Goal: Task Accomplishment & Management: Use online tool/utility

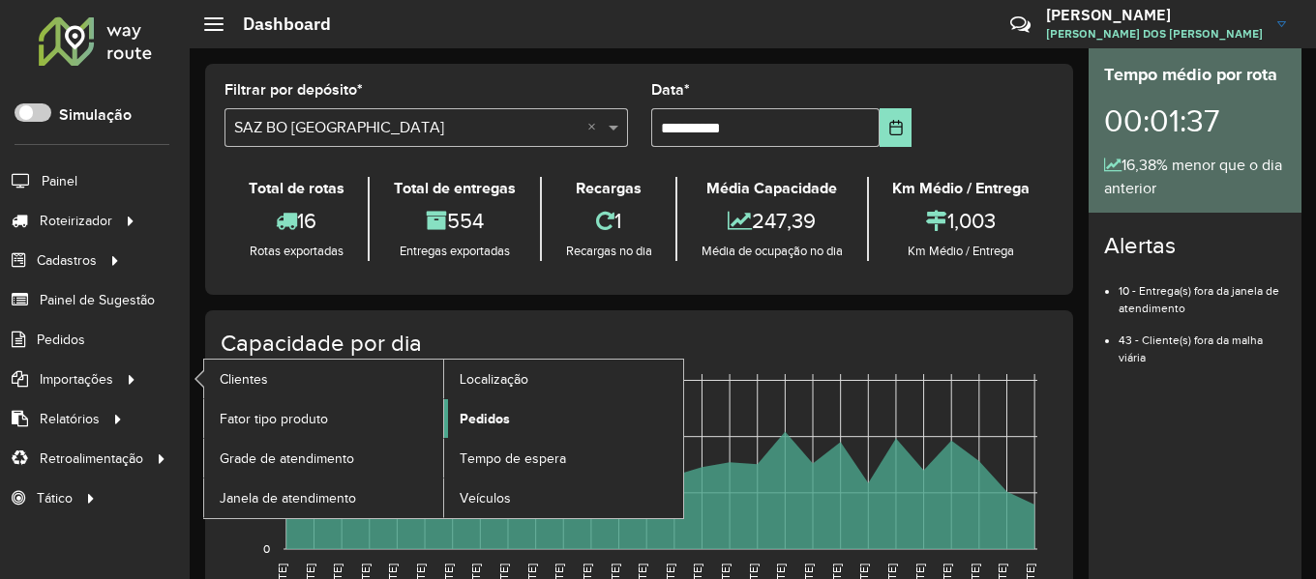
click at [489, 412] on span "Pedidos" at bounding box center [484, 419] width 50 height 20
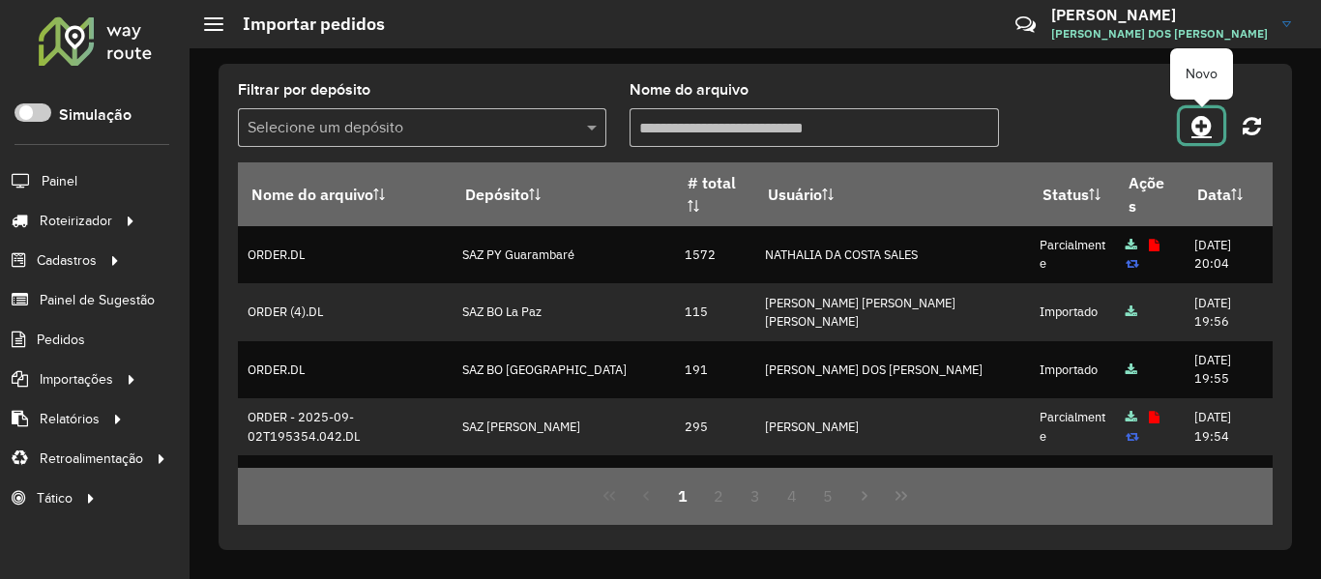
click at [1200, 128] on icon at bounding box center [1202, 125] width 20 height 23
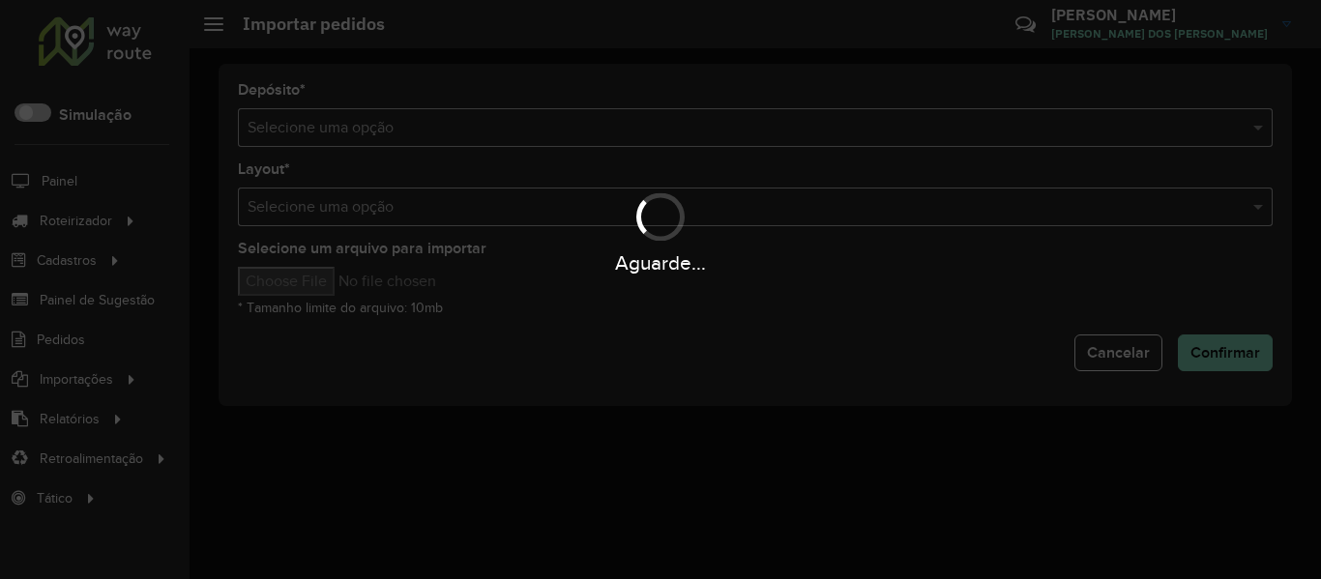
click at [712, 134] on div "Aguarde..." at bounding box center [660, 289] width 1321 height 579
click at [712, 134] on hb-app "Aguarde... Pop-up bloqueado! Seu navegador bloqueou automáticamente a abertura …" at bounding box center [660, 289] width 1321 height 579
click at [712, 134] on input "text" at bounding box center [736, 128] width 977 height 23
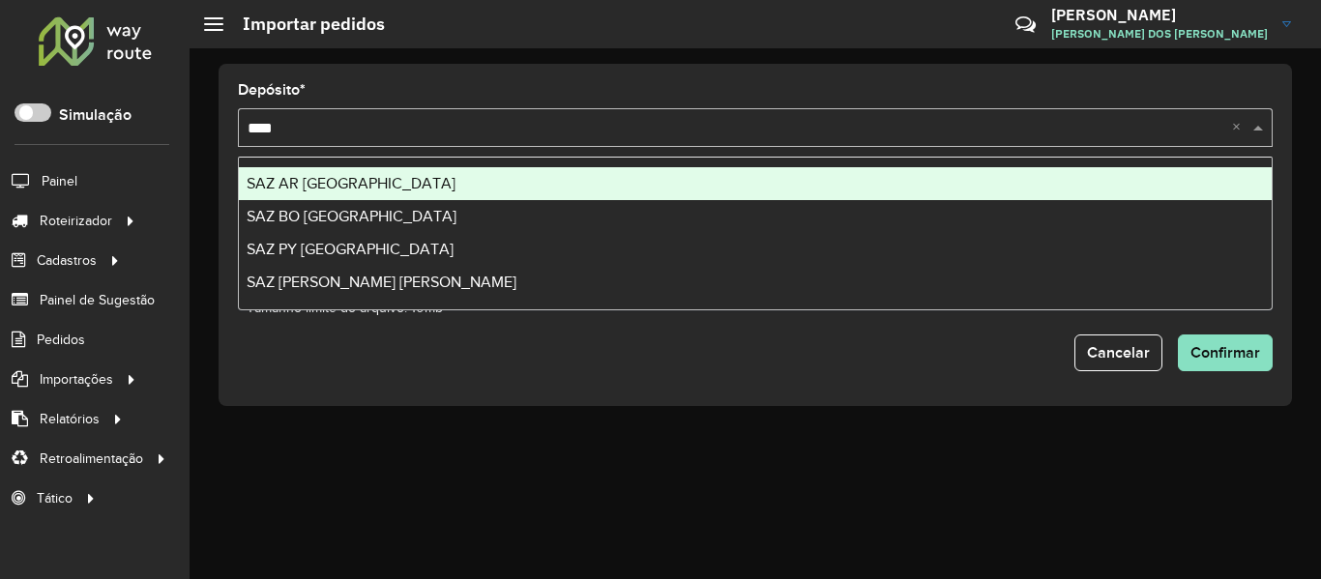
type input "*****"
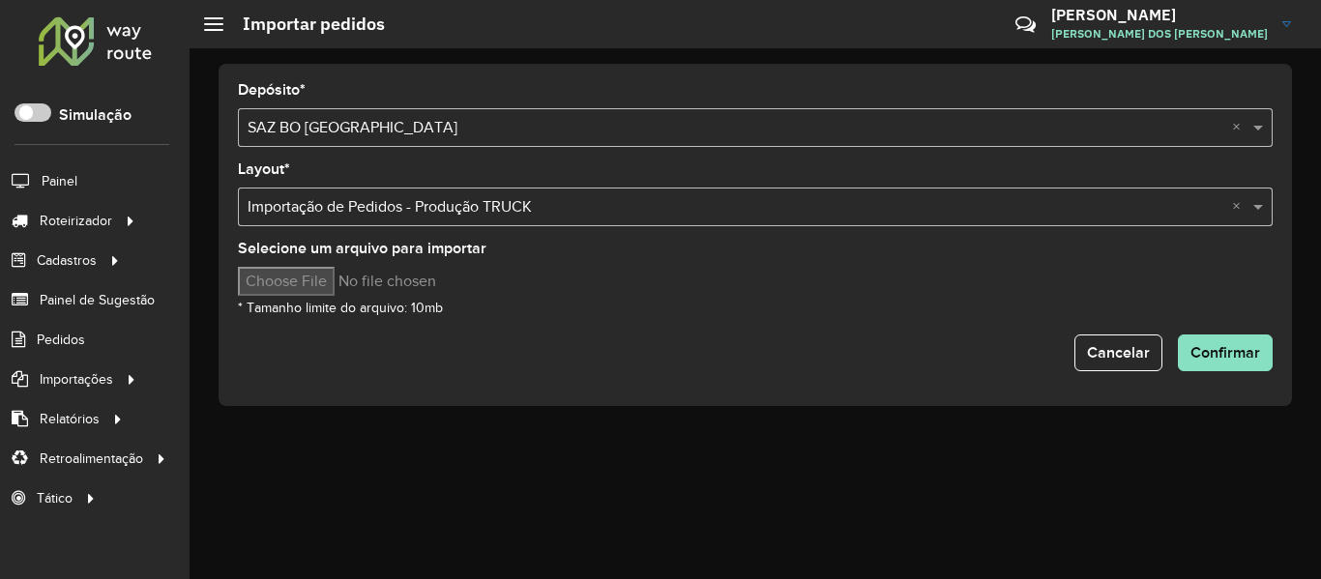
drag, startPoint x: 301, startPoint y: 267, endPoint x: 298, endPoint y: 281, distance: 13.9
click at [298, 281] on input "Selecione um arquivo para importar" at bounding box center [402, 281] width 329 height 29
type input "**********"
click at [1212, 367] on button "Confirmar" at bounding box center [1225, 353] width 95 height 37
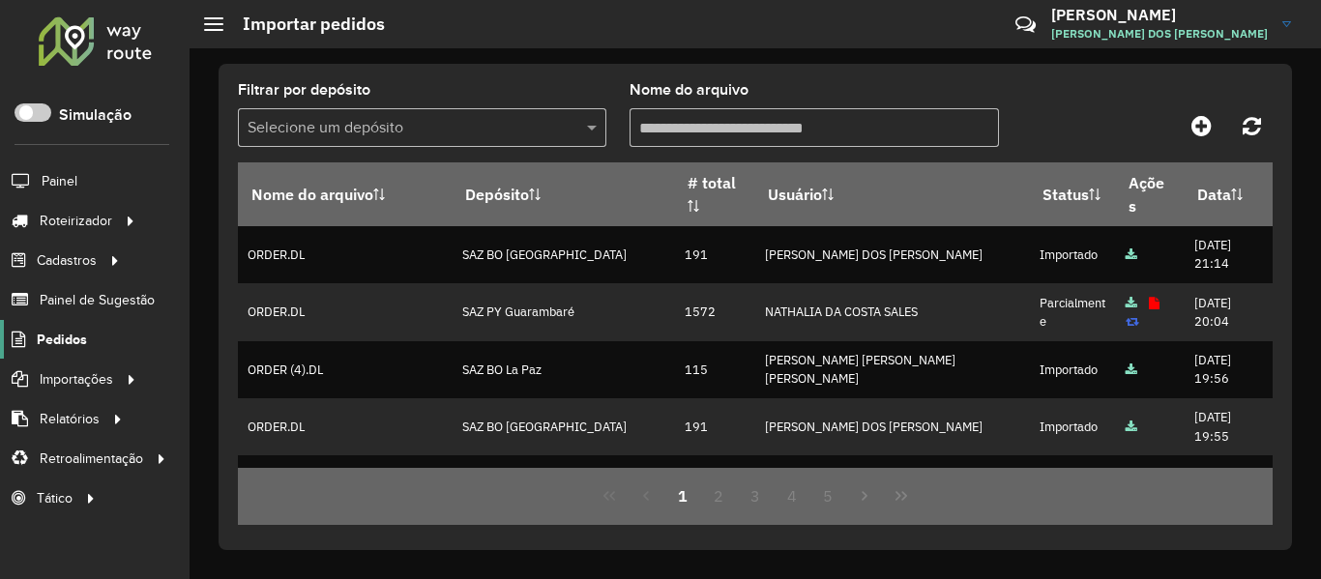
click at [73, 347] on span "Pedidos" at bounding box center [62, 340] width 50 height 20
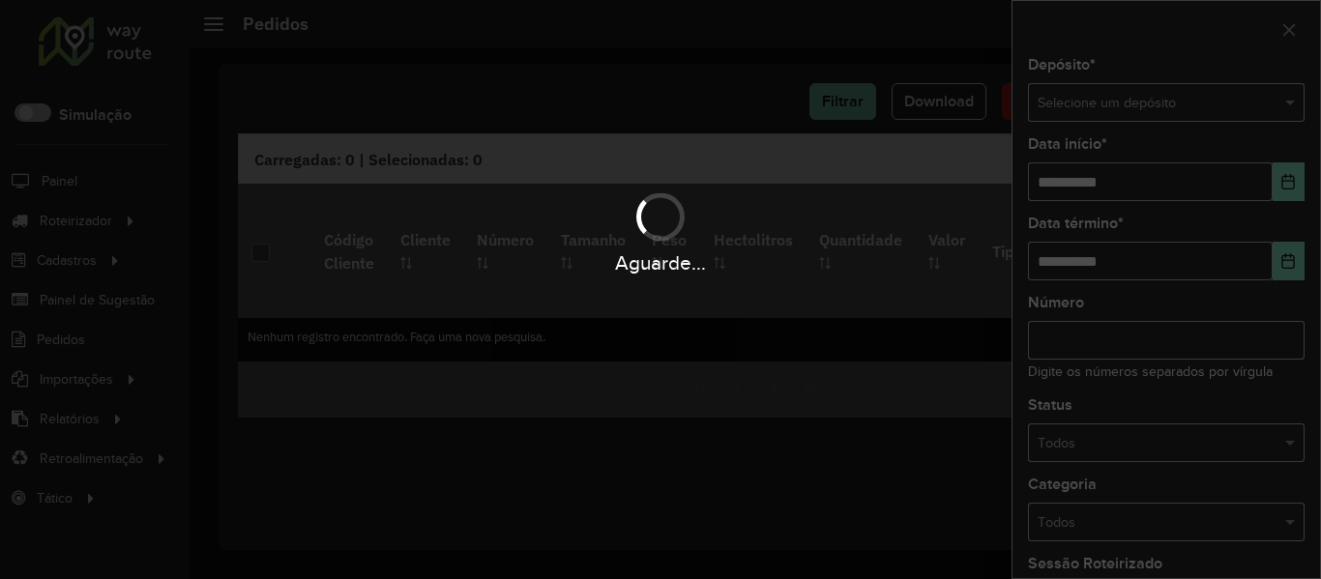
click at [1164, 114] on hb-app "Aguarde... Pop-up bloqueado! Seu navegador bloqueou automáticamente a abertura …" at bounding box center [660, 289] width 1321 height 579
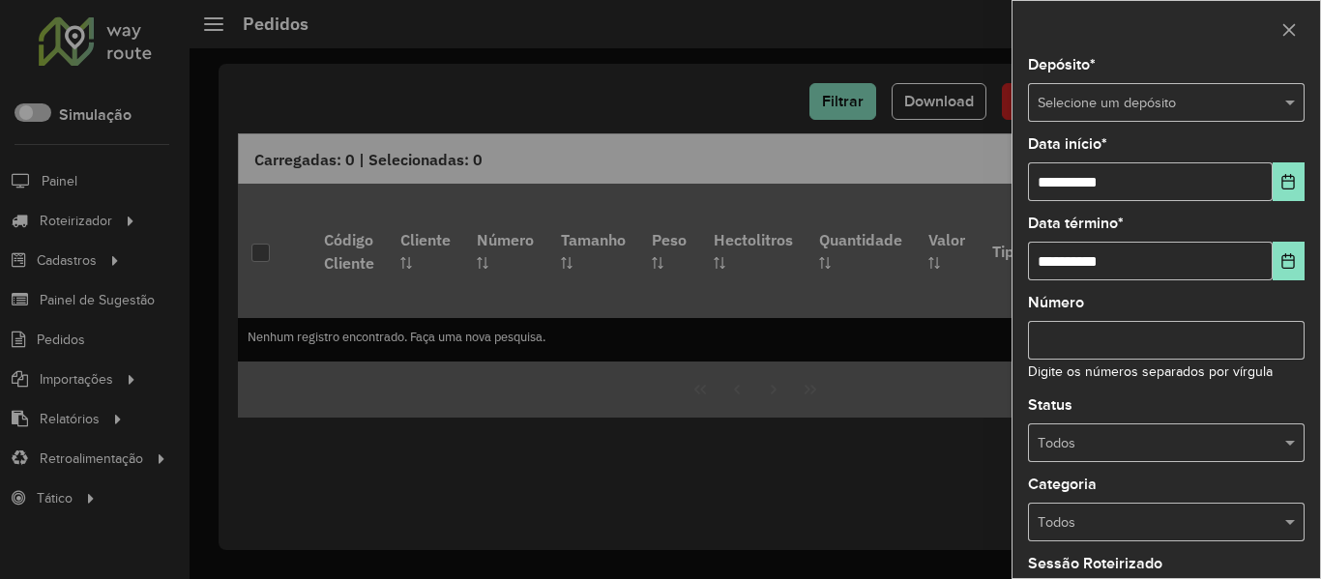
click at [1173, 88] on div "Selecione um depósito" at bounding box center [1166, 102] width 277 height 39
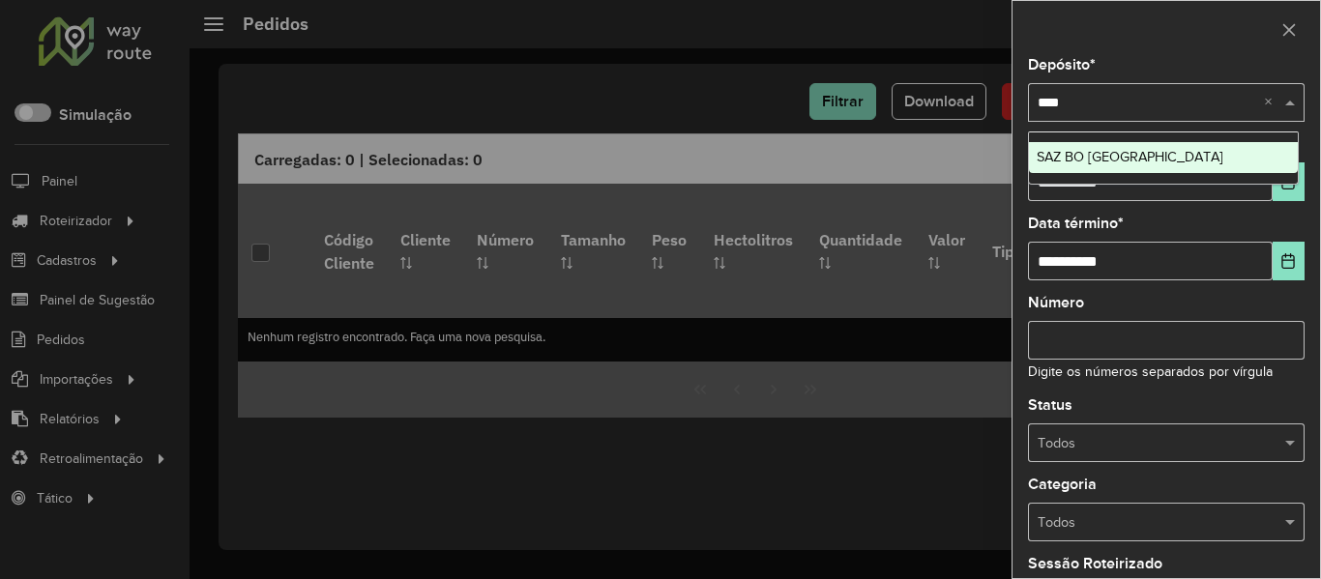
type input "*****"
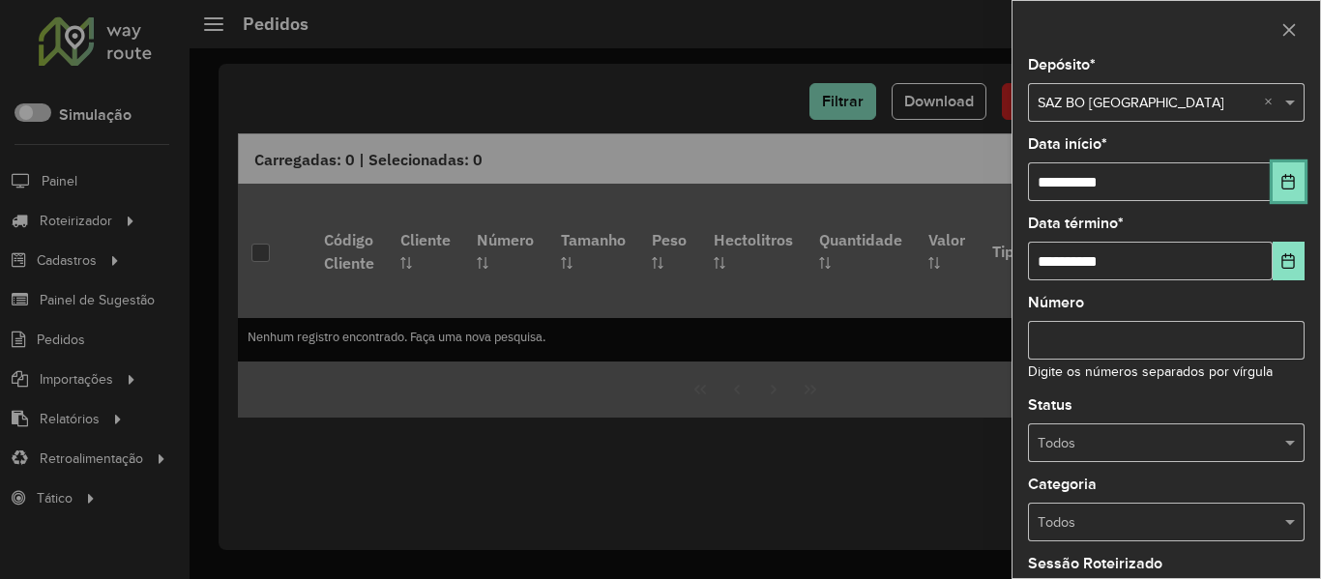
click at [1273, 173] on button "Choose Date" at bounding box center [1289, 182] width 32 height 39
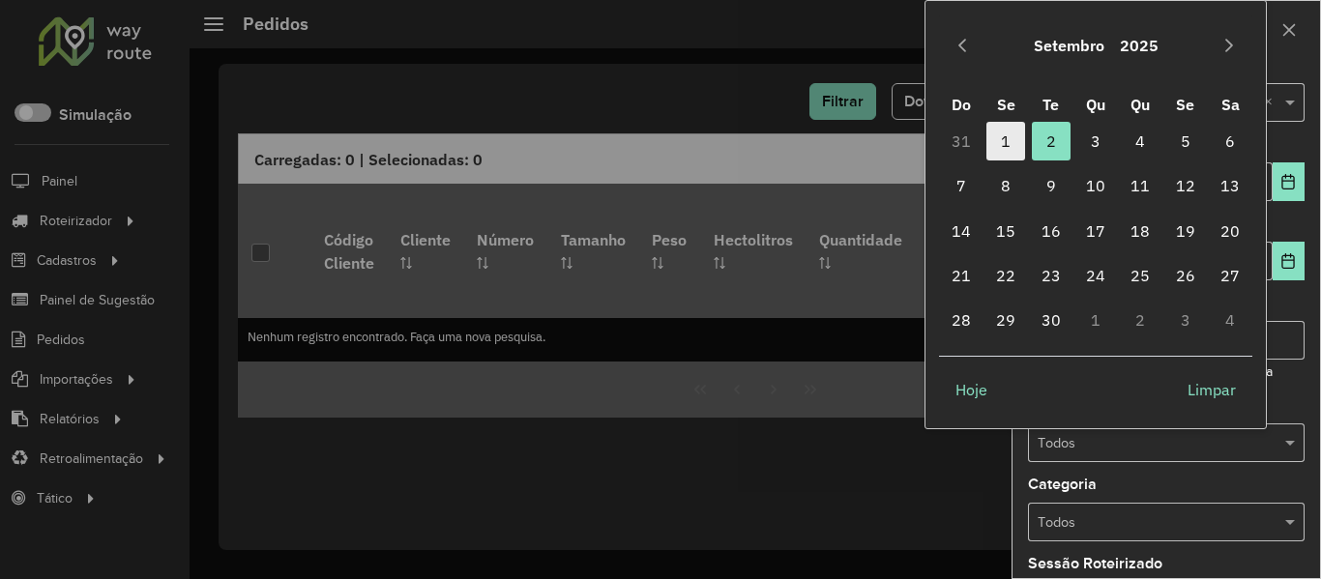
click at [1013, 147] on span "1" at bounding box center [1006, 141] width 39 height 39
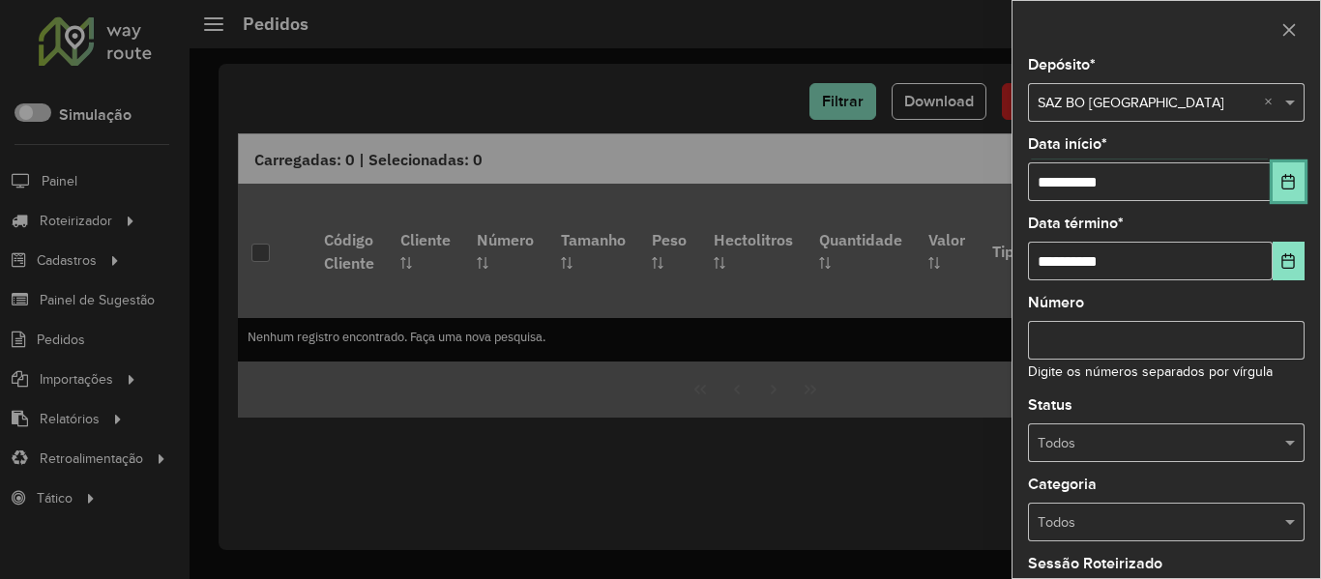
click at [1273, 185] on button "Choose Date" at bounding box center [1289, 182] width 32 height 39
click at [1291, 258] on button "Choose Date" at bounding box center [1289, 261] width 32 height 39
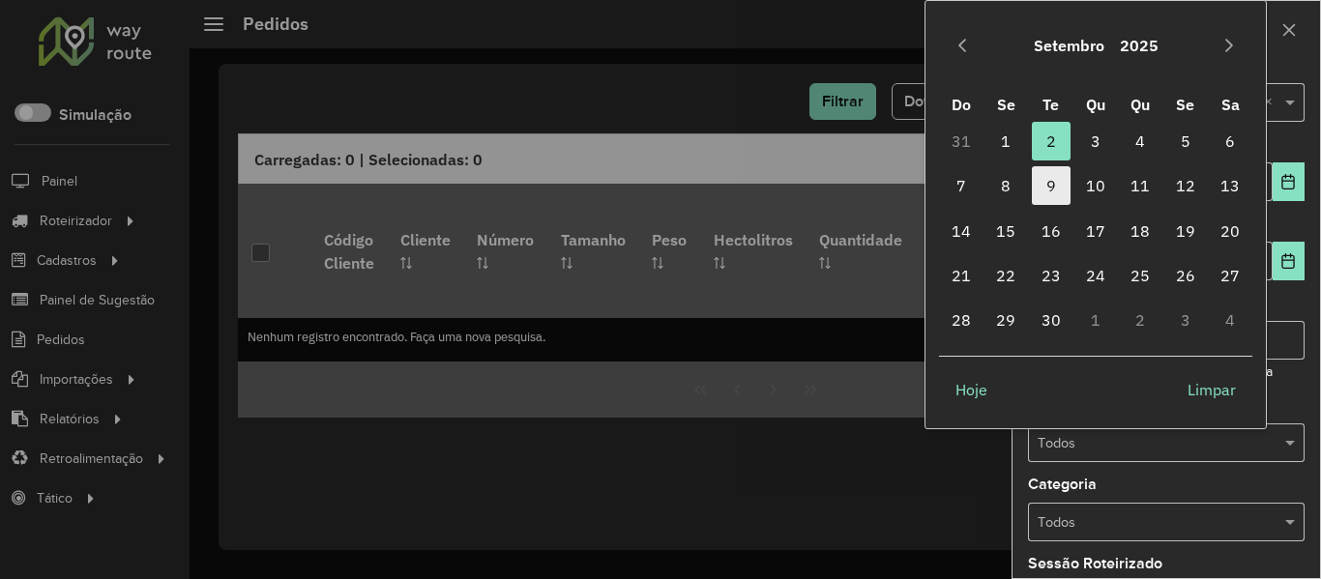
click at [1055, 193] on span "9" at bounding box center [1051, 185] width 39 height 39
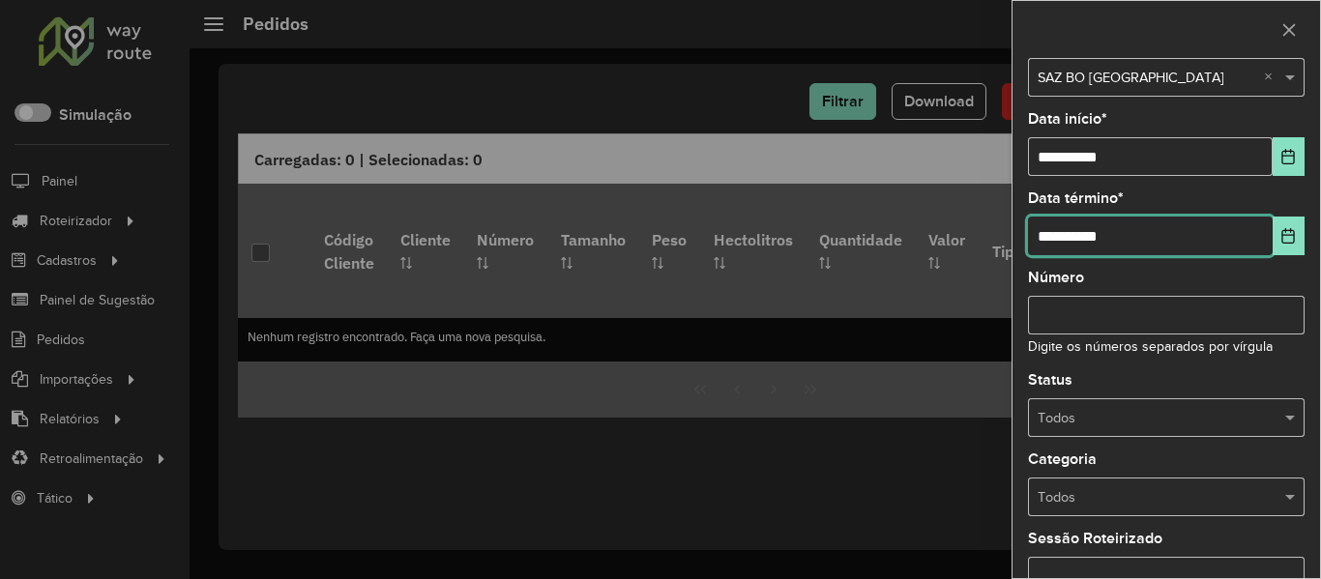
scroll to position [97, 0]
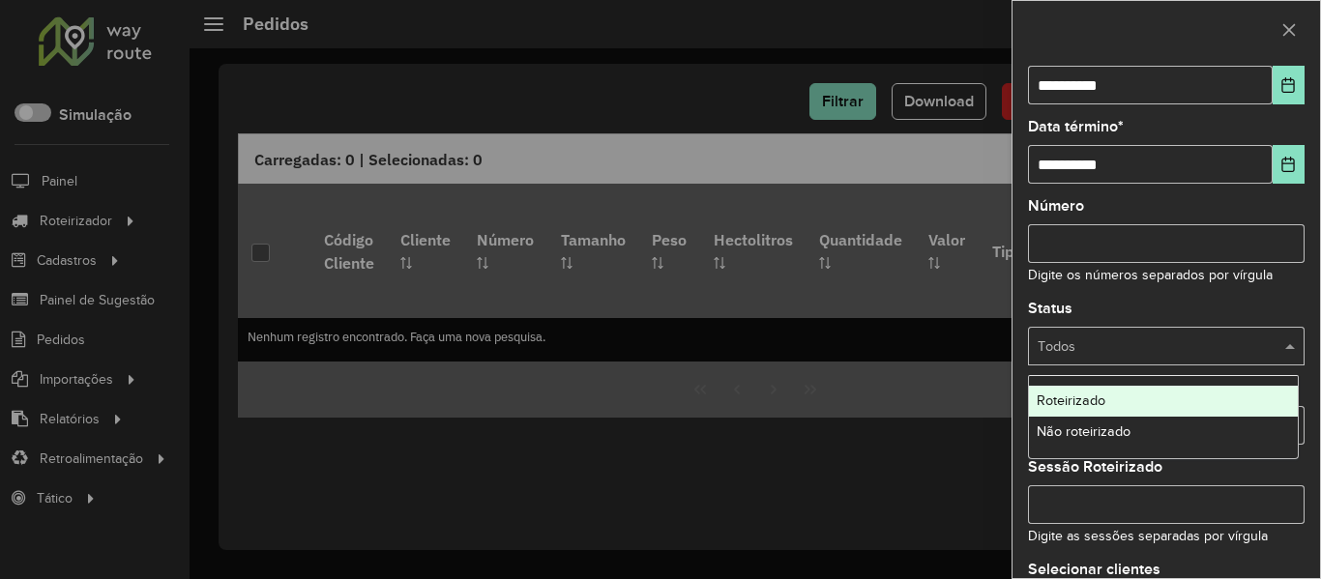
click at [1162, 345] on input "text" at bounding box center [1147, 347] width 219 height 21
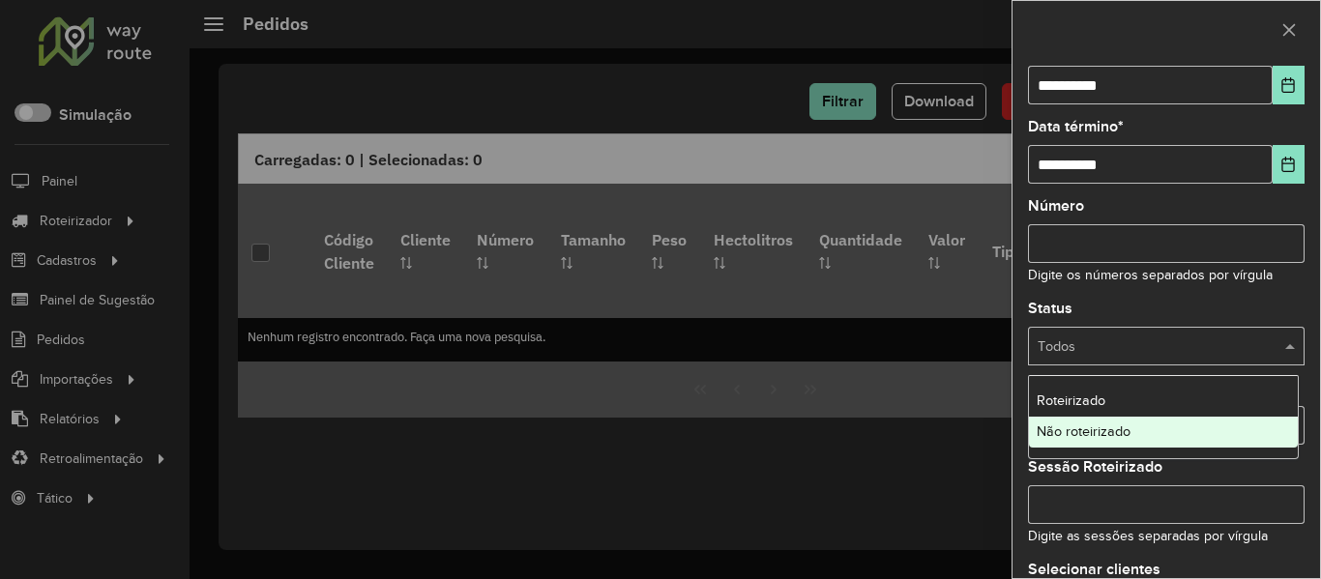
drag, startPoint x: 1144, startPoint y: 424, endPoint x: 1143, endPoint y: 355, distance: 68.7
click at [1144, 425] on div "Não roteirizado" at bounding box center [1163, 432] width 269 height 31
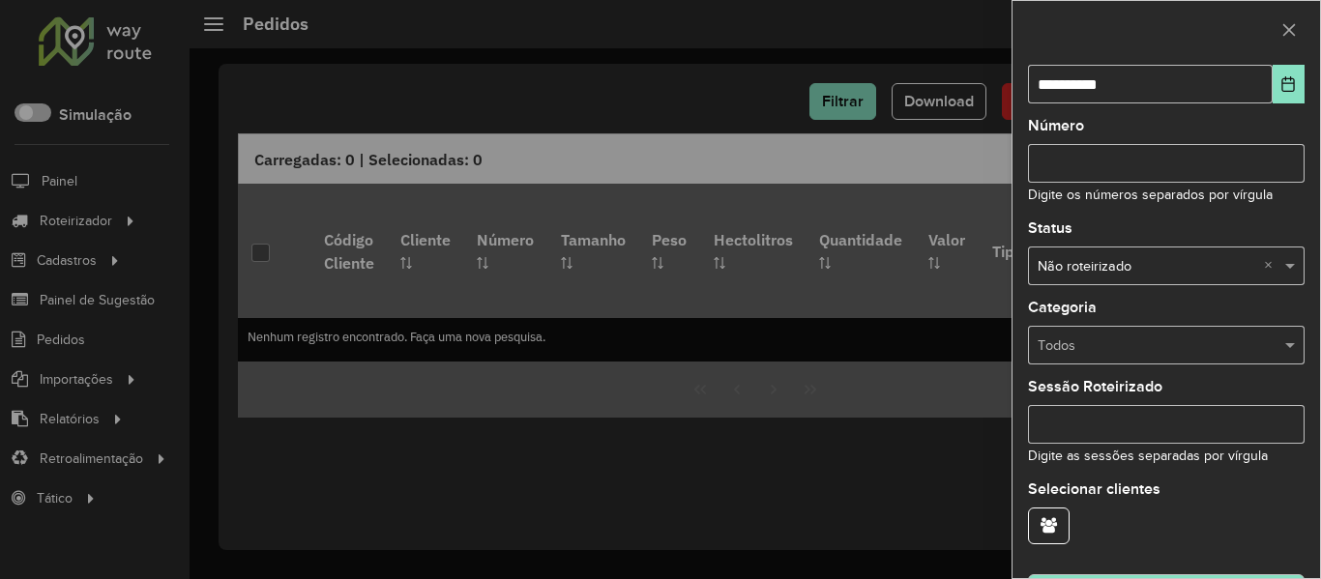
scroll to position [235, 0]
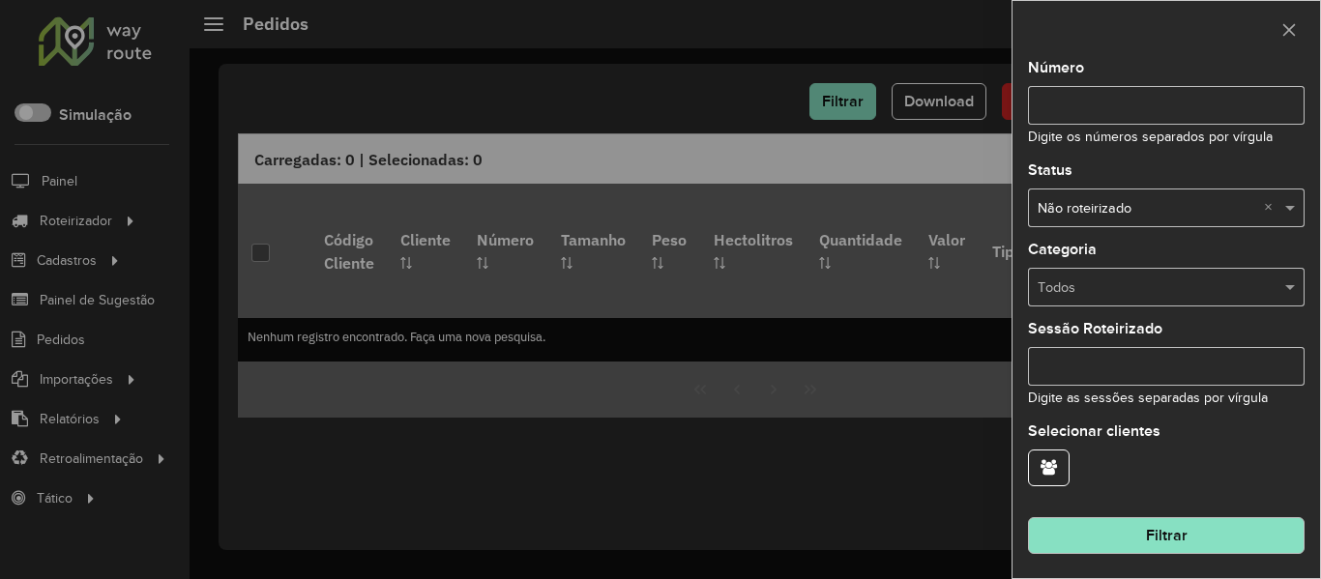
click at [1221, 540] on button "Filtrar" at bounding box center [1166, 536] width 277 height 37
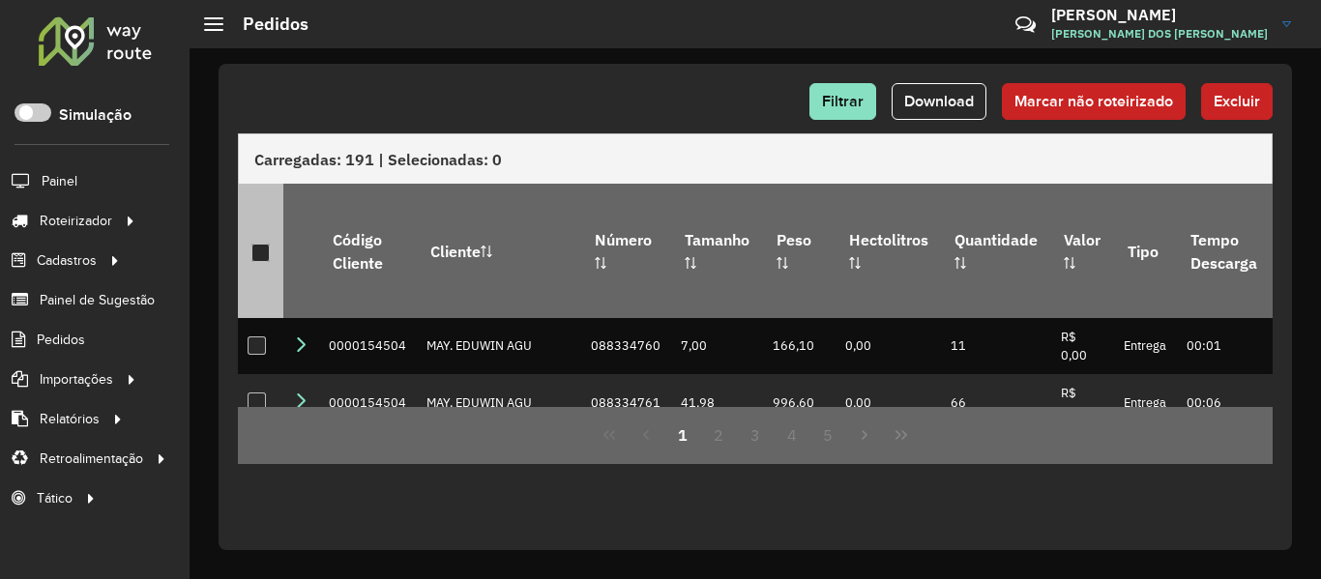
click at [271, 249] on th at bounding box center [260, 250] width 45 height 133
click at [268, 246] on div at bounding box center [261, 253] width 18 height 18
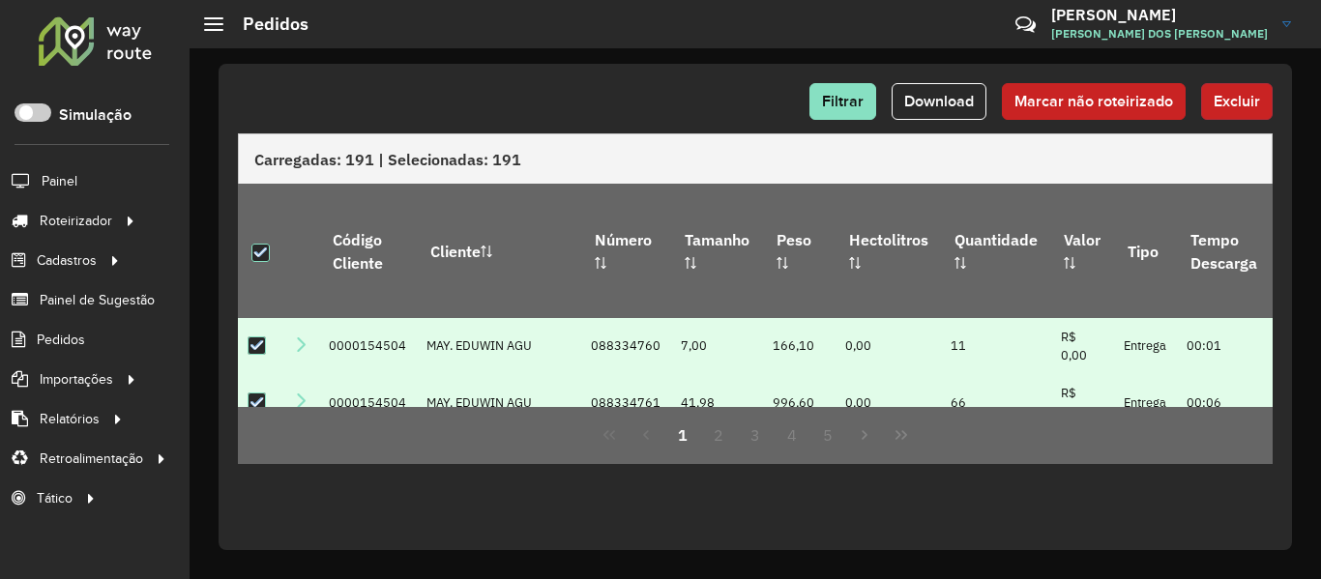
click at [1229, 96] on span "Excluir" at bounding box center [1237, 101] width 46 height 16
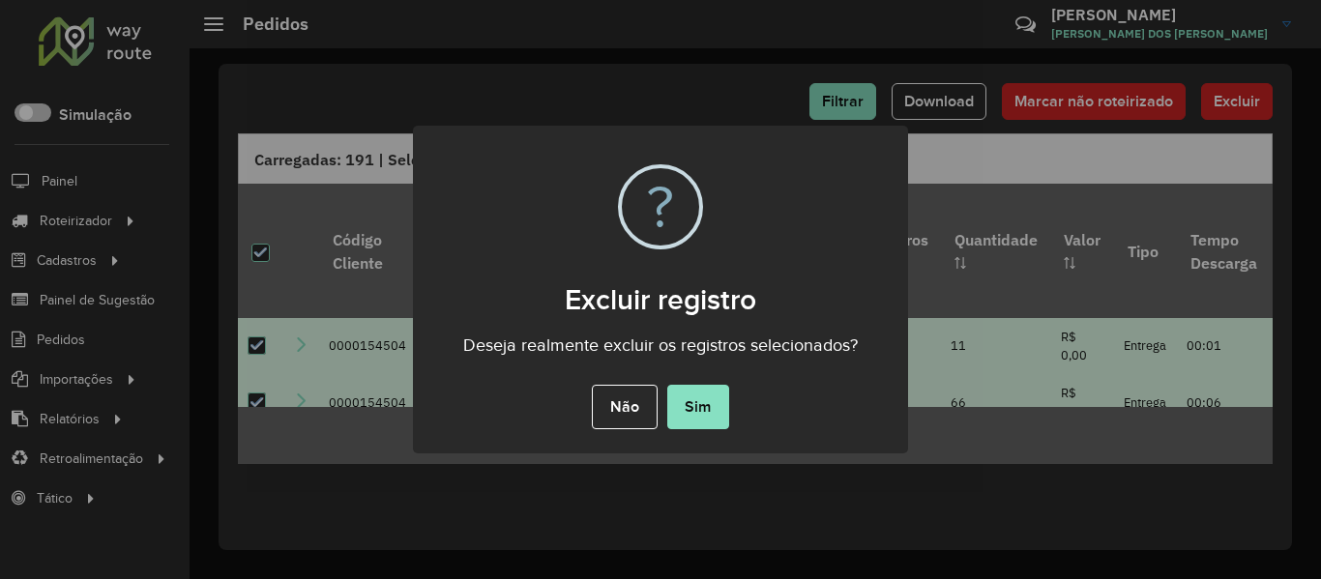
click at [712, 403] on button "Sim" at bounding box center [698, 407] width 62 height 44
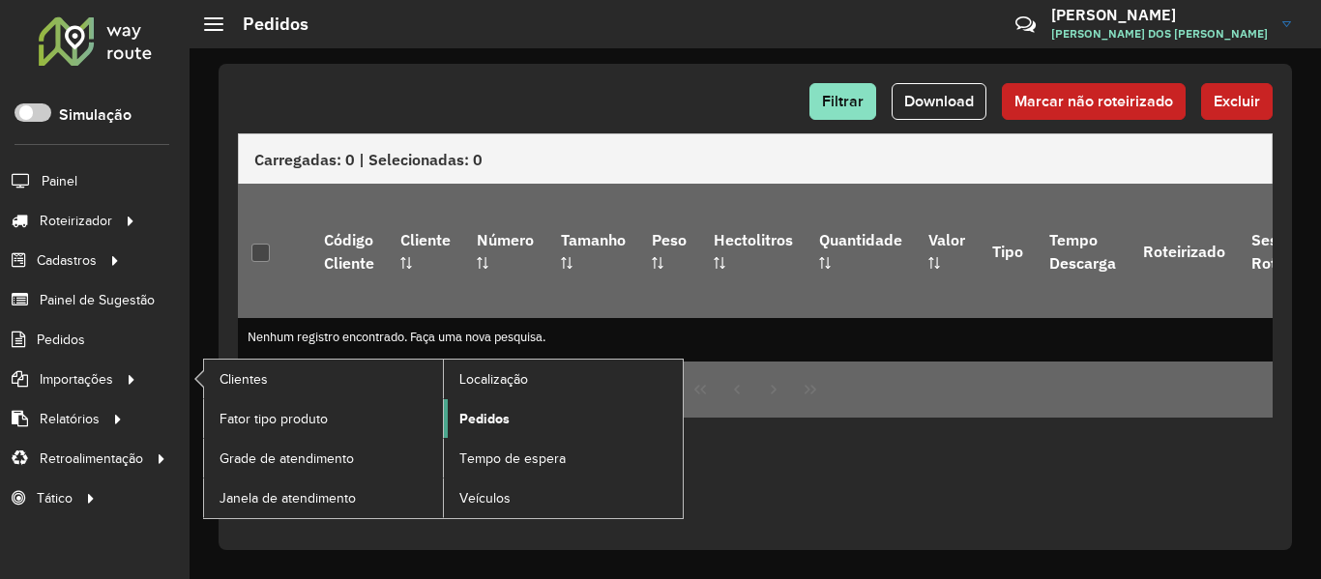
click at [492, 413] on span "Pedidos" at bounding box center [484, 419] width 50 height 20
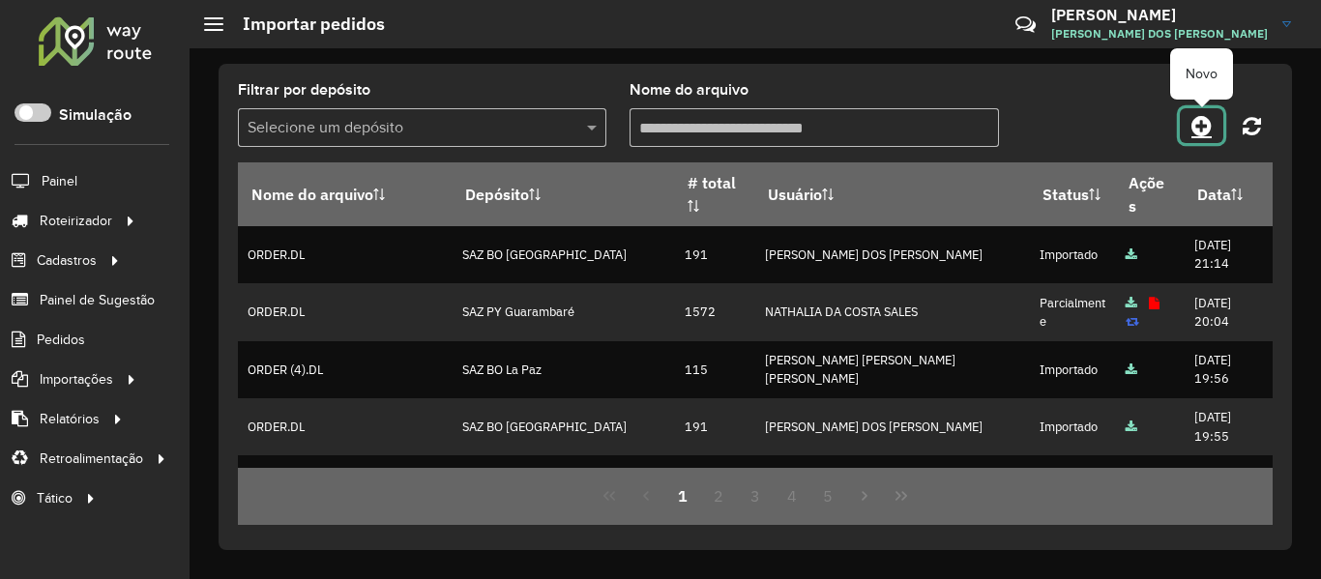
click at [1192, 133] on icon at bounding box center [1202, 125] width 20 height 23
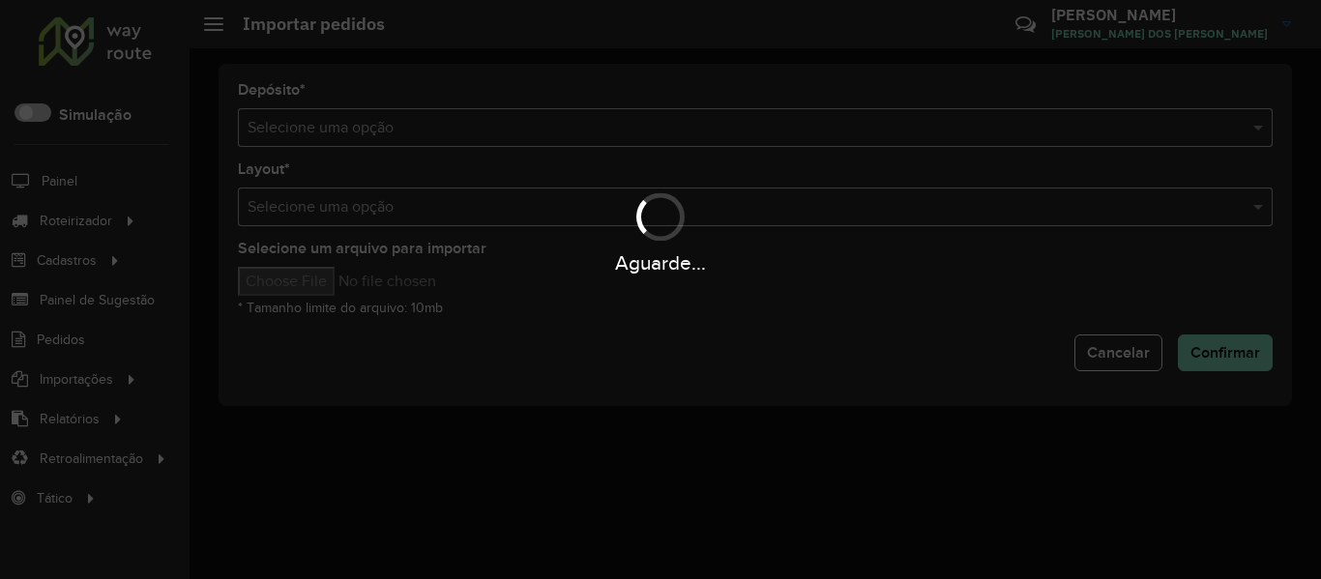
click at [414, 122] on div "Aguarde..." at bounding box center [660, 289] width 1321 height 579
click at [414, 122] on input "text" at bounding box center [736, 128] width 977 height 23
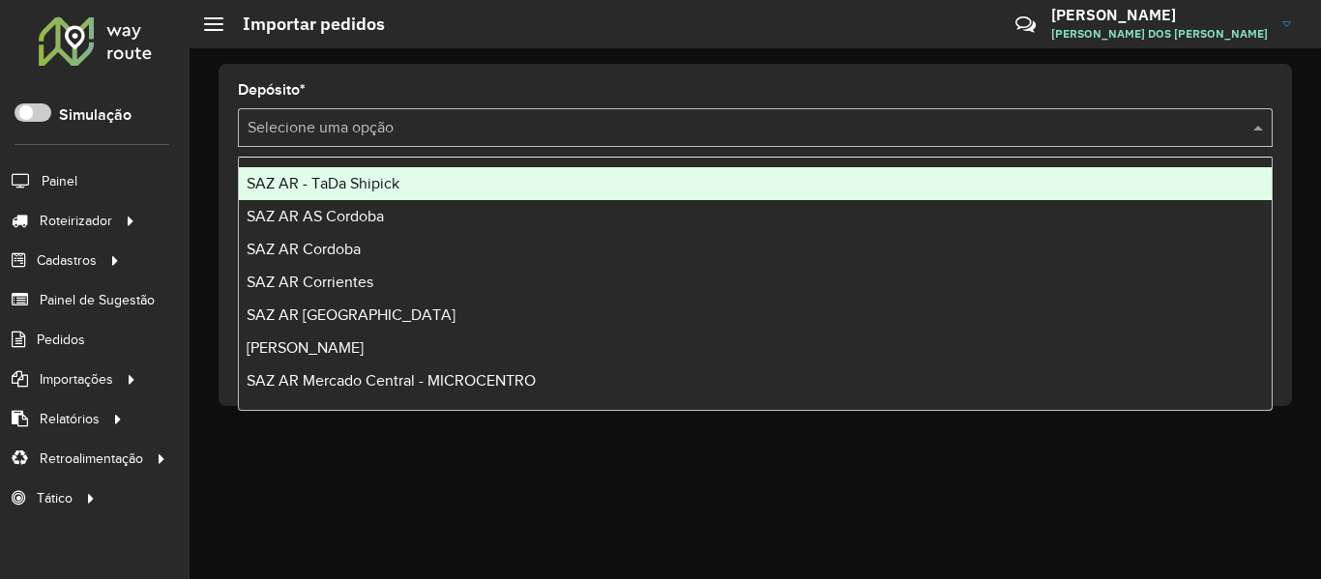
click at [414, 122] on input "text" at bounding box center [736, 128] width 977 height 23
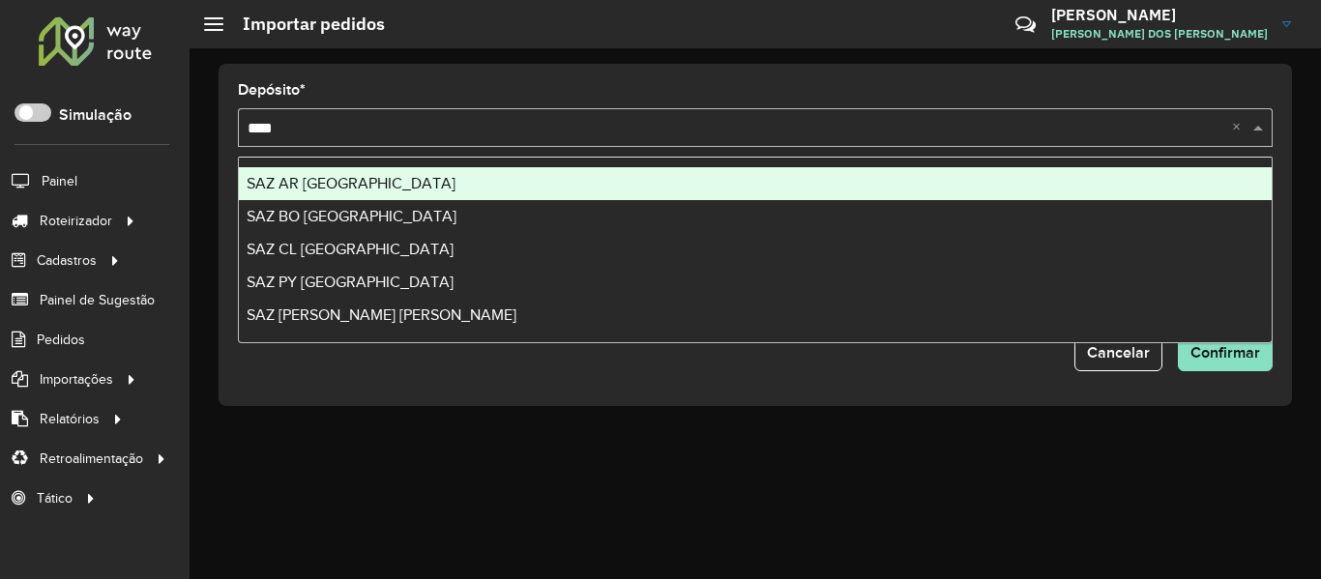
type input "*****"
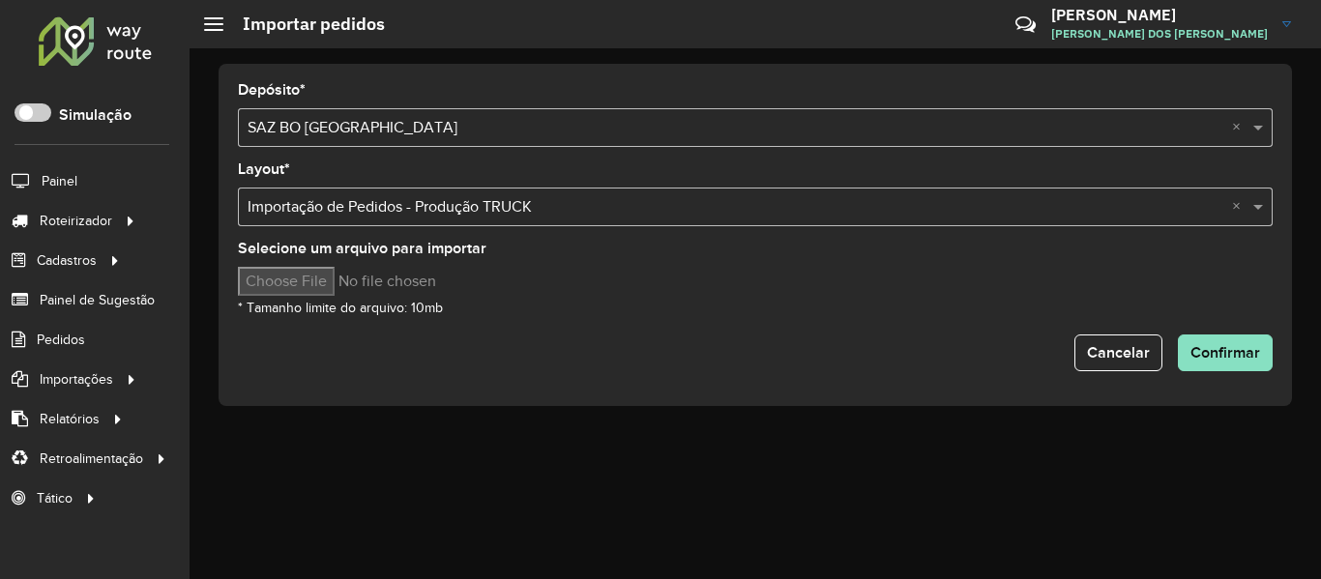
click at [346, 282] on input "Selecione um arquivo para importar" at bounding box center [402, 281] width 329 height 29
type input "**********"
click at [1257, 357] on span "Confirmar" at bounding box center [1226, 352] width 70 height 16
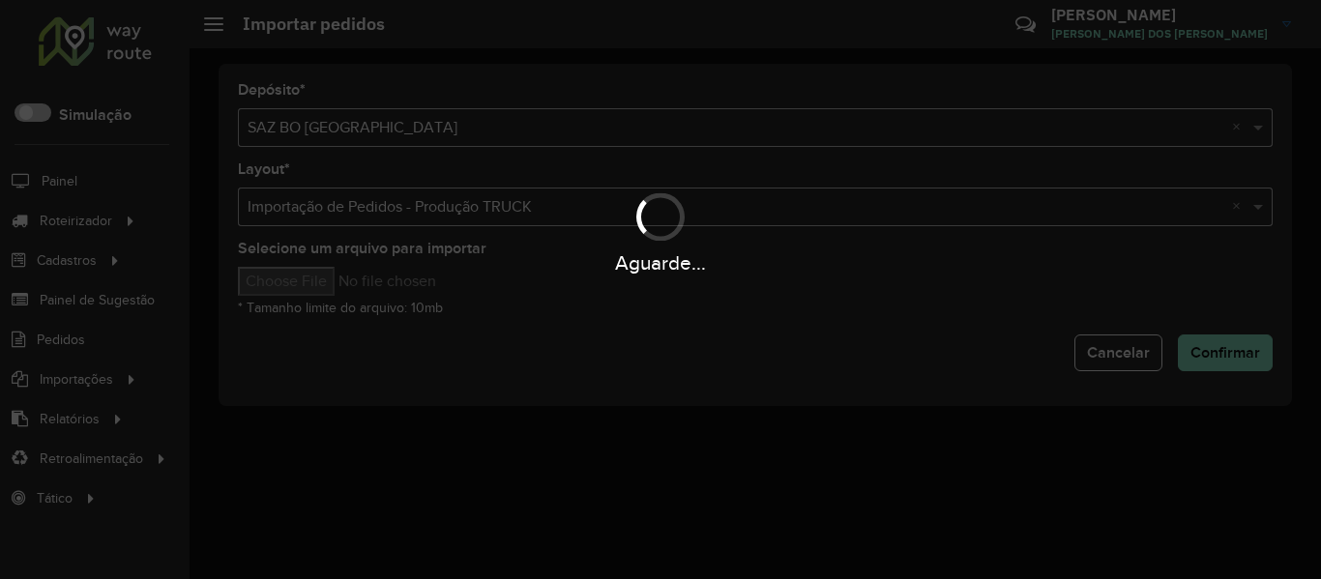
click at [956, 327] on div "Aguarde..." at bounding box center [660, 289] width 1321 height 579
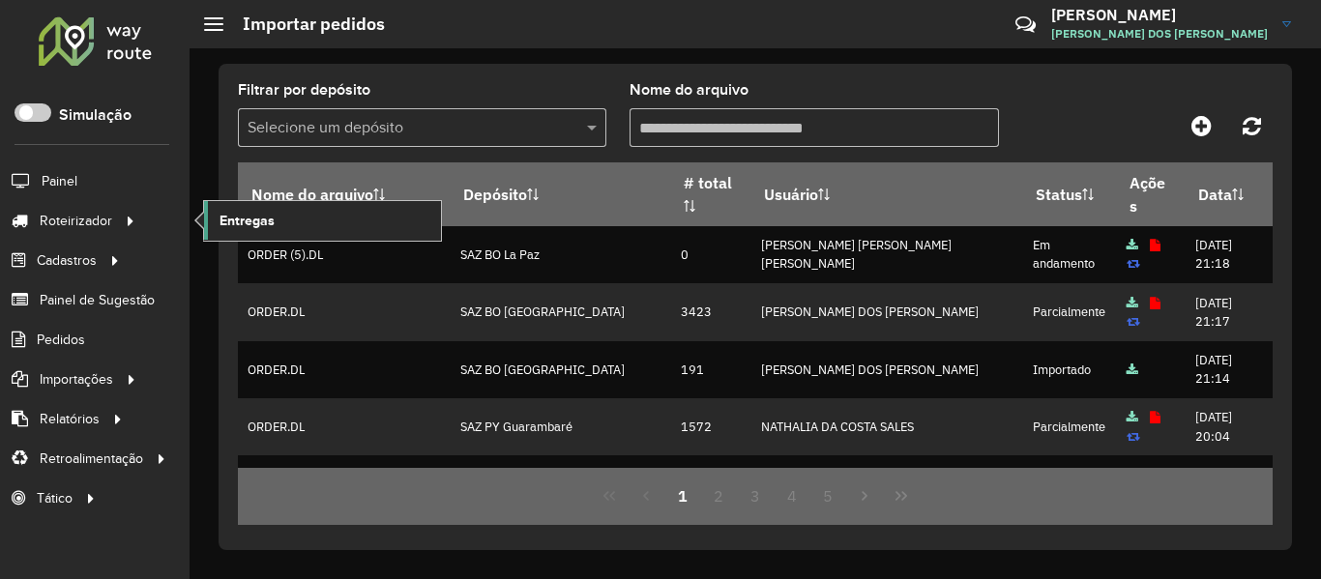
click at [244, 222] on span "Entregas" at bounding box center [247, 221] width 55 height 20
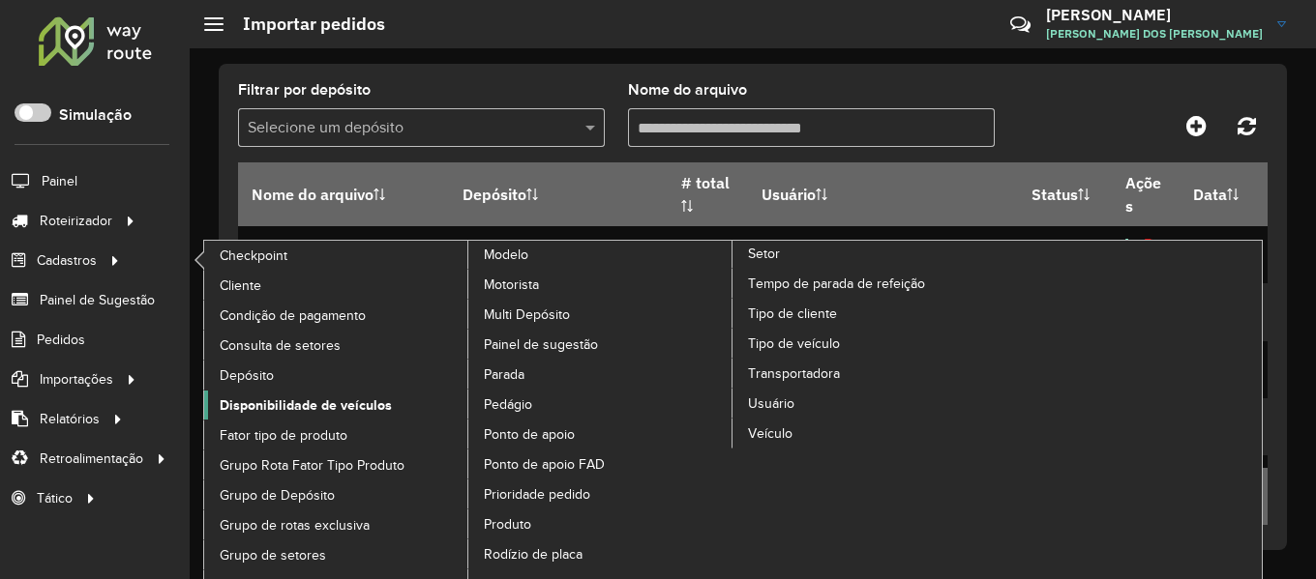
click at [333, 410] on span "Disponibilidade de veículos" at bounding box center [306, 406] width 172 height 20
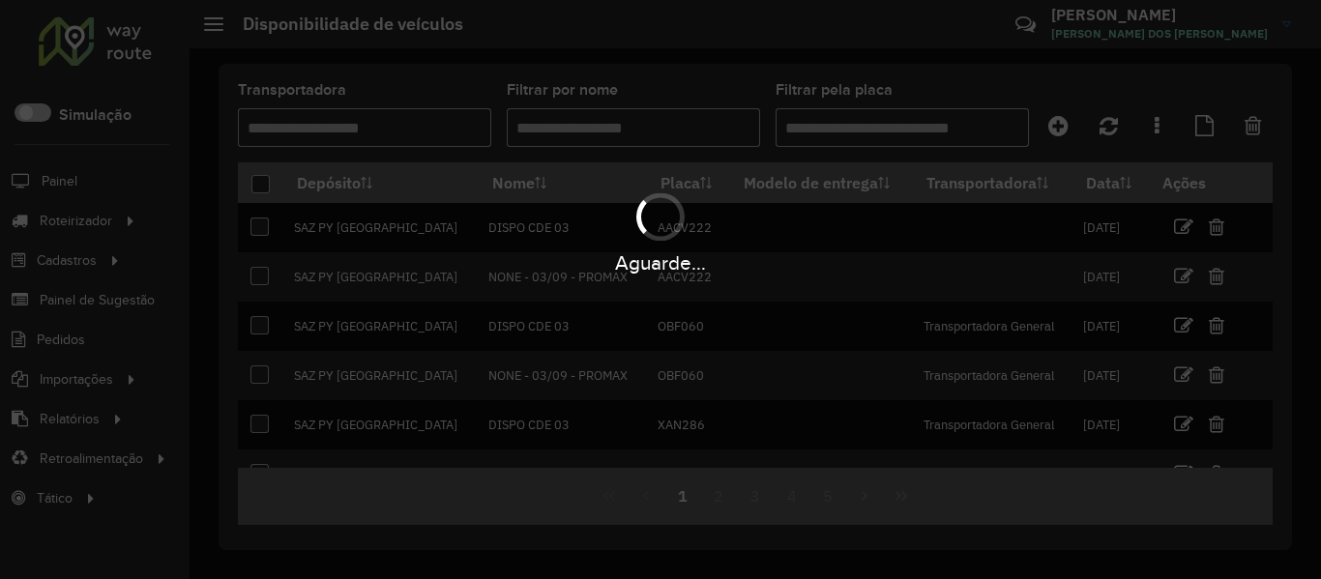
click at [1160, 133] on div "Aguarde..." at bounding box center [660, 289] width 1321 height 579
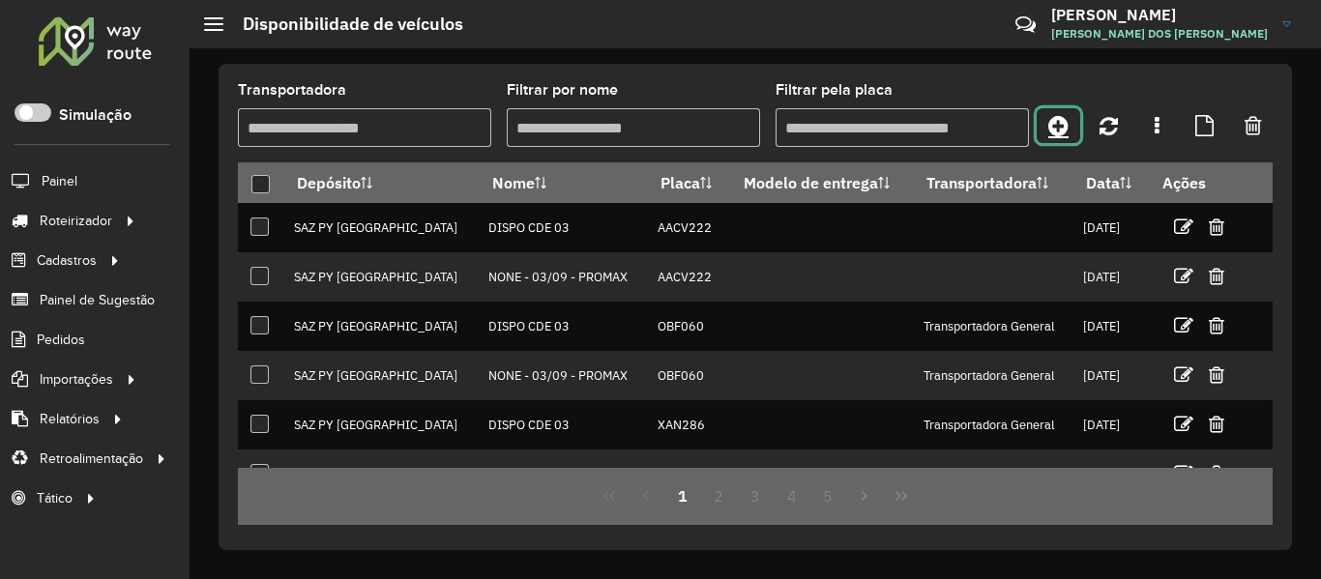
click at [1077, 127] on link at bounding box center [1059, 125] width 44 height 35
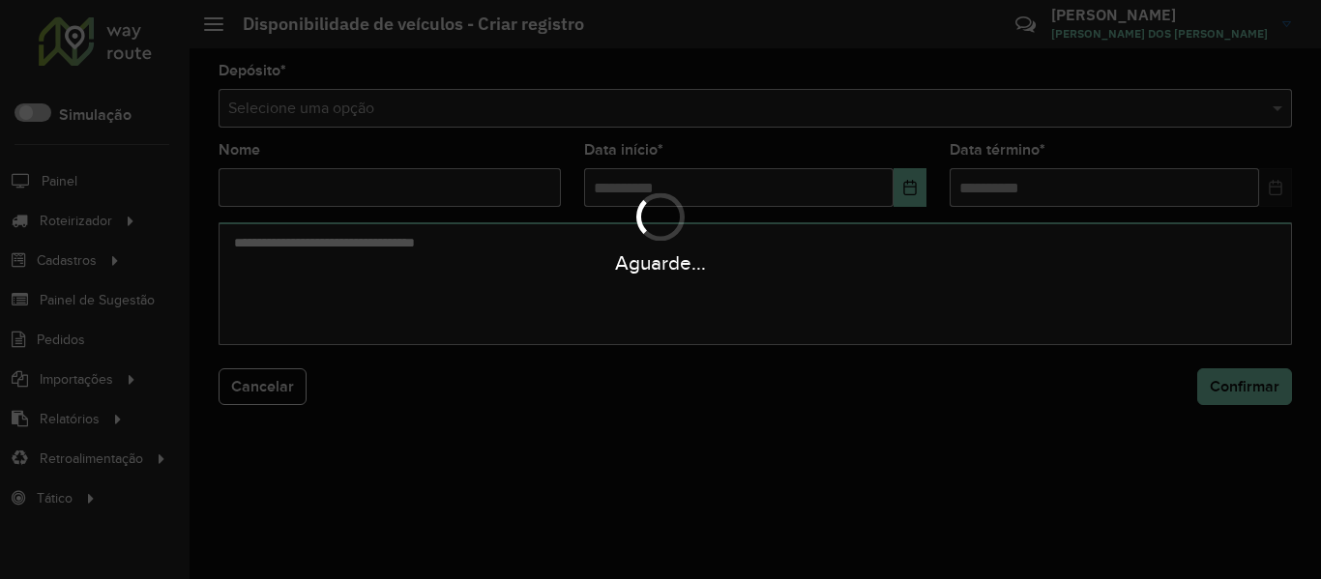
click at [1061, 112] on div "Aguarde..." at bounding box center [660, 289] width 1321 height 579
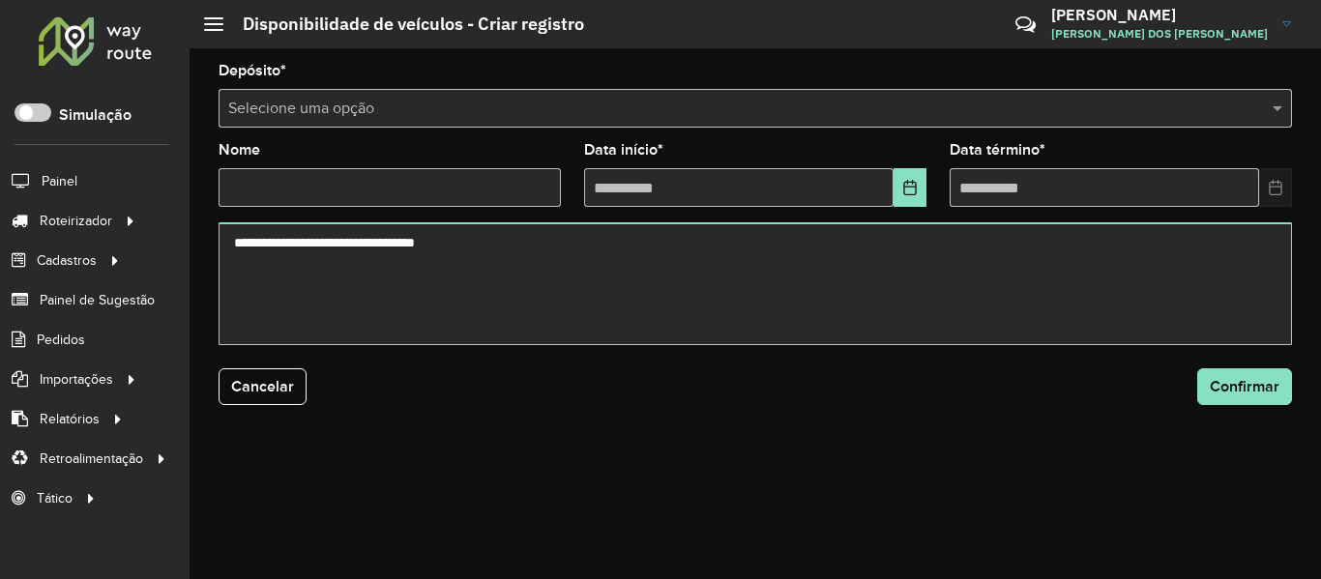
click at [1061, 112] on input "text" at bounding box center [736, 109] width 1016 height 23
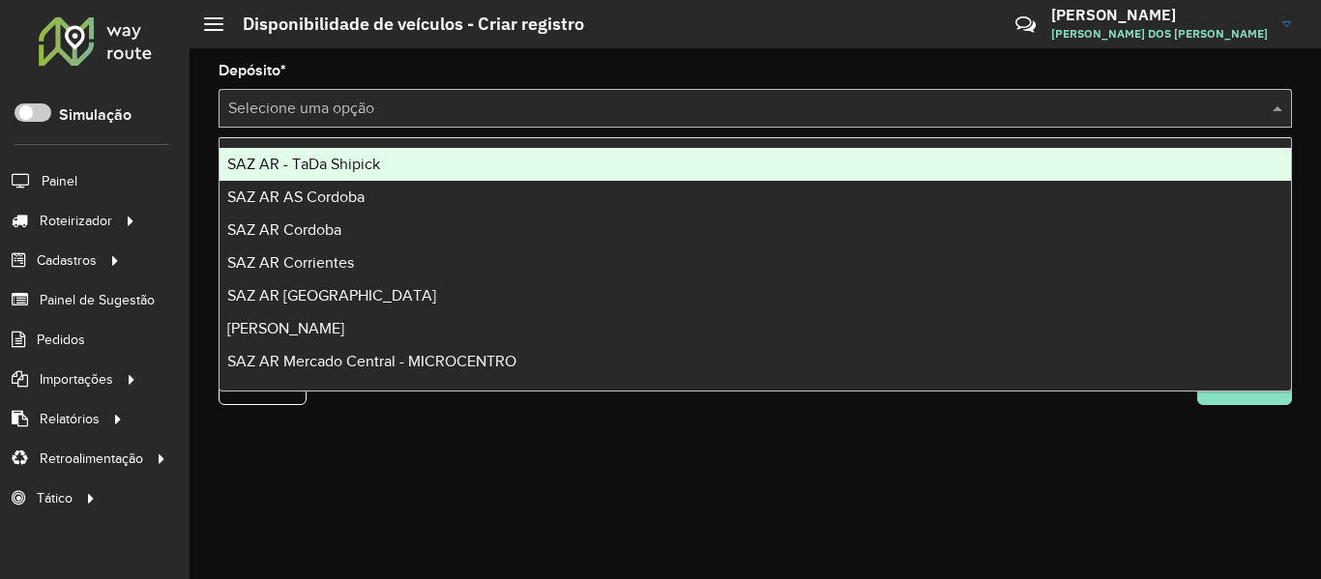
click at [1061, 112] on input "text" at bounding box center [736, 109] width 1016 height 23
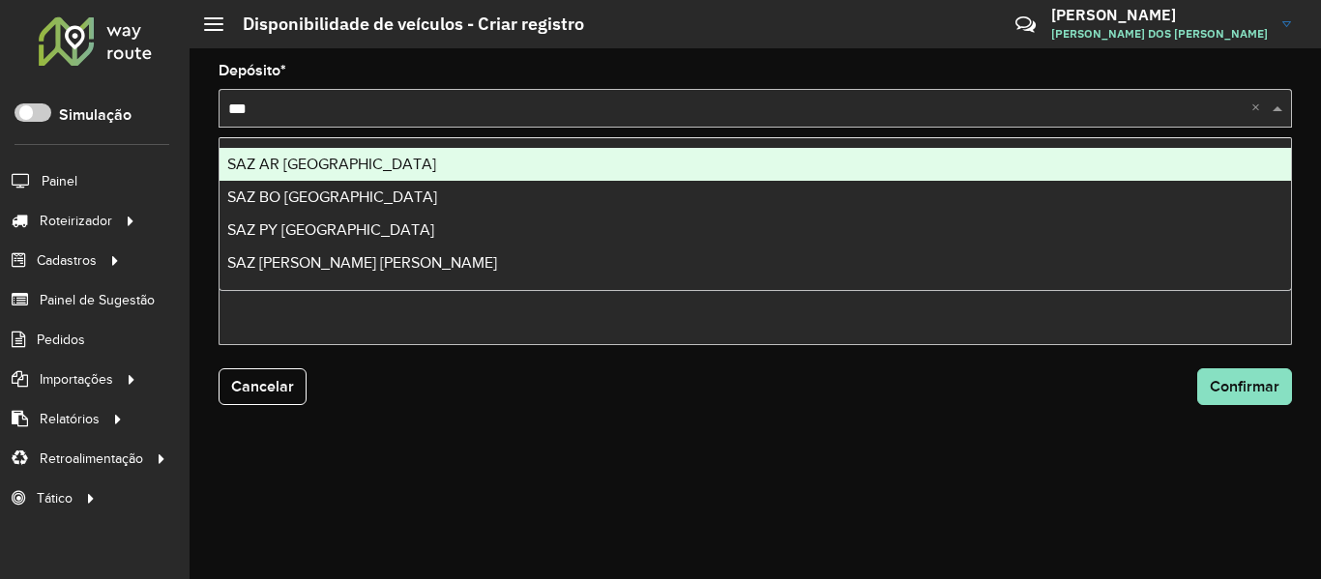
type input "****"
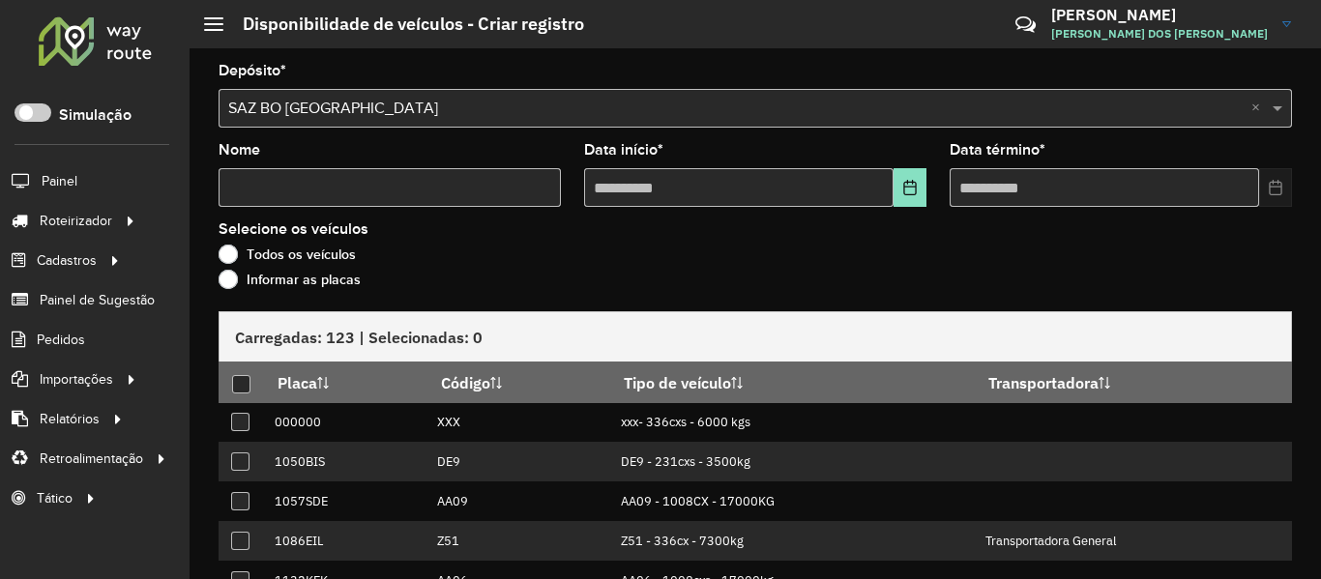
click at [414, 212] on formly-field "Nome" at bounding box center [390, 182] width 366 height 79
click at [427, 193] on input "Nome" at bounding box center [390, 187] width 342 height 39
type input "****"
click at [894, 193] on button "Choose Date" at bounding box center [910, 187] width 33 height 39
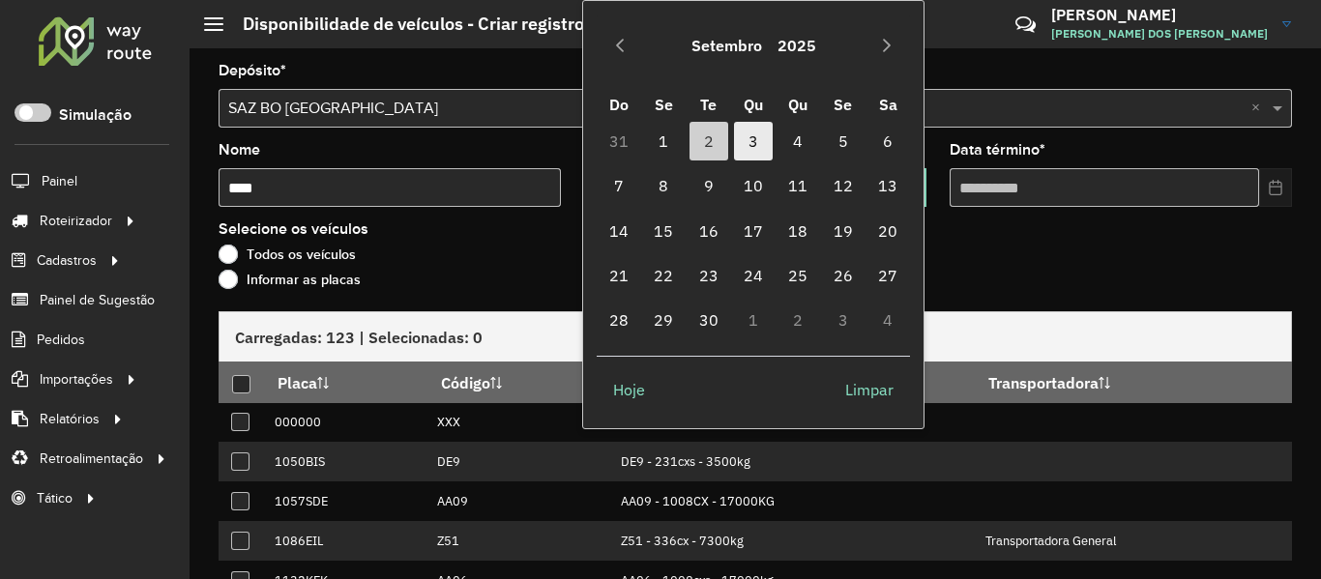
click at [750, 130] on span "3" at bounding box center [753, 141] width 39 height 39
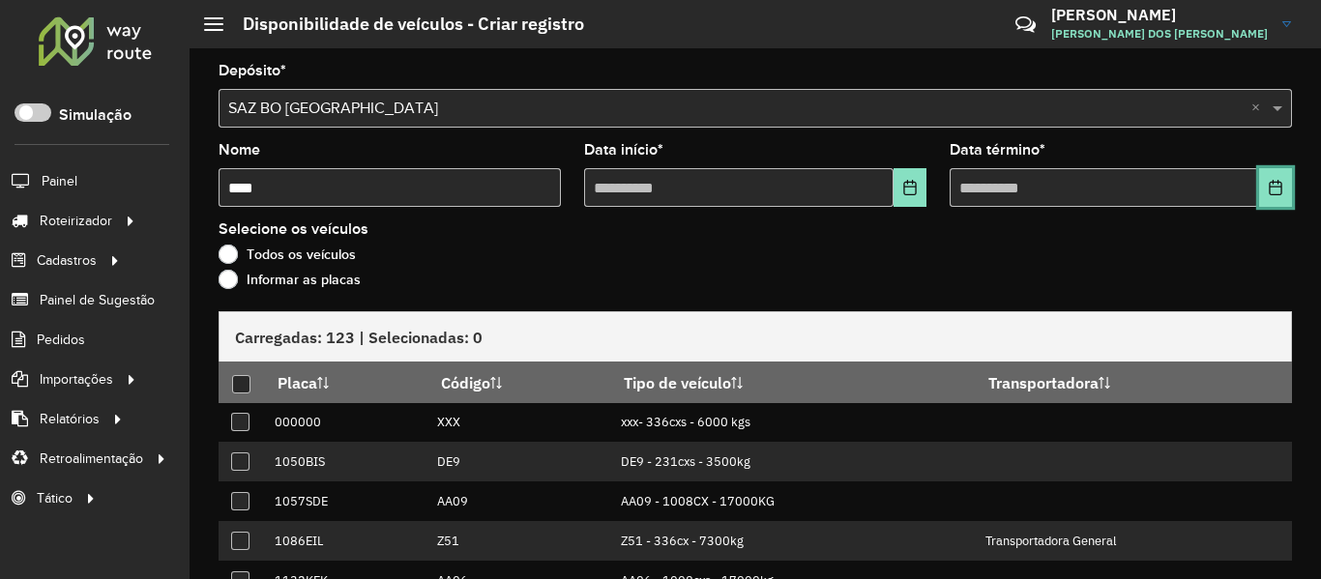
click at [1272, 192] on icon "Choose Date" at bounding box center [1275, 187] width 15 height 15
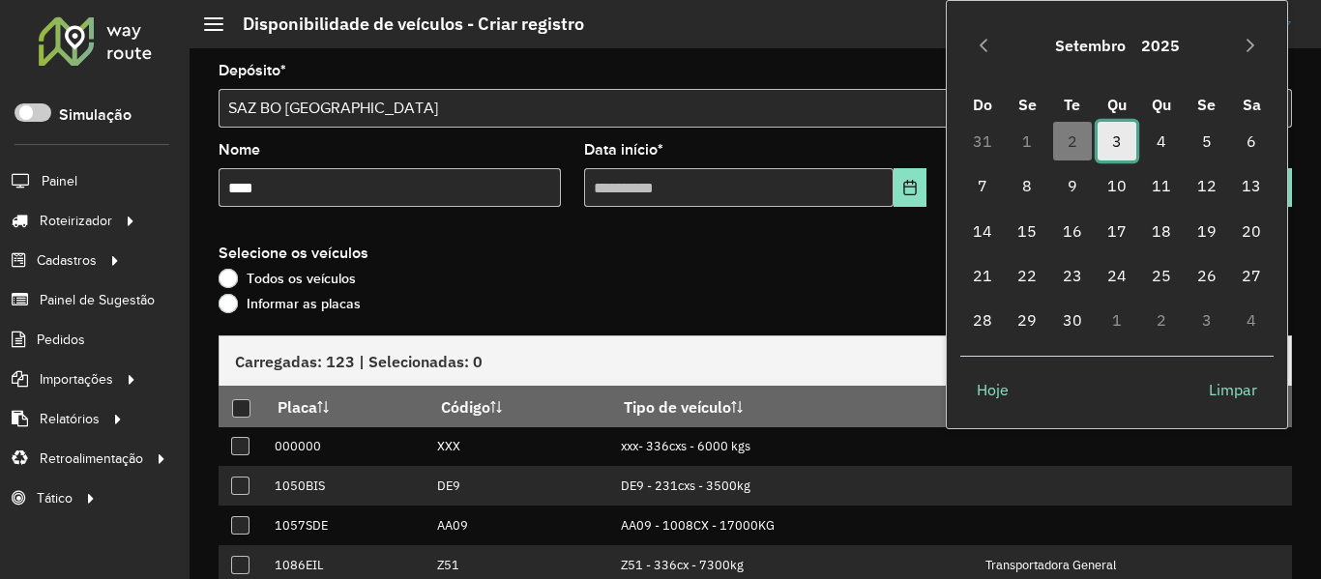
click at [1107, 133] on span "3" at bounding box center [1117, 141] width 39 height 39
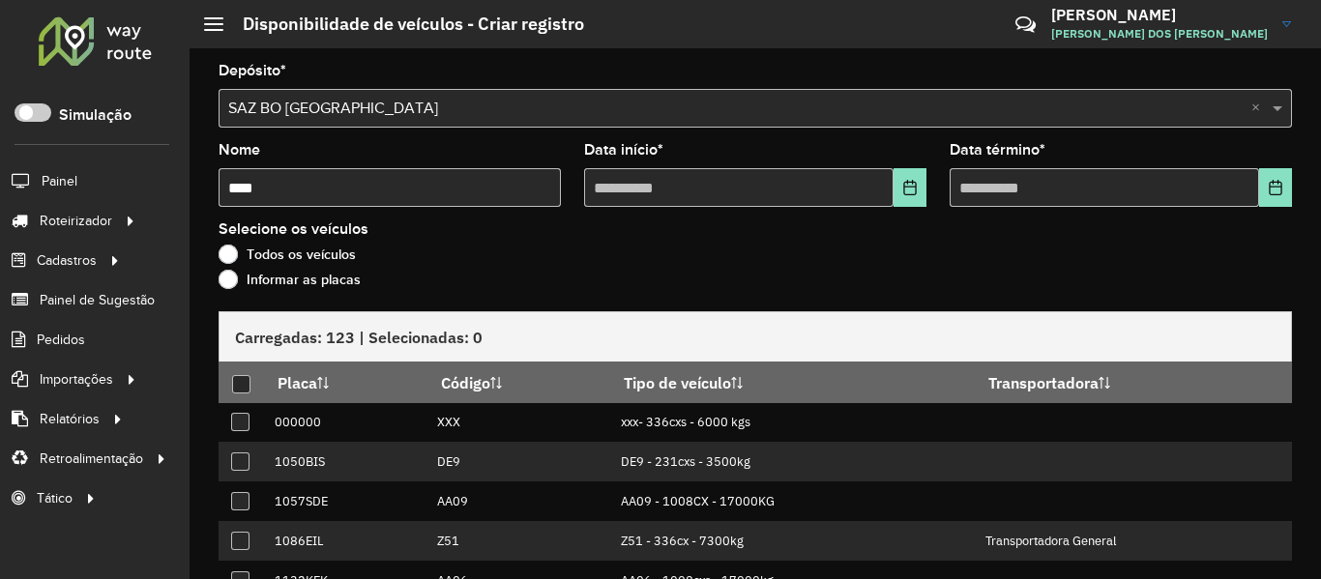
click at [348, 275] on label "Informar as placas" at bounding box center [290, 279] width 142 height 19
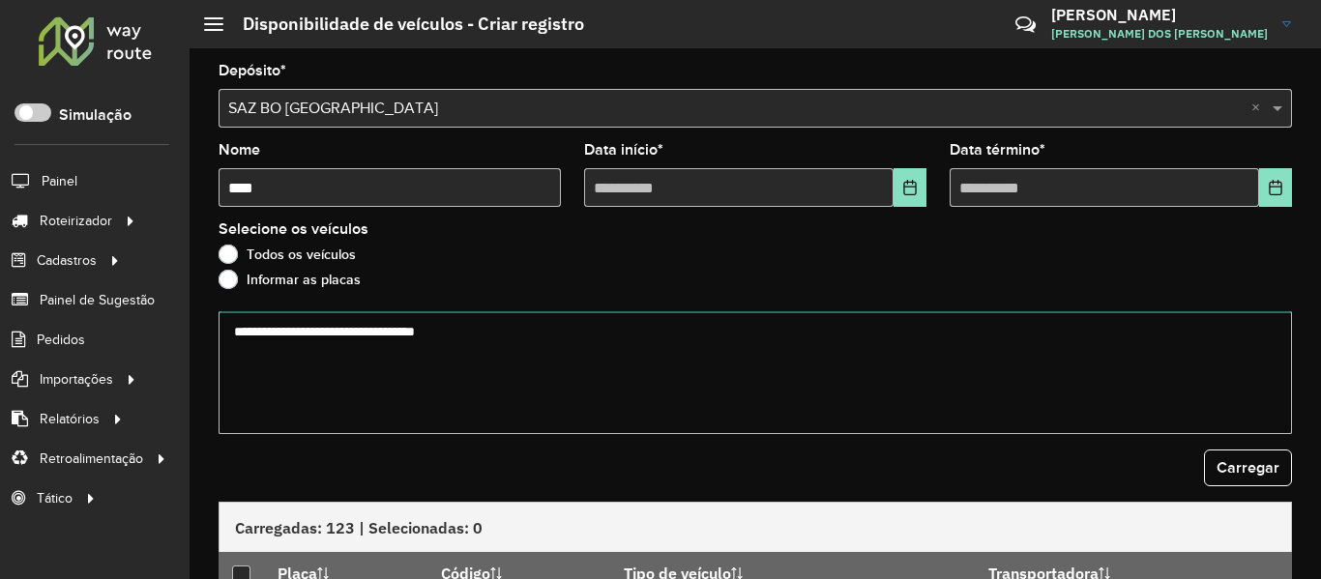
click at [522, 364] on textarea at bounding box center [756, 372] width 1074 height 123
paste textarea "******* ******* ******* ******* ******* ******* ******* ******* ******* *******…"
type textarea "******* ******* ******* ******* ******* ******* ******* ******* ******* *******…"
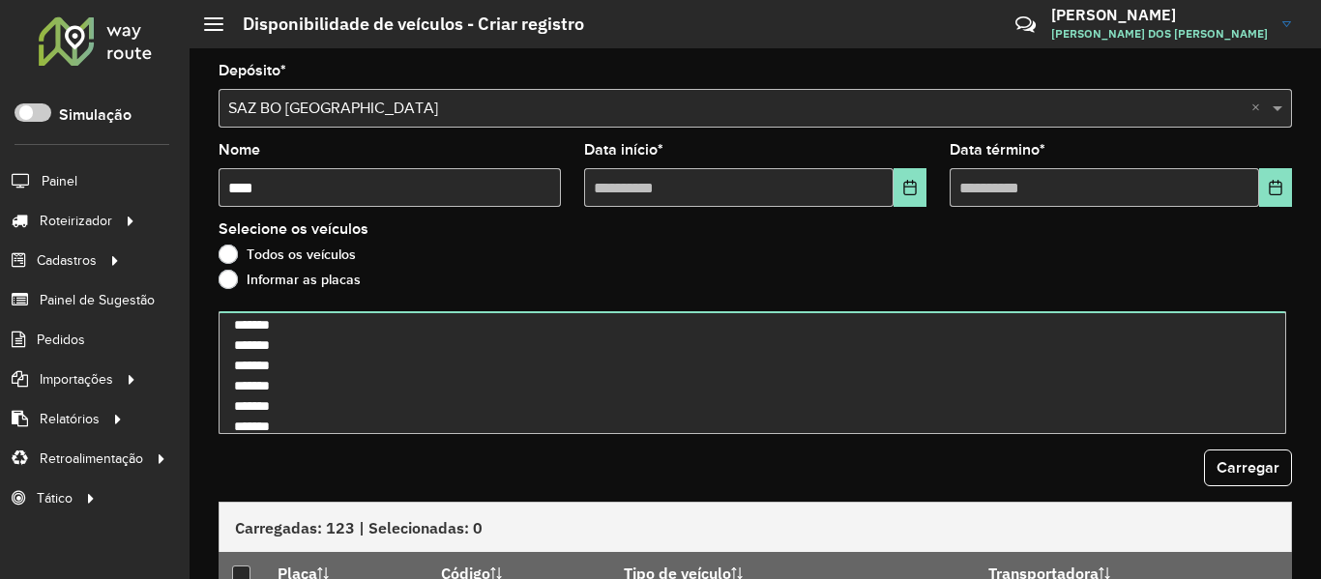
click at [1293, 478] on div "Depósito * Selecione uma opção × SAZ BO El Alto × Nome **** Data início * Data …" at bounding box center [756, 313] width 1132 height 531
click at [1259, 475] on span "Carregar" at bounding box center [1248, 467] width 63 height 16
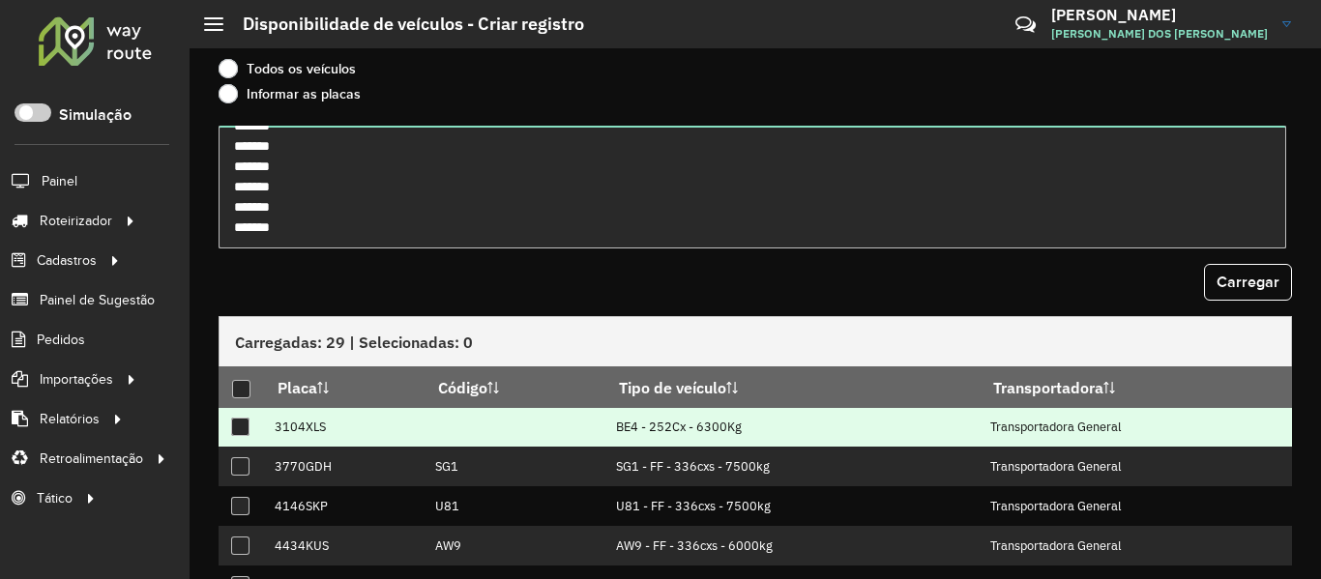
scroll to position [193, 0]
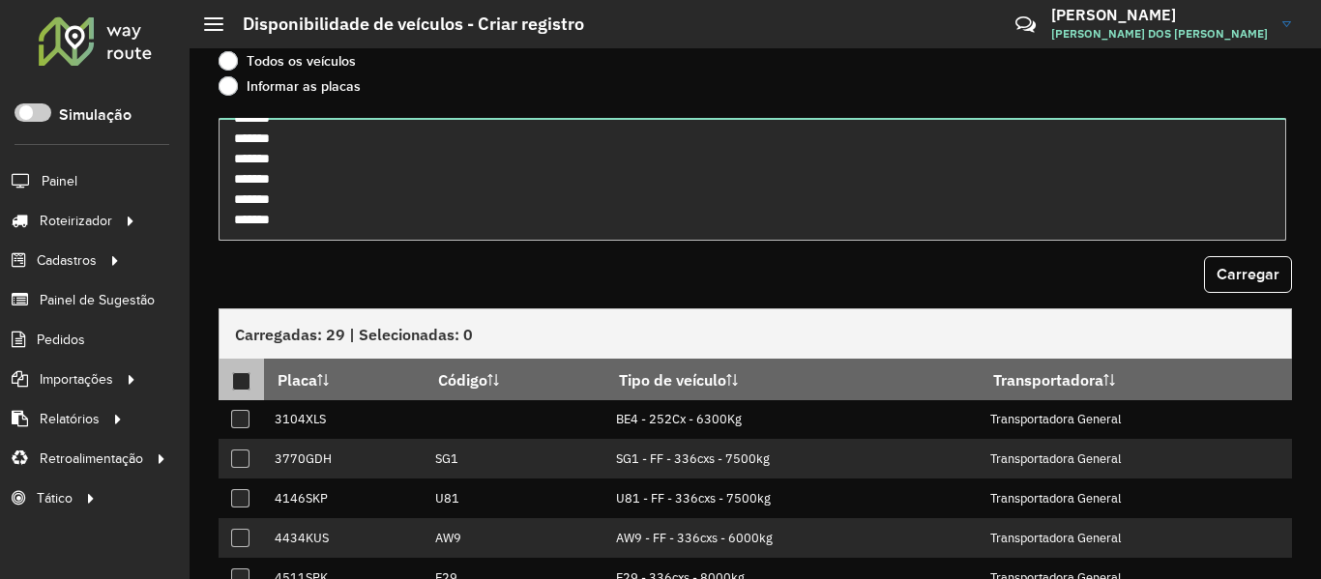
click at [234, 375] on div at bounding box center [241, 381] width 18 height 18
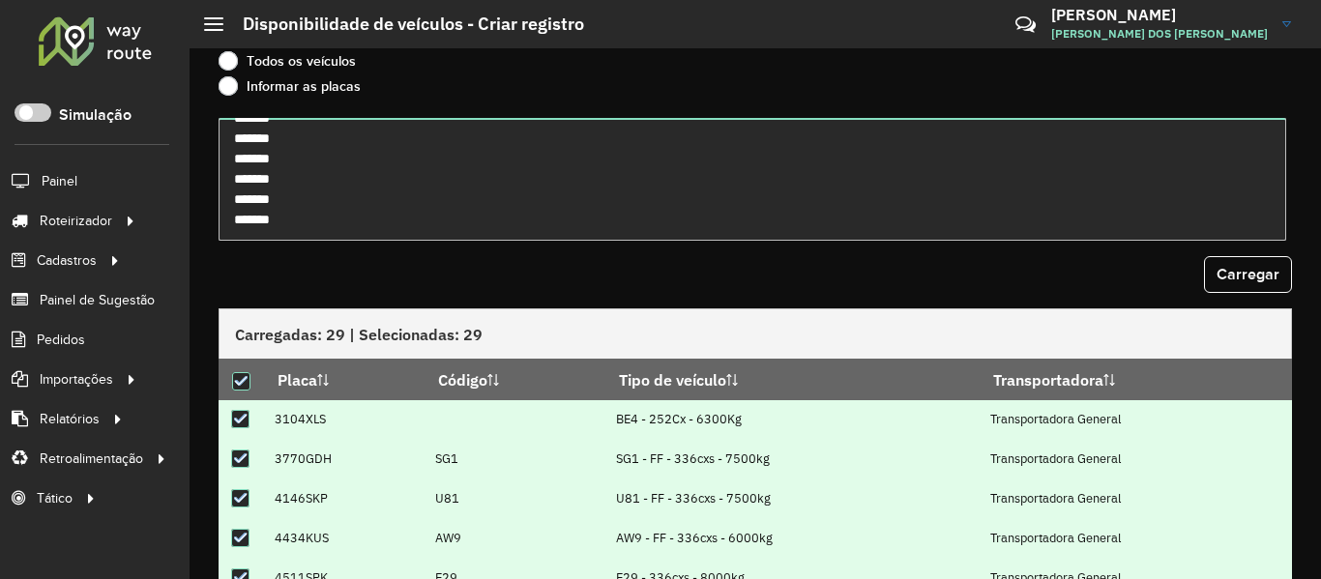
click at [447, 255] on form "Depósito * Selecione uma opção × SAZ BO El Alto × Nome **** Data início * Data …" at bounding box center [756, 297] width 1074 height 855
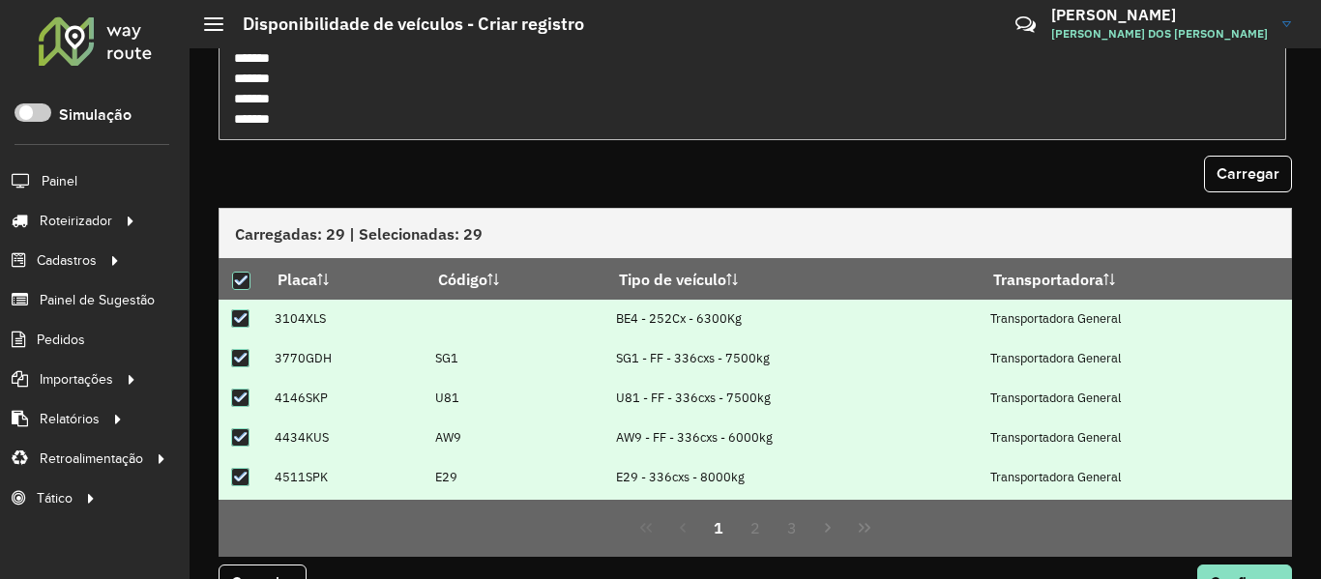
scroll to position [340, 0]
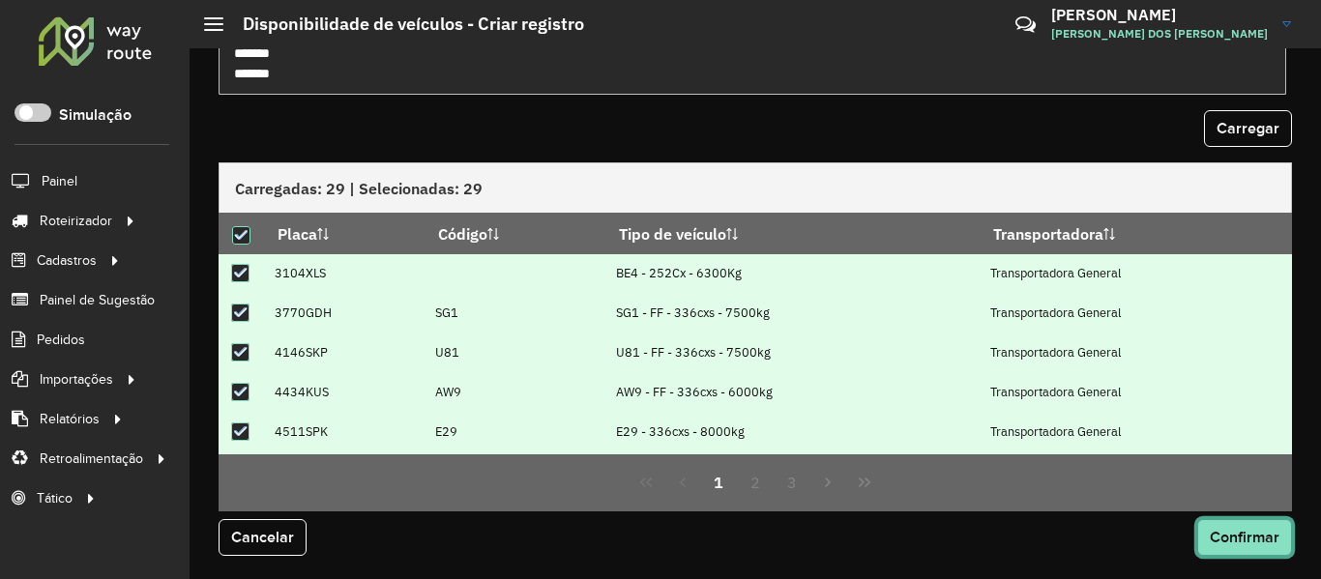
click at [1233, 534] on span "Confirmar" at bounding box center [1245, 537] width 70 height 16
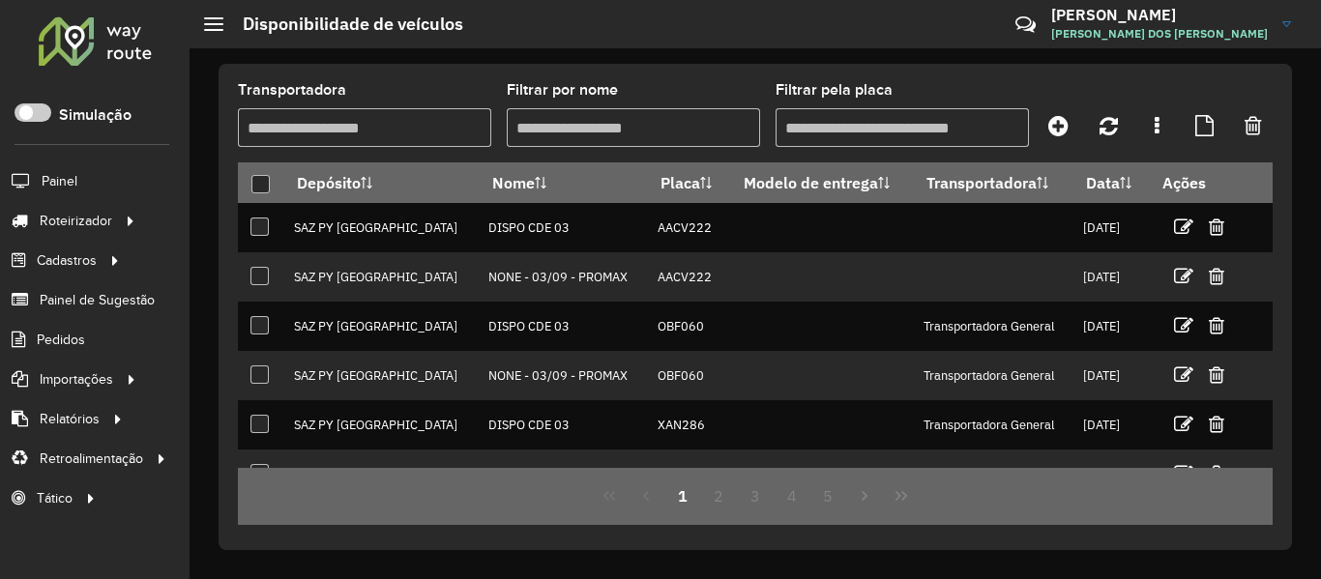
click at [115, 51] on div at bounding box center [95, 40] width 117 height 50
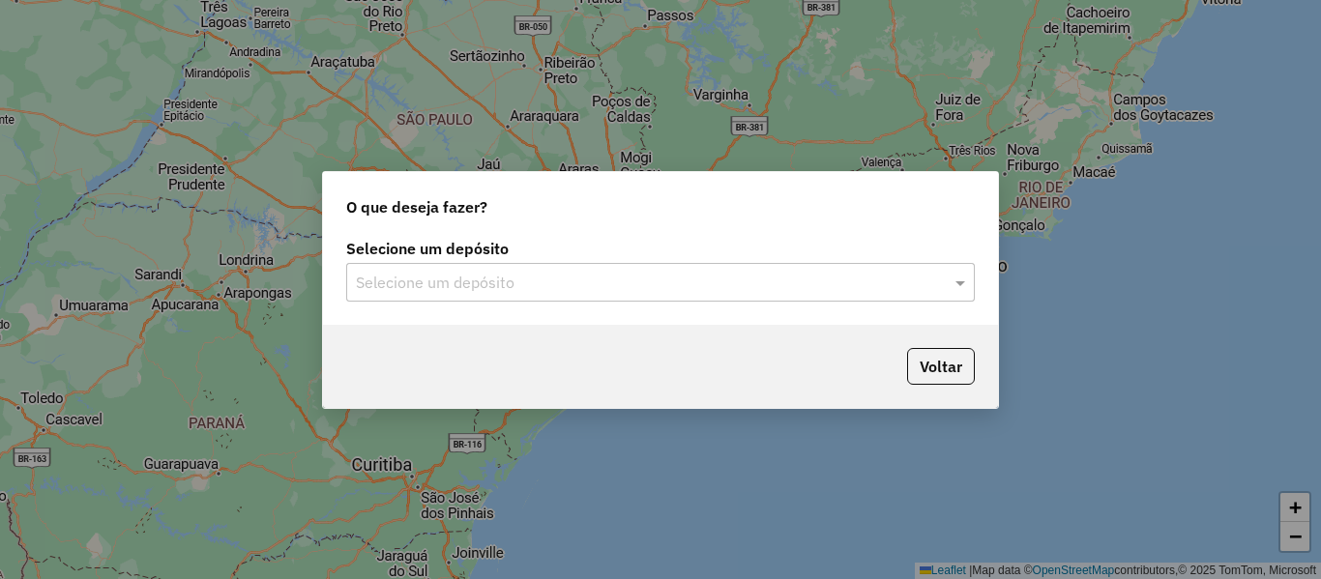
click at [551, 298] on div "Selecione um depósito" at bounding box center [660, 282] width 629 height 39
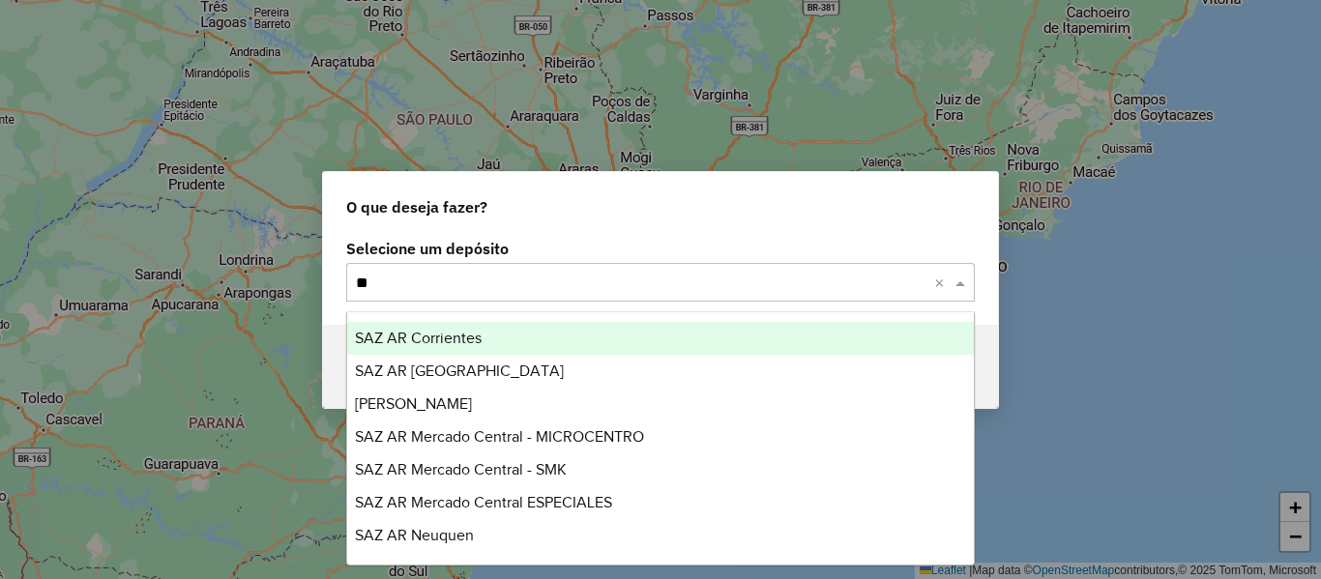
type input "**"
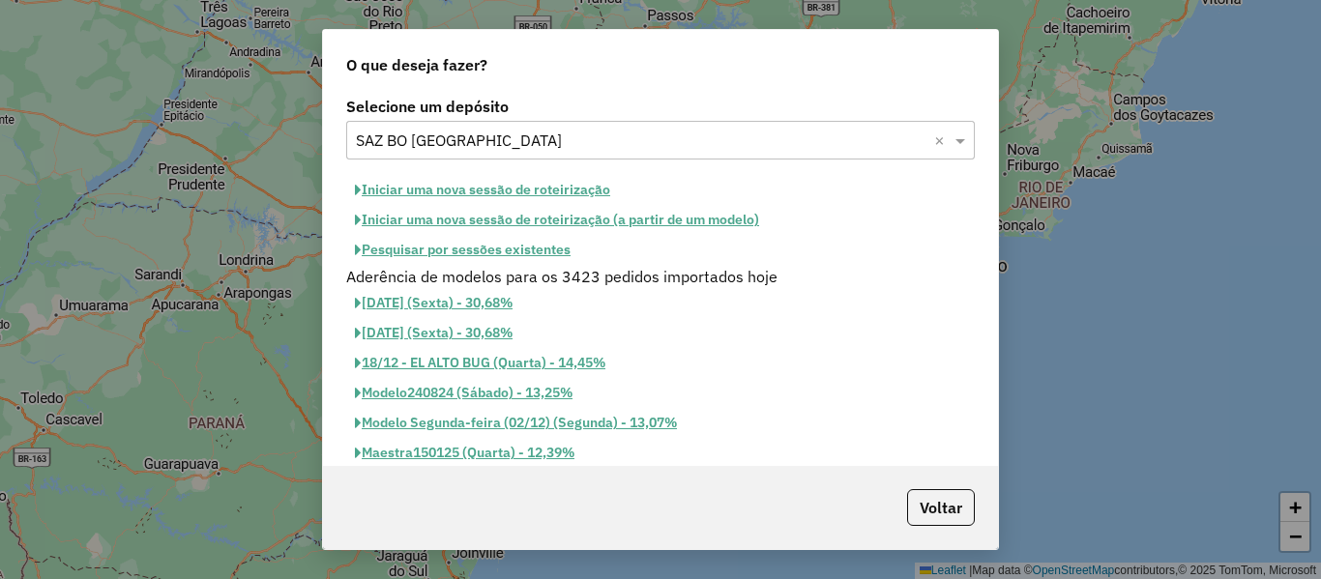
click at [563, 189] on button "Iniciar uma nova sessão de roteirização" at bounding box center [482, 190] width 273 height 30
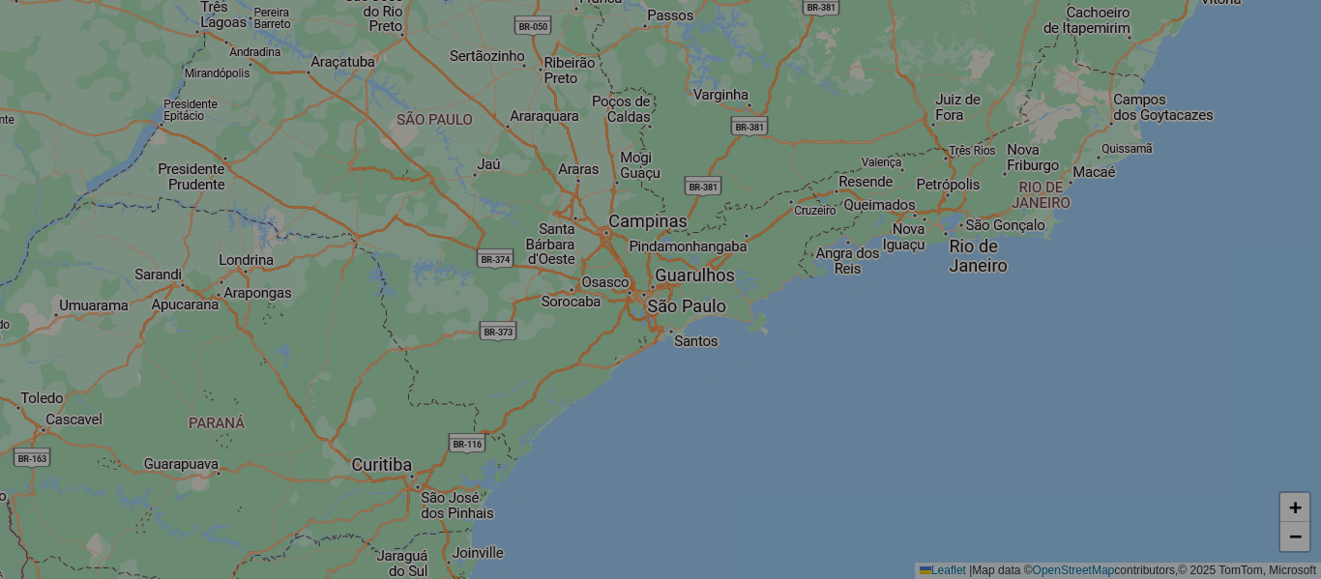
select select "*"
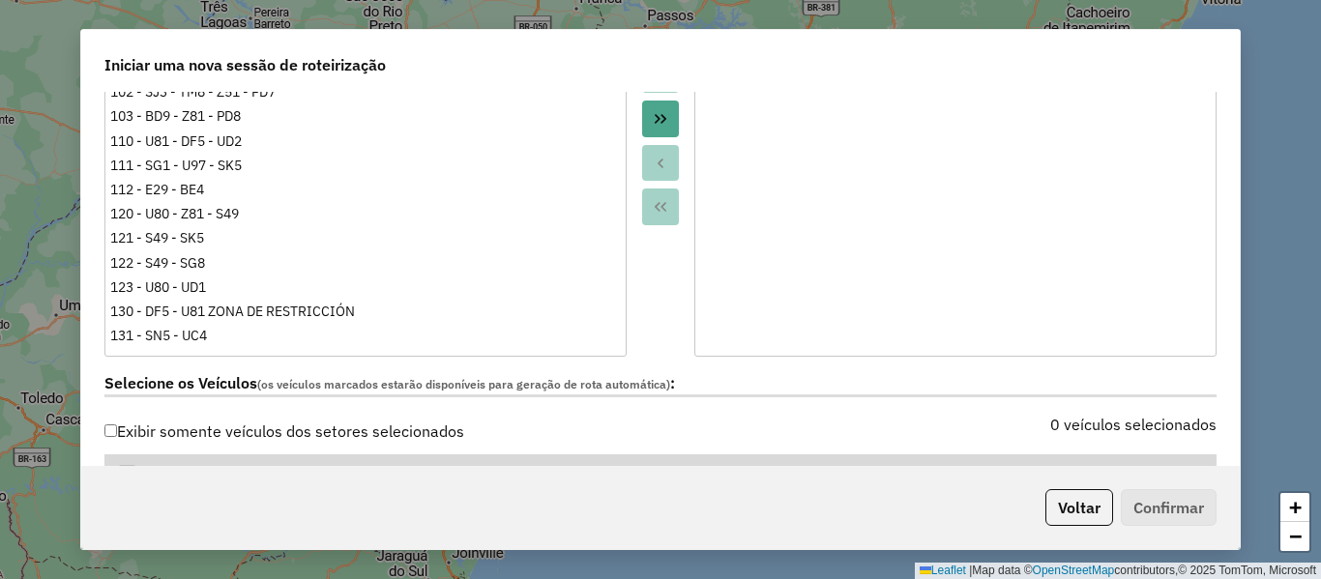
scroll to position [580, 0]
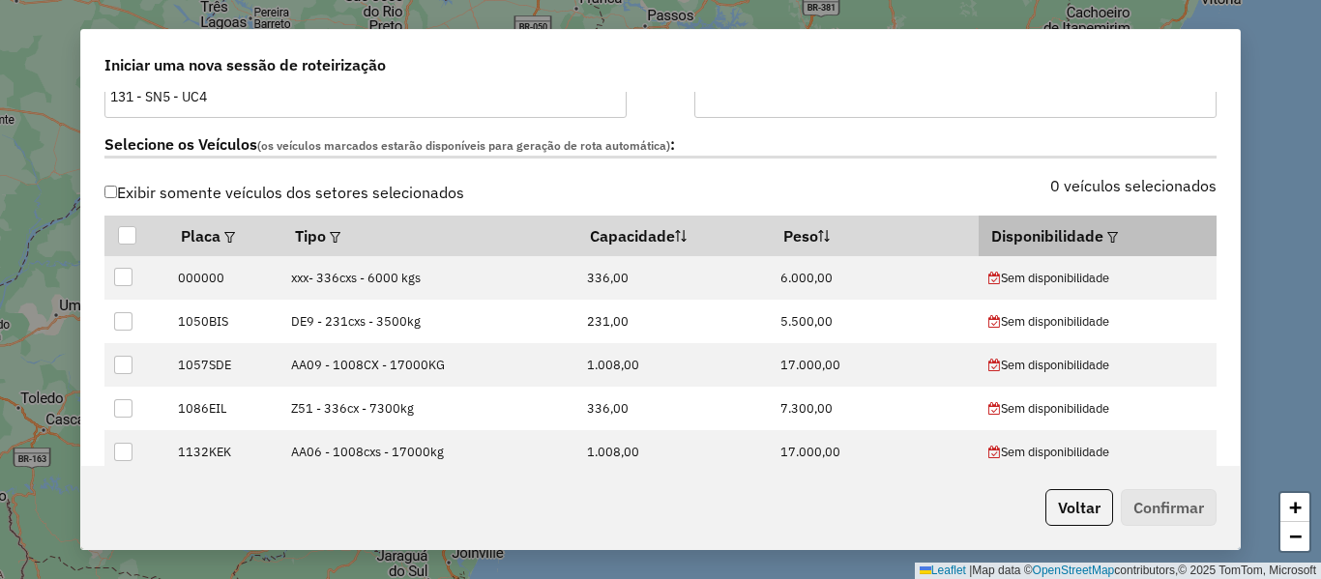
click at [1108, 234] on em at bounding box center [1113, 237] width 11 height 11
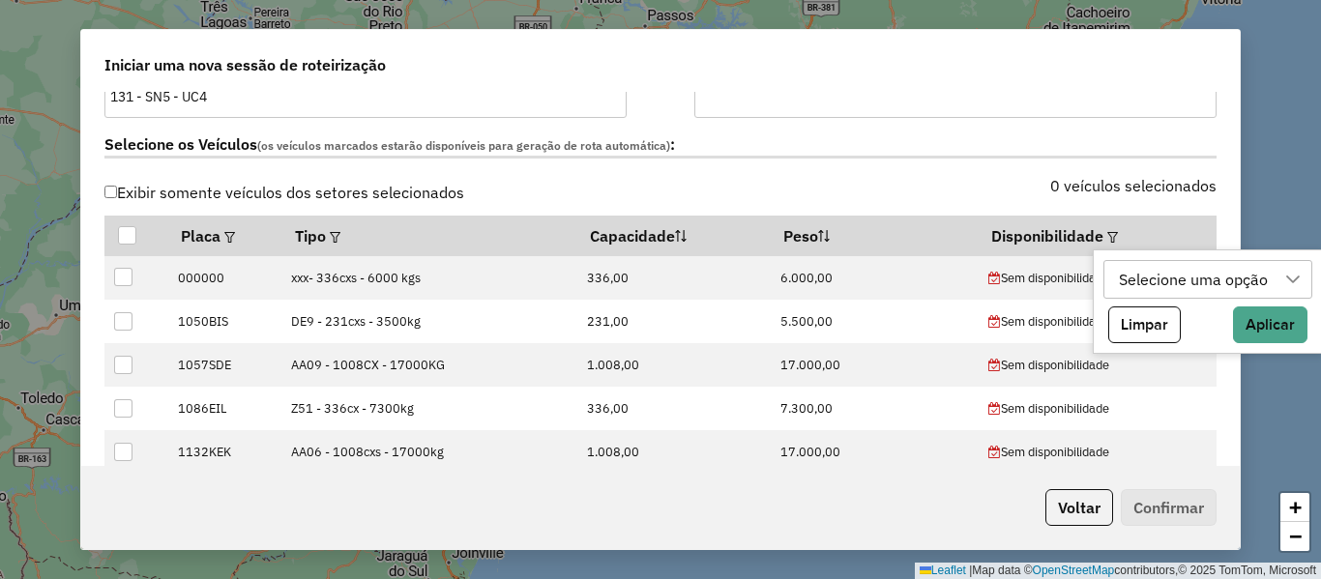
click at [1163, 281] on div "Selecione uma opção" at bounding box center [1193, 279] width 163 height 37
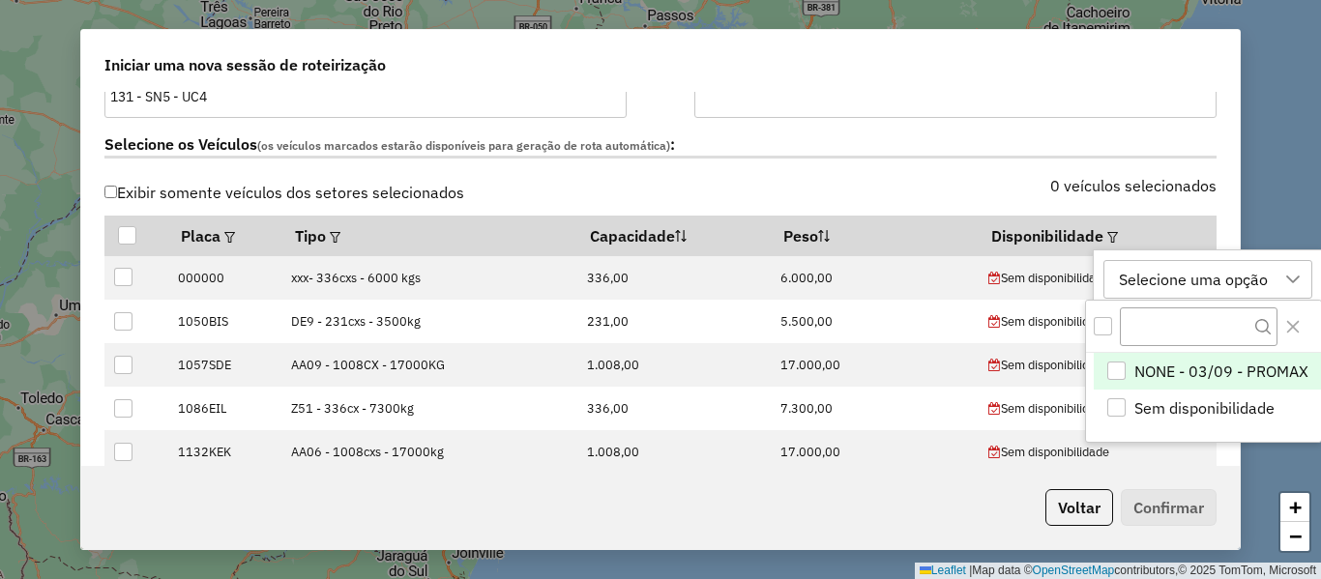
click at [1227, 367] on span "NONE - 03/09 - PROMAX" at bounding box center [1222, 371] width 174 height 23
click at [1276, 283] on div "NONE - 03/09 - PROMAX" at bounding box center [1206, 279] width 188 height 37
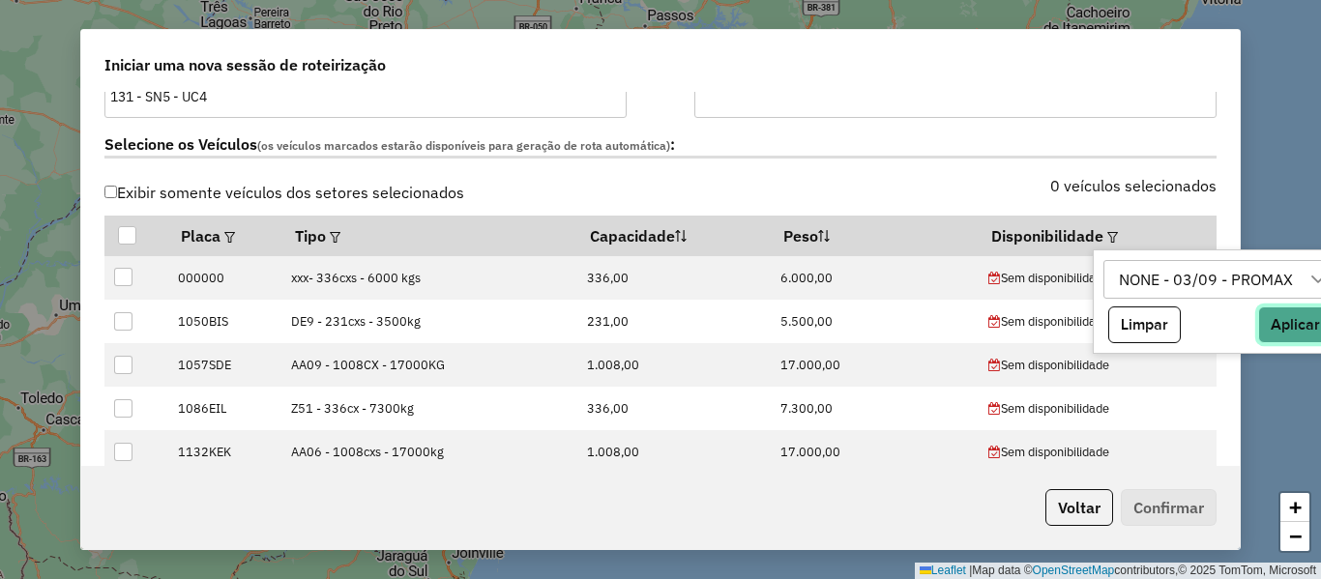
click at [1289, 319] on button "Aplicar" at bounding box center [1296, 325] width 74 height 37
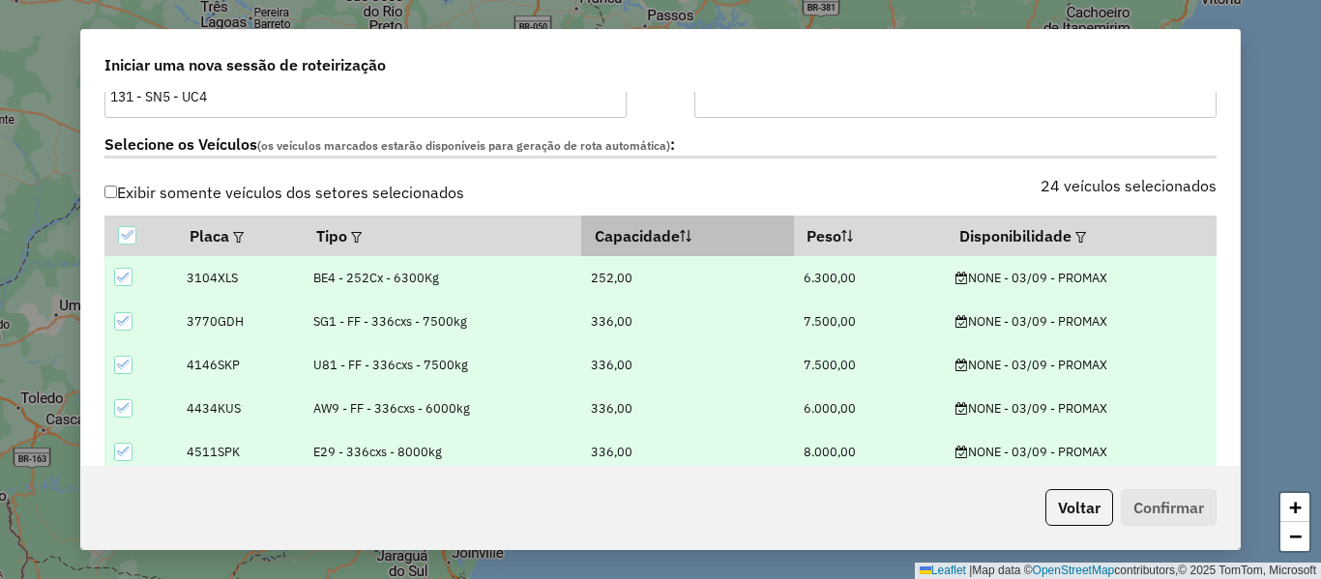
scroll to position [967, 0]
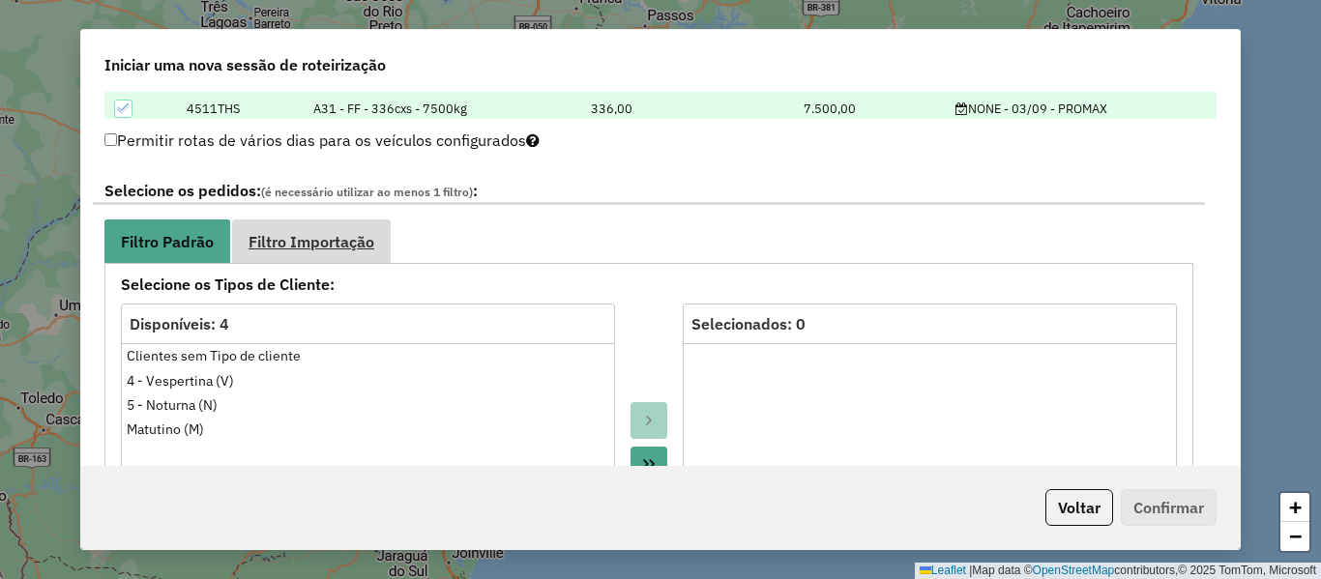
click at [347, 234] on span "Filtro Importação" at bounding box center [312, 241] width 126 height 15
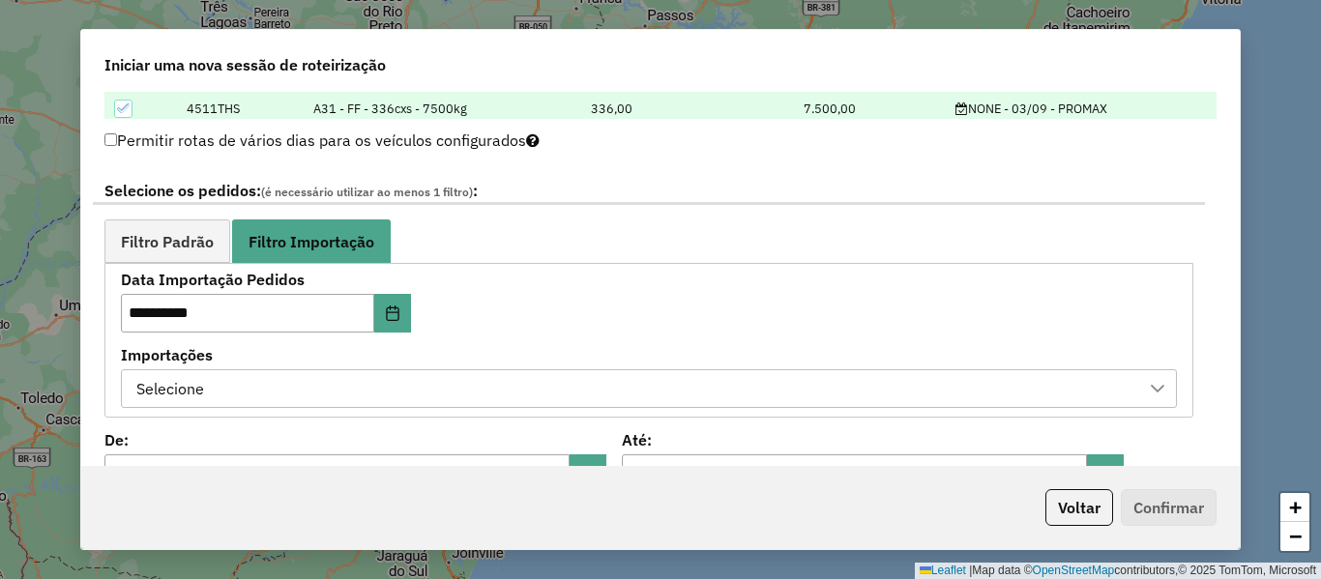
click at [574, 376] on div "Selecione" at bounding box center [635, 388] width 1010 height 37
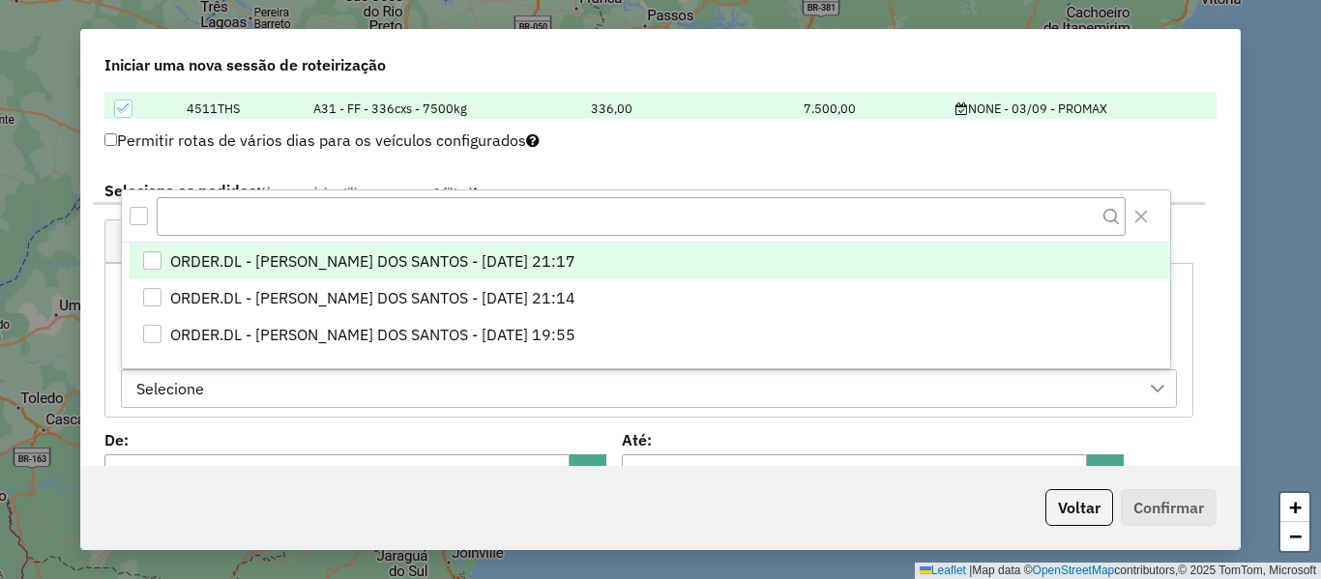
scroll to position [15, 88]
click at [630, 257] on li "ORDER.DL - BRUNO CORDEIRO DOS SANTOS - 02/09/2025 21:17" at bounding box center [650, 261] width 1041 height 37
click at [795, 174] on div "**********" at bounding box center [649, 290] width 1112 height 253
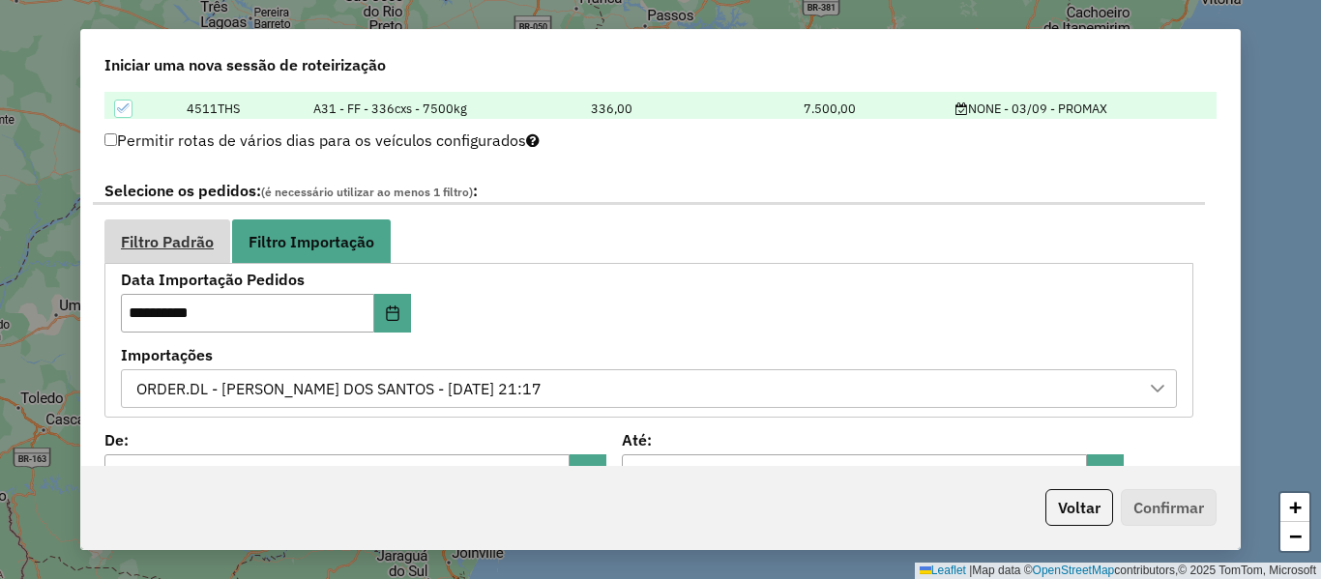
click at [198, 256] on link "Filtro Padrão" at bounding box center [167, 242] width 126 height 44
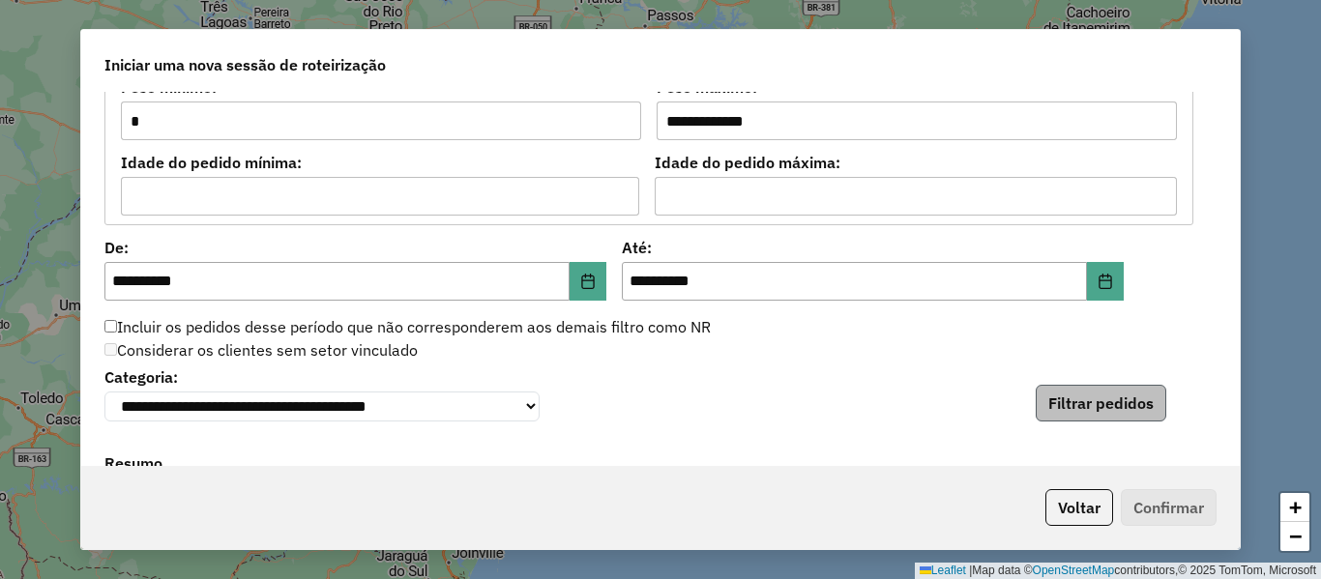
scroll to position [1741, 0]
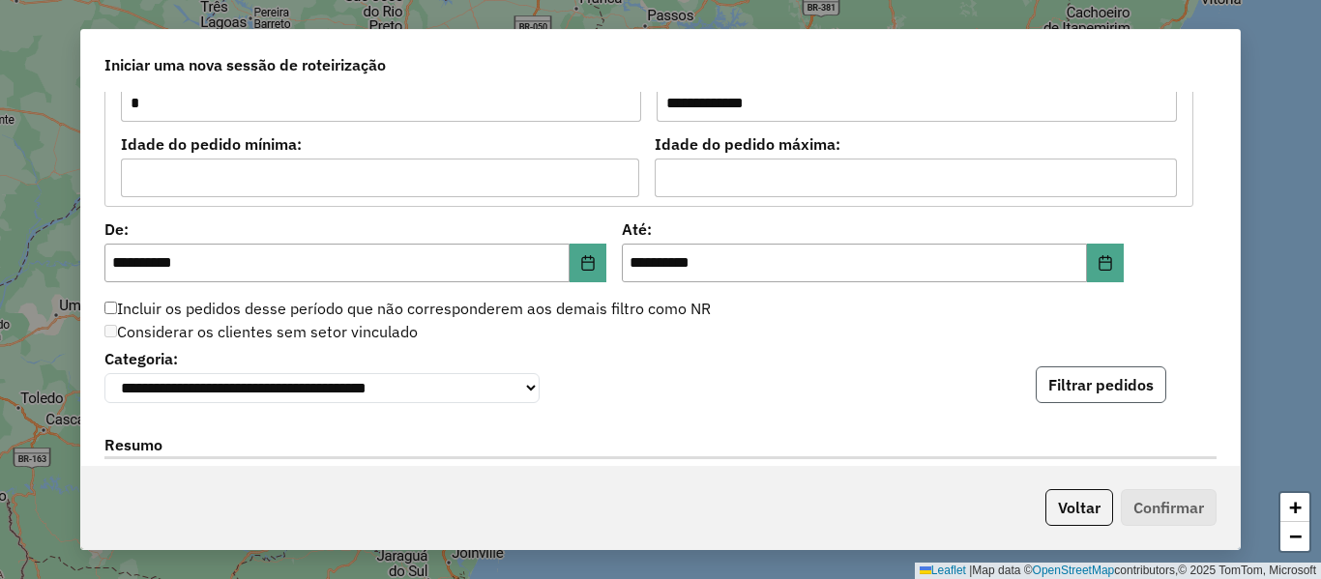
click at [1103, 393] on button "Filtrar pedidos" at bounding box center [1101, 385] width 131 height 37
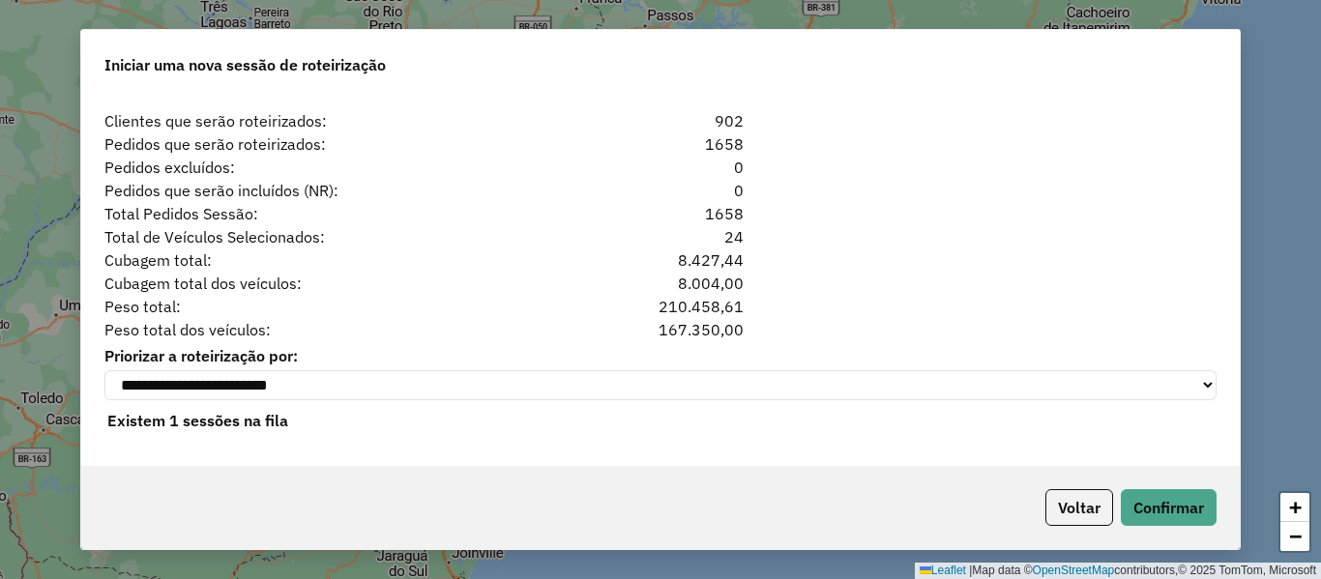
scroll to position [2424, 0]
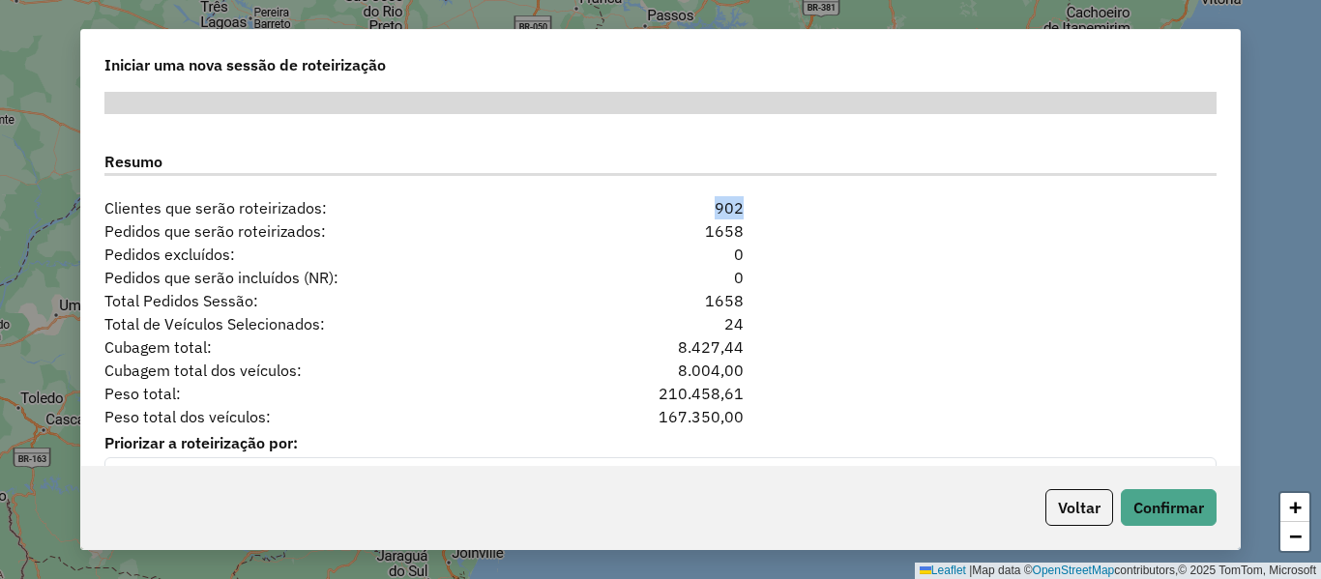
drag, startPoint x: 745, startPoint y: 212, endPoint x: 681, endPoint y: 205, distance: 64.2
click at [681, 205] on div "902" at bounding box center [661, 207] width 190 height 23
click at [806, 243] on div "Pedidos que serão roteirizados: 1658" at bounding box center [661, 231] width 1136 height 23
click at [768, 312] on div "Total Pedidos Sessão: 1658" at bounding box center [661, 300] width 1136 height 23
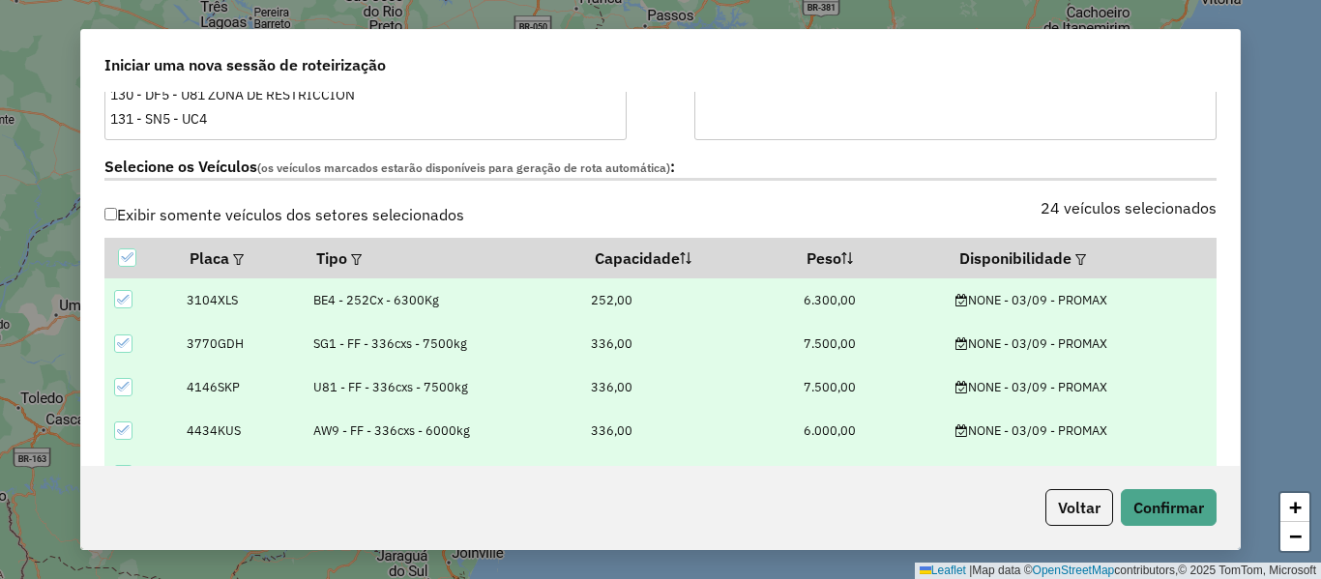
scroll to position [586, 0]
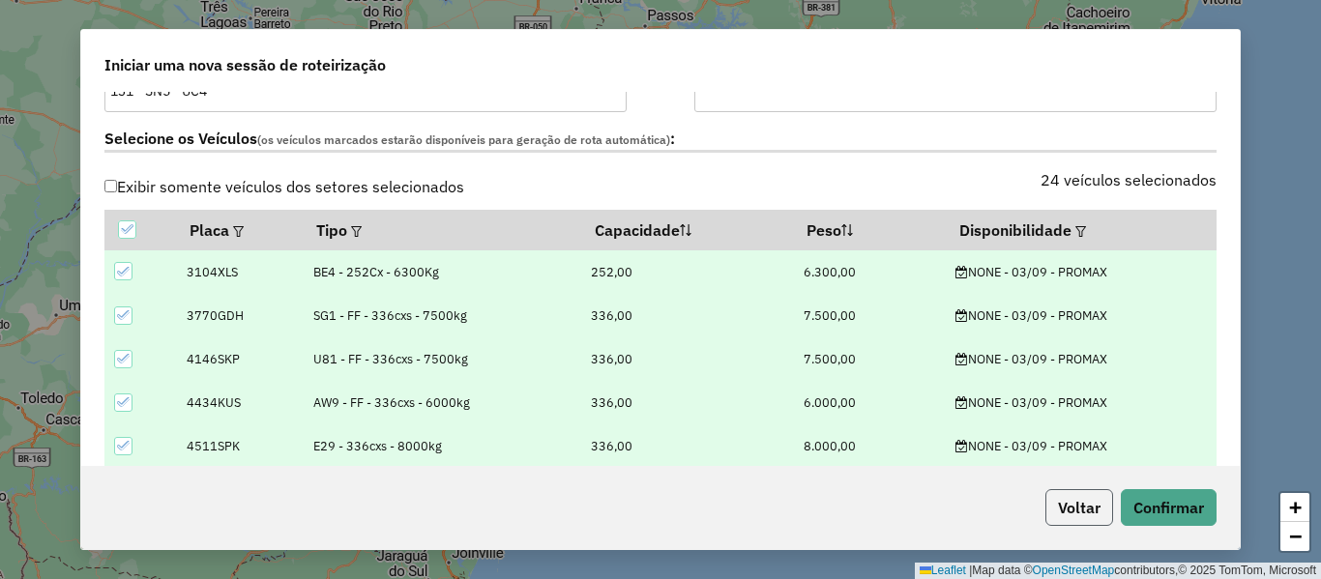
click at [1091, 520] on button "Voltar" at bounding box center [1080, 507] width 68 height 37
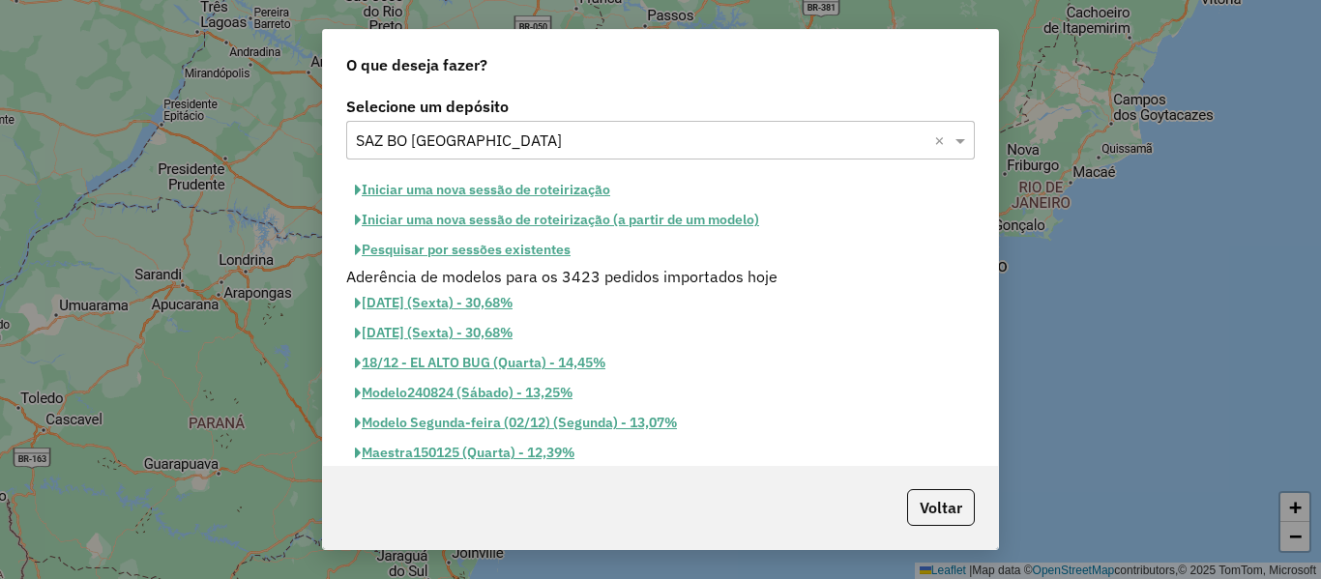
click at [536, 194] on button "Iniciar uma nova sessão de roteirização" at bounding box center [482, 190] width 273 height 30
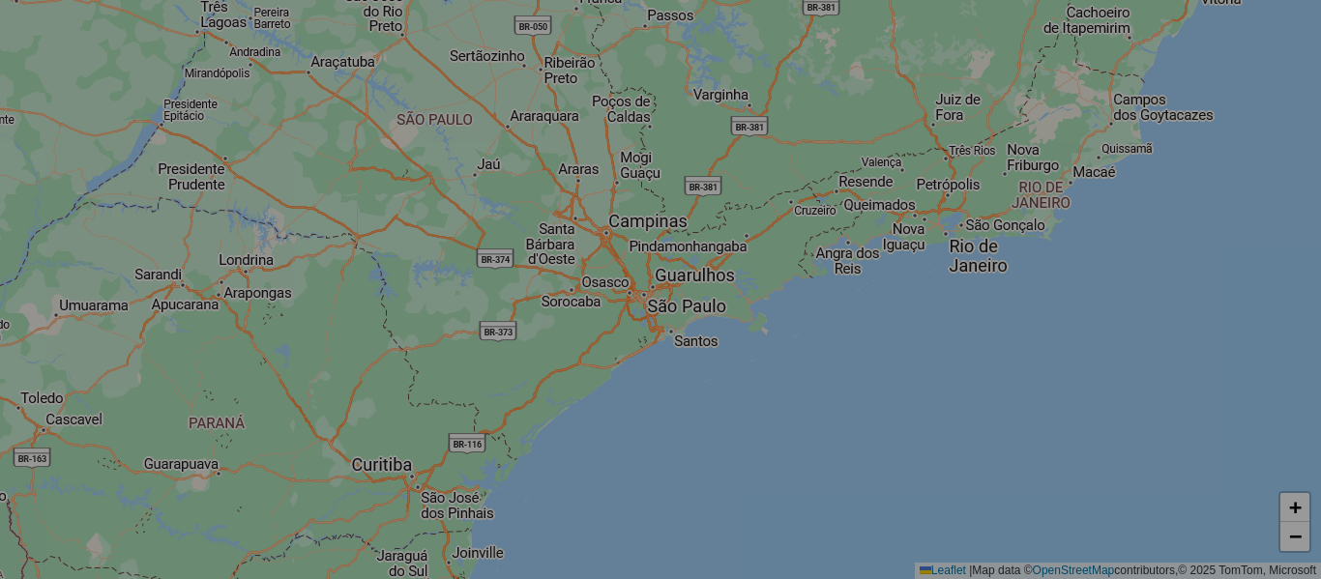
select select "*"
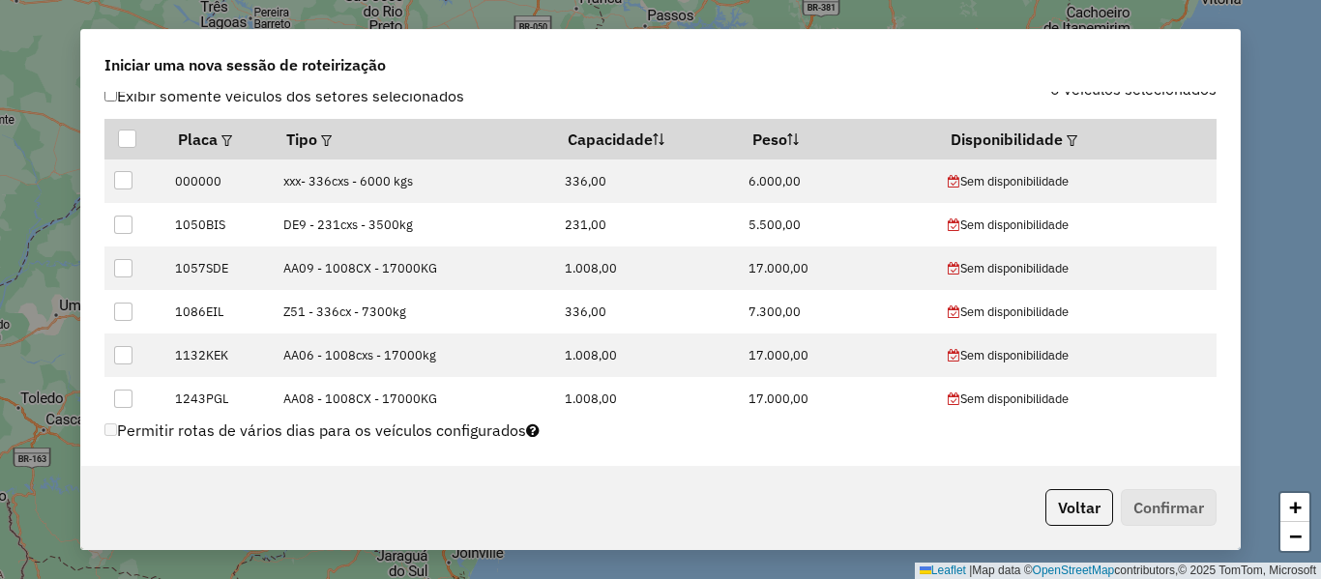
scroll to position [580, 0]
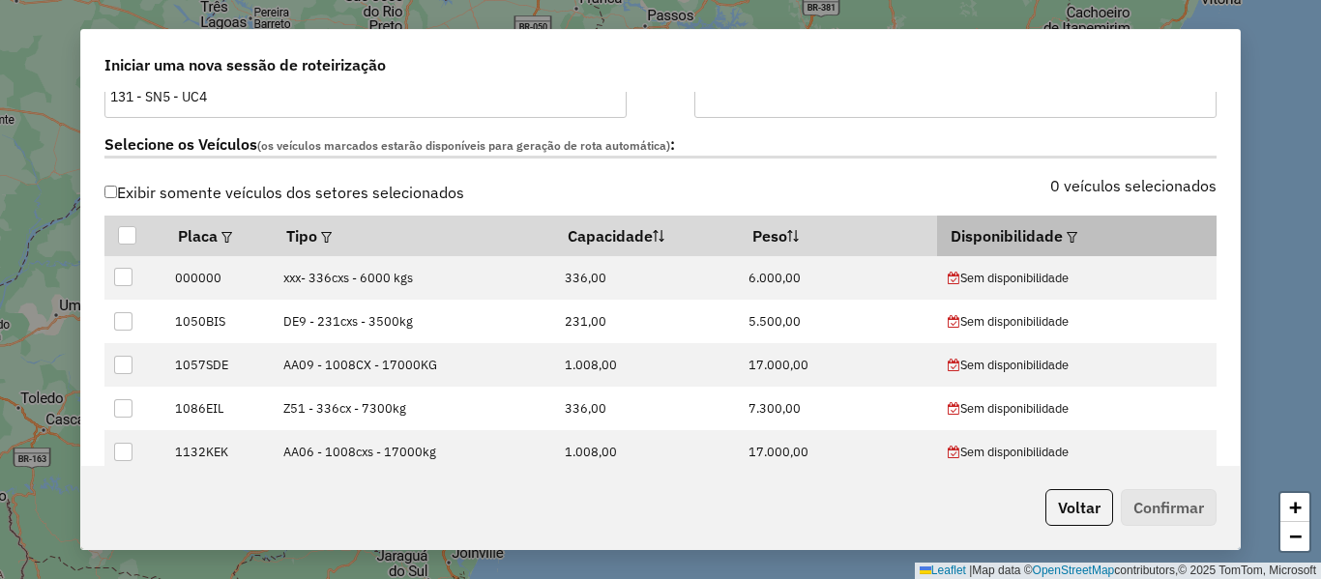
click at [1067, 232] on em at bounding box center [1072, 237] width 11 height 11
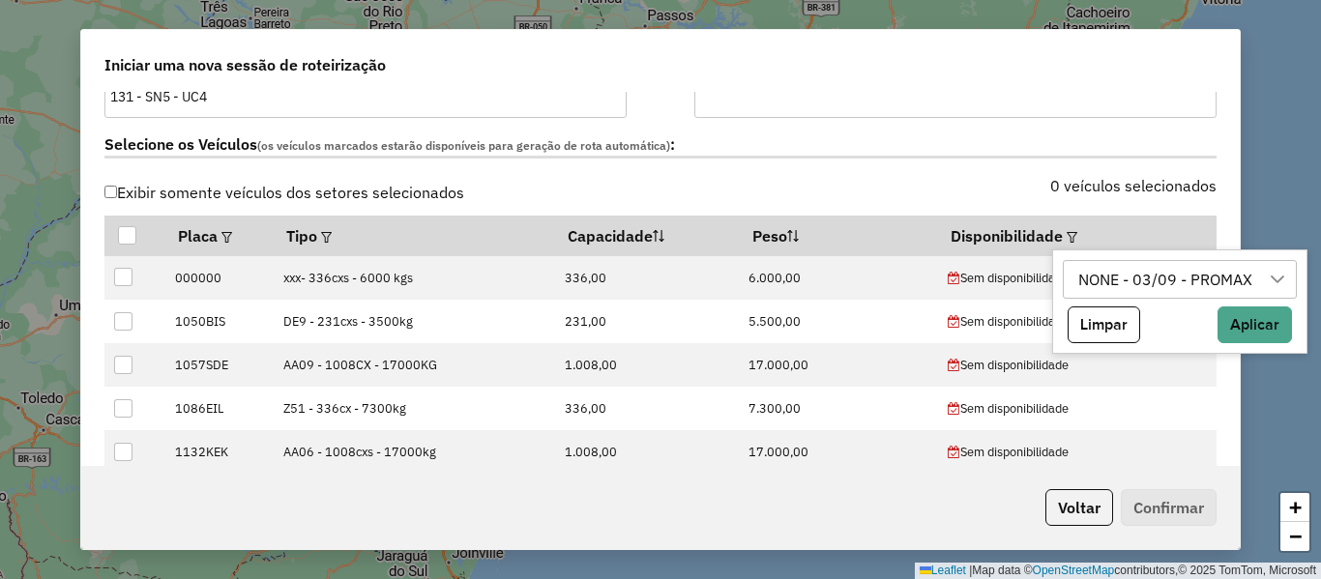
click at [1116, 282] on div "NONE - 03/09 - PROMAX" at bounding box center [1166, 279] width 188 height 37
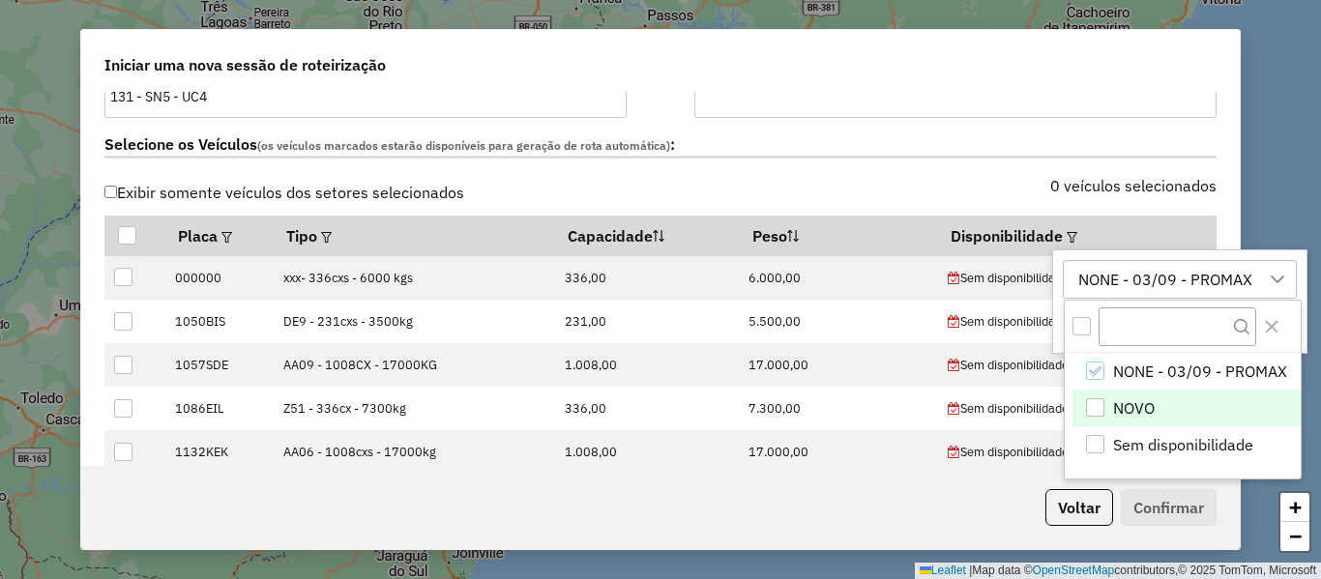
click at [1142, 404] on span "NOVO" at bounding box center [1134, 408] width 42 height 23
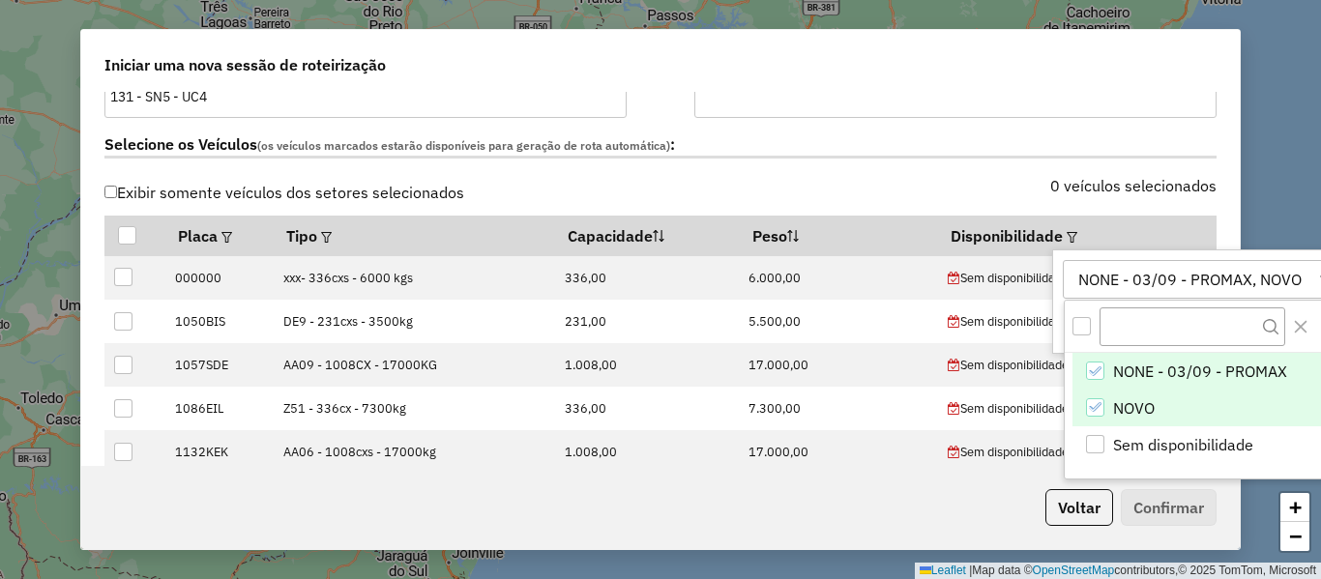
click at [1147, 370] on span "NONE - 03/09 - PROMAX" at bounding box center [1200, 371] width 174 height 23
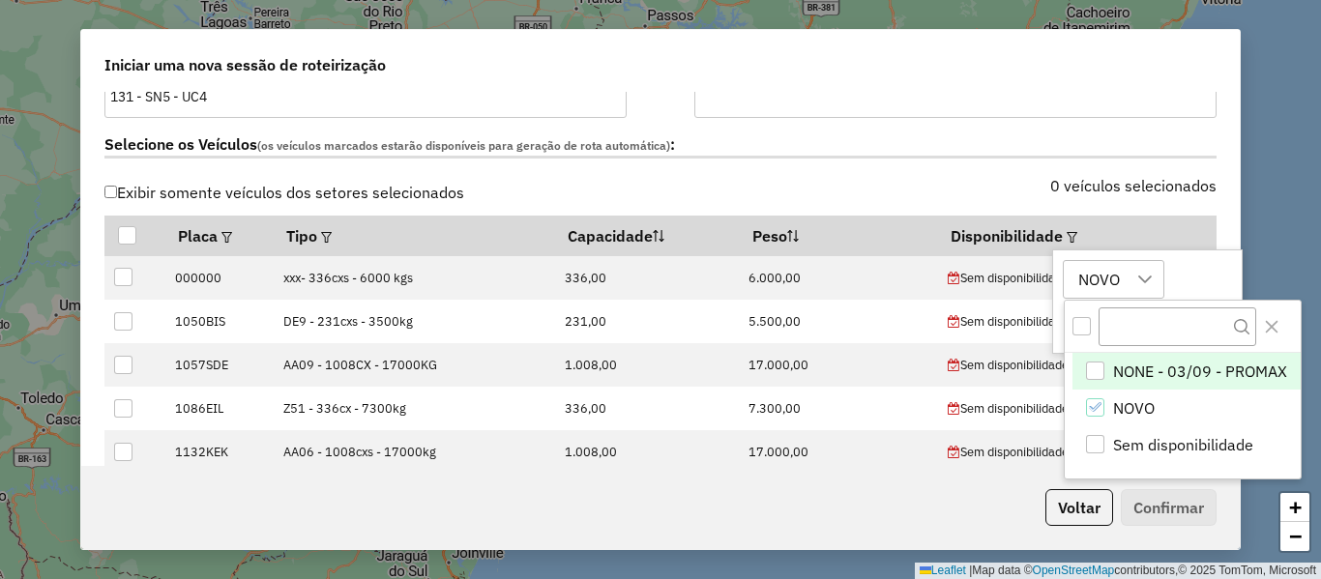
click at [1136, 287] on div at bounding box center [1145, 279] width 37 height 37
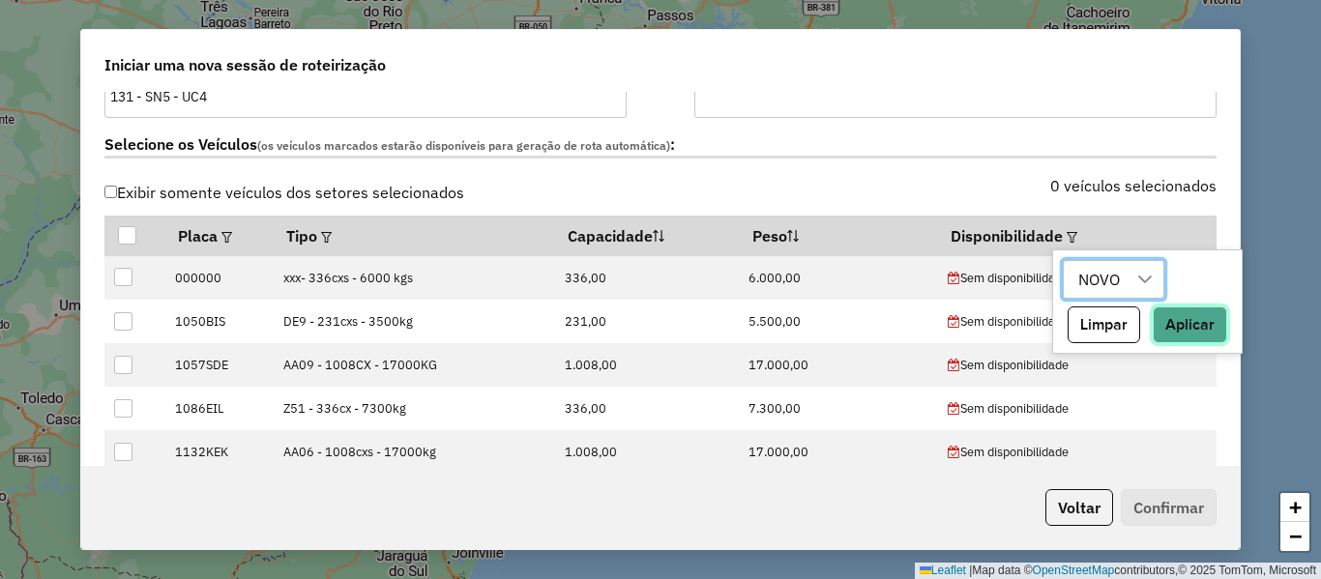
click at [1161, 310] on button "Aplicar" at bounding box center [1190, 325] width 74 height 37
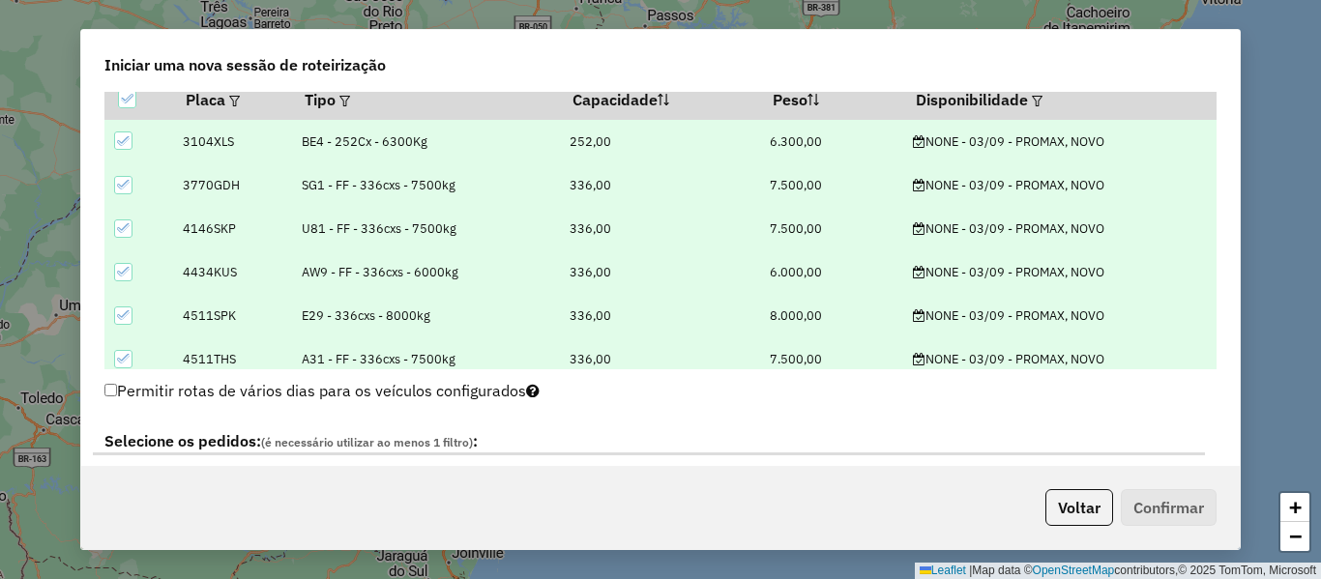
scroll to position [1064, 0]
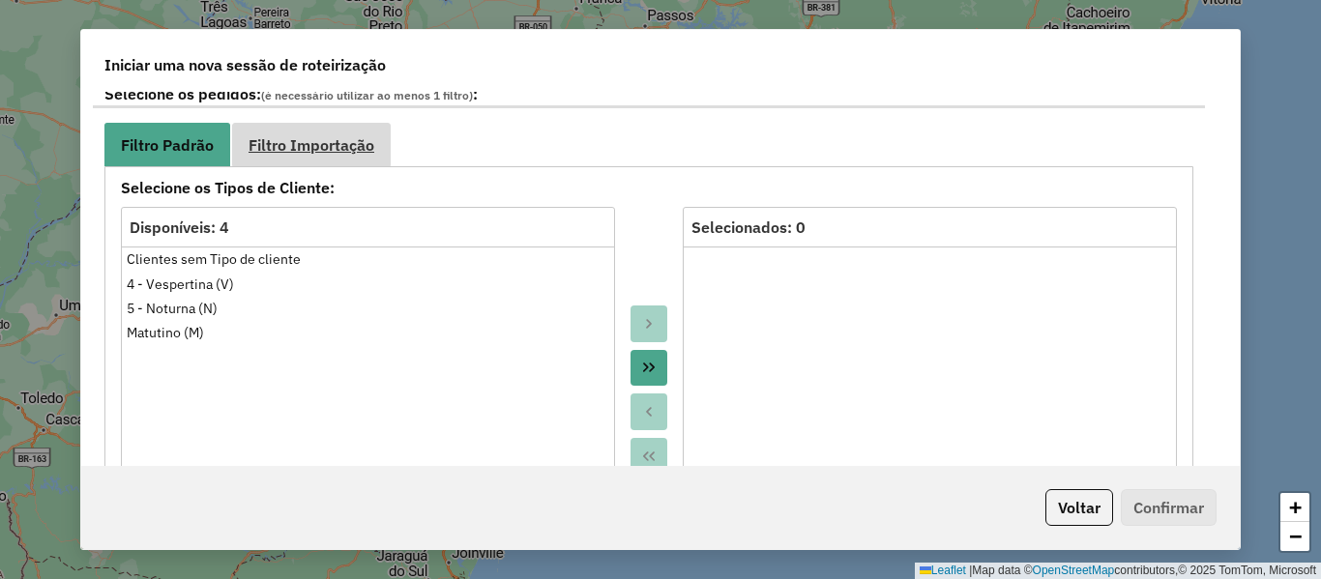
click at [314, 149] on span "Filtro Importação" at bounding box center [312, 144] width 126 height 15
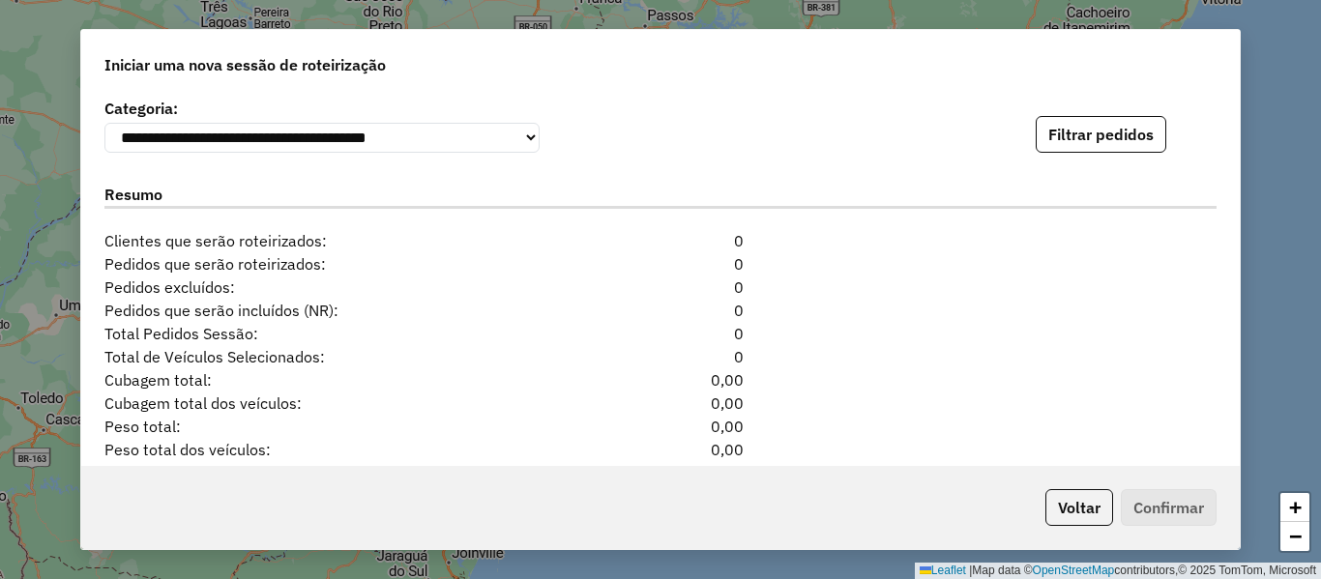
scroll to position [1354, 0]
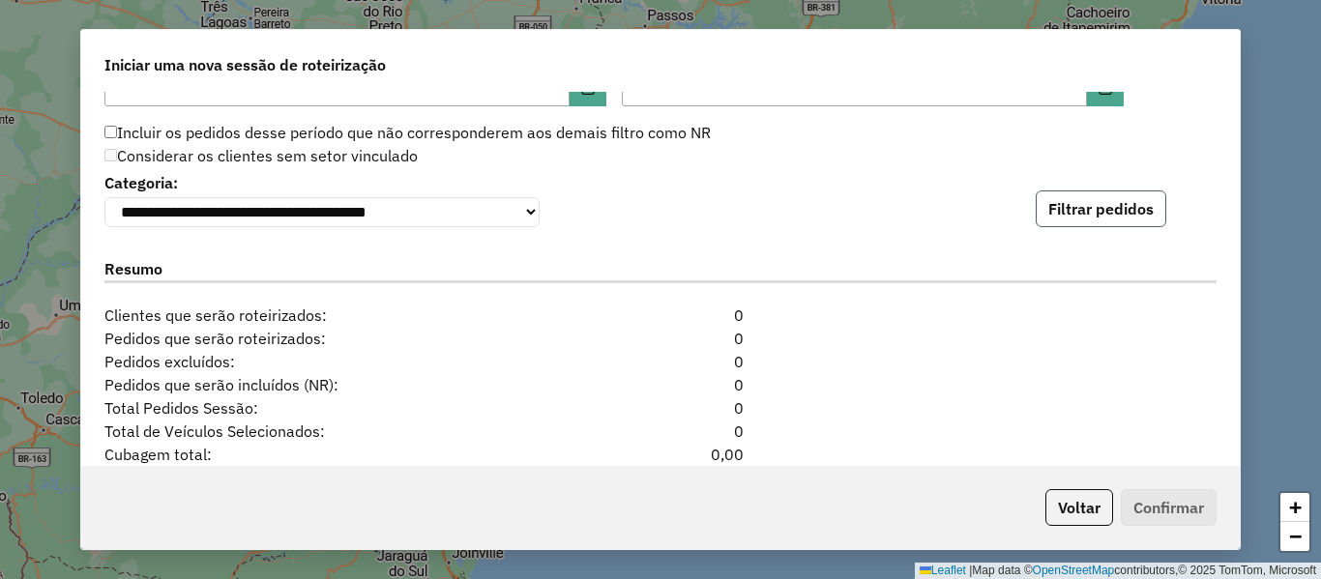
click at [1089, 216] on button "Filtrar pedidos" at bounding box center [1101, 209] width 131 height 37
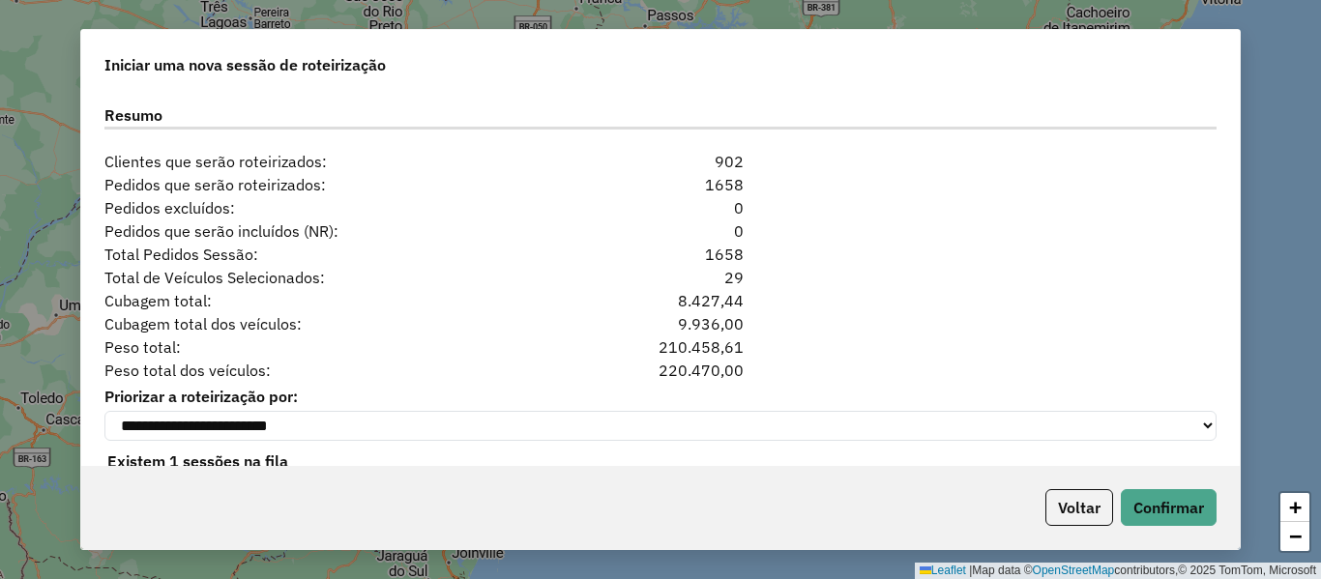
scroll to position [1935, 0]
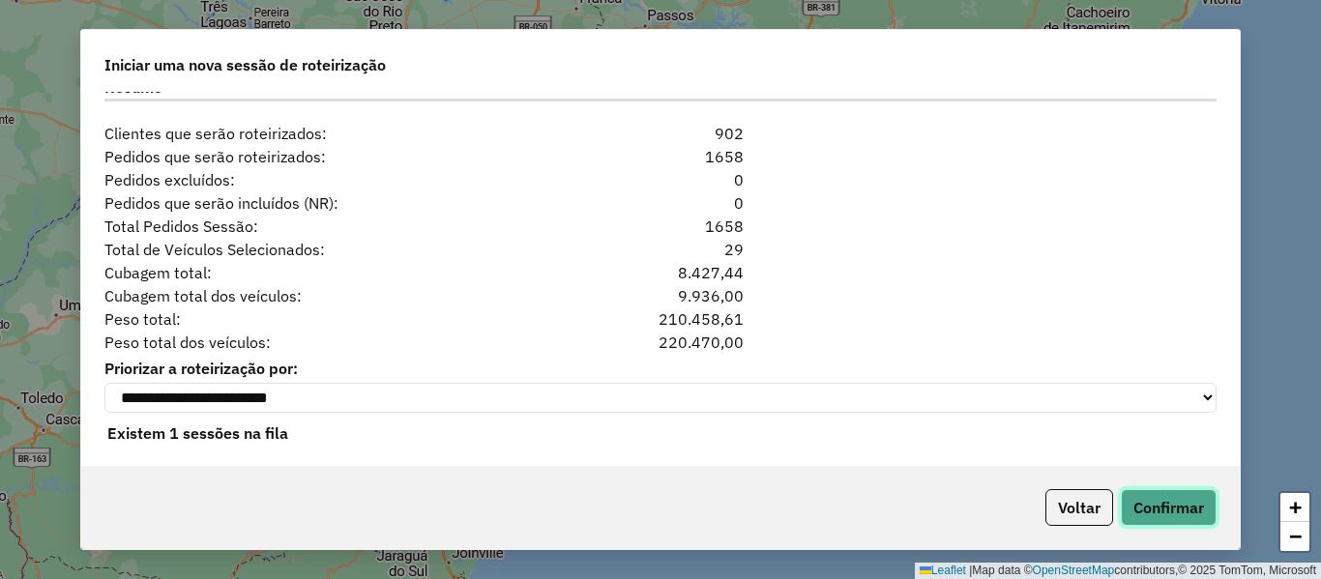
click at [1169, 500] on button "Confirmar" at bounding box center [1169, 507] width 96 height 37
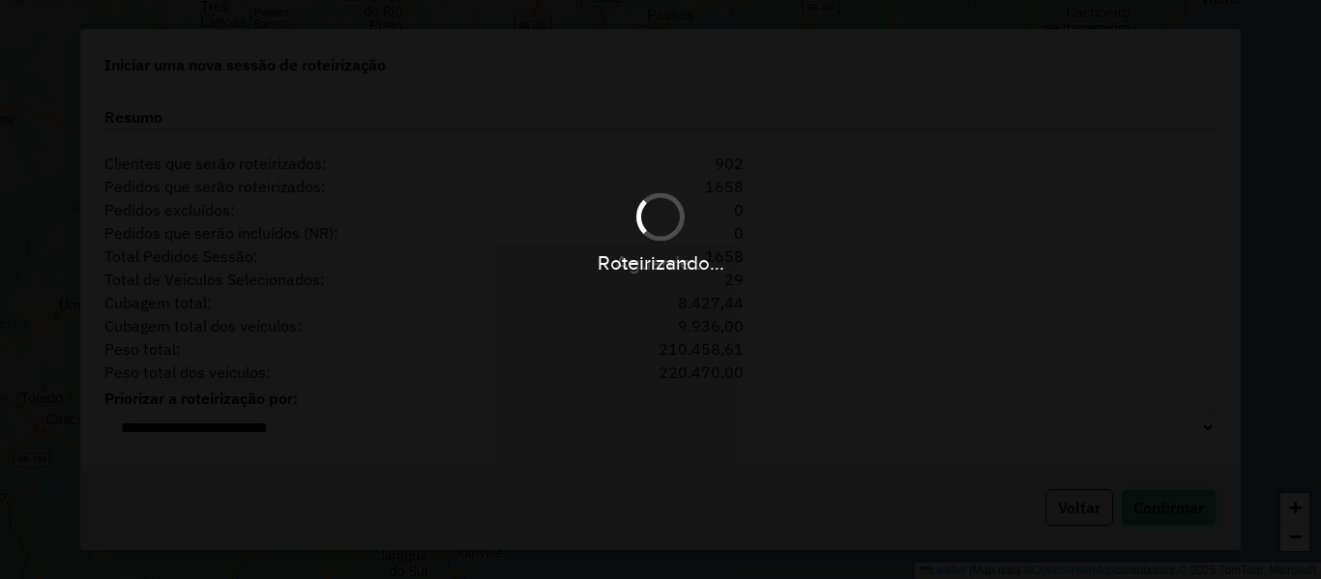
scroll to position [1914, 0]
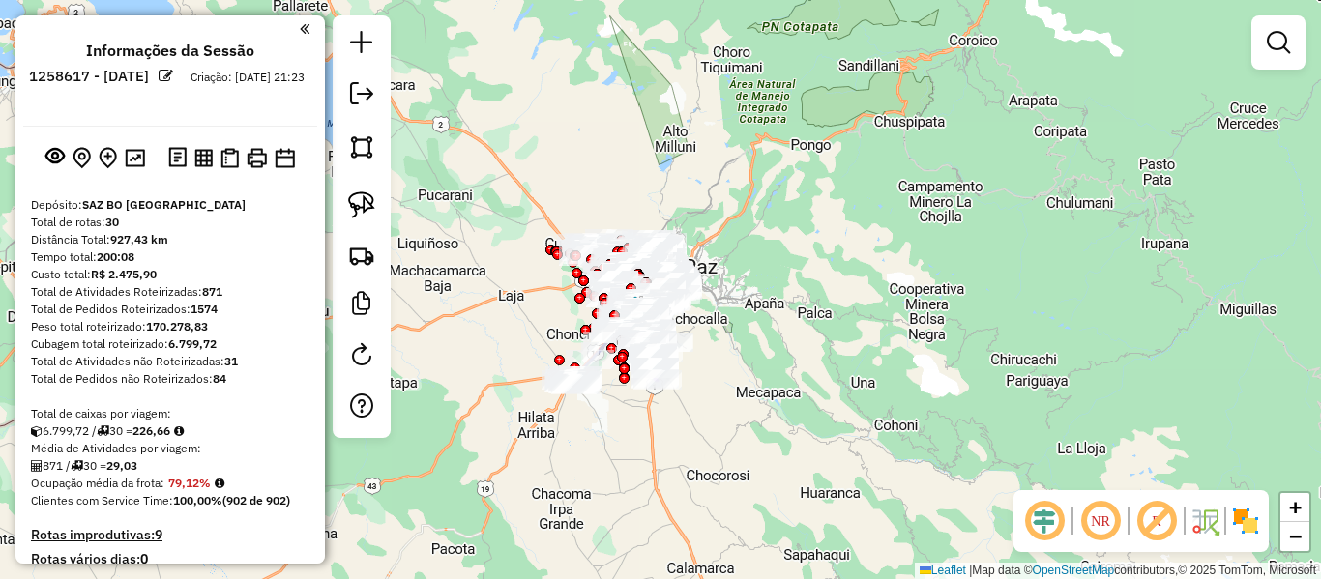
click at [727, 268] on div "Rota 8 - Placa 4807LYI 0000907070 - RAI QUISPE TICO Rota 28 - Placa 6442CRS 000…" at bounding box center [660, 289] width 1321 height 579
drag, startPoint x: 776, startPoint y: 277, endPoint x: 781, endPoint y: 250, distance: 27.5
click at [789, 251] on div "Janela de atendimento Grade de atendimento Capacidade Transportadoras Veículos …" at bounding box center [660, 289] width 1321 height 579
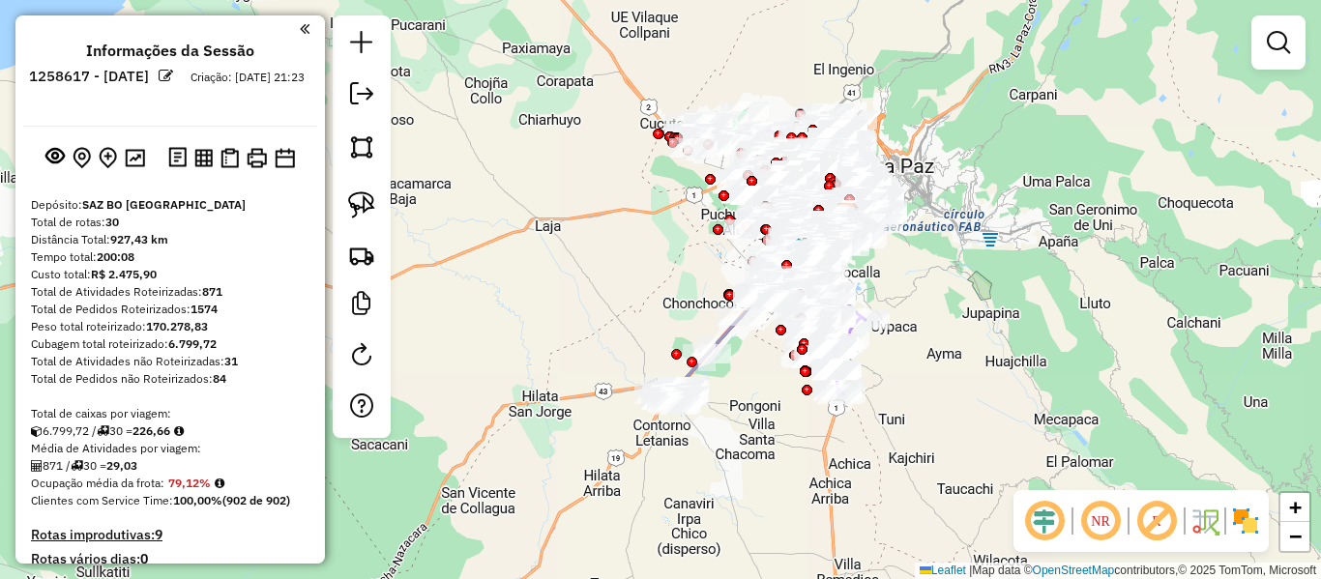
click at [992, 307] on div "Janela de atendimento Grade de atendimento Capacidade Transportadoras Veículos …" at bounding box center [660, 289] width 1321 height 579
click at [1252, 526] on img at bounding box center [1245, 521] width 31 height 31
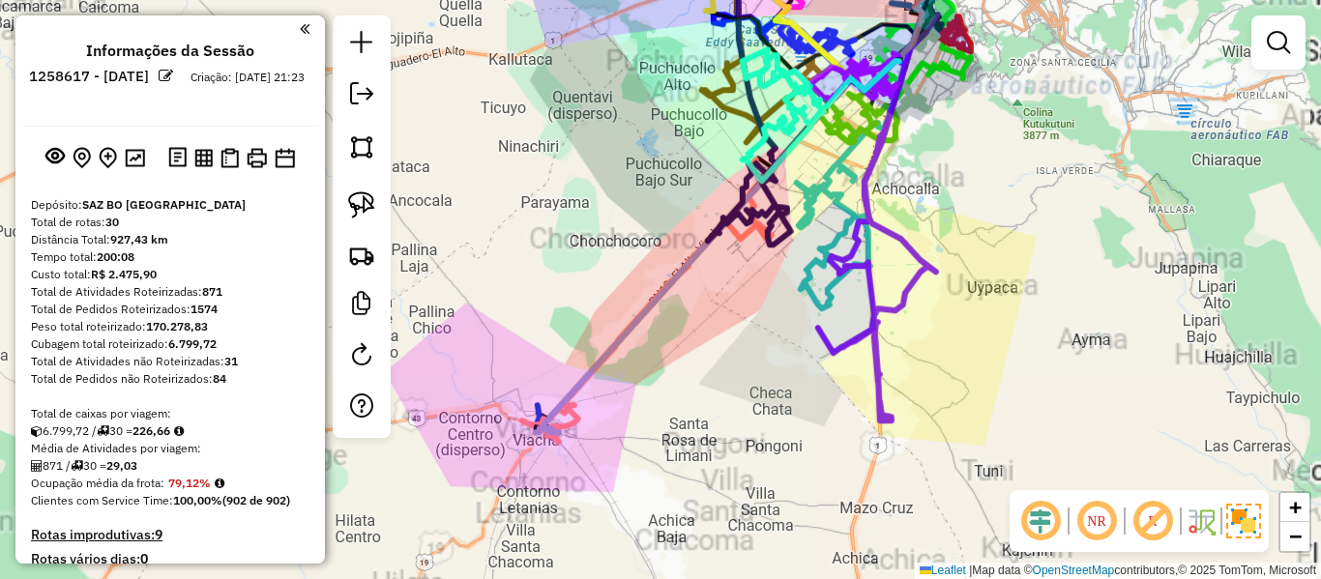
click at [730, 391] on div "Janela de atendimento Grade de atendimento Capacidade Transportadoras Veículos …" at bounding box center [660, 289] width 1321 height 579
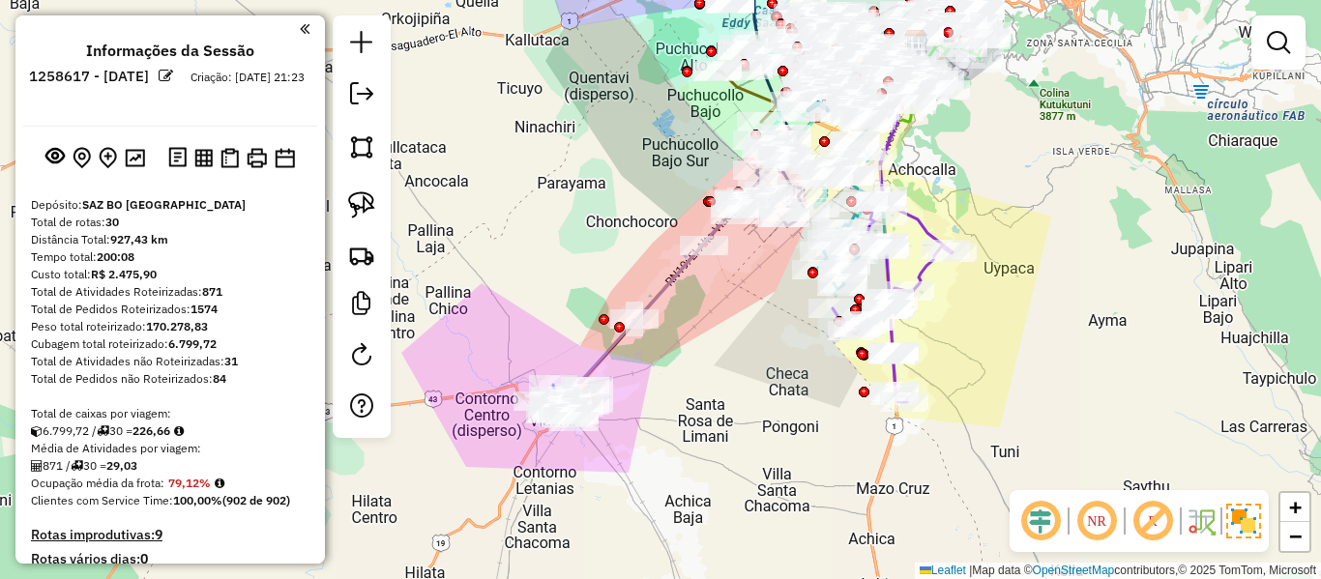
click at [696, 378] on div "Janela de atendimento Grade de atendimento Capacidade Transportadoras Veículos …" at bounding box center [660, 289] width 1321 height 579
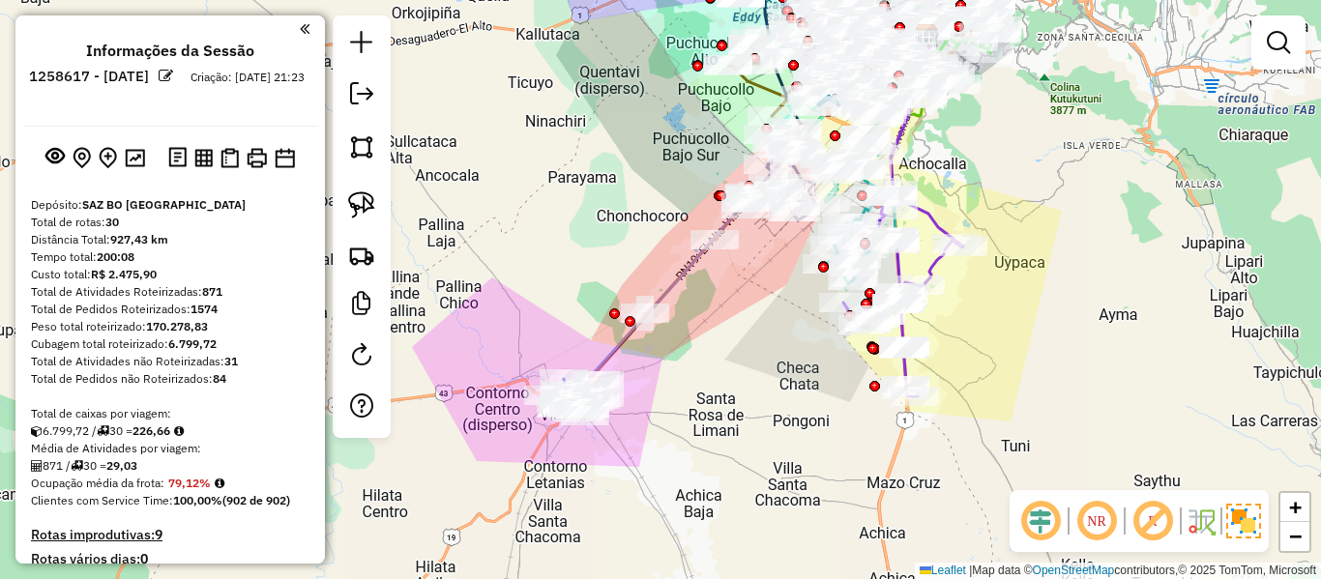
drag, startPoint x: 764, startPoint y: 389, endPoint x: 812, endPoint y: 365, distance: 53.2
click at [823, 380] on div "Janela de atendimento Grade de atendimento Capacidade Transportadoras Veículos …" at bounding box center [660, 289] width 1321 height 579
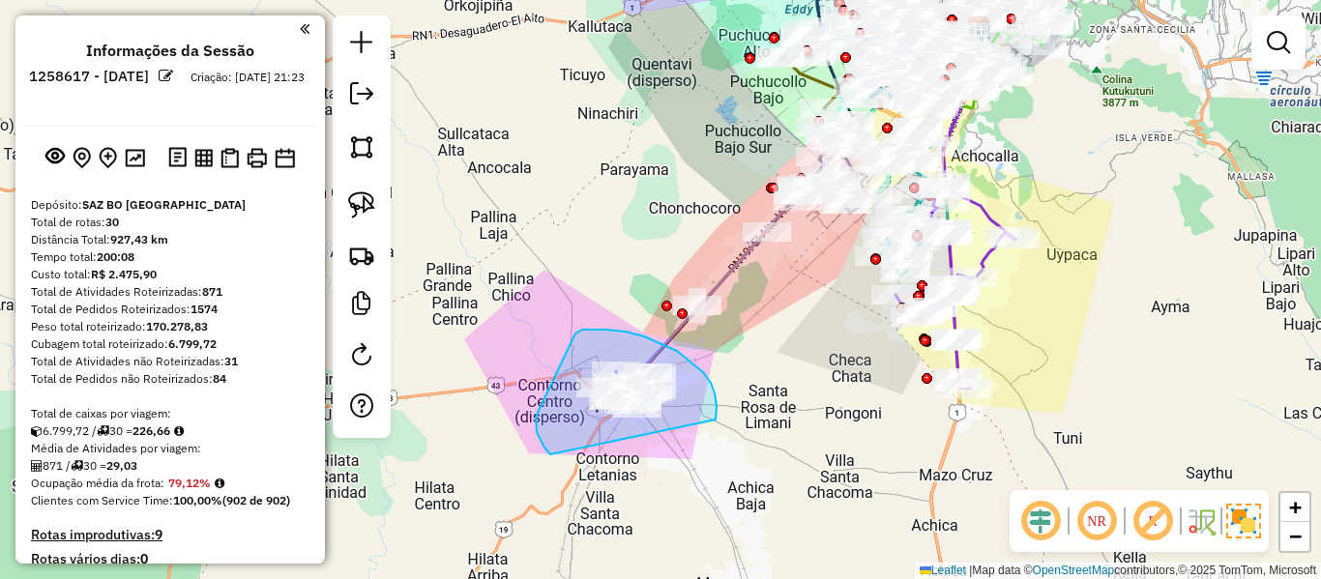
drag, startPoint x: 711, startPoint y: 383, endPoint x: 656, endPoint y: 483, distance: 113.9
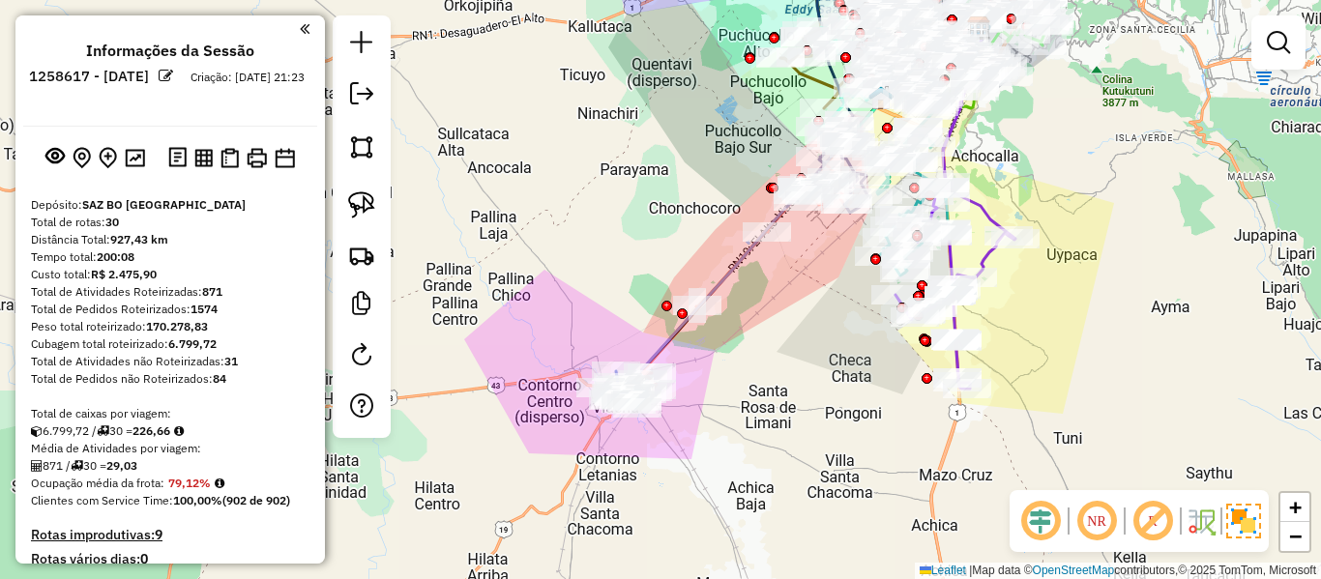
click at [678, 386] on div "Janela de atendimento Grade de atendimento Capacidade Transportadoras Veículos …" at bounding box center [660, 289] width 1321 height 579
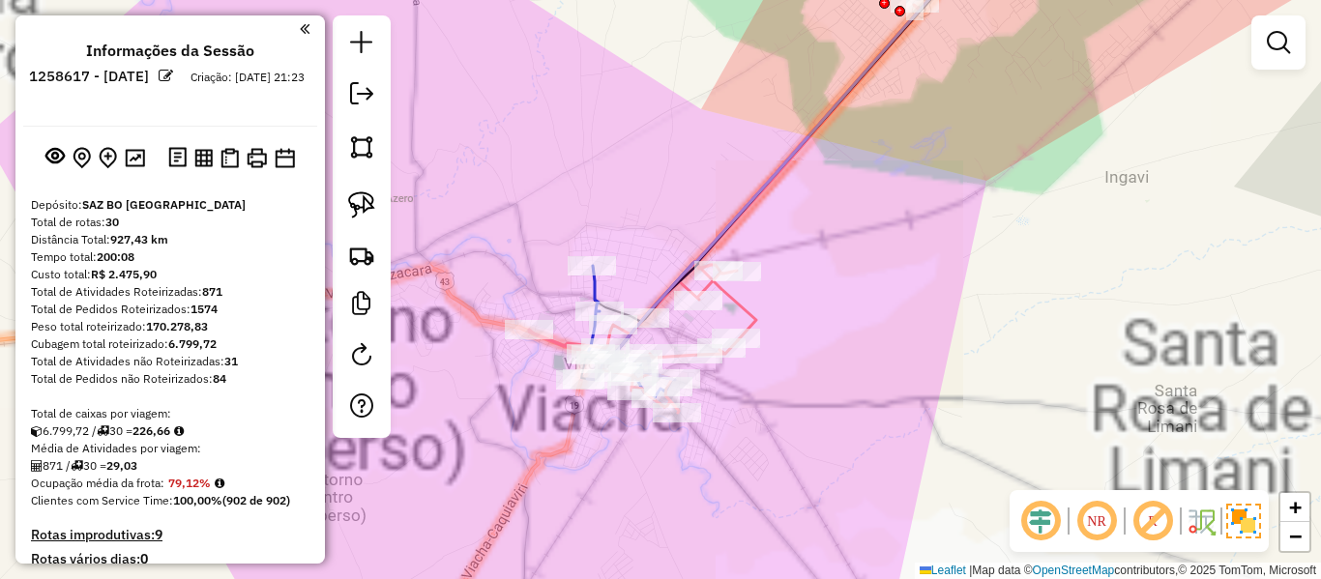
click at [808, 400] on div "Rota 13 - Placa 5297HGS 0000080517 - T.GRACIELA Janela de atendimento Grade de …" at bounding box center [660, 289] width 1321 height 579
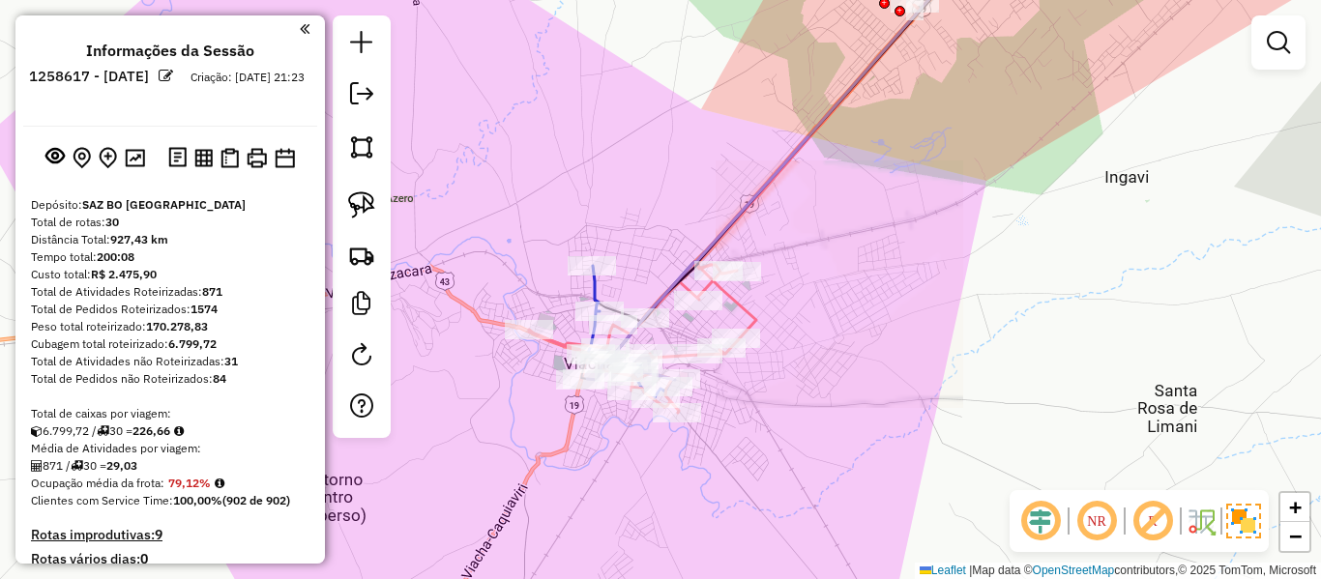
drag, startPoint x: 734, startPoint y: 456, endPoint x: 782, endPoint y: 385, distance: 85.1
click at [784, 384] on div "Janela de atendimento Grade de atendimento Capacidade Transportadoras Veículos …" at bounding box center [660, 289] width 1321 height 579
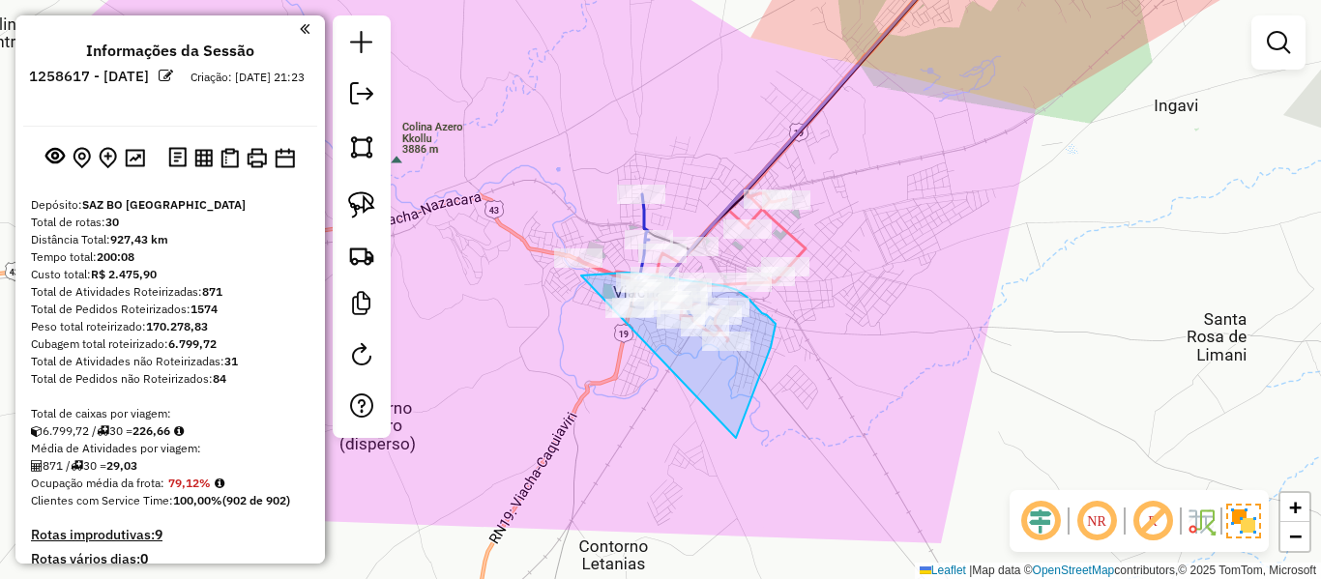
drag, startPoint x: 754, startPoint y: 393, endPoint x: 554, endPoint y: 296, distance: 221.5
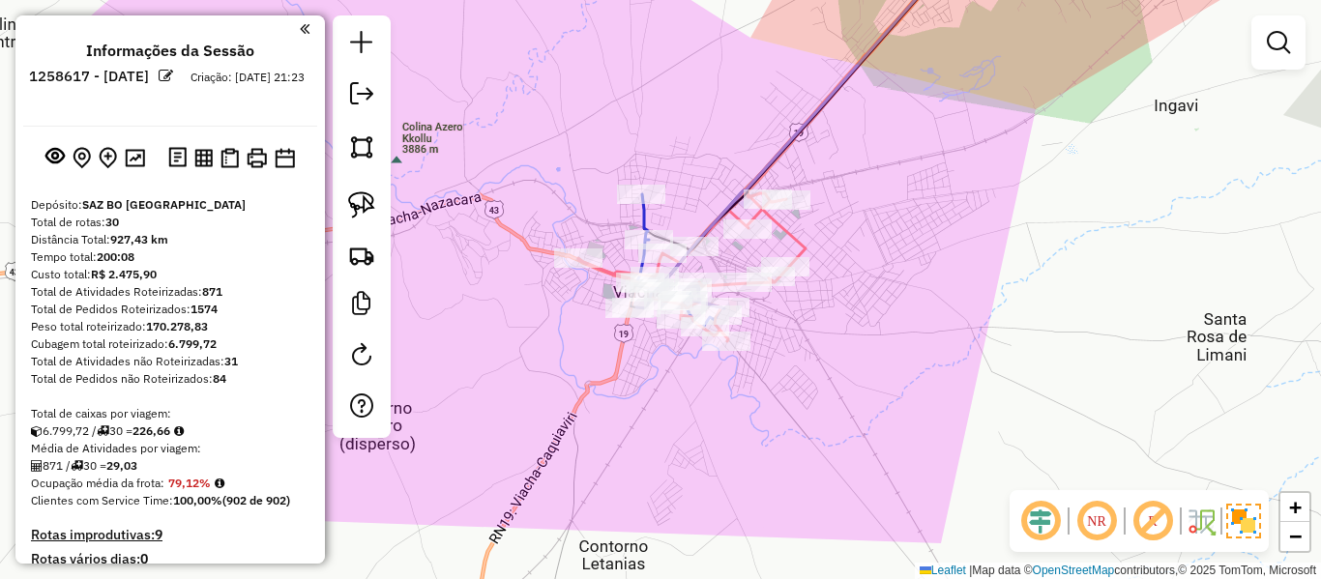
click at [851, 374] on div "Janela de atendimento Grade de atendimento Capacidade Transportadoras Veículos …" at bounding box center [660, 289] width 1321 height 579
click at [1029, 335] on div "Janela de atendimento Grade de atendimento Capacidade Transportadoras Veículos …" at bounding box center [660, 289] width 1321 height 579
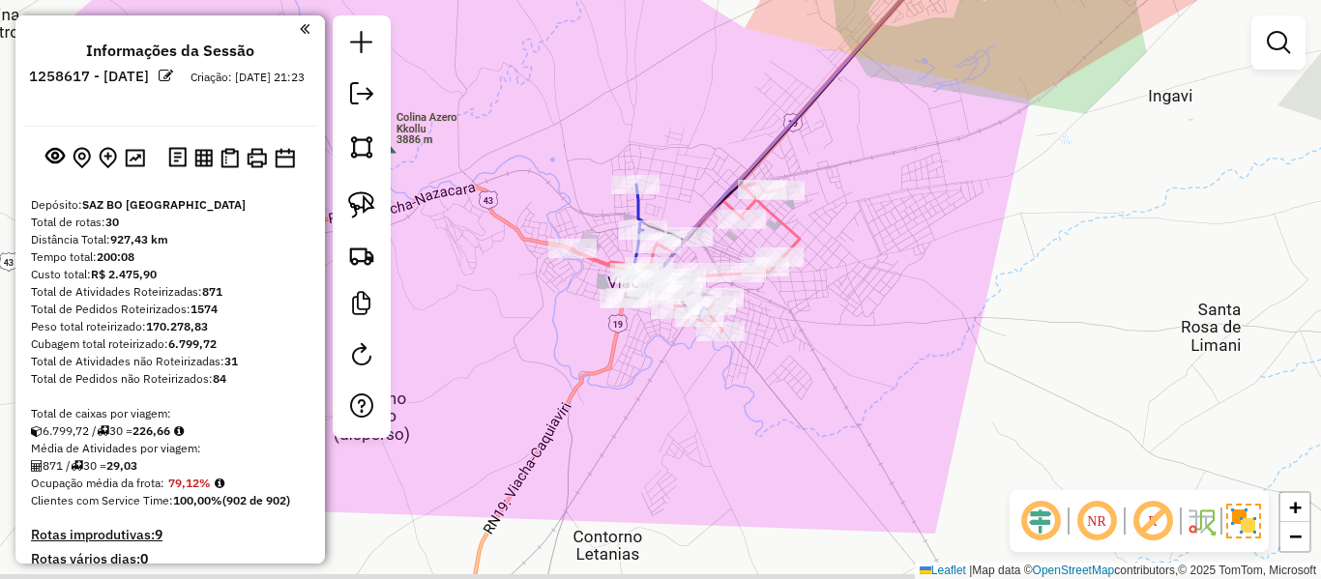
click at [991, 308] on div "Janela de atendimento Grade de atendimento Capacidade Transportadoras Veículos …" at bounding box center [660, 289] width 1321 height 579
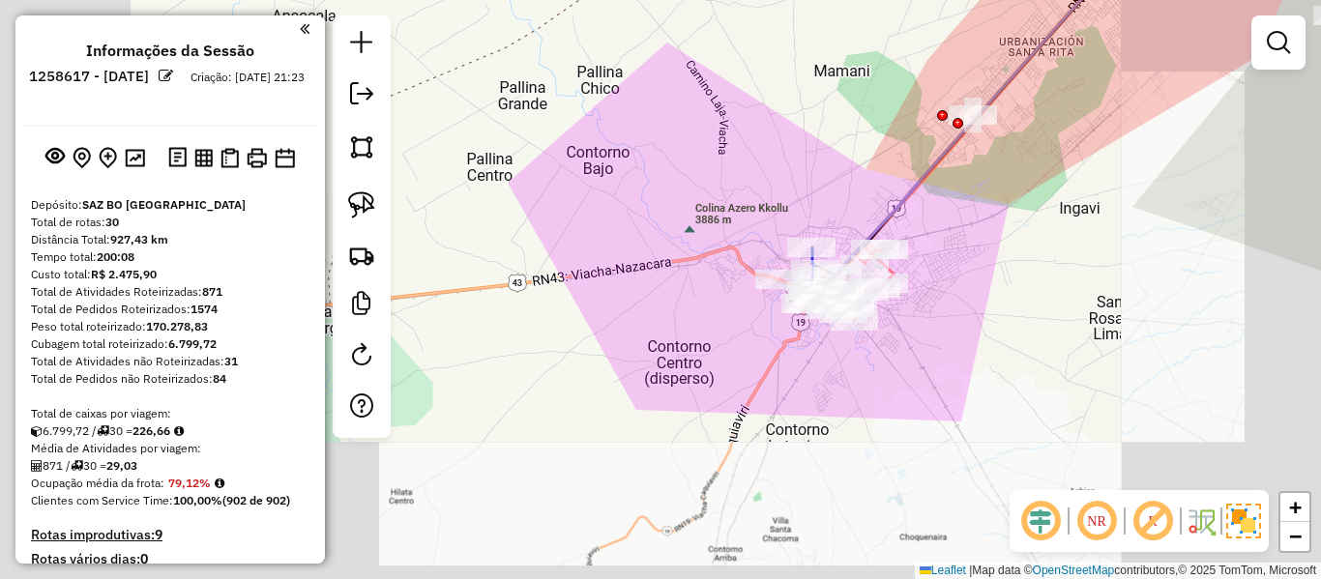
click at [1015, 305] on div "Janela de atendimento Grade de atendimento Capacidade Transportadoras Veículos …" at bounding box center [660, 289] width 1321 height 579
drag, startPoint x: 1074, startPoint y: 288, endPoint x: 931, endPoint y: 470, distance: 231.5
click at [931, 480] on div "Janela de atendimento Grade de atendimento Capacidade Transportadoras Veículos …" at bounding box center [660, 289] width 1321 height 579
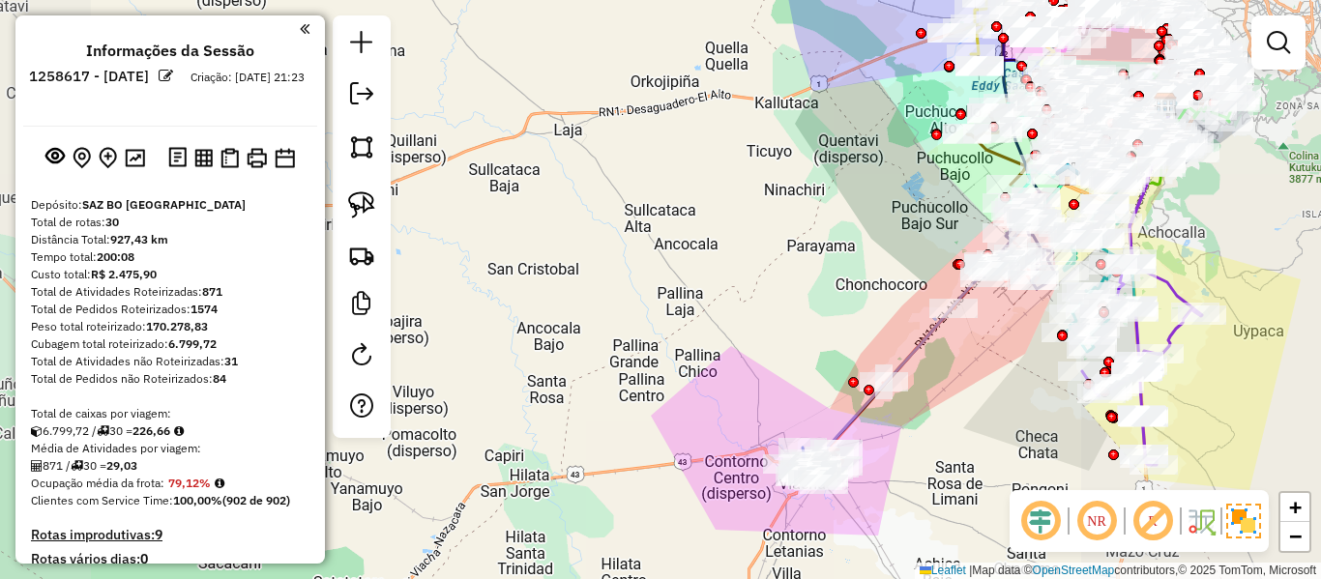
drag, startPoint x: 833, startPoint y: 224, endPoint x: 696, endPoint y: 448, distance: 262.3
click at [683, 498] on div "Janela de atendimento Grade de atendimento Capacidade Transportadoras Veículos …" at bounding box center [660, 289] width 1321 height 579
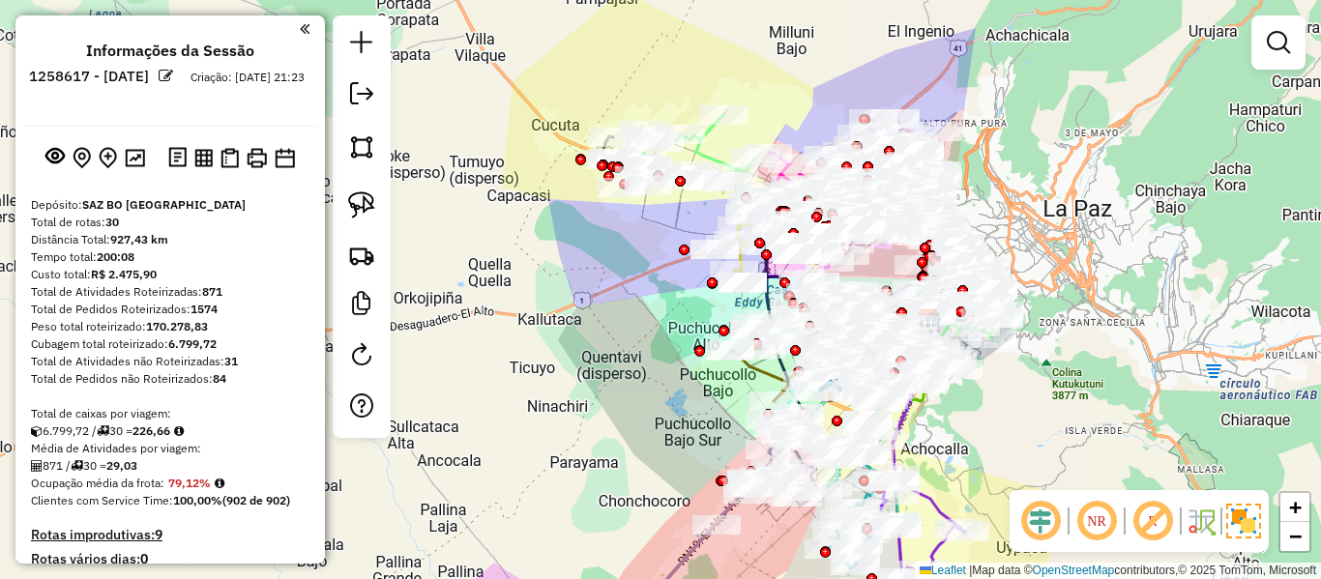
drag, startPoint x: 715, startPoint y: 348, endPoint x: 584, endPoint y: 159, distance: 230.2
click at [584, 159] on div "Janela de atendimento Grade de atendimento Capacidade Transportadoras Veículos …" at bounding box center [660, 289] width 1321 height 579
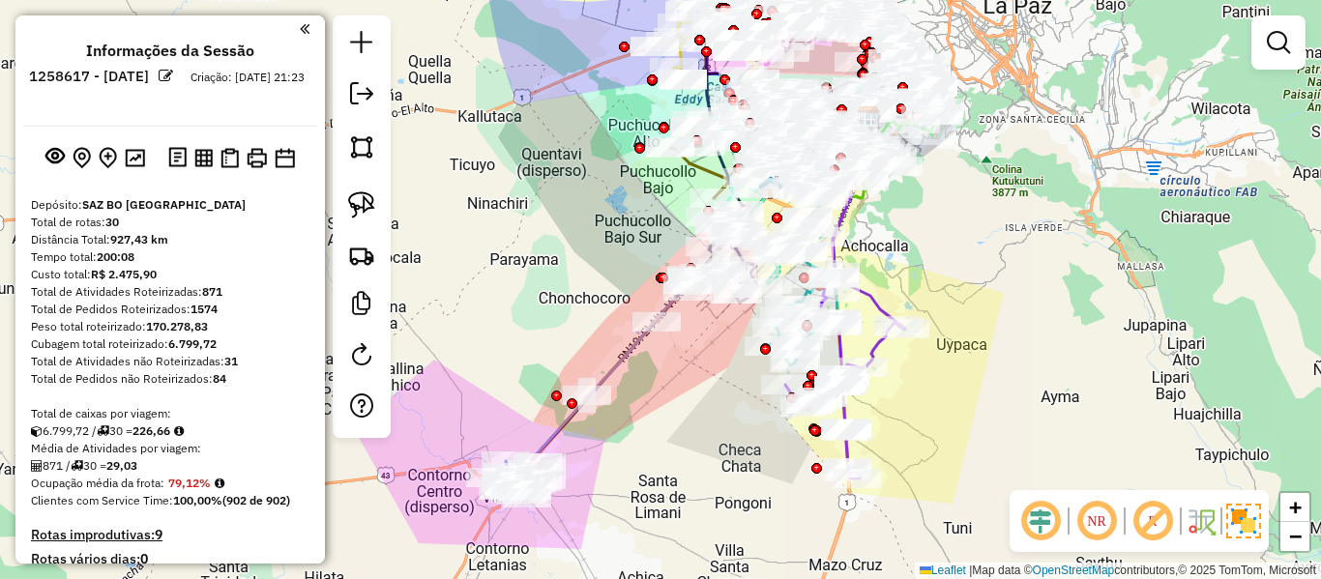
drag, startPoint x: 957, startPoint y: 270, endPoint x: 984, endPoint y: 379, distance: 112.6
click at [984, 379] on div "Janela de atendimento Grade de atendimento Capacidade Transportadoras Veículos …" at bounding box center [660, 289] width 1321 height 579
drag, startPoint x: 604, startPoint y: 491, endPoint x: 805, endPoint y: 294, distance: 281.8
click at [805, 294] on div "Janela de atendimento Grade de atendimento Capacidade Transportadoras Veículos …" at bounding box center [660, 289] width 1321 height 579
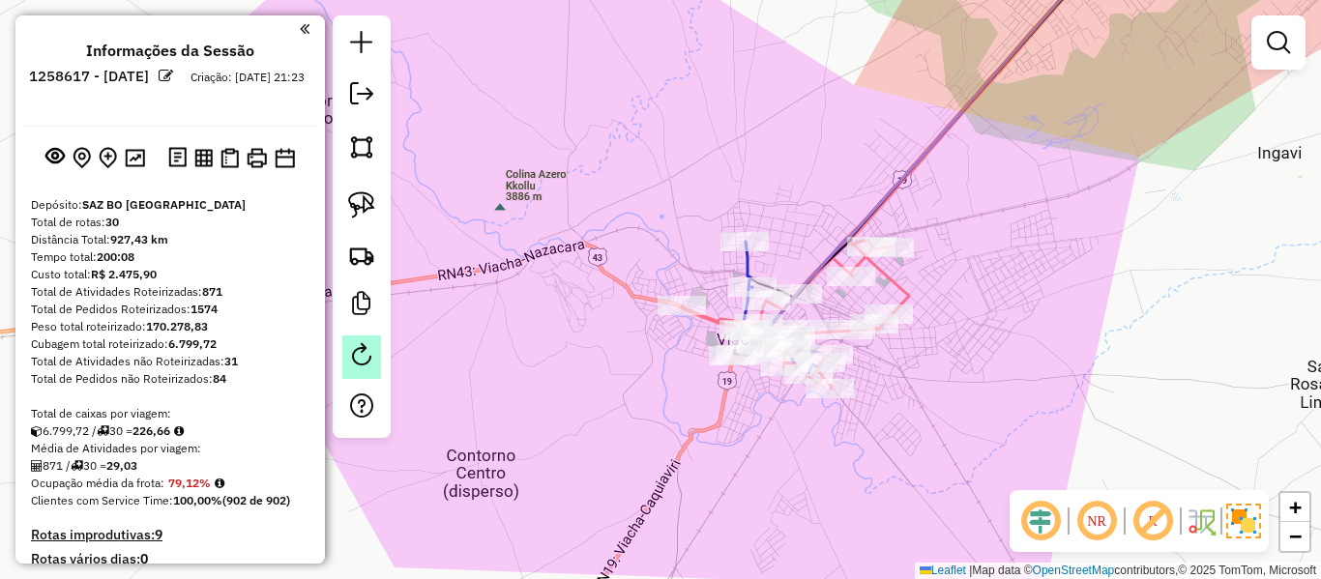
click at [367, 347] on em at bounding box center [361, 354] width 23 height 23
select select "*"
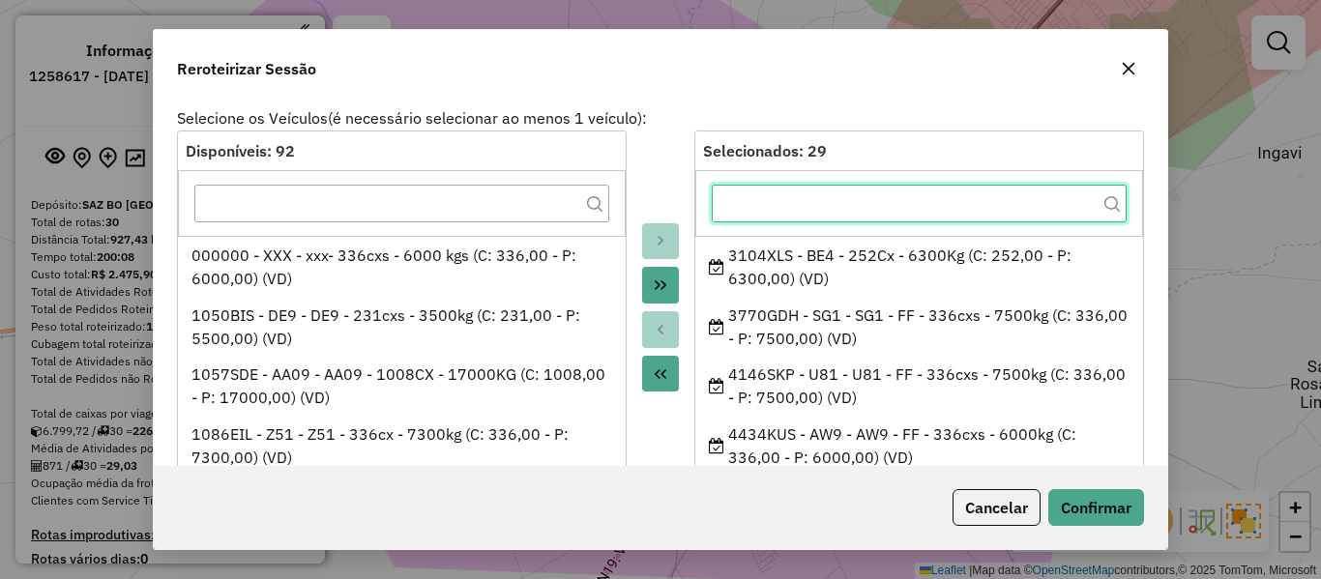
click at [911, 207] on input "text" at bounding box center [919, 204] width 415 height 39
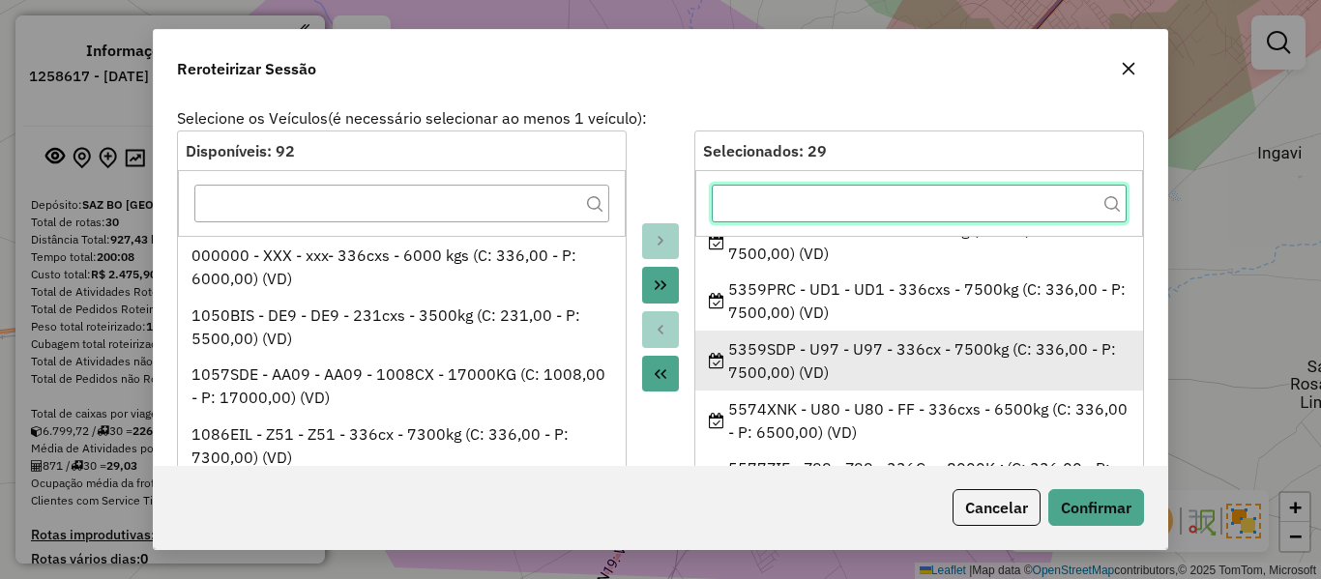
scroll to position [774, 0]
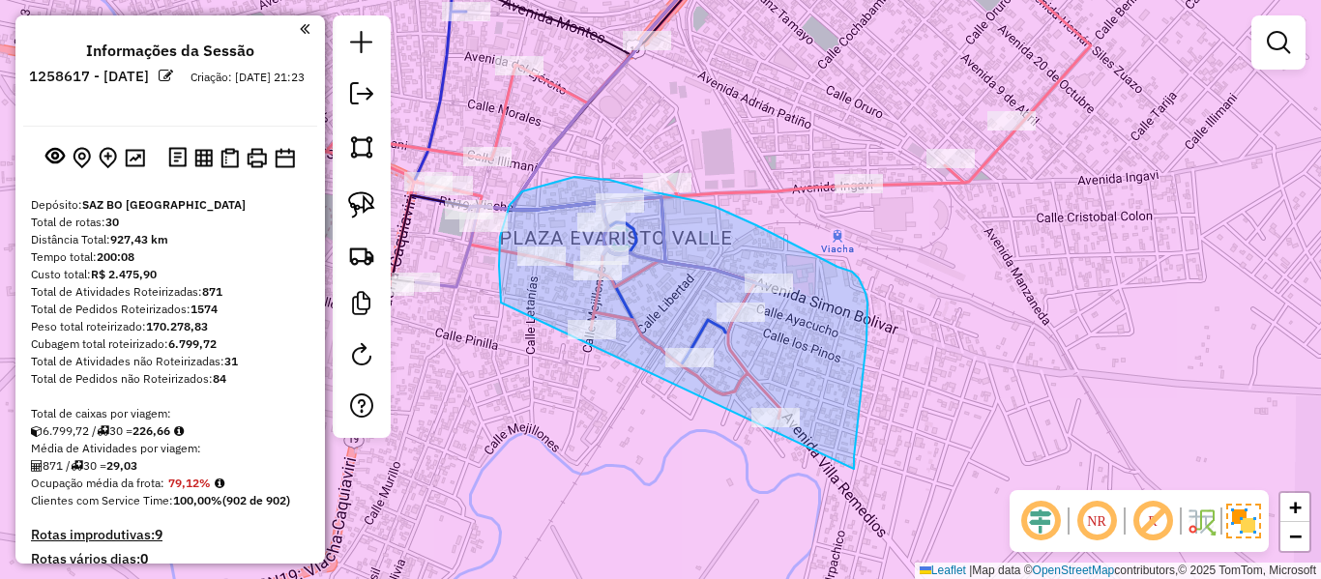
drag, startPoint x: 854, startPoint y: 469, endPoint x: 593, endPoint y: 433, distance: 263.6
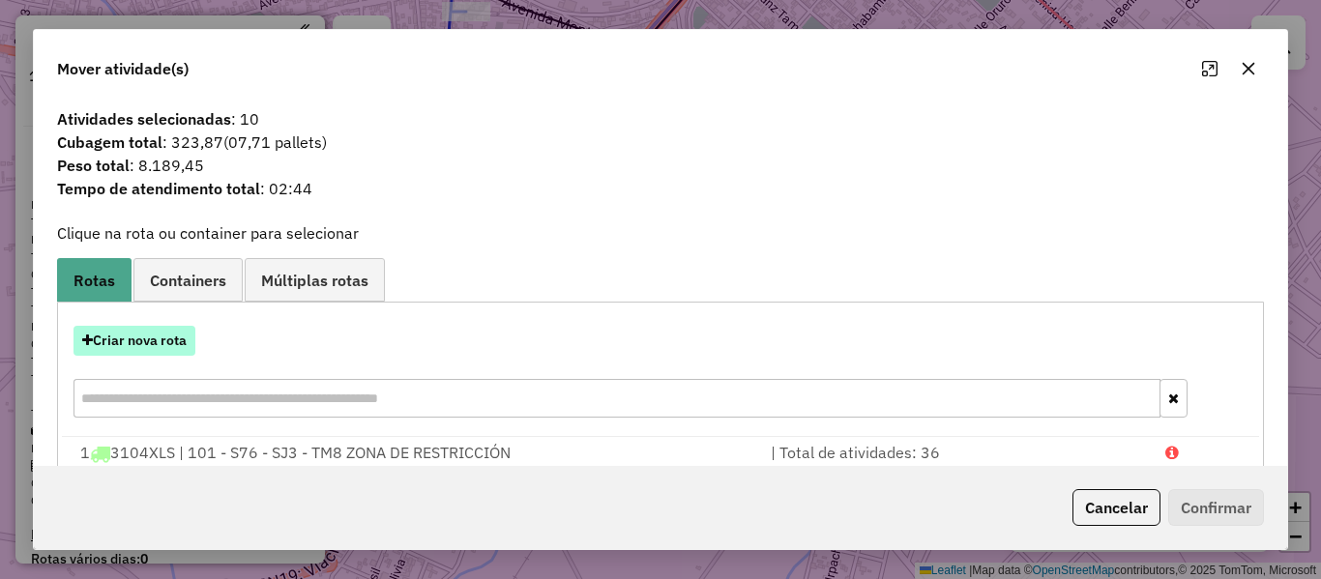
click at [164, 341] on button "Criar nova rota" at bounding box center [135, 341] width 122 height 30
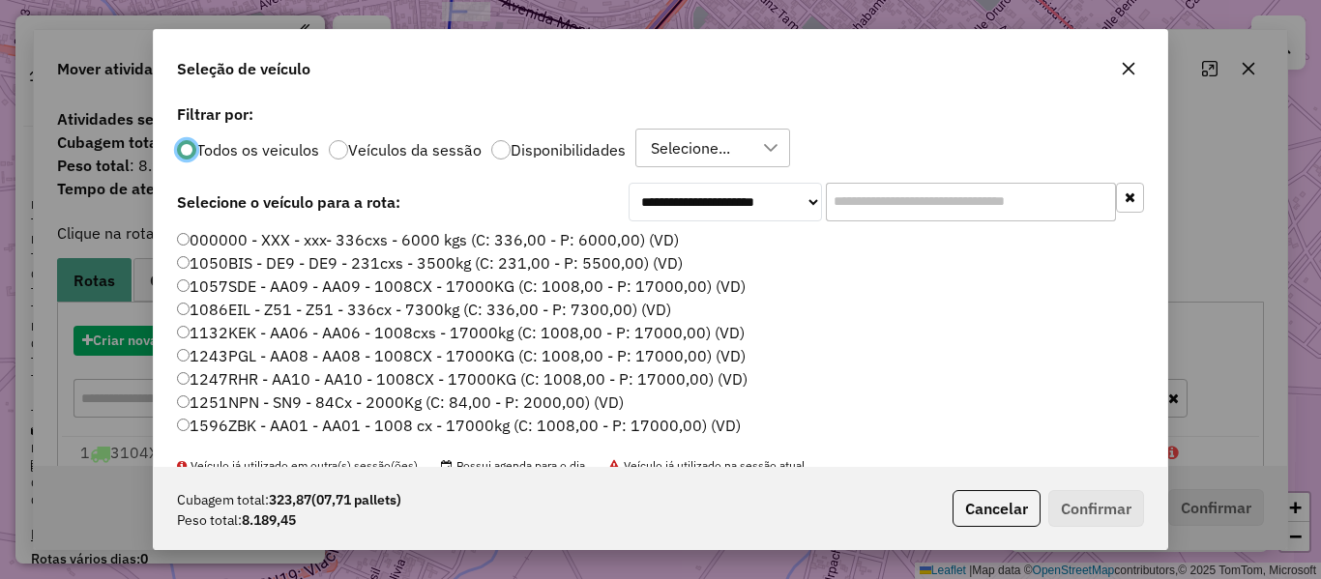
scroll to position [11, 6]
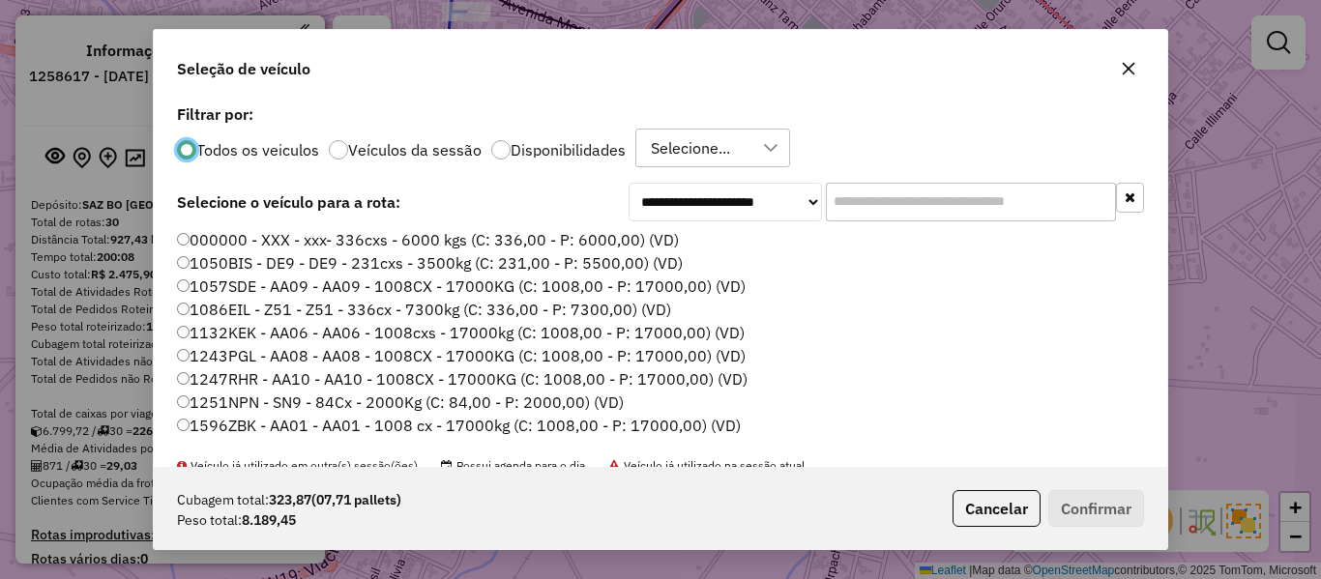
click at [939, 197] on input "text" at bounding box center [971, 202] width 290 height 39
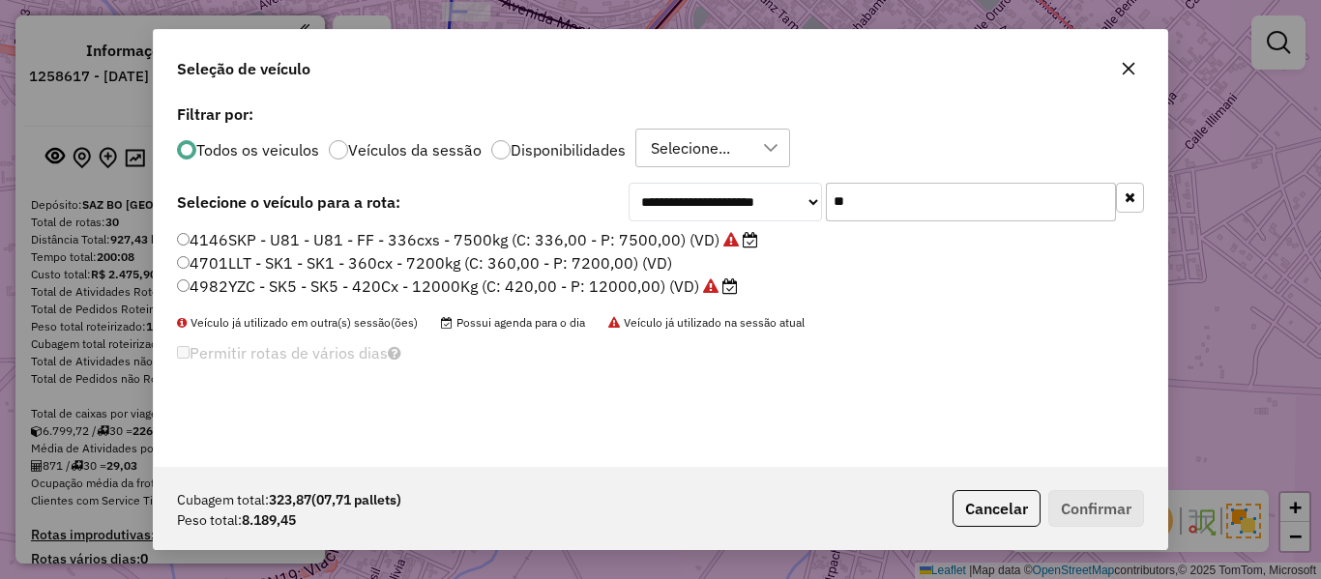
type input "**"
drag, startPoint x: 594, startPoint y: 289, endPoint x: 607, endPoint y: 289, distance: 12.6
click at [594, 289] on label "4982YZC - SK5 - SK5 - 420Cx - 12000Kg (C: 420,00 - P: 12000,00) (VD)" at bounding box center [457, 286] width 561 height 23
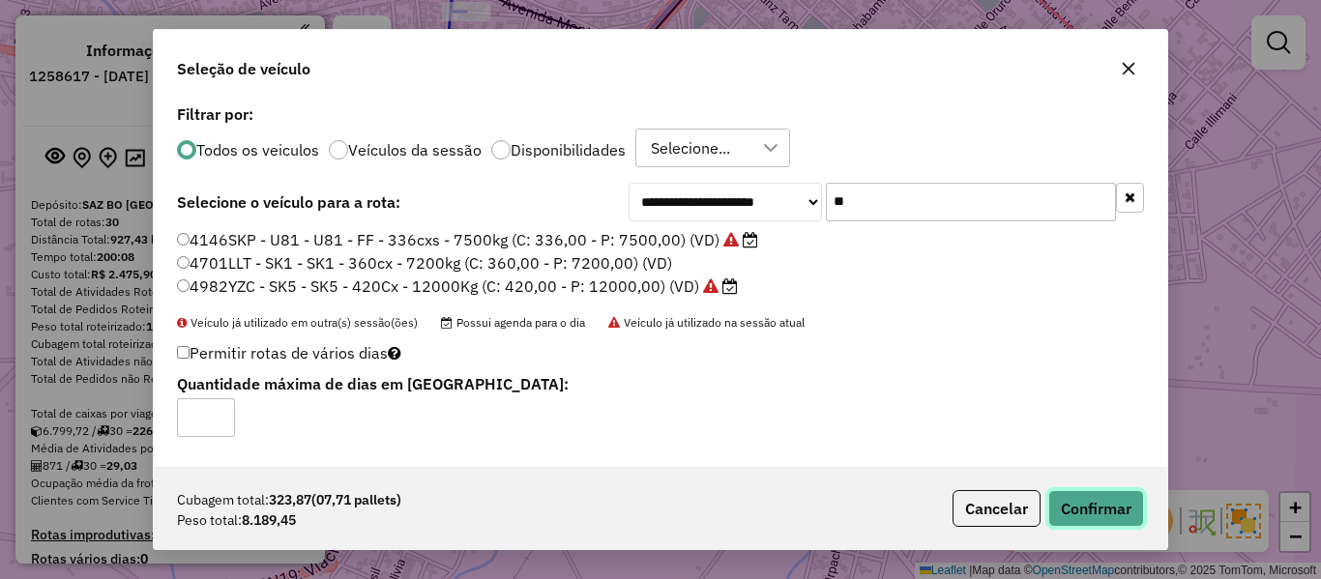
click at [1120, 519] on button "Confirmar" at bounding box center [1097, 508] width 96 height 37
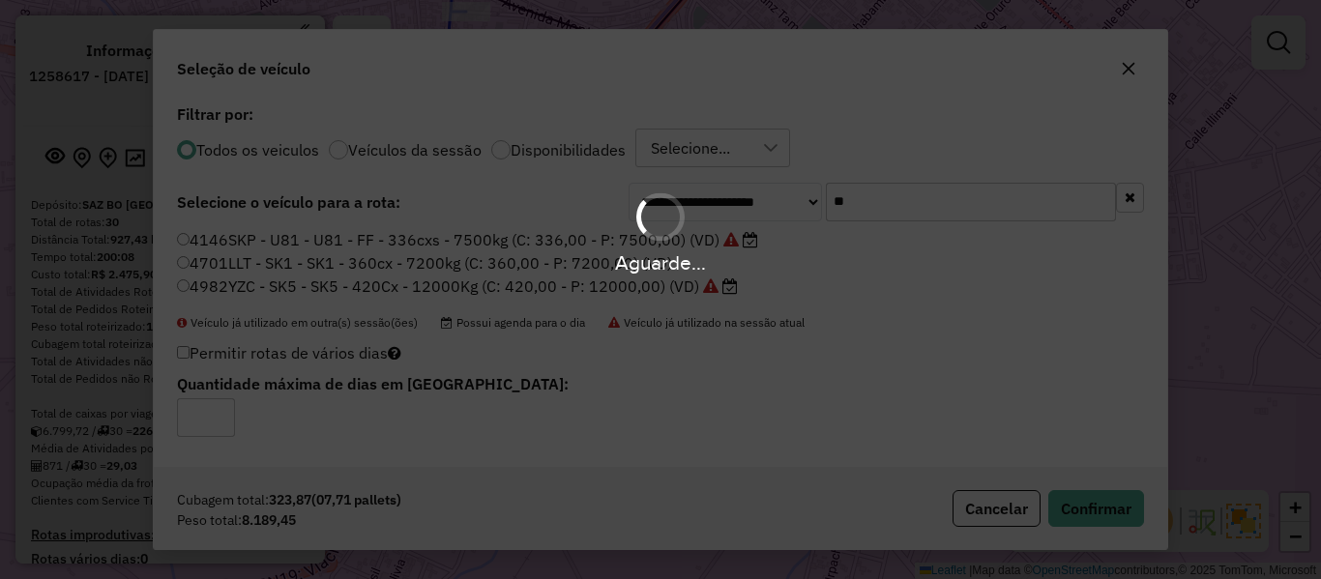
click at [594, 159] on div "Aguarde..." at bounding box center [660, 289] width 1321 height 579
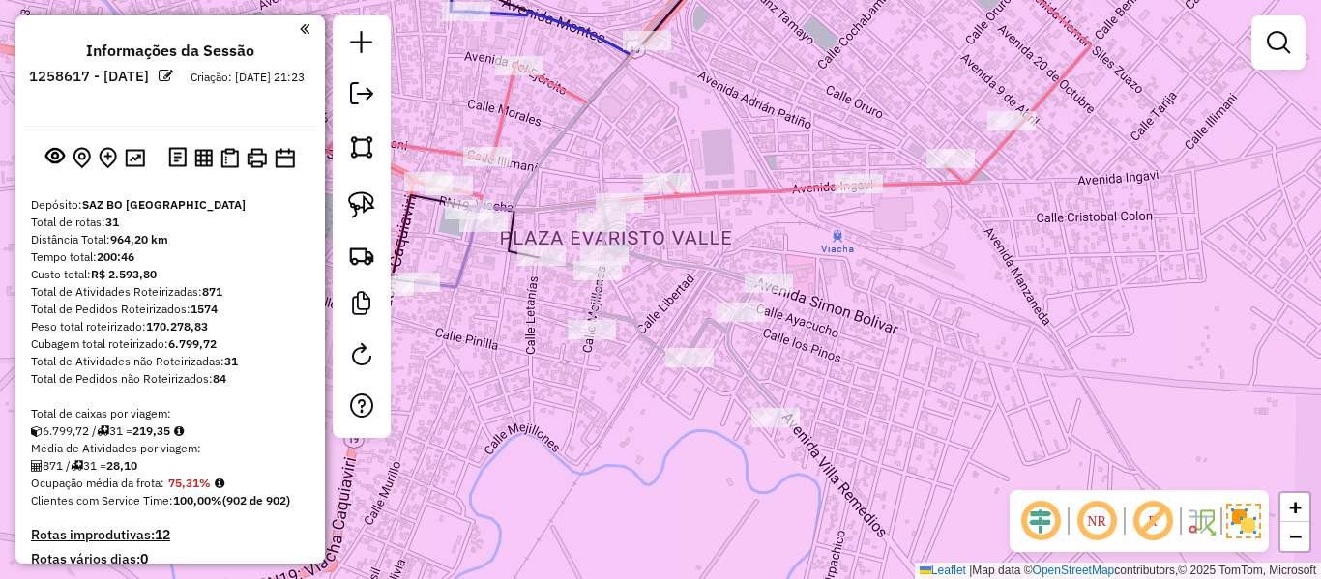
click at [581, 147] on div "Janela de atendimento Grade de atendimento Capacidade Transportadoras Veículos …" at bounding box center [660, 289] width 1321 height 579
click at [618, 329] on icon at bounding box center [661, 310] width 240 height 218
select select "**********"
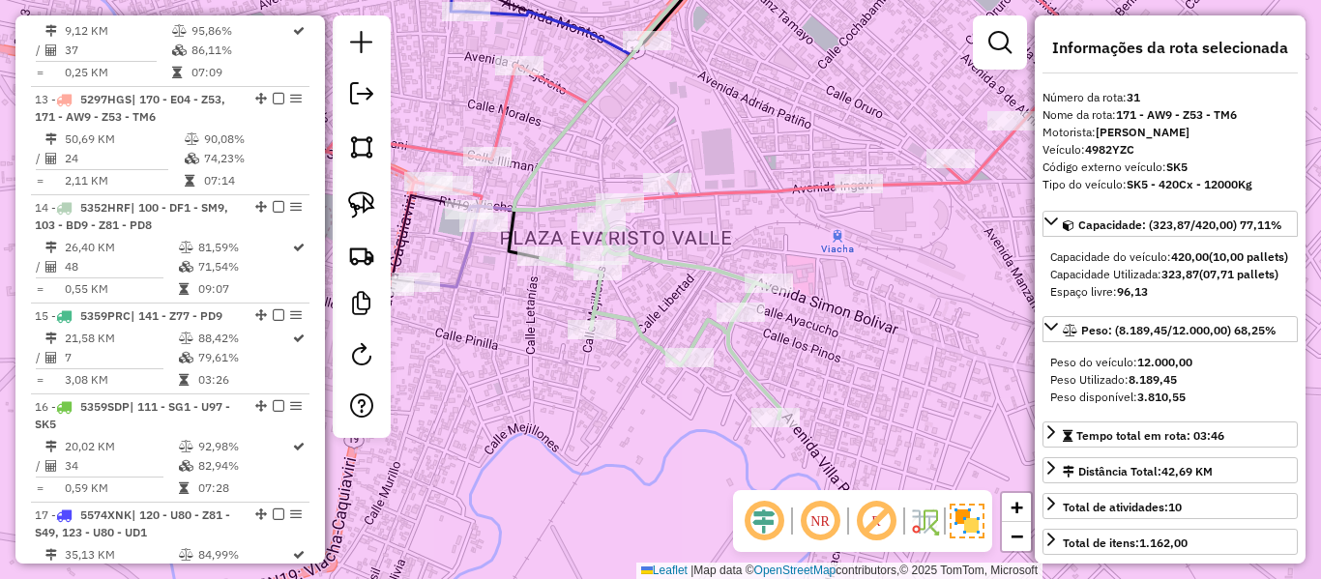
scroll to position [3936, 0]
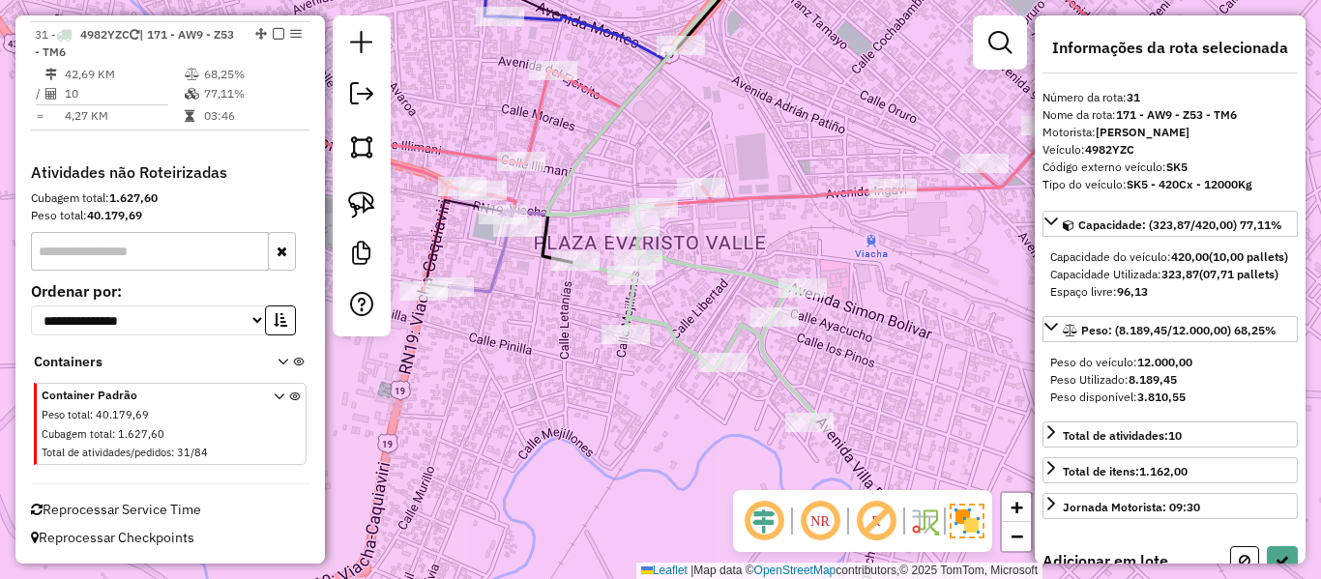
drag, startPoint x: 634, startPoint y: 357, endPoint x: 790, endPoint y: 349, distance: 156.9
click at [790, 349] on div "Janela de atendimento Grade de atendimento Capacidade Transportadoras Veículos …" at bounding box center [660, 289] width 1321 height 579
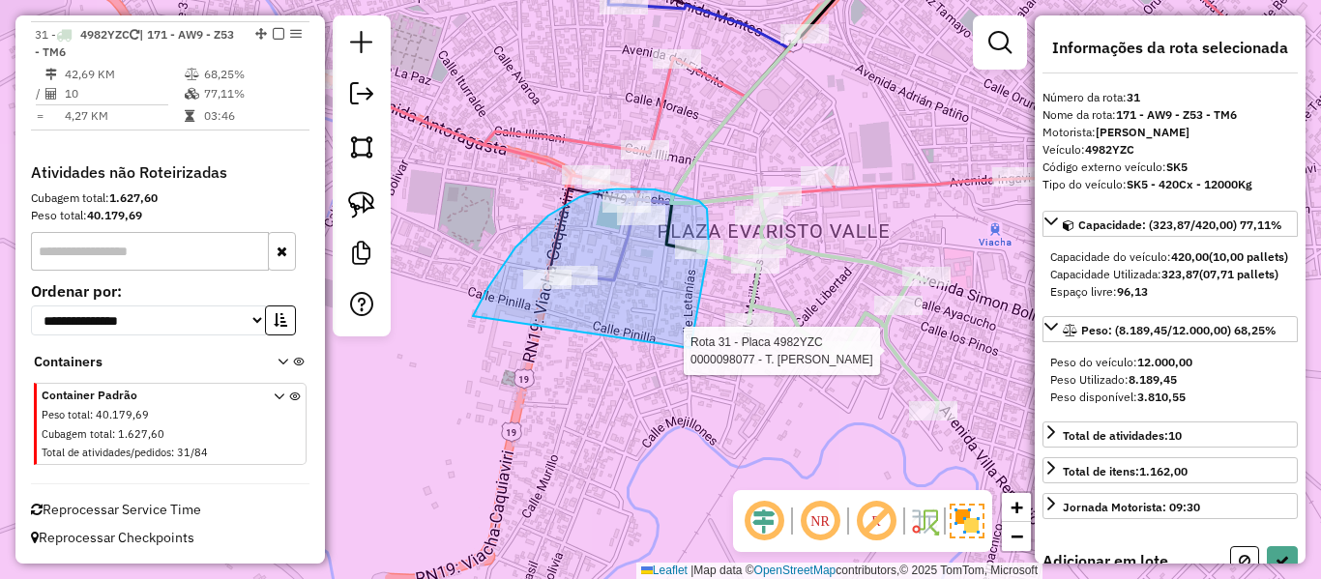
drag, startPoint x: 695, startPoint y: 331, endPoint x: 506, endPoint y: 328, distance: 188.7
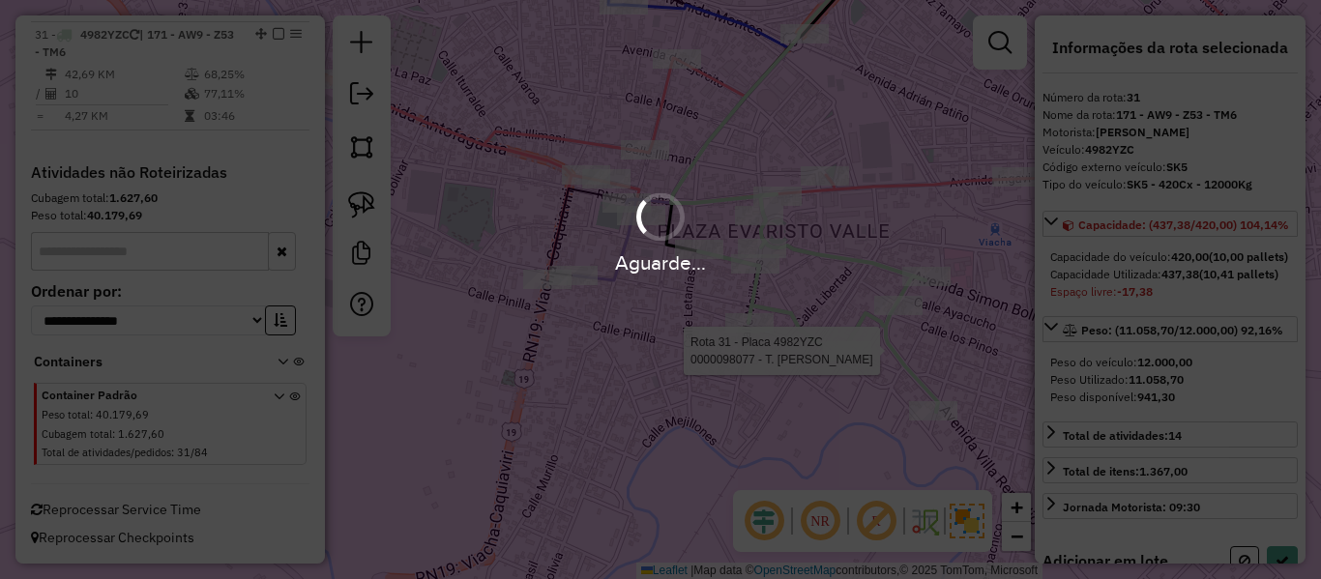
select select "**********"
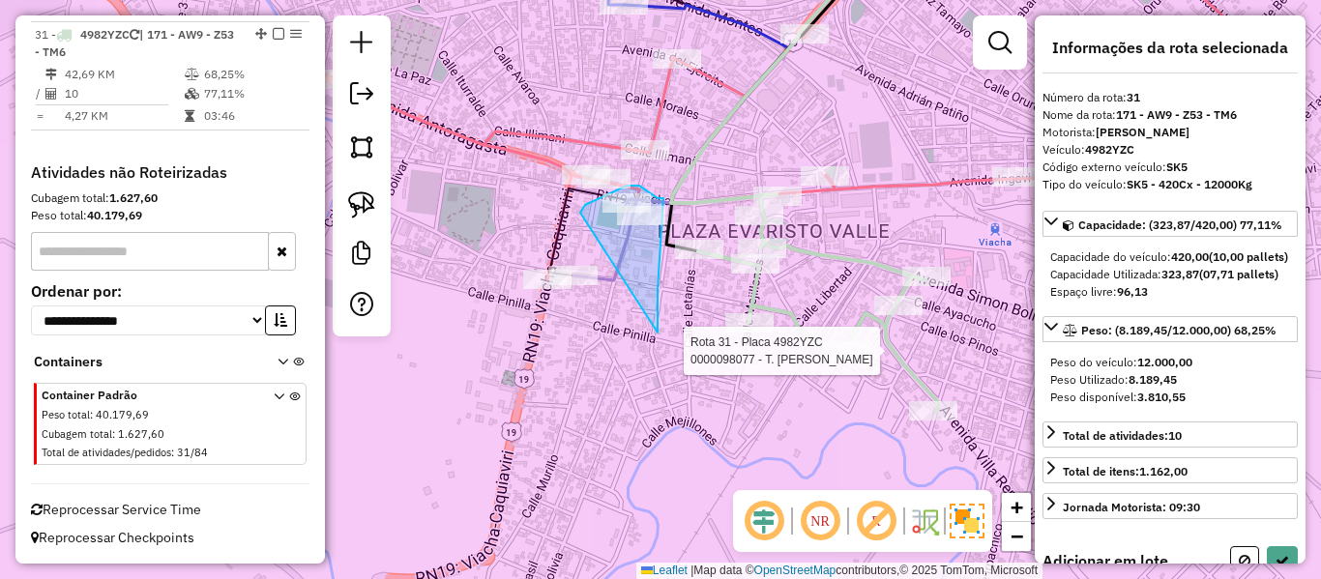
drag, startPoint x: 658, startPoint y: 331, endPoint x: 579, endPoint y: 216, distance: 139.3
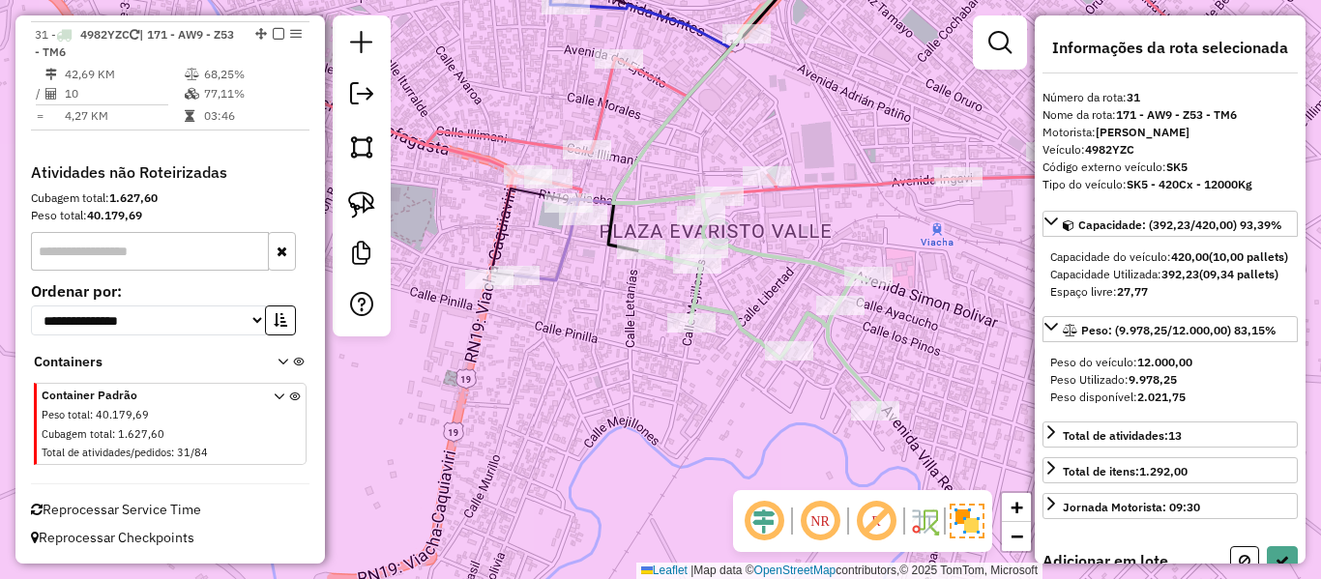
drag, startPoint x: 890, startPoint y: 252, endPoint x: 828, endPoint y: 209, distance: 75.7
click at [767, 252] on div "Janela de atendimento Grade de atendimento Capacidade Transportadoras Veículos …" at bounding box center [660, 289] width 1321 height 579
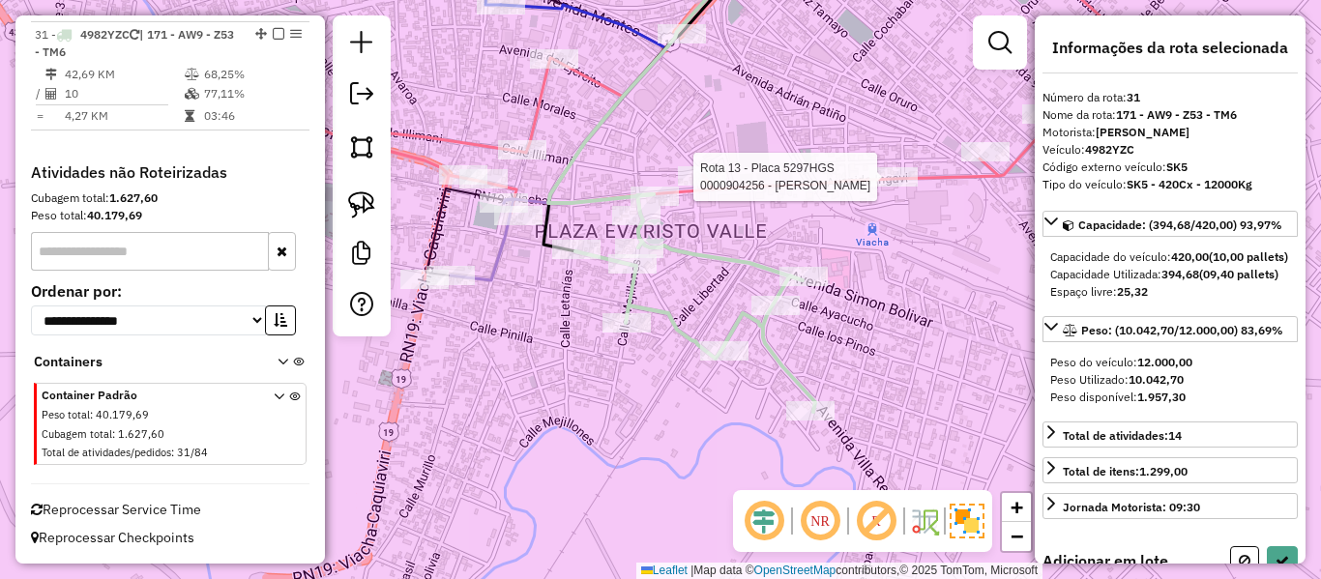
select select "**********"
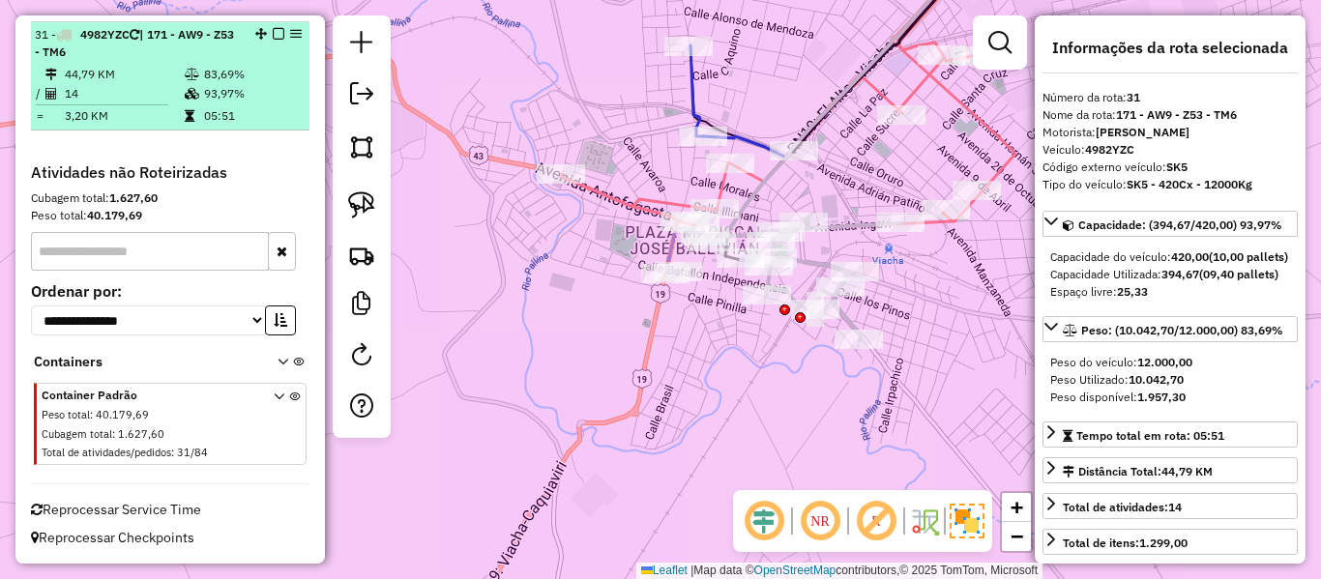
click at [278, 38] on em at bounding box center [279, 34] width 12 height 12
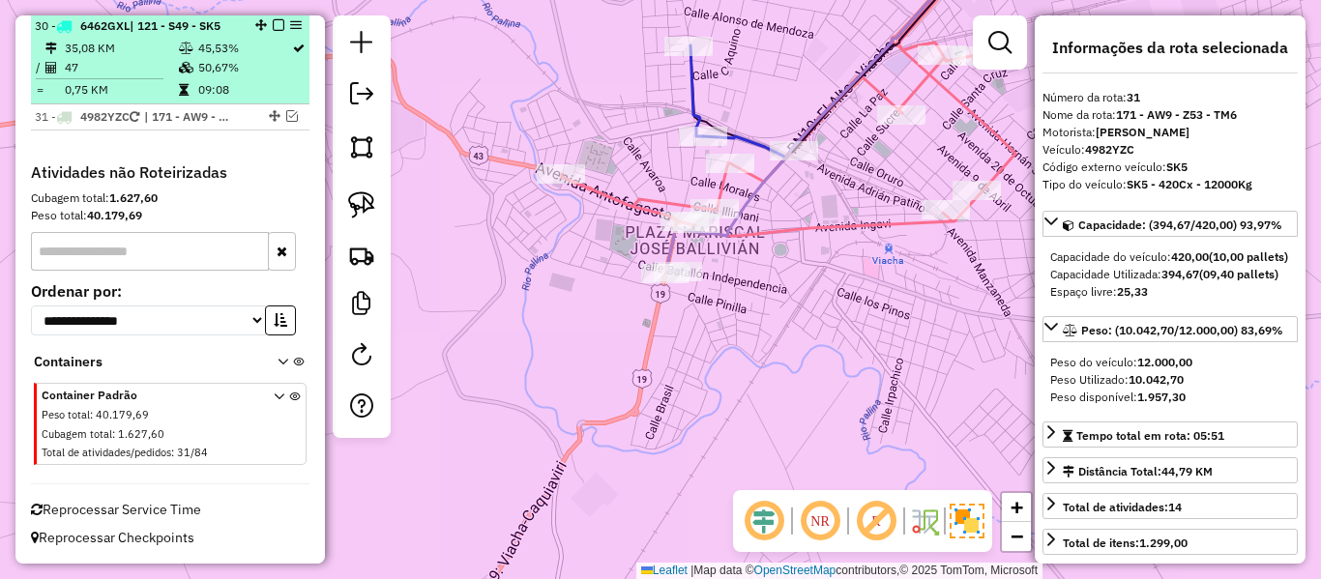
scroll to position [3854, 0]
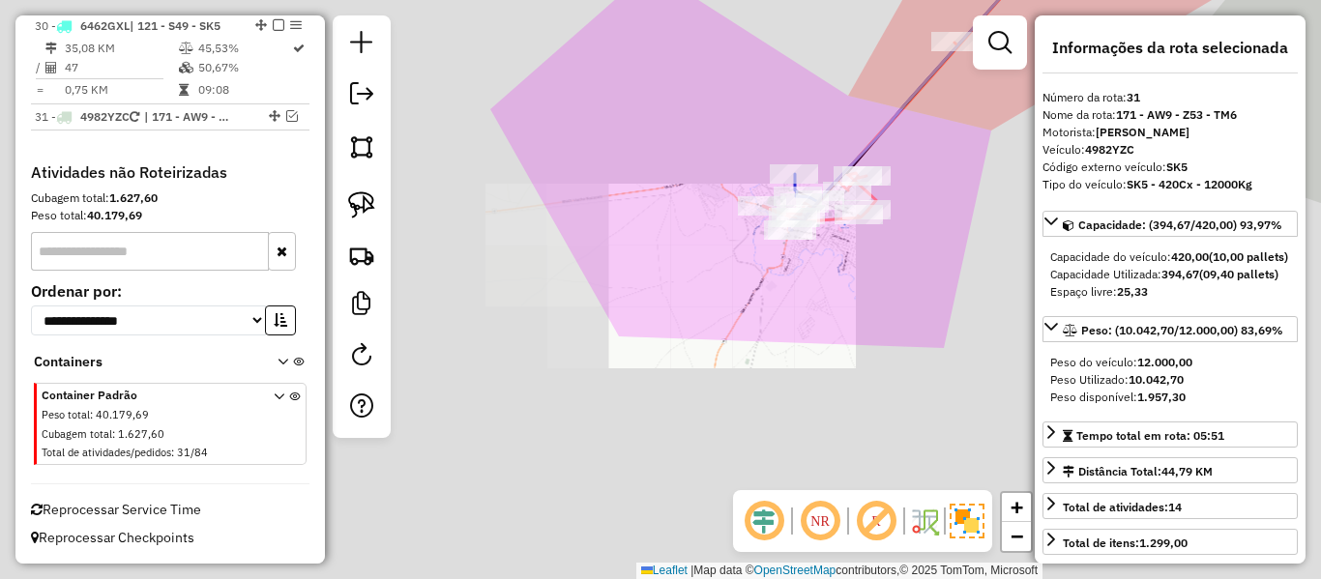
click at [898, 272] on div "Janela de atendimento Grade de atendimento Capacidade Transportadoras Veículos …" at bounding box center [660, 289] width 1321 height 579
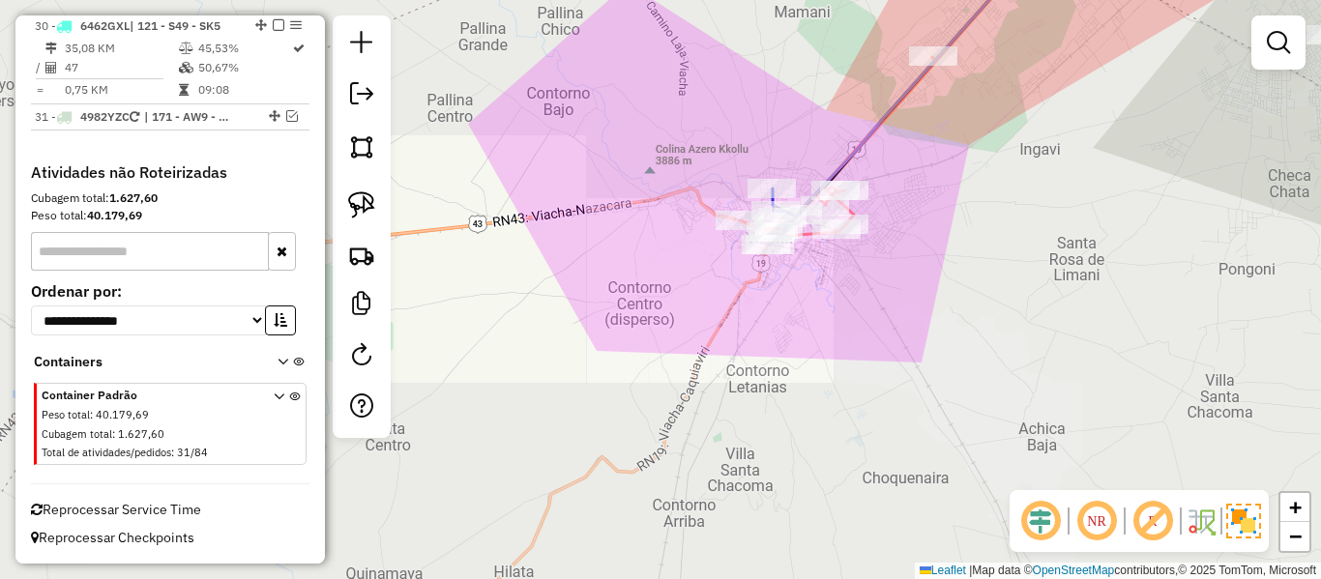
drag, startPoint x: 907, startPoint y: 302, endPoint x: 829, endPoint y: 341, distance: 87.4
click at [825, 342] on div "Janela de atendimento Grade de atendimento Capacidade Transportadoras Veículos …" at bounding box center [660, 289] width 1321 height 579
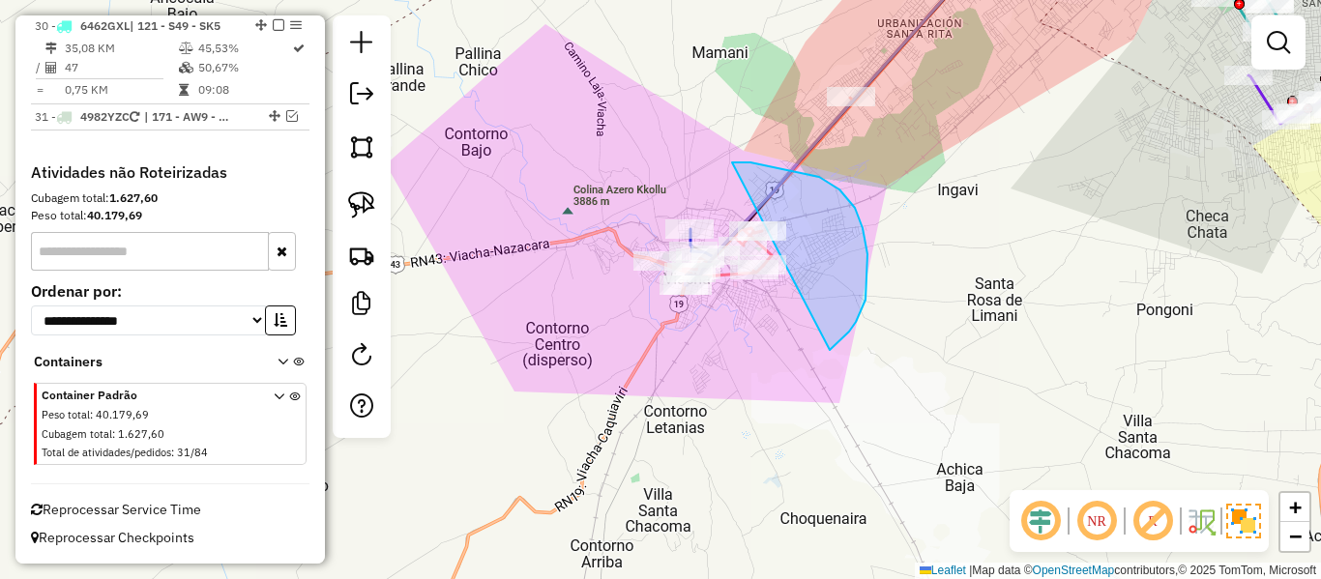
drag, startPoint x: 840, startPoint y: 190, endPoint x: 613, endPoint y: 340, distance: 271.5
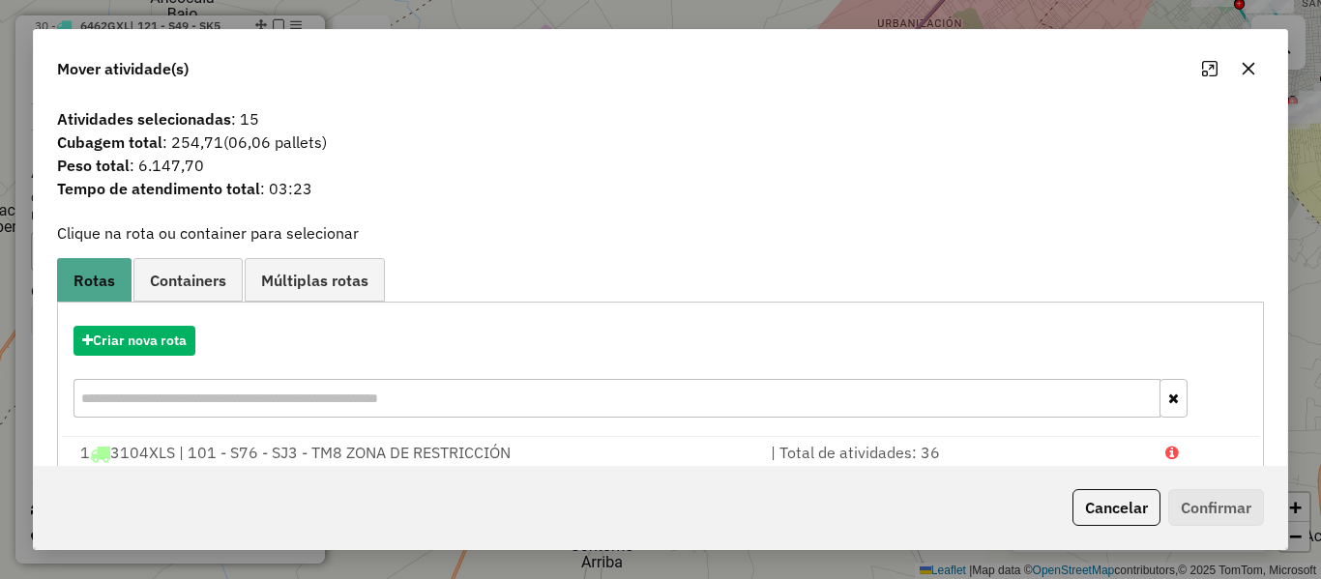
click at [629, 222] on div "Atividades selecionadas : 15 Cubagem total : 254,71 (06,06 pallets) Peso total …" at bounding box center [661, 283] width 1254 height 367
drag, startPoint x: 1249, startPoint y: 69, endPoint x: 425, endPoint y: 332, distance: 865.2
click at [1250, 69] on icon "button" at bounding box center [1249, 69] width 13 height 13
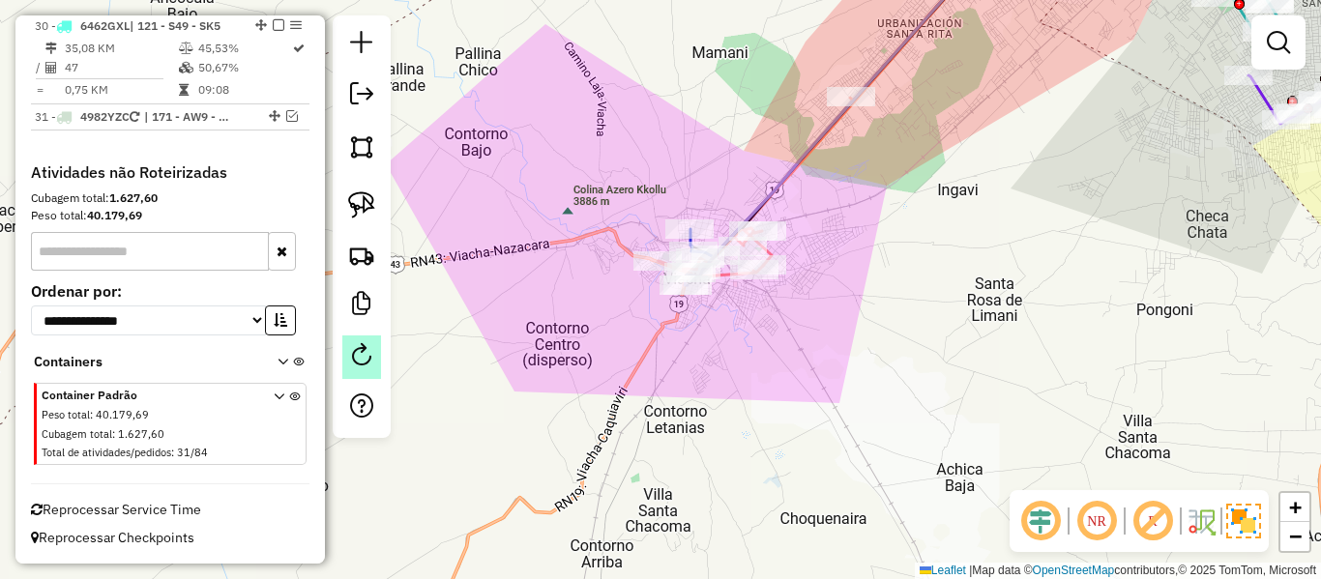
click at [369, 350] on em at bounding box center [361, 354] width 23 height 23
select select "*"
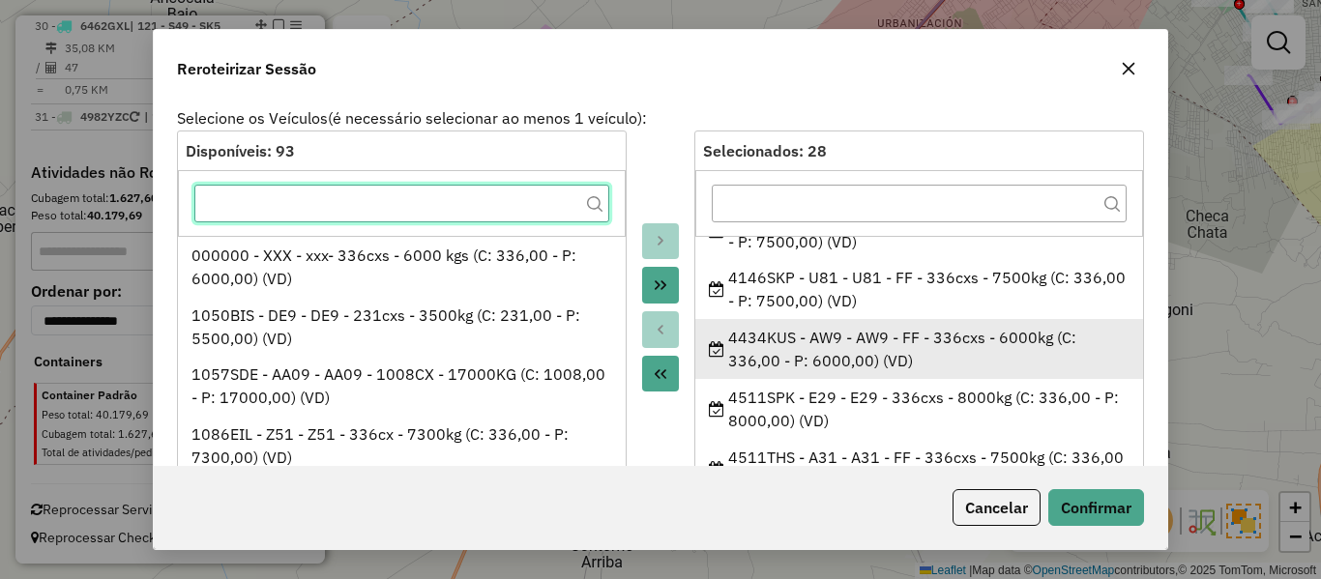
scroll to position [193, 0]
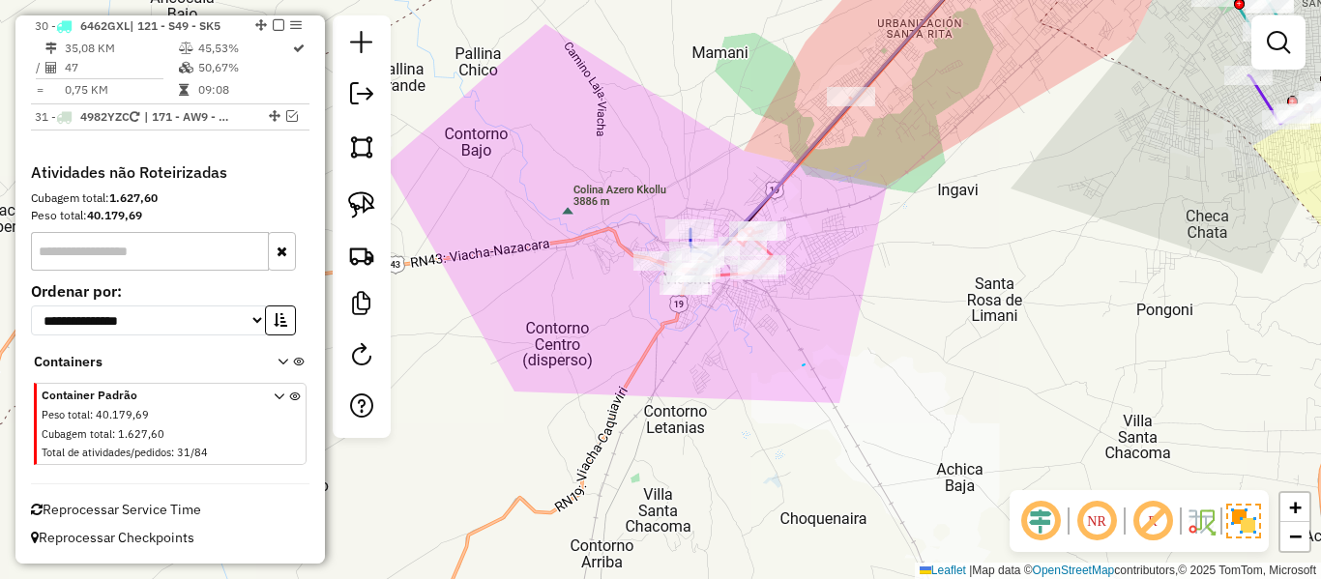
drag, startPoint x: 803, startPoint y: 366, endPoint x: 781, endPoint y: 362, distance: 22.6
click at [367, 355] on em at bounding box center [361, 354] width 23 height 23
select select "*"
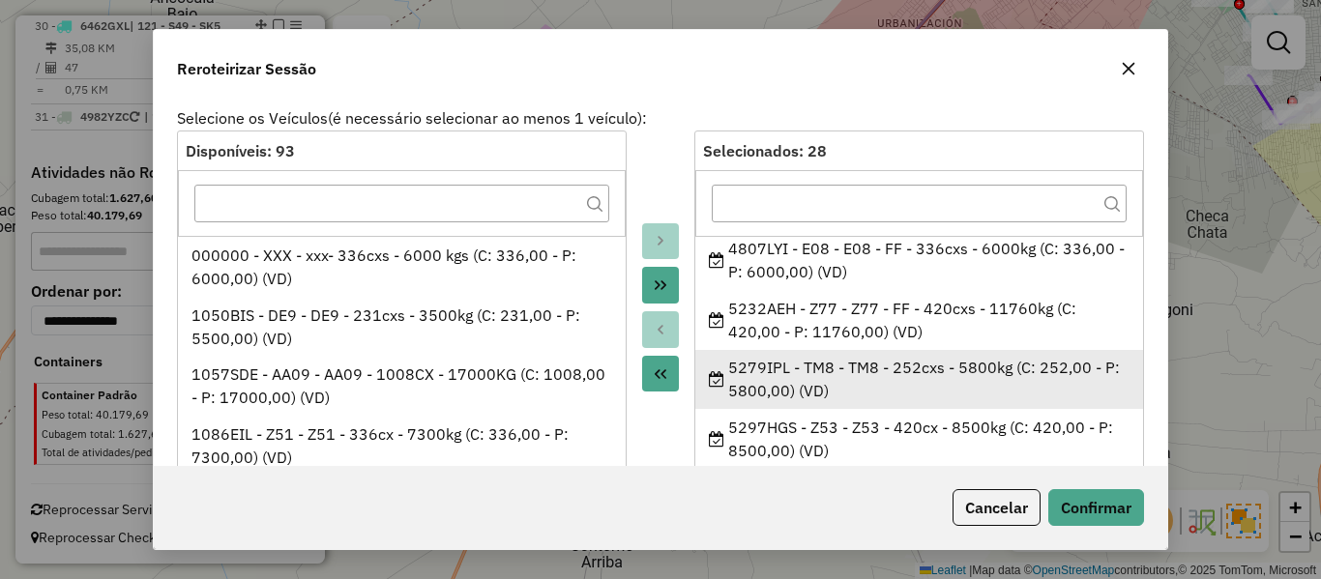
scroll to position [484, 0]
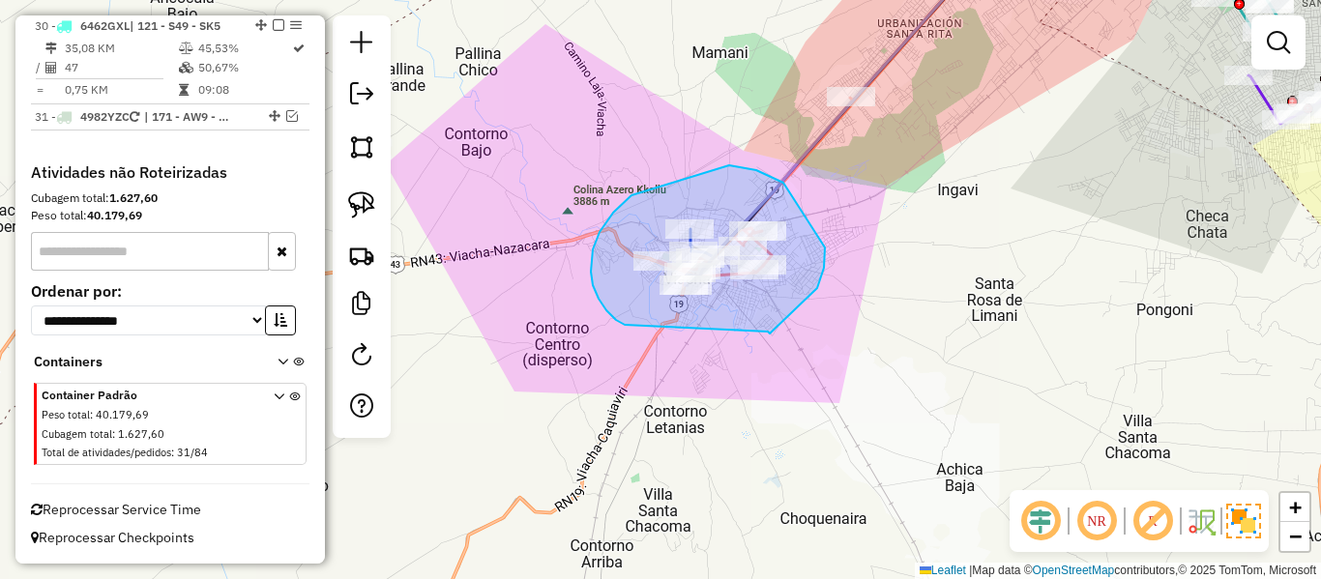
drag, startPoint x: 770, startPoint y: 334, endPoint x: 628, endPoint y: 324, distance: 142.5
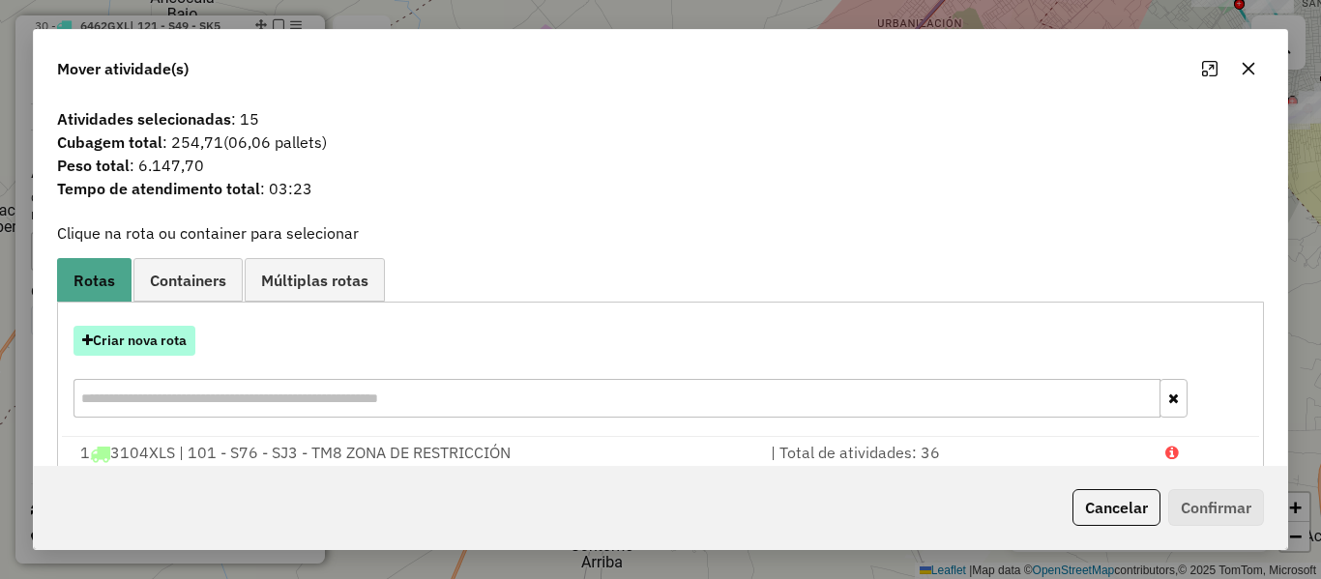
drag, startPoint x: 107, startPoint y: 316, endPoint x: 139, endPoint y: 336, distance: 37.3
click at [107, 317] on div "Criar nova rota" at bounding box center [661, 374] width 1198 height 126
click at [139, 337] on button "Criar nova rota" at bounding box center [135, 341] width 122 height 30
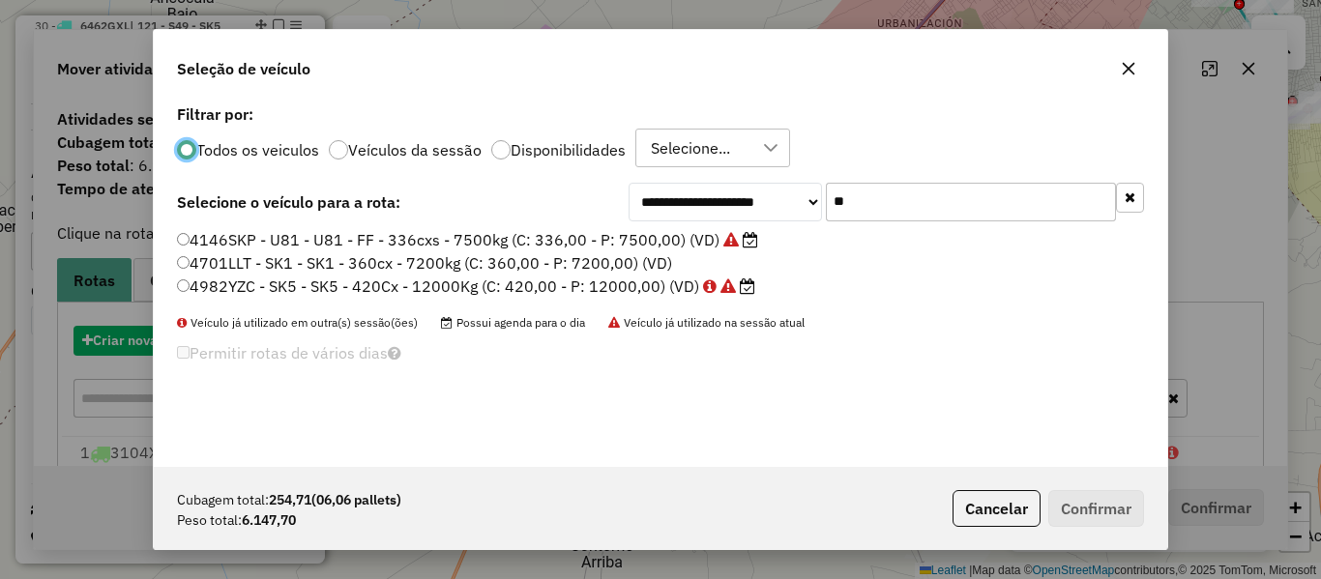
scroll to position [11, 6]
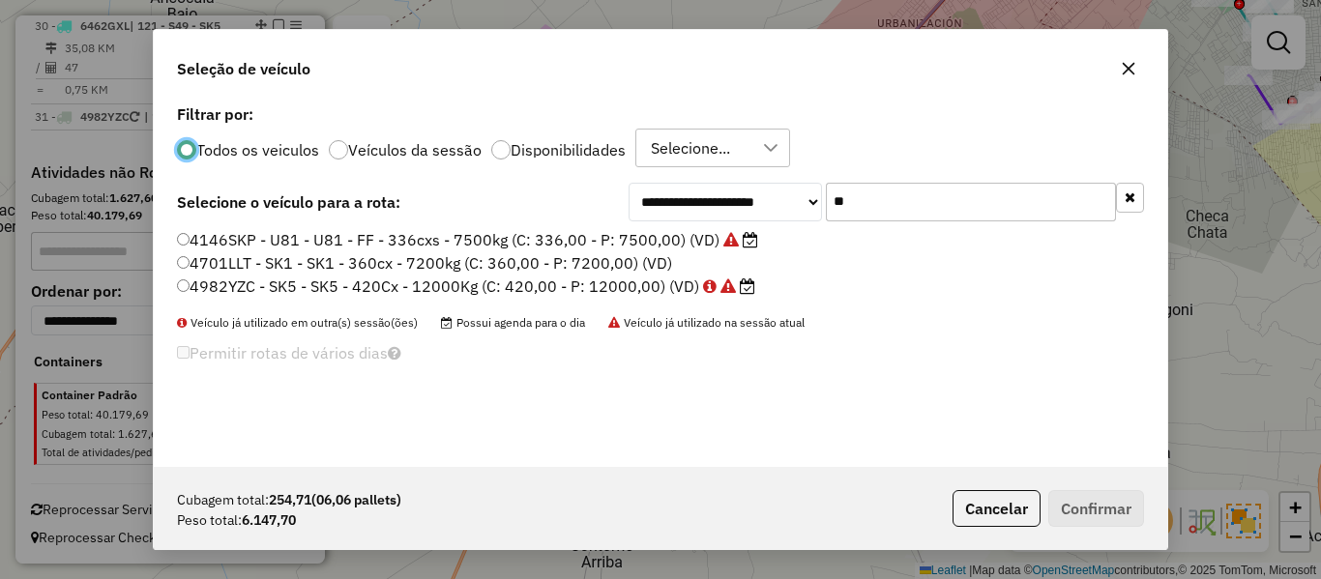
click at [938, 210] on input "**" at bounding box center [971, 202] width 290 height 39
click at [940, 210] on input "**" at bounding box center [971, 202] width 290 height 39
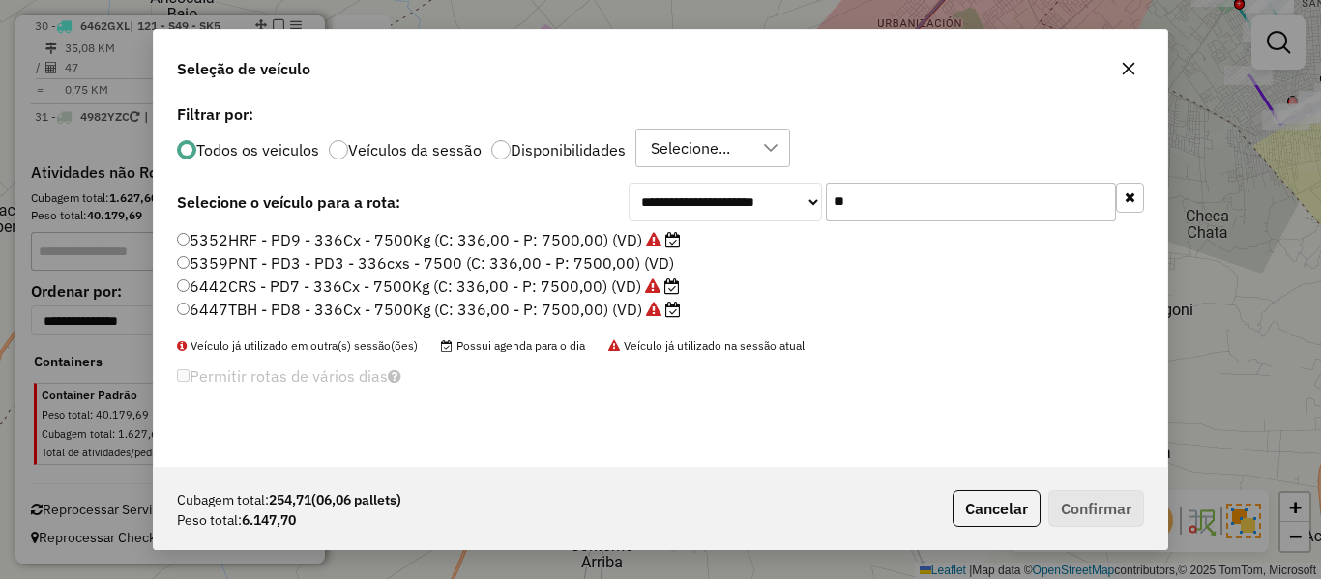
type input "**"
click at [582, 259] on label "5359PNT - PD3 - PD3 - 336cxs - 7500 (C: 336,00 - P: 7500,00) (VD)" at bounding box center [425, 263] width 497 height 23
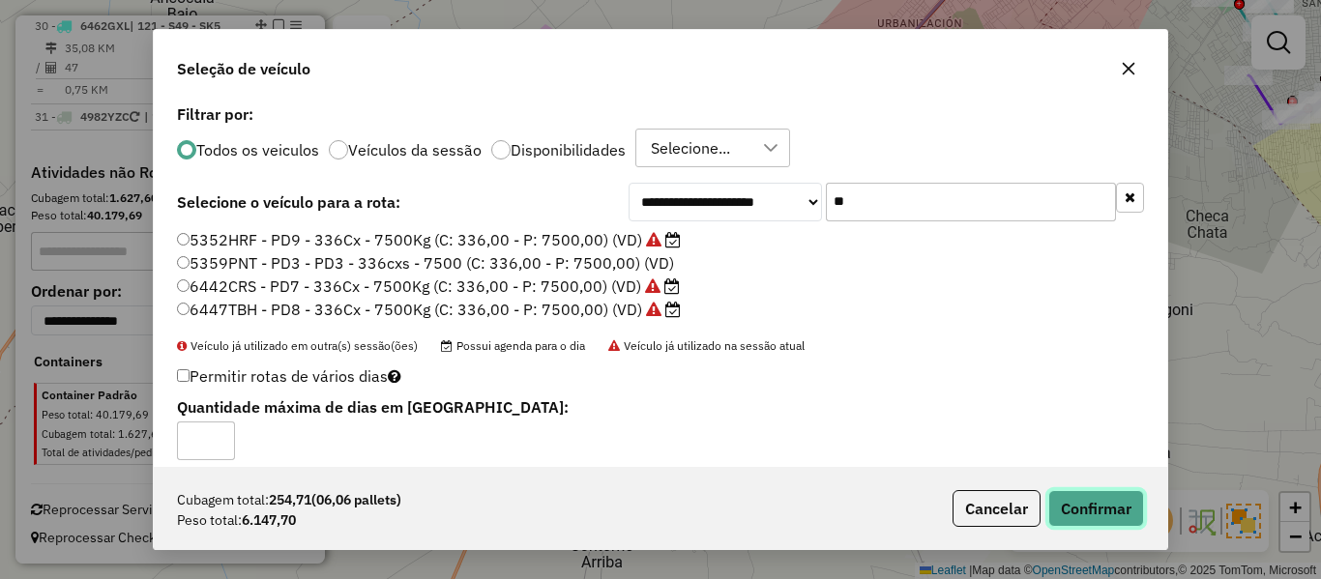
click at [1098, 494] on button "Confirmar" at bounding box center [1097, 508] width 96 height 37
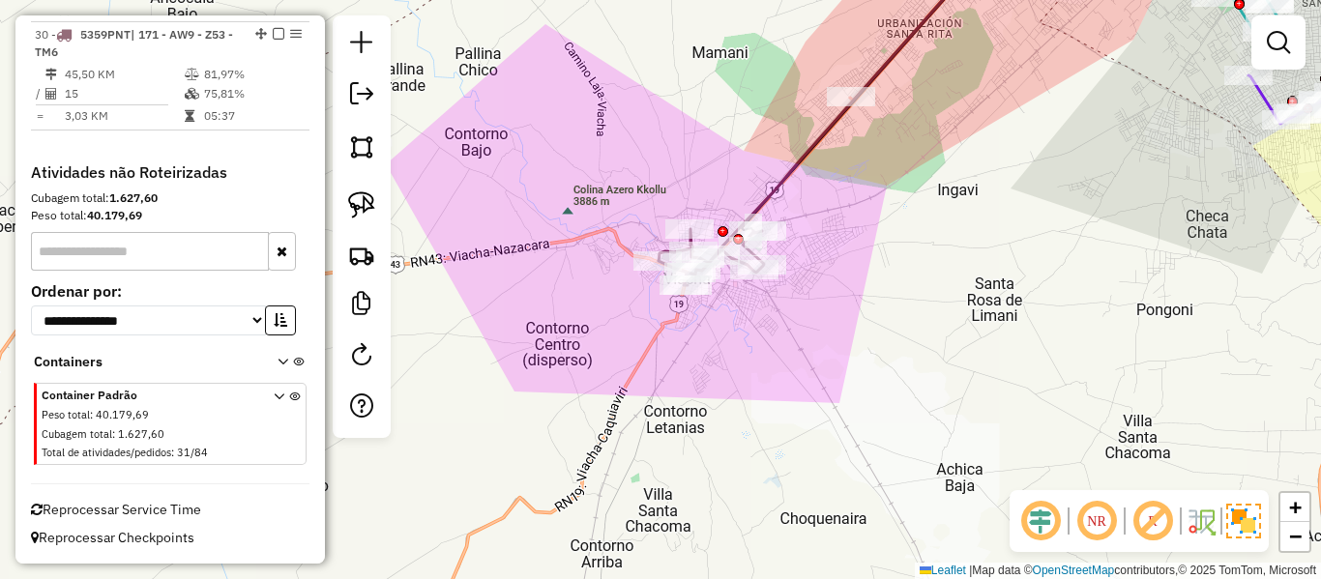
scroll to position [3719, 0]
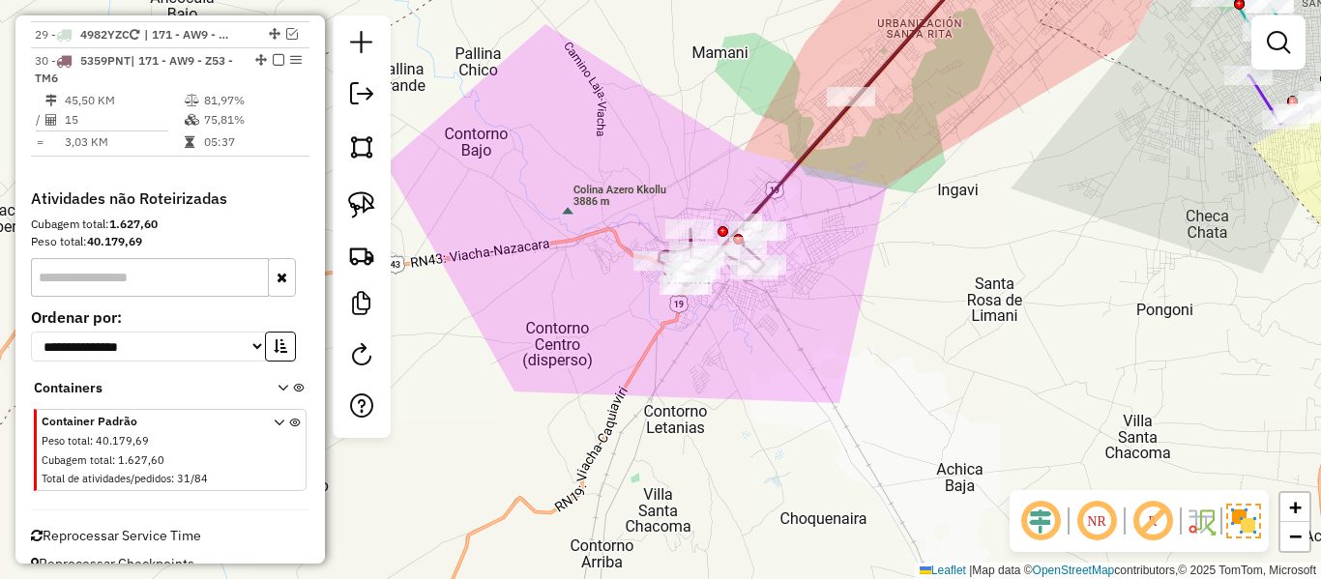
click at [773, 193] on icon at bounding box center [847, 102] width 294 height 321
select select "**********"
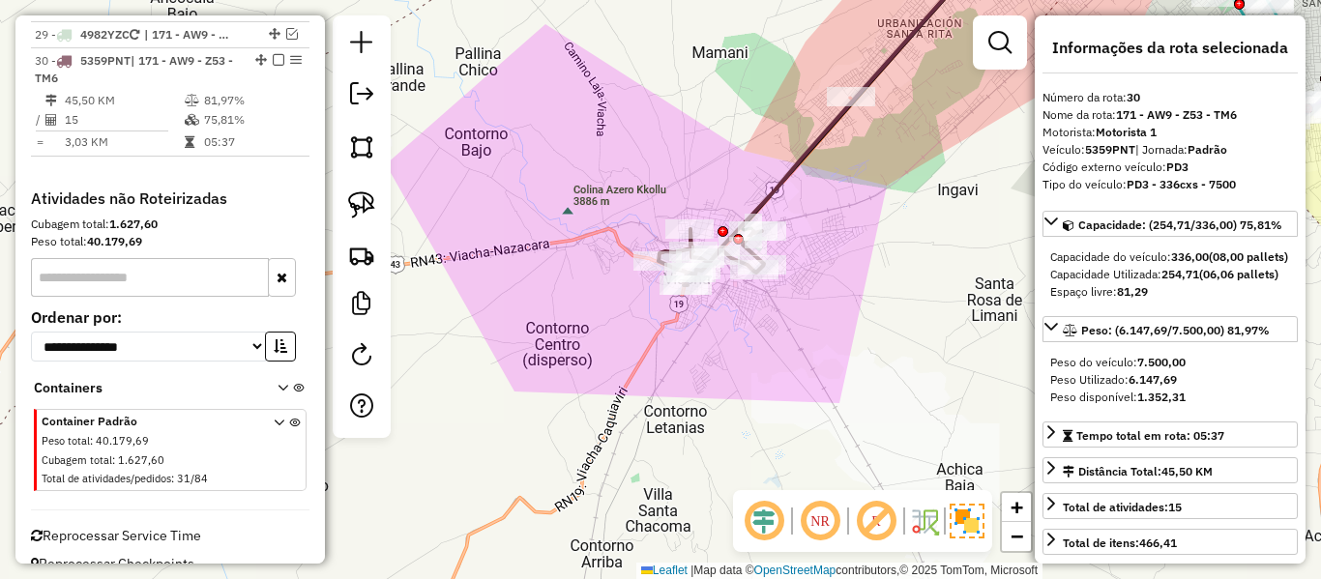
scroll to position [3746, 0]
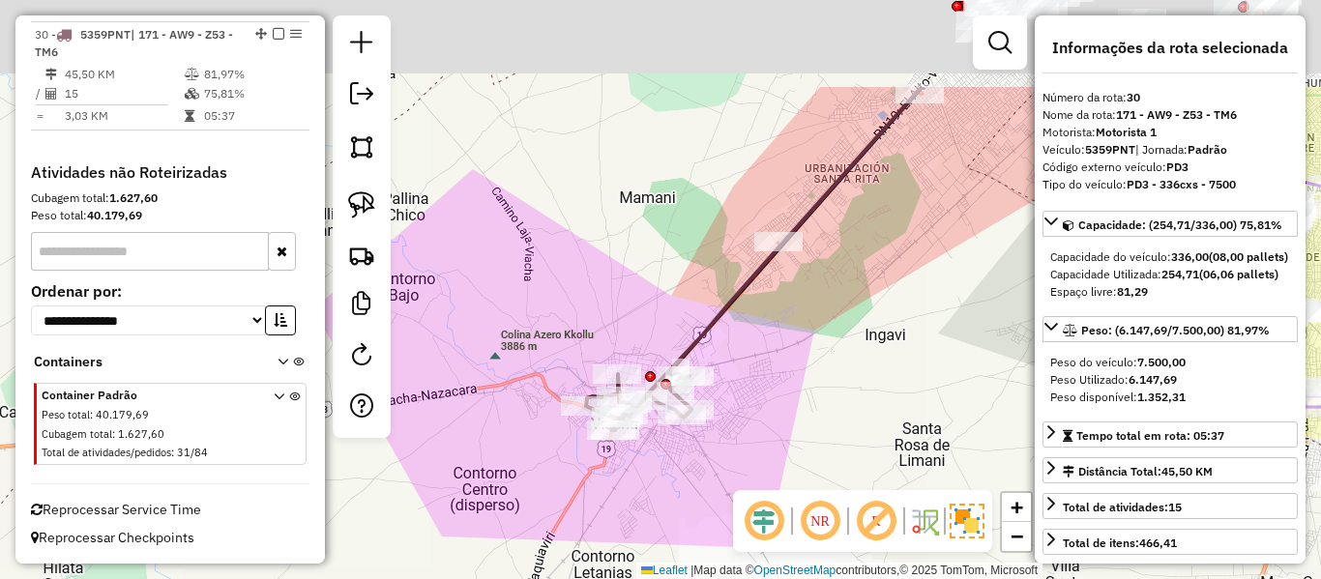
drag, startPoint x: 830, startPoint y: 208, endPoint x: 774, endPoint y: 344, distance: 147.5
click at [757, 361] on div "Janela de atendimento Grade de atendimento Capacidade Transportadoras Veículos …" at bounding box center [660, 289] width 1321 height 579
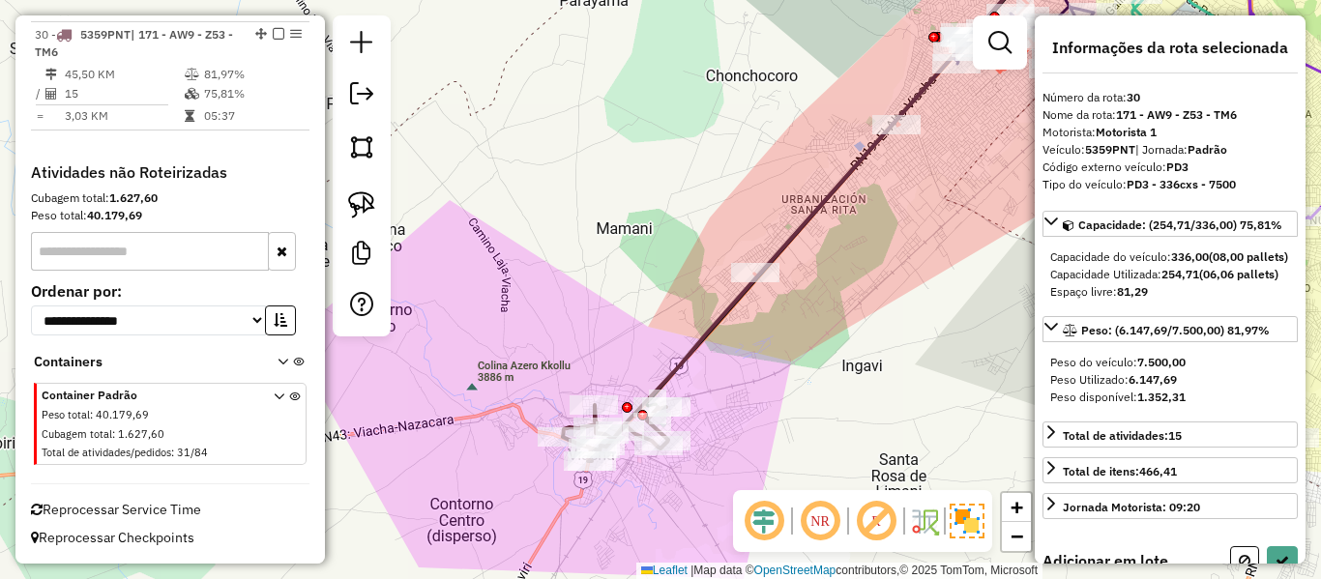
drag, startPoint x: 838, startPoint y: 316, endPoint x: 776, endPoint y: 341, distance: 66.5
click at [759, 357] on div "Janela de atendimento Grade de atendimento Capacidade Transportadoras Veículos …" at bounding box center [660, 289] width 1321 height 579
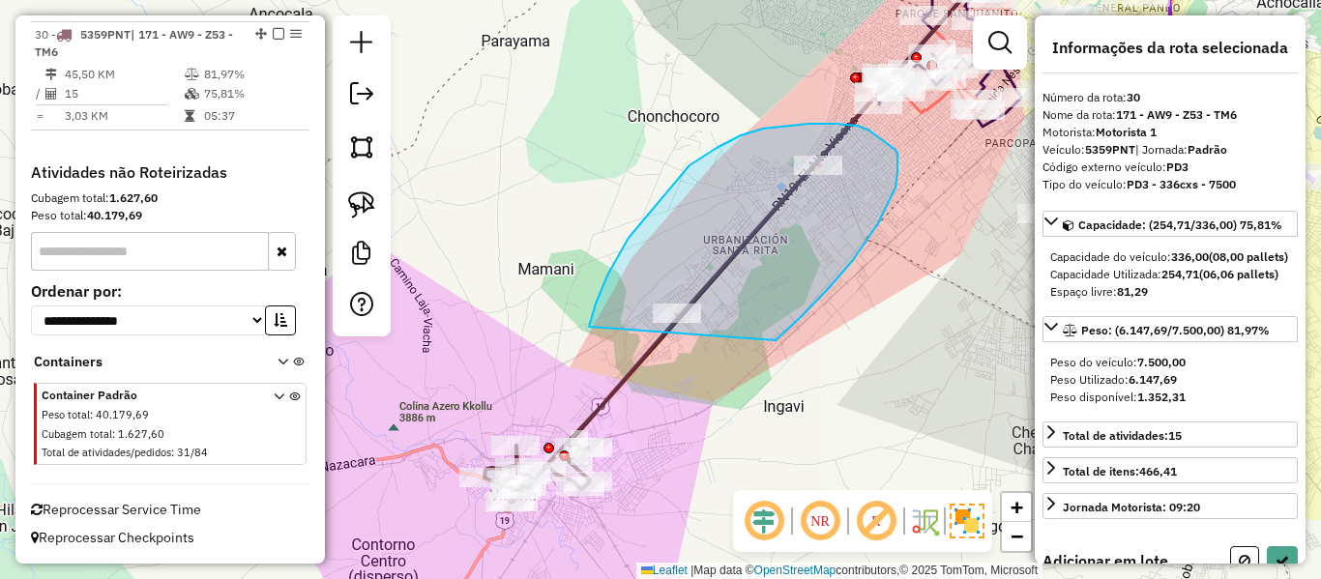
drag, startPoint x: 776, startPoint y: 341, endPoint x: 666, endPoint y: 412, distance: 131.5
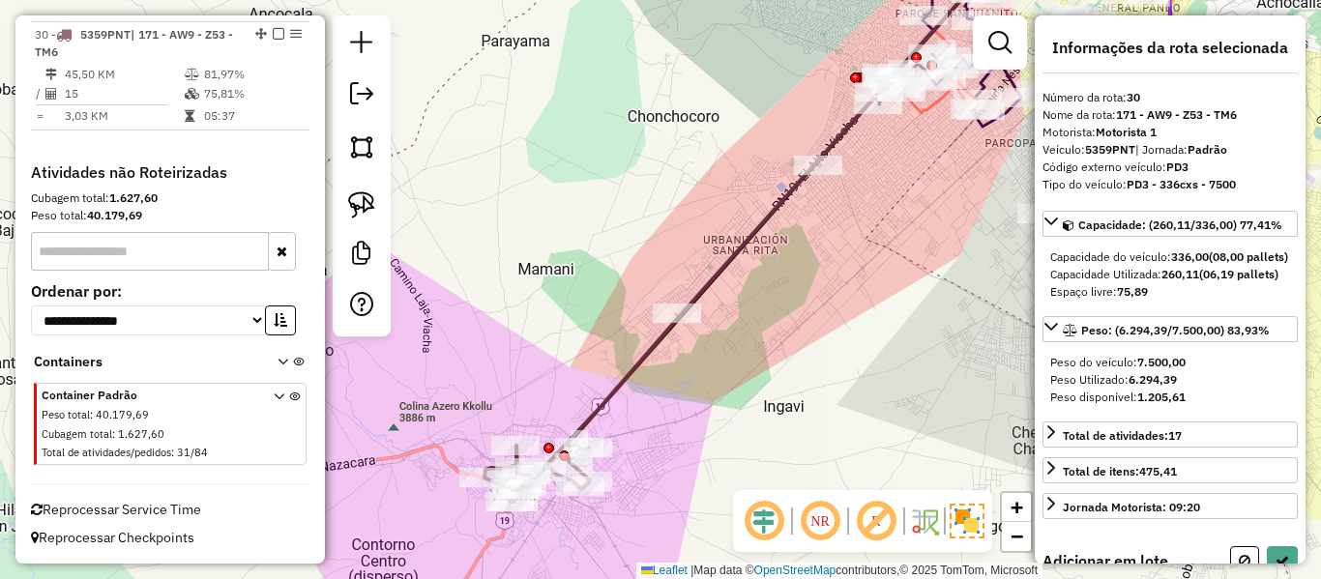
drag, startPoint x: 695, startPoint y: 281, endPoint x: 690, endPoint y: 260, distance: 20.9
click at [693, 282] on div "Janela de atendimento Grade de atendimento Capacidade Transportadoras Veículos …" at bounding box center [660, 289] width 1321 height 579
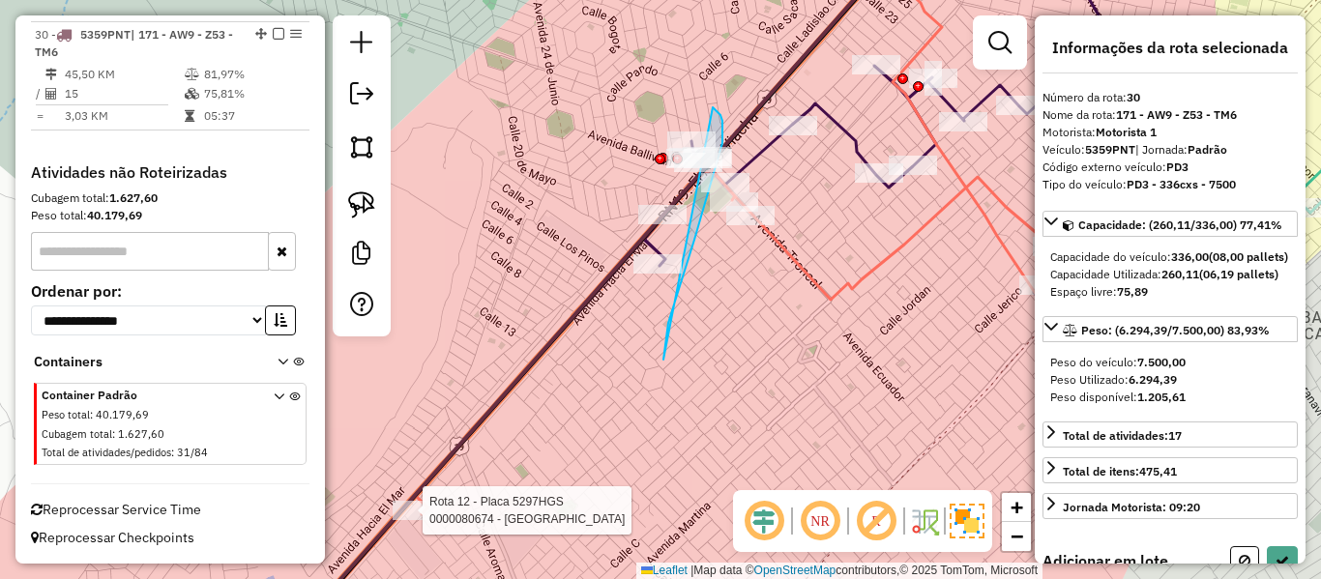
drag, startPoint x: 695, startPoint y: 240, endPoint x: 550, endPoint y: 292, distance: 153.3
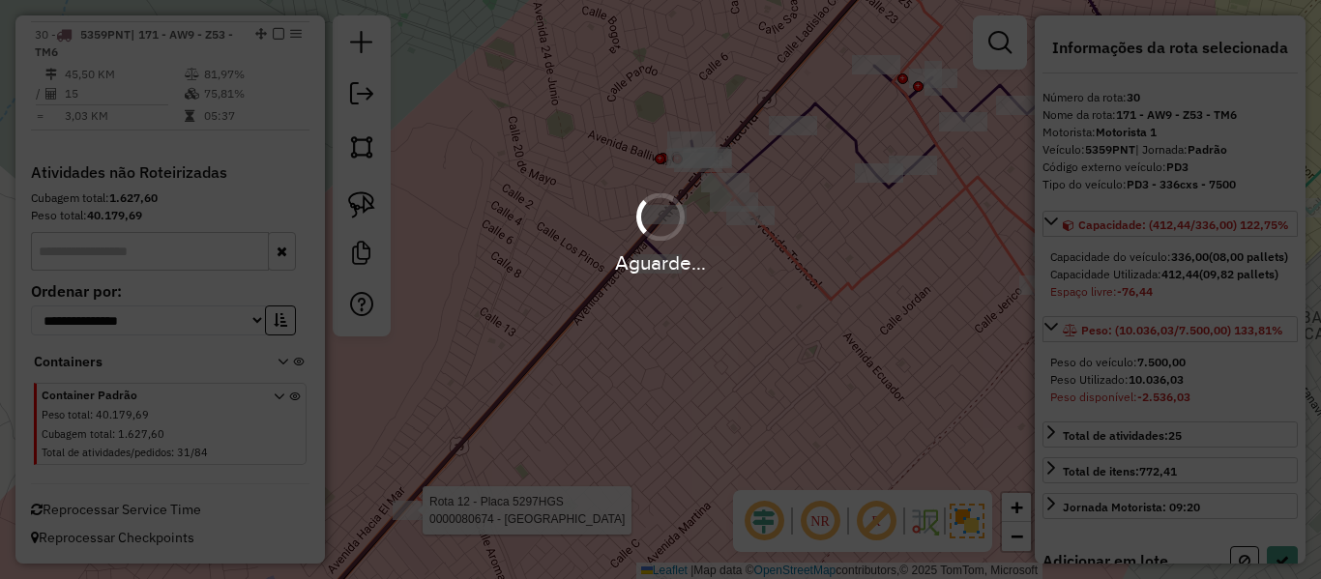
select select "**********"
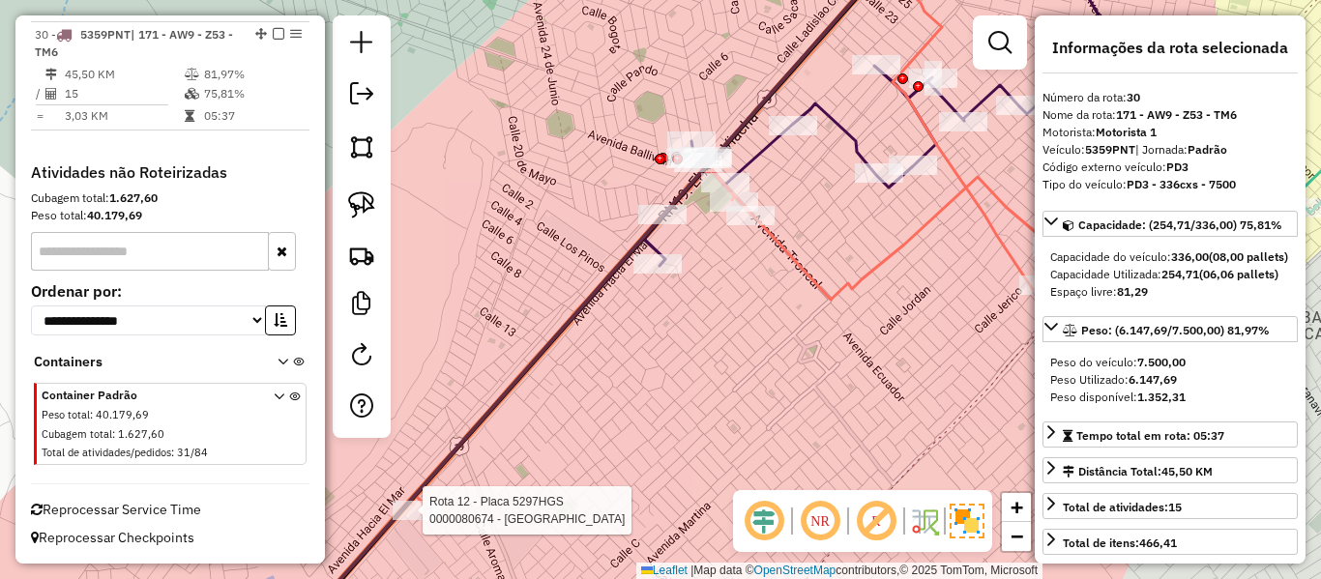
click at [745, 276] on div "Rota 12 - Placa 5297HGS 0000080674 - R EL RANCHO Janela de atendimento Grade de…" at bounding box center [660, 289] width 1321 height 579
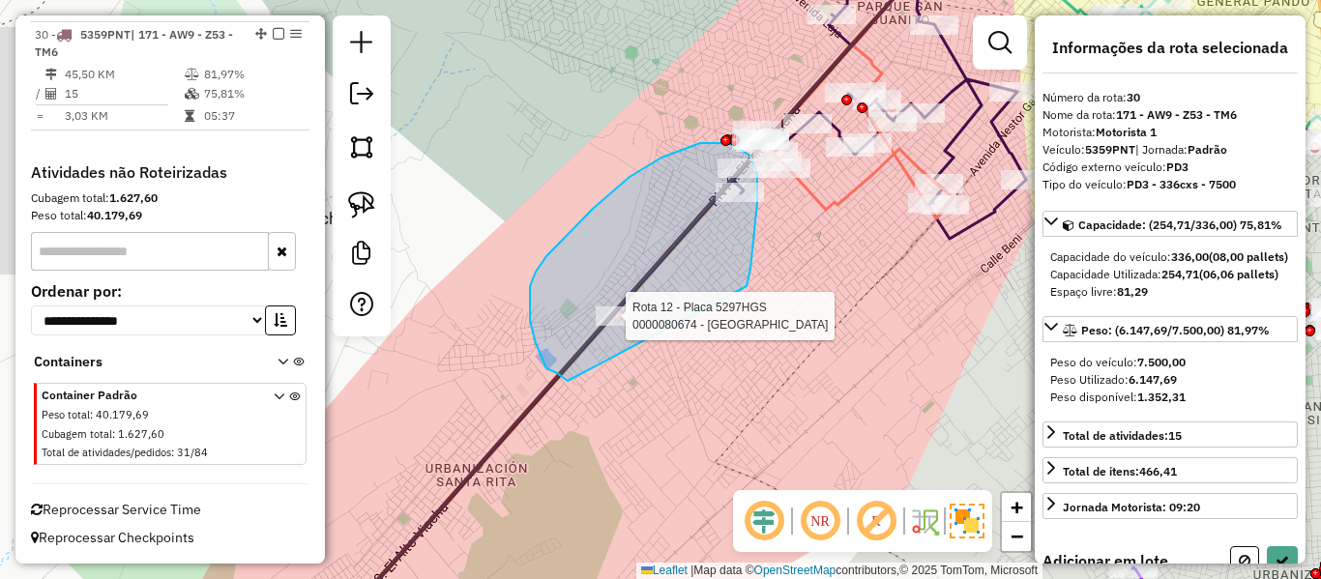
drag, startPoint x: 747, startPoint y: 286, endPoint x: 589, endPoint y: 395, distance: 191.3
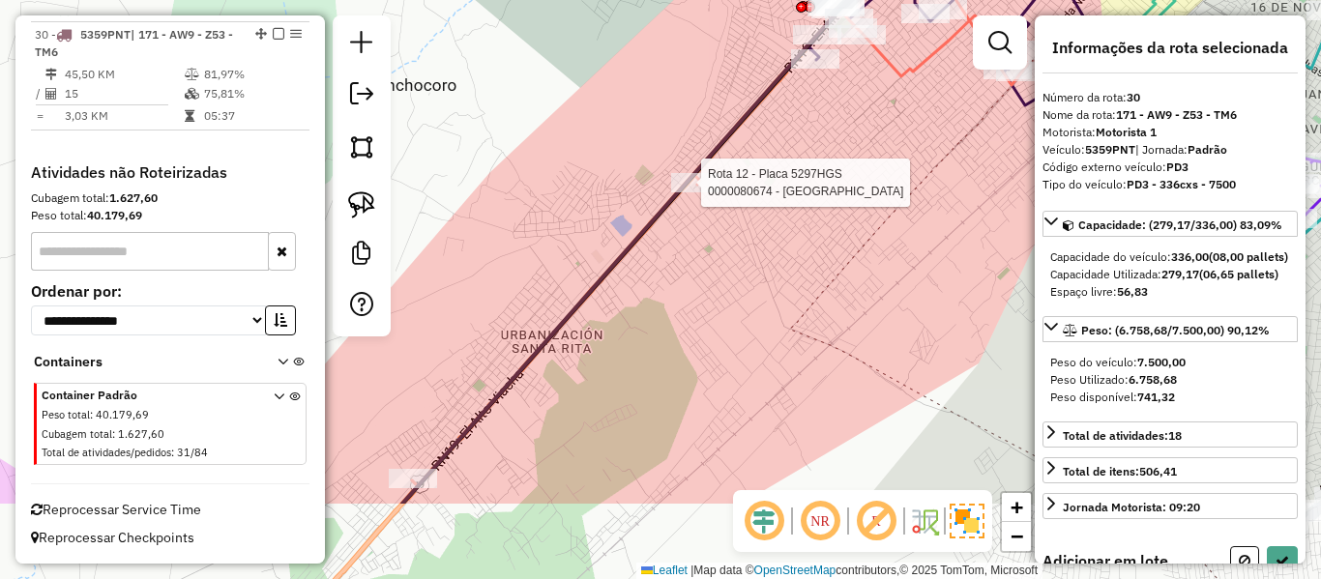
drag, startPoint x: 649, startPoint y: 353, endPoint x: 748, endPoint y: 223, distance: 162.9
click at [765, 178] on div "Rota 12 - Placa 5297HGS 0000080674 - R EL RANCHO Janela de atendimento Grade de…" at bounding box center [660, 289] width 1321 height 579
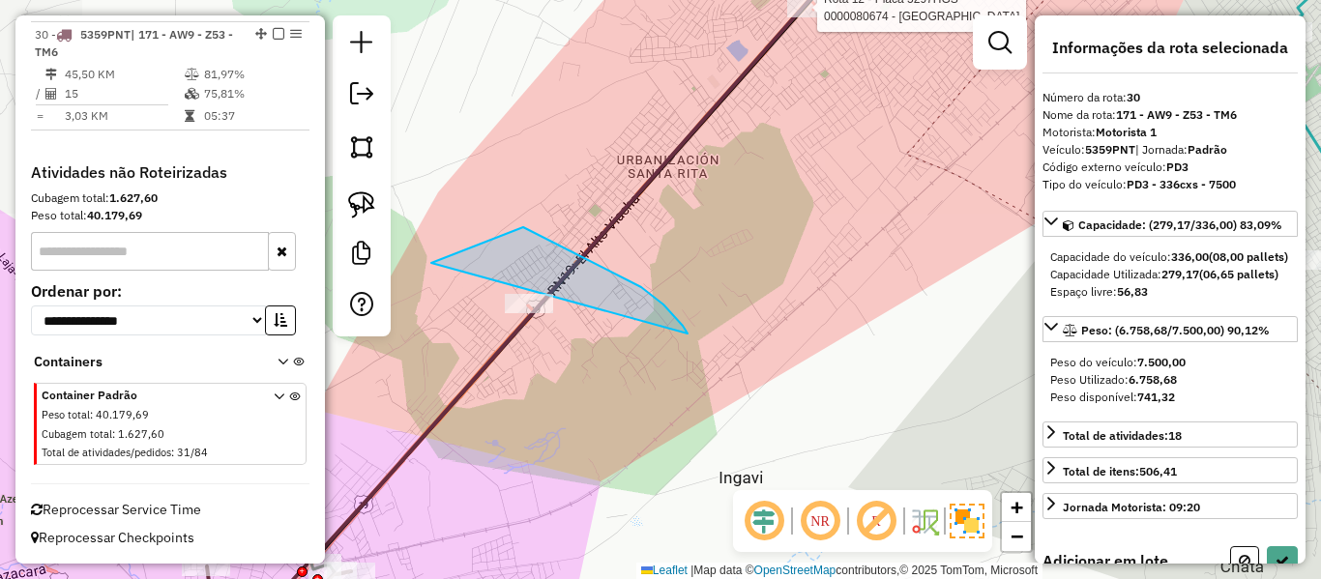
drag, startPoint x: 523, startPoint y: 227, endPoint x: 489, endPoint y: 374, distance: 151.1
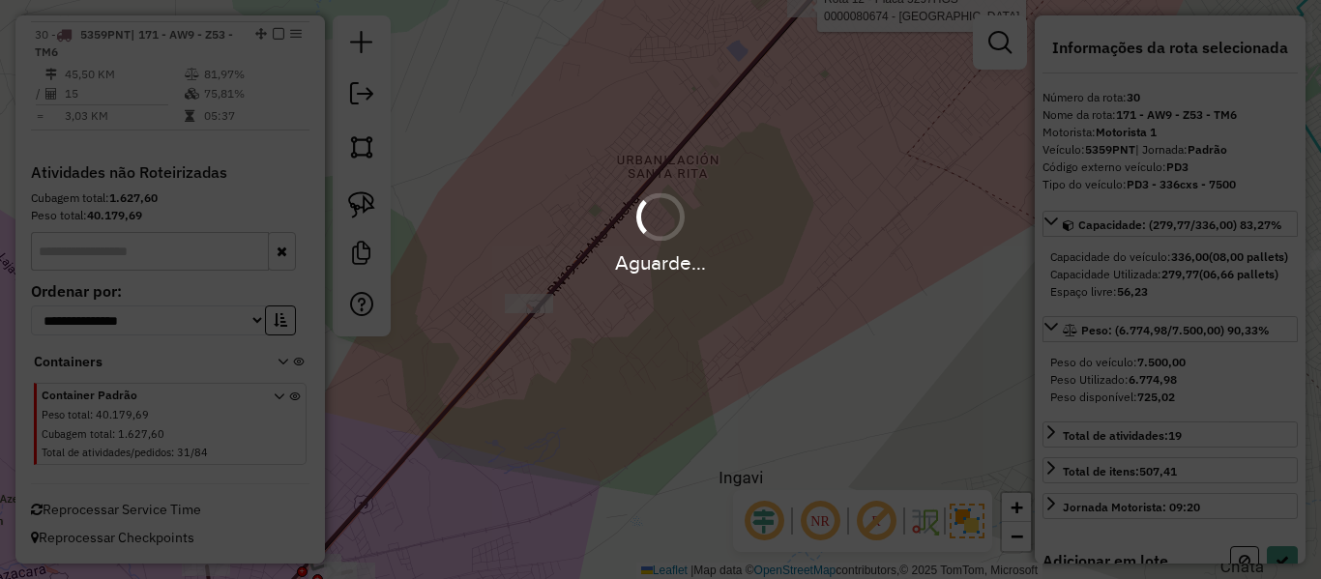
select select "**********"
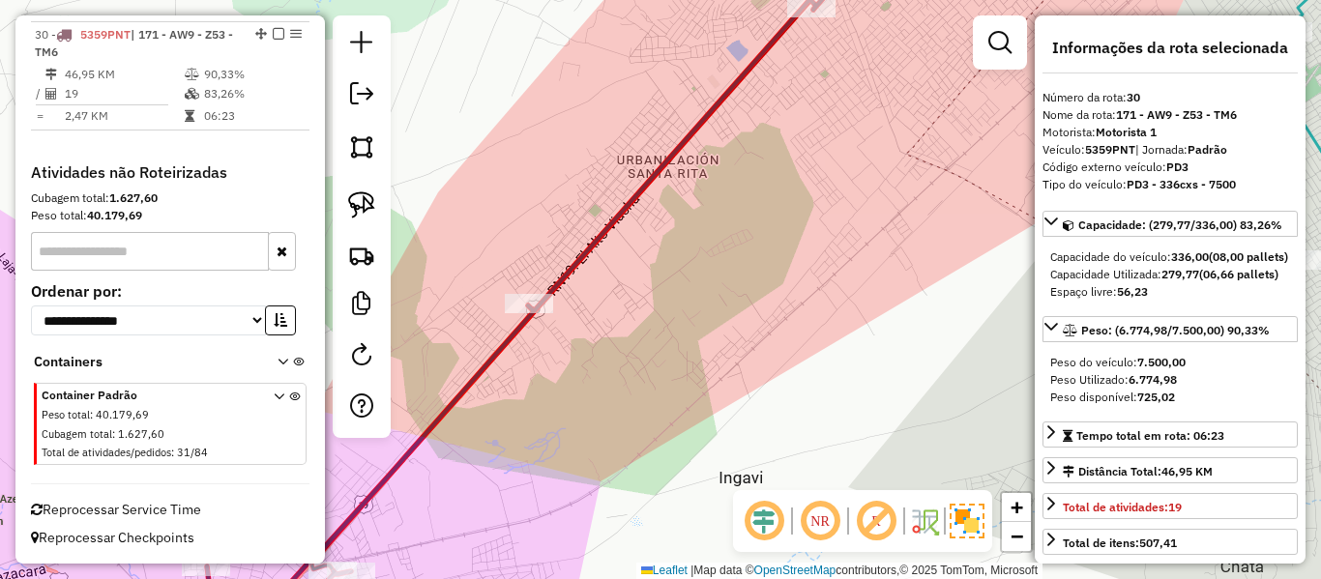
click at [596, 235] on icon at bounding box center [502, 290] width 718 height 696
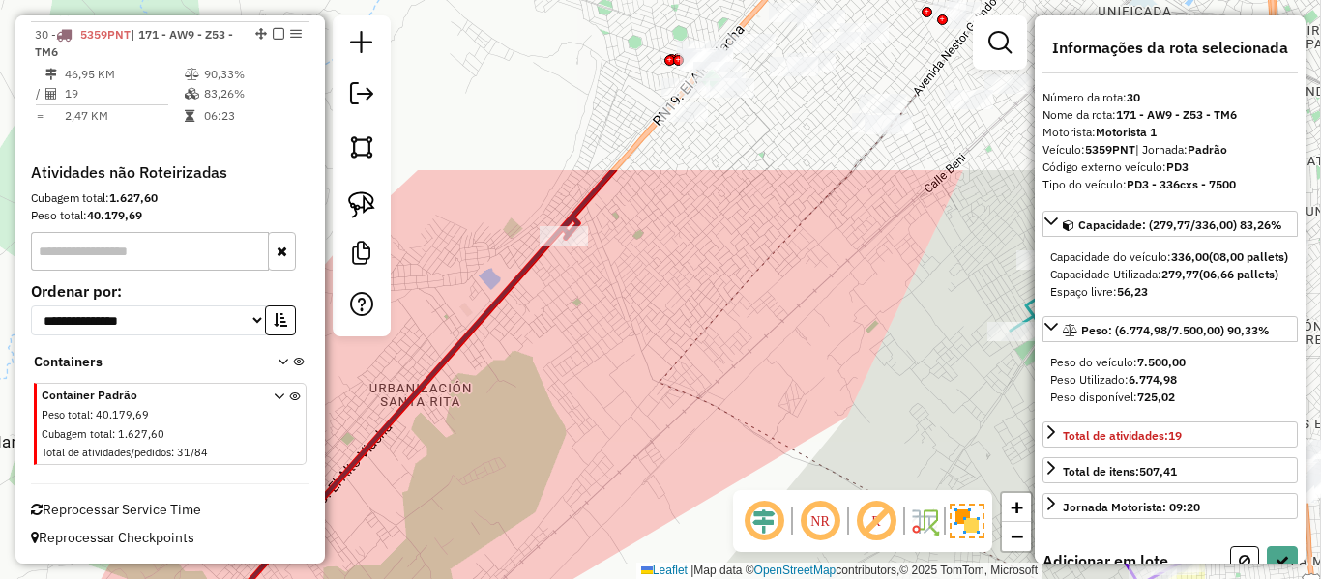
drag, startPoint x: 660, startPoint y: 346, endPoint x: 585, endPoint y: 408, distance: 96.9
click at [585, 408] on div "Janela de atendimento Grade de atendimento Capacidade Transportadoras Veículos …" at bounding box center [660, 289] width 1321 height 579
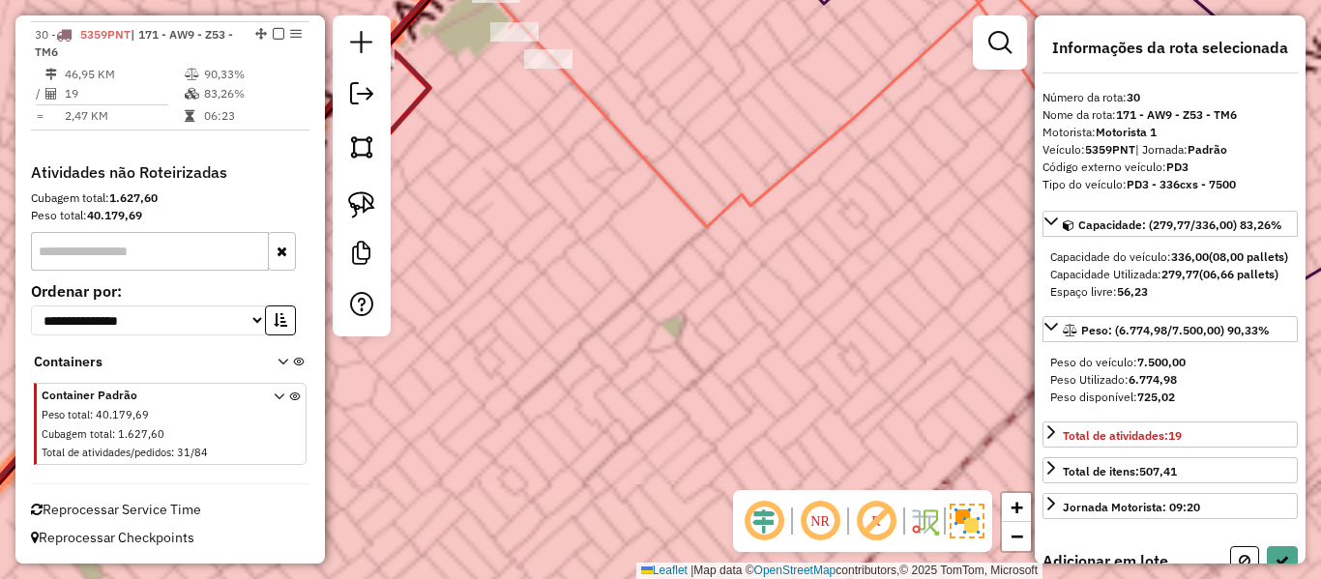
click at [832, 479] on div "Janela de atendimento Grade de atendimento Capacidade Transportadoras Veículos …" at bounding box center [660, 289] width 1321 height 579
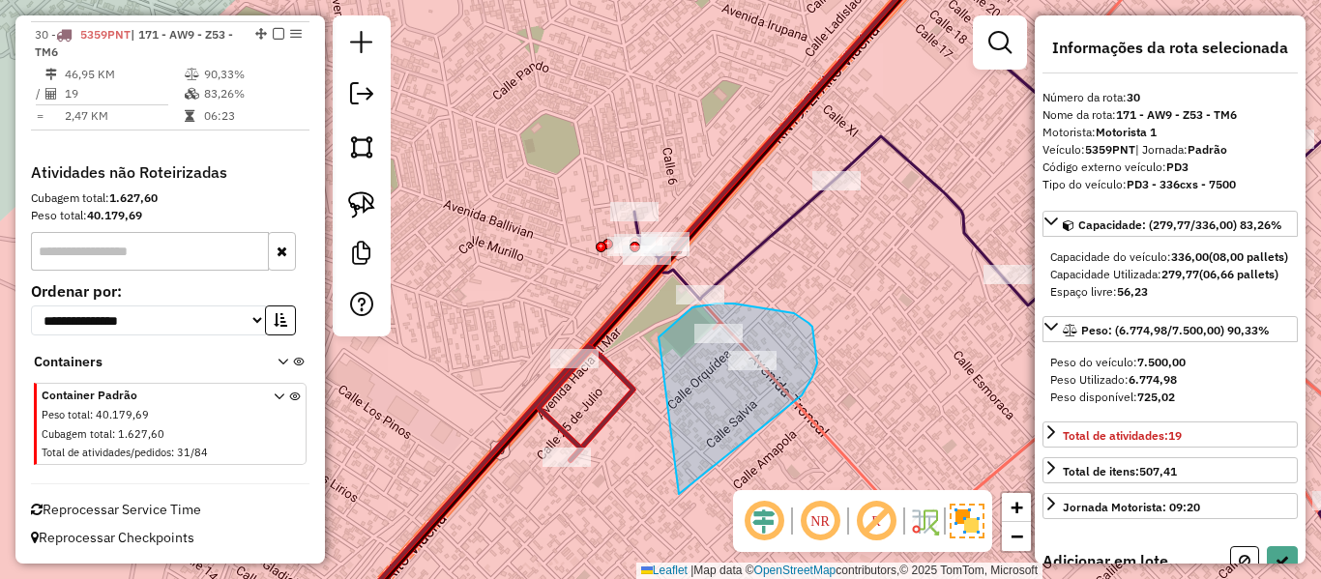
drag, startPoint x: 681, startPoint y: 492, endPoint x: 683, endPoint y: 347, distance: 145.1
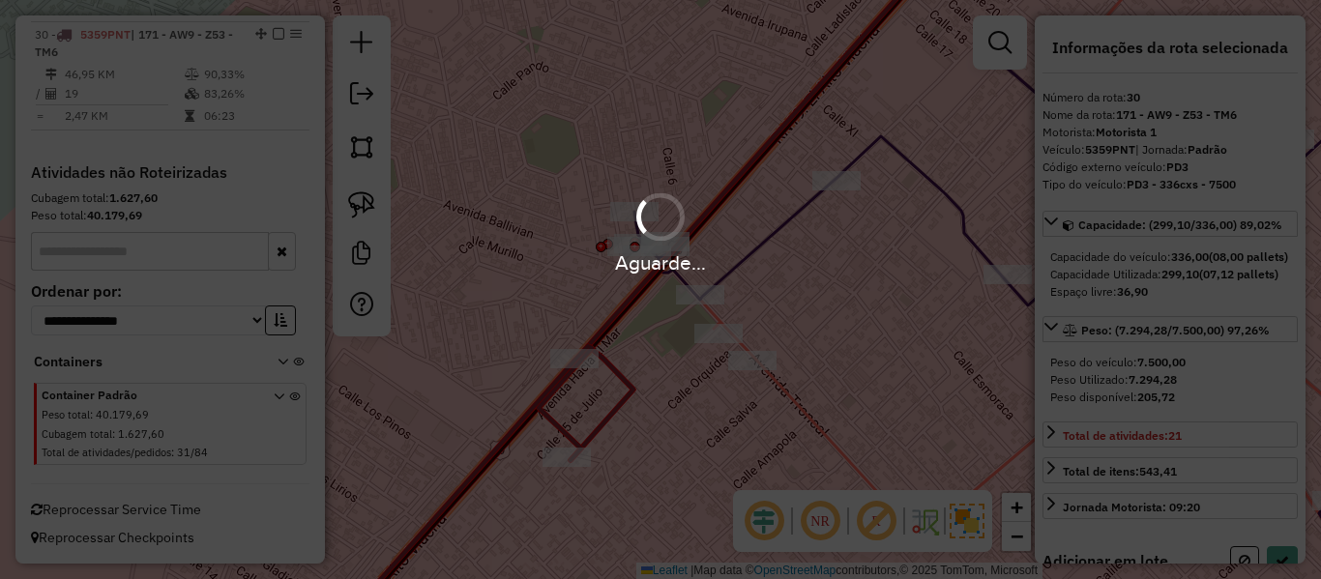
select select "**********"
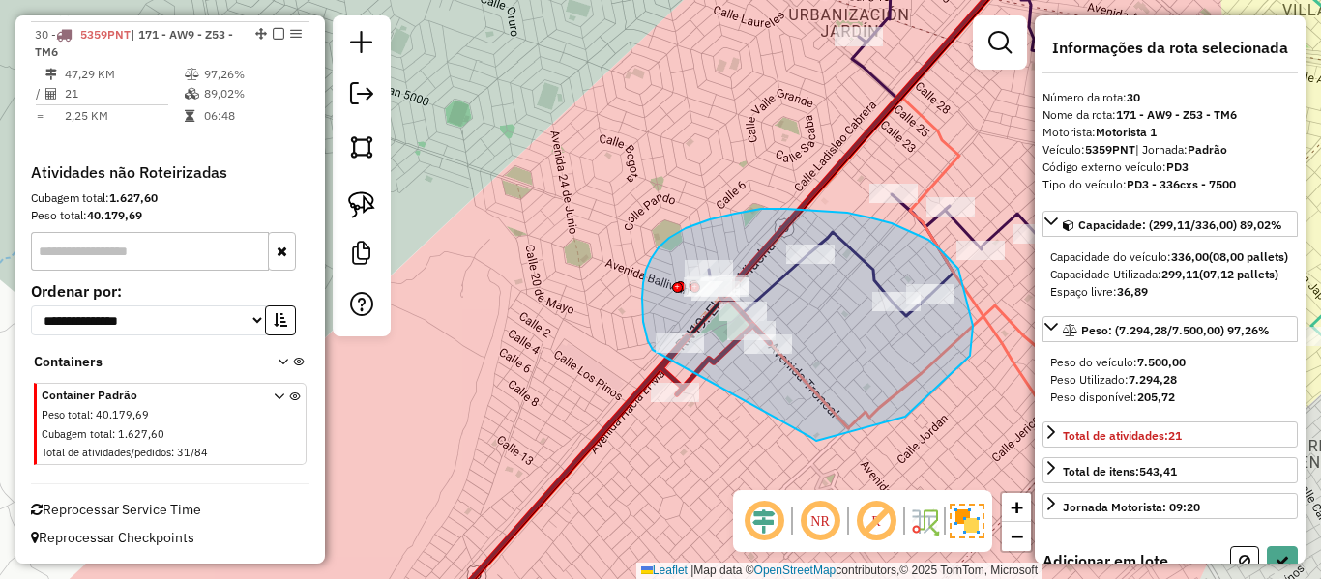
drag, startPoint x: 905, startPoint y: 417, endPoint x: 653, endPoint y: 350, distance: 261.2
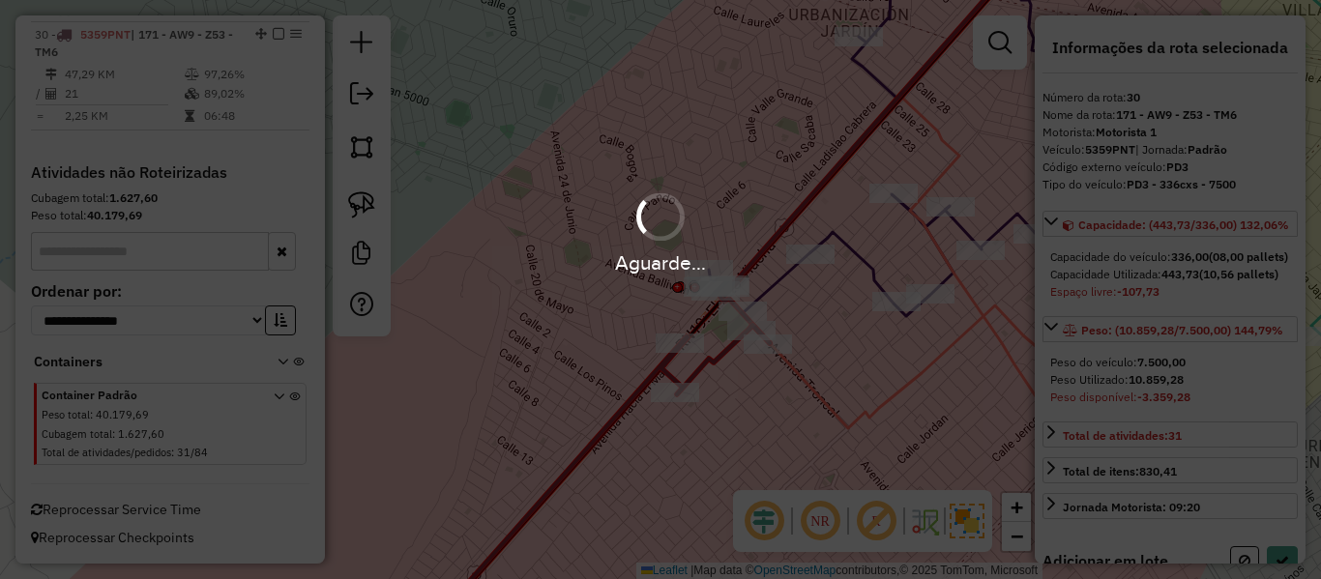
select select "**********"
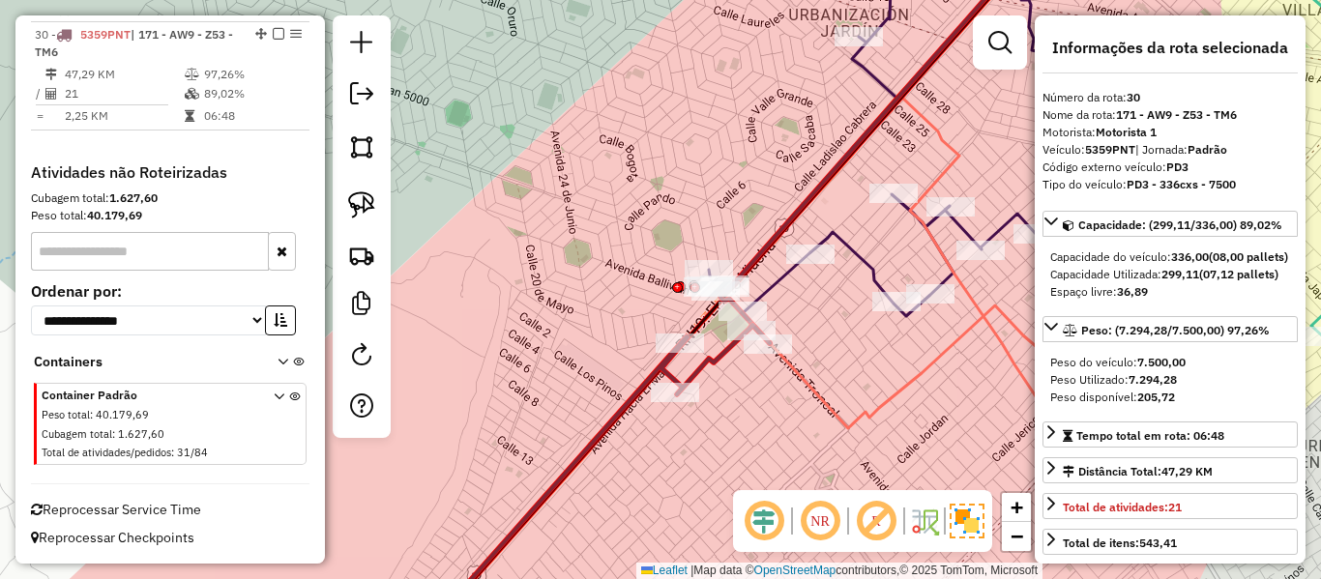
click at [760, 427] on div "Janela de atendimento Grade de atendimento Capacidade Transportadoras Veículos …" at bounding box center [660, 289] width 1321 height 579
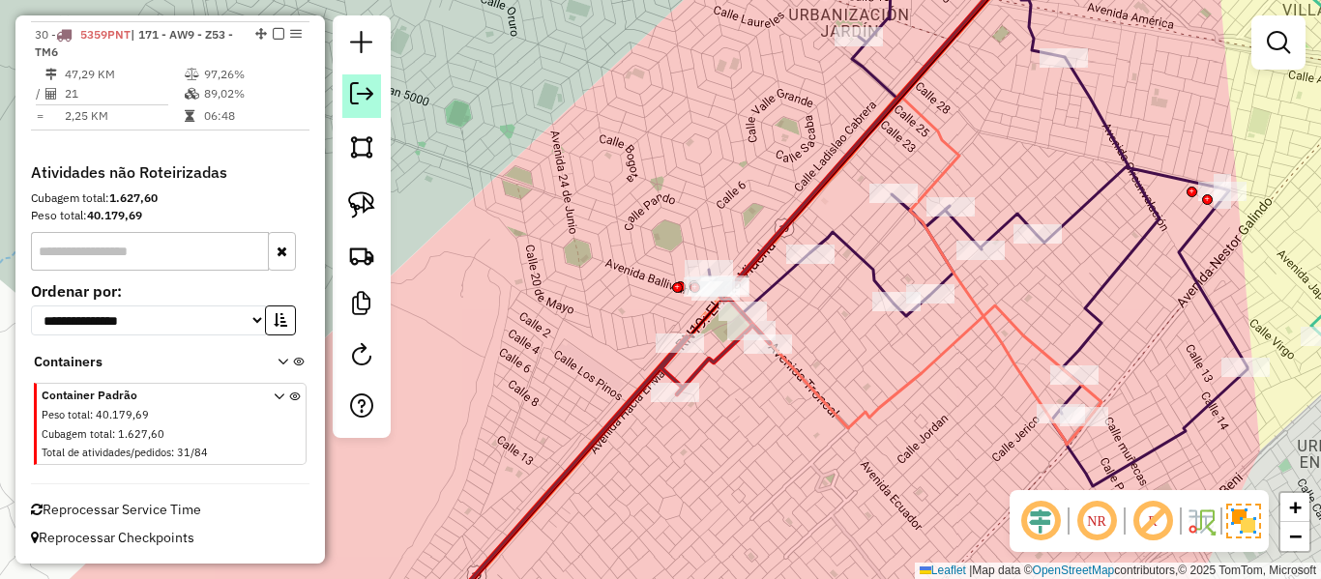
drag, startPoint x: 271, startPoint y: 35, endPoint x: 354, endPoint y: 94, distance: 102.0
click at [273, 36] on em at bounding box center [279, 34] width 12 height 12
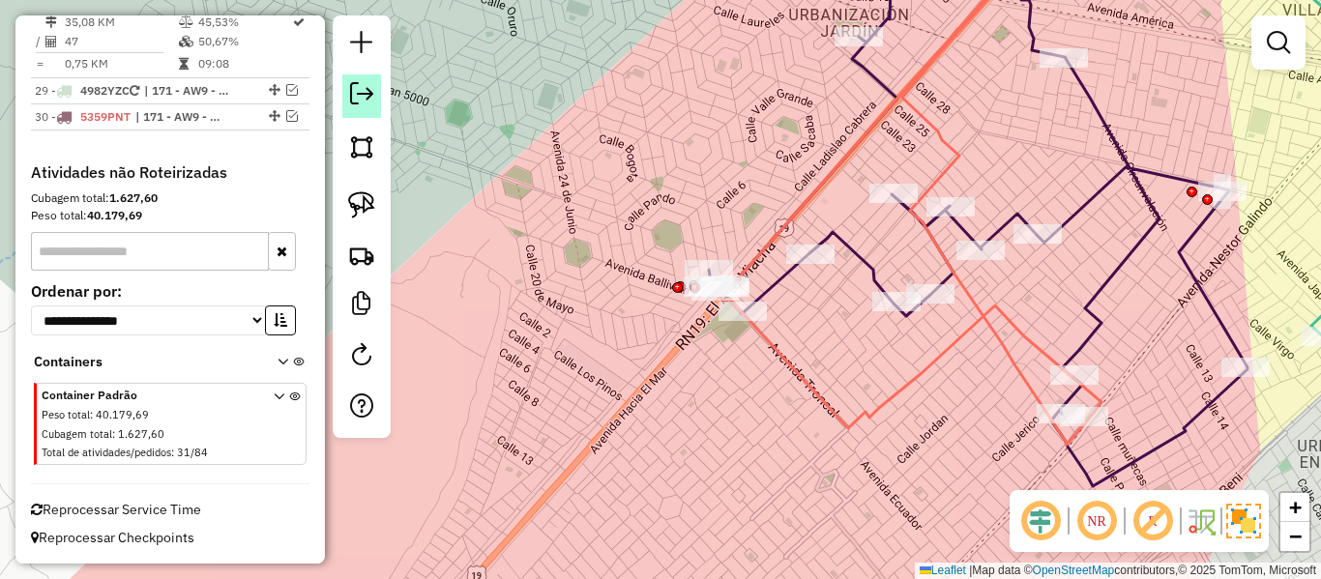
scroll to position [3663, 0]
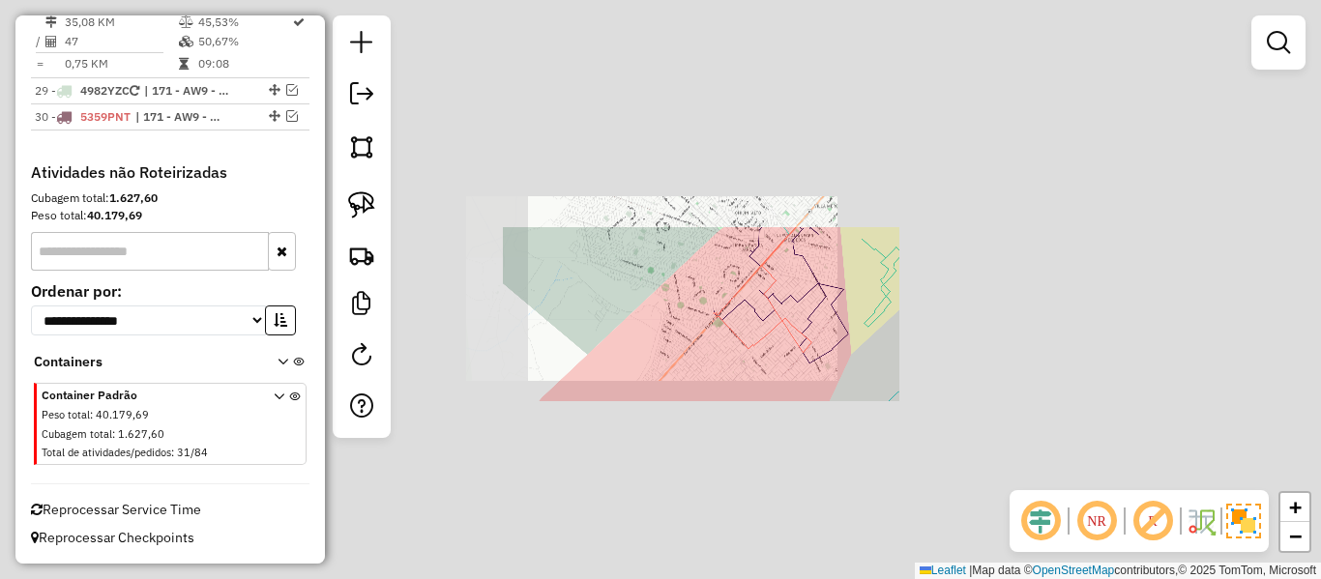
click at [747, 402] on div "Janela de atendimento Grade de atendimento Capacidade Transportadoras Veículos …" at bounding box center [660, 289] width 1321 height 579
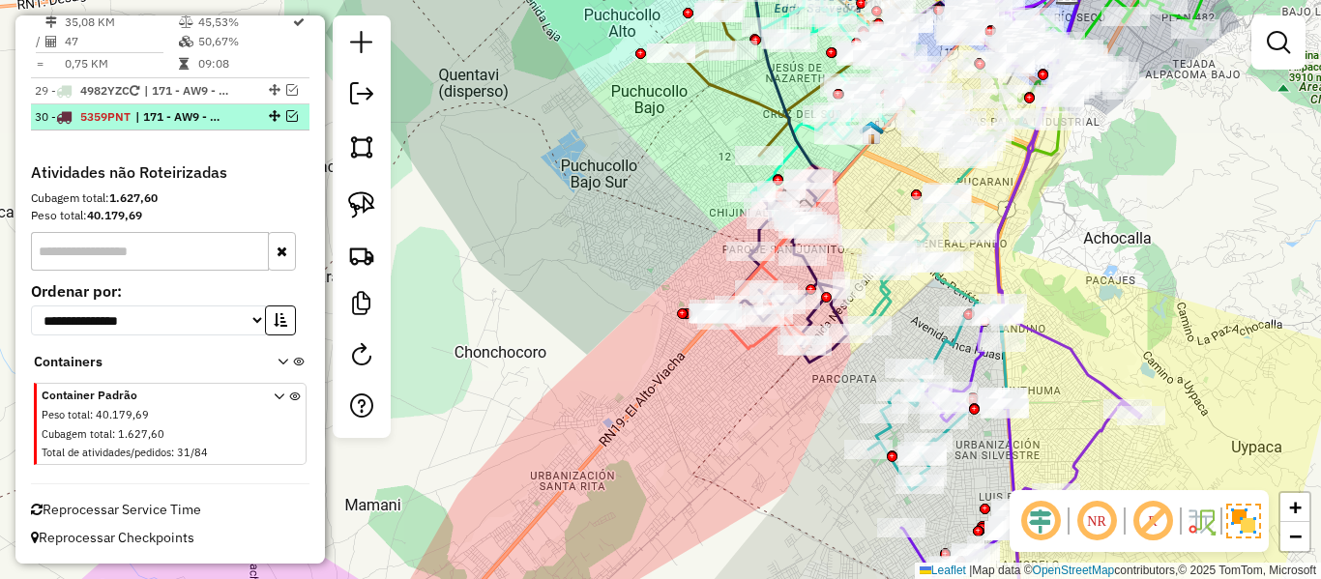
click at [286, 114] on em at bounding box center [292, 116] width 12 height 12
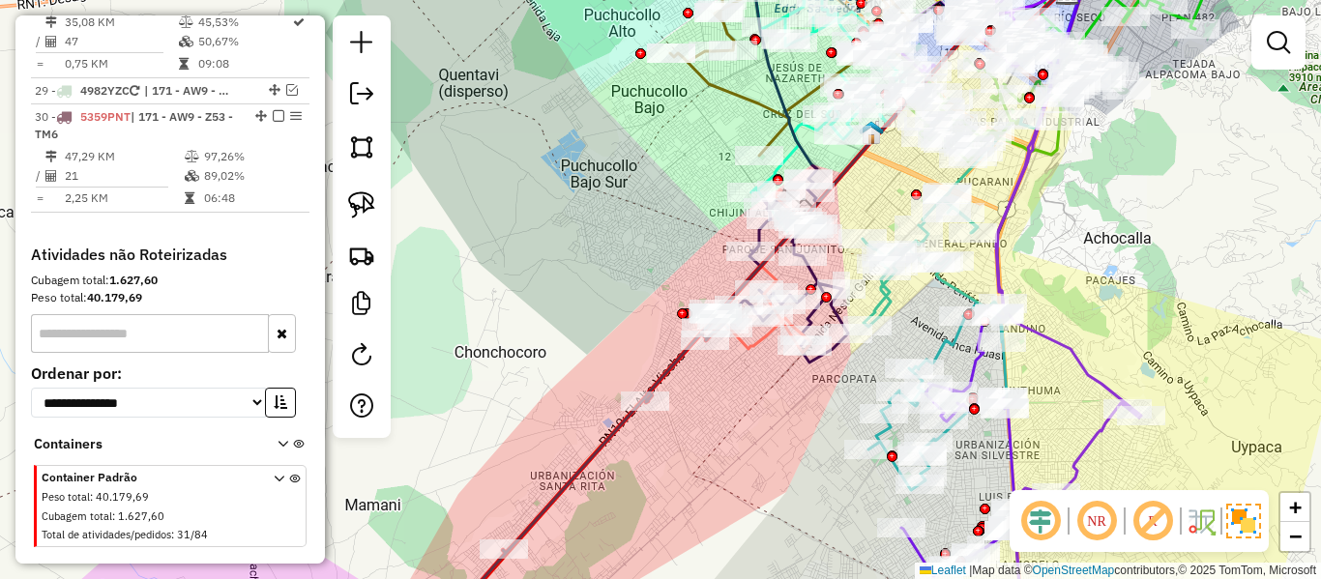
scroll to position [3746, 0]
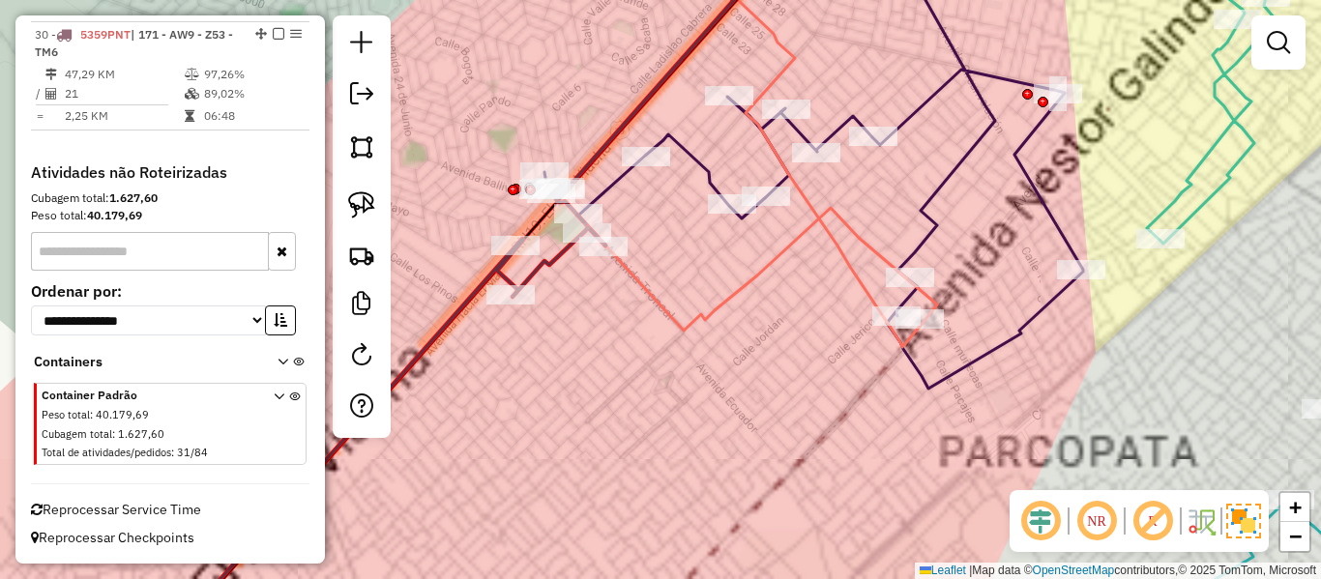
drag, startPoint x: 652, startPoint y: 377, endPoint x: 587, endPoint y: 338, distance: 76.0
click at [648, 376] on div "Janela de atendimento Grade de atendimento Capacidade Transportadoras Veículos …" at bounding box center [660, 289] width 1321 height 579
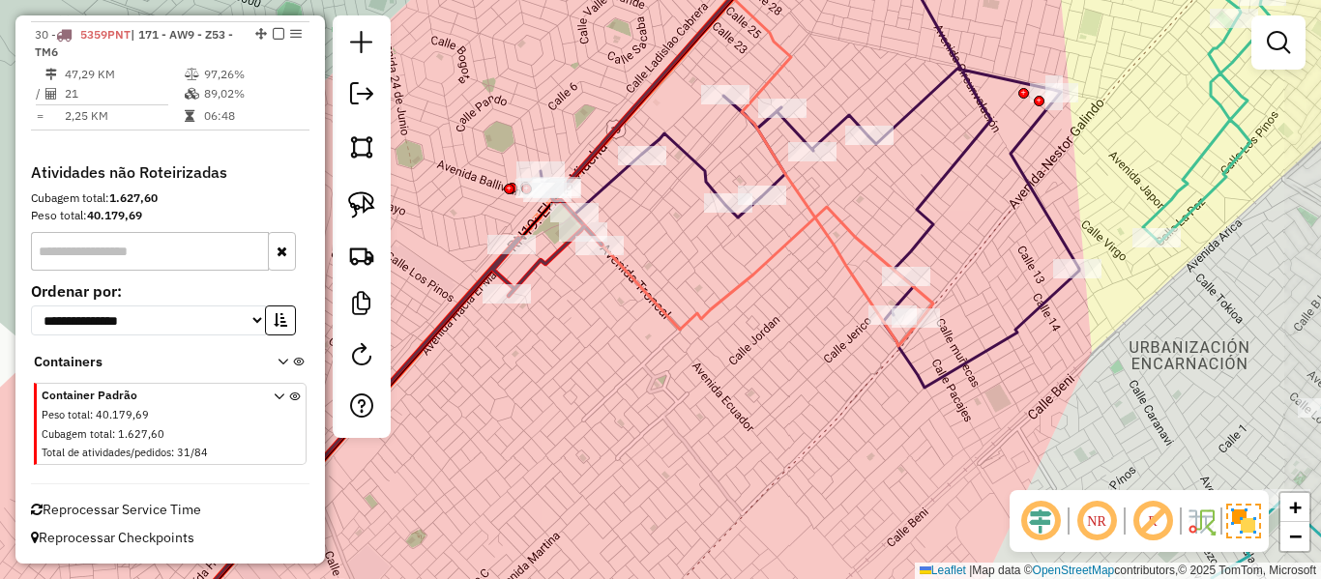
click at [555, 257] on icon at bounding box center [382, 431] width 437 height 411
select select "**********"
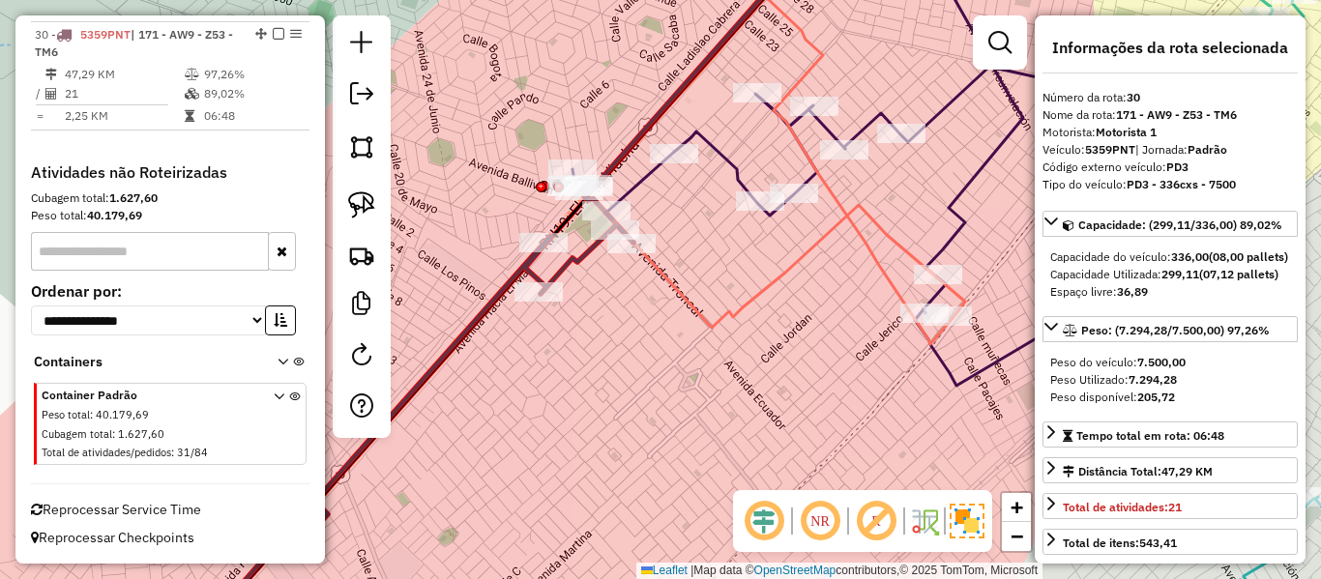
drag, startPoint x: 597, startPoint y: 337, endPoint x: 692, endPoint y: 338, distance: 94.8
click at [689, 336] on div "Janela de atendimento Grade de atendimento Capacidade Transportadoras Veículos …" at bounding box center [660, 289] width 1321 height 579
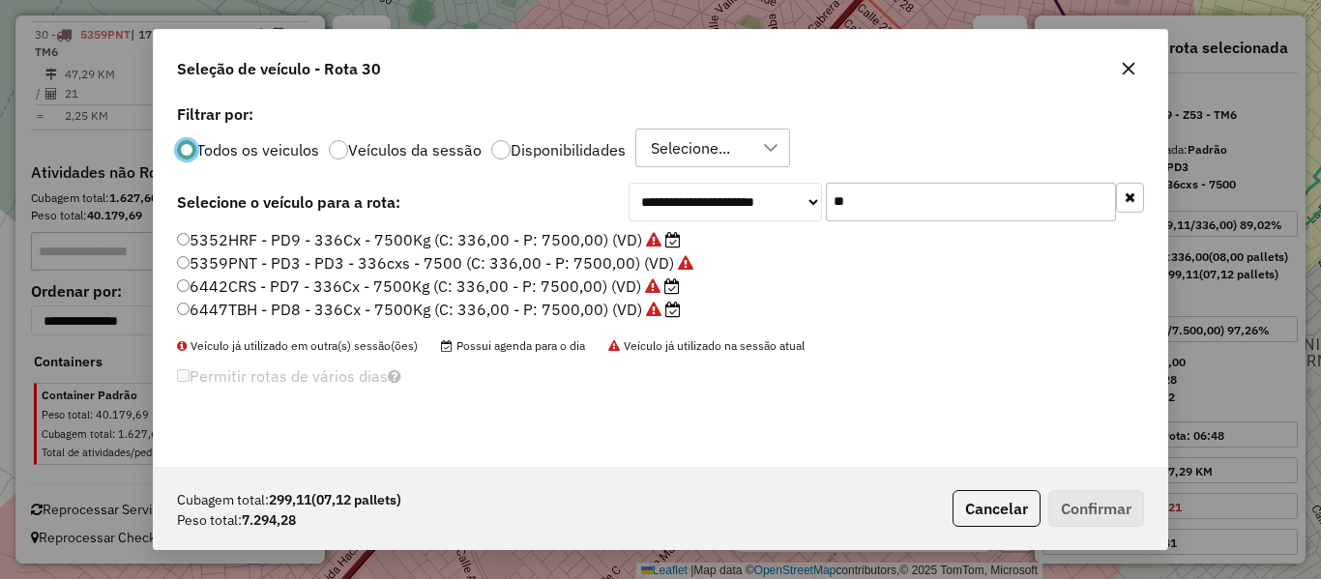
scroll to position [11, 6]
click at [1128, 199] on icon "button" at bounding box center [1130, 198] width 11 height 14
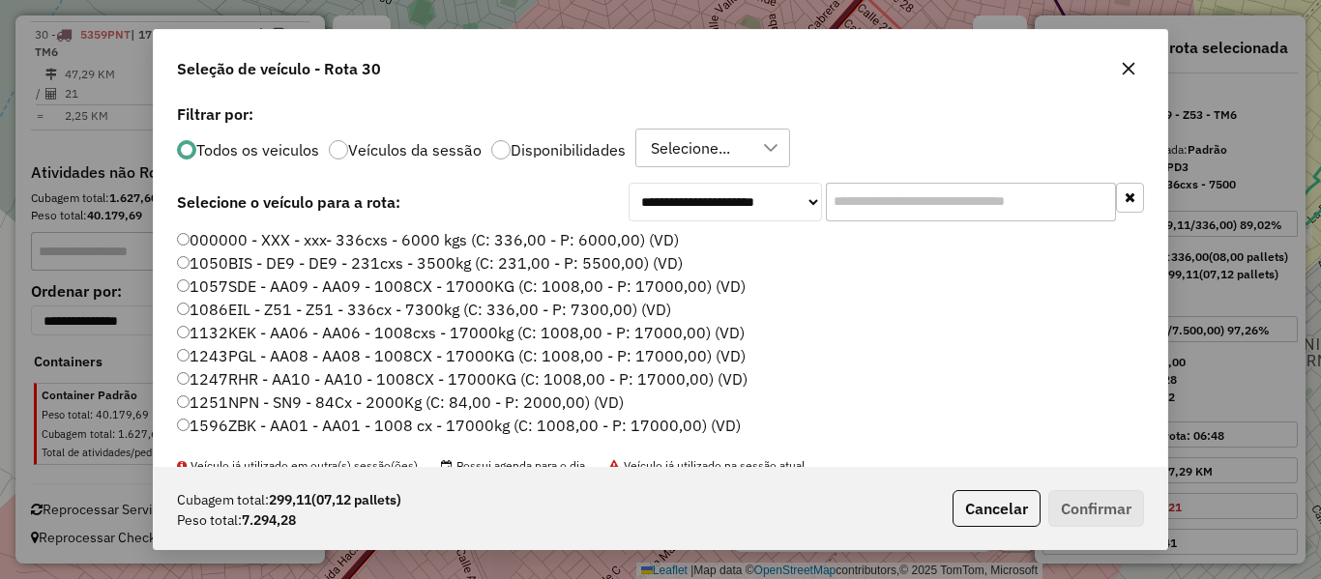
click at [564, 154] on label "Disponibilidades" at bounding box center [568, 149] width 115 height 15
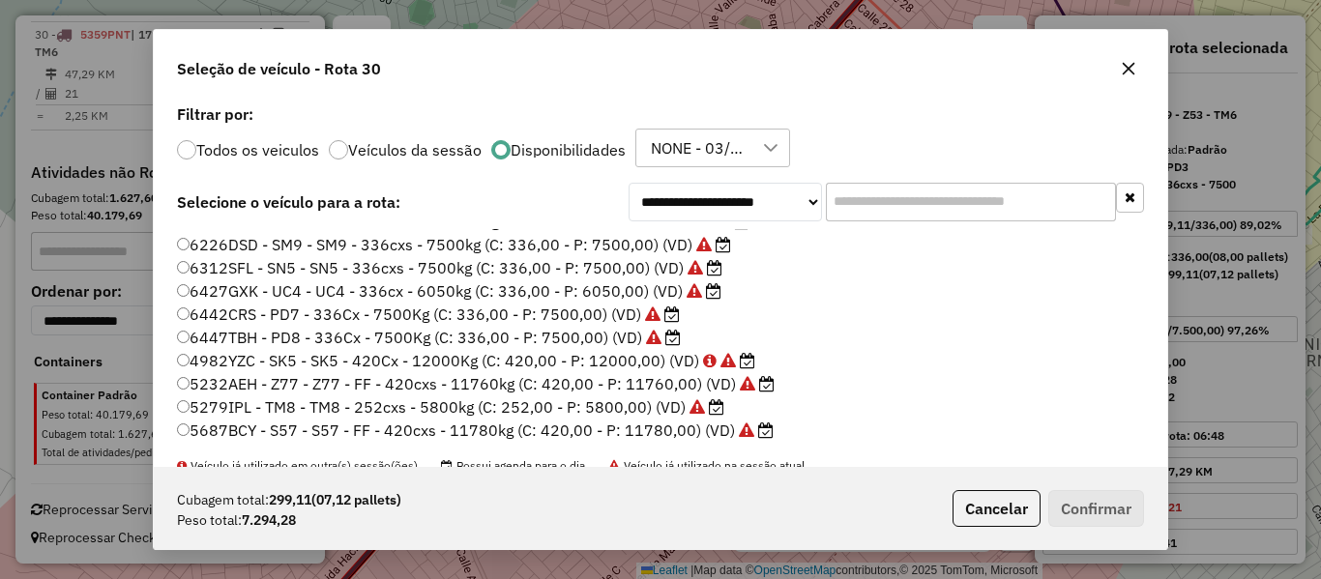
scroll to position [460, 0]
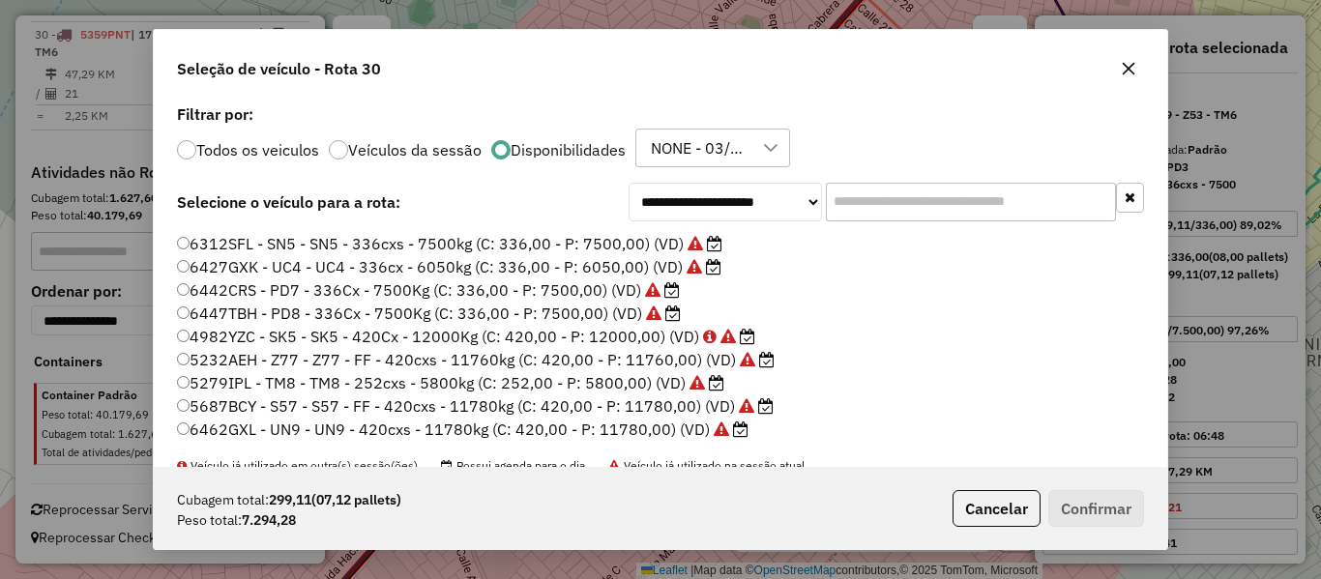
click at [666, 367] on label "5232AEH - Z77 - Z77 - FF - 420cxs - 11760kg (C: 420,00 - P: 11760,00) (VD)" at bounding box center [476, 359] width 598 height 23
click at [697, 412] on label "5687BCY - S57 - S57 - FF - 420cxs - 11780kg (C: 420,00 - P: 11780,00) (VD)" at bounding box center [475, 406] width 597 height 23
click at [1097, 505] on button "Confirmar" at bounding box center [1097, 508] width 96 height 37
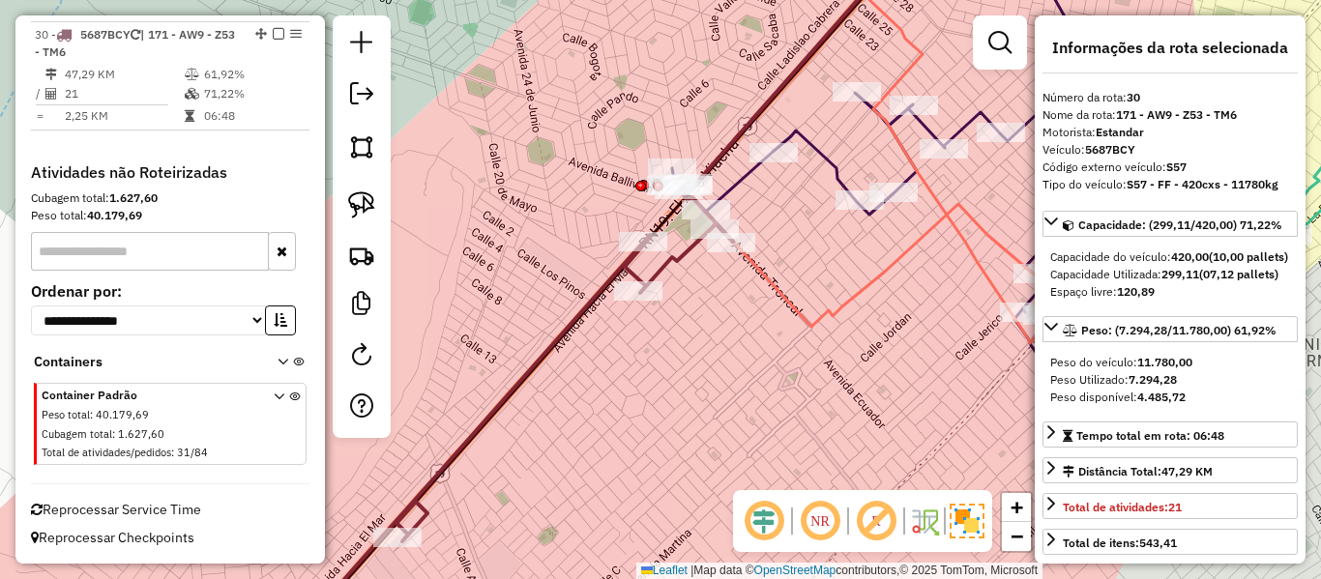
scroll to position [3752, 0]
click at [679, 257] on icon at bounding box center [513, 430] width 440 height 414
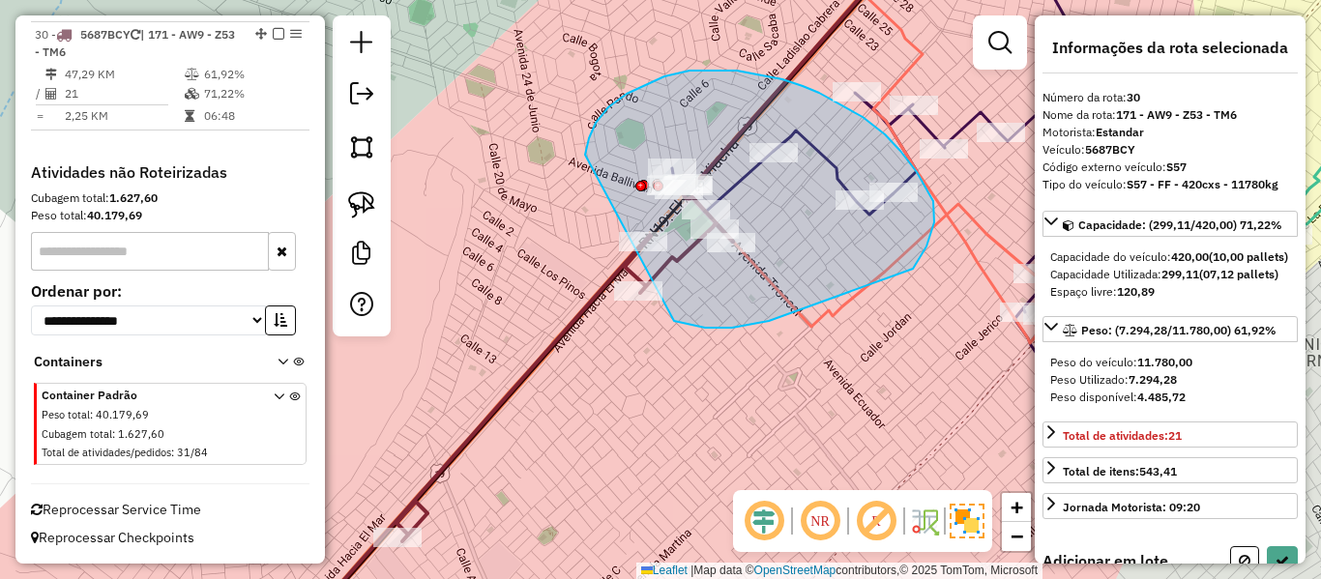
drag, startPoint x: 769, startPoint y: 321, endPoint x: 587, endPoint y: 210, distance: 213.2
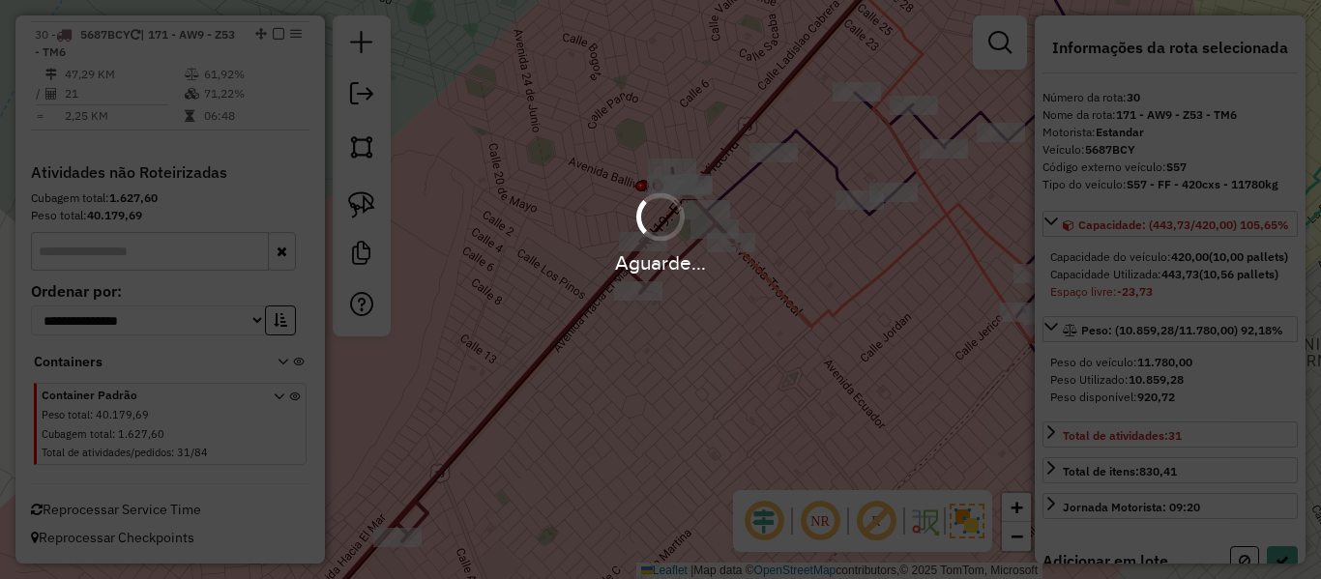
select select "**********"
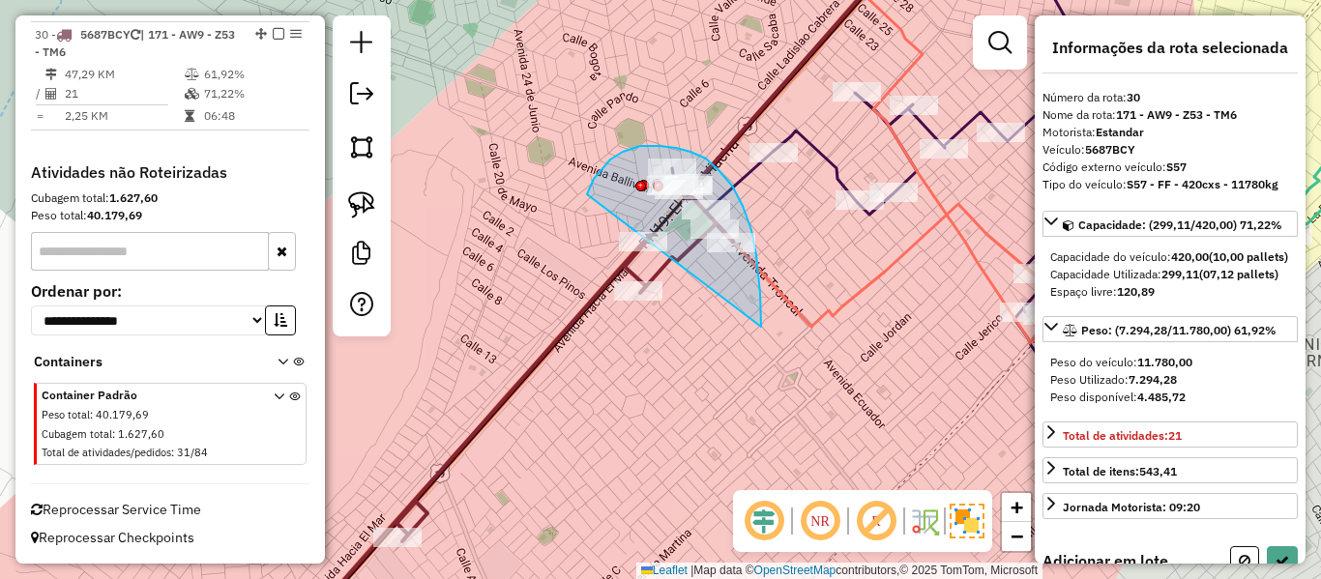
drag, startPoint x: 761, startPoint y: 312, endPoint x: 617, endPoint y: 281, distance: 147.6
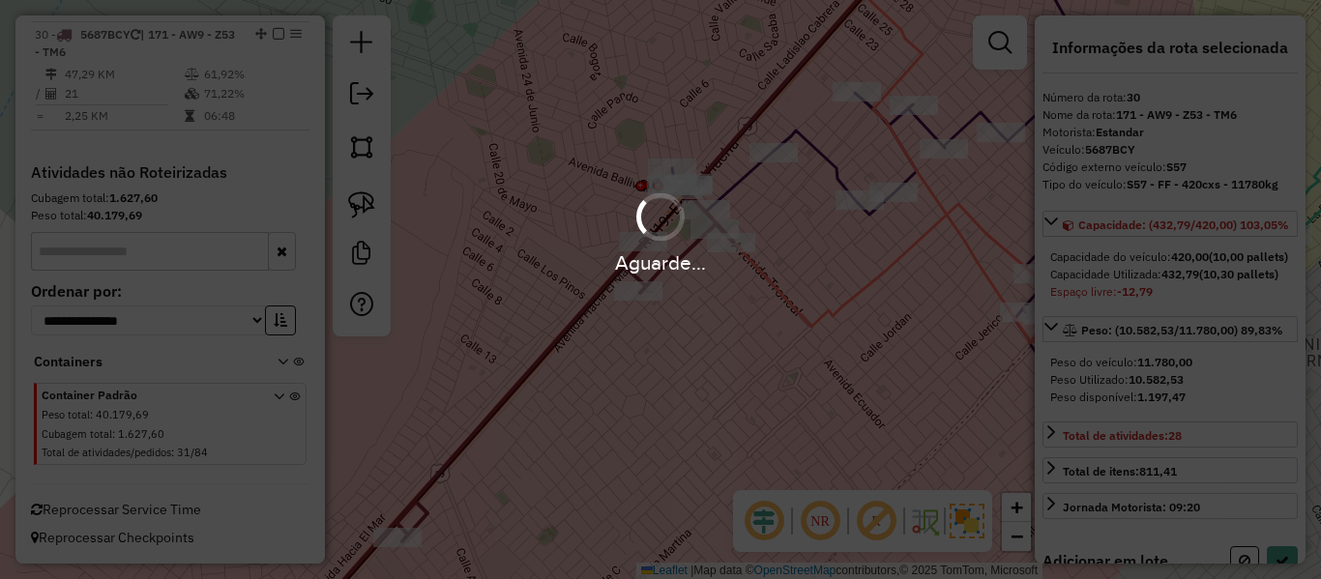
select select "**********"
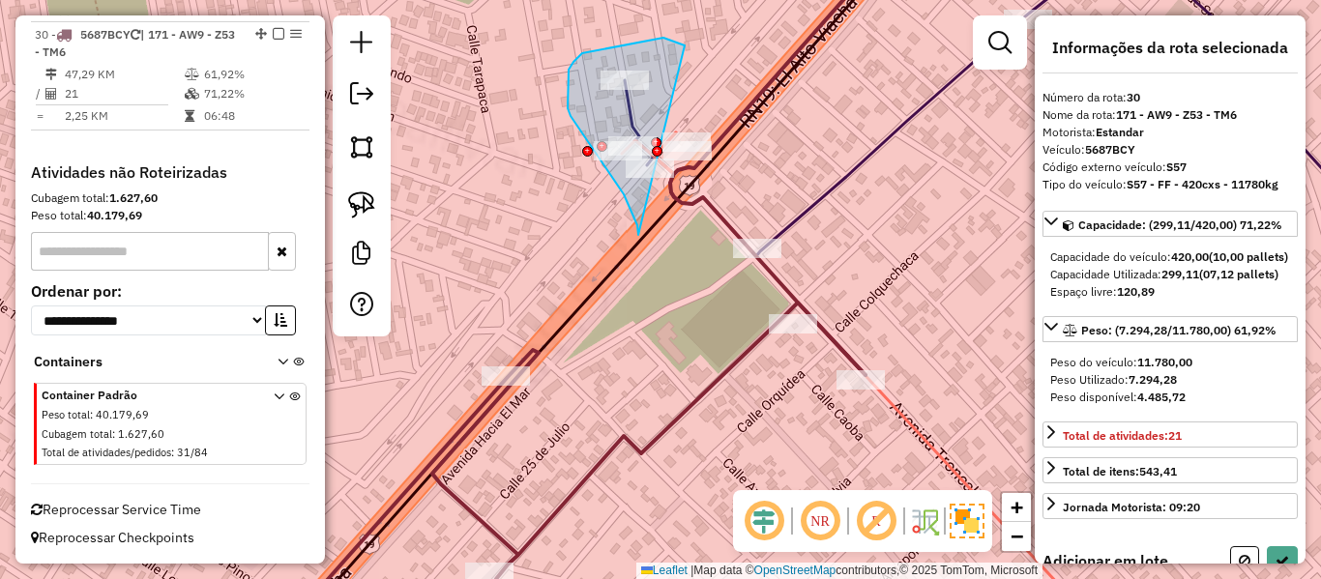
drag, startPoint x: 638, startPoint y: 235, endPoint x: 764, endPoint y: 172, distance: 140.6
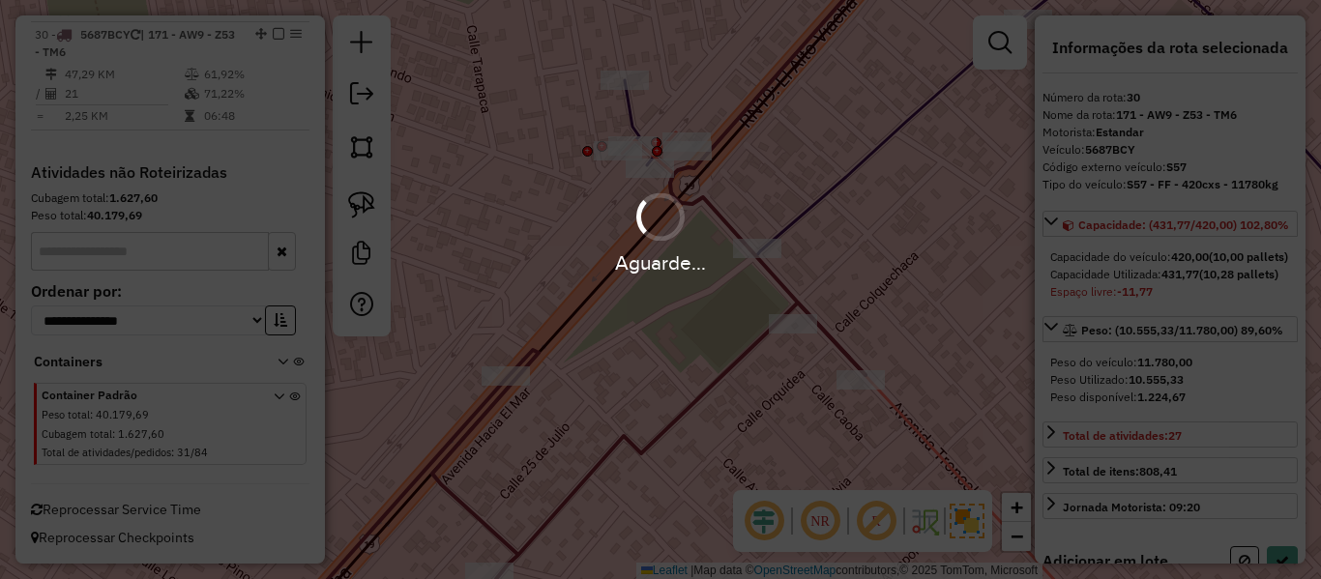
select select "**********"
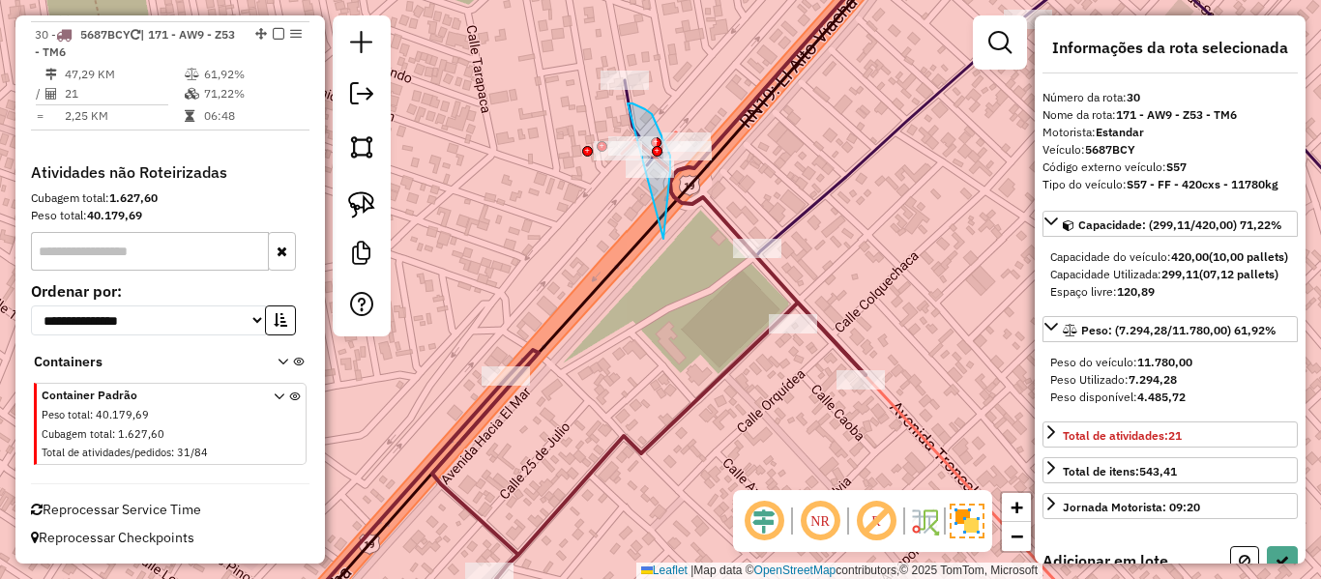
drag, startPoint x: 664, startPoint y: 239, endPoint x: 555, endPoint y: 203, distance: 114.1
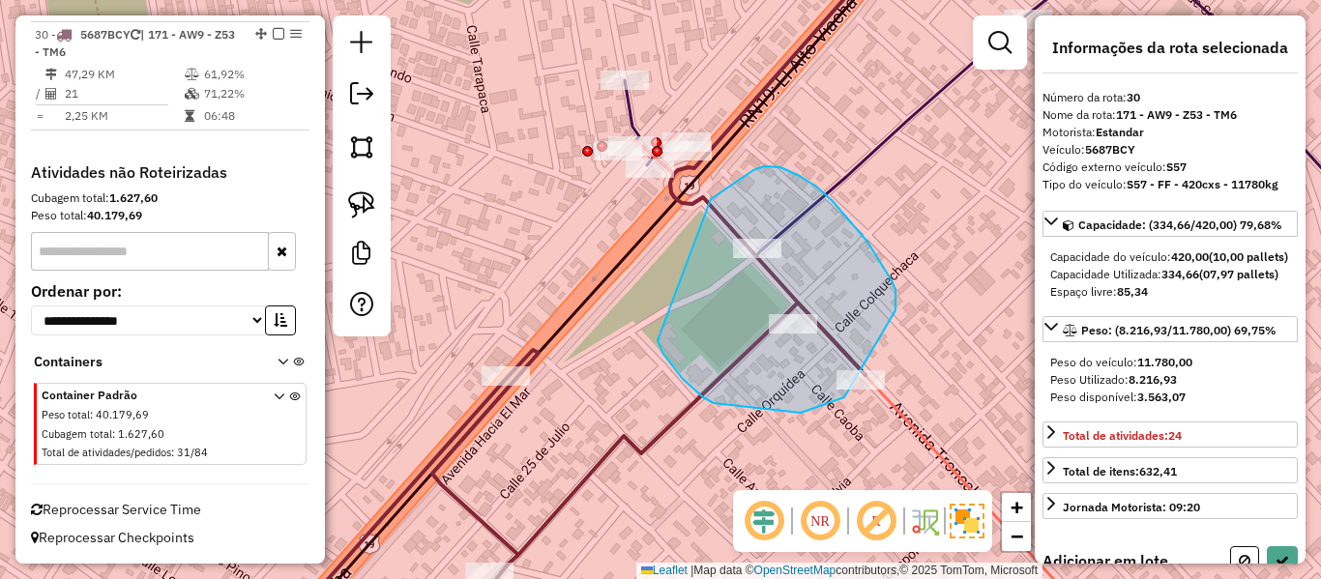
drag, startPoint x: 658, startPoint y: 341, endPoint x: 696, endPoint y: 231, distance: 115.6
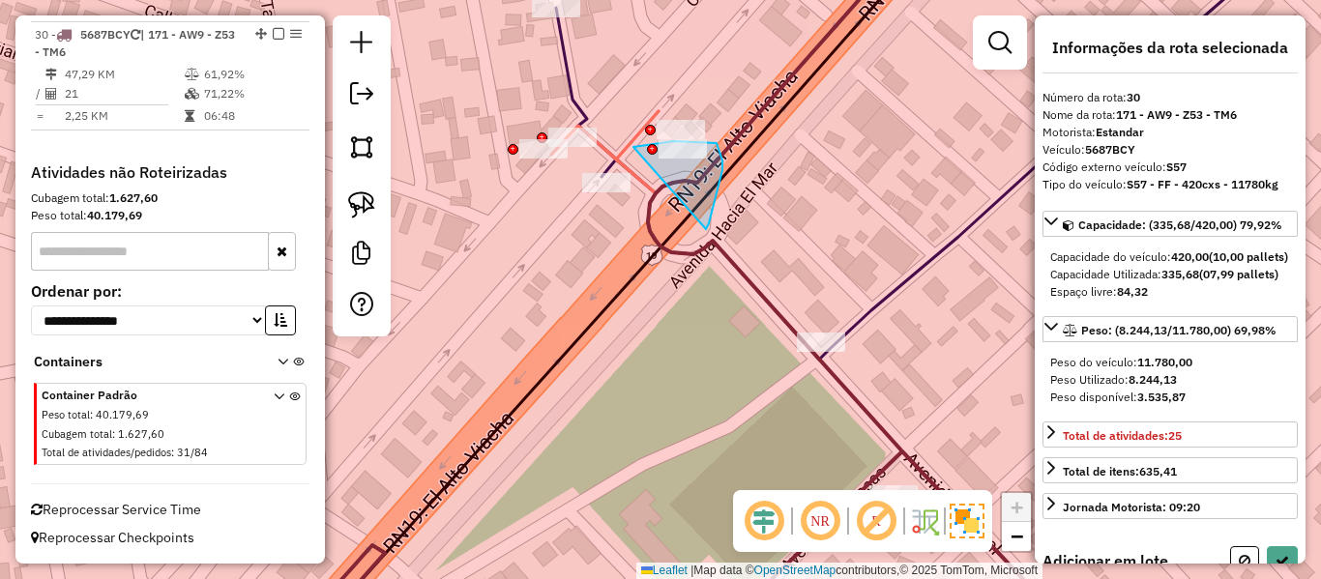
drag, startPoint x: 709, startPoint y: 223, endPoint x: 609, endPoint y: 149, distance: 124.4
select select "**********"
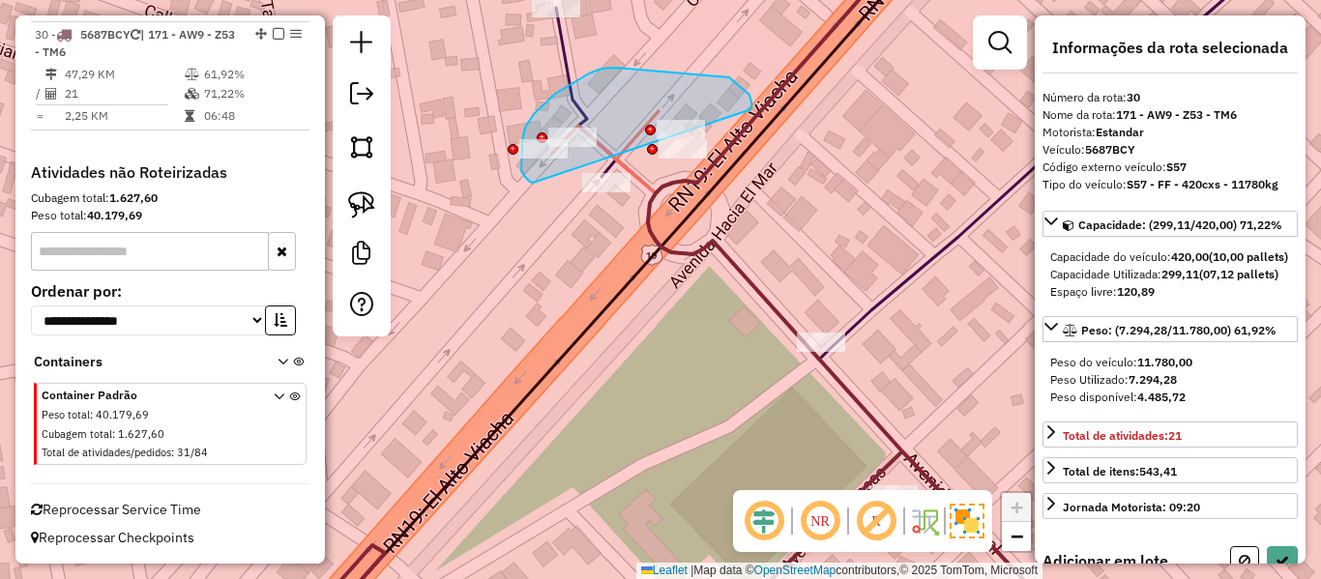
drag, startPoint x: 729, startPoint y: 77, endPoint x: 539, endPoint y: 183, distance: 217.8
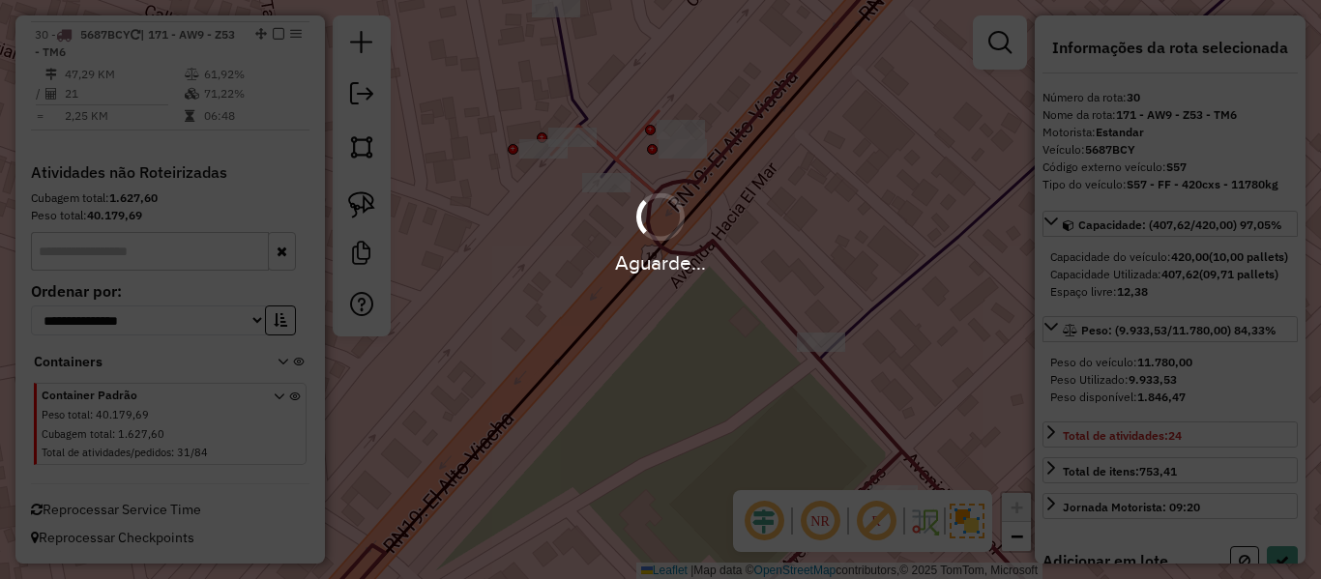
select select "**********"
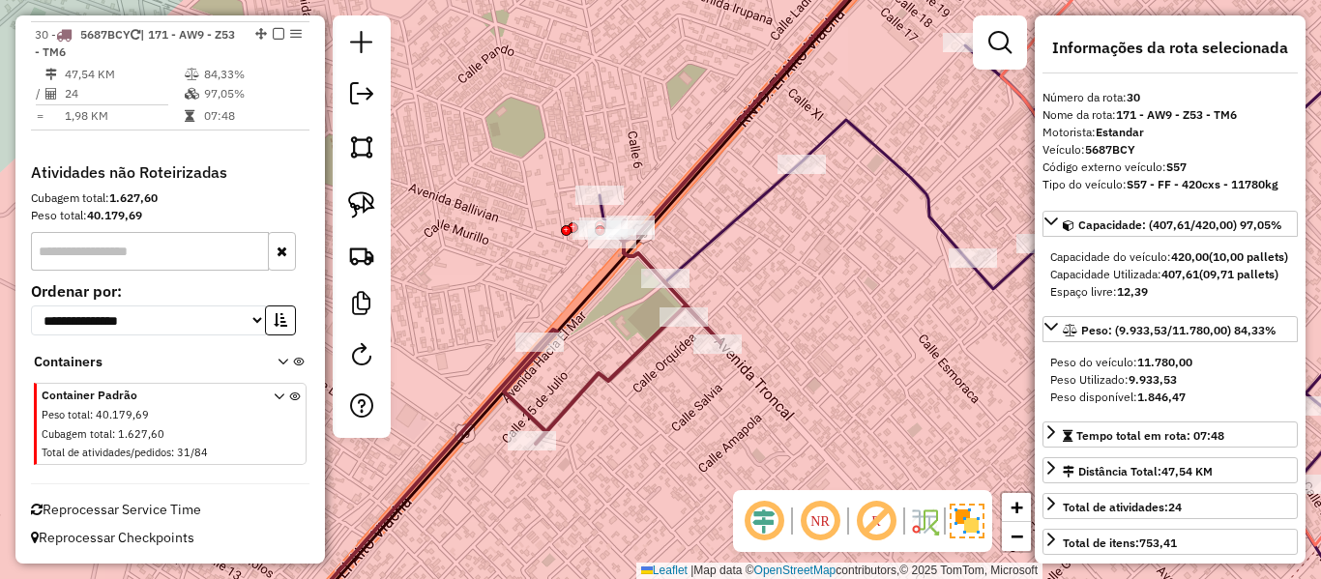
click at [642, 347] on icon at bounding box center [501, 429] width 440 height 417
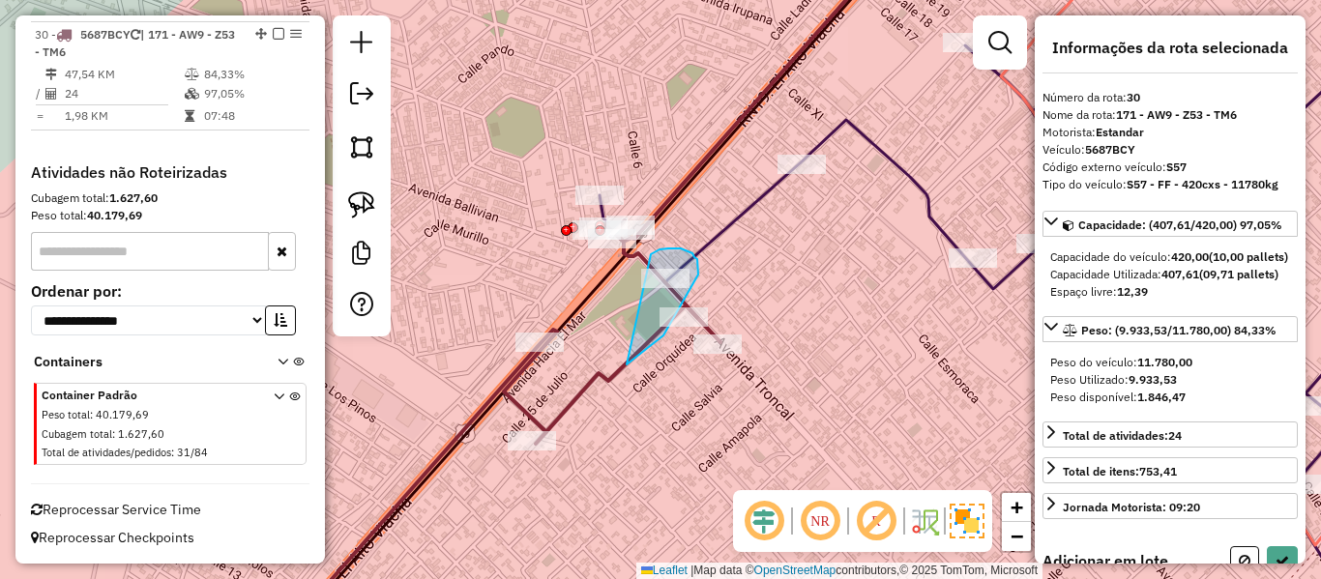
drag, startPoint x: 627, startPoint y: 365, endPoint x: 623, endPoint y: 288, distance: 76.5
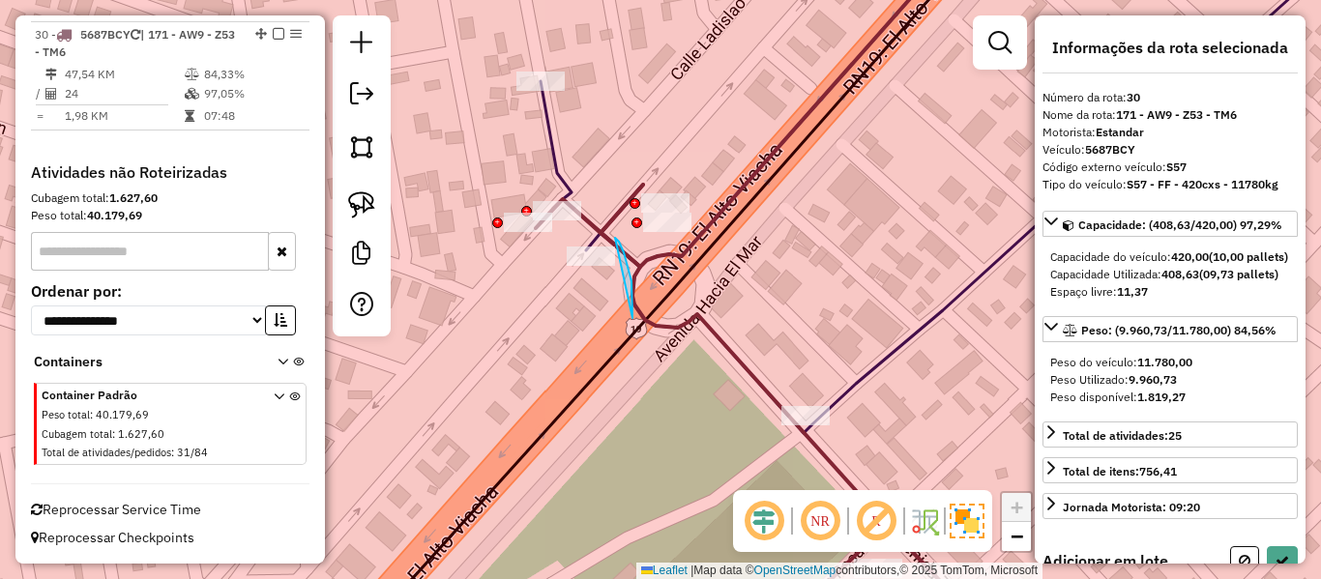
drag, startPoint x: 633, startPoint y: 318, endPoint x: 575, endPoint y: 342, distance: 62.9
select select "**********"
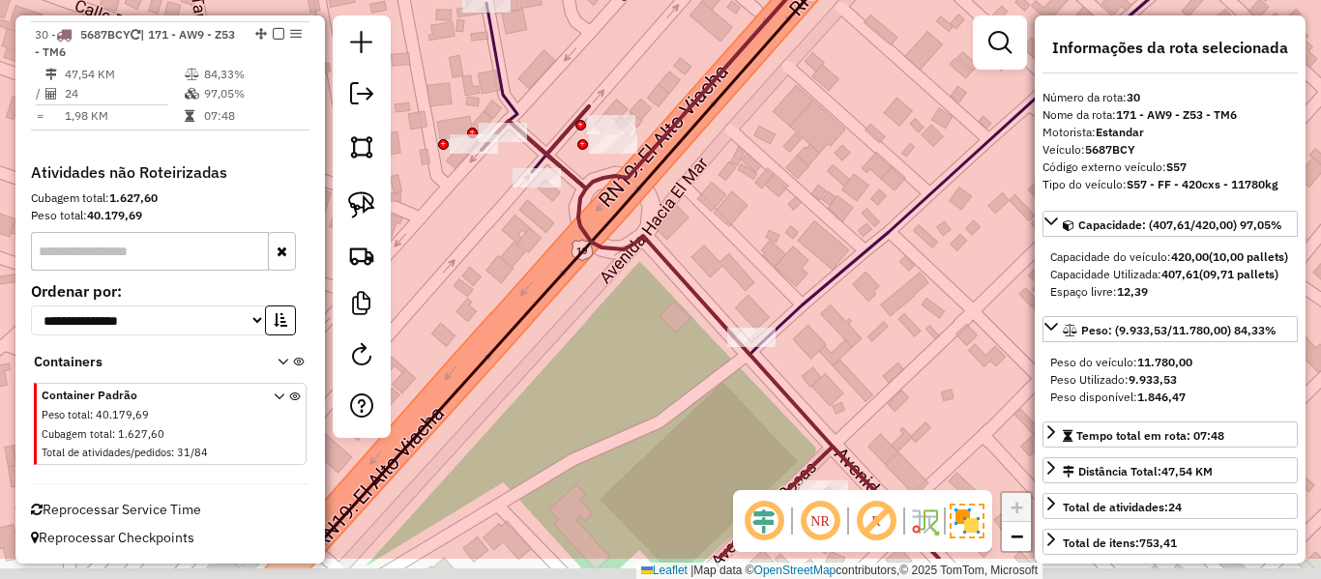
drag, startPoint x: 580, startPoint y: 322, endPoint x: 604, endPoint y: 365, distance: 48.5
click at [575, 315] on div "Janela de atendimento Grade de atendimento Capacidade Transportadoras Veículos …" at bounding box center [660, 289] width 1321 height 579
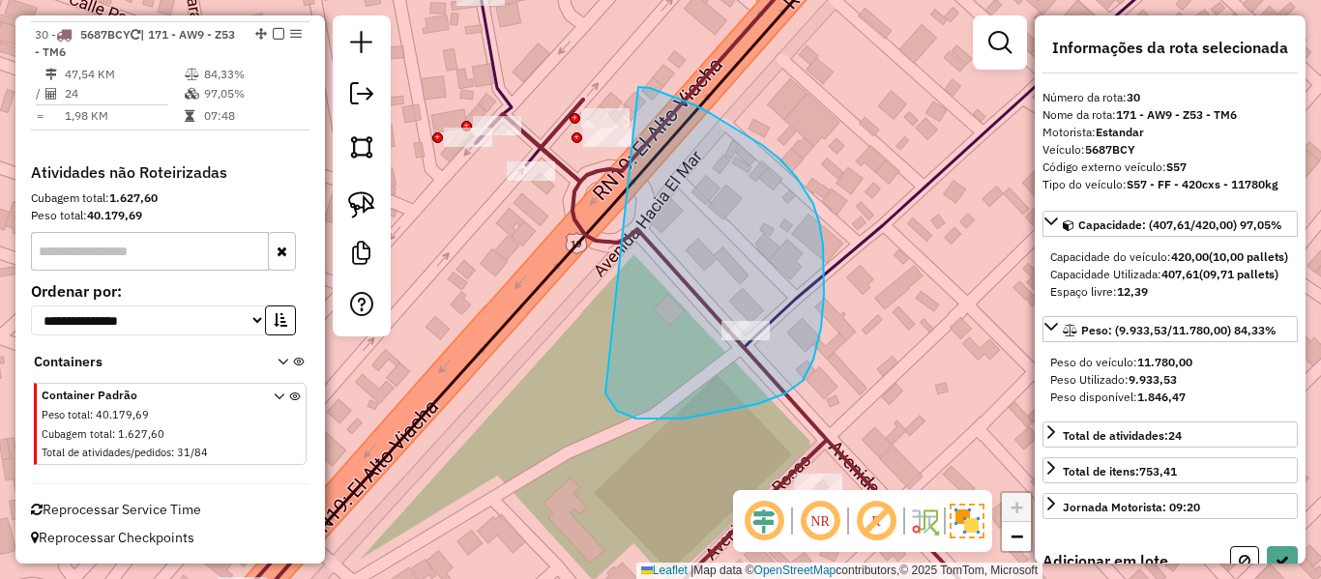
click at [585, 113] on div "Janela de atendimento Grade de atendimento Capacidade Transportadoras Veículos …" at bounding box center [660, 289] width 1321 height 579
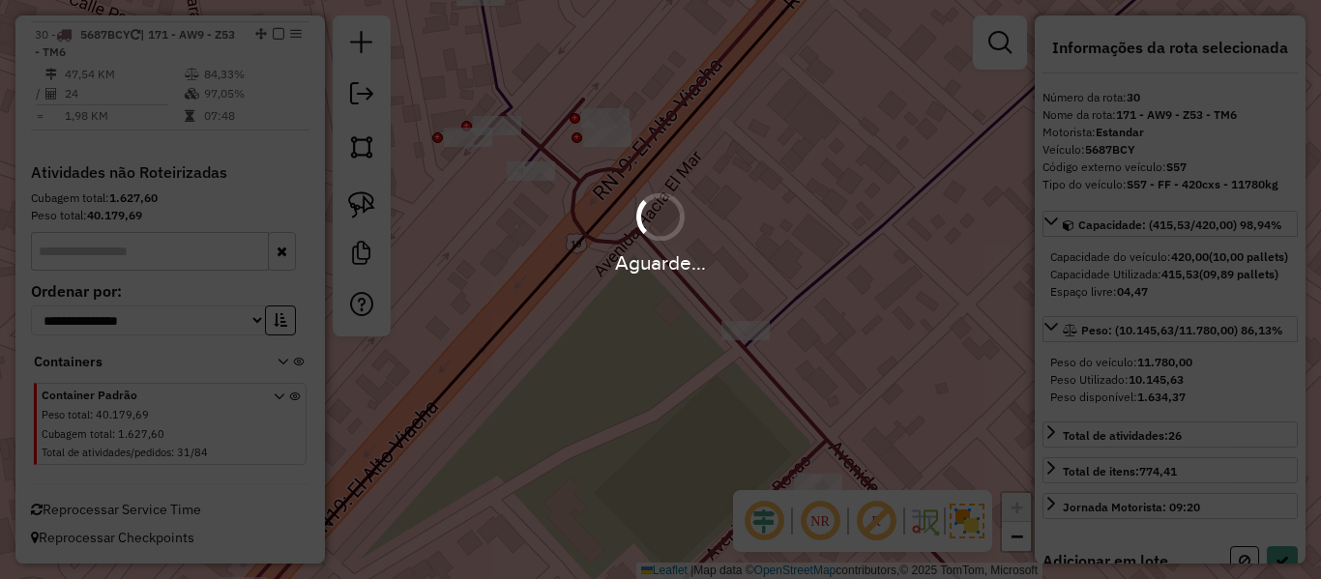
select select "**********"
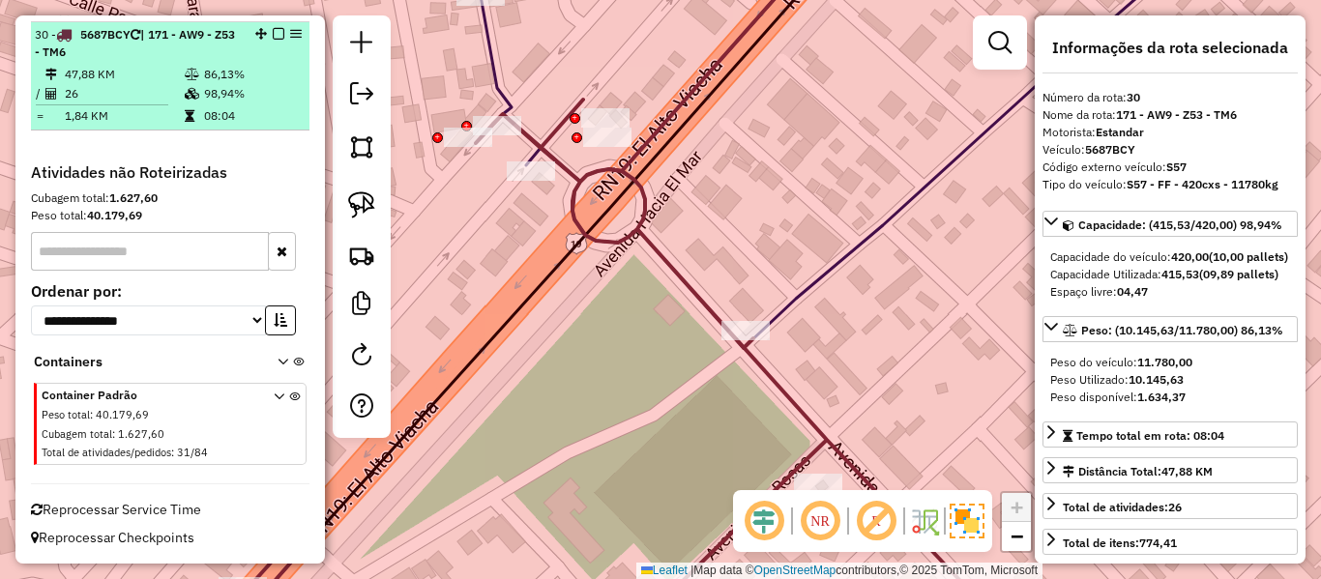
click at [273, 31] on em at bounding box center [279, 34] width 12 height 12
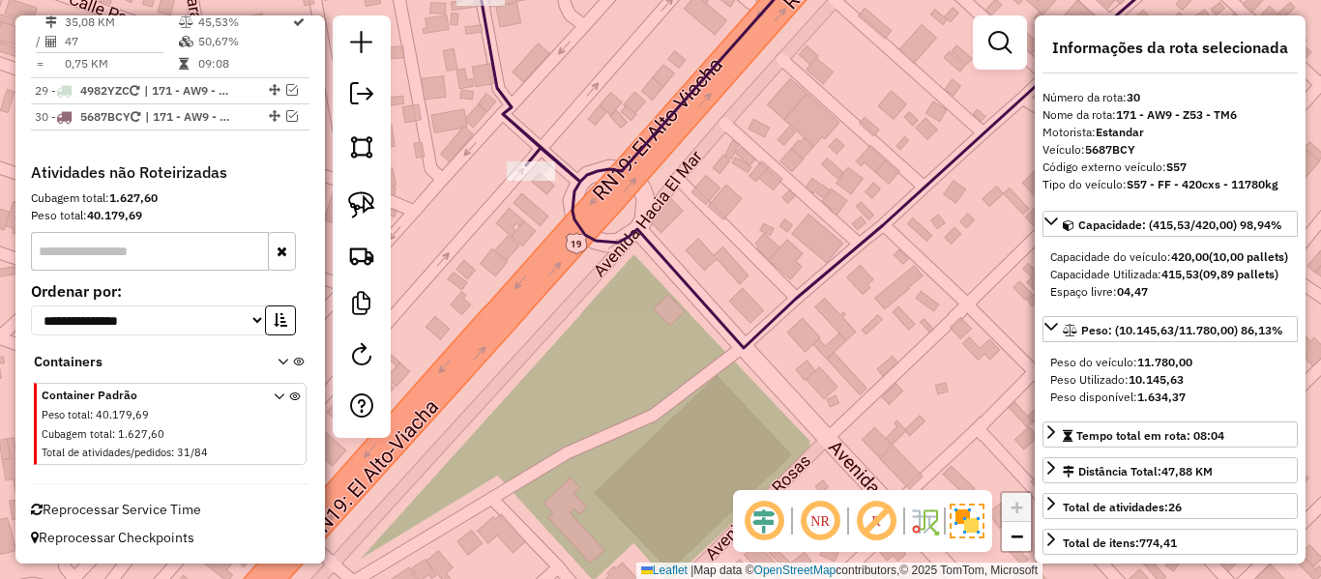
scroll to position [3681, 0]
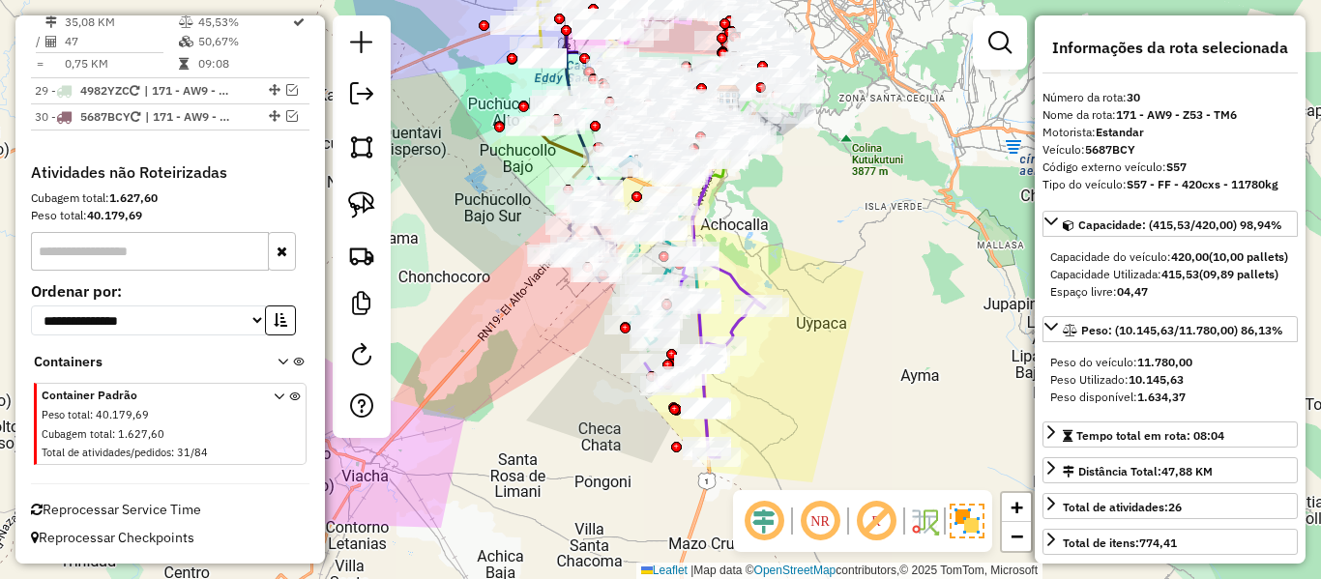
drag, startPoint x: 794, startPoint y: 352, endPoint x: 786, endPoint y: 286, distance: 66.2
click at [788, 286] on div "Janela de atendimento Grade de atendimento Capacidade Transportadoras Veículos …" at bounding box center [660, 289] width 1321 height 579
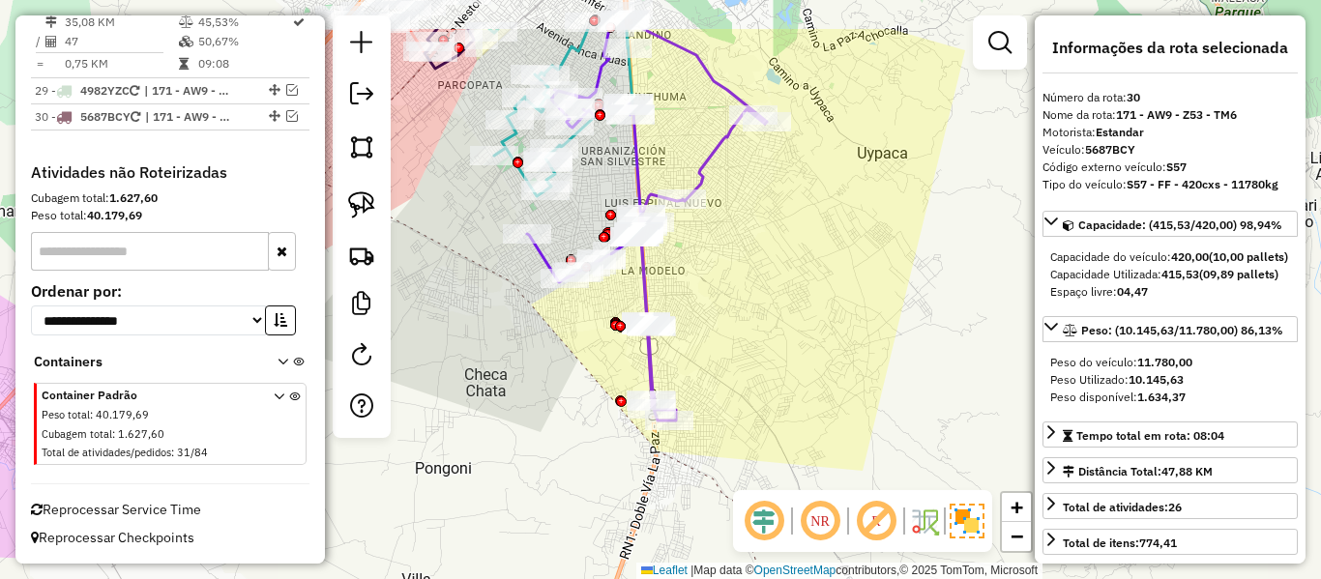
drag, startPoint x: 775, startPoint y: 290, endPoint x: 755, endPoint y: 363, distance: 75.3
click at [755, 364] on div "Janela de atendimento Grade de atendimento Capacidade Transportadoras Veículos …" at bounding box center [660, 289] width 1321 height 579
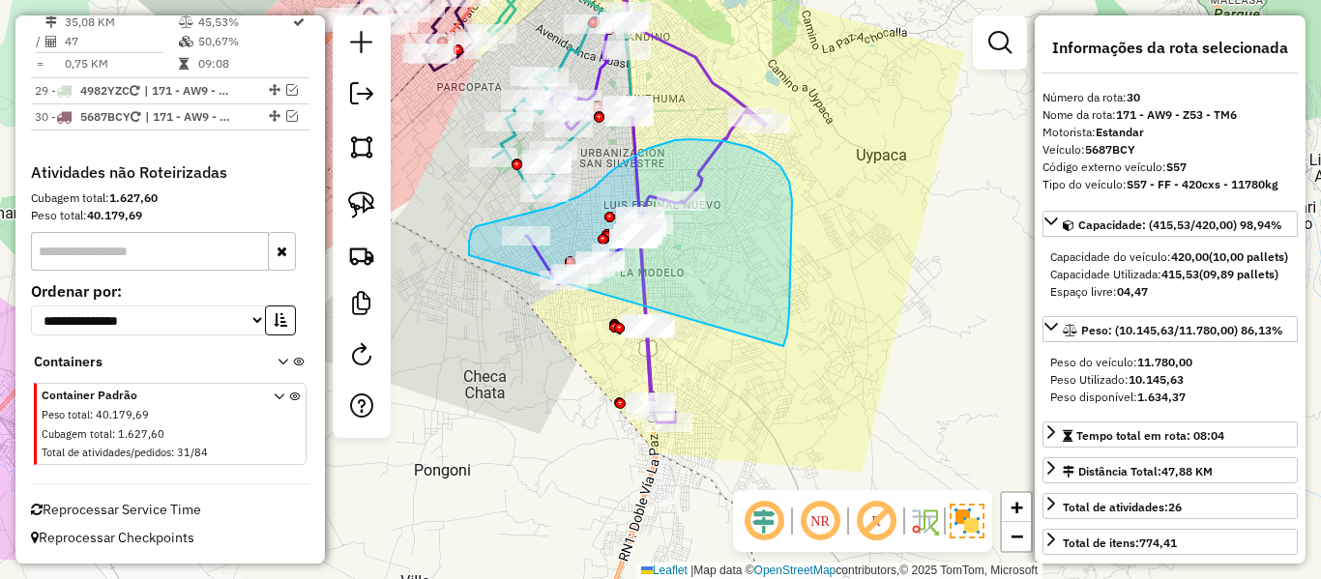
drag, startPoint x: 784, startPoint y: 346, endPoint x: 732, endPoint y: 464, distance: 128.7
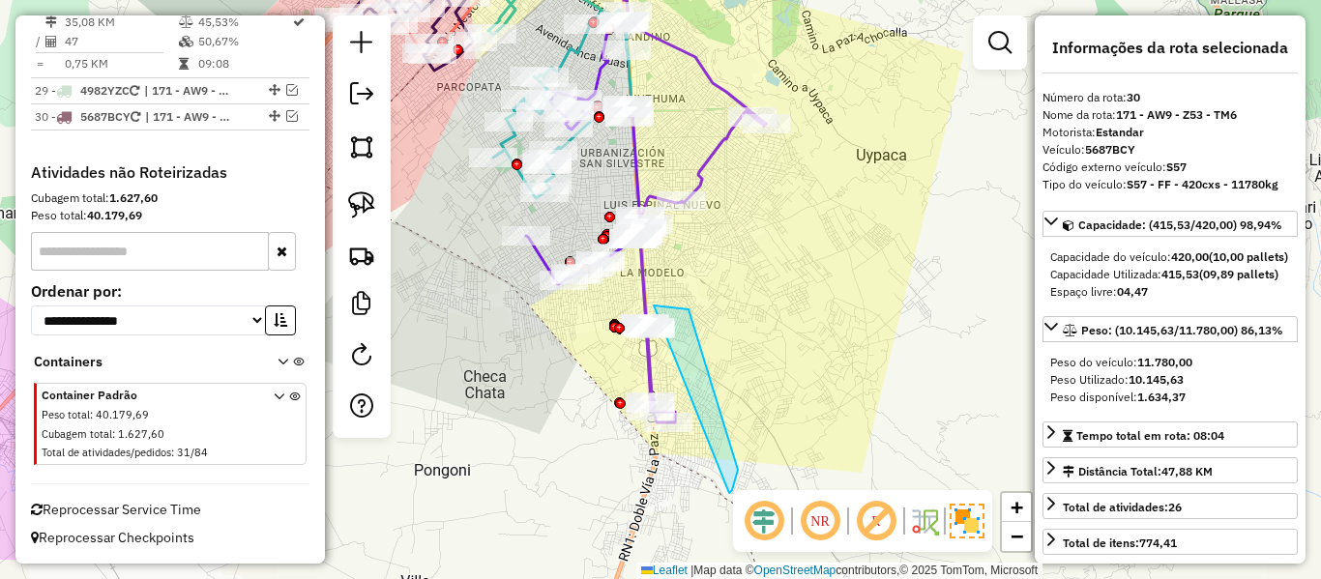
drag, startPoint x: 732, startPoint y: 490, endPoint x: 606, endPoint y: 489, distance: 126.7
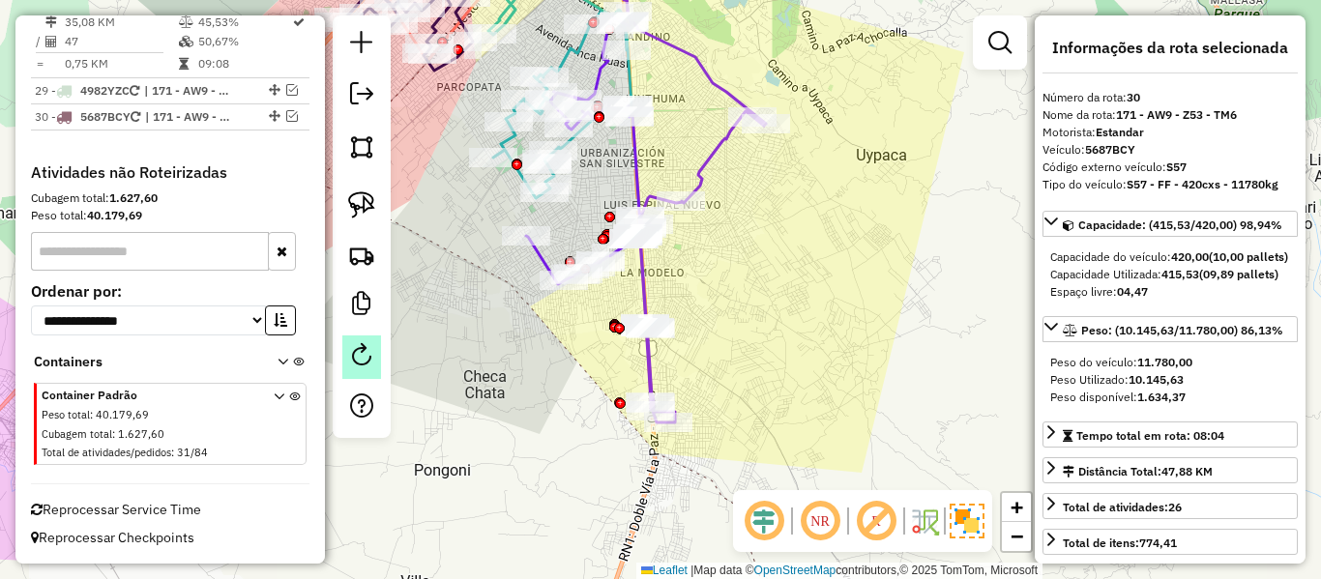
click at [363, 362] on em at bounding box center [361, 354] width 23 height 23
select select "*"
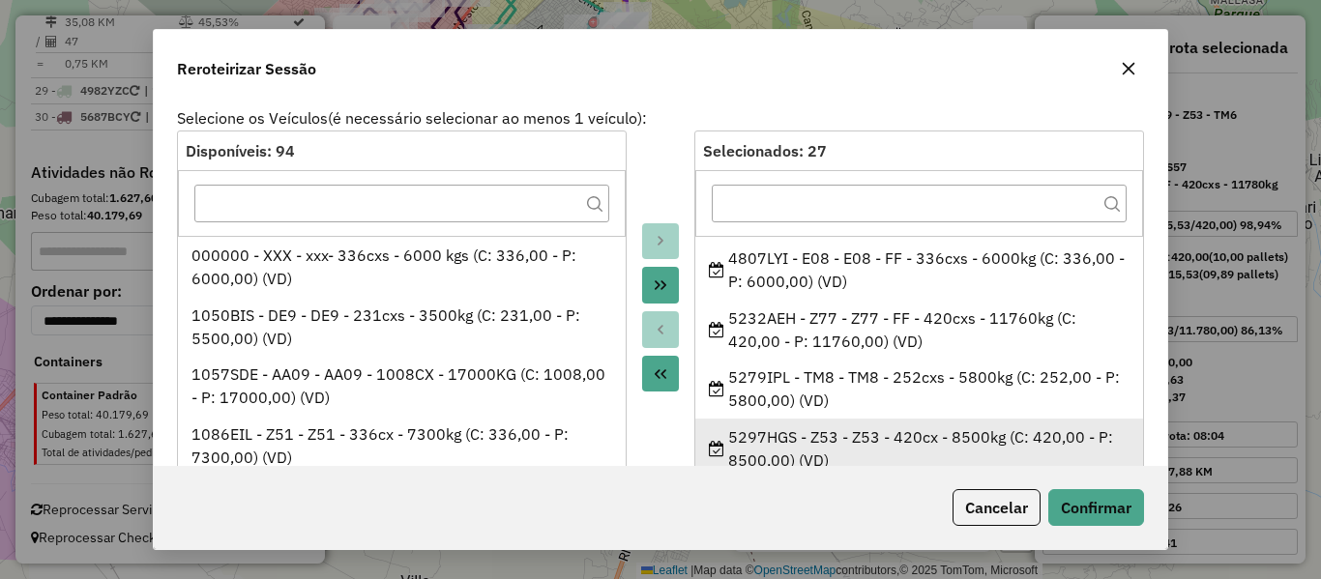
scroll to position [387, 0]
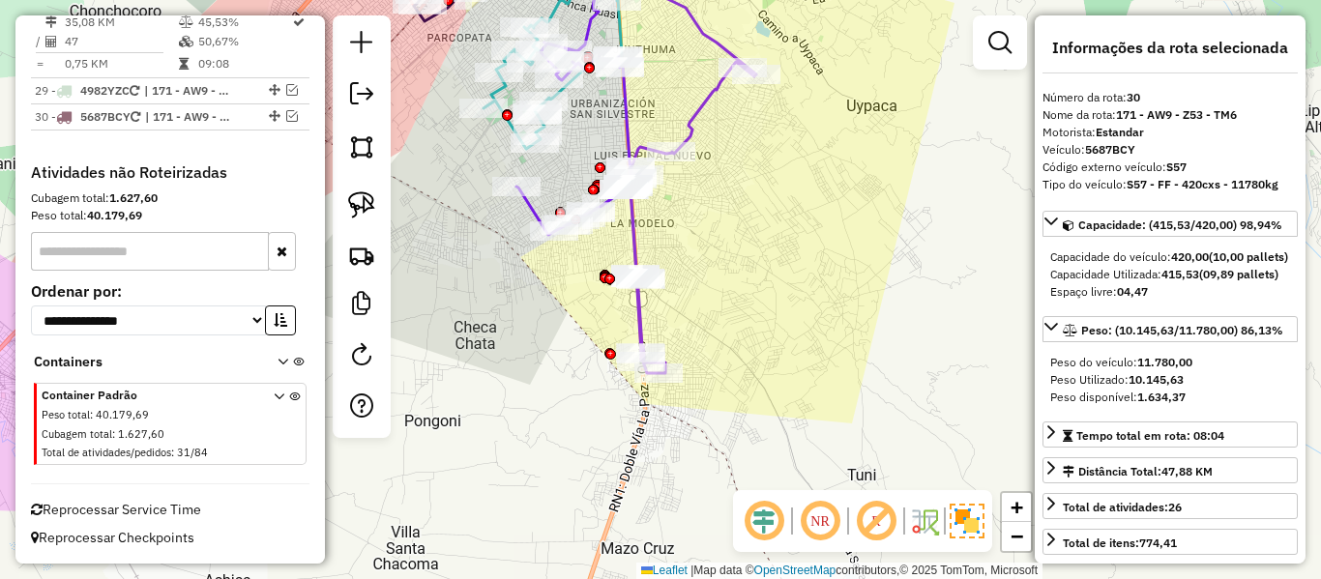
click at [757, 366] on div "Janela de atendimento Grade de atendimento Capacidade Transportadoras Veículos …" at bounding box center [660, 289] width 1321 height 579
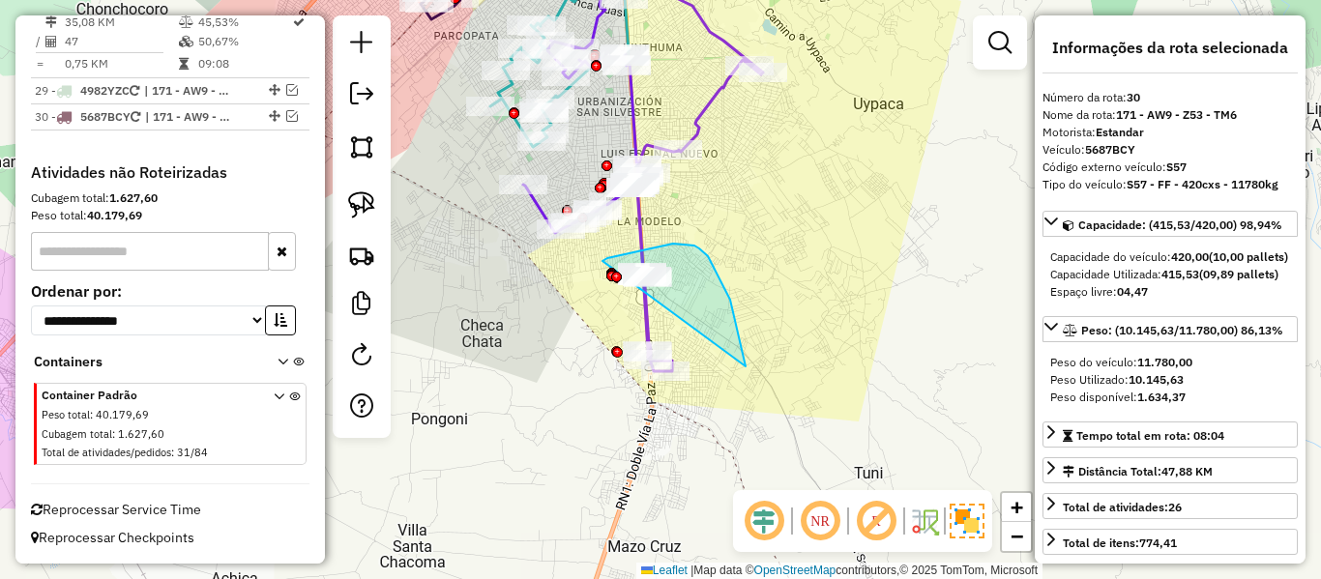
drag, startPoint x: 744, startPoint y: 355, endPoint x: 698, endPoint y: 459, distance: 113.1
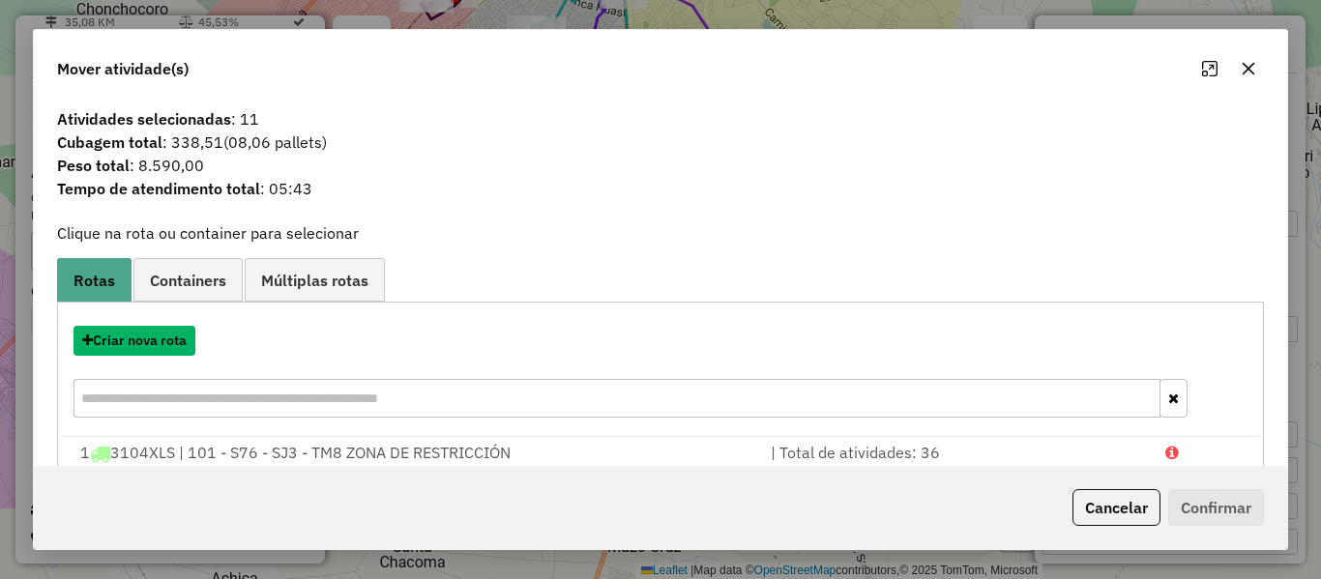
click at [122, 343] on button "Criar nova rota" at bounding box center [135, 341] width 122 height 30
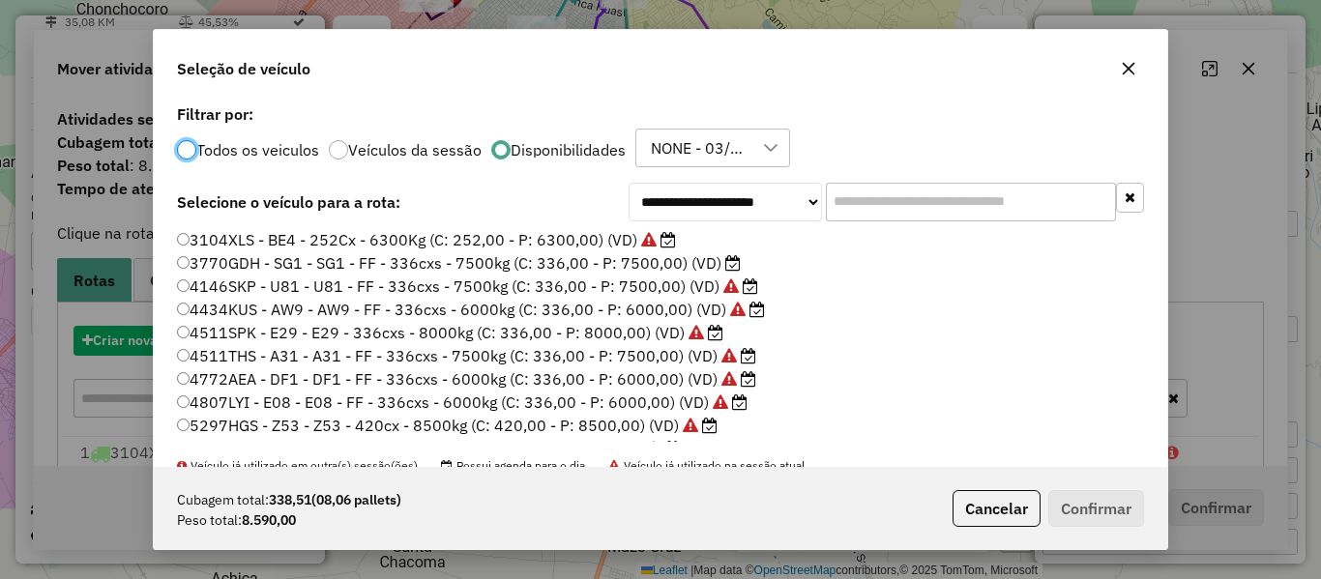
scroll to position [11, 6]
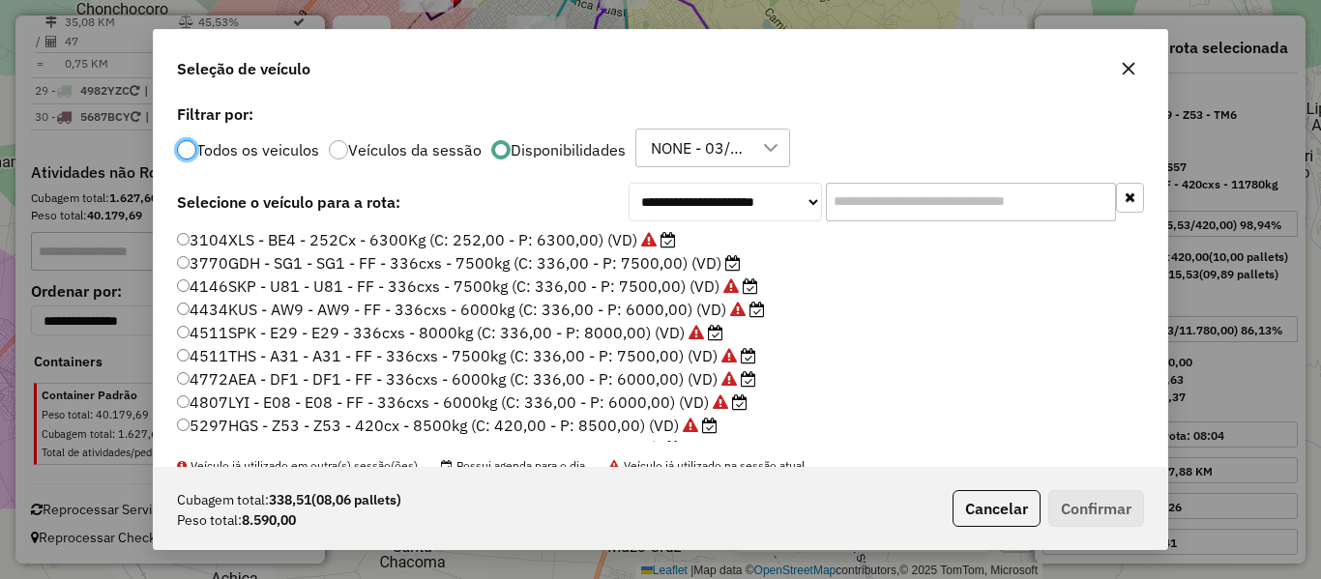
click at [892, 216] on input "text" at bounding box center [971, 202] width 290 height 39
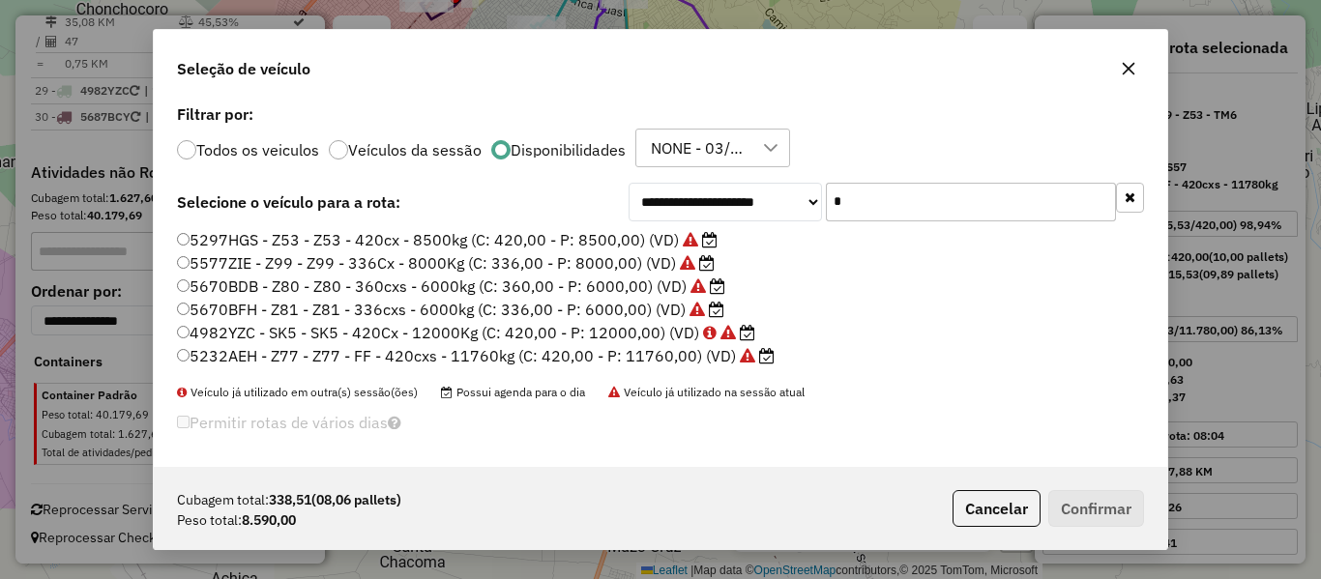
type input "*"
click at [631, 353] on label "5232AEH - Z77 - Z77 - FF - 420cxs - 11760kg (C: 420,00 - P: 11760,00) (VD)" at bounding box center [476, 355] width 598 height 23
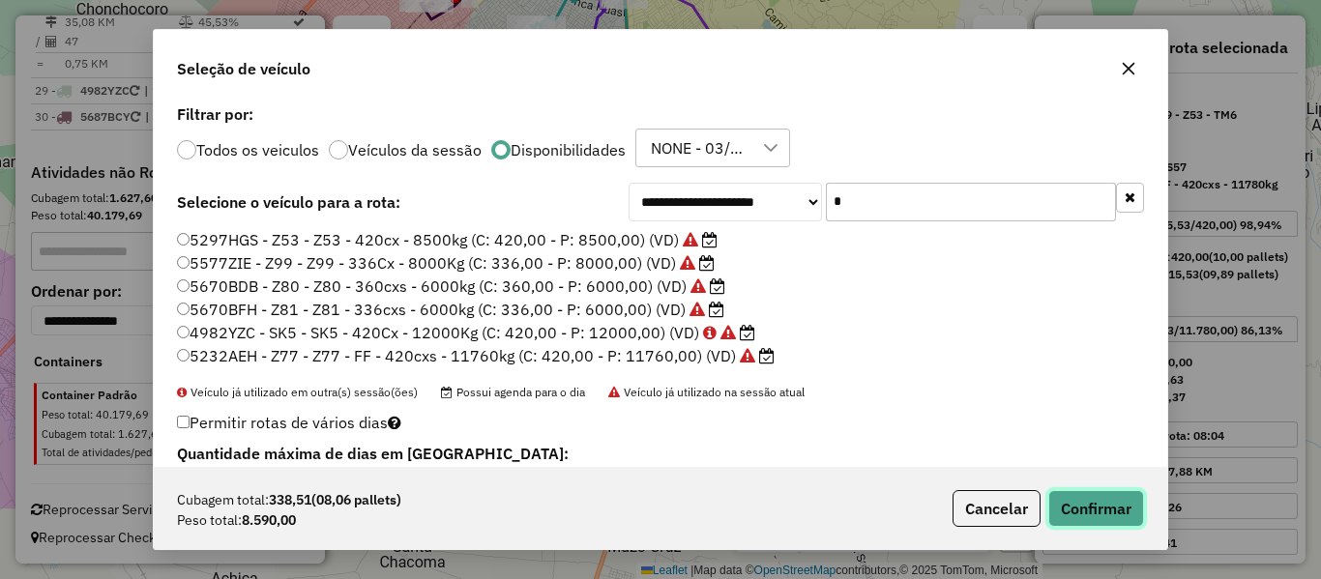
click at [1109, 521] on button "Confirmar" at bounding box center [1097, 508] width 96 height 37
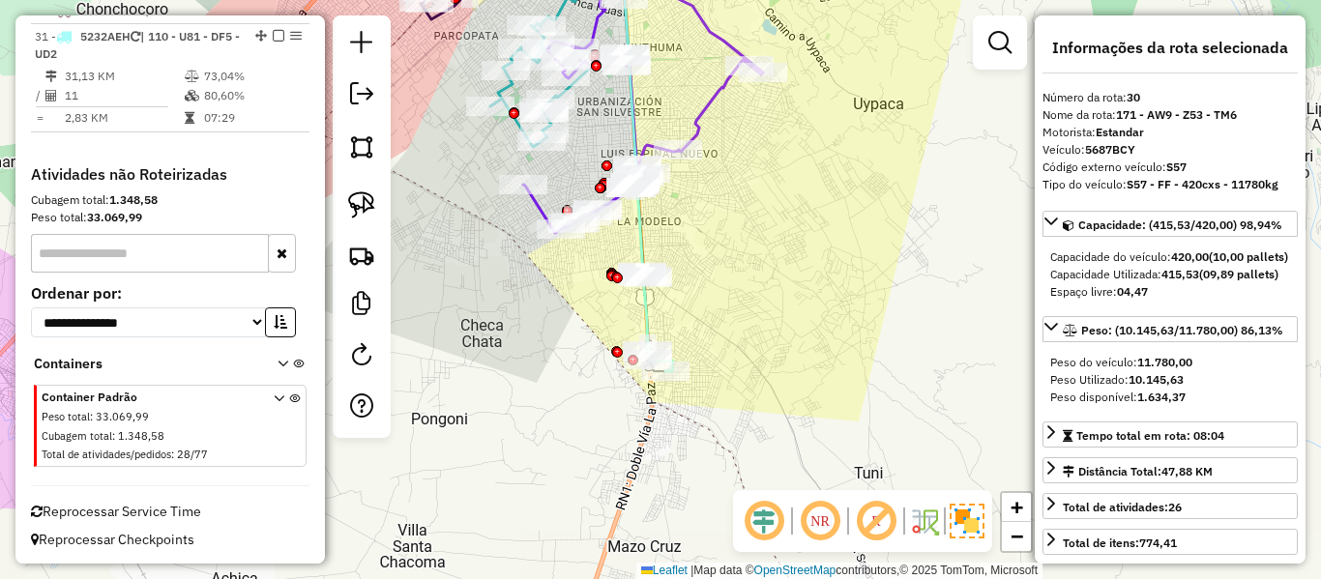
click at [654, 316] on icon at bounding box center [657, 322] width 29 height 99
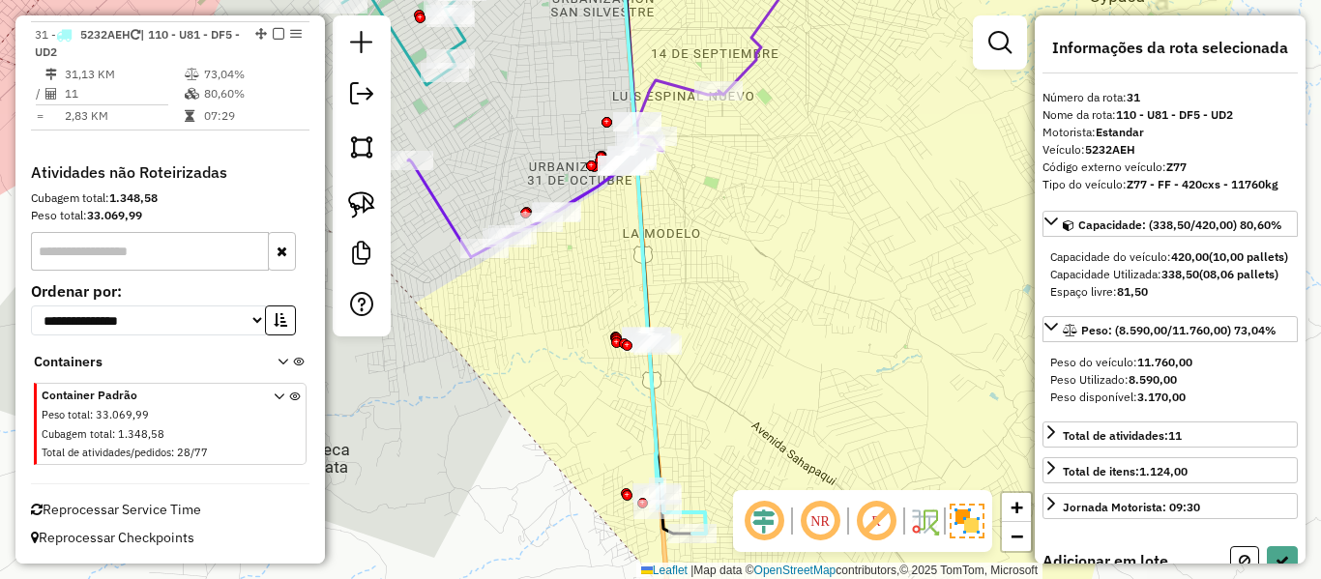
click at [656, 269] on icon at bounding box center [638, 142] width 35 height 400
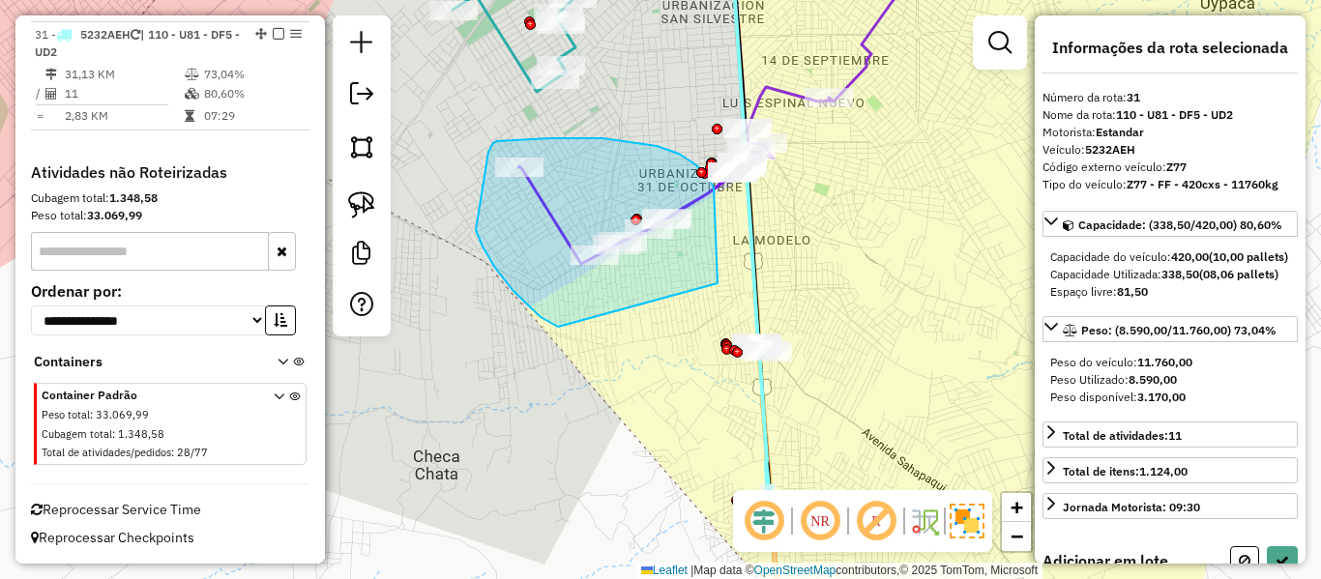
drag, startPoint x: 718, startPoint y: 260, endPoint x: 642, endPoint y: 319, distance: 95.8
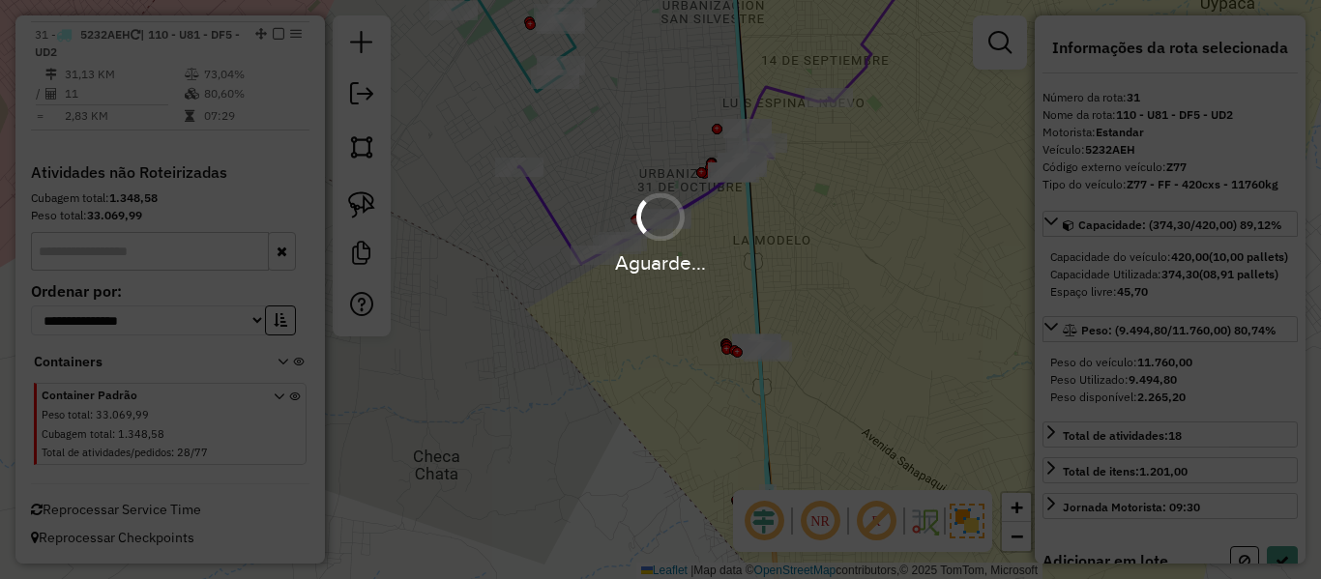
select select "**********"
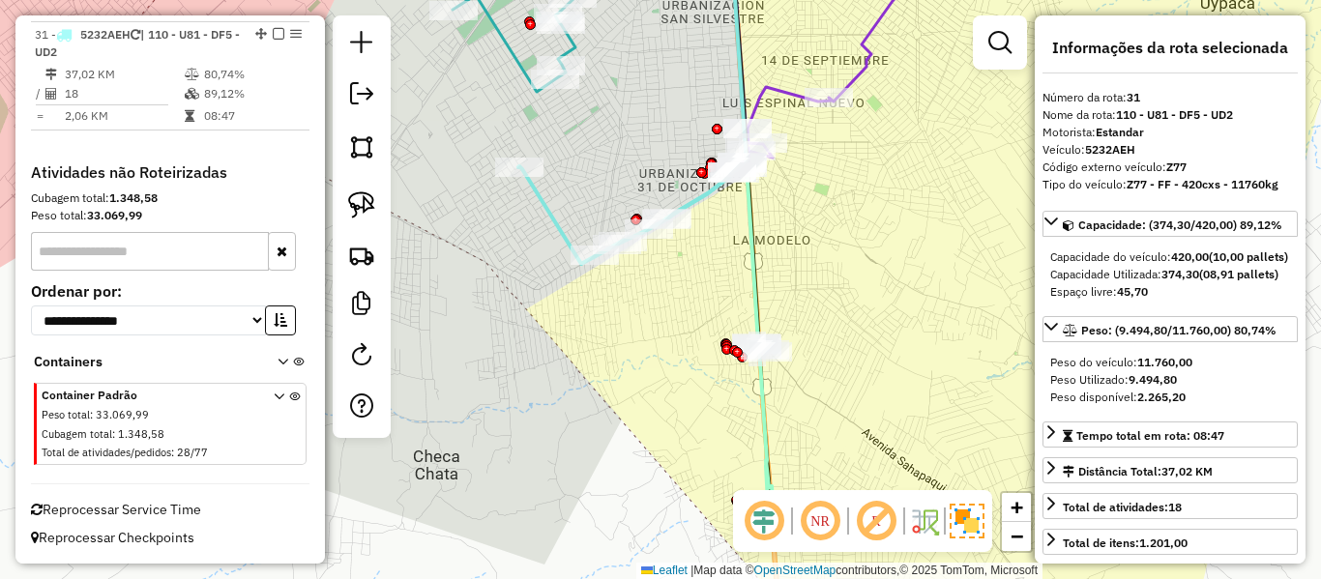
click at [706, 203] on icon at bounding box center [668, 353] width 298 height 374
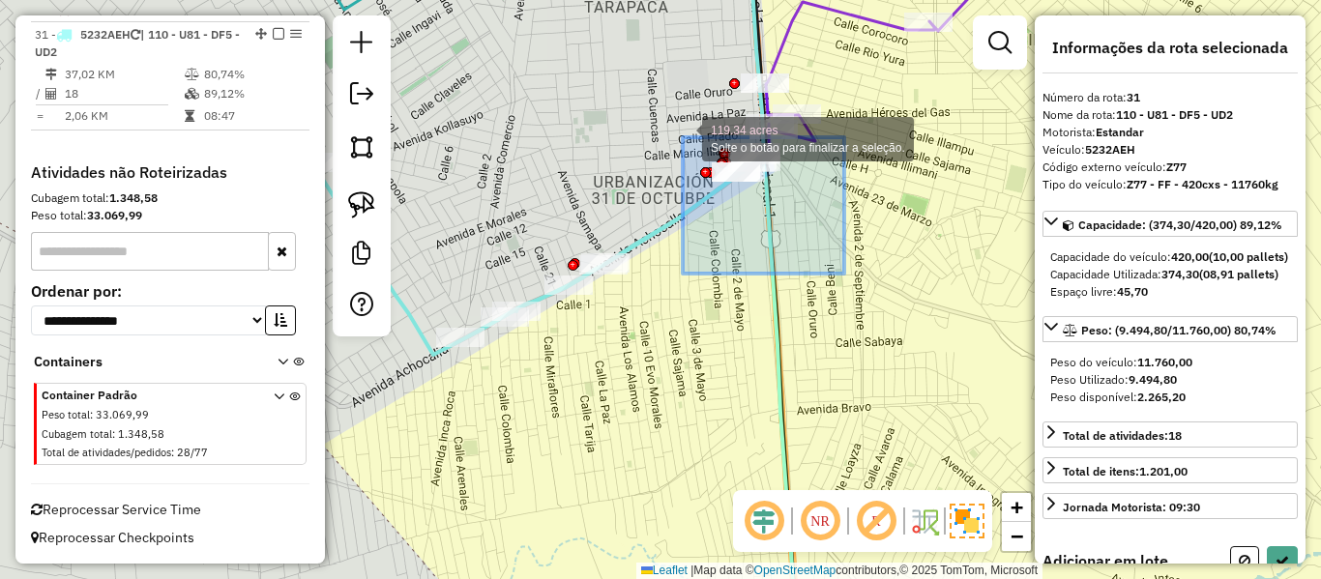
drag, startPoint x: 844, startPoint y: 266, endPoint x: 685, endPoint y: 109, distance: 223.0
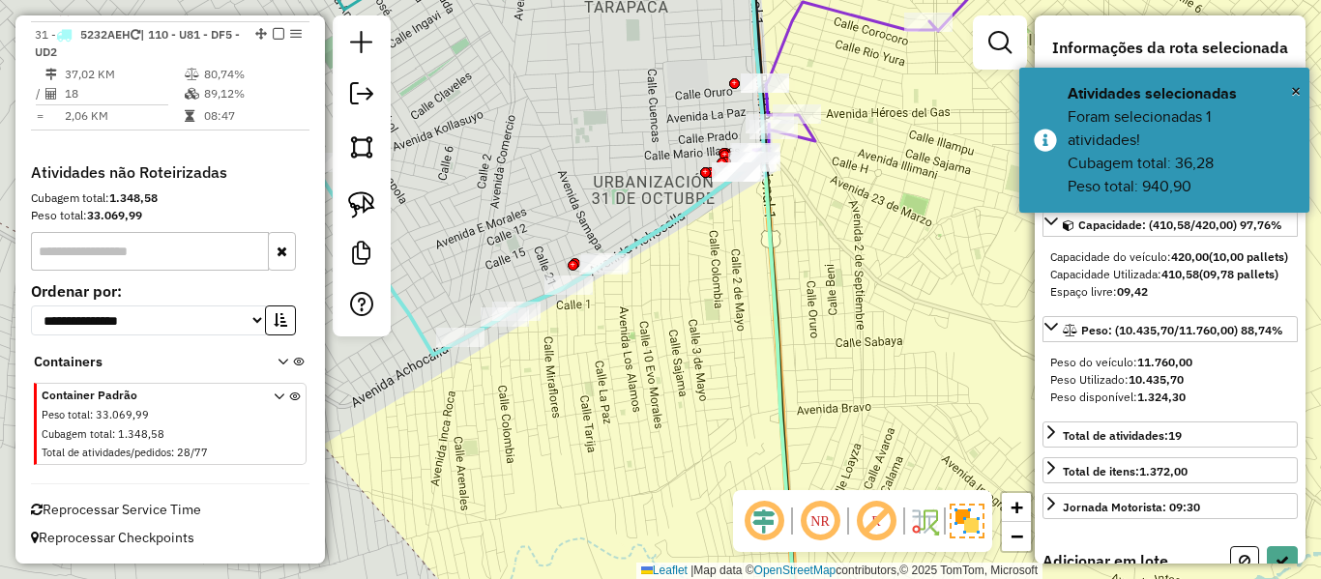
select select "**********"
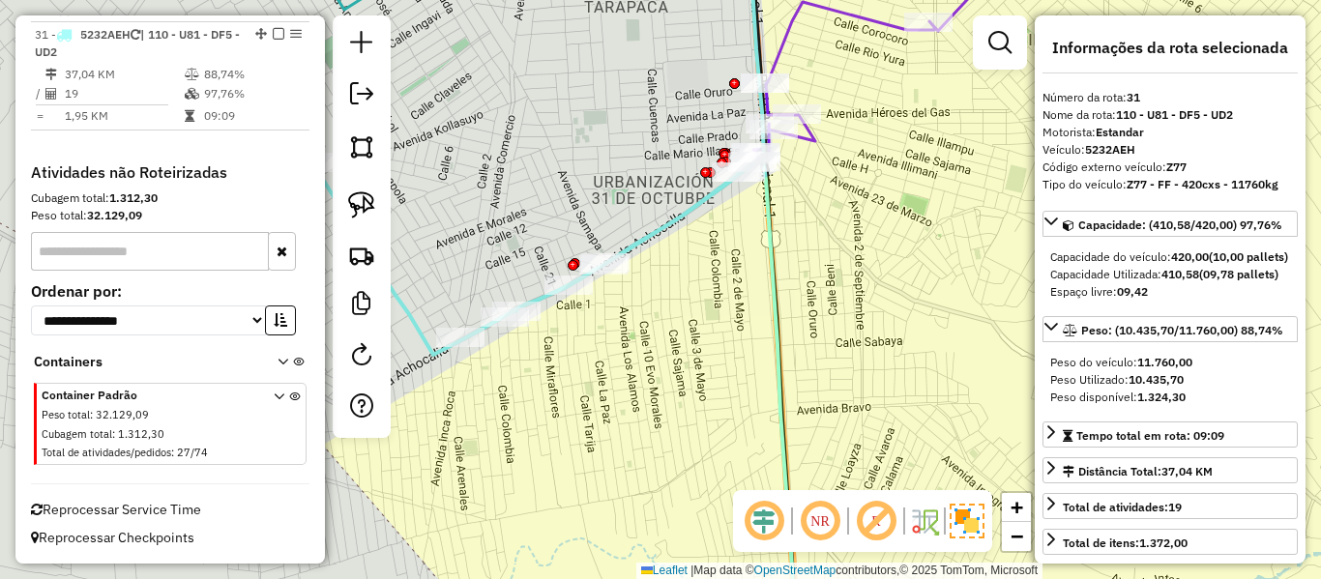
click at [677, 218] on icon at bounding box center [558, 398] width 499 height 479
drag, startPoint x: 722, startPoint y: 269, endPoint x: 768, endPoint y: 349, distance: 92.8
click at [755, 344] on div "Janela de atendimento Grade de atendimento Capacidade Transportadoras Veículos …" at bounding box center [660, 289] width 1321 height 579
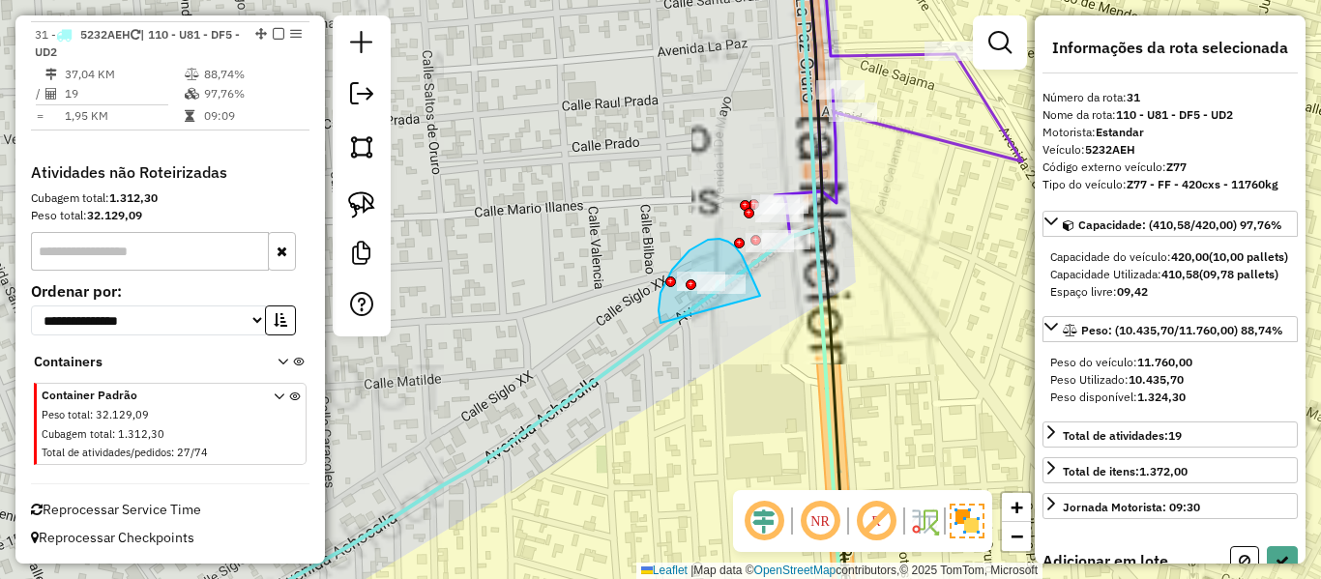
drag, startPoint x: 690, startPoint y: 251, endPoint x: 731, endPoint y: 343, distance: 101.8
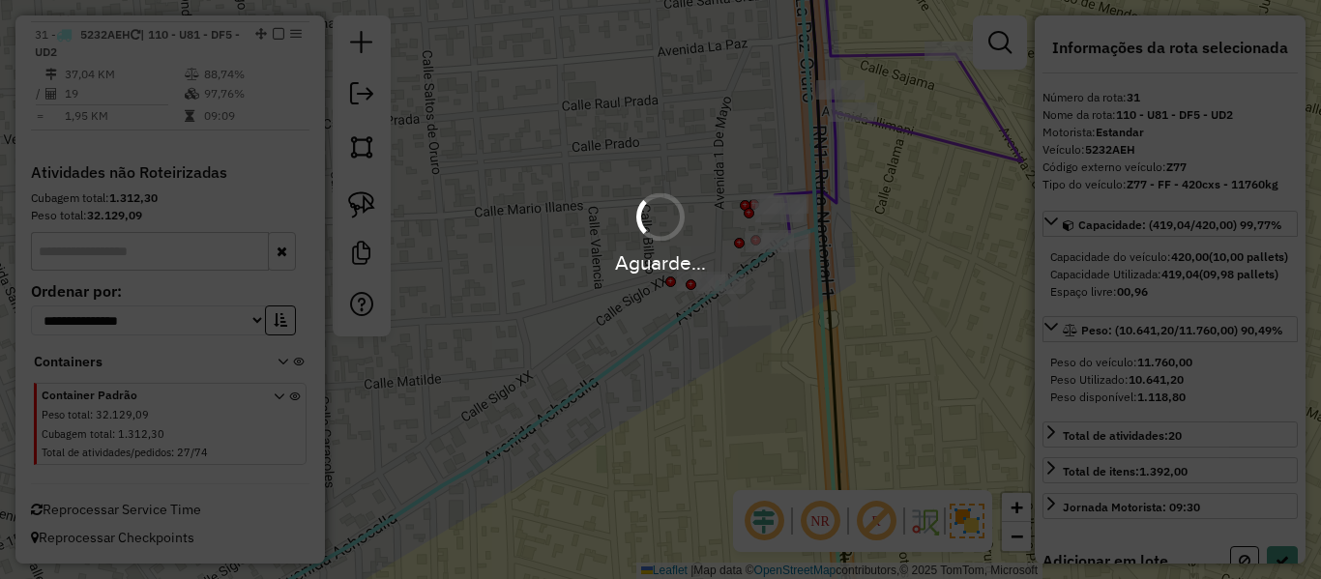
select select "**********"
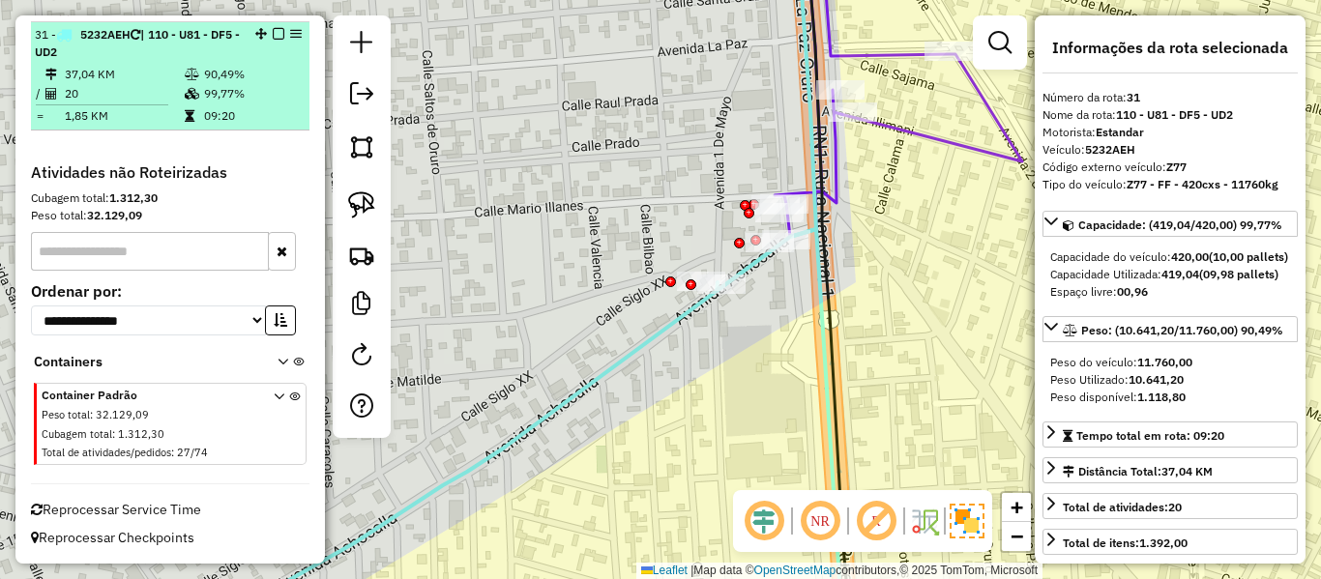
click at [273, 38] on em at bounding box center [279, 34] width 12 height 12
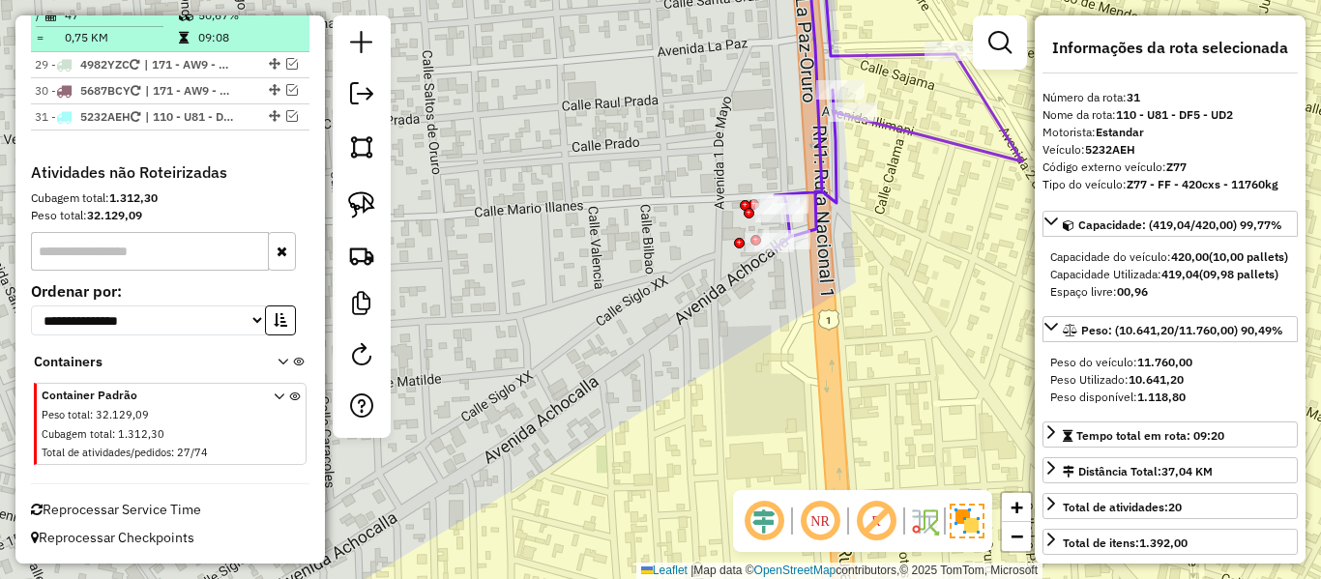
scroll to position [3707, 0]
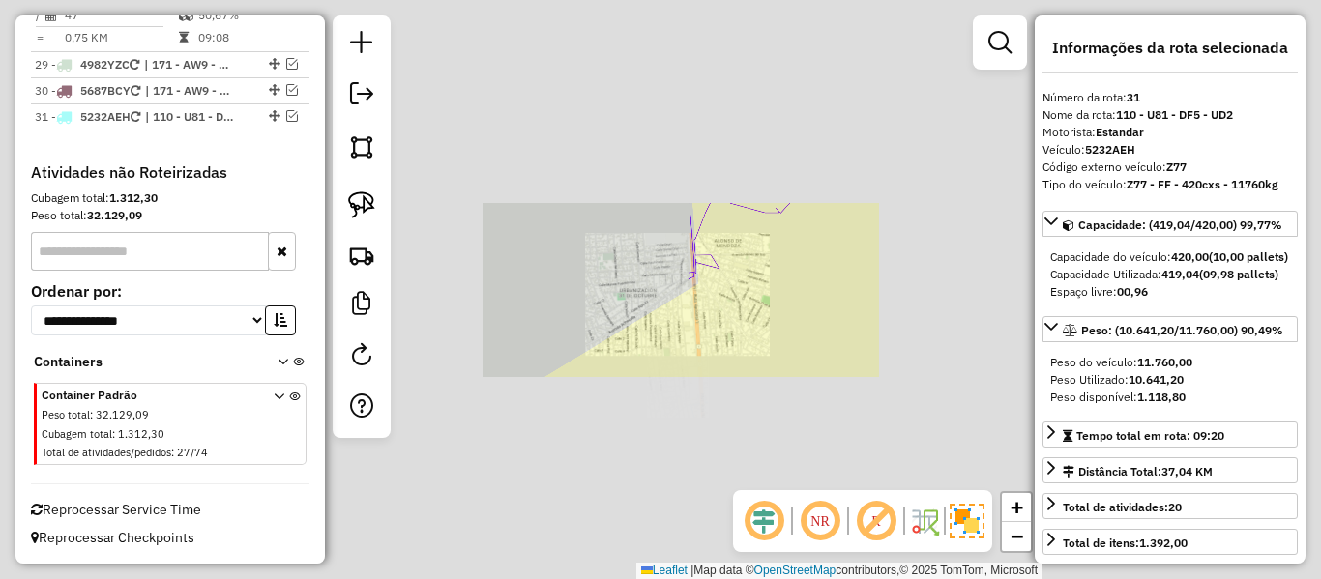
click at [812, 312] on div "Janela de atendimento Grade de atendimento Capacidade Transportadoras Veículos …" at bounding box center [660, 289] width 1321 height 579
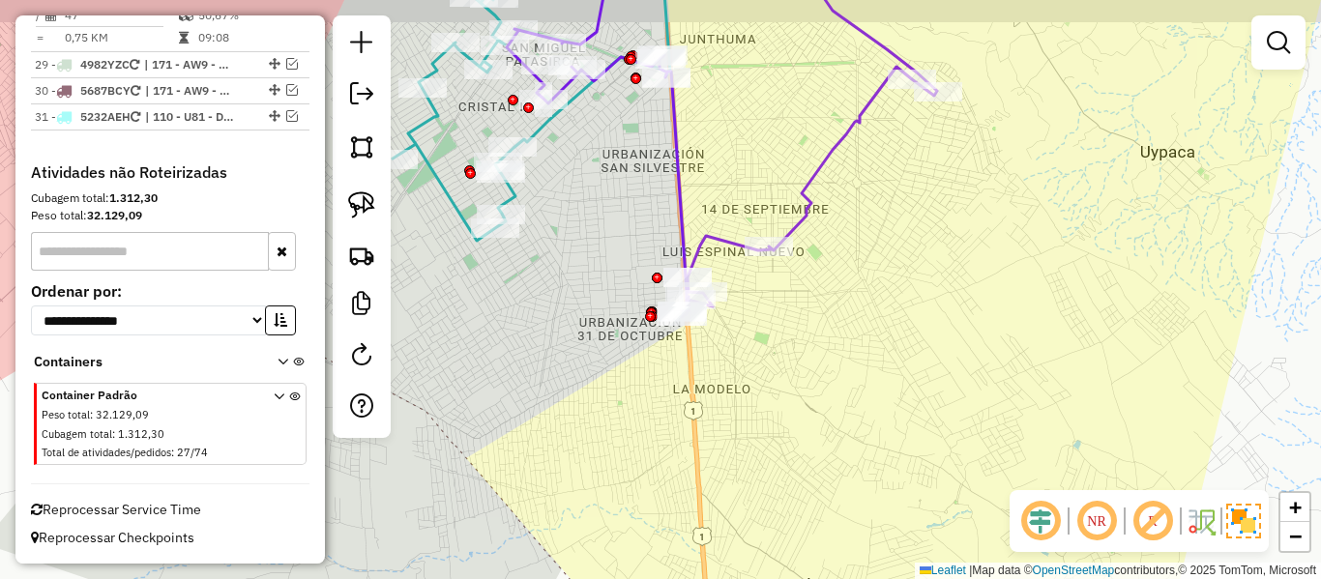
drag, startPoint x: 814, startPoint y: 331, endPoint x: 849, endPoint y: 401, distance: 79.2
click at [805, 374] on div "Janela de atendimento Grade de atendimento Capacidade Transportadoras Veículos …" at bounding box center [660, 289] width 1321 height 579
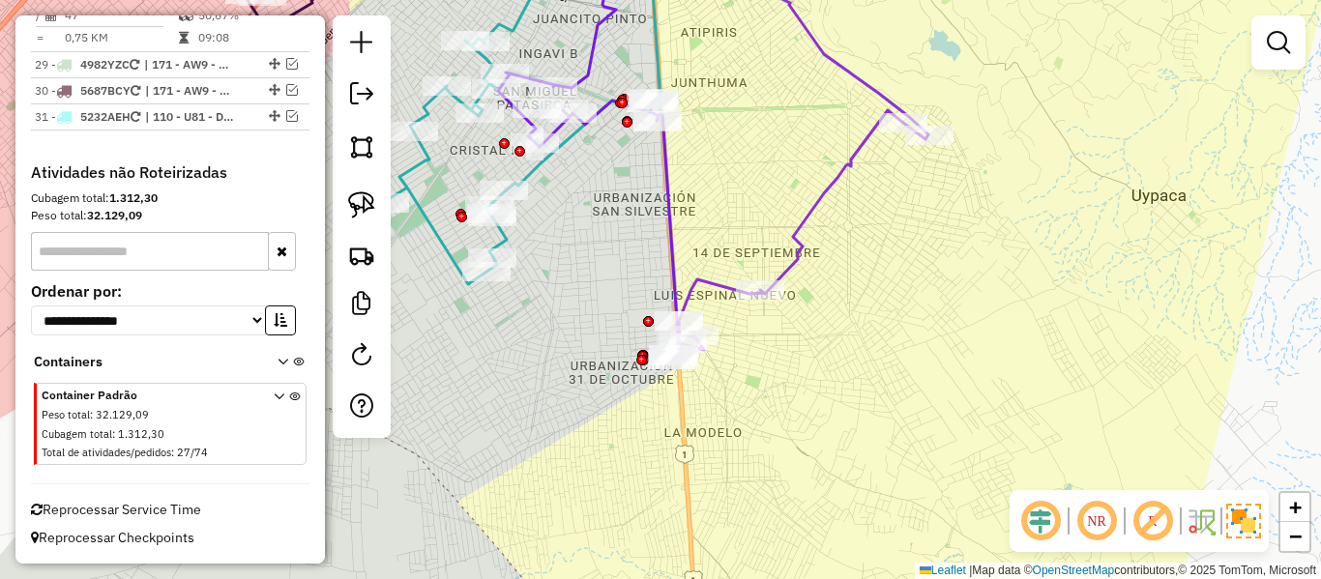
click at [874, 395] on div "Janela de atendimento Grade de atendimento Capacidade Transportadoras Veículos …" at bounding box center [660, 289] width 1321 height 579
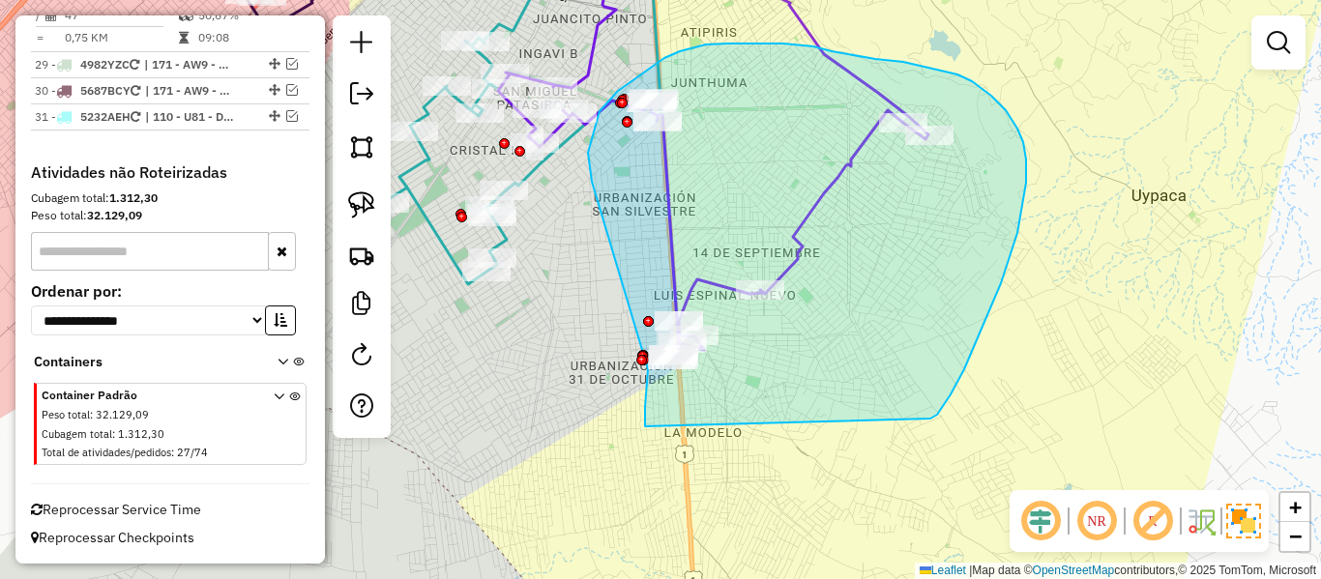
drag, startPoint x: 979, startPoint y: 334, endPoint x: 669, endPoint y: 459, distance: 334.1
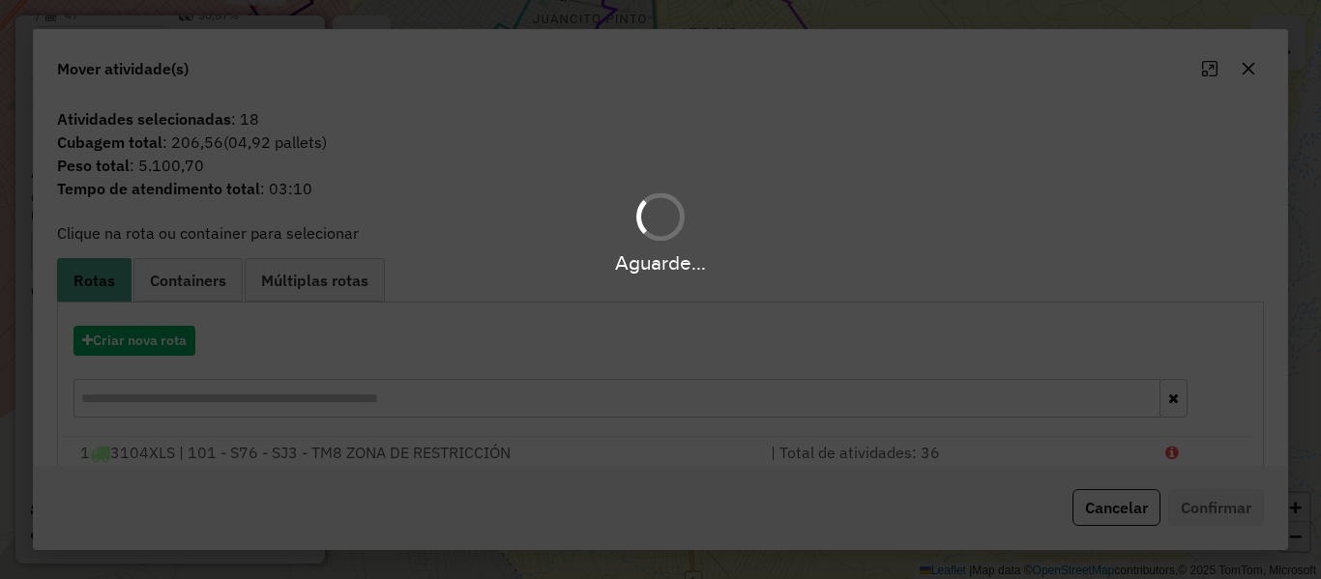
click at [153, 352] on div "Aguarde..." at bounding box center [660, 289] width 1321 height 579
click at [163, 337] on hb-app "Aguarde... Pop-up bloqueado! Seu navegador bloqueou automáticamente a abertura …" at bounding box center [660, 289] width 1321 height 579
click at [163, 337] on button "Criar nova rota" at bounding box center [135, 341] width 122 height 30
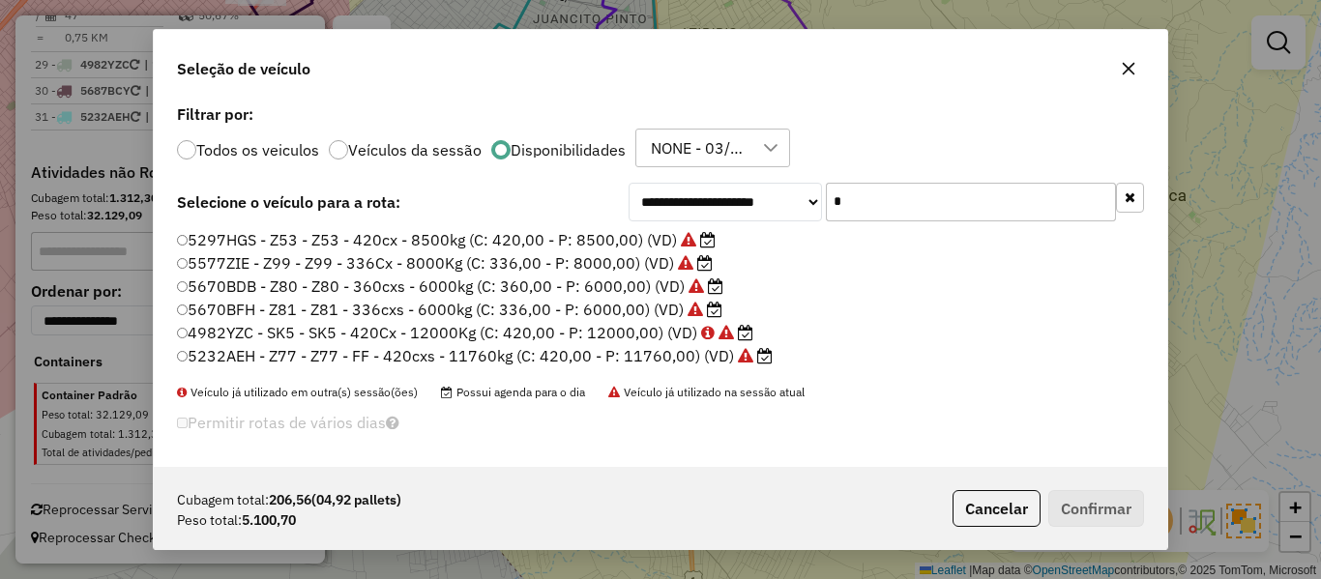
scroll to position [11, 6]
click at [1137, 200] on button "button" at bounding box center [1130, 198] width 28 height 30
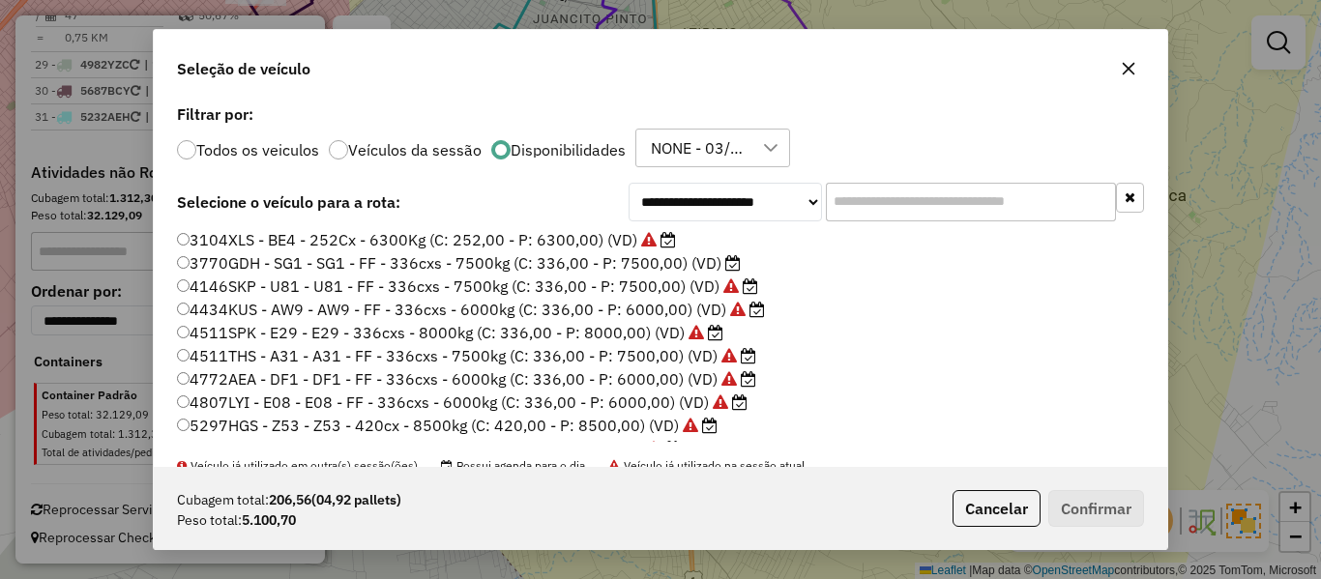
click at [707, 260] on label "3770GDH - SG1 - SG1 - FF - 336cxs - 7500kg (C: 336,00 - P: 7500,00) (VD)" at bounding box center [459, 263] width 564 height 23
drag, startPoint x: 1119, startPoint y: 521, endPoint x: 1116, endPoint y: 512, distance: 10.1
click at [1119, 520] on button "Confirmar" at bounding box center [1097, 508] width 96 height 37
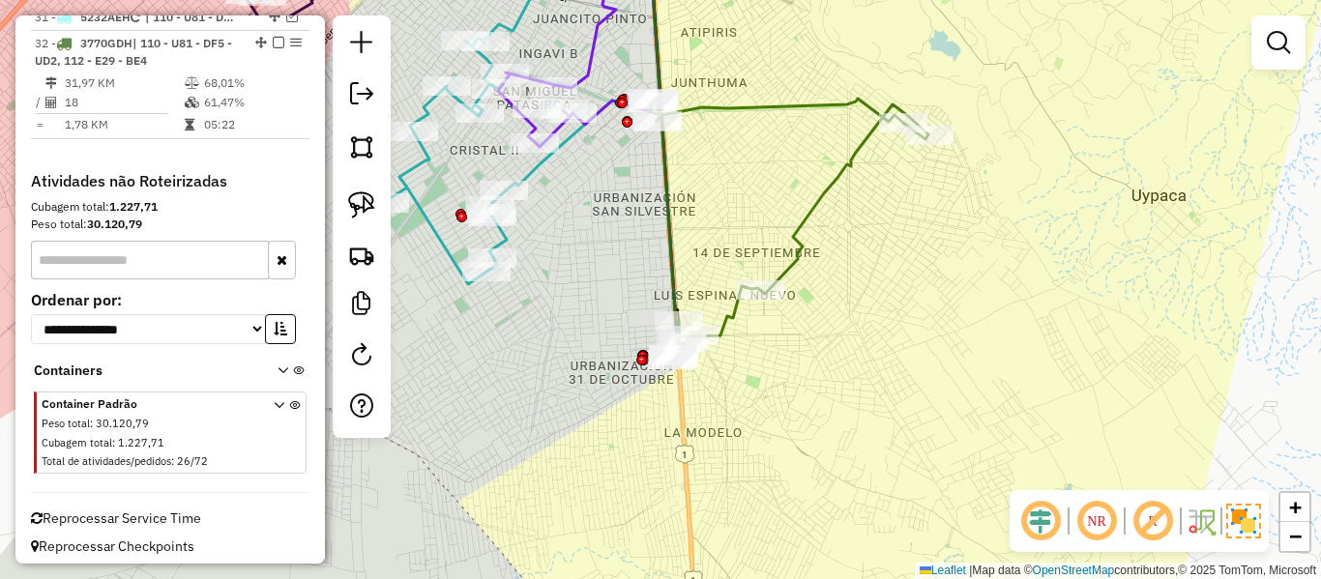
click at [815, 209] on icon at bounding box center [790, 229] width 278 height 264
select select "**********"
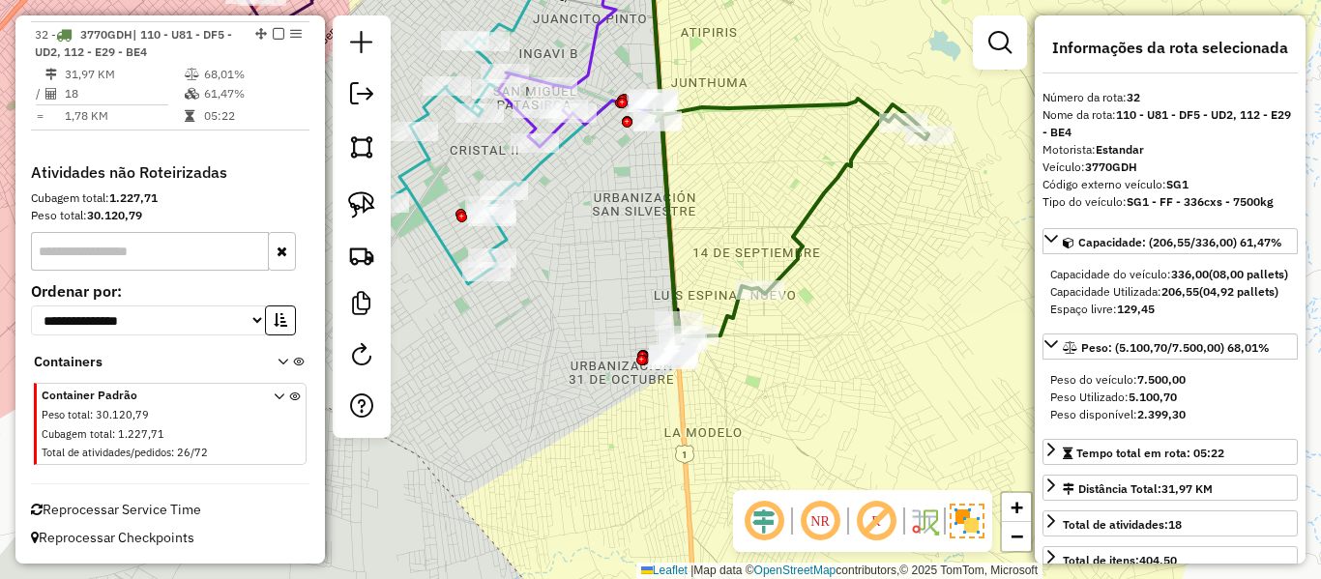
scroll to position [3815, 0]
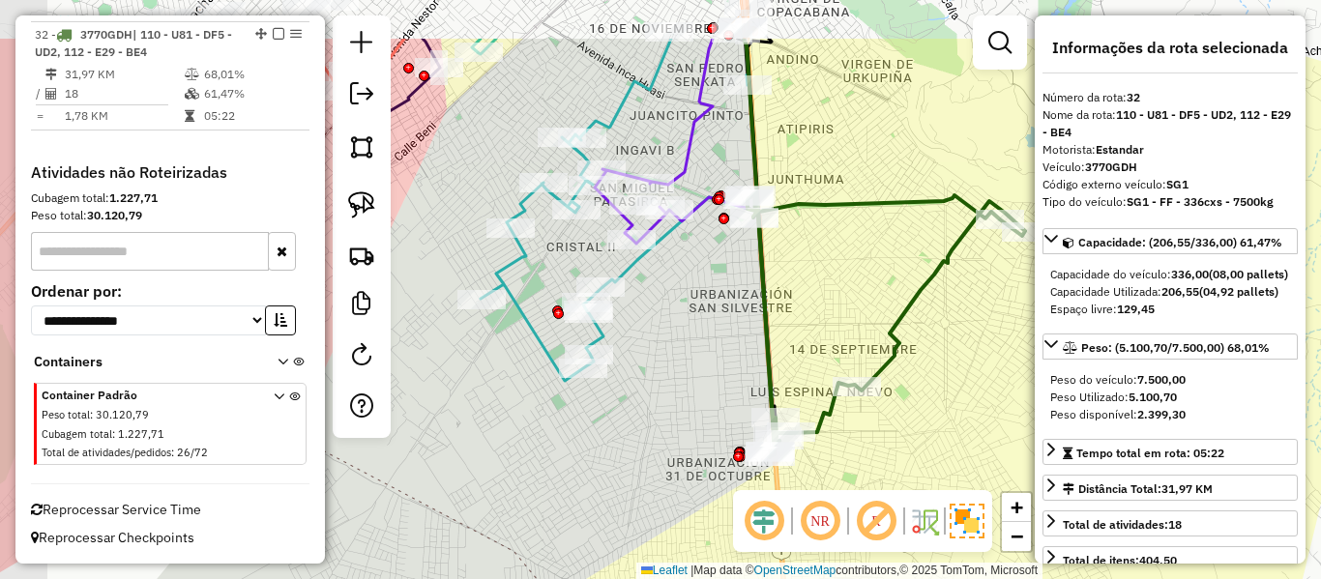
drag, startPoint x: 787, startPoint y: 262, endPoint x: 829, endPoint y: 303, distance: 58.1
click at [863, 312] on div "Janela de atendimento Grade de atendimento Capacidade Transportadoras Veículos …" at bounding box center [660, 289] width 1321 height 579
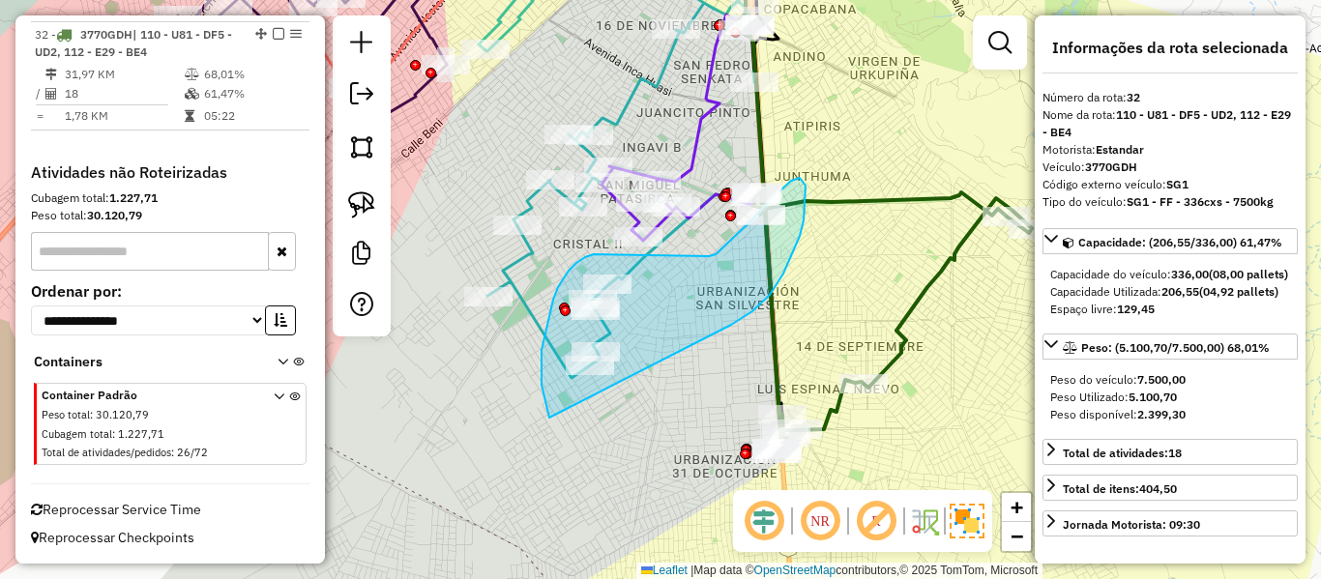
drag, startPoint x: 770, startPoint y: 295, endPoint x: 671, endPoint y: 422, distance: 160.6
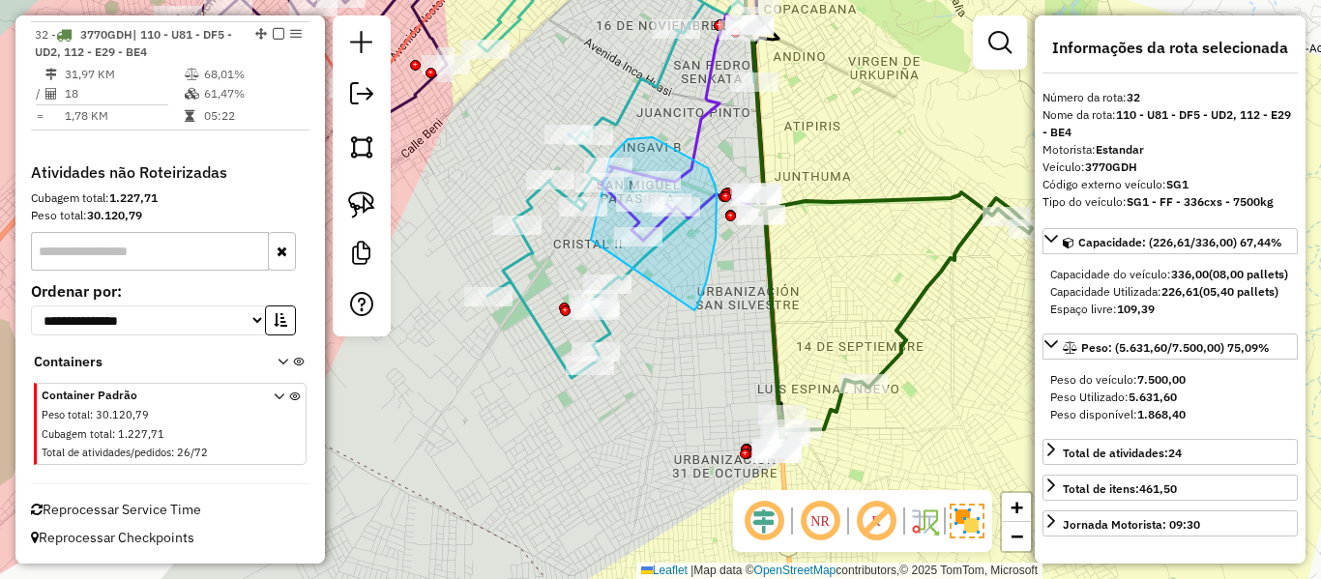
drag, startPoint x: 707, startPoint y: 280, endPoint x: 604, endPoint y: 268, distance: 104.2
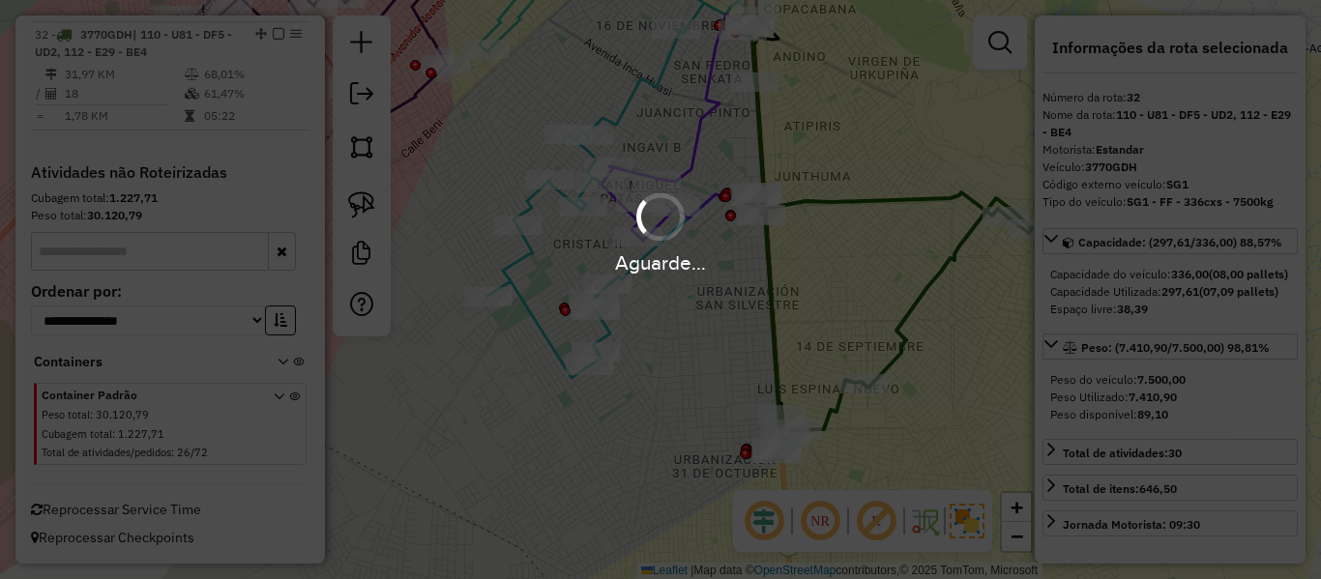
select select "**********"
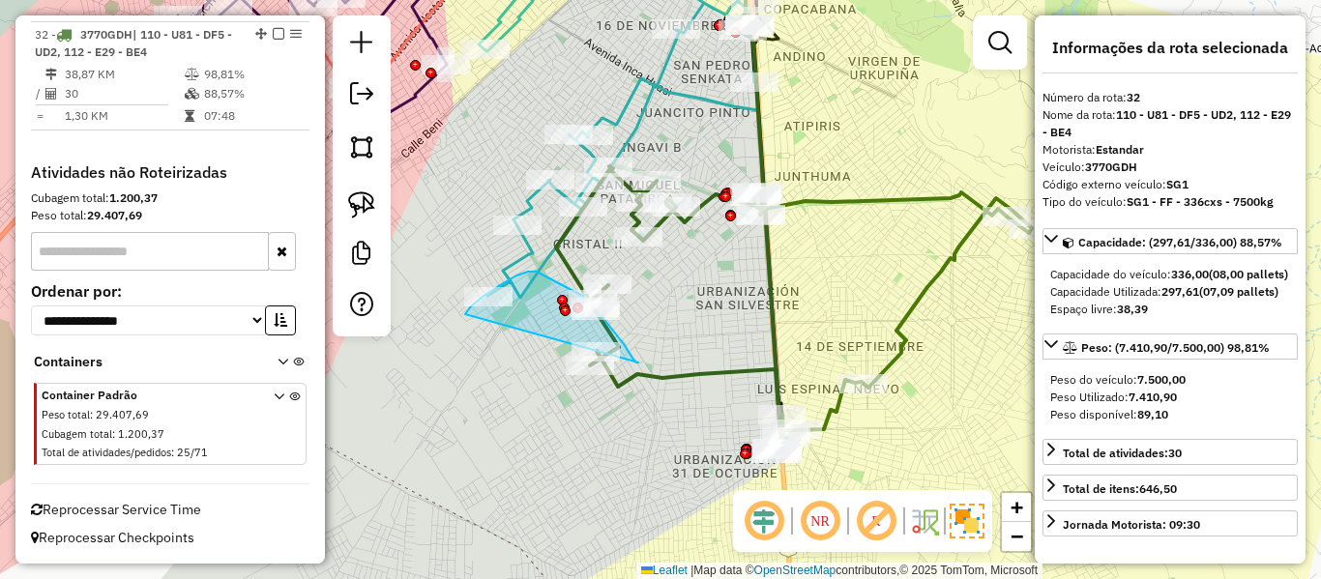
drag, startPoint x: 617, startPoint y: 336, endPoint x: 494, endPoint y: 352, distance: 124.0
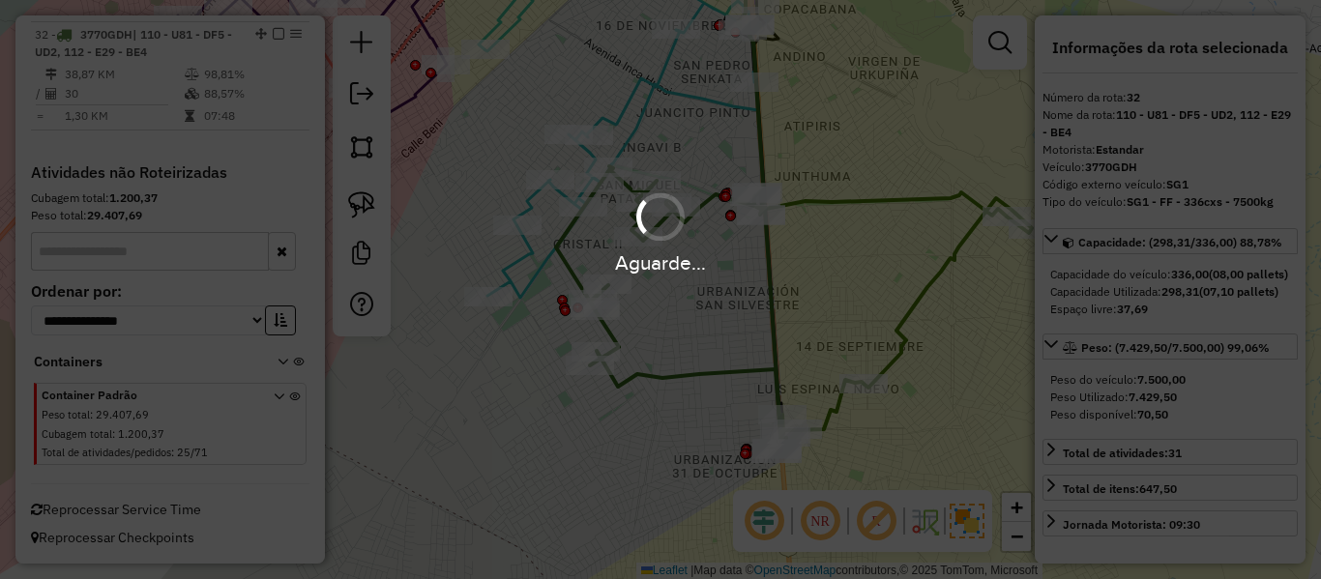
select select "**********"
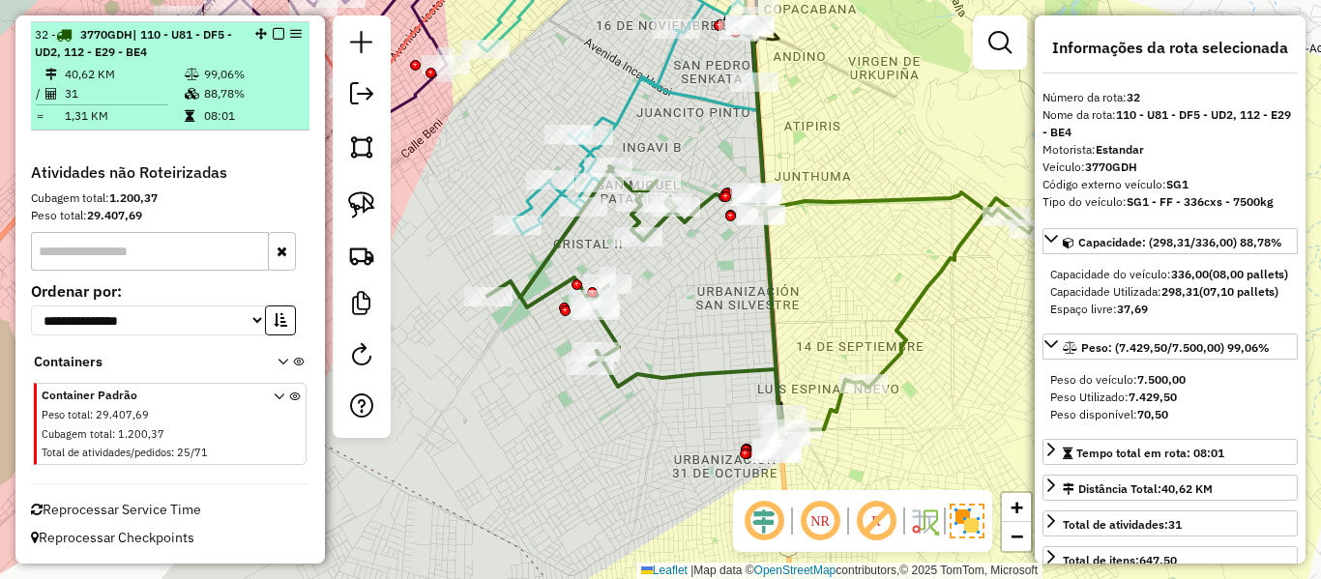
click at [273, 31] on em at bounding box center [279, 34] width 12 height 12
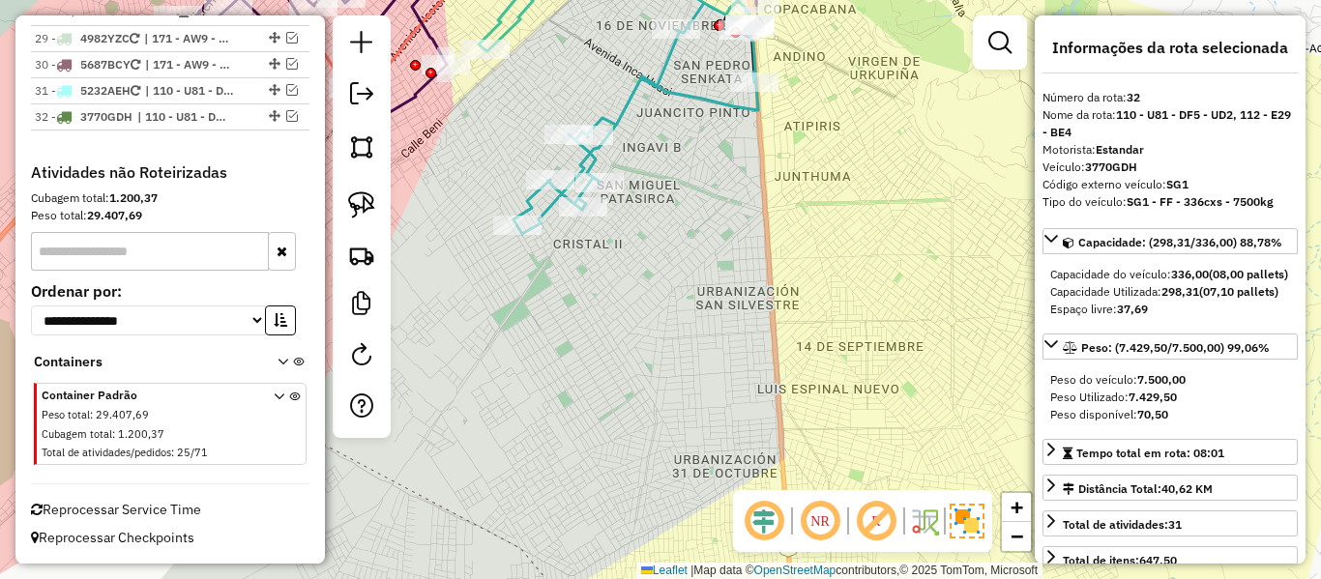
scroll to position [3733, 0]
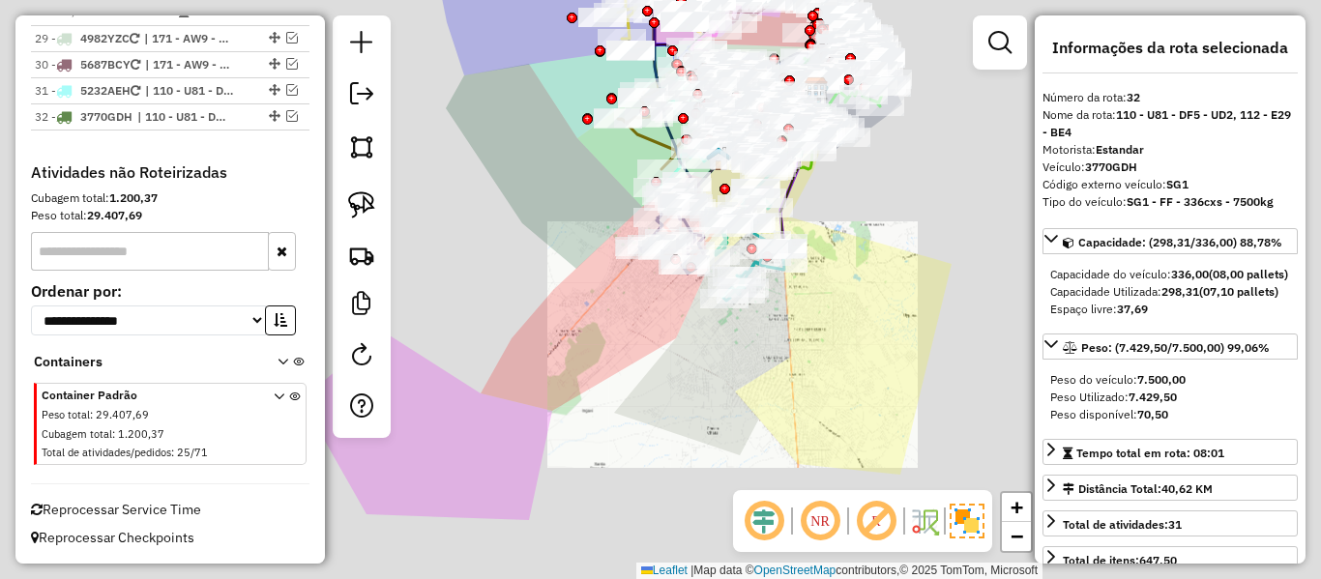
drag, startPoint x: 701, startPoint y: 274, endPoint x: 893, endPoint y: 384, distance: 221.0
click at [893, 384] on div "Janela de atendimento Grade de atendimento Capacidade Transportadoras Veículos …" at bounding box center [660, 289] width 1321 height 579
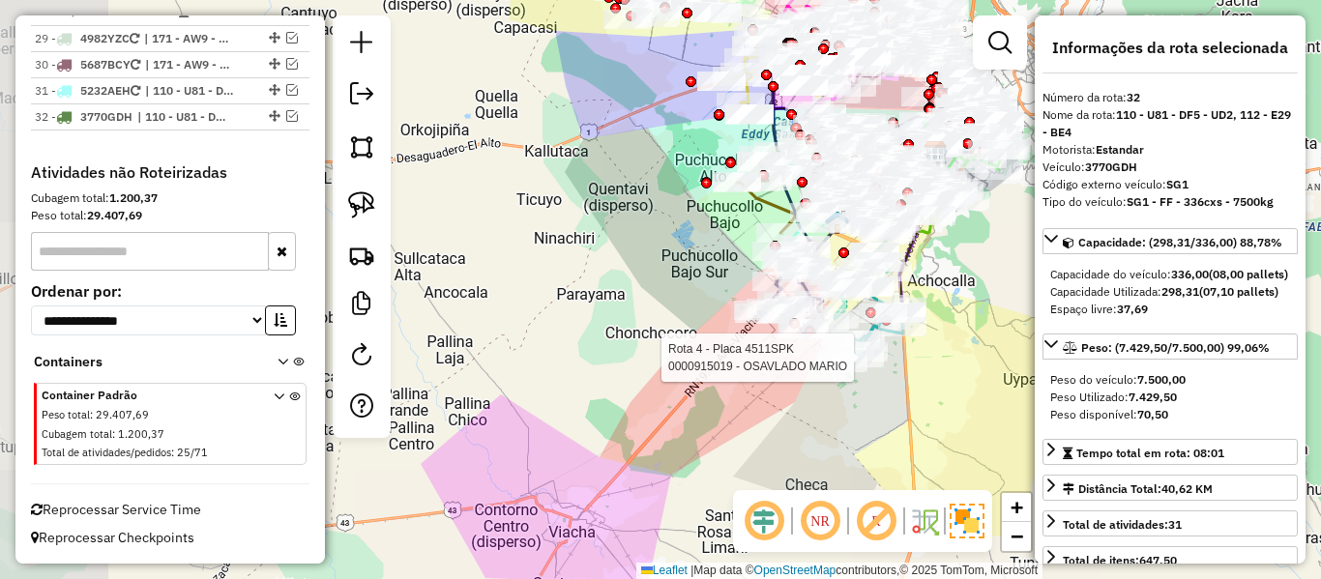
drag, startPoint x: 612, startPoint y: 401, endPoint x: 619, endPoint y: 432, distance: 31.7
click at [619, 432] on div "Rota 4 - Placa 4511SPK 0000915019 - OSAVLADO MARIO Janela de atendimento Grade …" at bounding box center [660, 289] width 1321 height 579
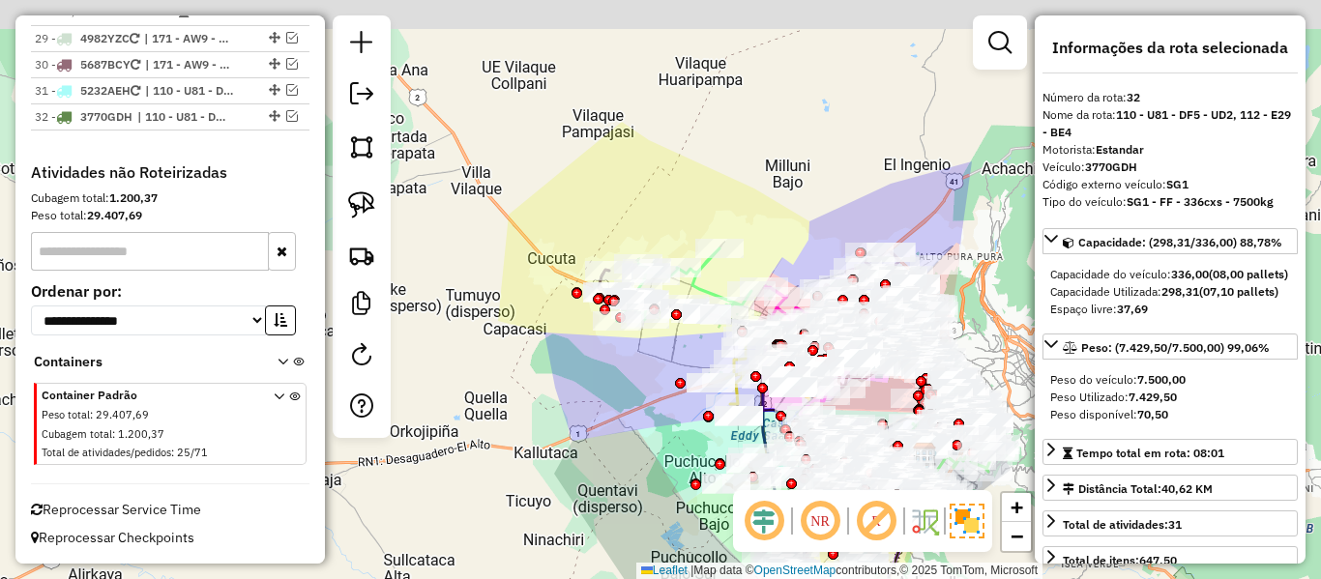
drag, startPoint x: 600, startPoint y: 389, endPoint x: 648, endPoint y: 242, distance: 154.8
click at [600, 394] on div "Janela de atendimento Grade de atendimento Capacidade Transportadoras Veículos …" at bounding box center [660, 289] width 1321 height 579
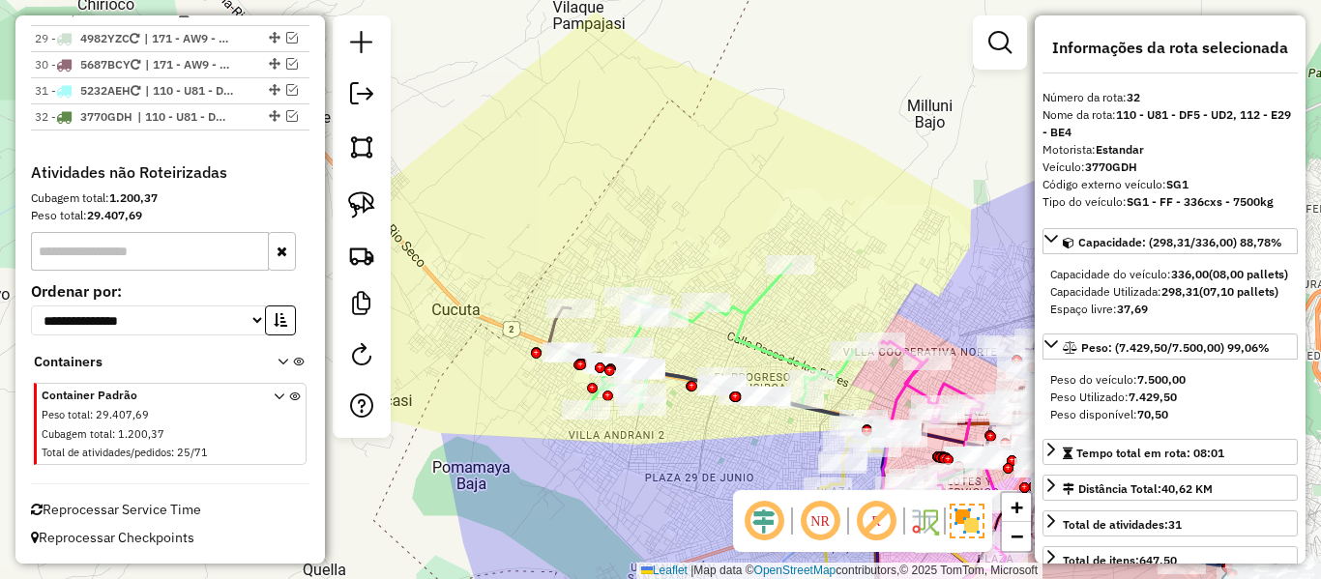
click at [633, 207] on div "Rota 21 - Placa 5687BCY 0000894858 - CLARA CHINO CHE Rota 21 - Placa 5687BCY 00…" at bounding box center [660, 289] width 1321 height 579
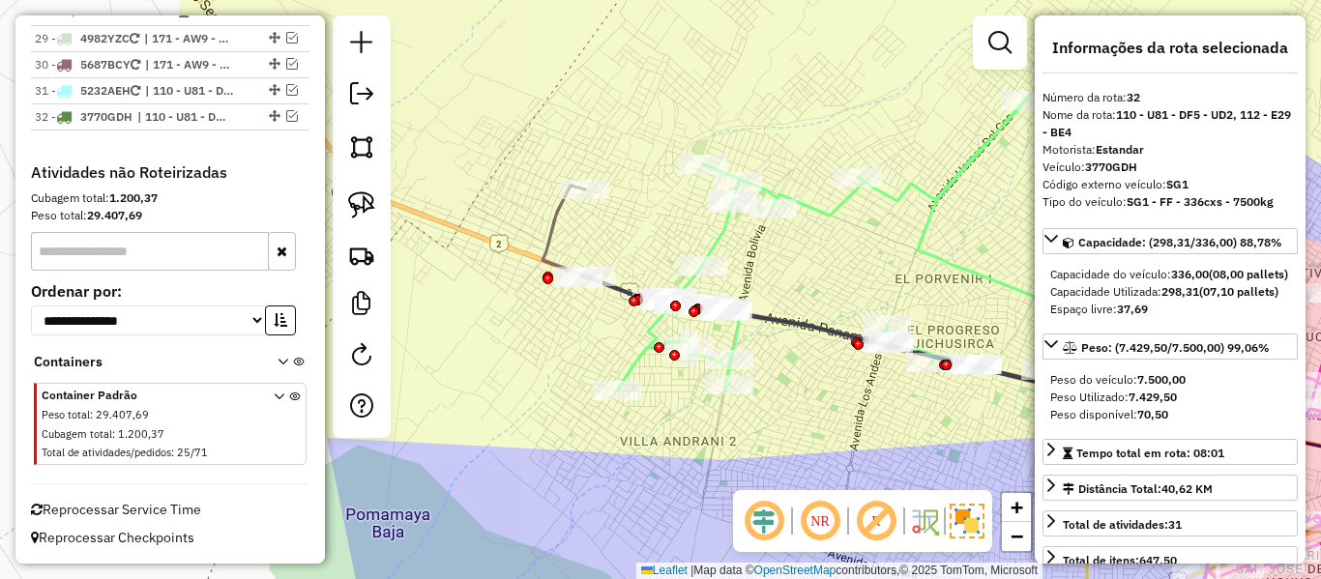
drag, startPoint x: 545, startPoint y: 369, endPoint x: 541, endPoint y: 398, distance: 29.3
click at [542, 394] on div "Janela de atendimento Grade de atendimento Capacidade Transportadoras Veículos …" at bounding box center [660, 289] width 1321 height 579
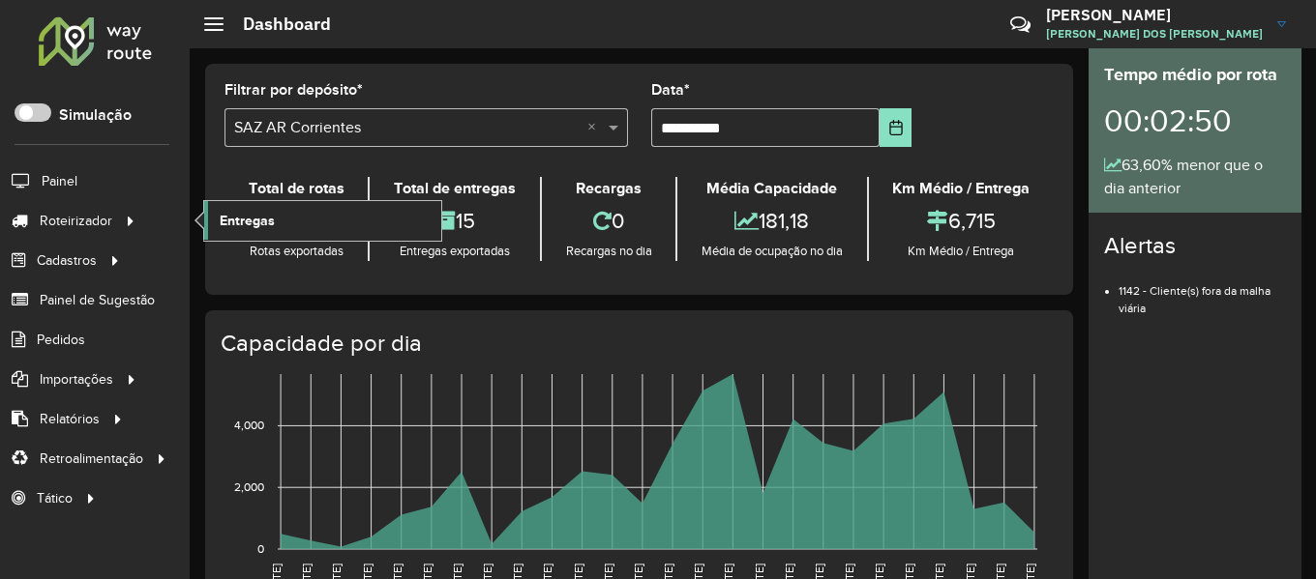
click at [292, 225] on link "Entregas" at bounding box center [322, 220] width 237 height 39
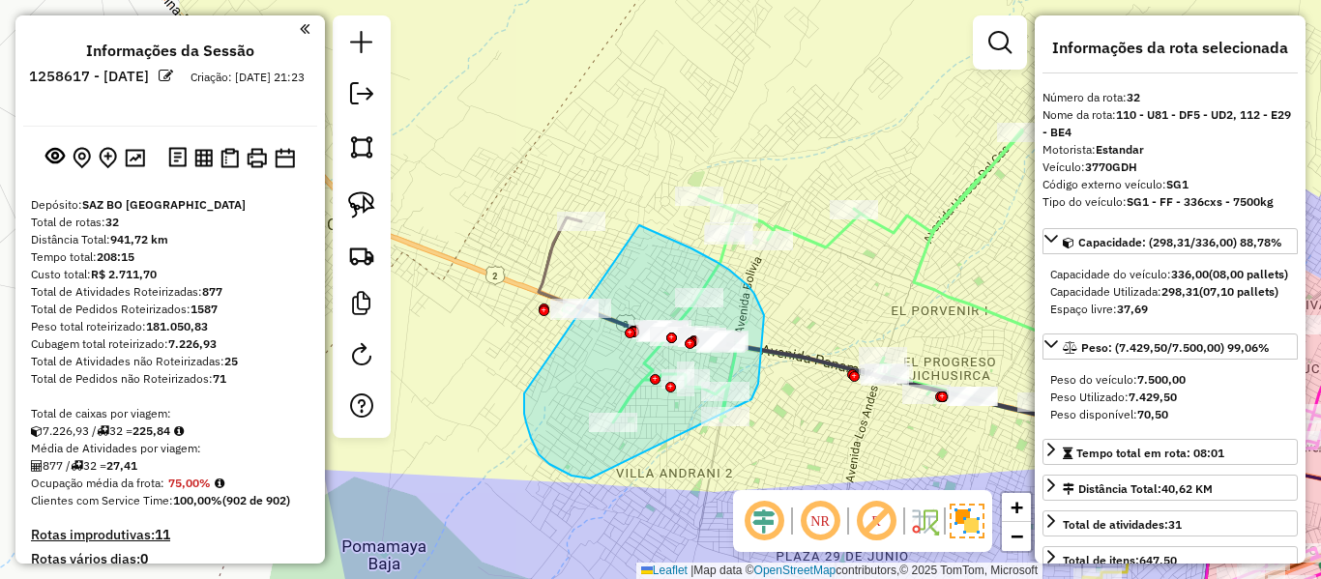
select select "**********"
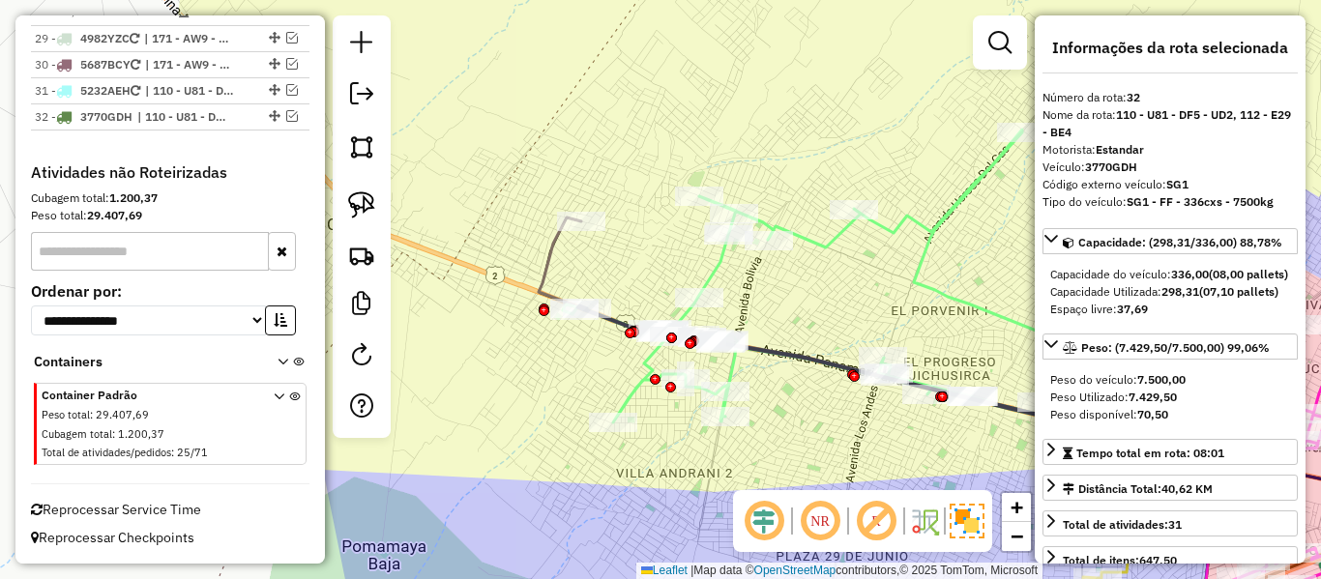
click at [572, 447] on div "Janela de atendimento Grade de atendimento Capacidade Transportadoras Veículos …" at bounding box center [660, 289] width 1321 height 579
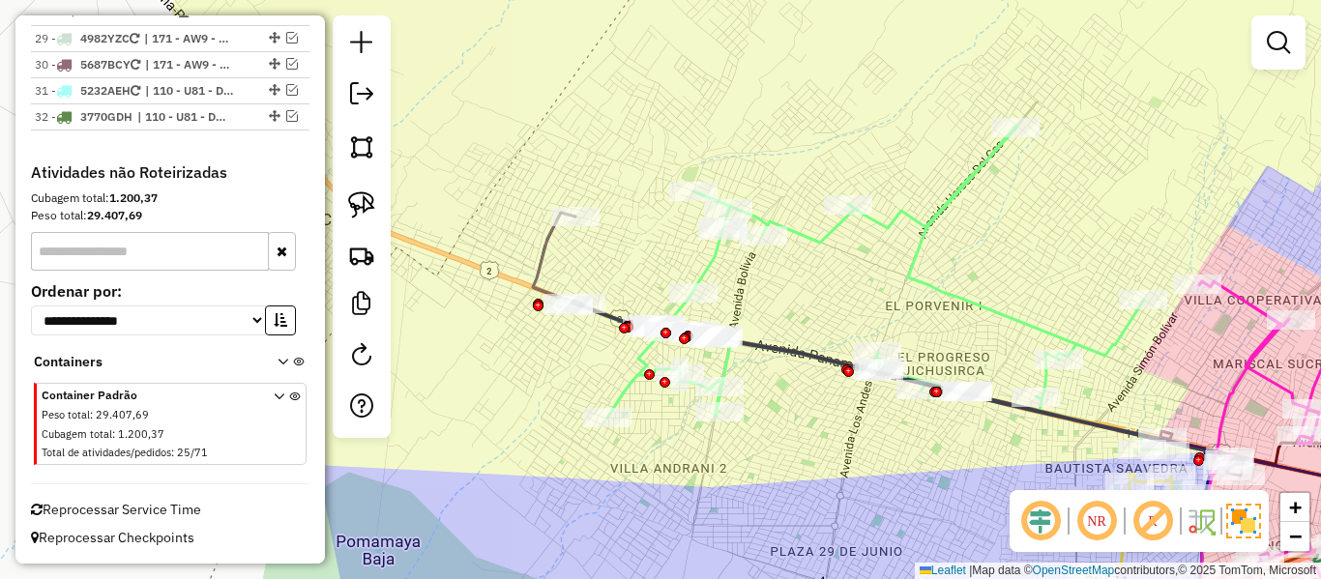
drag, startPoint x: 547, startPoint y: 435, endPoint x: 480, endPoint y: 410, distance: 71.3
click at [480, 410] on div "Janela de atendimento Grade de atendimento Capacidade Transportadoras Veículos …" at bounding box center [660, 289] width 1321 height 579
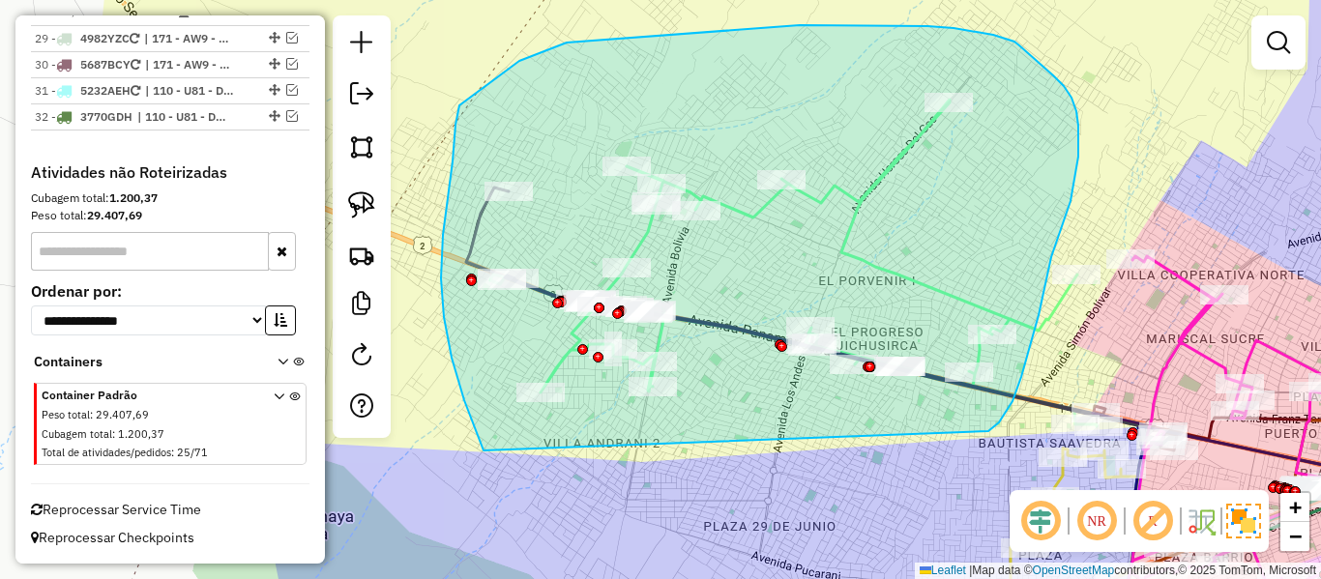
drag, startPoint x: 484, startPoint y: 451, endPoint x: 974, endPoint y: 445, distance: 490.5
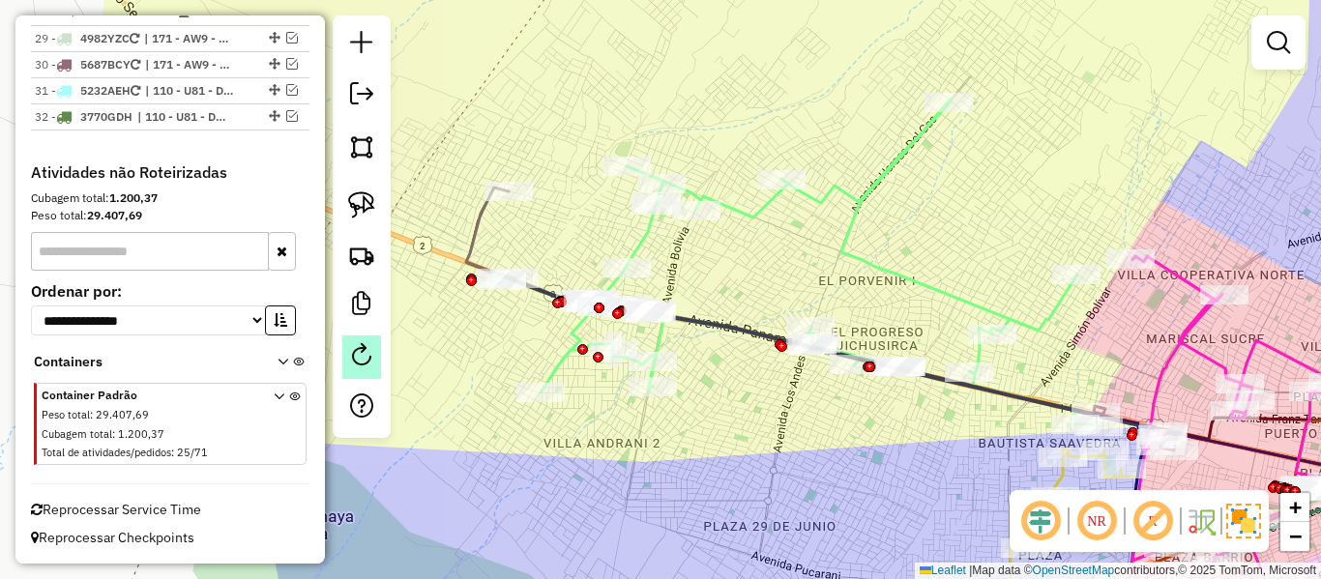
click at [361, 362] on em at bounding box center [361, 354] width 23 height 23
select select "*"
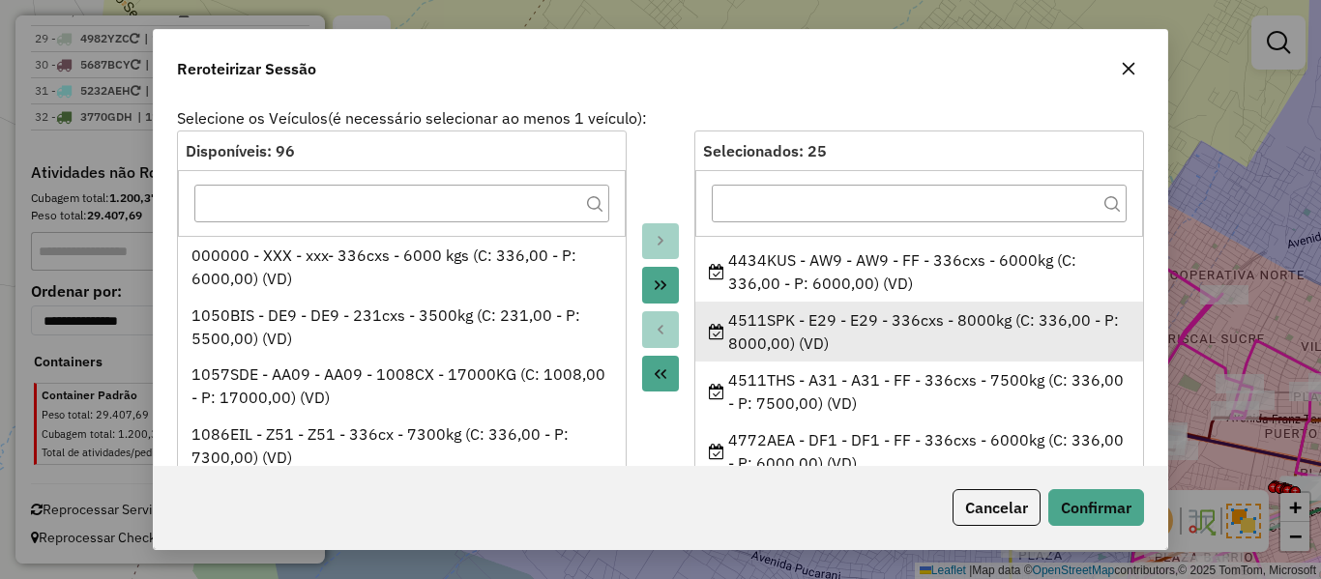
scroll to position [97, 0]
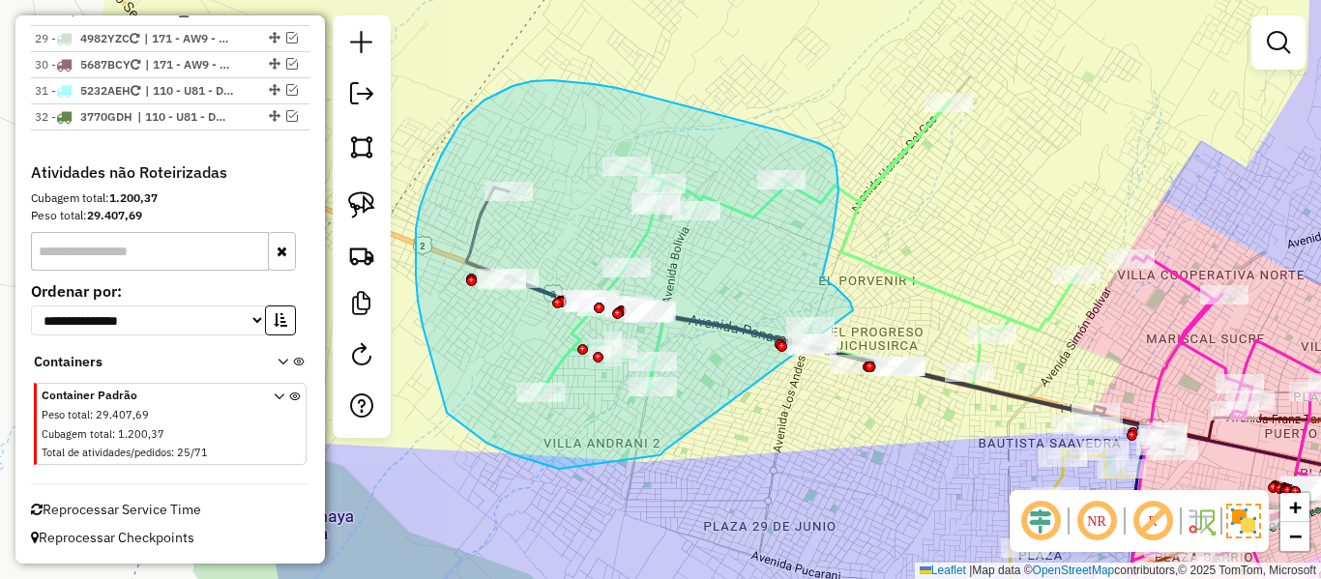
drag, startPoint x: 659, startPoint y: 456, endPoint x: 817, endPoint y: 383, distance: 174.4
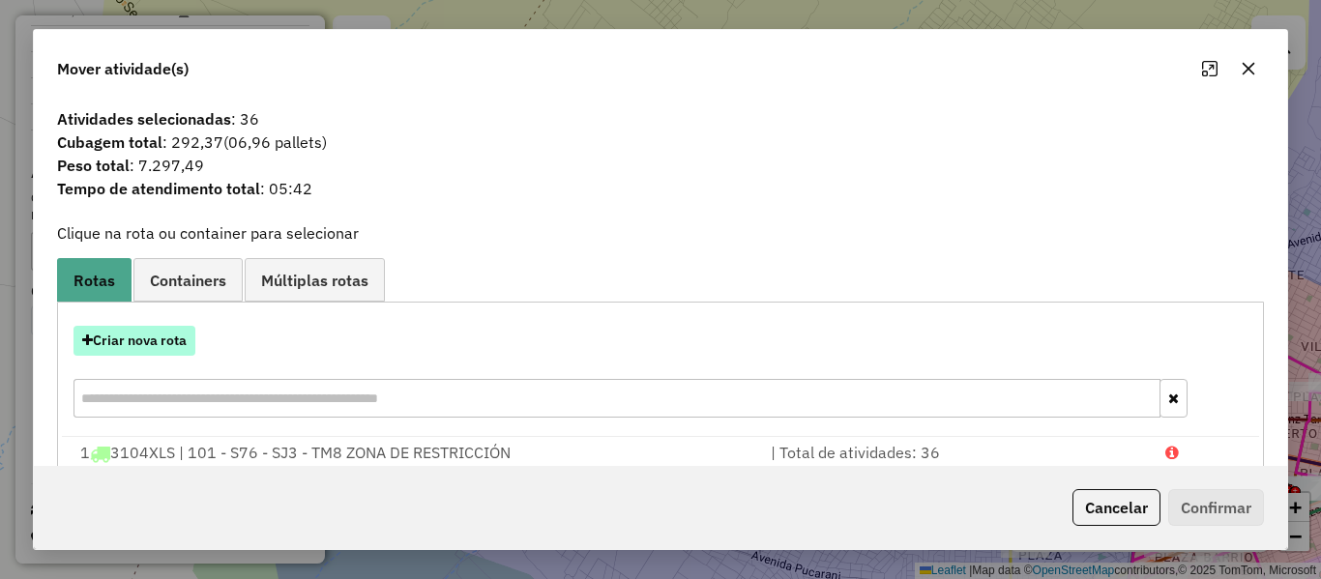
click at [133, 340] on button "Criar nova rota" at bounding box center [135, 341] width 122 height 30
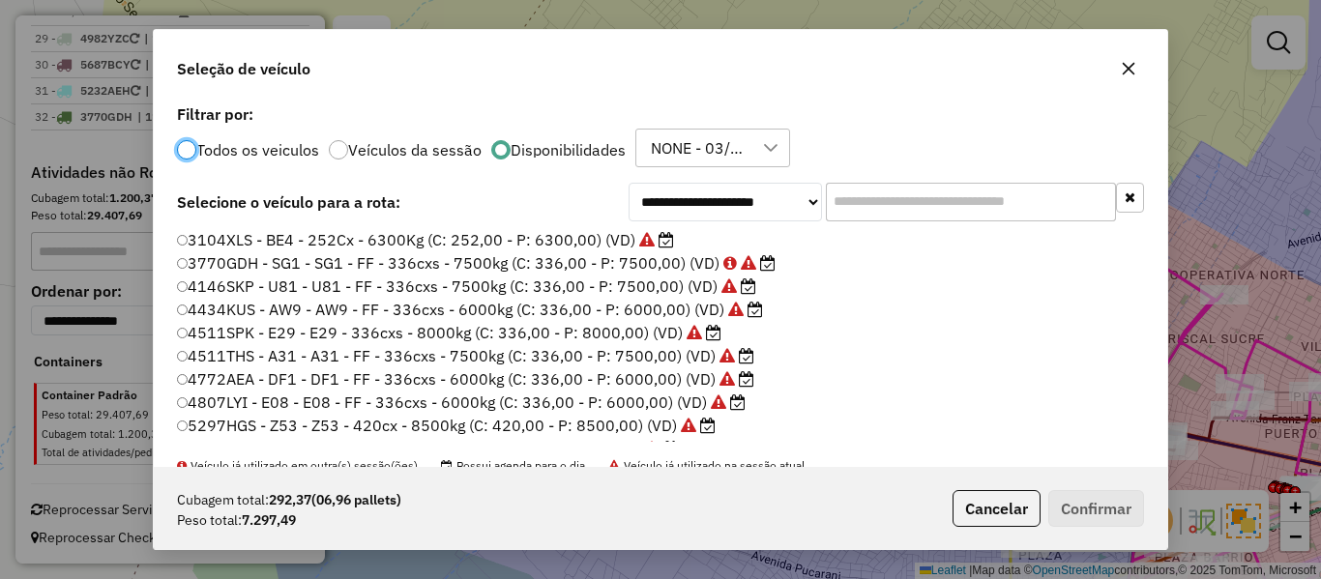
scroll to position [11, 6]
click at [848, 206] on input "text" at bounding box center [971, 202] width 290 height 39
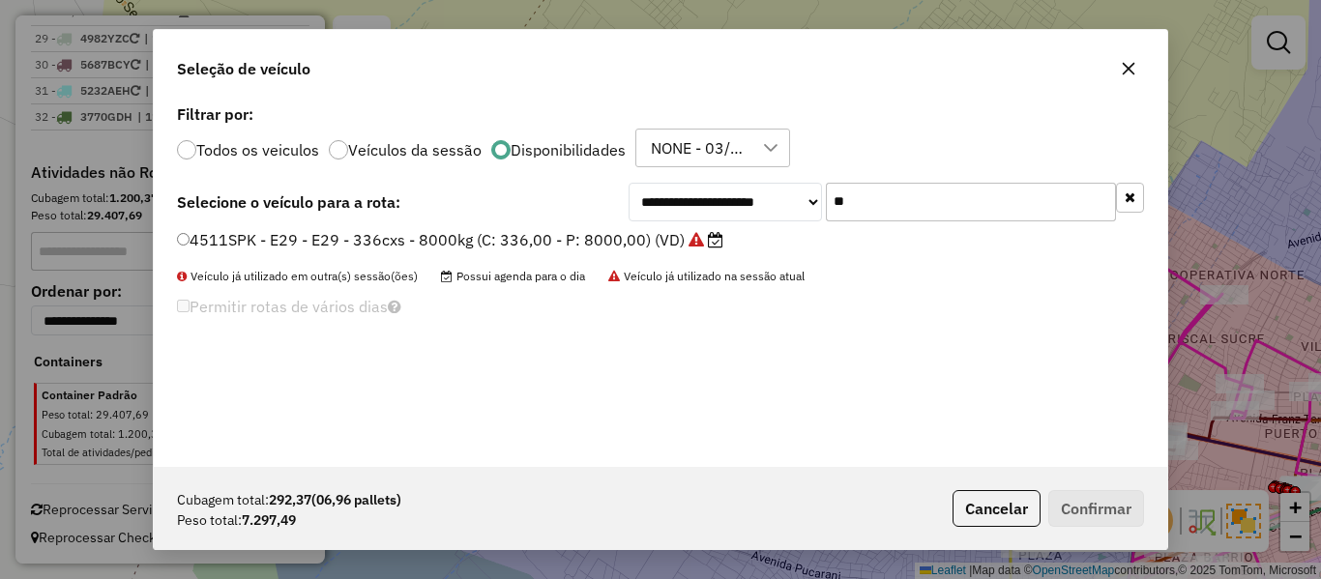
type input "**"
click at [643, 239] on label "4511SPK - E29 - E29 - 336cxs - 8000kg (C: 336,00 - P: 8000,00) (VD)" at bounding box center [450, 239] width 547 height 23
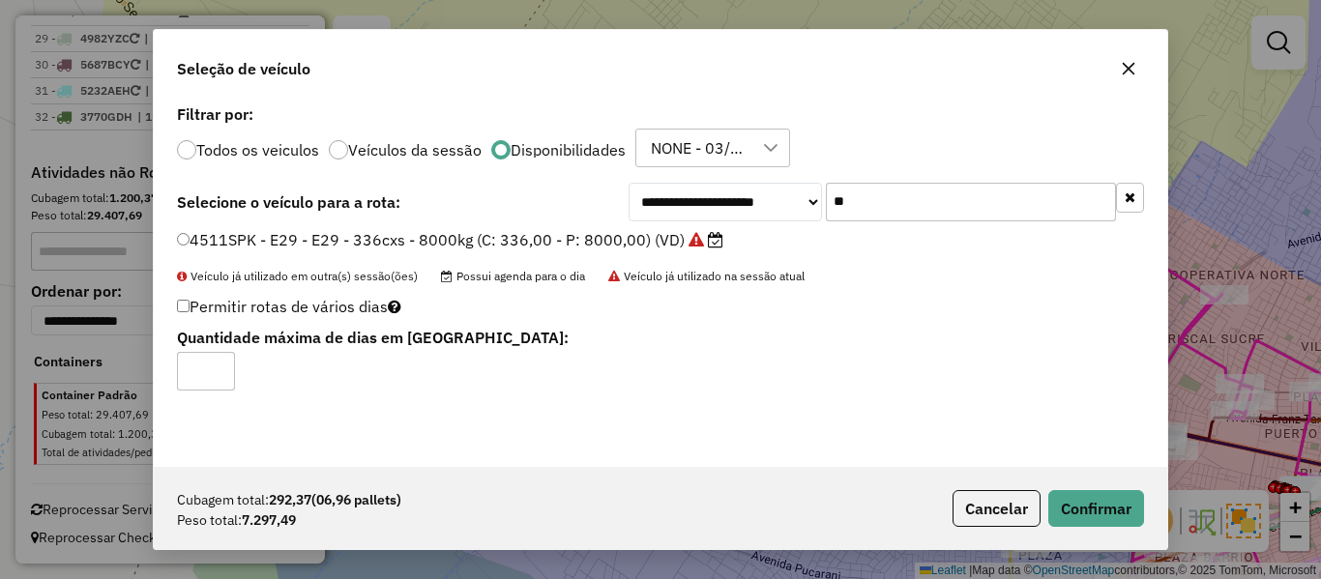
click at [1120, 531] on div "Cubagem total: 292,37 (06,96 pallets) Peso total: 7.297,49 Cancelar Confirmar" at bounding box center [661, 508] width 1014 height 83
click at [1107, 515] on button "Confirmar" at bounding box center [1097, 508] width 96 height 37
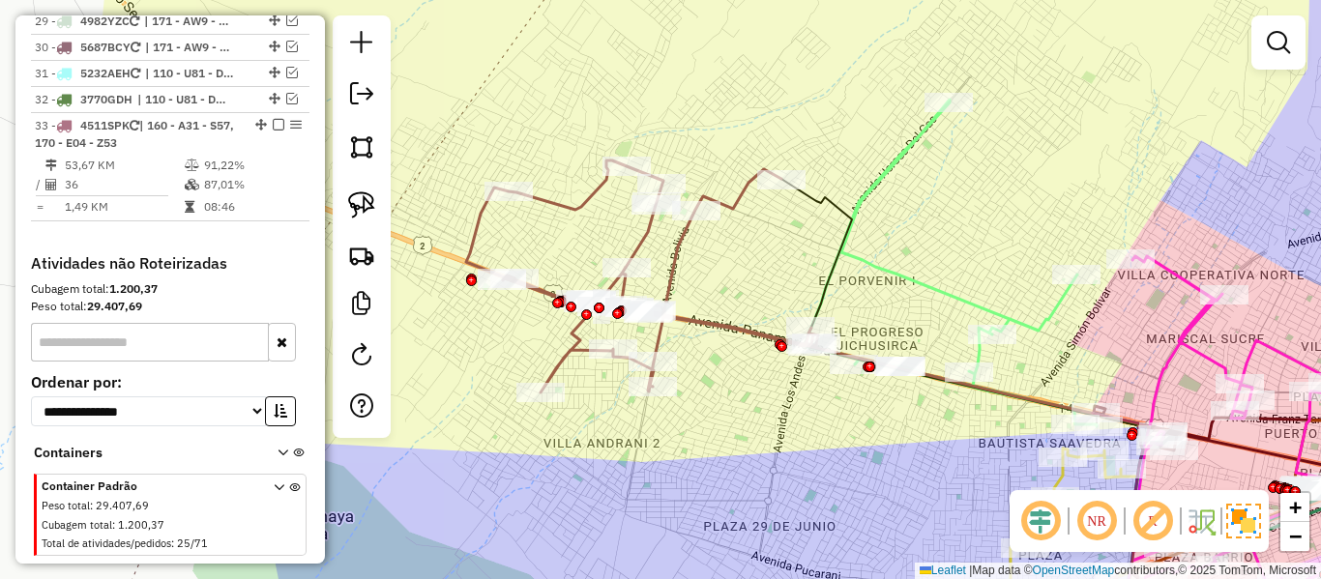
scroll to position [3815, 0]
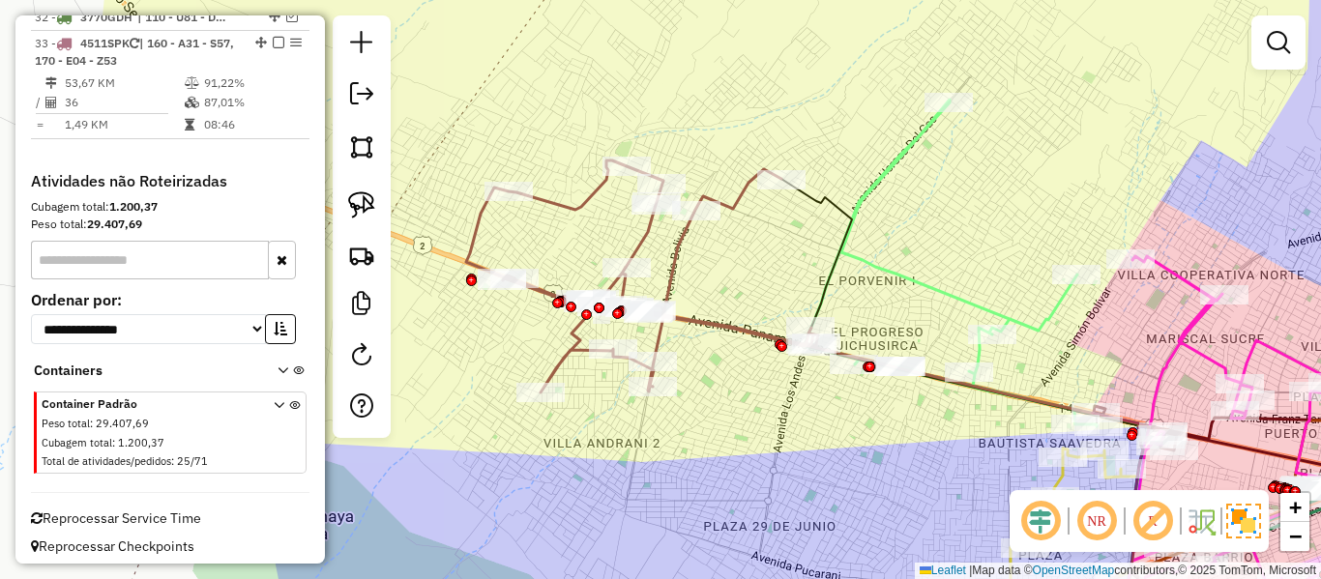
click at [669, 236] on div "Janela de atendimento Grade de atendimento Capacidade Transportadoras Veículos …" at bounding box center [660, 289] width 1321 height 579
click at [678, 241] on icon at bounding box center [642, 277] width 352 height 232
select select "**********"
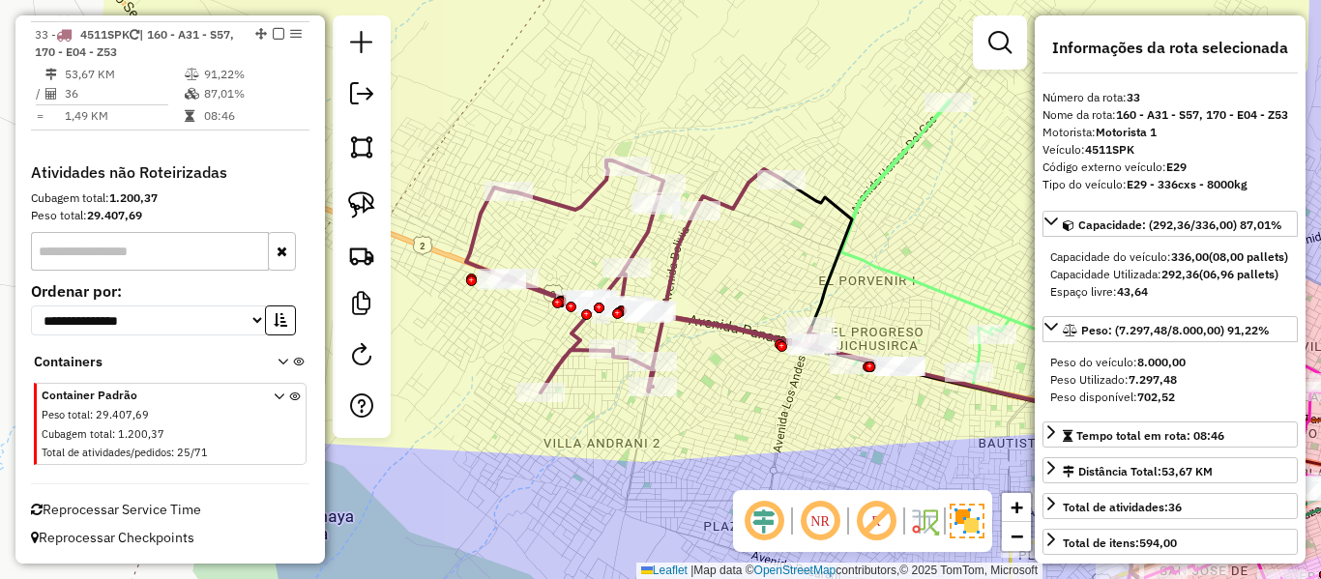
scroll to position [3841, 0]
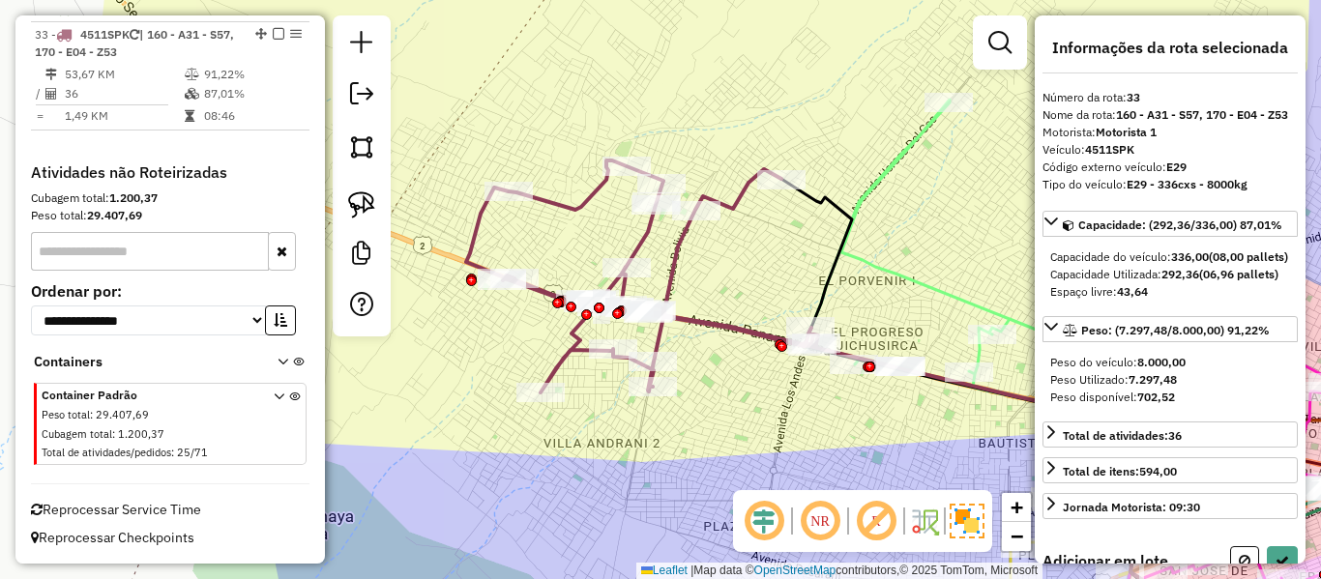
click at [707, 225] on div "Janela de atendimento Grade de atendimento Capacidade Transportadoras Veículos …" at bounding box center [660, 289] width 1321 height 579
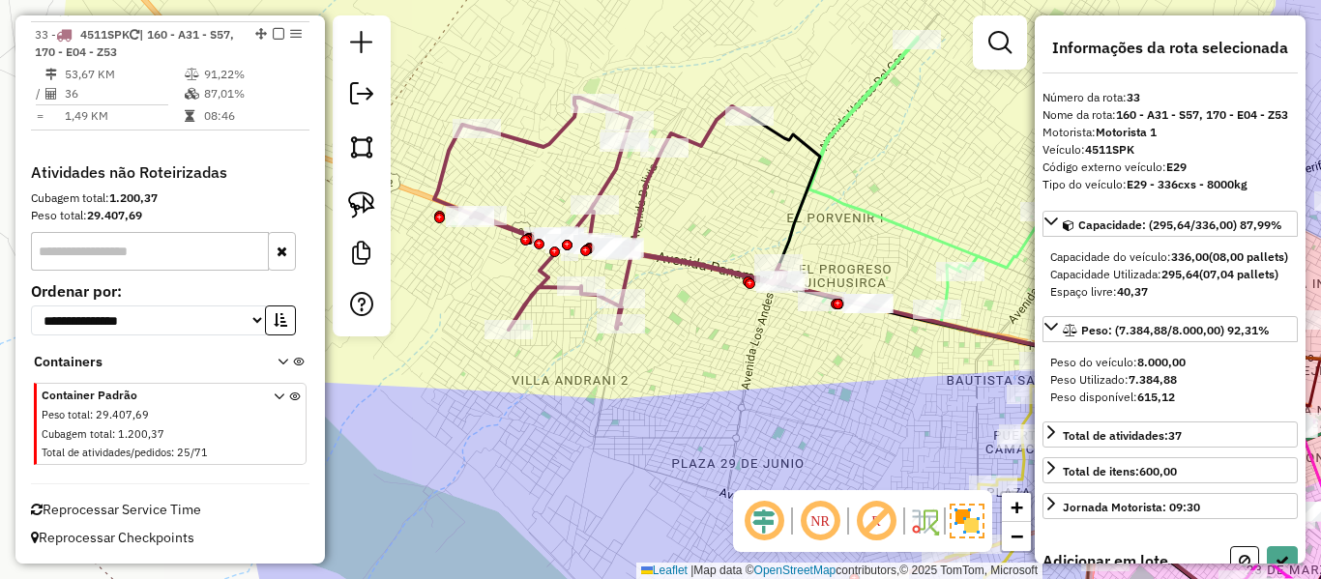
select select "**********"
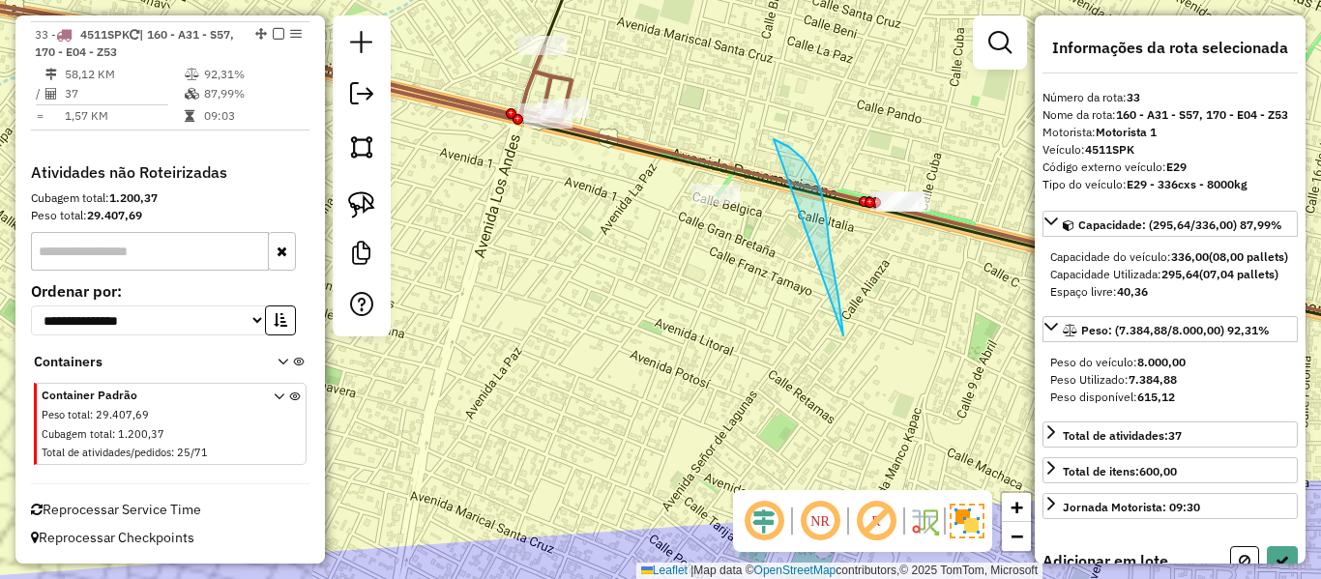
drag, startPoint x: 821, startPoint y: 192, endPoint x: 665, endPoint y: 253, distance: 168.5
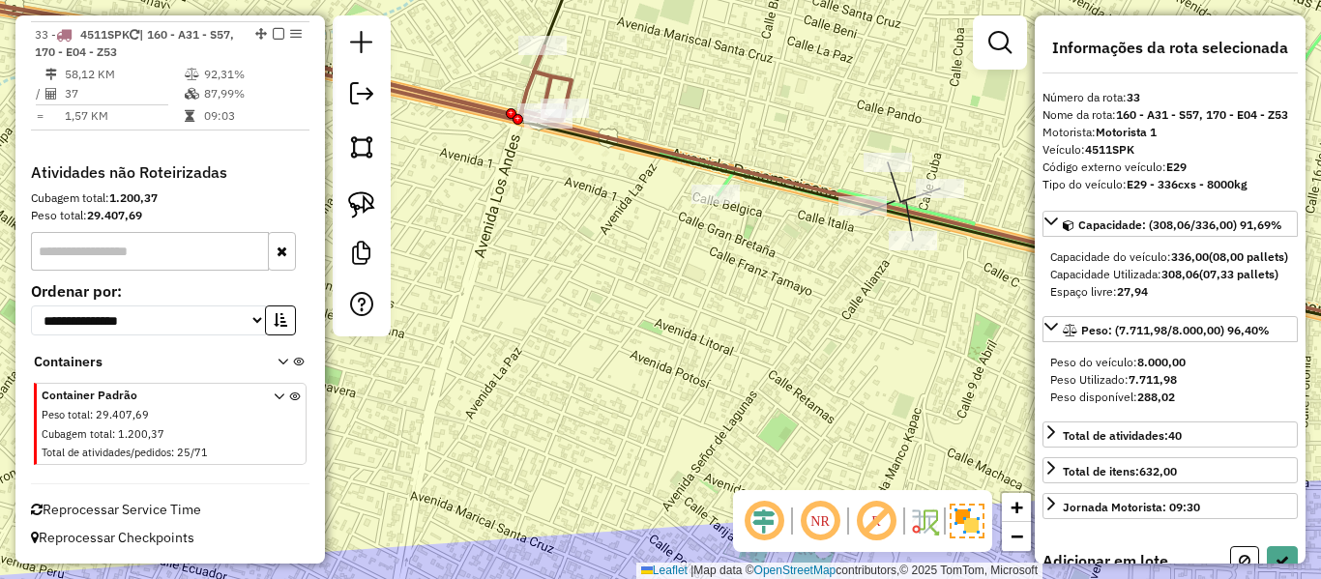
select select "**********"
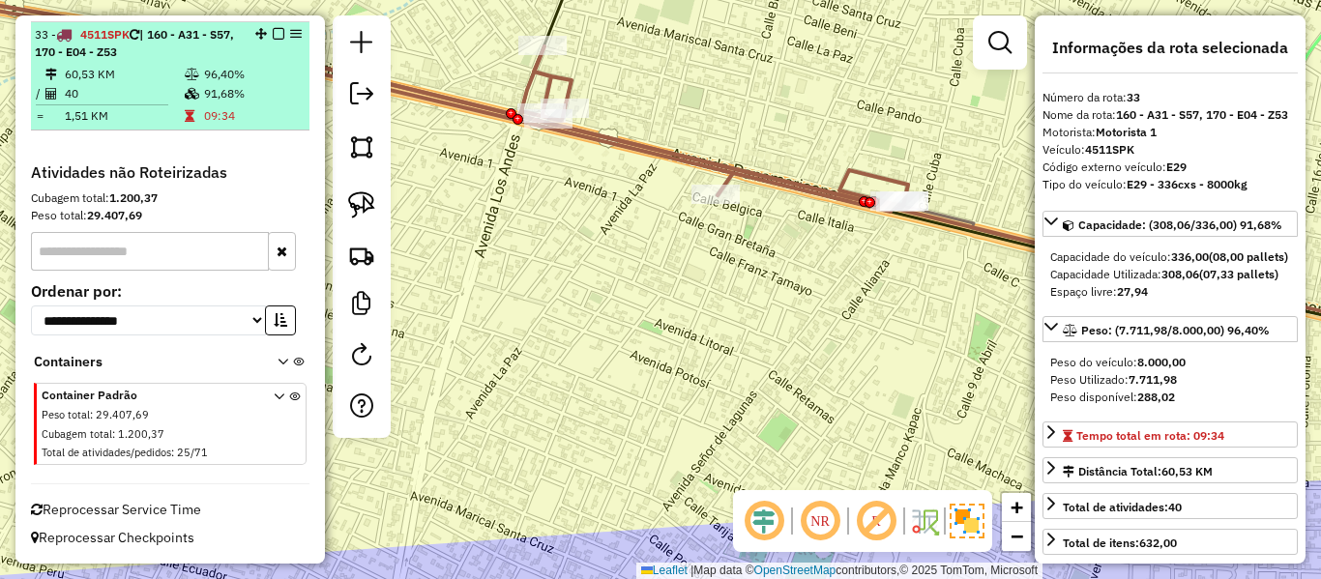
click at [272, 43] on div "33 - 4511SPK | 160 - A31 - S57, 170 - E04 - Z53" at bounding box center [170, 43] width 271 height 35
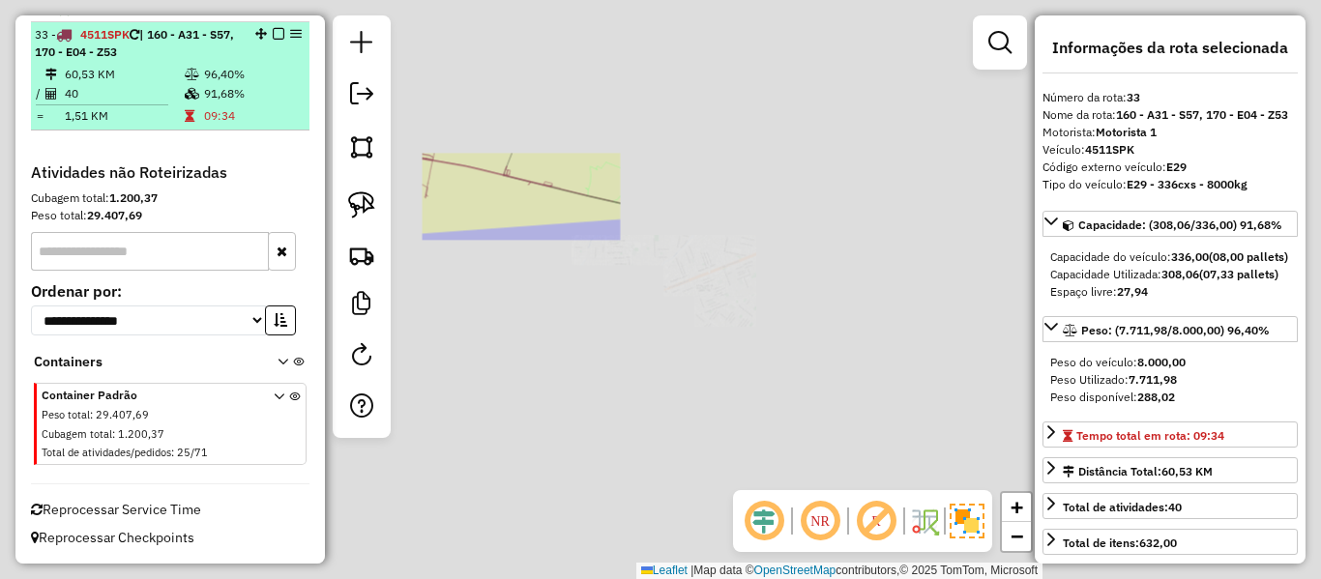
click at [274, 36] on em at bounding box center [279, 34] width 12 height 12
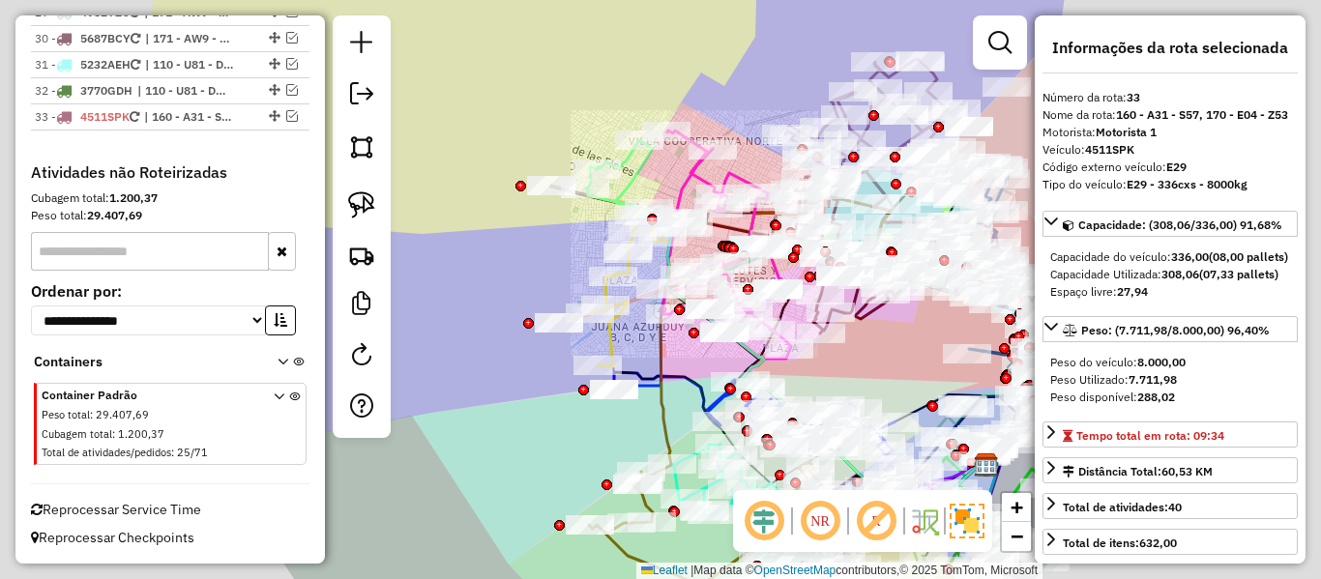
scroll to position [3759, 0]
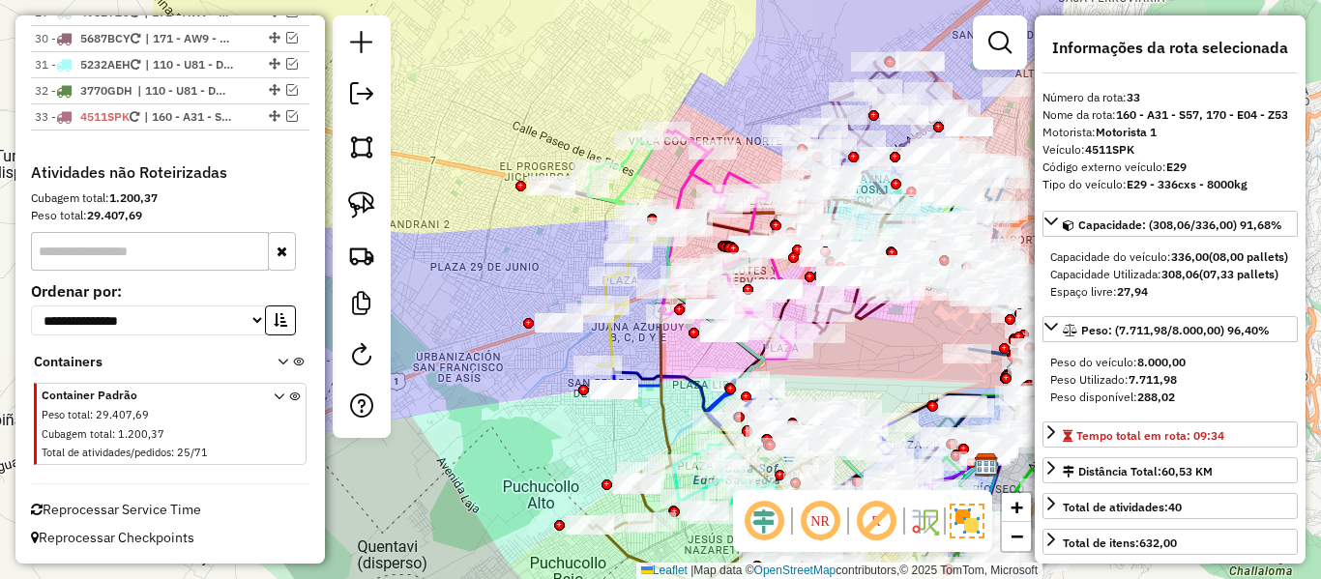
drag, startPoint x: 521, startPoint y: 266, endPoint x: 543, endPoint y: 268, distance: 21.4
click at [541, 277] on div "Janela de atendimento Grade de atendimento Capacidade Transportadoras Veículos …" at bounding box center [660, 289] width 1321 height 579
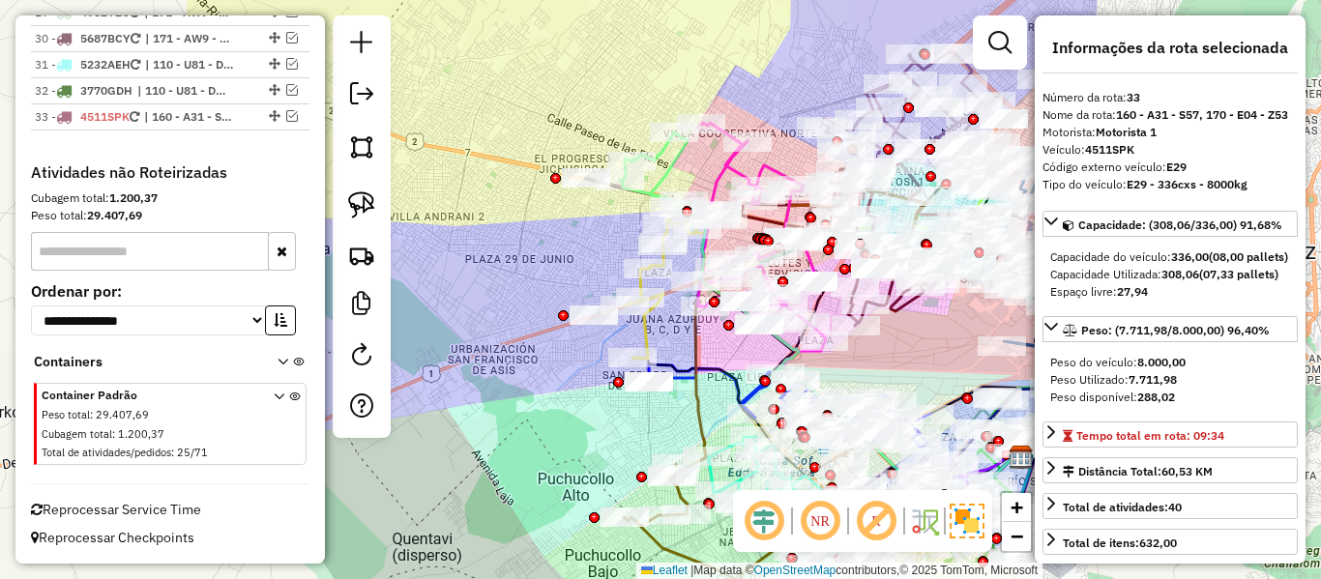
drag, startPoint x: 543, startPoint y: 268, endPoint x: 558, endPoint y: 250, distance: 24.0
click at [558, 250] on div "Janela de atendimento Grade de atendimento Capacidade Transportadoras Veículos …" at bounding box center [660, 289] width 1321 height 579
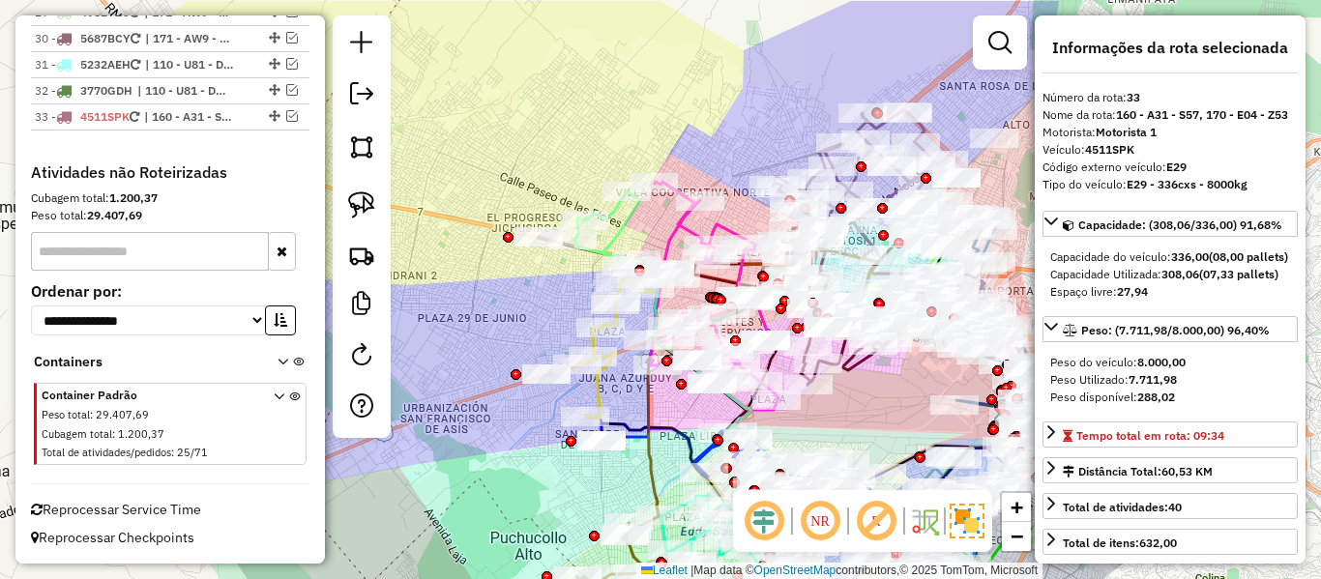
drag, startPoint x: 539, startPoint y: 274, endPoint x: 568, endPoint y: 295, distance: 36.0
click at [527, 325] on div "Janela de atendimento Grade de atendimento Capacidade Transportadoras Veículos …" at bounding box center [660, 289] width 1321 height 579
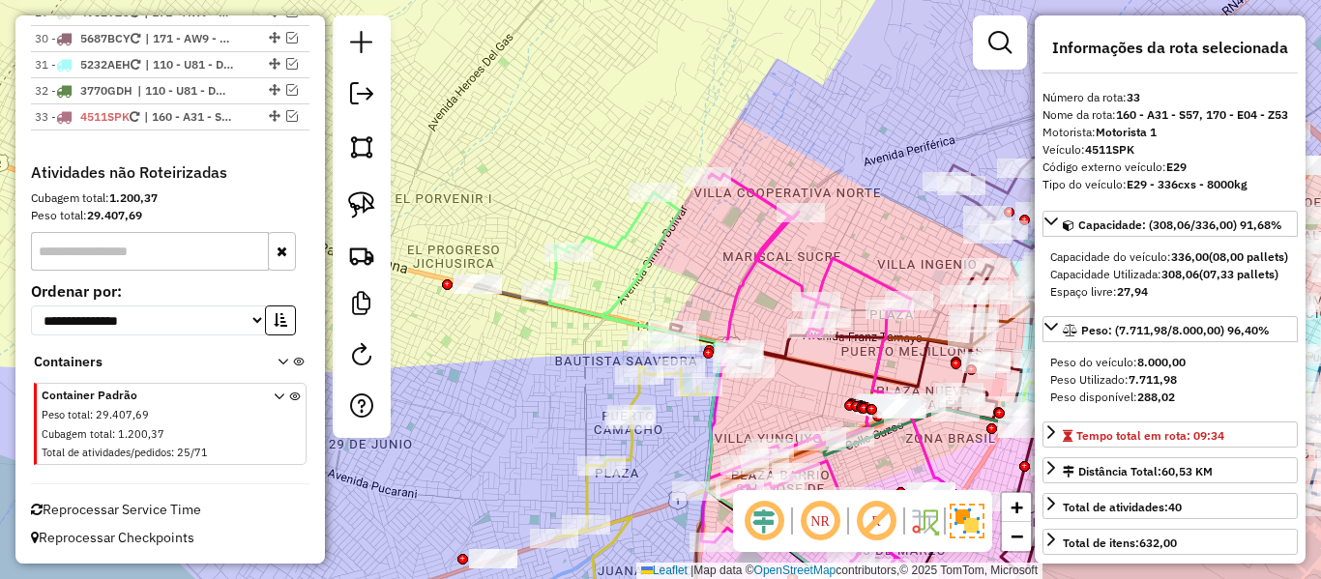
click at [629, 223] on icon at bounding box center [613, 269] width 134 height 152
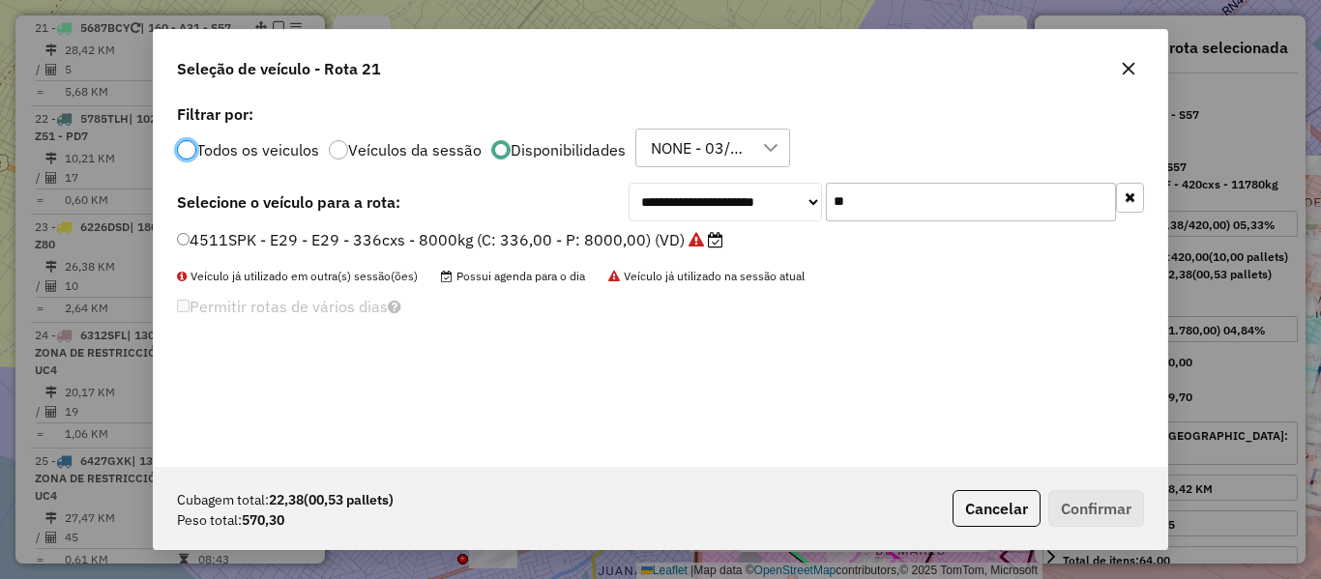
scroll to position [11, 6]
click at [1136, 205] on button "button" at bounding box center [1130, 198] width 28 height 30
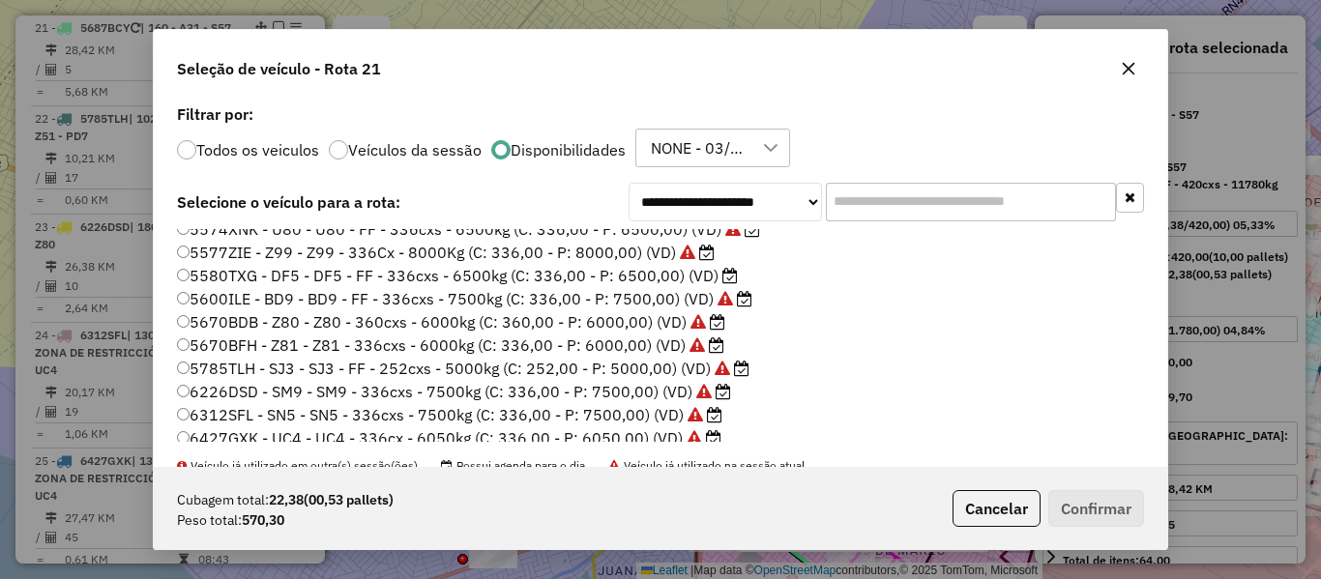
scroll to position [290, 0]
click at [714, 276] on label "5580TXG - DF5 - DF5 - FF - 336cxs - 6500kg (C: 336,00 - P: 6500,00) (VD)" at bounding box center [457, 274] width 561 height 23
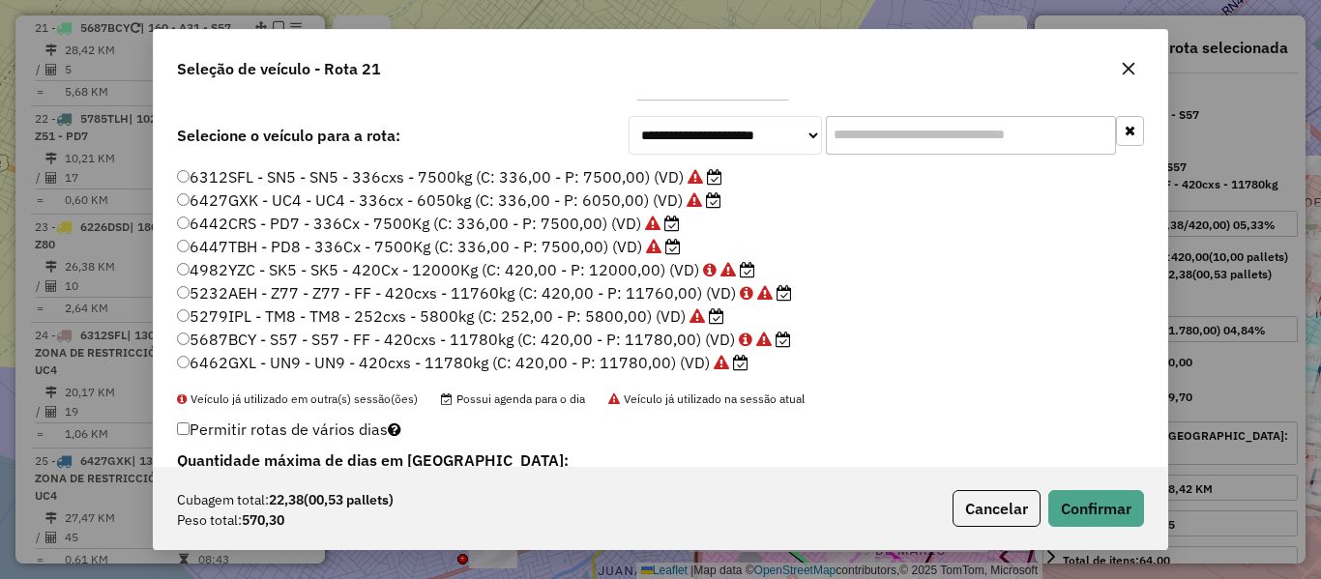
scroll to position [97, 0]
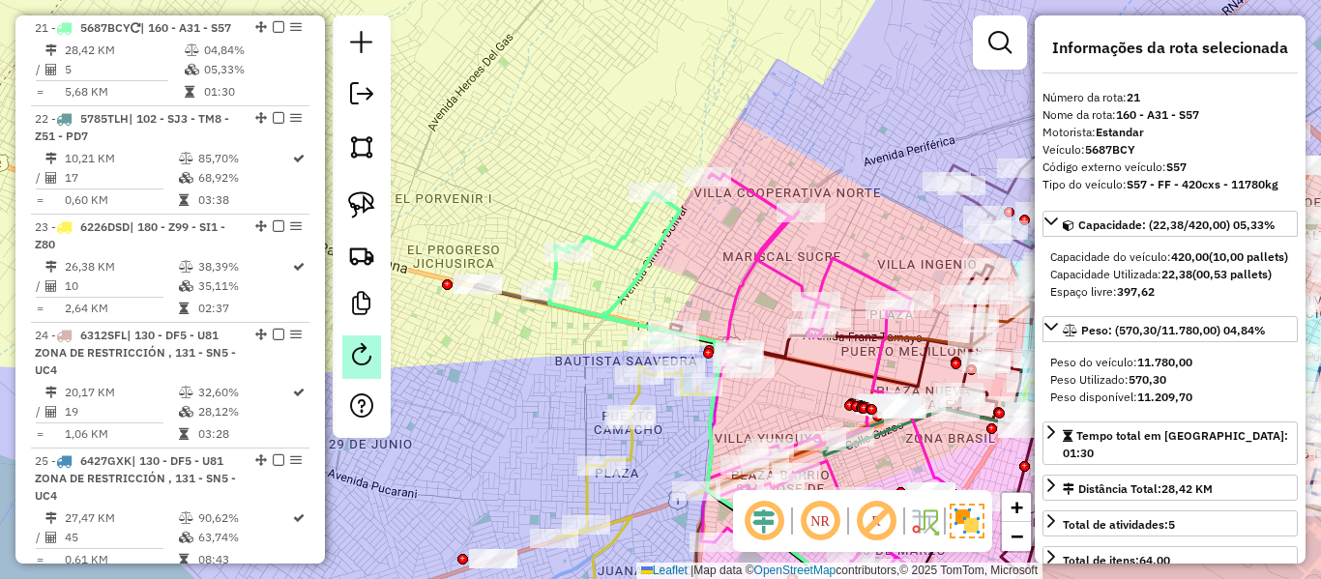
click at [368, 343] on em at bounding box center [361, 354] width 23 height 23
select select "*"
click at [629, 234] on icon at bounding box center [613, 269] width 134 height 152
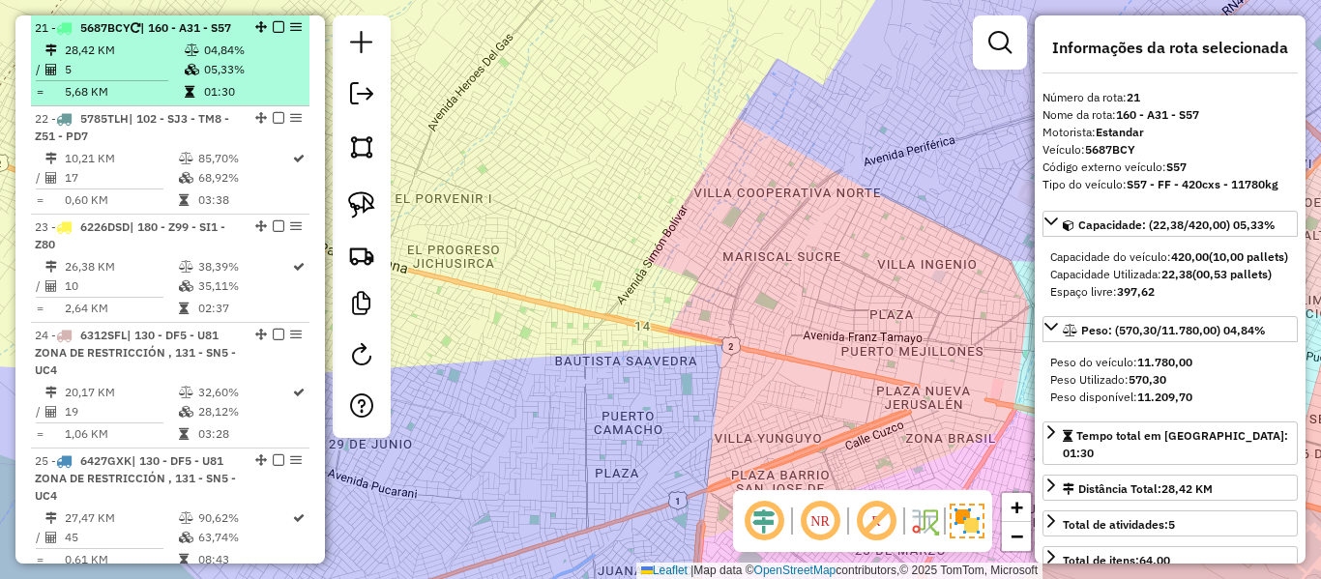
click at [197, 60] on td at bounding box center [193, 50] width 19 height 19
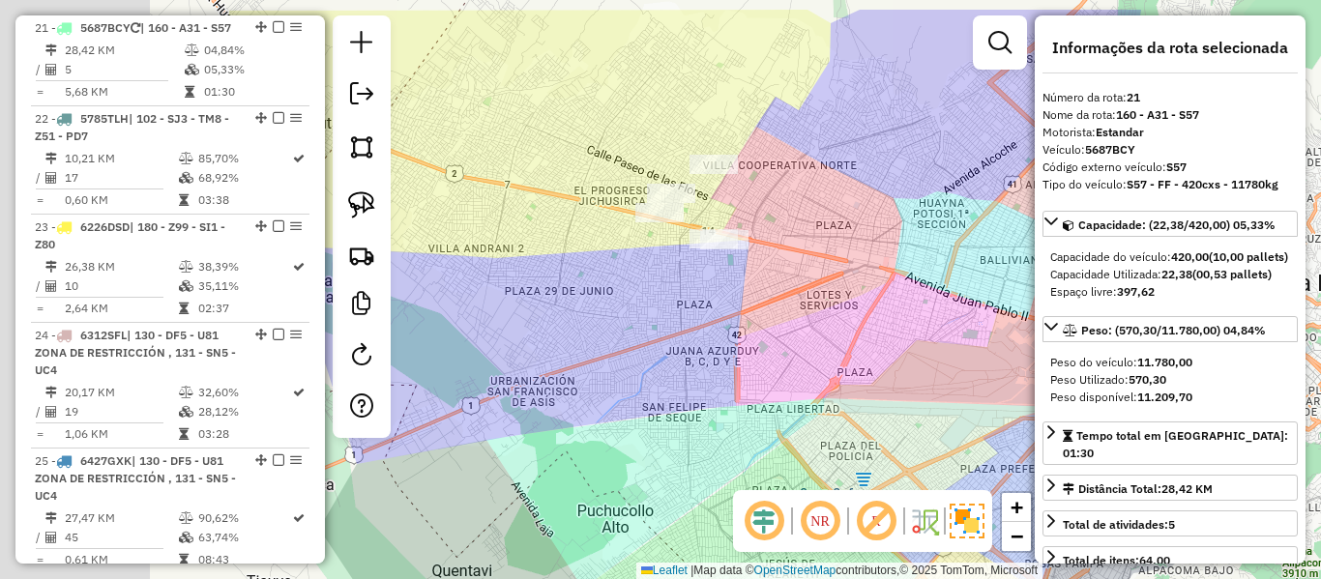
drag, startPoint x: 754, startPoint y: 248, endPoint x: 931, endPoint y: 316, distance: 189.9
click at [931, 316] on div "Janela de atendimento Grade de atendimento Capacidade Transportadoras Veículos …" at bounding box center [660, 289] width 1321 height 579
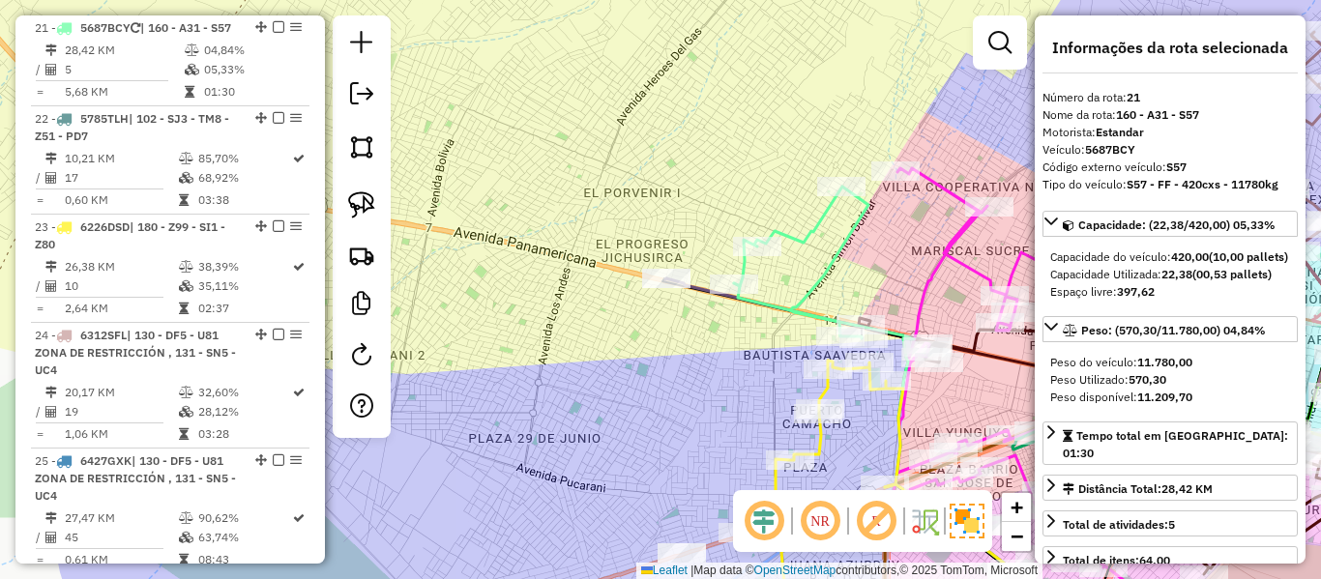
click at [810, 222] on icon at bounding box center [801, 263] width 134 height 152
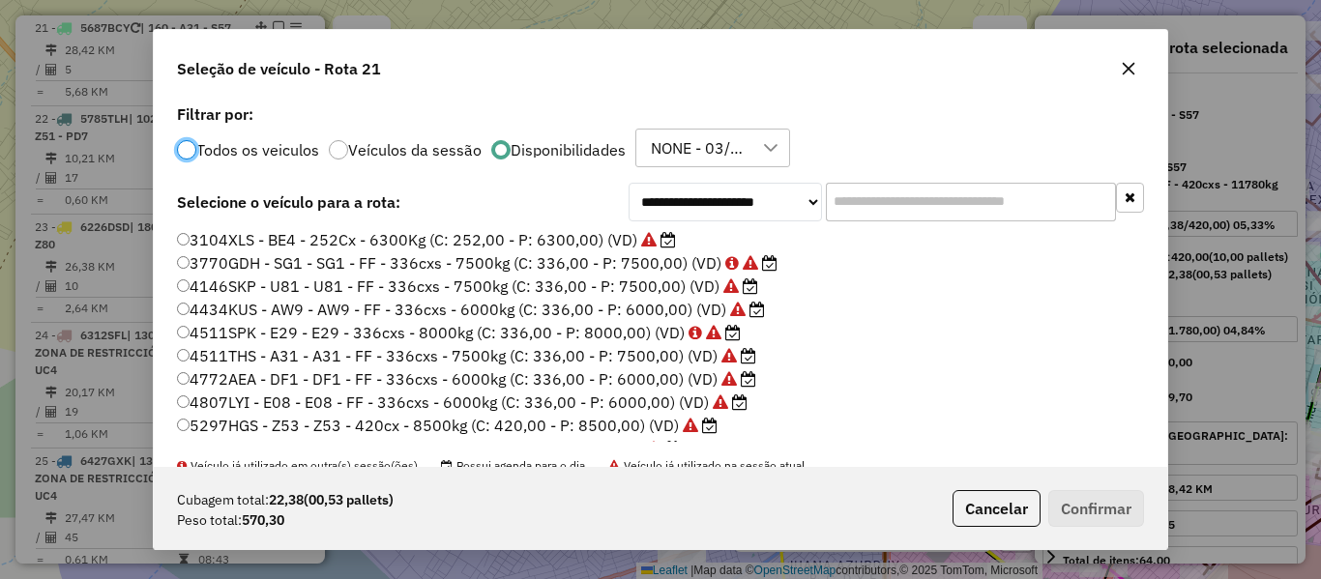
scroll to position [11, 6]
click at [903, 218] on input "text" at bounding box center [971, 202] width 290 height 39
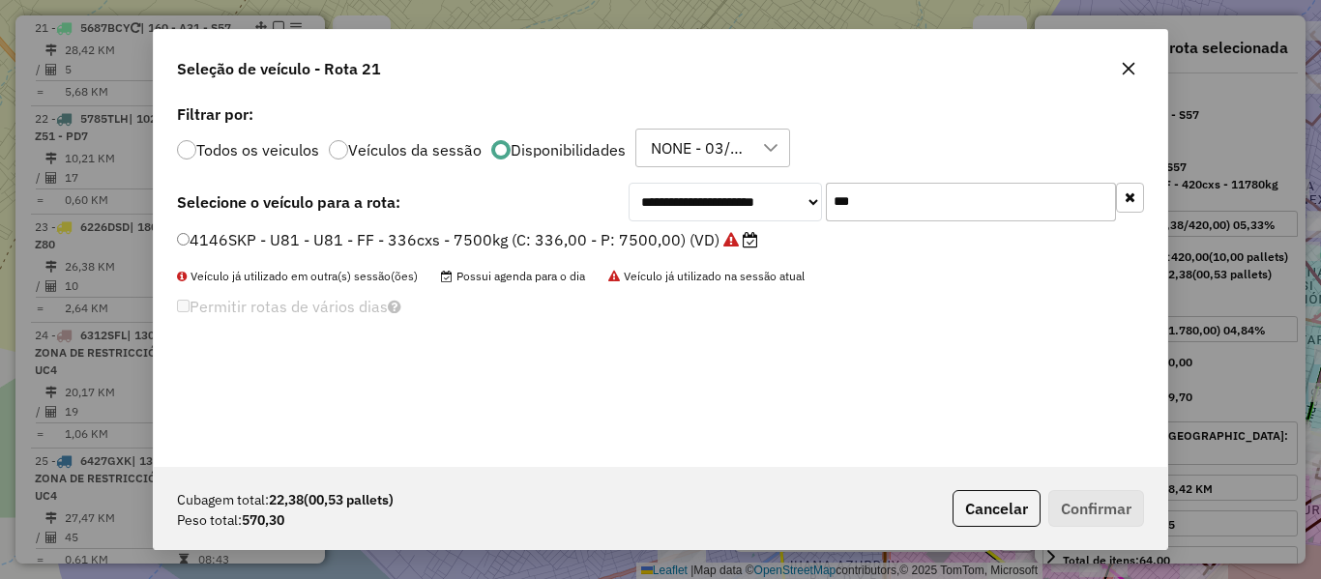
type input "***"
click at [654, 255] on div "4146SKP - U81 - U81 - FF - 336cxs - 7500kg (C: 336,00 - P: 7500,00) (VD)" at bounding box center [660, 248] width 991 height 39
click at [667, 249] on label "4146SKP - U81 - U81 - FF - 336cxs - 7500kg (C: 336,00 - P: 7500,00) (VD)" at bounding box center [467, 239] width 581 height 23
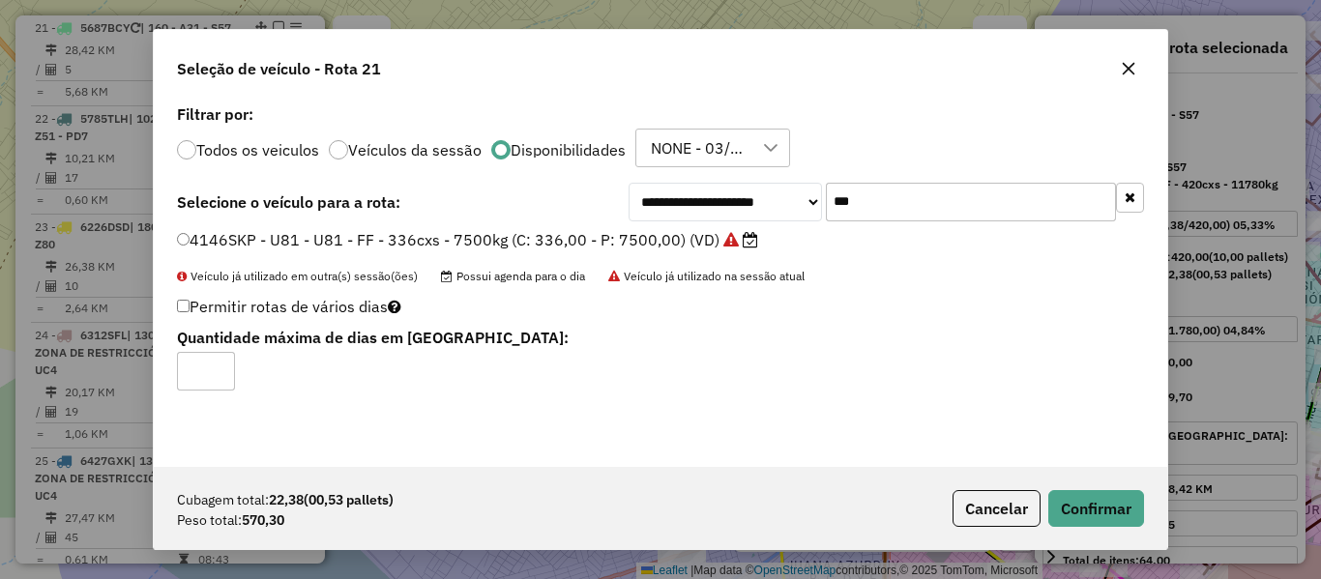
click at [1114, 533] on div "Cubagem total: 22,38 (00,53 pallets) Peso total: 570,30 Cancelar Confirmar" at bounding box center [661, 508] width 1014 height 83
click at [1115, 510] on button "Confirmar" at bounding box center [1097, 508] width 96 height 37
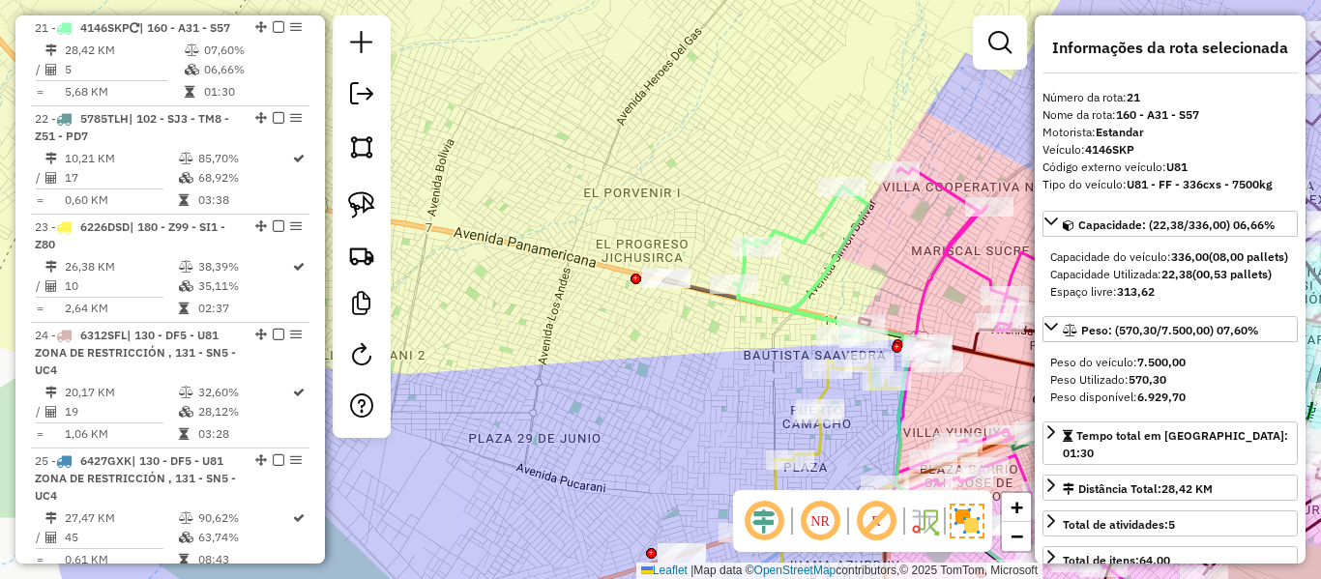
click at [813, 235] on icon at bounding box center [801, 263] width 134 height 152
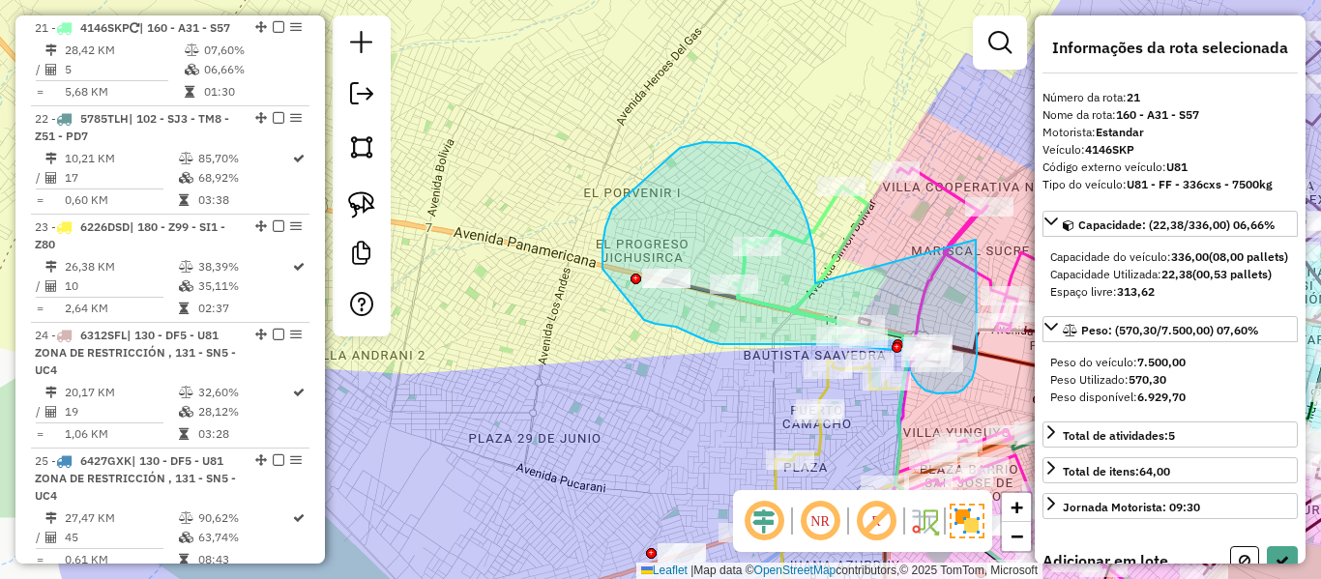
drag, startPoint x: 749, startPoint y: 147, endPoint x: 779, endPoint y: 144, distance: 30.1
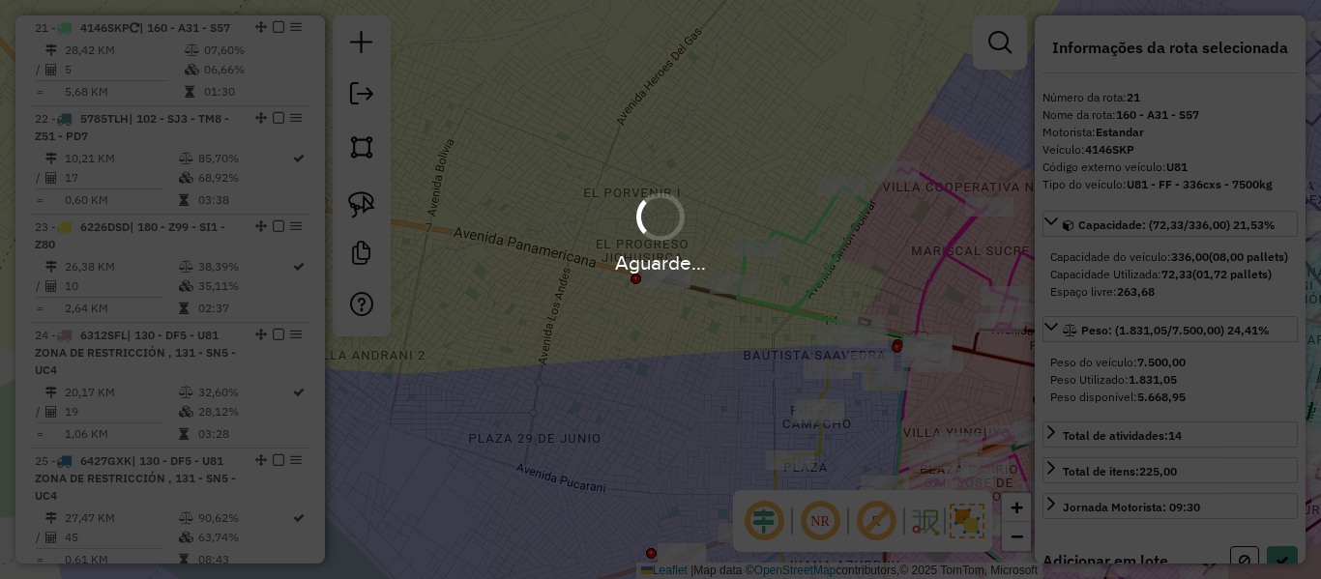
select select "**********"
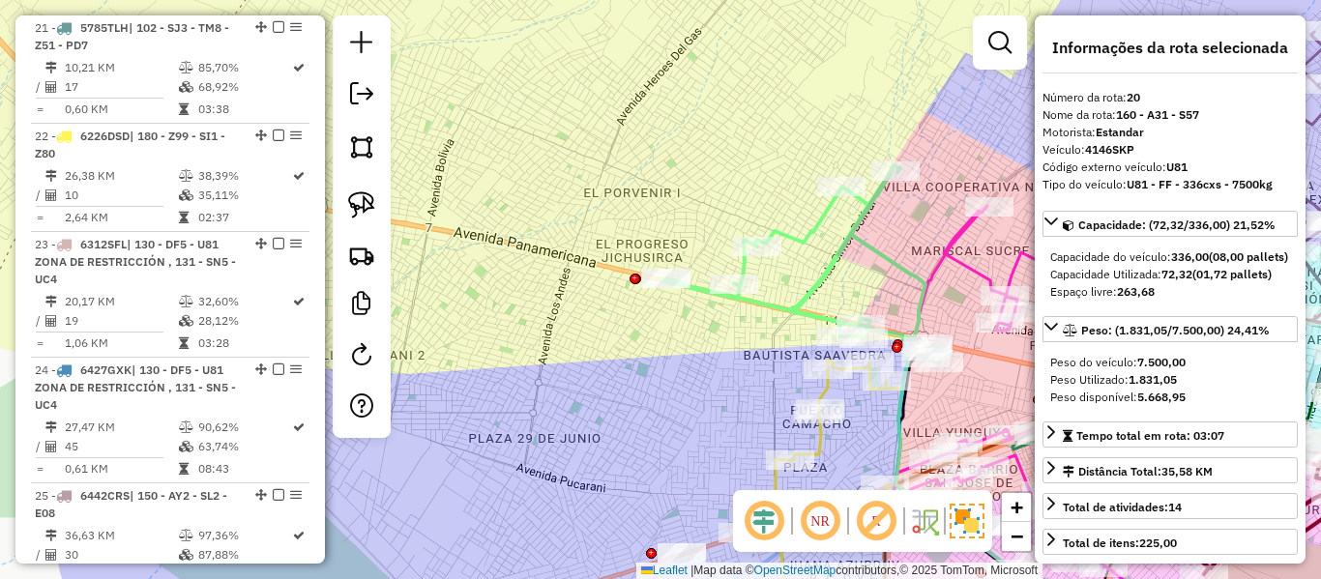
click at [824, 224] on icon at bounding box center [803, 263] width 280 height 197
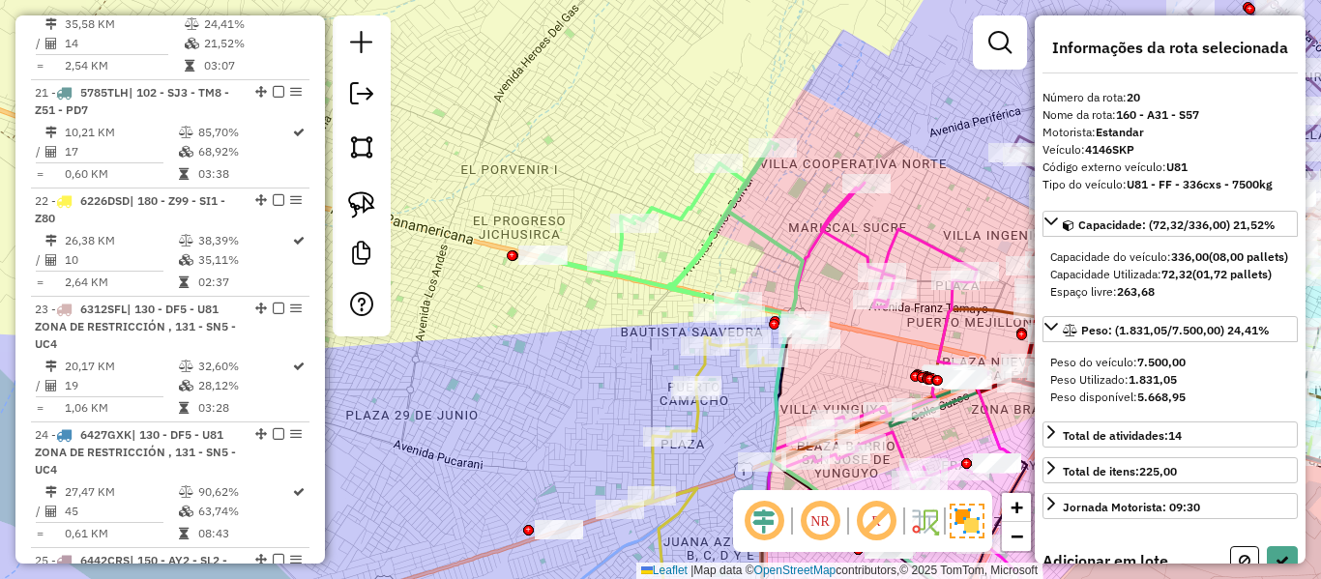
drag, startPoint x: 677, startPoint y: 240, endPoint x: 655, endPoint y: 241, distance: 22.3
click at [643, 235] on div "Rota 20 - Placa 4146SKP 0000909761 - GREGORIA MURGUI Janela de atendimento Grad…" at bounding box center [660, 289] width 1321 height 579
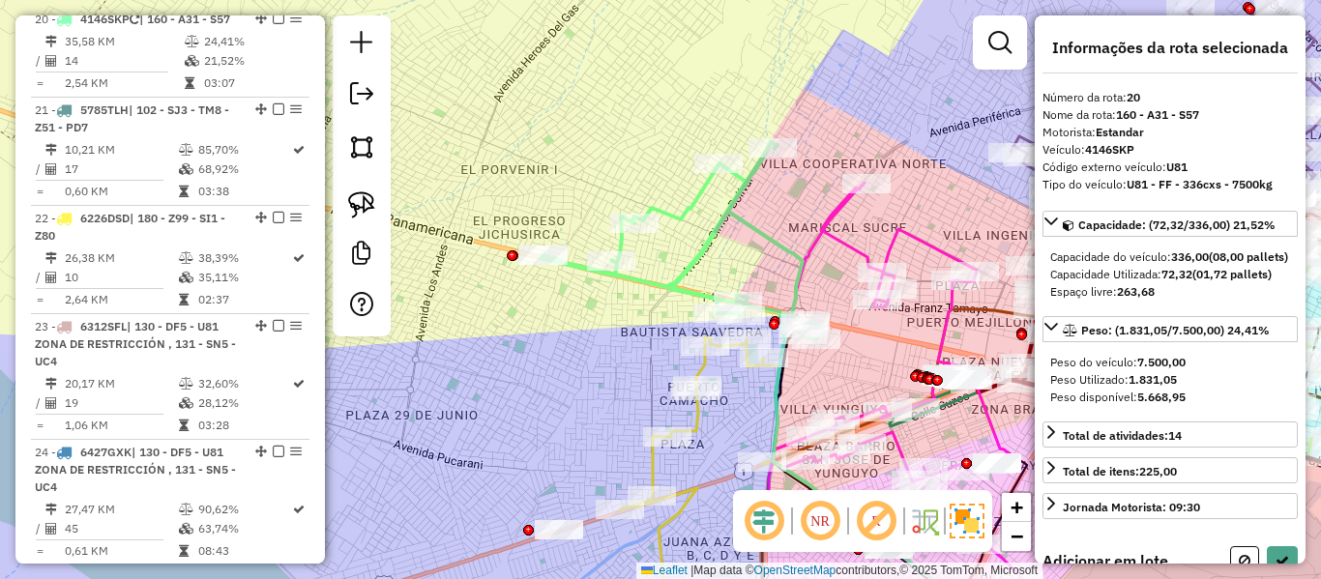
scroll to position [2769, 0]
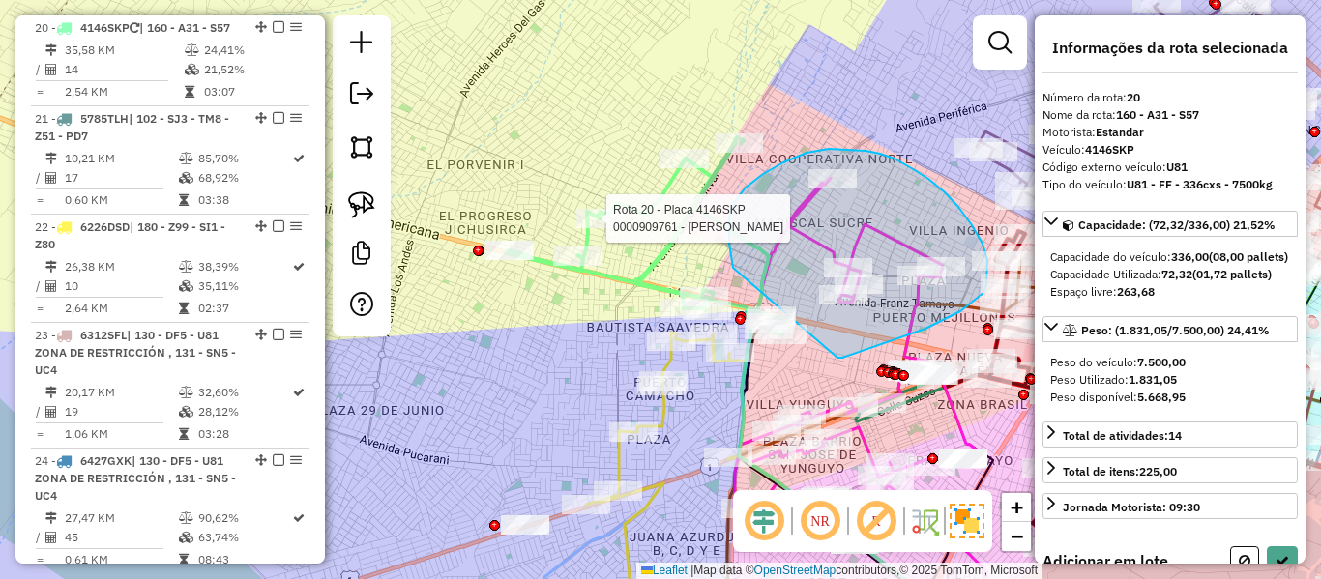
drag, startPoint x: 838, startPoint y: 358, endPoint x: 733, endPoint y: 268, distance: 137.9
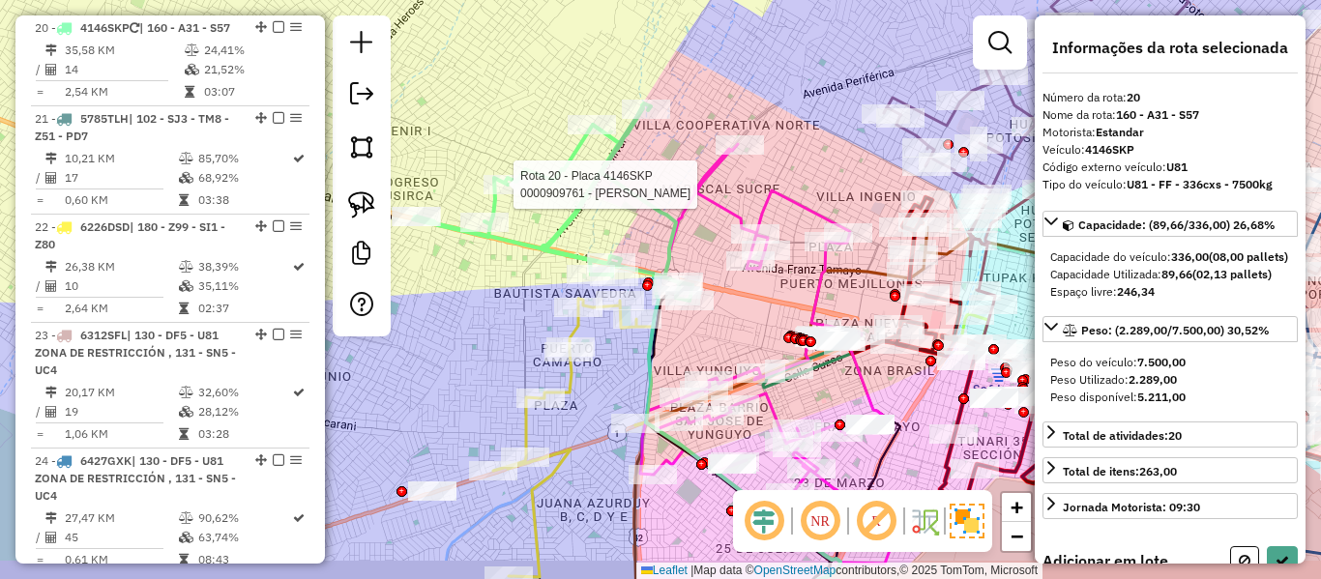
drag, startPoint x: 849, startPoint y: 348, endPoint x: 755, endPoint y: 311, distance: 101.7
click at [755, 312] on div "Rota 20 - Placa 4146SKP 0000909761 - GREGORIA MURGUI Janela de atendimento Grad…" at bounding box center [660, 289] width 1321 height 579
select select "**********"
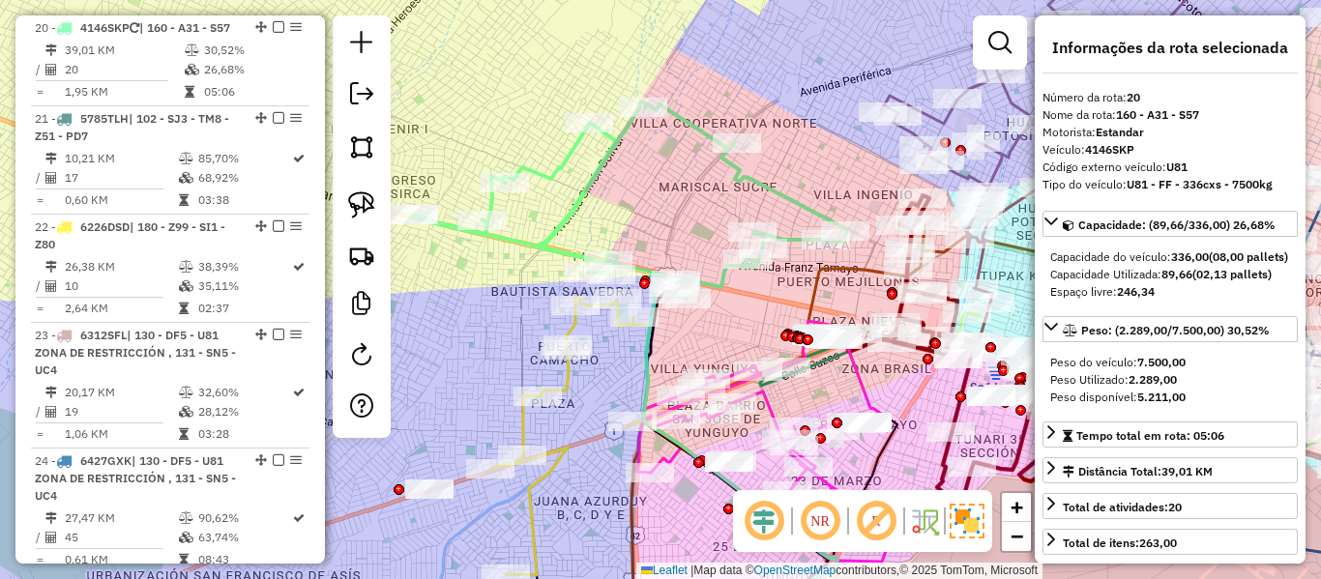
click at [778, 191] on icon at bounding box center [628, 200] width 437 height 197
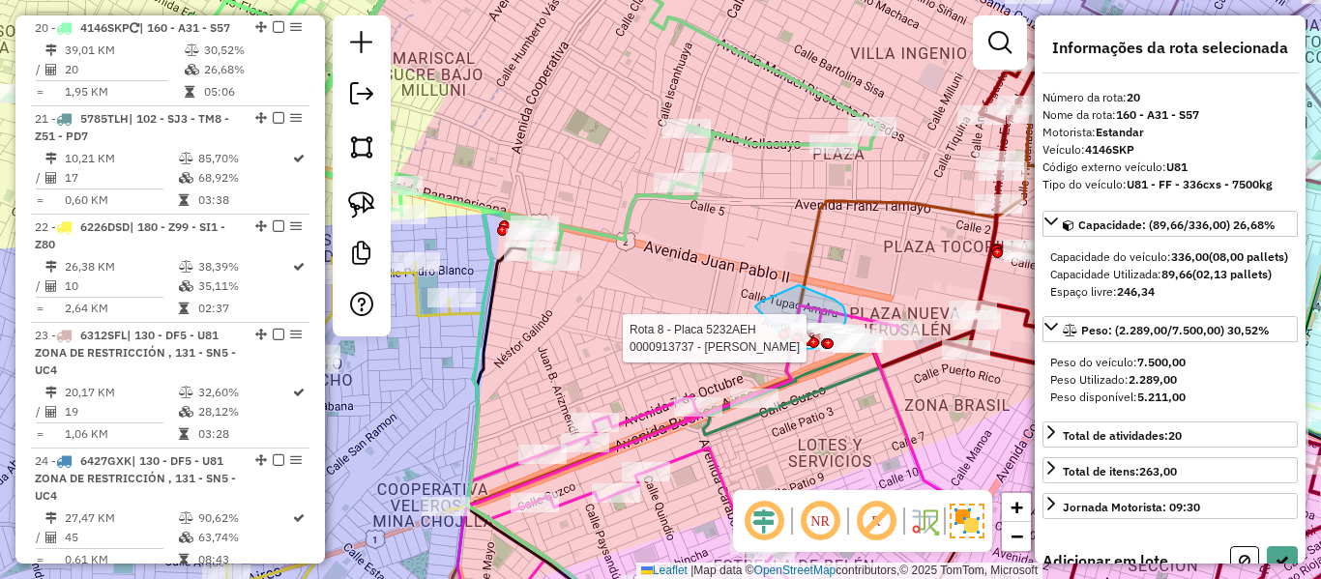
drag, startPoint x: 756, startPoint y: 307, endPoint x: 782, endPoint y: 350, distance: 50.8
click at [782, 350] on div "Rota 8 - Placa 5232AEH 0000890572 - T. WILMA Rota 13 - Placa 5359PRC 0000047889…" at bounding box center [660, 289] width 1321 height 579
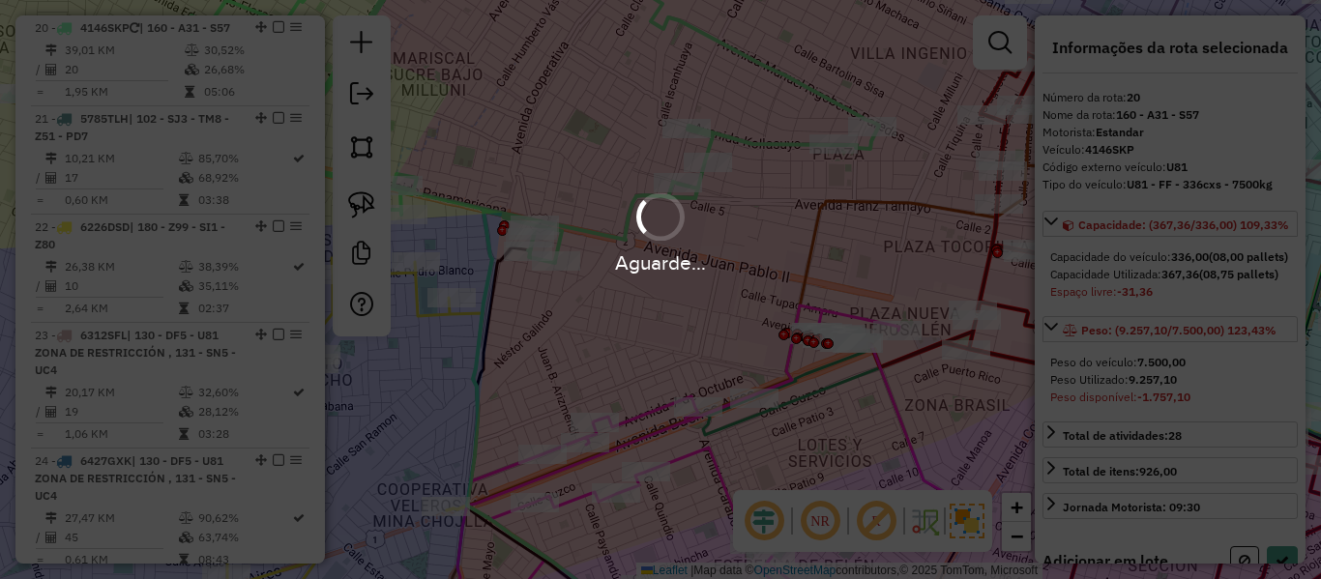
select select "**********"
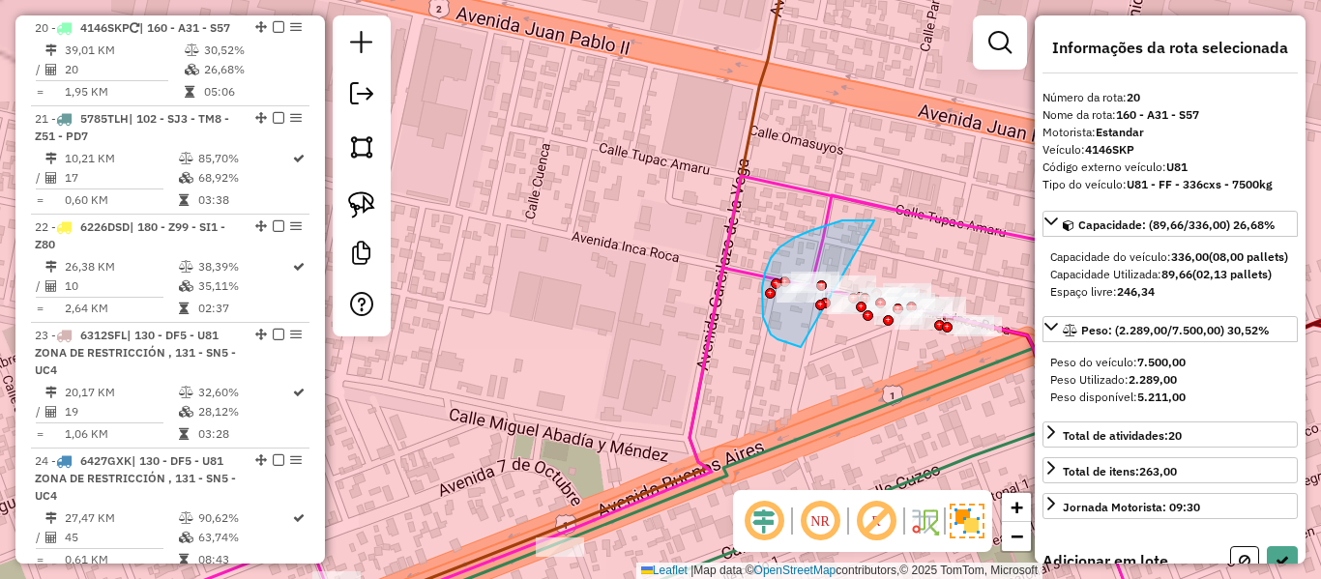
drag, startPoint x: 762, startPoint y: 288, endPoint x: 874, endPoint y: 221, distance: 131.1
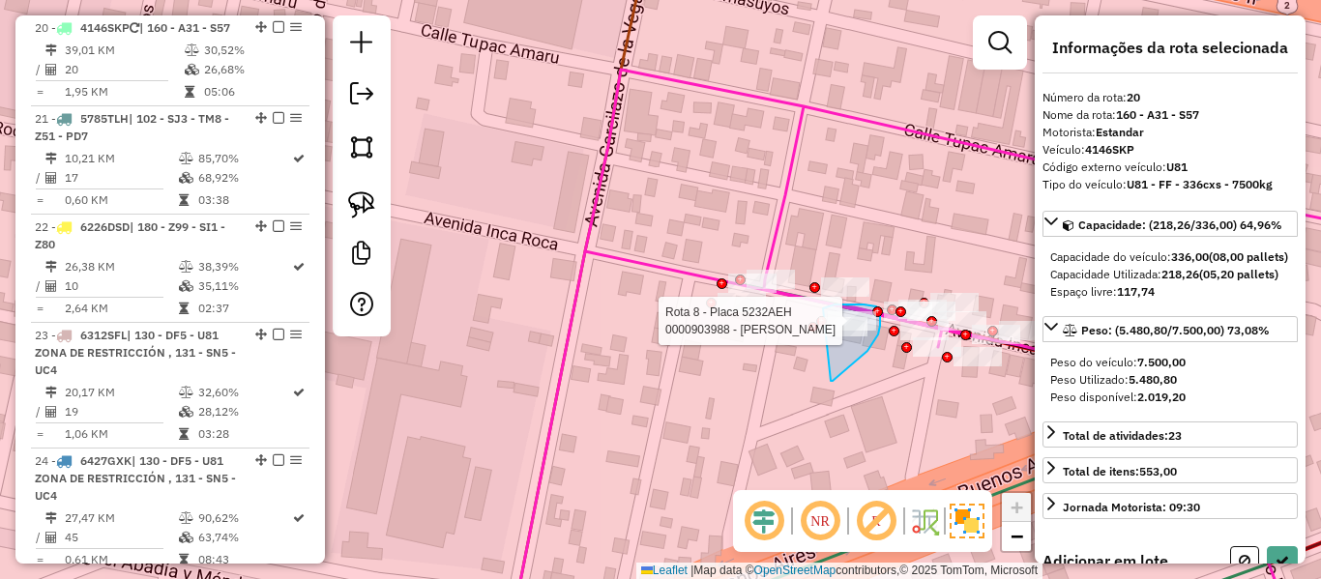
drag, startPoint x: 831, startPoint y: 381, endPoint x: 808, endPoint y: 326, distance: 59.8
click at [808, 326] on div "Rota 13 - Placa 5359PRC 0000902431 - JOSE CARLOS RAM Rota 8 - Placa 5232AEH 000…" at bounding box center [660, 289] width 1321 height 579
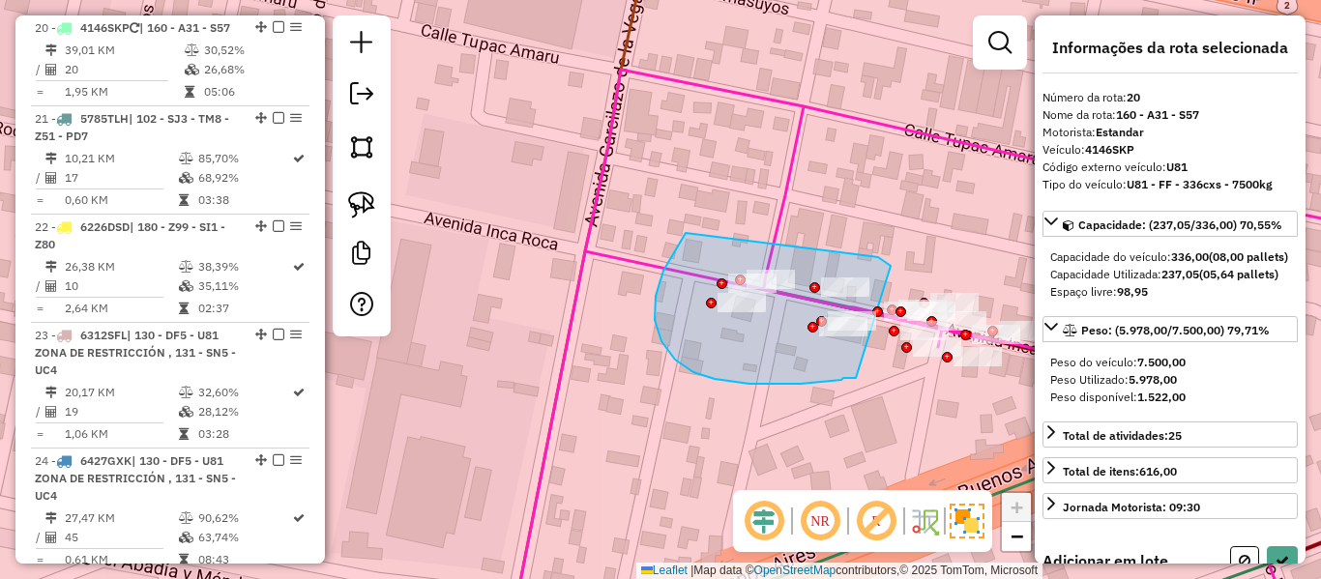
drag, startPoint x: 878, startPoint y: 257, endPoint x: 858, endPoint y: 378, distance: 122.6
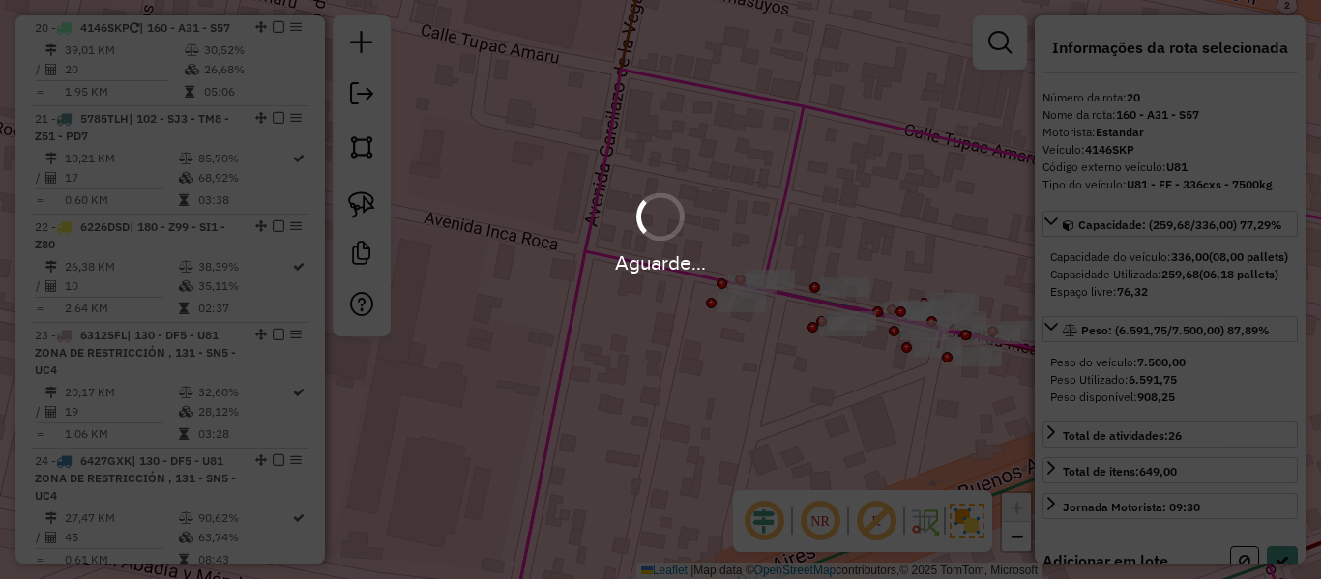
select select "**********"
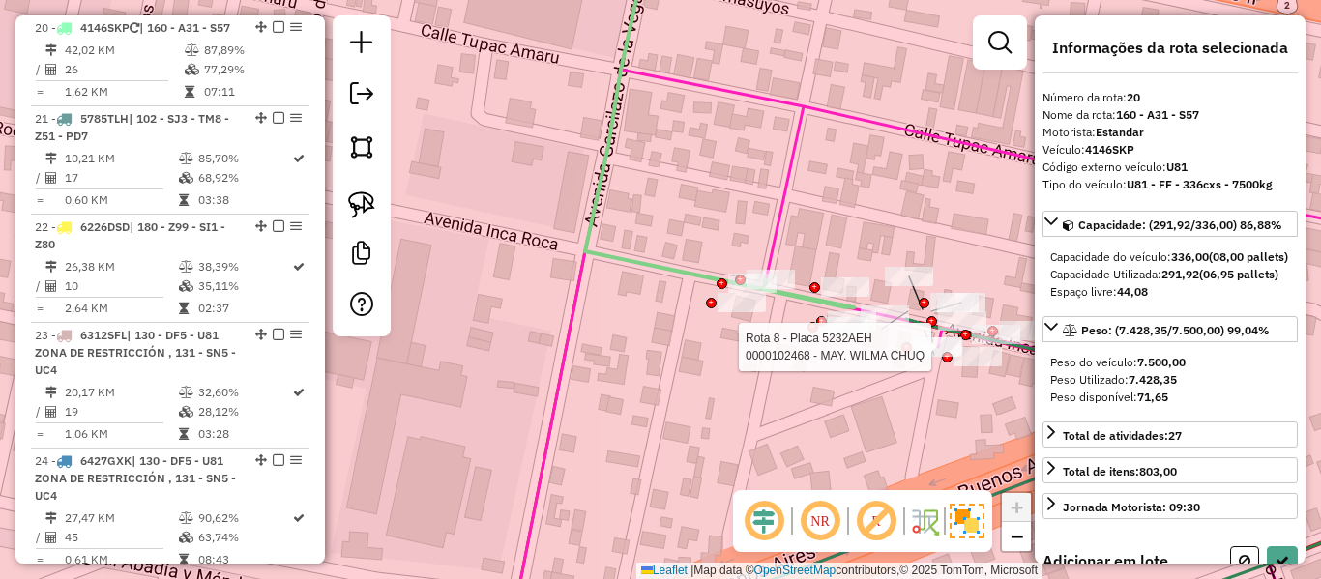
select select "**********"
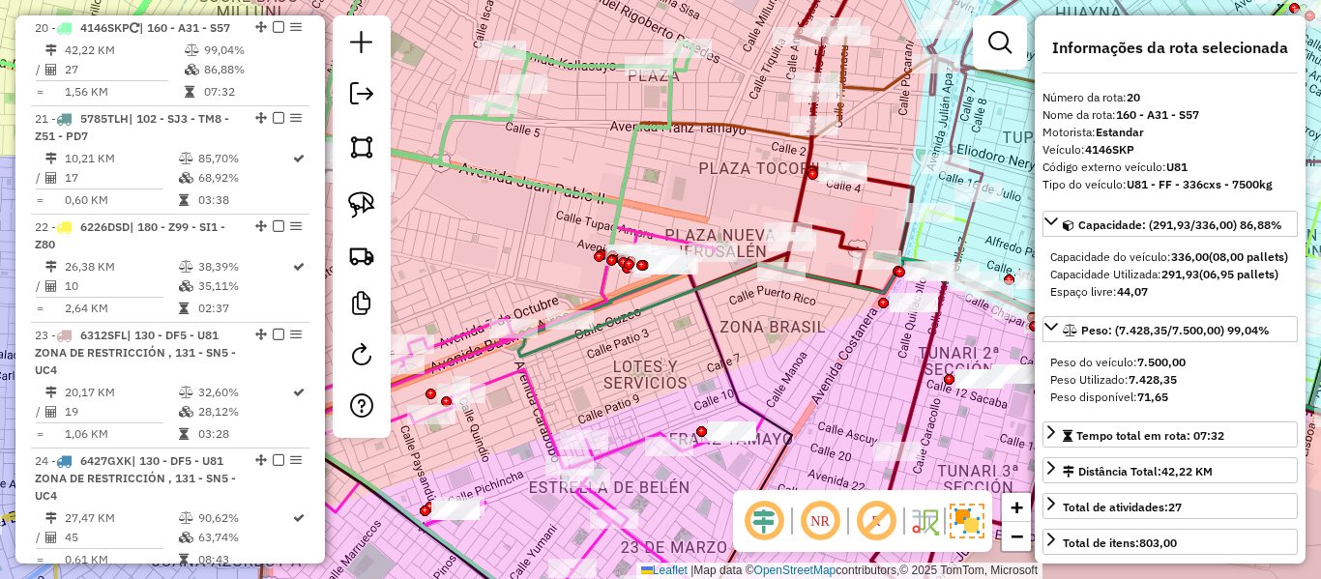
click at [274, 24] on em at bounding box center [279, 27] width 12 height 12
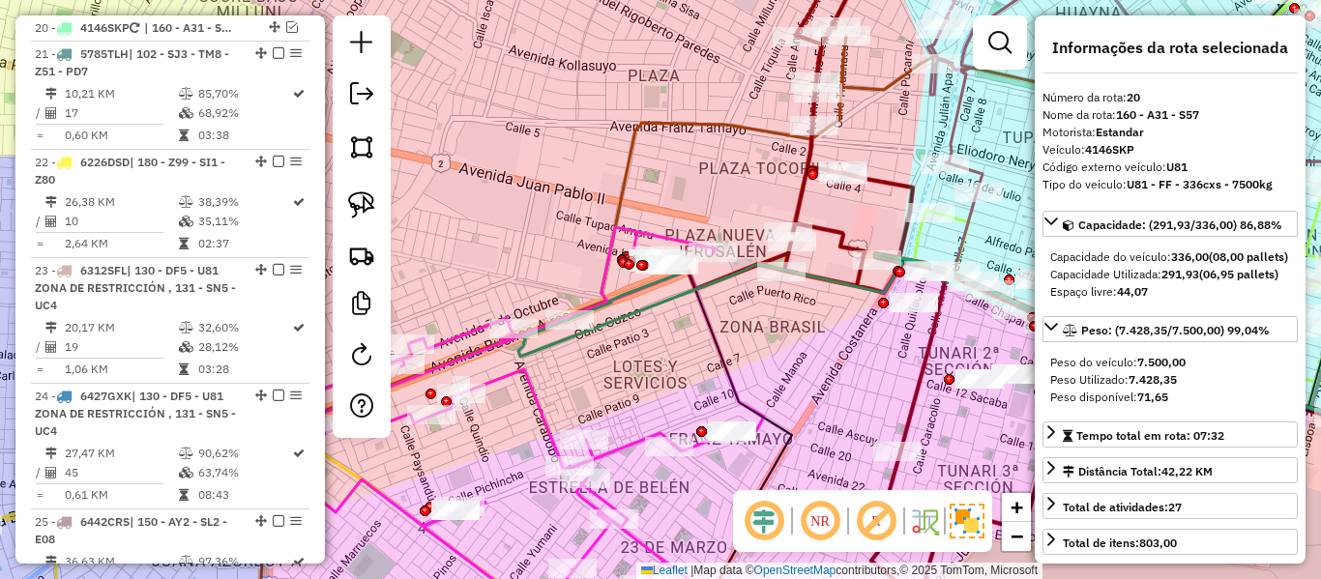
scroll to position [2686, 0]
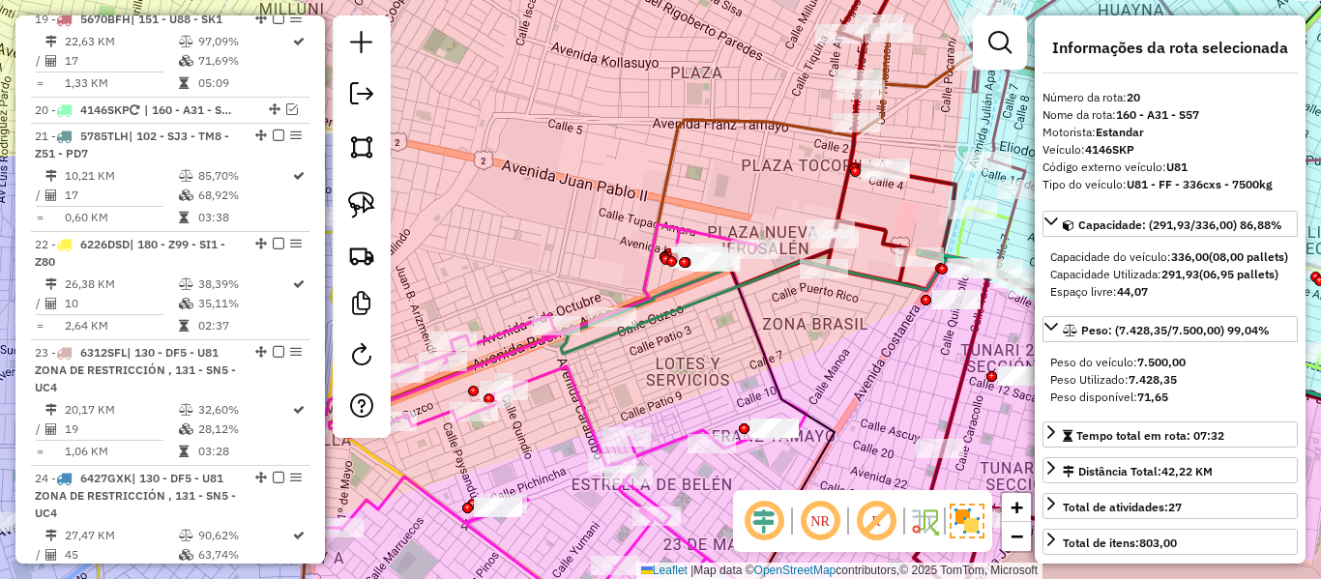
drag, startPoint x: 553, startPoint y: 145, endPoint x: 756, endPoint y: 116, distance: 205.2
click at [753, 123] on div "Janela de atendimento Grade de atendimento Capacidade Transportadoras Veículos …" at bounding box center [660, 289] width 1321 height 579
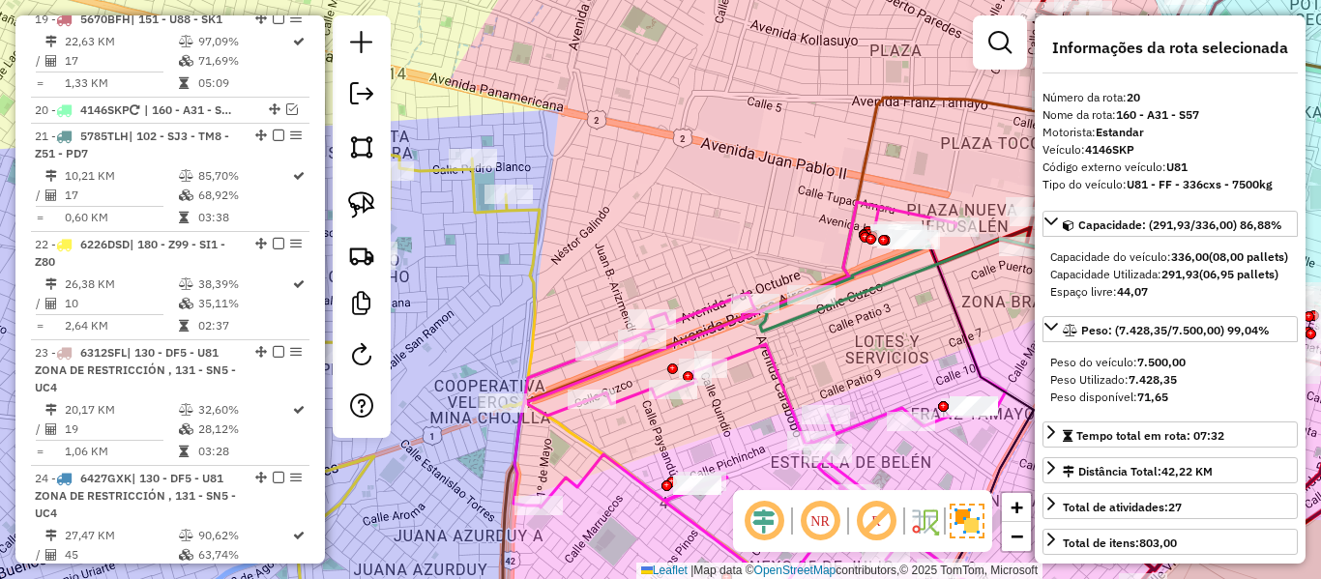
drag, startPoint x: 667, startPoint y: 226, endPoint x: 975, endPoint y: 208, distance: 309.1
click at [979, 216] on div "Janela de atendimento Grade de atendimento Capacidade Transportadoras Veículos …" at bounding box center [660, 289] width 1321 height 579
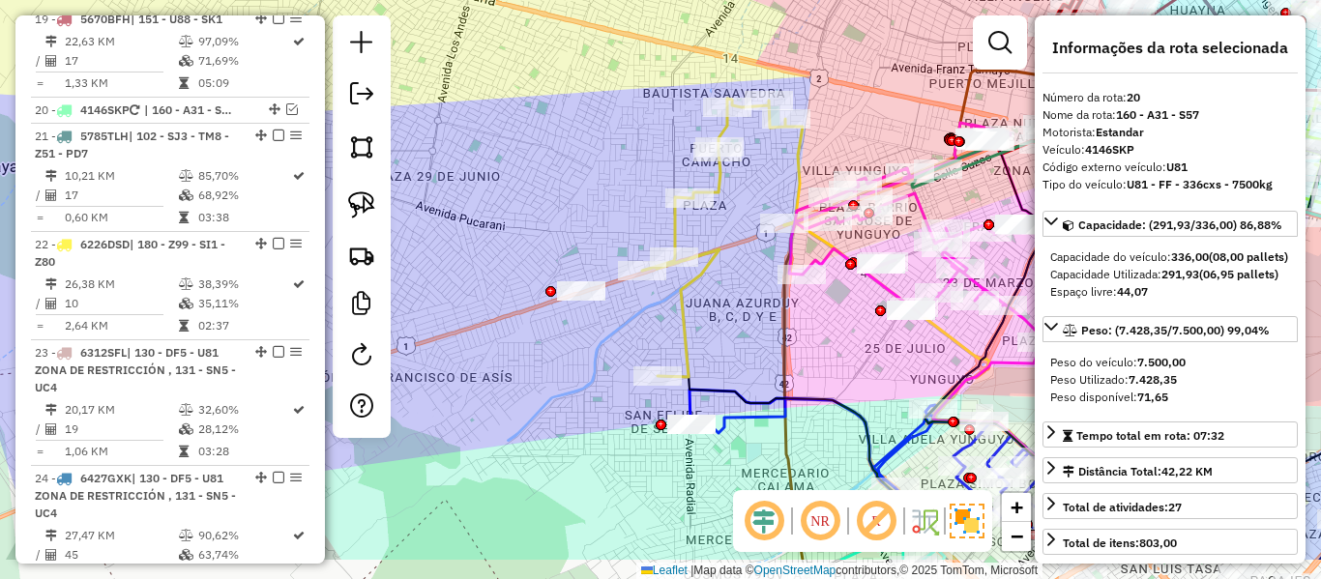
drag, startPoint x: 756, startPoint y: 327, endPoint x: 725, endPoint y: 308, distance: 36.5
click at [725, 308] on div "Janela de atendimento Grade de atendimento Capacidade Transportadoras Veículos …" at bounding box center [660, 289] width 1321 height 579
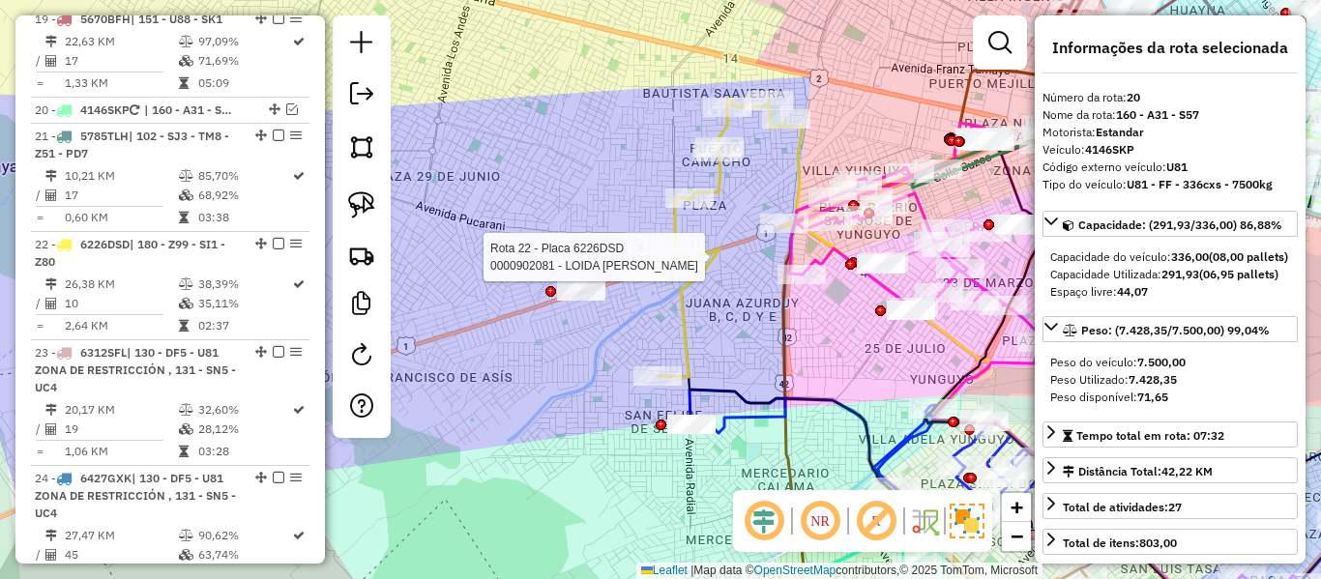
click at [696, 291] on icon at bounding box center [722, 238] width 161 height 279
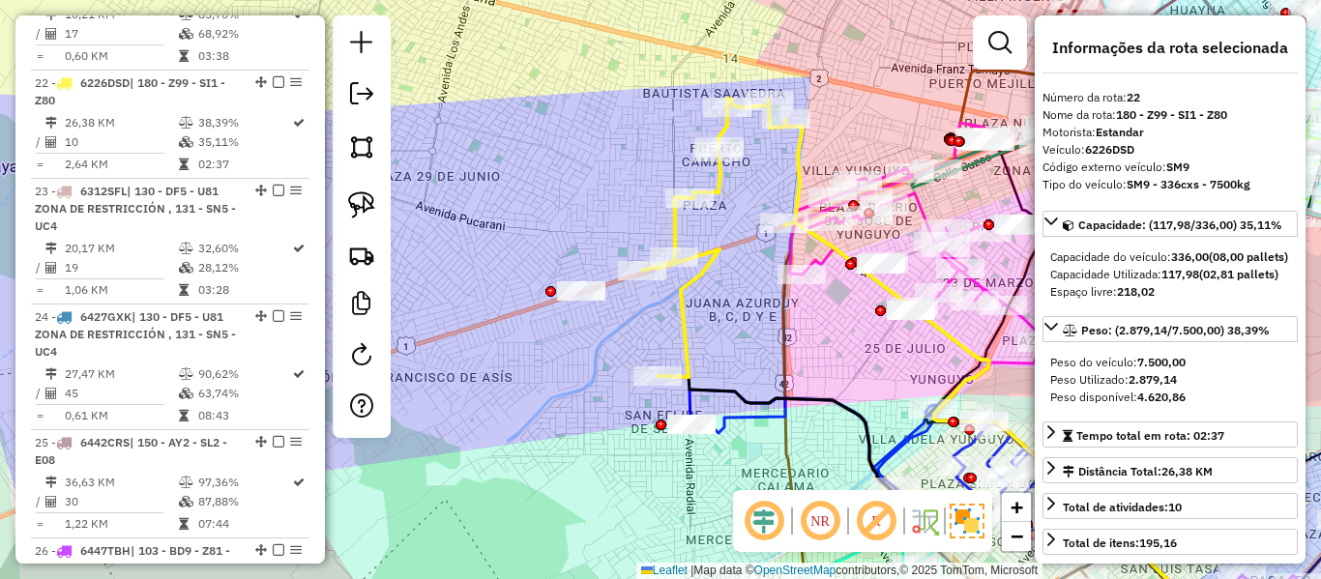
scroll to position [2903, 0]
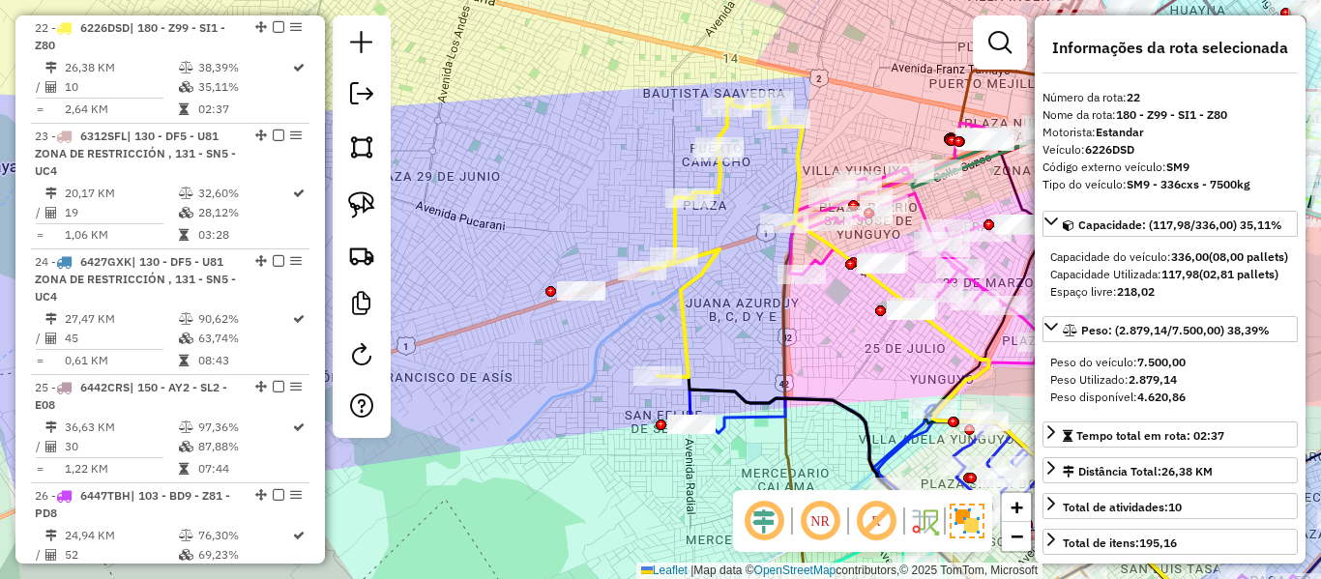
click at [716, 249] on icon at bounding box center [722, 238] width 161 height 279
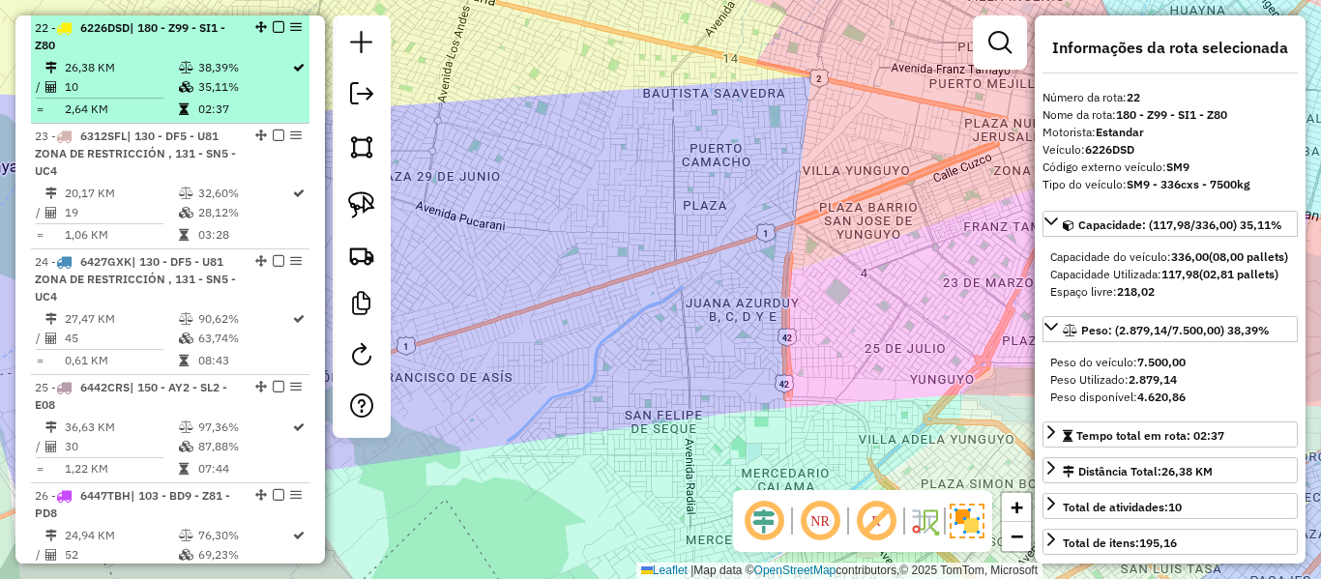
click at [117, 58] on td "26,38 KM" at bounding box center [121, 67] width 114 height 19
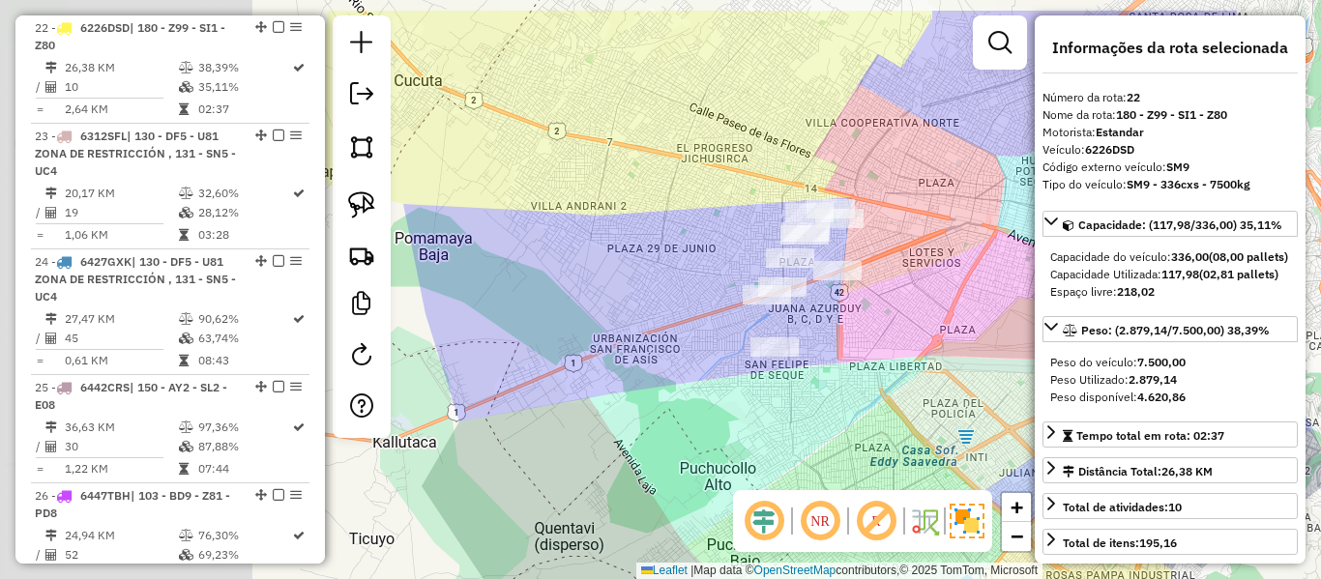
drag, startPoint x: 587, startPoint y: 240, endPoint x: 823, endPoint y: 292, distance: 241.7
click at [852, 296] on div "Janela de atendimento Grade de atendimento Capacidade Transportadoras Veículos …" at bounding box center [660, 289] width 1321 height 579
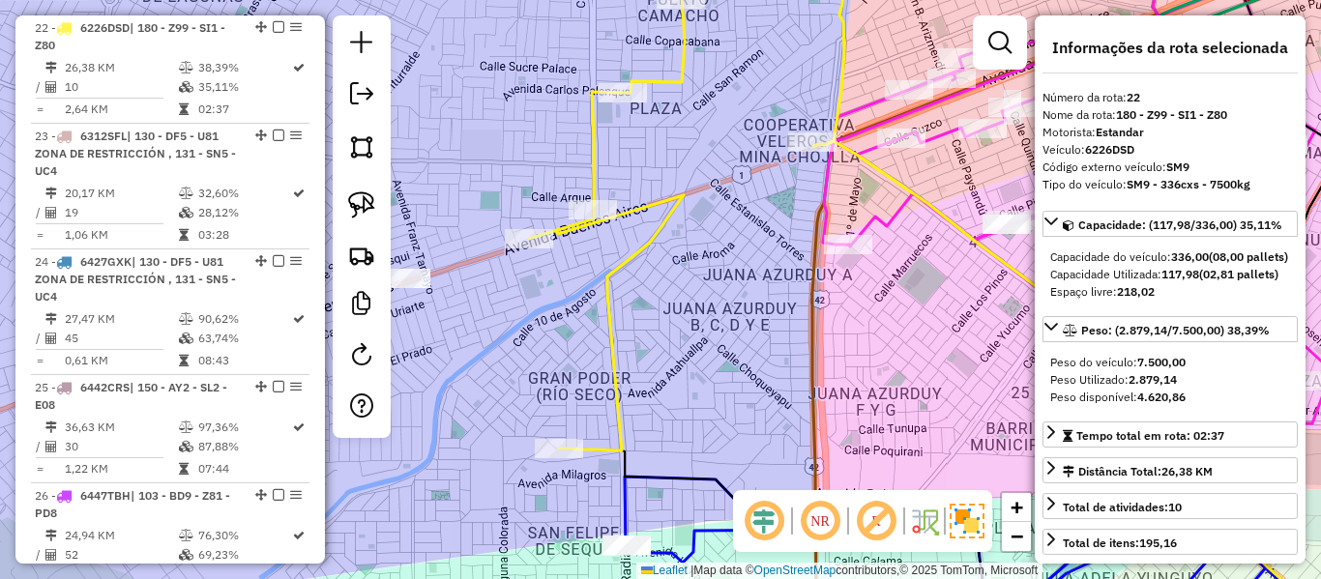
click at [672, 192] on icon at bounding box center [689, 196] width 320 height 509
click at [673, 194] on icon at bounding box center [689, 196] width 320 height 509
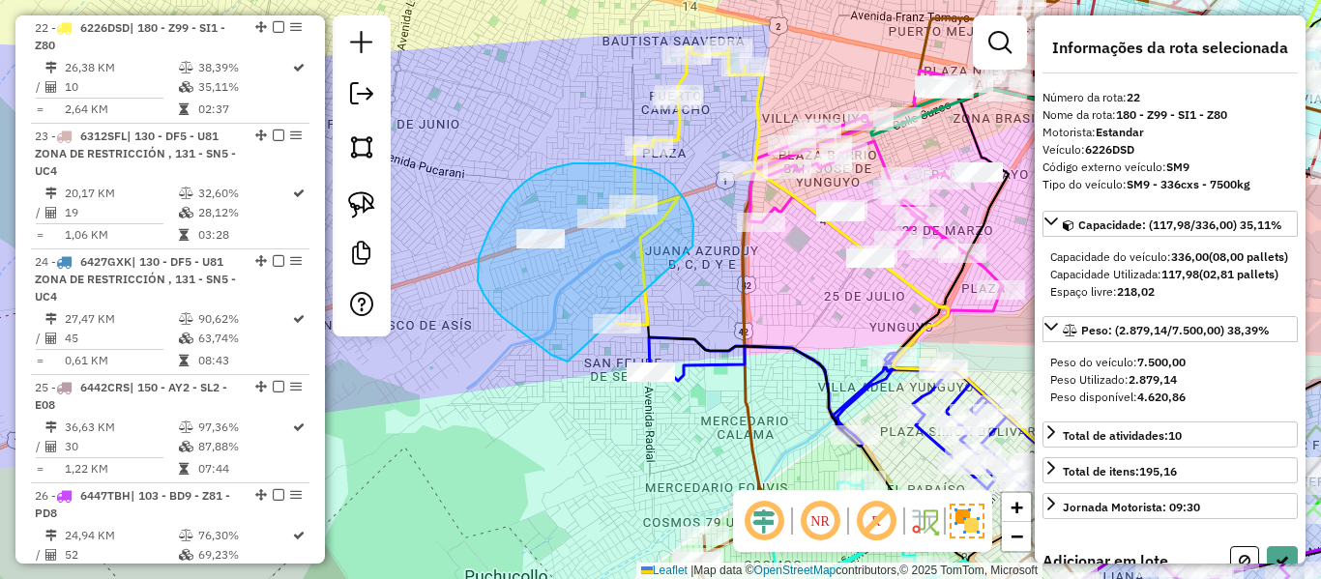
drag, startPoint x: 694, startPoint y: 235, endPoint x: 662, endPoint y: 349, distance: 118.5
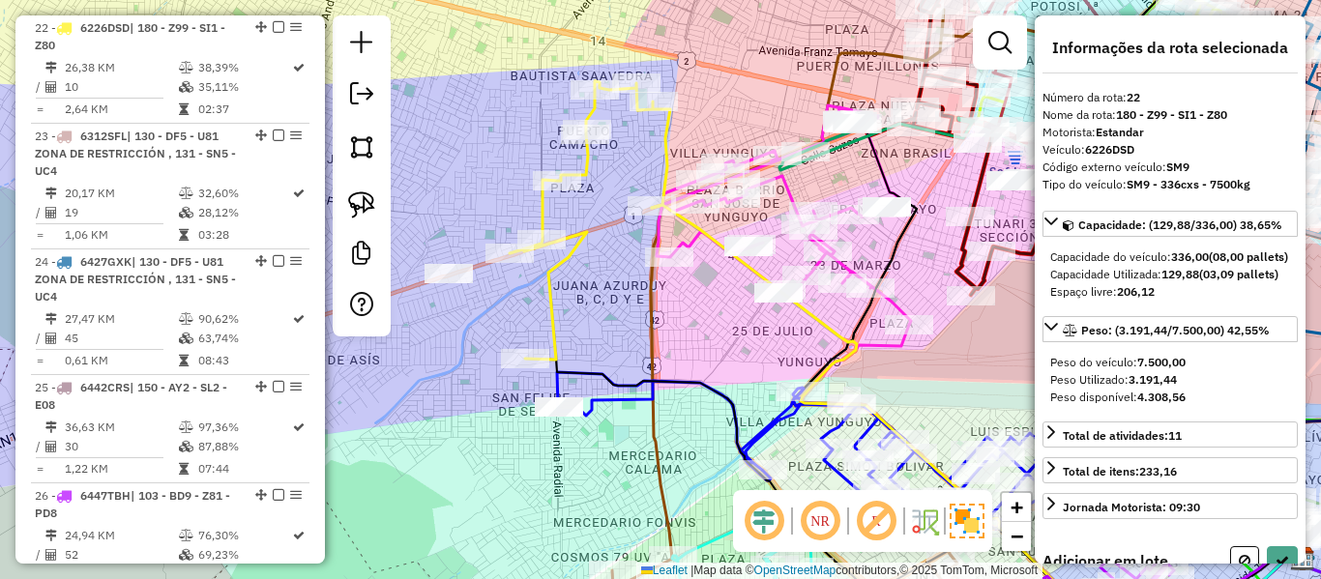
drag, startPoint x: 780, startPoint y: 318, endPoint x: 718, endPoint y: 334, distance: 63.8
click at [729, 340] on div "Janela de atendimento Grade de atendimento Capacidade Transportadoras Veículos …" at bounding box center [660, 289] width 1321 height 579
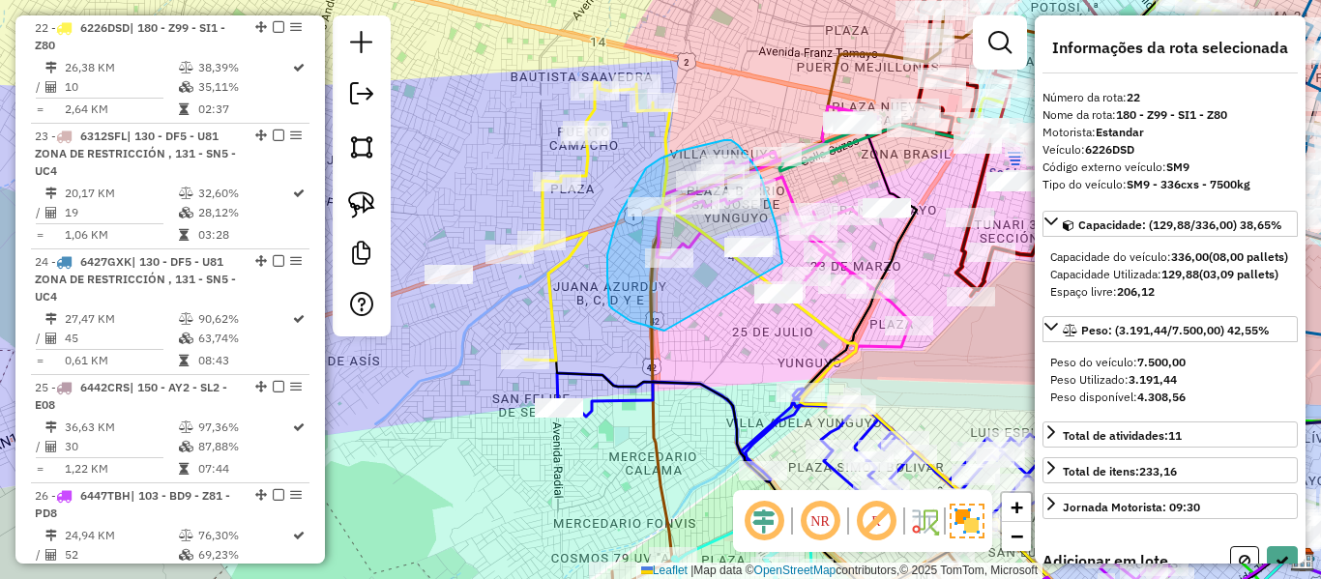
drag, startPoint x: 613, startPoint y: 310, endPoint x: 783, endPoint y: 263, distance: 175.5
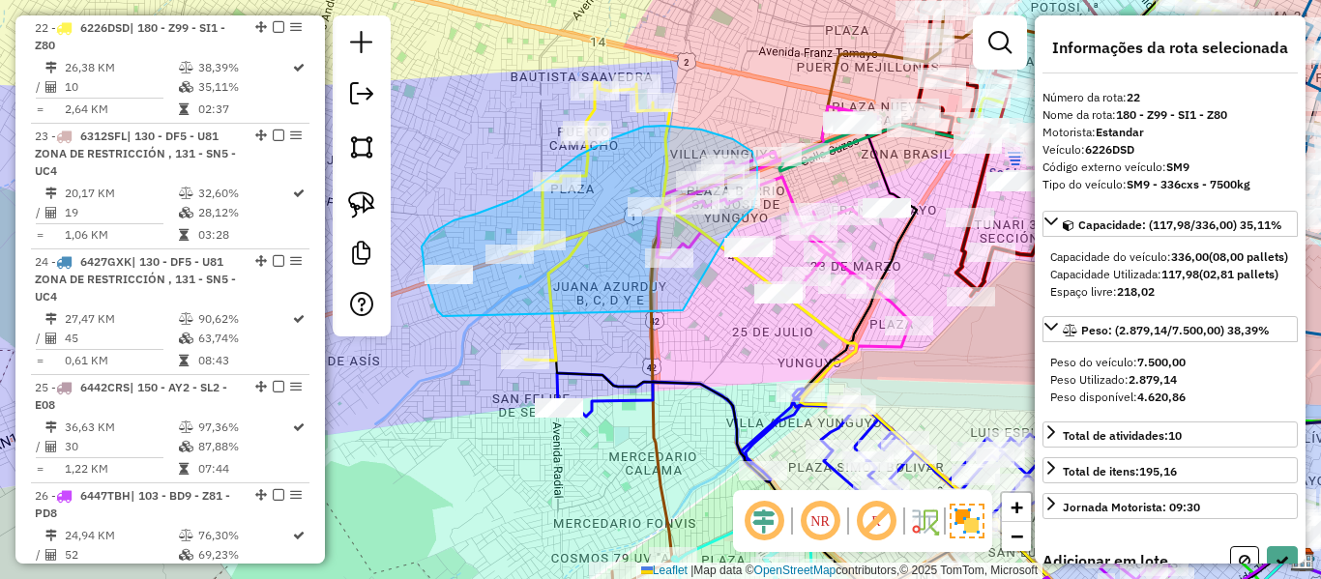
drag, startPoint x: 683, startPoint y: 311, endPoint x: 455, endPoint y: 318, distance: 228.4
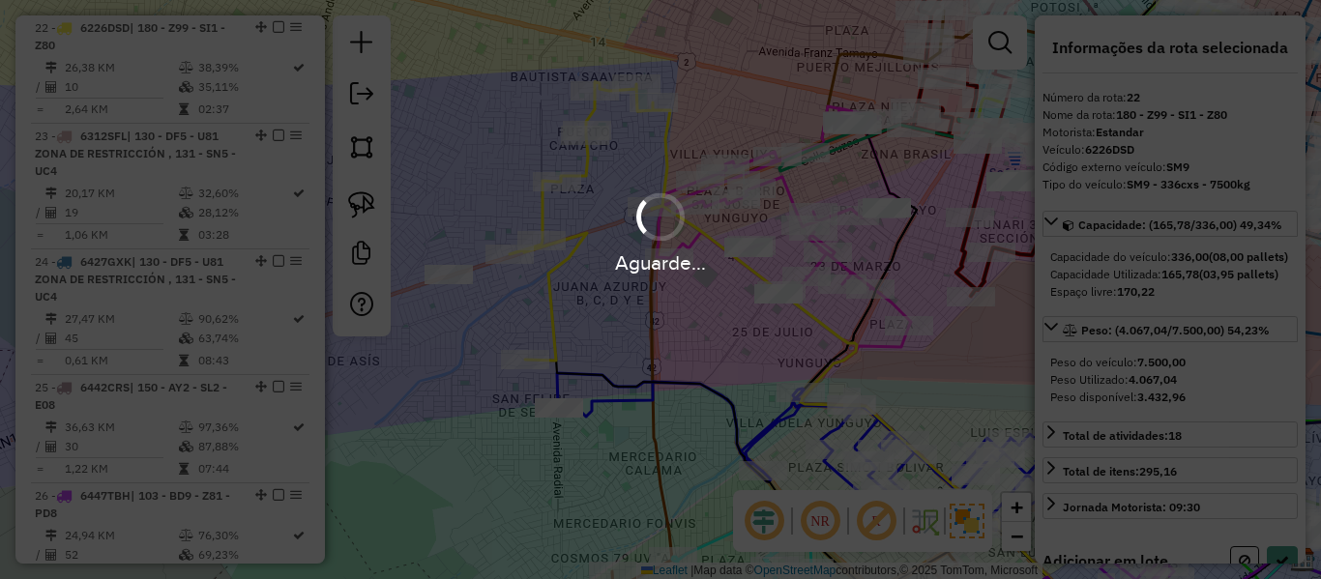
select select "**********"
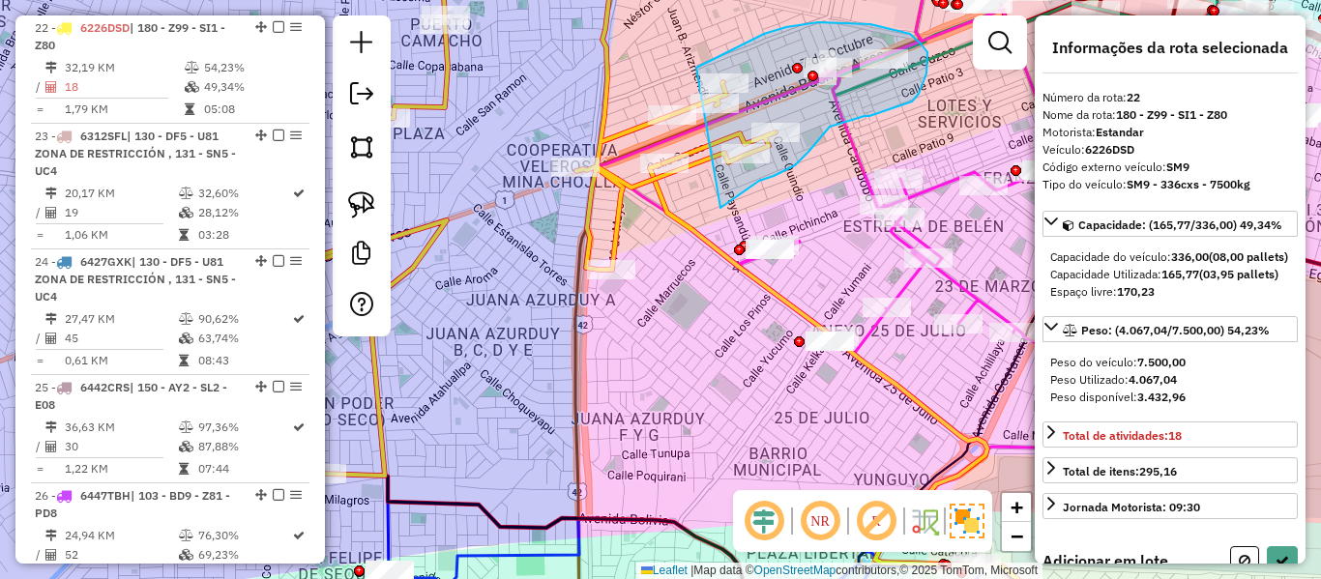
drag, startPoint x: 759, startPoint y: 181, endPoint x: 594, endPoint y: 224, distance: 171.0
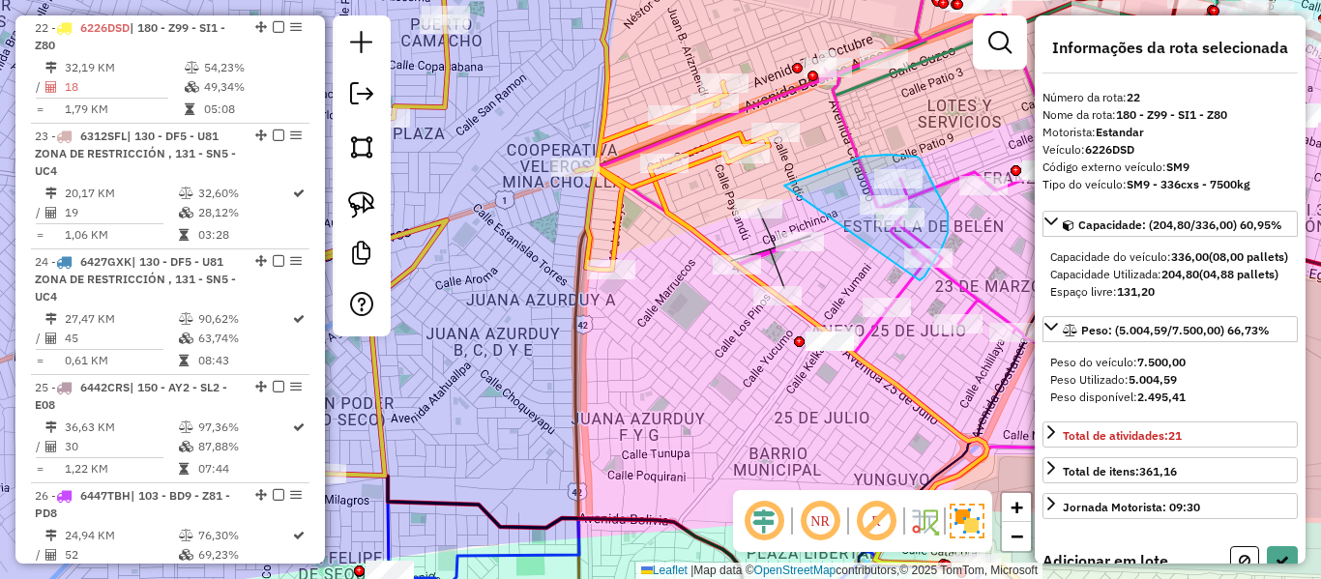
drag, startPoint x: 785, startPoint y: 186, endPoint x: 910, endPoint y: 279, distance: 156.3
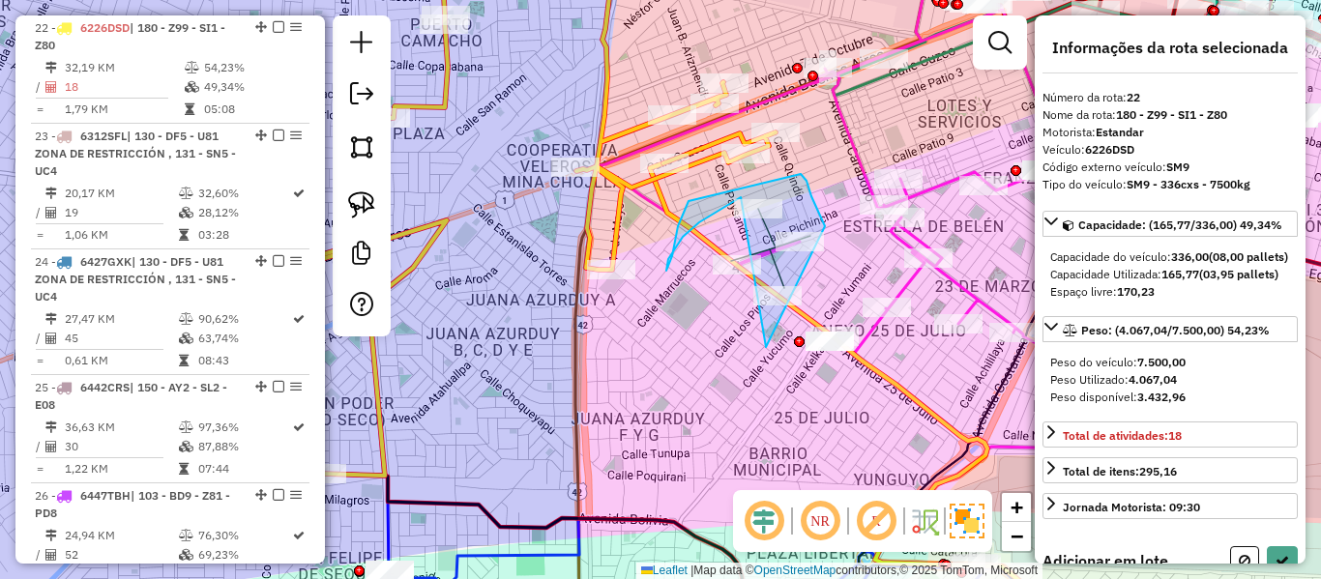
drag, startPoint x: 667, startPoint y: 269, endPoint x: 831, endPoint y: 236, distance: 167.7
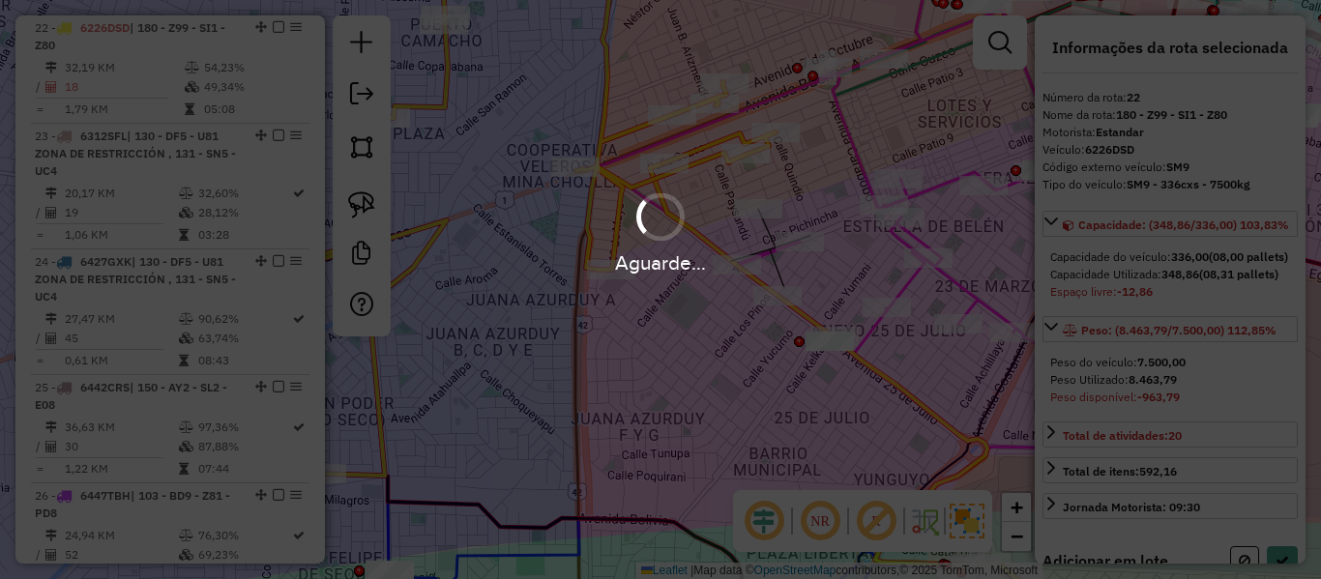
select select "**********"
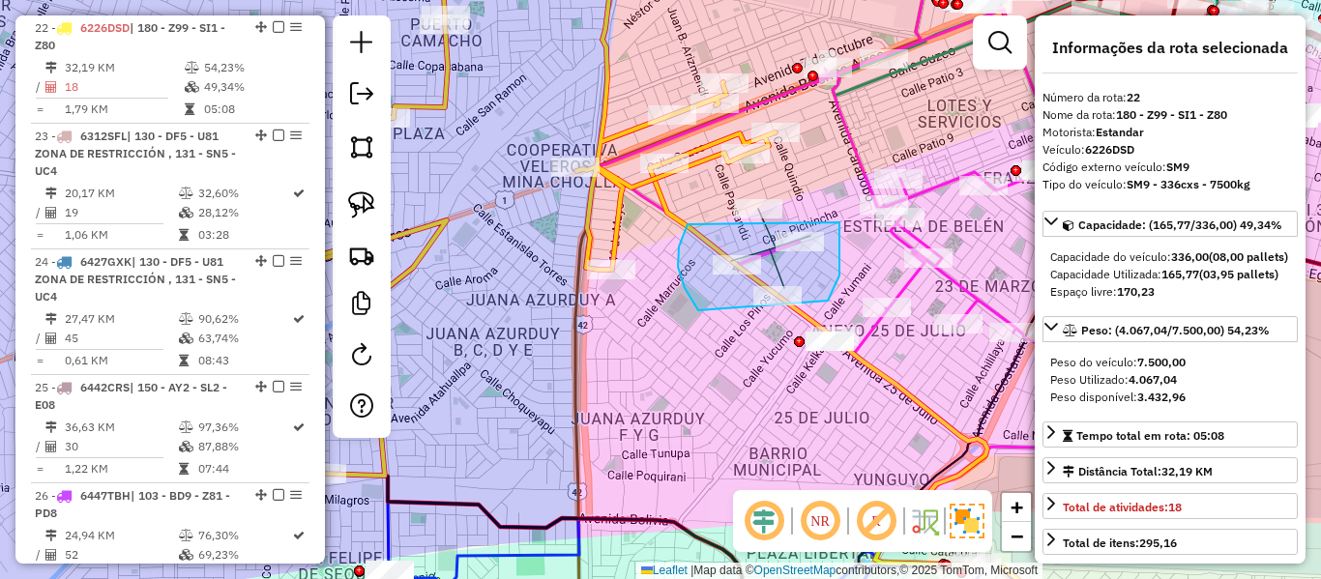
drag, startPoint x: 840, startPoint y: 222, endPoint x: 754, endPoint y: 355, distance: 158.0
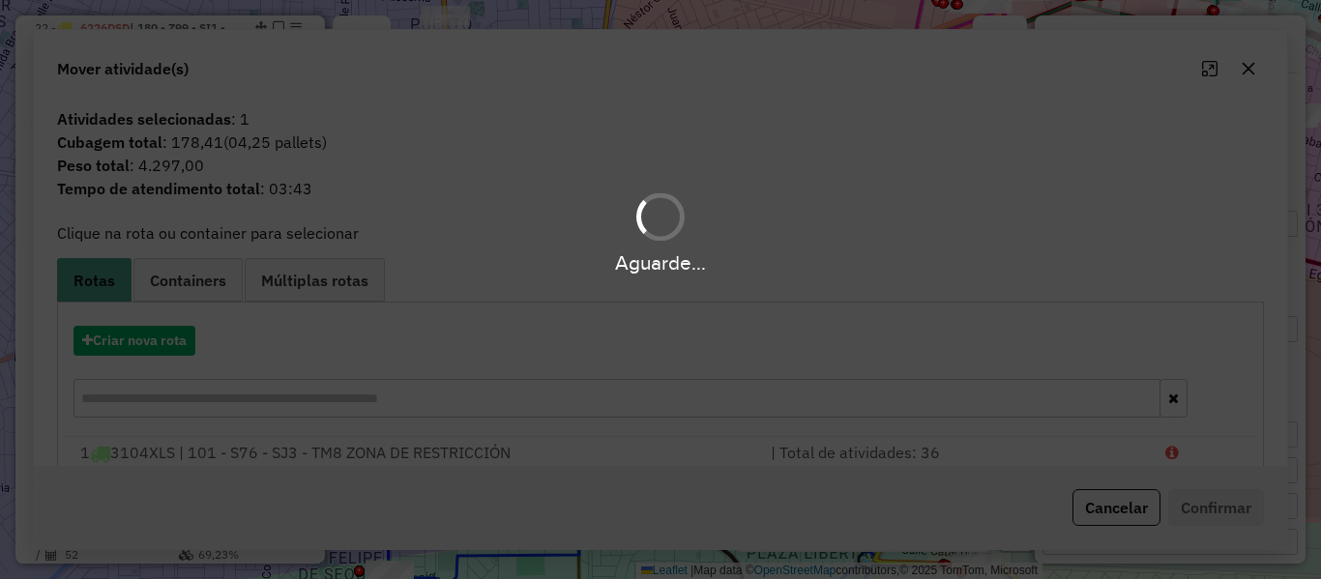
click at [734, 358] on div "Janela de atendimento Grade de atendimento Capacidade Transportadoras Veículos …" at bounding box center [660, 289] width 1321 height 579
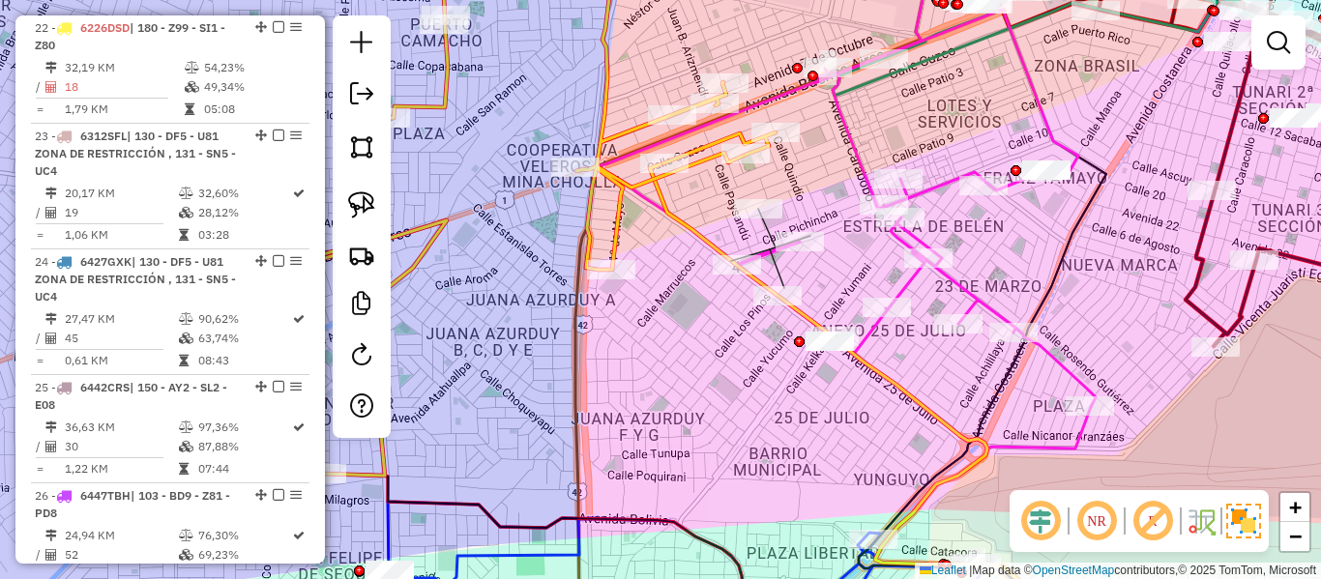
click at [704, 160] on icon at bounding box center [465, 209] width 622 height 534
select select "**********"
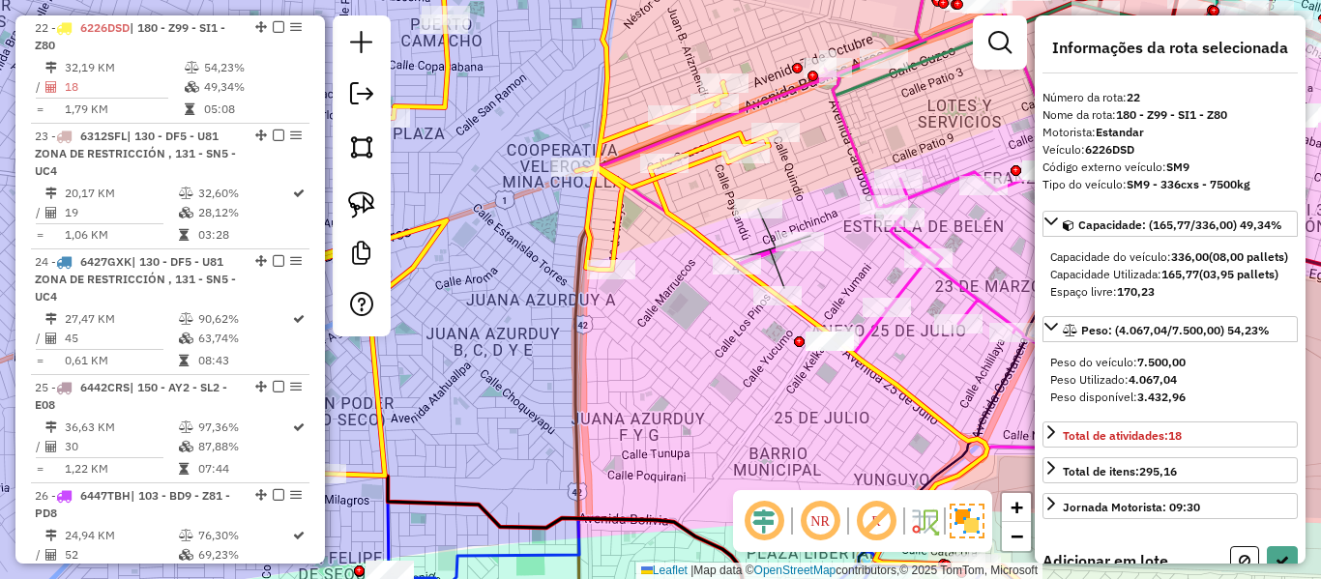
click at [749, 196] on div "Rota 8 - Placa 5232AEH 0000916511 - JOSE YILMAR CHO Janela de atendimento Grade…" at bounding box center [660, 289] width 1321 height 579
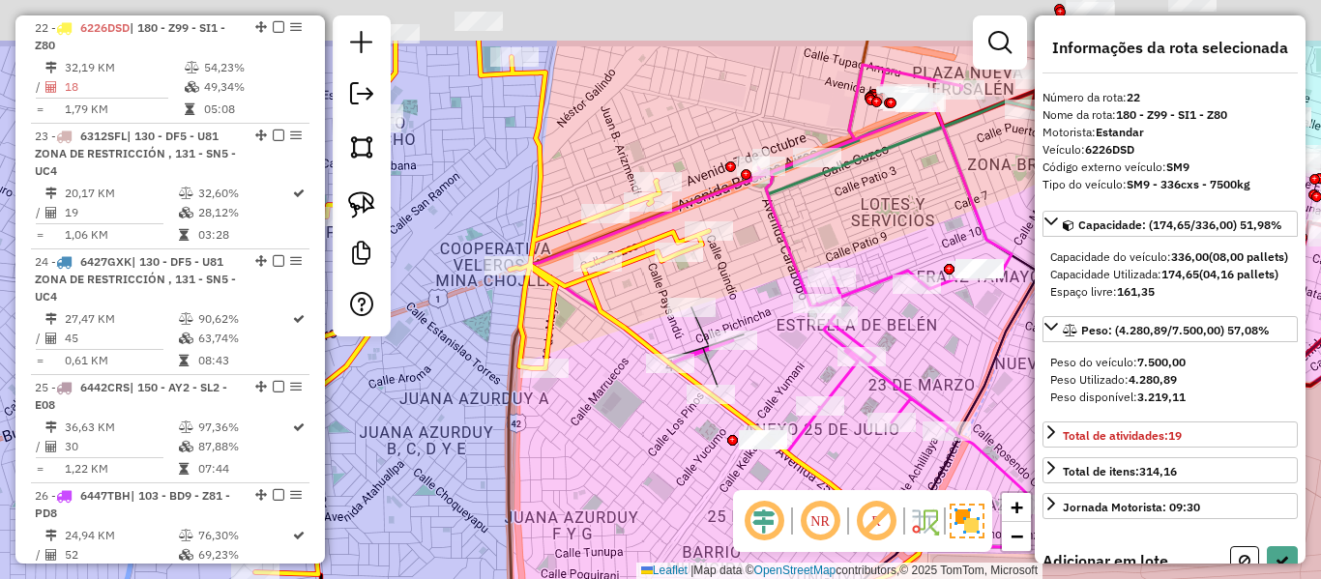
drag, startPoint x: 899, startPoint y: 411, endPoint x: 854, endPoint y: 413, distance: 44.5
click at [854, 475] on div "Janela de atendimento Grade de atendimento Capacidade Transportadoras Veículos …" at bounding box center [660, 289] width 1321 height 579
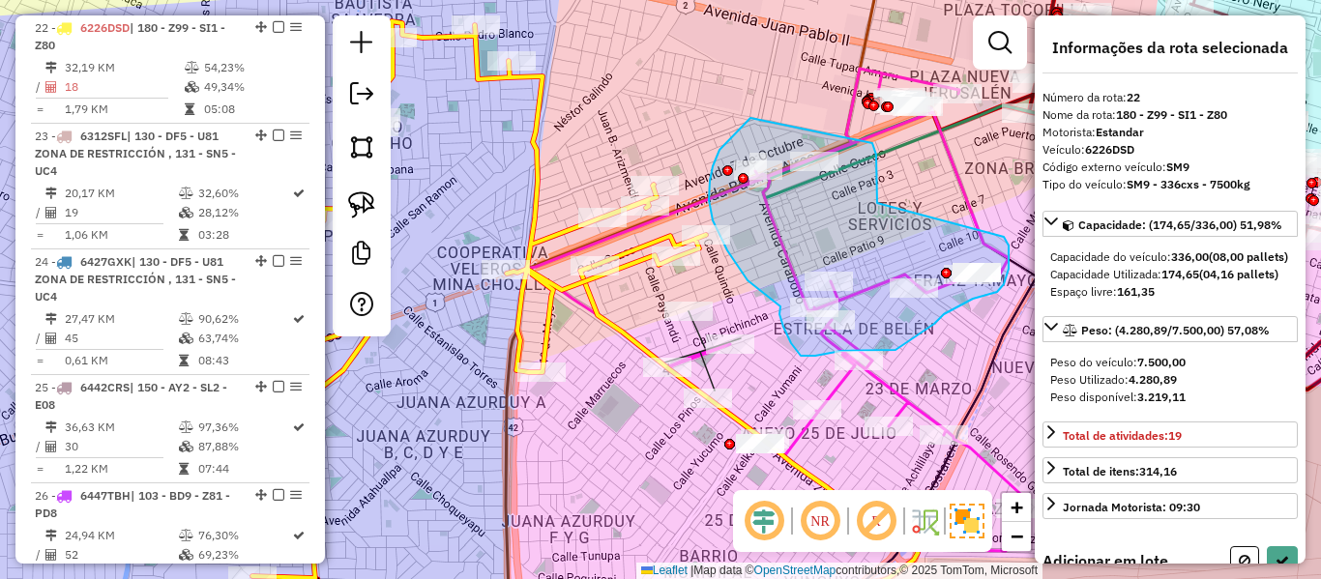
drag, startPoint x: 873, startPoint y: 143, endPoint x: 965, endPoint y: 225, distance: 124.0
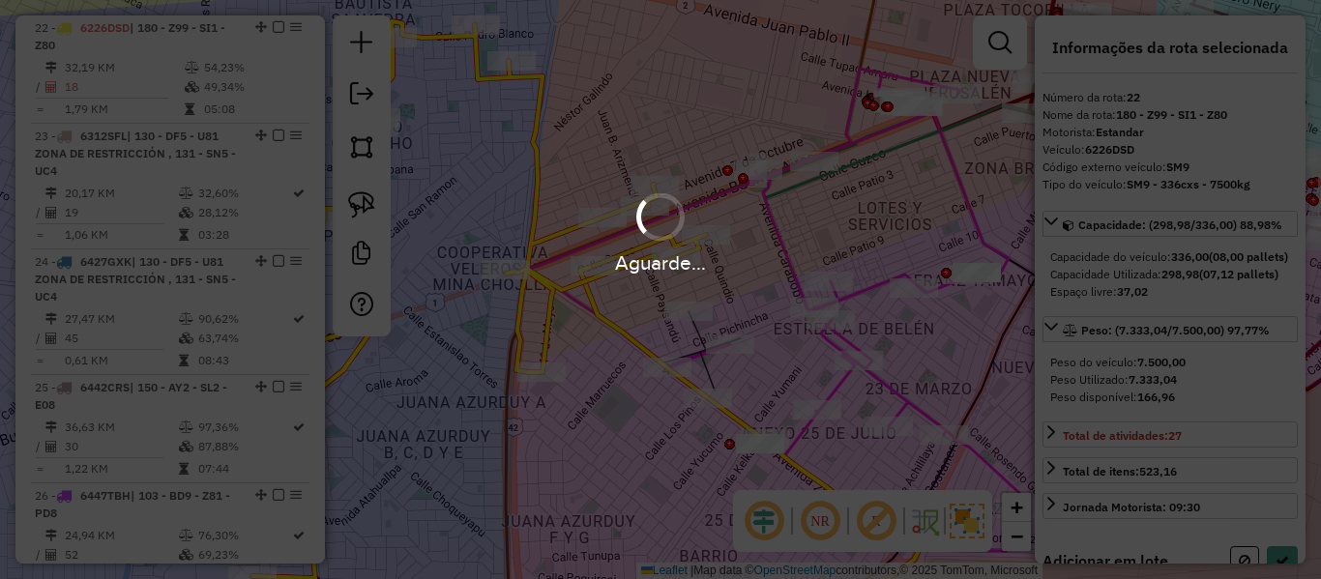
select select "**********"
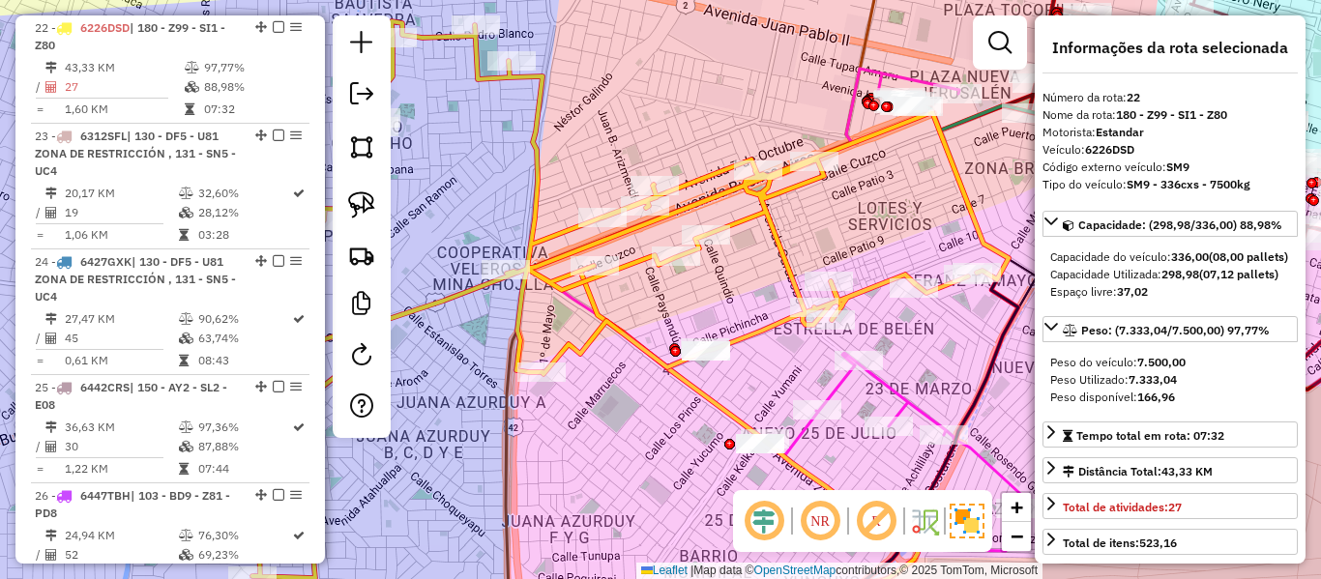
click at [697, 186] on icon at bounding box center [546, 299] width 925 height 557
click at [697, 176] on icon at bounding box center [546, 299] width 925 height 557
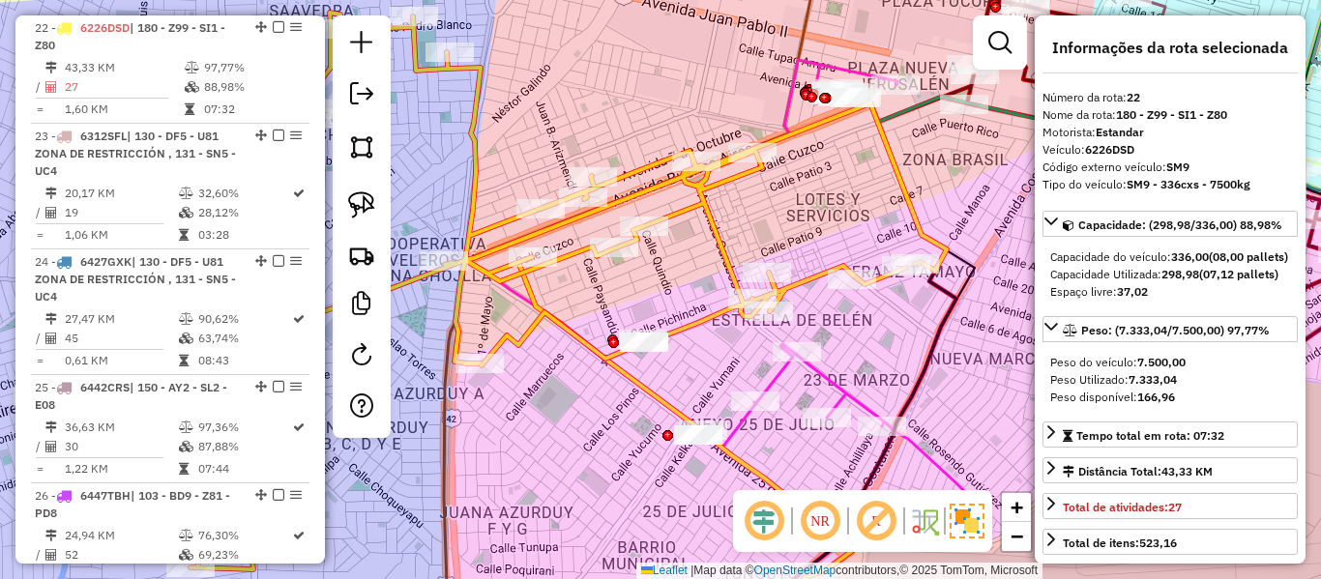
drag, startPoint x: 697, startPoint y: 178, endPoint x: 622, endPoint y: 158, distance: 78.1
click at [622, 158] on icon at bounding box center [484, 291] width 925 height 557
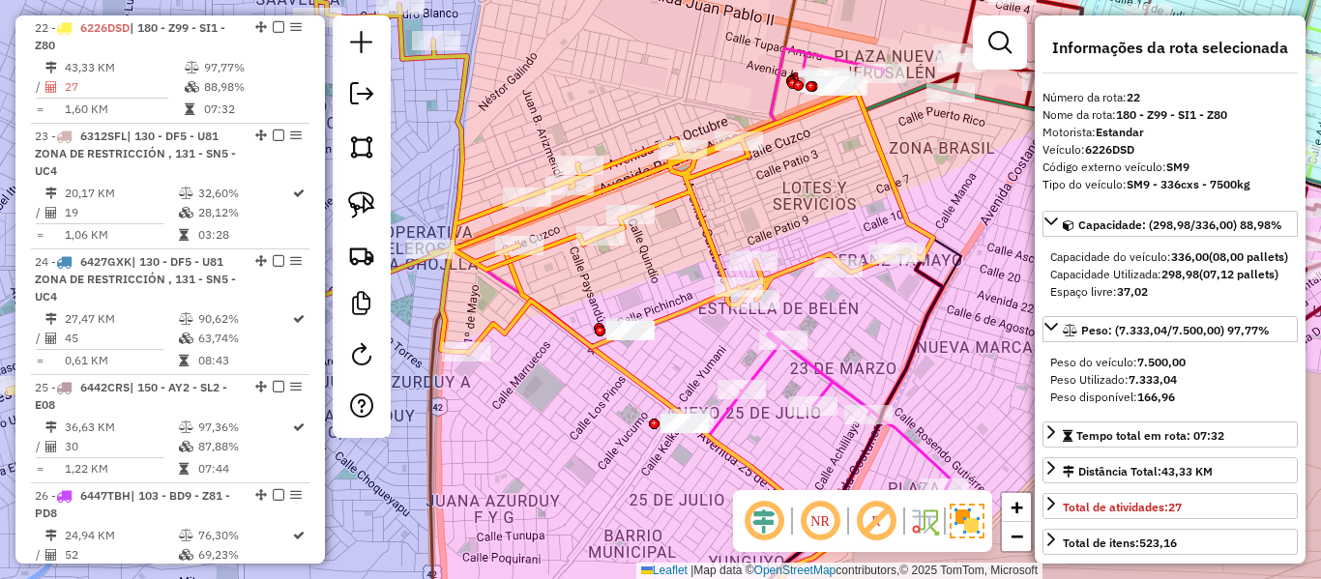
click at [623, 158] on icon at bounding box center [471, 279] width 925 height 557
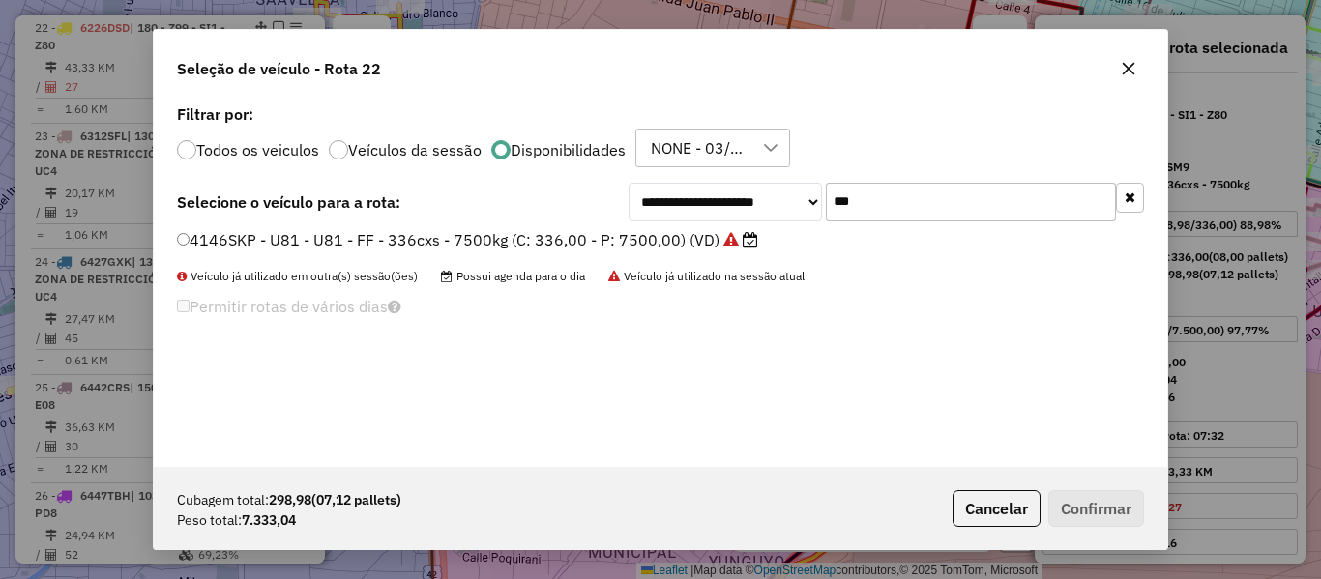
scroll to position [11, 6]
click at [1125, 196] on button "button" at bounding box center [1130, 198] width 28 height 30
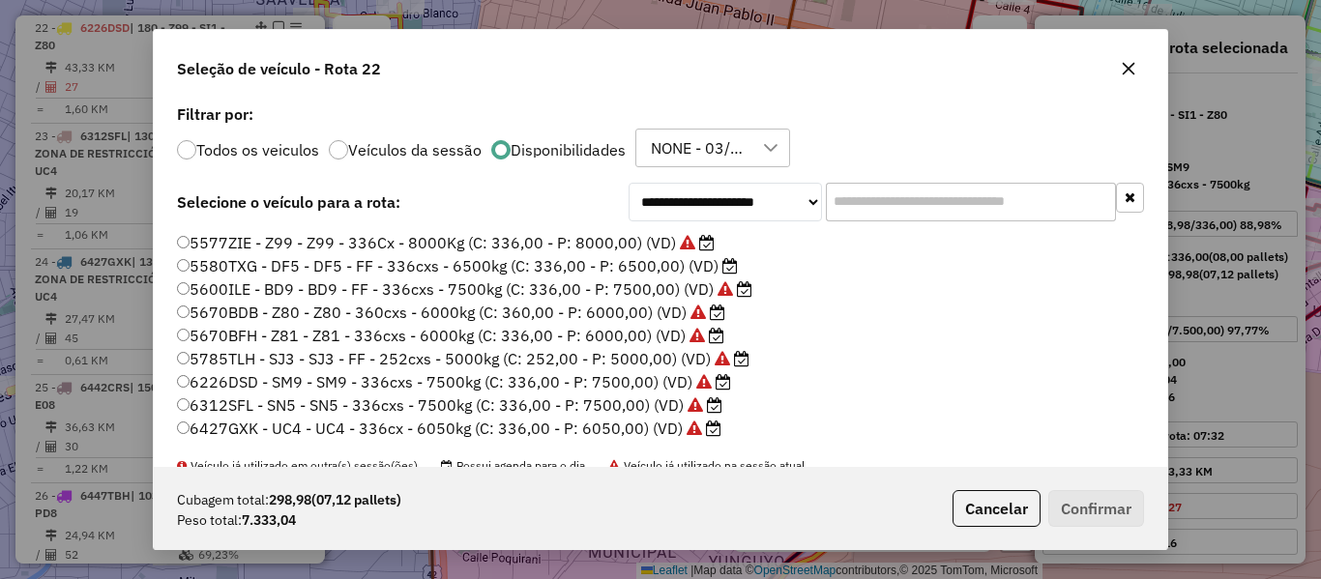
scroll to position [460, 0]
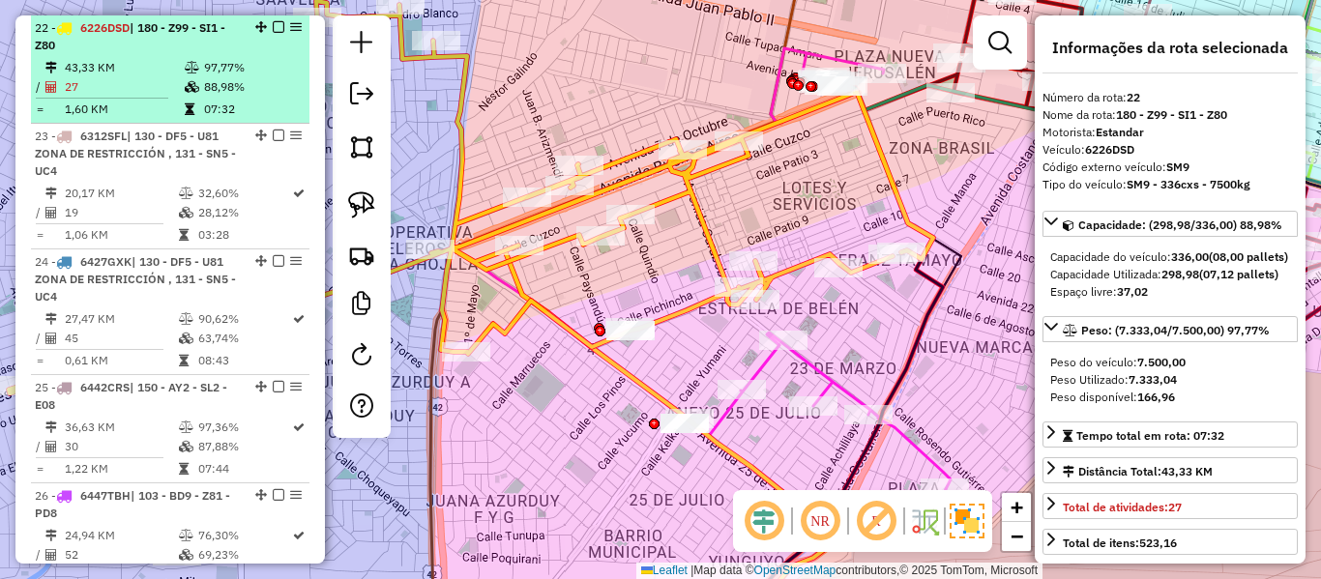
click at [273, 27] on em at bounding box center [279, 27] width 12 height 12
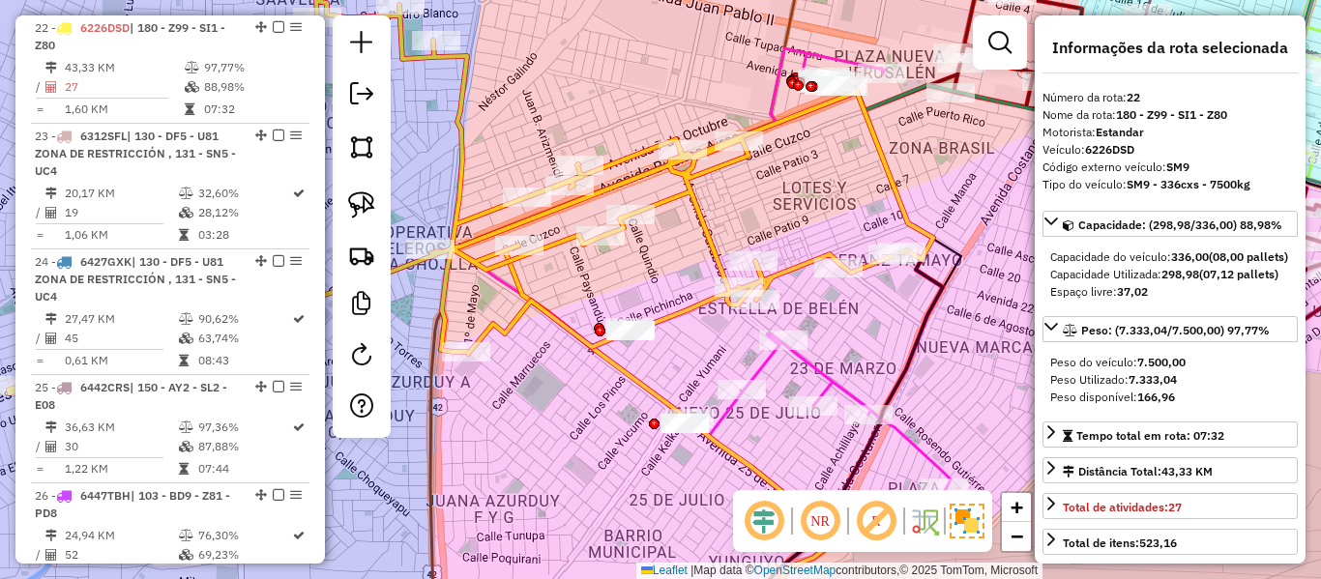
scroll to position [2821, 0]
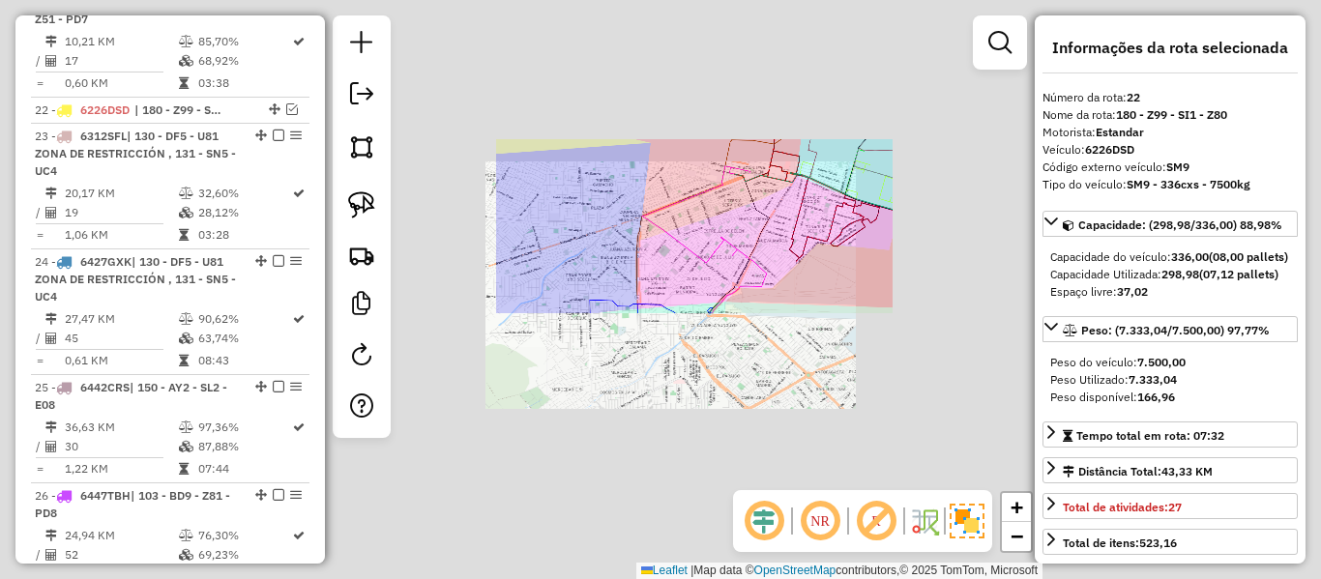
click at [785, 243] on div "Janela de atendimento Grade de atendimento Capacidade Transportadoras Veículos …" at bounding box center [660, 289] width 1321 height 579
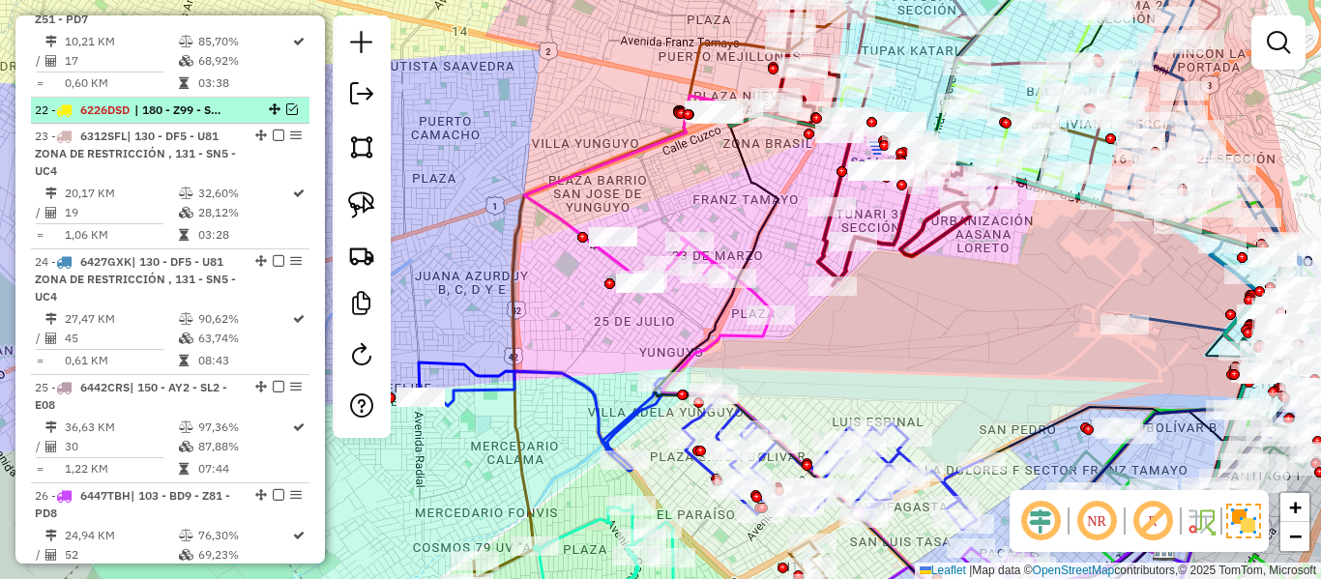
click at [286, 105] on em at bounding box center [292, 110] width 12 height 12
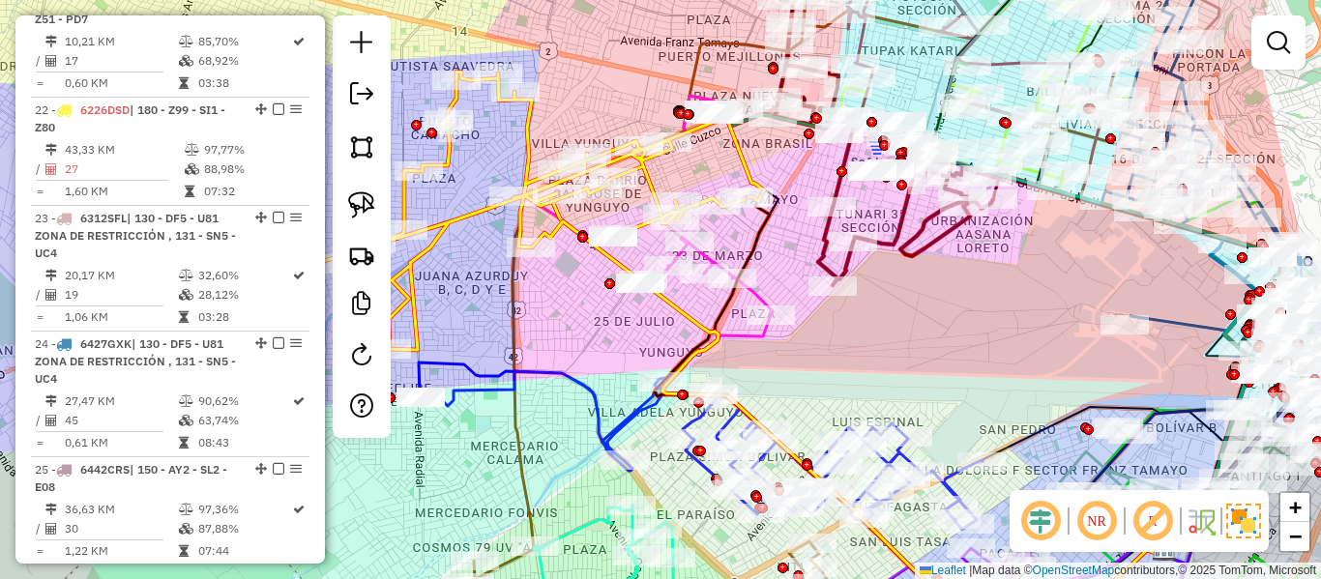
scroll to position [2903, 0]
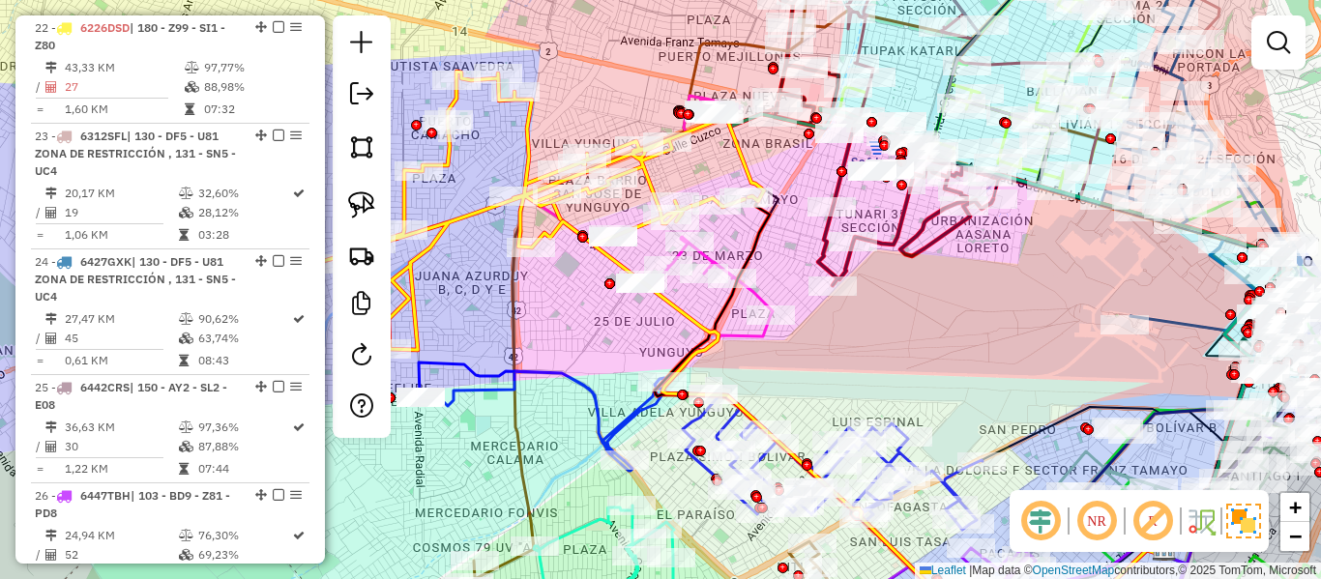
click at [612, 259] on icon at bounding box center [856, 415] width 613 height 444
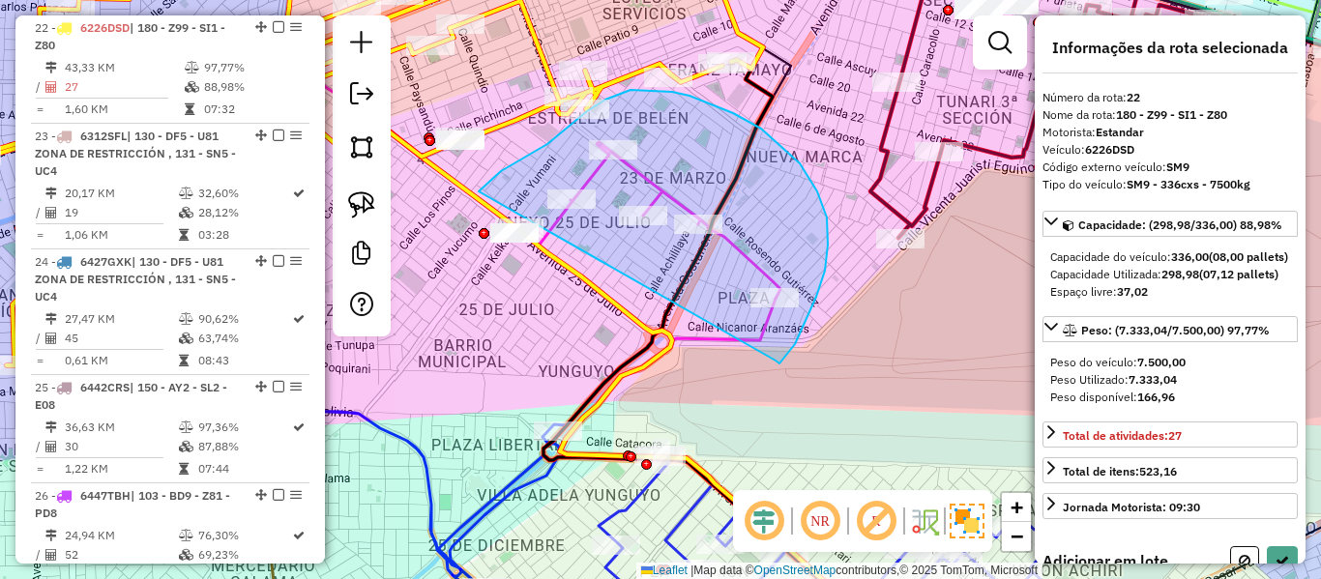
drag, startPoint x: 780, startPoint y: 364, endPoint x: 448, endPoint y: 278, distance: 342.8
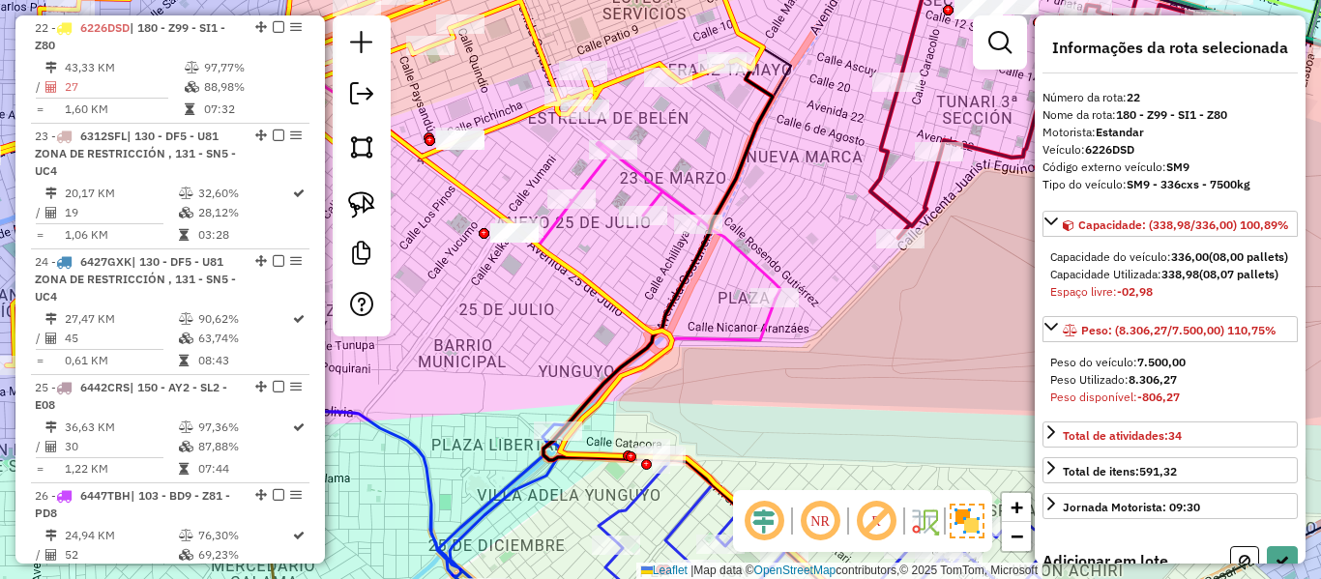
select select "**********"
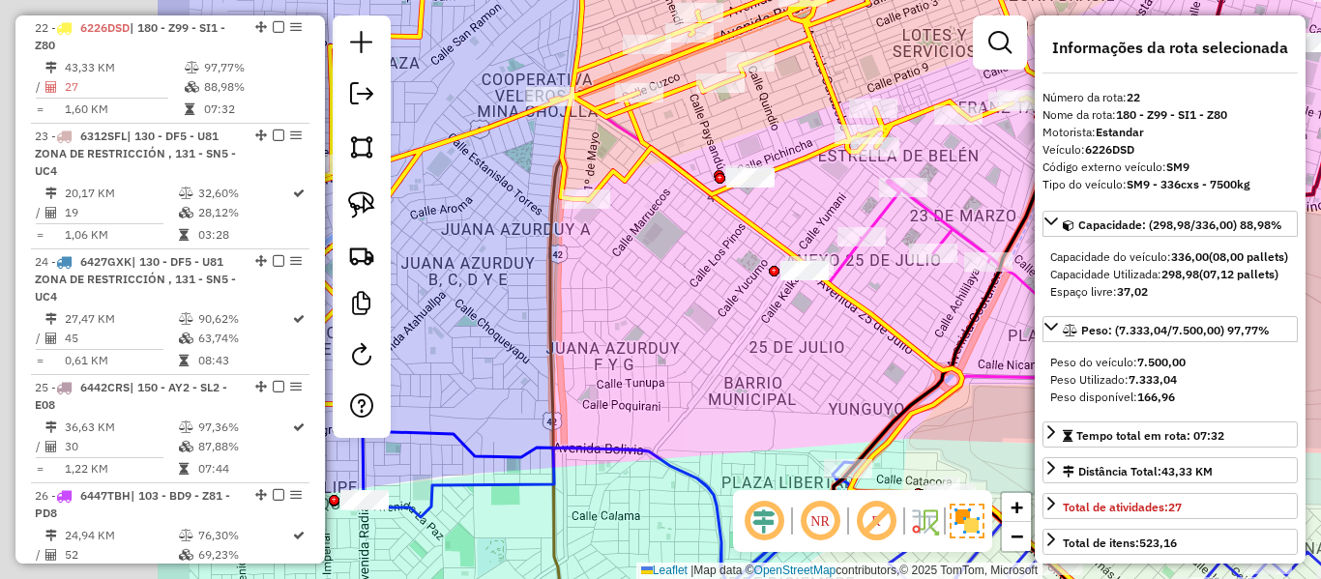
drag, startPoint x: 646, startPoint y: 325, endPoint x: 811, endPoint y: 343, distance: 165.5
click at [811, 344] on div "Janela de atendimento Grade de atendimento Capacidade Transportadoras Veículos …" at bounding box center [660, 289] width 1321 height 579
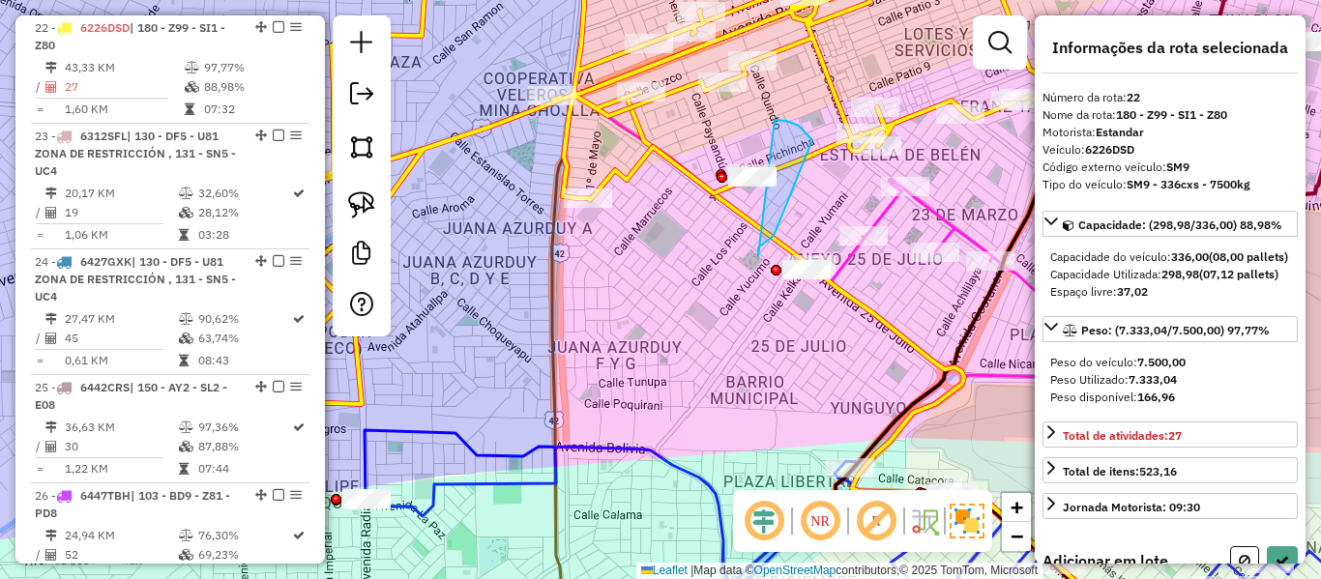
drag, startPoint x: 758, startPoint y: 251, endPoint x: 698, endPoint y: 251, distance: 60.0
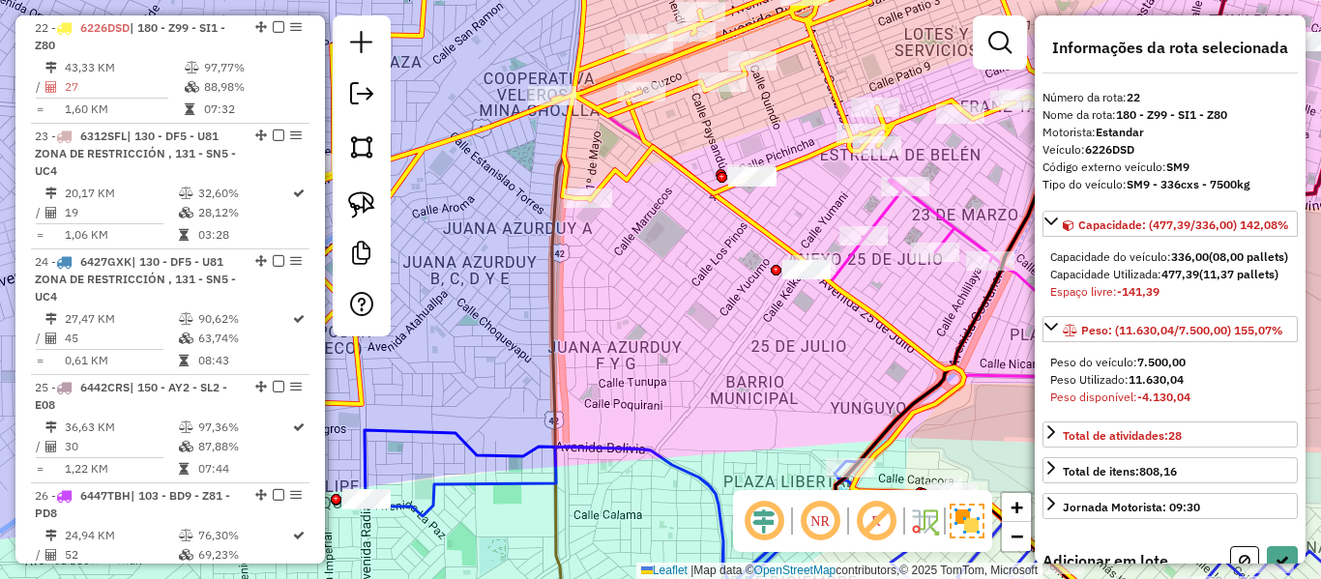
drag, startPoint x: 713, startPoint y: 340, endPoint x: 590, endPoint y: 332, distance: 123.1
click at [590, 332] on div "Janela de atendimento Grade de atendimento Capacidade Transportadoras Veículos …" at bounding box center [660, 289] width 1321 height 579
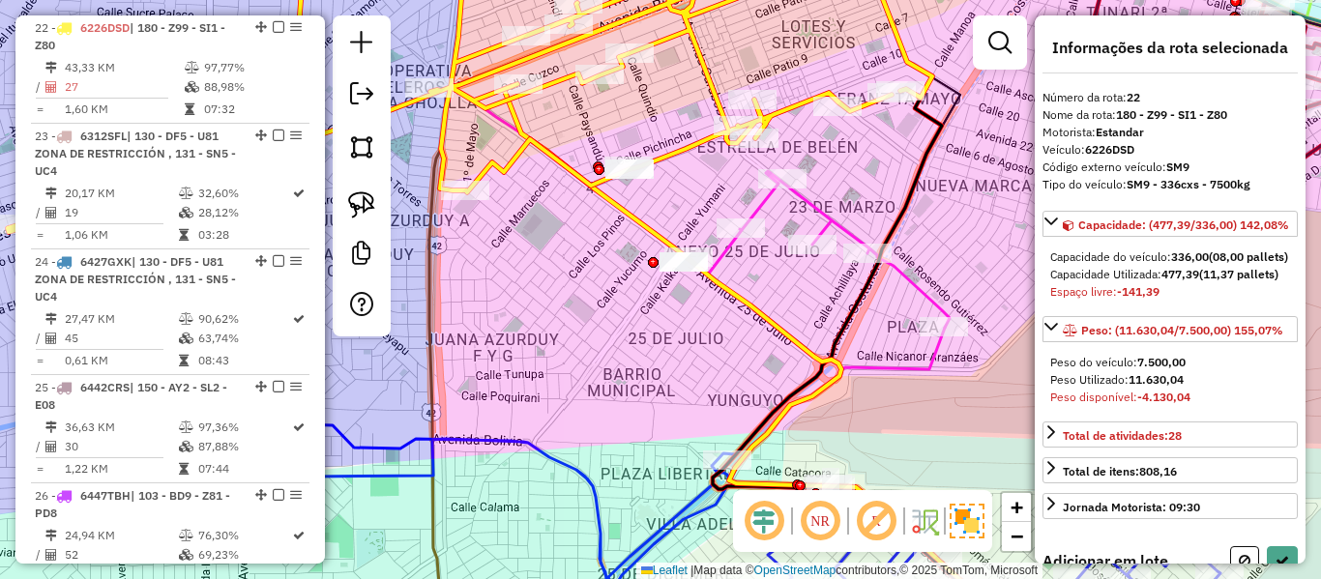
select select "**********"
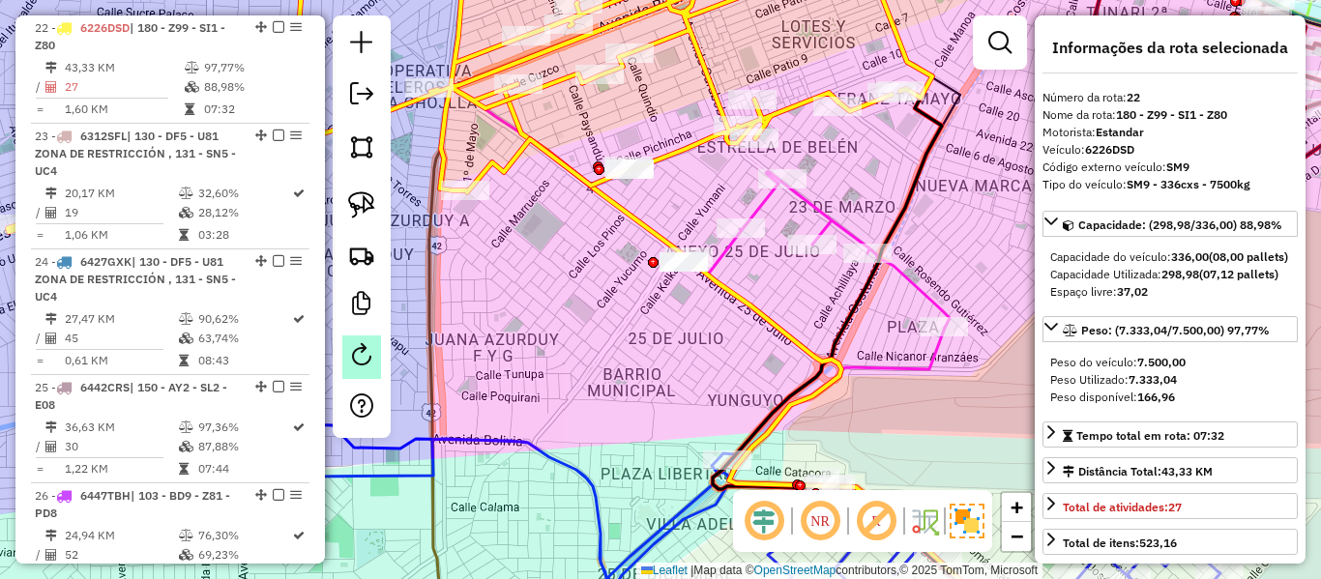
click at [582, 314] on div "Janela de atendimento Grade de atendimento Capacidade Transportadoras Veículos …" at bounding box center [660, 289] width 1321 height 579
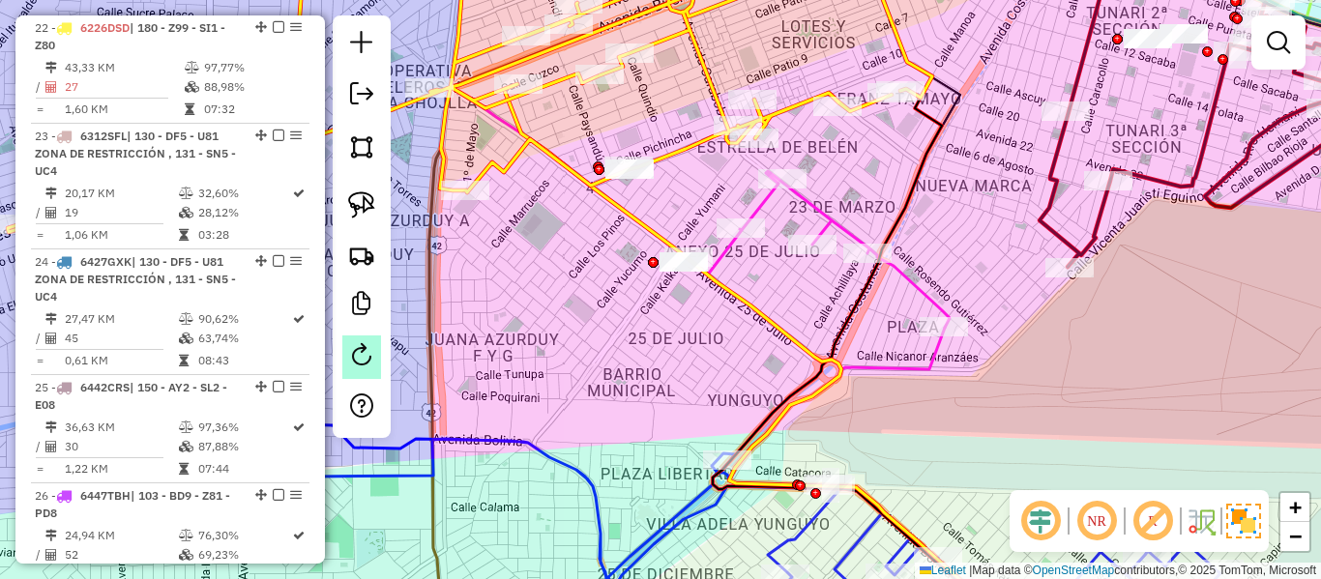
click at [372, 365] on em at bounding box center [361, 354] width 23 height 23
select select "*"
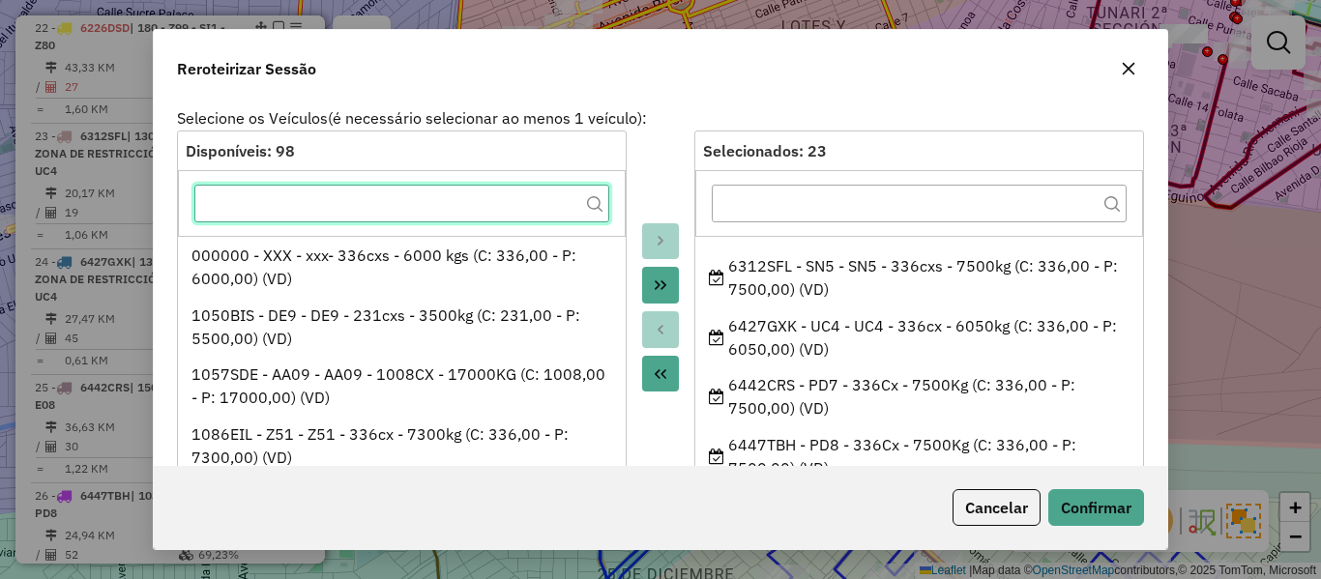
scroll to position [1142, 0]
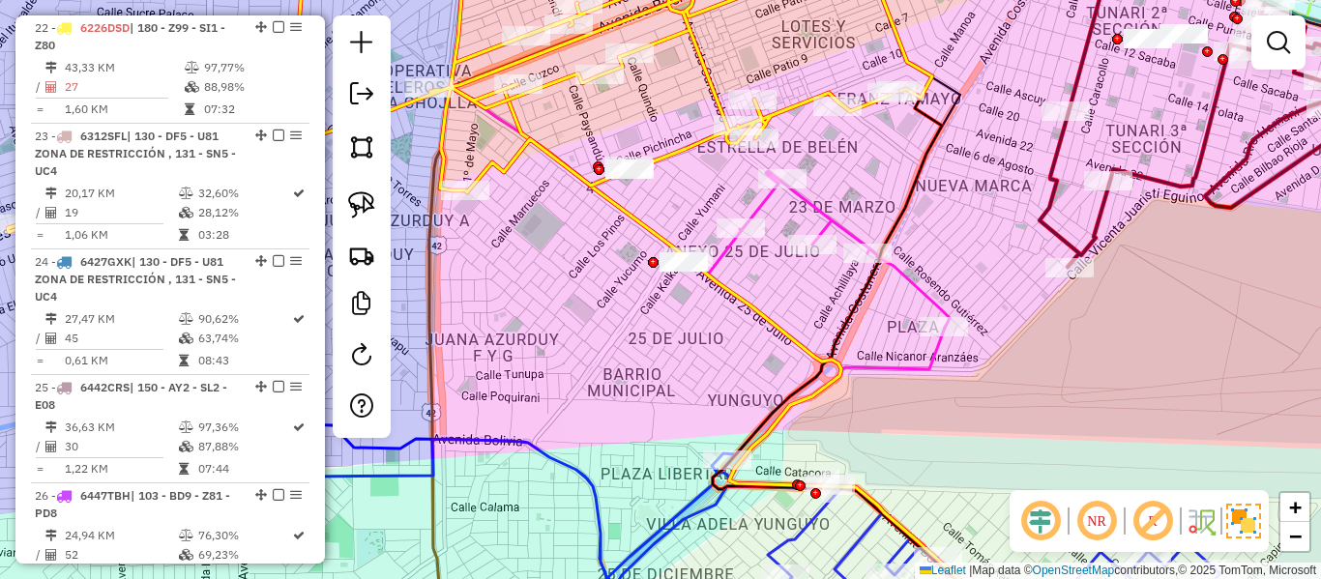
click at [555, 93] on icon at bounding box center [470, 169] width 925 height 455
select select "**********"
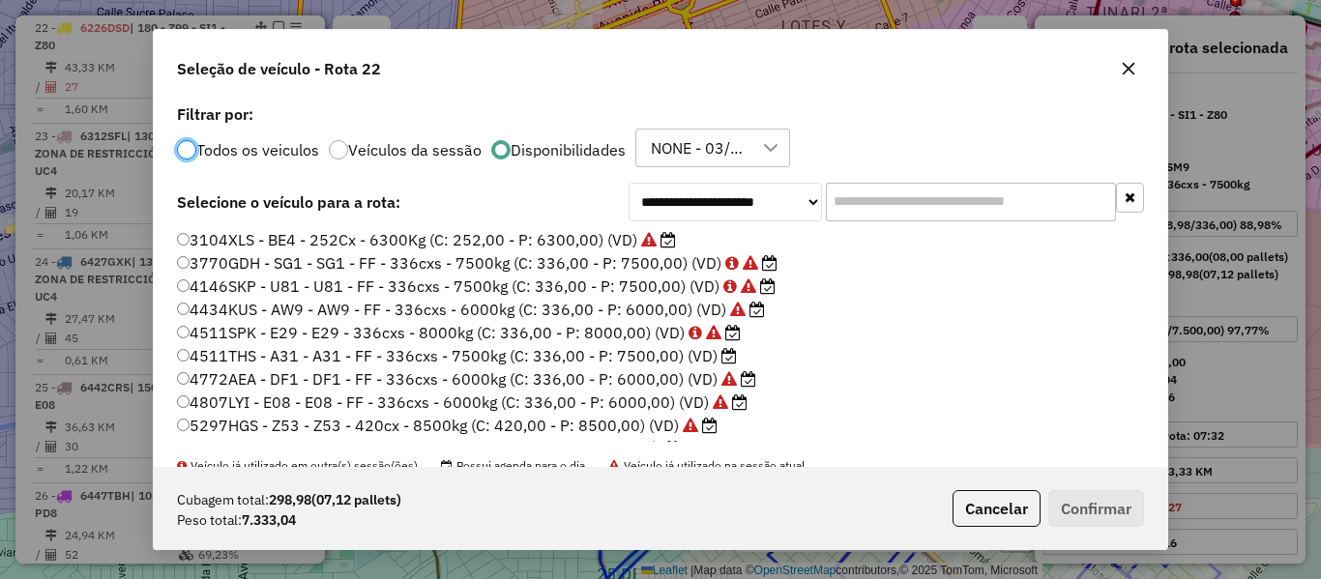
scroll to position [11, 6]
click at [867, 198] on input "text" at bounding box center [971, 202] width 290 height 39
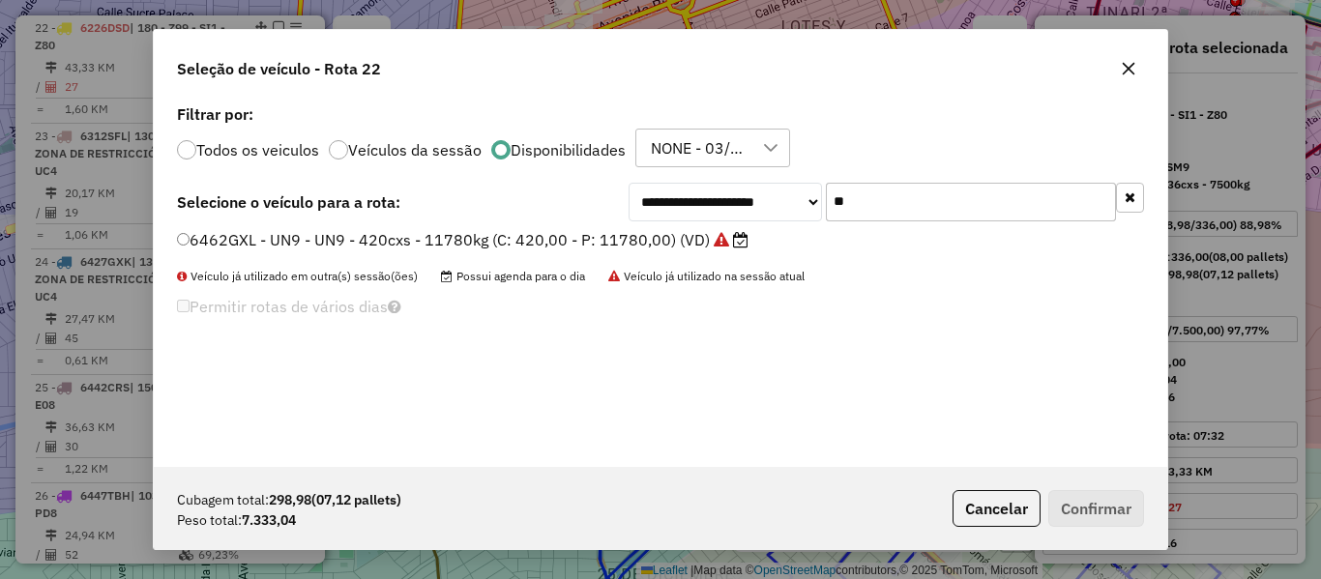
type input "**"
drag, startPoint x: 667, startPoint y: 238, endPoint x: 729, endPoint y: 275, distance: 72.8
click at [667, 238] on label "6462GXL - UN9 - UN9 - 420cxs - 11780kg (C: 420,00 - P: 11780,00) (VD)" at bounding box center [463, 239] width 572 height 23
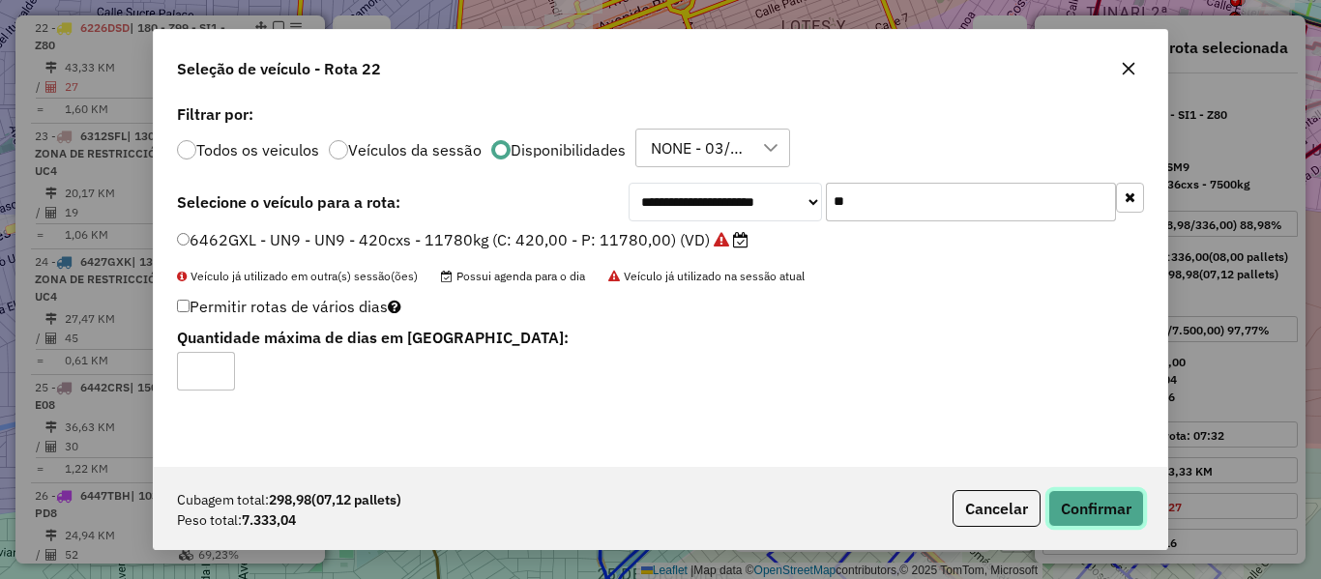
click at [1088, 516] on button "Confirmar" at bounding box center [1097, 508] width 96 height 37
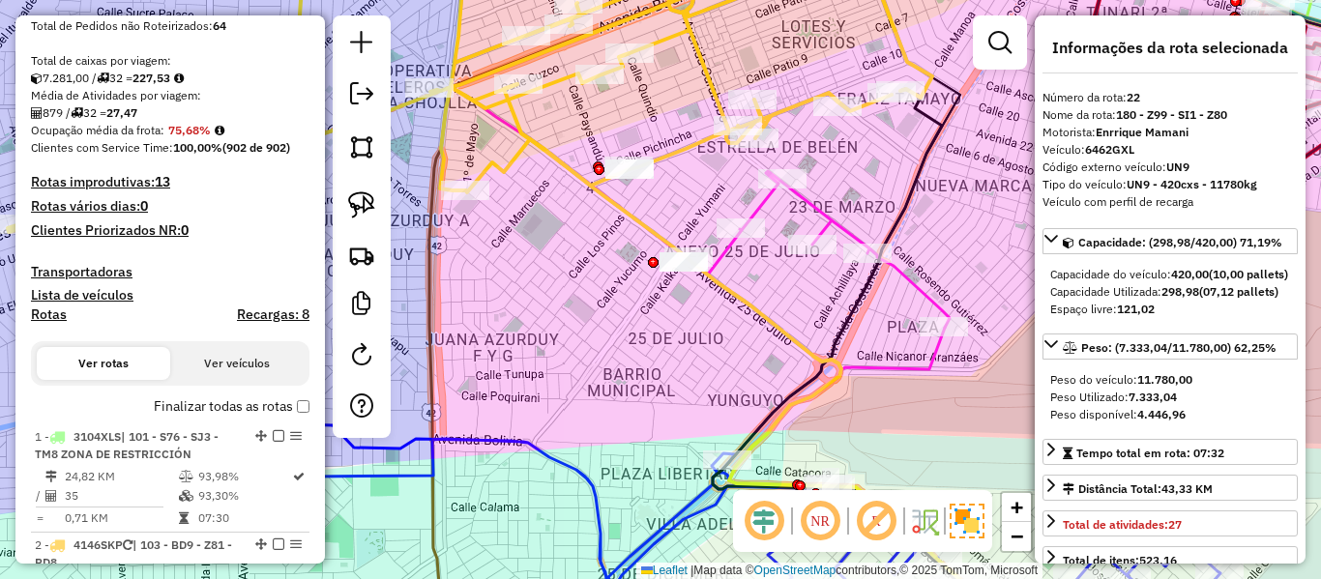
scroll to position [0, 0]
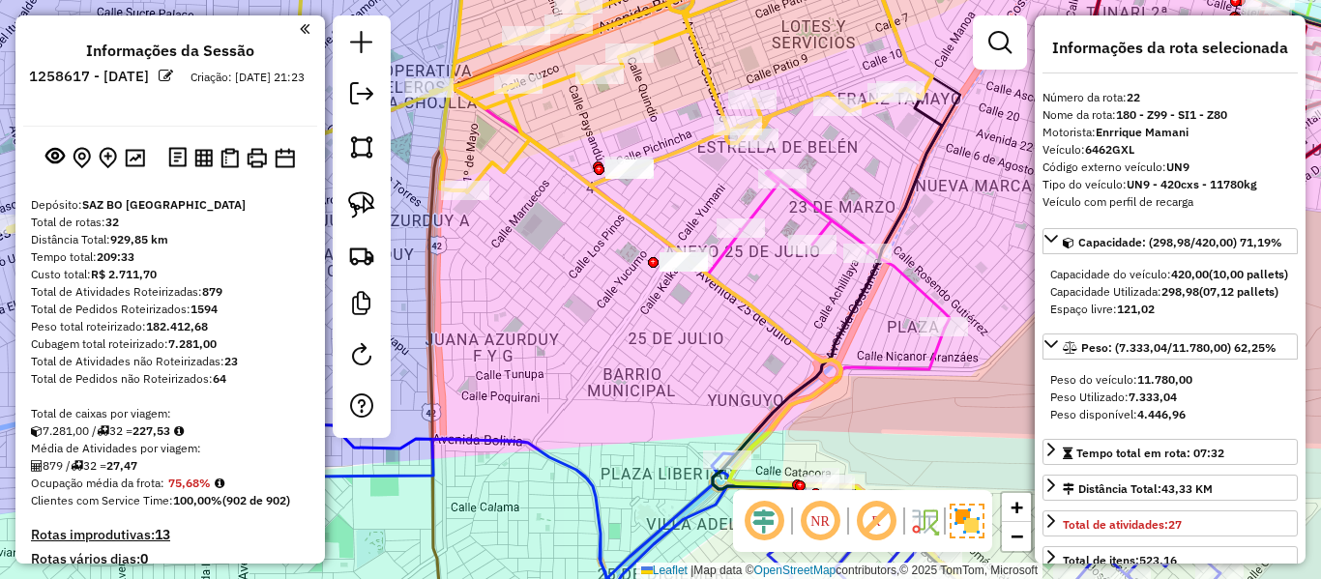
drag, startPoint x: 215, startPoint y: 295, endPoint x: 237, endPoint y: 66, distance: 230.3
click at [139, 153] on img at bounding box center [135, 158] width 20 height 18
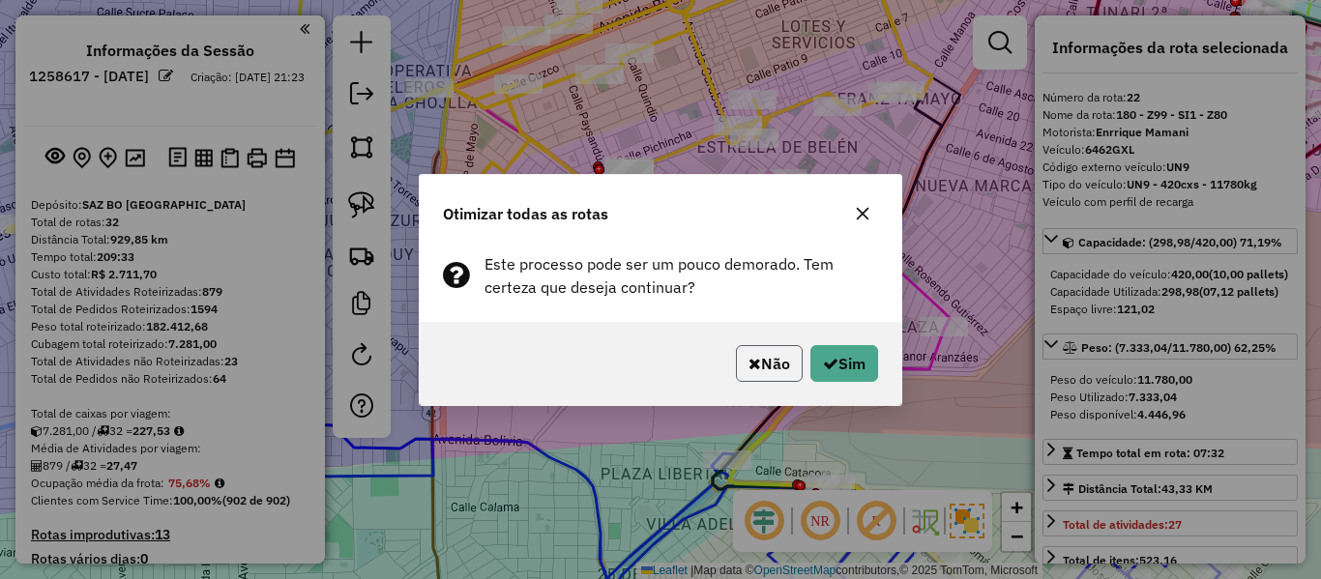
click at [759, 363] on button "Não" at bounding box center [769, 363] width 67 height 37
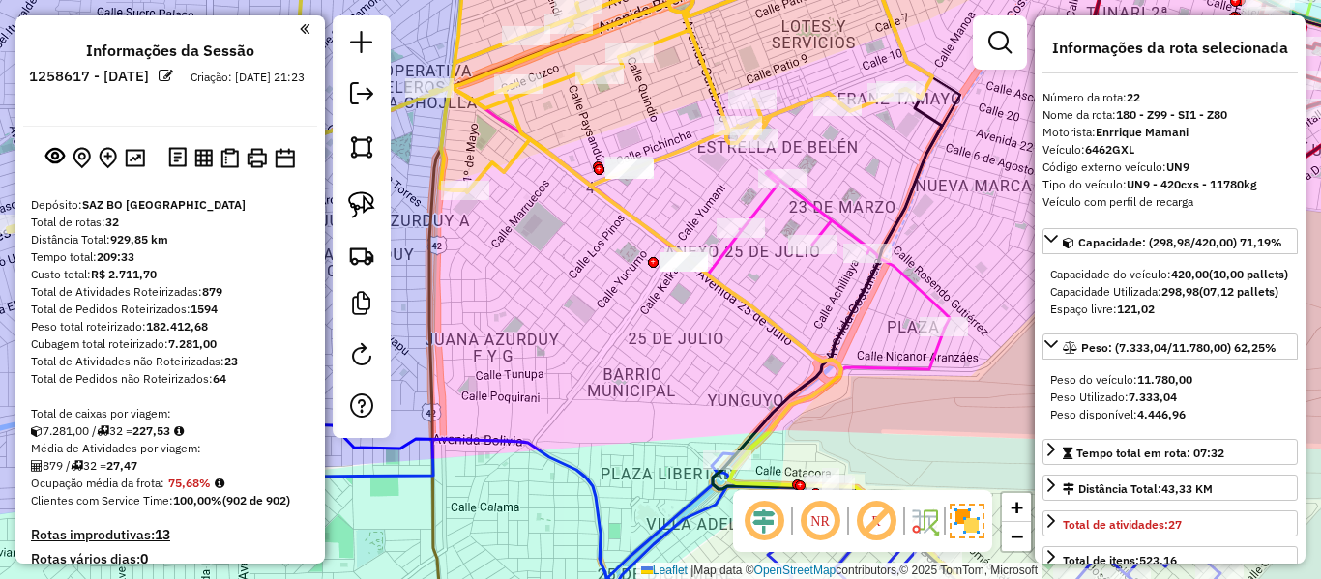
click at [701, 53] on icon at bounding box center [470, 169] width 925 height 455
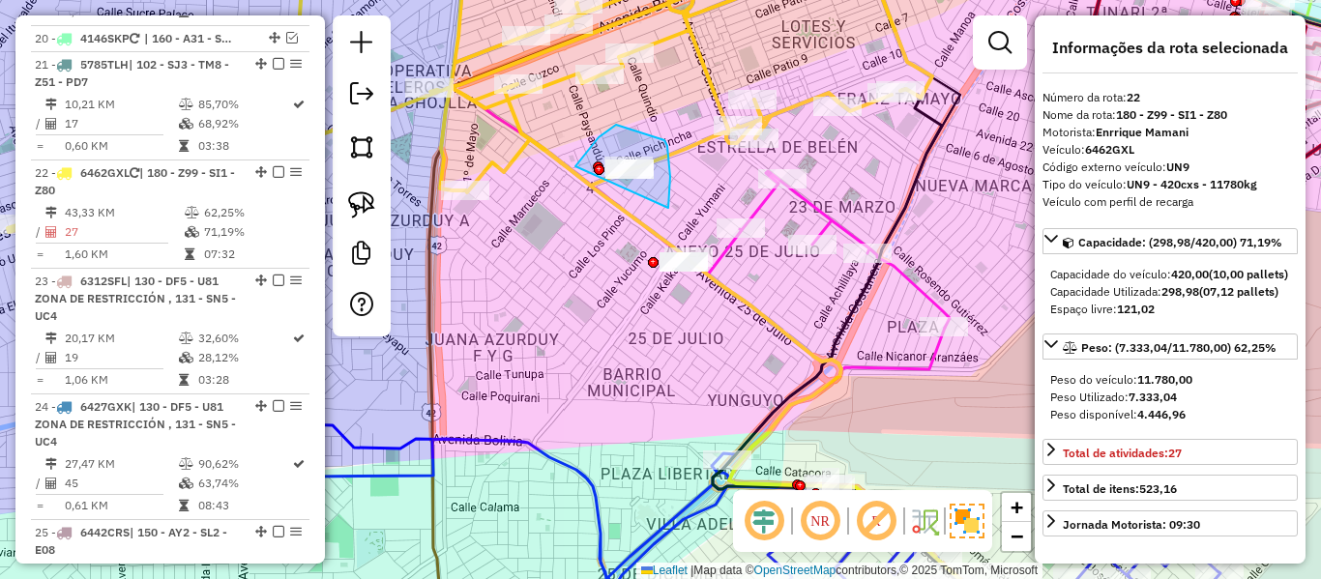
scroll to position [2903, 0]
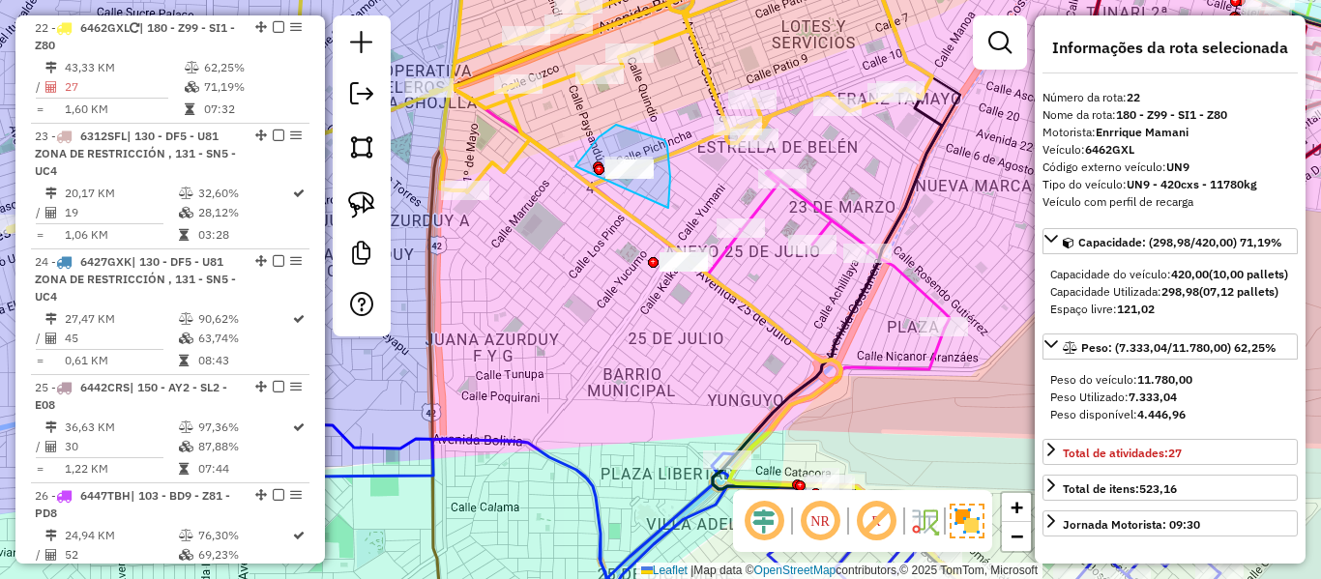
drag, startPoint x: 665, startPoint y: 140, endPoint x: 573, endPoint y: 216, distance: 118.9
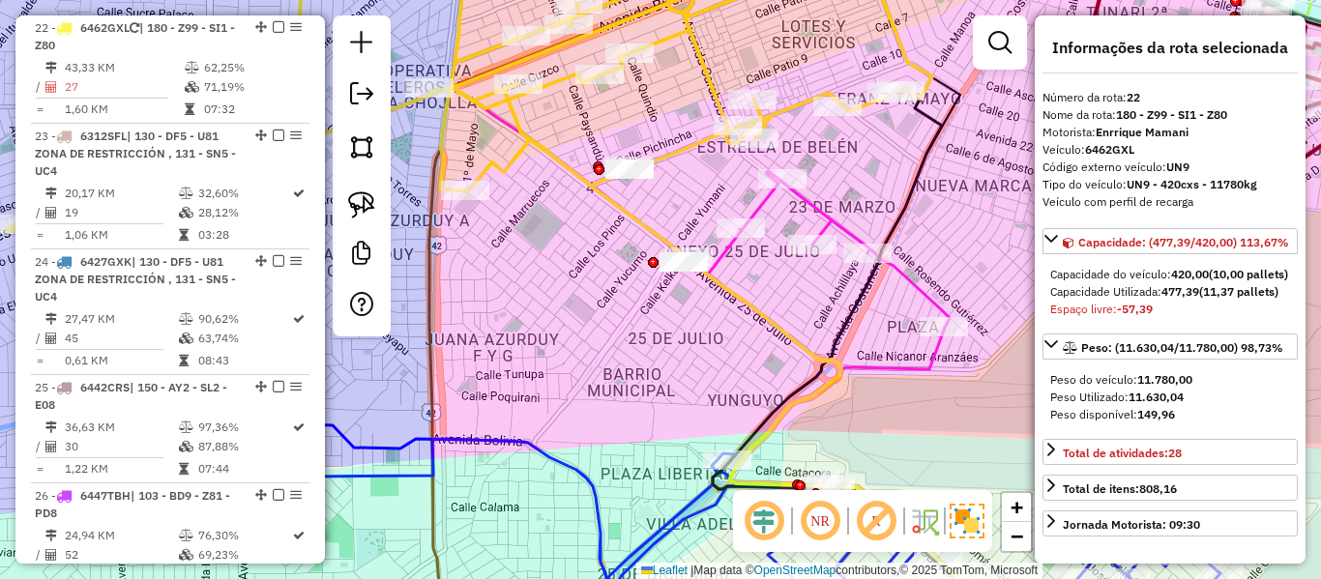
select select "**********"
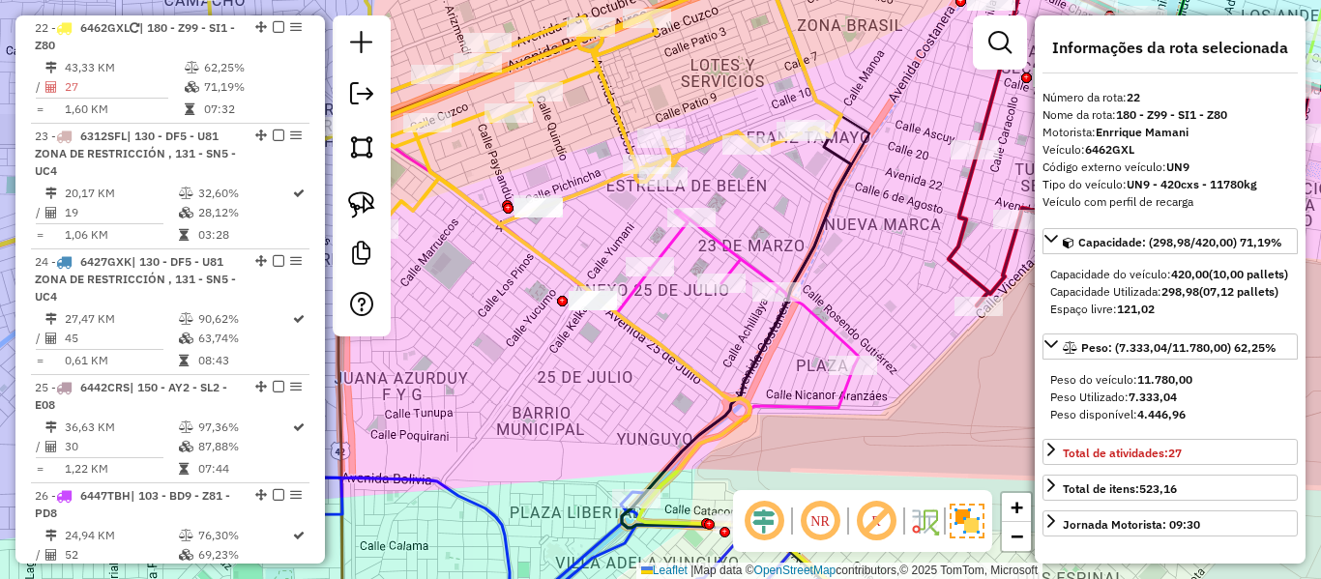
drag, startPoint x: 679, startPoint y: 180, endPoint x: 584, endPoint y: 226, distance: 105.6
click at [584, 226] on div "Janela de atendimento Grade de atendimento Capacidade Transportadoras Veículos …" at bounding box center [660, 289] width 1321 height 579
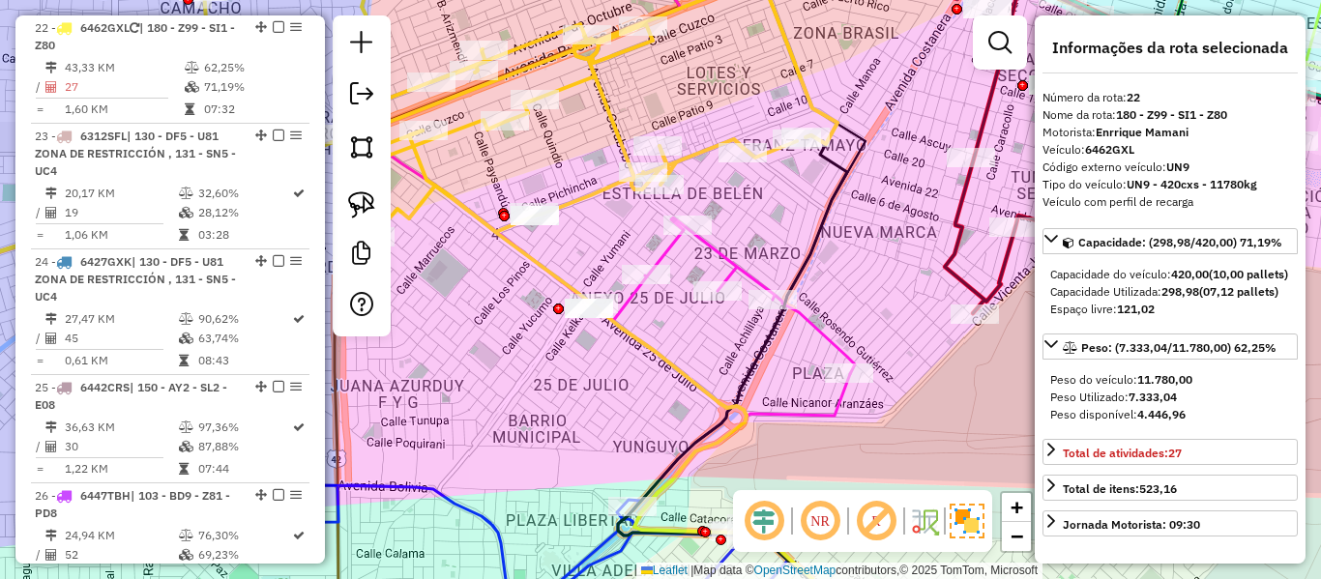
click at [604, 188] on icon at bounding box center [375, 192] width 925 height 501
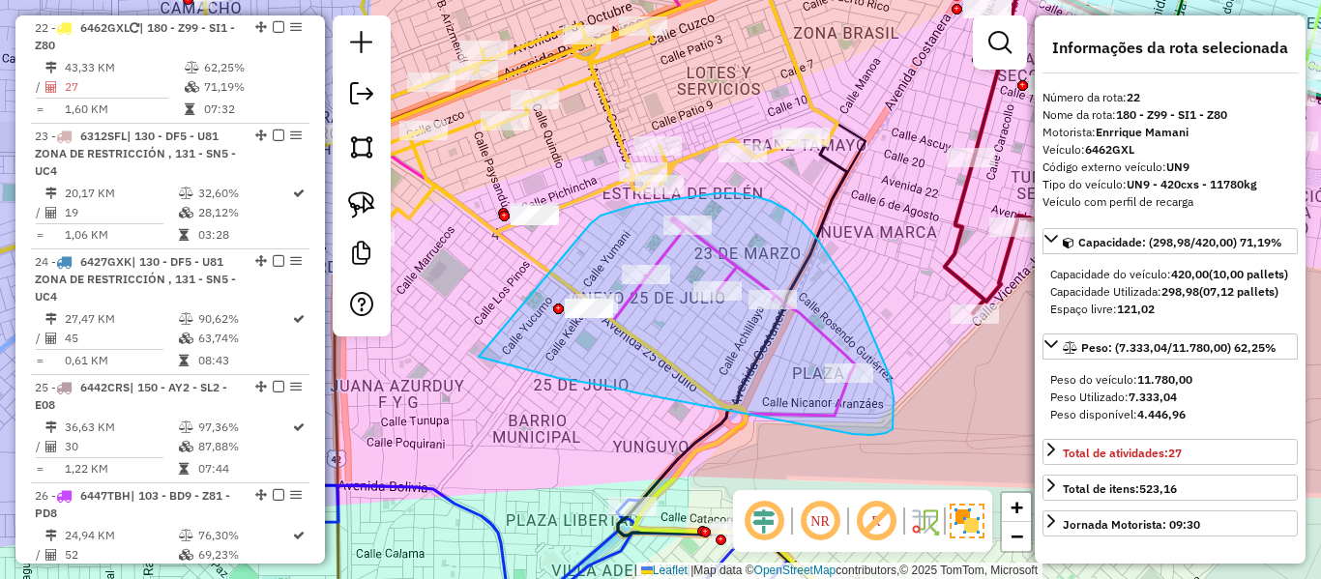
drag, startPoint x: 591, startPoint y: 223, endPoint x: 482, endPoint y: 355, distance: 171.0
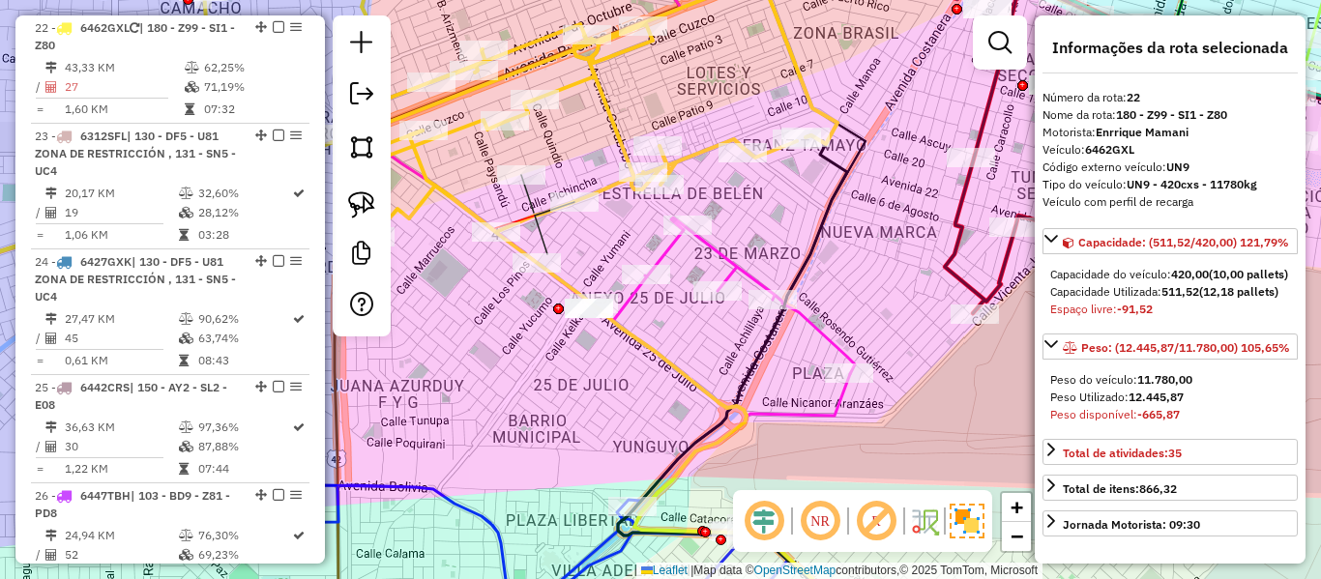
select select "**********"
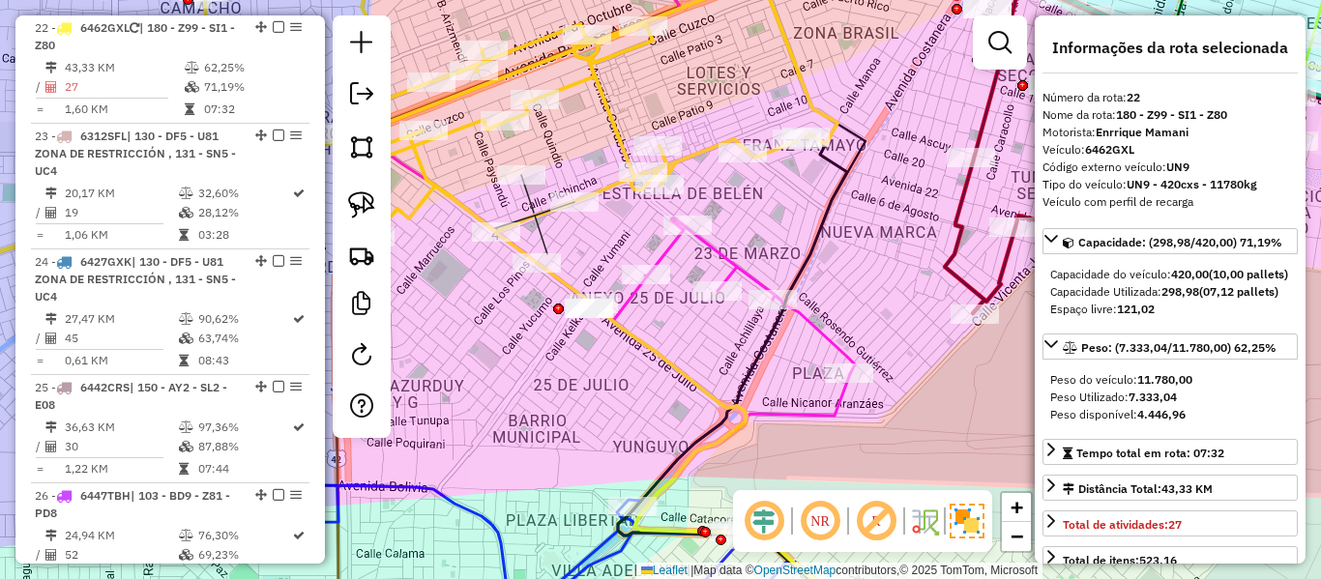
click at [619, 252] on div "Janela de atendimento Grade de atendimento Capacidade Transportadoras Veículos …" at bounding box center [660, 289] width 1321 height 579
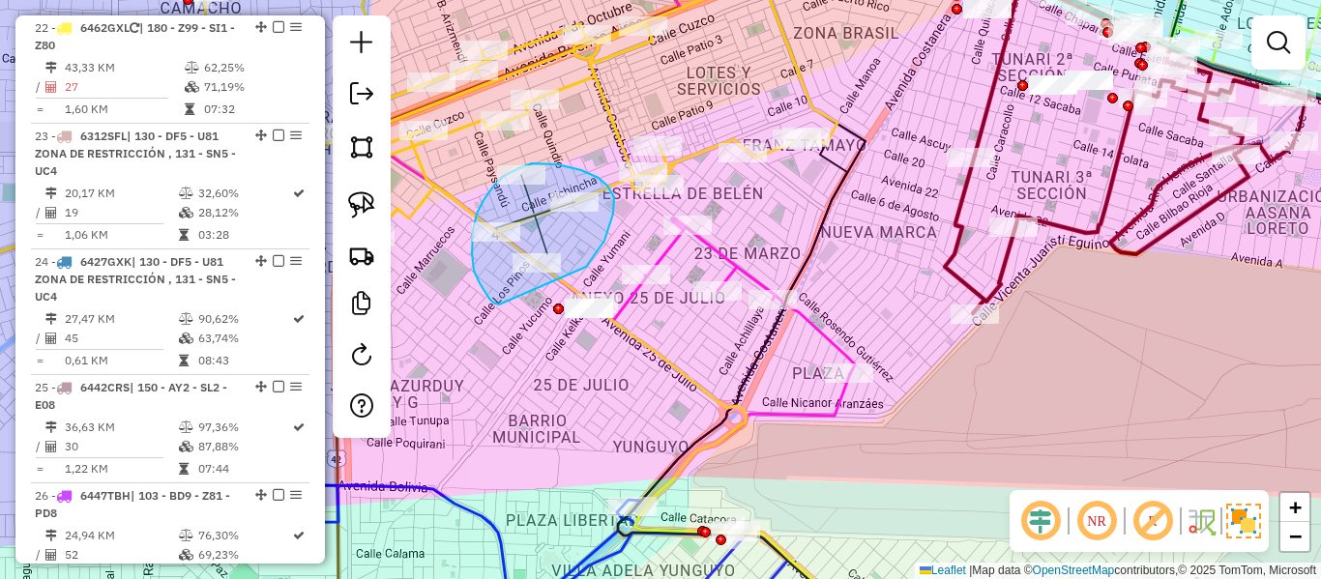
drag, startPoint x: 605, startPoint y: 241, endPoint x: 503, endPoint y: 305, distance: 120.0
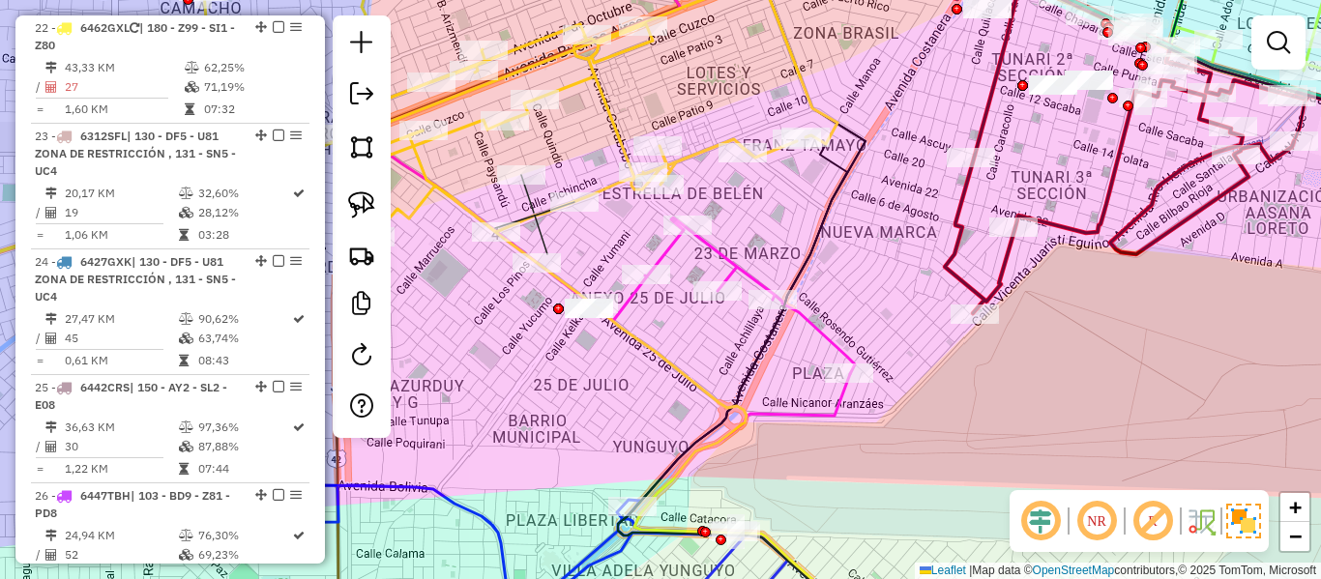
click at [741, 96] on div "Janela de atendimento Grade de atendimento Capacidade Transportadoras Veículos …" at bounding box center [660, 289] width 1321 height 579
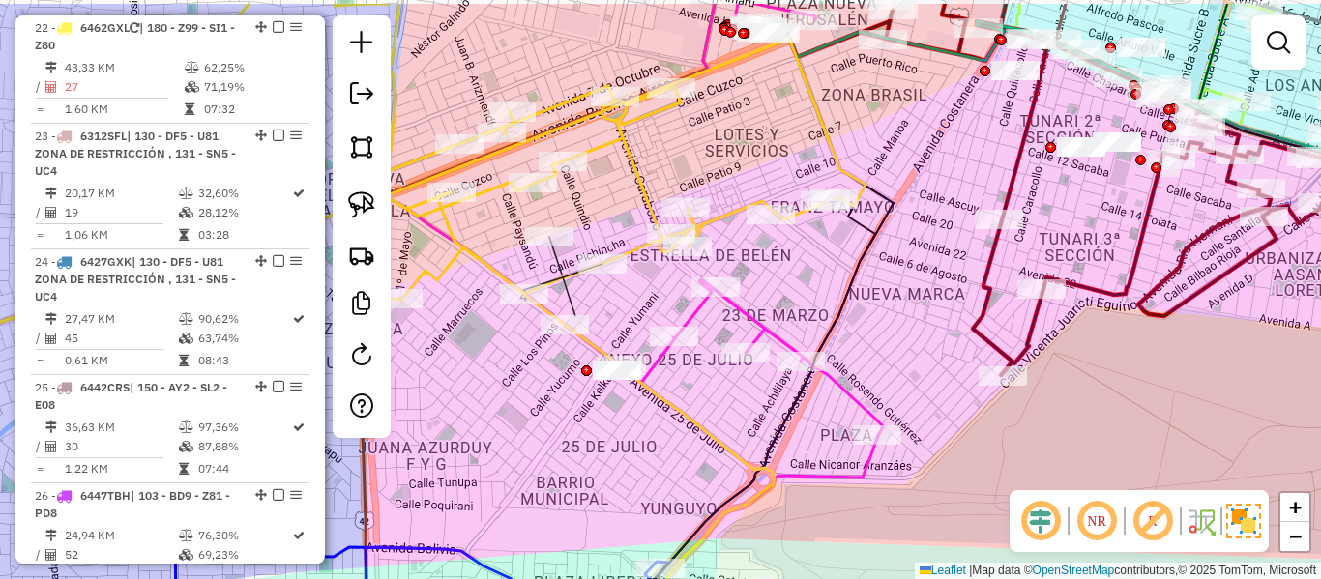
drag, startPoint x: 688, startPoint y: 104, endPoint x: 762, endPoint y: 194, distance: 116.8
click at [748, 195] on div "Janela de atendimento Grade de atendimento Capacidade Transportadoras Veículos …" at bounding box center [660, 289] width 1321 height 579
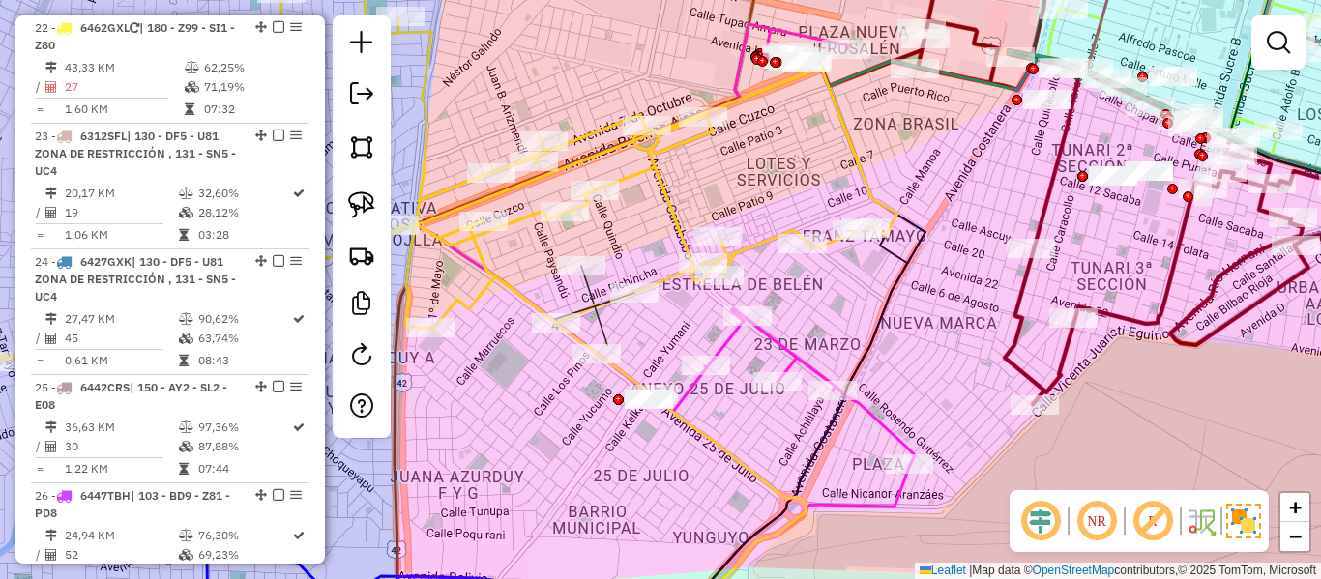
click at [852, 140] on icon at bounding box center [435, 255] width 925 height 557
select select "**********"
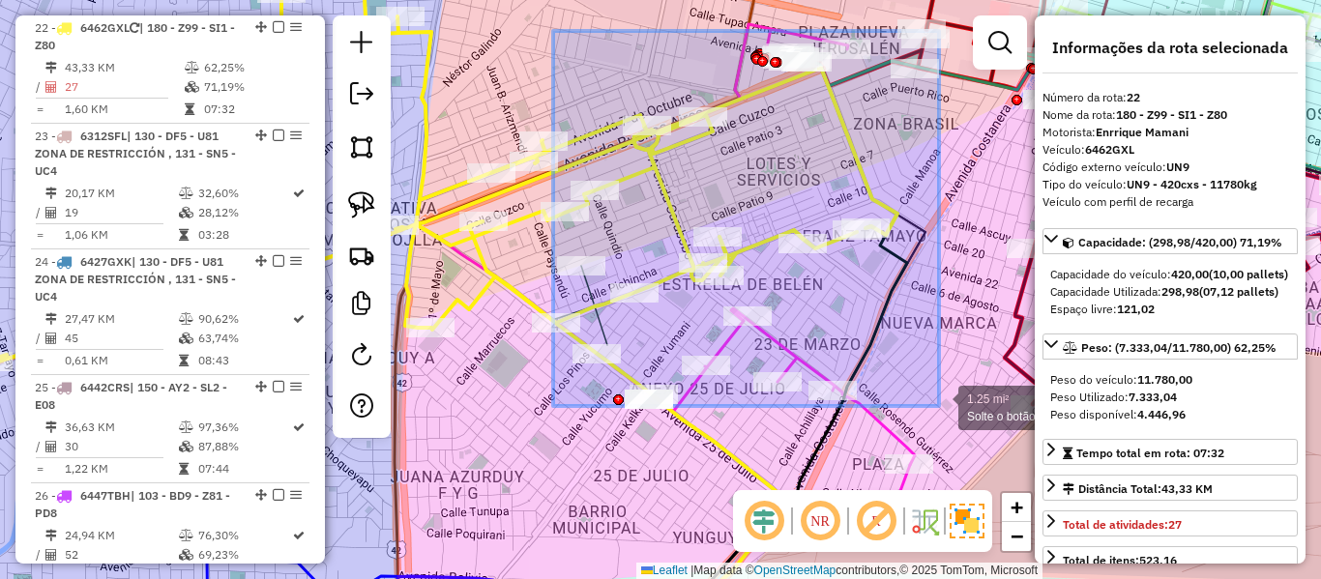
drag, startPoint x: 553, startPoint y: 44, endPoint x: 939, endPoint y: 406, distance: 529.7
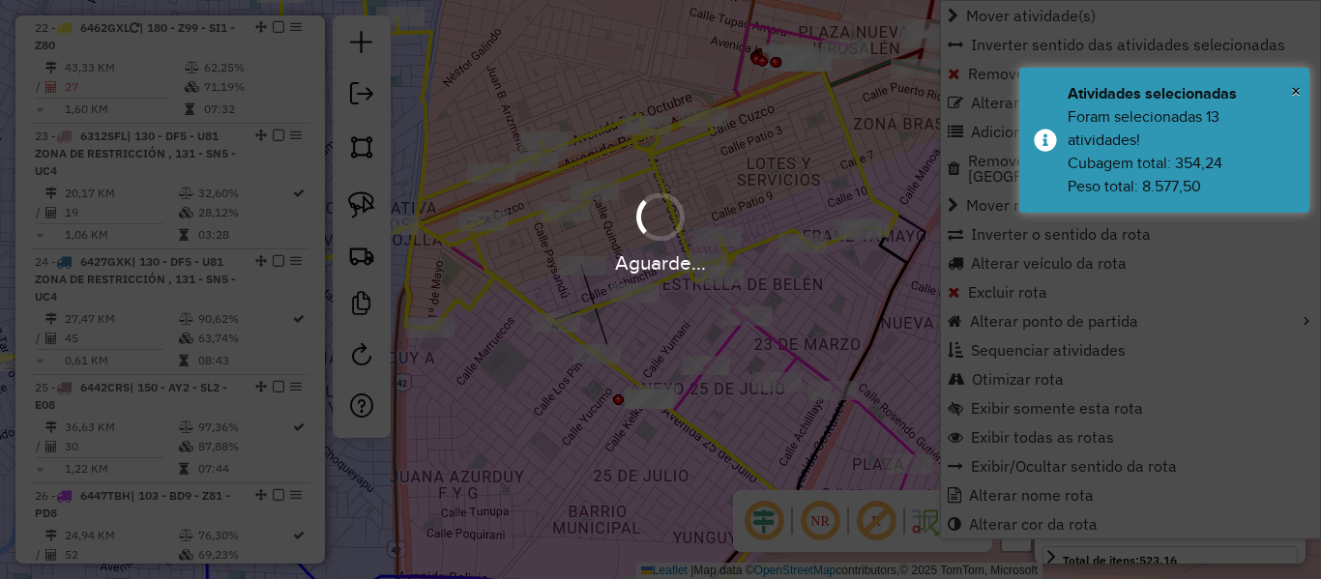
click at [501, 104] on div "Aguarde..." at bounding box center [660, 289] width 1321 height 579
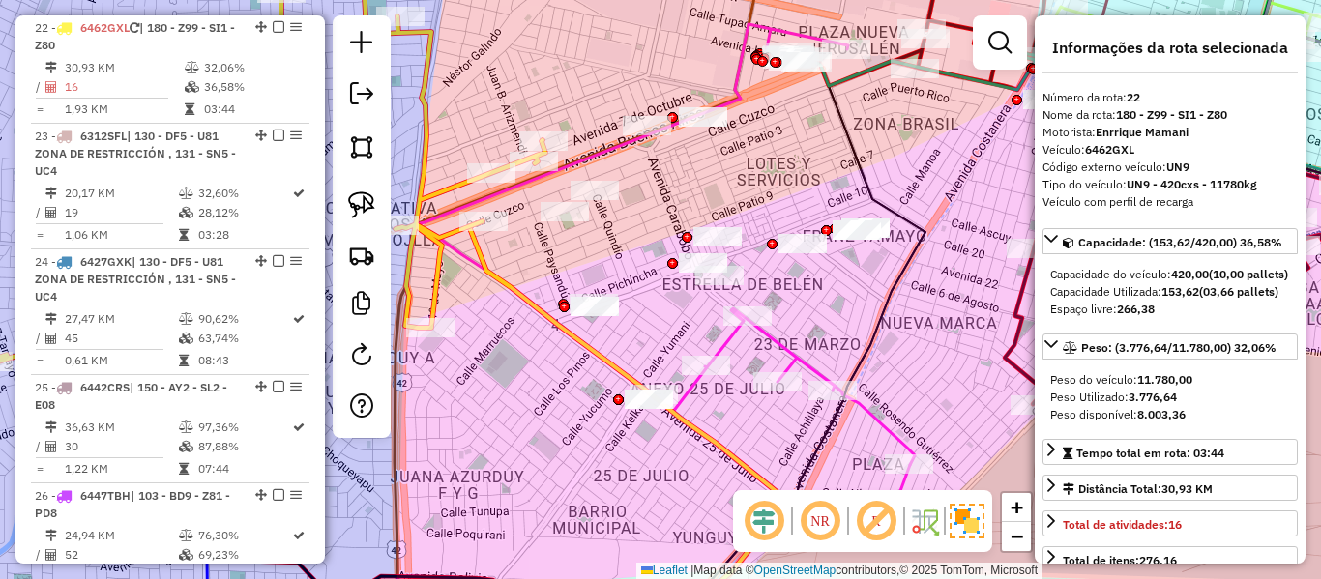
click at [423, 93] on icon at bounding box center [259, 255] width 573 height 557
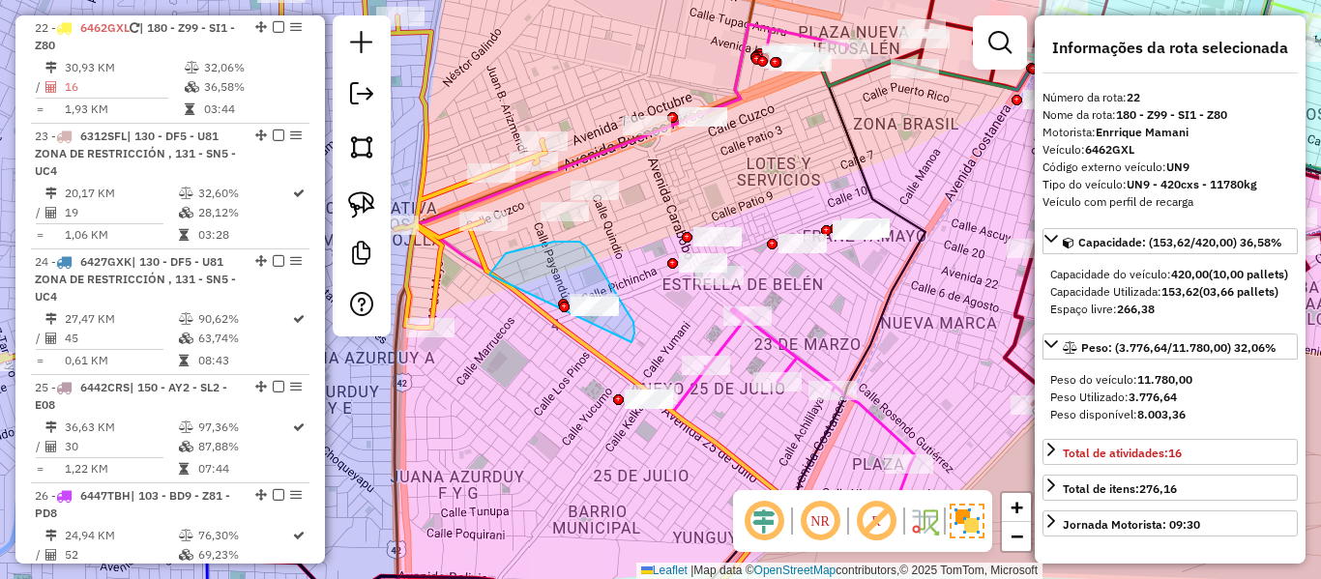
drag, startPoint x: 506, startPoint y: 253, endPoint x: 541, endPoint y: 336, distance: 89.3
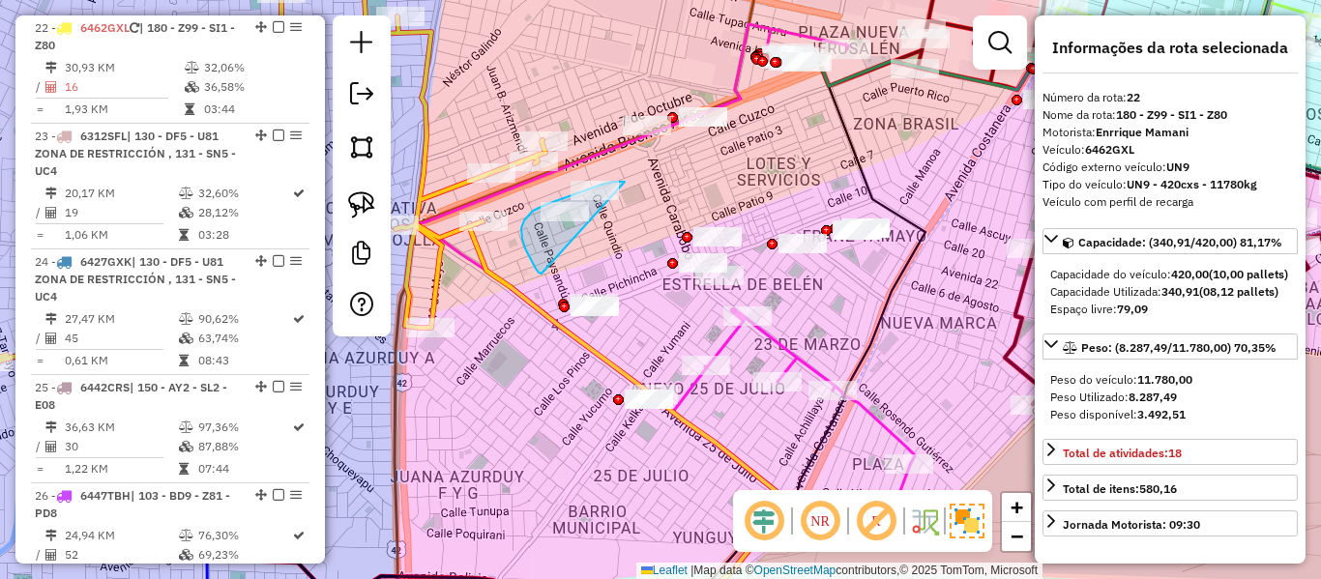
drag, startPoint x: 539, startPoint y: 273, endPoint x: 658, endPoint y: 219, distance: 130.7
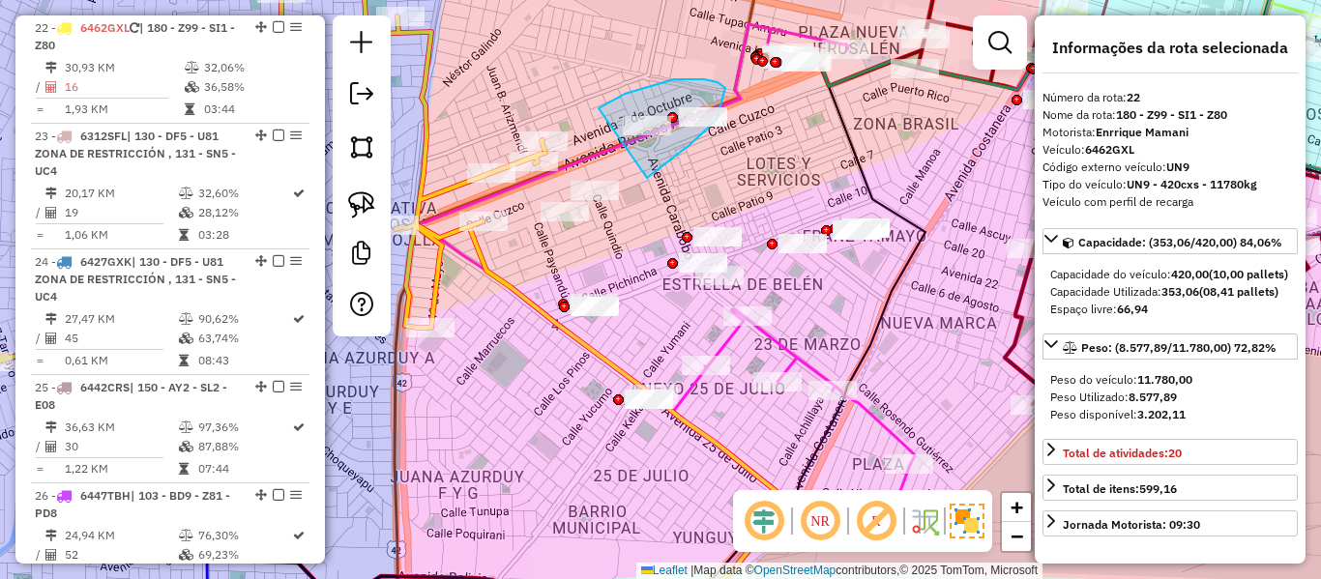
click at [562, 138] on div "Janela de atendimento Grade de atendimento Capacidade Transportadoras Veículos …" at bounding box center [660, 289] width 1321 height 579
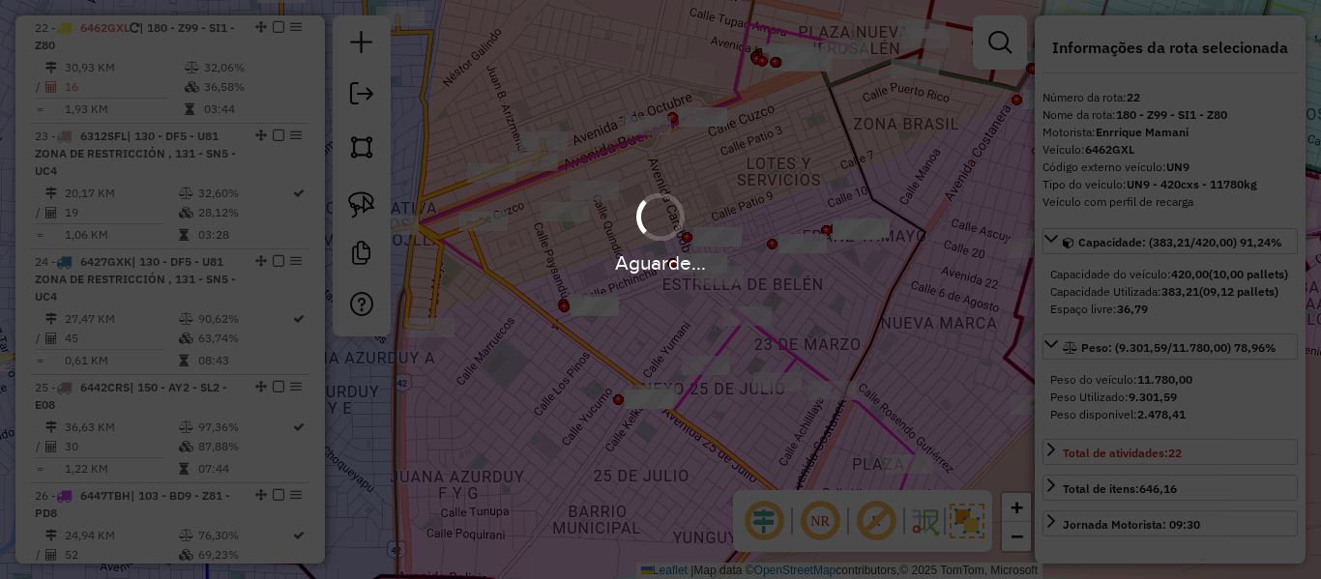
select select "**********"
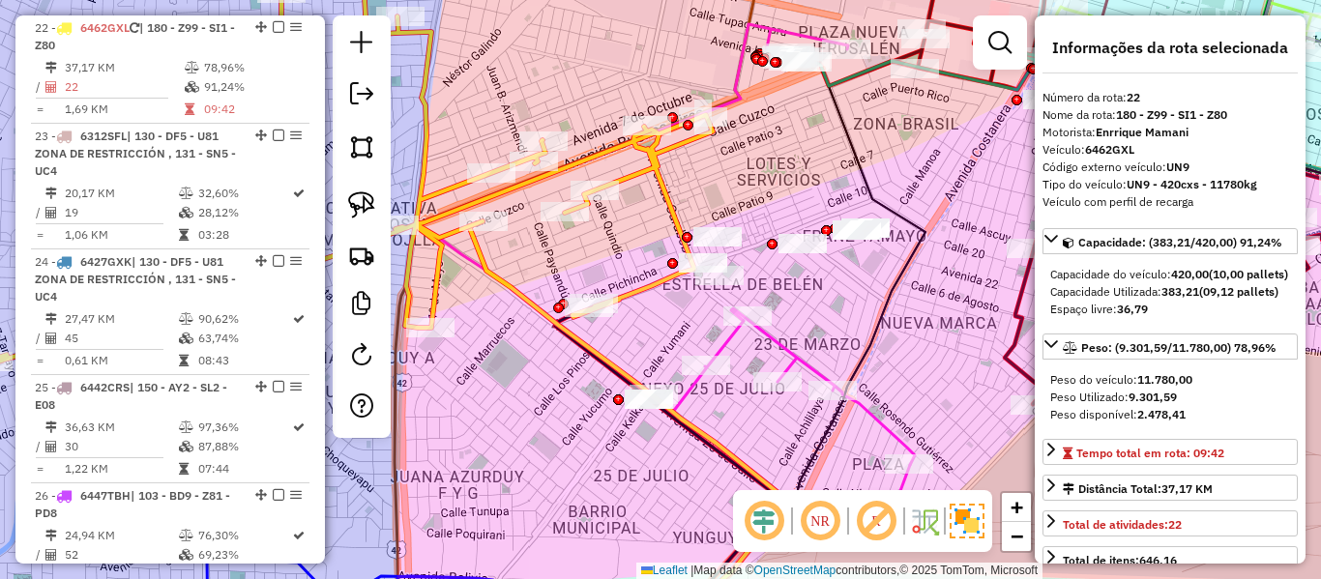
click at [428, 125] on icon at bounding box center [343, 255] width 740 height 557
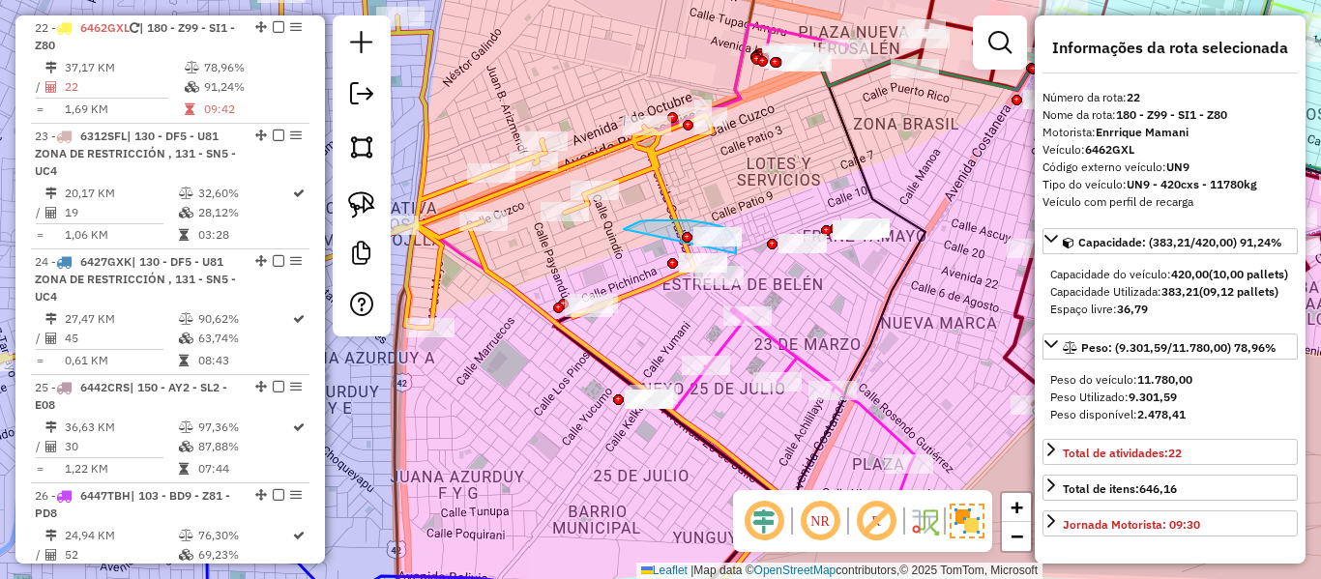
drag, startPoint x: 624, startPoint y: 229, endPoint x: 736, endPoint y: 253, distance: 114.8
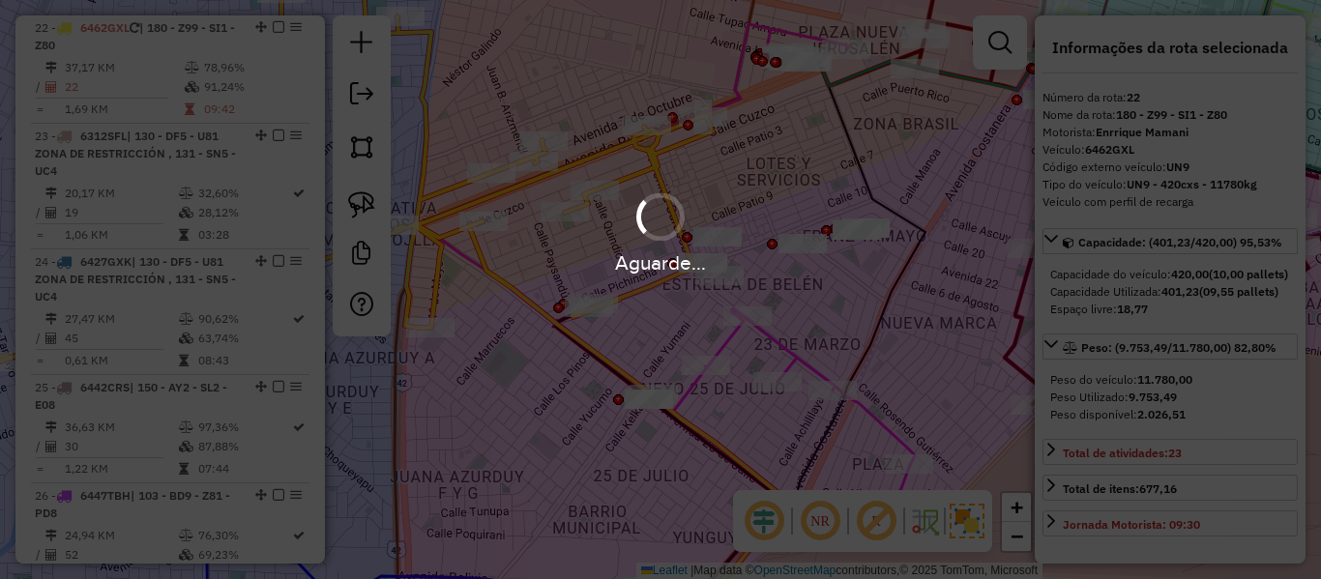
select select "**********"
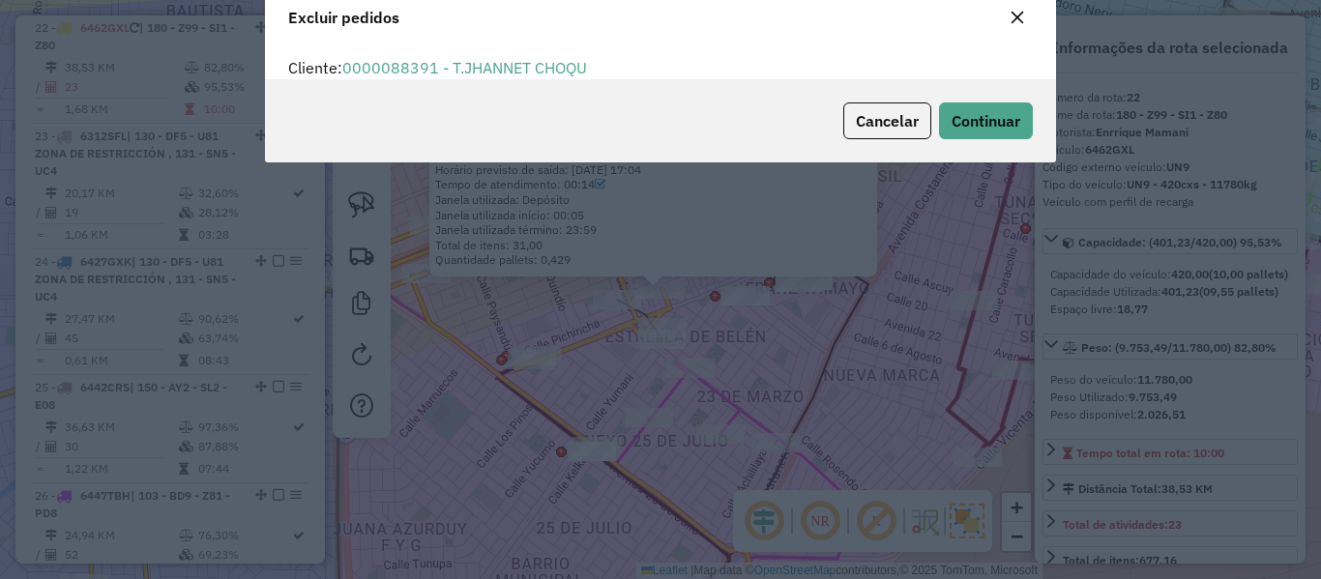
scroll to position [11, 6]
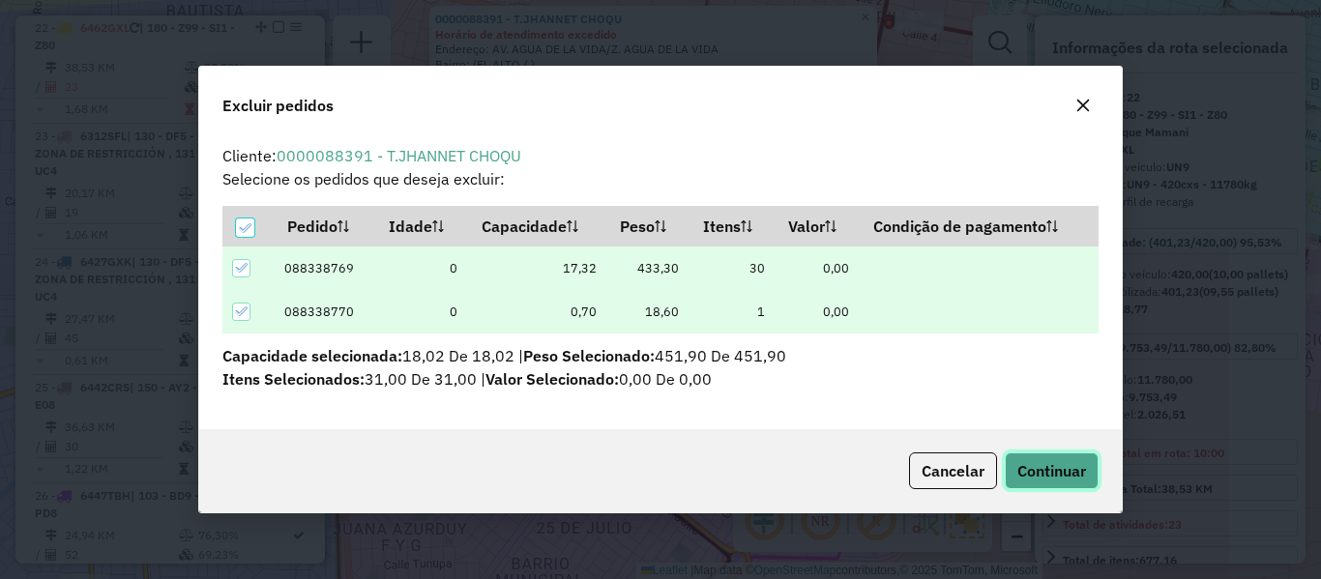
drag, startPoint x: 1052, startPoint y: 464, endPoint x: 1090, endPoint y: 457, distance: 38.5
click at [1052, 465] on span "Continuar" at bounding box center [1052, 470] width 69 height 19
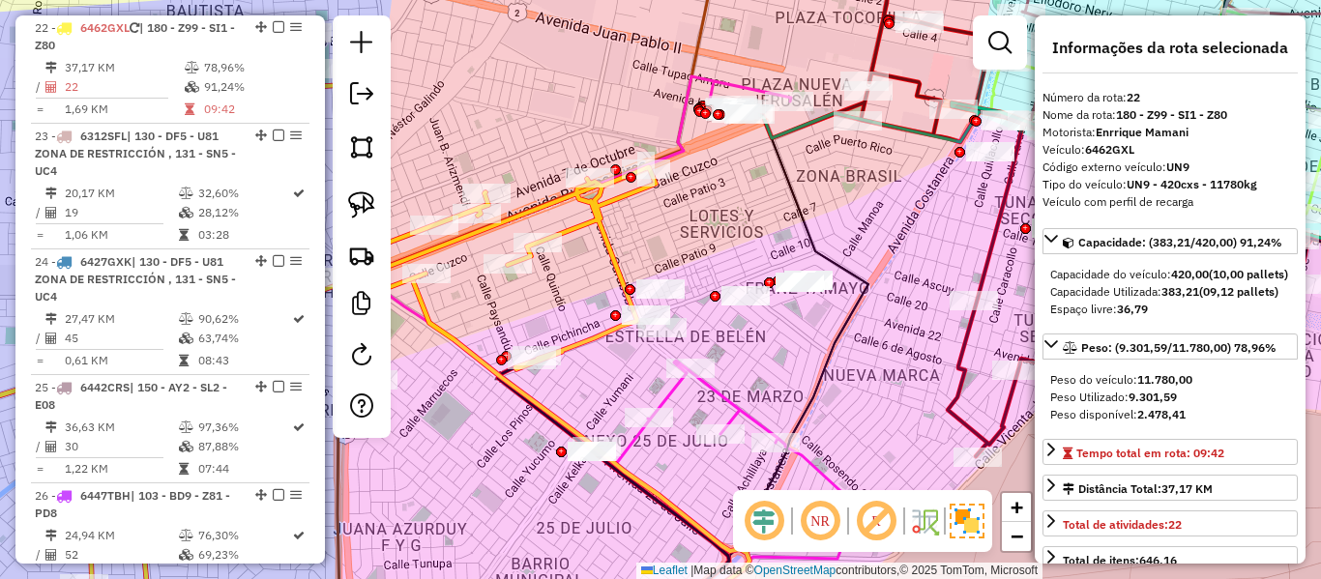
click at [273, 25] on em at bounding box center [279, 27] width 12 height 12
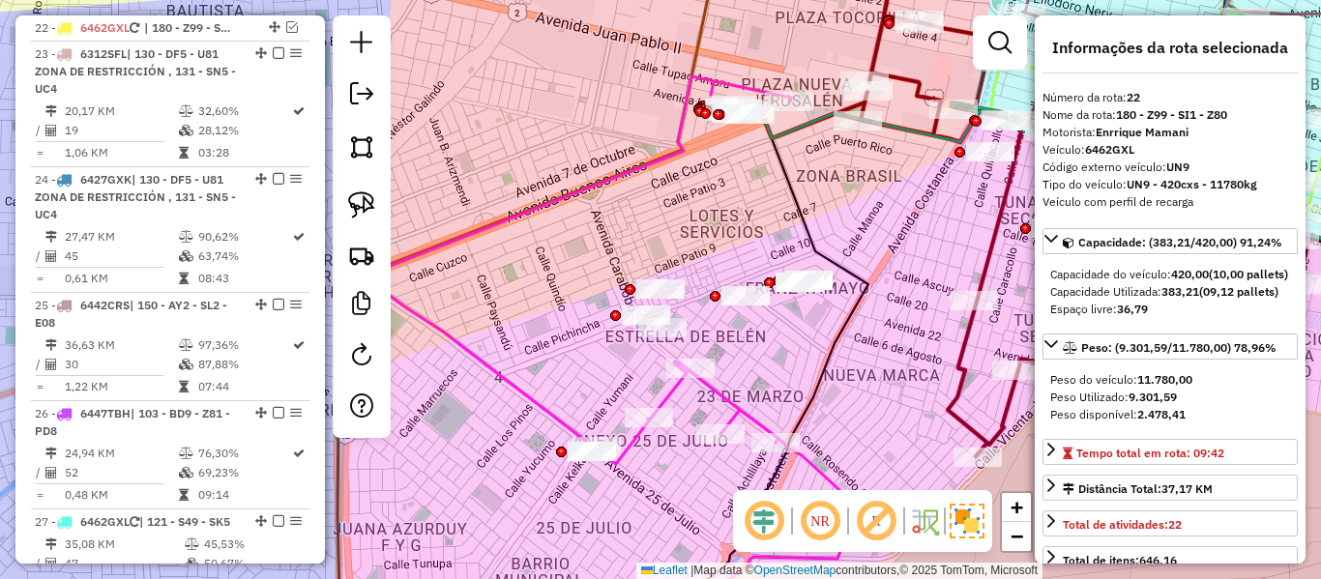
scroll to position [2821, 0]
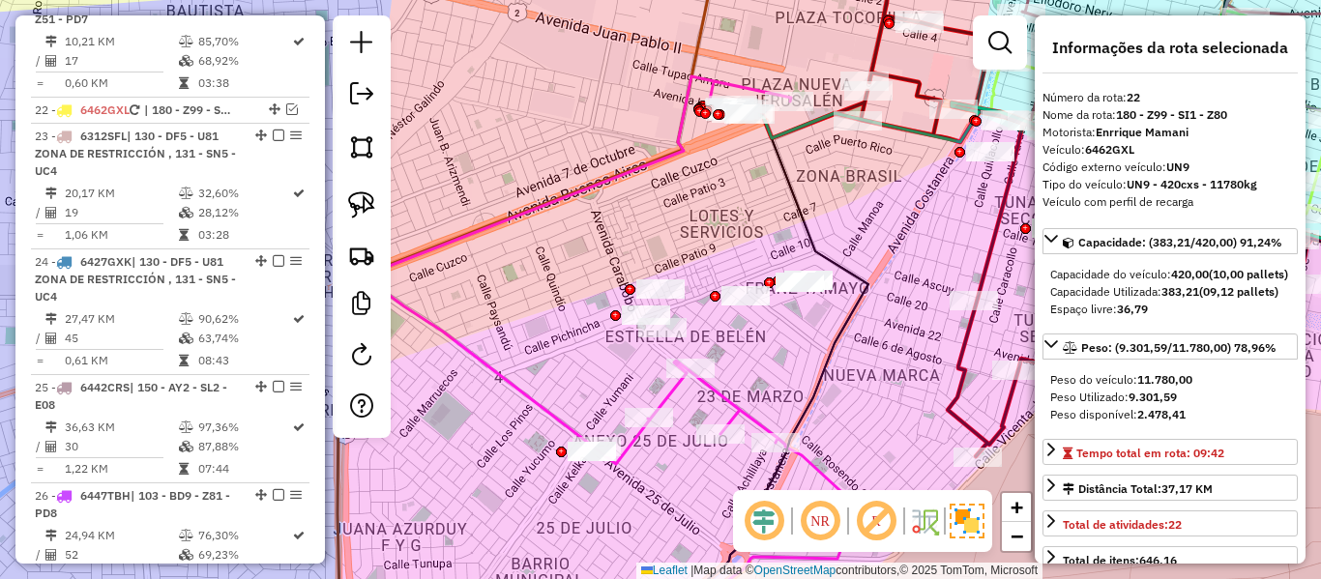
click at [807, 352] on div "Janela de atendimento Grade de atendimento Capacidade Transportadoras Veículos …" at bounding box center [660, 289] width 1321 height 579
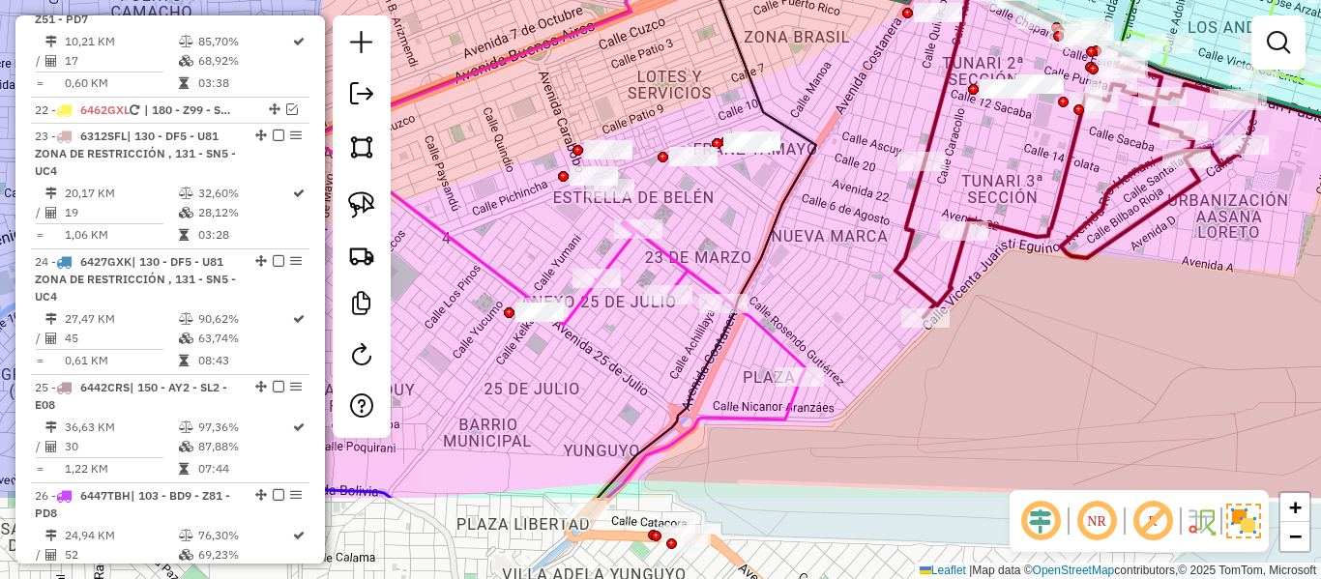
drag, startPoint x: 804, startPoint y: 383, endPoint x: 658, endPoint y: 207, distance: 228.8
click at [725, 192] on icon at bounding box center [707, 233] width 219 height 529
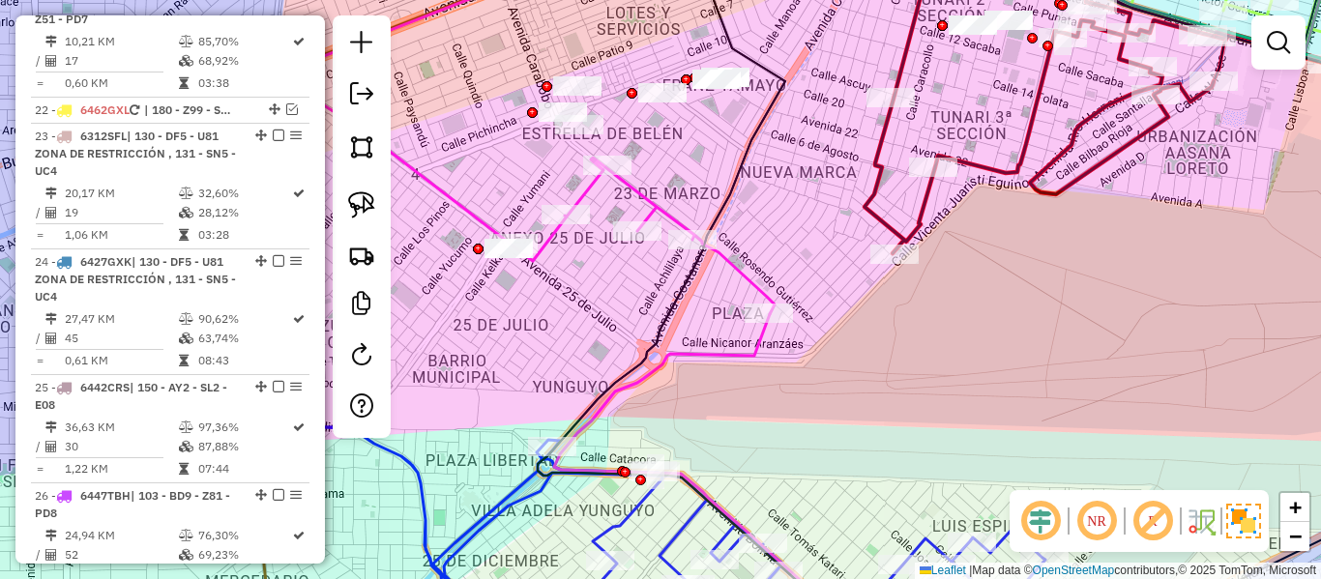
click at [646, 207] on icon at bounding box center [525, 128] width 499 height 372
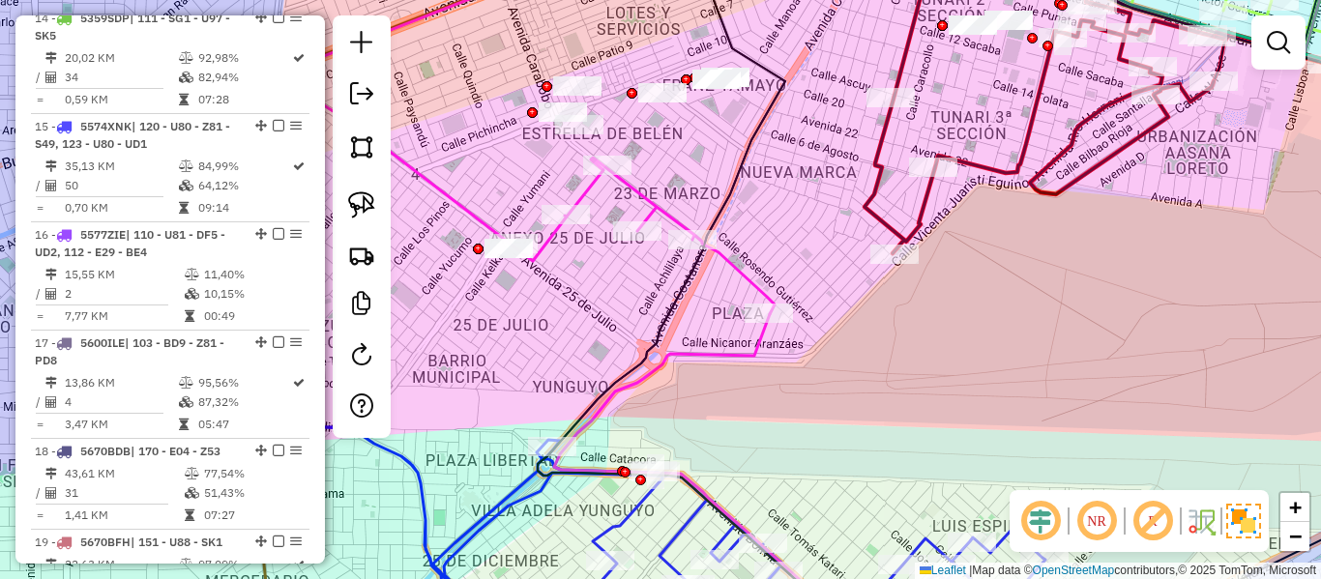
select select "**********"
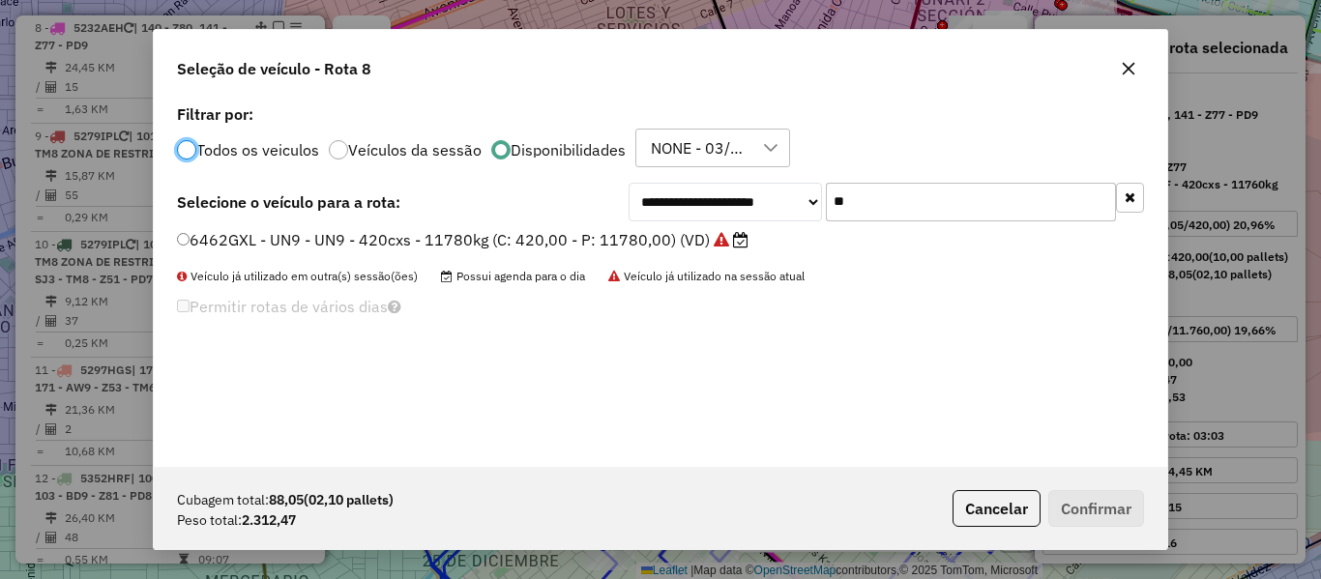
scroll to position [11, 6]
click at [1140, 190] on button "button" at bounding box center [1130, 198] width 28 height 30
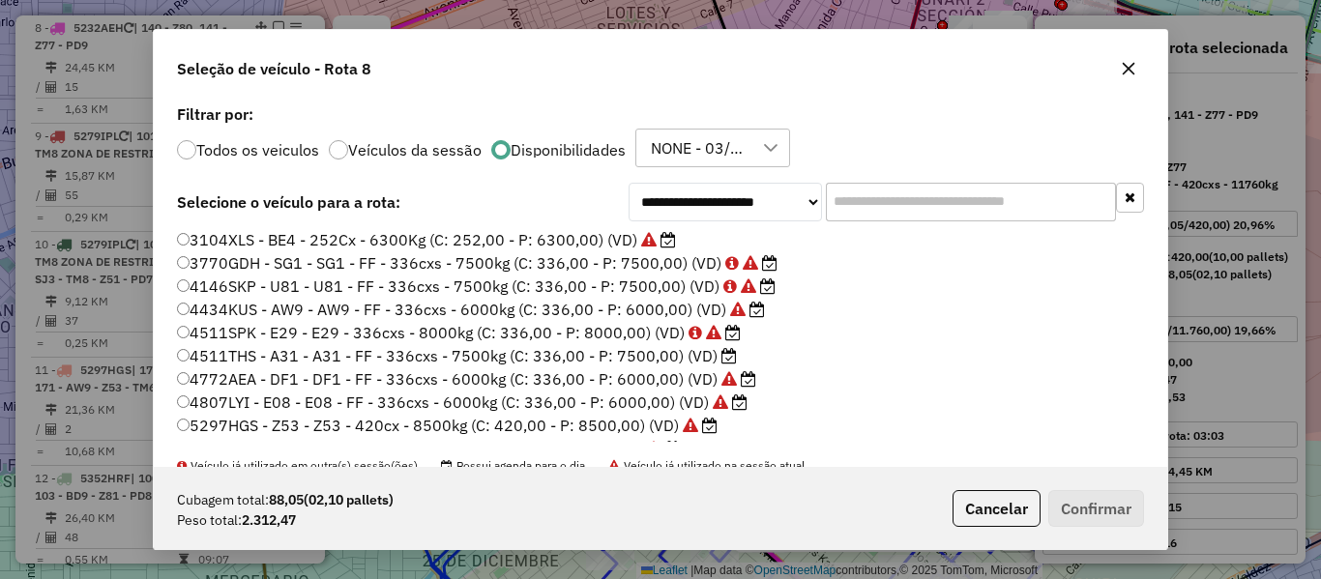
click at [709, 361] on label "4511THS - A31 - A31 - FF - 336cxs - 7500kg (C: 336,00 - P: 7500,00) (VD)" at bounding box center [457, 355] width 560 height 23
click at [1118, 520] on button "Confirmar" at bounding box center [1097, 508] width 96 height 37
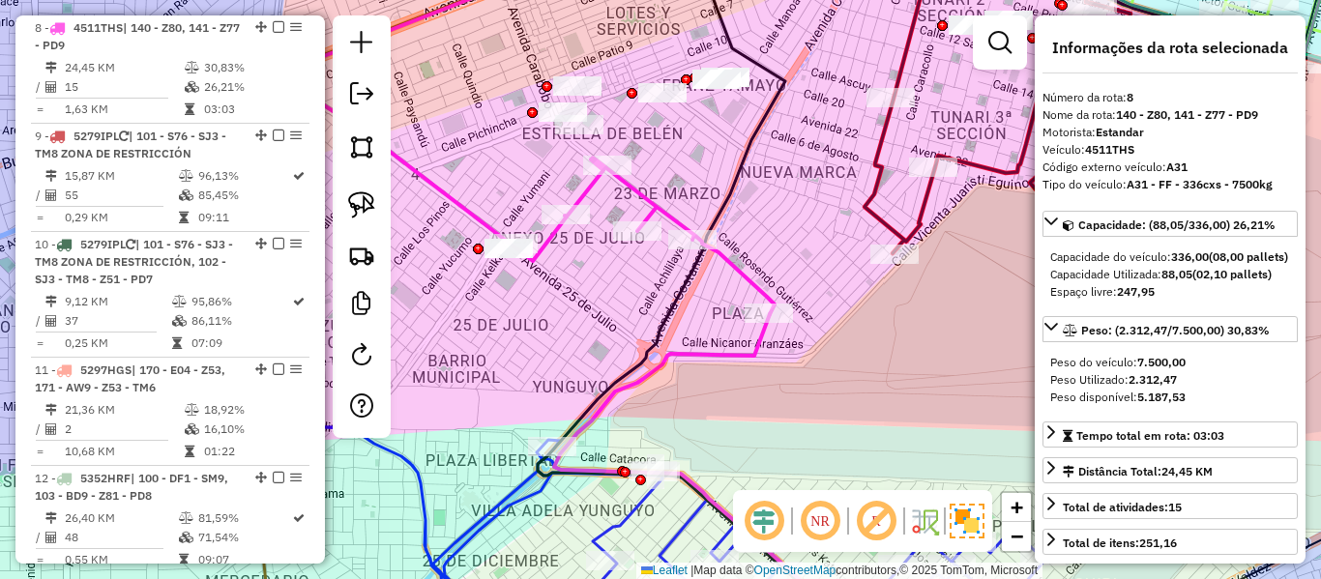
click at [748, 277] on icon at bounding box center [525, 128] width 499 height 372
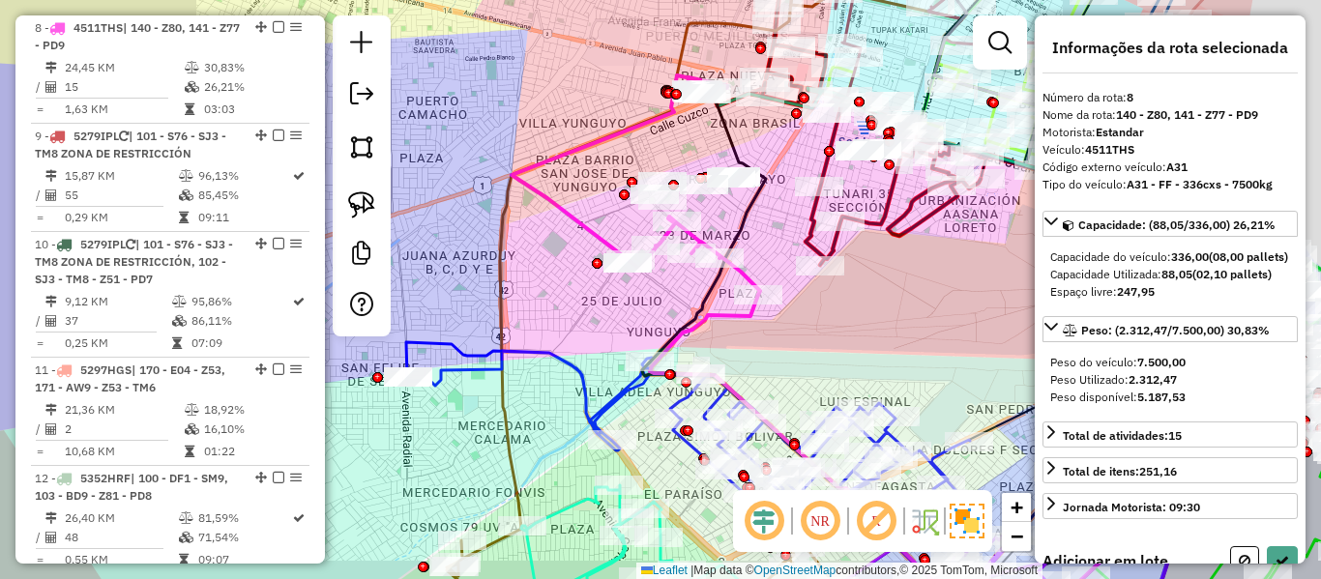
click at [767, 276] on div "Janela de atendimento Grade de atendimento Capacidade Transportadoras Veículos …" at bounding box center [660, 289] width 1321 height 579
select select "**********"
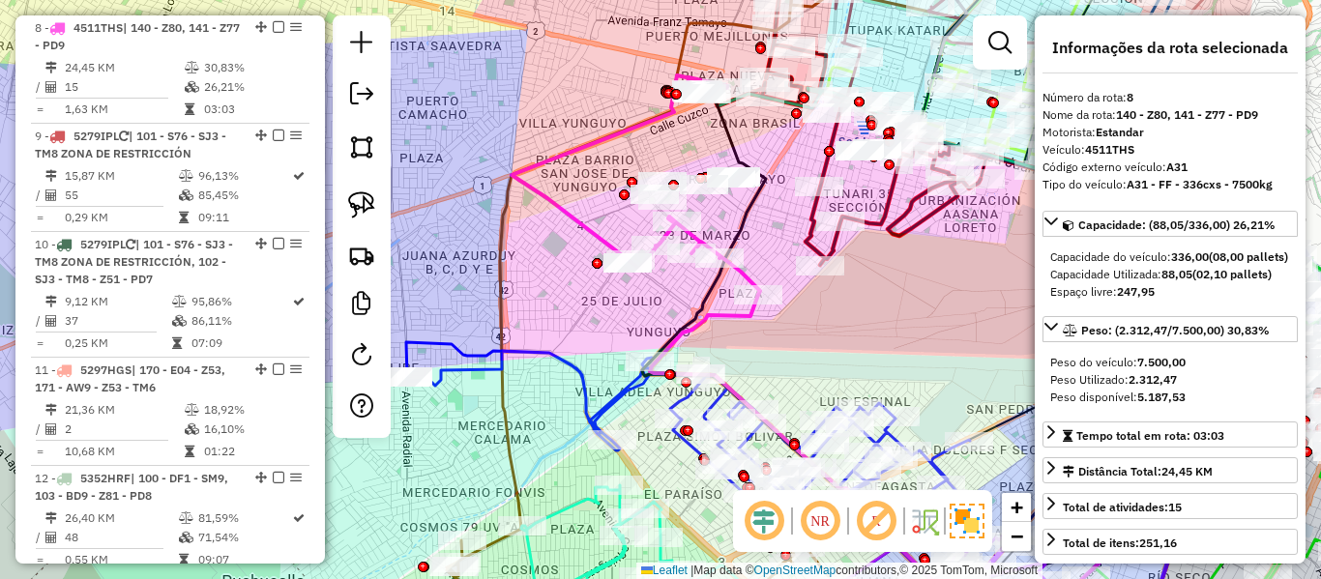
click at [752, 273] on icon at bounding box center [636, 185] width 249 height 220
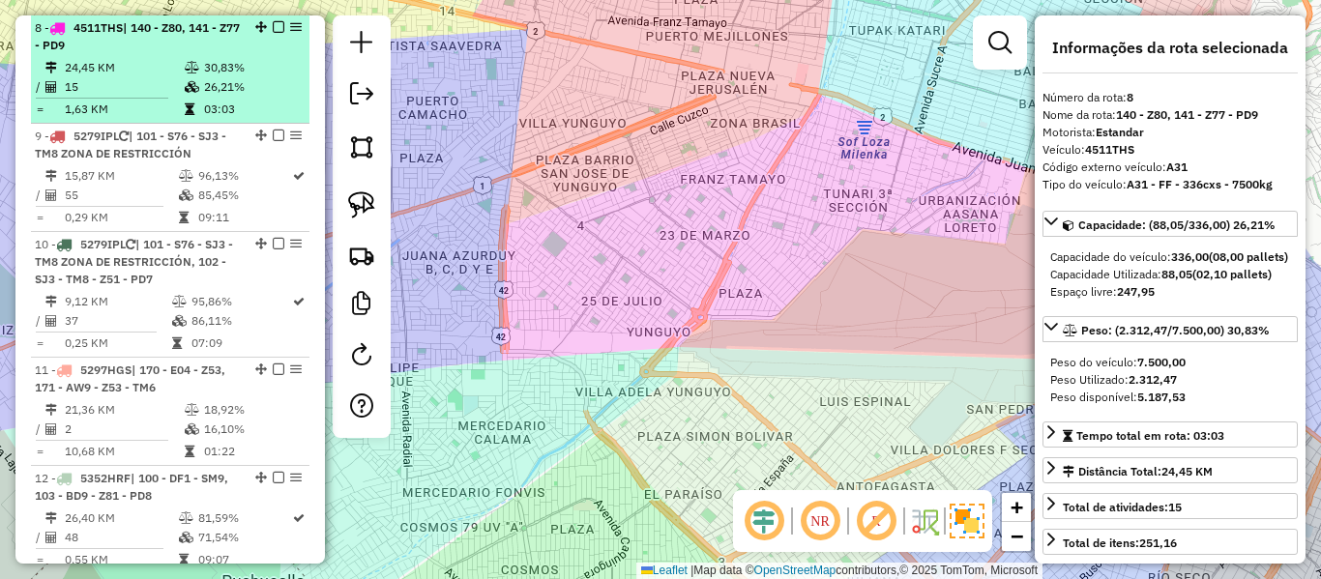
click at [153, 64] on td "24,45 KM" at bounding box center [124, 67] width 120 height 19
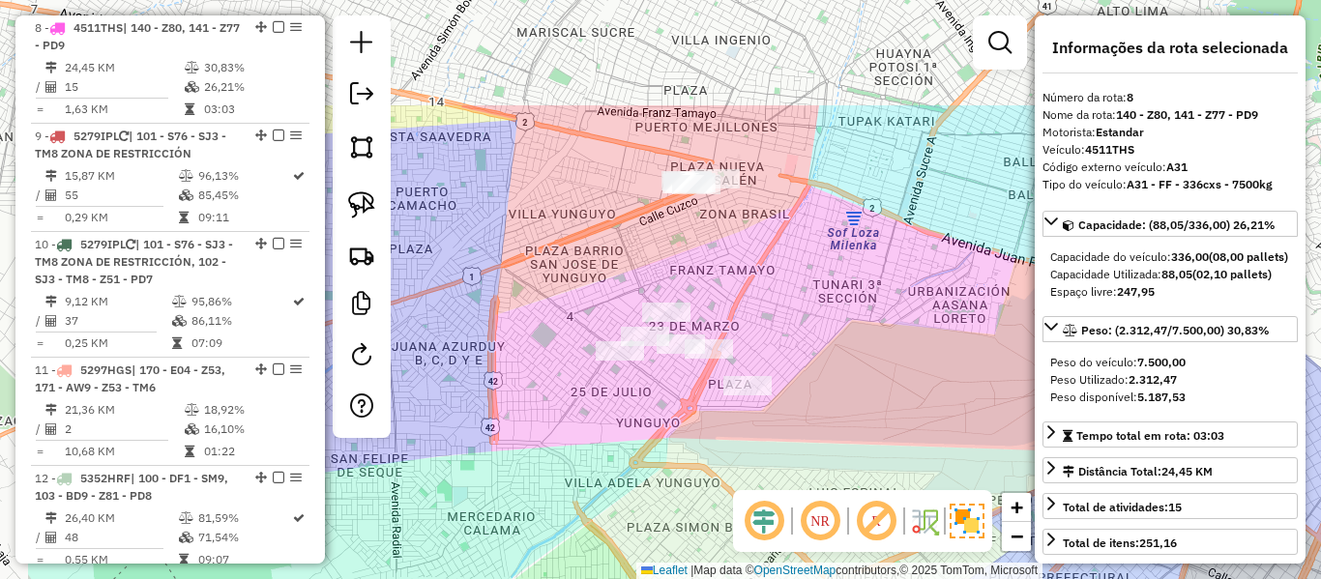
drag, startPoint x: 762, startPoint y: 275, endPoint x: 776, endPoint y: 278, distance: 13.9
click at [770, 279] on div "Janela de atendimento Grade de atendimento Capacidade Transportadoras Veículos …" at bounding box center [660, 289] width 1321 height 579
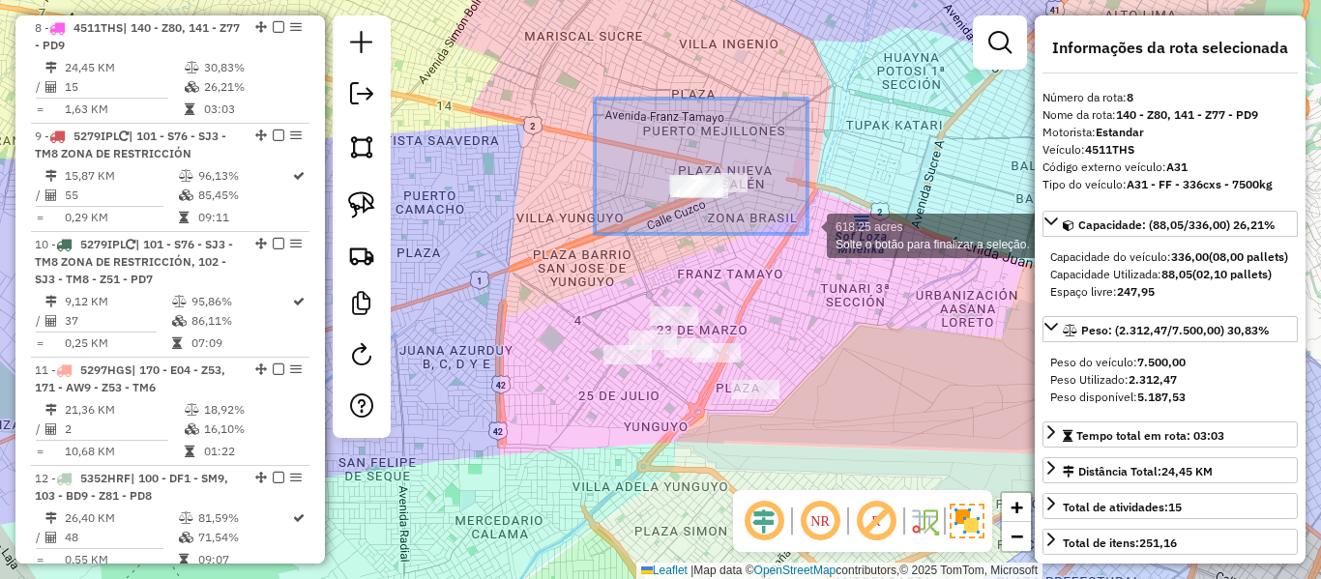
drag, startPoint x: 595, startPoint y: 99, endPoint x: 650, endPoint y: 119, distance: 58.8
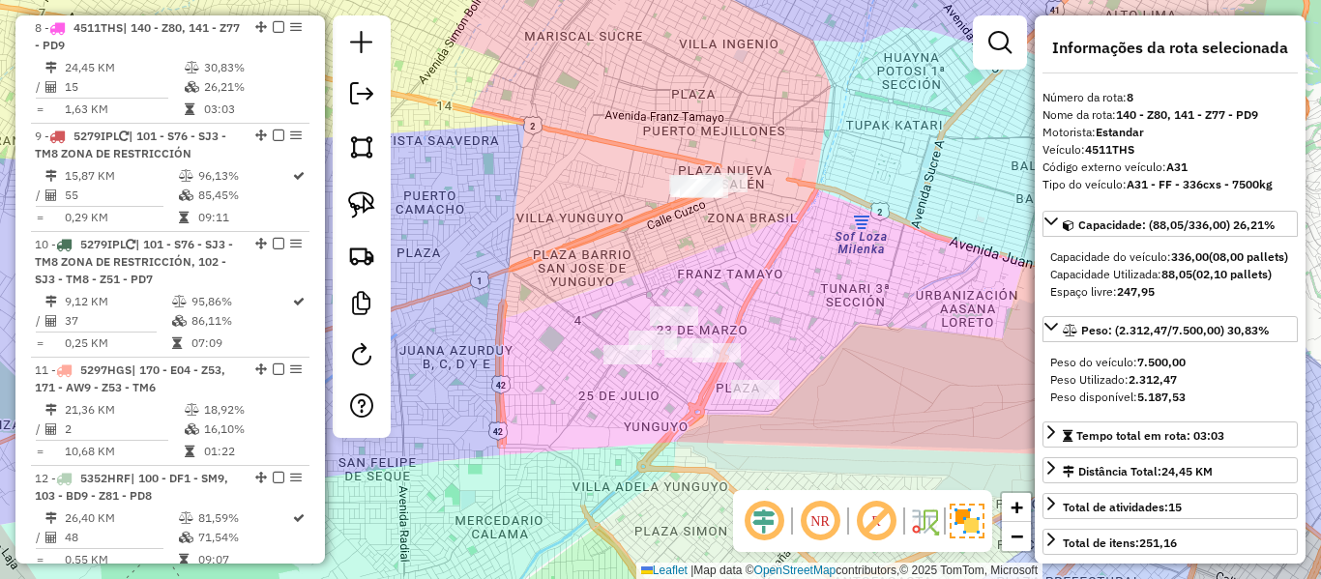
click at [626, 124] on div "Clique e arraste para selecionar os clientes. Janela de atendimento Grade de at…" at bounding box center [660, 289] width 1321 height 579
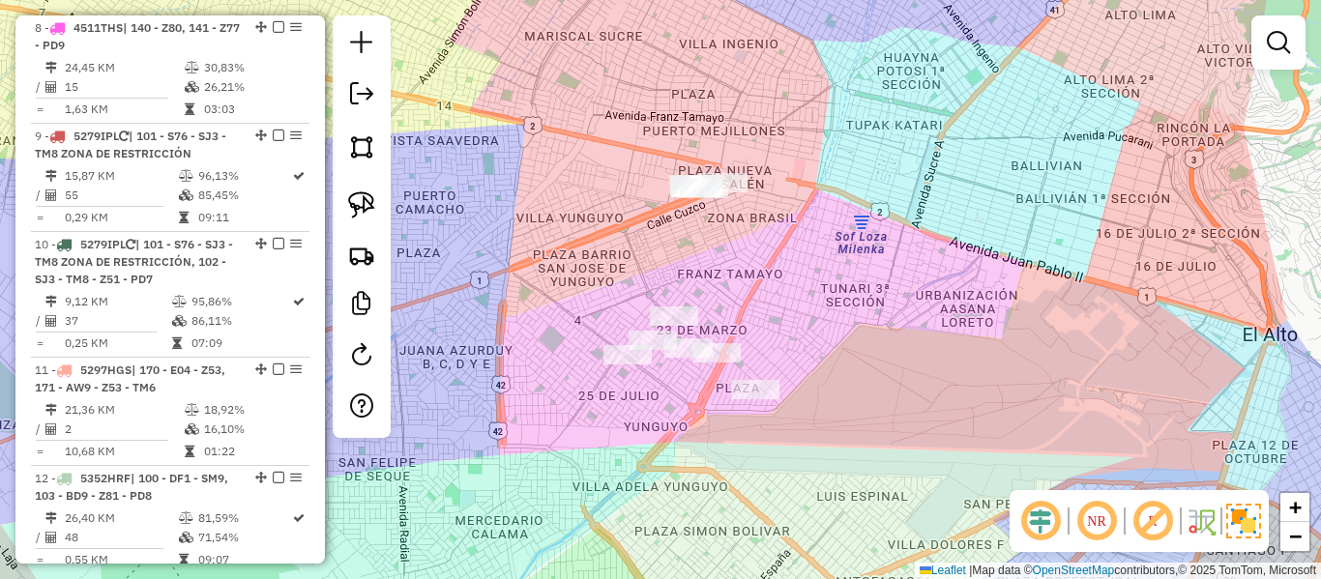
click at [659, 254] on div "Janela de atendimento Grade de atendimento Capacidade Transportadoras Veículos …" at bounding box center [660, 289] width 1321 height 579
click at [658, 263] on div "Janela de atendimento Grade de atendimento Capacidade Transportadoras Veículos …" at bounding box center [660, 289] width 1321 height 579
click at [972, 189] on div "Janela de atendimento Grade de atendimento Capacidade Transportadoras Veículos …" at bounding box center [660, 289] width 1321 height 579
click at [1158, 107] on div "Janela de atendimento Grade de atendimento Capacidade Transportadoras Veículos …" at bounding box center [660, 289] width 1321 height 579
click at [1274, 52] on em at bounding box center [1278, 42] width 23 height 23
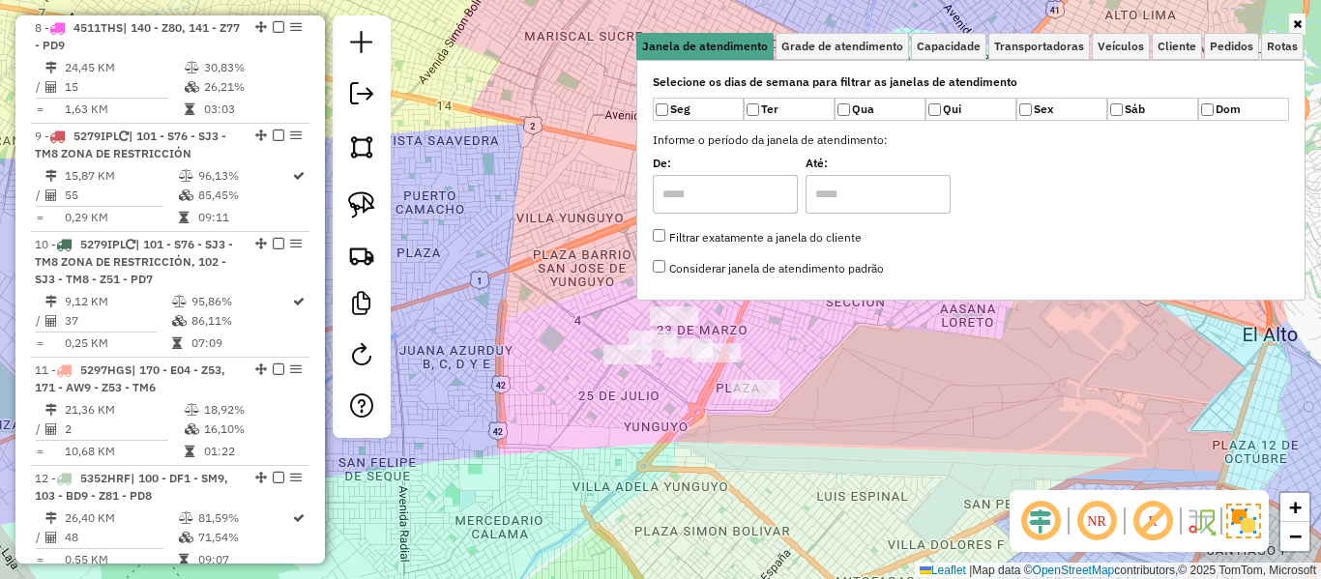
click at [1026, 311] on div "Janela de atendimento Grade de atendimento Capacidade Transportadoras Veículos …" at bounding box center [971, 166] width 669 height 303
click at [1027, 311] on div "Janela de atendimento Grade de atendimento Capacidade Transportadoras Veículos …" at bounding box center [971, 166] width 669 height 303
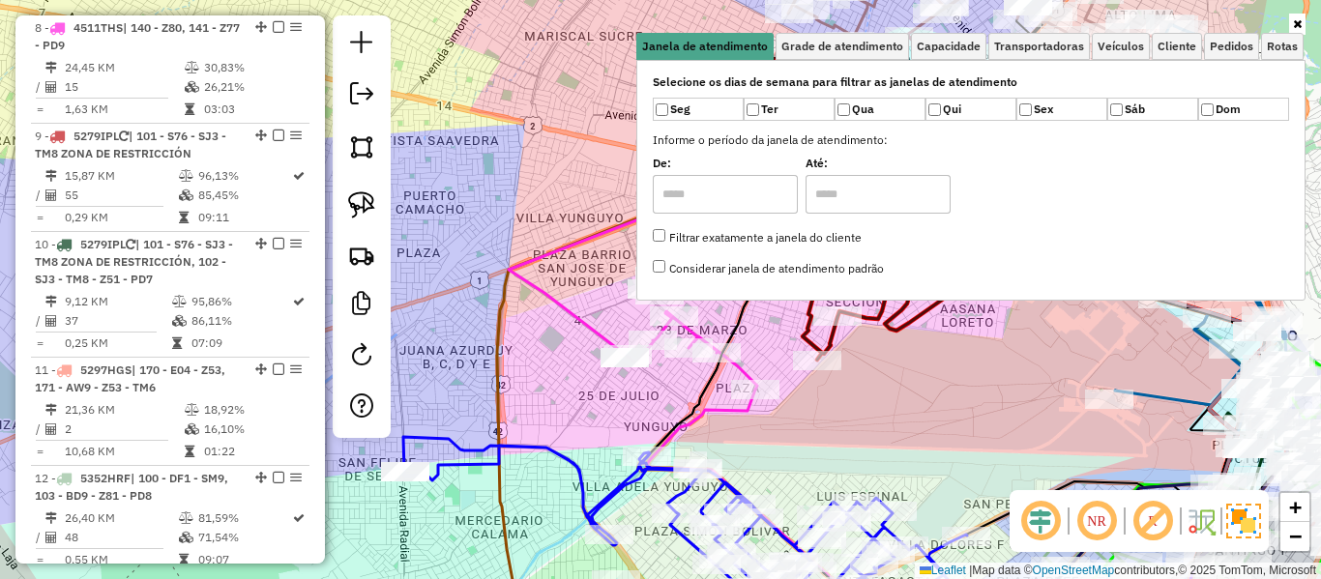
click at [981, 316] on div "Janela de atendimento Grade de atendimento Capacidade Transportadoras Veículos …" at bounding box center [971, 166] width 669 height 303
click at [1300, 25] on icon at bounding box center [1297, 24] width 9 height 12
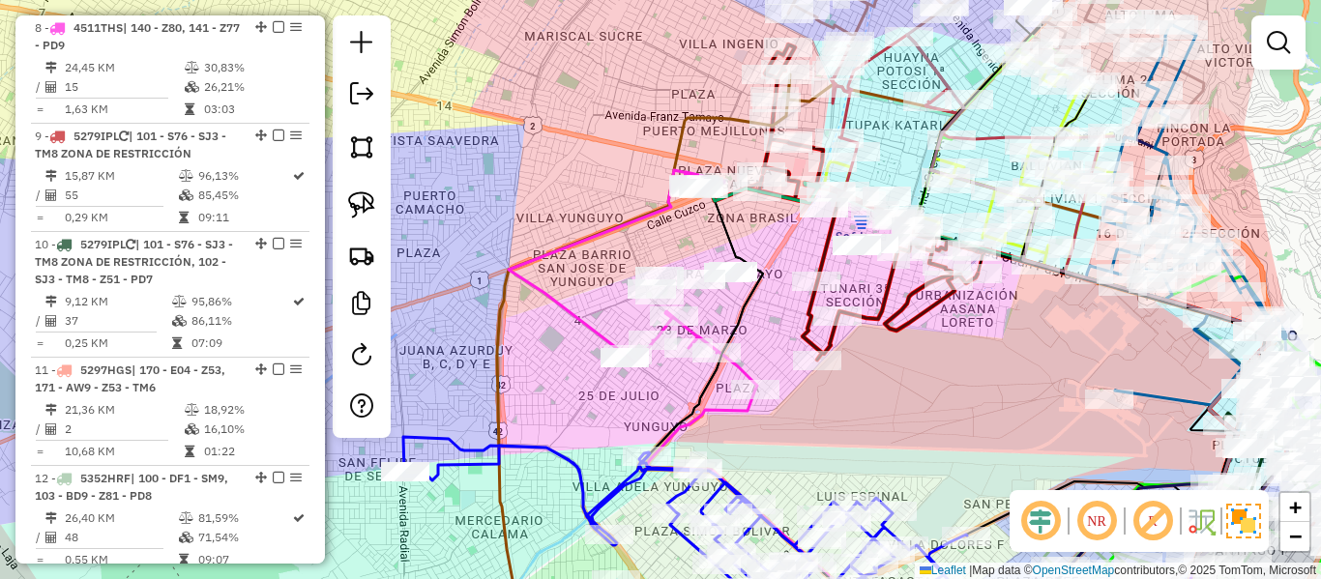
click at [742, 372] on icon at bounding box center [633, 280] width 249 height 220
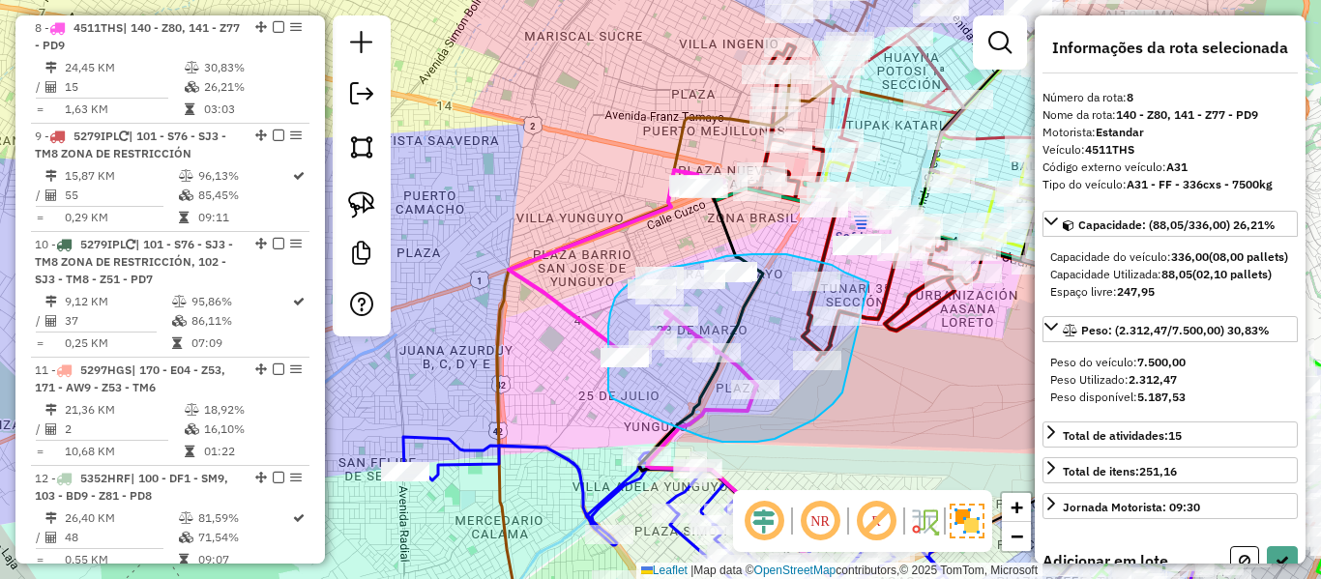
drag, startPoint x: 741, startPoint y: 442, endPoint x: 886, endPoint y: 302, distance: 201.8
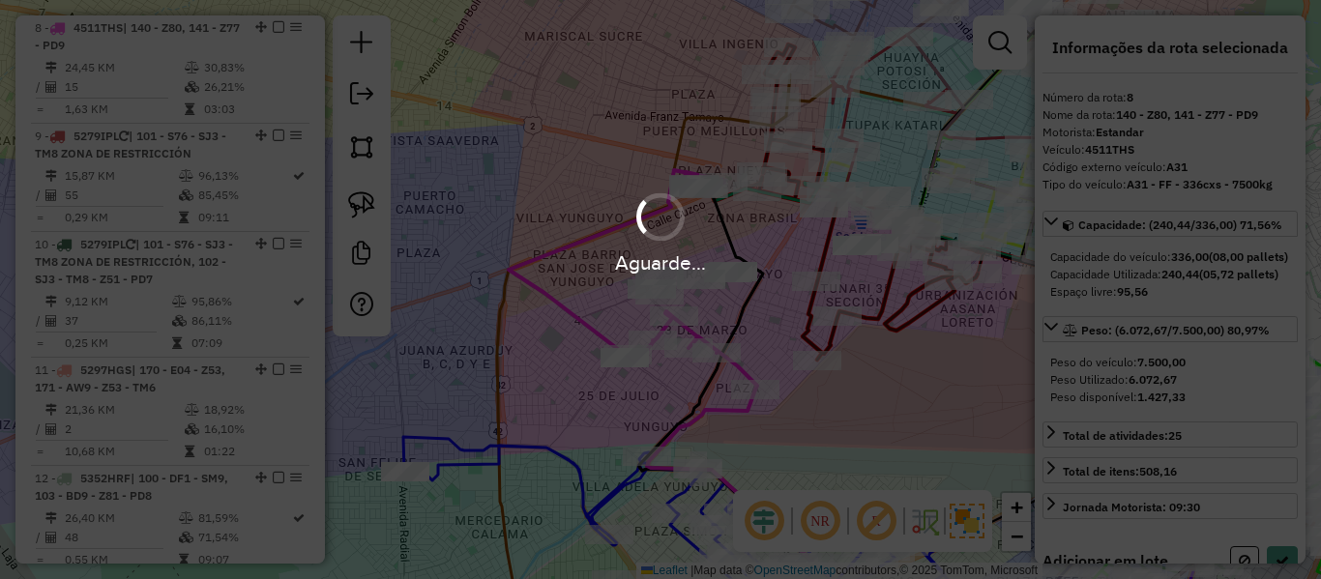
select select "**********"
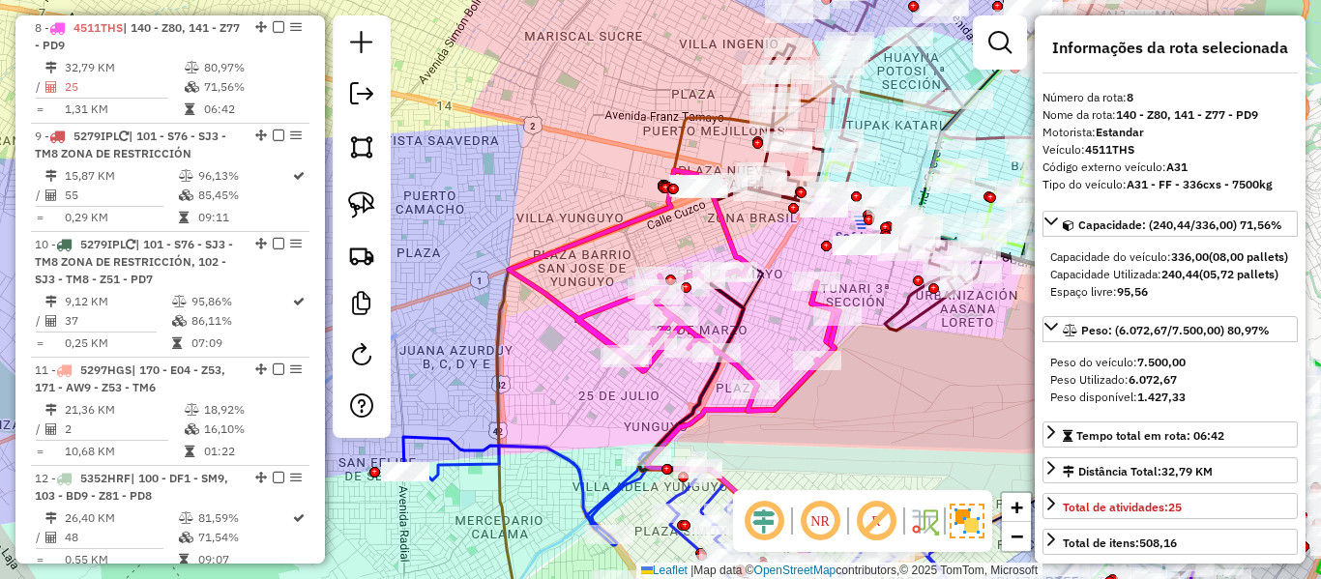
click at [560, 308] on icon at bounding box center [674, 290] width 331 height 241
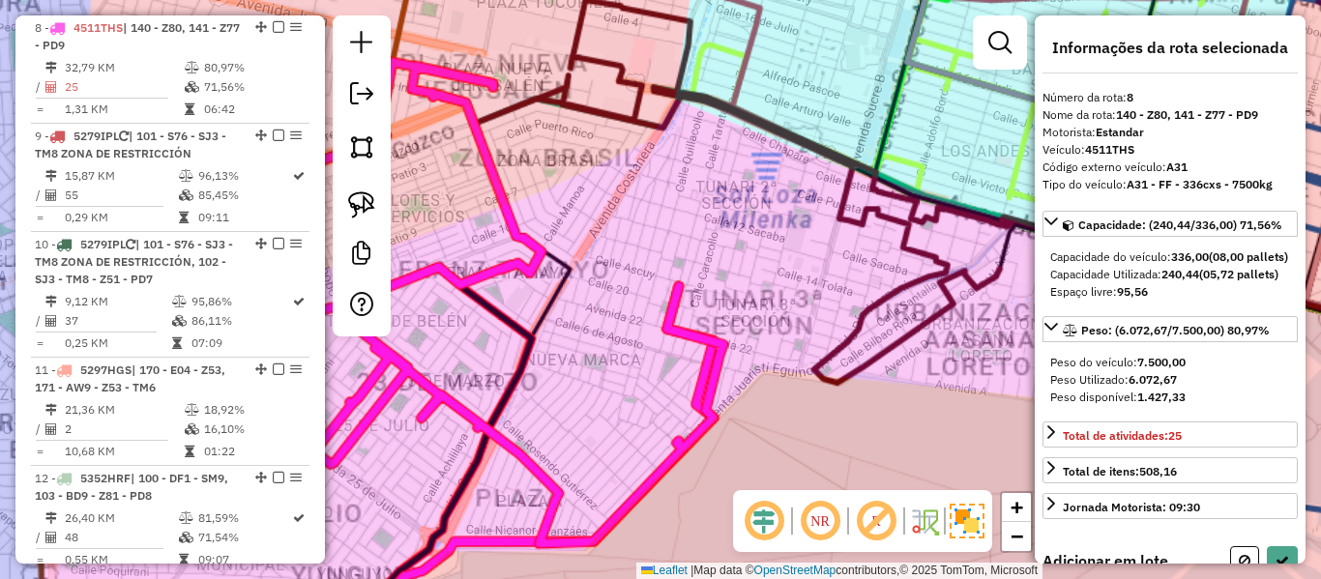
drag, startPoint x: 995, startPoint y: 339, endPoint x: 840, endPoint y: 411, distance: 171.8
click at [840, 411] on div "Rota 6 - Placa 4807LYI 0000102113 - T. VANESSA R. Janela de atendimento Grade d…" at bounding box center [660, 289] width 1321 height 579
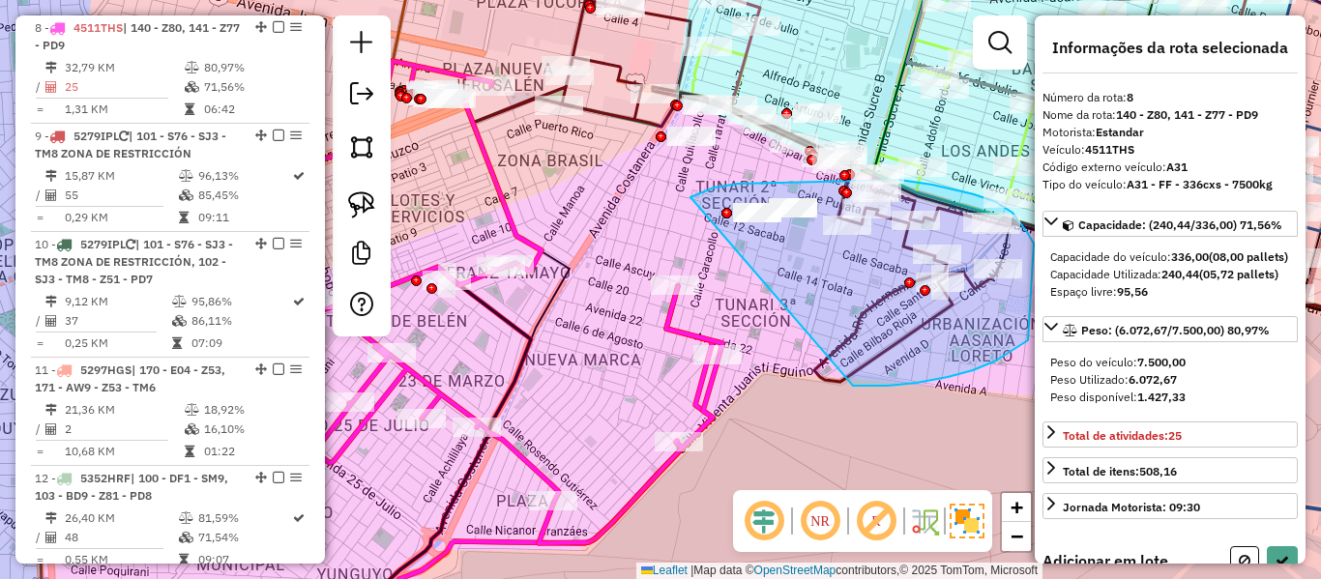
drag, startPoint x: 888, startPoint y: 386, endPoint x: 695, endPoint y: 230, distance: 248.4
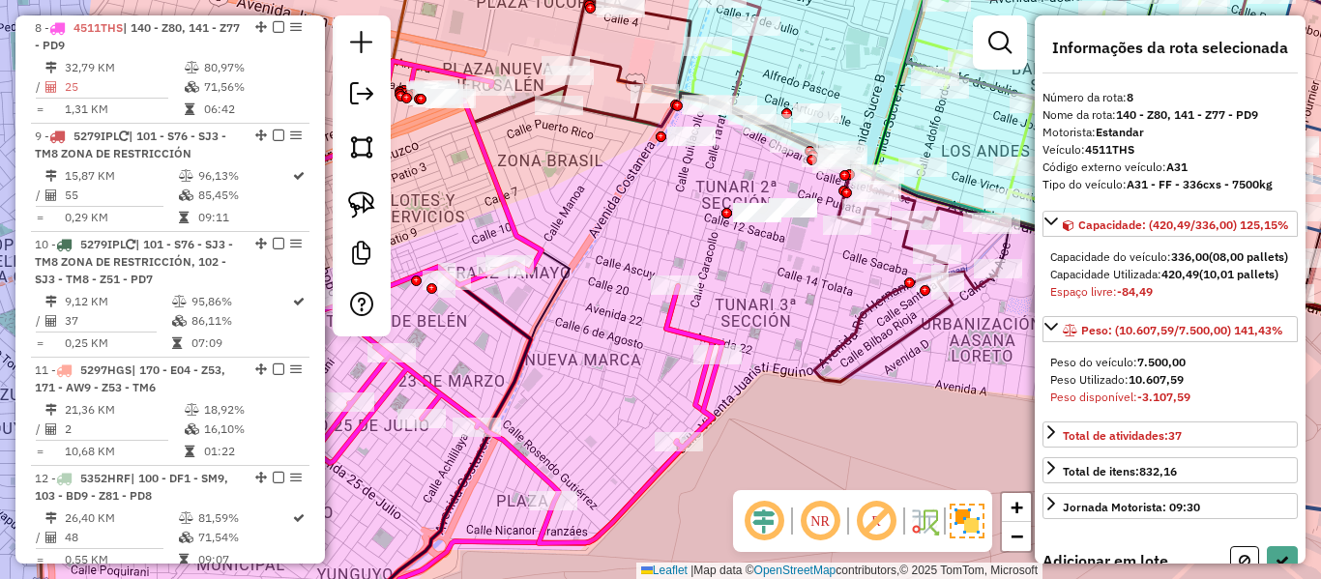
select select "**********"
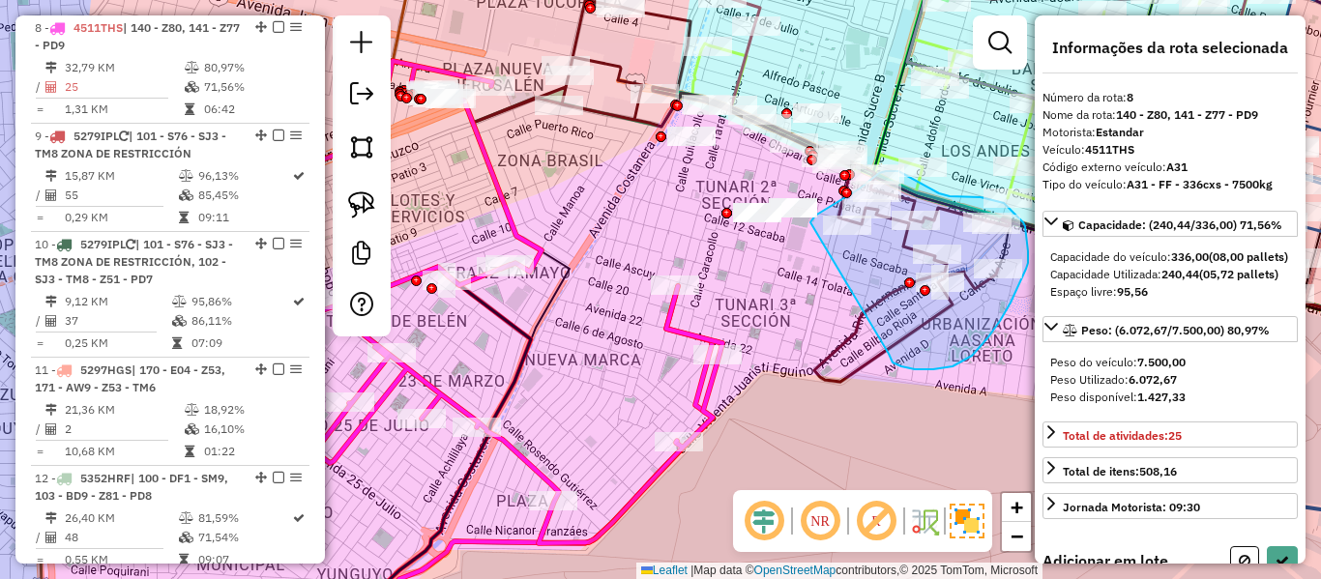
drag, startPoint x: 915, startPoint y: 370, endPoint x: 815, endPoint y: 258, distance: 150.0
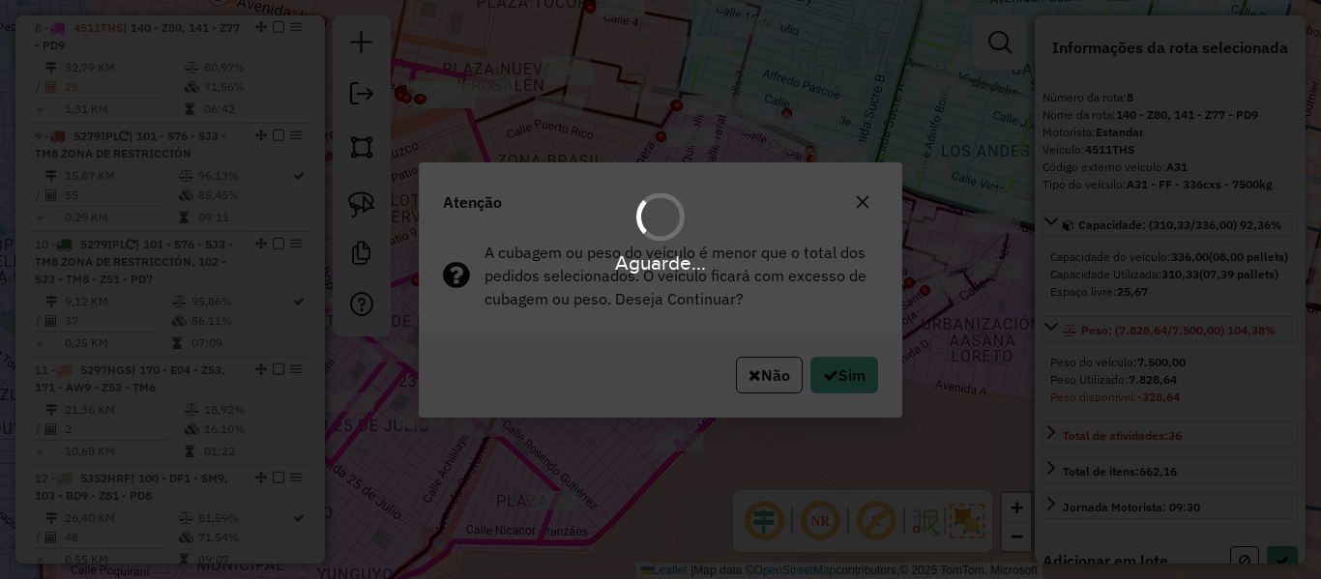
click at [855, 389] on div "Aguarde..." at bounding box center [660, 289] width 1321 height 579
click at [855, 387] on hb-app "Aguarde... Pop-up bloqueado! Seu navegador bloqueou automáticamente a abertura …" at bounding box center [660, 289] width 1321 height 579
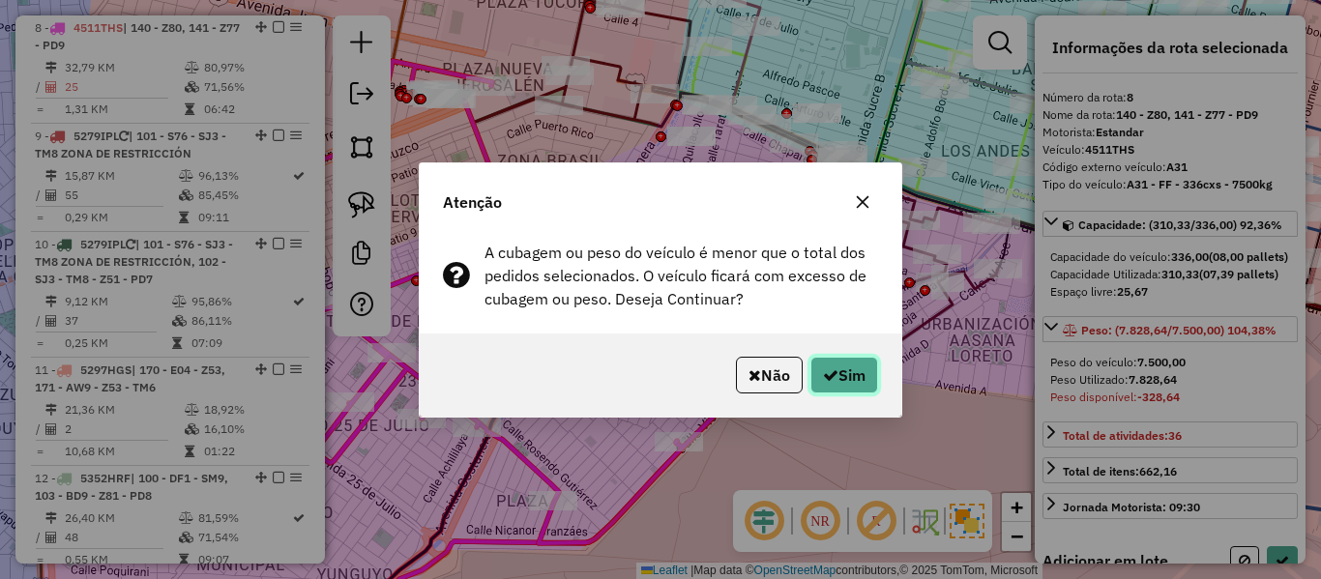
click at [854, 387] on button "Sim" at bounding box center [845, 375] width 68 height 37
select select "**********"
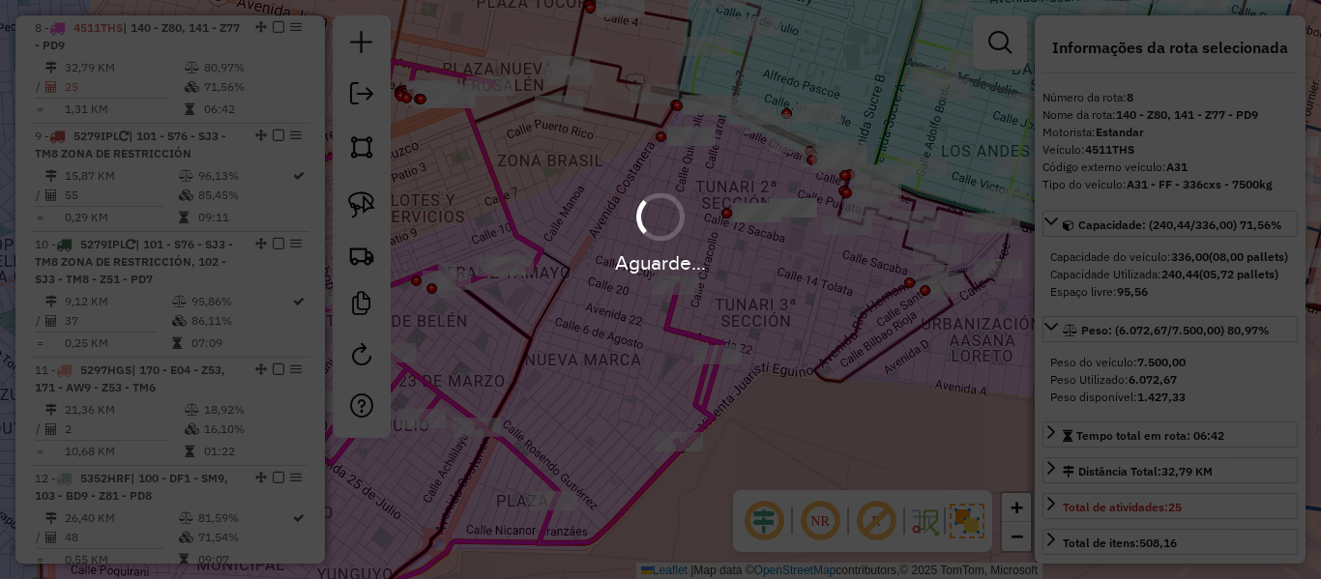
click at [497, 91] on div "Aguarde..." at bounding box center [660, 289] width 1321 height 579
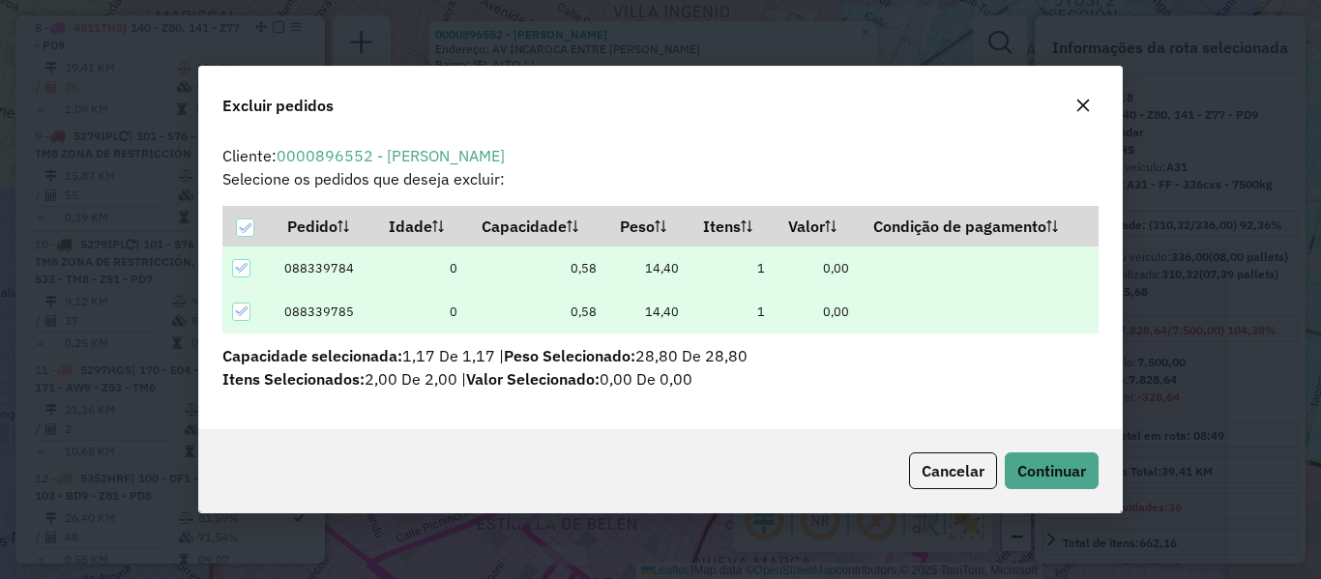
drag, startPoint x: 971, startPoint y: 475, endPoint x: 615, endPoint y: 309, distance: 393.0
click at [971, 470] on span "Cancelar" at bounding box center [953, 470] width 63 height 19
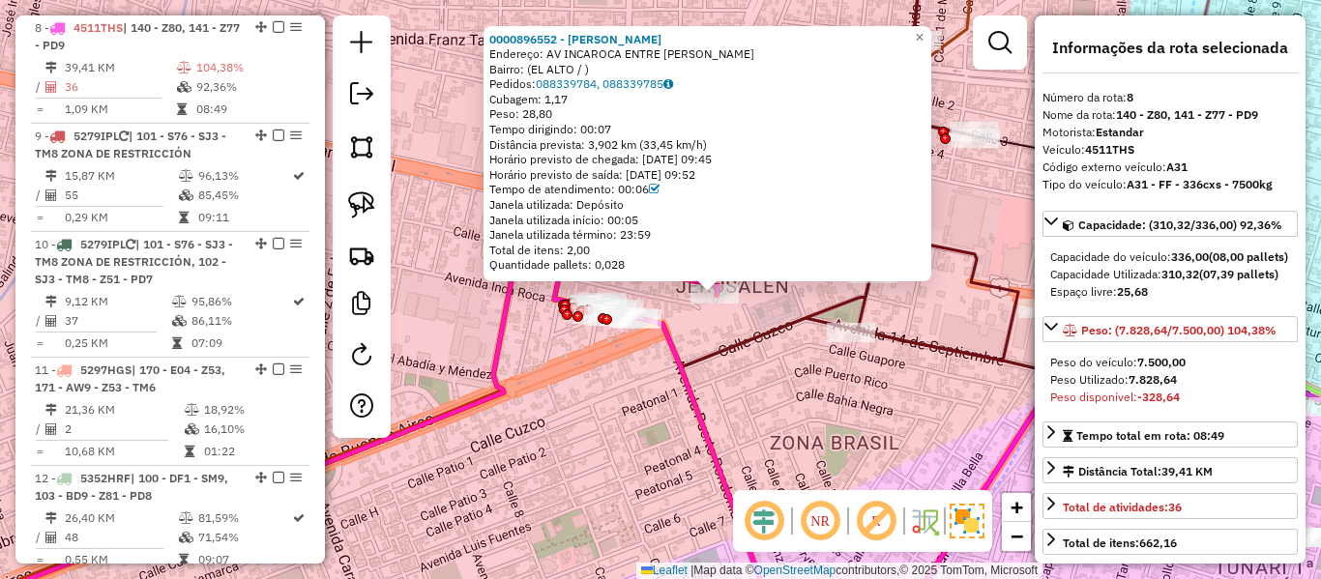
click at [796, 367] on div "0000896552 - VLADIMIR MORALE Endereço: AV INCAROCA ENTRE CARR LAJA Bairro: (EL …" at bounding box center [660, 289] width 1321 height 579
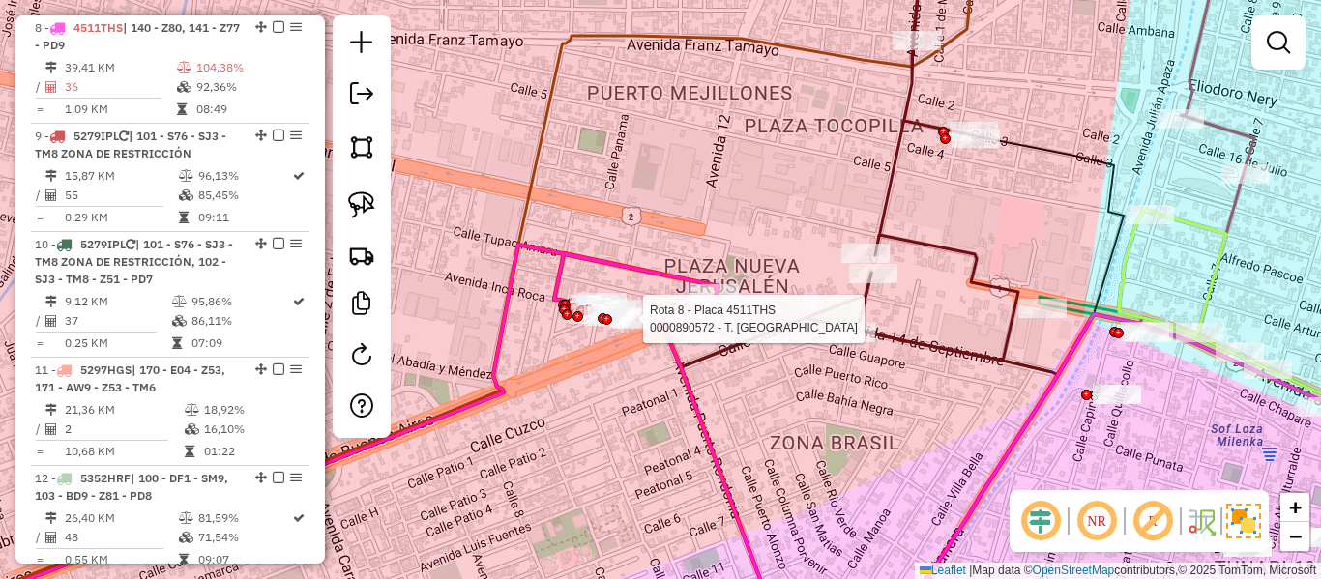
click at [608, 320] on div at bounding box center [607, 319] width 11 height 11
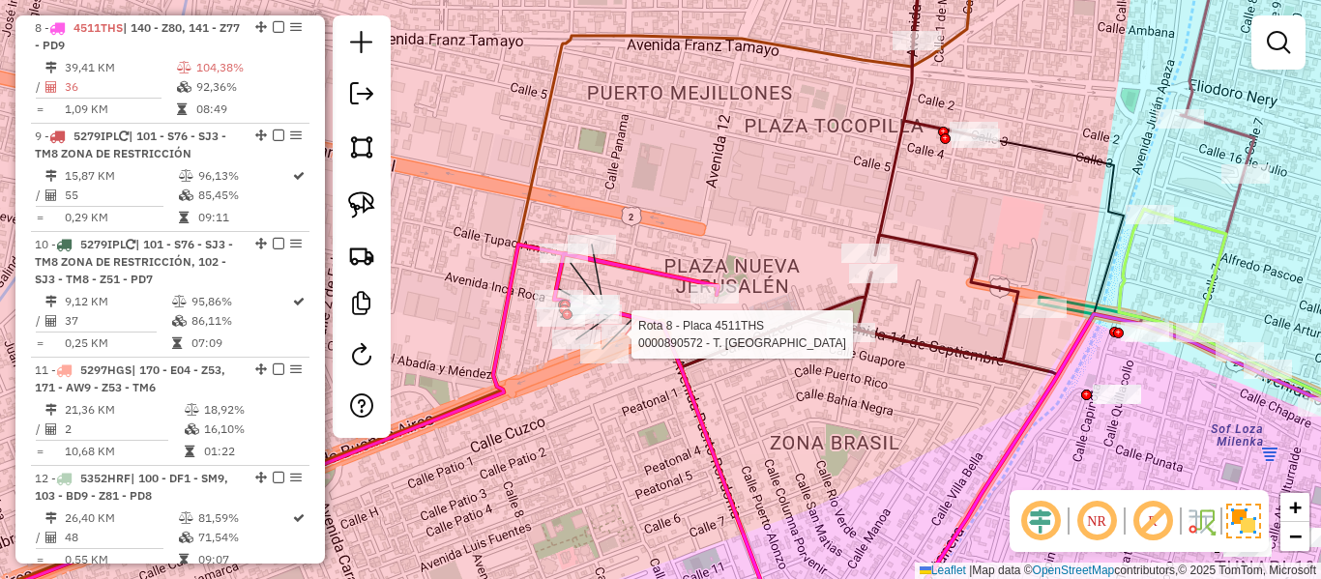
select select "**********"
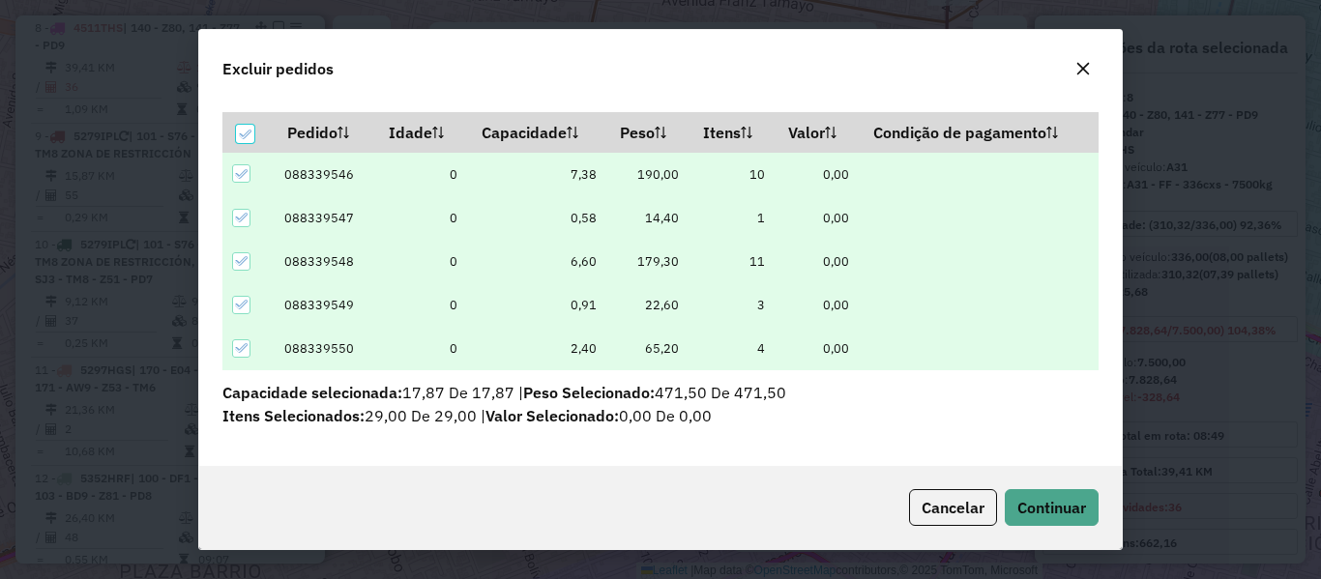
scroll to position [57, 0]
click at [1047, 497] on button "Continuar" at bounding box center [1052, 507] width 94 height 37
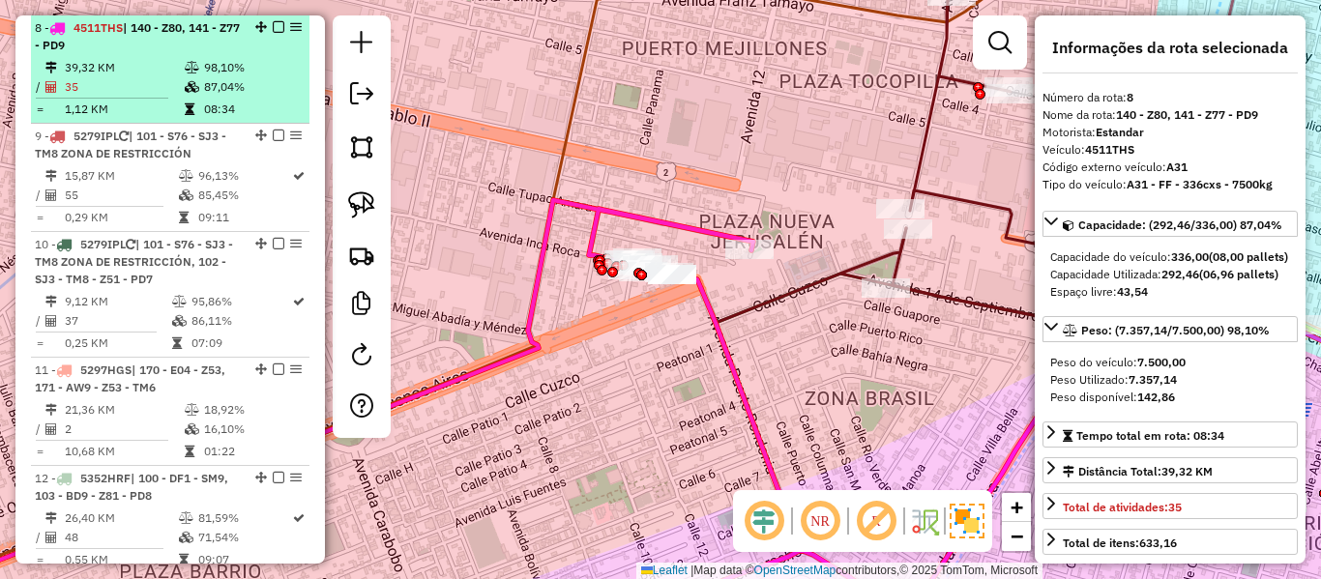
click at [274, 28] on em at bounding box center [279, 27] width 12 height 12
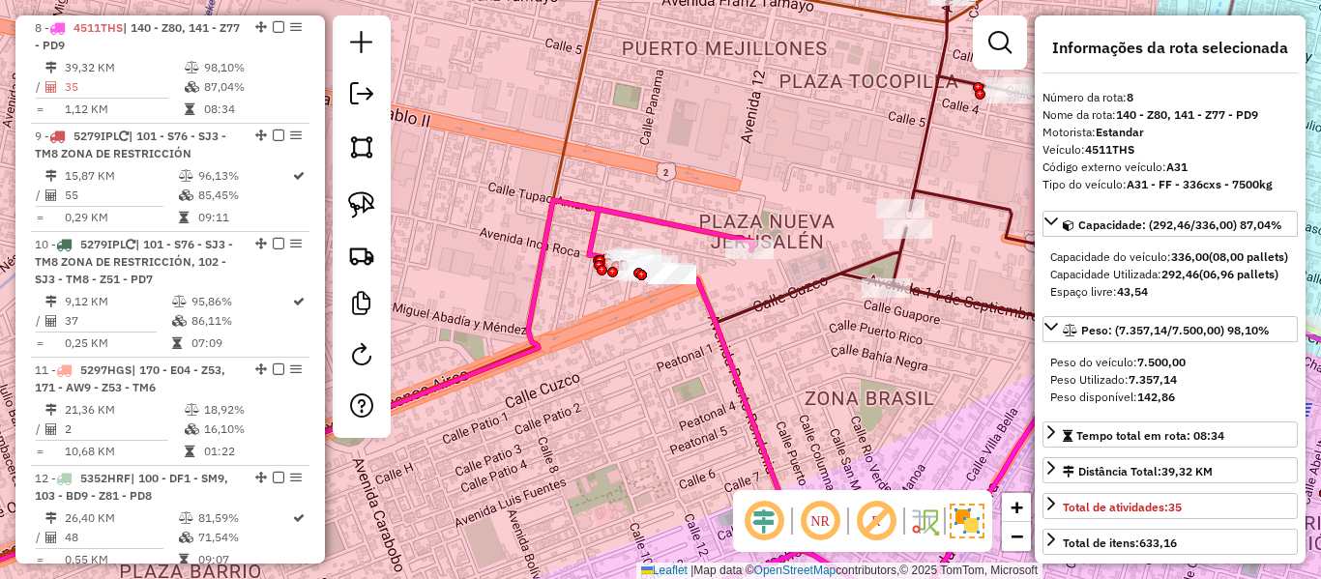
scroll to position [1421, 0]
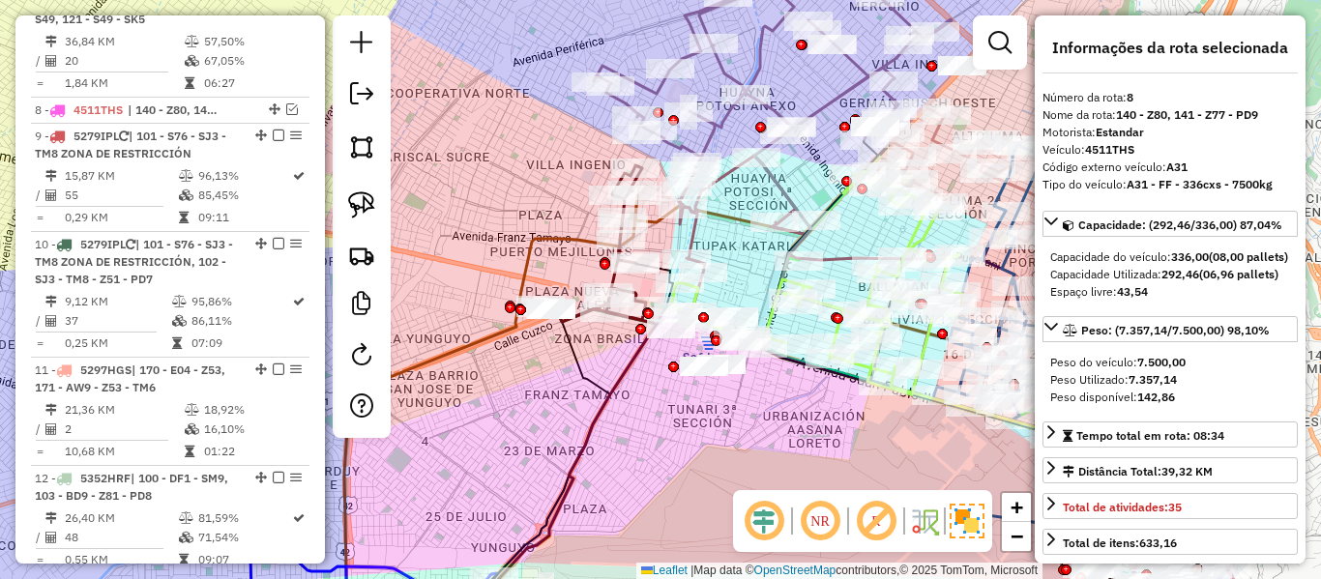
drag, startPoint x: 698, startPoint y: 418, endPoint x: 539, endPoint y: 391, distance: 161.9
click at [539, 391] on div "Janela de atendimento Grade de atendimento Capacidade Transportadoras Veículos …" at bounding box center [660, 289] width 1321 height 579
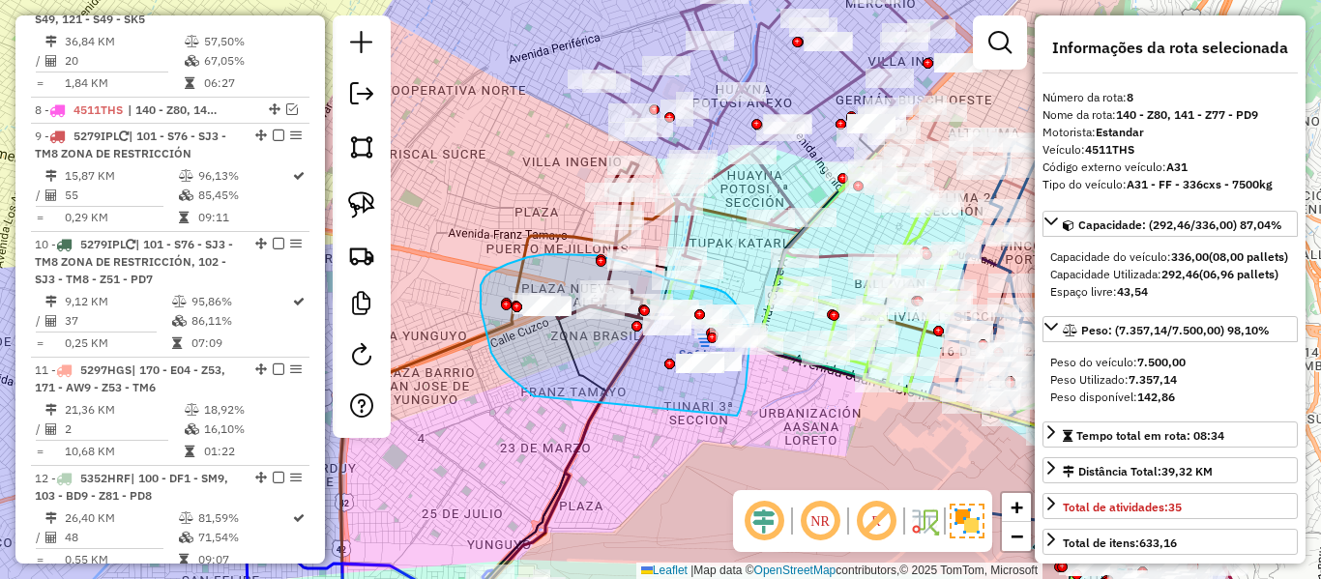
drag, startPoint x: 534, startPoint y: 397, endPoint x: 737, endPoint y: 418, distance: 204.3
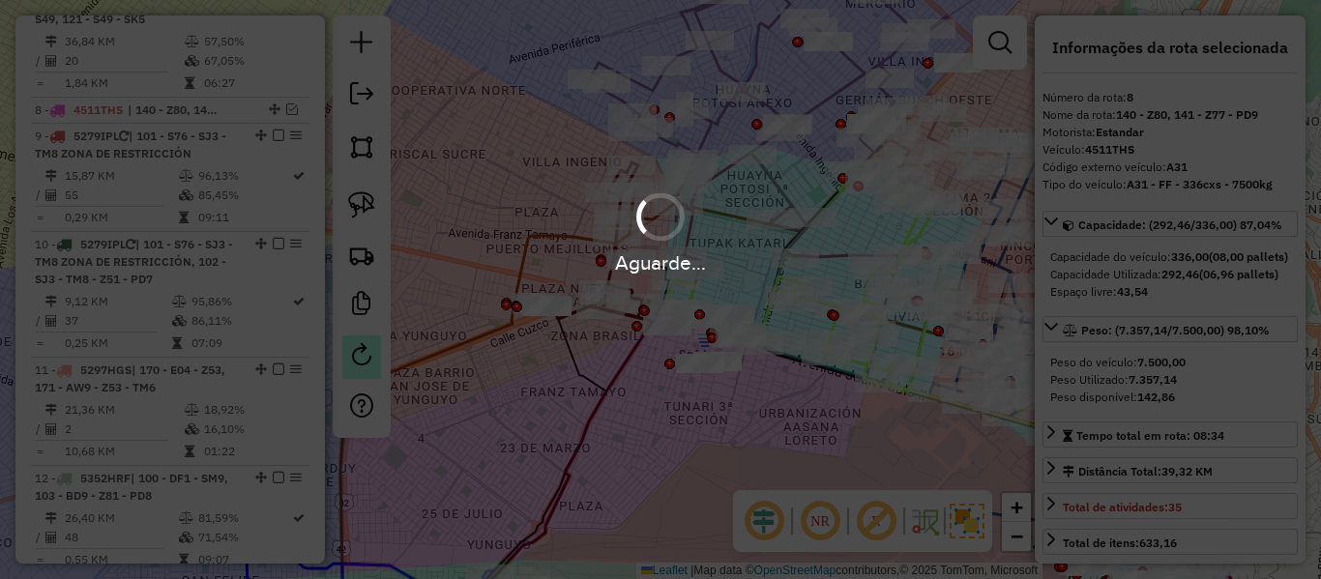
click at [371, 350] on hb-app "Aguarde... Pop-up bloqueado! Seu navegador bloqueou automáticamente a abertura …" at bounding box center [660, 289] width 1321 height 579
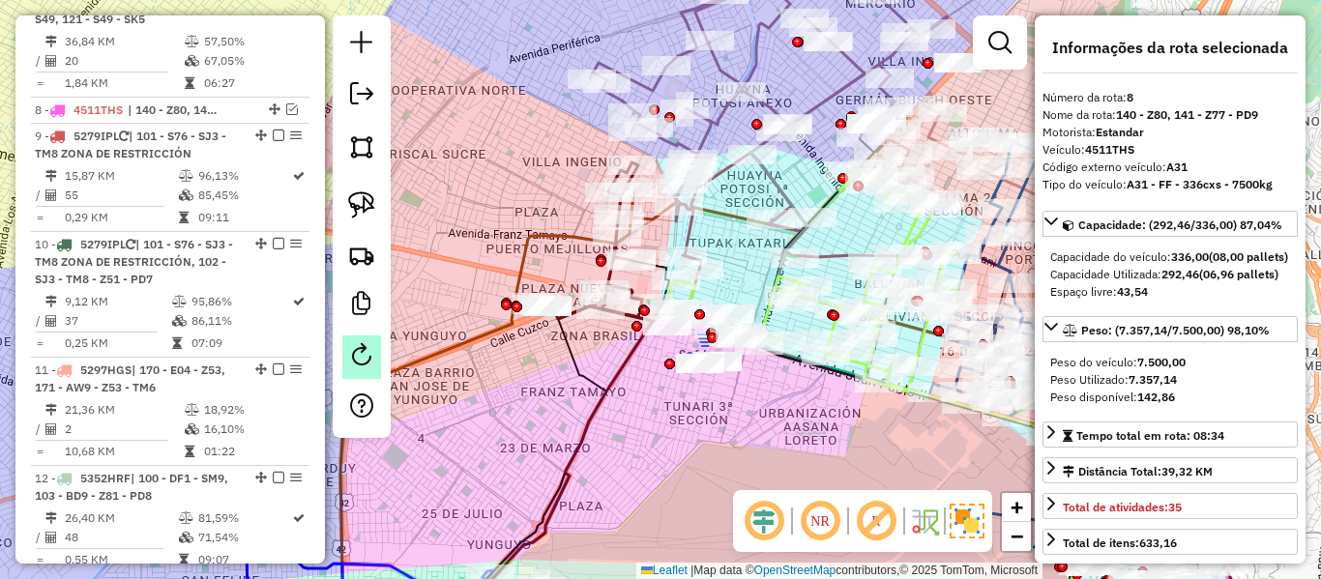
click at [365, 352] on em at bounding box center [361, 354] width 23 height 23
select select "*"
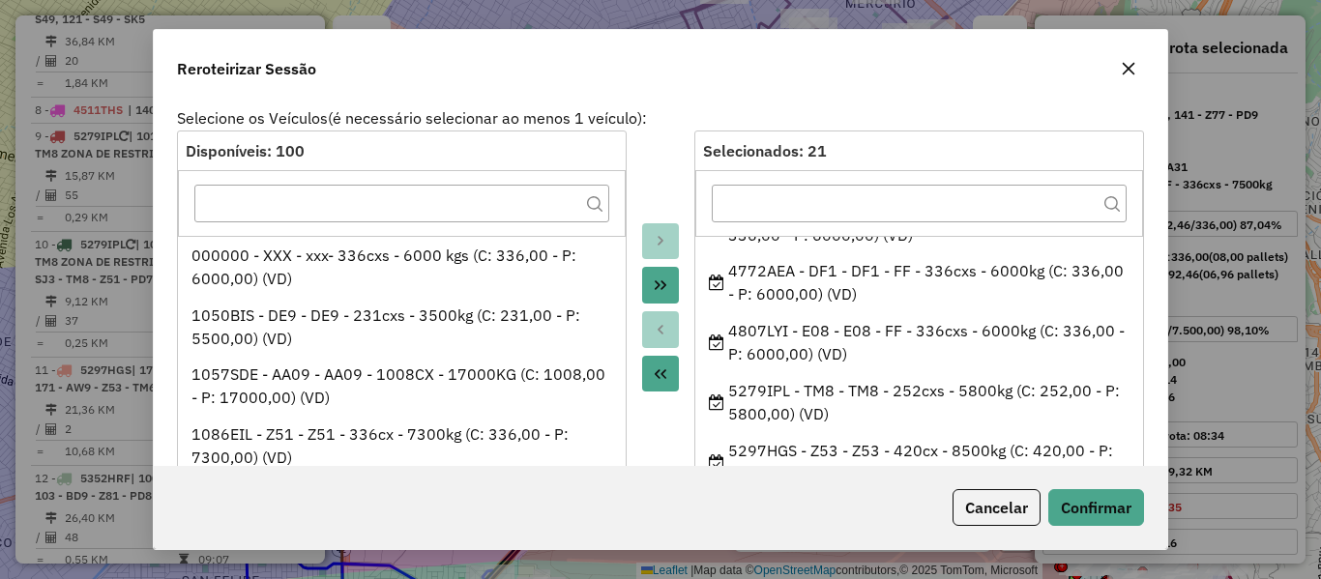
scroll to position [193, 0]
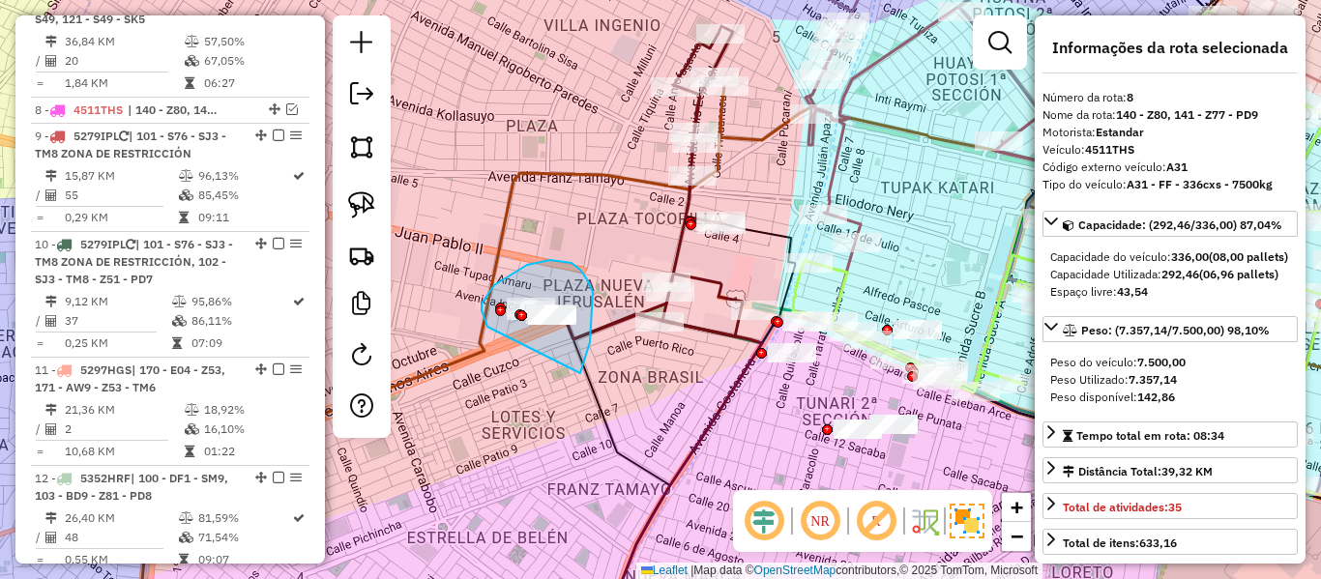
drag, startPoint x: 580, startPoint y: 373, endPoint x: 492, endPoint y: 336, distance: 95.8
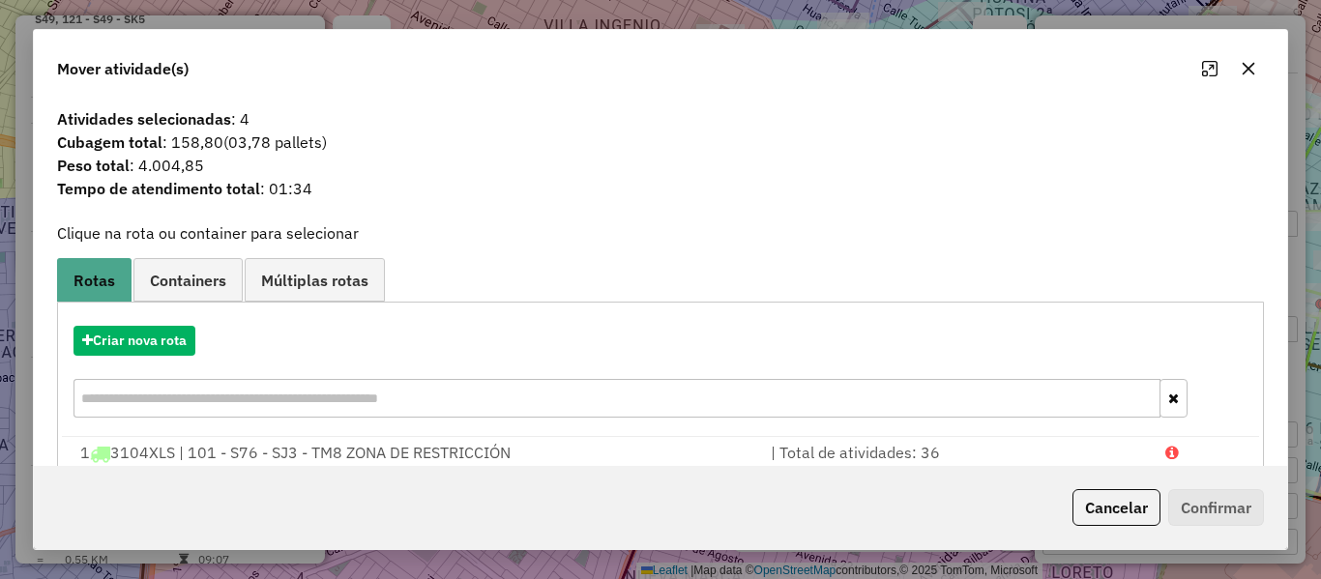
click at [149, 324] on div "Criar nova rota" at bounding box center [661, 374] width 1198 height 126
click at [150, 336] on button "Criar nova rota" at bounding box center [135, 341] width 122 height 30
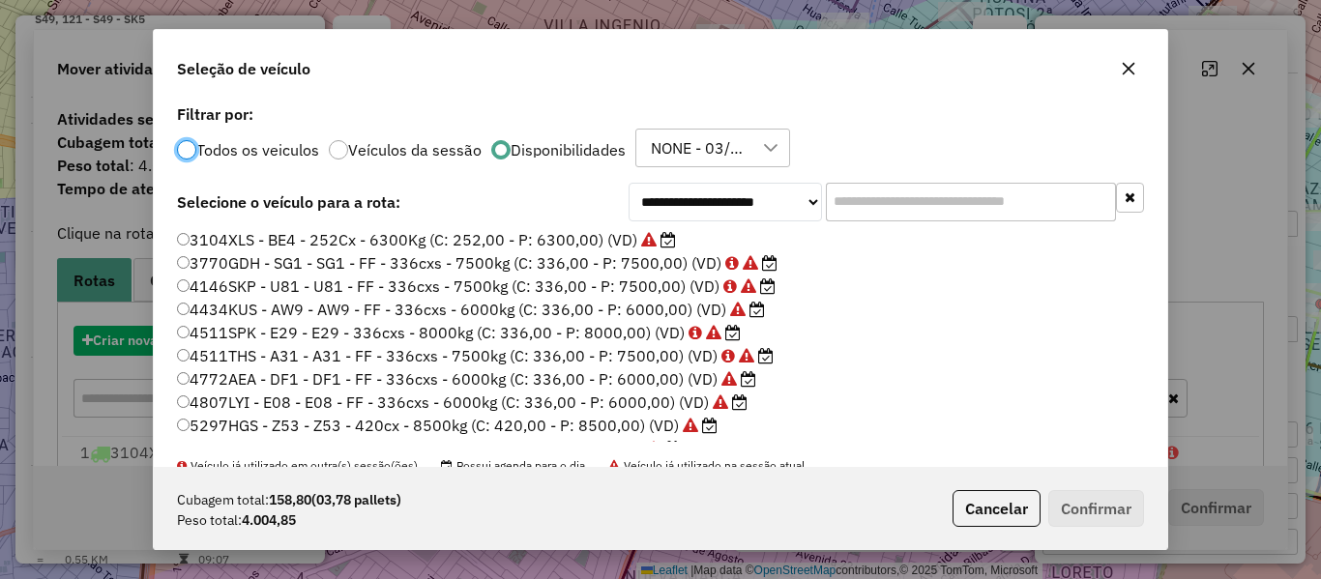
scroll to position [11, 6]
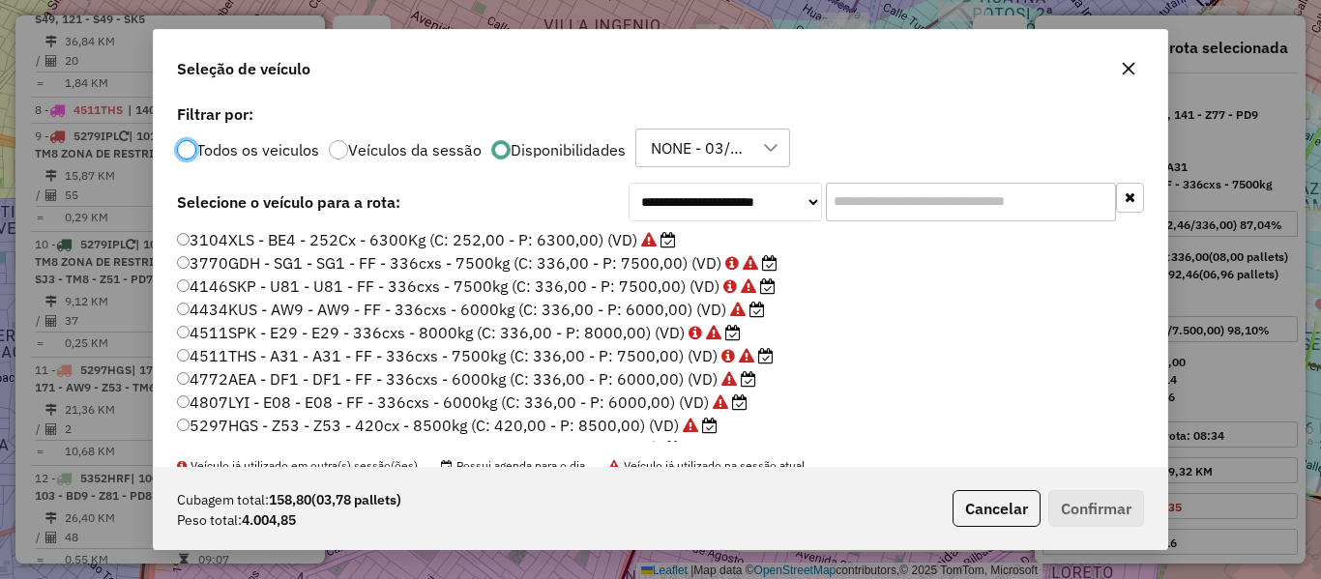
click at [848, 213] on input "text" at bounding box center [971, 202] width 290 height 39
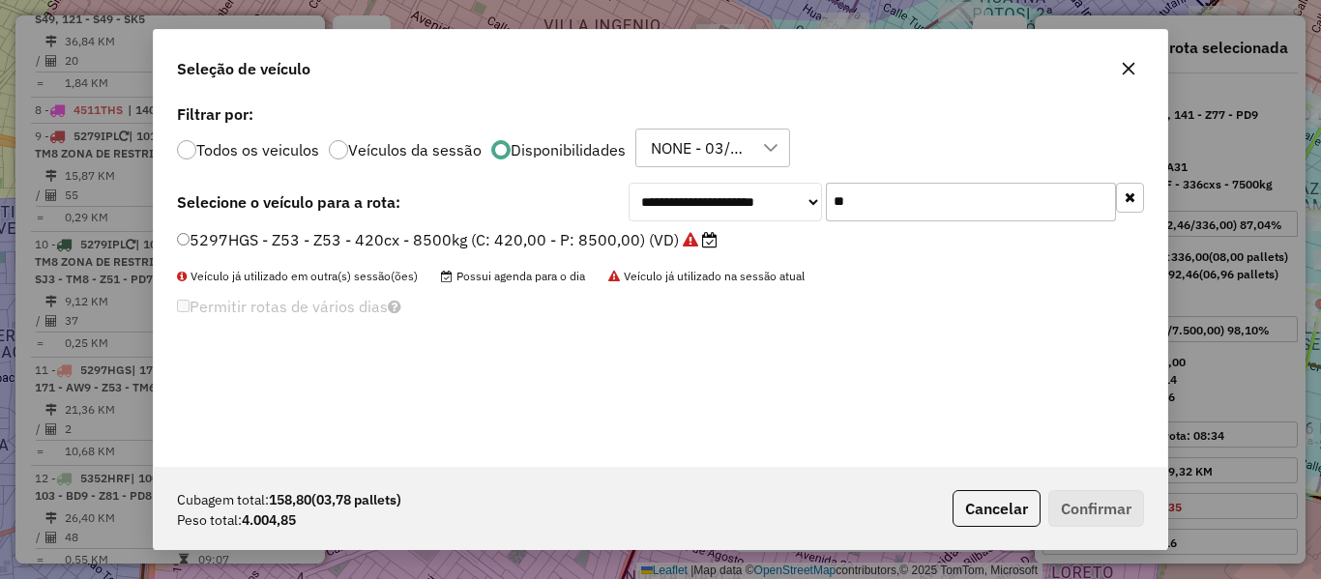
type input "**"
click at [687, 233] on icon at bounding box center [690, 239] width 15 height 15
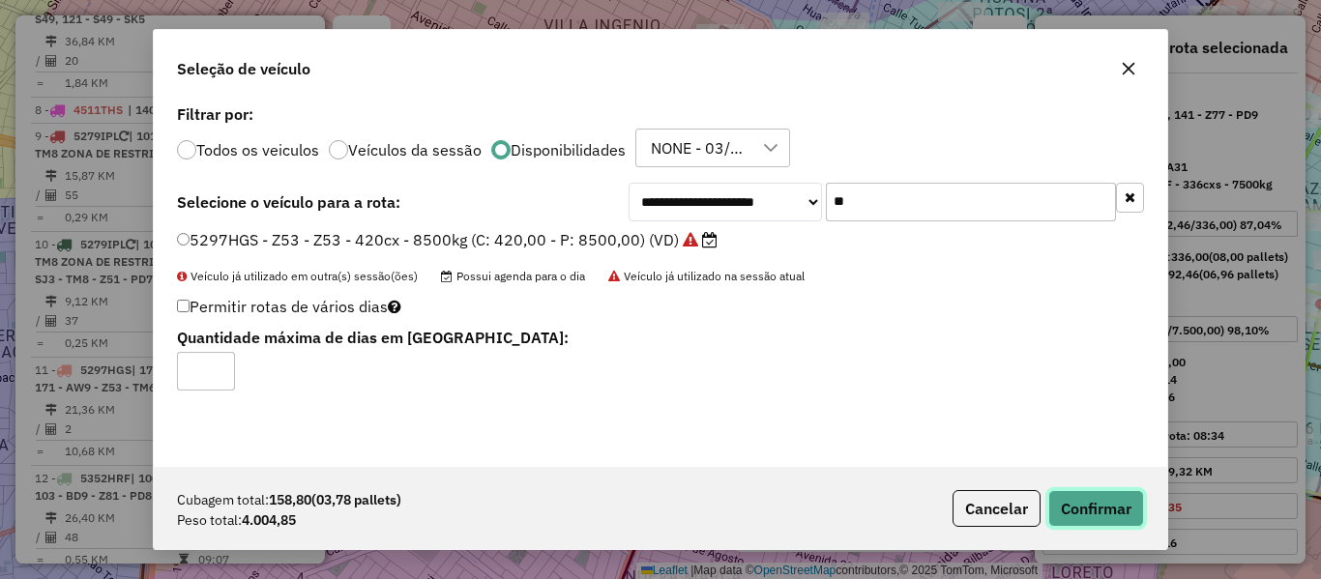
click at [1084, 514] on button "Confirmar" at bounding box center [1097, 508] width 96 height 37
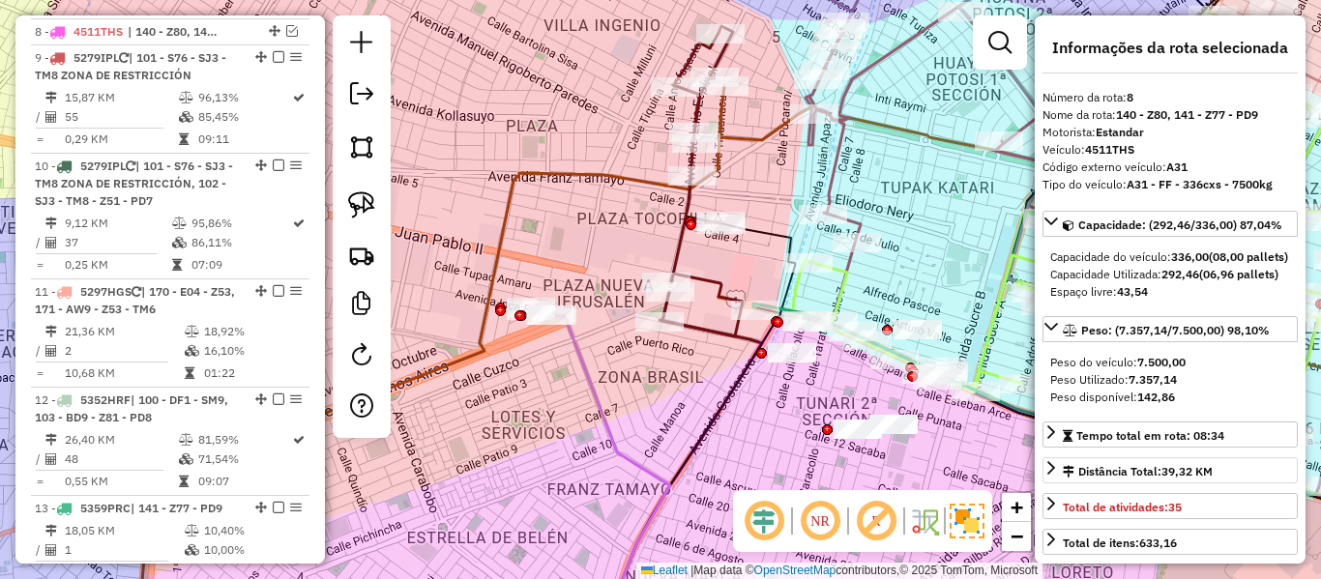
scroll to position [1503, 0]
click at [574, 348] on icon at bounding box center [611, 475] width 118 height 323
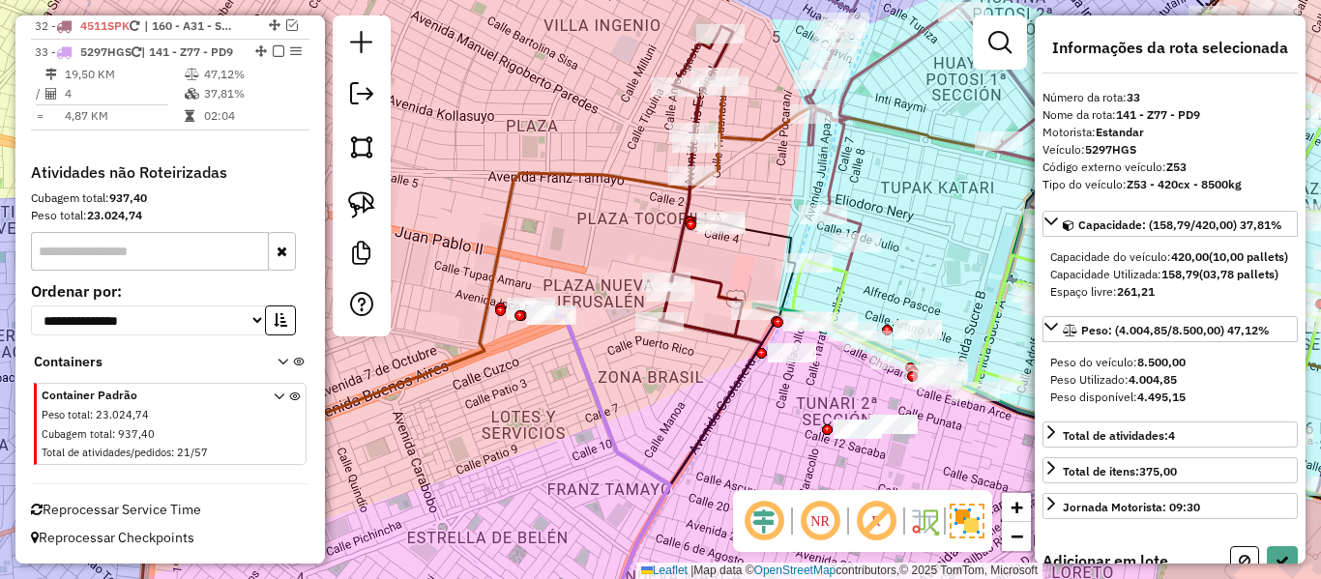
scroll to position [3547, 0]
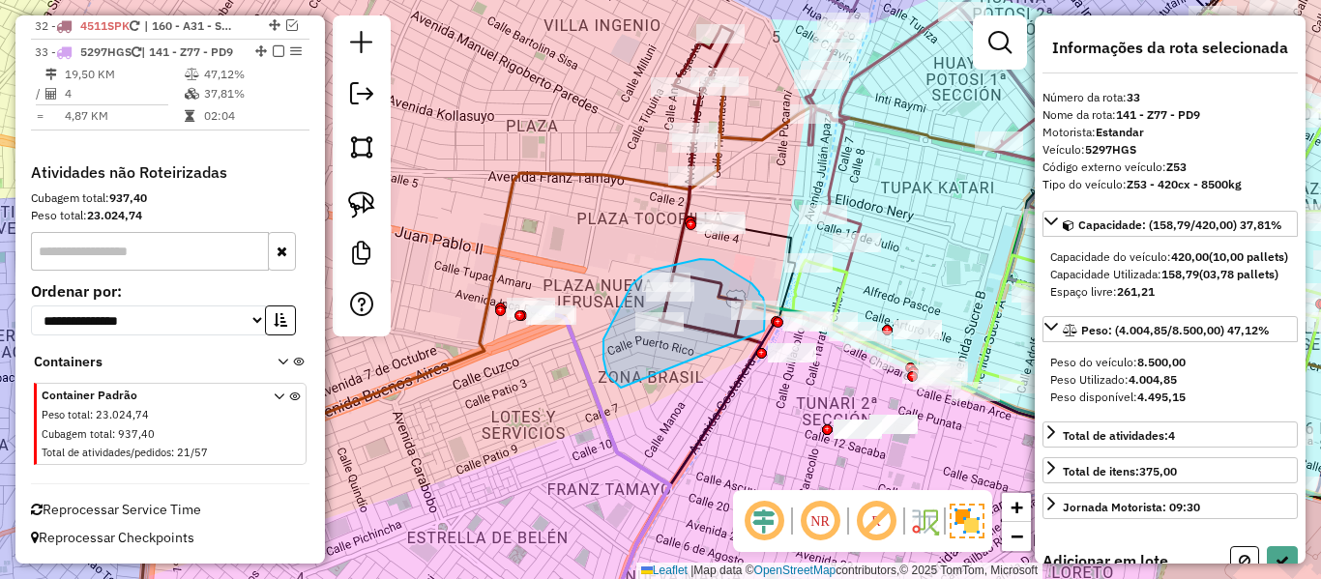
drag, startPoint x: 604, startPoint y: 359, endPoint x: 748, endPoint y: 358, distance: 144.1
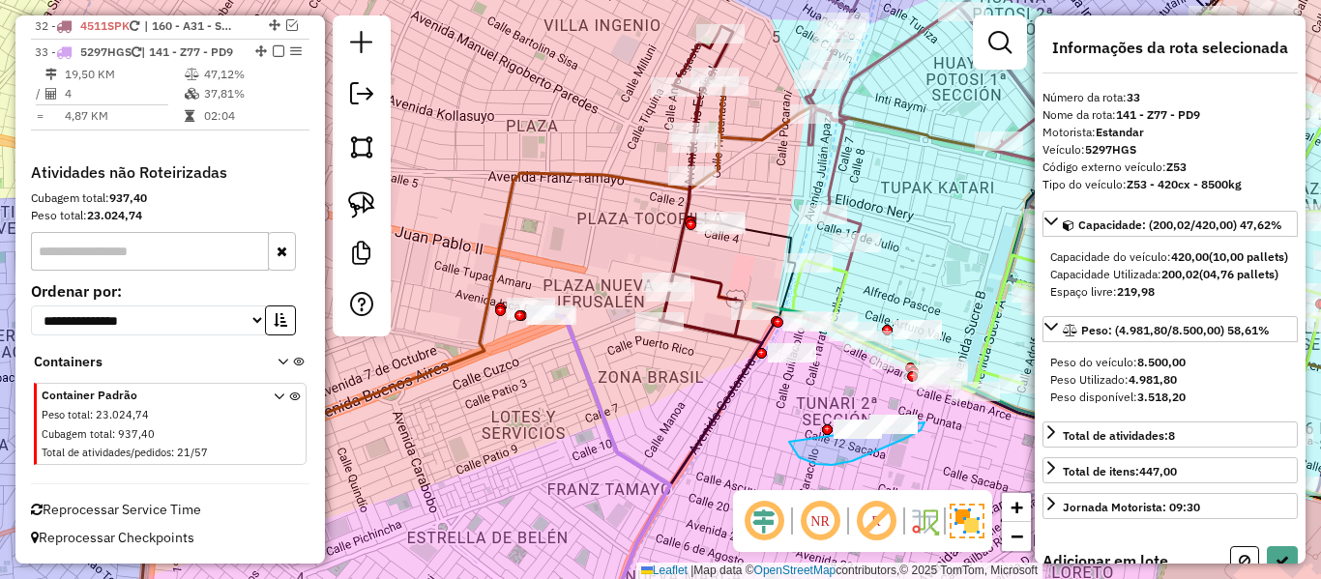
drag, startPoint x: 891, startPoint y: 445, endPoint x: 825, endPoint y: 392, distance: 84.6
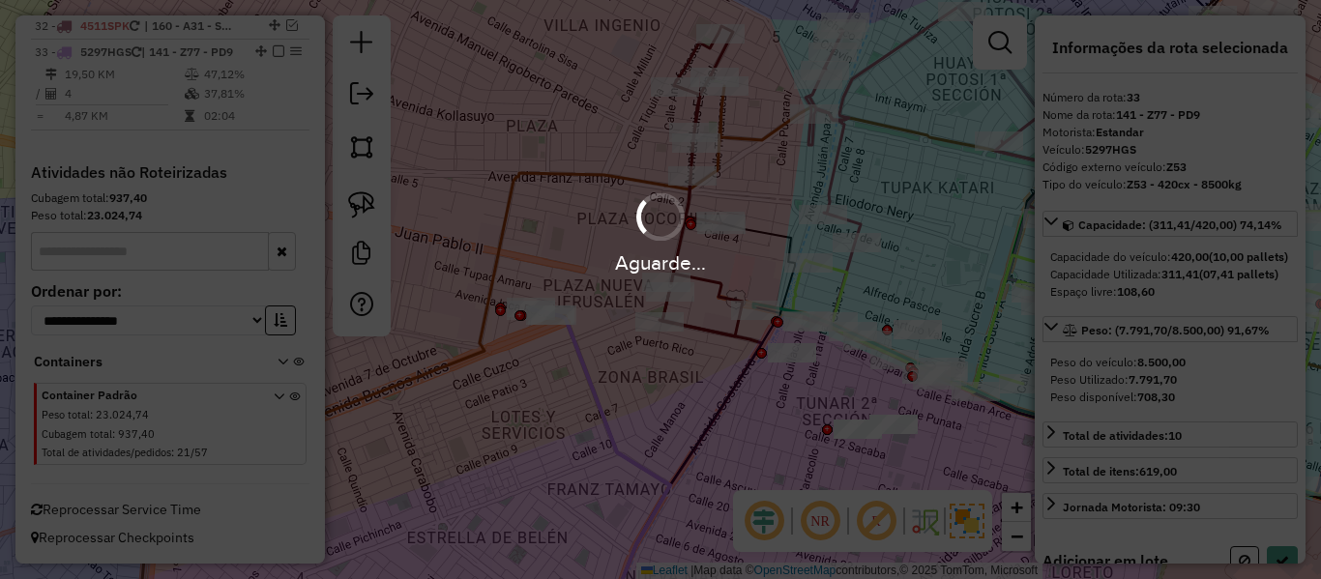
select select "**********"
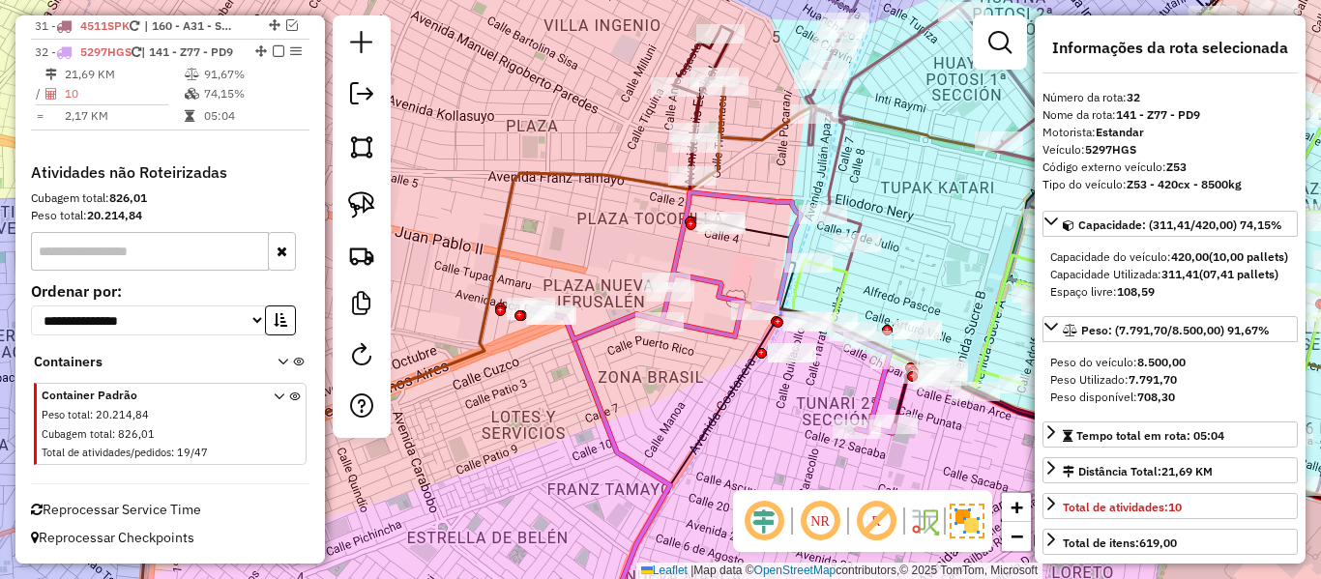
scroll to position [3456, 0]
click at [577, 347] on icon at bounding box center [712, 313] width 365 height 241
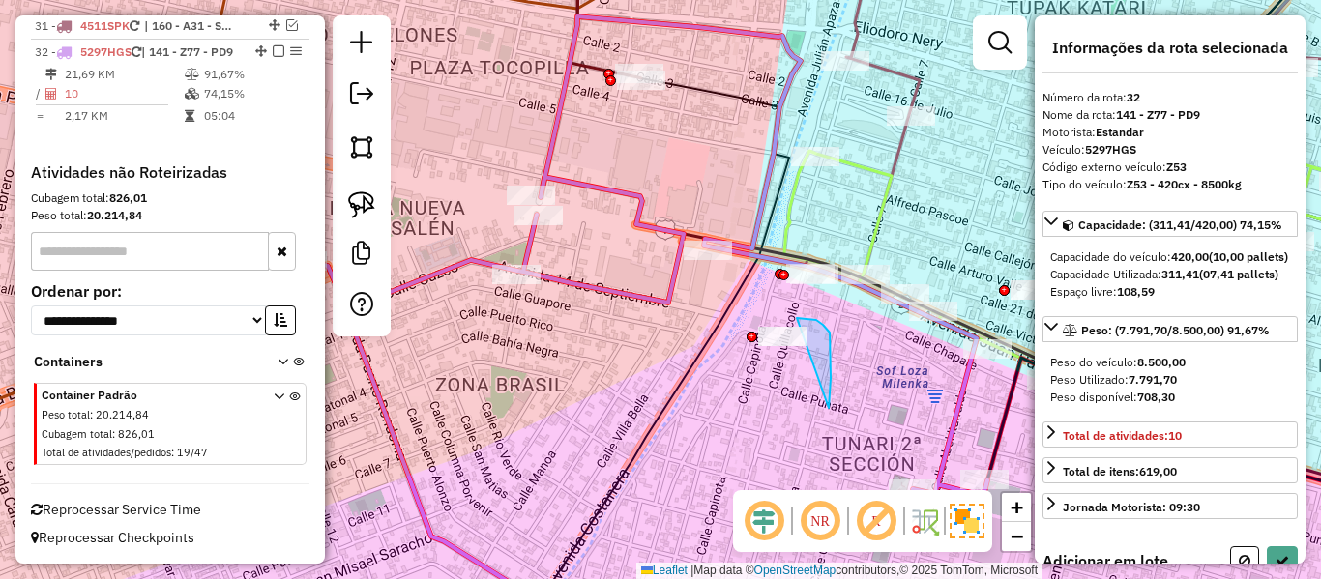
drag, startPoint x: 807, startPoint y: 318, endPoint x: 726, endPoint y: 348, distance: 85.7
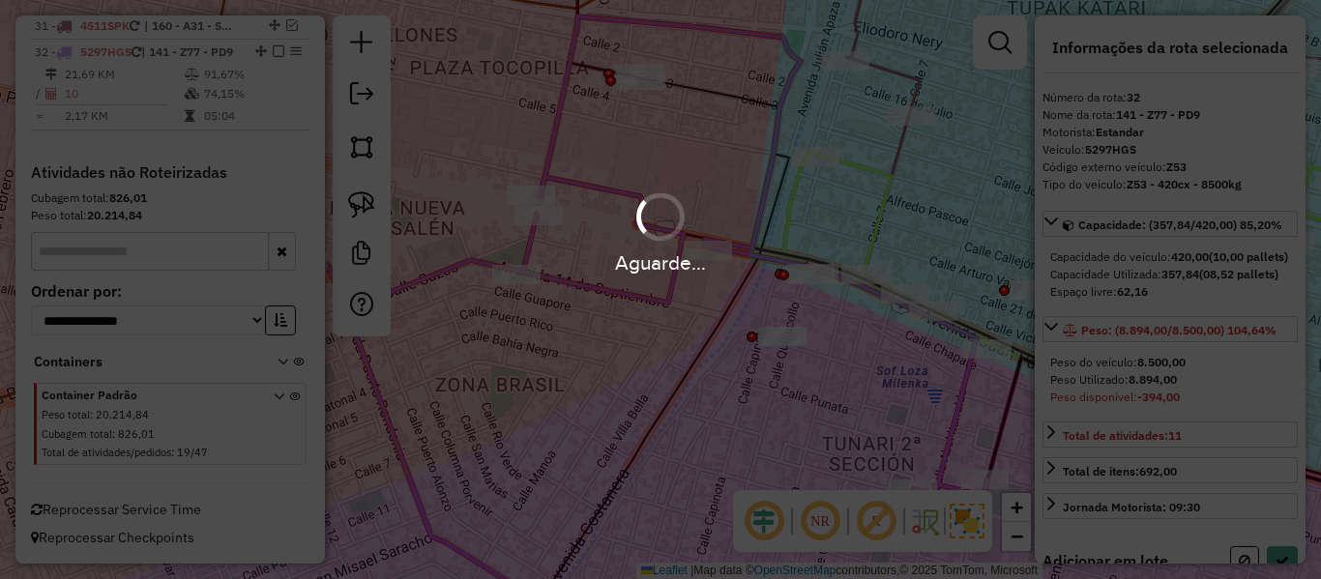
select select "**********"
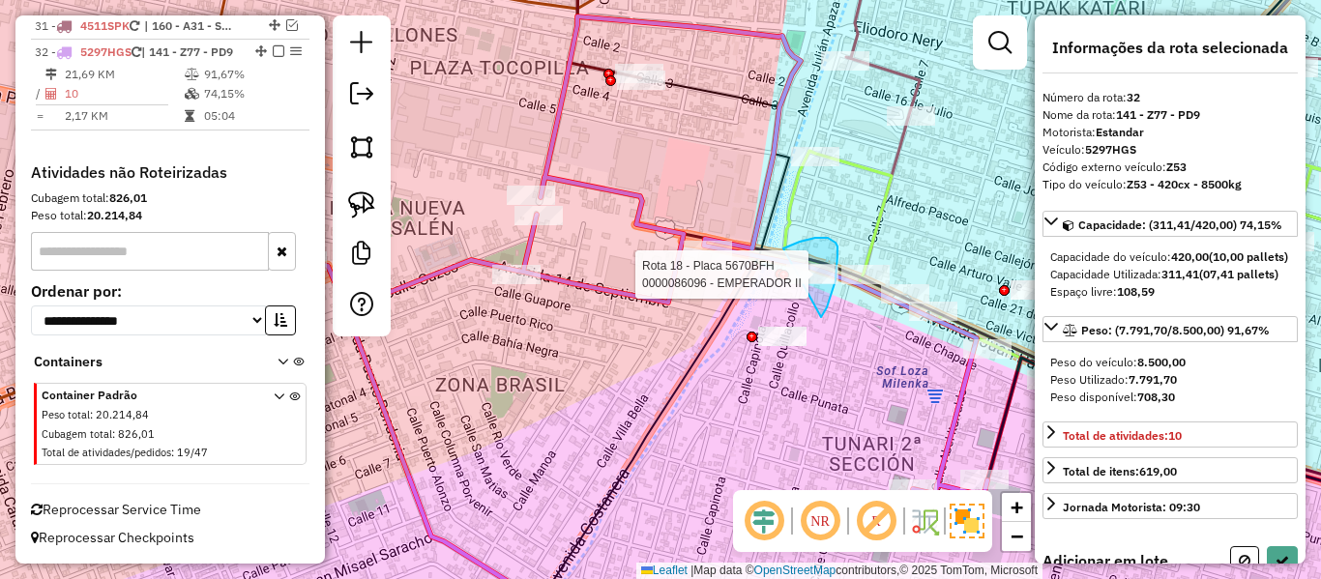
drag, startPoint x: 821, startPoint y: 317, endPoint x: 753, endPoint y: 278, distance: 79.3
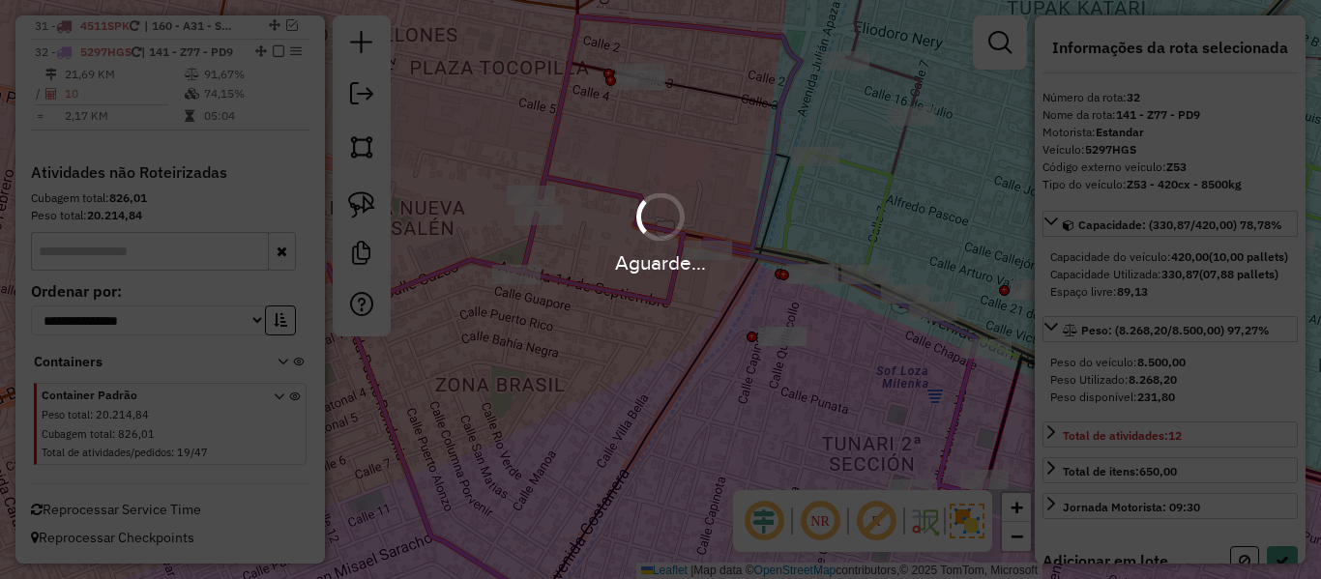
select select "**********"
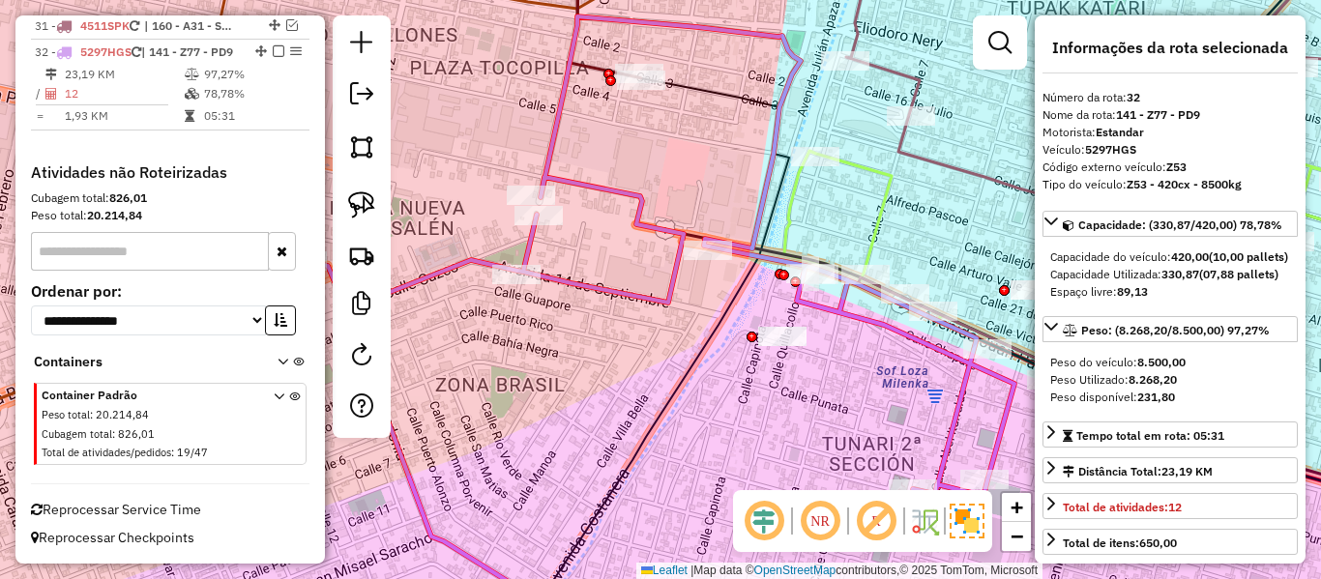
click at [273, 45] on em at bounding box center [279, 51] width 12 height 12
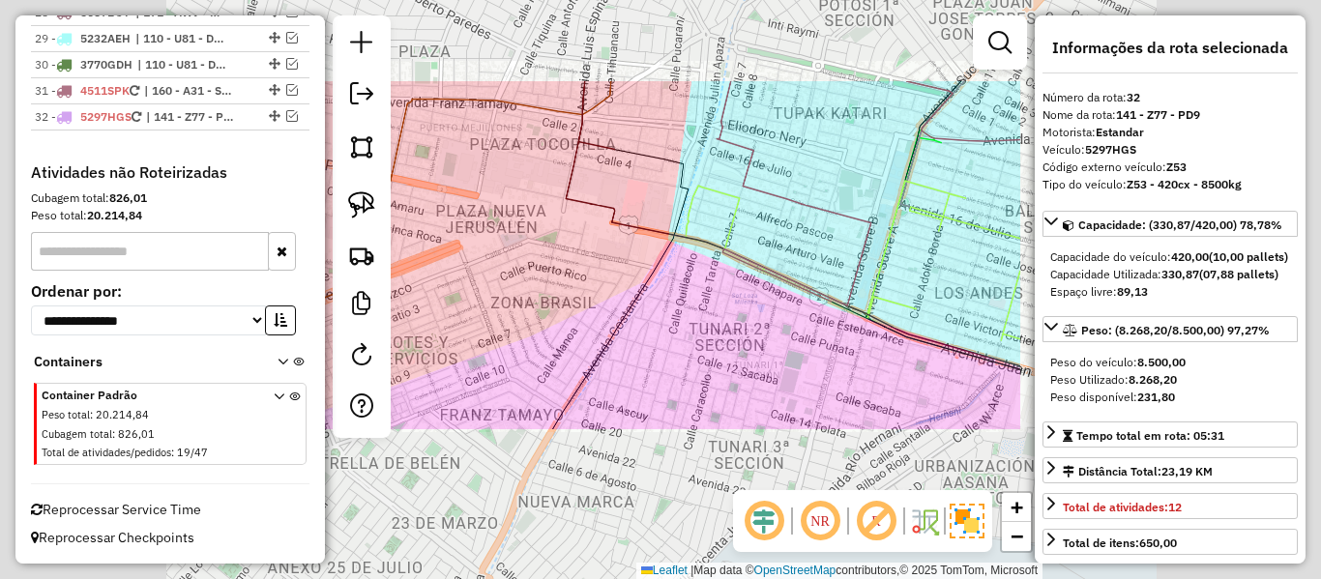
click at [592, 227] on div "Janela de atendimento Grade de atendimento Capacidade Transportadoras Veículos …" at bounding box center [660, 289] width 1321 height 579
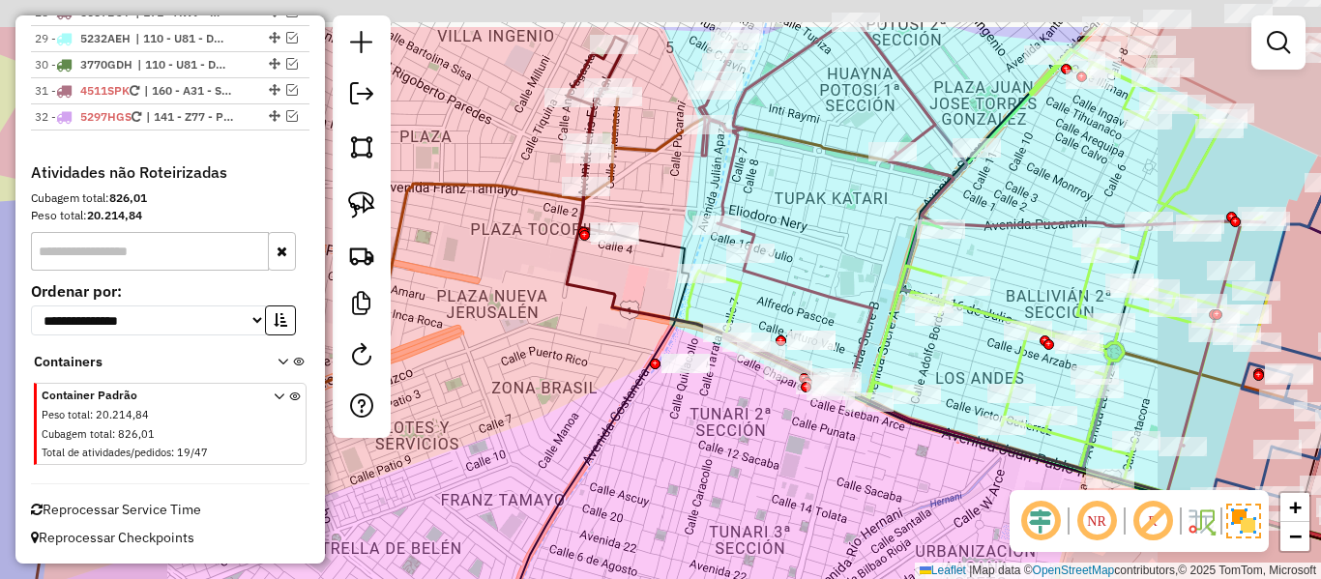
drag, startPoint x: 585, startPoint y: 311, endPoint x: 639, endPoint y: 429, distance: 129.0
click at [644, 456] on div "Janela de atendimento Grade de atendimento Capacidade Transportadoras Veículos …" at bounding box center [660, 289] width 1321 height 579
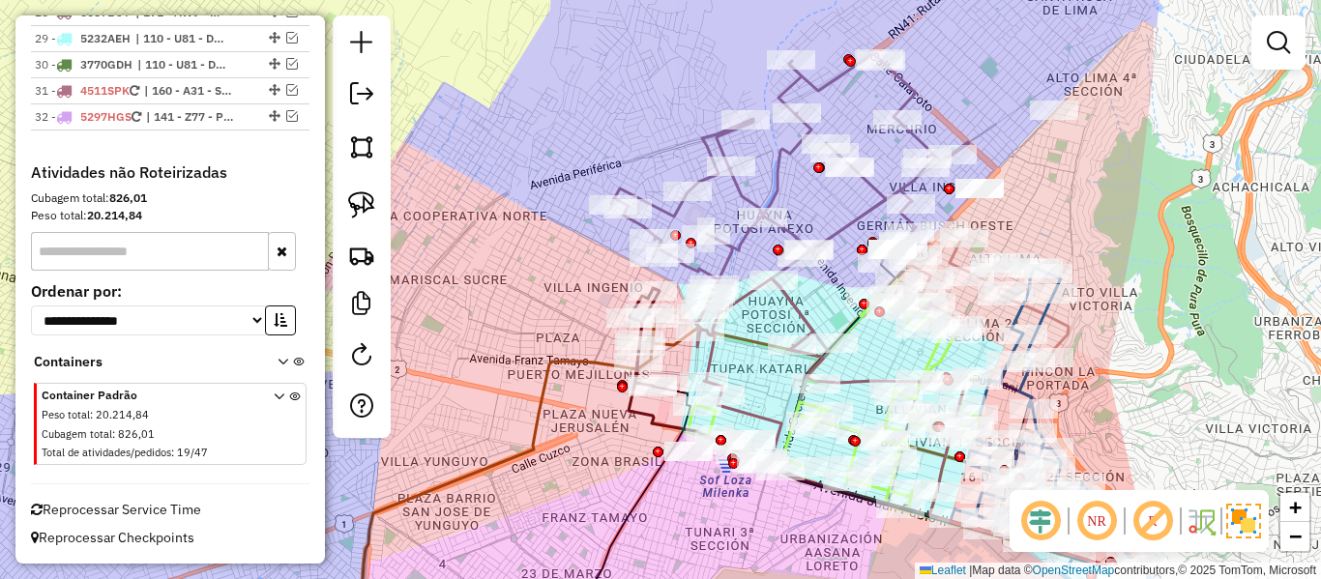
click at [727, 223] on icon at bounding box center [790, 170] width 358 height 232
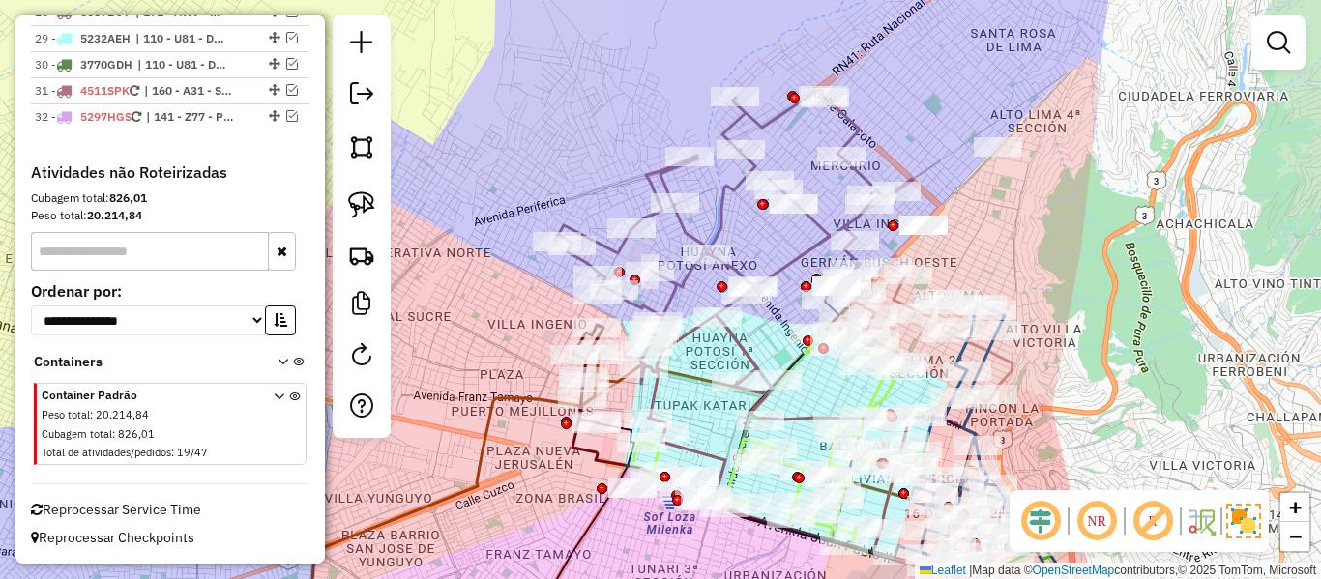
click at [723, 207] on icon at bounding box center [734, 207] width 358 height 232
select select "**********"
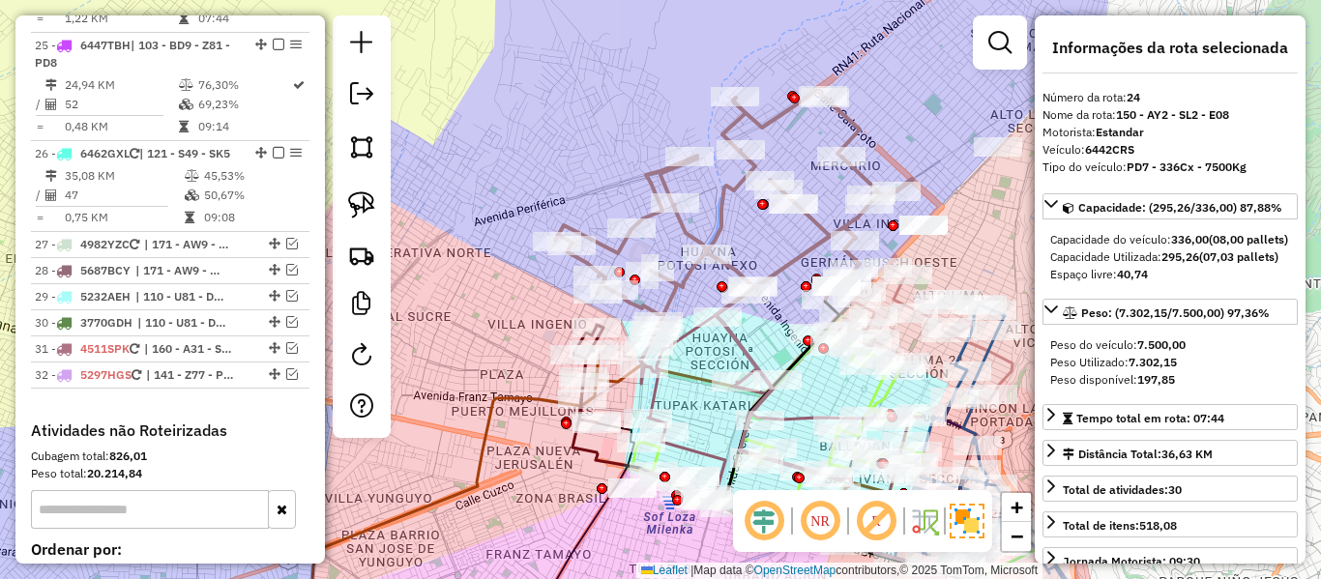
scroll to position [3008, 0]
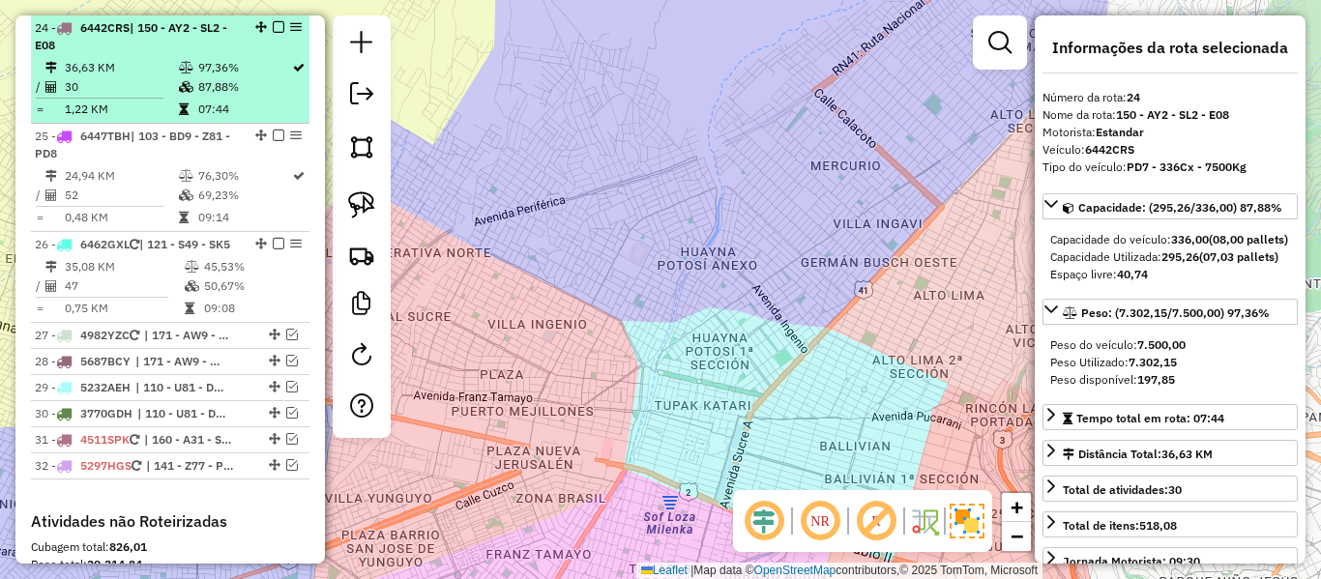
click at [206, 95] on td "87,88%" at bounding box center [244, 86] width 94 height 19
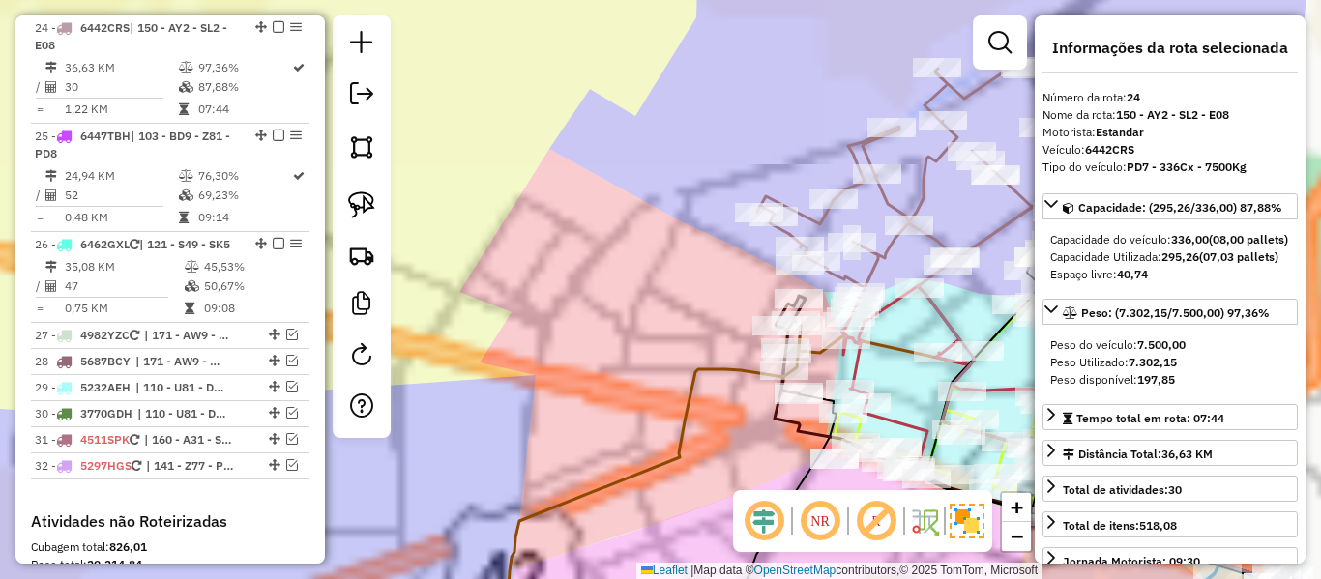
scroll to position [3374, 0]
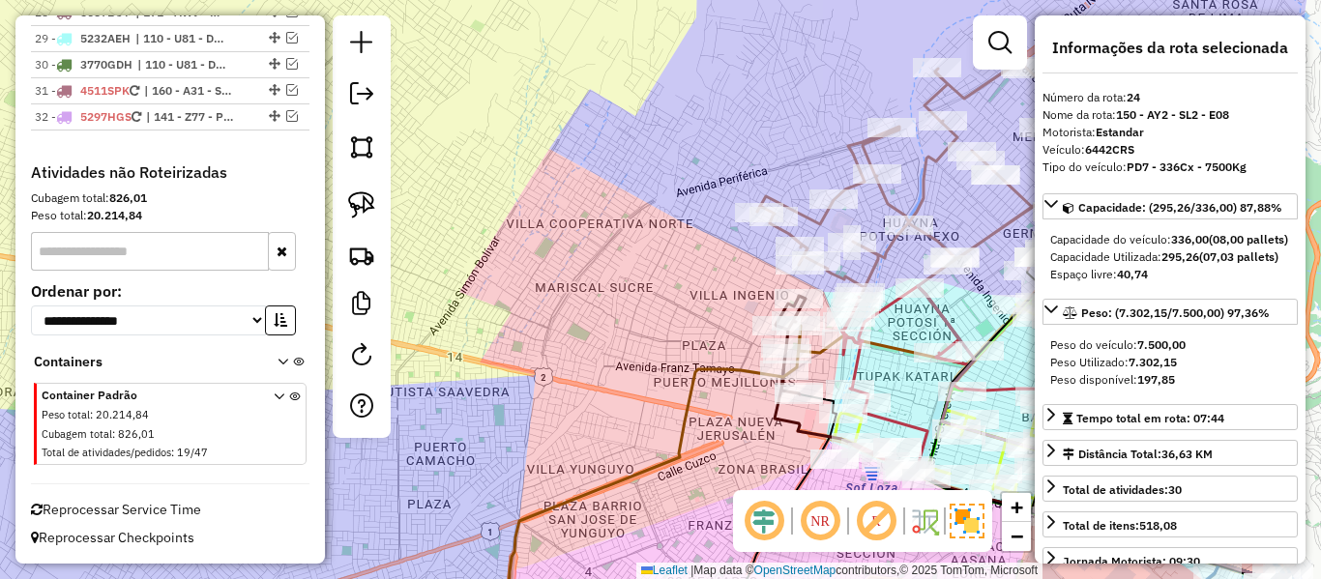
drag, startPoint x: 939, startPoint y: 138, endPoint x: 932, endPoint y: 150, distance: 14.0
click at [938, 138] on div "Janela de atendimento Grade de atendimento Capacidade Transportadoras Veículos …" at bounding box center [660, 289] width 1321 height 579
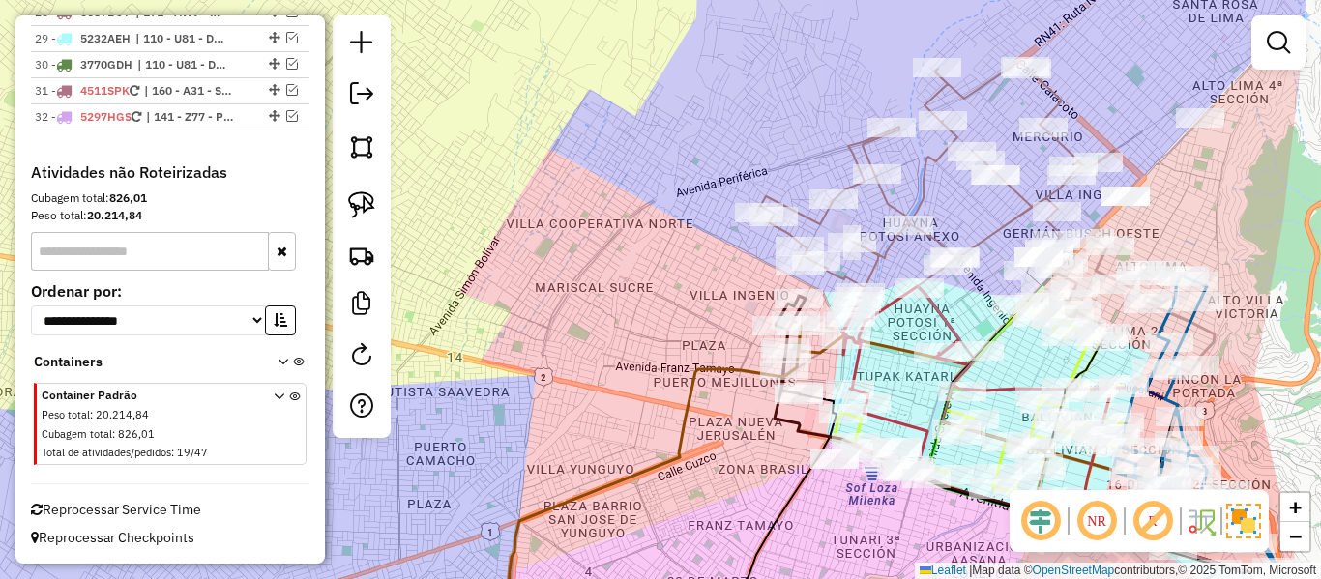
click at [931, 163] on icon at bounding box center [936, 178] width 358 height 232
select select "**********"
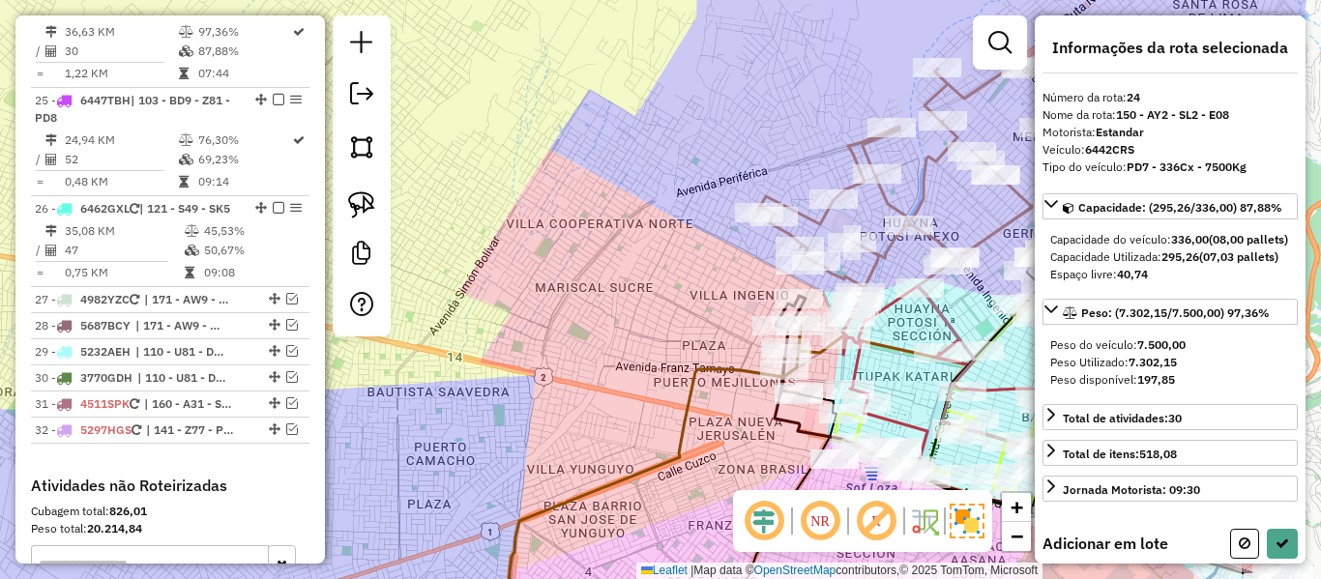
scroll to position [3008, 0]
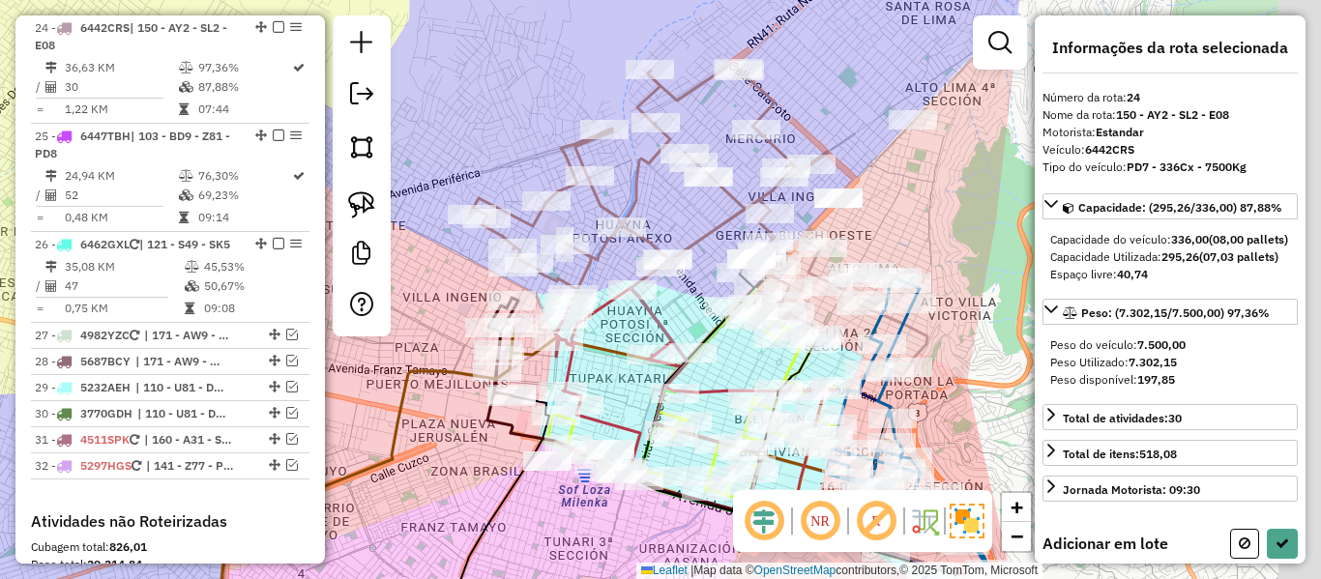
drag, startPoint x: 947, startPoint y: 194, endPoint x: 630, endPoint y: 200, distance: 317.3
click at [630, 200] on div "Janela de atendimento Grade de atendimento Capacidade Transportadoras Veículos …" at bounding box center [660, 289] width 1321 height 579
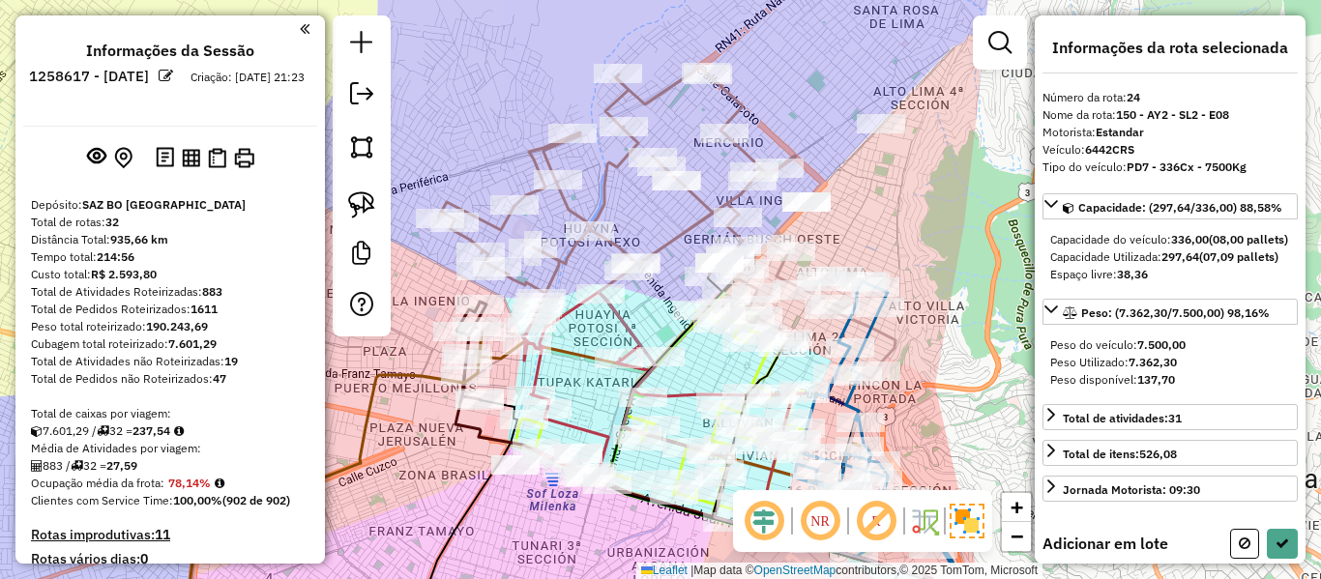
scroll to position [3008, 0]
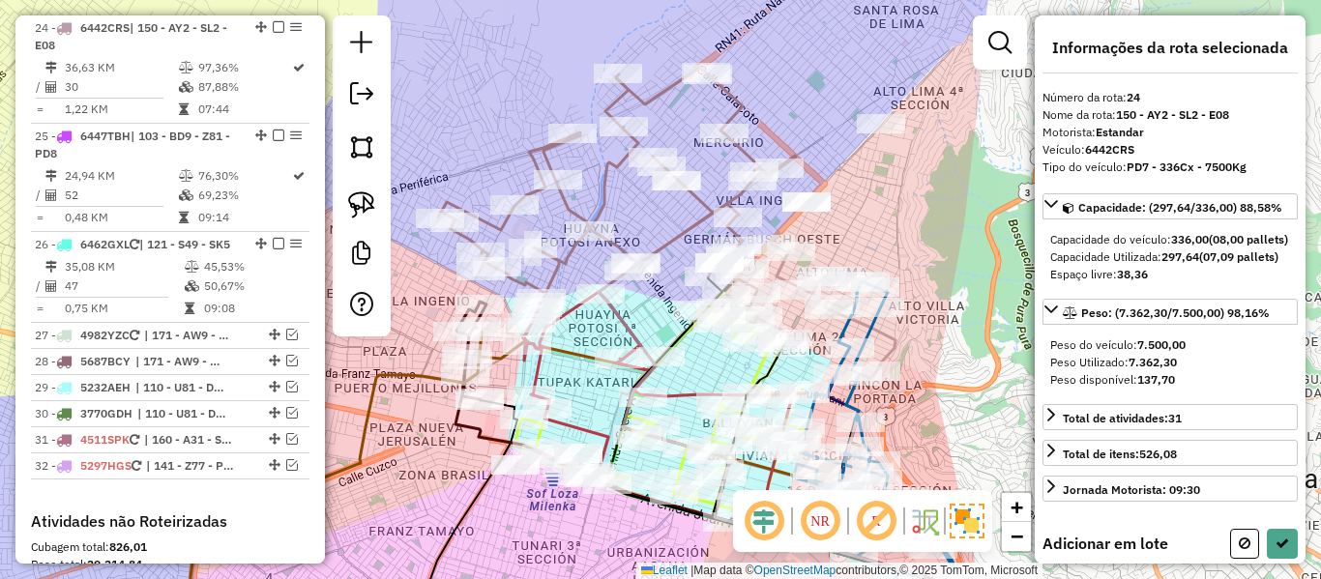
select select "**********"
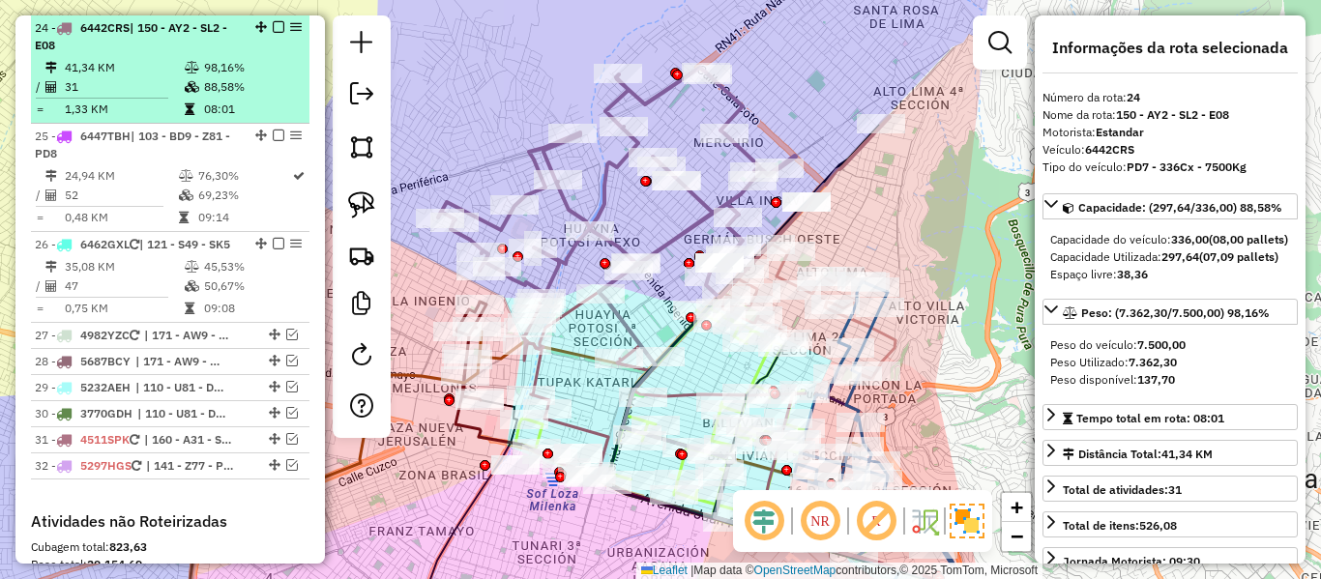
click at [273, 27] on em at bounding box center [279, 27] width 12 height 12
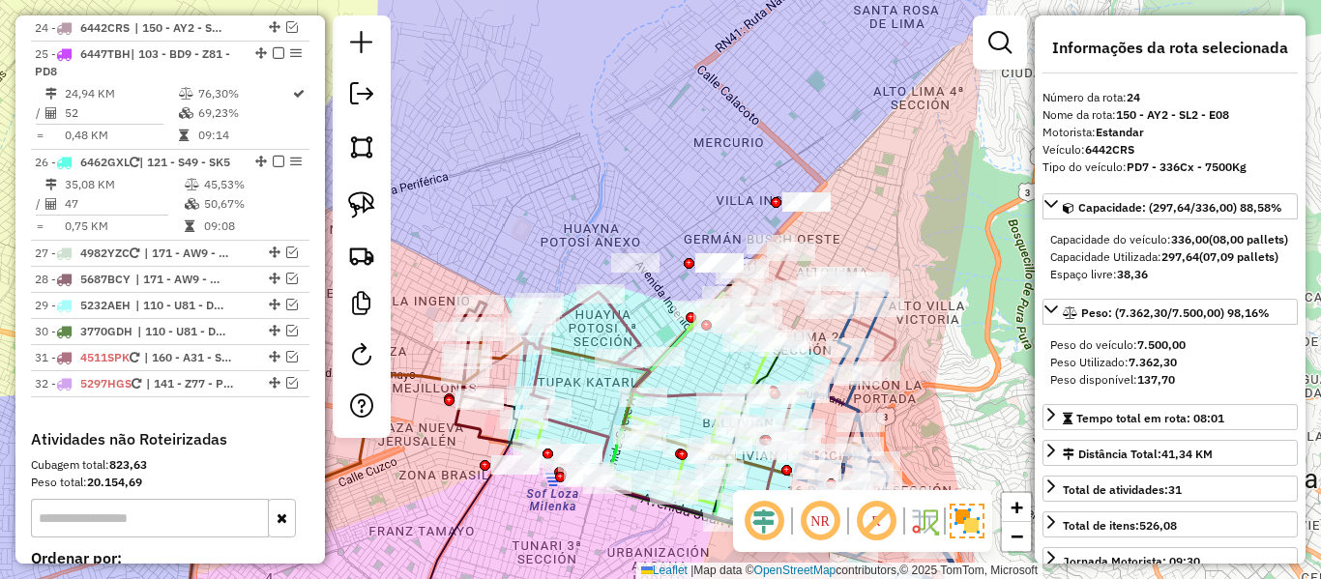
scroll to position [2925, 0]
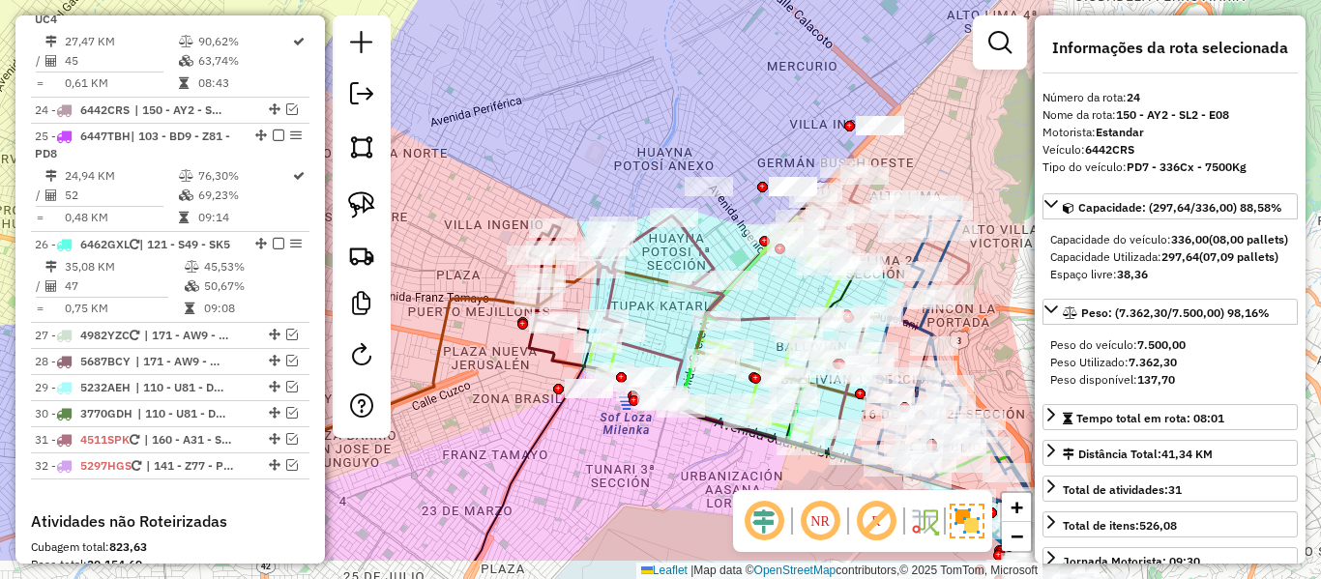
drag, startPoint x: 709, startPoint y: 171, endPoint x: 758, endPoint y: 132, distance: 63.3
click at [758, 132] on div "Janela de atendimento Grade de atendimento Capacidade Transportadoras Veículos …" at bounding box center [660, 289] width 1321 height 579
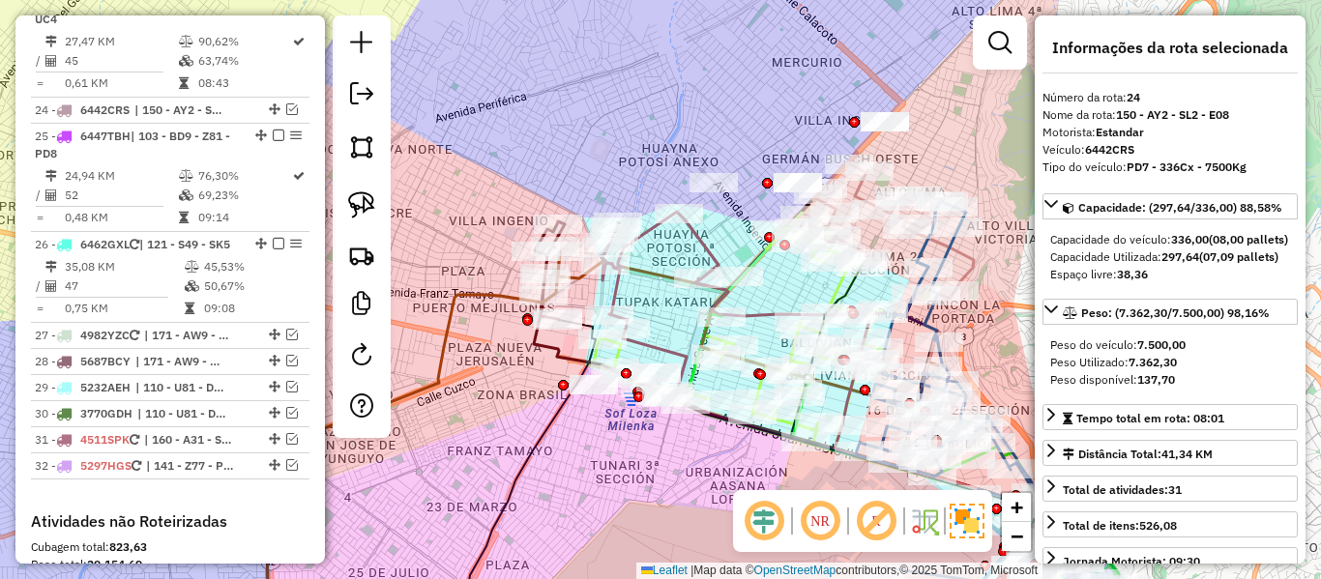
click at [672, 319] on div "Janela de atendimento Grade de atendimento Capacidade Transportadoras Veículos …" at bounding box center [660, 289] width 1321 height 579
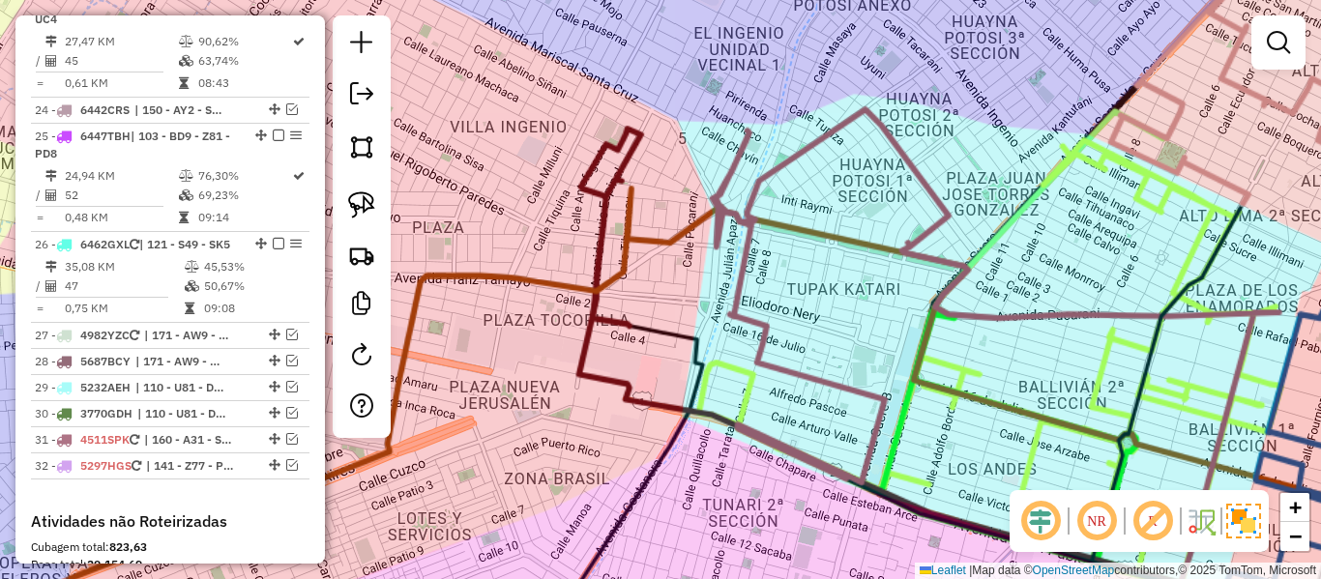
click at [500, 333] on div "Janela de atendimento Grade de atendimento Capacidade Transportadoras Veículos …" at bounding box center [660, 289] width 1321 height 579
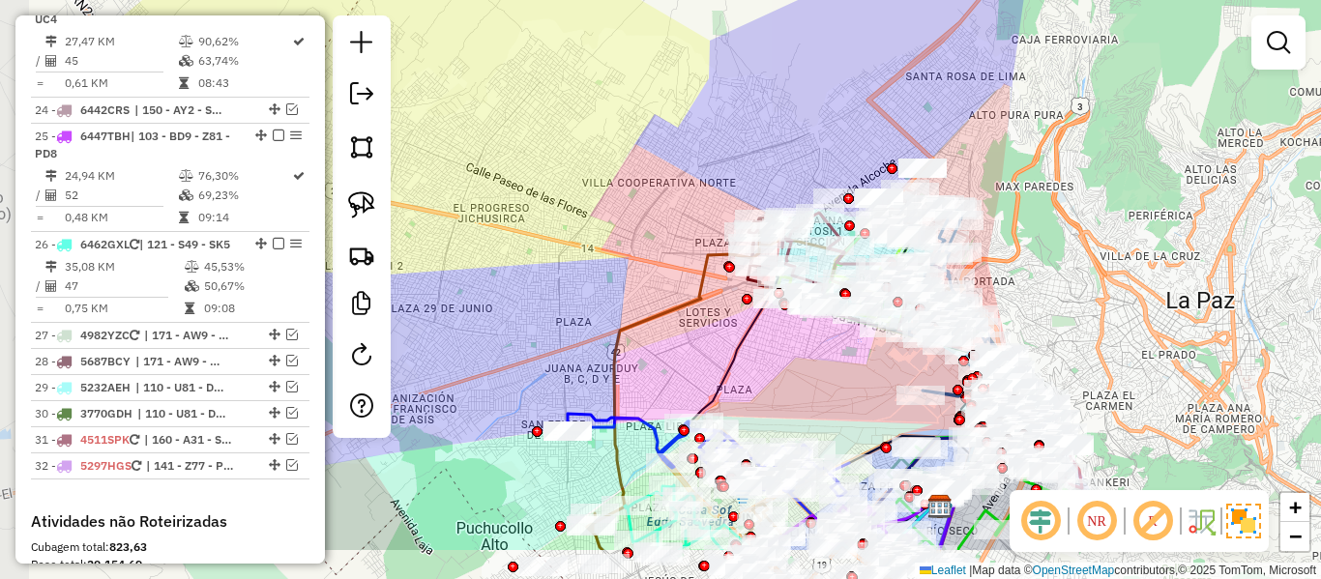
drag, startPoint x: 515, startPoint y: 402, endPoint x: 692, endPoint y: 366, distance: 180.8
click at [692, 366] on div "Janela de atendimento Grade de atendimento Capacidade Transportadoras Veículos …" at bounding box center [660, 289] width 1321 height 579
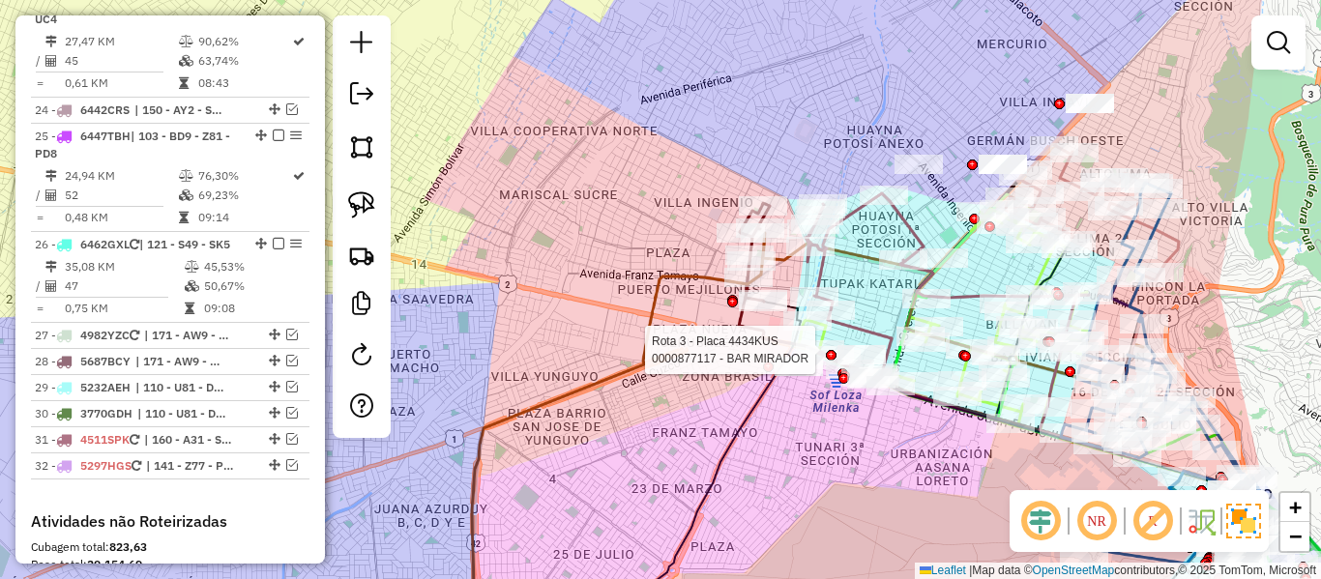
drag, startPoint x: 713, startPoint y: 347, endPoint x: 629, endPoint y: 377, distance: 89.3
click at [629, 377] on div "Rota 3 - Placa 4434KUS 0000877117 - BAR MIRADOR Janela de atendimento Grade de …" at bounding box center [660, 289] width 1321 height 579
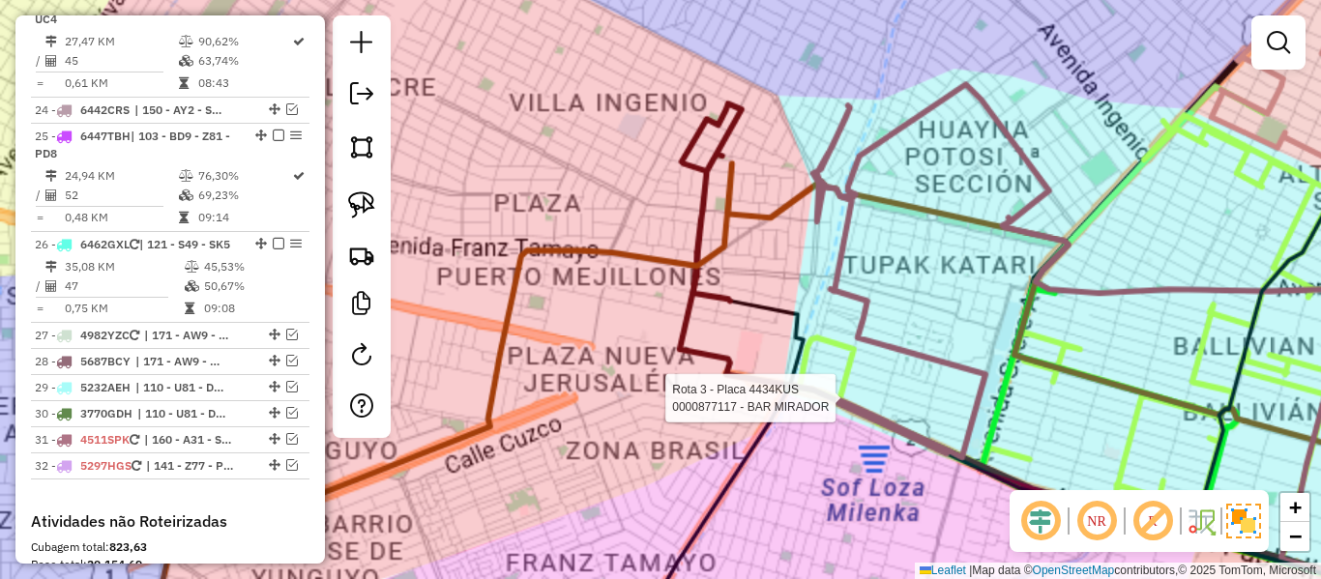
click at [631, 360] on div "Rota 3 - Placa 4434KUS 0000877117 - BAR MIRADOR Janela de atendimento Grade de …" at bounding box center [660, 289] width 1321 height 579
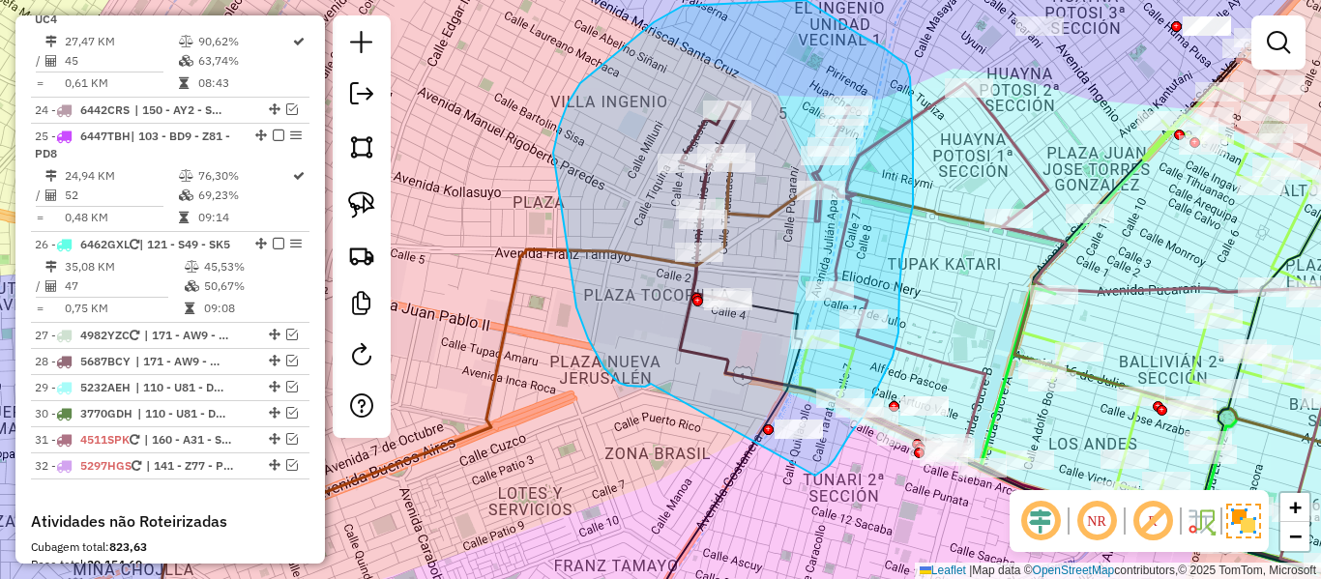
drag, startPoint x: 594, startPoint y: 350, endPoint x: 811, endPoint y: 475, distance: 250.1
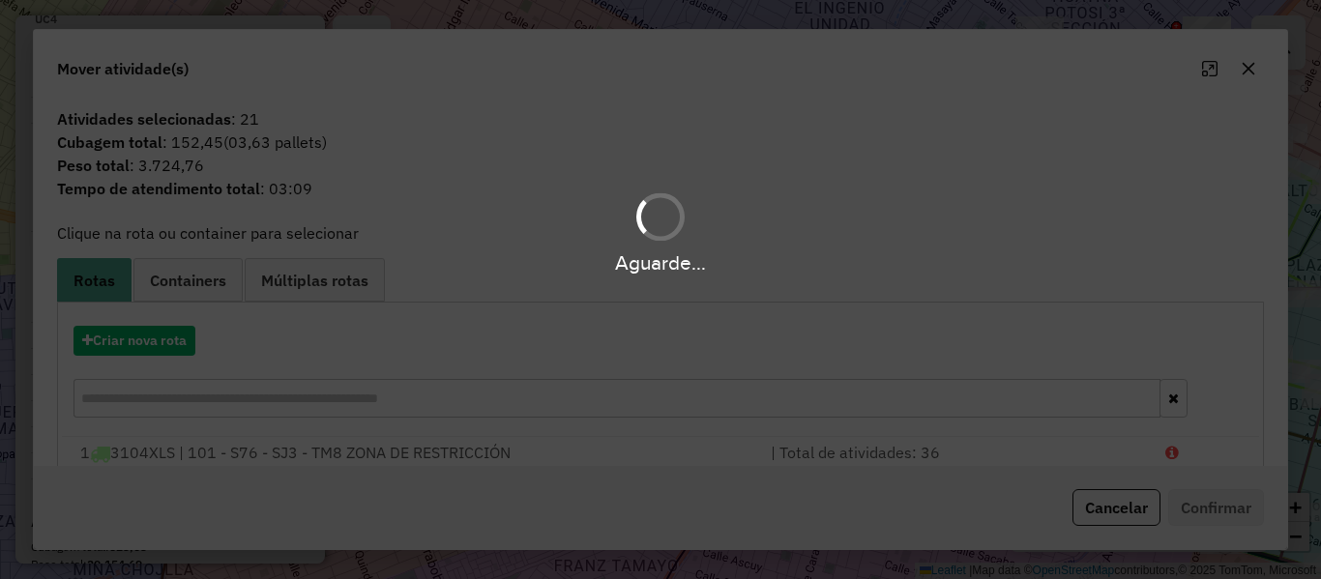
click at [157, 350] on div "Aguarde..." at bounding box center [660, 289] width 1321 height 579
click at [157, 350] on button "Criar nova rota" at bounding box center [135, 341] width 122 height 30
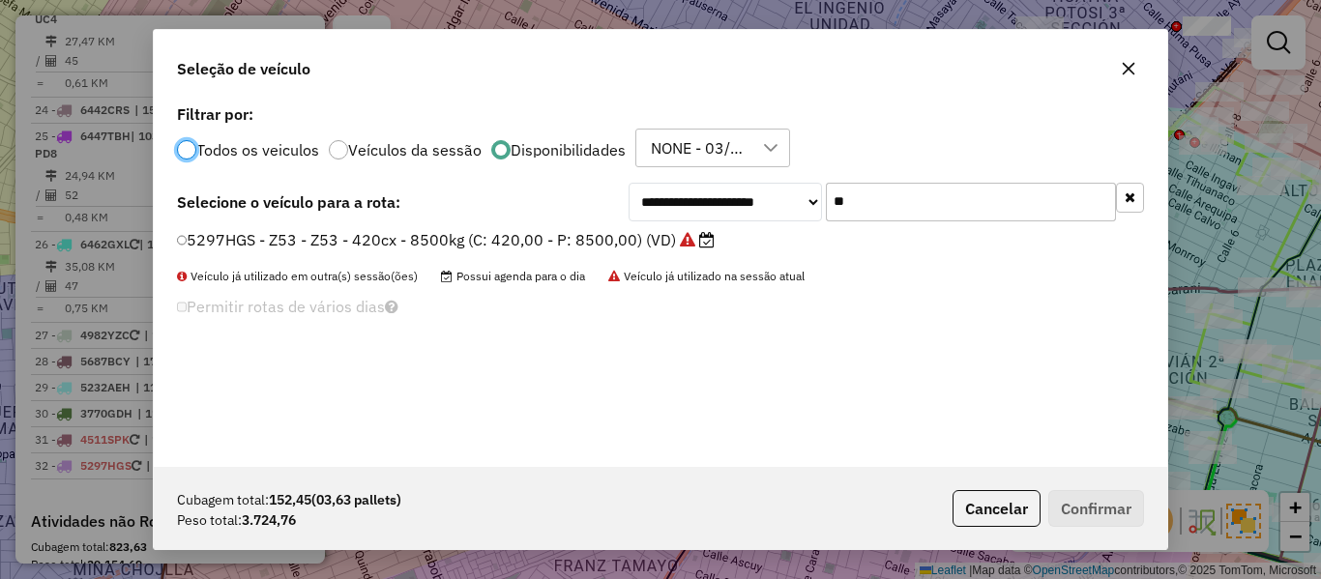
click at [157, 350] on div "**********" at bounding box center [660, 289] width 1321 height 579
click at [1136, 195] on button "button" at bounding box center [1130, 198] width 28 height 30
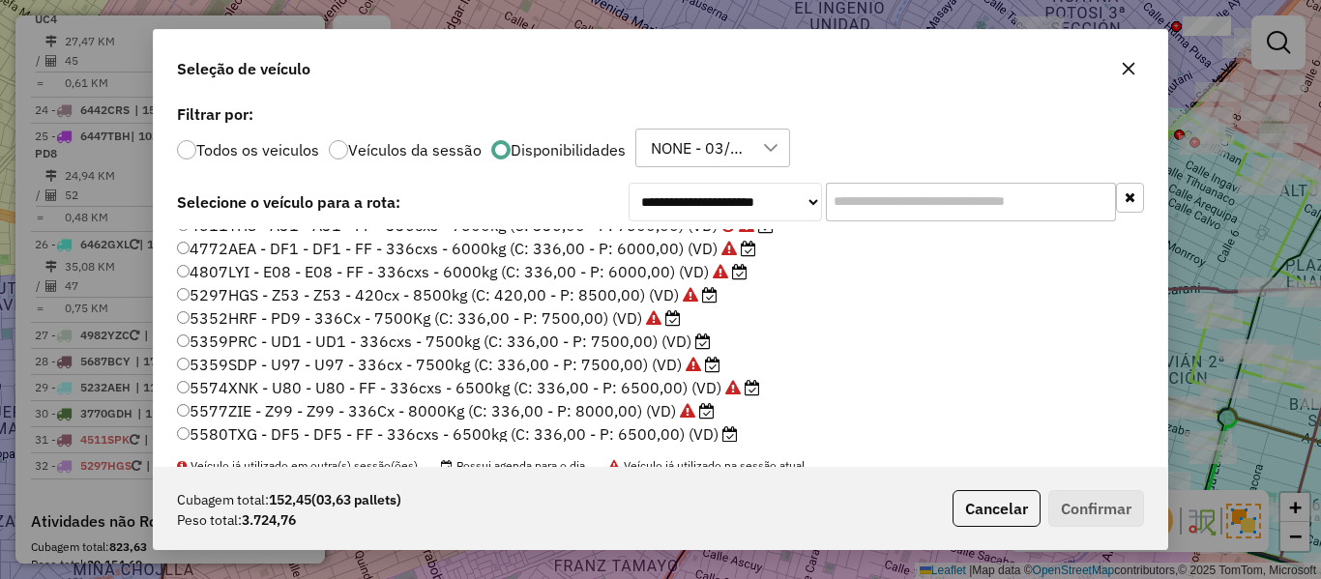
scroll to position [193, 0]
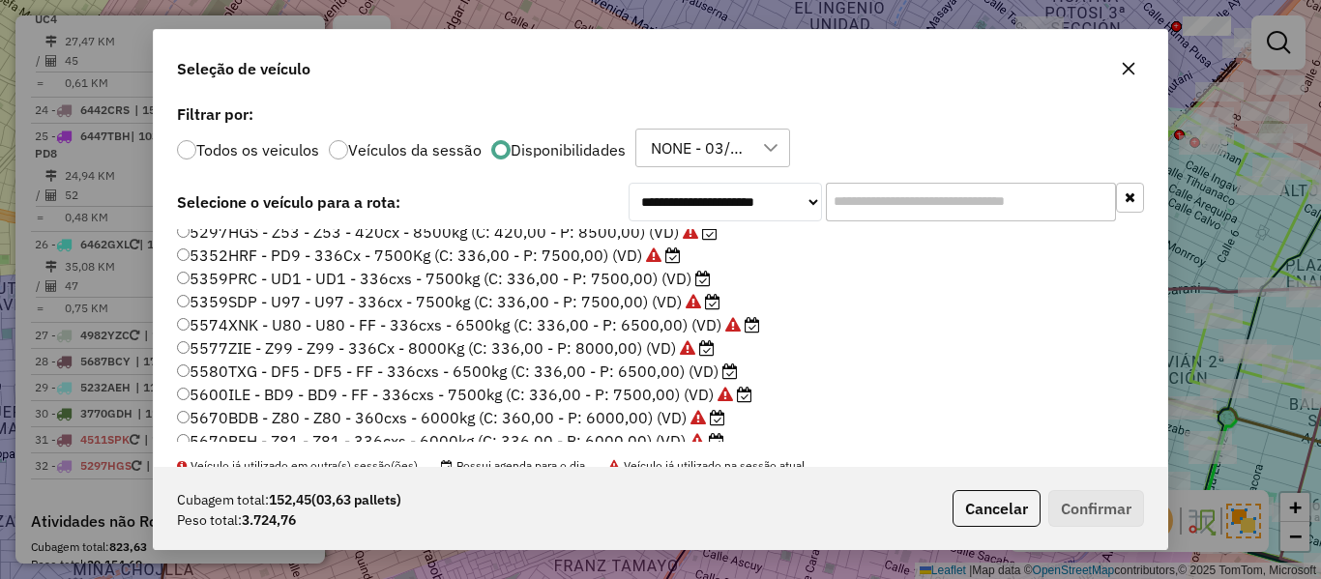
click at [696, 281] on icon at bounding box center [703, 278] width 15 height 15
click at [1055, 497] on button "Confirmar" at bounding box center [1097, 508] width 96 height 37
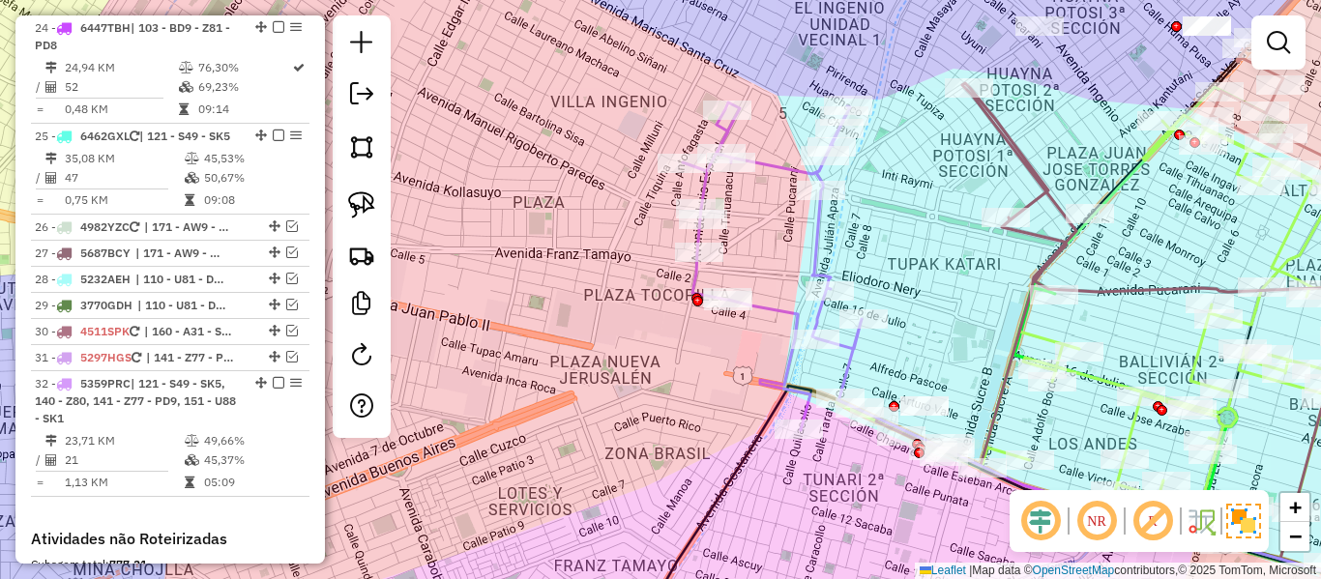
scroll to position [2817, 0]
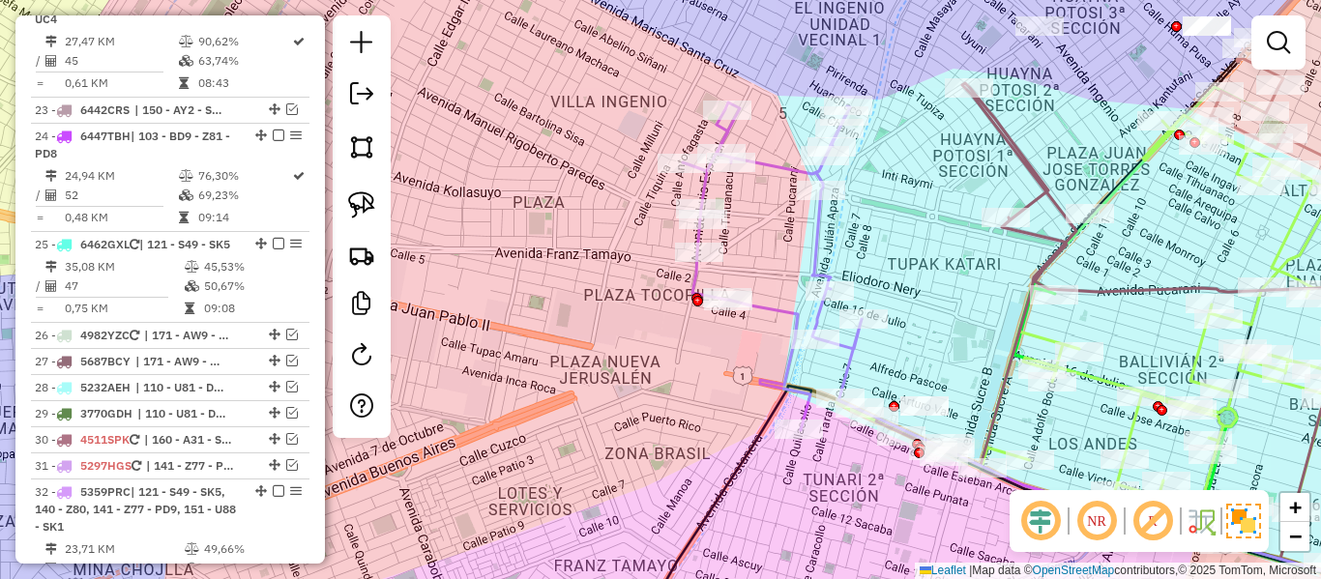
click at [821, 238] on icon at bounding box center [772, 267] width 179 height 328
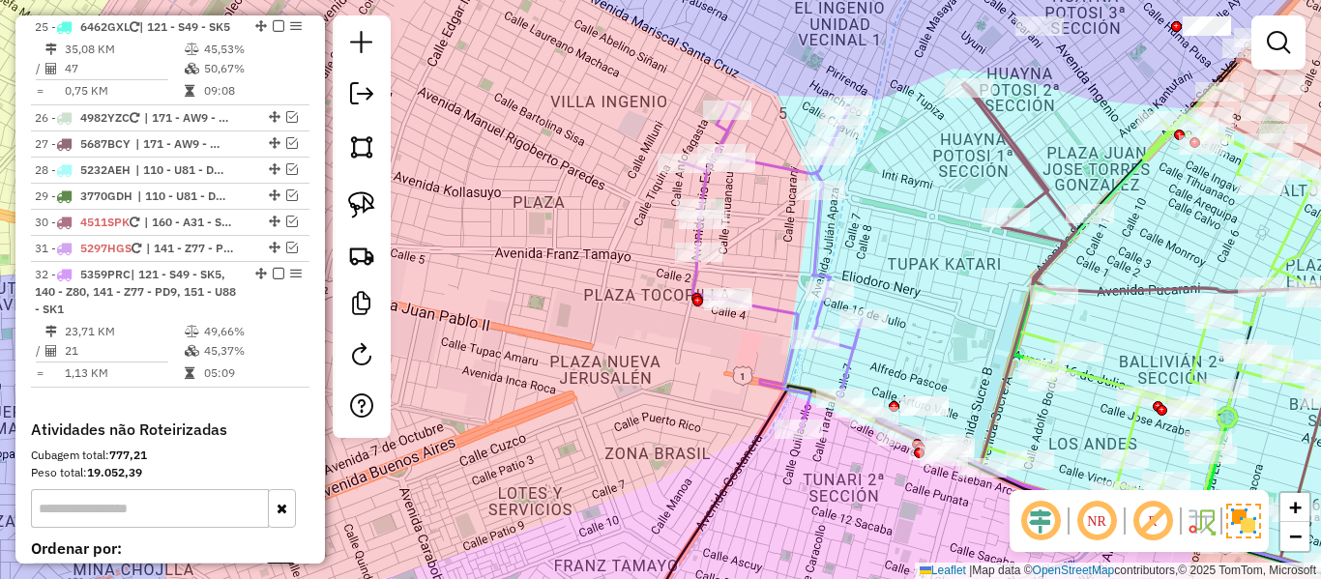
select select "**********"
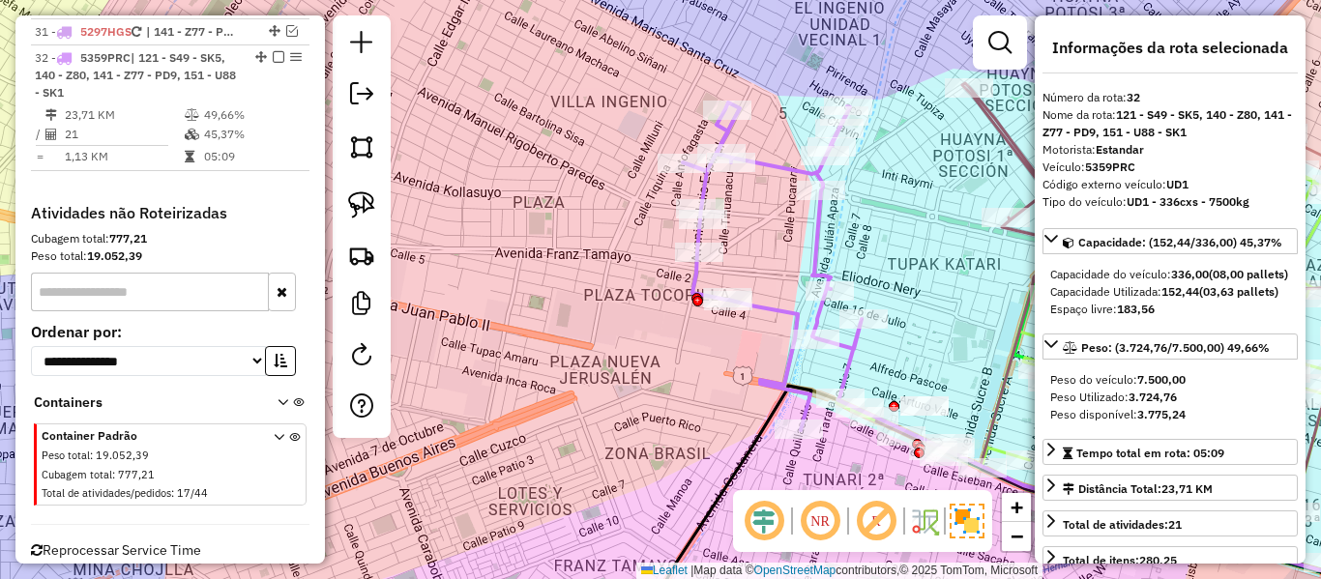
scroll to position [3299, 0]
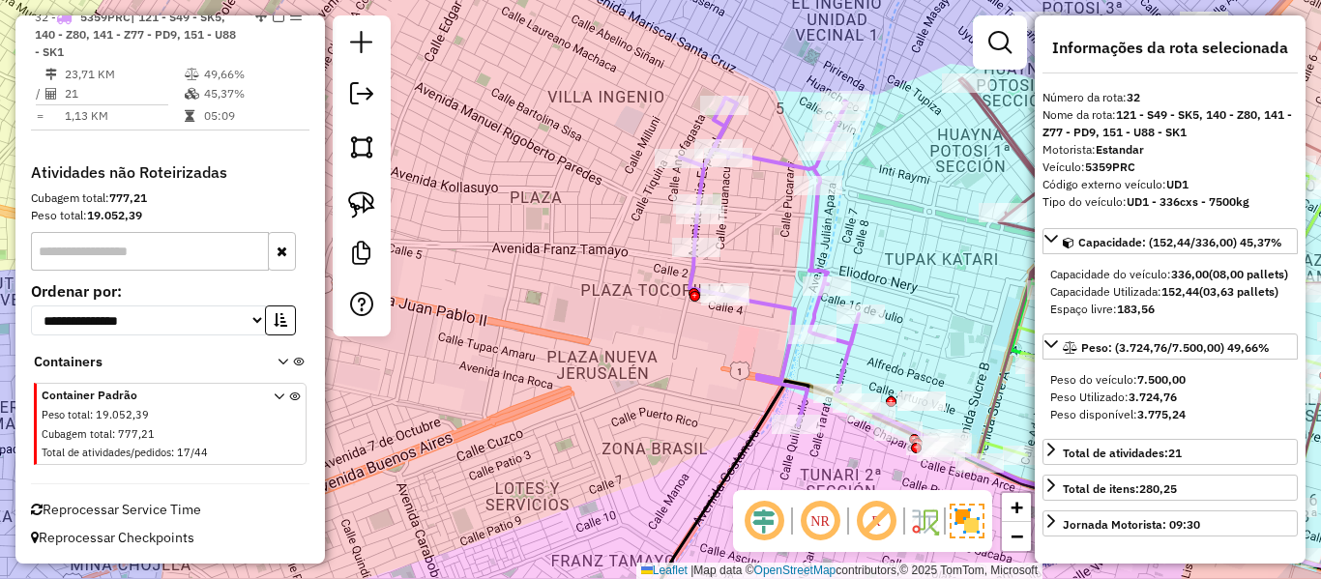
drag, startPoint x: 866, startPoint y: 256, endPoint x: 756, endPoint y: 204, distance: 122.0
click at [756, 204] on div "Janela de atendimento Grade de atendimento Capacidade Transportadoras Veículos …" at bounding box center [660, 289] width 1321 height 579
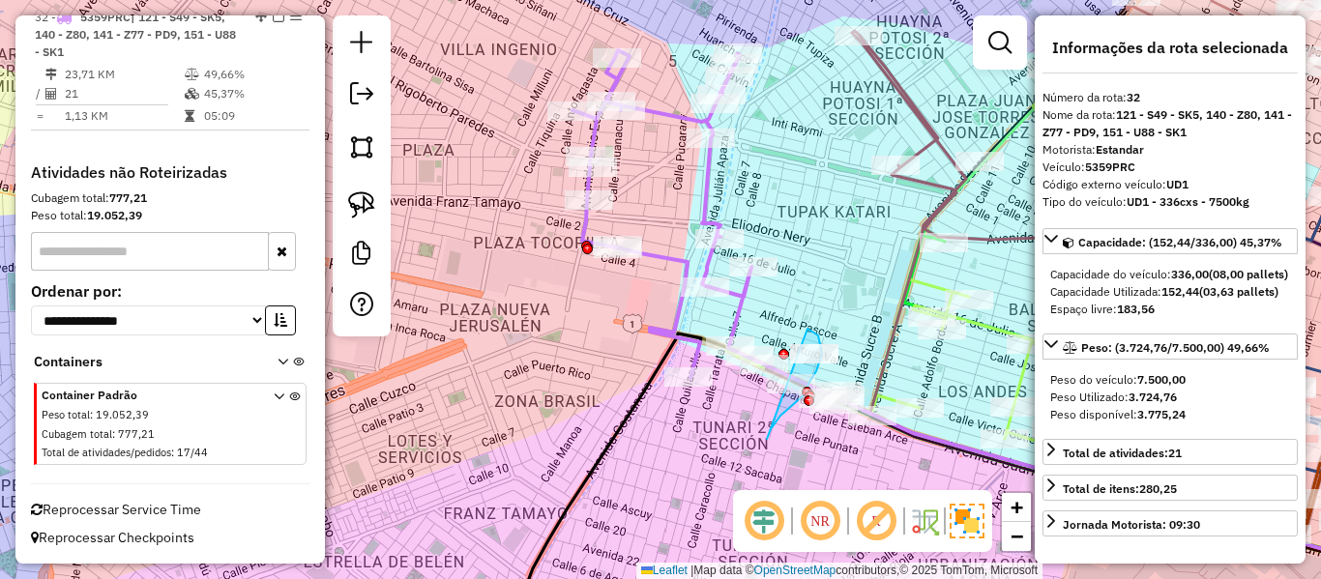
drag, startPoint x: 793, startPoint y: 405, endPoint x: 714, endPoint y: 364, distance: 89.6
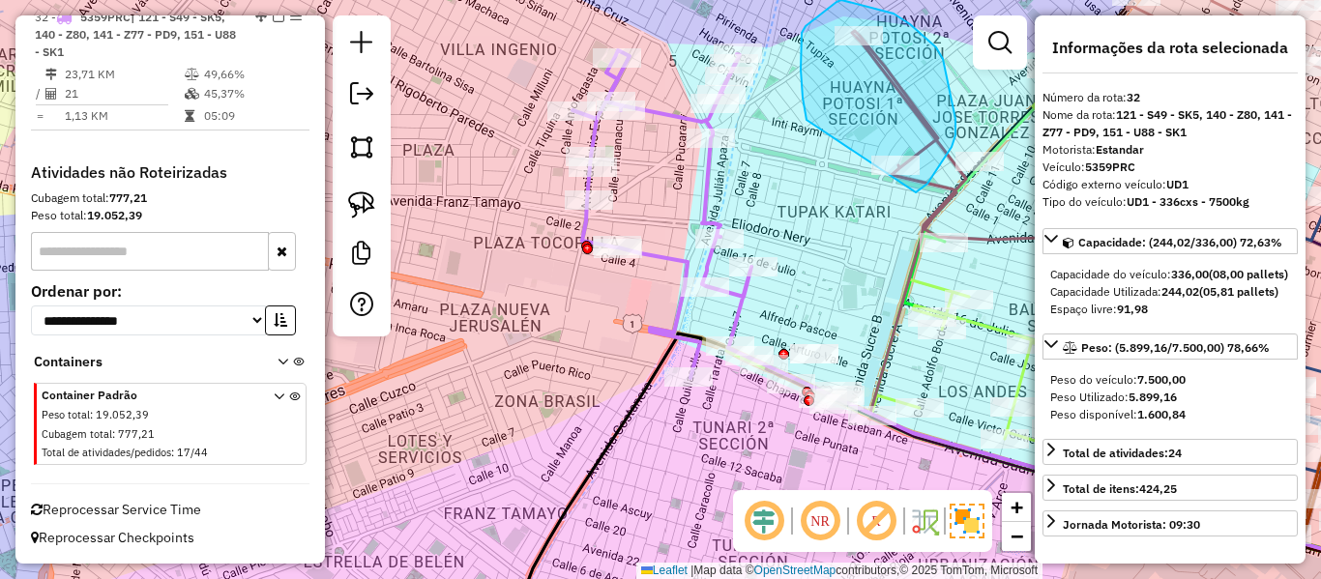
drag, startPoint x: 802, startPoint y: 84, endPoint x: 892, endPoint y: 202, distance: 148.4
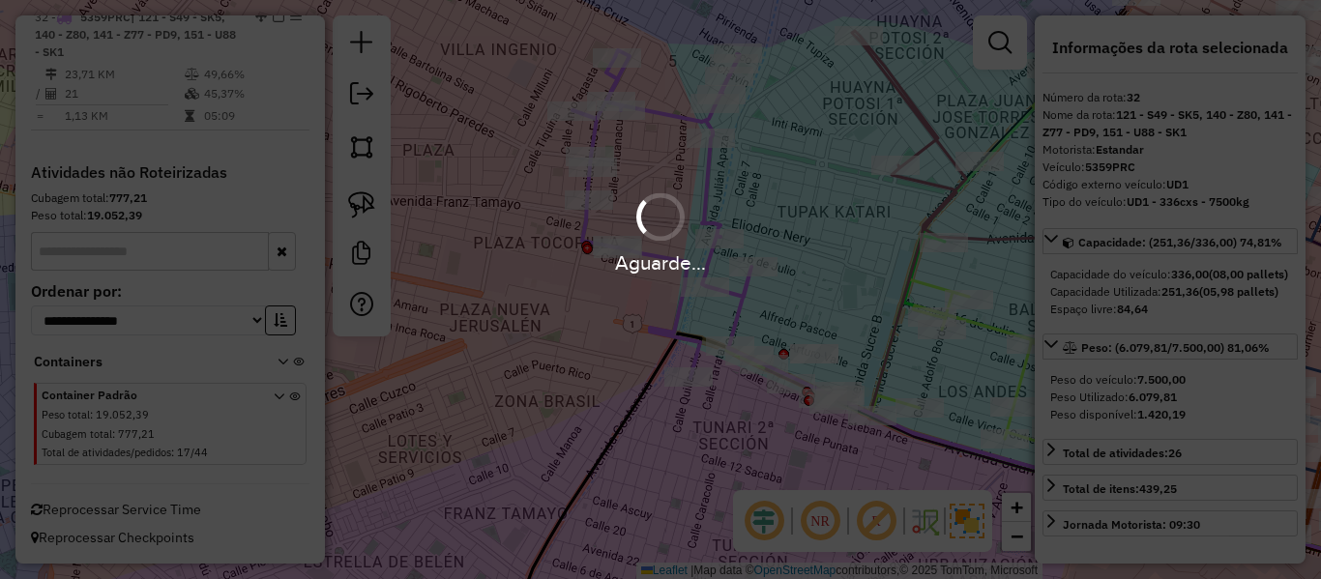
select select "**********"
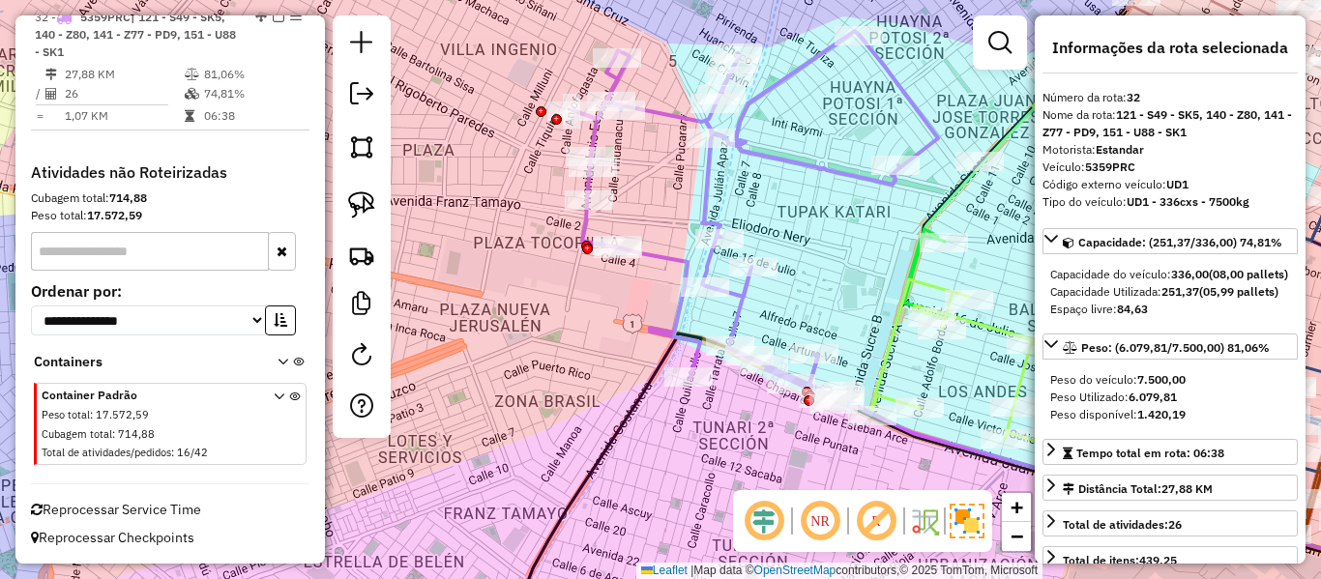
click at [828, 176] on icon at bounding box center [756, 219] width 366 height 377
click at [824, 156] on div "Janela de atendimento Grade de atendimento Capacidade Transportadoras Veículos …" at bounding box center [660, 289] width 1321 height 579
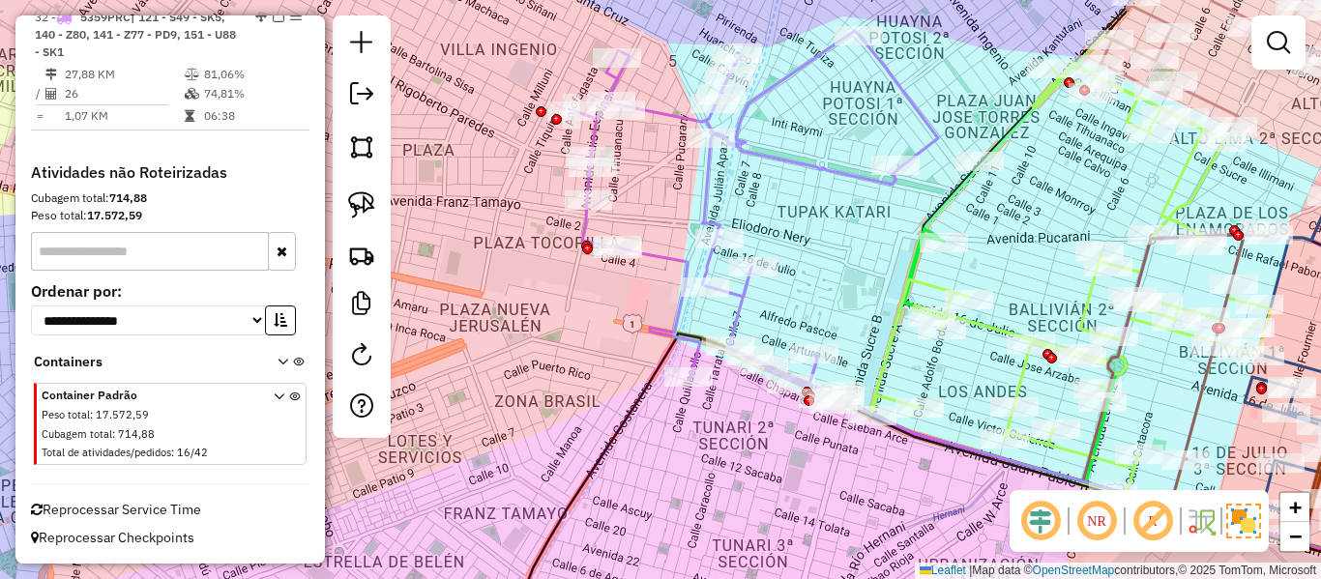
drag, startPoint x: 827, startPoint y: 186, endPoint x: 652, endPoint y: 162, distance: 176.8
click at [652, 162] on div "Janela de atendimento Grade de atendimento Capacidade Transportadoras Veículos …" at bounding box center [660, 289] width 1321 height 579
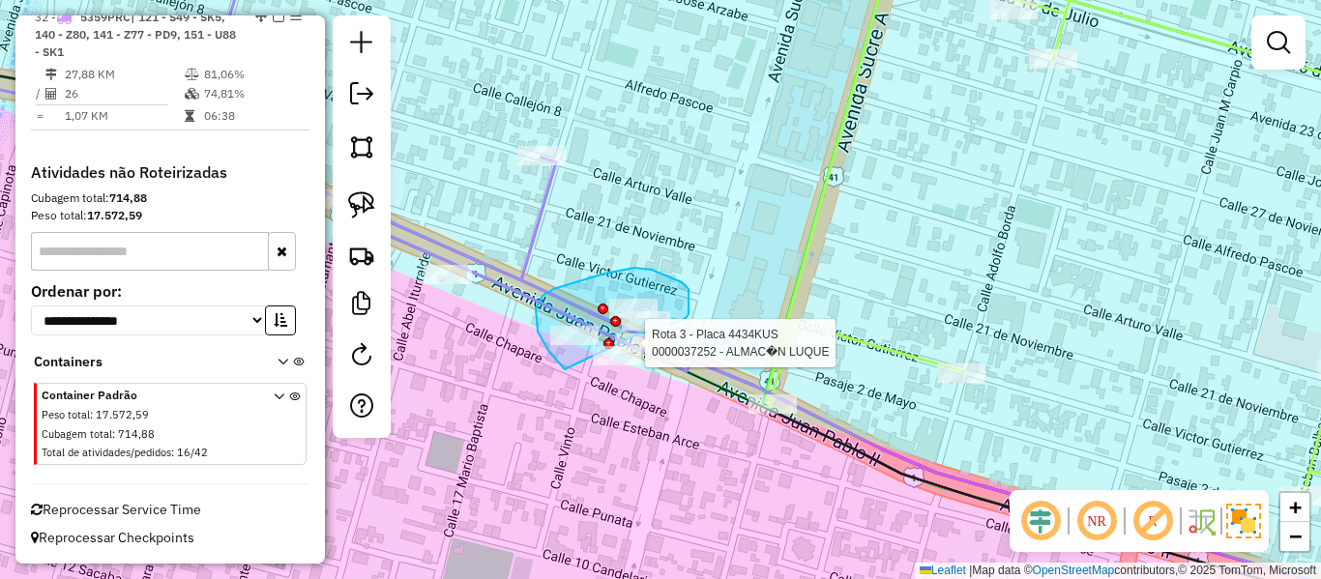
click at [622, 336] on div "Rota 17 - Placa 5670BFH 0000905345 - LILY BLANCO AYA Rota 3 - Placa 4434KUS 000…" at bounding box center [660, 289] width 1321 height 579
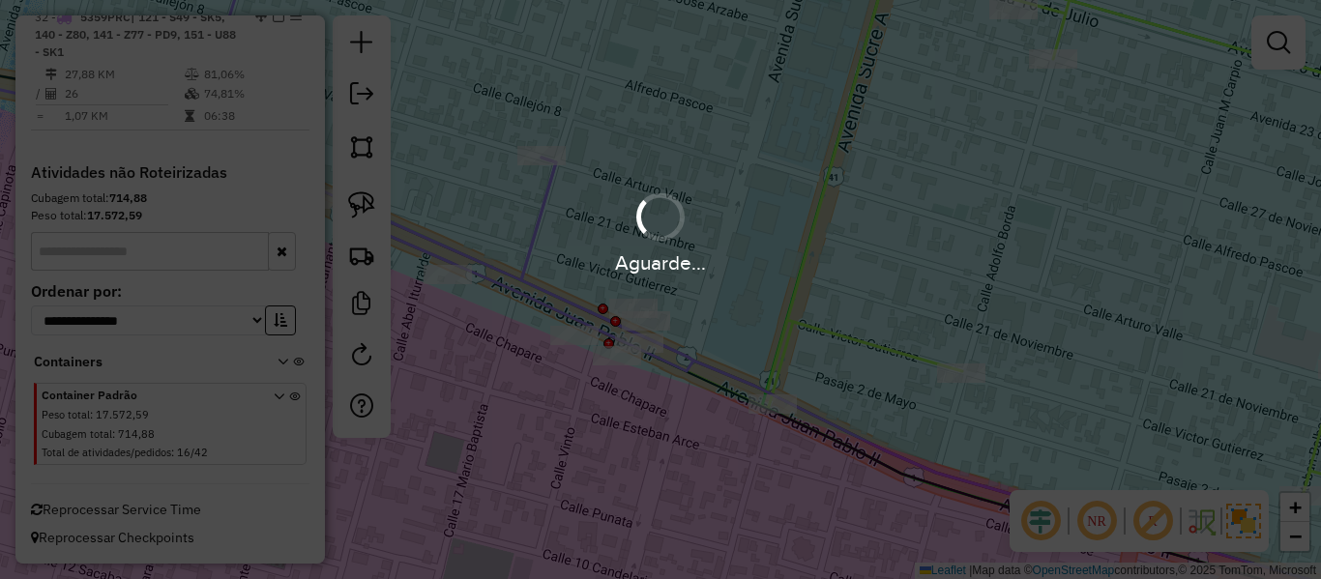
click at [576, 187] on hb-app "Aguarde... Pop-up bloqueado! Seu navegador bloqueou automáticamente a abertura …" at bounding box center [660, 289] width 1321 height 579
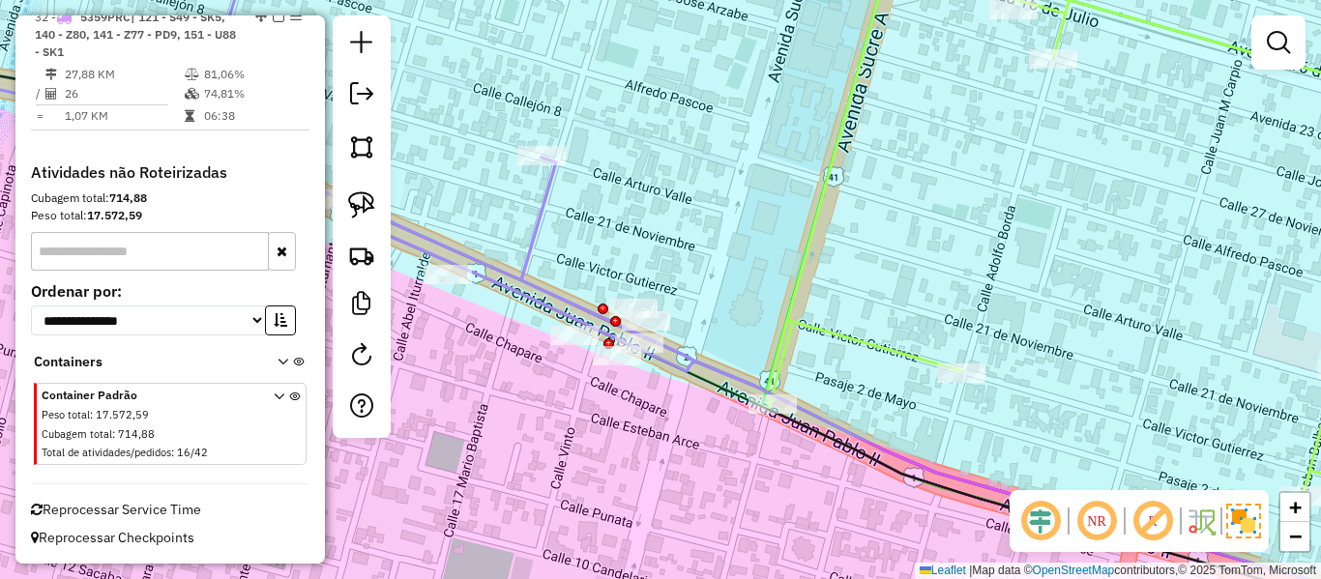
click at [533, 200] on icon at bounding box center [287, 157] width 813 height 430
select select "**********"
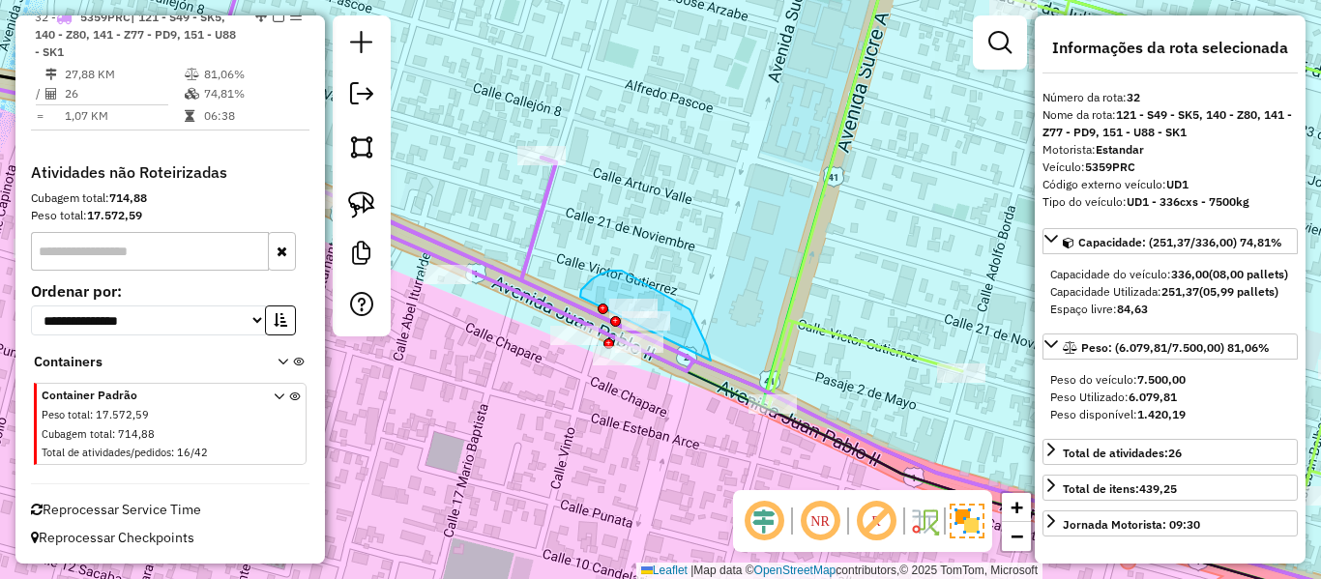
drag, startPoint x: 622, startPoint y: 271, endPoint x: 583, endPoint y: 307, distance: 52.7
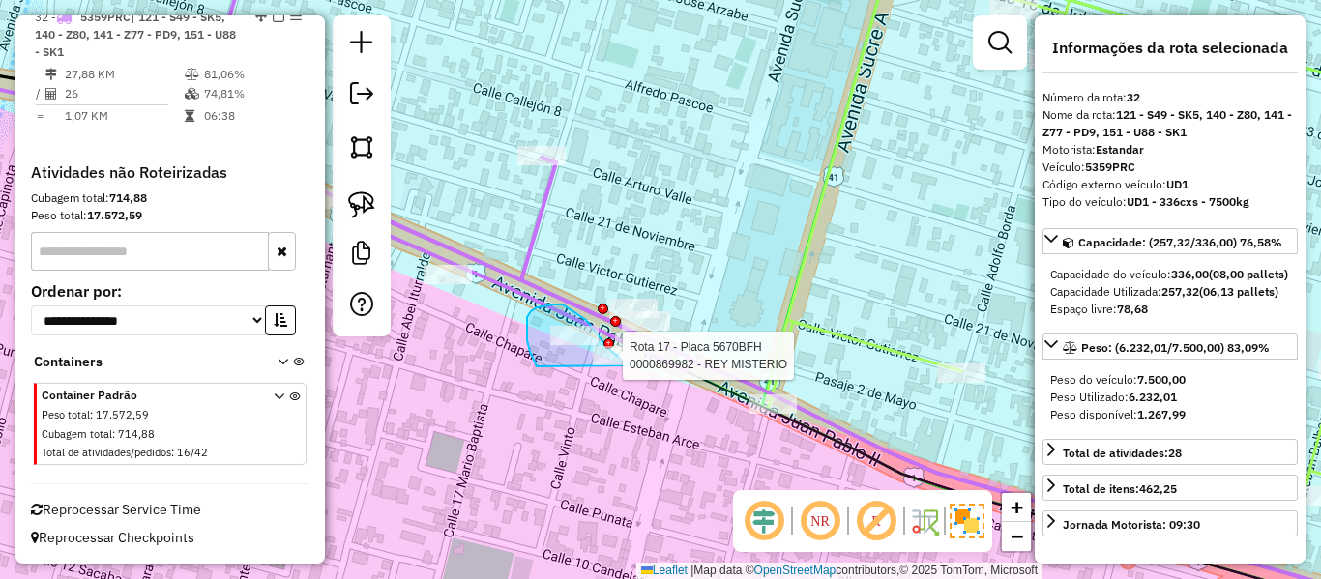
drag, startPoint x: 527, startPoint y: 317, endPoint x: 637, endPoint y: 405, distance: 140.4
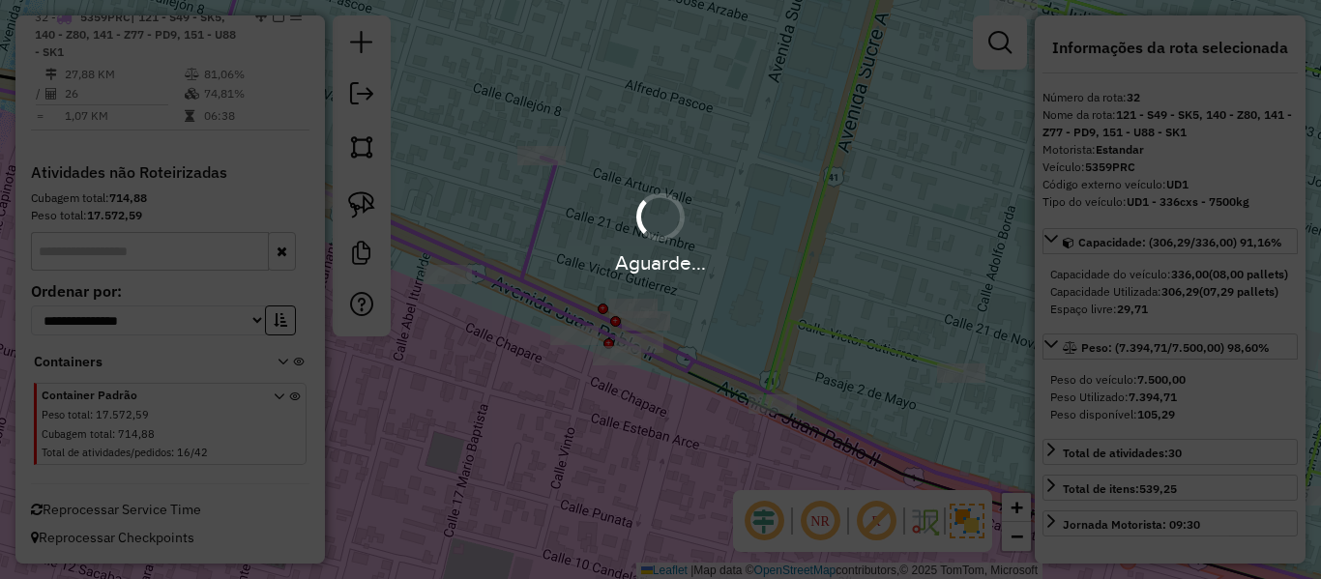
select select "**********"
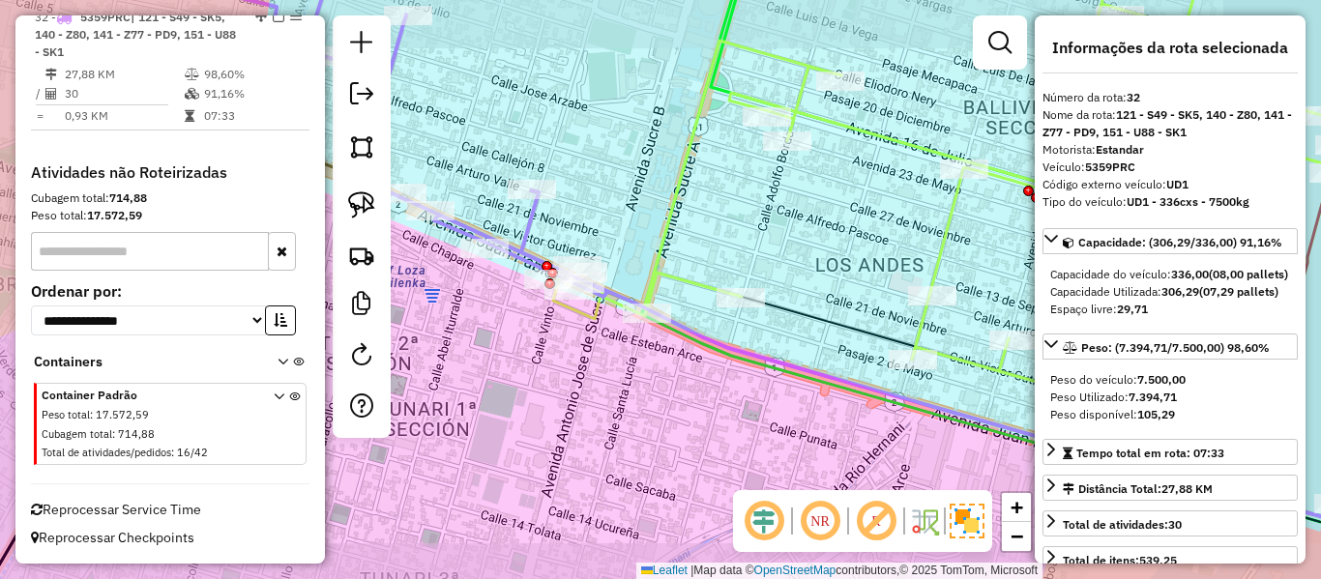
click at [532, 225] on icon at bounding box center [337, 119] width 541 height 355
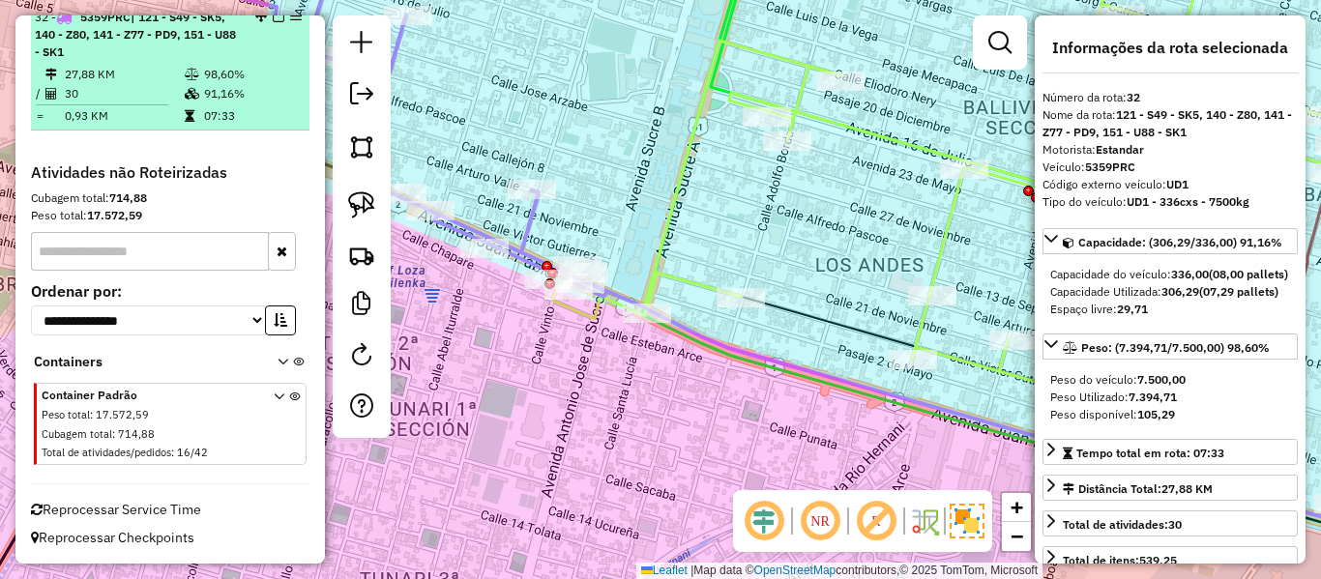
click at [274, 22] on em at bounding box center [279, 17] width 12 height 12
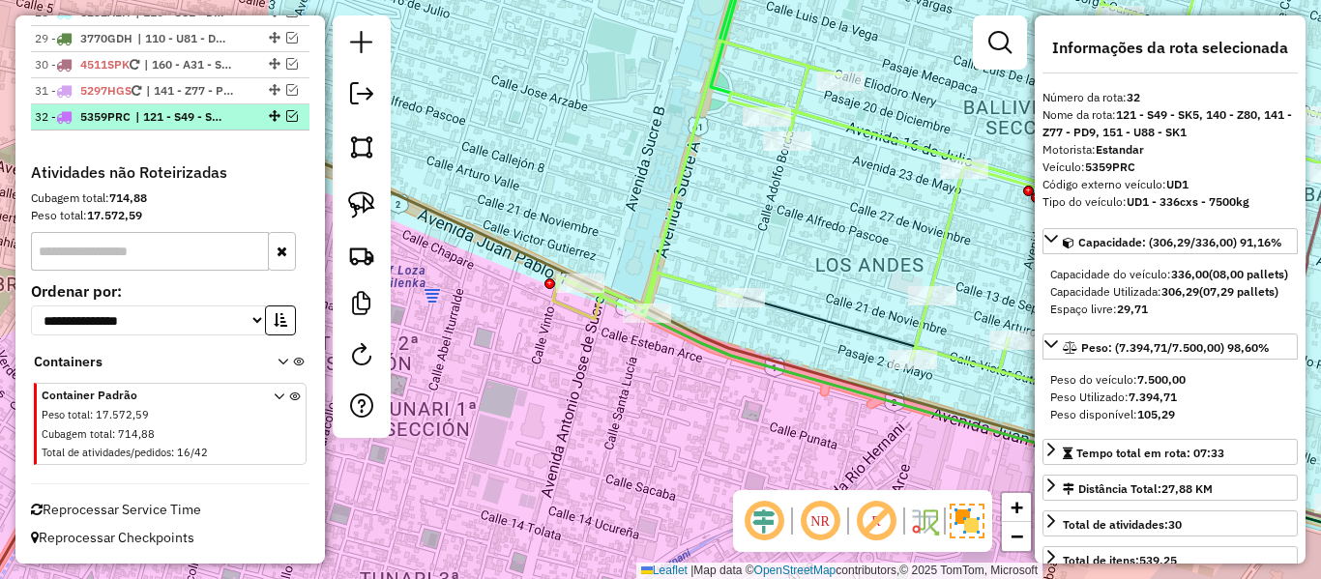
scroll to position [3210, 0]
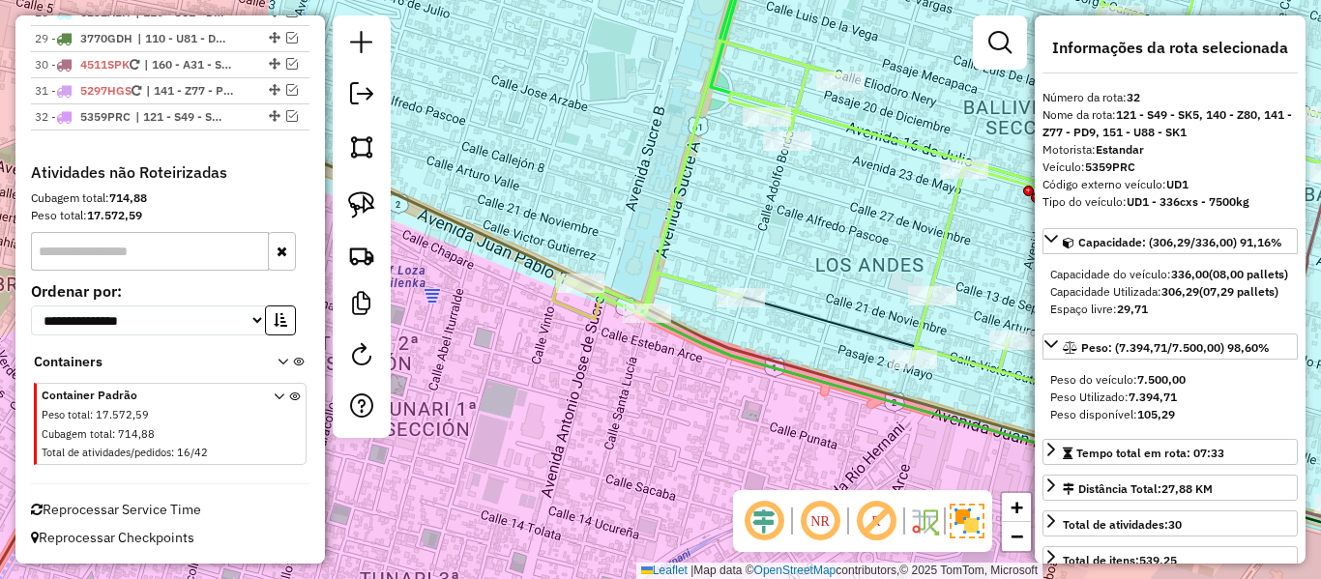
click at [640, 168] on div "Janela de atendimento Grade de atendimento Capacidade Transportadoras Veículos …" at bounding box center [660, 289] width 1321 height 579
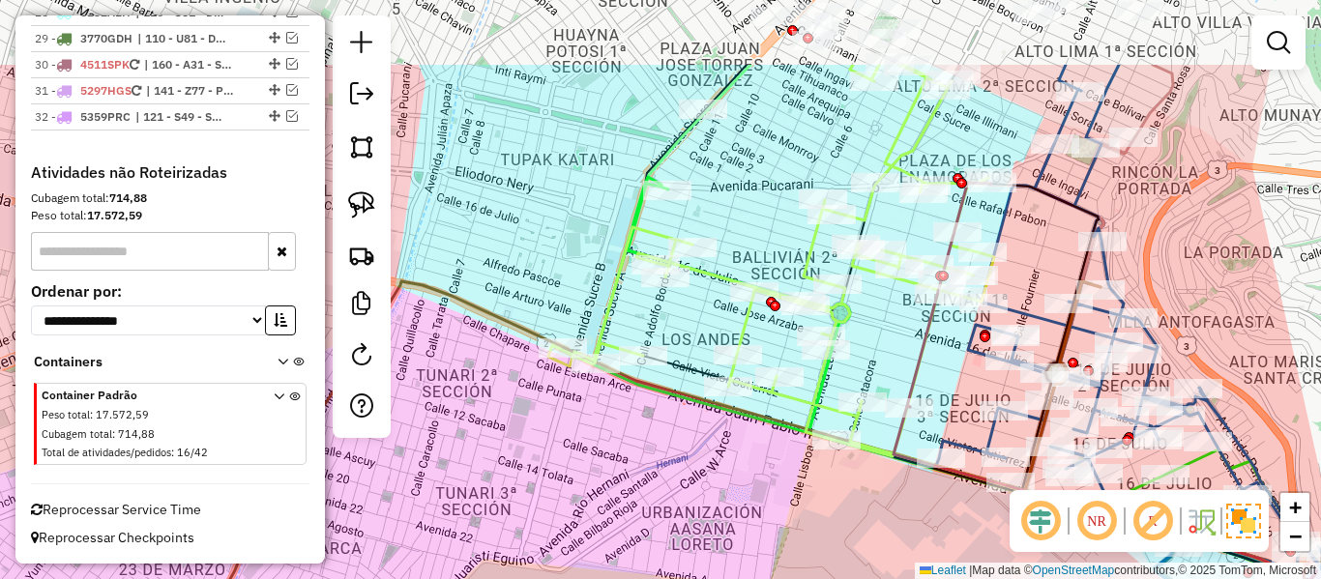
click at [578, 273] on div "Janela de atendimento Grade de atendimento Capacidade Transportadoras Veículos …" at bounding box center [660, 289] width 1321 height 579
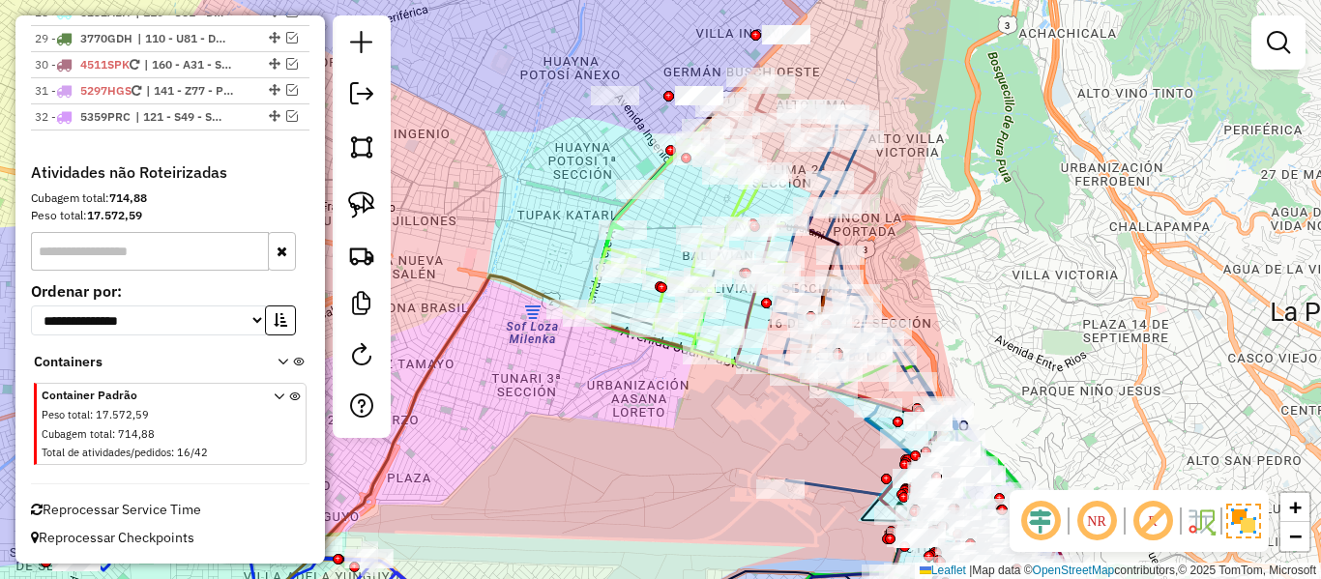
drag, startPoint x: 922, startPoint y: 281, endPoint x: 886, endPoint y: 273, distance: 36.6
click at [922, 283] on div "Rota 22 - Placa 6427GXK 0000915229 - EUGENIO ARIEL C Janela de atendimento Grad…" at bounding box center [660, 289] width 1321 height 579
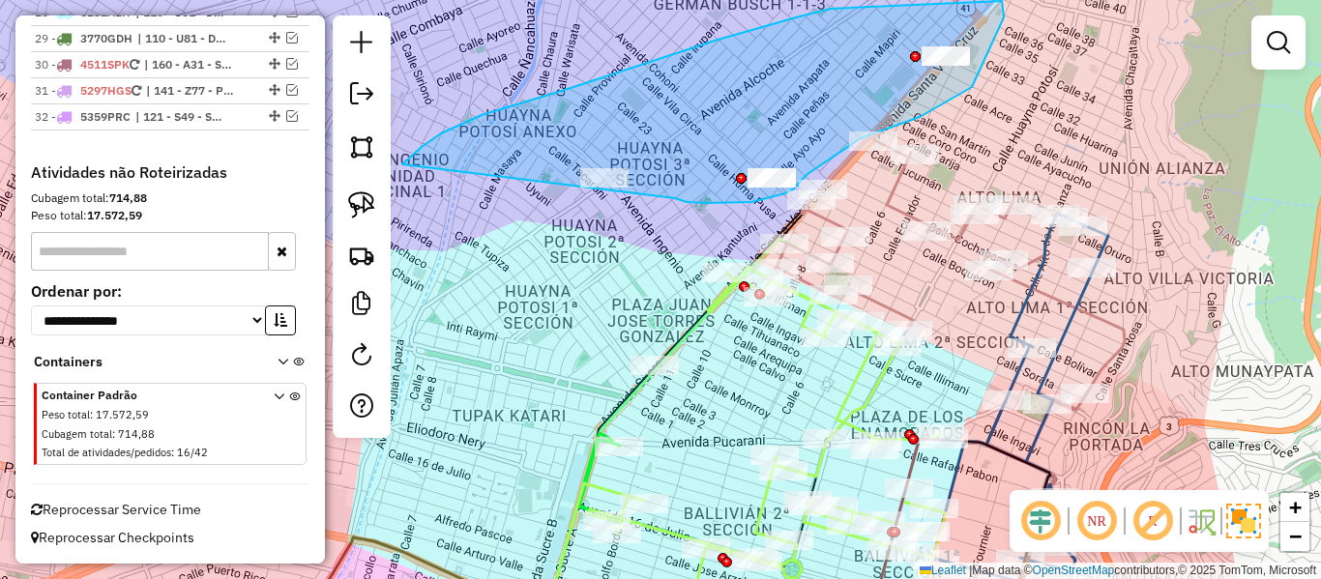
drag, startPoint x: 675, startPoint y: 198, endPoint x: 458, endPoint y: 294, distance: 237.8
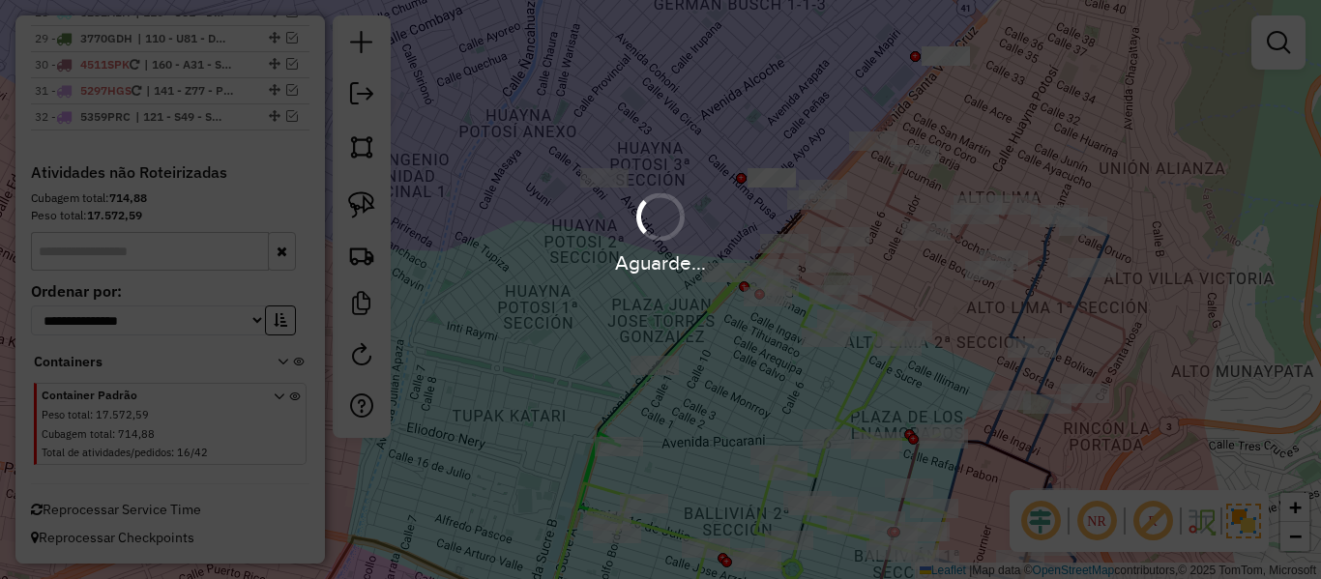
click at [646, 250] on div "Aguarde..." at bounding box center [660, 263] width 1321 height 30
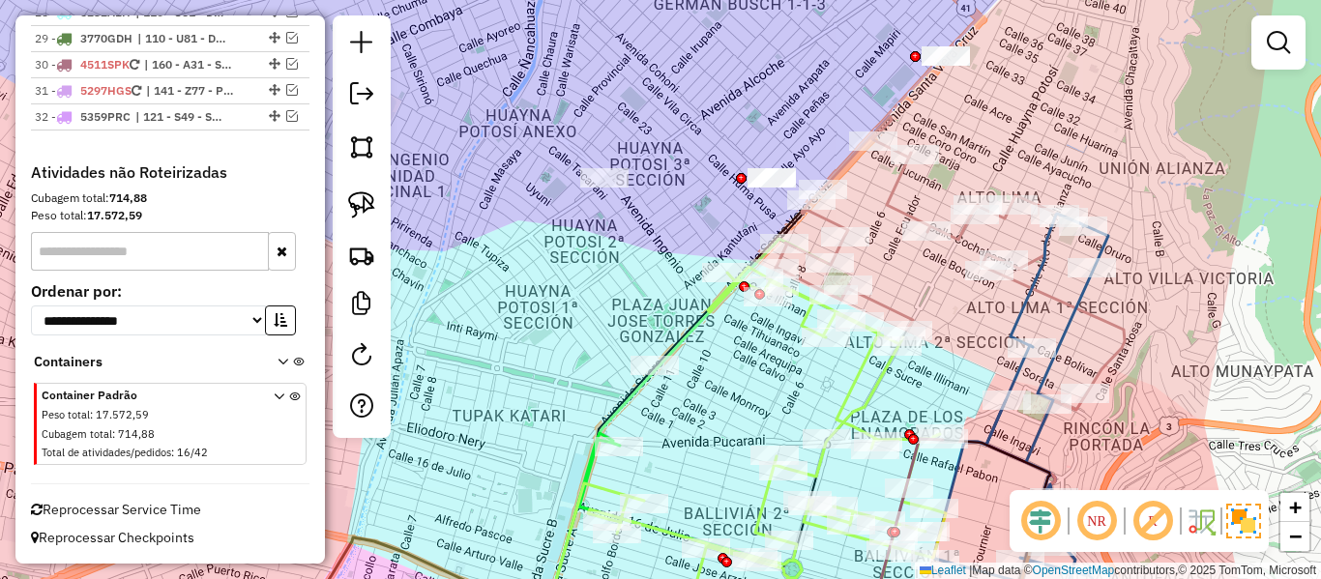
click at [653, 249] on div "Janela de atendimento Grade de atendimento Capacidade Transportadoras Veículos …" at bounding box center [660, 289] width 1321 height 579
drag, startPoint x: 661, startPoint y: 249, endPoint x: 617, endPoint y: 263, distance: 45.9
click at [623, 283] on div "Janela de atendimento Grade de atendimento Capacidade Transportadoras Veículos …" at bounding box center [660, 289] width 1321 height 579
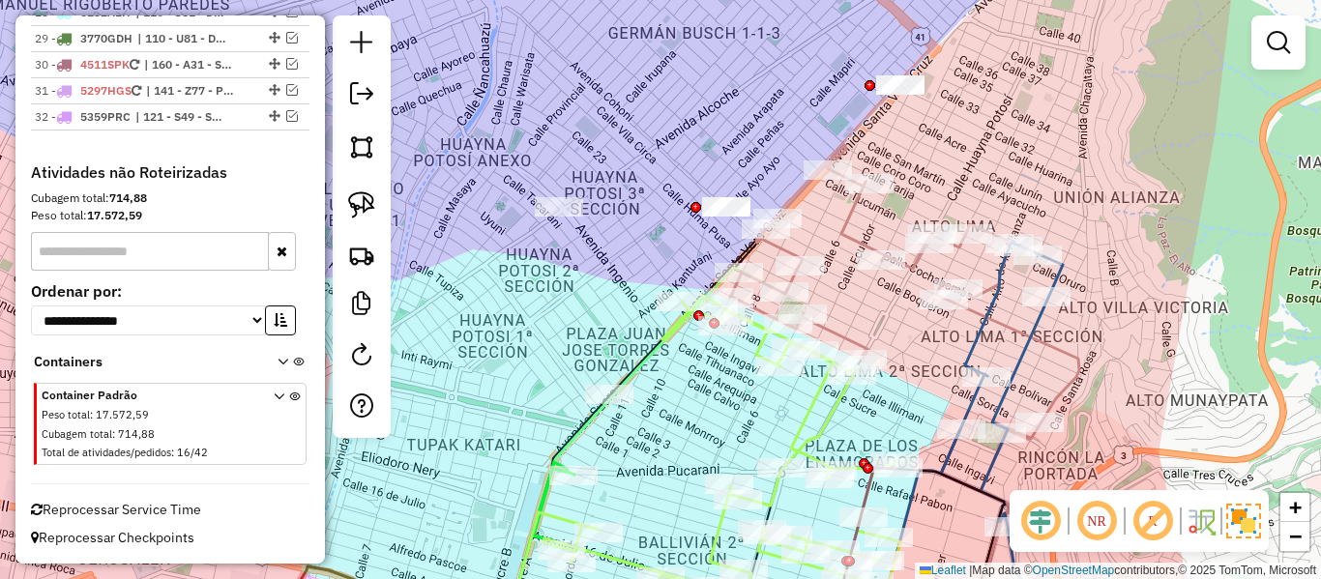
drag, startPoint x: 1163, startPoint y: 334, endPoint x: 1060, endPoint y: 288, distance: 112.2
click at [1060, 288] on div "Janela de atendimento Grade de atendimento Capacidade Transportadoras Veículos …" at bounding box center [660, 289] width 1321 height 579
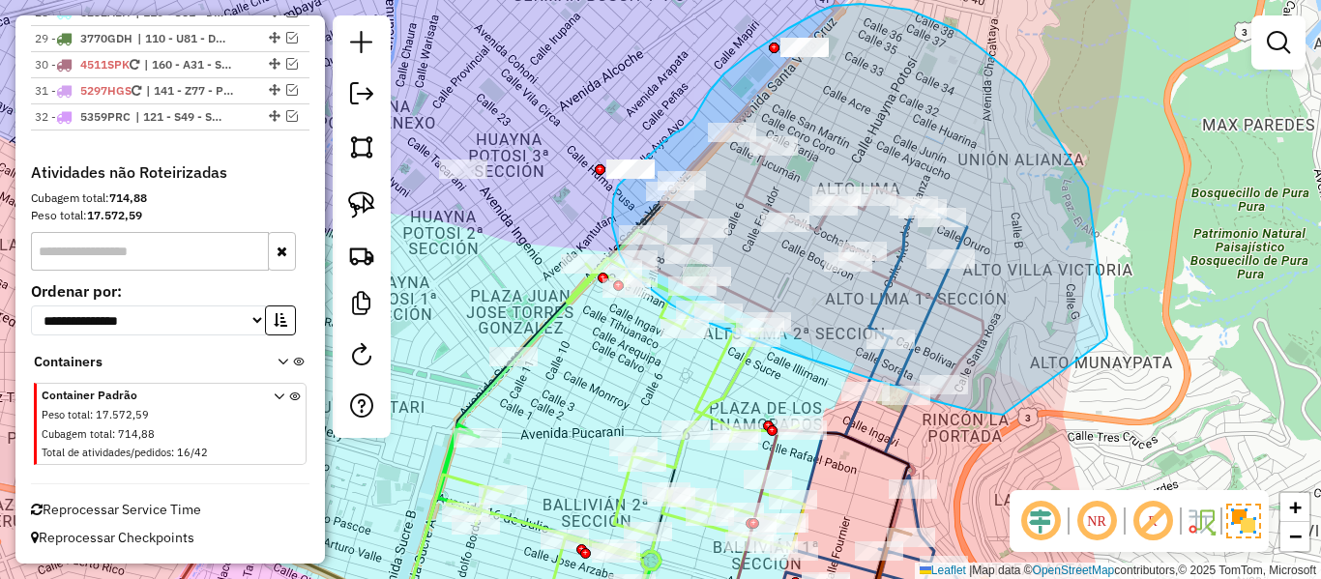
drag, startPoint x: 1107, startPoint y: 339, endPoint x: 1032, endPoint y: 417, distance: 108.1
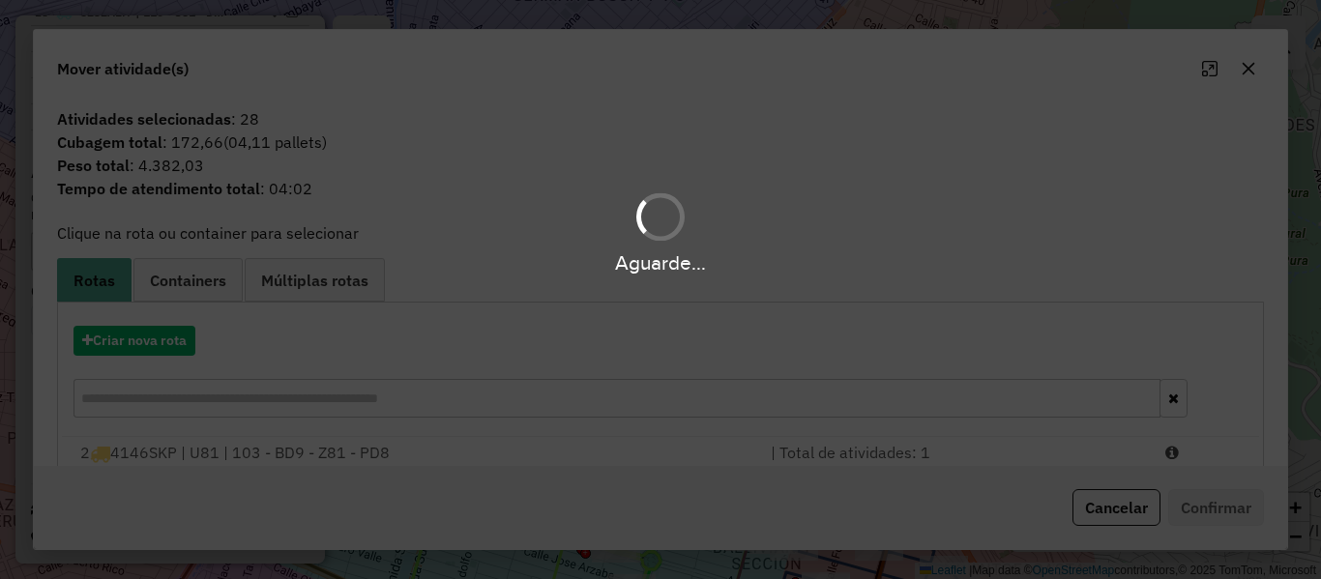
click at [163, 338] on hb-app "Aguarde... Pop-up bloqueado! Seu navegador bloqueou automáticamente a abertura …" at bounding box center [660, 289] width 1321 height 579
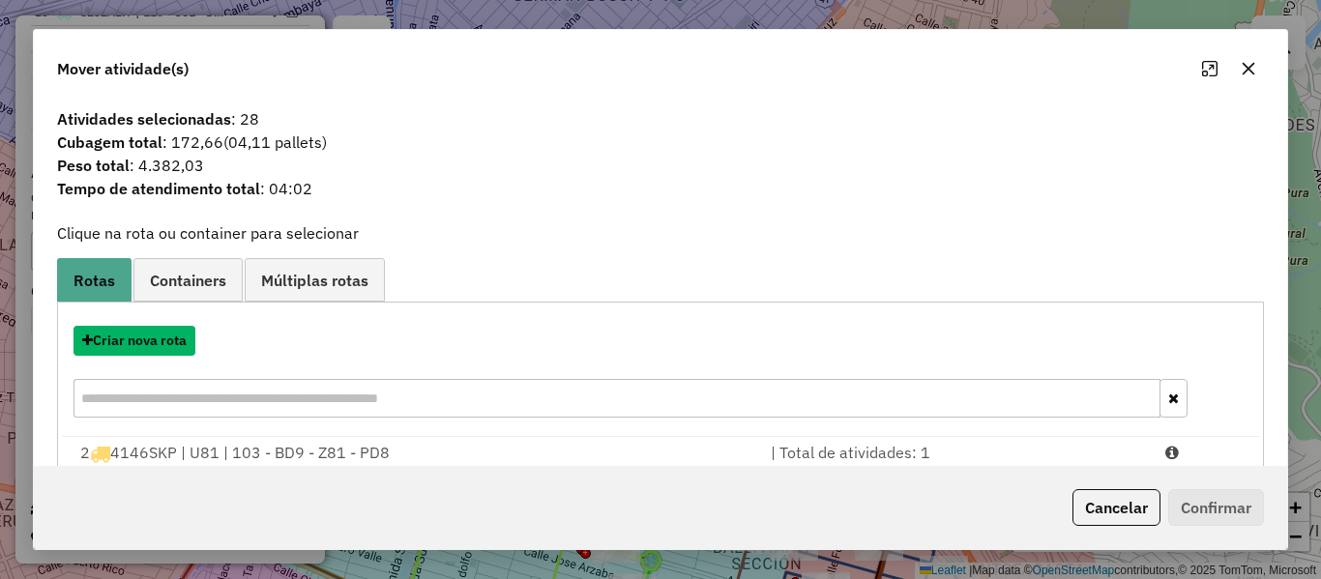
click at [163, 338] on button "Criar nova rota" at bounding box center [135, 341] width 122 height 30
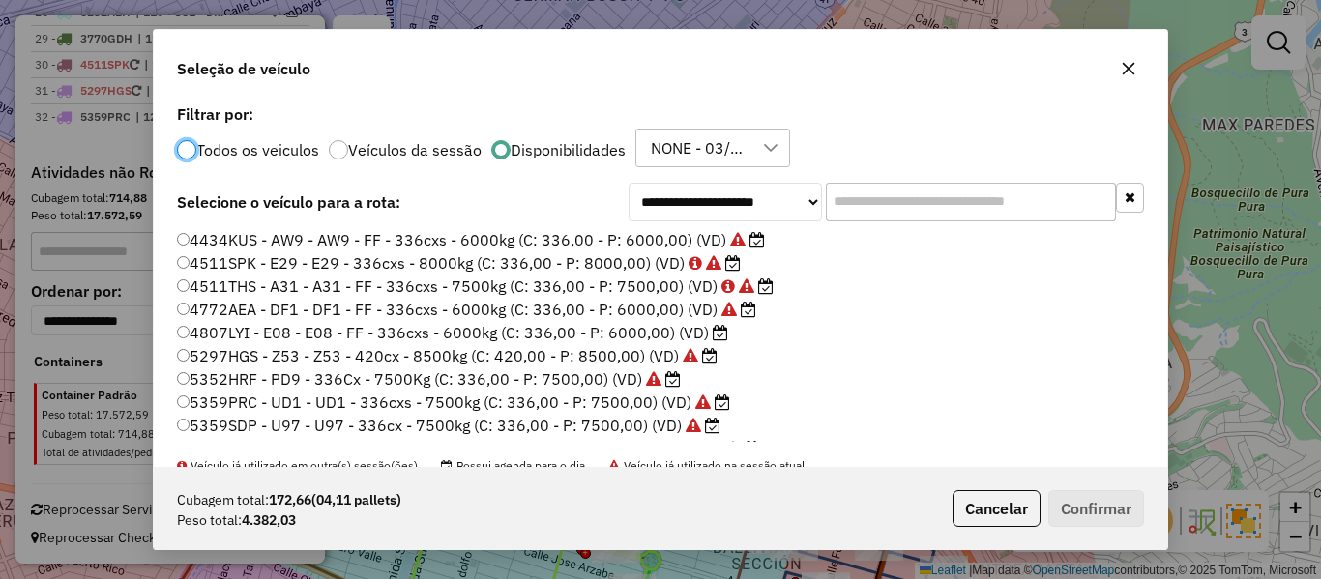
scroll to position [97, 0]
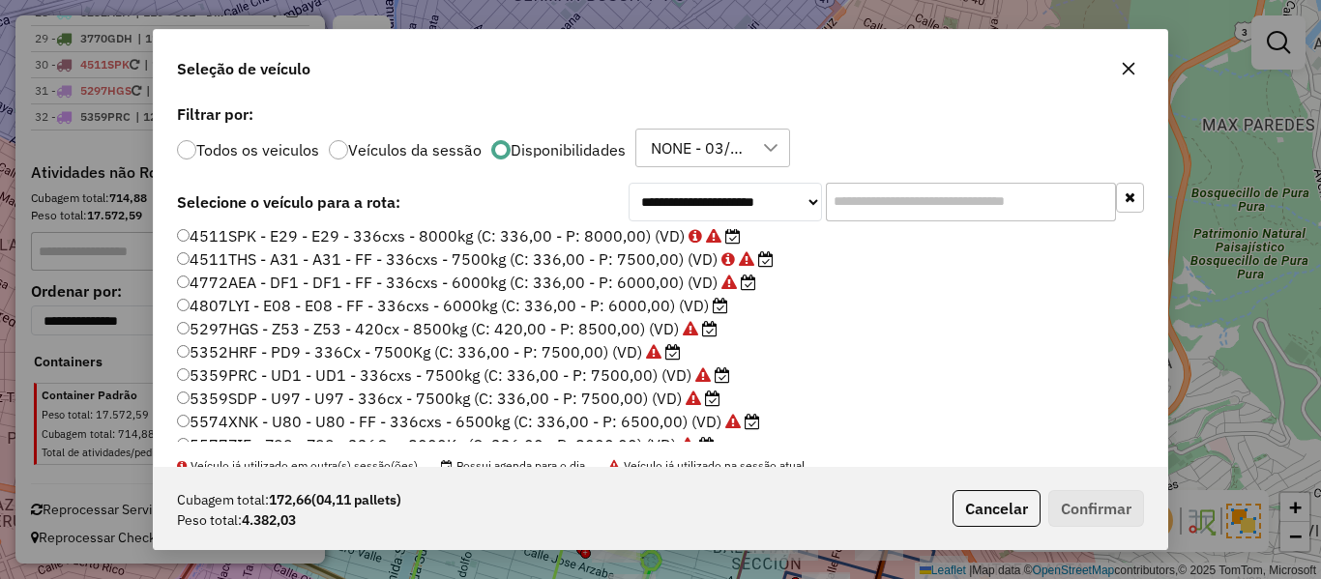
click at [703, 303] on label "4807LYI - E08 - E08 - FF - 336cxs - 6000kg (C: 336,00 - P: 6000,00) (VD)" at bounding box center [452, 305] width 551 height 23
click at [1082, 507] on button "Confirmar" at bounding box center [1097, 508] width 96 height 37
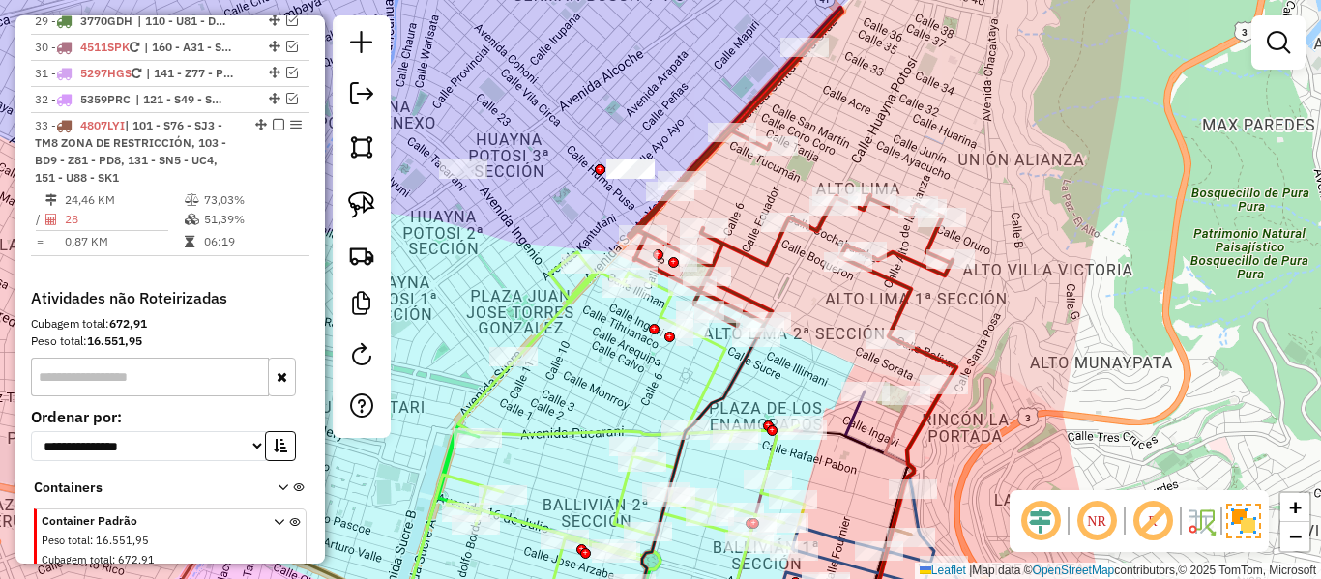
scroll to position [3299, 0]
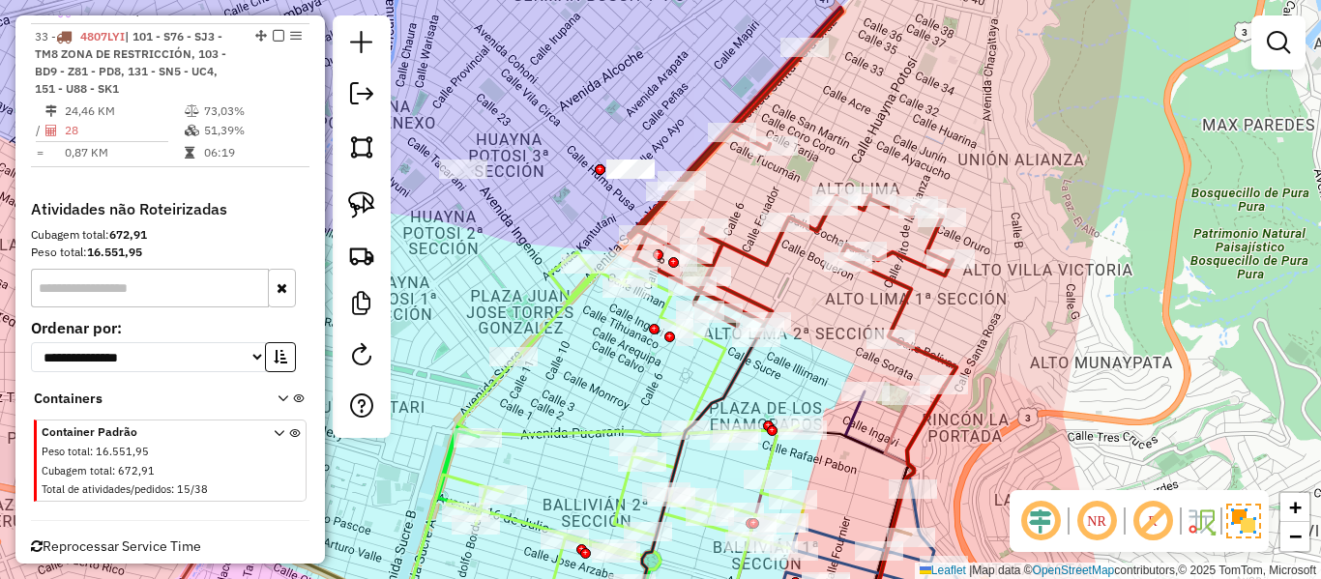
click at [899, 252] on icon at bounding box center [793, 197] width 328 height 378
select select "**********"
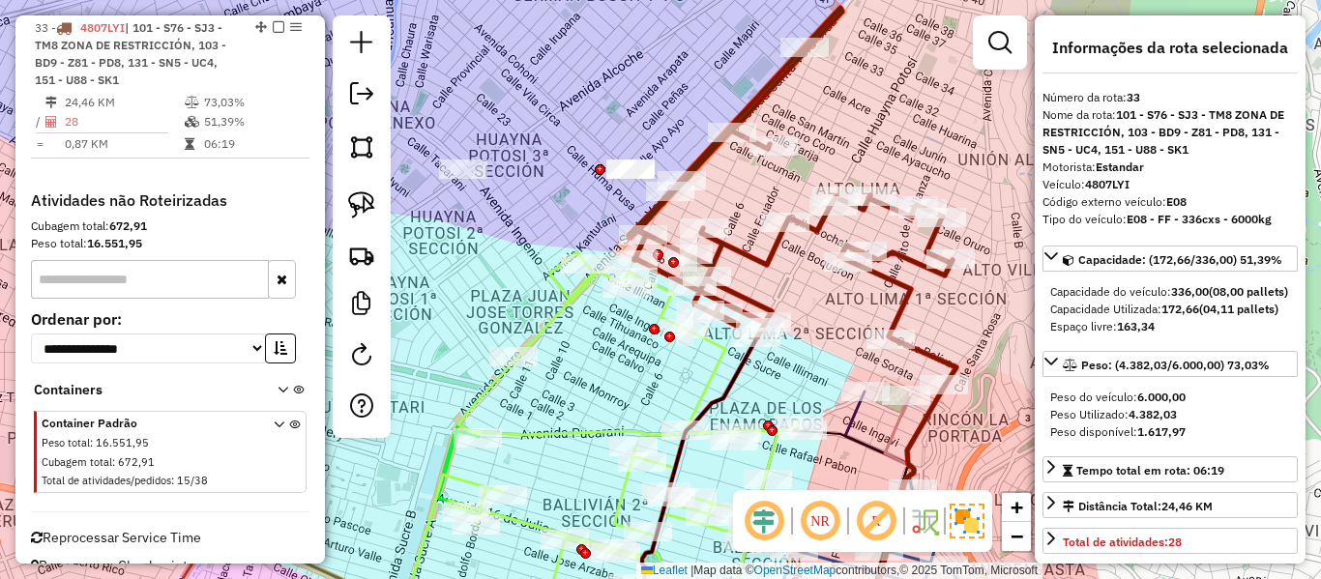
scroll to position [3325, 0]
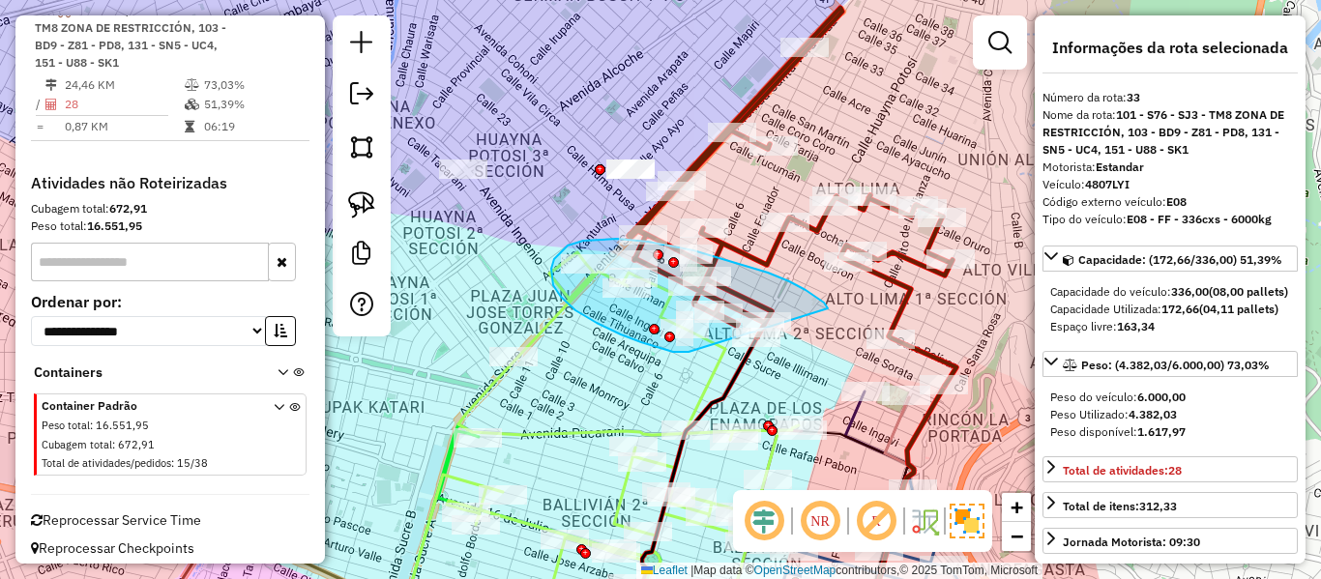
drag, startPoint x: 768, startPoint y: 273, endPoint x: 721, endPoint y: 342, distance: 84.2
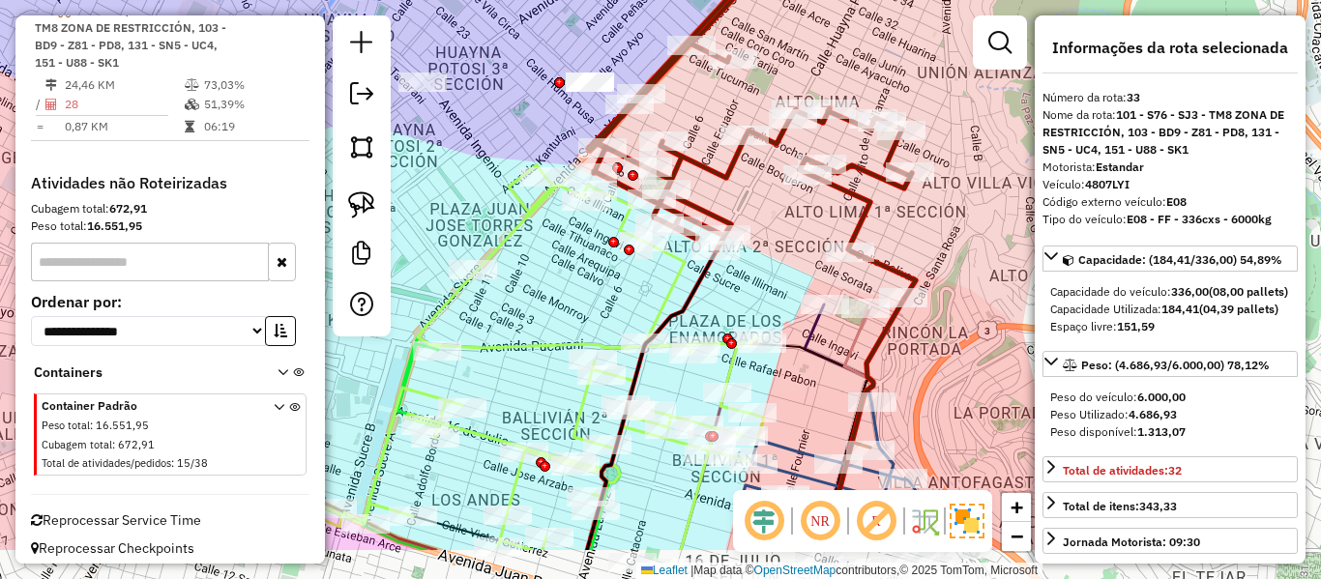
drag, startPoint x: 973, startPoint y: 321, endPoint x: 938, endPoint y: 285, distance: 49.9
click at [935, 262] on div "Janela de atendimento Grade de atendimento Capacidade Transportadoras Veículos …" at bounding box center [660, 289] width 1321 height 579
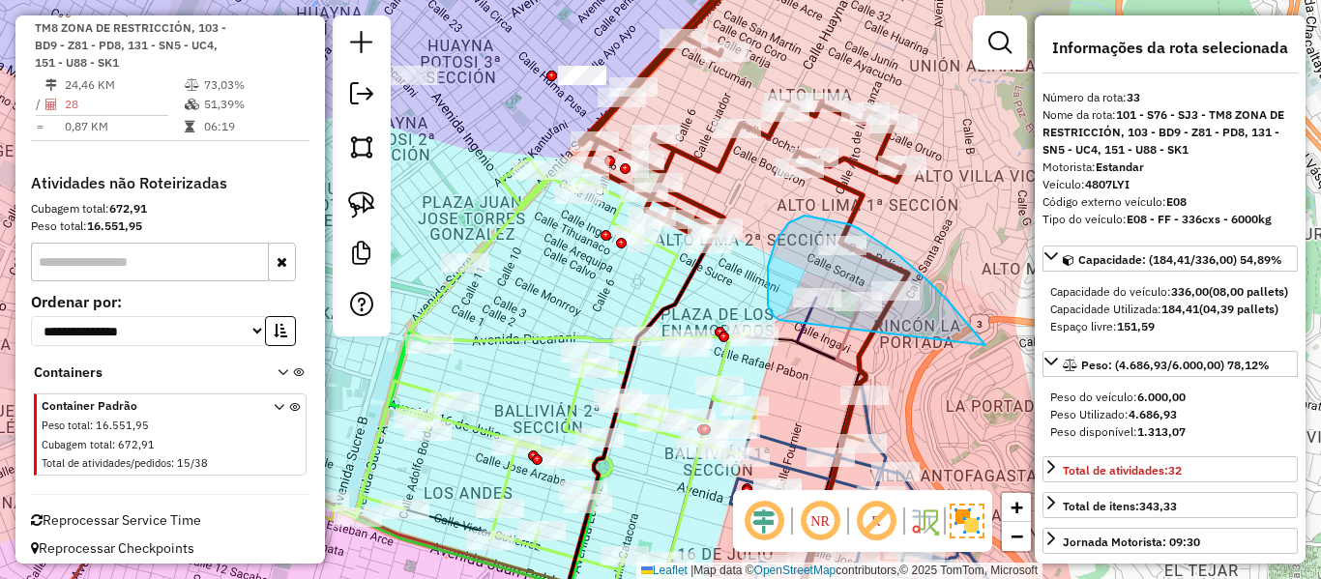
drag, startPoint x: 948, startPoint y: 301, endPoint x: 791, endPoint y: 318, distance: 157.7
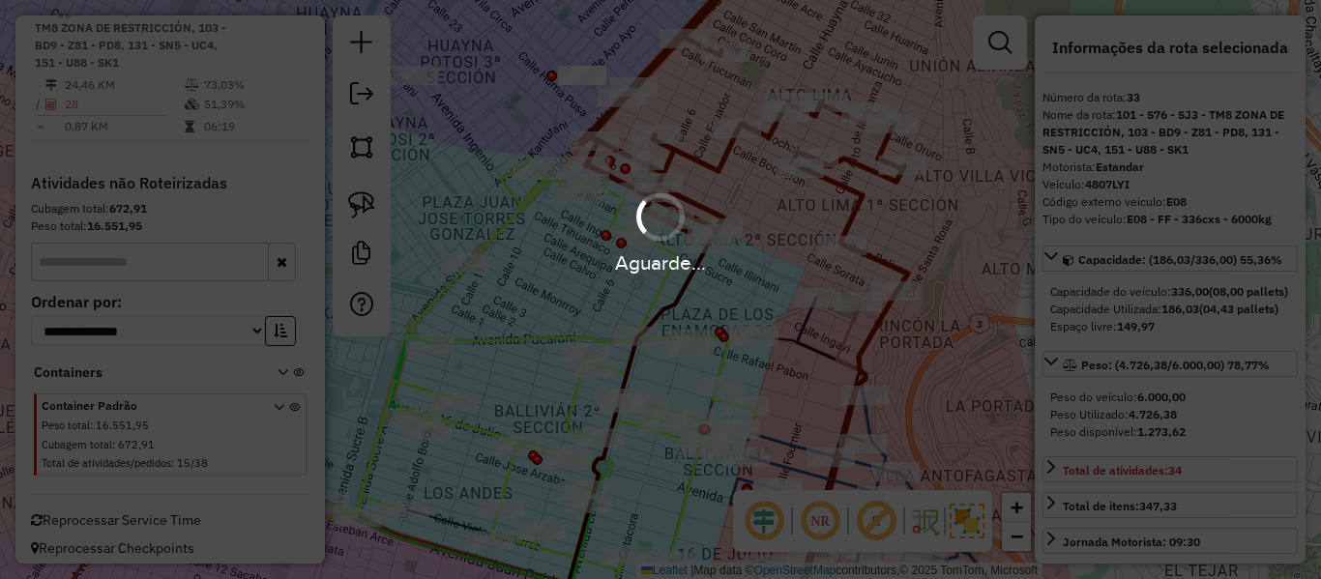
select select "**********"
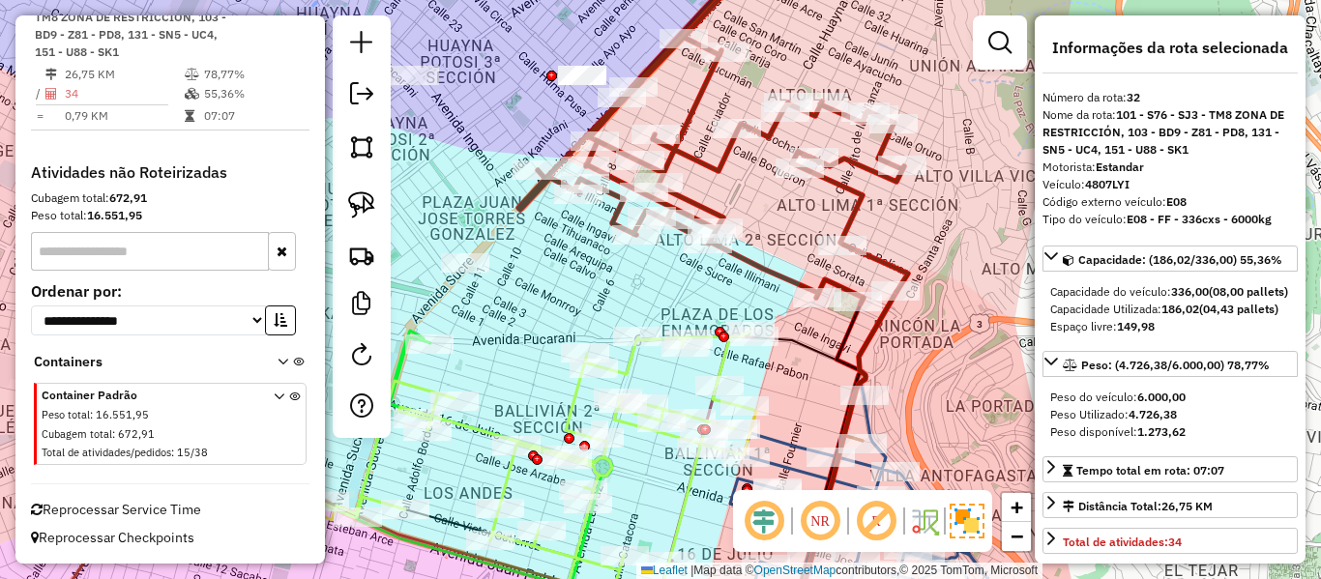
scroll to position [3227, 0]
click at [879, 258] on icon at bounding box center [714, 123] width 390 height 362
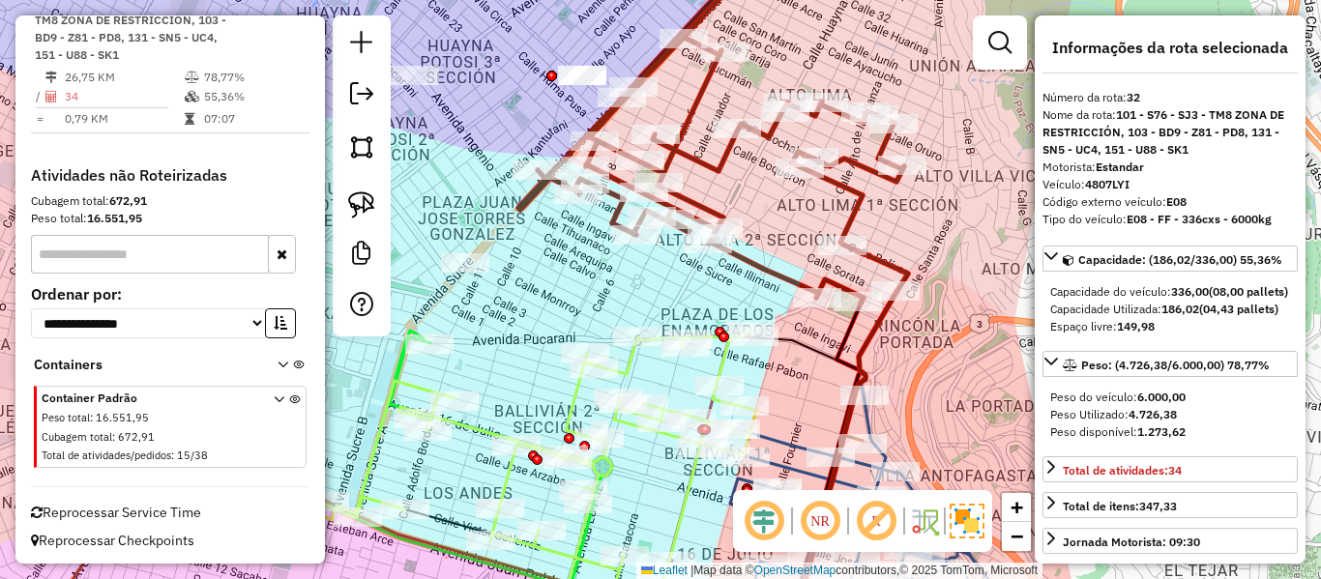
scroll to position [3199, 0]
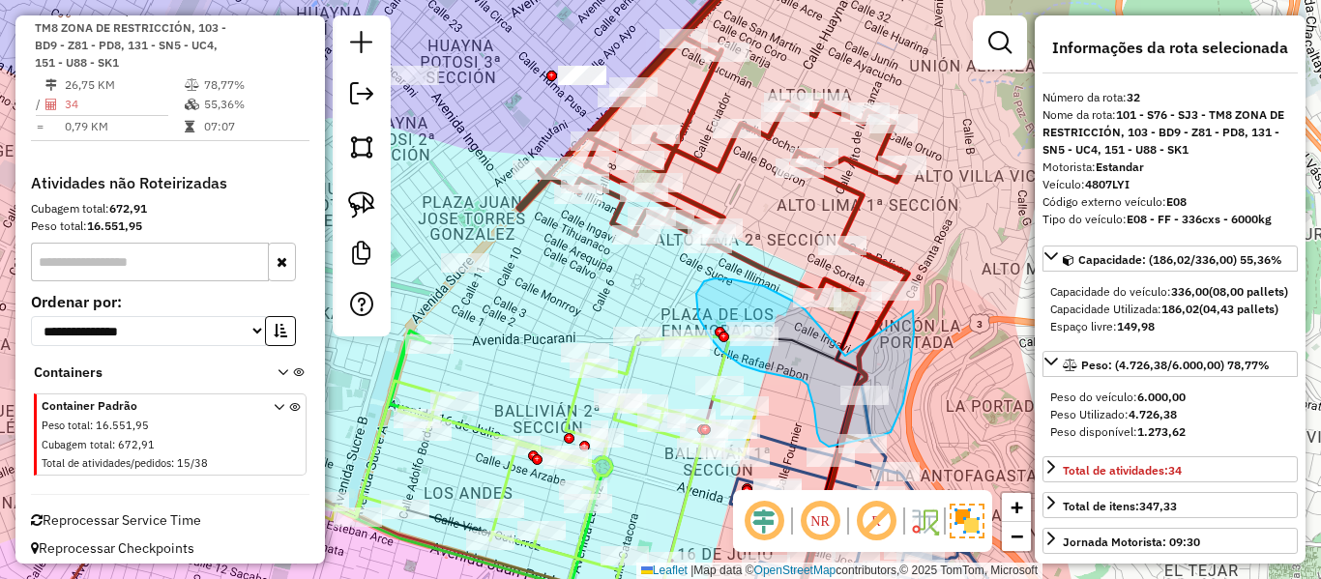
drag, startPoint x: 792, startPoint y: 301, endPoint x: 903, endPoint y: 308, distance: 110.5
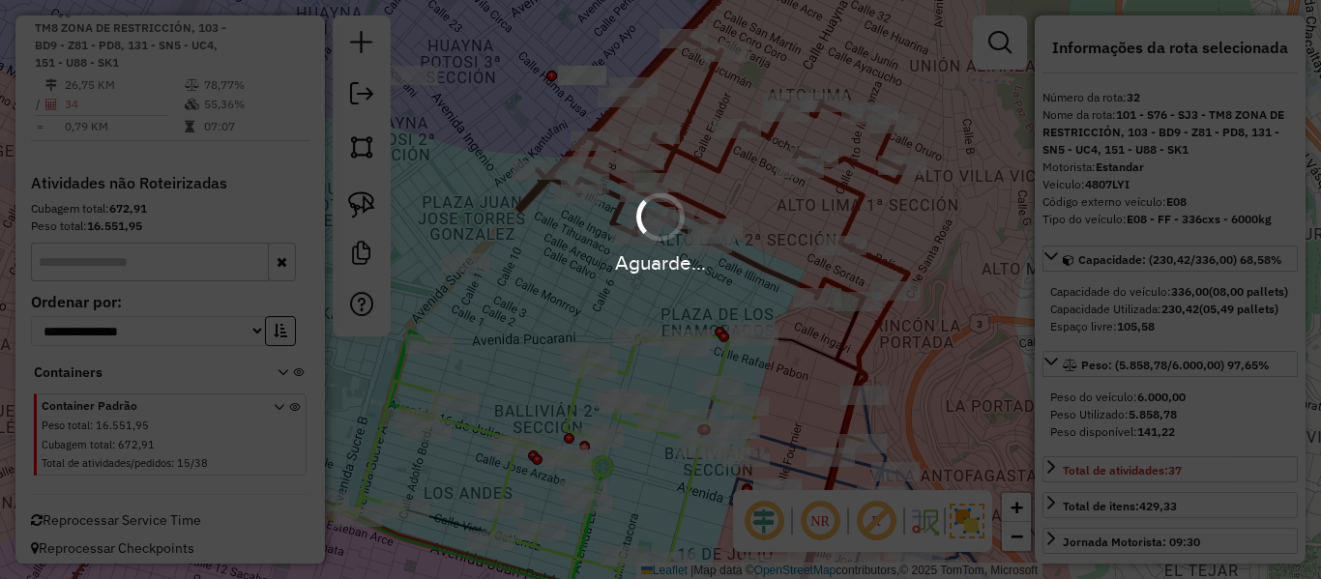
select select "**********"
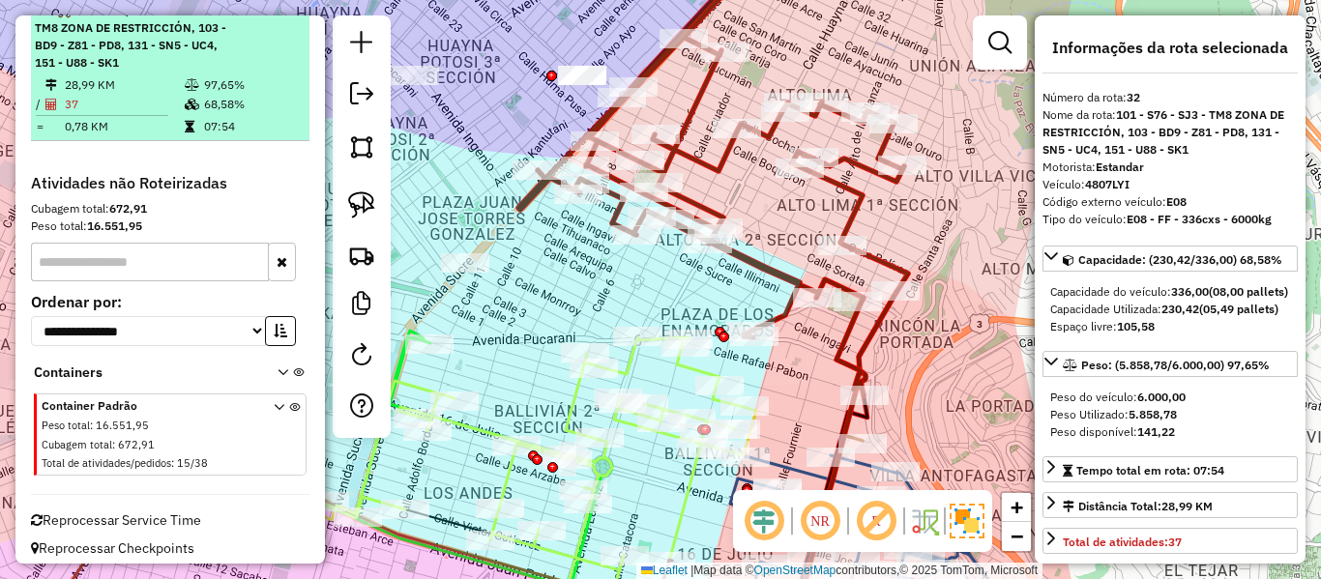
click at [273, 15] on em at bounding box center [279, 10] width 12 height 12
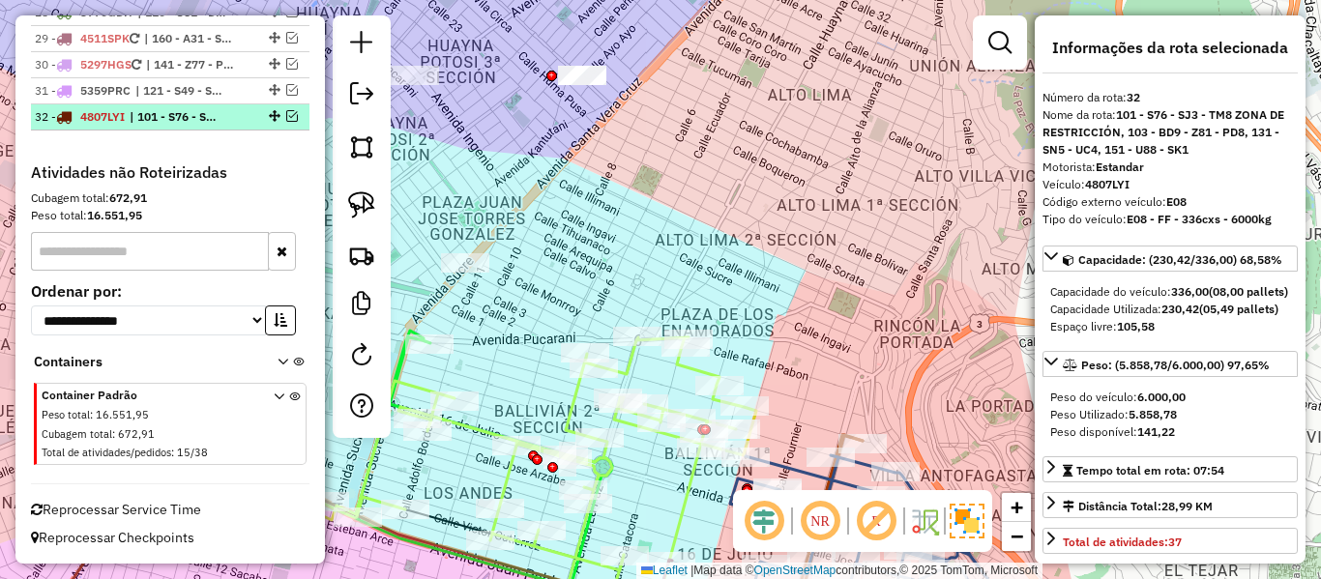
scroll to position [3110, 0]
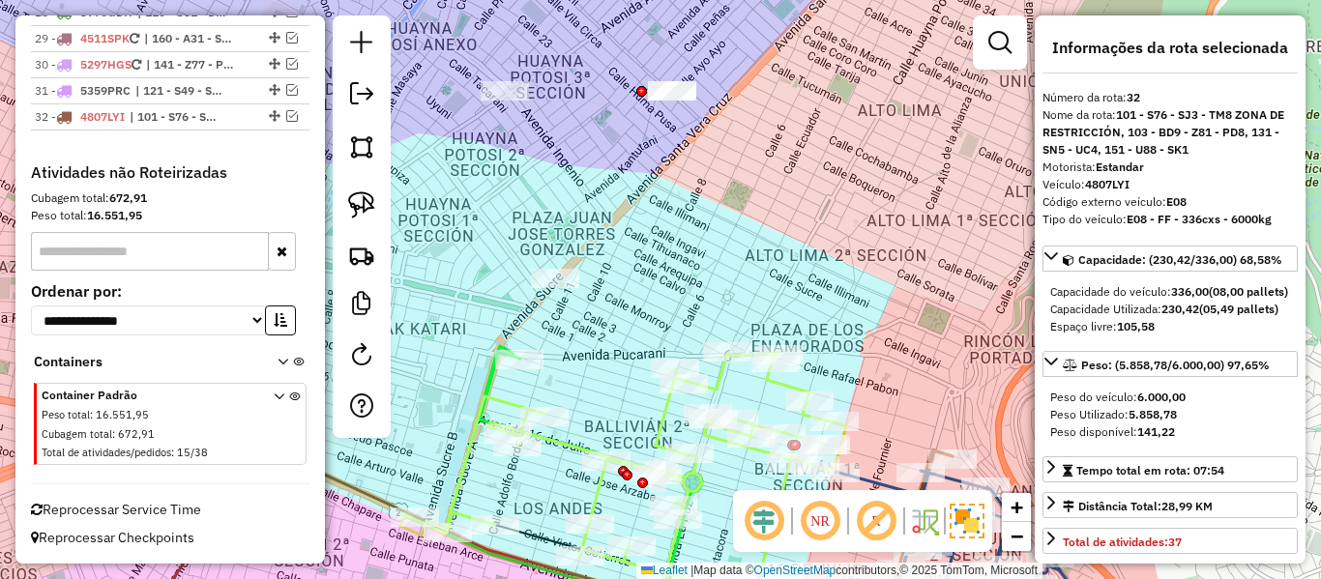
drag, startPoint x: 881, startPoint y: 221, endPoint x: 916, endPoint y: 217, distance: 35.0
click at [937, 224] on div "Janela de atendimento Grade de atendimento Capacidade Transportadoras Veículos …" at bounding box center [660, 289] width 1321 height 579
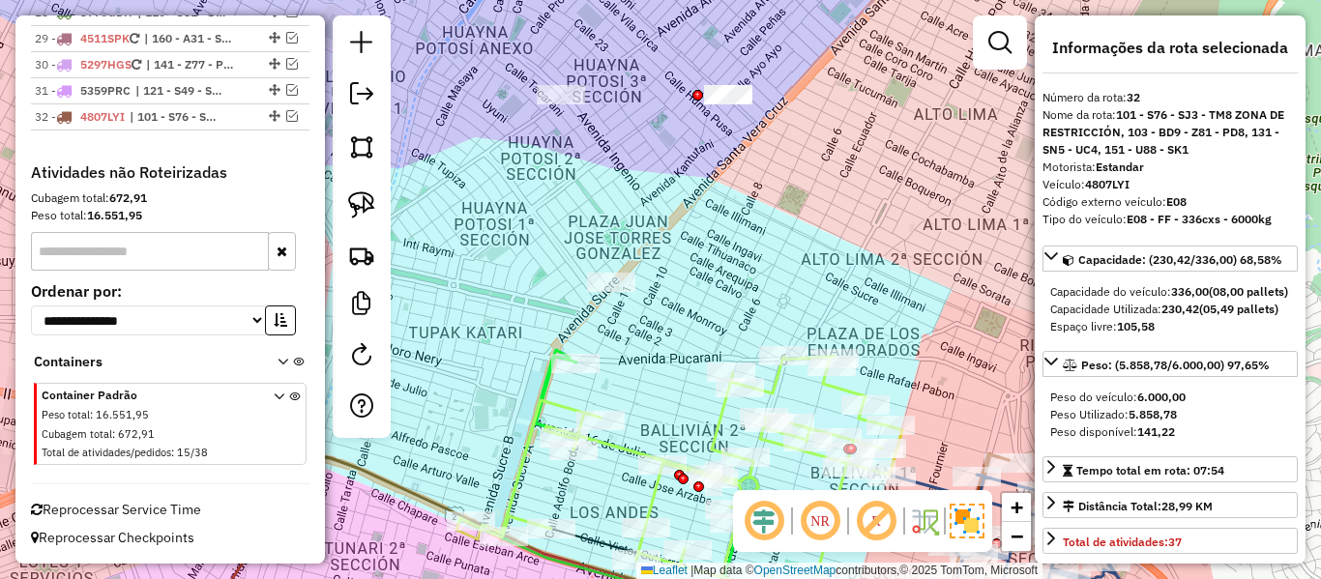
click at [822, 229] on div "Janela de atendimento Grade de atendimento Capacidade Transportadoras Veículos …" at bounding box center [660, 289] width 1321 height 579
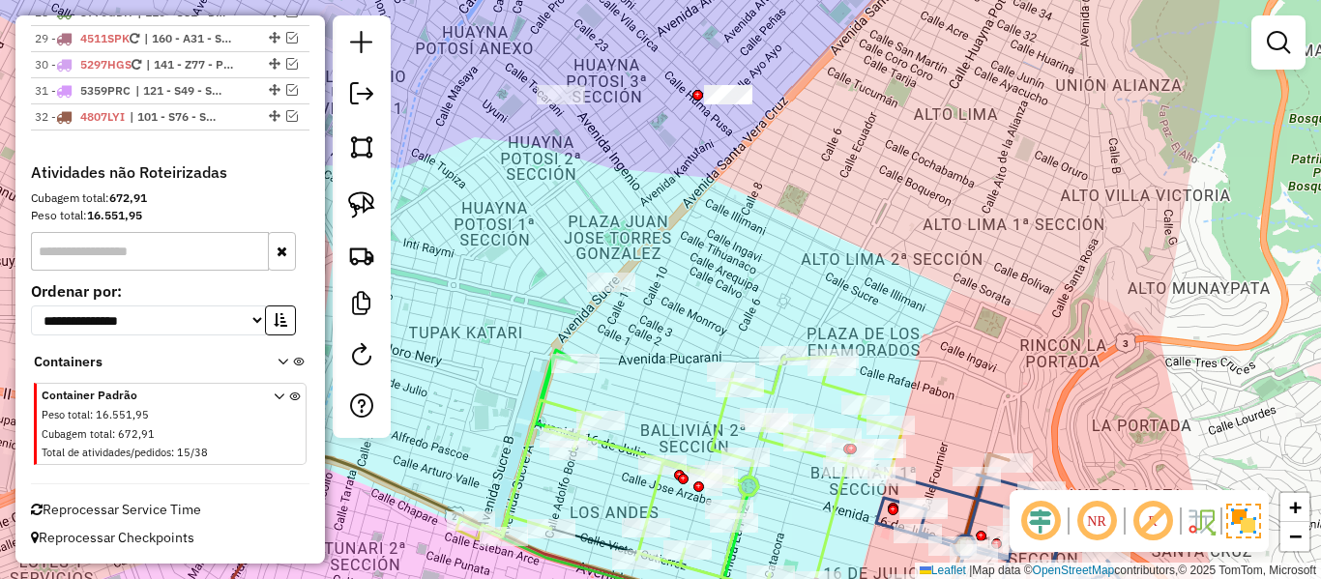
drag, startPoint x: 770, startPoint y: 209, endPoint x: 791, endPoint y: 169, distance: 45.0
click at [791, 169] on div "Janela de atendimento Grade de atendimento Capacidade Transportadoras Veículos …" at bounding box center [660, 289] width 1321 height 579
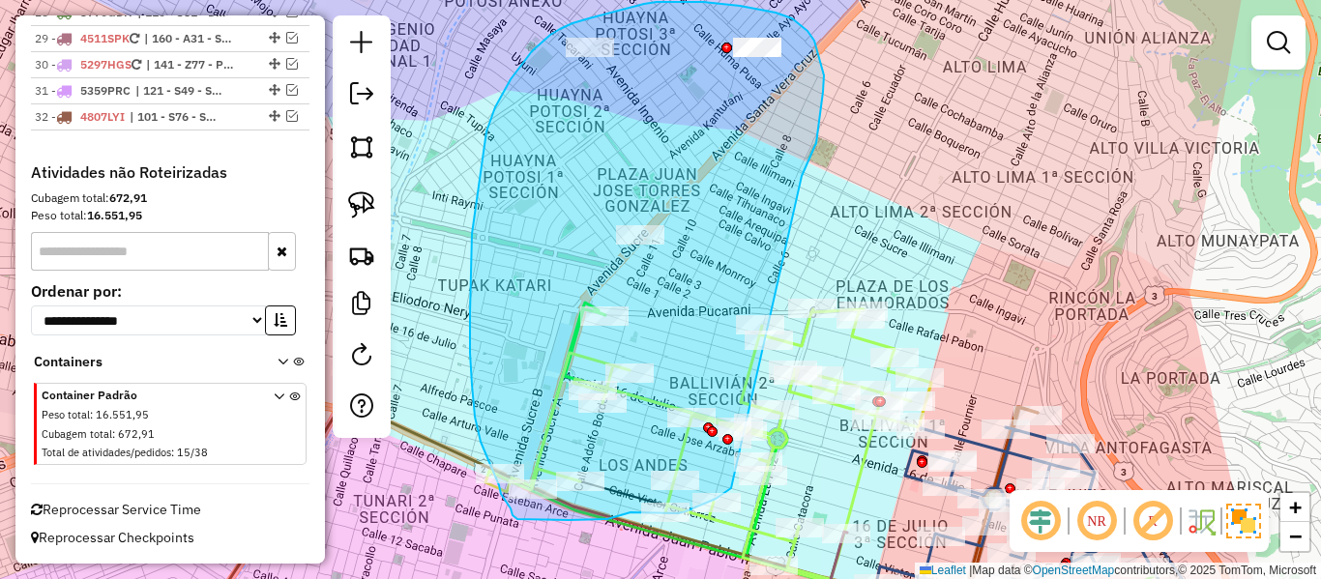
click at [752, 479] on div "Rota 3 - Placa 4434KUS 0000034237 - T. CLAUDIO Rota 3 - Placa 4434KUS 000068205…" at bounding box center [660, 289] width 1321 height 579
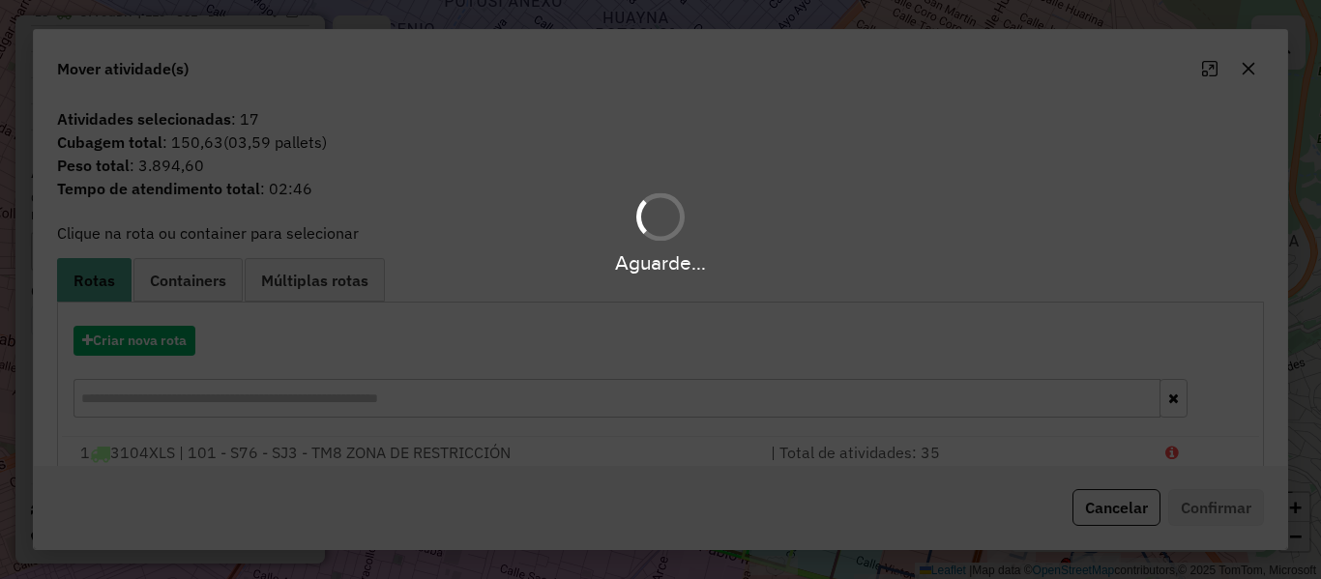
click at [165, 336] on div "Aguarde..." at bounding box center [660, 289] width 1321 height 579
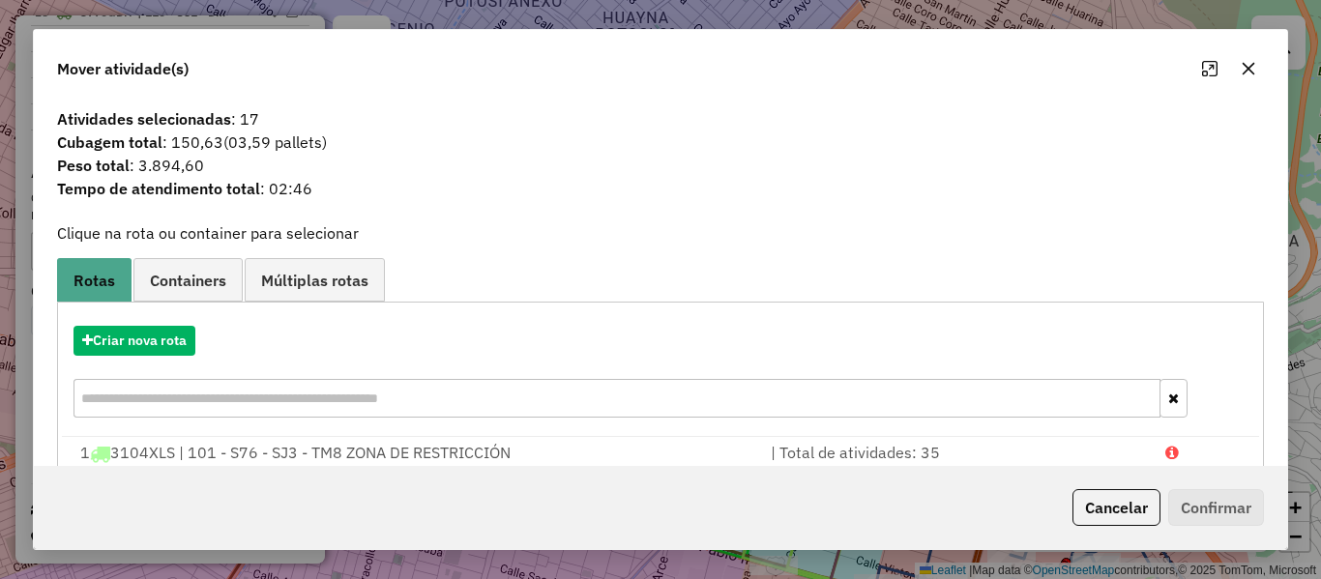
click at [165, 336] on hb-app "Aguarde... Pop-up bloqueado! Seu navegador bloqueou automáticamente a abertura …" at bounding box center [660, 289] width 1321 height 579
click at [163, 335] on button "Criar nova rota" at bounding box center [135, 341] width 122 height 30
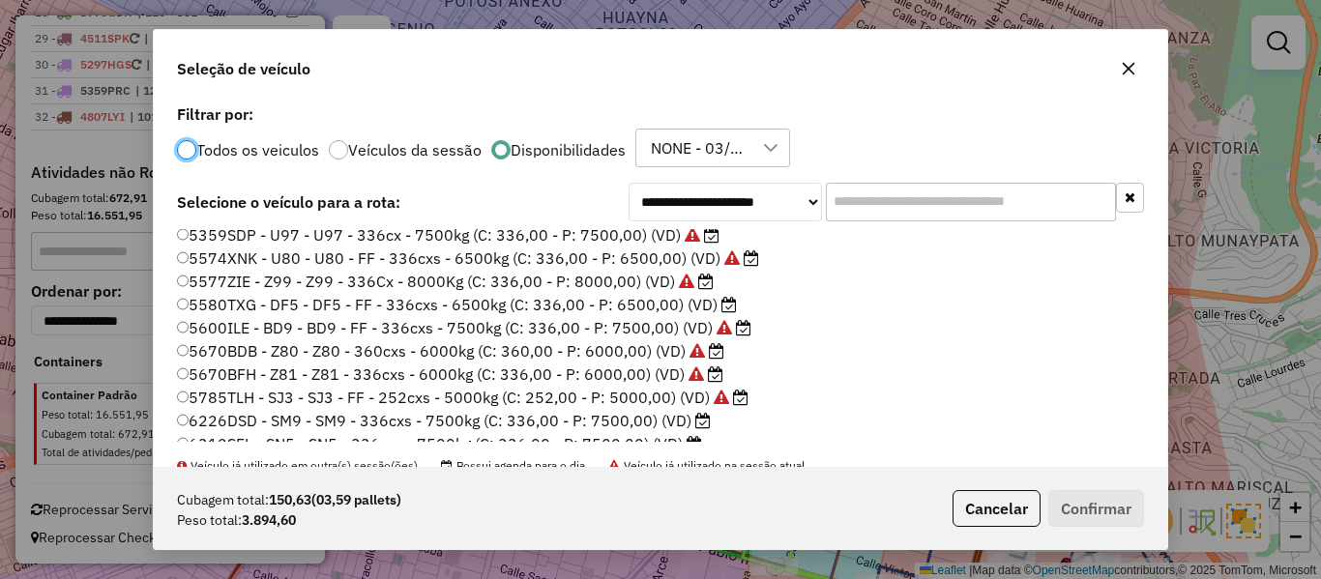
scroll to position [290, 0]
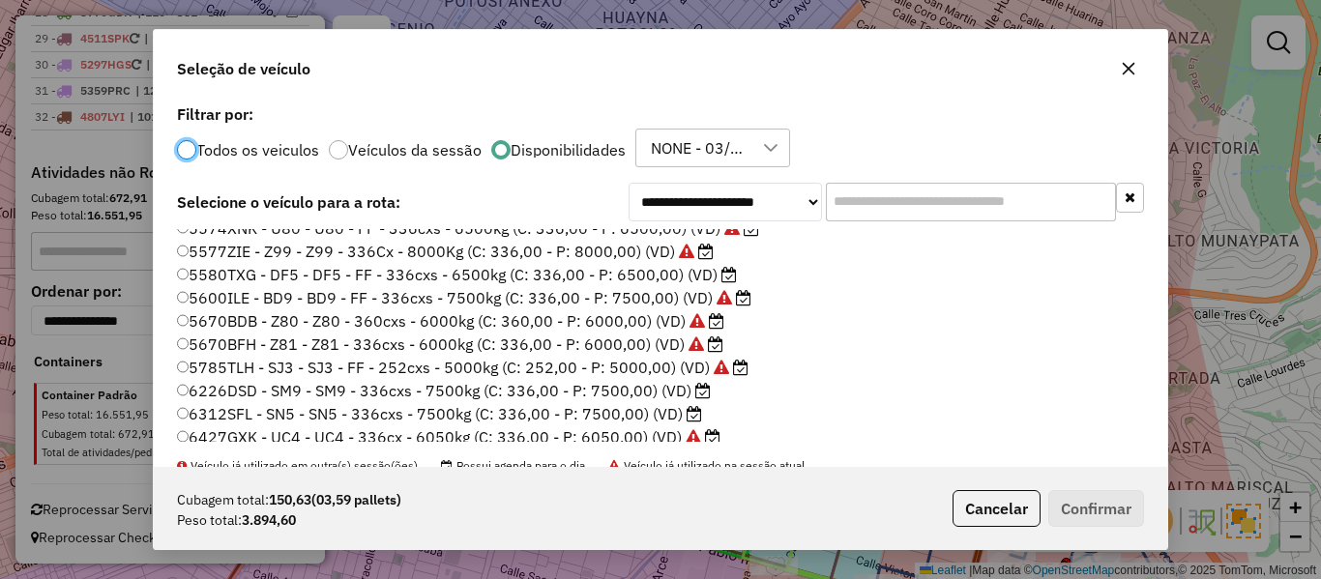
click at [711, 273] on label "5580TXG - DF5 - DF5 - FF - 336cxs - 6500kg (C: 336,00 - P: 6500,00) (VD)" at bounding box center [457, 274] width 560 height 23
click at [1077, 510] on button "Confirmar" at bounding box center [1097, 508] width 96 height 37
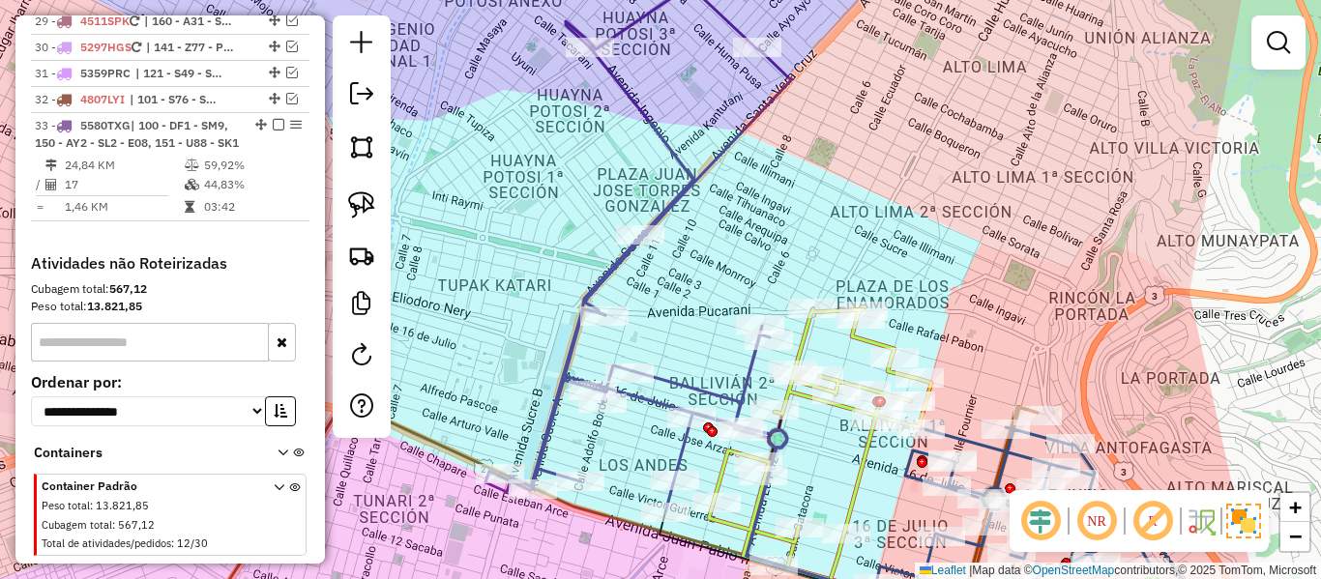
scroll to position [3199, 0]
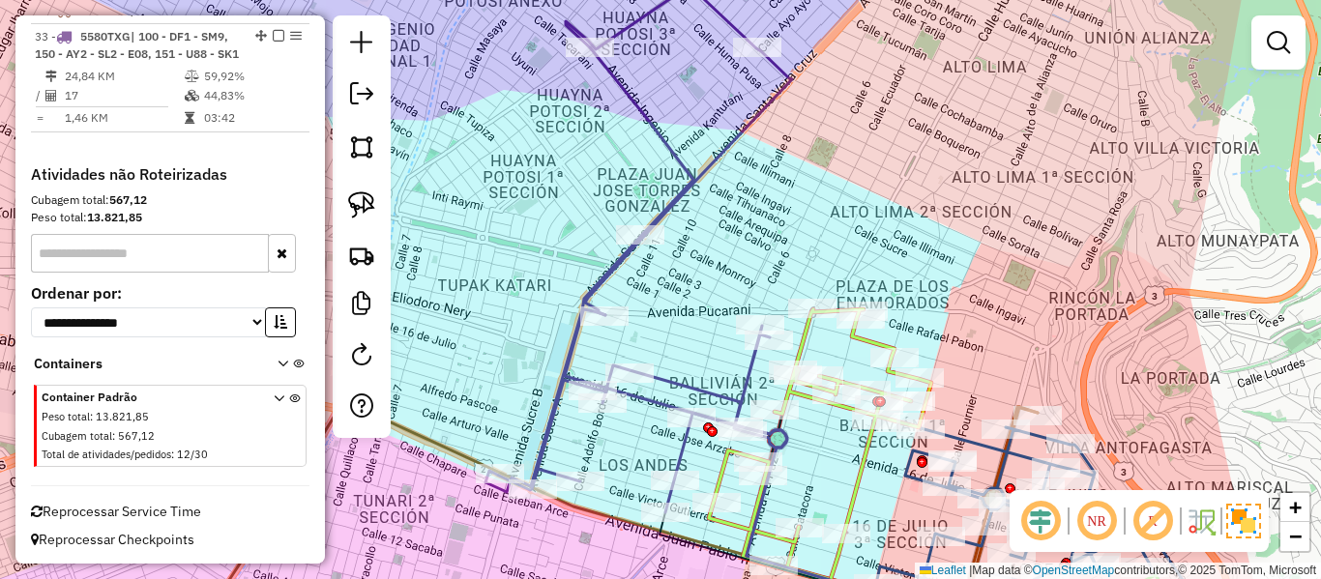
click at [661, 155] on icon at bounding box center [639, 248] width 307 height 527
select select "**********"
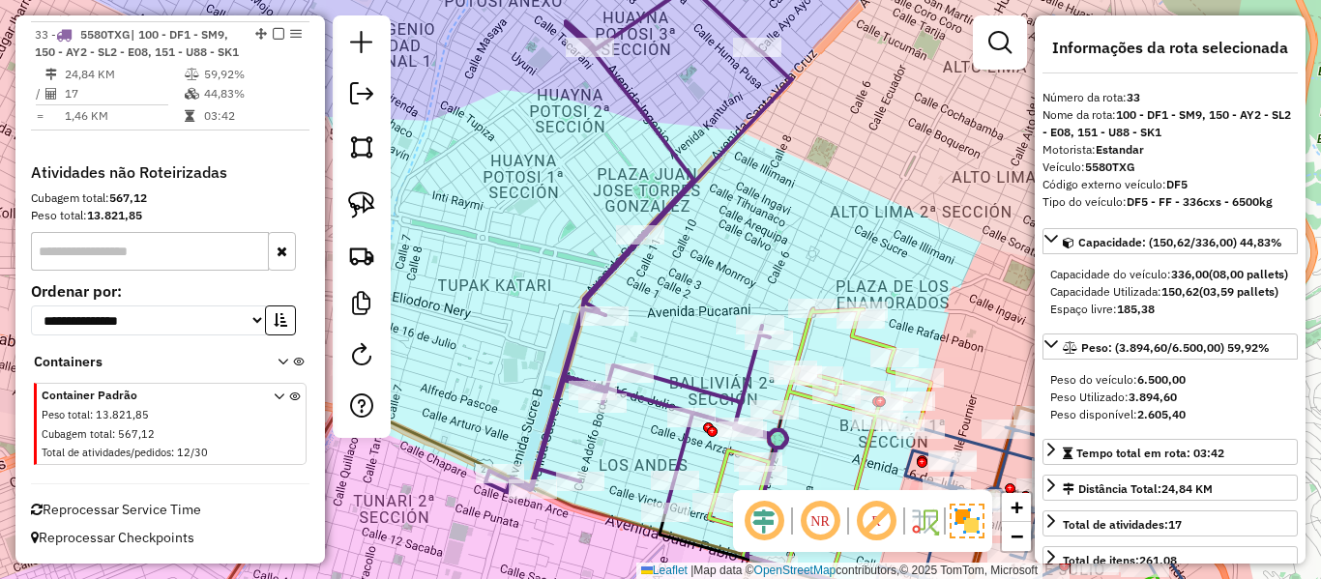
scroll to position [3225, 0]
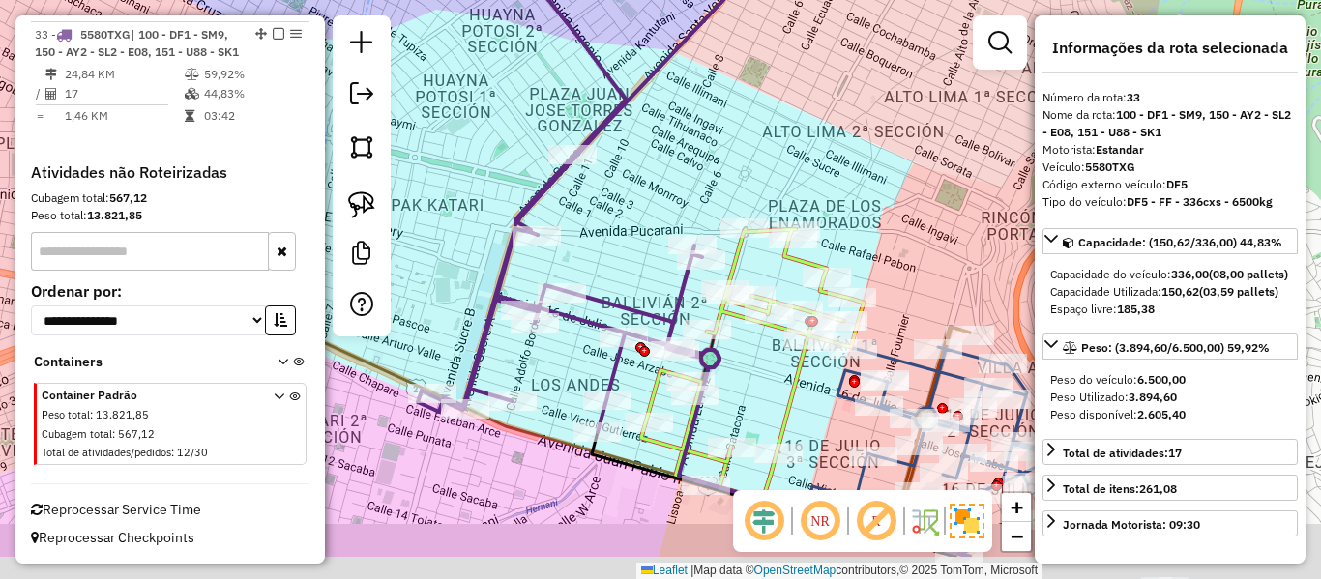
drag, startPoint x: 788, startPoint y: 212, endPoint x: 742, endPoint y: 167, distance: 64.3
click at [742, 167] on div "Janela de atendimento Grade de atendimento Capacidade Transportadoras Veículos …" at bounding box center [660, 289] width 1321 height 579
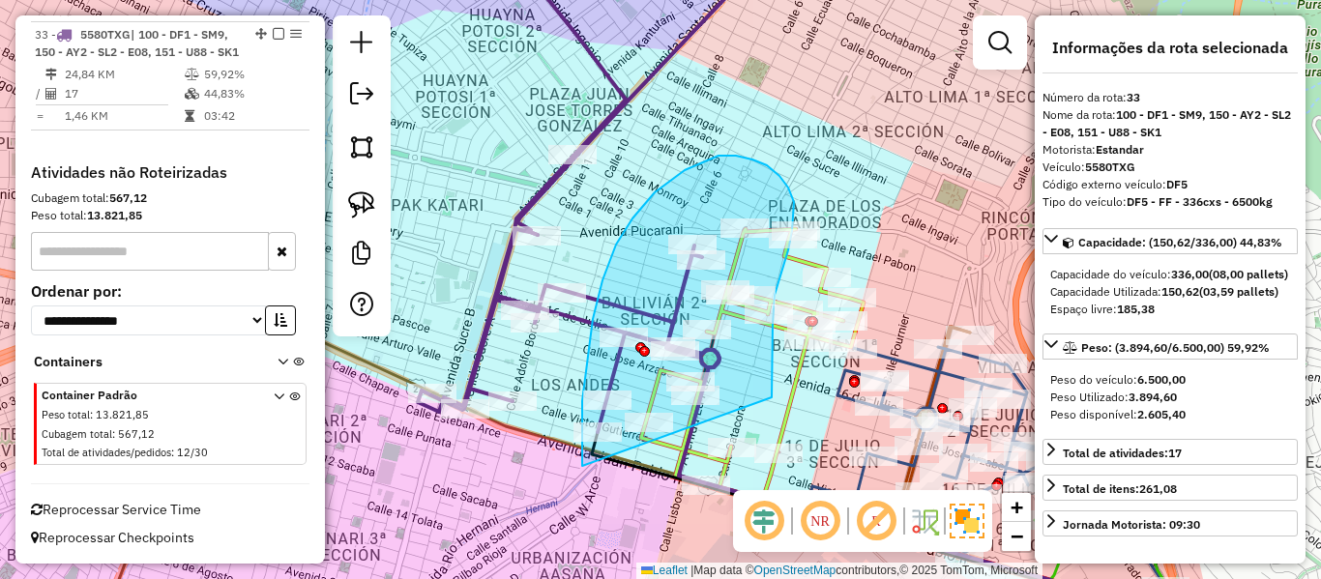
drag, startPoint x: 773, startPoint y: 324, endPoint x: 621, endPoint y: 479, distance: 216.8
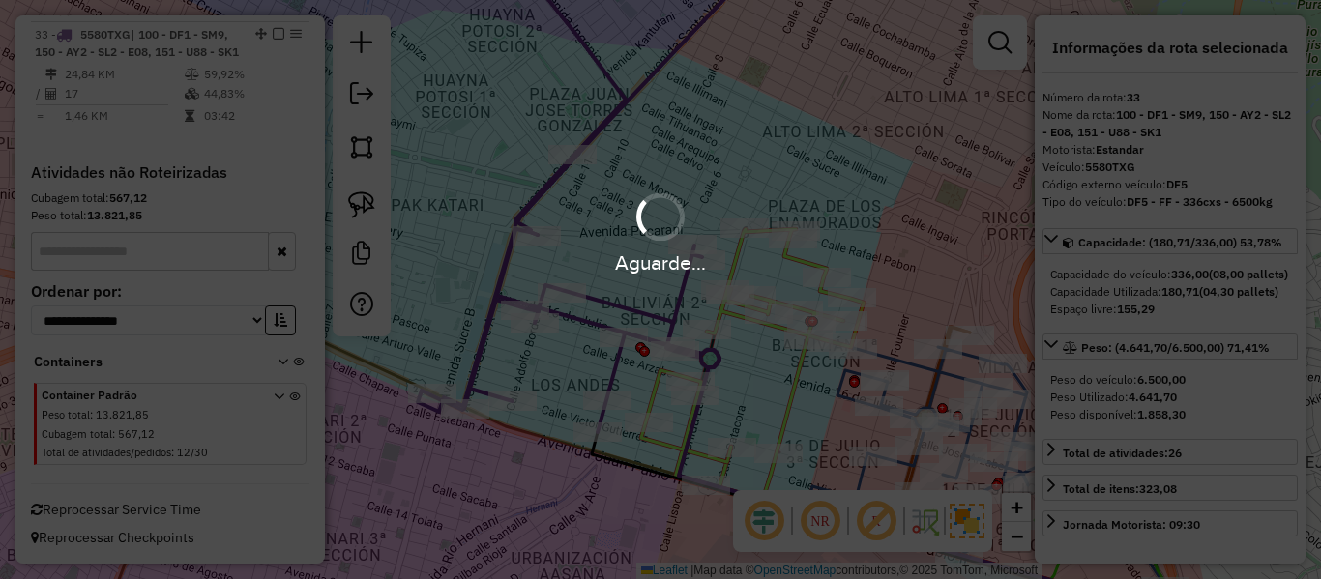
select select "**********"
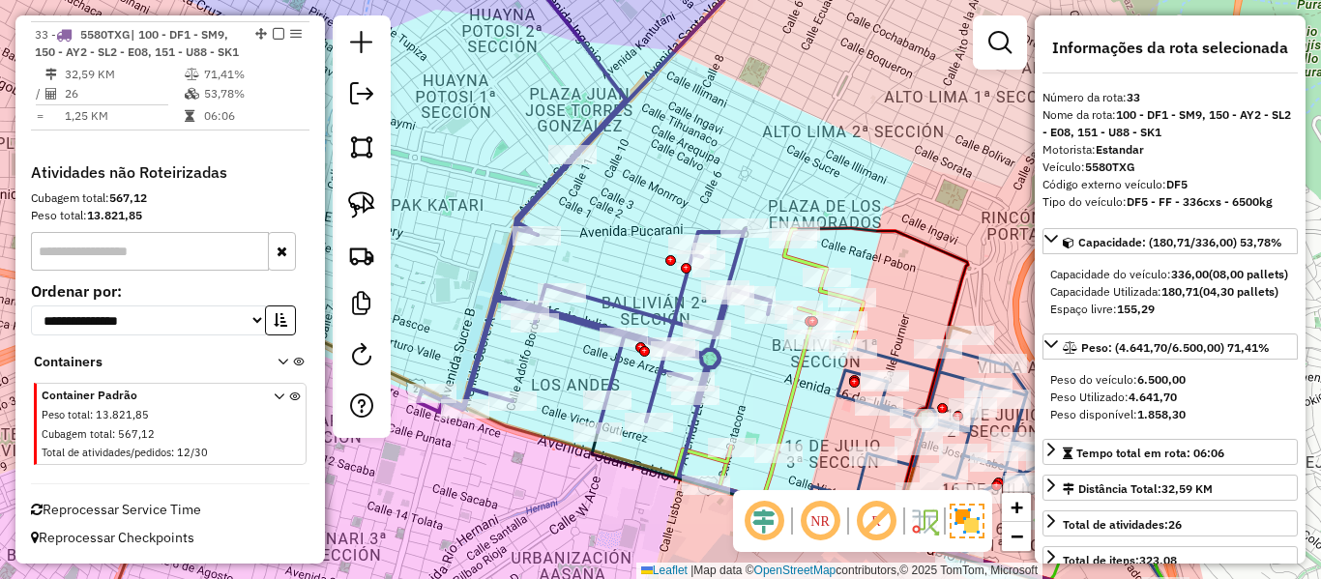
click at [673, 288] on icon at bounding box center [594, 187] width 353 height 490
click at [679, 290] on icon at bounding box center [594, 187] width 353 height 490
drag, startPoint x: 552, startPoint y: 242, endPoint x: 532, endPoint y: 225, distance: 26.1
click at [531, 227] on div "Janela de atendimento Grade de atendimento Capacidade Transportadoras Veículos …" at bounding box center [660, 289] width 1321 height 579
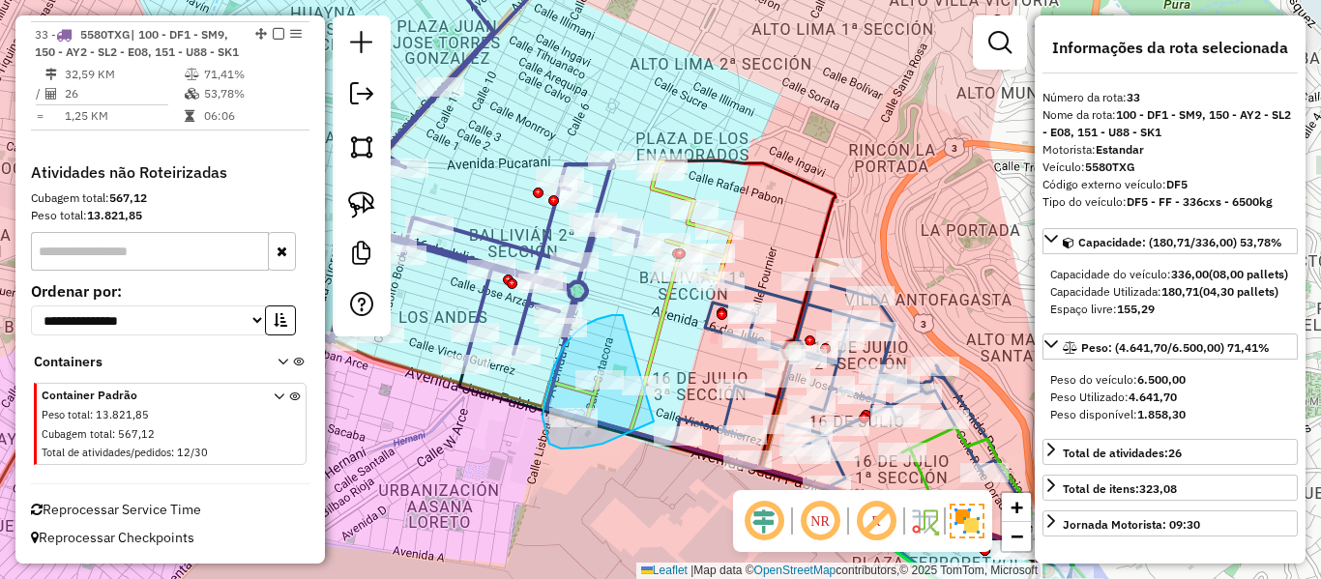
drag, startPoint x: 598, startPoint y: 319, endPoint x: 648, endPoint y: 341, distance: 55.0
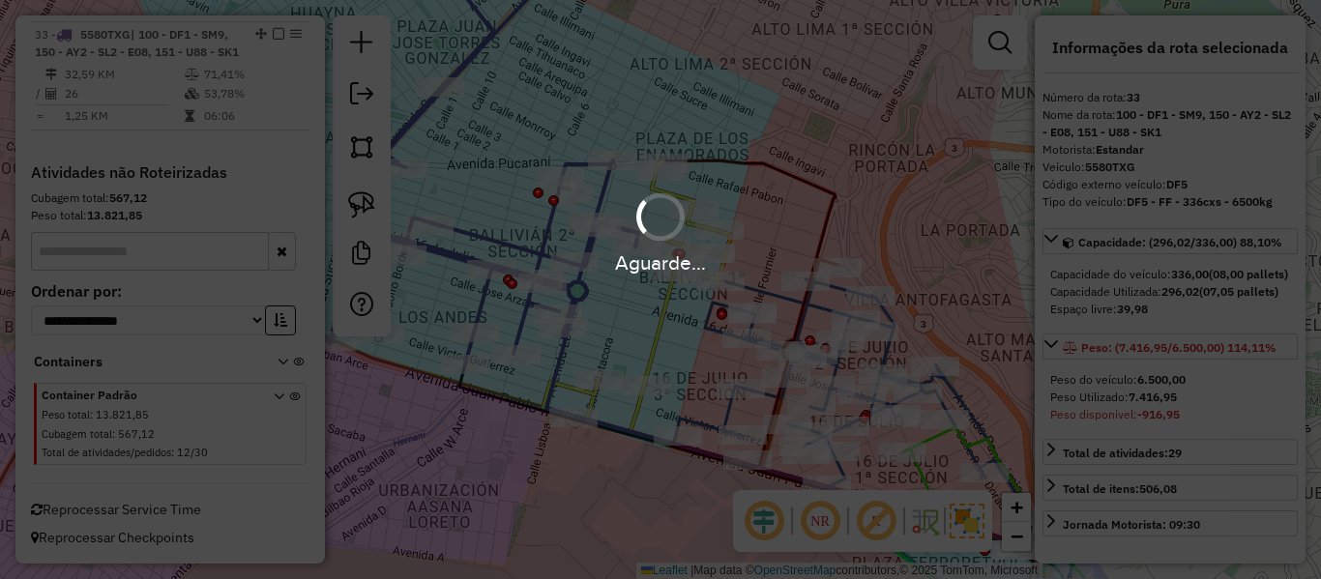
select select "**********"
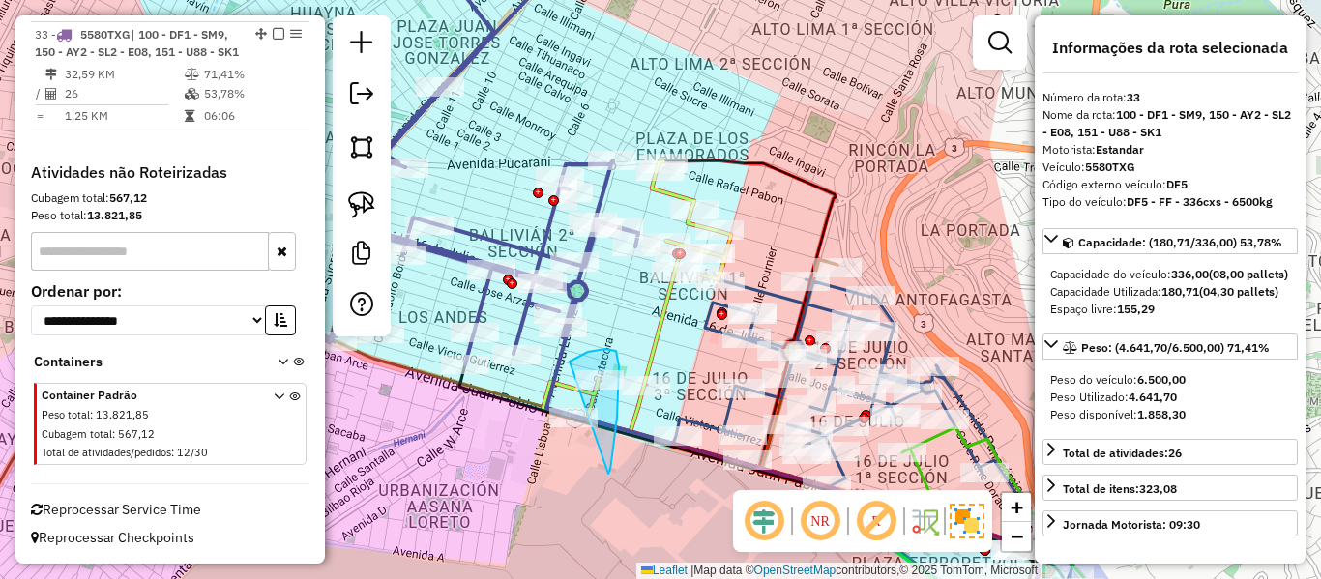
drag, startPoint x: 608, startPoint y: 474, endPoint x: 522, endPoint y: 424, distance: 99.7
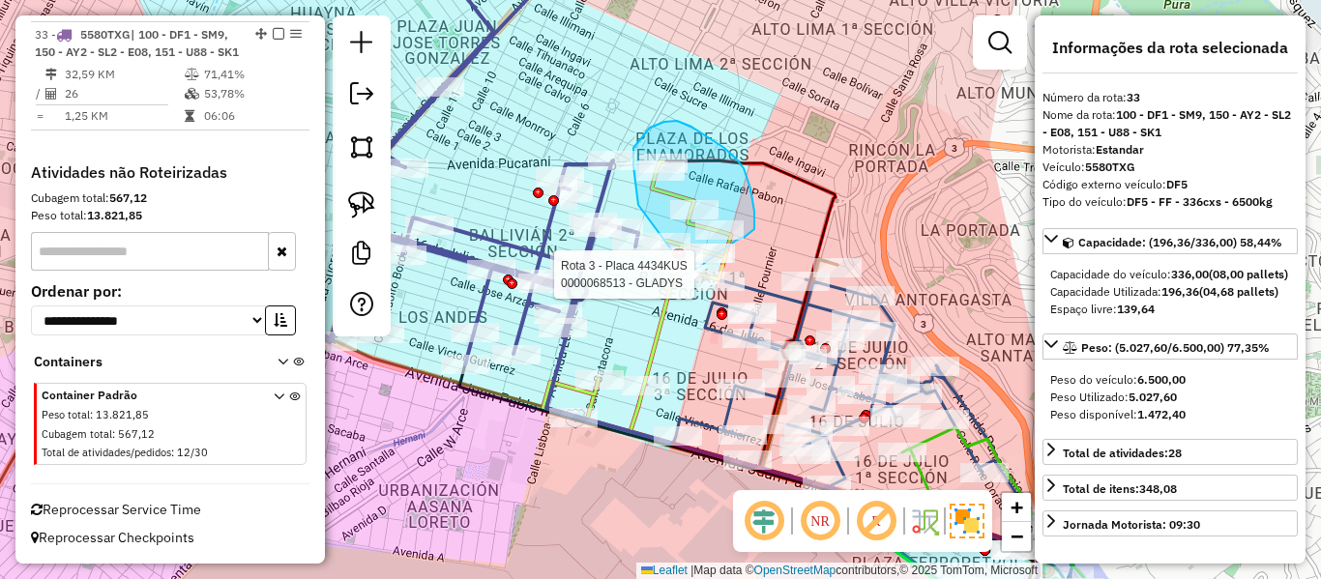
drag, startPoint x: 637, startPoint y: 201, endPoint x: 620, endPoint y: 284, distance: 85.0
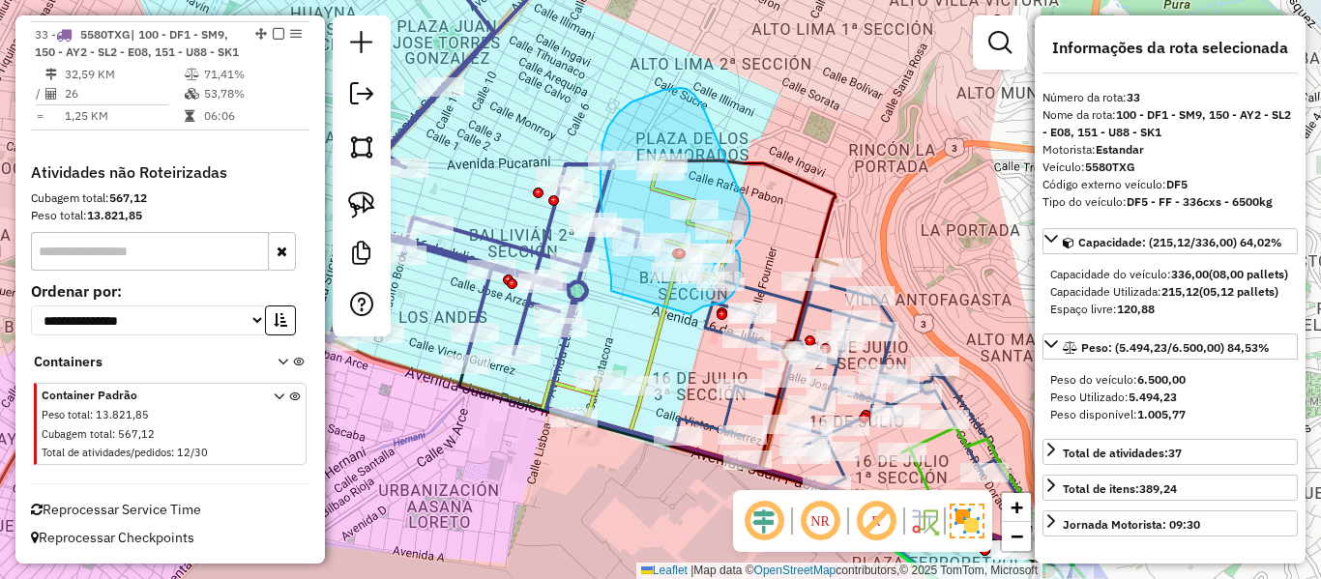
drag, startPoint x: 611, startPoint y: 291, endPoint x: 691, endPoint y: 314, distance: 82.7
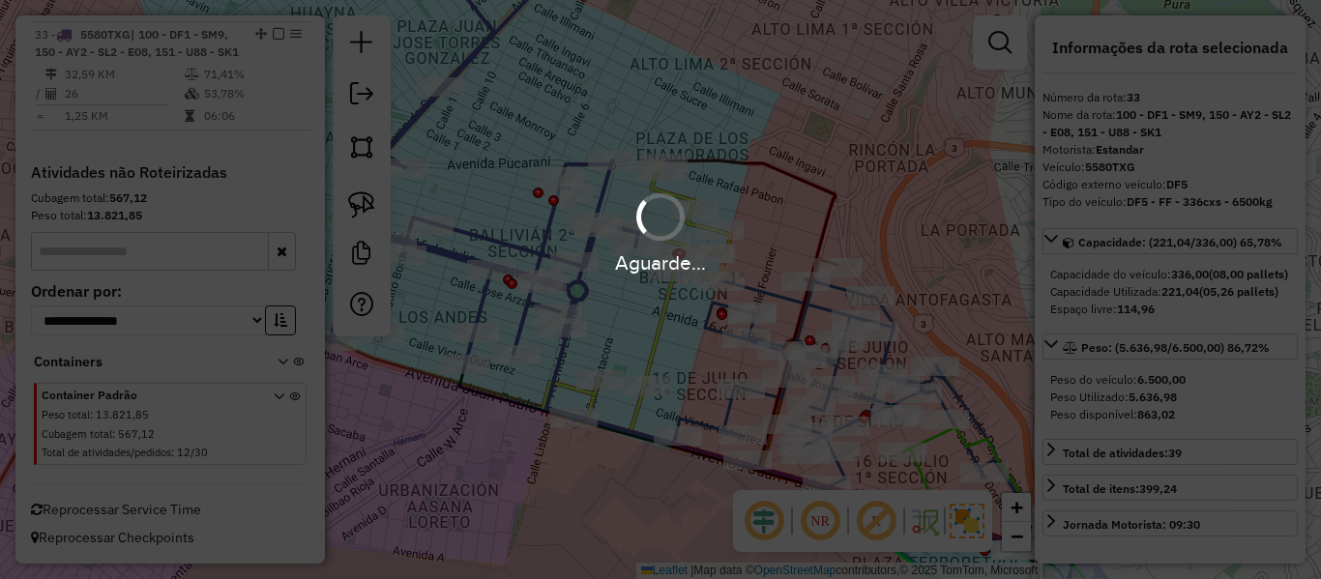
select select "**********"
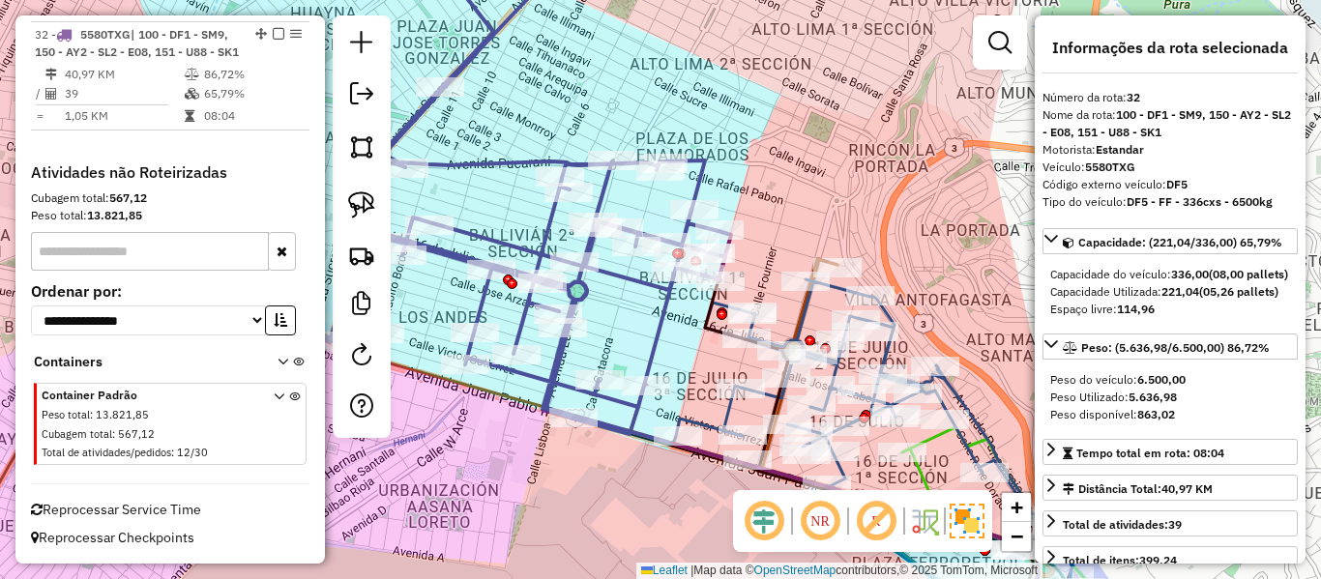
click at [548, 234] on icon at bounding box center [508, 188] width 446 height 492
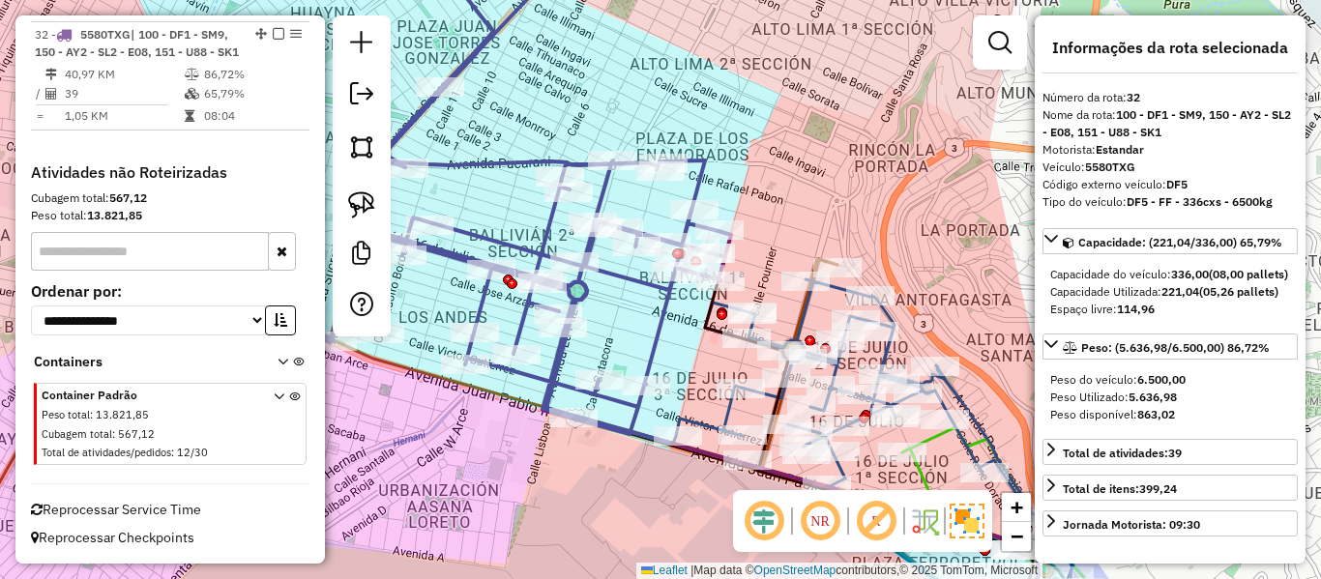
scroll to position [3134, 0]
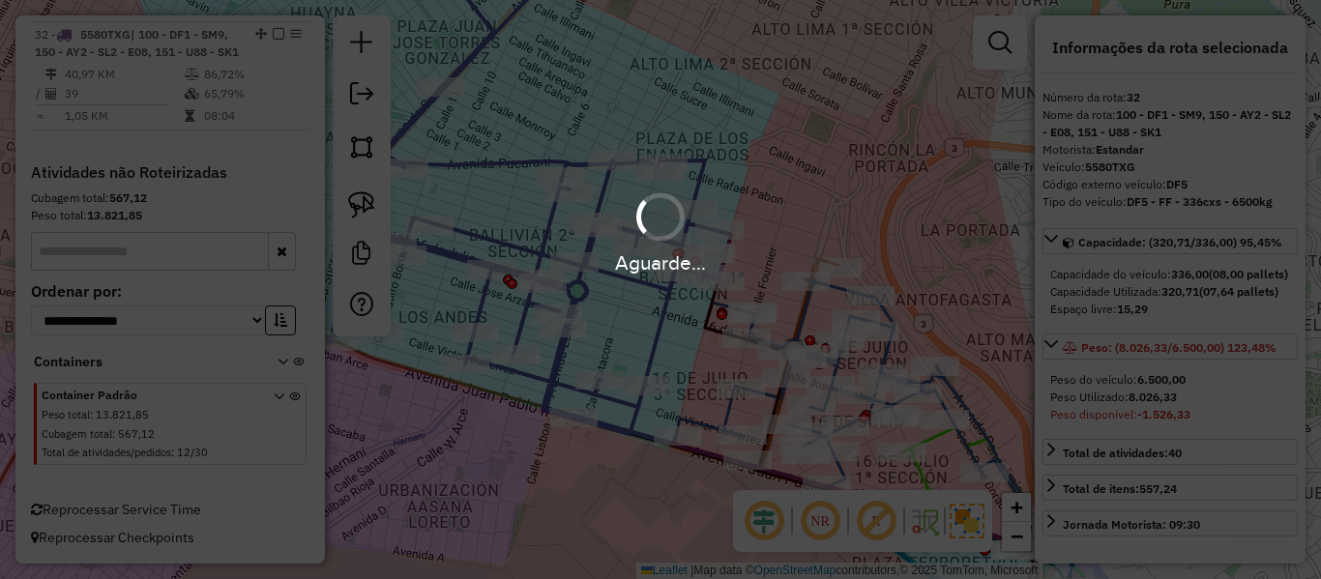
select select "**********"
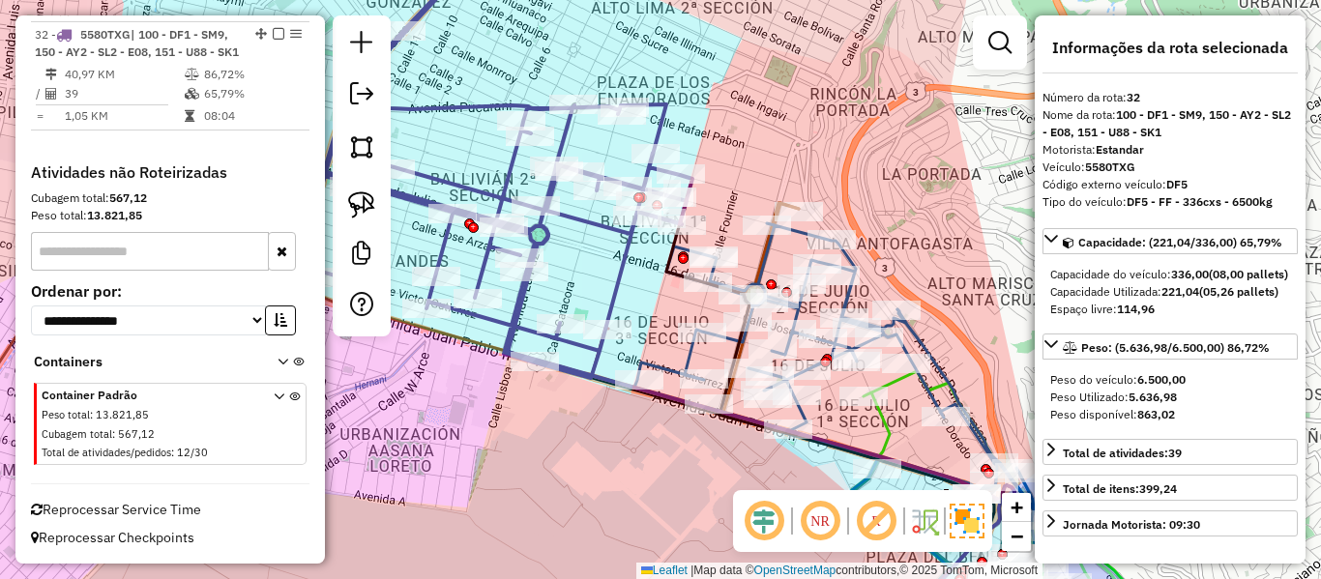
click at [637, 306] on div "Janela de atendimento Grade de atendimento Capacidade Transportadoras Veículos …" at bounding box center [660, 289] width 1321 height 579
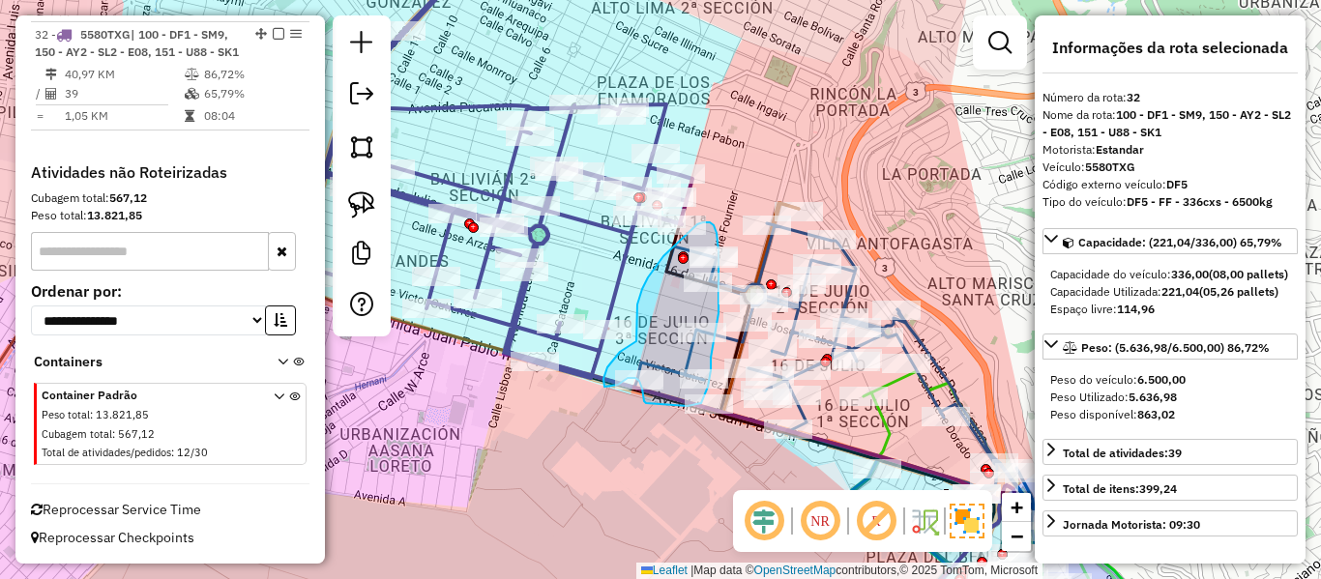
drag, startPoint x: 642, startPoint y: 289, endPoint x: 641, endPoint y: 339, distance: 49.3
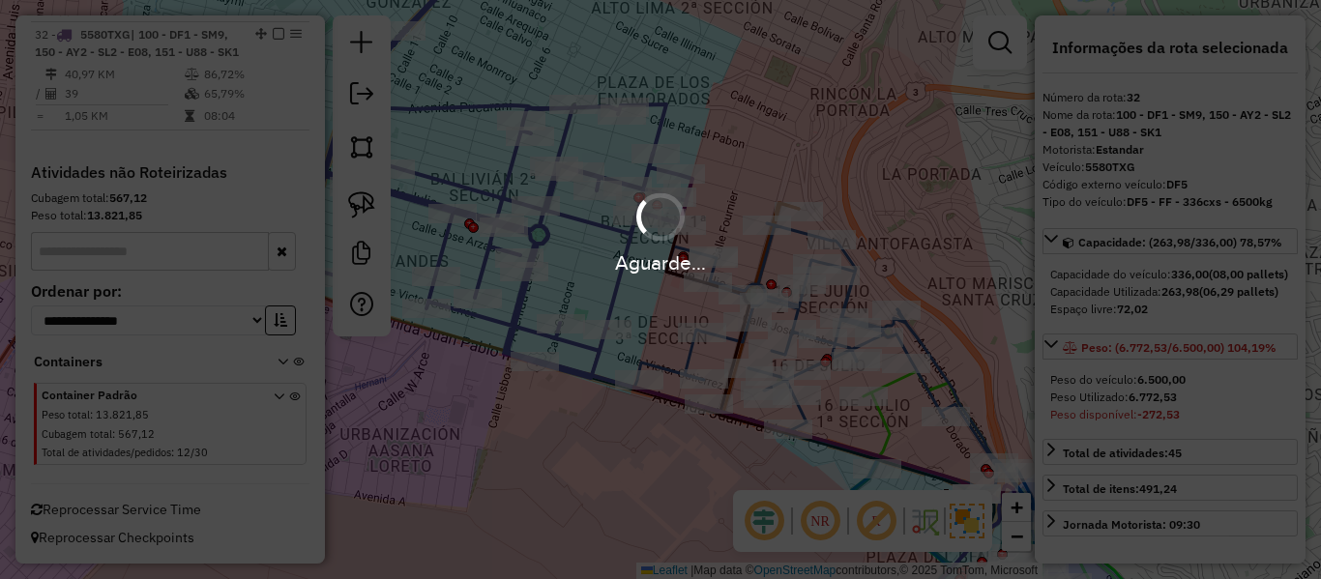
select select "**********"
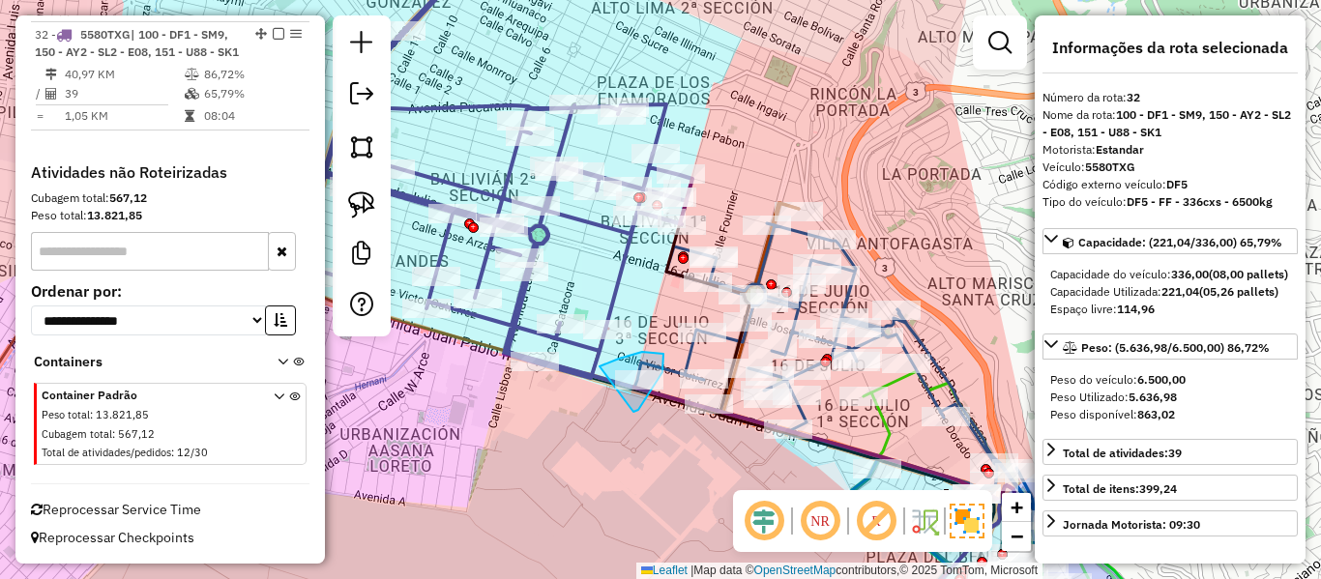
drag, startPoint x: 634, startPoint y: 412, endPoint x: 603, endPoint y: 392, distance: 37.0
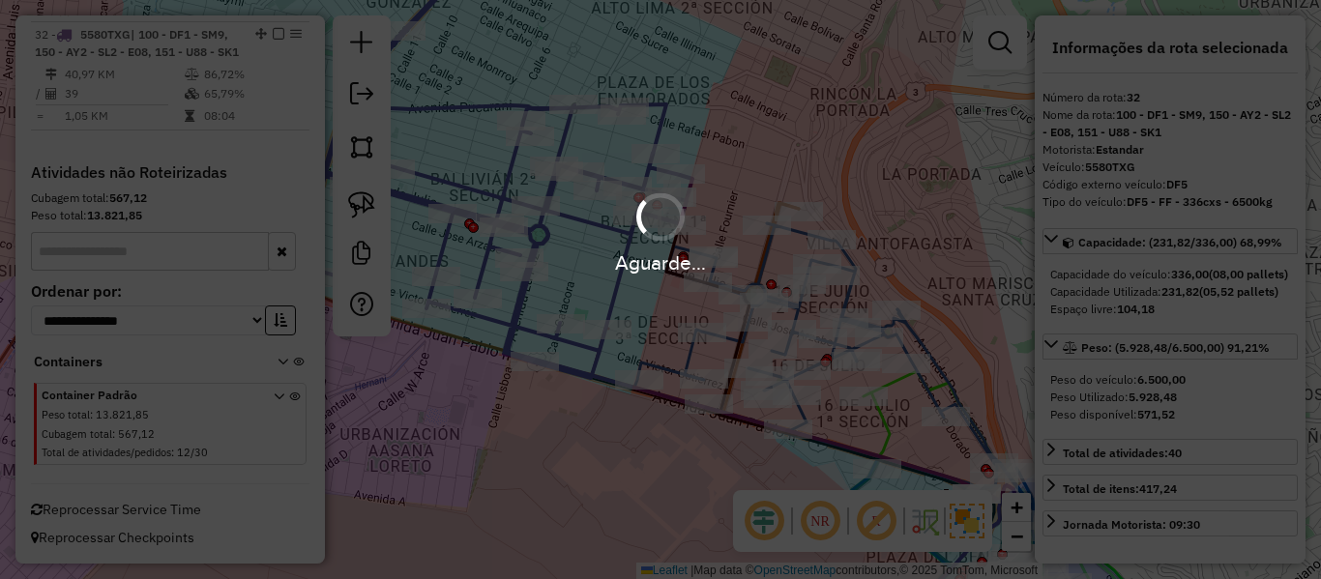
select select "**********"
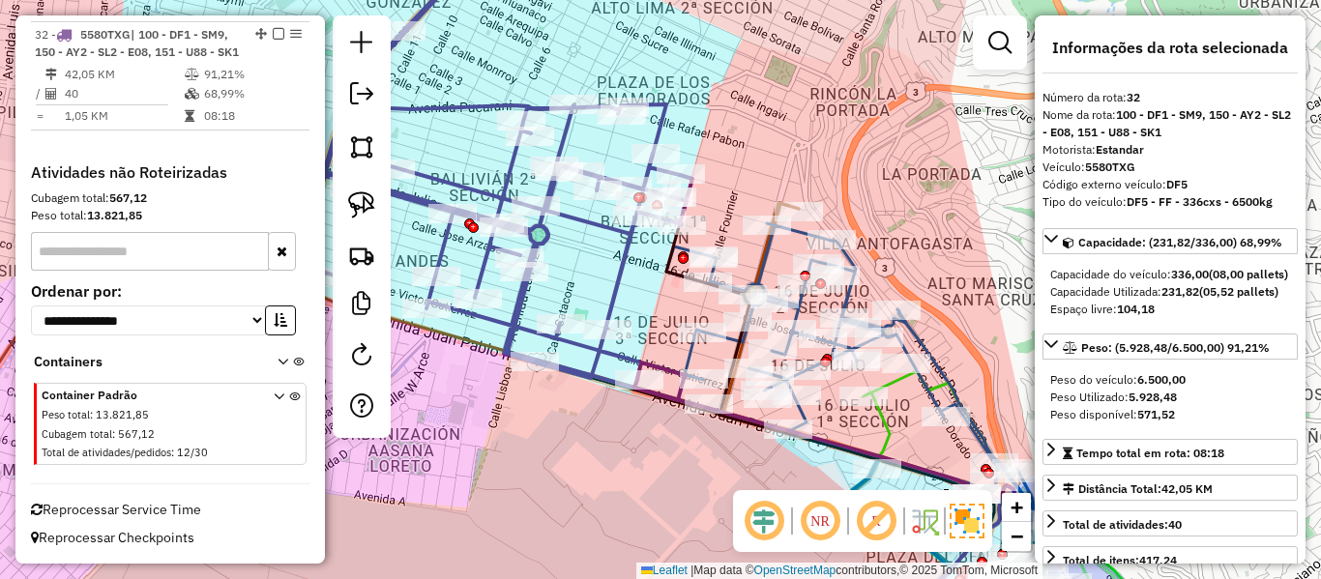
click at [573, 221] on icon at bounding box center [470, 171] width 446 height 459
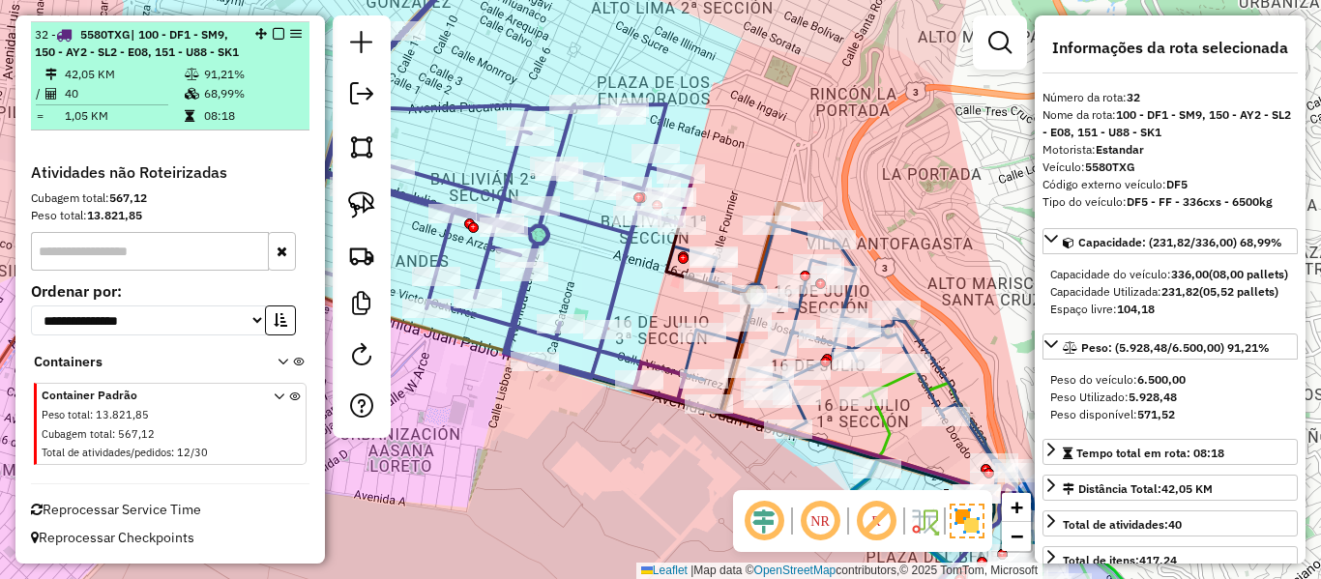
click at [275, 31] on em at bounding box center [279, 34] width 12 height 12
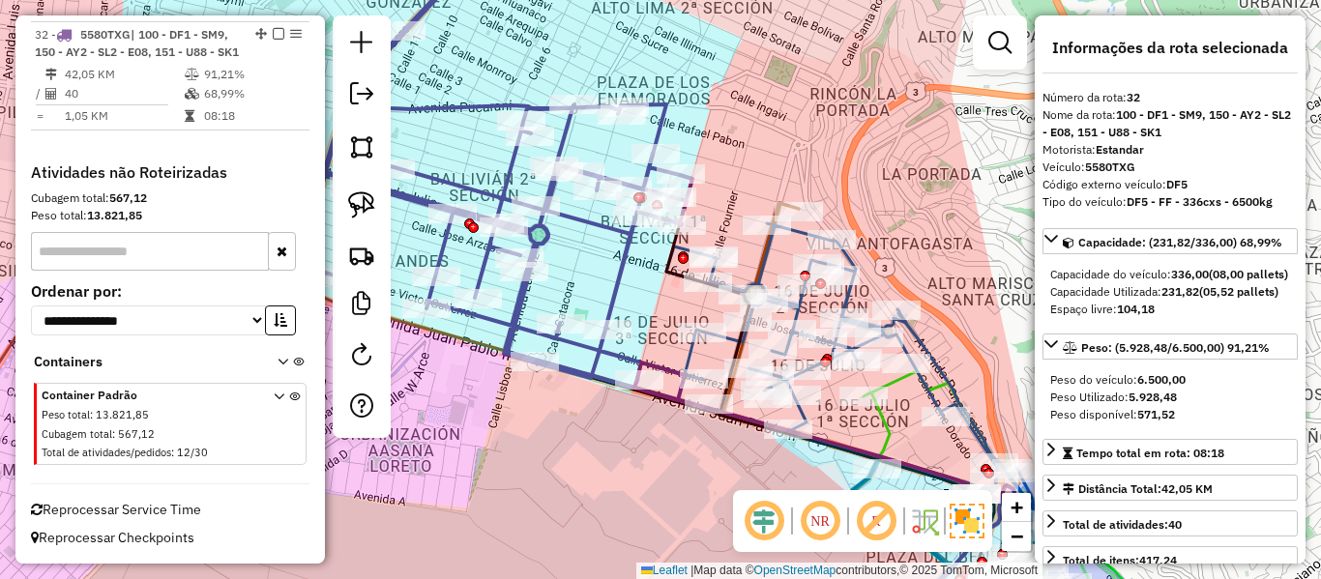
scroll to position [3045, 0]
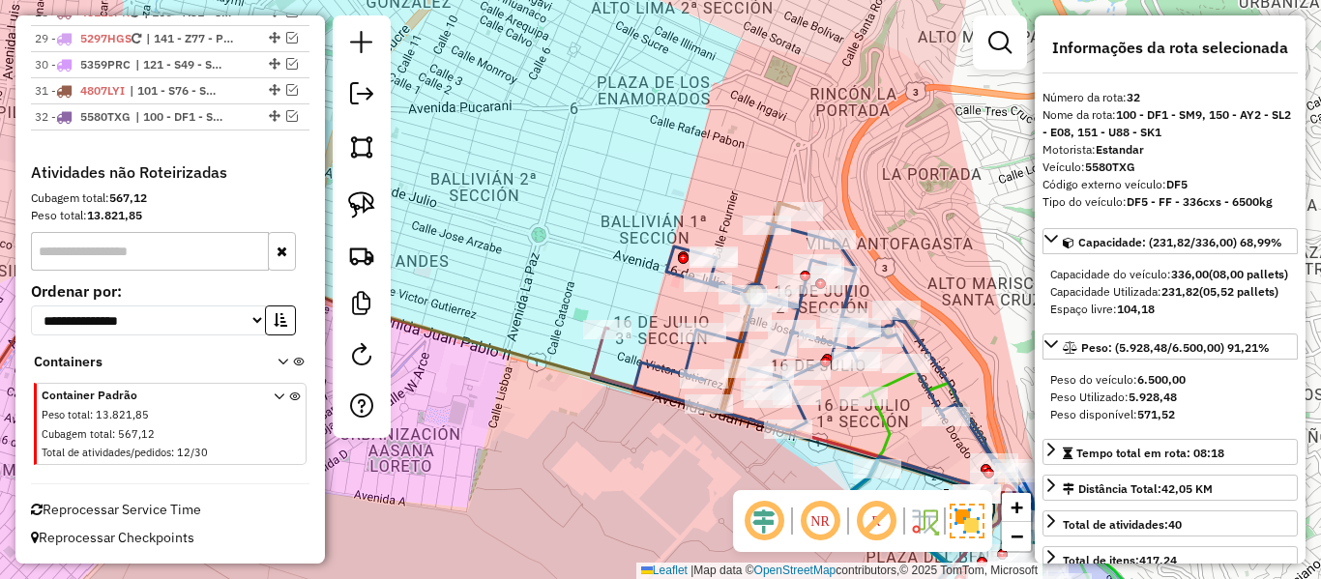
click at [822, 194] on div "Janela de atendimento Grade de atendimento Capacidade Transportadoras Veículos …" at bounding box center [660, 289] width 1321 height 579
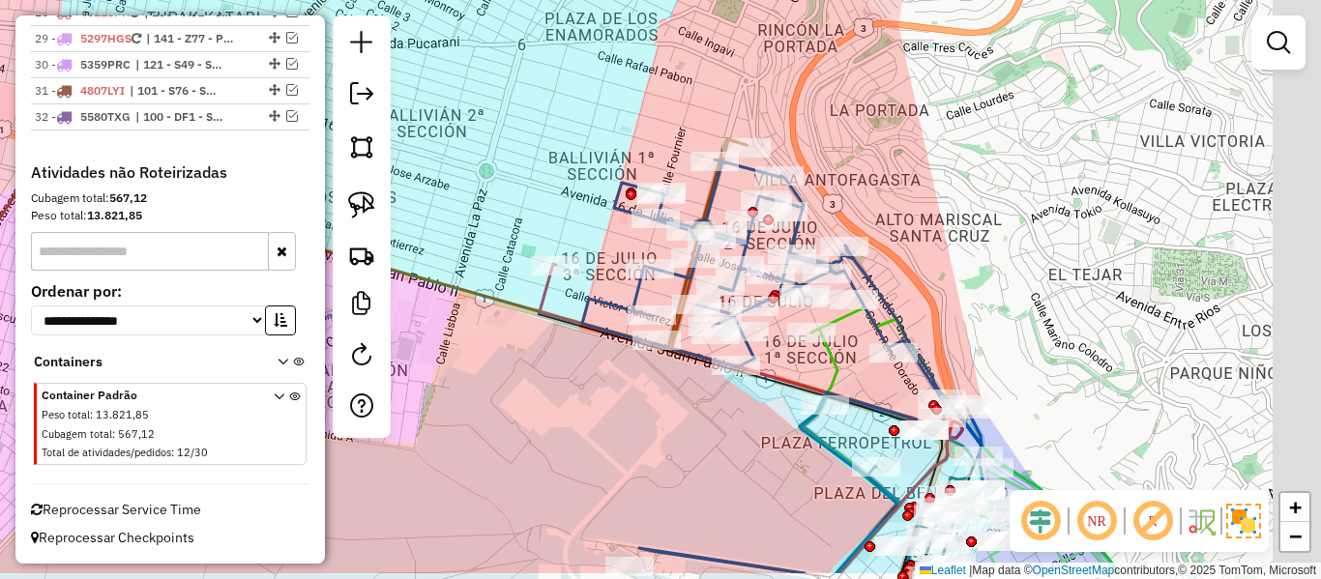
drag, startPoint x: 849, startPoint y: 170, endPoint x: 908, endPoint y: 198, distance: 65.3
click at [845, 168] on div "Janela de atendimento Grade de atendimento Capacidade Transportadoras Veículos …" at bounding box center [660, 289] width 1321 height 579
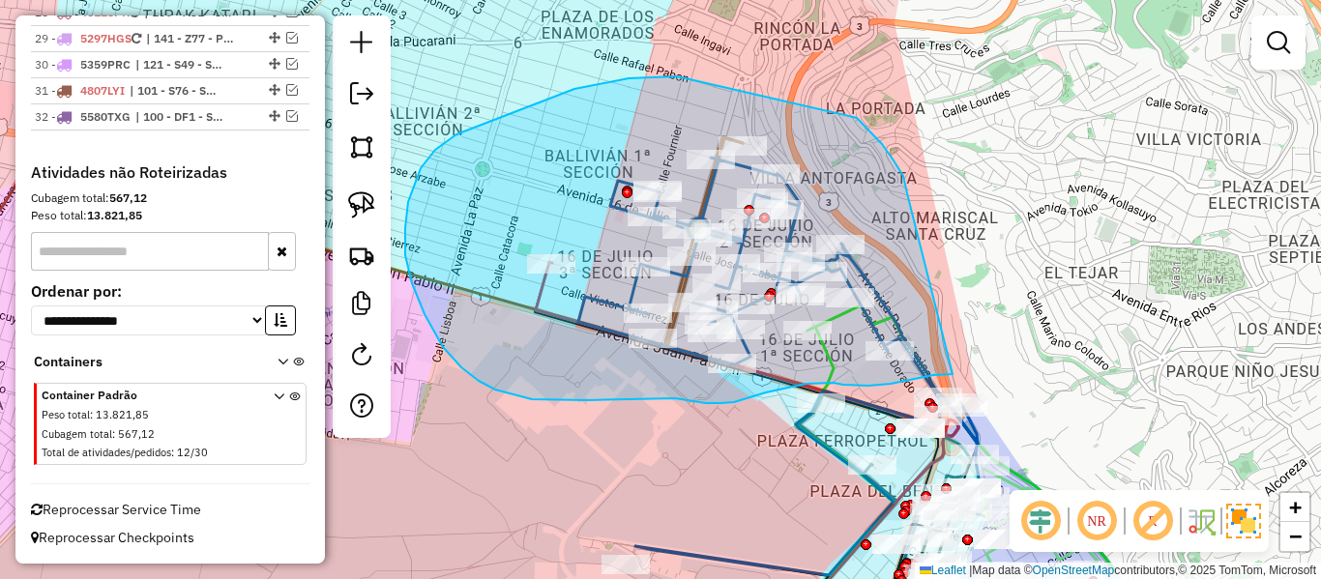
drag, startPoint x: 904, startPoint y: 176, endPoint x: 971, endPoint y: 362, distance: 197.7
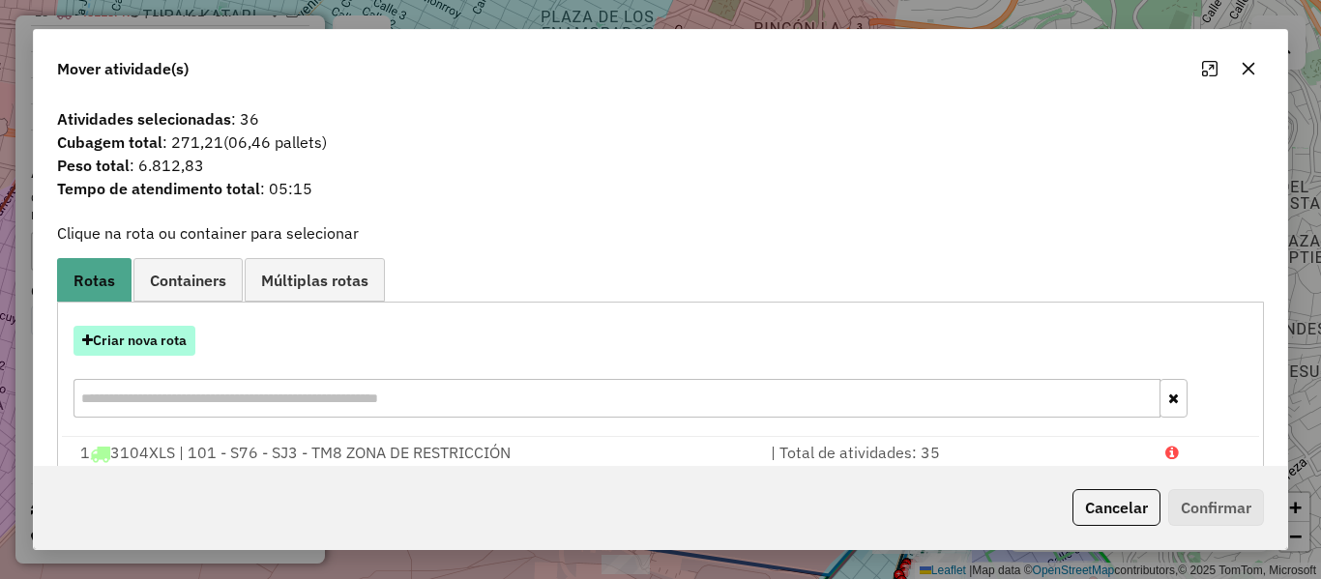
click at [174, 342] on button "Criar nova rota" at bounding box center [135, 341] width 122 height 30
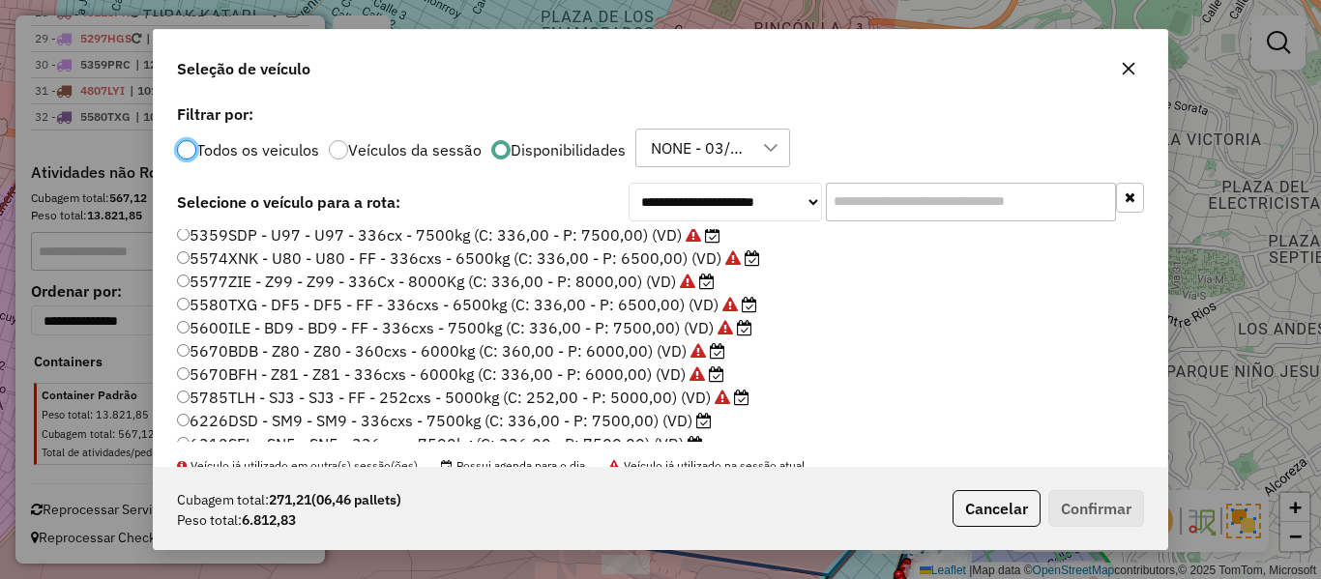
scroll to position [290, 0]
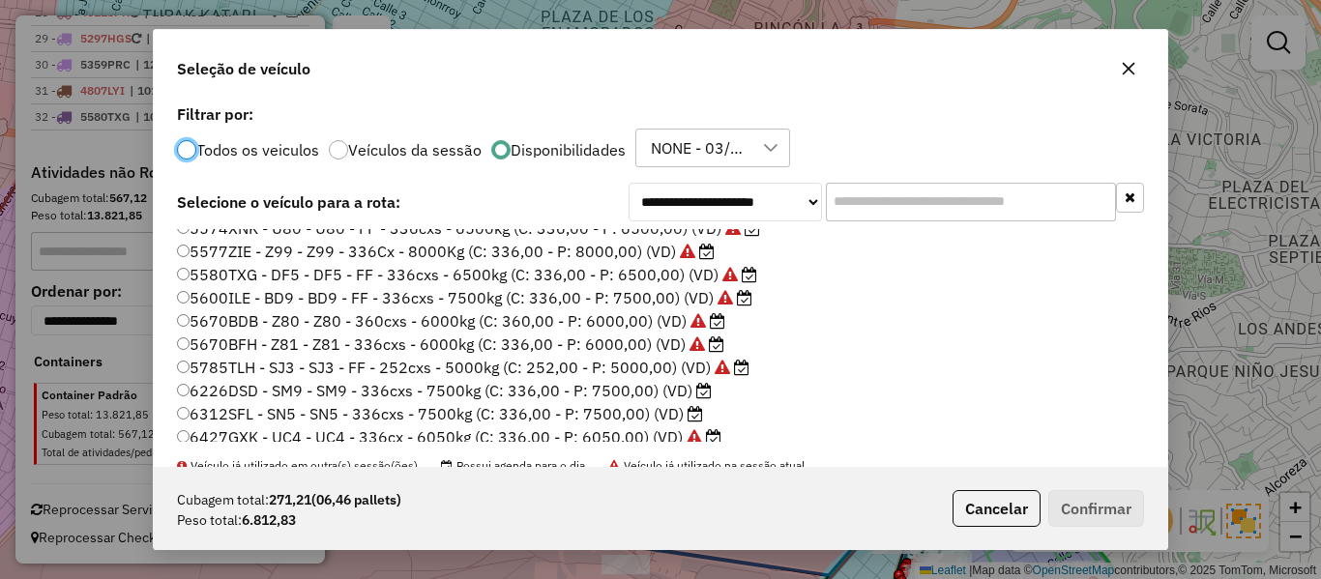
click at [696, 396] on icon at bounding box center [703, 390] width 15 height 15
click at [1074, 499] on button "Confirmar" at bounding box center [1097, 508] width 96 height 37
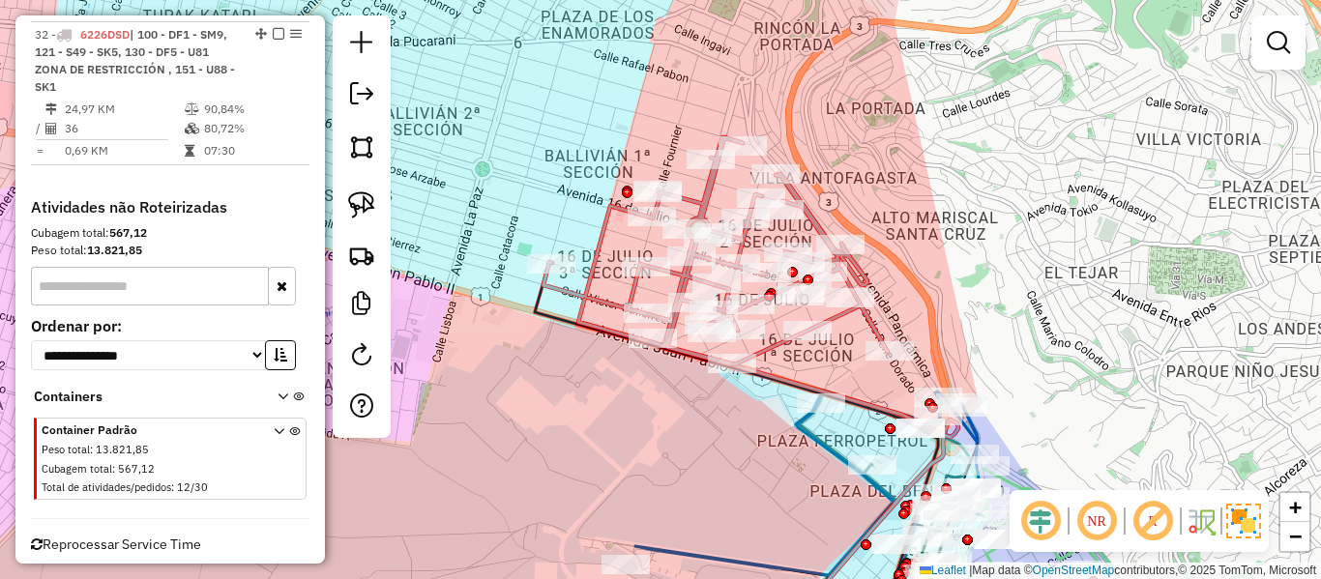
scroll to position [3097, 0]
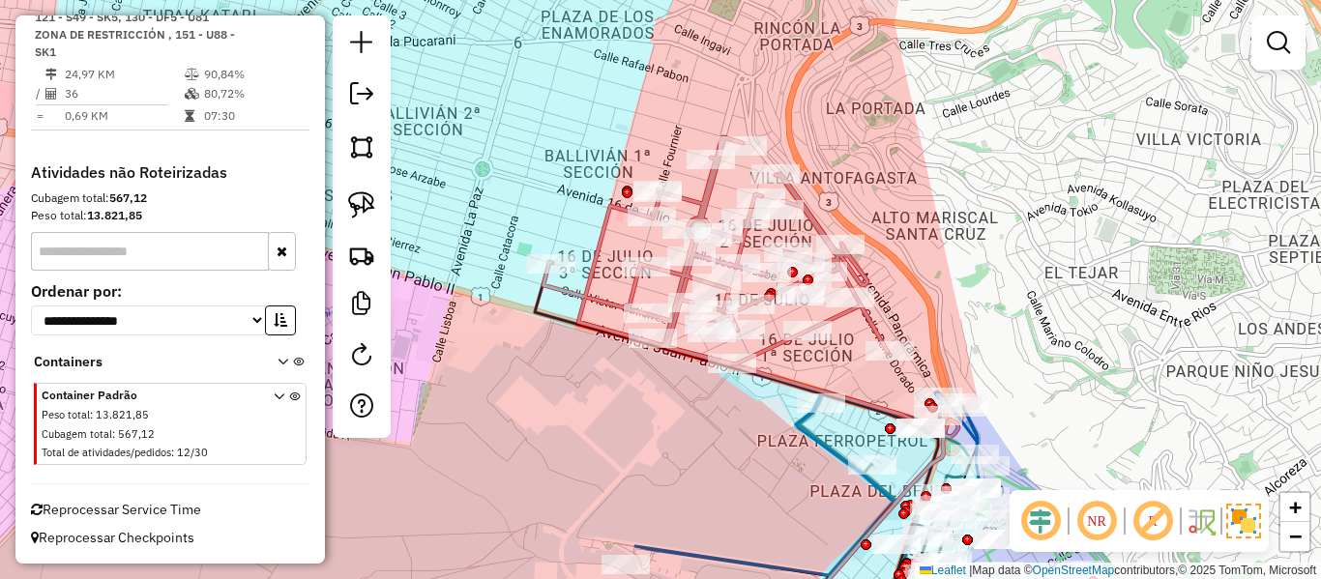
click at [781, 346] on icon at bounding box center [716, 250] width 344 height 227
select select "**********"
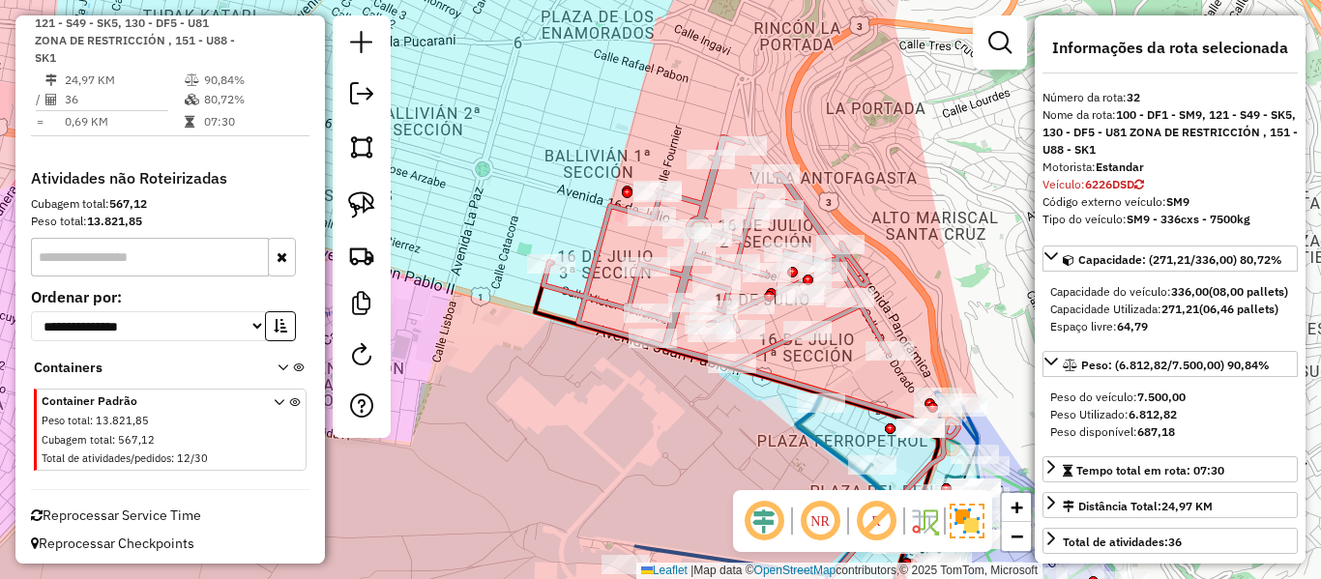
scroll to position [3069, 0]
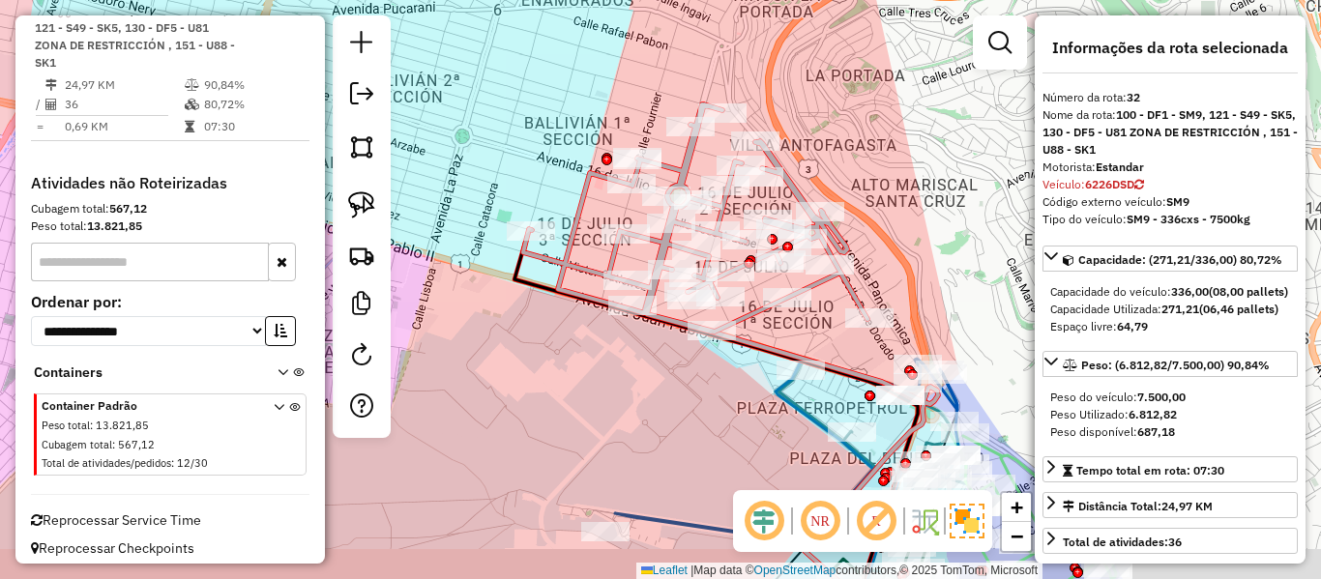
drag, startPoint x: 978, startPoint y: 295, endPoint x: 836, endPoint y: 227, distance: 157.5
click at [836, 227] on div "Janela de atendimento Grade de atendimento Capacidade Transportadoras Veículos …" at bounding box center [660, 289] width 1321 height 579
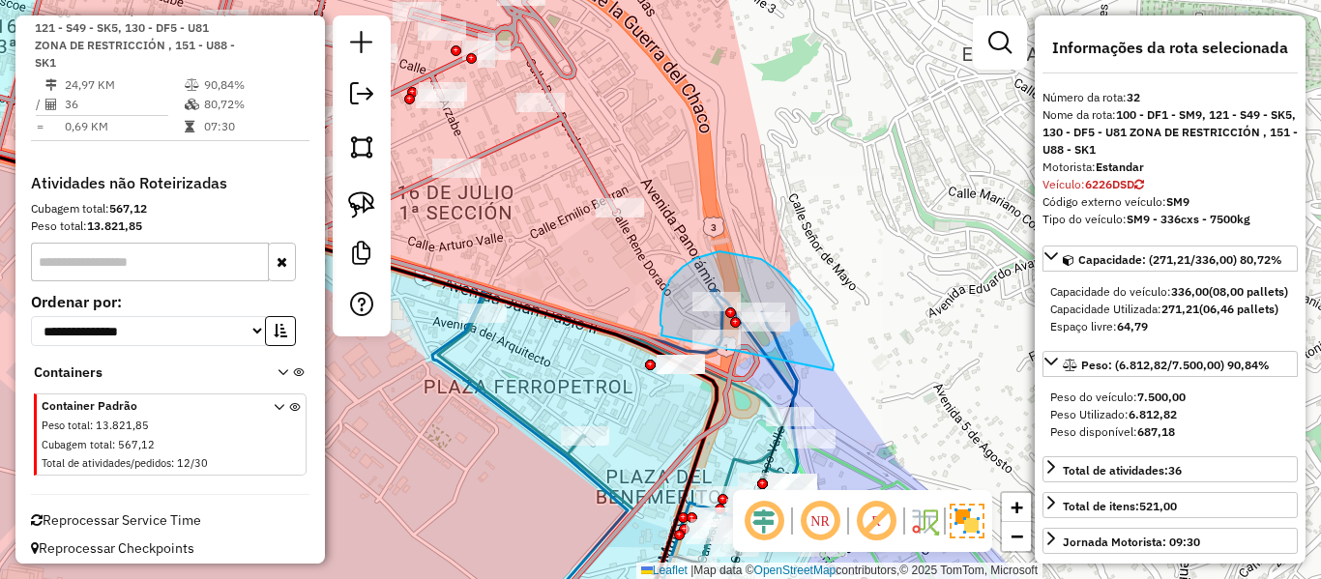
drag, startPoint x: 834, startPoint y: 365, endPoint x: 661, endPoint y: 338, distance: 175.3
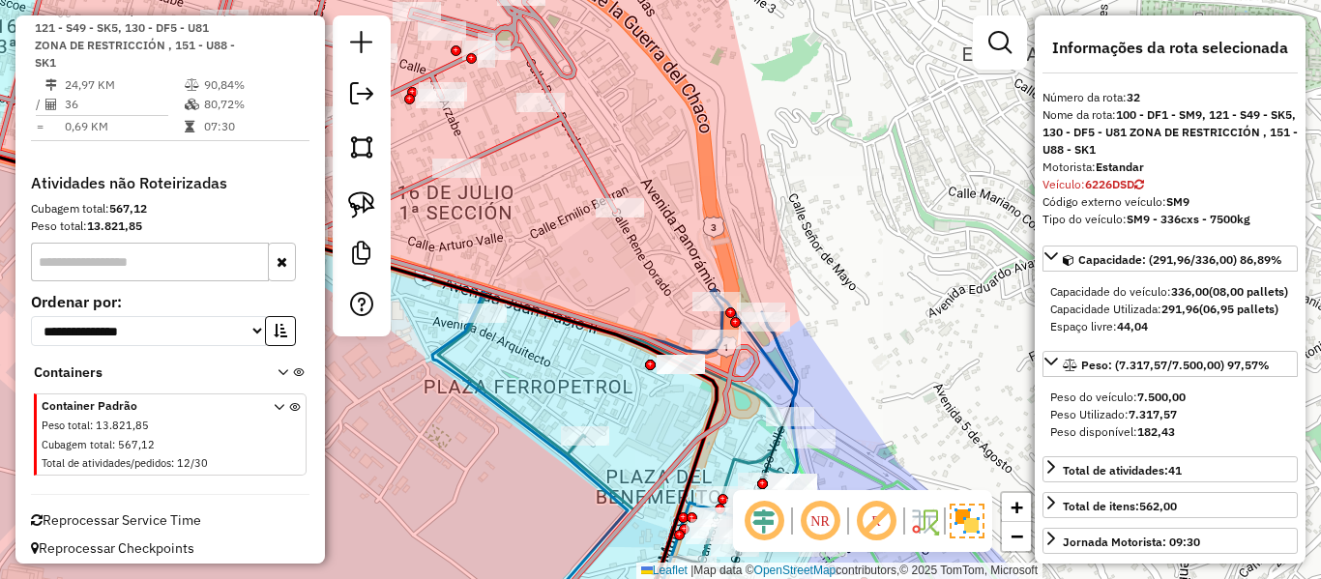
select select "**********"
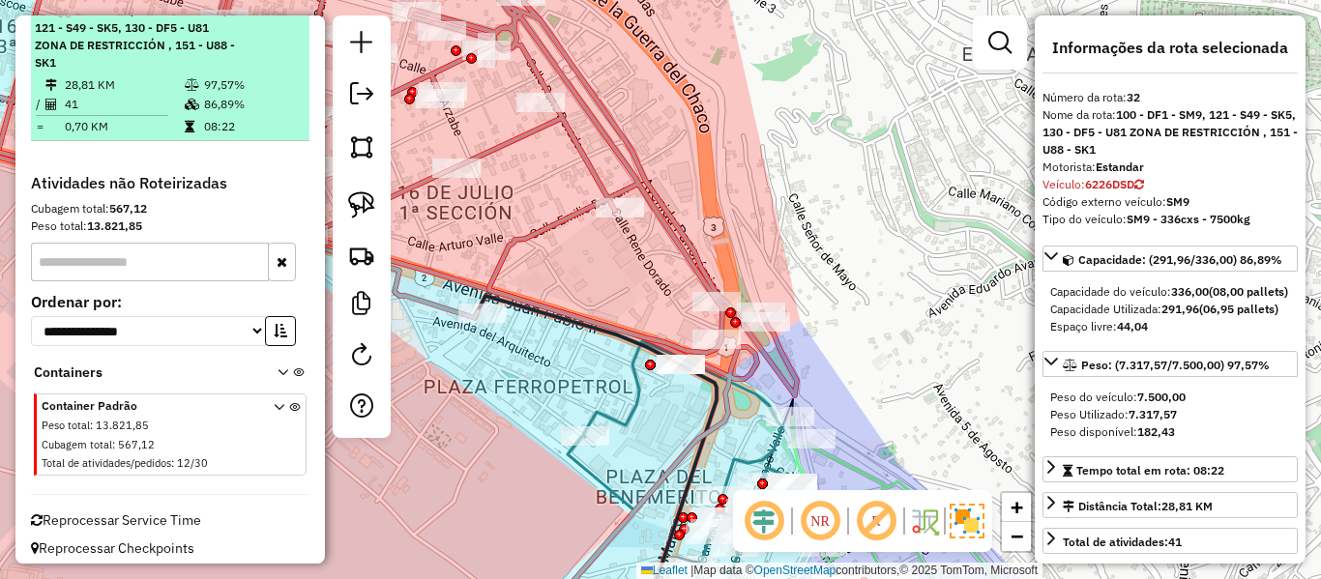
click at [280, 15] on div at bounding box center [273, 10] width 58 height 12
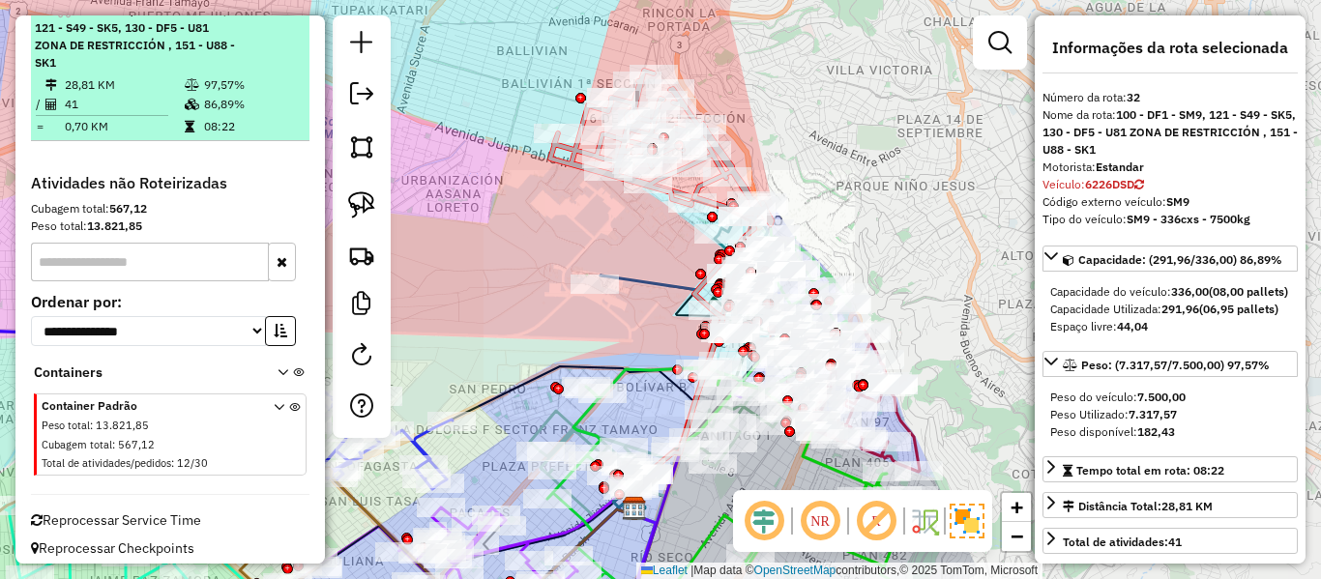
click at [274, 15] on em at bounding box center [279, 10] width 12 height 12
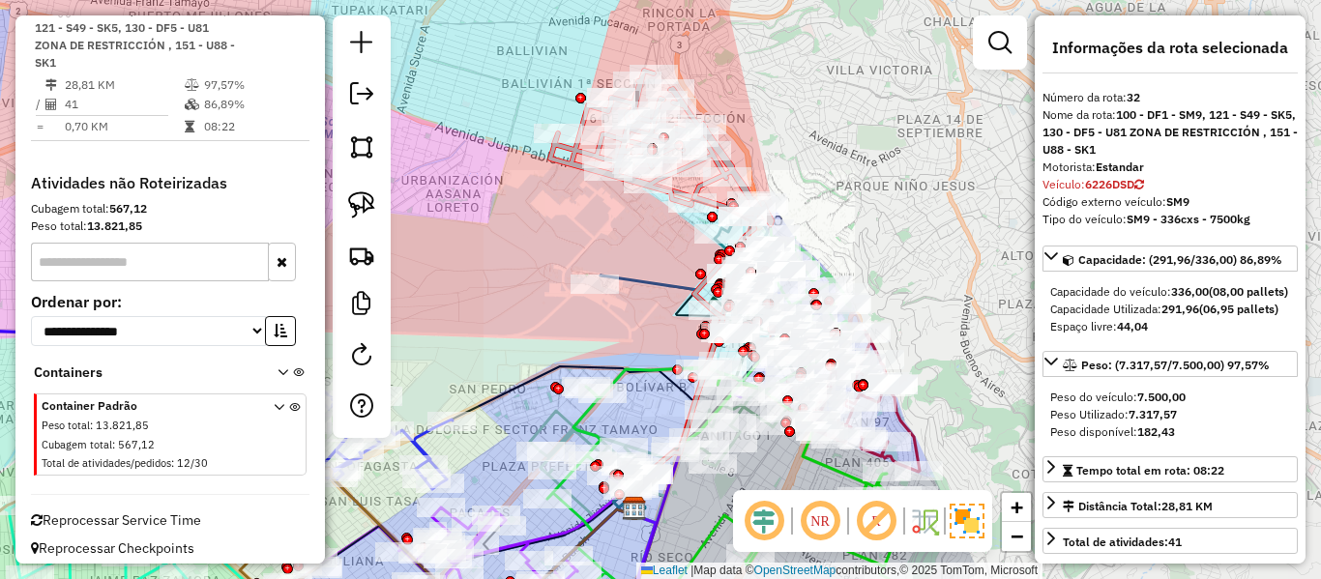
scroll to position [2980, 0]
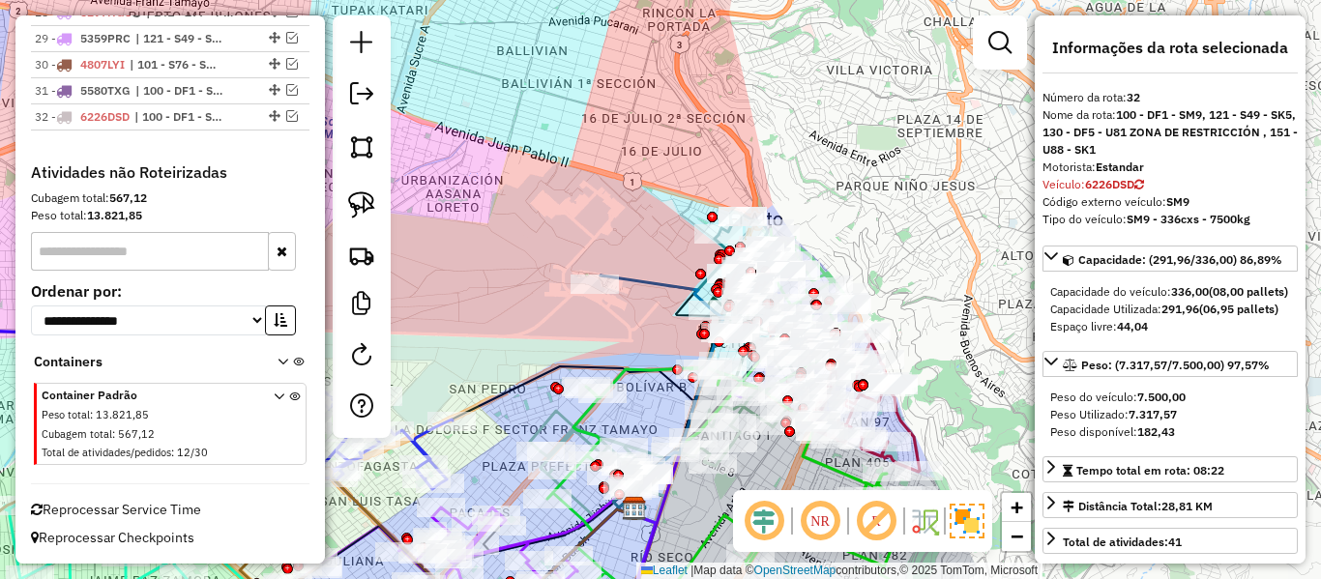
drag, startPoint x: 864, startPoint y: 196, endPoint x: 876, endPoint y: 239, distance: 44.4
click at [864, 197] on div "Janela de atendimento Grade de atendimento Capacidade Transportadoras Veículos …" at bounding box center [660, 289] width 1321 height 579
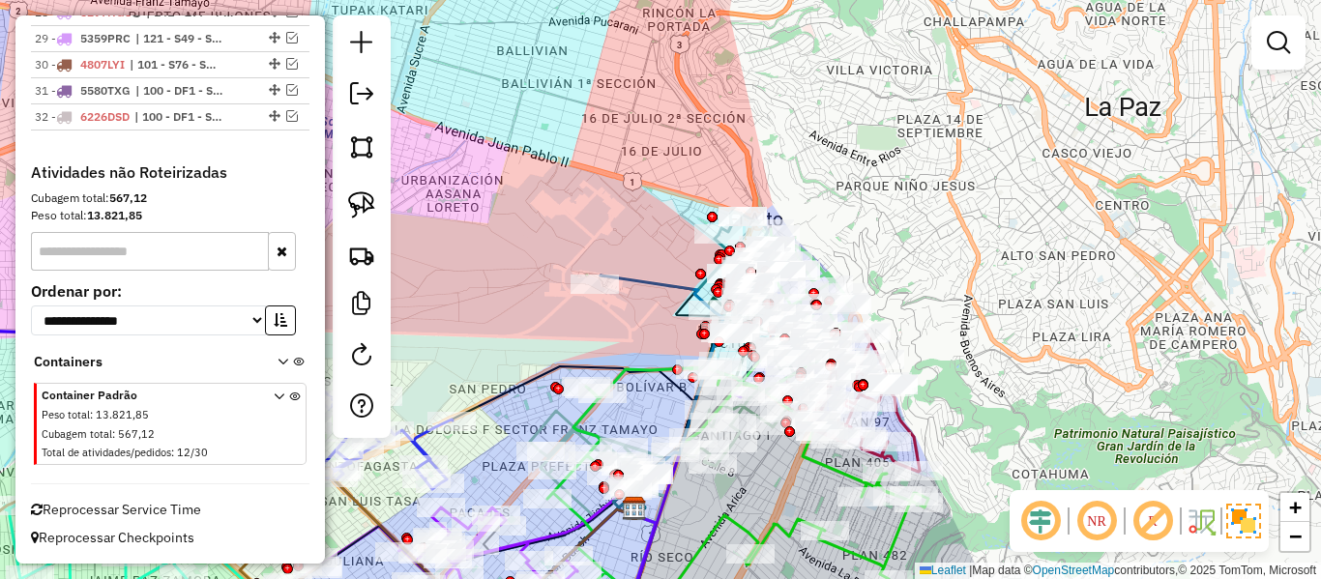
click at [790, 176] on div "Janela de atendimento Grade de atendimento Capacidade Transportadoras Veículos …" at bounding box center [660, 289] width 1321 height 579
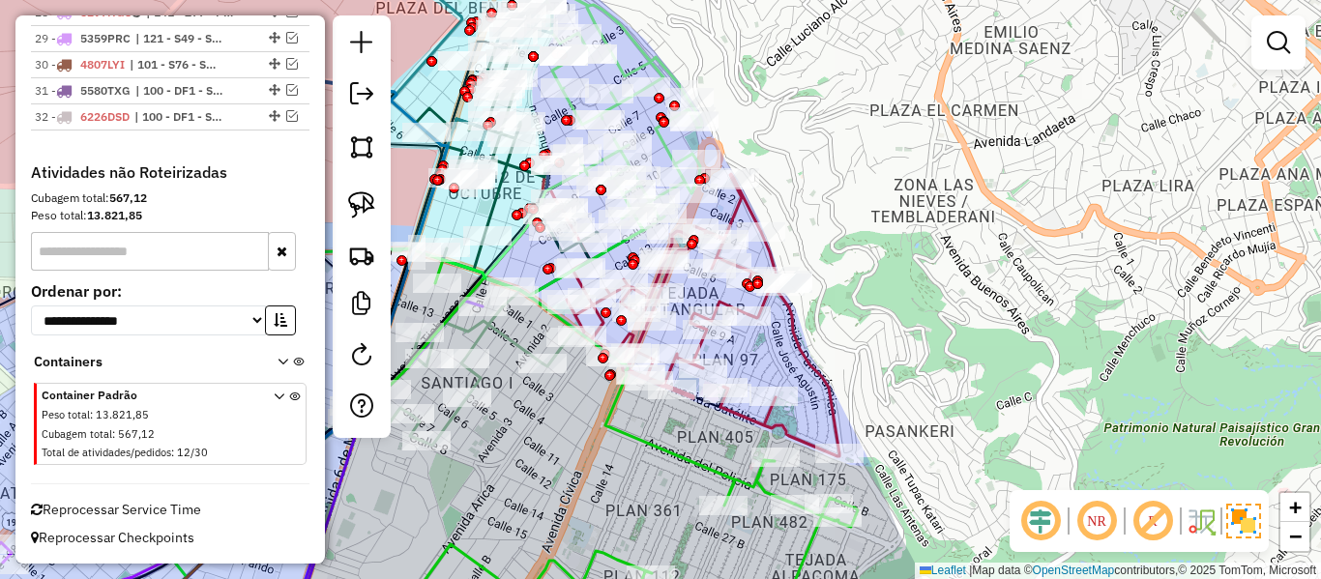
click at [818, 366] on icon at bounding box center [691, 309] width 297 height 295
select select "**********"
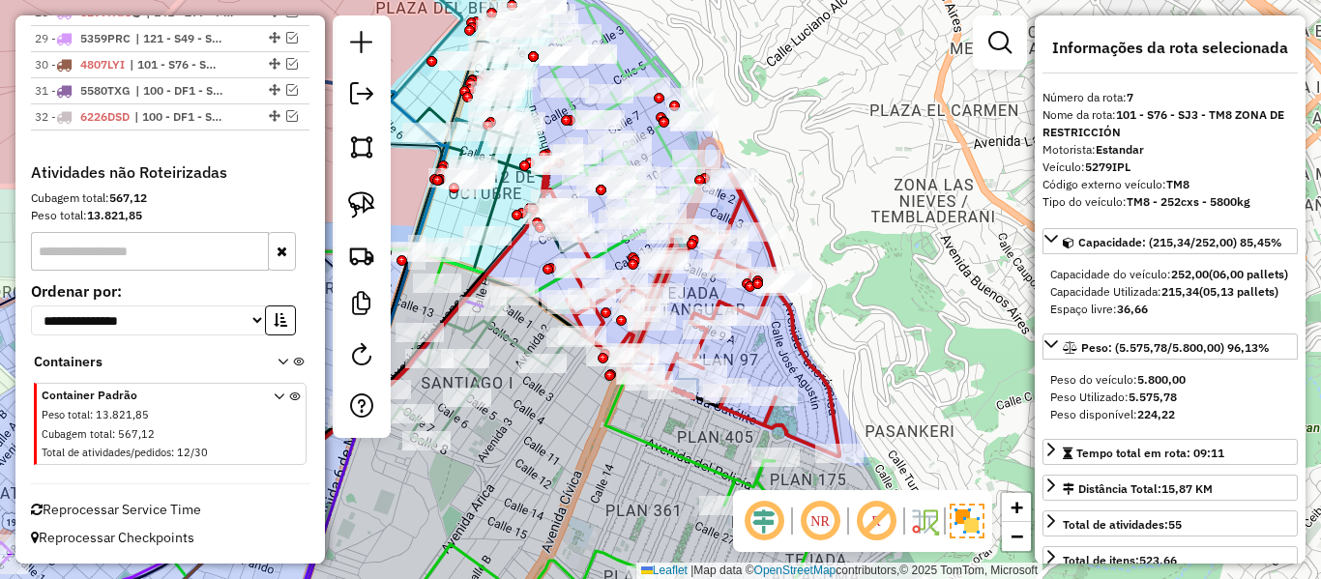
scroll to position [1330, 0]
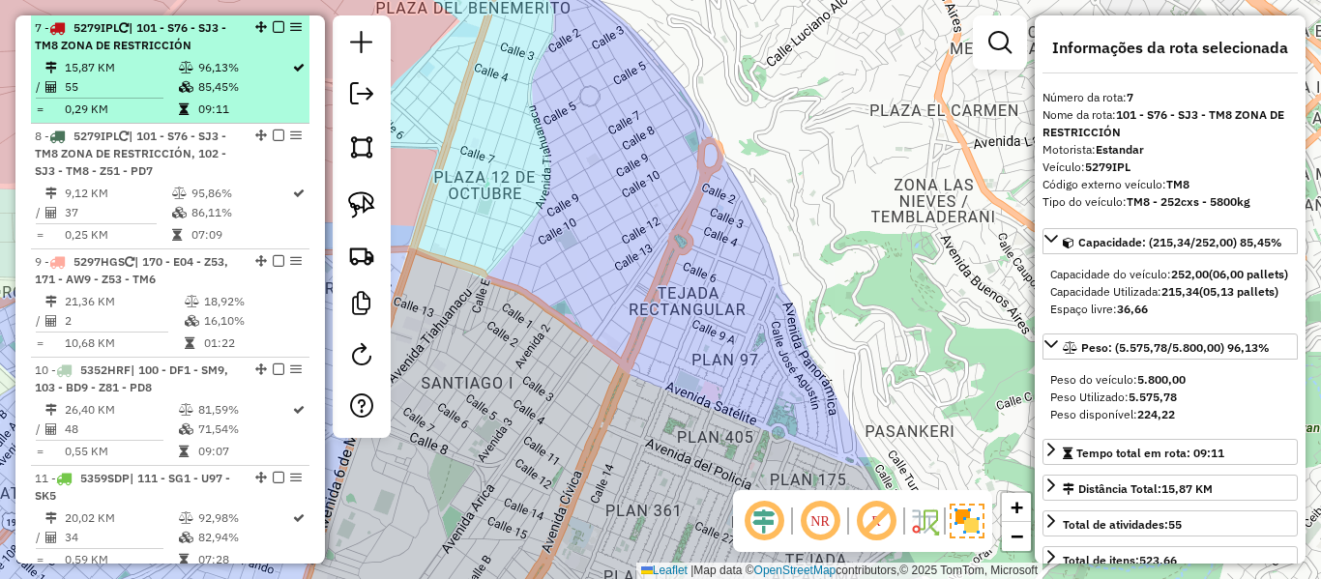
click at [161, 81] on td "55" at bounding box center [121, 86] width 114 height 19
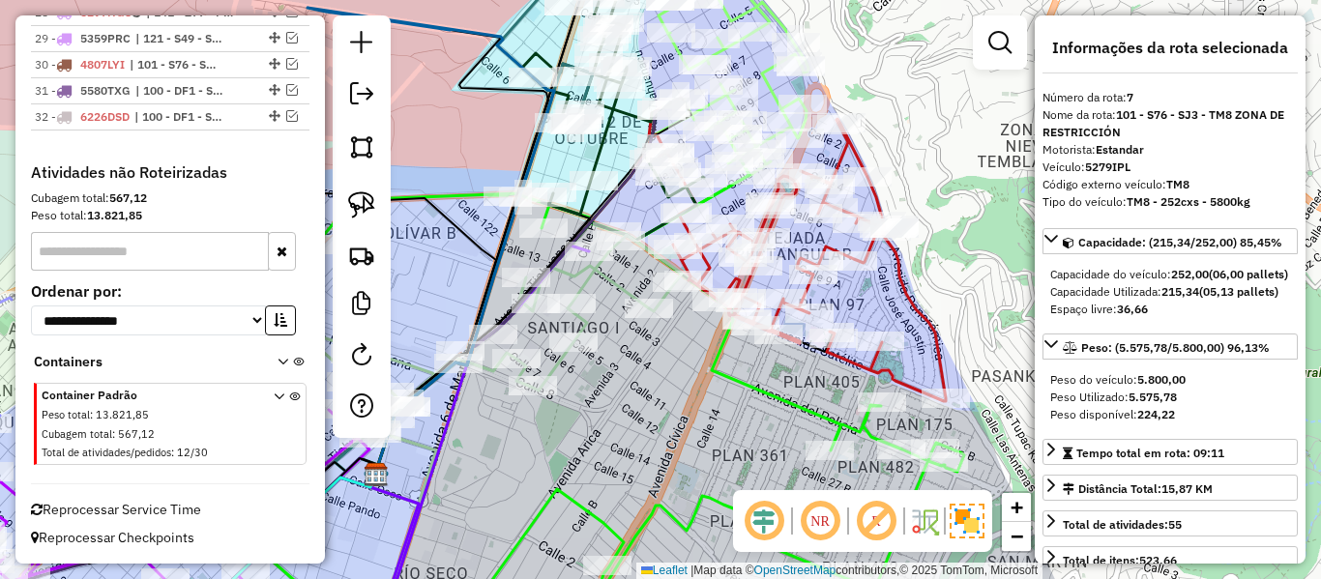
click at [897, 295] on icon at bounding box center [797, 253] width 297 height 295
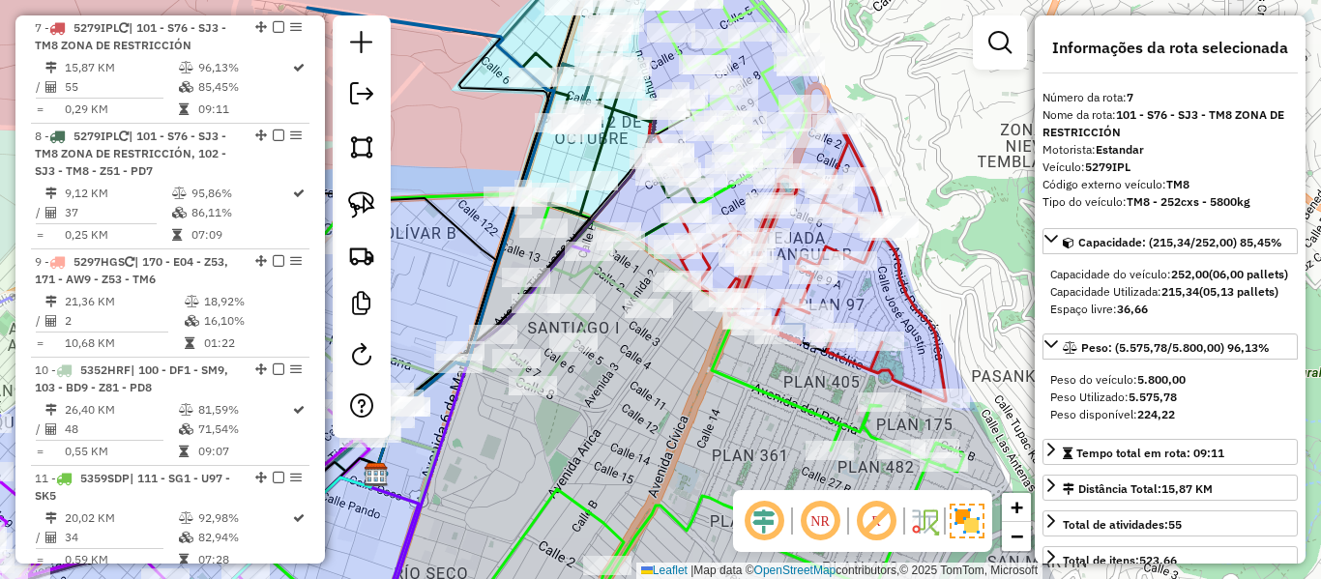
click at [899, 285] on icon at bounding box center [797, 253] width 297 height 295
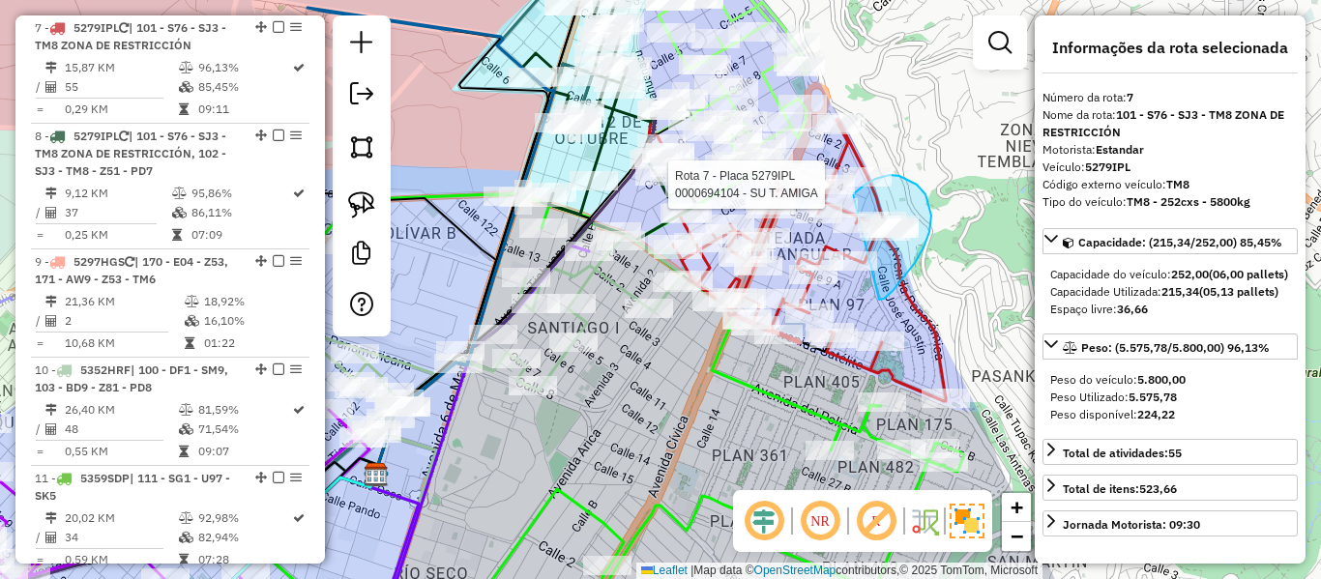
click at [840, 228] on div "Rota 7 - Placa 5279IPL 0000912684 - DALIA GIOVANA C Rota 7 - Placa 5279IPL 0000…" at bounding box center [660, 289] width 1321 height 579
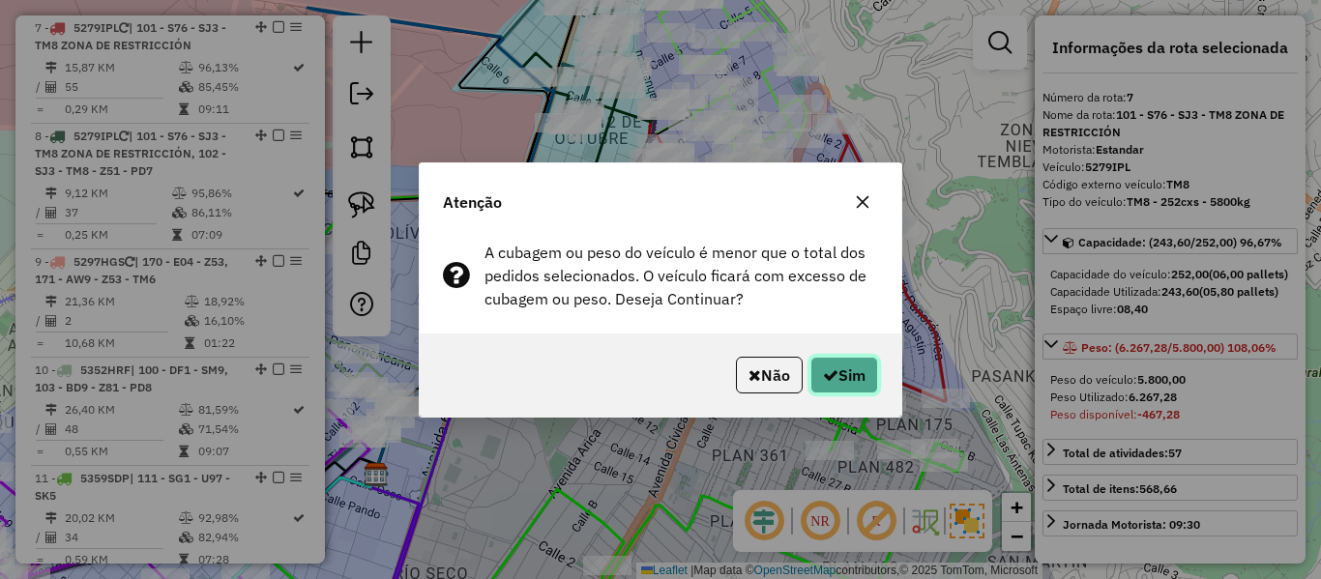
click at [860, 357] on button "Sim" at bounding box center [845, 375] width 68 height 37
select select "**********"
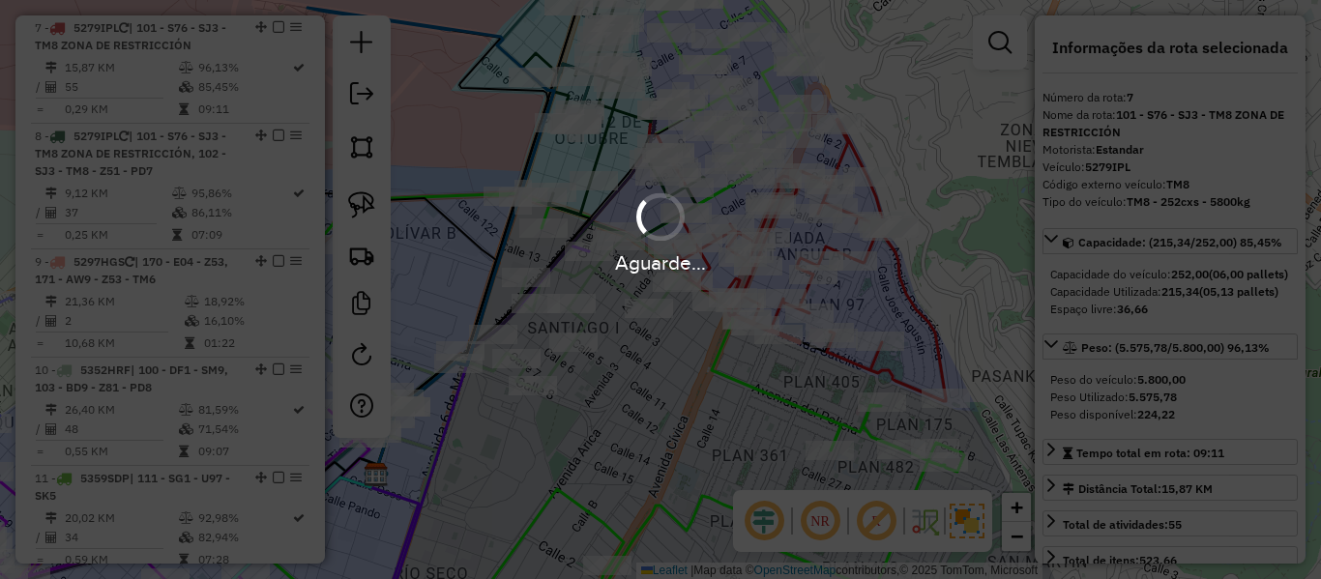
click at [860, 357] on hb-app "Aguarde... Pop-up bloqueado! Seu navegador bloqueou automáticamente a abertura …" at bounding box center [660, 289] width 1321 height 579
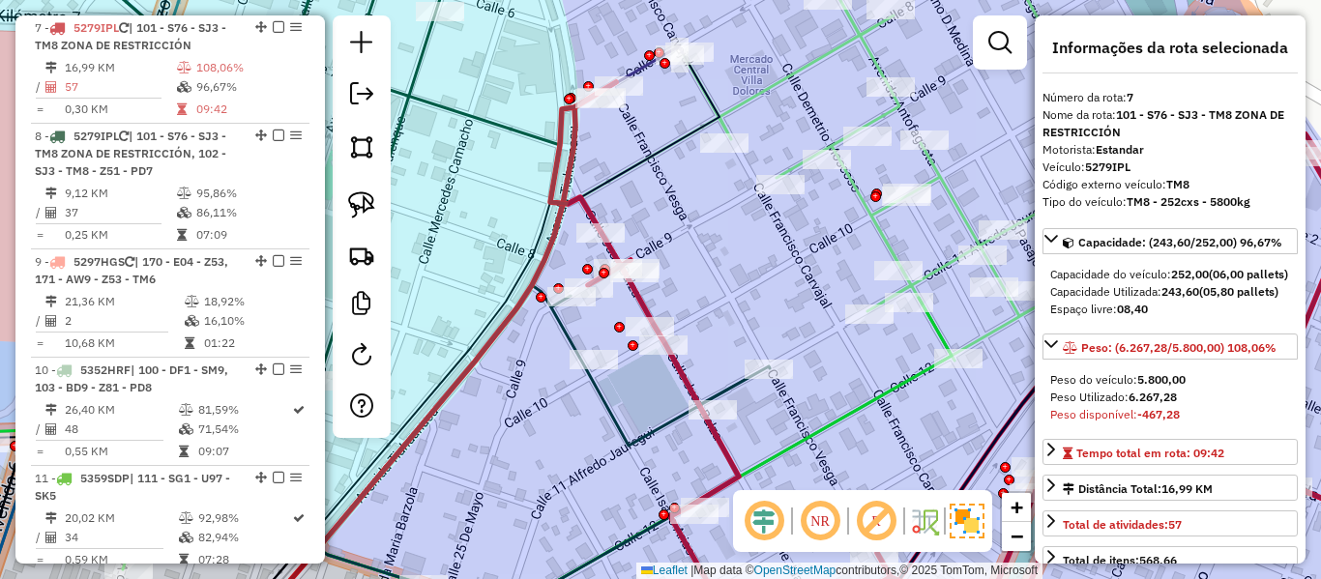
click at [595, 205] on icon at bounding box center [1001, 359] width 903 height 555
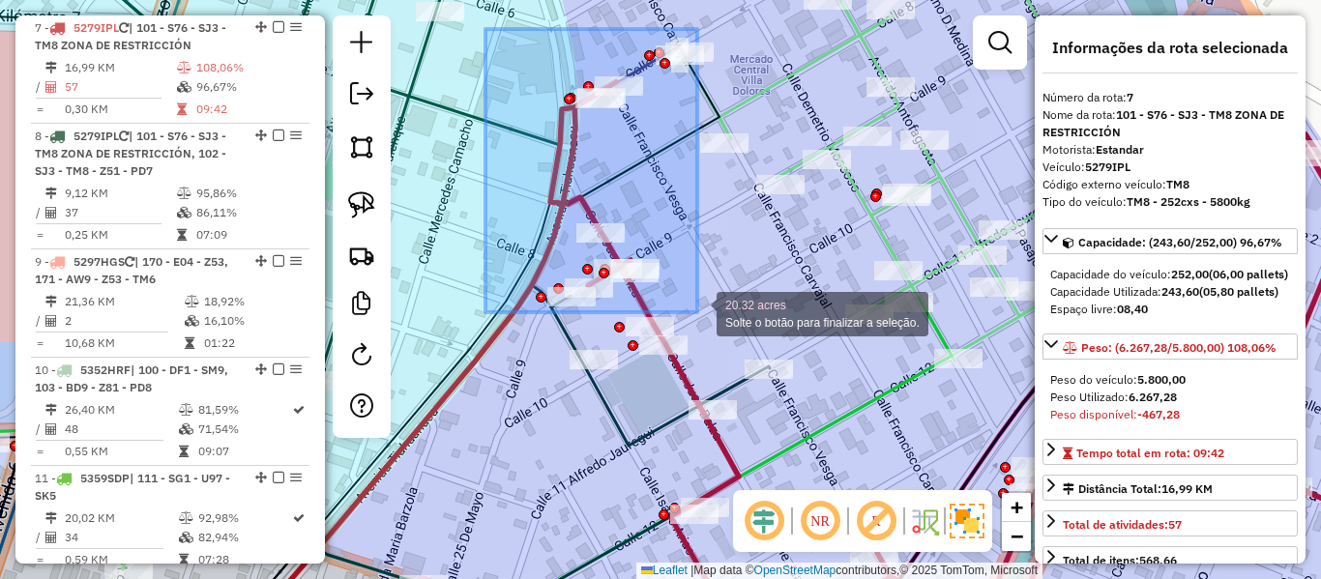
drag, startPoint x: 488, startPoint y: 34, endPoint x: 702, endPoint y: 320, distance: 357.9
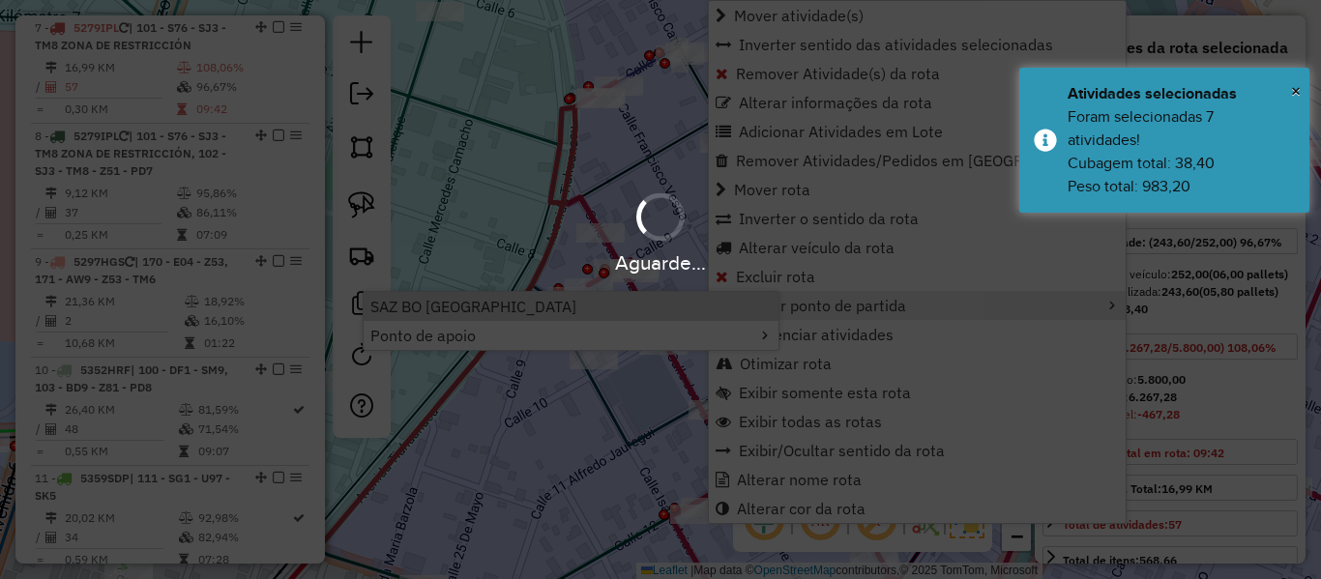
click at [644, 216] on div at bounding box center [661, 217] width 57 height 57
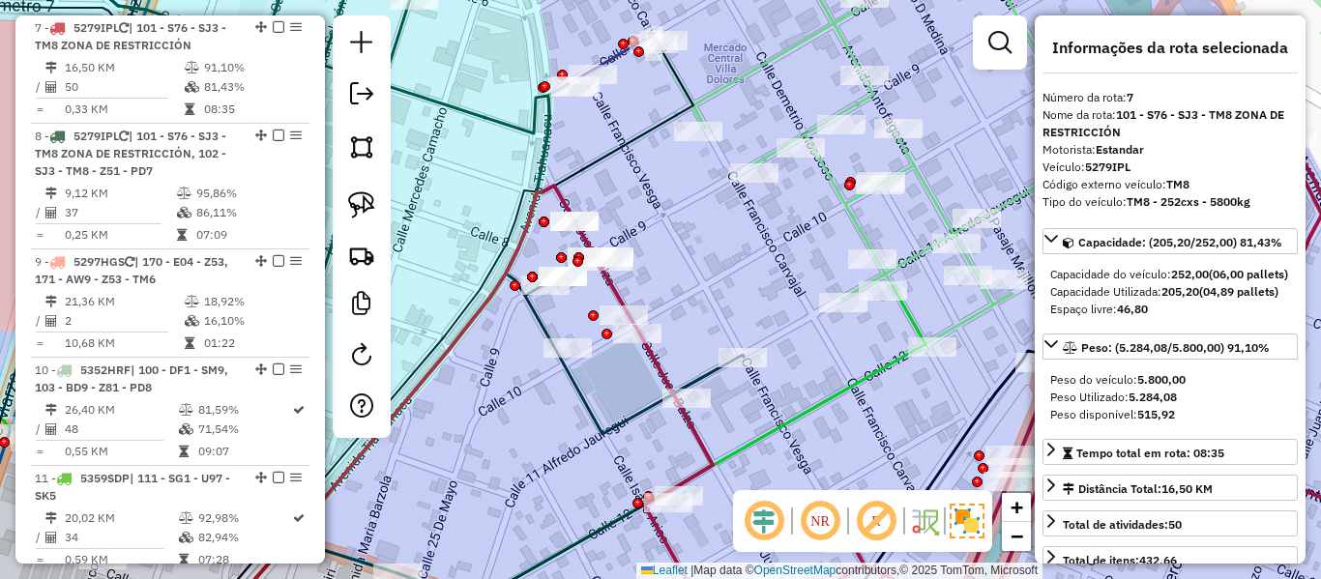
drag, startPoint x: 748, startPoint y: 271, endPoint x: 540, endPoint y: 146, distance: 242.5
click at [535, 146] on div "Janela de atendimento Grade de atendimento Capacidade Transportadoras Veículos …" at bounding box center [660, 289] width 1321 height 579
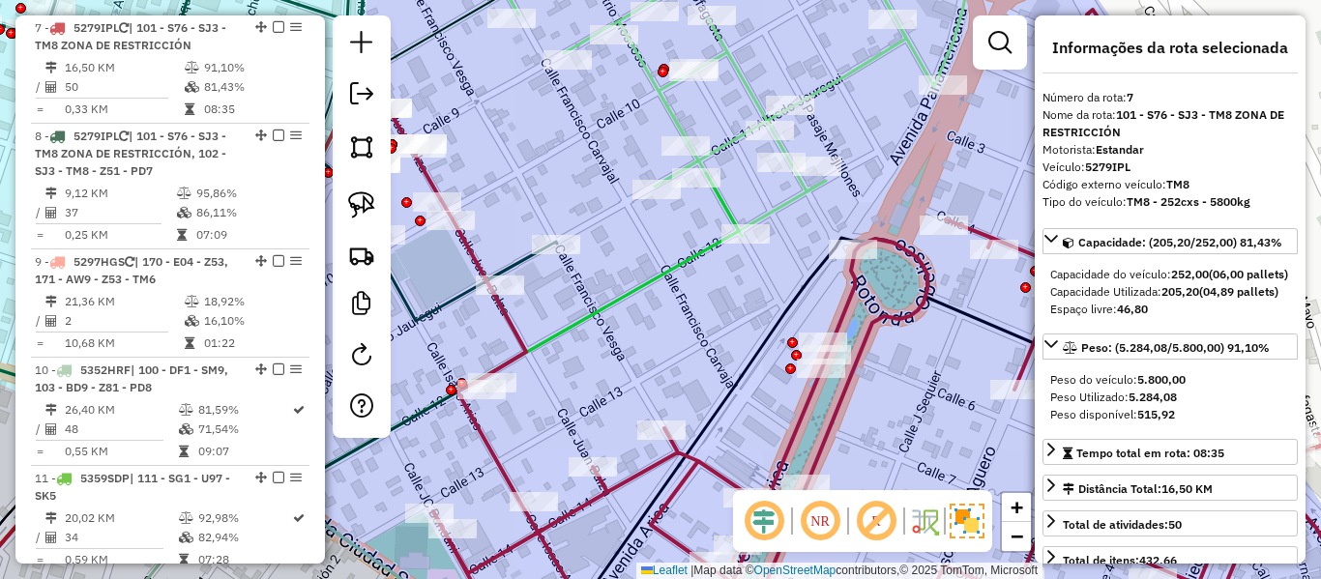
click at [848, 288] on icon at bounding box center [887, 324] width 908 height 628
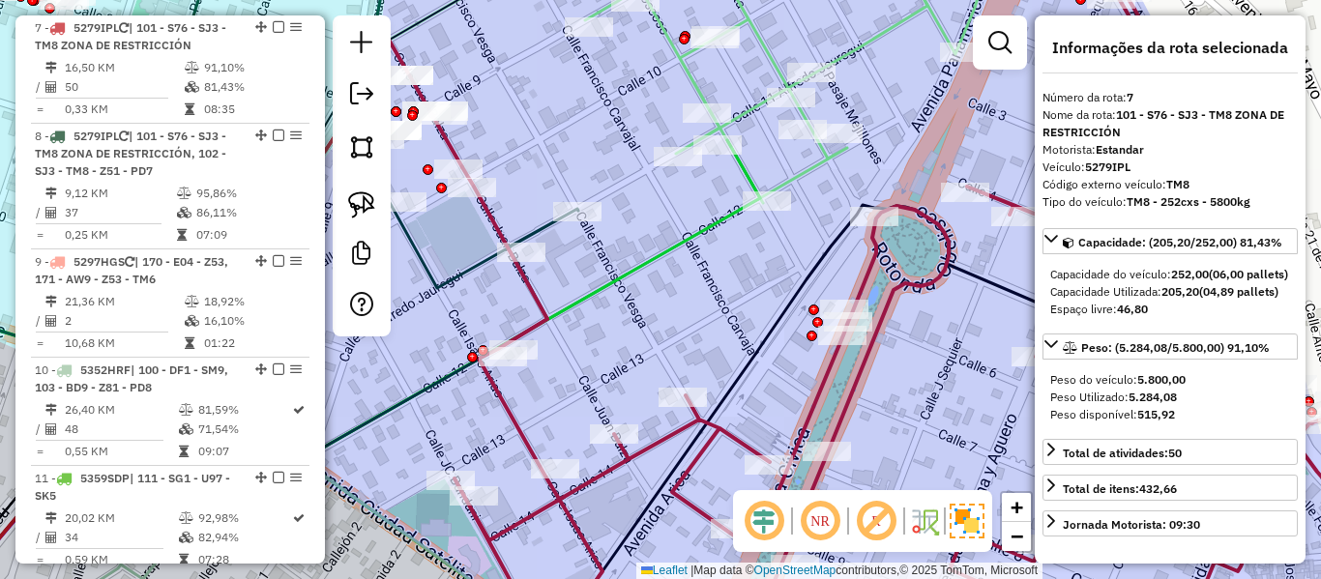
drag, startPoint x: 846, startPoint y: 273, endPoint x: 866, endPoint y: 249, distance: 31.0
click at [877, 245] on div "Janela de atendimento Grade de atendimento Capacidade Transportadoras Veículos …" at bounding box center [660, 289] width 1321 height 579
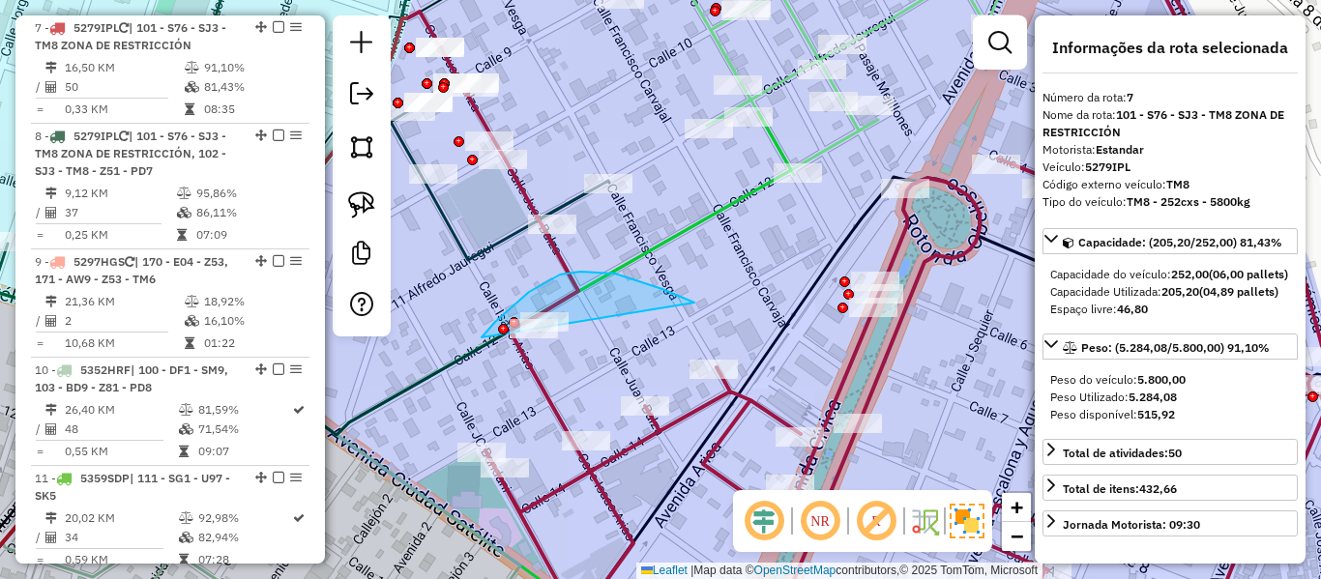
drag, startPoint x: 663, startPoint y: 289, endPoint x: 562, endPoint y: 406, distance: 154.3
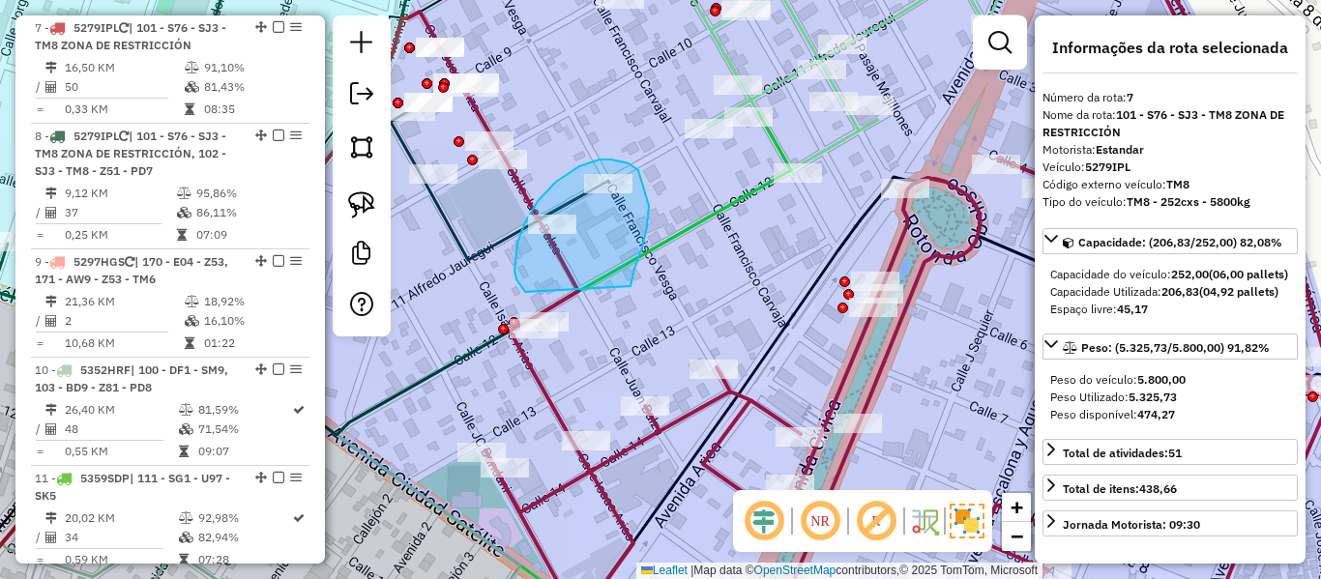
drag, startPoint x: 635, startPoint y: 269, endPoint x: 545, endPoint y: 304, distance: 96.5
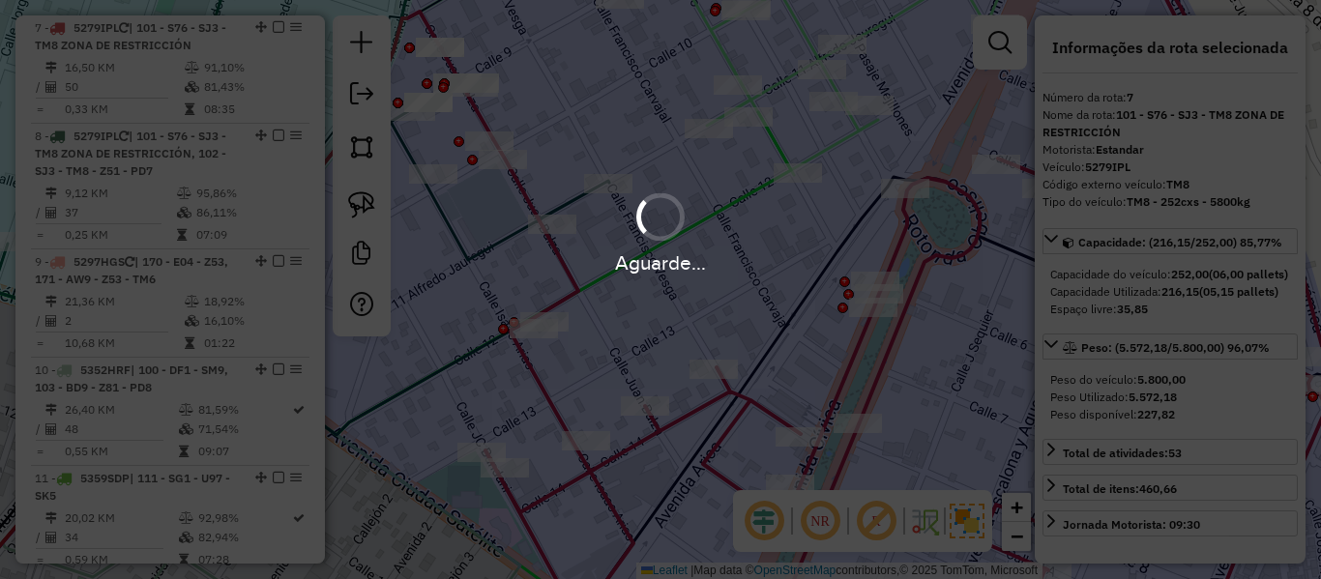
select select "**********"
click at [792, 312] on div "Aguarde..." at bounding box center [660, 289] width 1321 height 579
click at [845, 355] on div "Aguarde..." at bounding box center [660, 289] width 1321 height 579
click at [853, 349] on div "Aguarde..." at bounding box center [660, 289] width 1321 height 579
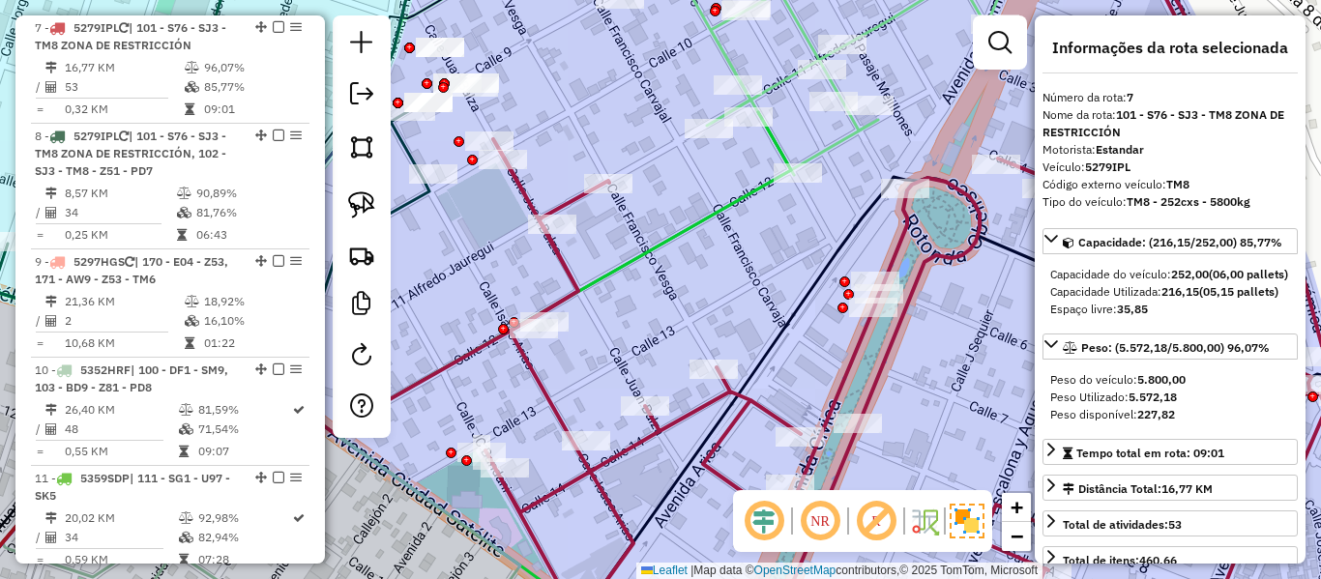
click at [858, 348] on icon at bounding box center [950, 293] width 929 height 689
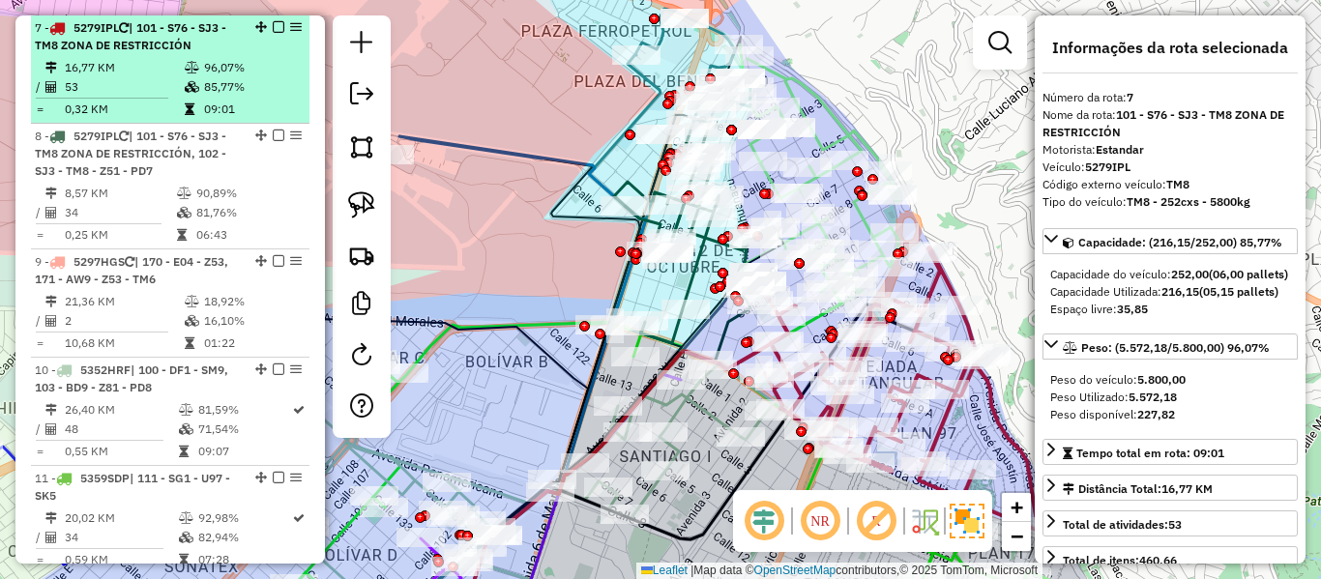
click at [275, 28] on em at bounding box center [279, 27] width 12 height 12
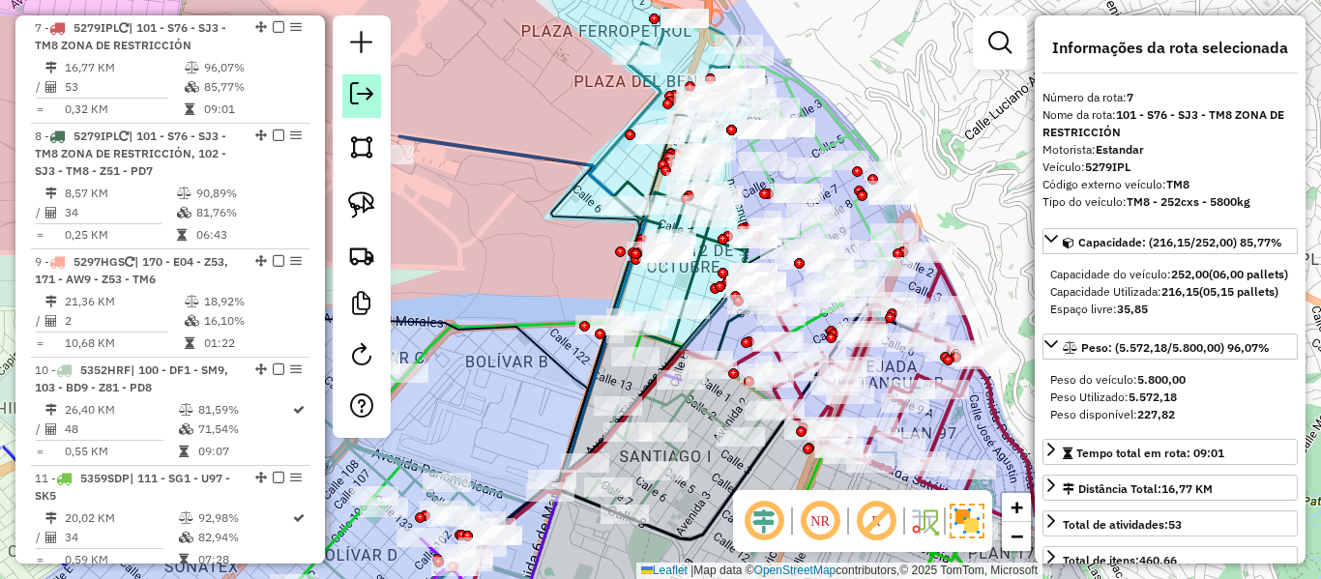
scroll to position [1248, 0]
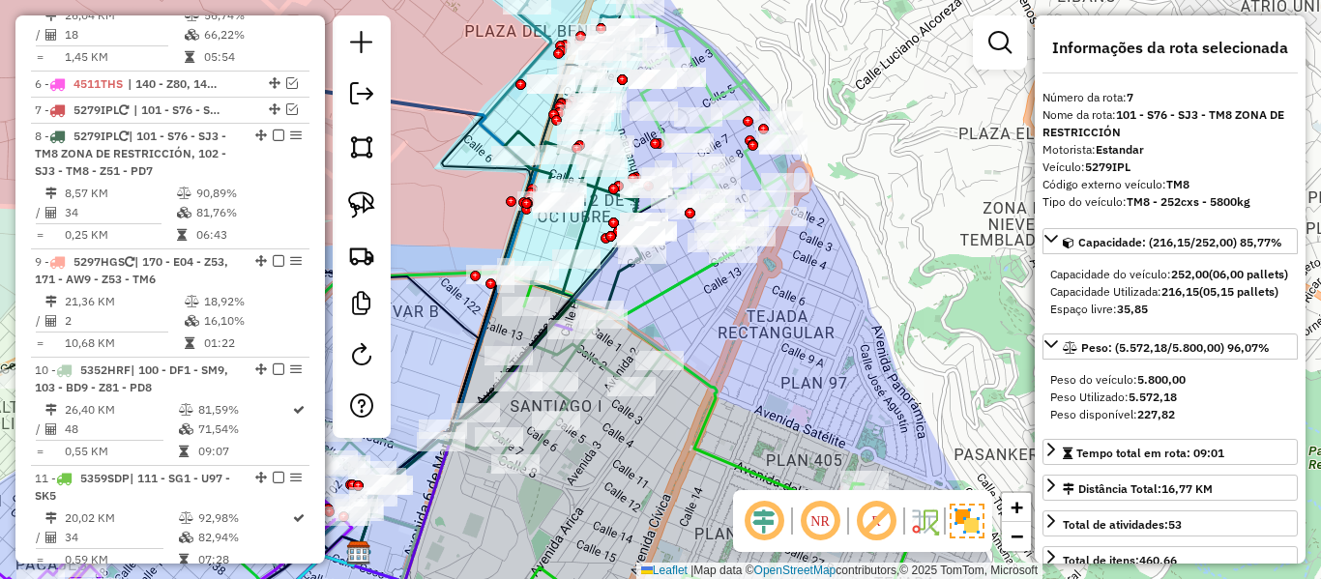
drag, startPoint x: 872, startPoint y: 364, endPoint x: 773, endPoint y: 337, distance: 102.3
click at [774, 336] on div "Janela de atendimento Grade de atendimento Capacidade Transportadoras Veículos …" at bounding box center [660, 289] width 1321 height 579
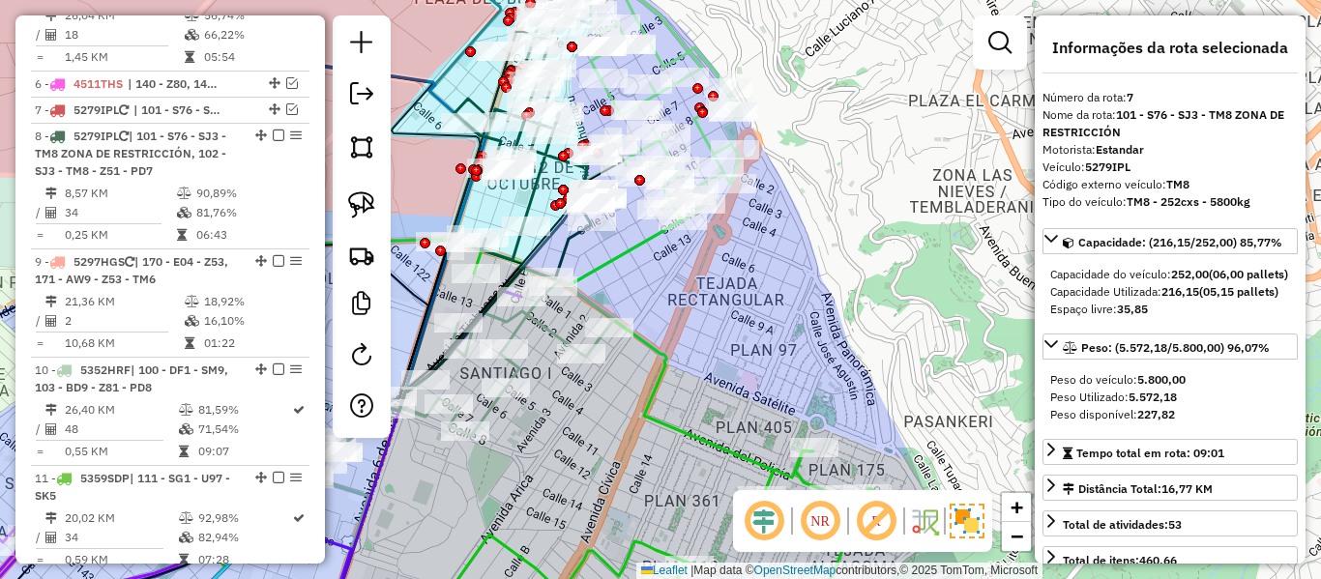
drag, startPoint x: 770, startPoint y: 235, endPoint x: 794, endPoint y: 311, distance: 79.2
click at [793, 311] on div "Janela de atendimento Grade de atendimento Capacidade Transportadoras Veículos …" at bounding box center [660, 289] width 1321 height 579
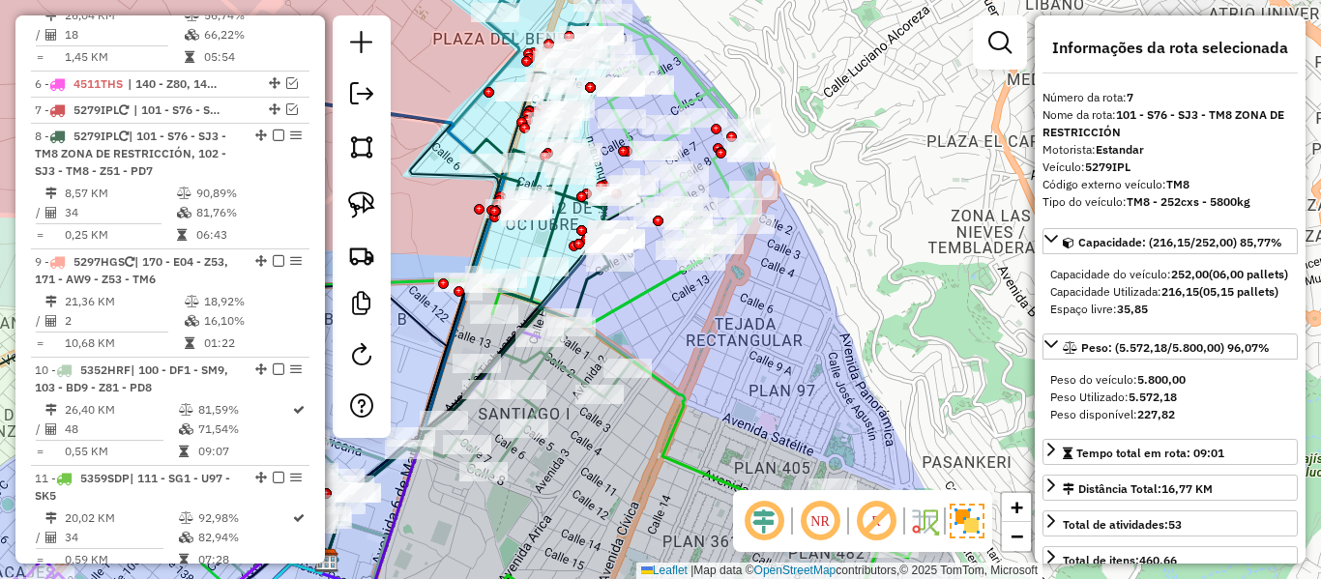
click at [709, 172] on icon at bounding box center [679, 132] width 161 height 260
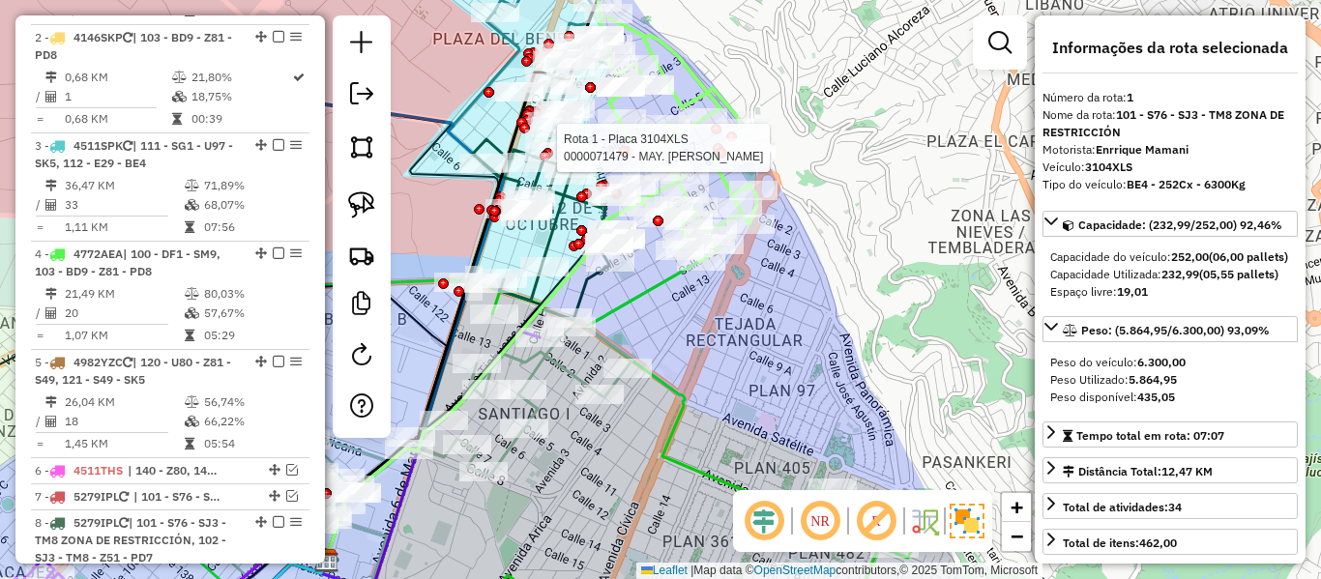
scroll to position [762, 0]
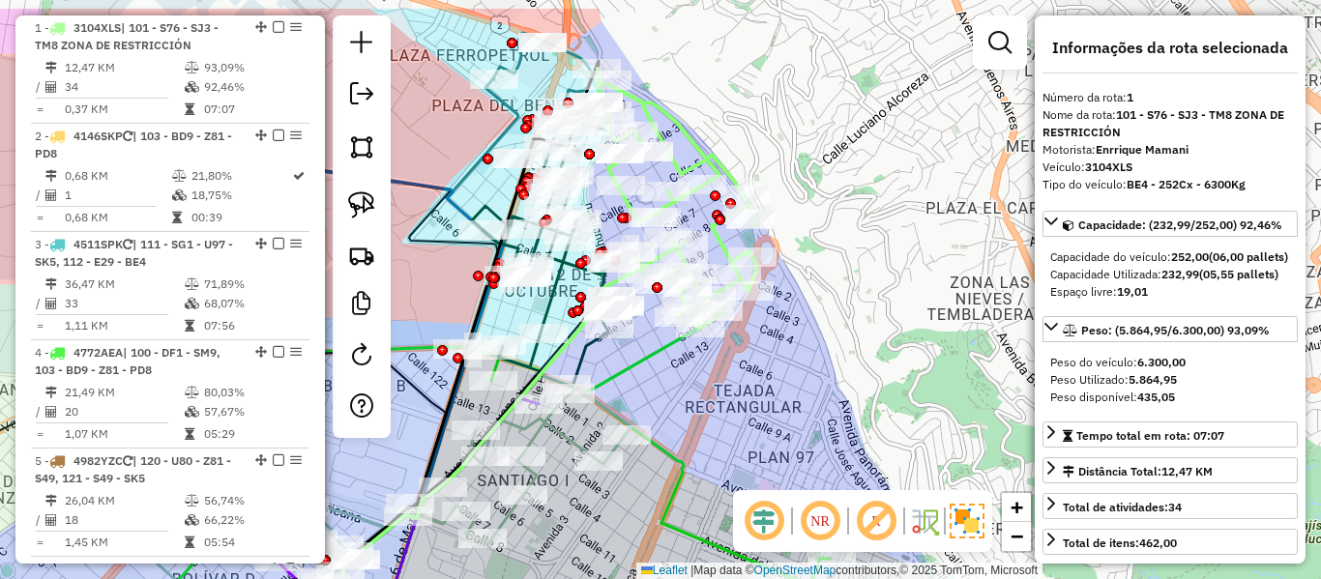
drag, startPoint x: 807, startPoint y: 328, endPoint x: 803, endPoint y: 385, distance: 57.2
click at [808, 384] on div "Janela de atendimento Grade de atendimento Capacidade Transportadoras Veículos …" at bounding box center [660, 289] width 1321 height 579
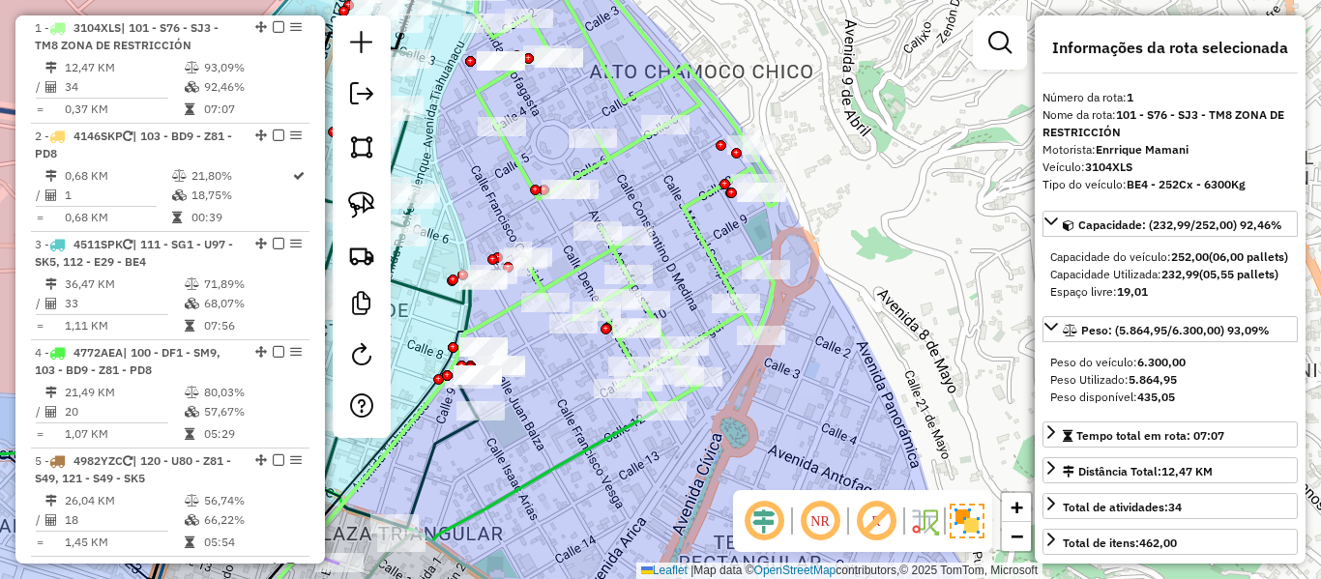
click at [711, 254] on icon at bounding box center [619, 177] width 313 height 470
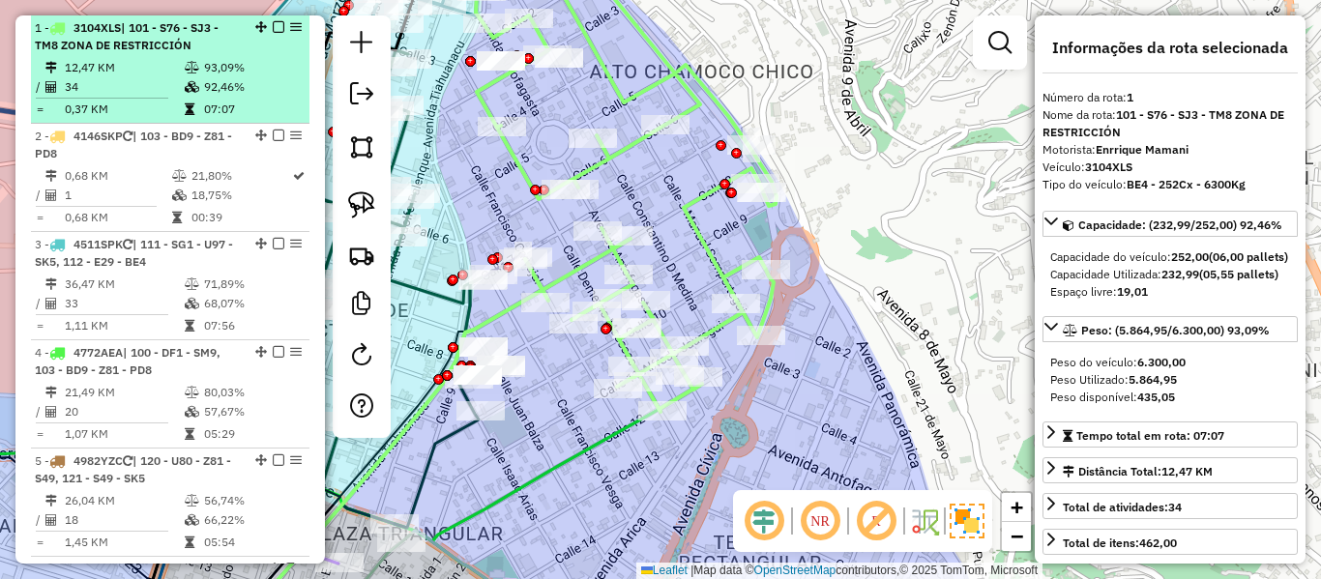
click at [80, 43] on span "| 101 - S76 - SJ3 - TM8 ZONA DE RESTRICCIÓN" at bounding box center [127, 36] width 184 height 32
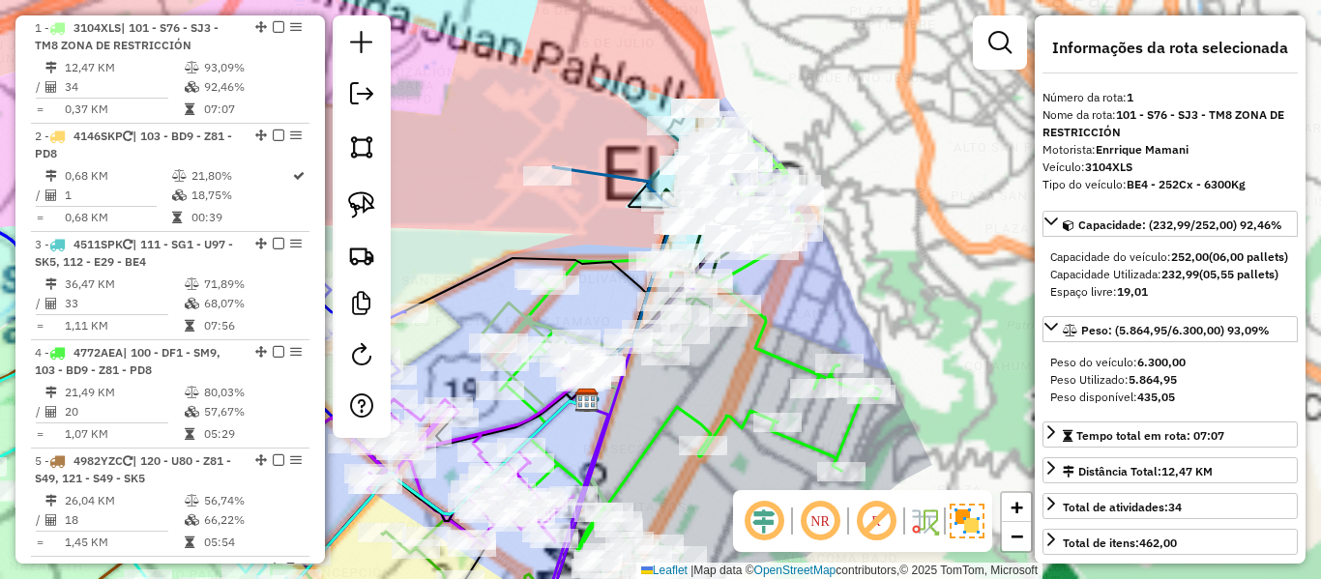
scroll to position [2898, 0]
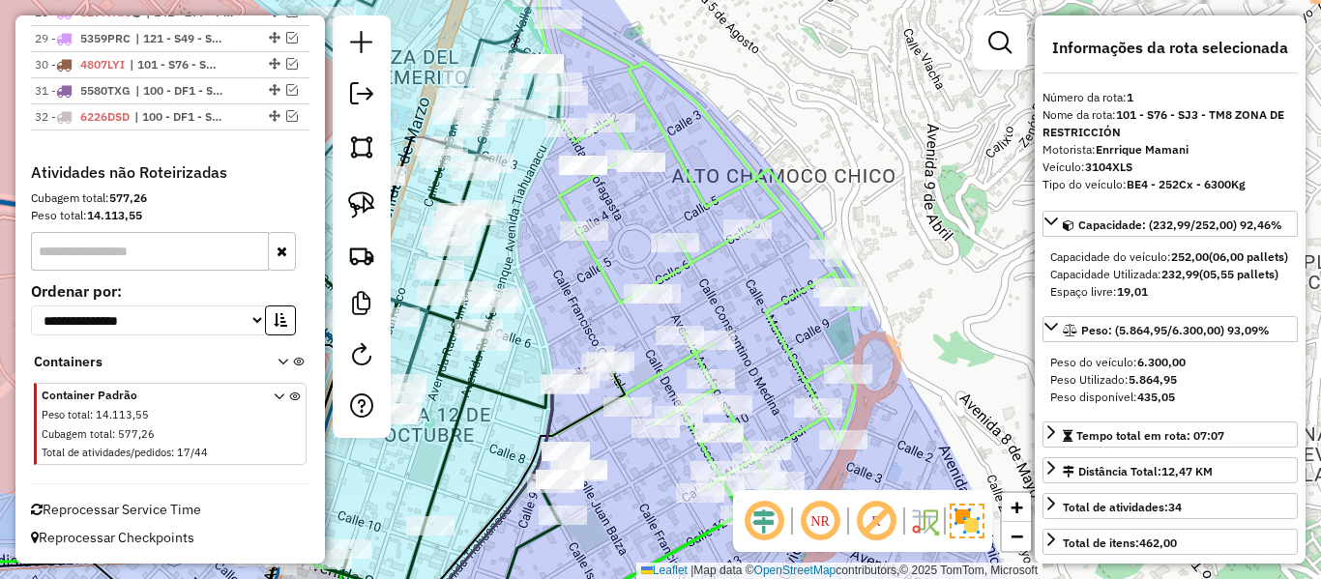
click at [761, 170] on icon at bounding box center [699, 256] width 320 height 519
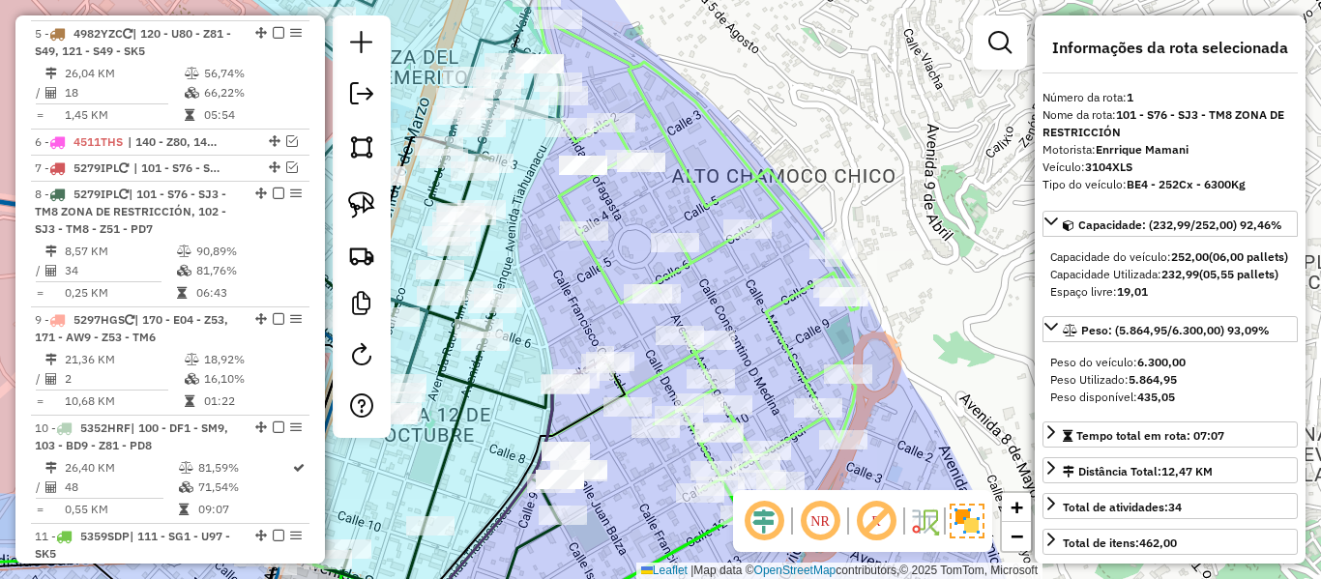
scroll to position [762, 0]
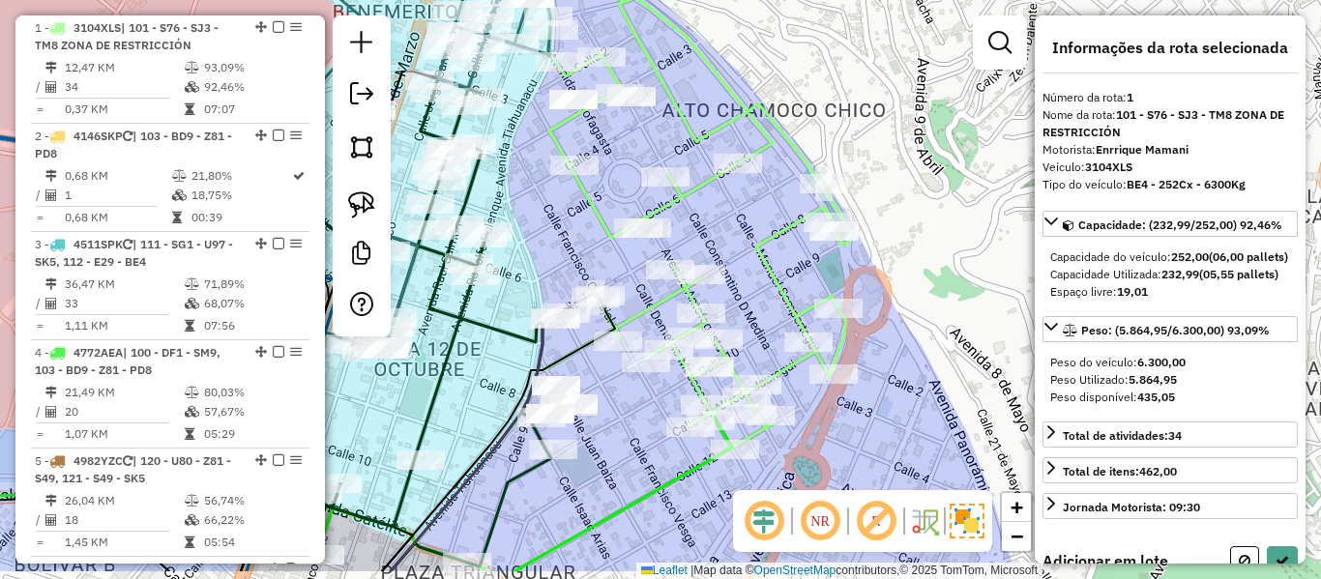
drag, startPoint x: 760, startPoint y: 194, endPoint x: 745, endPoint y: 122, distance: 74.2
click at [748, 119] on icon at bounding box center [689, 190] width 320 height 519
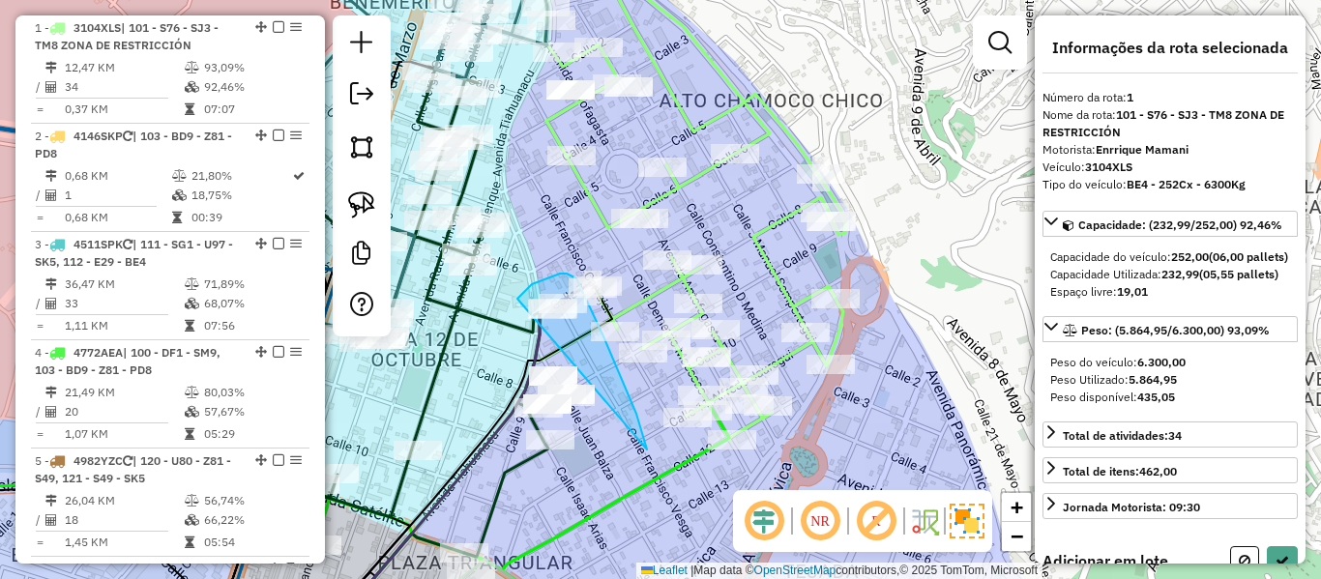
drag, startPoint x: 628, startPoint y: 395, endPoint x: 554, endPoint y: 498, distance: 127.0
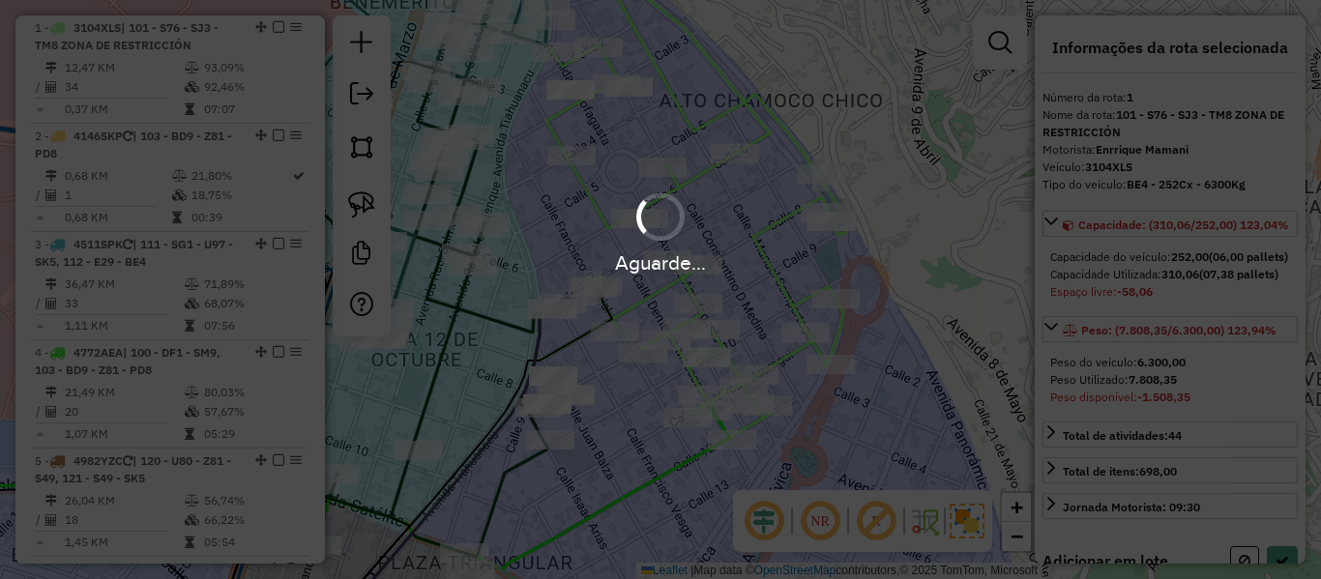
select select "**********"
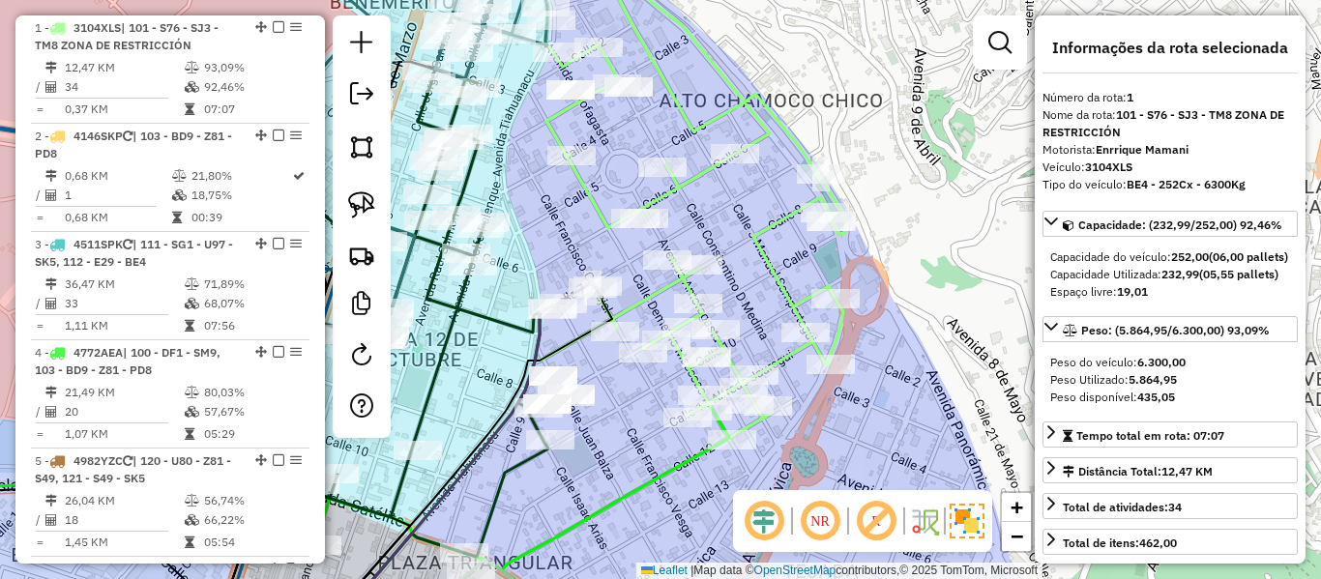
click at [762, 261] on icon at bounding box center [686, 191] width 319 height 499
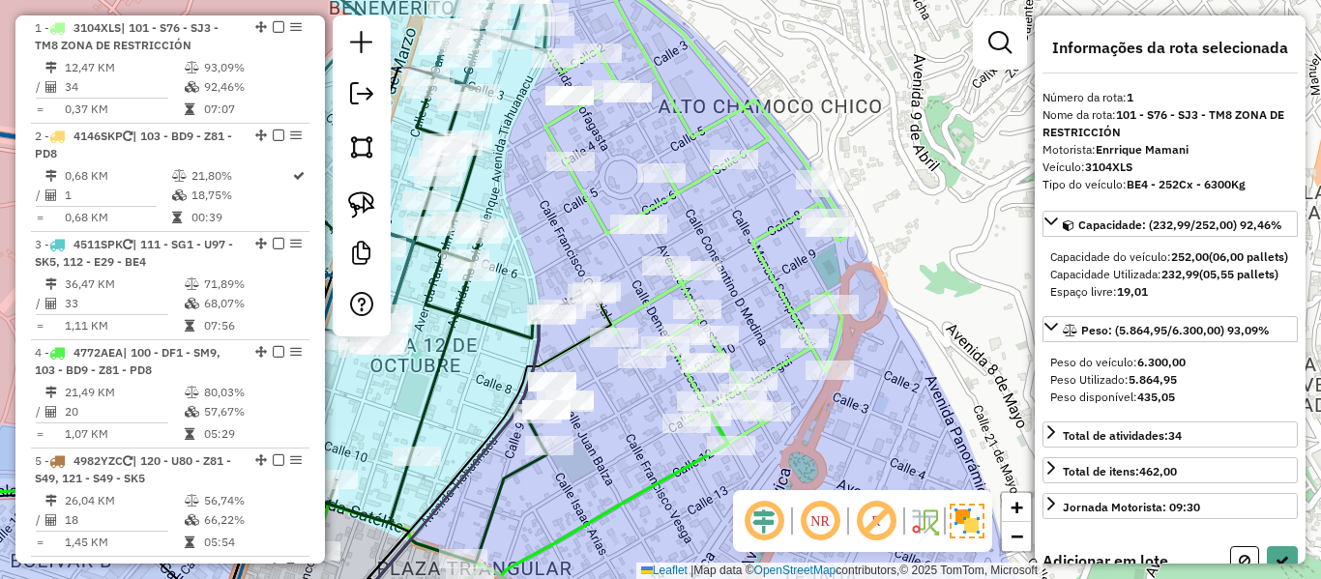
drag, startPoint x: 733, startPoint y: 220, endPoint x: 722, endPoint y: 289, distance: 70.6
click at [722, 289] on div "Janela de atendimento Grade de atendimento Capacidade Transportadoras Veículos …" at bounding box center [660, 289] width 1321 height 579
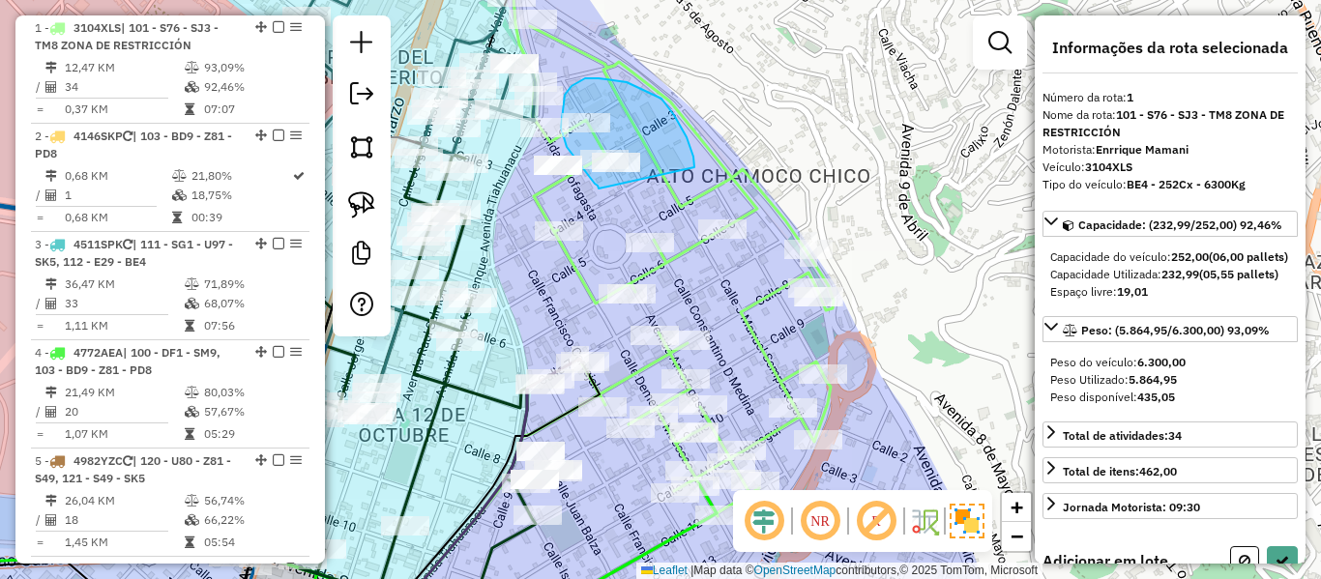
drag, startPoint x: 687, startPoint y: 137, endPoint x: 637, endPoint y: 209, distance: 87.5
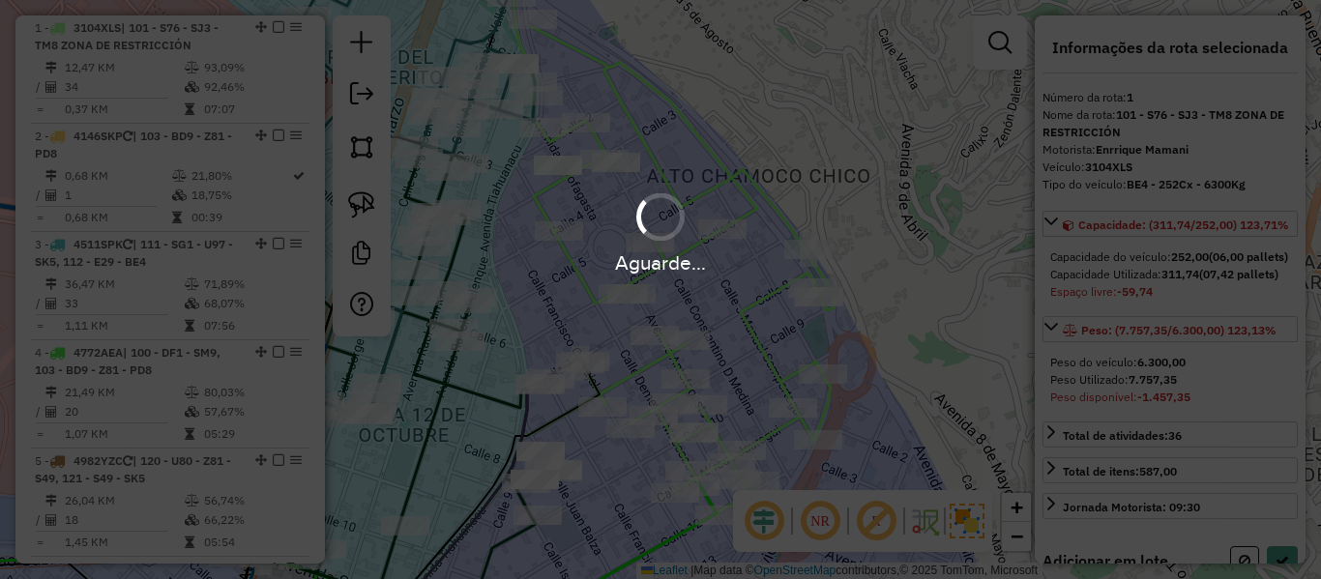
select select "**********"
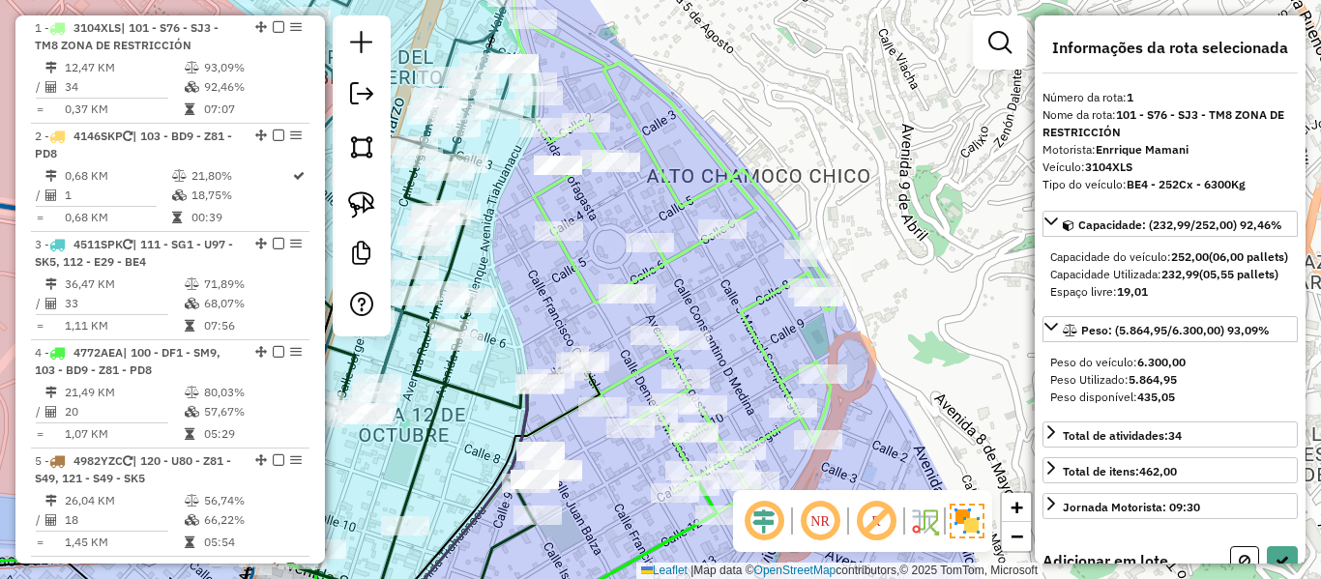
drag, startPoint x: 670, startPoint y: 131, endPoint x: 651, endPoint y: -8, distance: 139.7
click at [651, 0] on html "Aguarde... Pop-up bloqueado! Seu navegador bloqueou automáticamente a abertura …" at bounding box center [660, 289] width 1321 height 579
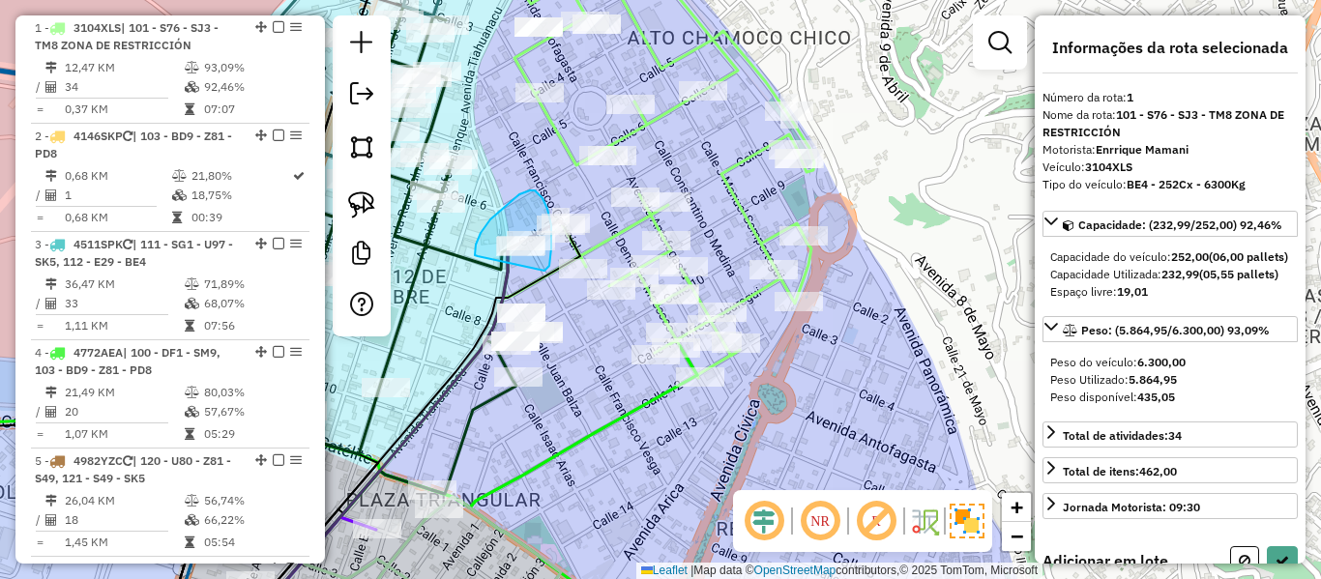
drag, startPoint x: 549, startPoint y: 266, endPoint x: 490, endPoint y: 258, distance: 59.5
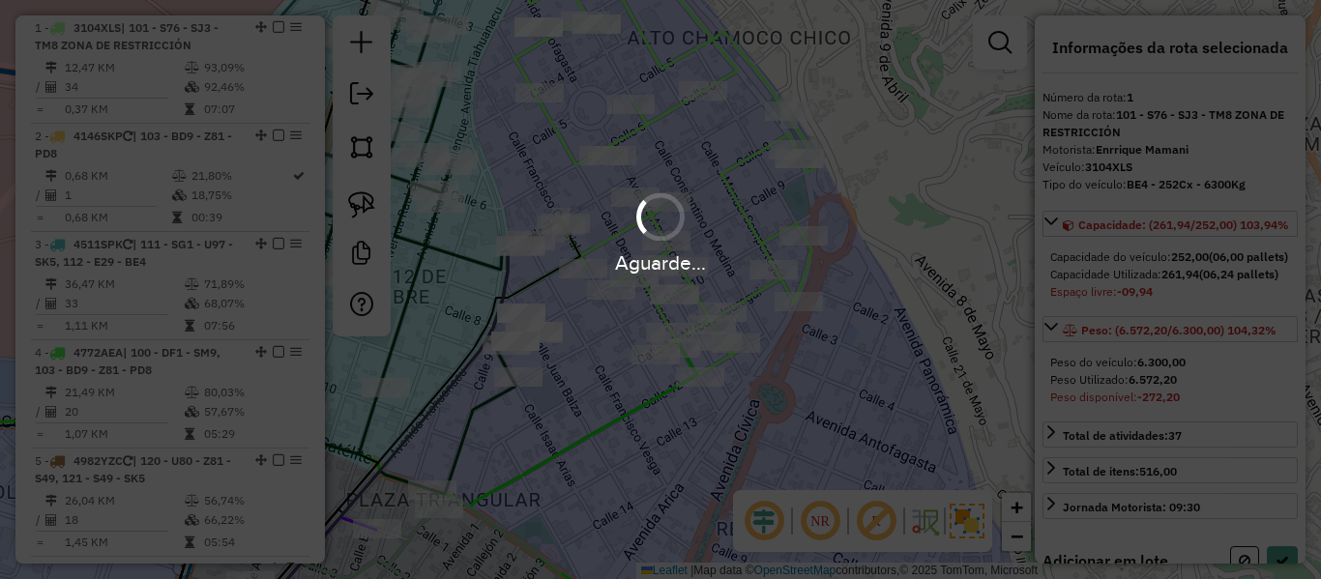
select select "**********"
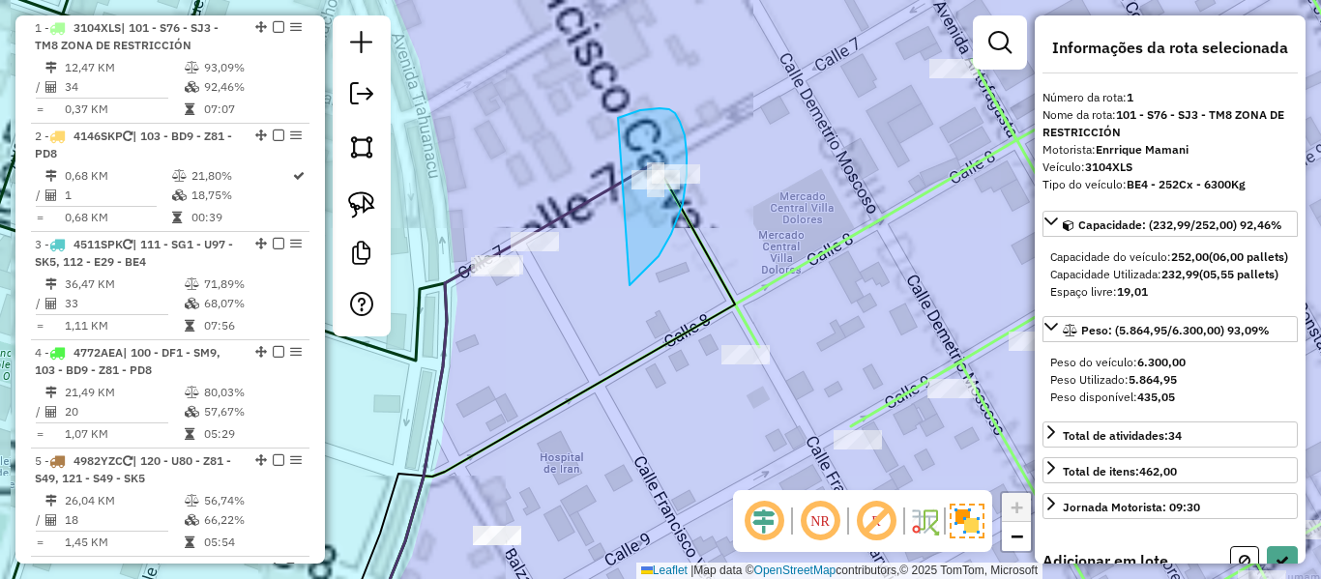
drag, startPoint x: 634, startPoint y: 281, endPoint x: 584, endPoint y: 147, distance: 142.3
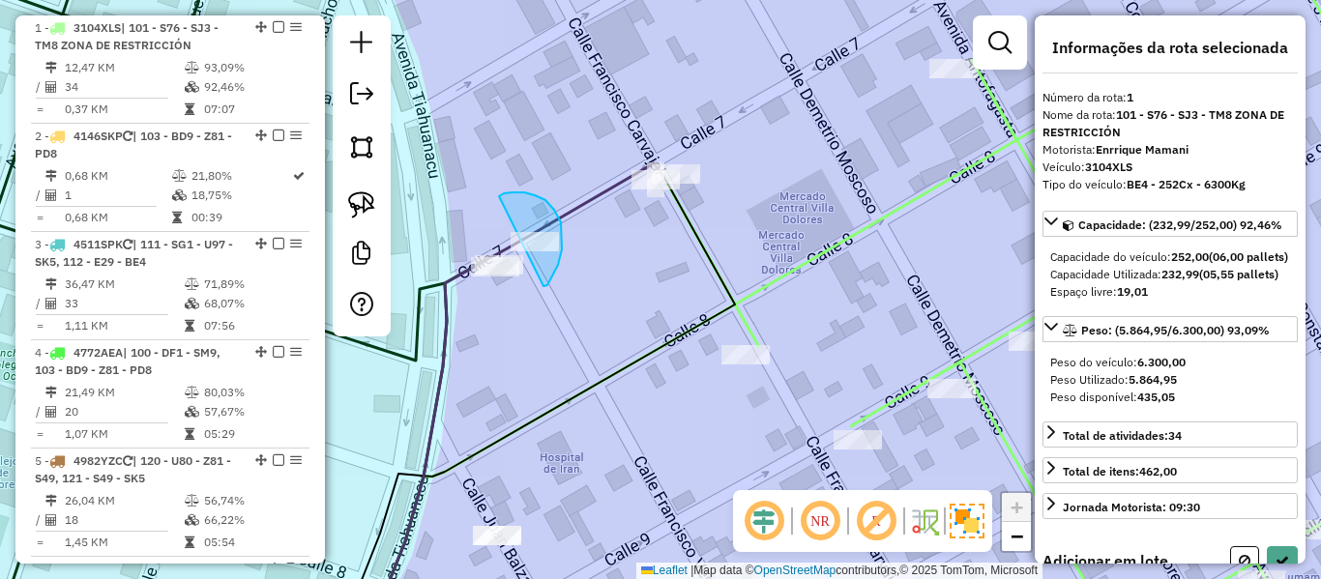
drag, startPoint x: 546, startPoint y: 200, endPoint x: 502, endPoint y: 207, distance: 44.1
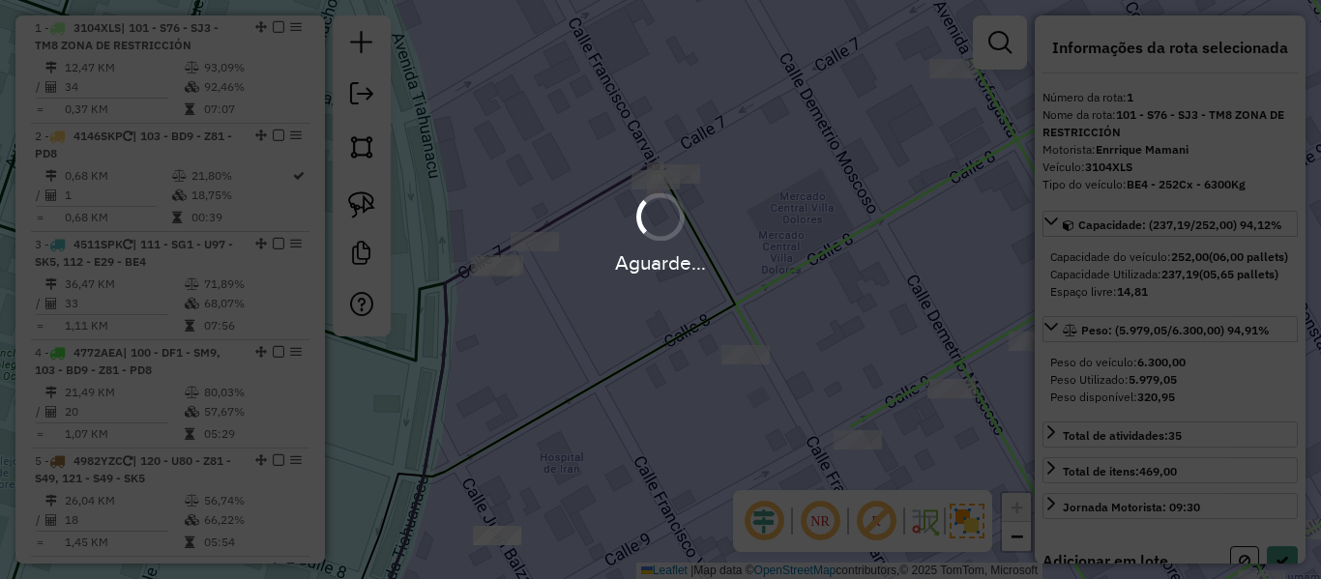
select select "**********"
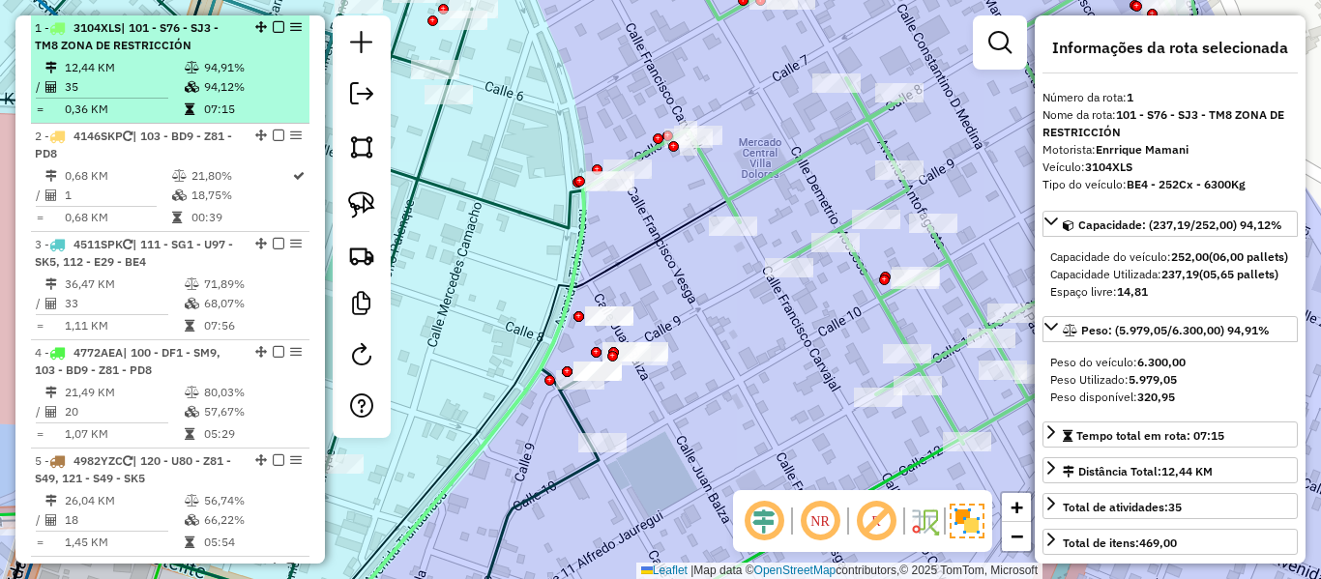
click at [273, 27] on em at bounding box center [279, 27] width 12 height 12
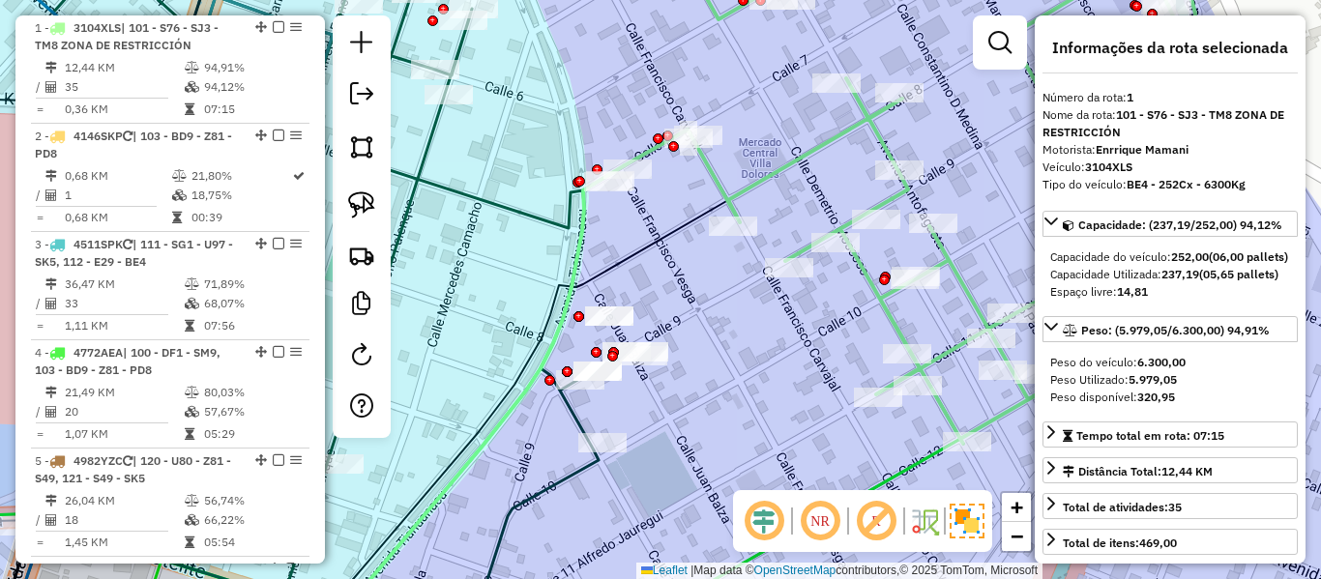
scroll to position [680, 0]
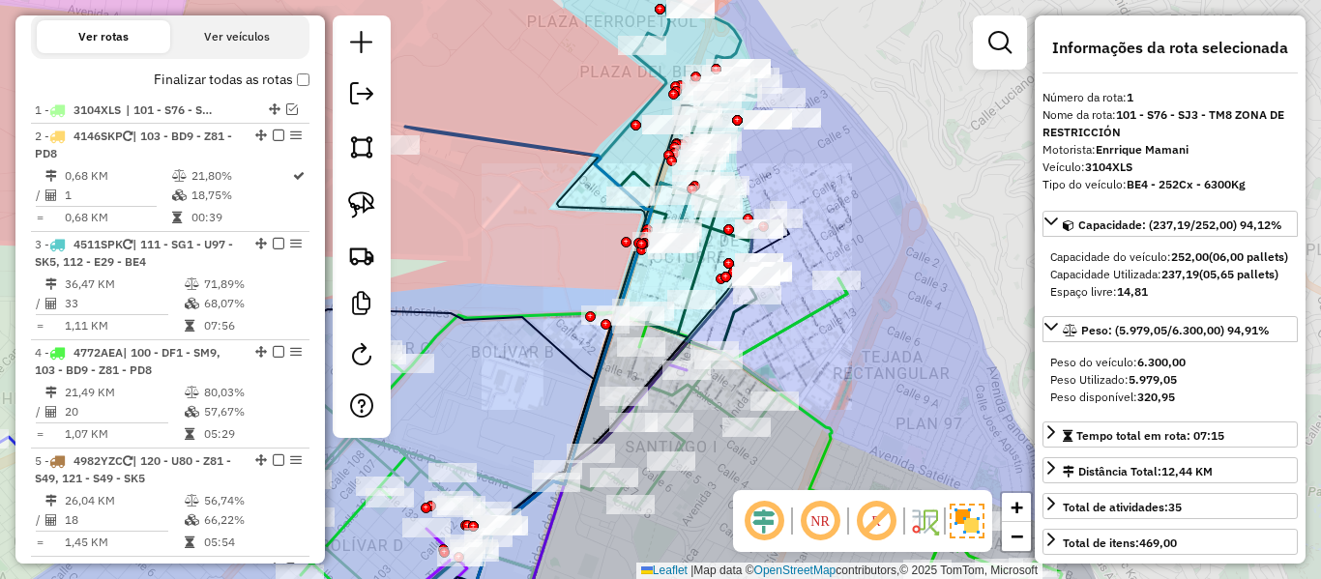
click at [862, 249] on div "Janela de atendimento Grade de atendimento Capacidade Transportadoras Veículos …" at bounding box center [660, 289] width 1321 height 579
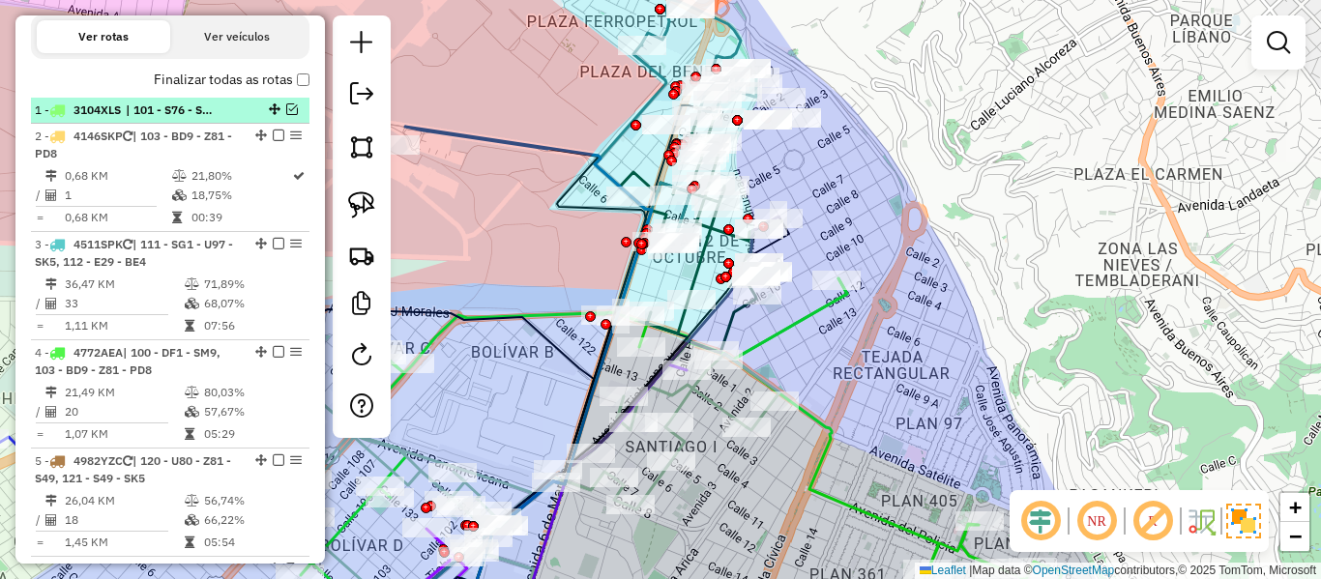
click at [286, 105] on em at bounding box center [292, 110] width 12 height 12
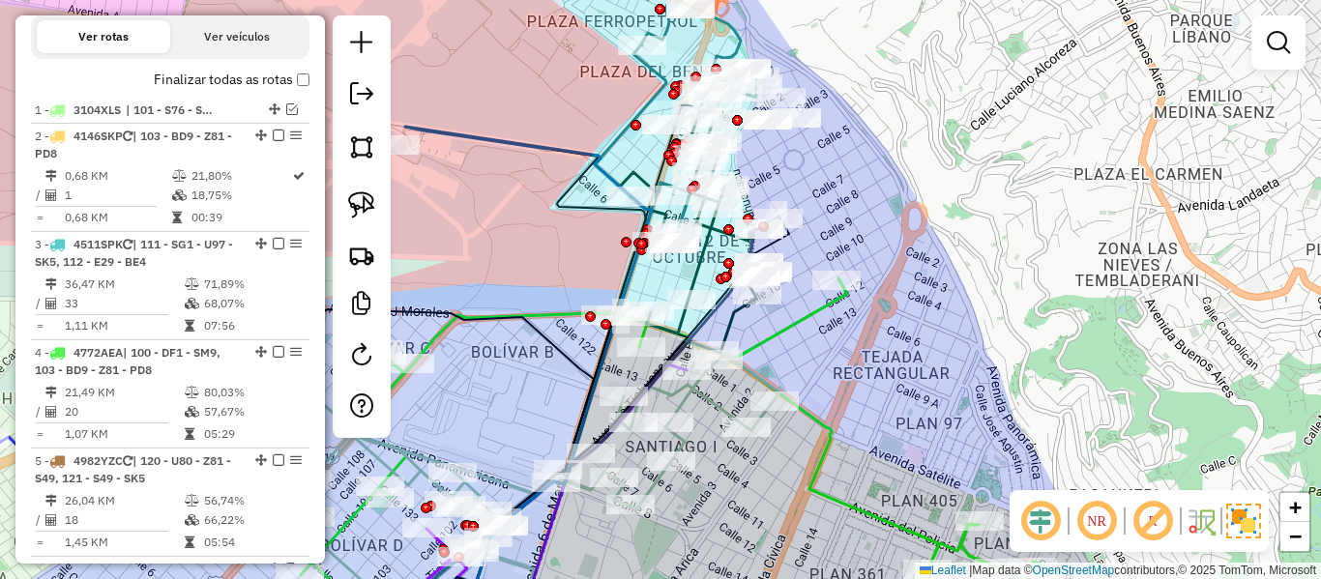
scroll to position [762, 0]
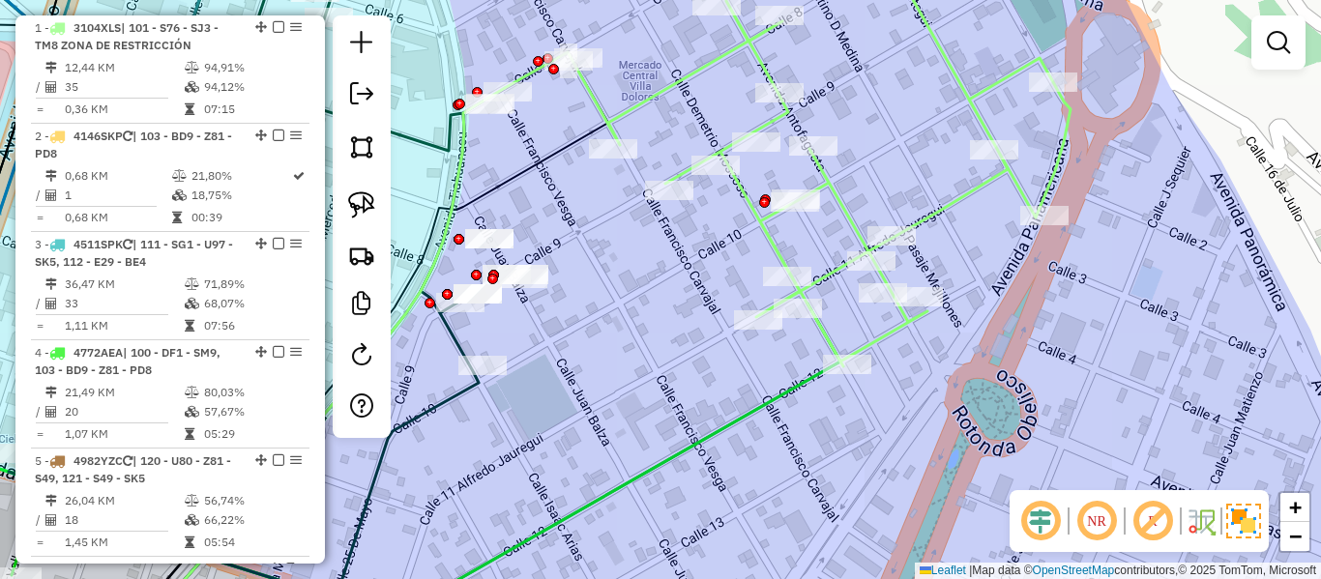
click at [926, 212] on icon at bounding box center [790, 154] width 571 height 425
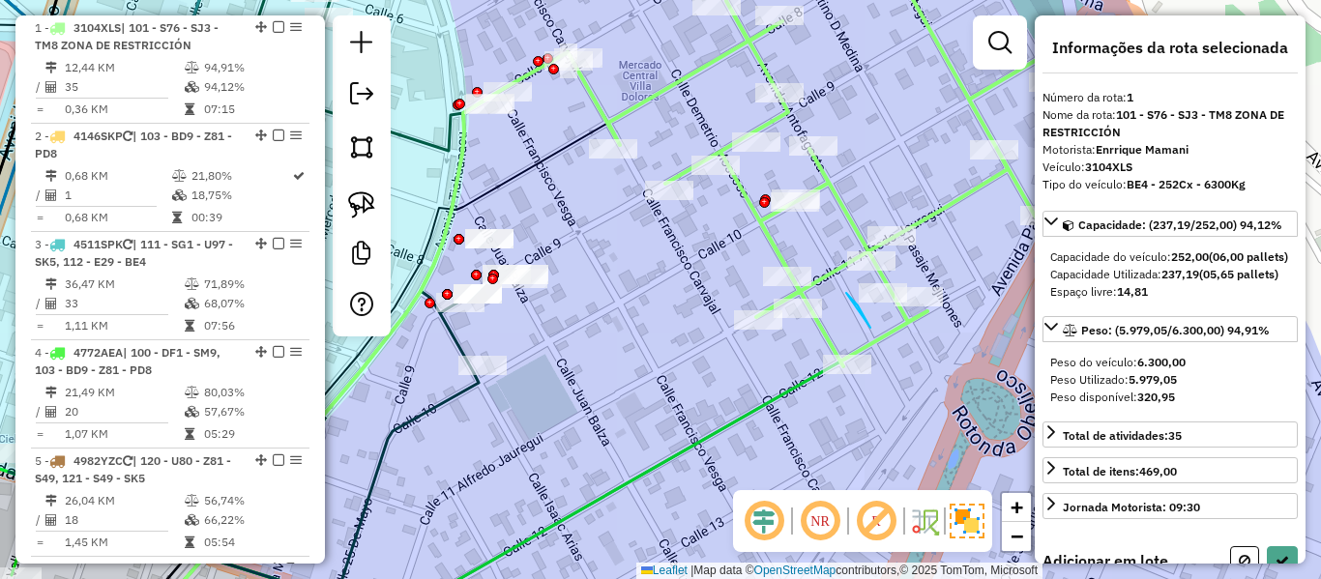
drag, startPoint x: 846, startPoint y: 293, endPoint x: 802, endPoint y: 354, distance: 75.5
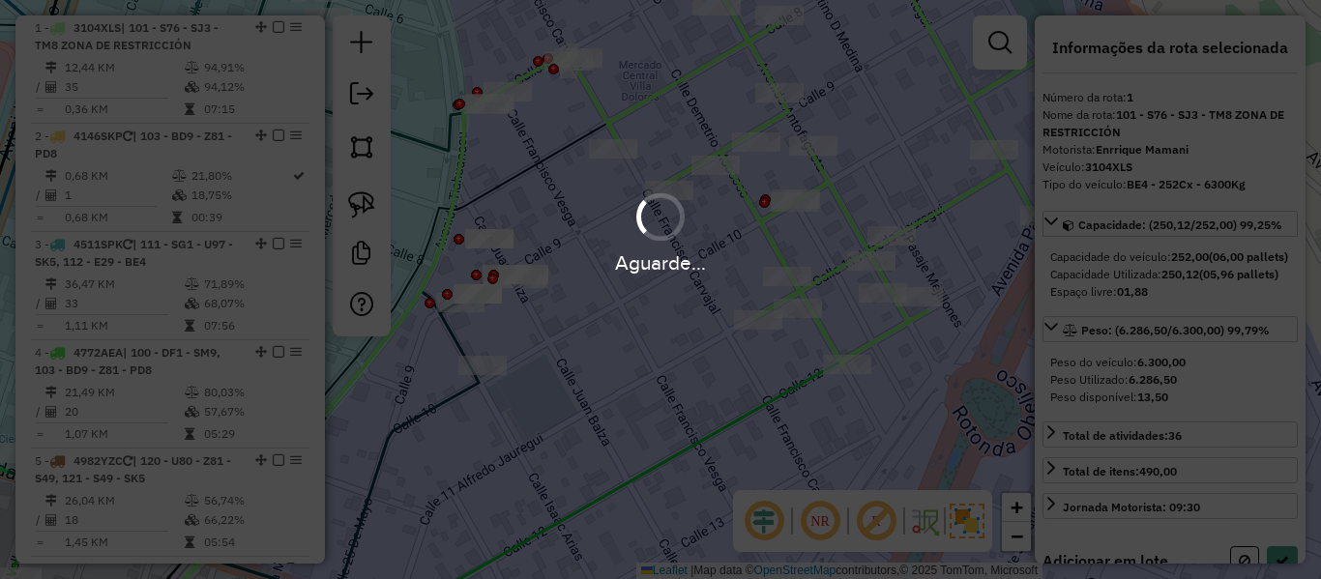
select select "**********"
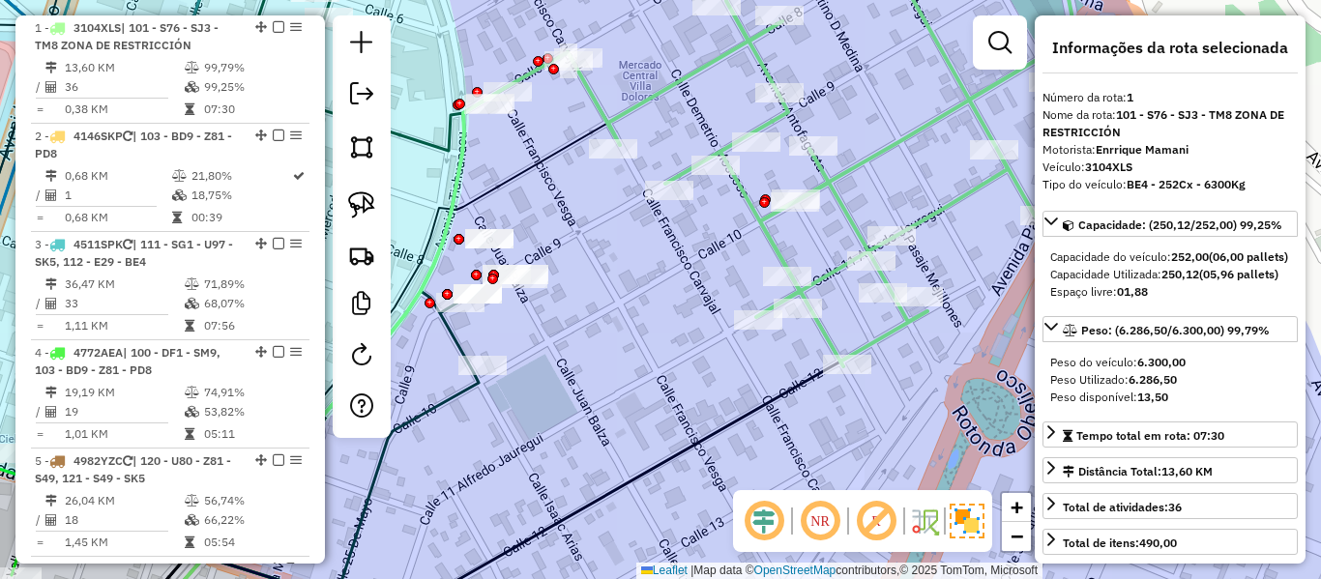
click at [273, 27] on em at bounding box center [279, 27] width 12 height 12
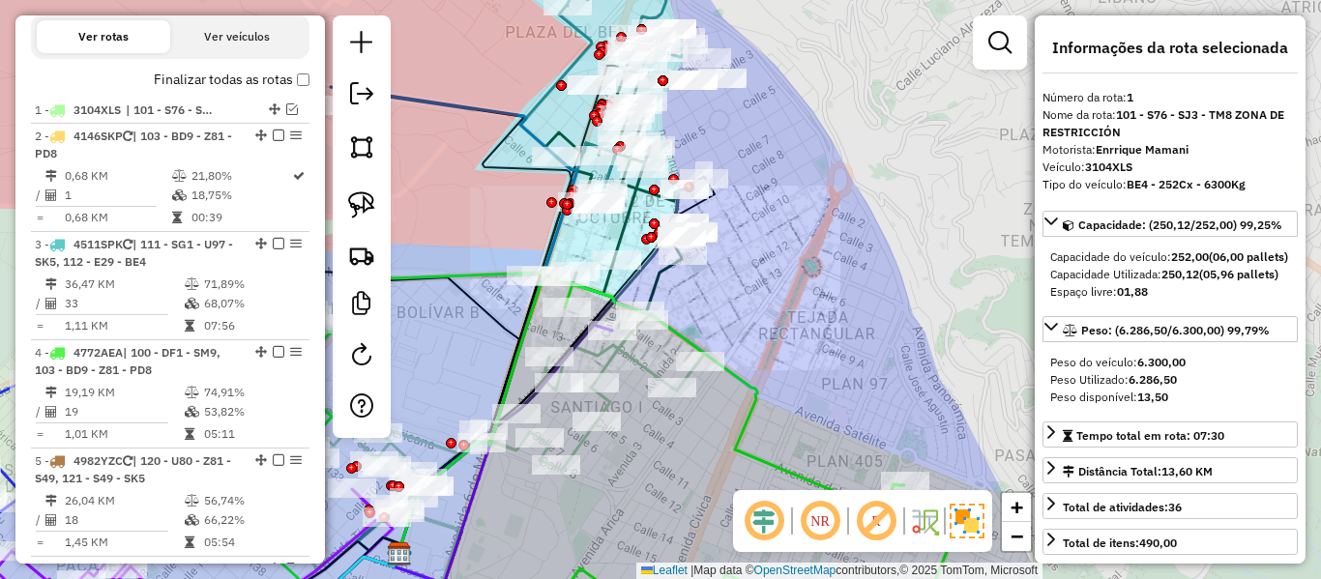
click at [761, 243] on div "Janela de atendimento Grade de atendimento Capacidade Transportadoras Veículos …" at bounding box center [660, 289] width 1321 height 579
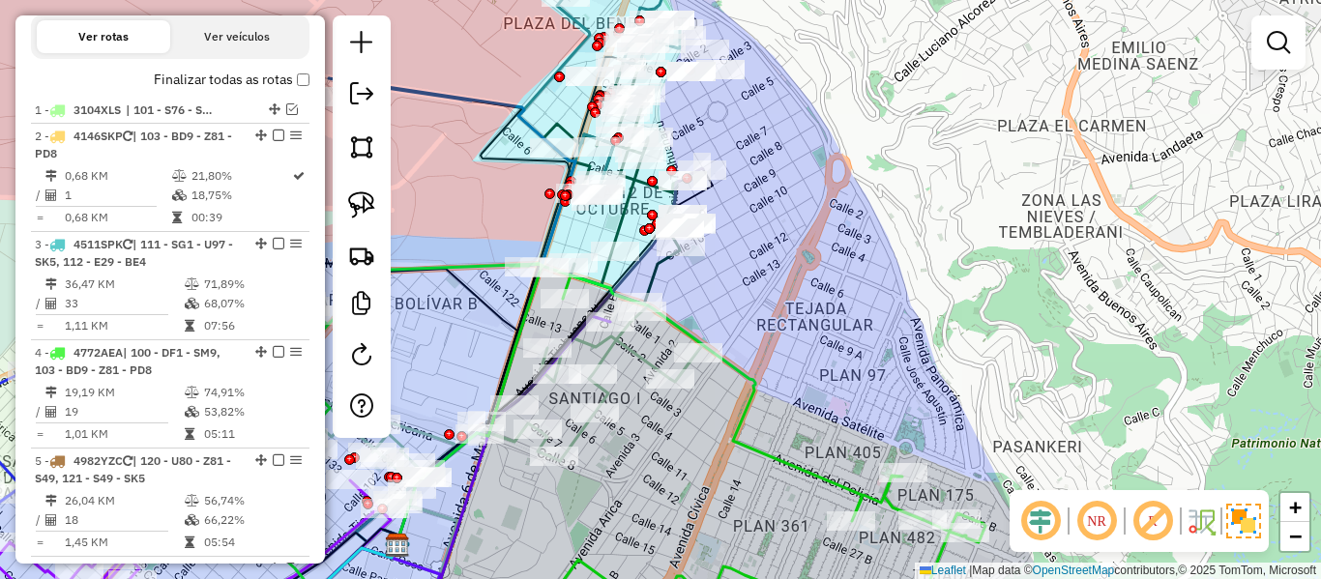
drag, startPoint x: 764, startPoint y: 195, endPoint x: 805, endPoint y: 334, distance: 144.2
click at [805, 334] on div "Janela de atendimento Grade de atendimento Capacidade Transportadoras Veículos …" at bounding box center [660, 289] width 1321 height 579
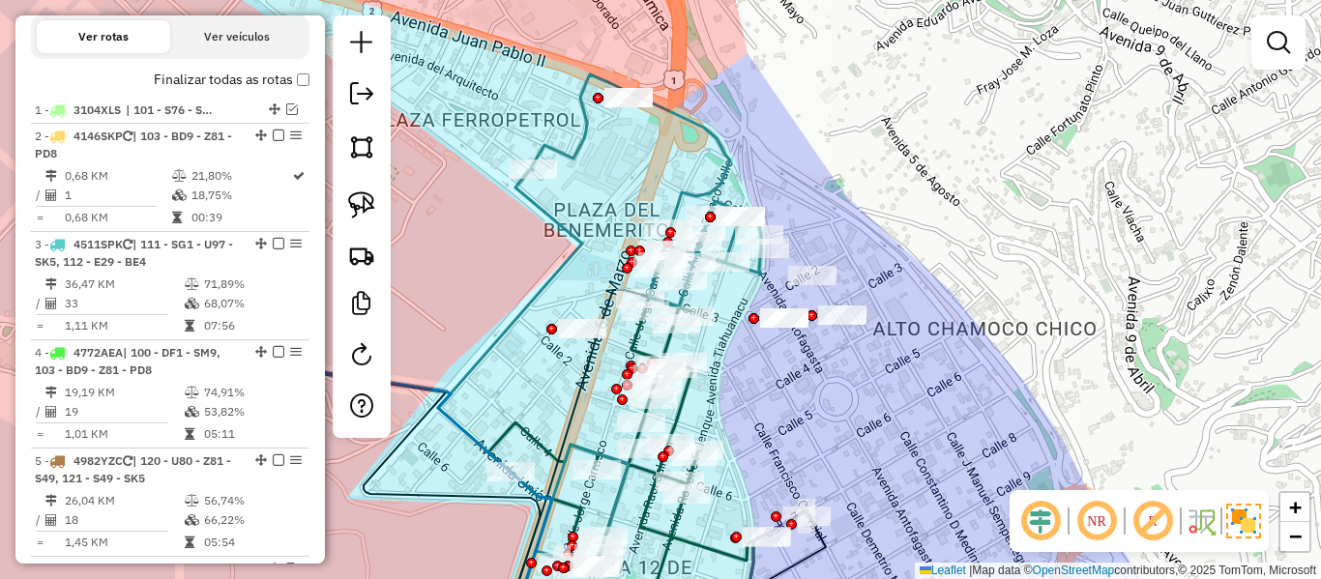
click at [650, 149] on div "Janela de atendimento Grade de atendimento Capacidade Transportadoras Veículos …" at bounding box center [660, 289] width 1321 height 579
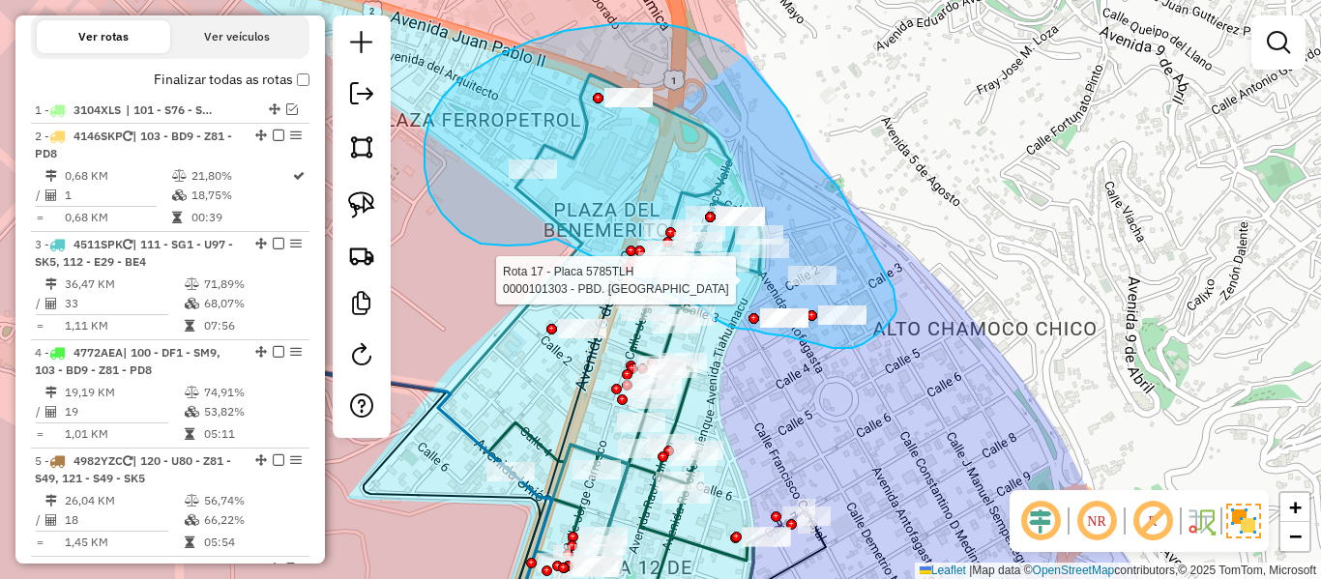
drag, startPoint x: 425, startPoint y: 168, endPoint x: 639, endPoint y: 286, distance: 245.0
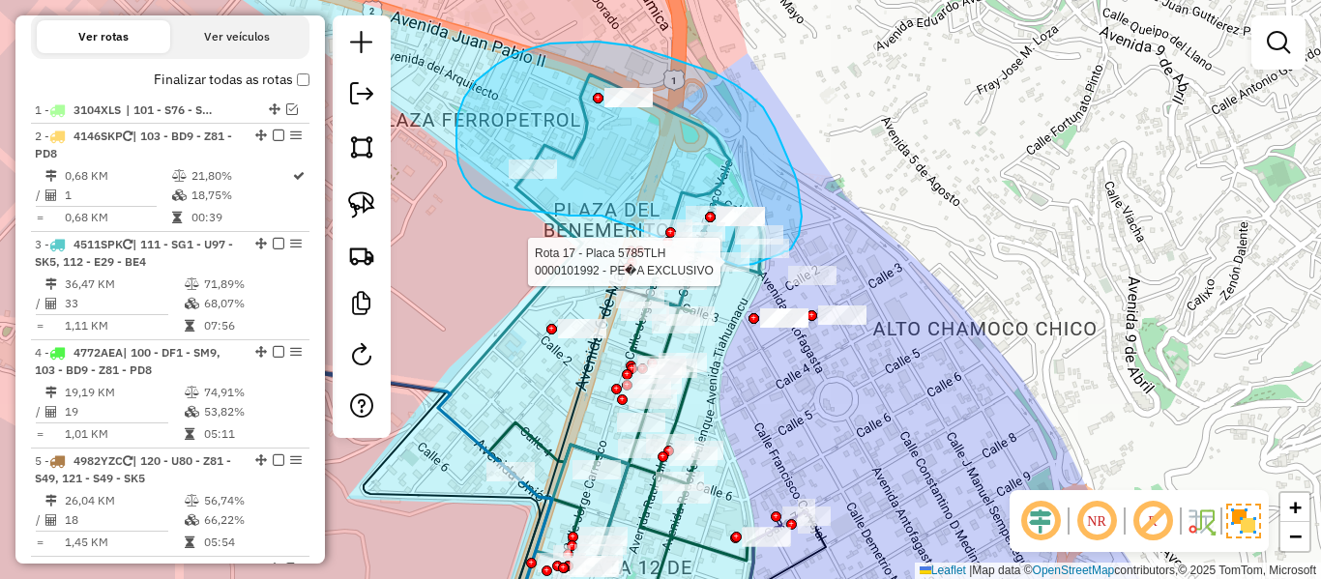
click at [736, 267] on div "Rota 17 - Placa 5785TLH 0000896201 - VINITO LURIBAY2 Rota 17 - Placa 5785TLH 00…" at bounding box center [660, 289] width 1321 height 579
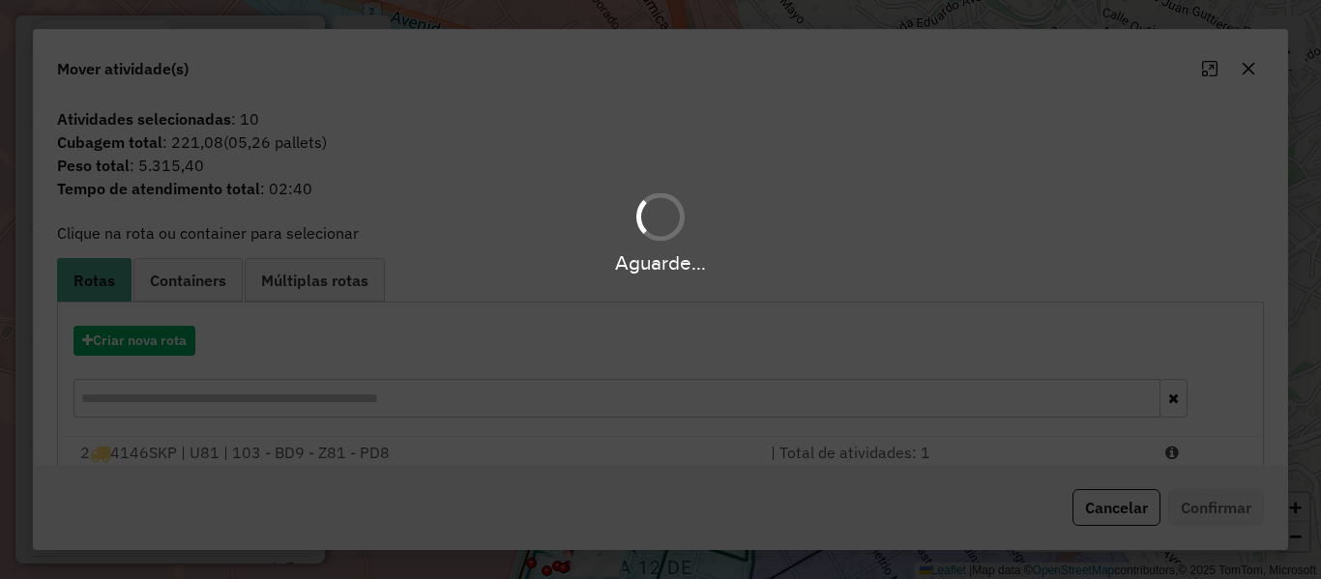
click at [141, 352] on div "Aguarde..." at bounding box center [660, 289] width 1321 height 579
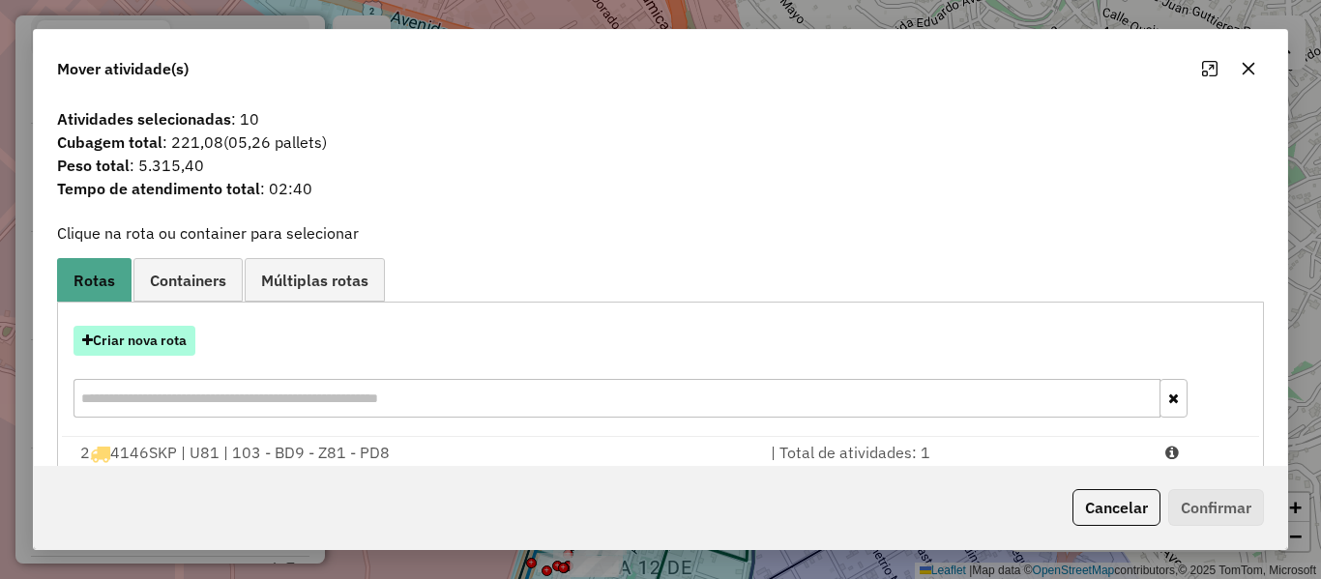
click at [147, 346] on button "Criar nova rota" at bounding box center [135, 341] width 122 height 30
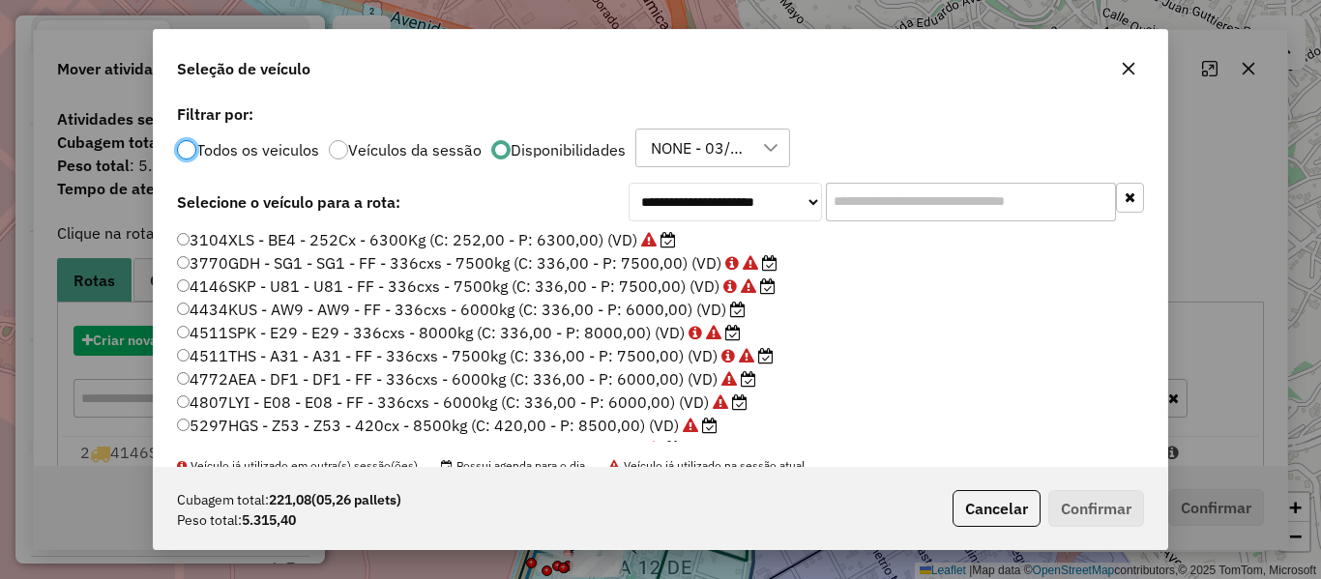
scroll to position [11, 6]
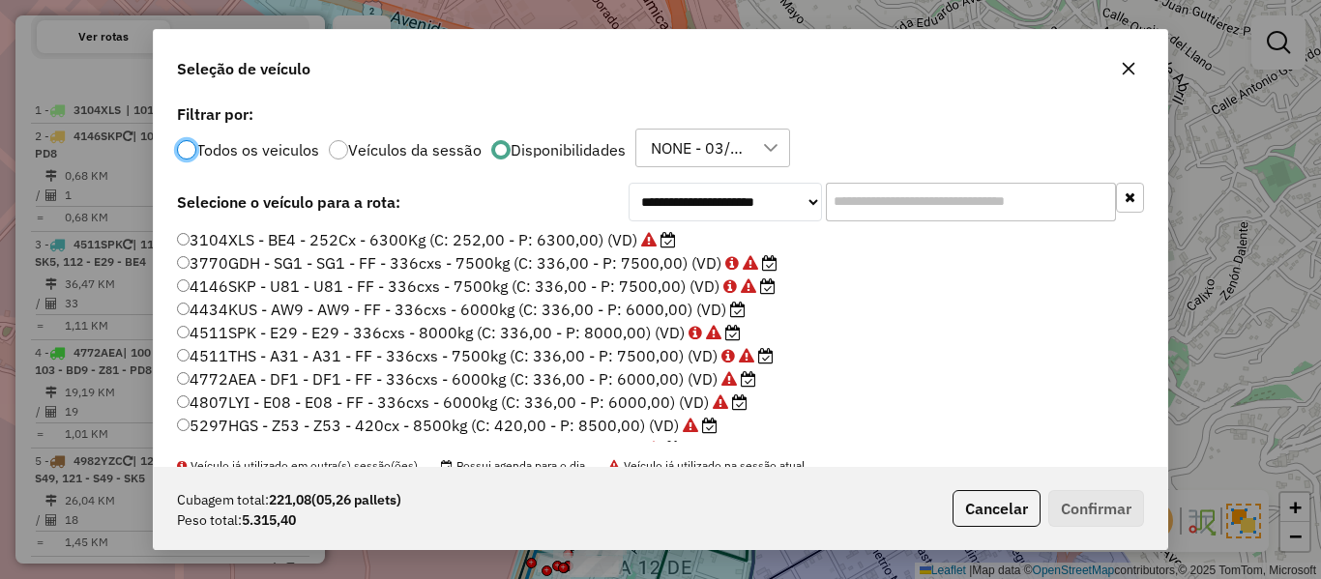
click at [722, 312] on label "4434KUS - AW9 - AW9 - FF - 336cxs - 6000kg (C: 336,00 - P: 6000,00) (VD)" at bounding box center [461, 309] width 569 height 23
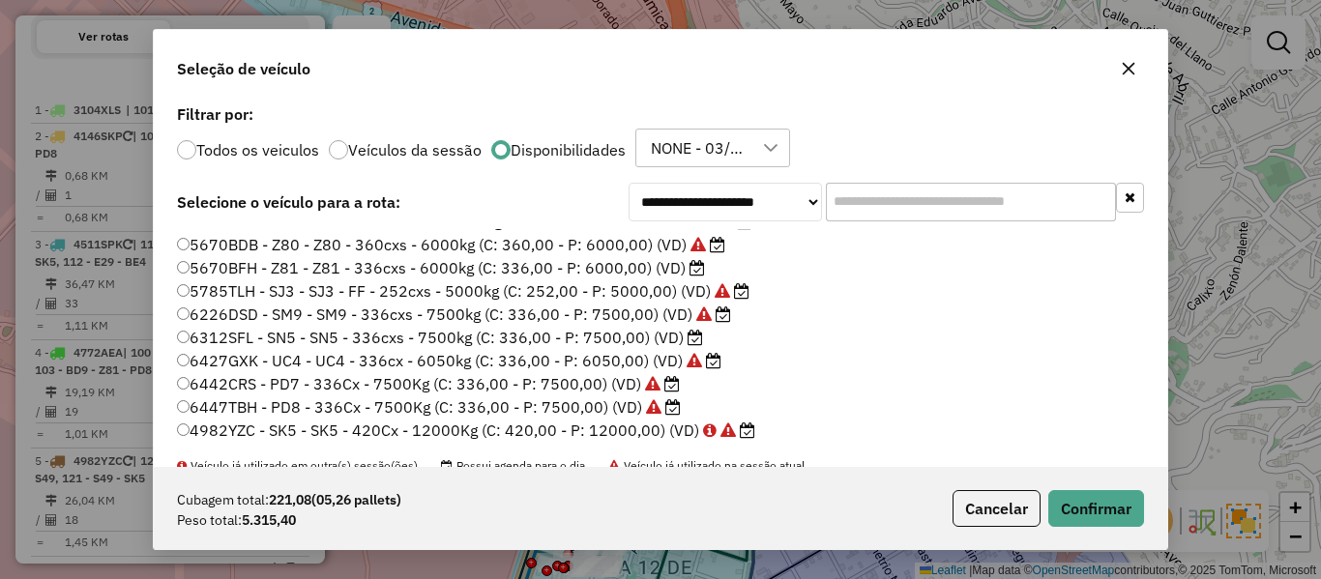
scroll to position [460, 0]
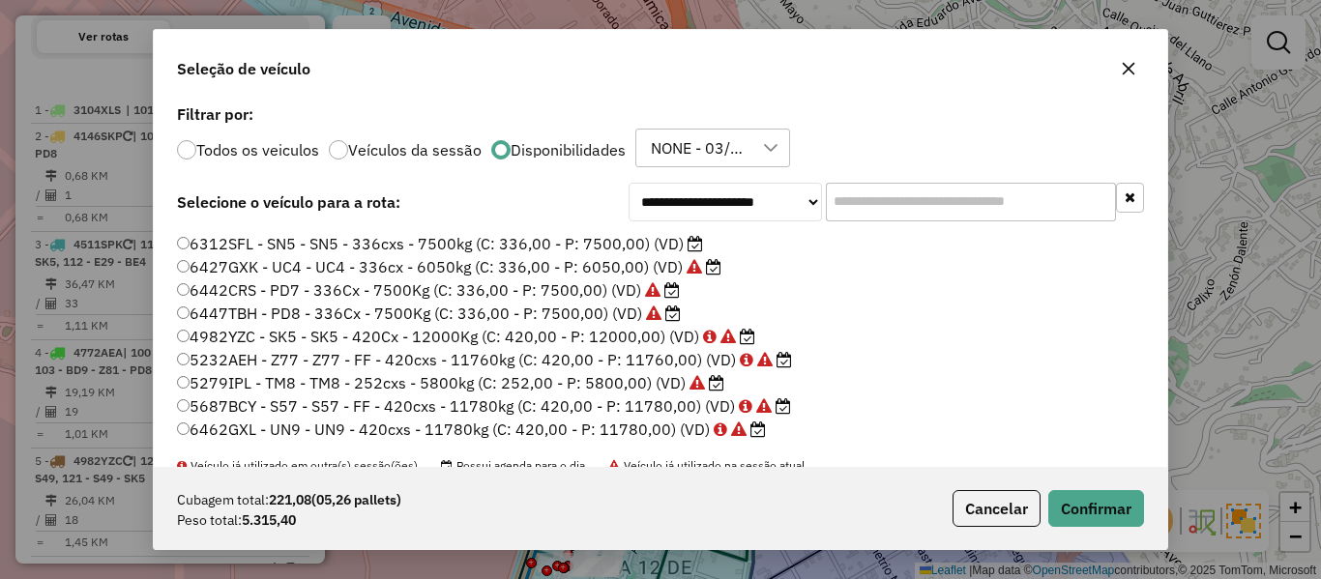
click at [681, 248] on label "6312SFL - SN5 - SN5 - 336cxs - 7500kg (C: 336,00 - P: 7500,00) (VD)" at bounding box center [440, 243] width 526 height 23
click at [1084, 509] on button "Confirmar" at bounding box center [1097, 508] width 96 height 37
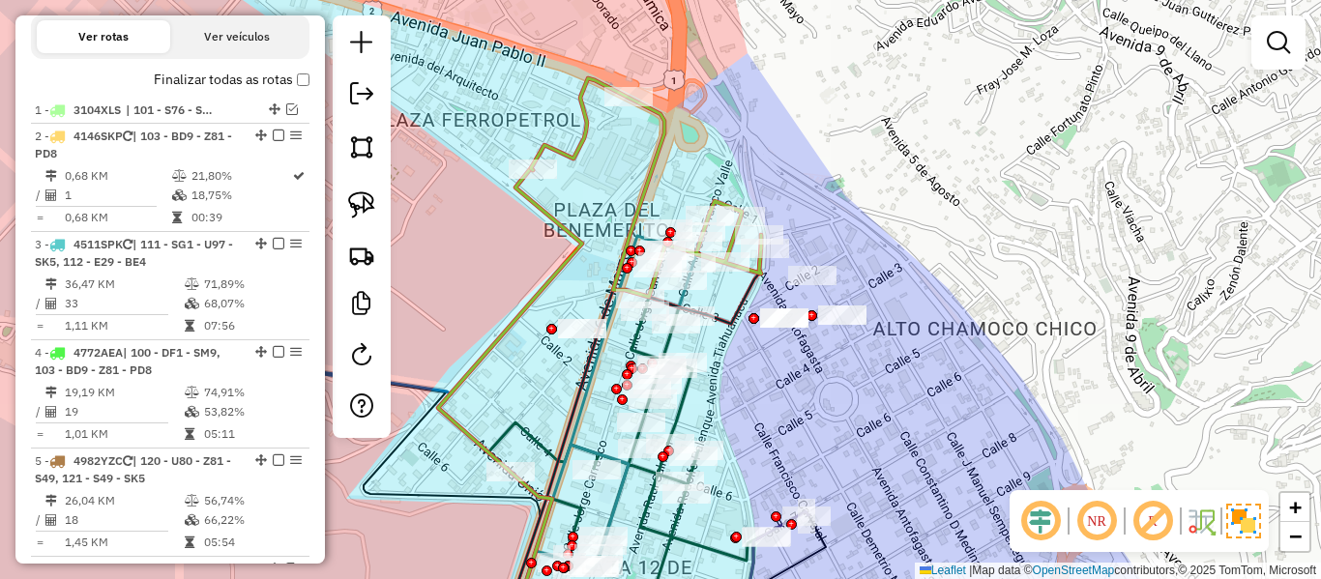
click at [665, 136] on icon at bounding box center [646, 187] width 230 height 219
select select "**********"
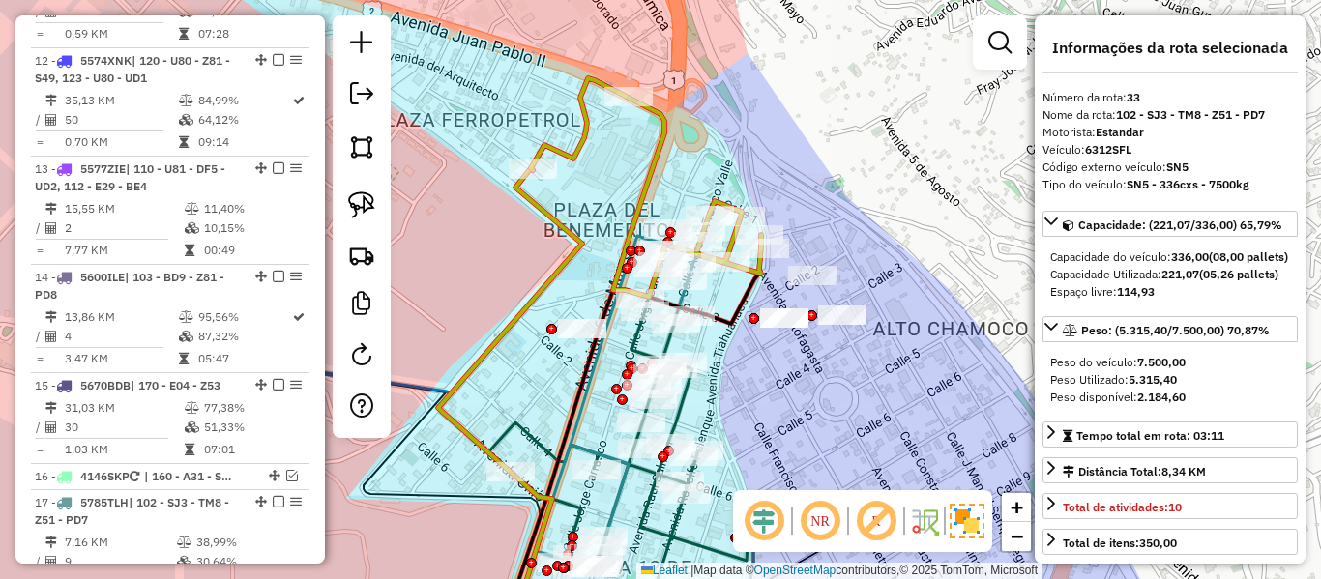
scroll to position [2924, 0]
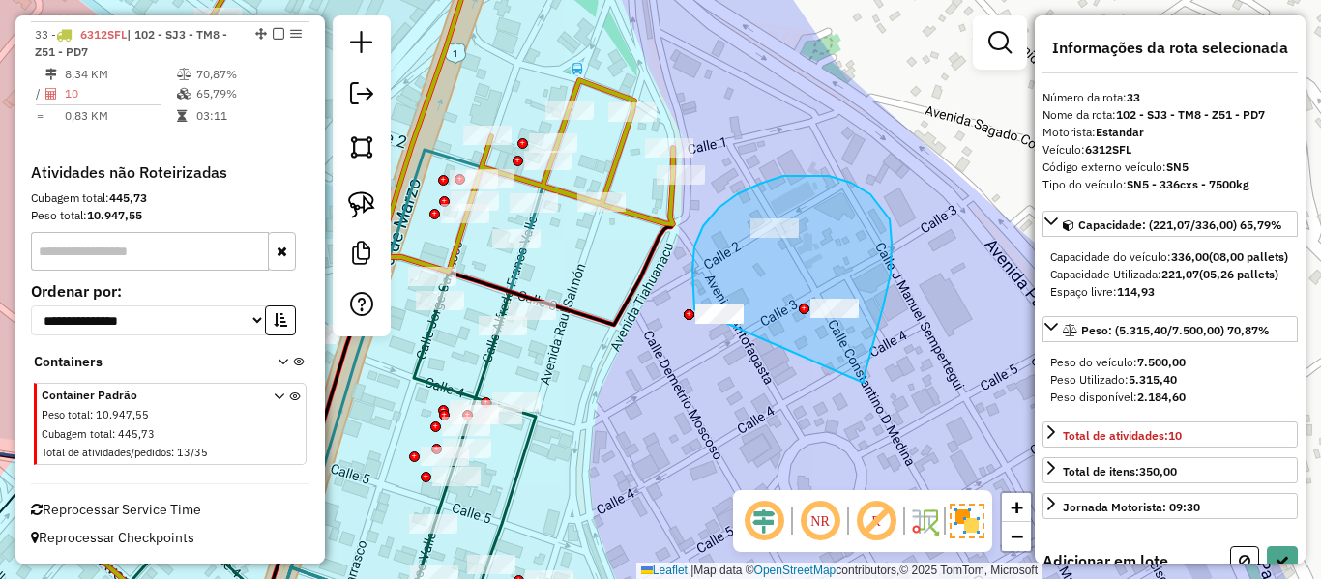
click at [701, 323] on div "Janela de atendimento Grade de atendimento Capacidade Transportadoras Veículos …" at bounding box center [660, 289] width 1321 height 579
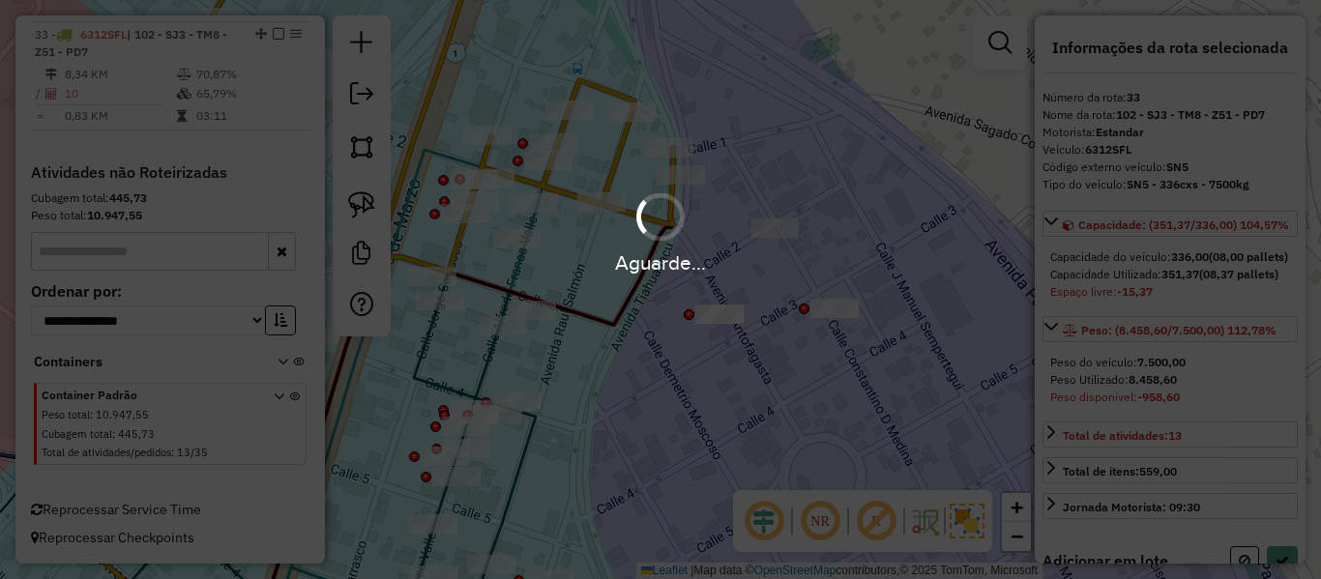
select select "**********"
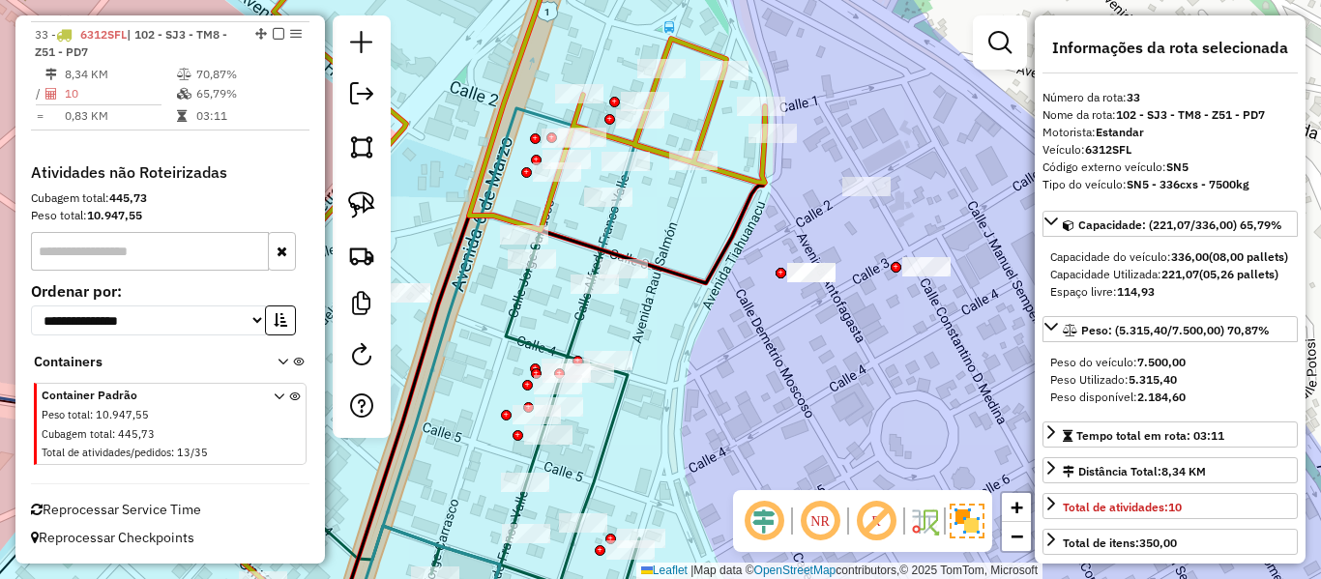
drag, startPoint x: 726, startPoint y: 277, endPoint x: 739, endPoint y: 272, distance: 13.5
click at [737, 272] on div "Janela de atendimento Grade de atendimento Capacidade Transportadoras Veículos …" at bounding box center [660, 289] width 1321 height 579
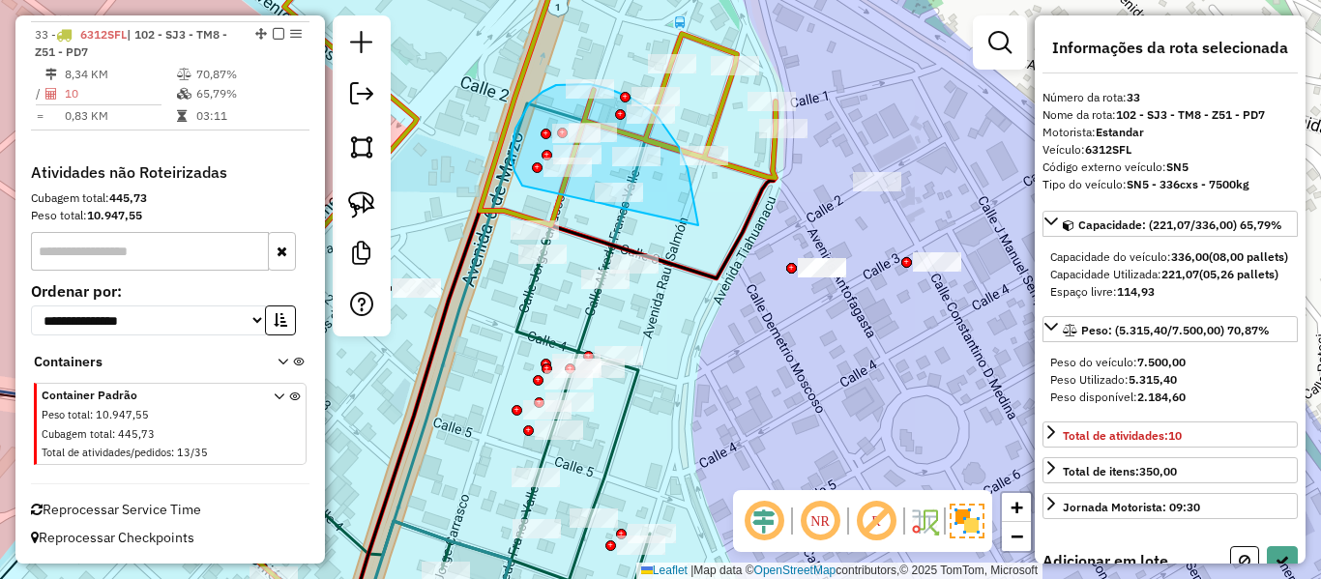
drag, startPoint x: 688, startPoint y: 169, endPoint x: 529, endPoint y: 200, distance: 161.6
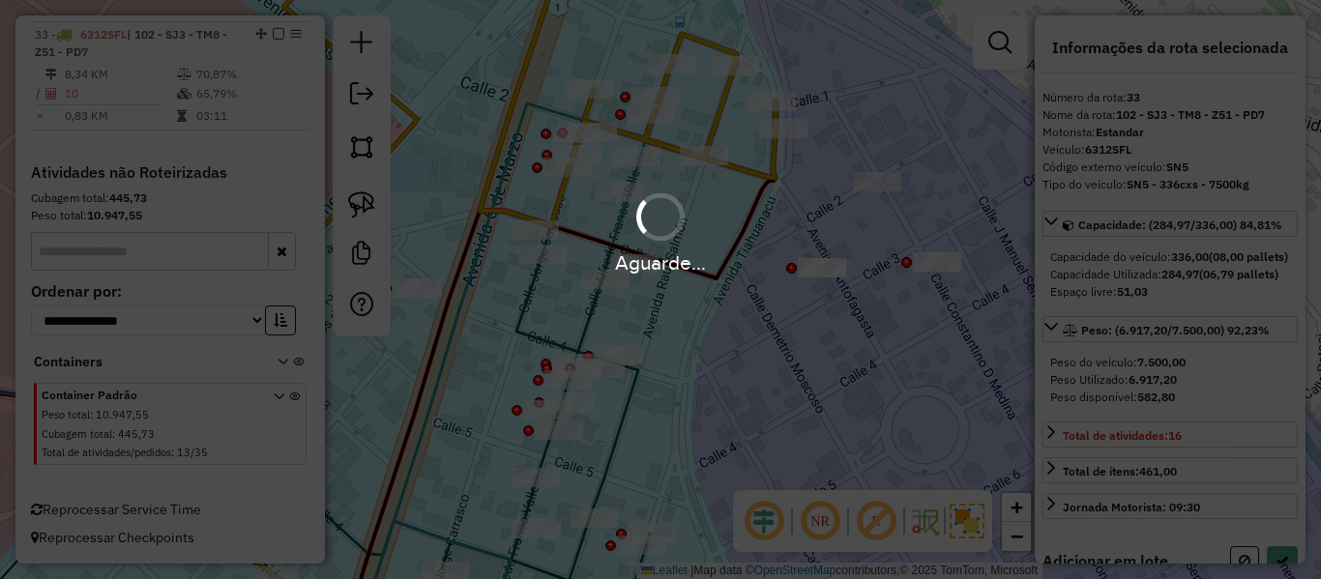
select select "**********"
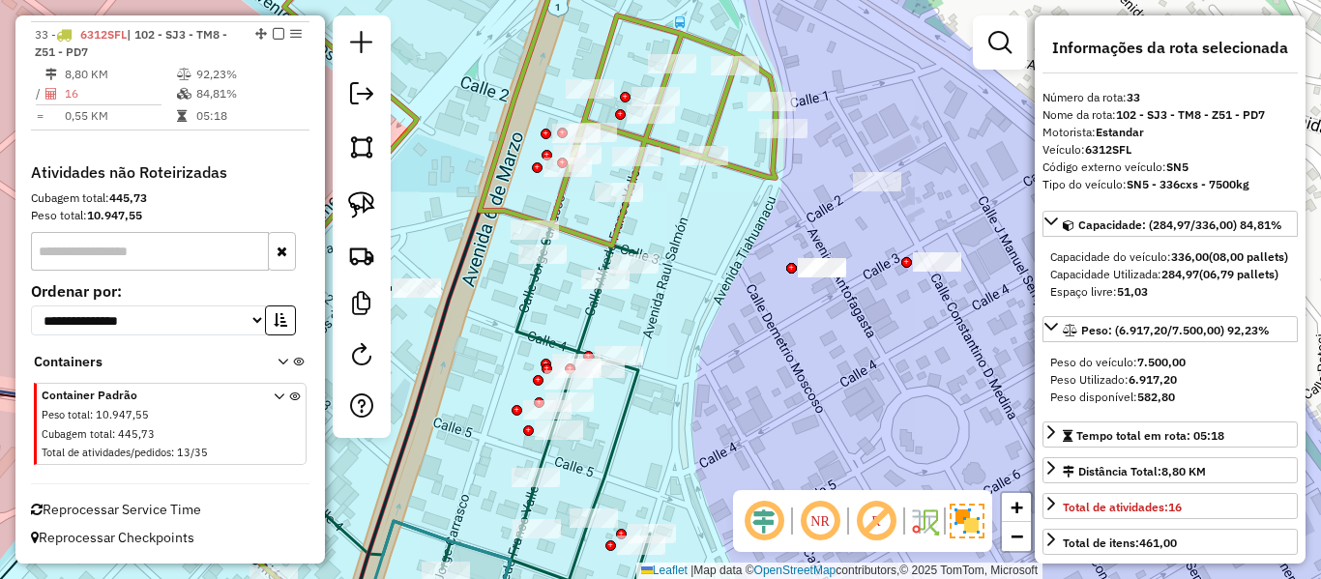
click at [757, 165] on icon at bounding box center [545, 94] width 460 height 304
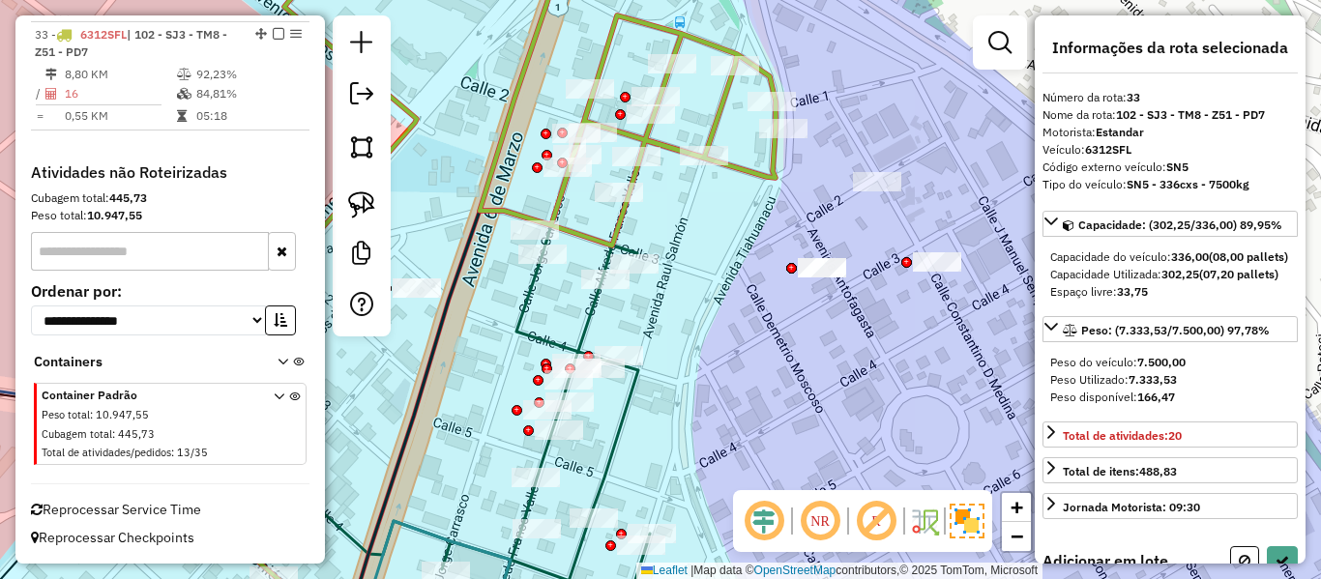
drag, startPoint x: 652, startPoint y: 336, endPoint x: 802, endPoint y: 312, distance: 151.7
click at [802, 312] on div "Rota 8 - Placa 5279IPL 0000890052 - MOISES Janela de atendimento Grade de atend…" at bounding box center [660, 289] width 1321 height 579
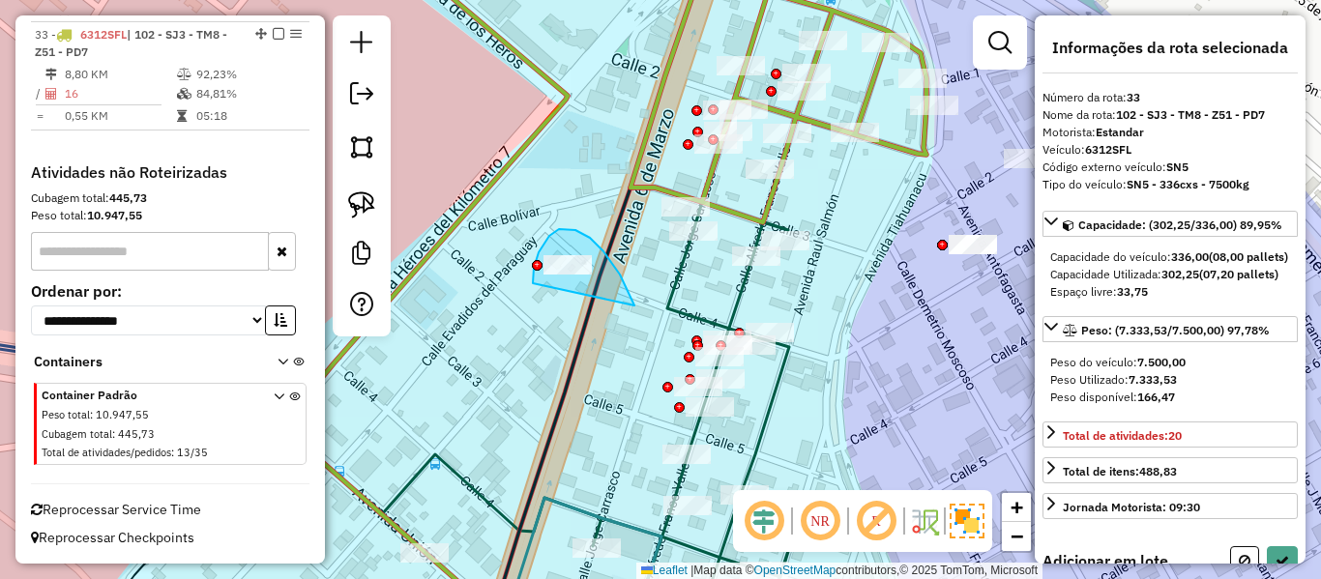
drag, startPoint x: 635, startPoint y: 306, endPoint x: 537, endPoint y: 294, distance: 98.4
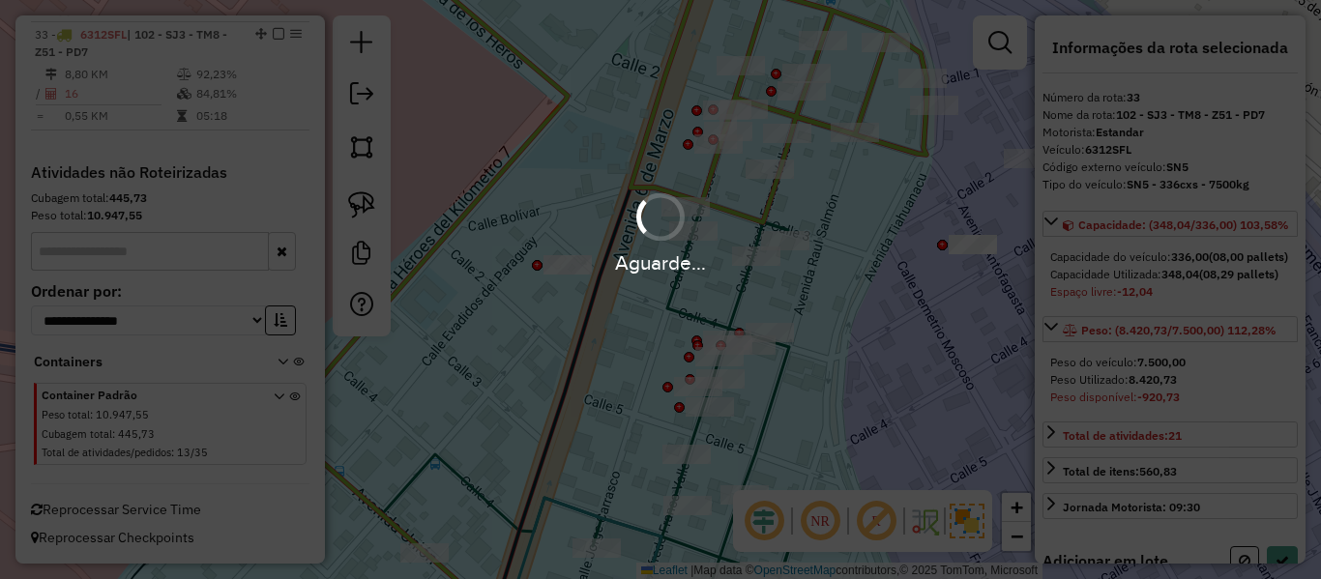
select select "**********"
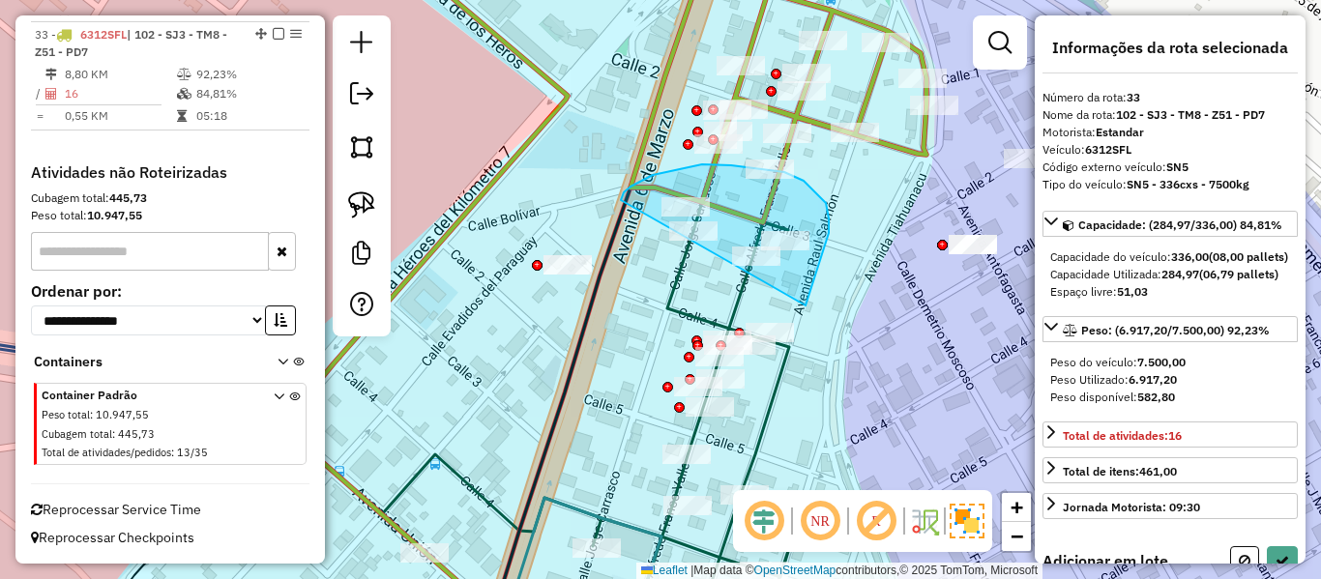
drag, startPoint x: 806, startPoint y: 306, endPoint x: 642, endPoint y: 270, distance: 167.4
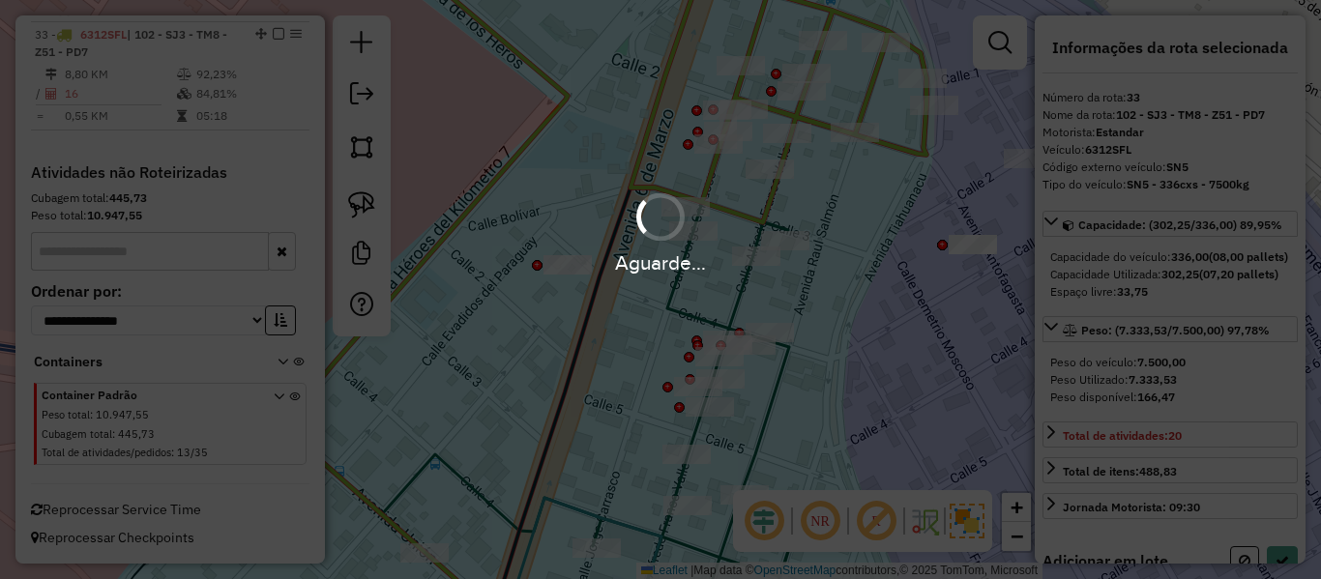
select select "**********"
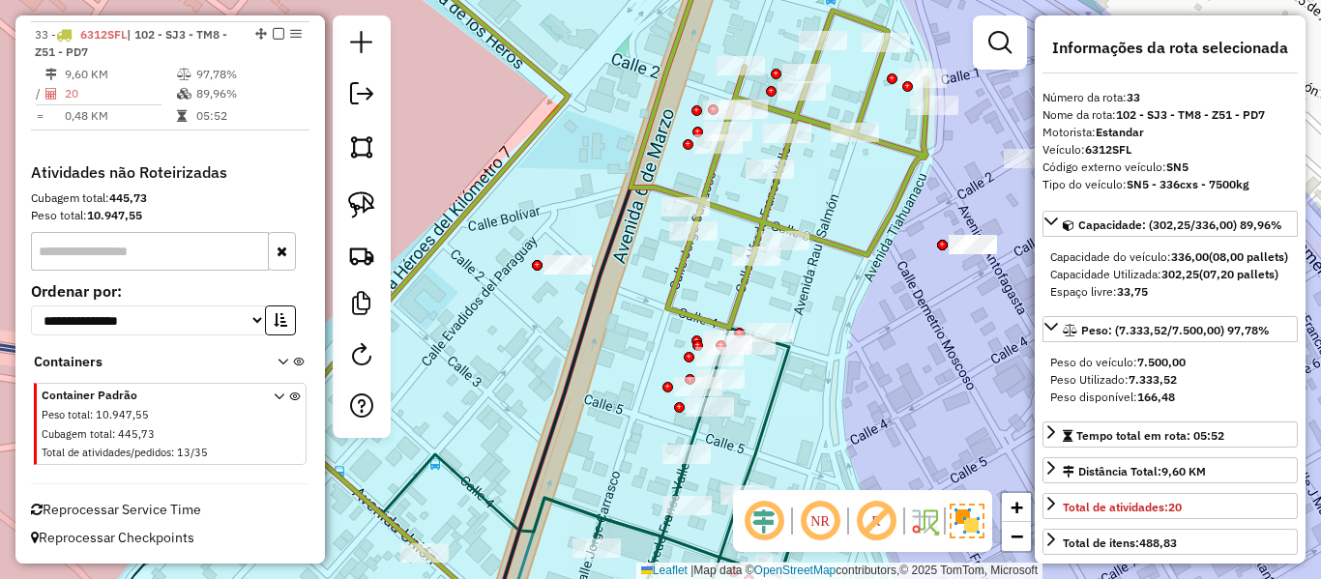
click at [273, 34] on em at bounding box center [279, 34] width 12 height 12
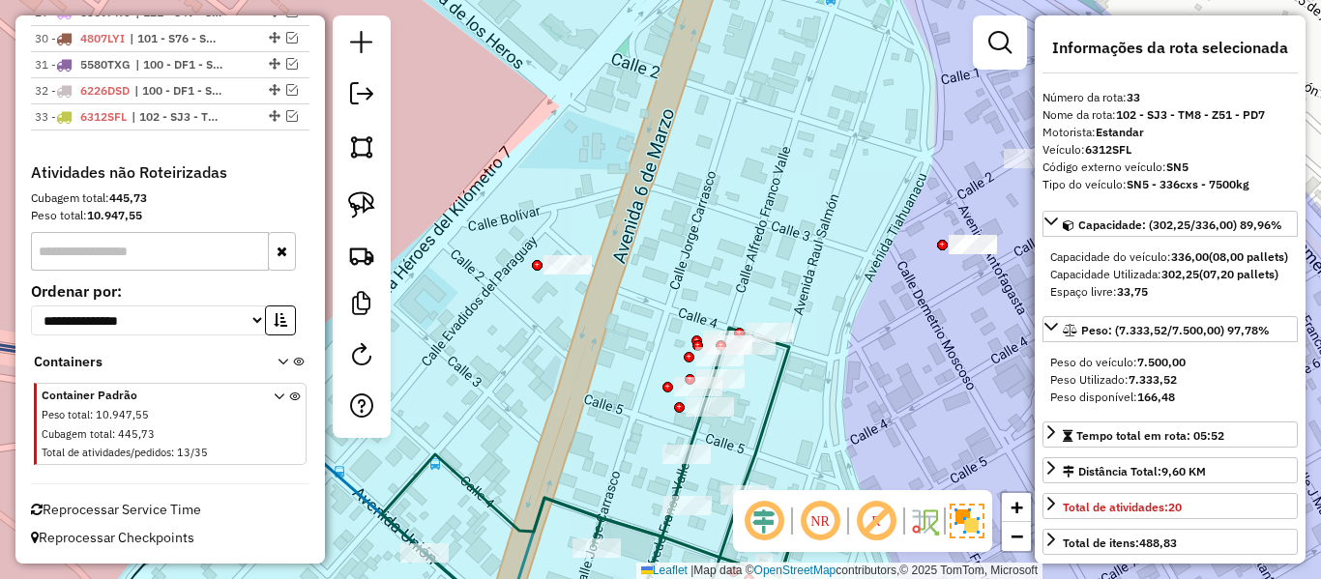
scroll to position [2842, 0]
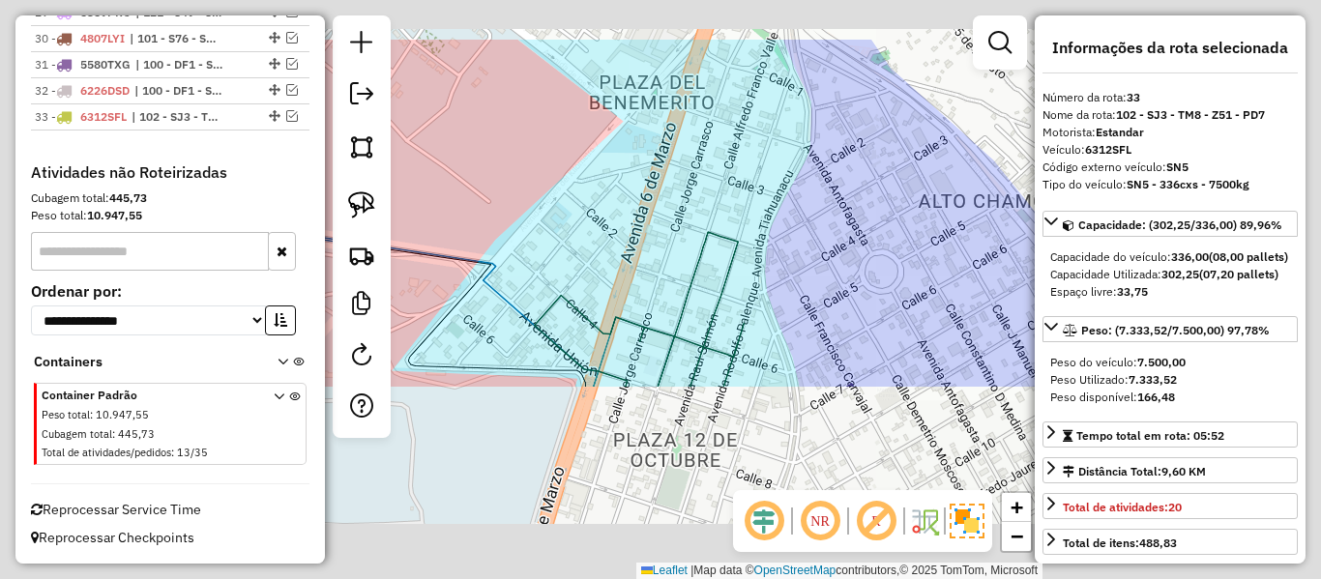
click at [878, 293] on div "Janela de atendimento Grade de atendimento Capacidade Transportadoras Veículos …" at bounding box center [660, 289] width 1321 height 579
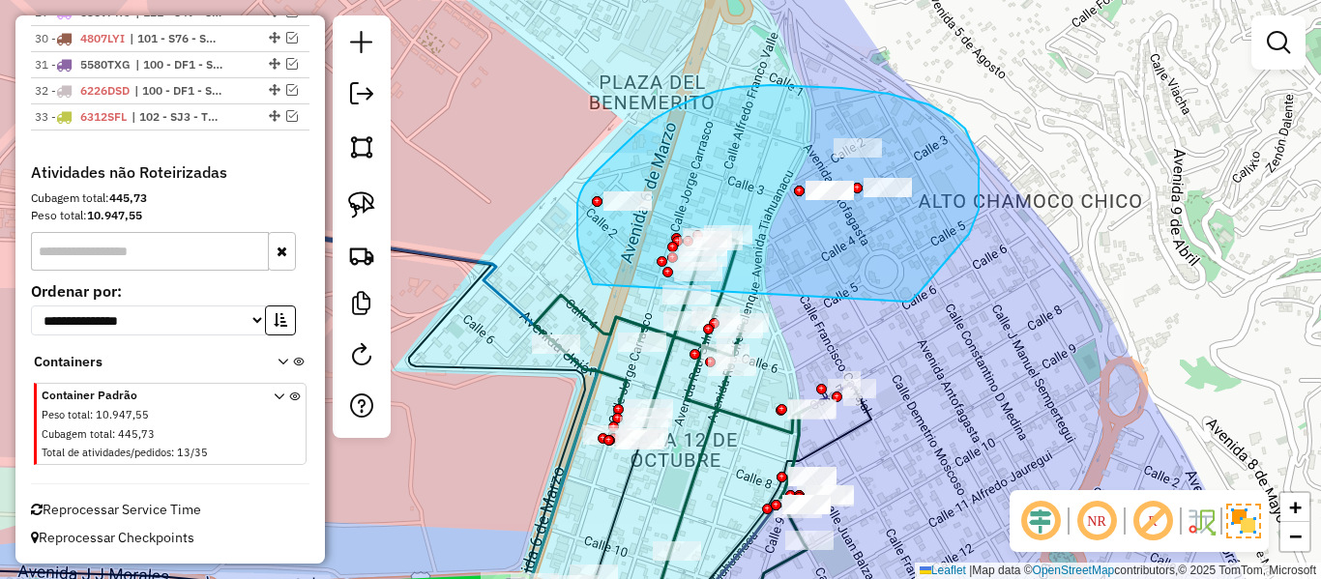
drag, startPoint x: 907, startPoint y: 302, endPoint x: 641, endPoint y: 306, distance: 266.1
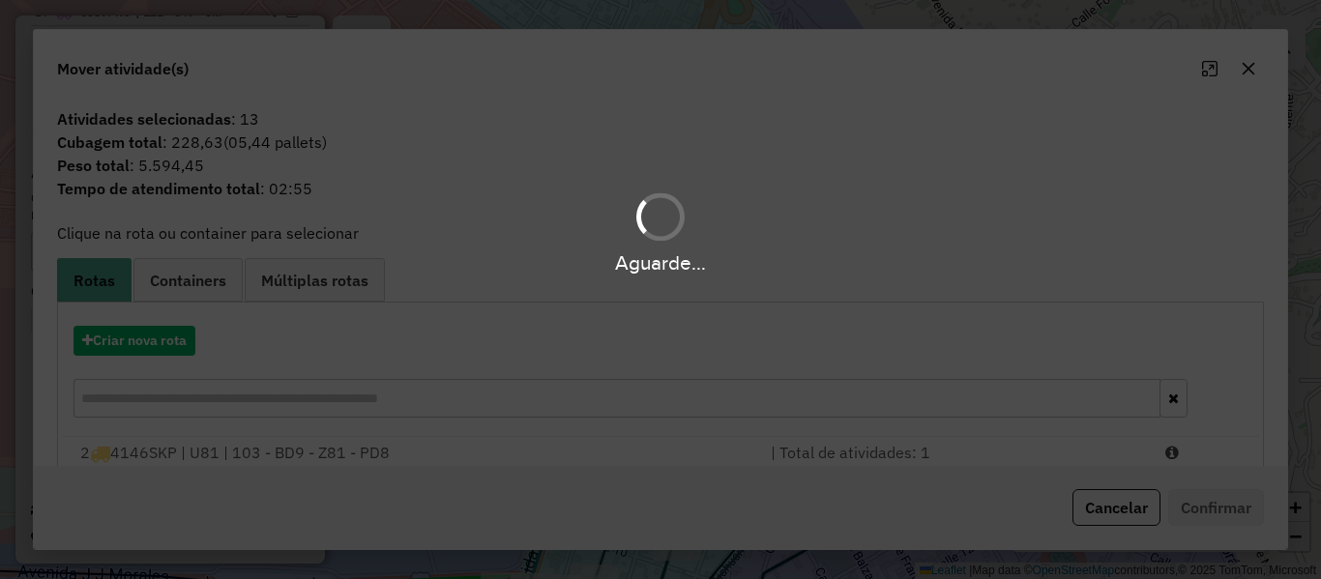
click at [134, 352] on div "Aguarde..." at bounding box center [660, 289] width 1321 height 579
click at [148, 341] on div "Aguarde..." at bounding box center [660, 289] width 1321 height 579
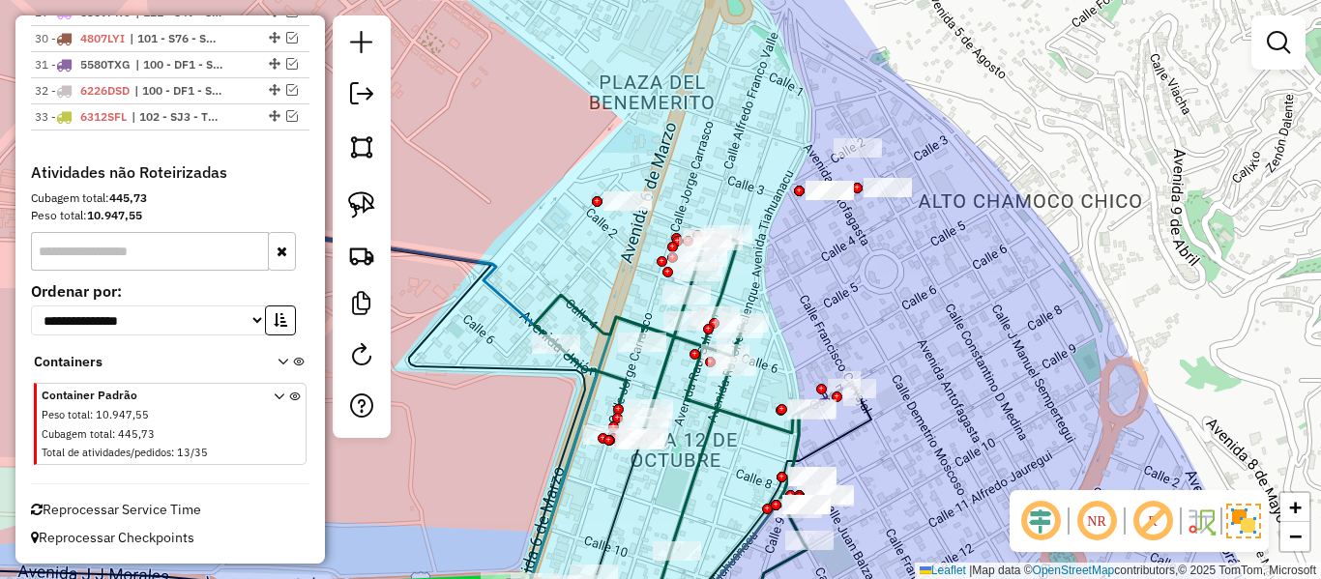
click at [340, 357] on div at bounding box center [362, 226] width 58 height 423
click at [375, 357] on link at bounding box center [361, 358] width 39 height 44
select select "*"
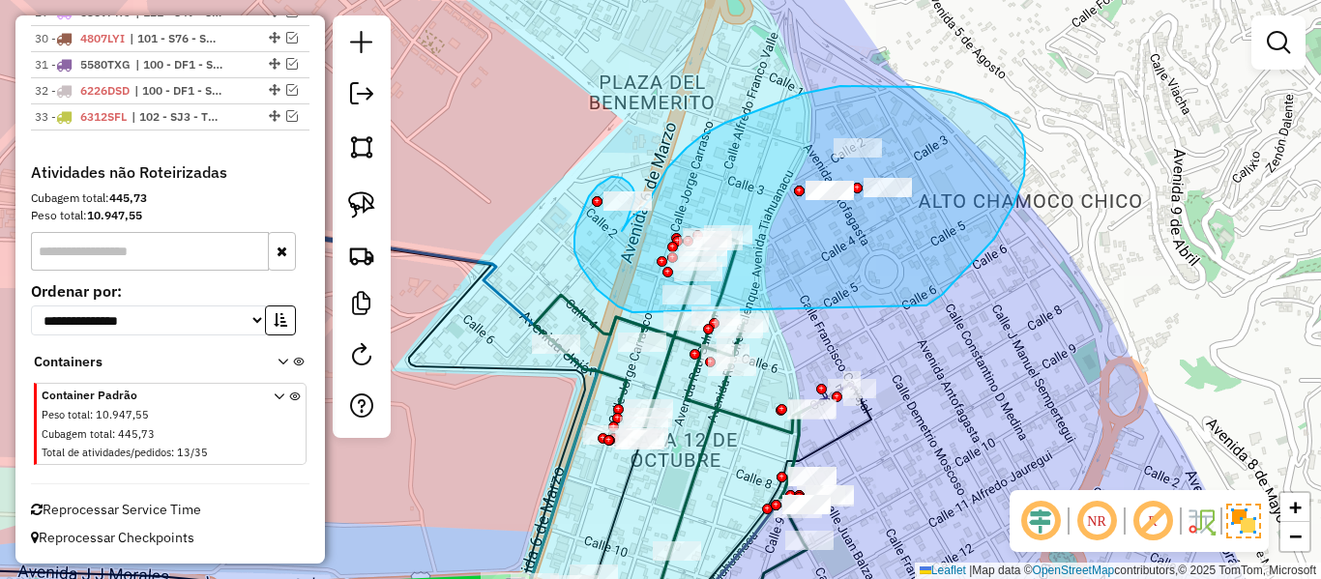
drag, startPoint x: 994, startPoint y: 239, endPoint x: 646, endPoint y: 309, distance: 355.1
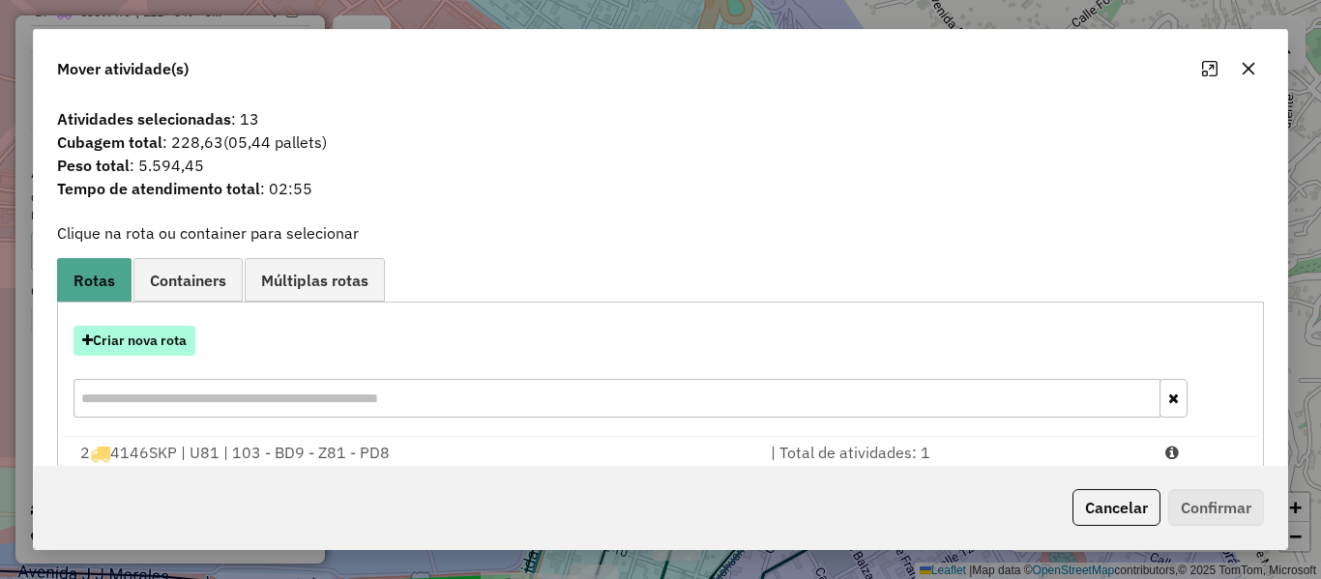
click at [158, 344] on button "Criar nova rota" at bounding box center [135, 341] width 122 height 30
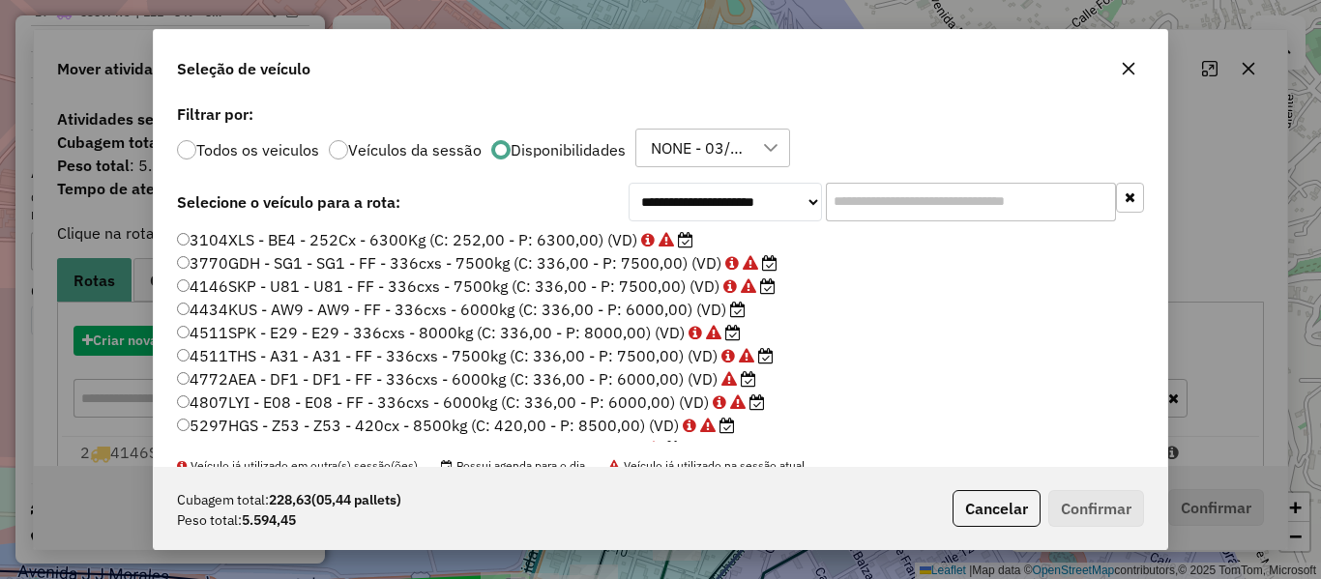
scroll to position [11, 6]
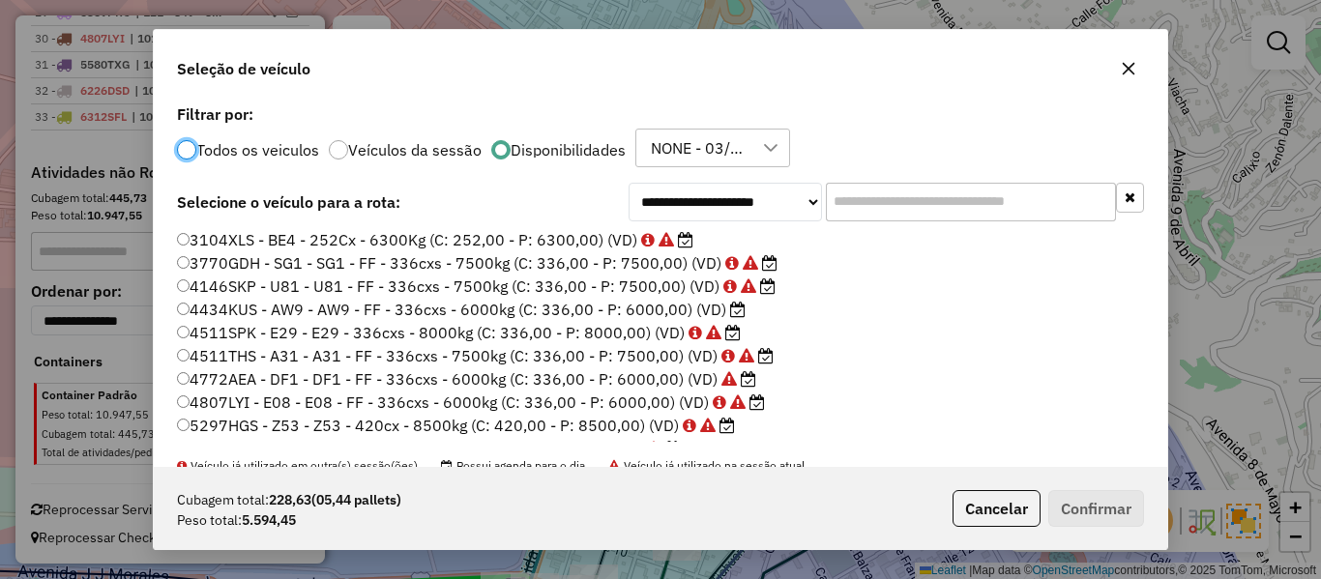
click at [971, 205] on input "text" at bounding box center [971, 202] width 290 height 39
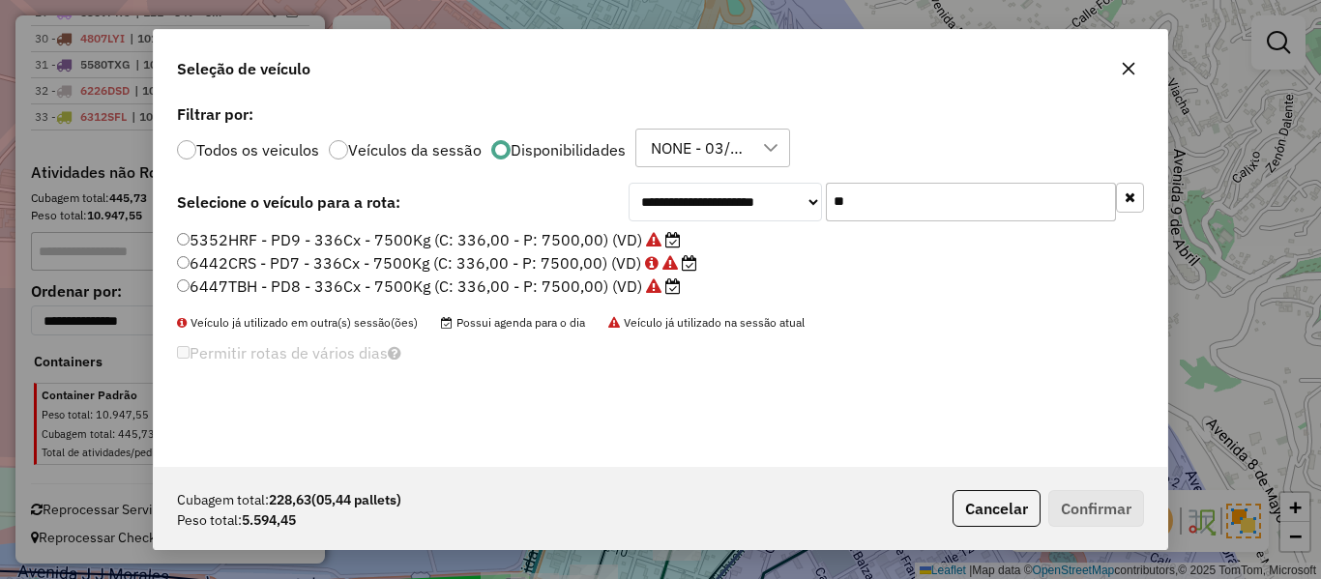
type input "**"
click at [603, 243] on label "5352HRF - PD9 - 336Cx - 7500Kg (C: 336,00 - P: 7500,00) (VD)" at bounding box center [429, 239] width 504 height 23
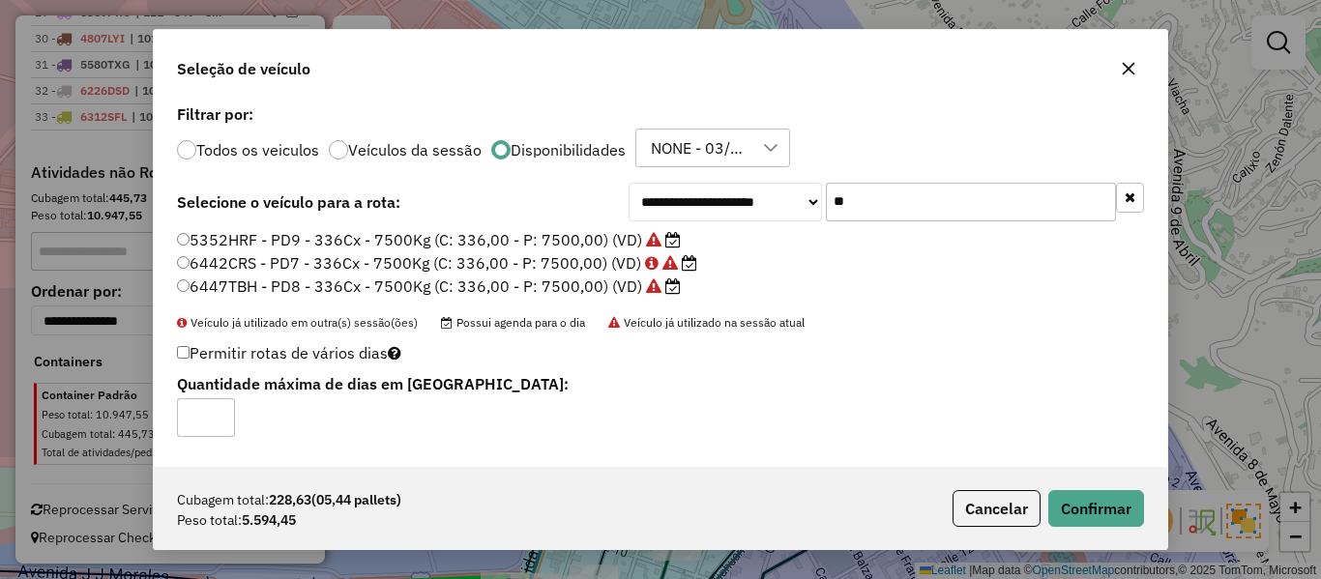
drag, startPoint x: 1080, startPoint y: 479, endPoint x: 1104, endPoint y: 490, distance: 26.8
click at [1082, 483] on div "Cubagem total: 228,63 (05,44 pallets) Peso total: 5.594,45 Cancelar Confirmar" at bounding box center [661, 508] width 1014 height 83
click at [1104, 490] on button "Confirmar" at bounding box center [1097, 508] width 96 height 37
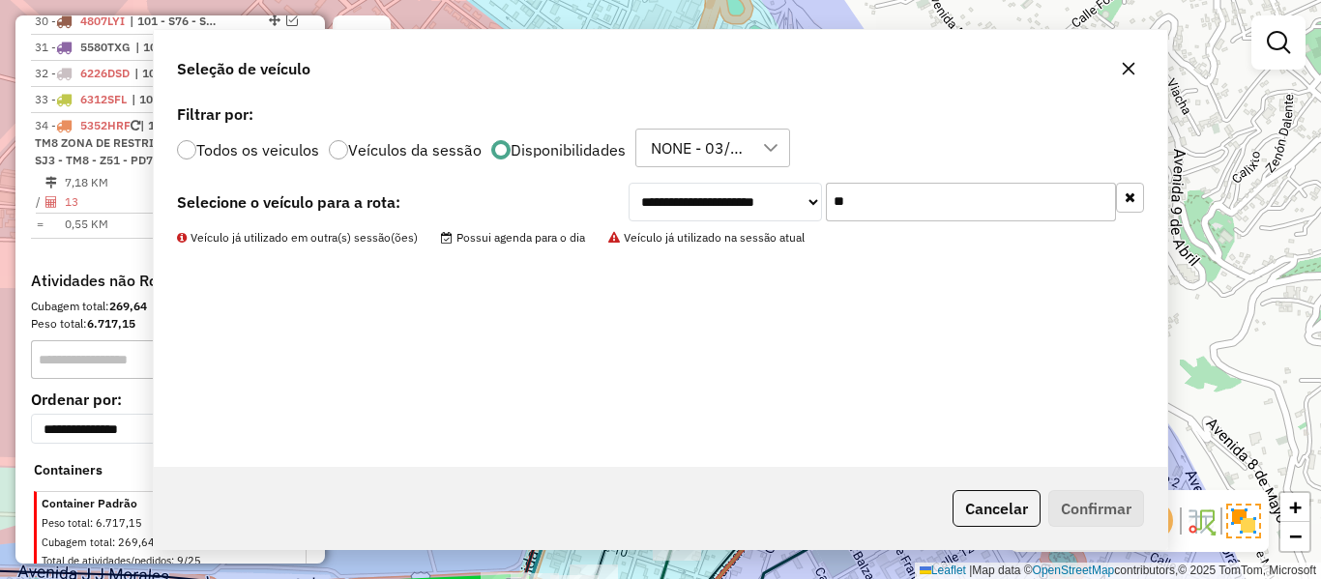
scroll to position [2924, 0]
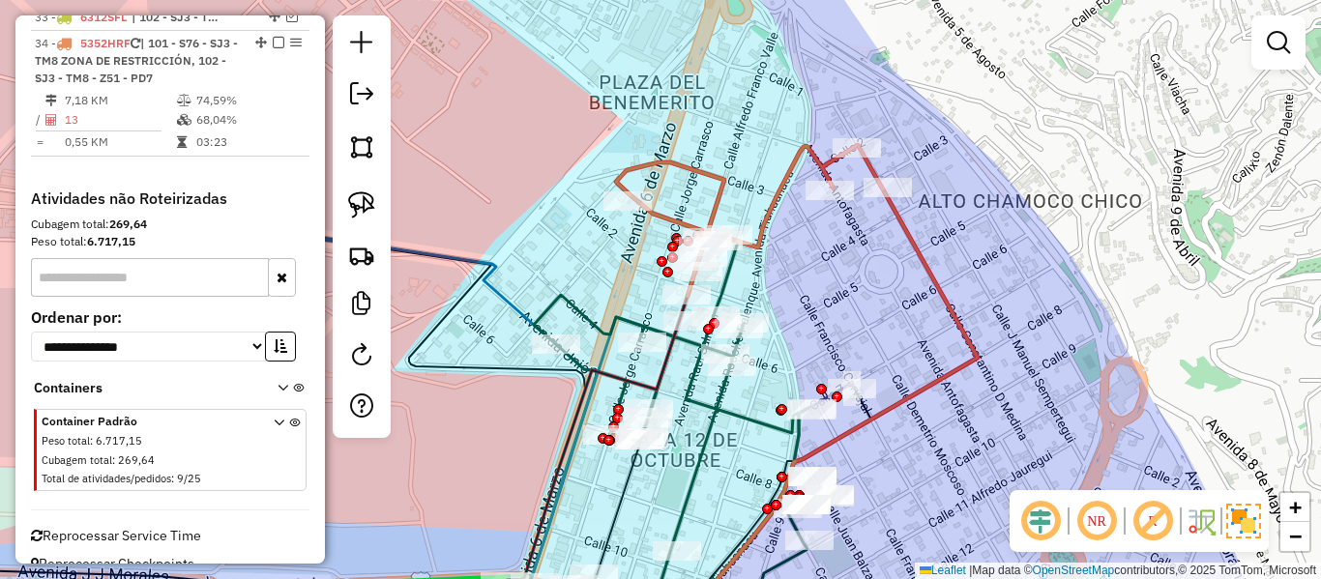
click at [918, 242] on icon at bounding box center [823, 414] width 310 height 448
select select "**********"
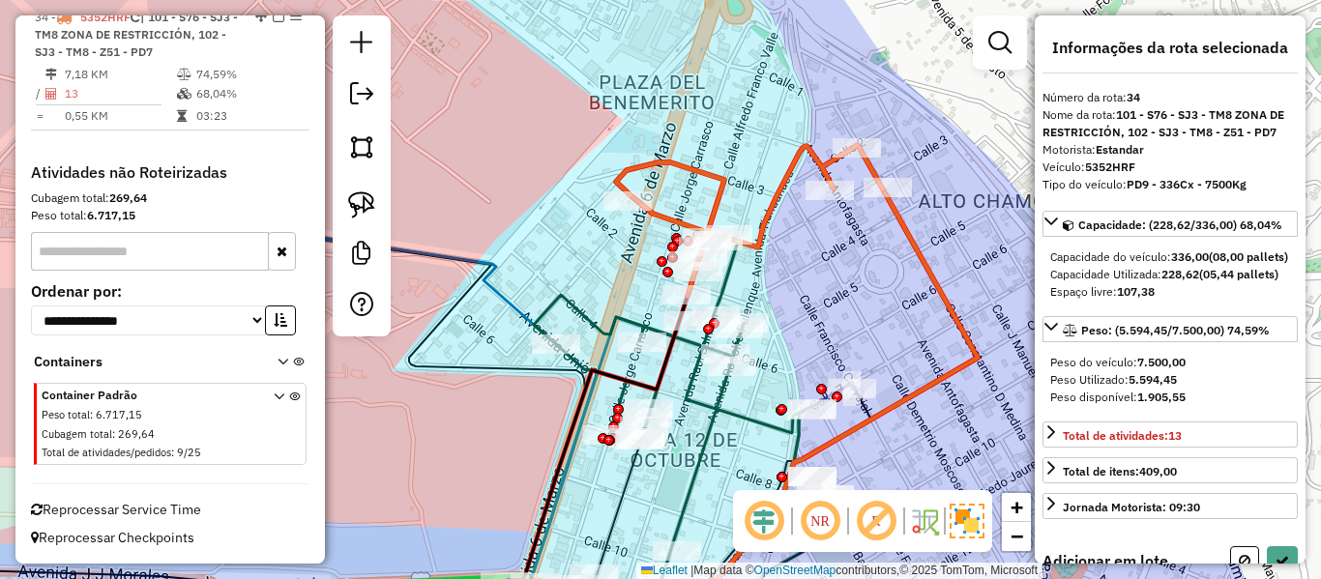
scroll to position [2957, 0]
drag, startPoint x: 850, startPoint y: 277, endPoint x: 831, endPoint y: 252, distance: 31.7
click at [792, 184] on div "Janela de atendimento Grade de atendimento Capacidade Transportadoras Veículos …" at bounding box center [660, 289] width 1321 height 579
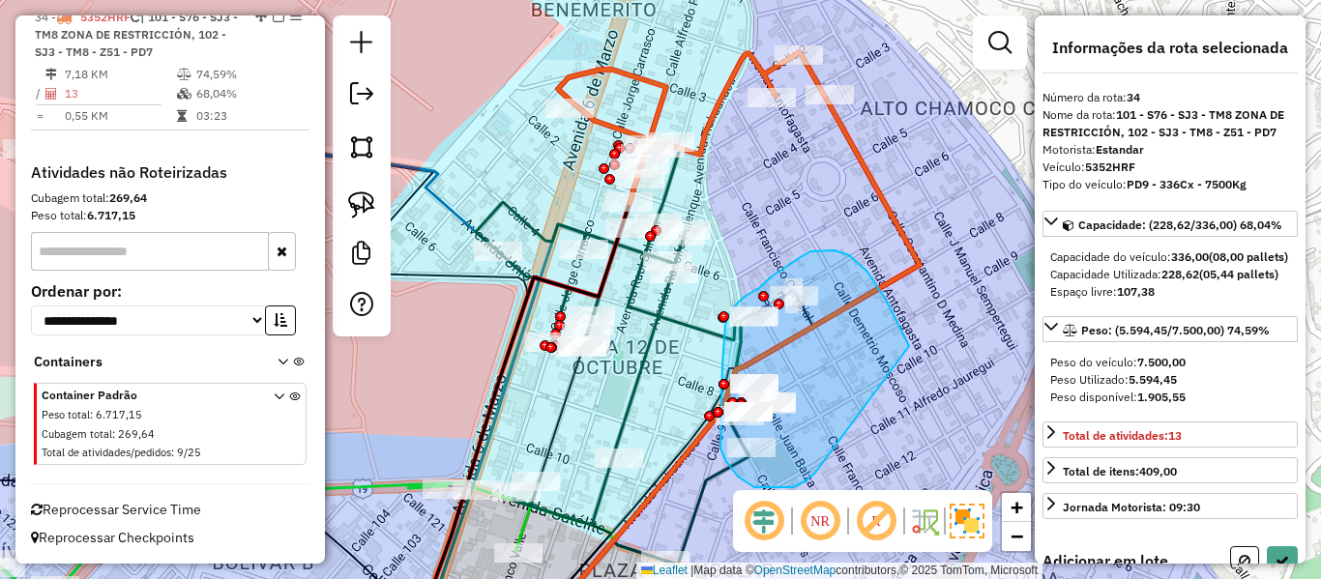
drag, startPoint x: 835, startPoint y: 251, endPoint x: 832, endPoint y: 430, distance: 180.0
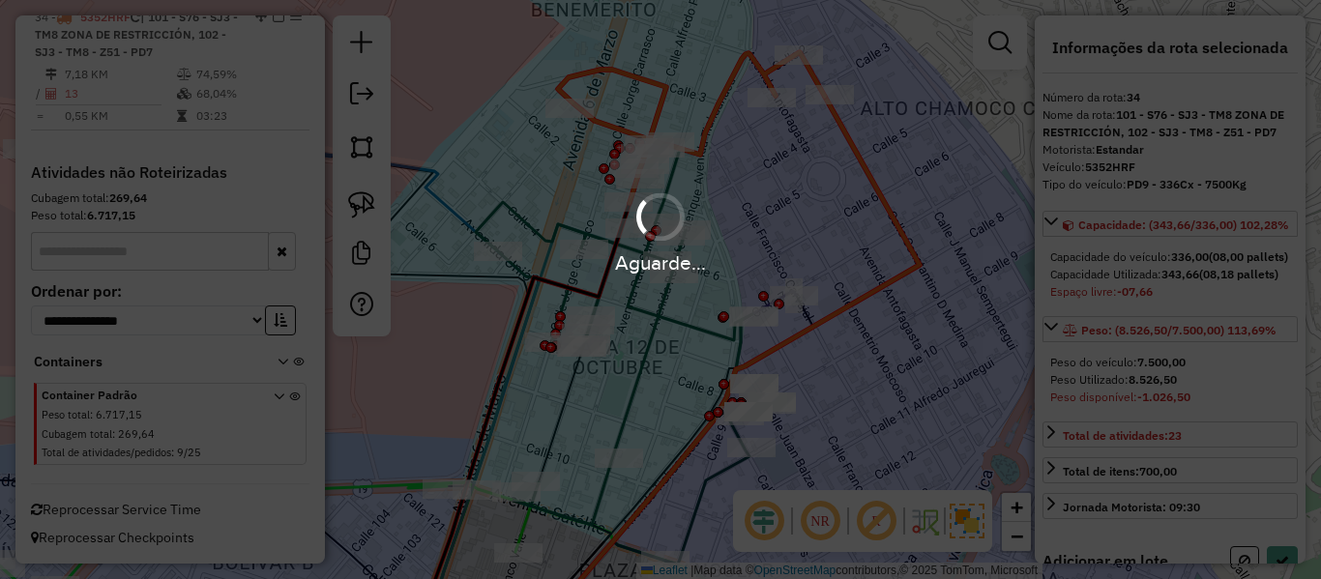
select select "**********"
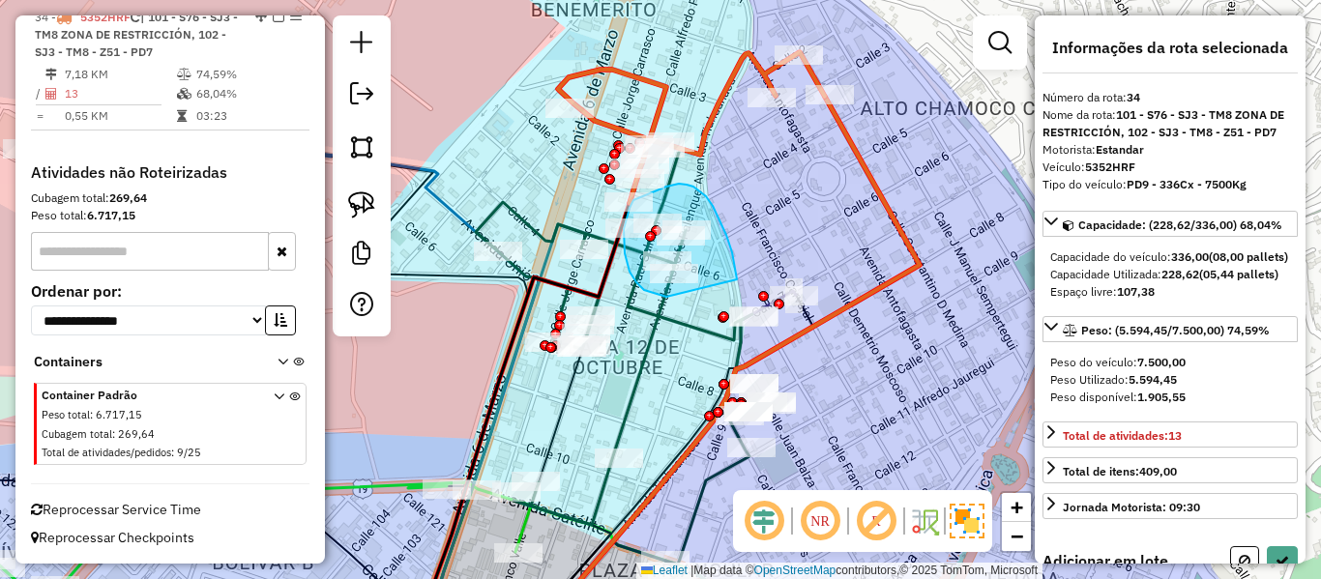
drag, startPoint x: 732, startPoint y: 252, endPoint x: 688, endPoint y: 304, distance: 67.9
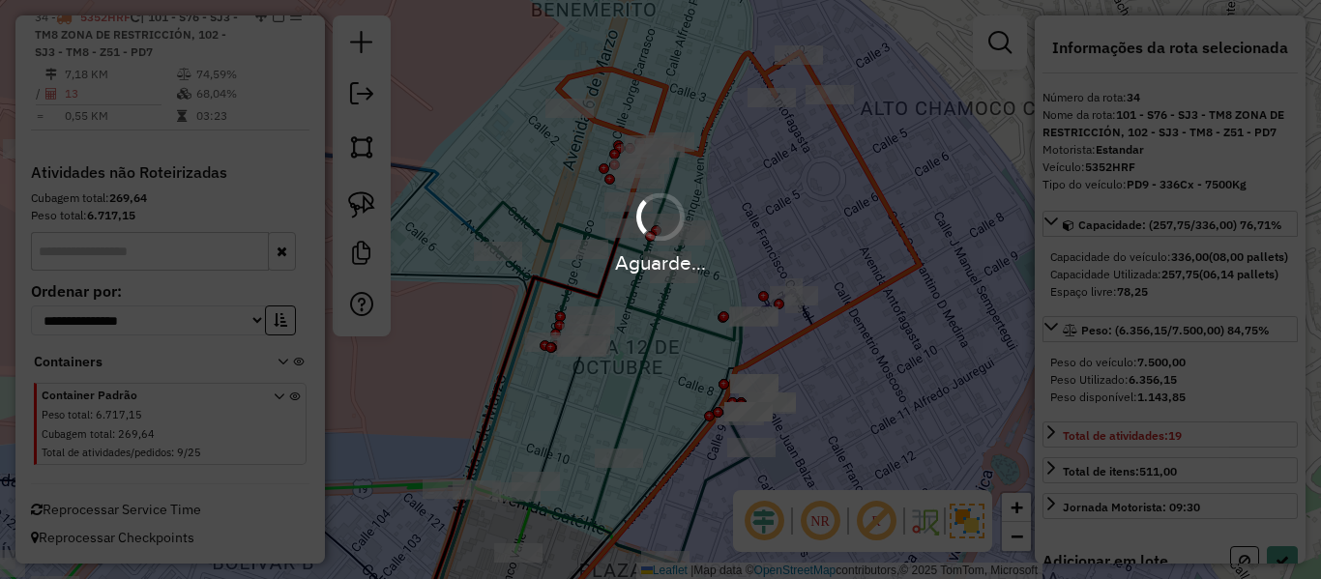
select select "**********"
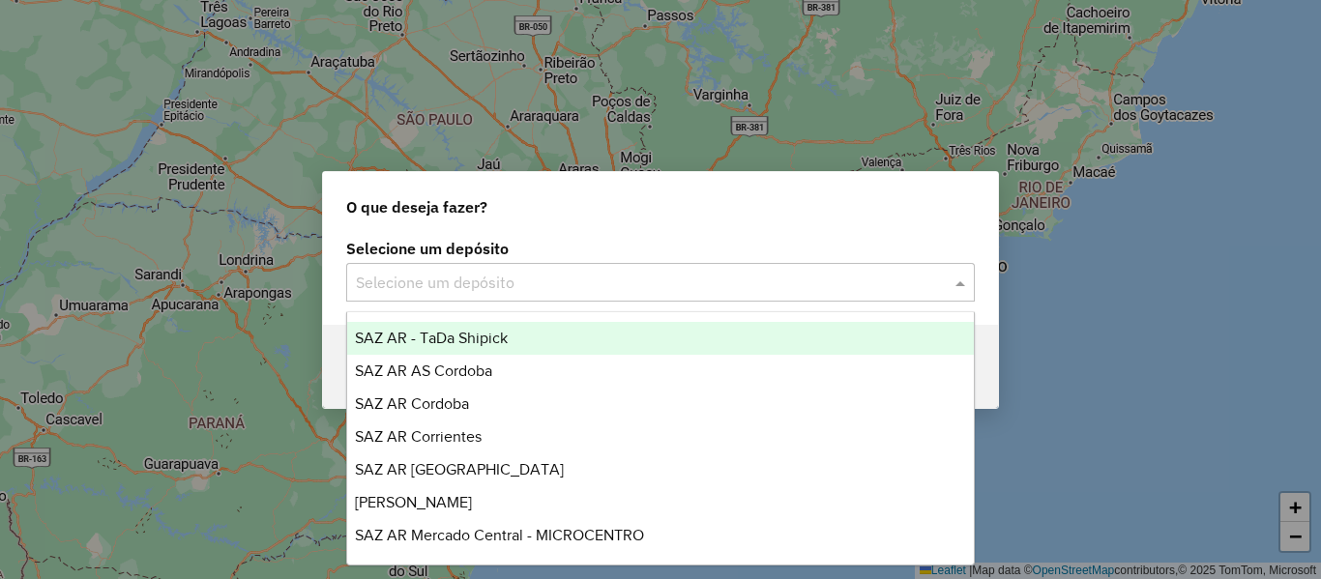
click at [611, 286] on input "text" at bounding box center [641, 283] width 571 height 23
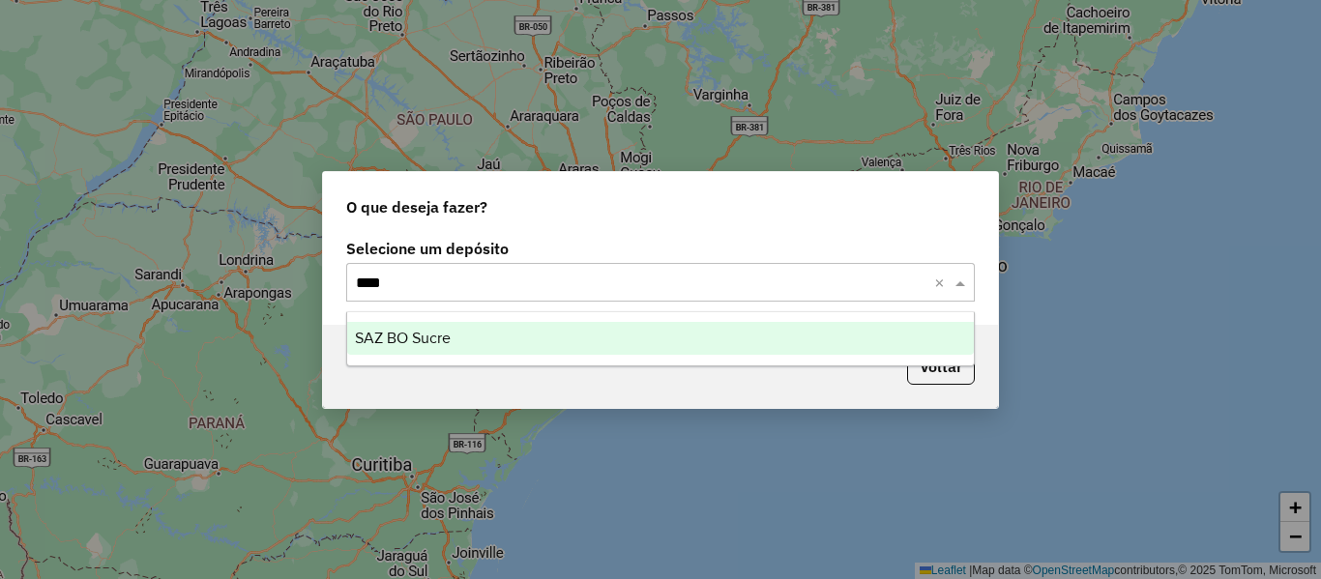
type input "*****"
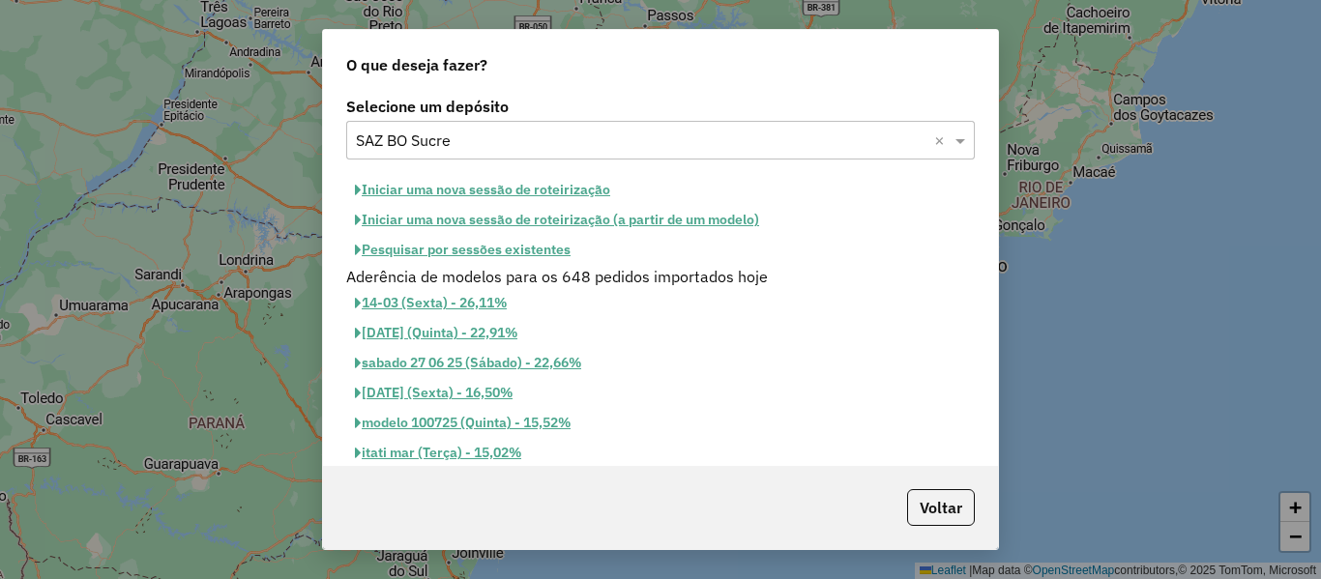
click at [512, 241] on button "Pesquisar por sessões existentes" at bounding box center [462, 250] width 233 height 30
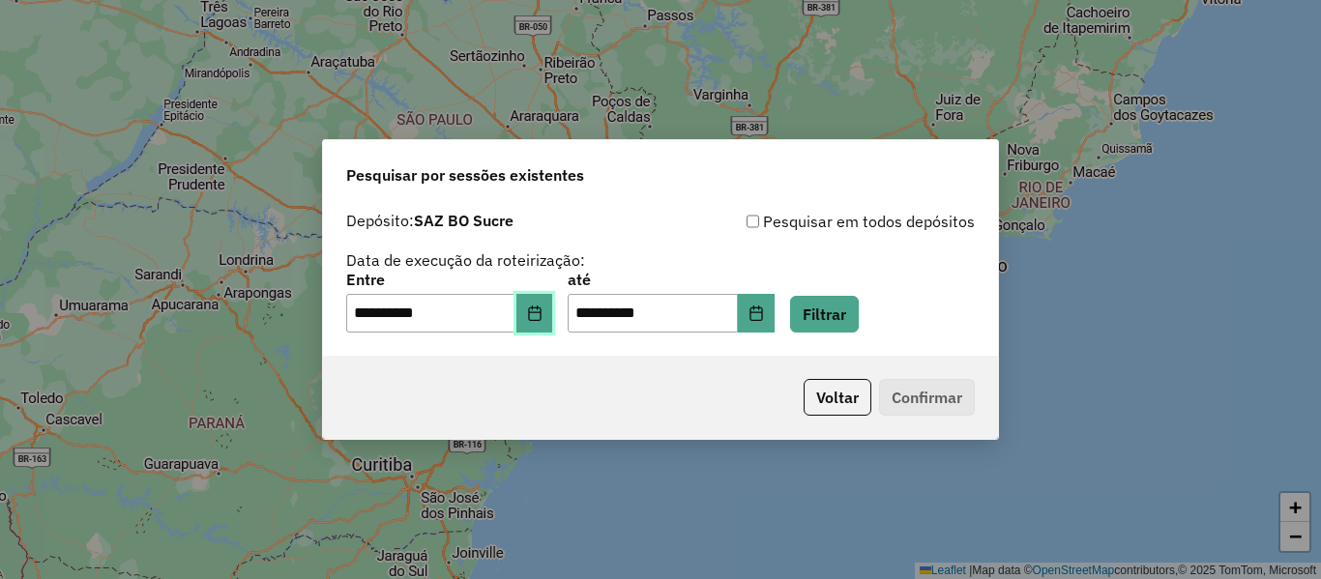
click at [541, 309] on icon "Choose Date" at bounding box center [534, 313] width 13 height 15
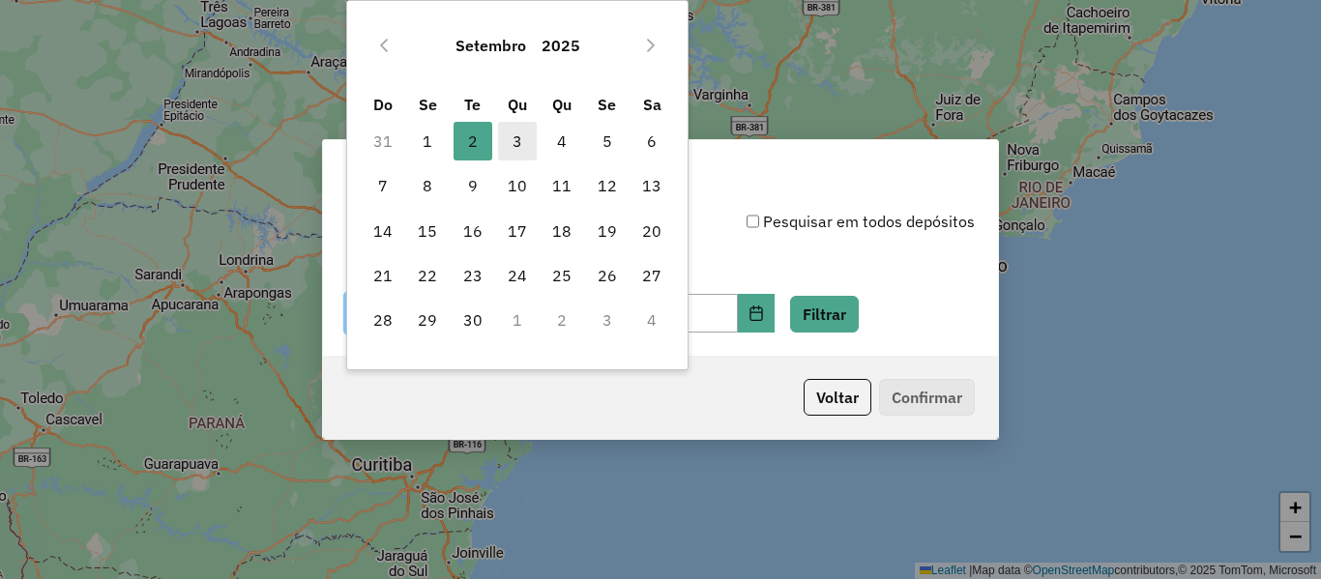
click at [522, 142] on span "3" at bounding box center [517, 141] width 39 height 39
type input "**********"
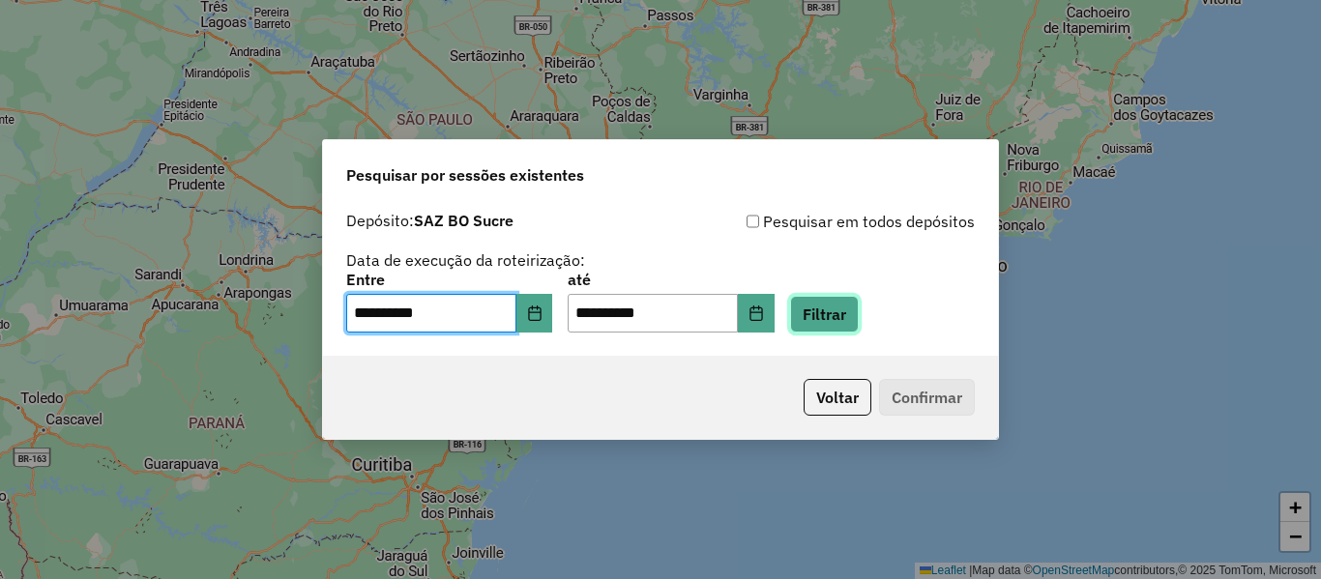
click at [859, 327] on button "Filtrar" at bounding box center [824, 314] width 69 height 37
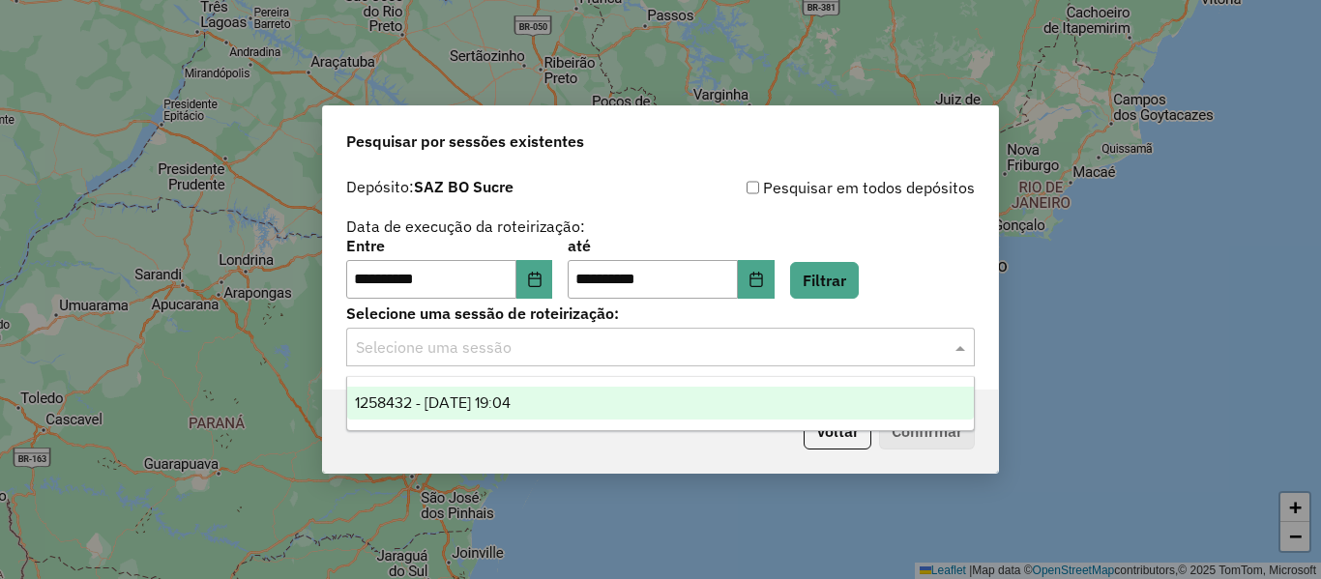
click at [745, 347] on input "text" at bounding box center [641, 348] width 571 height 23
click at [511, 409] on span "1258432 - [DATE] 19:04" at bounding box center [433, 403] width 156 height 16
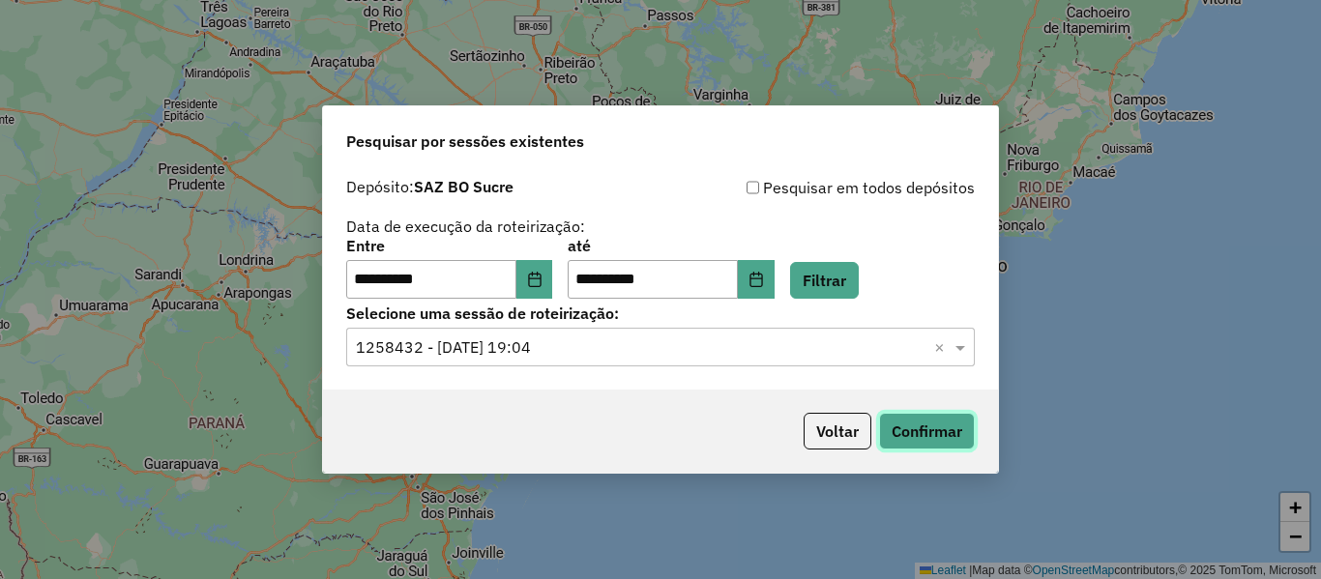
click at [954, 430] on button "Confirmar" at bounding box center [927, 431] width 96 height 37
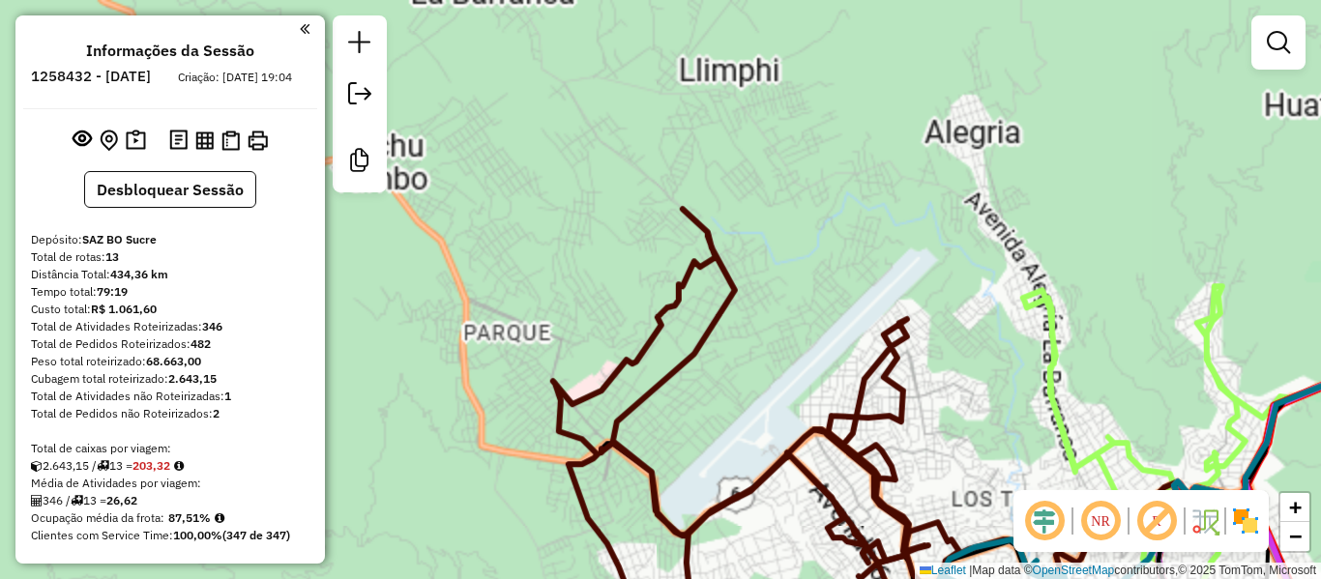
click at [712, 312] on icon at bounding box center [756, 423] width 406 height 428
select select "**********"
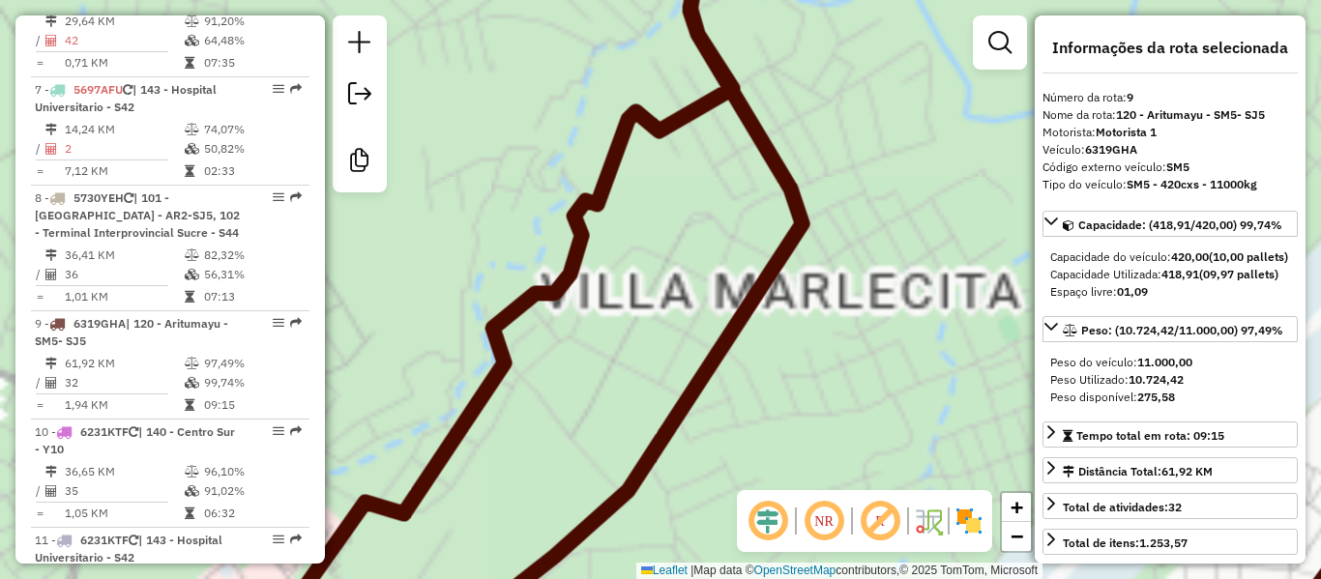
scroll to position [1660, 0]
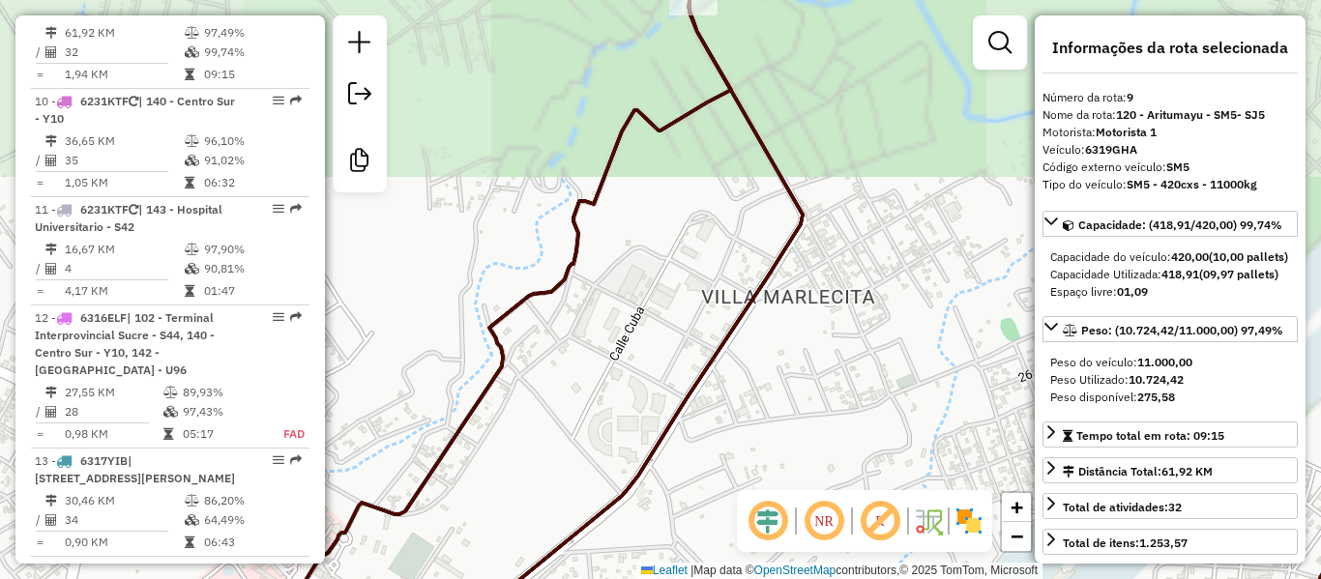
click at [742, 310] on icon at bounding box center [761, 290] width 1383 height 696
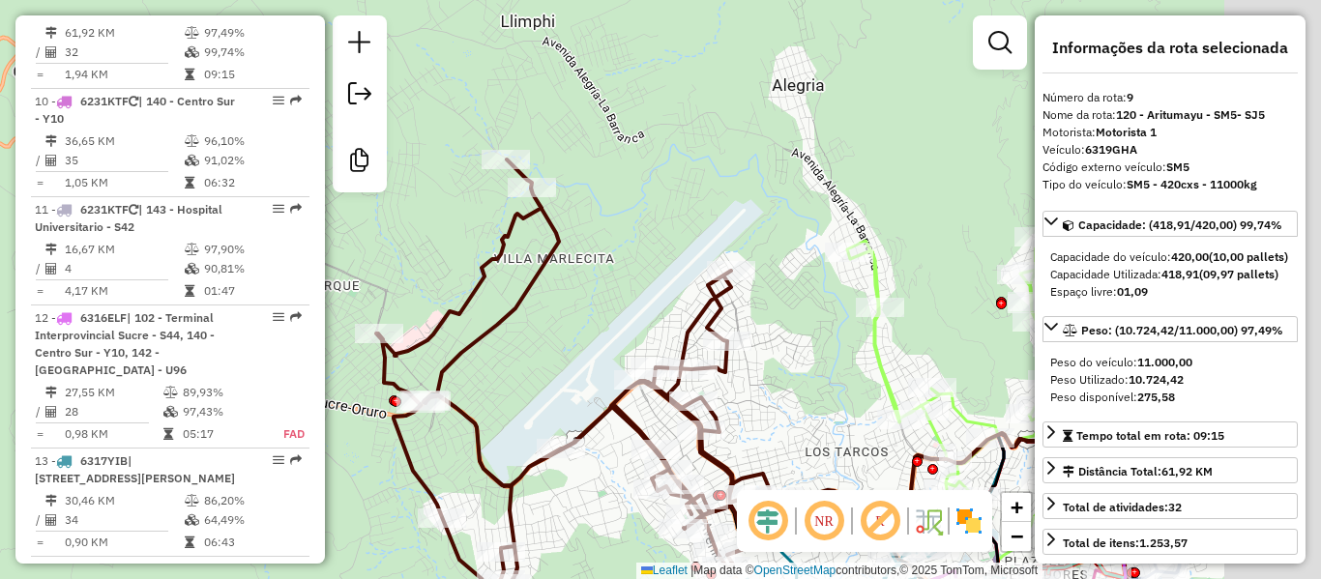
drag, startPoint x: 711, startPoint y: 149, endPoint x: 484, endPoint y: 145, distance: 227.4
click at [513, 145] on div "Janela de atendimento Grade de atendimento Capacidade Transportadoras Veículos …" at bounding box center [660, 289] width 1321 height 579
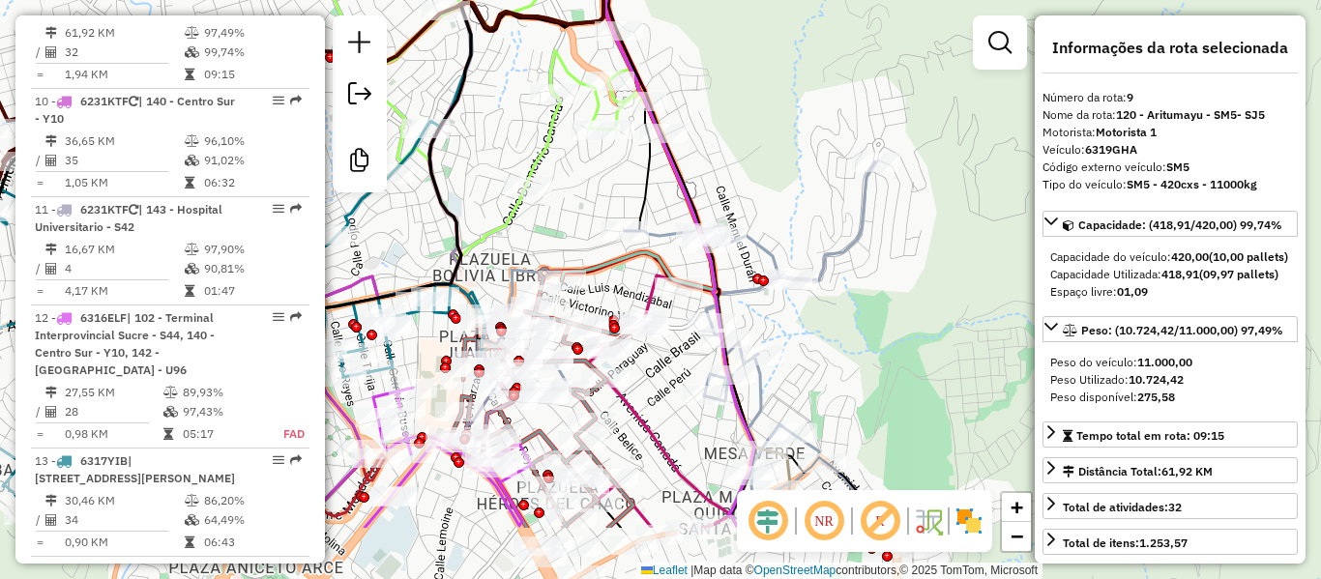
drag, startPoint x: 675, startPoint y: 302, endPoint x: 737, endPoint y: 288, distance: 63.4
click at [788, 204] on div "Janela de atendimento Grade de atendimento Capacidade Transportadoras Veículos …" at bounding box center [660, 289] width 1321 height 579
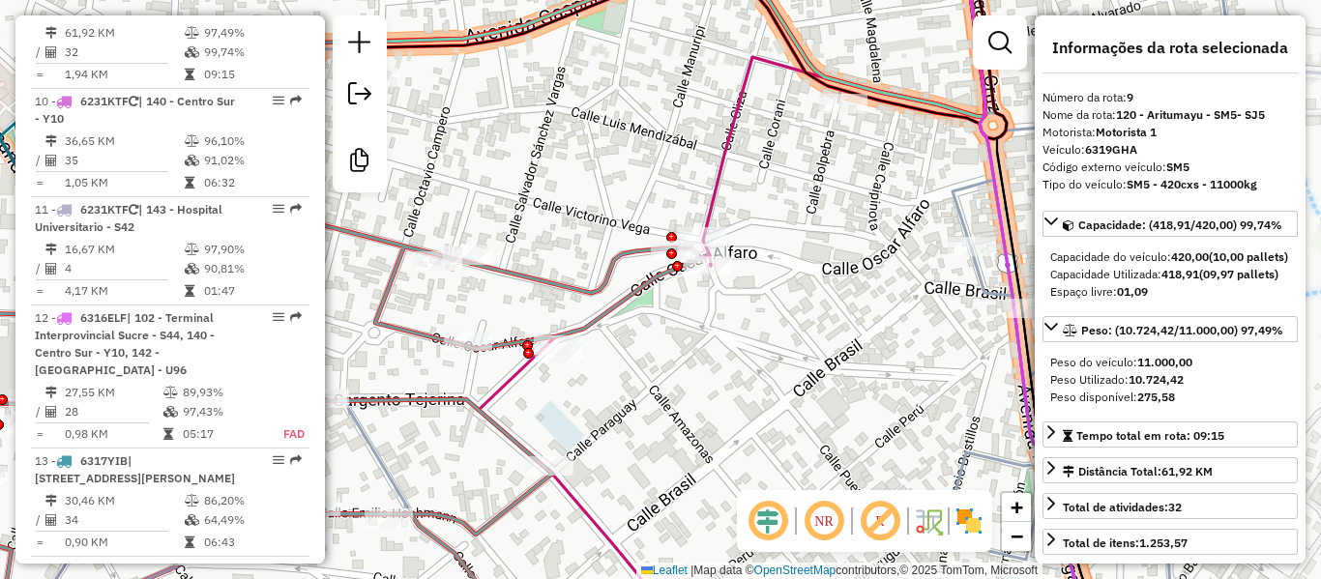
click at [721, 195] on icon at bounding box center [844, 104] width 282 height 324
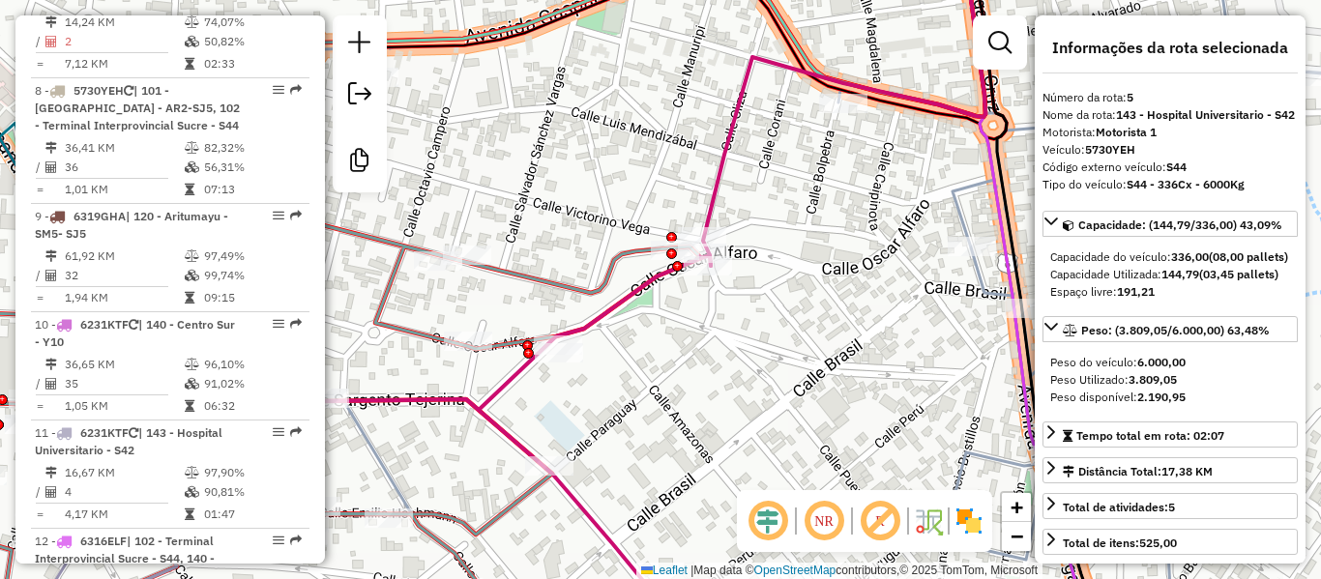
scroll to position [1209, 0]
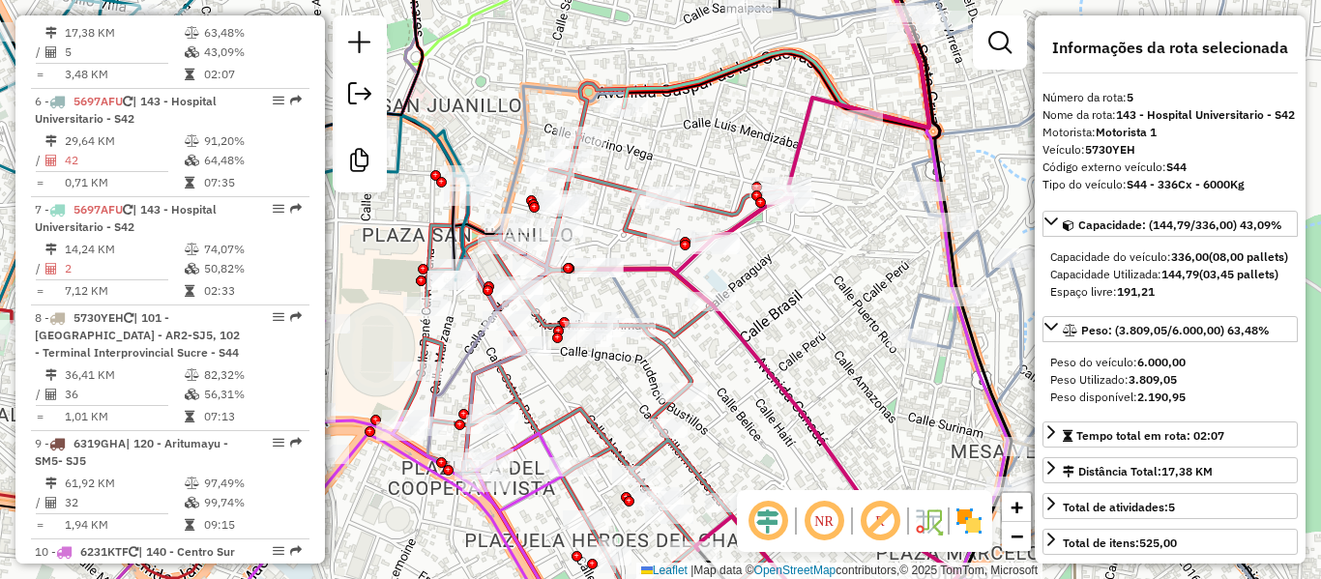
drag, startPoint x: 716, startPoint y: 331, endPoint x: 792, endPoint y: 302, distance: 81.7
click at [792, 302] on div "Janela de atendimento Grade de atendimento Capacidade Transportadoras Veículos …" at bounding box center [660, 289] width 1321 height 579
click at [764, 378] on icon at bounding box center [779, 407] width 360 height 422
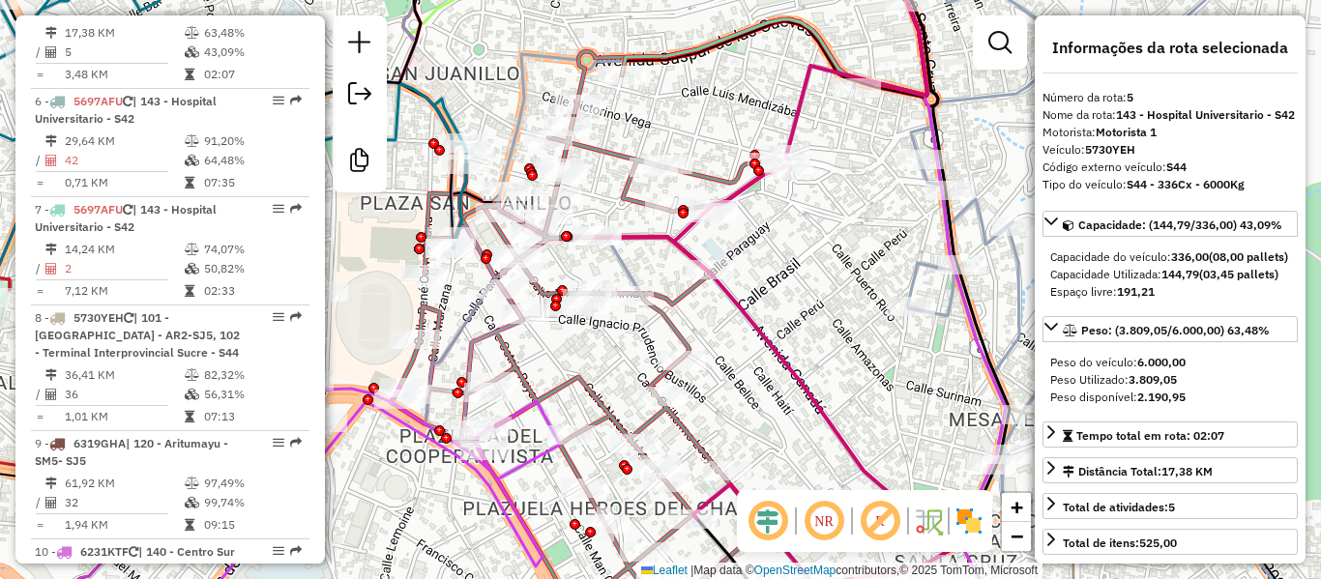
drag, startPoint x: 790, startPoint y: 372, endPoint x: 798, endPoint y: 303, distance: 70.1
click at [791, 310] on icon at bounding box center [777, 375] width 360 height 422
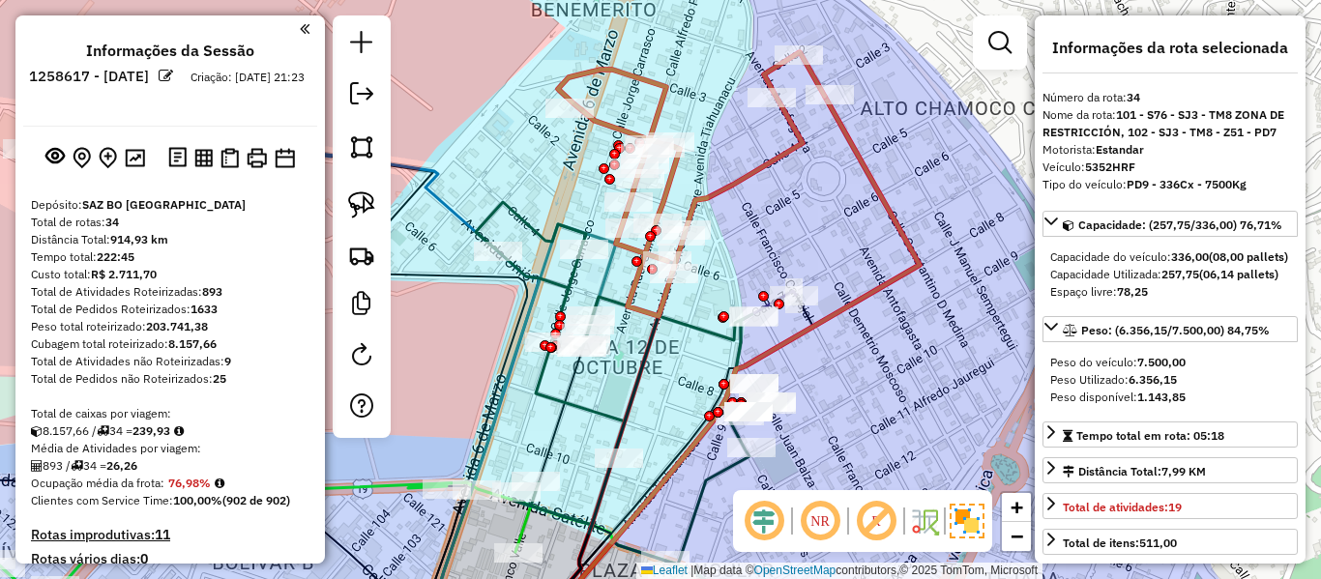
select select "**********"
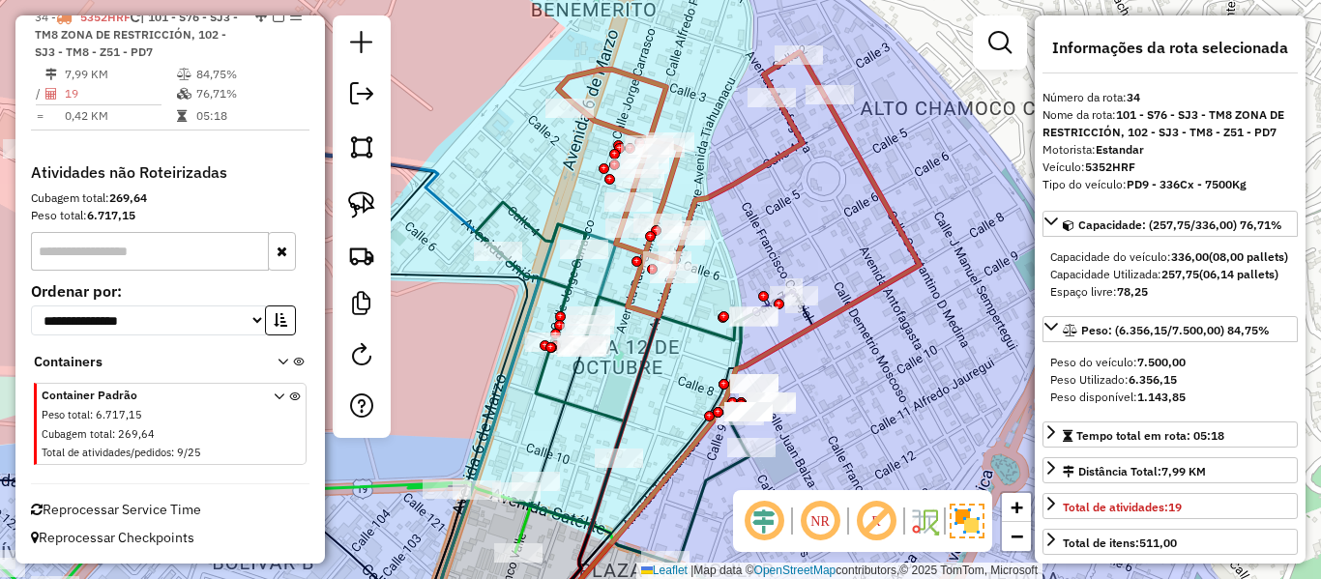
click at [791, 144] on icon at bounding box center [691, 184] width 267 height 264
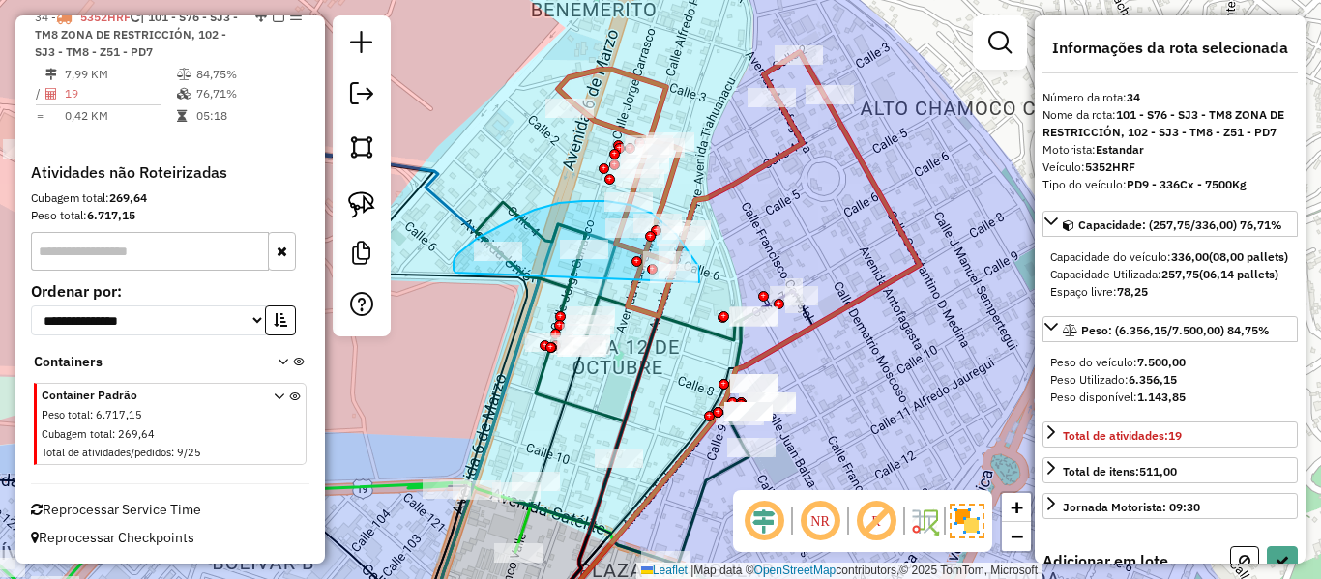
drag, startPoint x: 699, startPoint y: 281, endPoint x: 462, endPoint y: 273, distance: 237.1
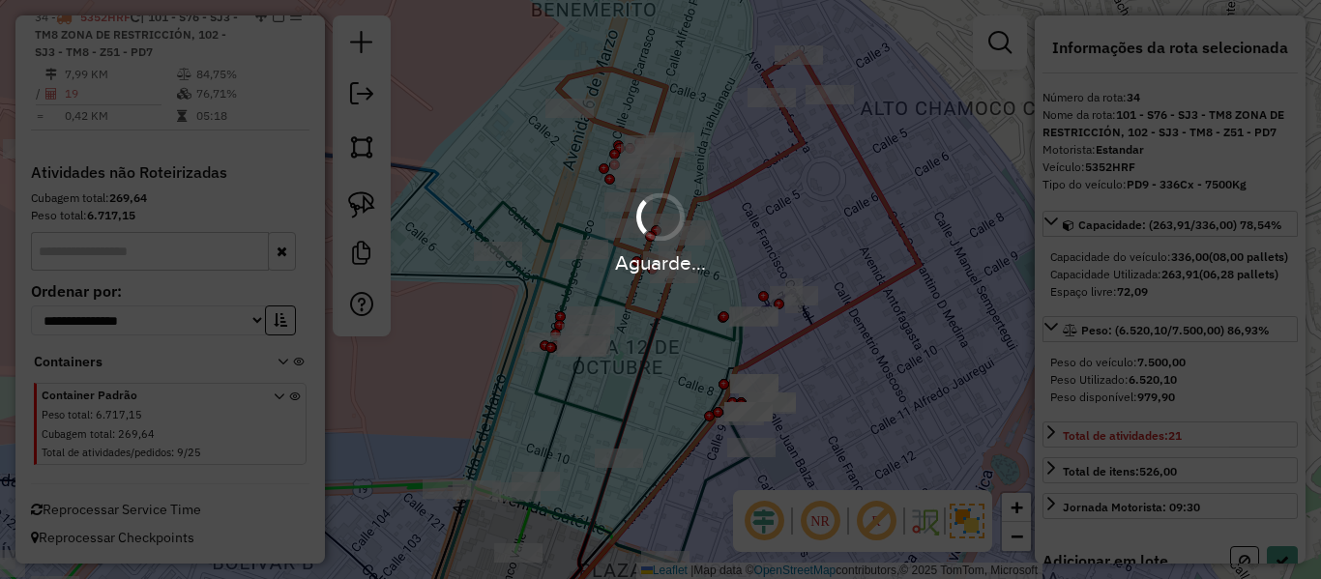
select select "**********"
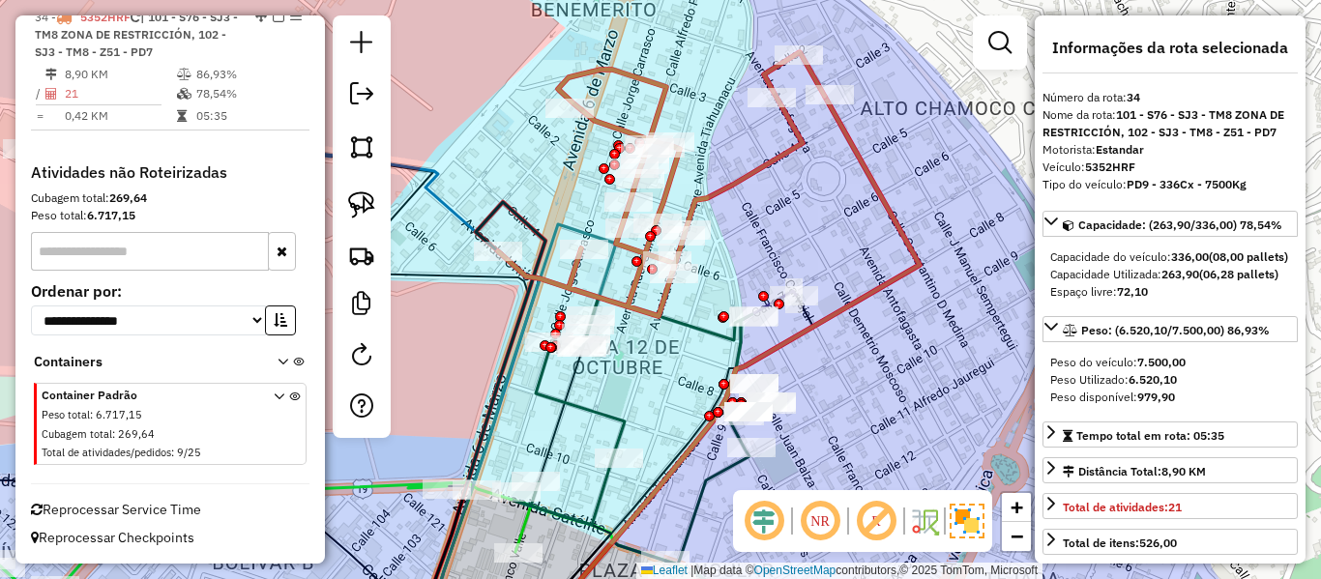
click at [751, 170] on icon at bounding box center [661, 184] width 327 height 264
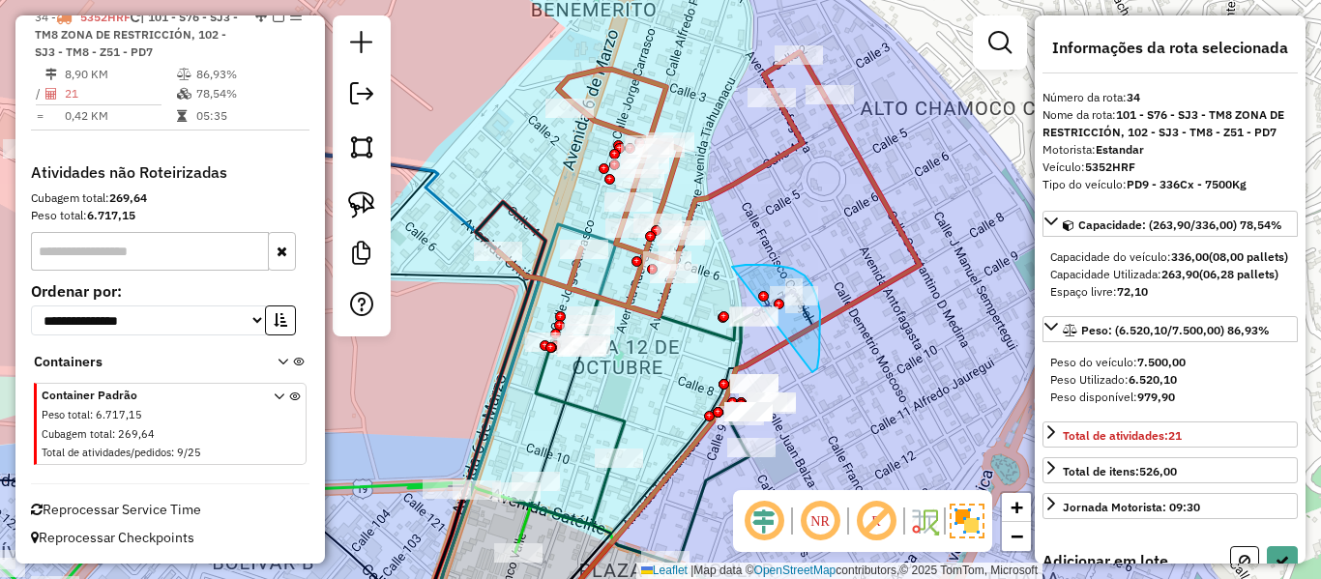
drag, startPoint x: 817, startPoint y: 369, endPoint x: 732, endPoint y: 267, distance: 132.5
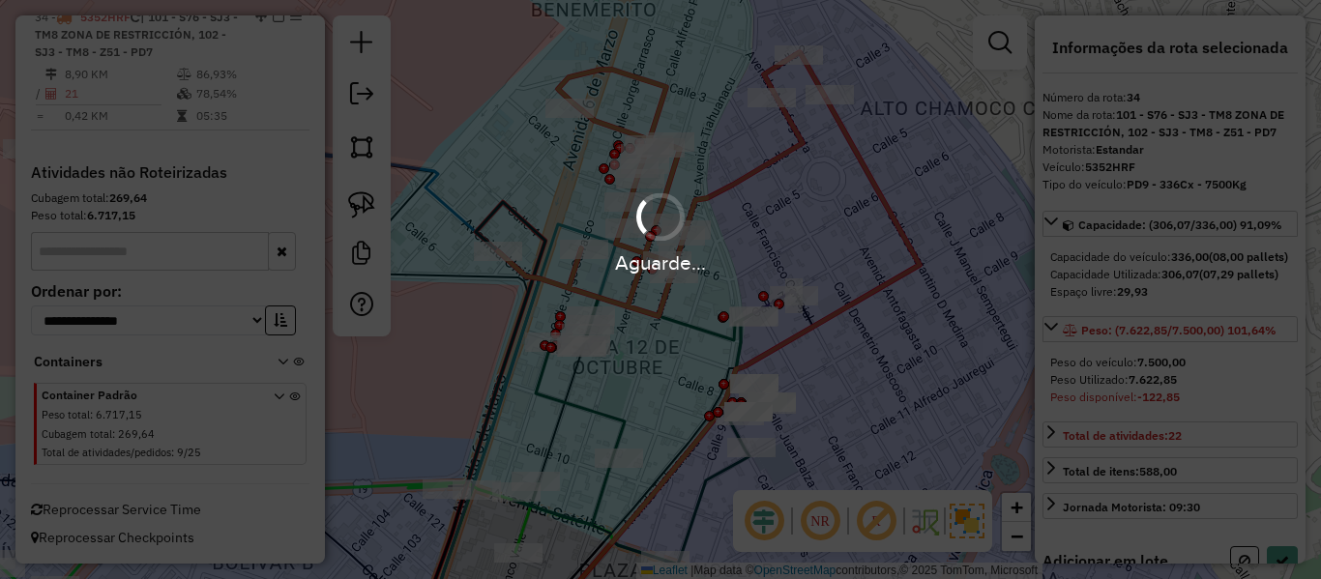
select select "**********"
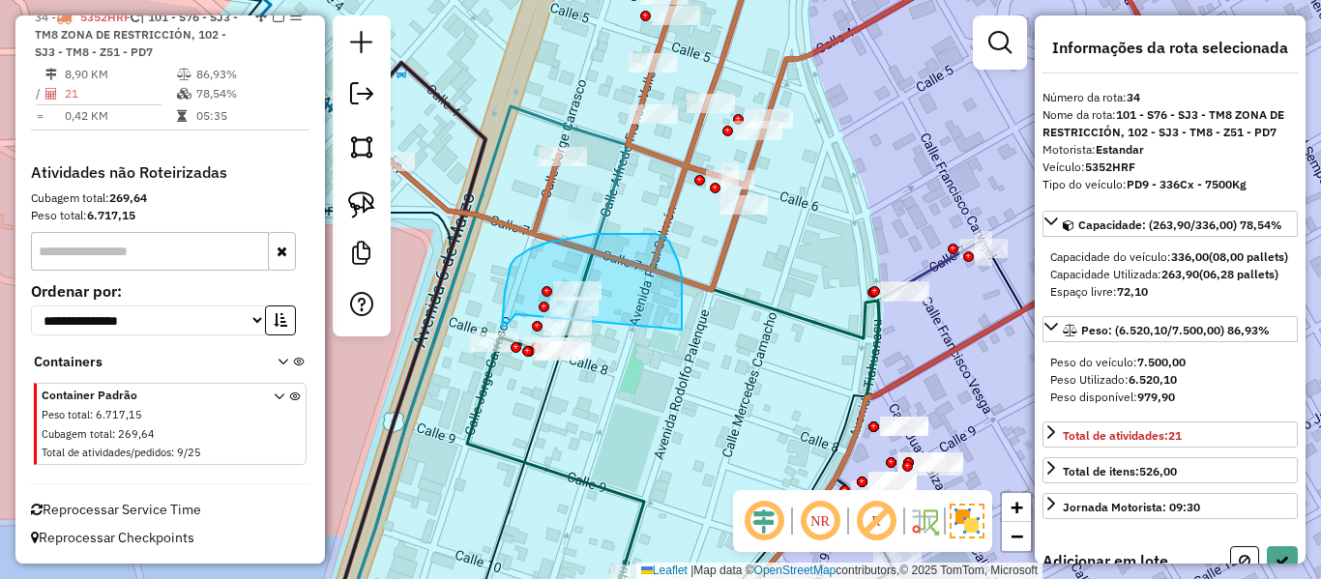
drag, startPoint x: 678, startPoint y: 261, endPoint x: 516, endPoint y: 314, distance: 171.0
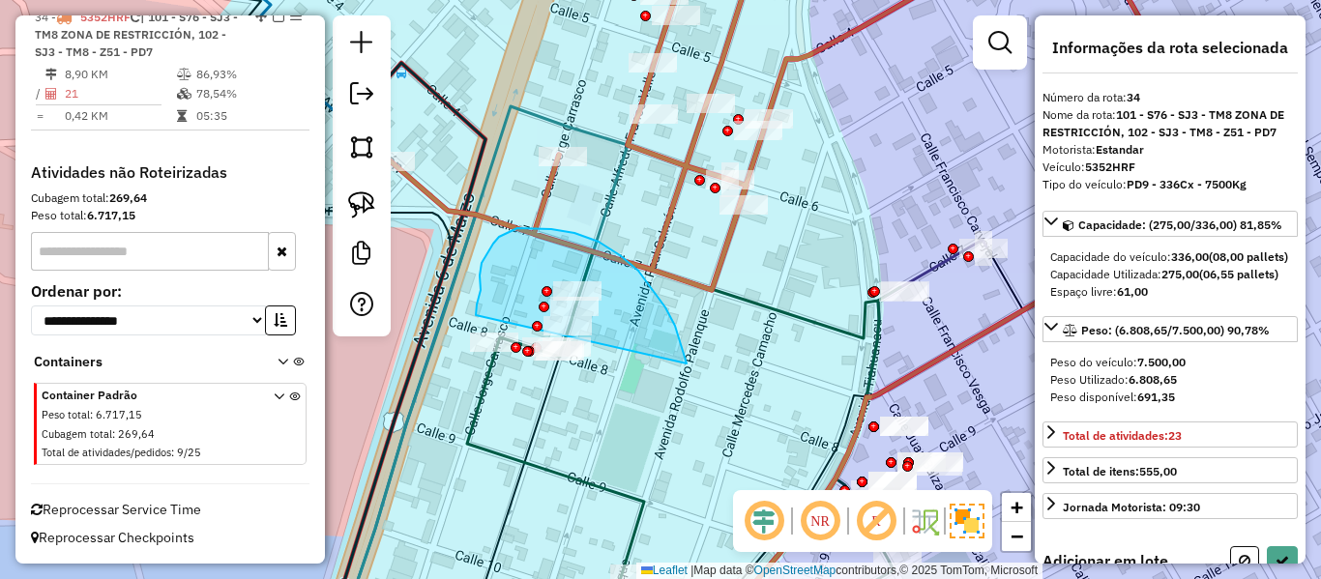
drag, startPoint x: 599, startPoint y: 242, endPoint x: 476, endPoint y: 315, distance: 143.2
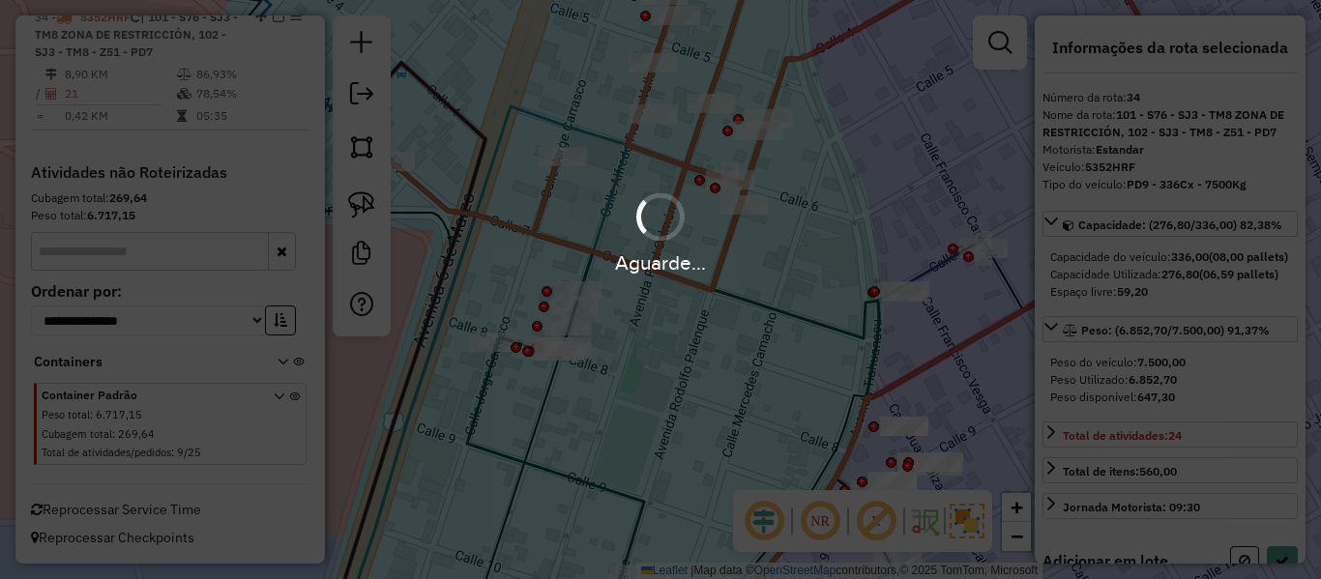
select select "**********"
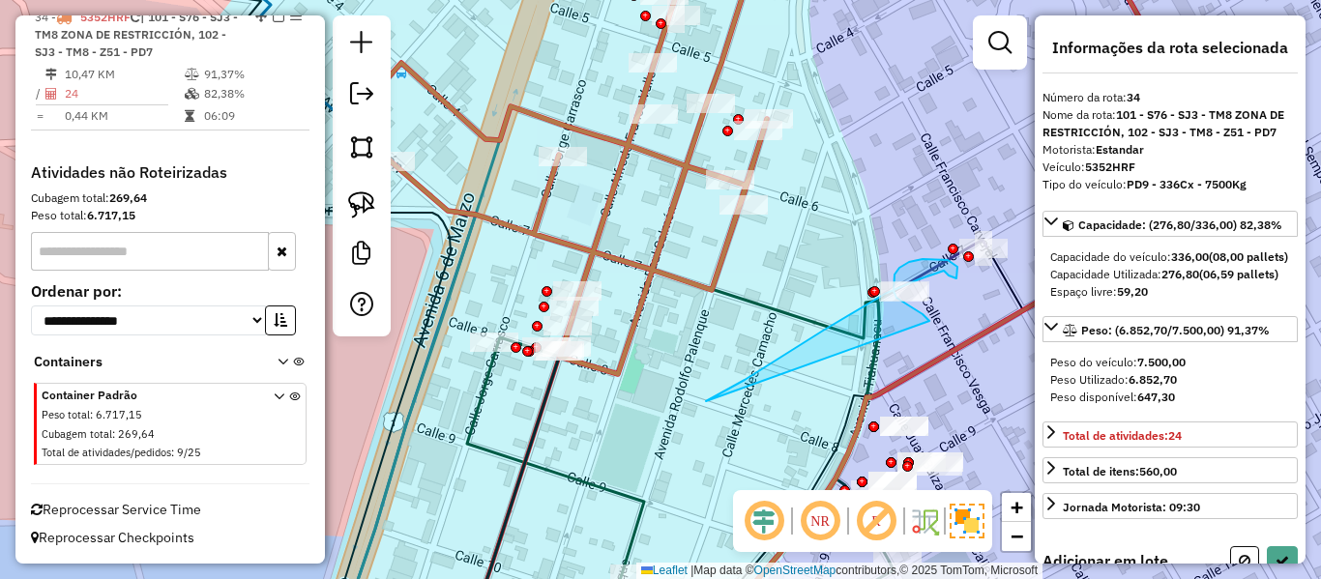
drag, startPoint x: 938, startPoint y: 273, endPoint x: 945, endPoint y: 326, distance: 53.6
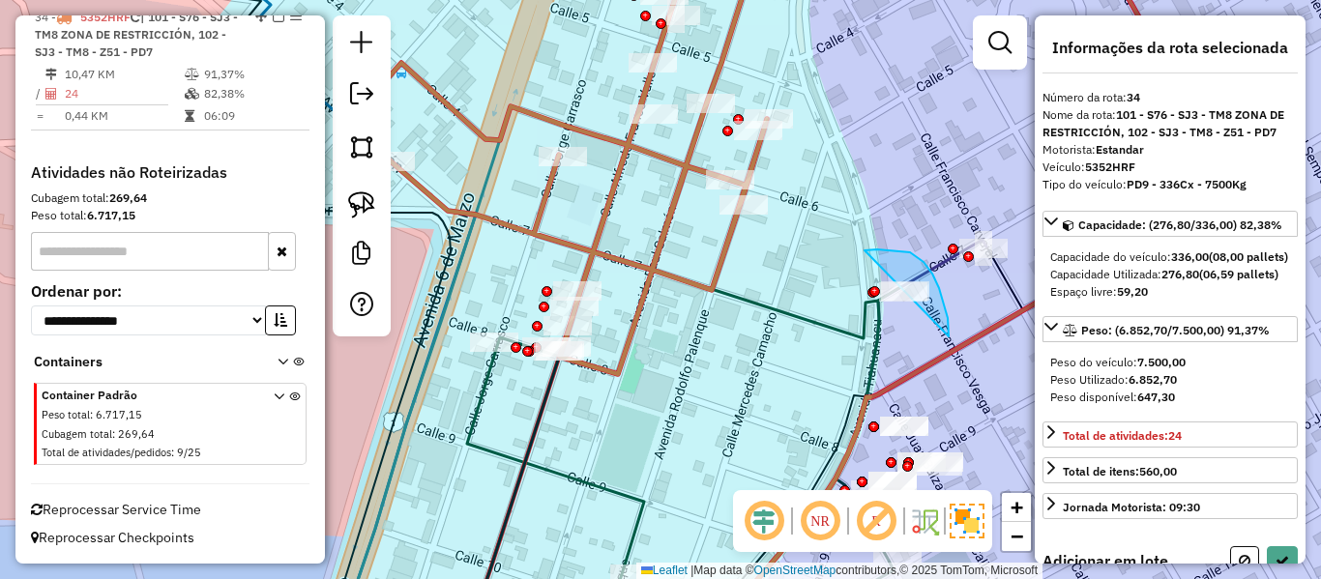
drag, startPoint x: 949, startPoint y: 337, endPoint x: 788, endPoint y: 326, distance: 160.9
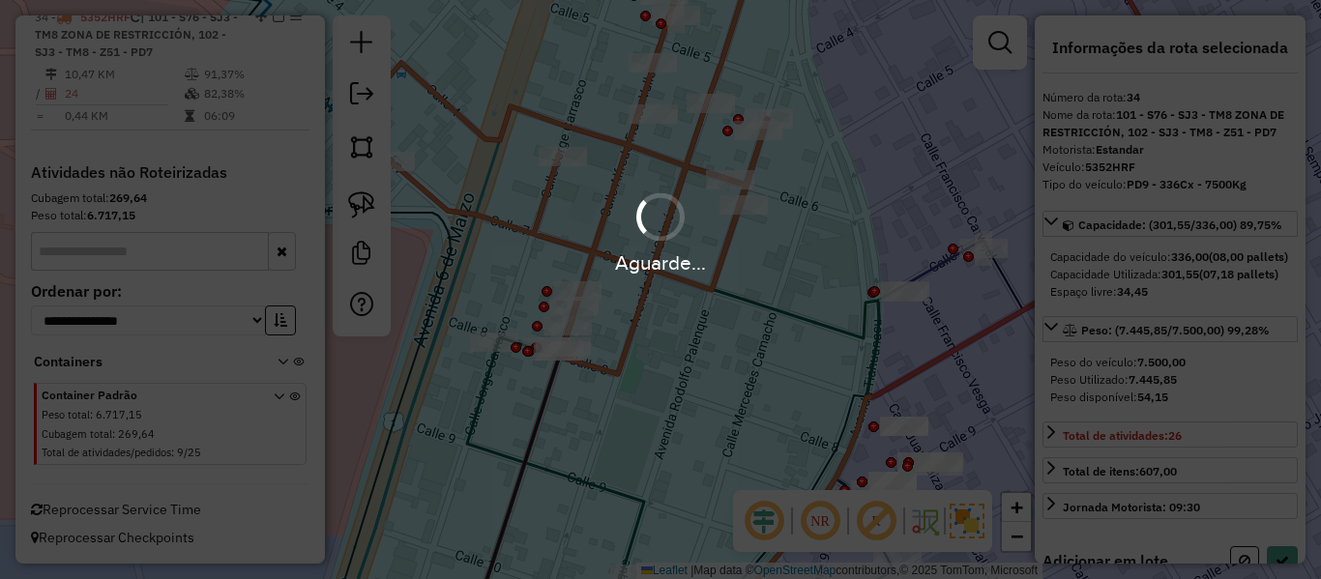
select select "**********"
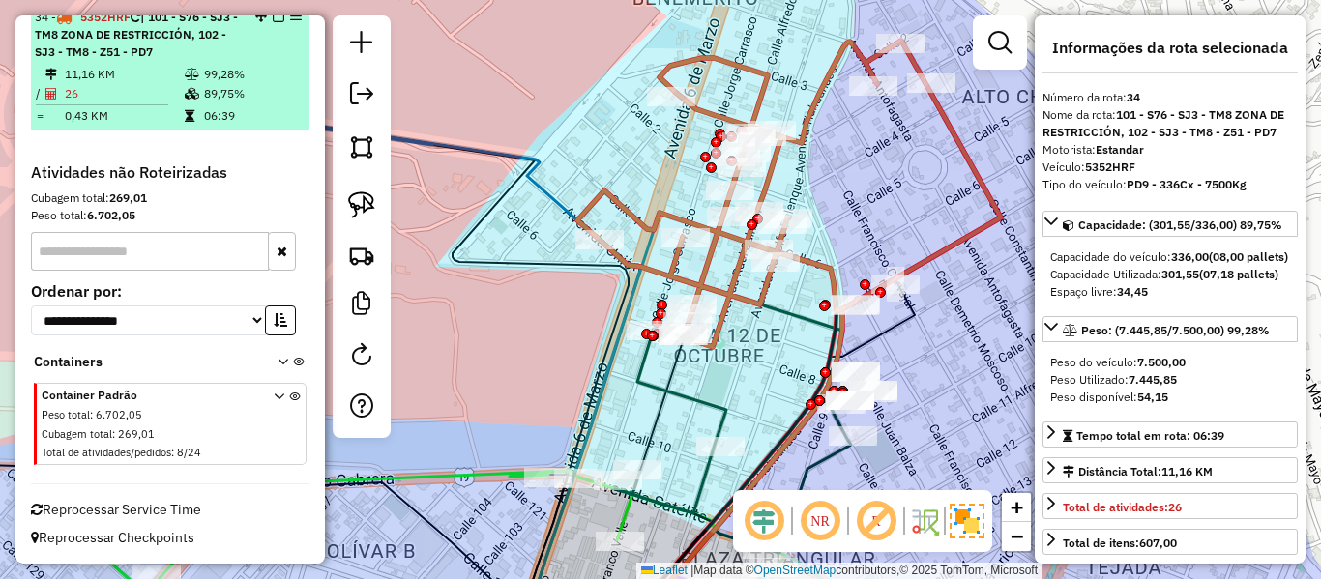
click at [273, 22] on em at bounding box center [279, 17] width 12 height 12
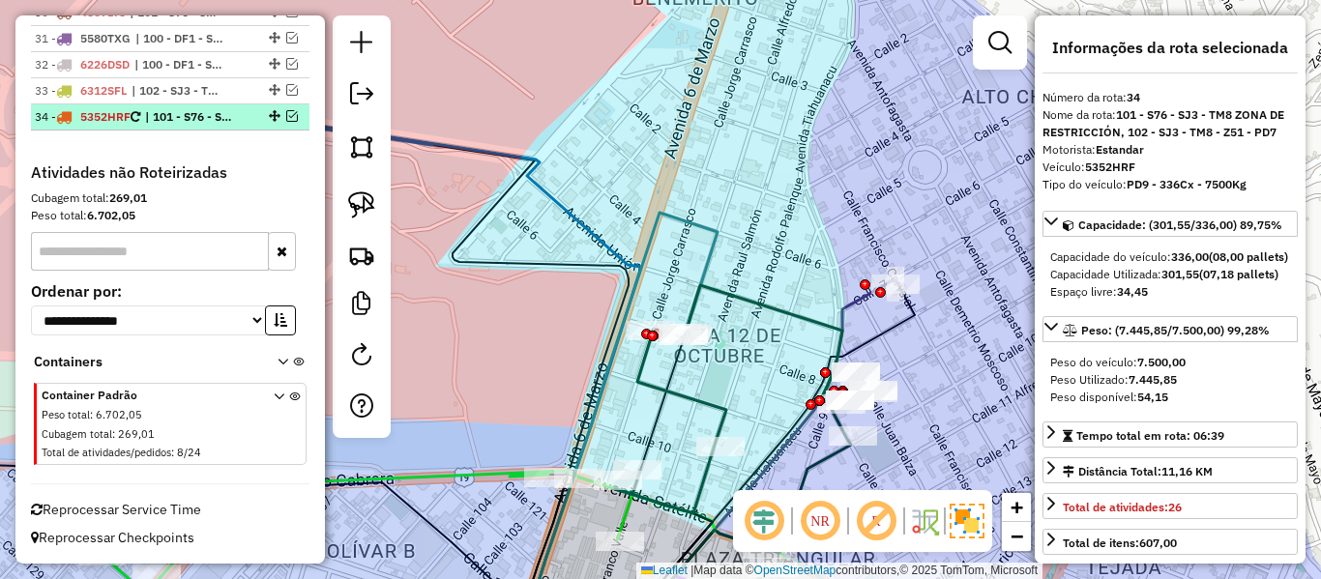
scroll to position [2868, 0]
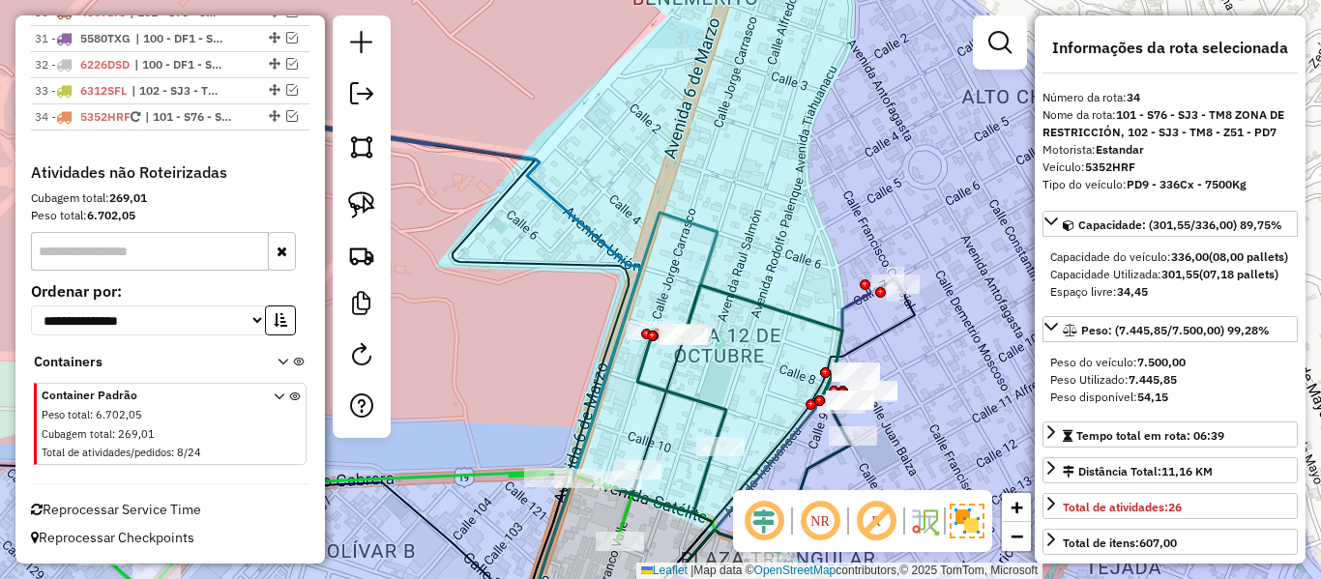
click at [866, 181] on div "Rota 14 - Placa 5600ILE [PHONE_NUMBER] - MAY. NORMA CALL Rota 14 - Placa 5600IL…" at bounding box center [660, 289] width 1321 height 579
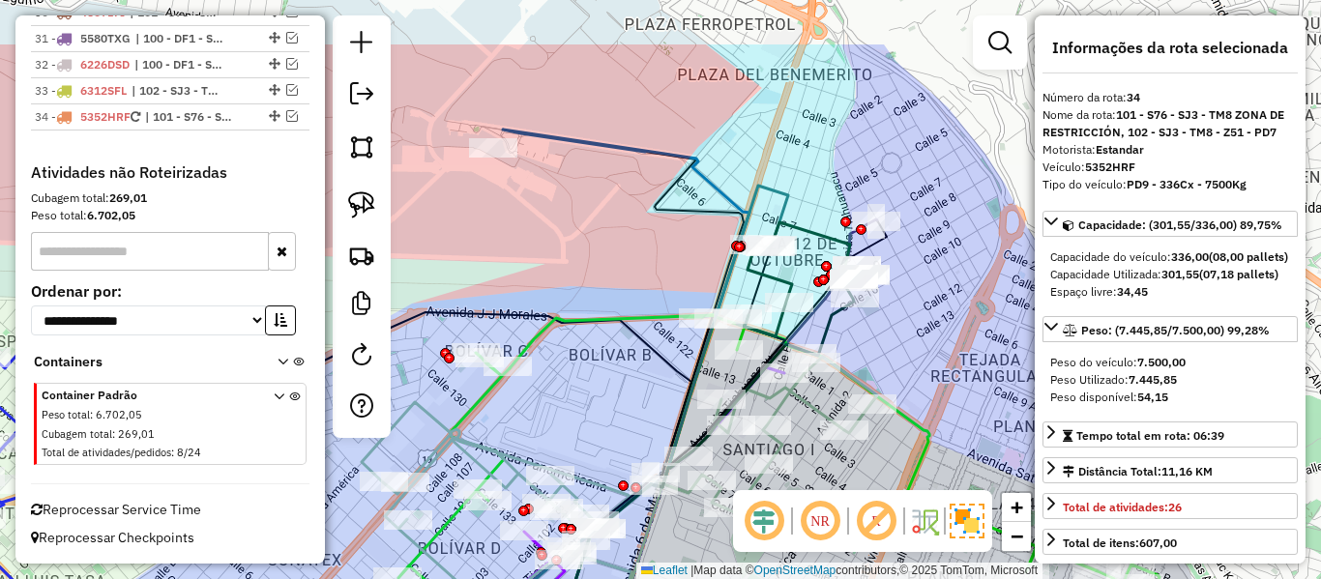
drag, startPoint x: 866, startPoint y: 169, endPoint x: 588, endPoint y: 190, distance: 278.4
click at [933, 267] on div "Janela de atendimento Grade de atendimento Capacidade Transportadoras Veículos …" at bounding box center [660, 289] width 1321 height 579
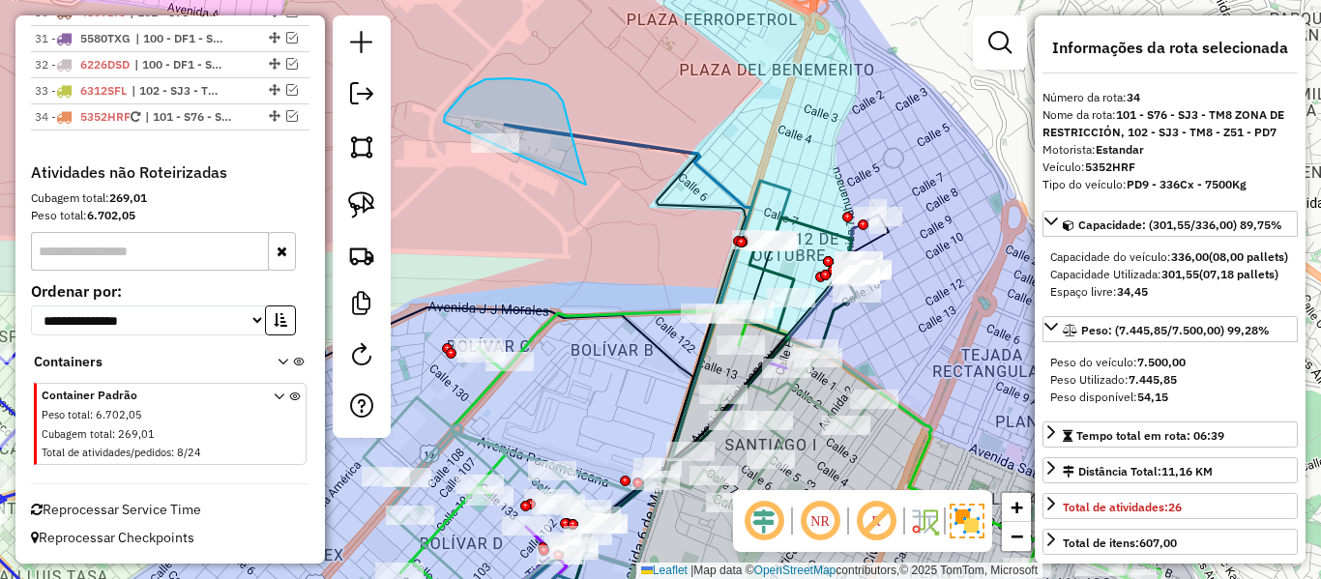
drag, startPoint x: 548, startPoint y: 85, endPoint x: 497, endPoint y: 168, distance: 97.2
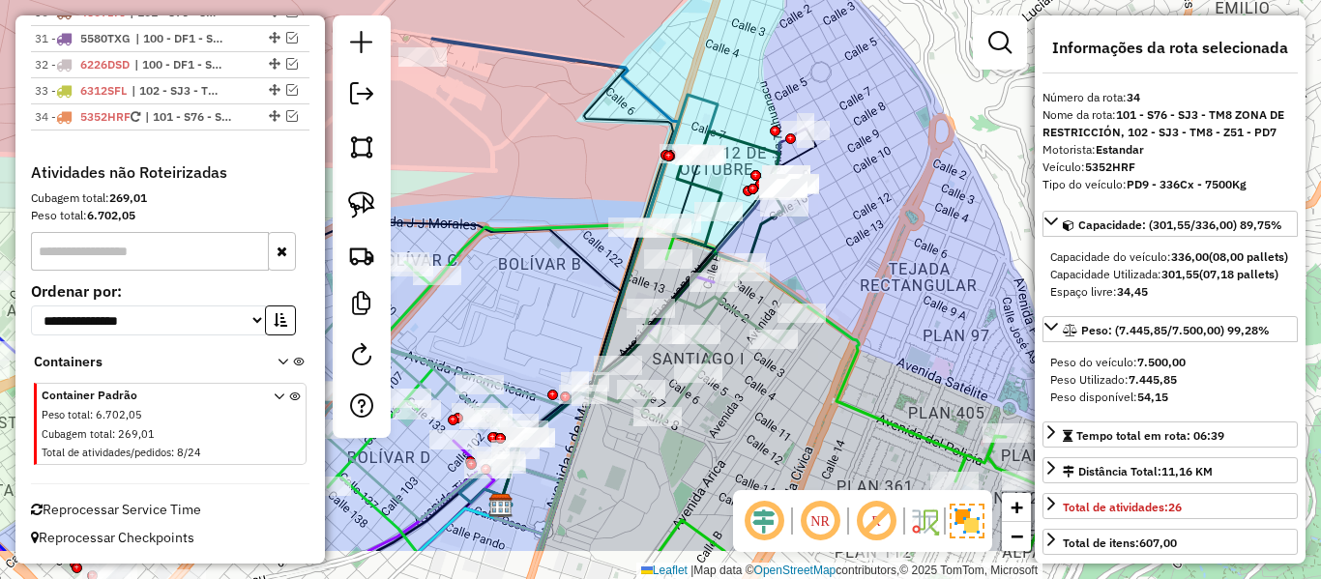
drag, startPoint x: 547, startPoint y: 215, endPoint x: 485, endPoint y: 125, distance: 109.2
click at [469, 124] on div "Janela de atendimento Grade de atendimento Capacidade Transportadoras Veículos …" at bounding box center [660, 289] width 1321 height 579
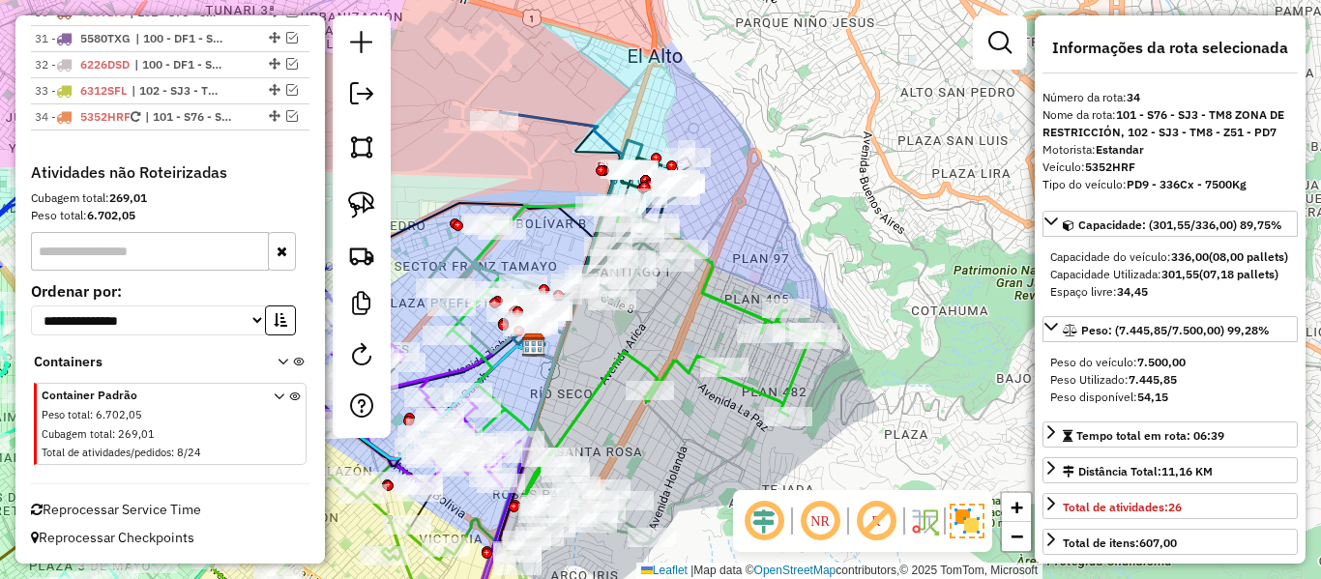
drag, startPoint x: 792, startPoint y: 253, endPoint x: 970, endPoint y: 175, distance: 194.5
click at [964, 180] on div "Janela de atendimento Grade de atendimento Capacidade Transportadoras Veículos …" at bounding box center [660, 289] width 1321 height 579
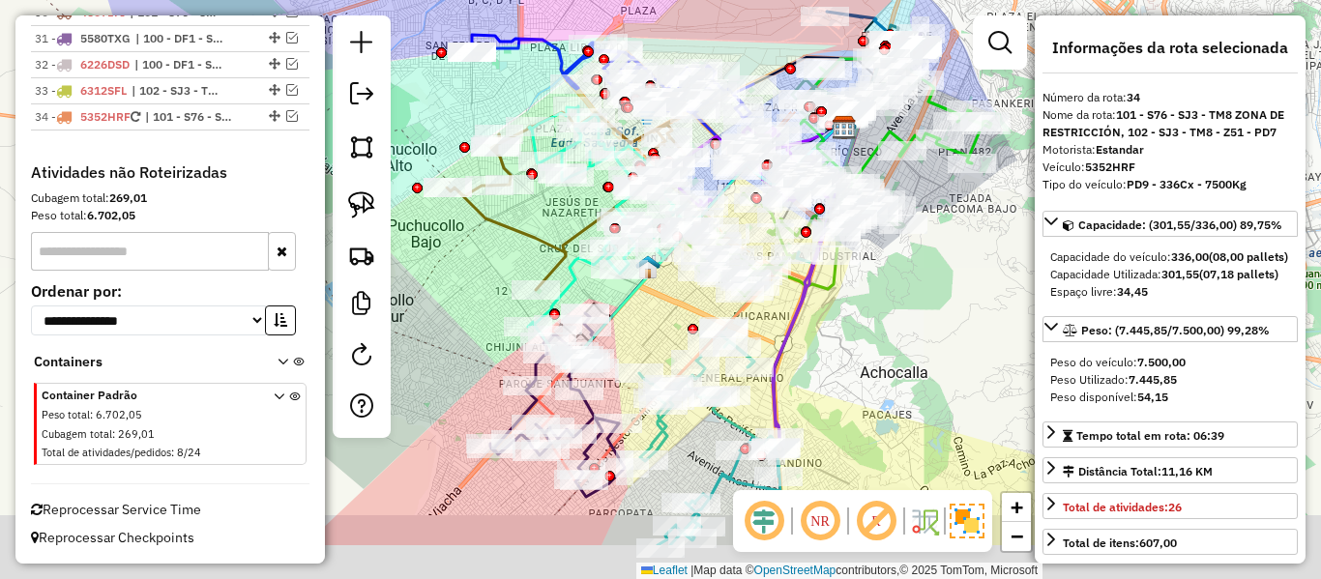
drag, startPoint x: 864, startPoint y: 427, endPoint x: 925, endPoint y: 142, distance: 290.9
click at [925, 142] on div "Janela de atendimento Grade de atendimento Capacidade Transportadoras Veículos …" at bounding box center [660, 289] width 1321 height 579
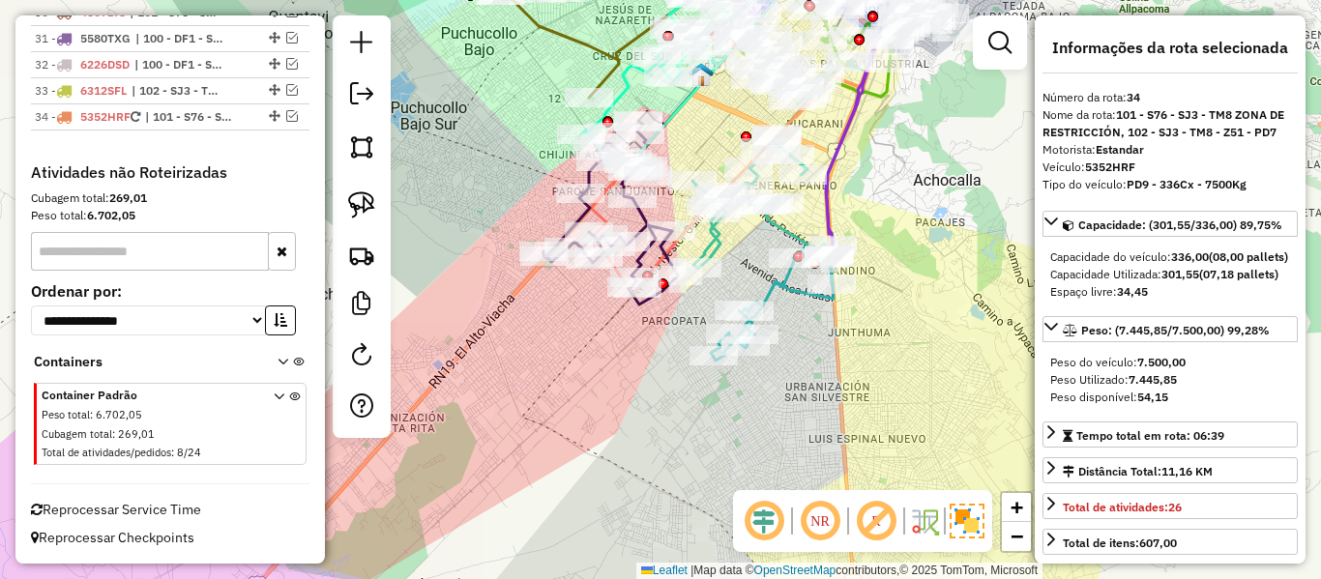
click at [890, 303] on div "Janela de atendimento Grade de atendimento Capacidade Transportadoras Veículos …" at bounding box center [660, 289] width 1321 height 579
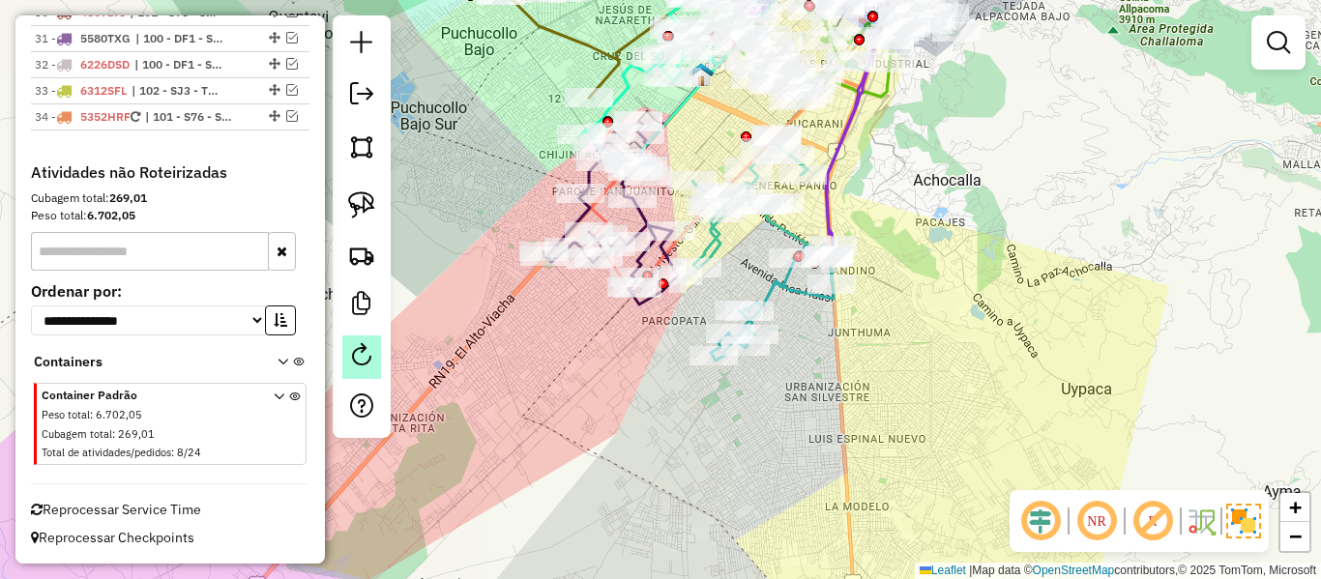
click at [355, 357] on em at bounding box center [361, 354] width 23 height 23
select select "*"
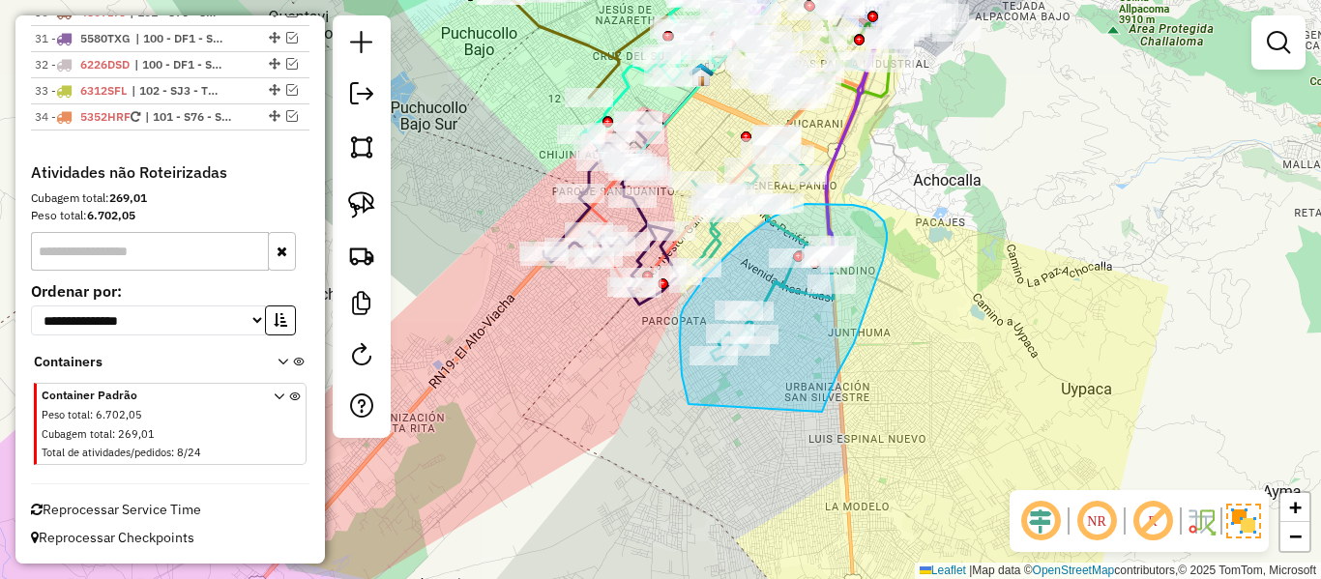
drag, startPoint x: 878, startPoint y: 275, endPoint x: 699, endPoint y: 418, distance: 229.2
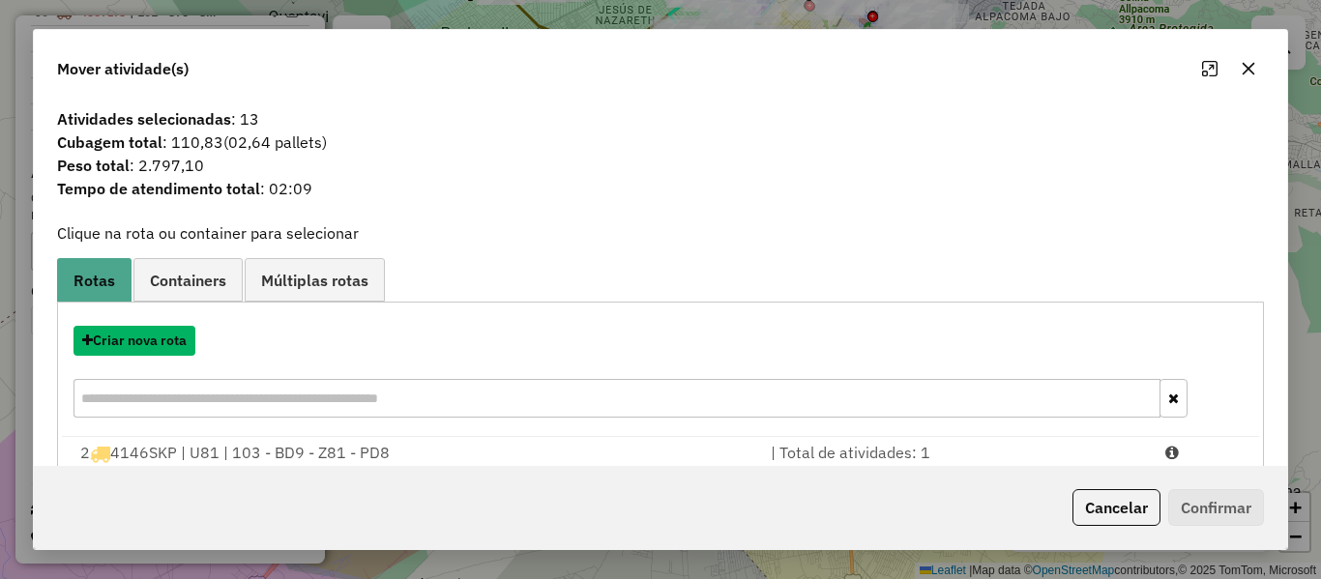
click at [132, 326] on button "Criar nova rota" at bounding box center [135, 341] width 122 height 30
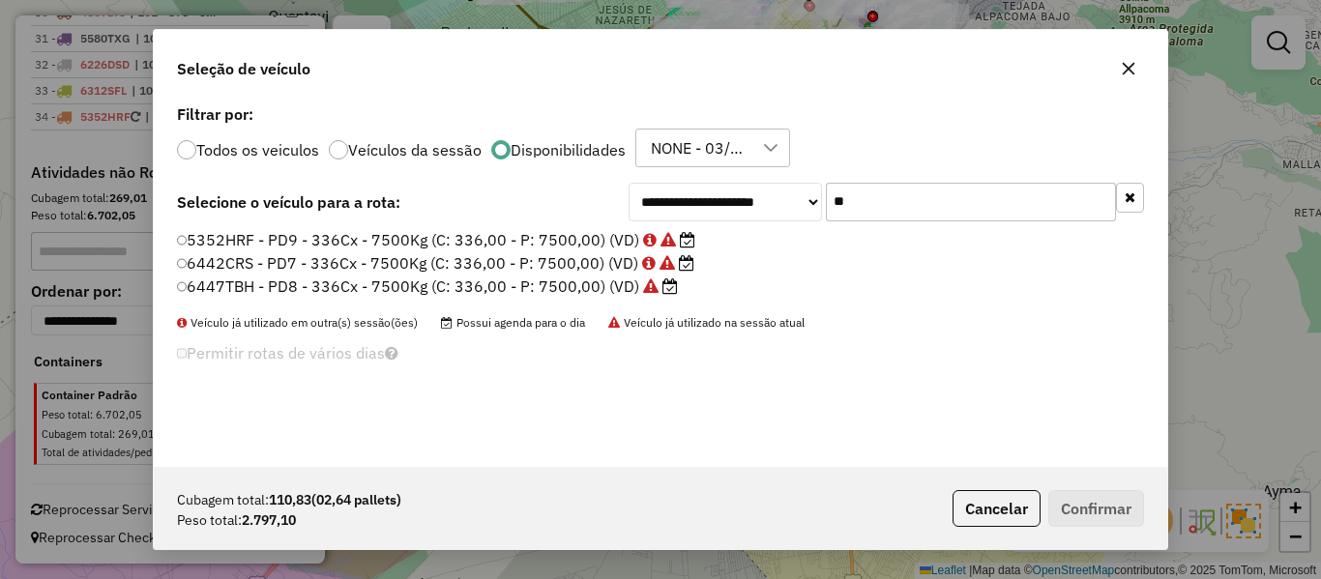
scroll to position [11, 6]
click at [861, 193] on input "**" at bounding box center [971, 202] width 290 height 39
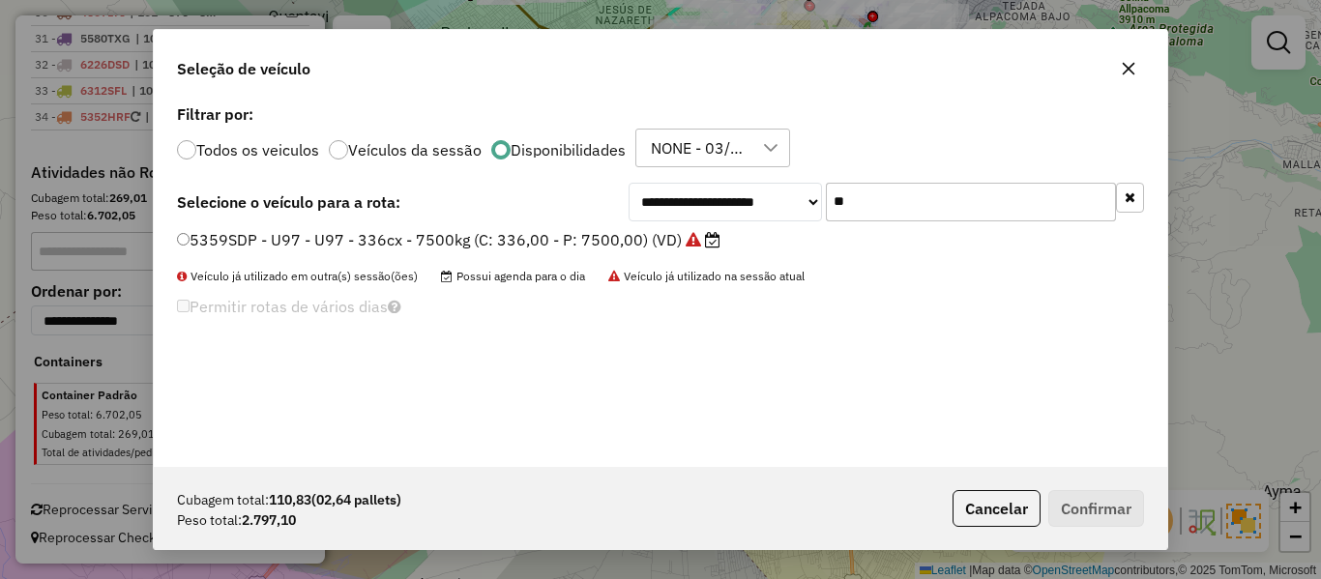
type input "**"
click at [690, 249] on label "5359SDP - U97 - U97 - 336cx - 7500kg (C: 336,00 - P: 7500,00) (VD)" at bounding box center [449, 239] width 544 height 23
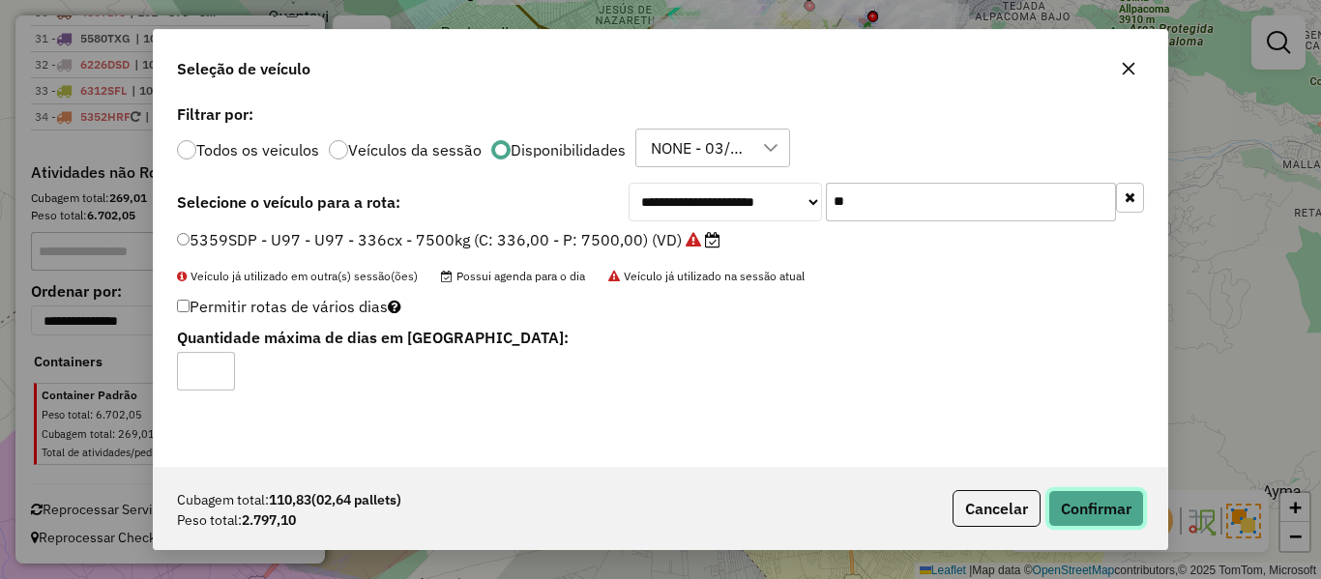
click at [1057, 522] on button "Confirmar" at bounding box center [1097, 508] width 96 height 37
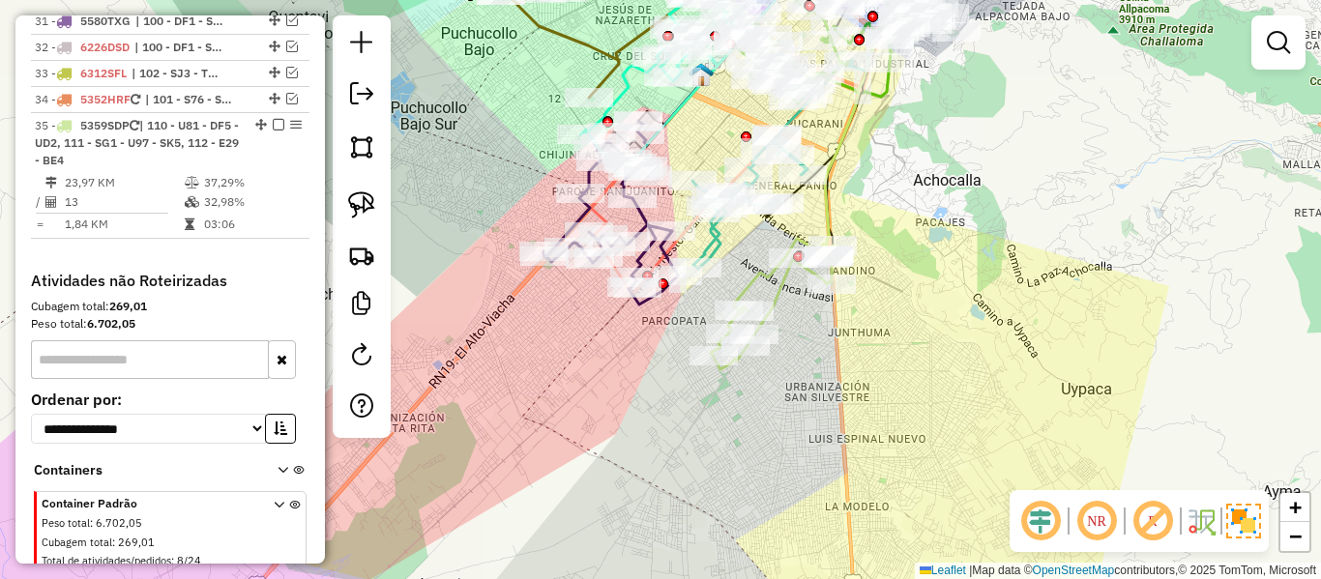
scroll to position [2957, 0]
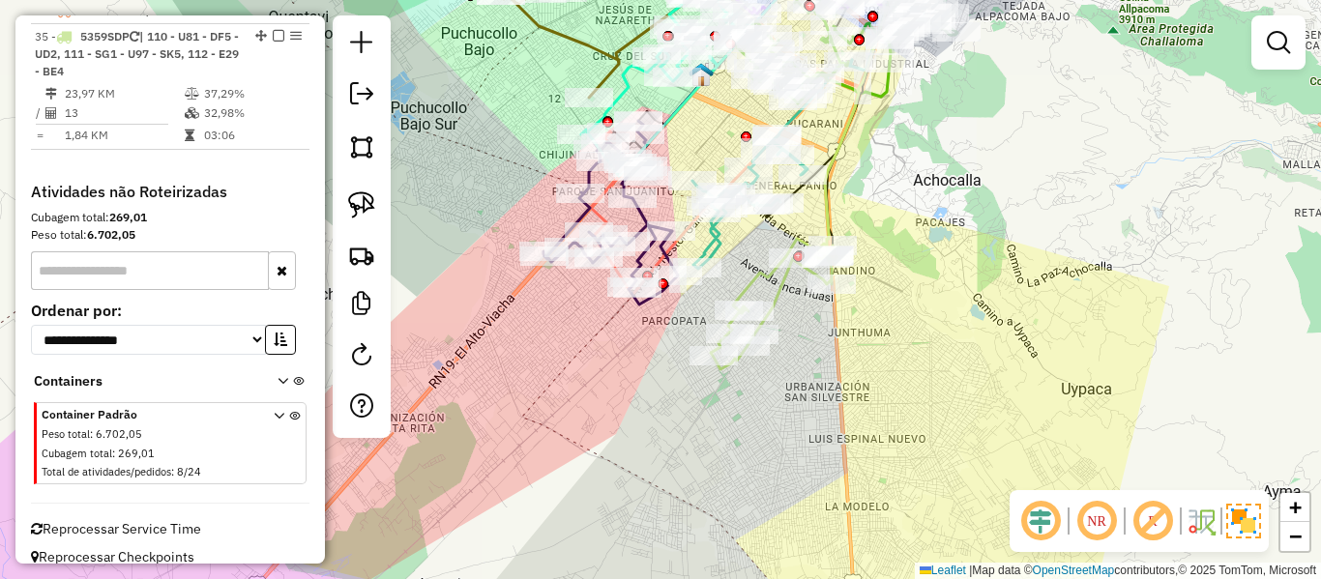
click at [769, 295] on icon at bounding box center [774, 304] width 126 height 131
select select "**********"
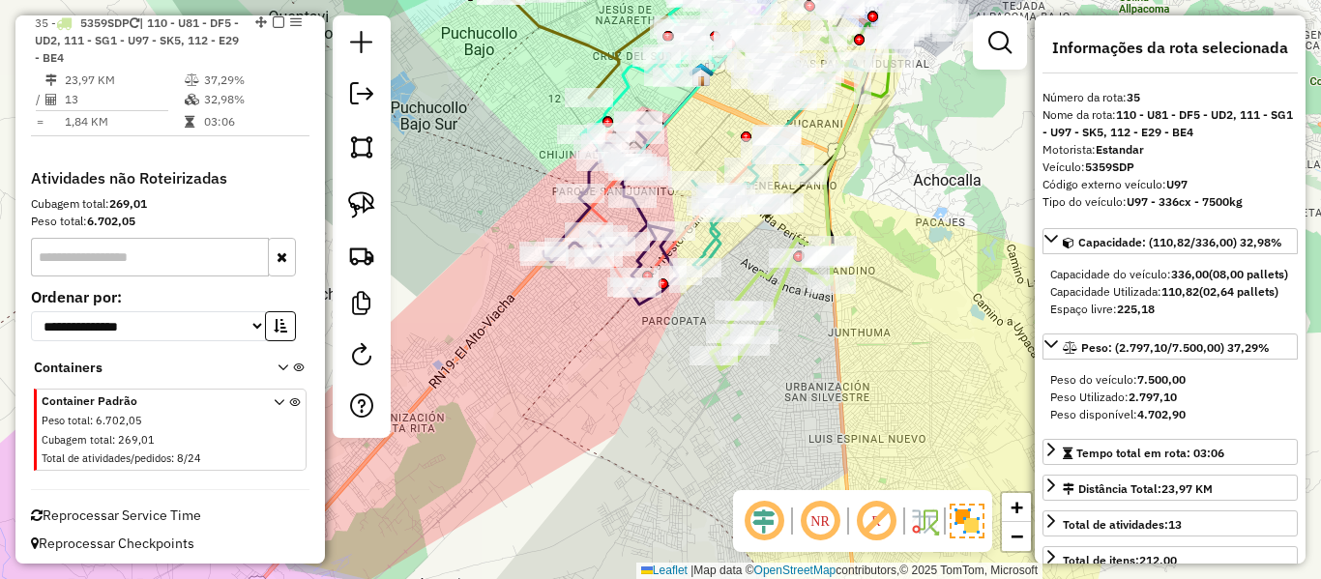
scroll to position [2983, 0]
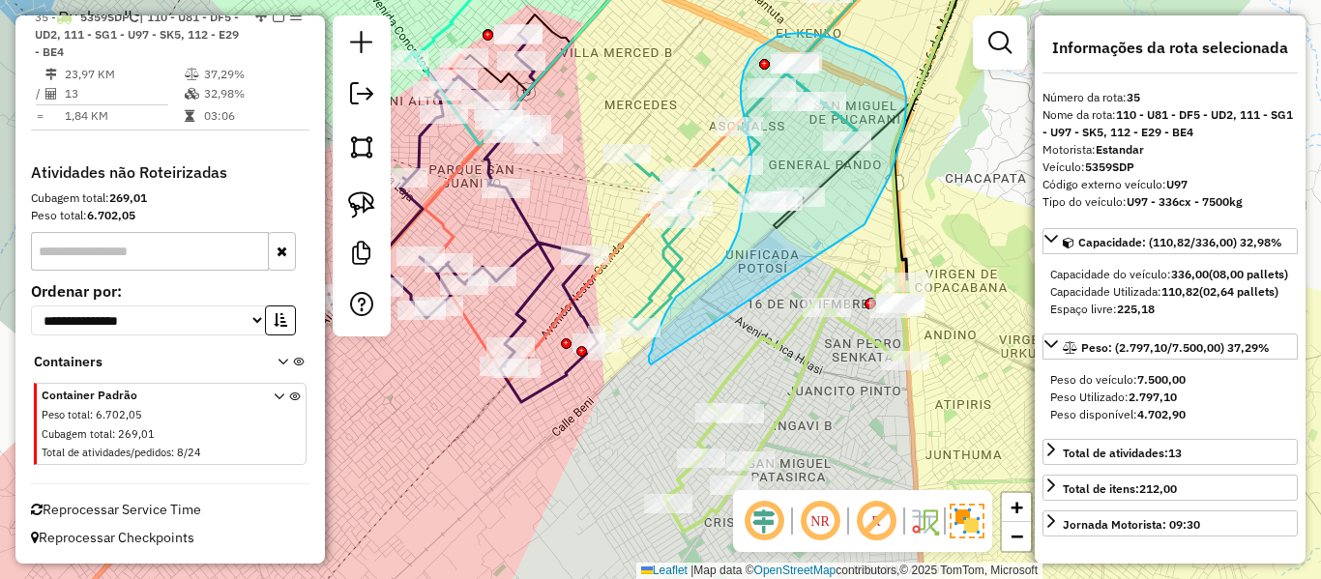
drag, startPoint x: 906, startPoint y: 97, endPoint x: 655, endPoint y: 366, distance: 368.2
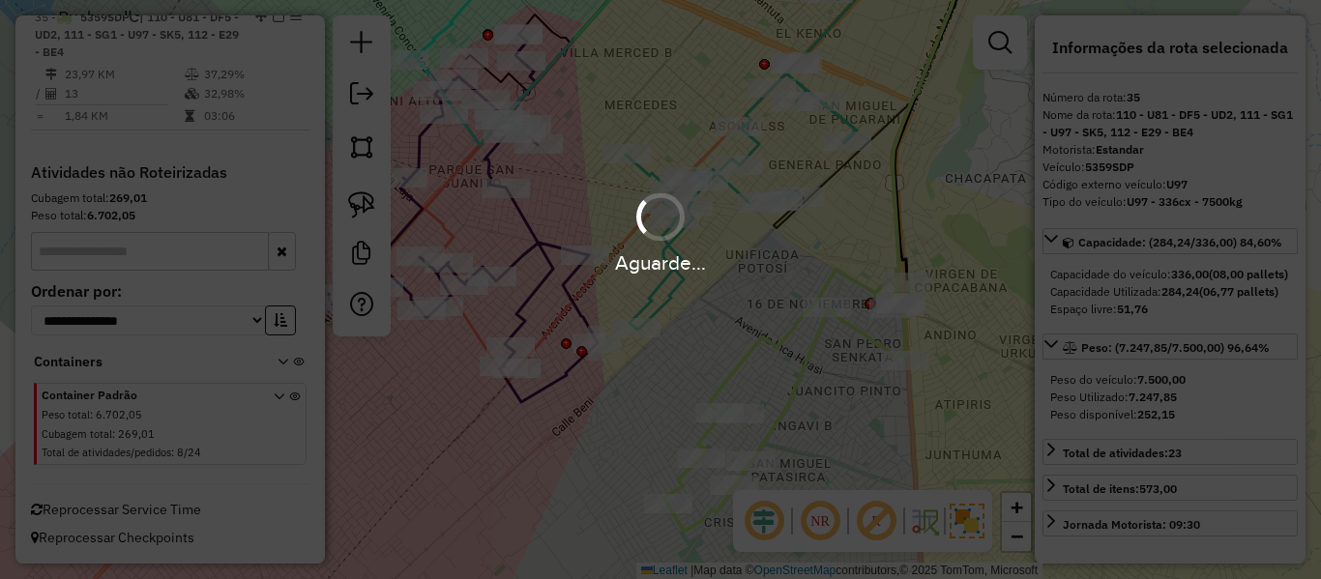
select select "**********"
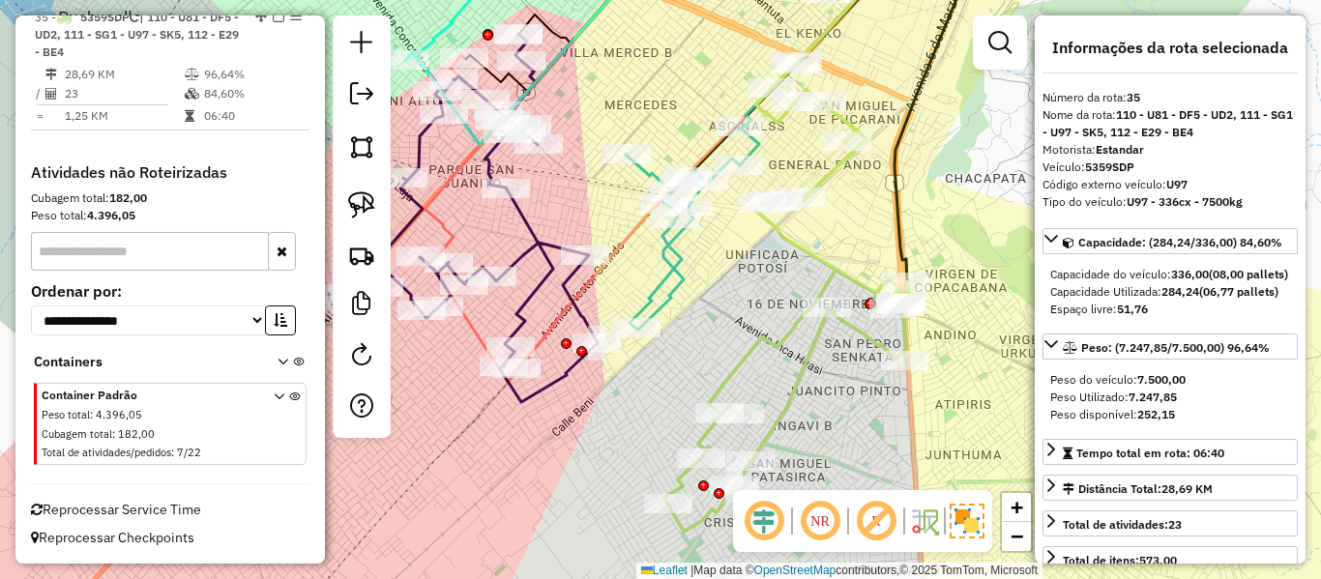
click at [367, 357] on em at bounding box center [361, 354] width 23 height 23
select select "*"
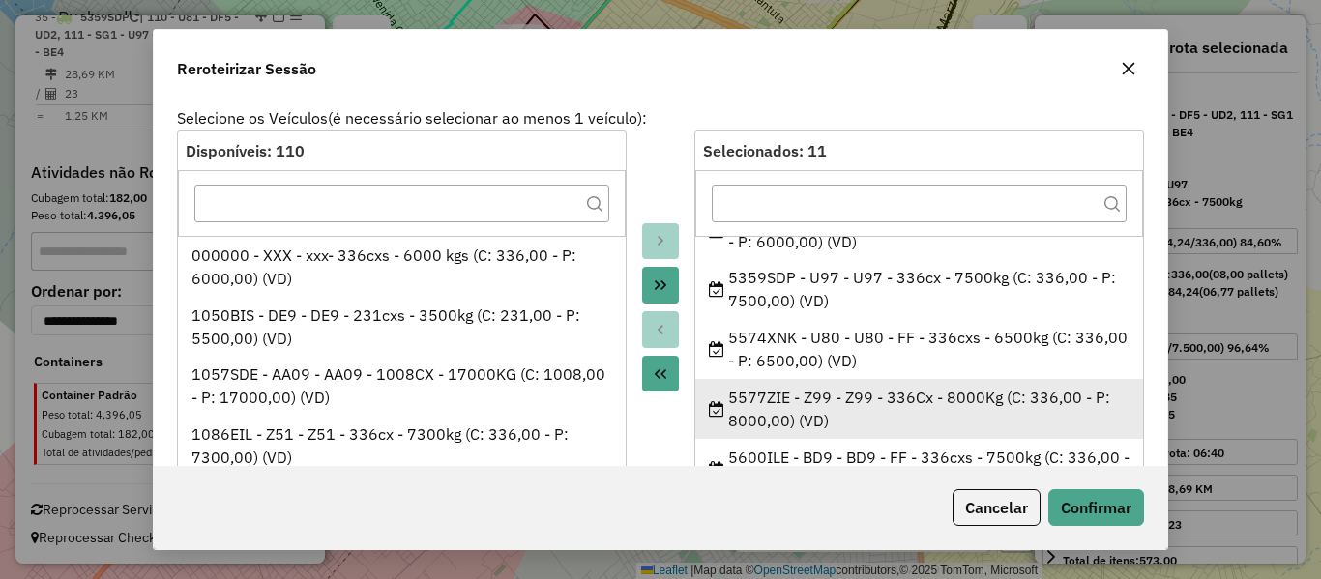
scroll to position [193, 0]
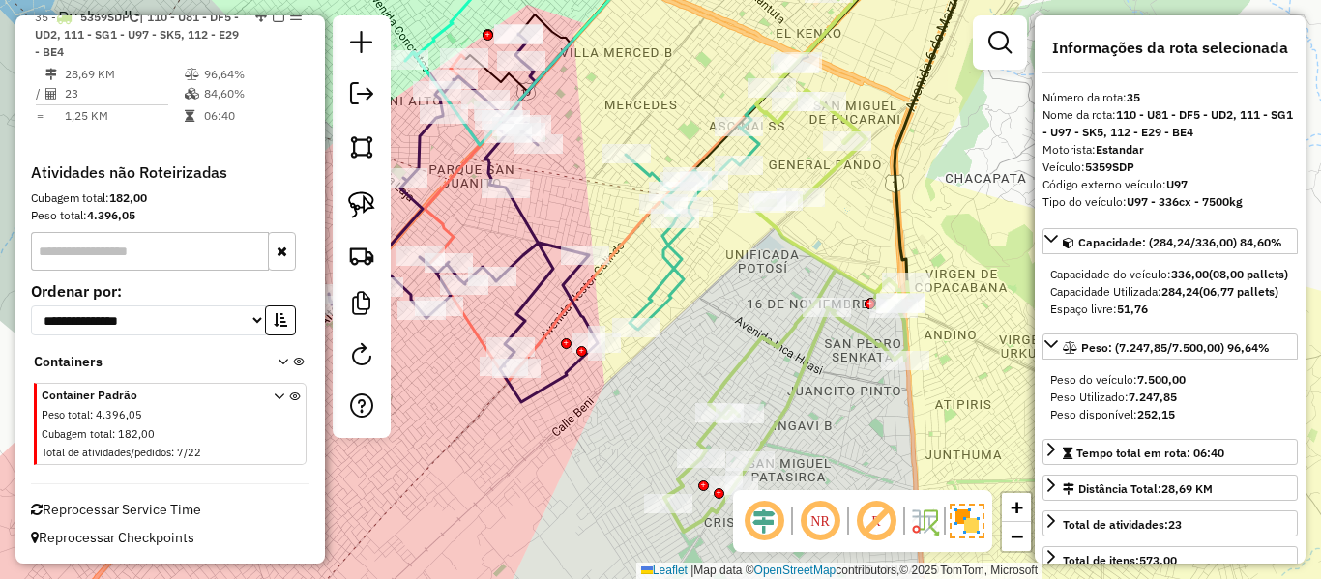
click at [822, 334] on icon at bounding box center [790, 297] width 251 height 470
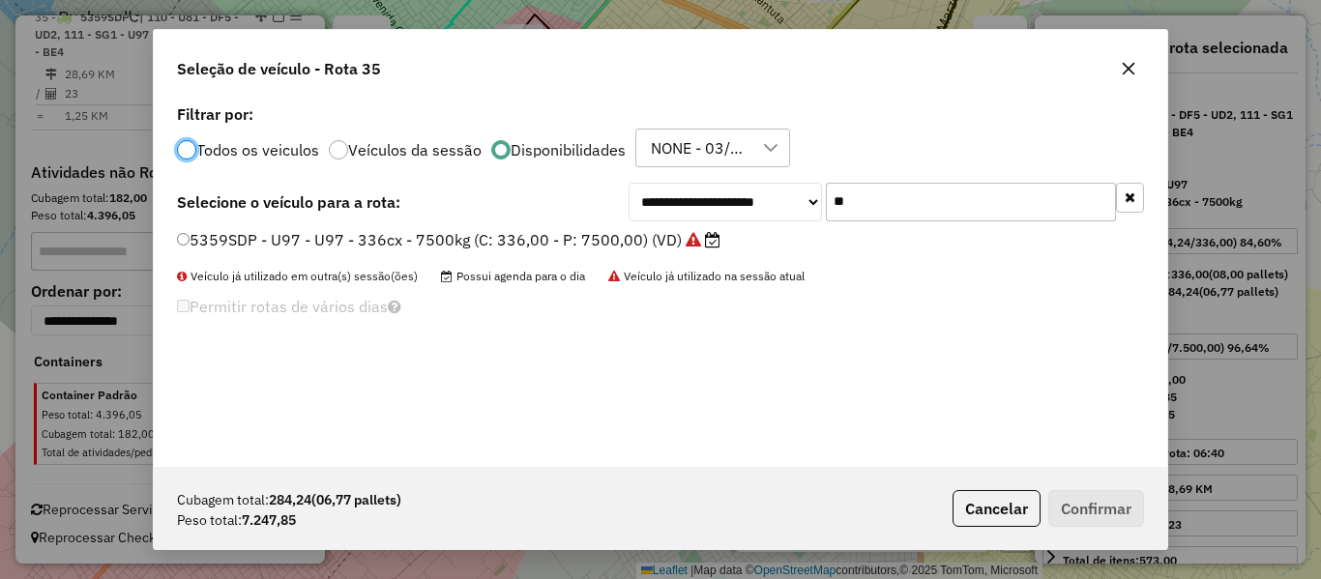
scroll to position [11, 6]
click at [914, 220] on input "**" at bounding box center [971, 202] width 290 height 39
type input "***"
click at [617, 250] on label "5577ZIE - Z99 - Z99 - 336Cx - 8000Kg (C: 336,00 - P: 8000,00) (VD)" at bounding box center [446, 239] width 538 height 23
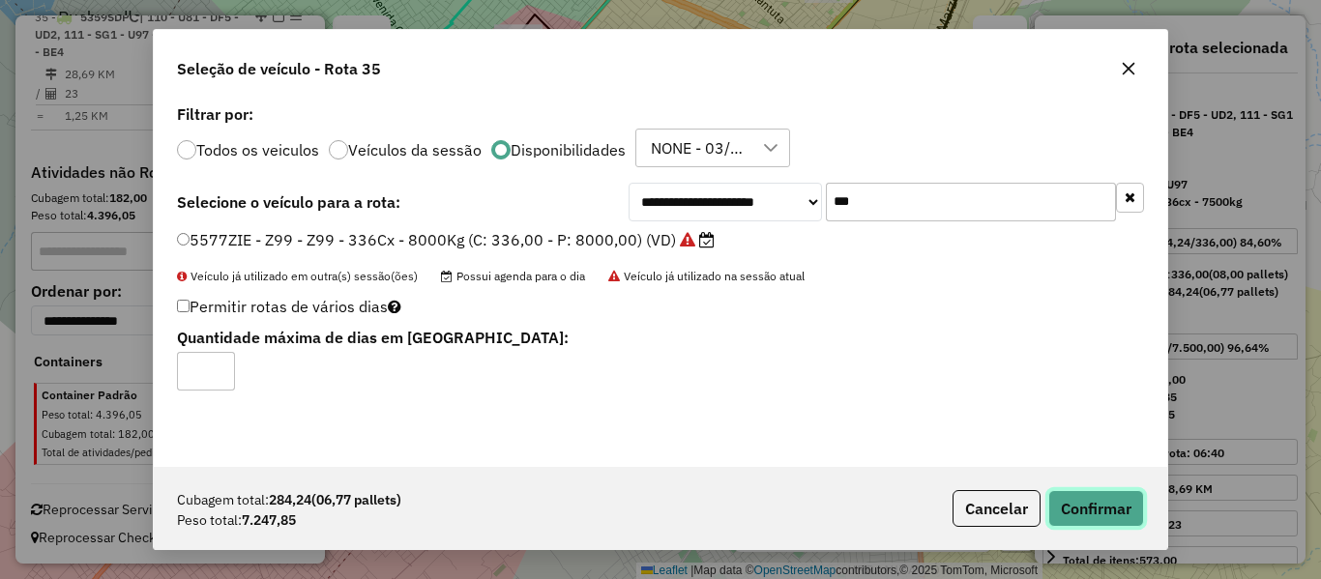
click at [1068, 507] on button "Confirmar" at bounding box center [1097, 508] width 96 height 37
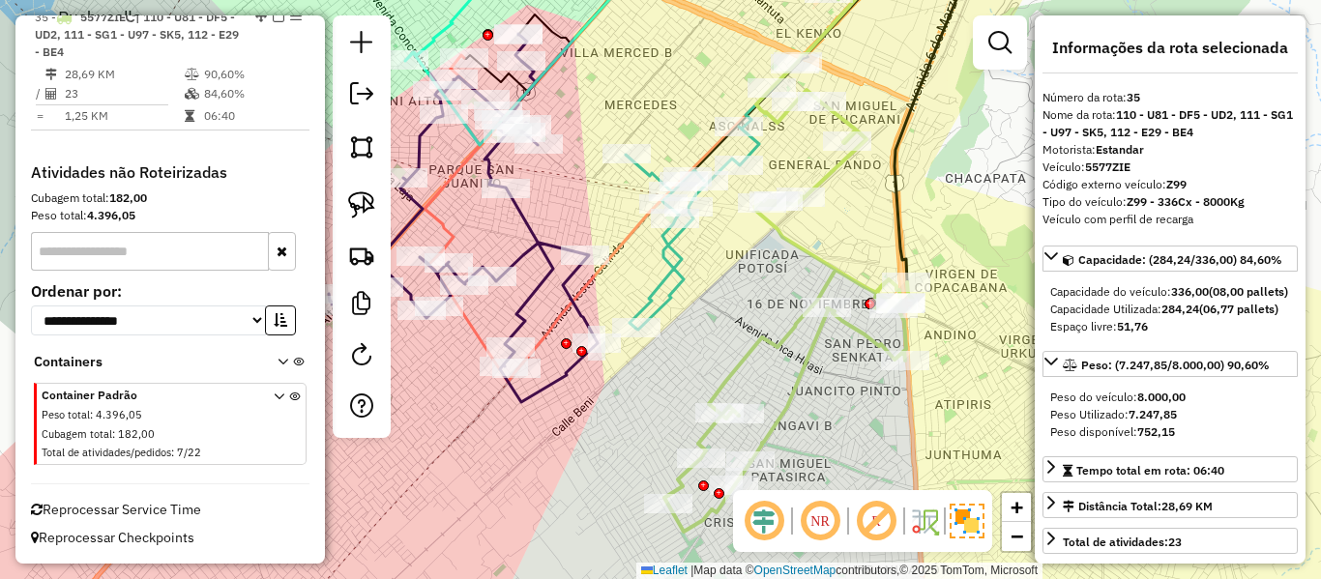
click at [777, 342] on icon at bounding box center [790, 297] width 251 height 470
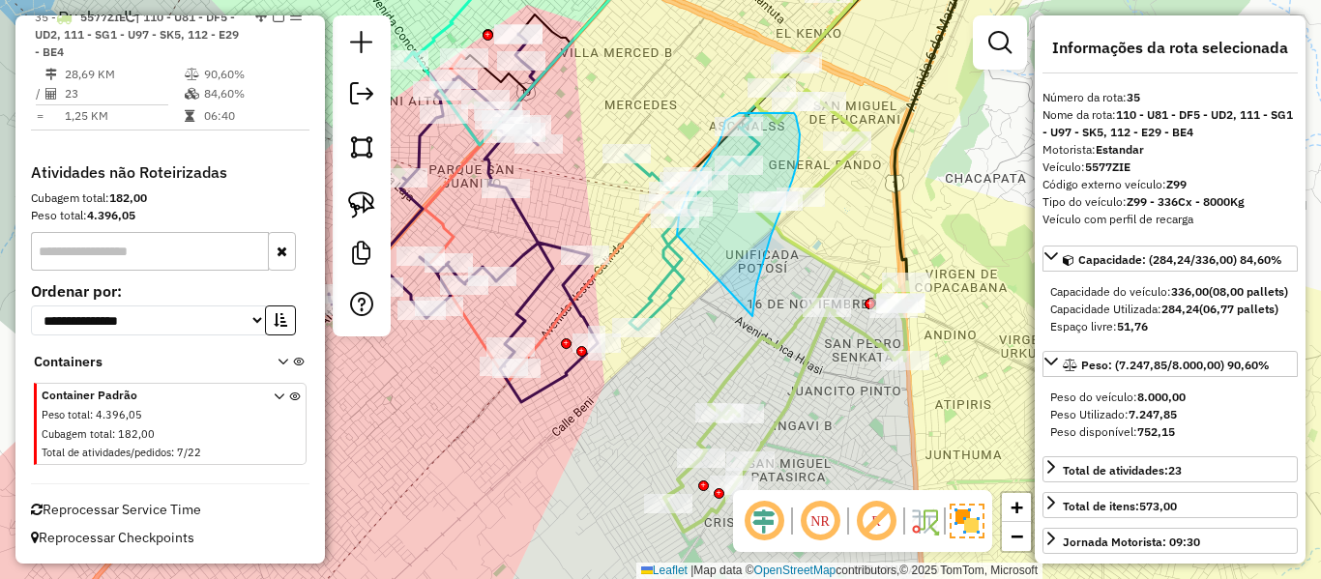
drag, startPoint x: 753, startPoint y: 313, endPoint x: 677, endPoint y: 237, distance: 107.4
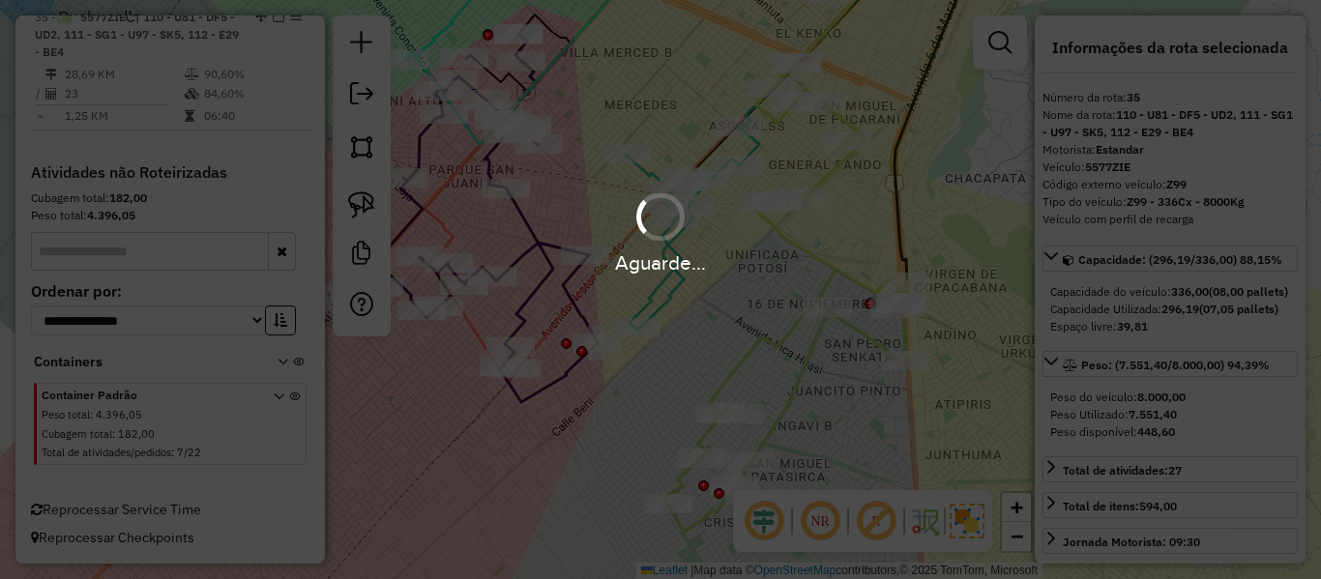
select select "**********"
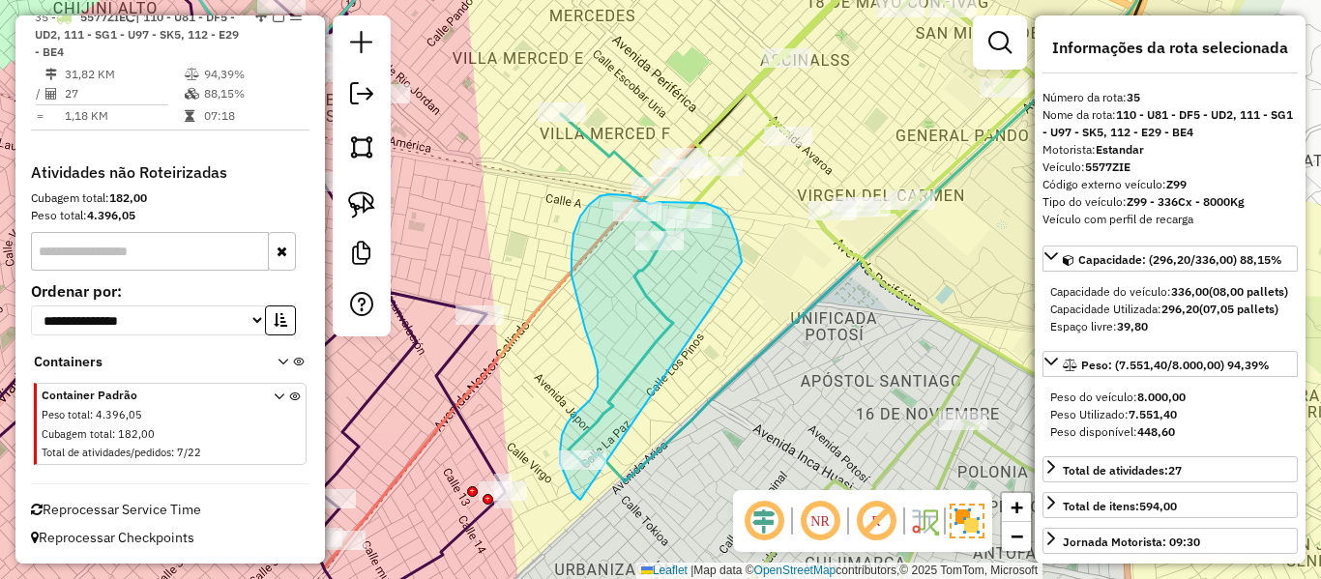
drag, startPoint x: 742, startPoint y: 262, endPoint x: 677, endPoint y: 498, distance: 244.8
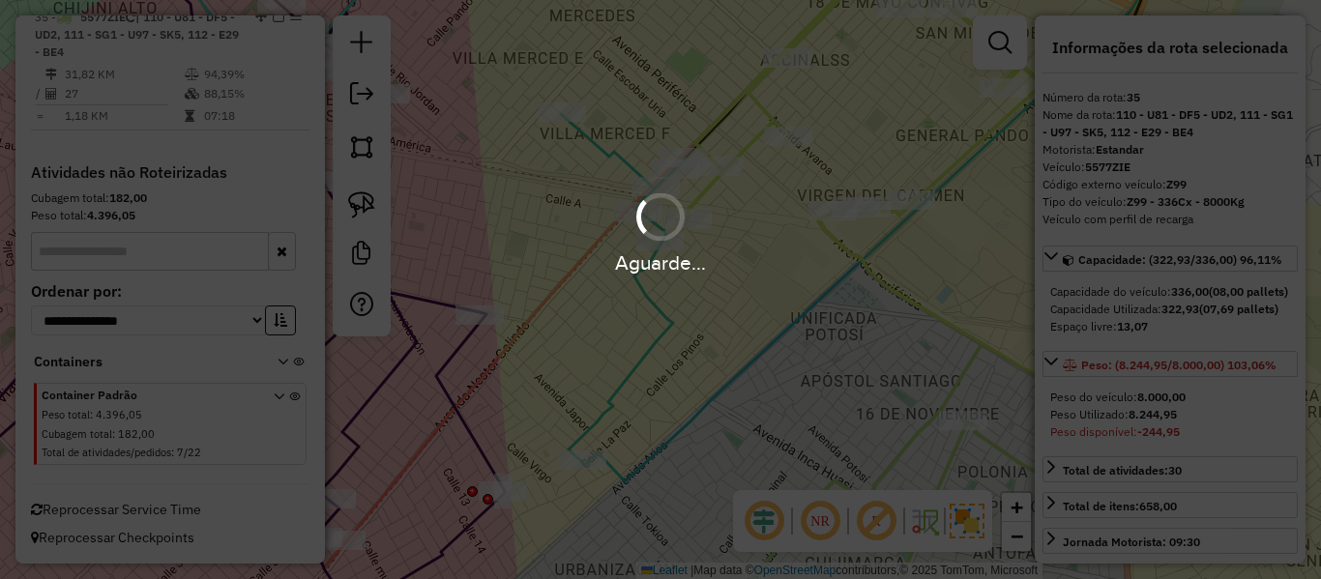
select select "**********"
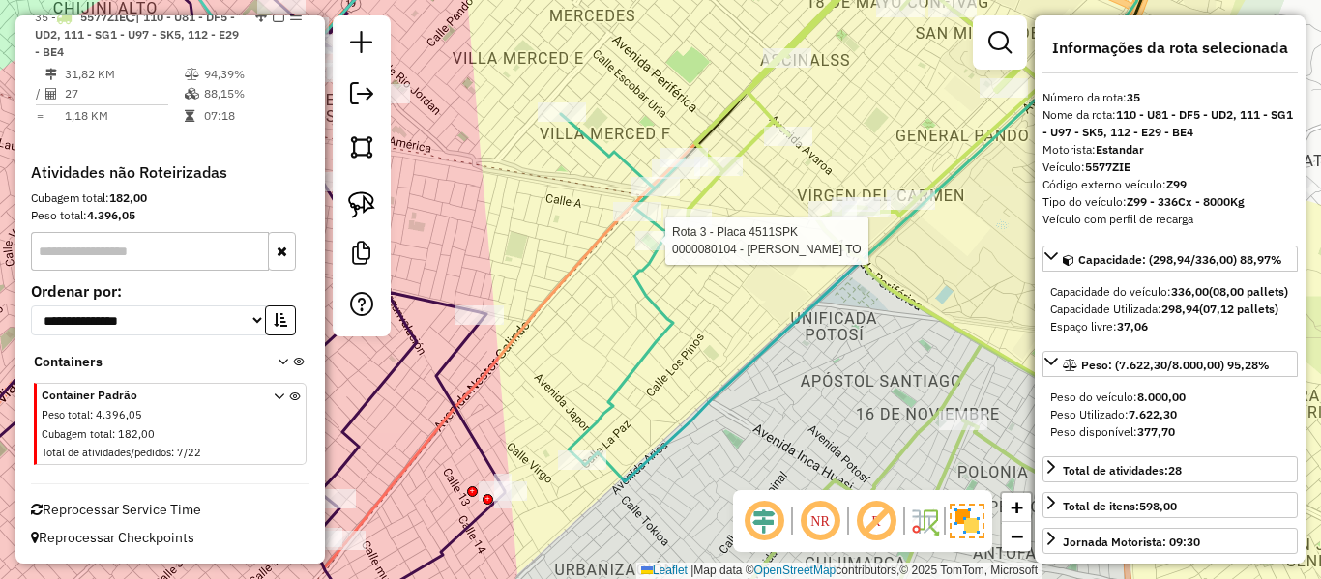
click at [665, 251] on div at bounding box center [660, 240] width 48 height 19
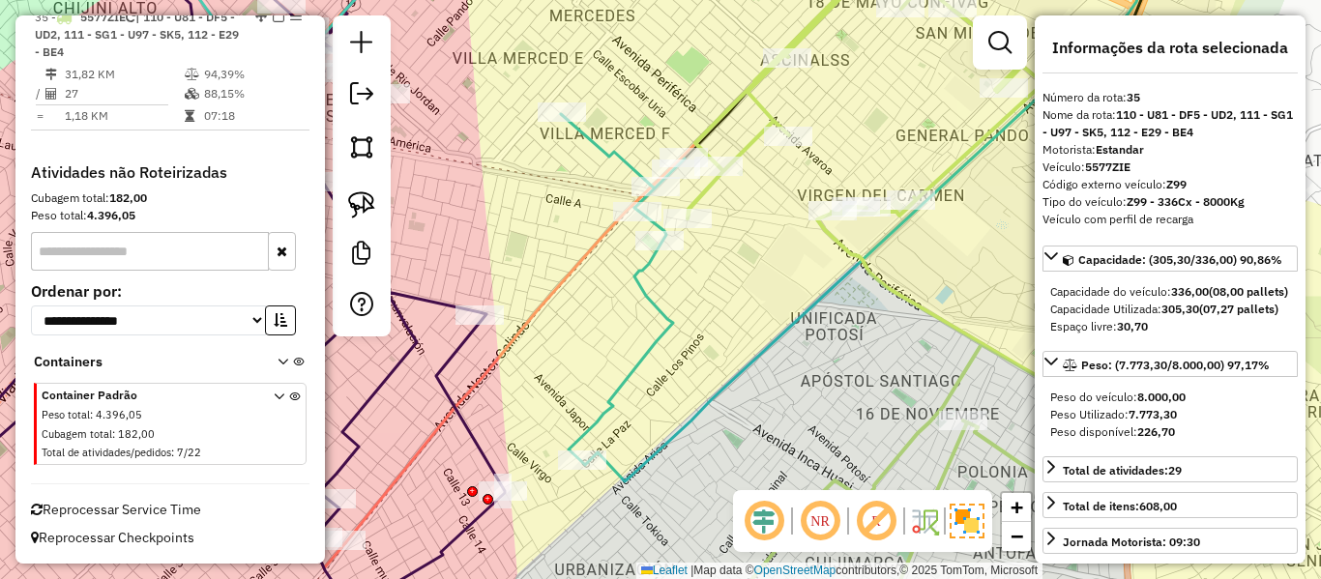
select select "**********"
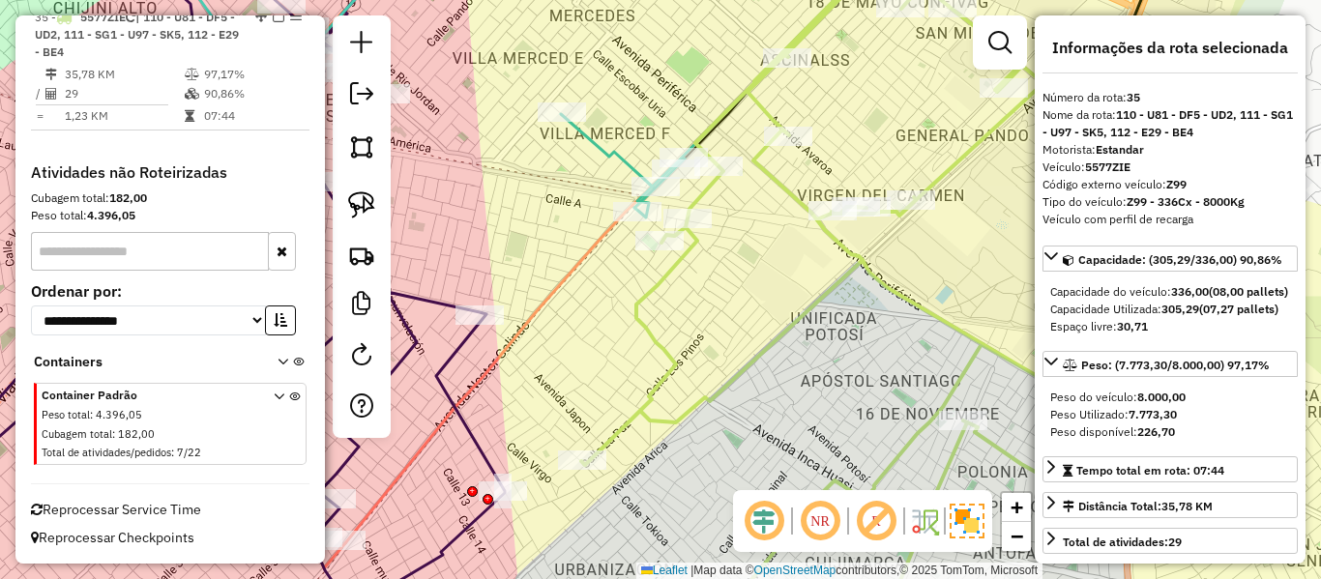
click at [899, 277] on div "Janela de atendimento Grade de atendimento Capacidade Transportadoras Veículos …" at bounding box center [660, 289] width 1321 height 579
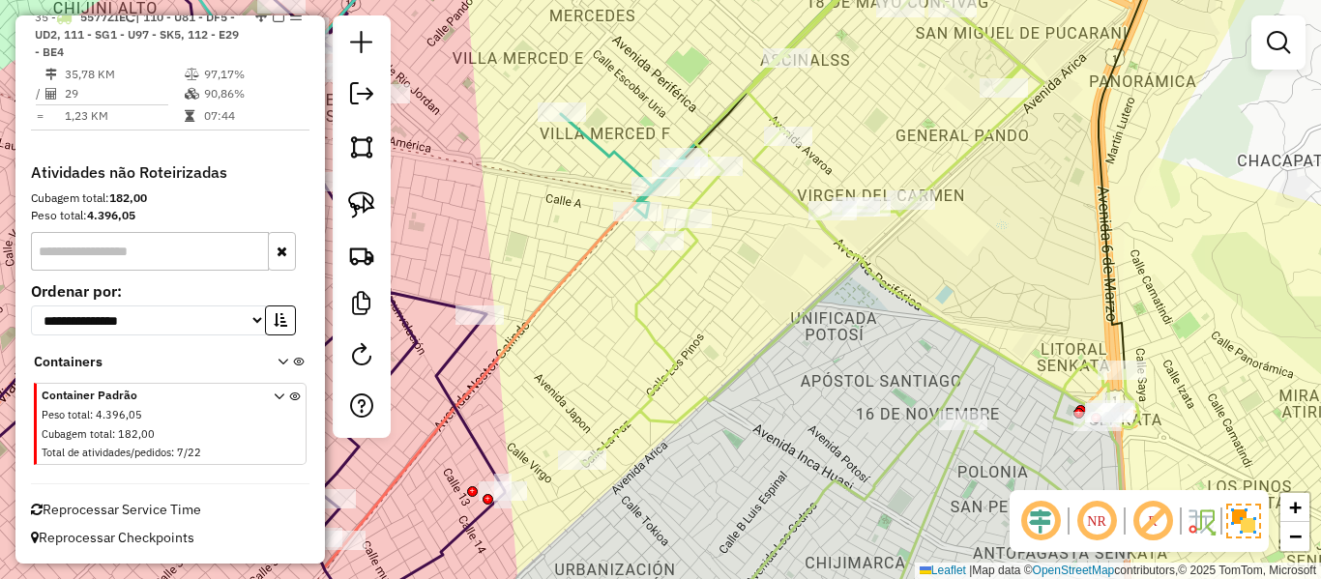
click at [891, 282] on icon at bounding box center [860, 290] width 558 height 696
select select "**********"
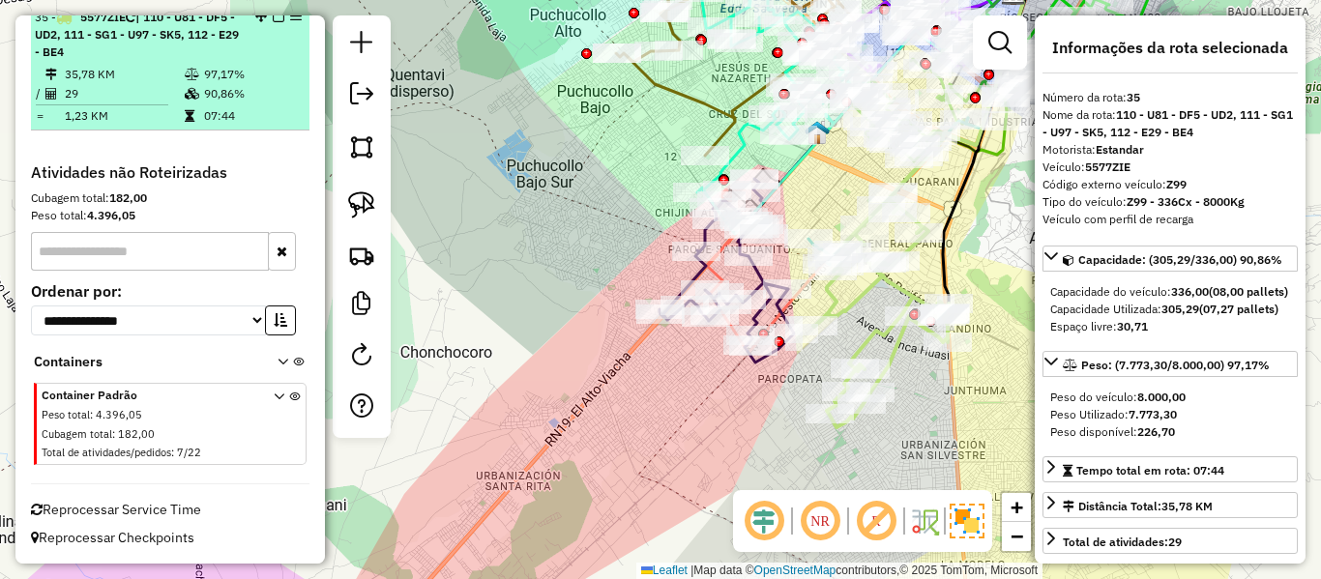
click at [275, 22] on em at bounding box center [279, 17] width 12 height 12
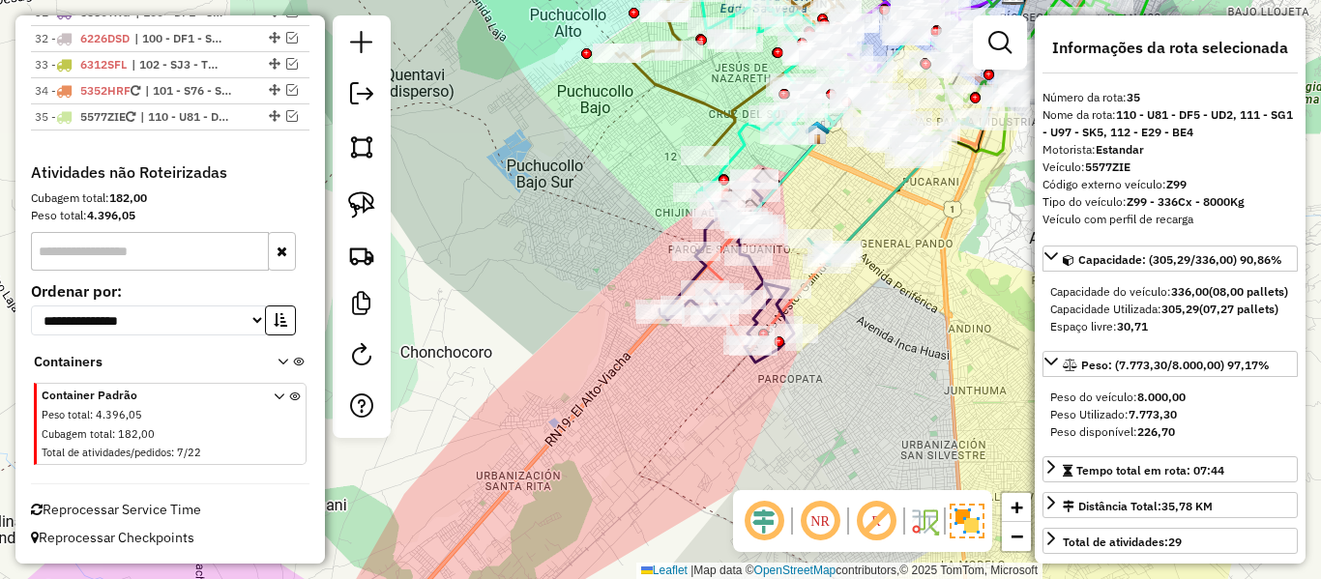
scroll to position [2894, 0]
click at [801, 452] on div "Janela de atendimento Grade de atendimento Capacidade Transportadoras Veículos …" at bounding box center [660, 289] width 1321 height 579
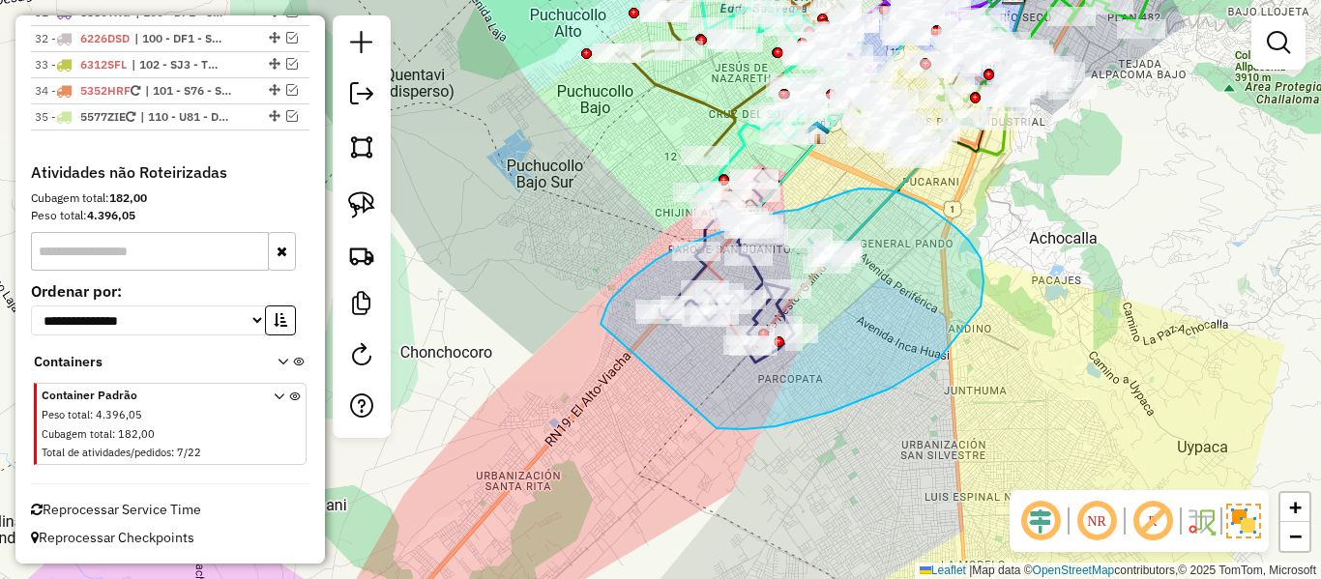
drag, startPoint x: 717, startPoint y: 429, endPoint x: 600, endPoint y: 334, distance: 150.6
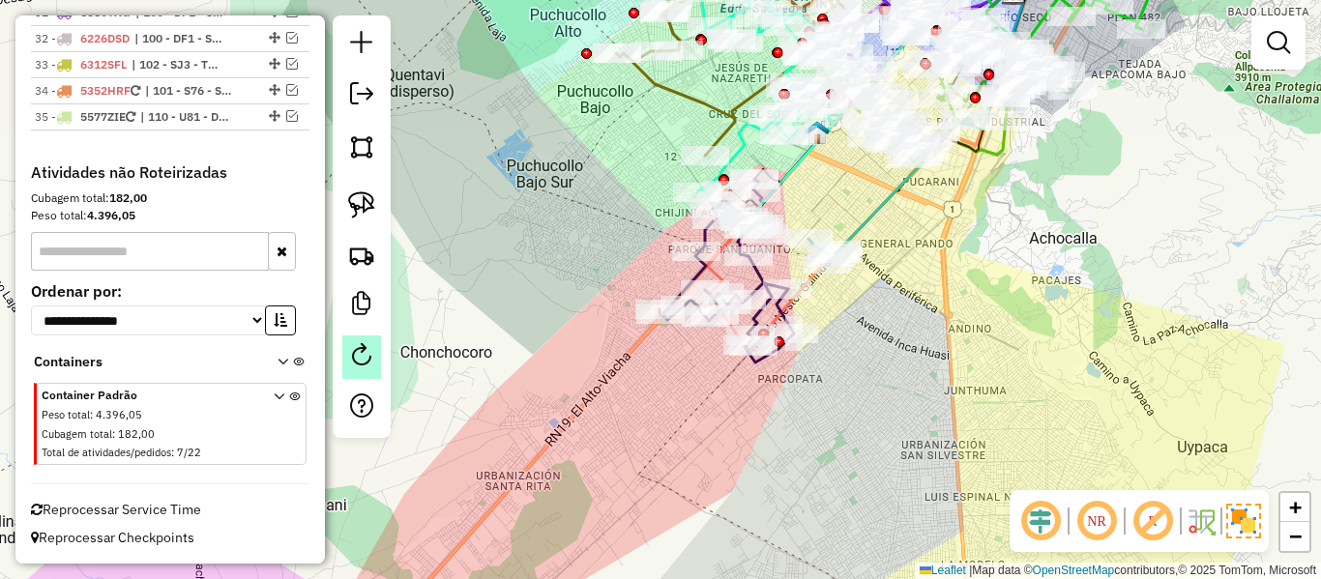
click at [344, 355] on link at bounding box center [361, 358] width 39 height 44
select select "*"
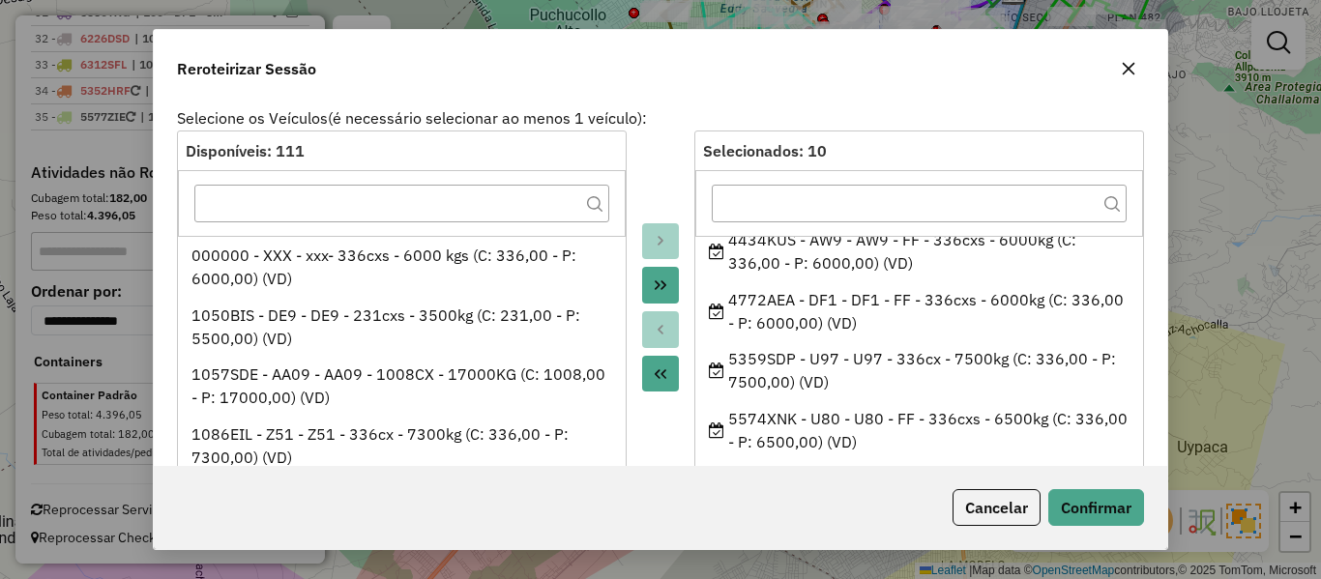
scroll to position [0, 0]
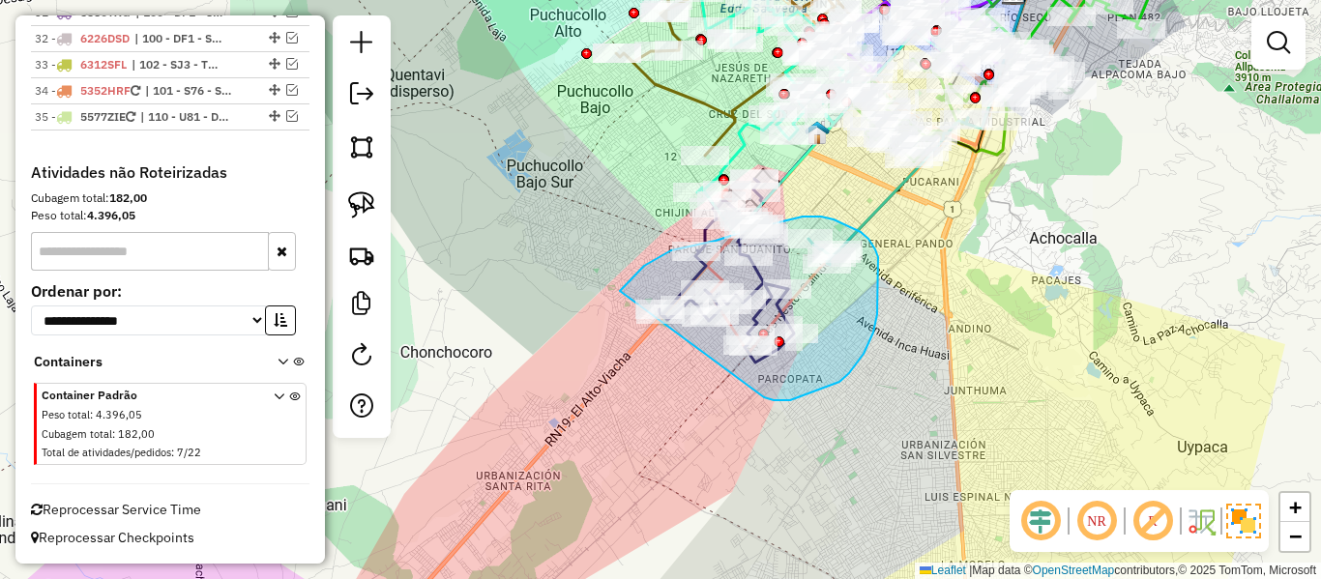
drag, startPoint x: 764, startPoint y: 398, endPoint x: 617, endPoint y: 407, distance: 147.4
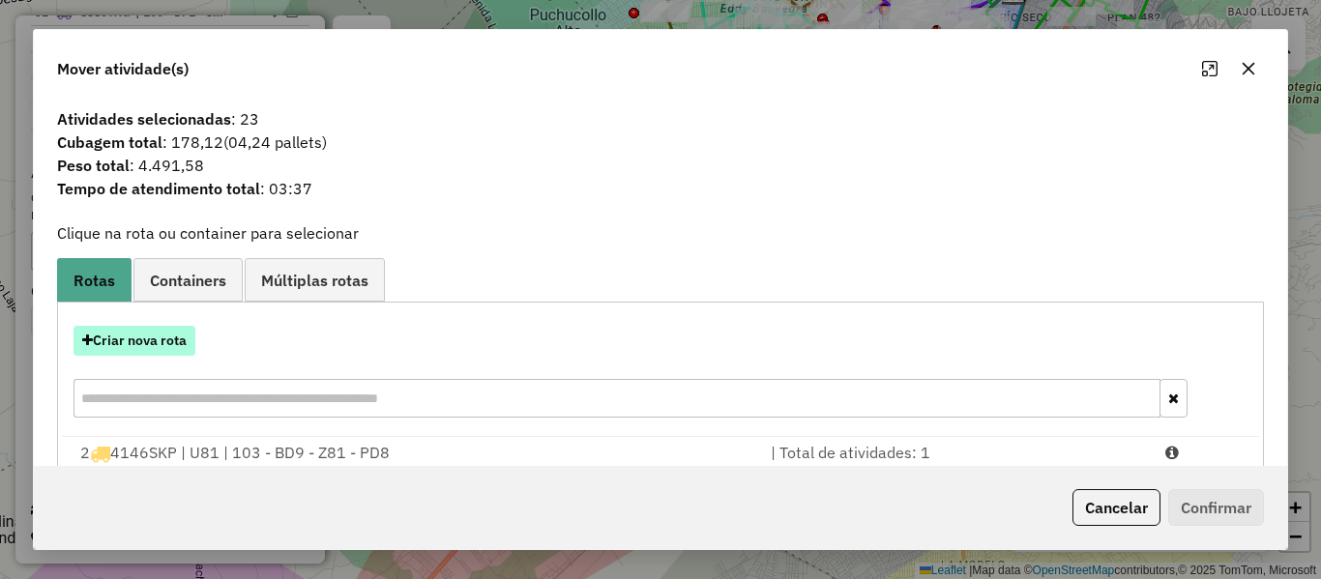
click at [127, 349] on button "Criar nova rota" at bounding box center [135, 341] width 122 height 30
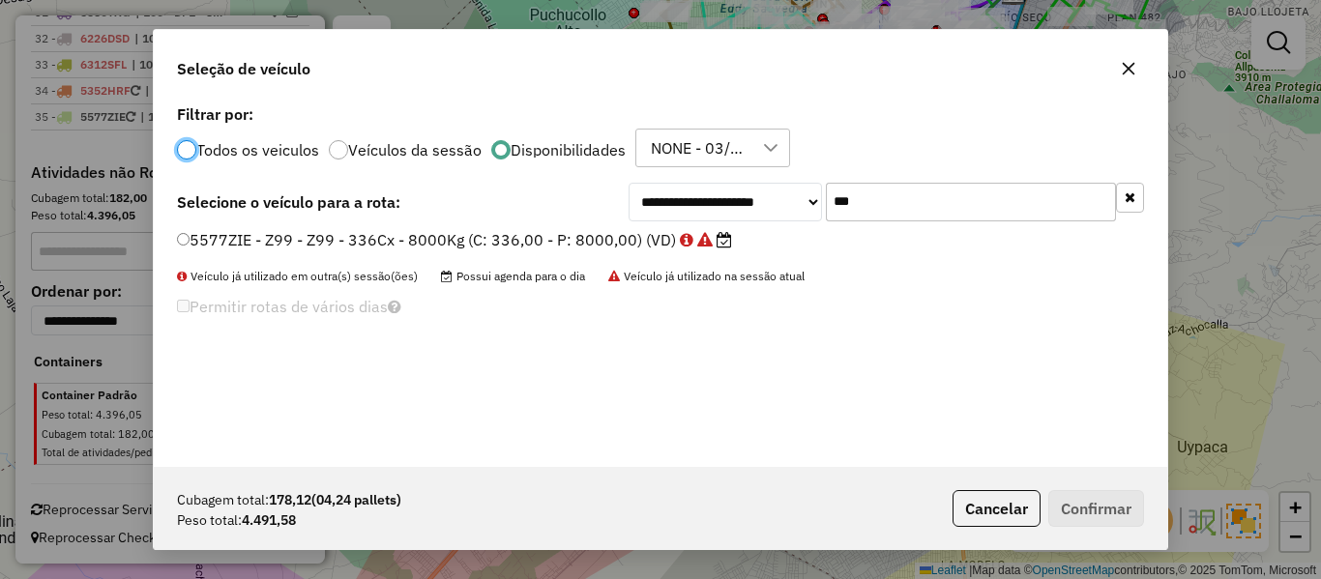
scroll to position [11, 6]
click at [920, 198] on input "***" at bounding box center [971, 202] width 290 height 39
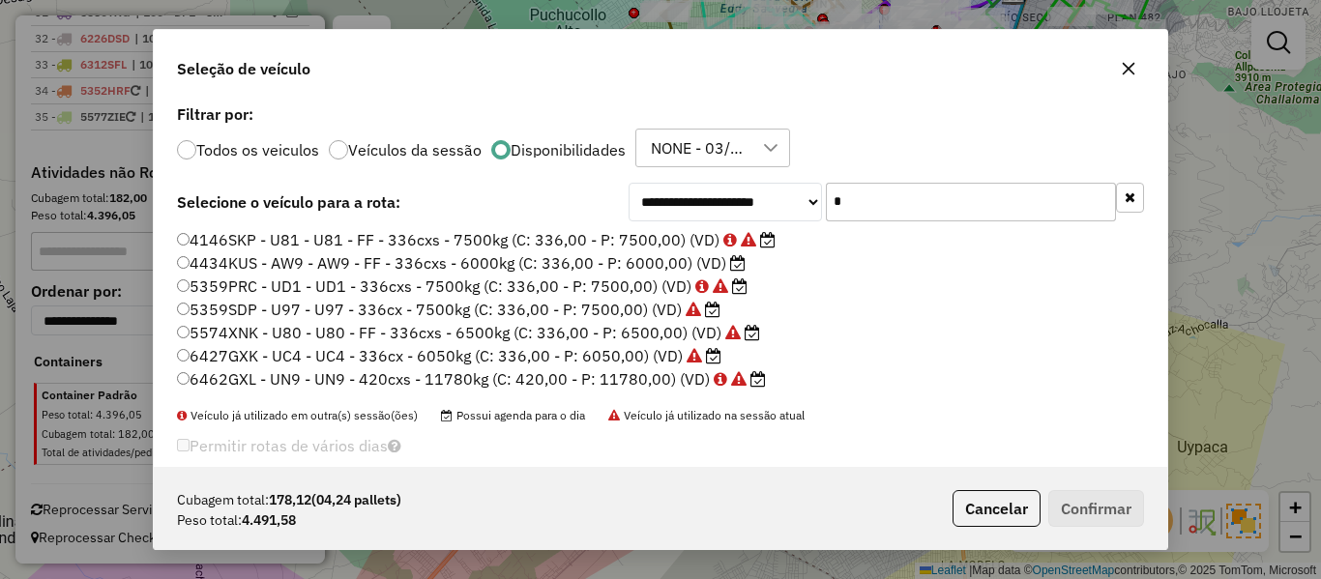
type input "*"
click at [351, 306] on label "5359SDP - U97 - U97 - 336cx - 7500kg (C: 336,00 - P: 7500,00) (VD)" at bounding box center [449, 309] width 544 height 23
click at [1107, 501] on button "Confirmar" at bounding box center [1097, 508] width 96 height 37
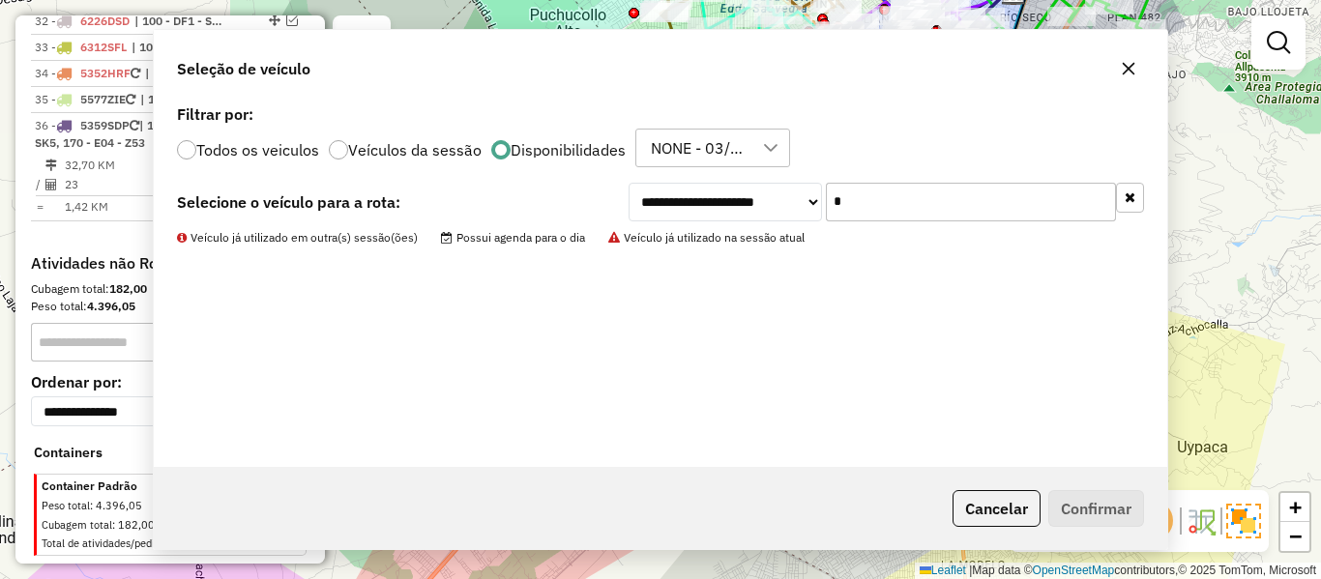
scroll to position [2983, 0]
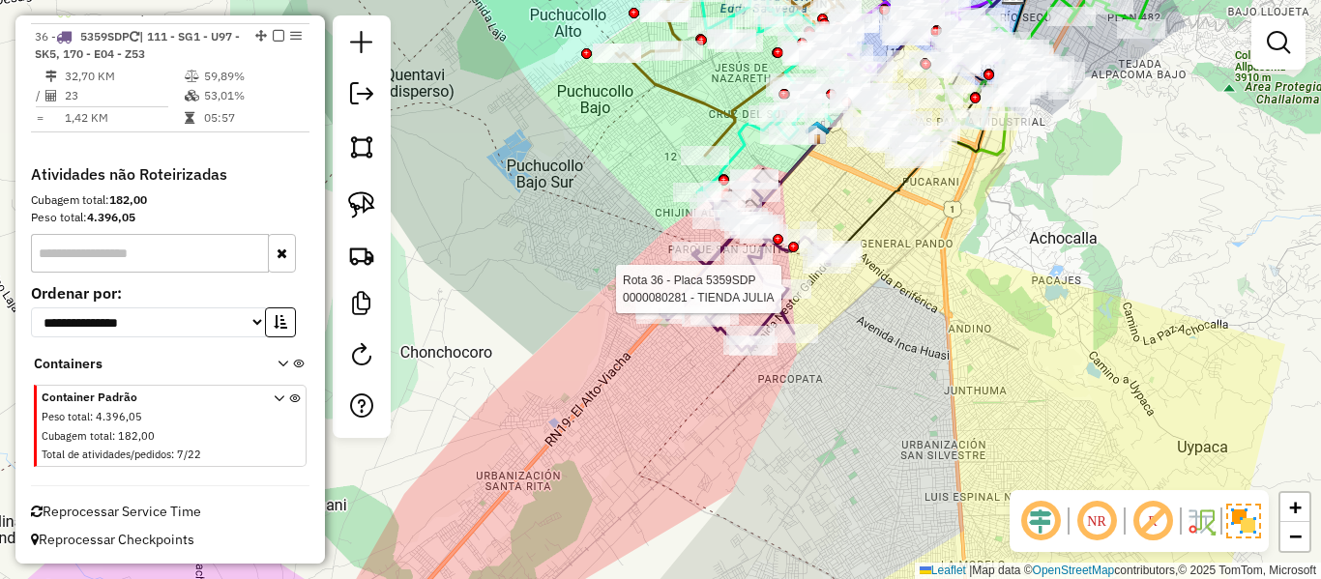
select select "**********"
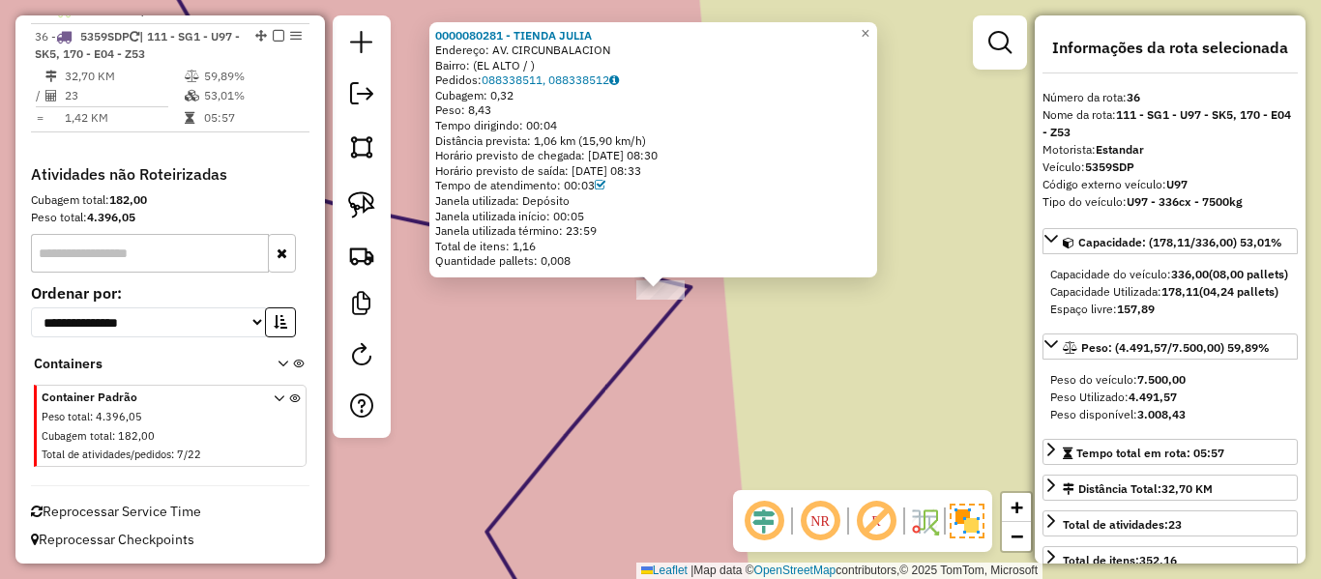
scroll to position [3003, 0]
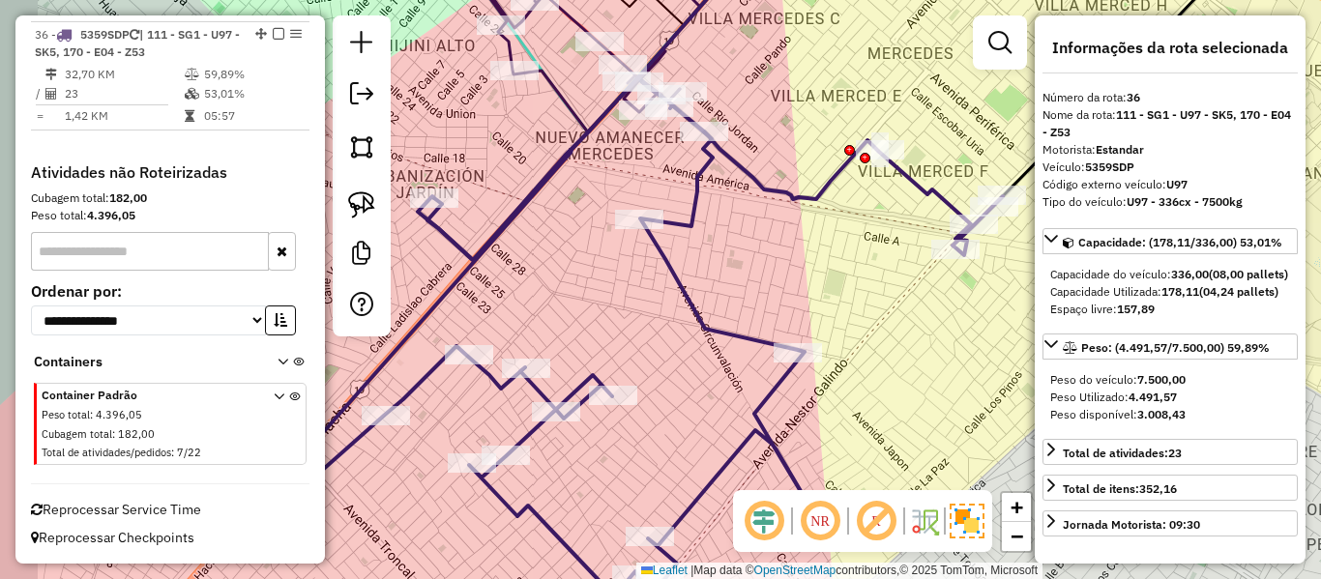
click at [845, 369] on div "Janela de atendimento Grade de atendimento Capacidade Transportadoras Veículos …" at bounding box center [660, 289] width 1321 height 579
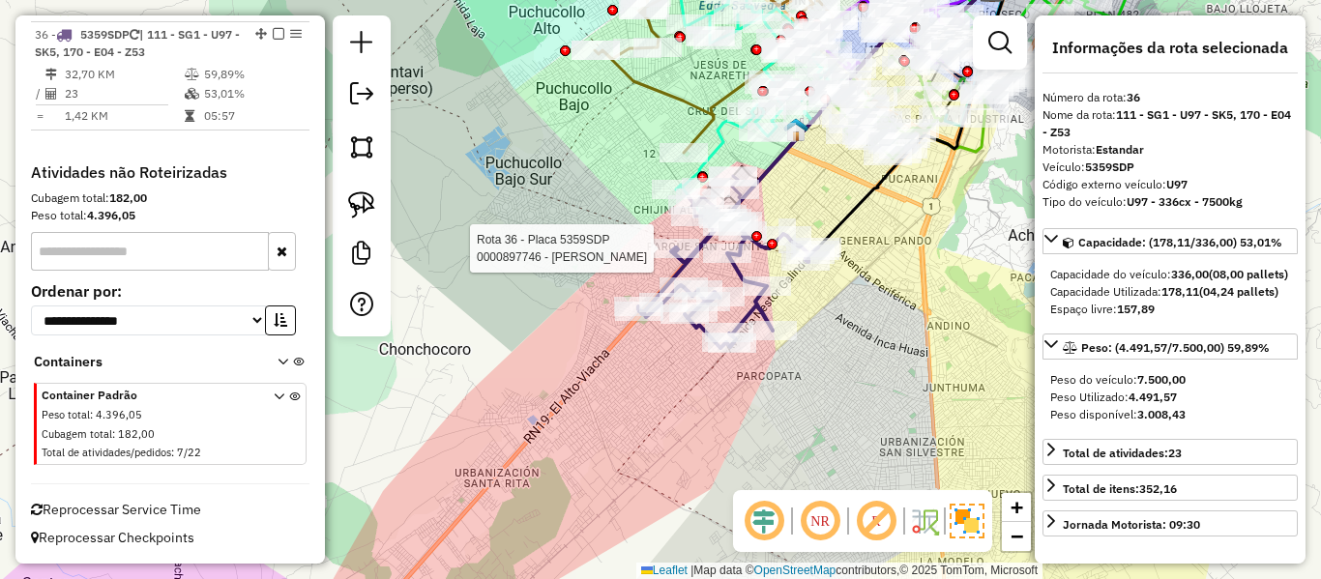
select select "**********"
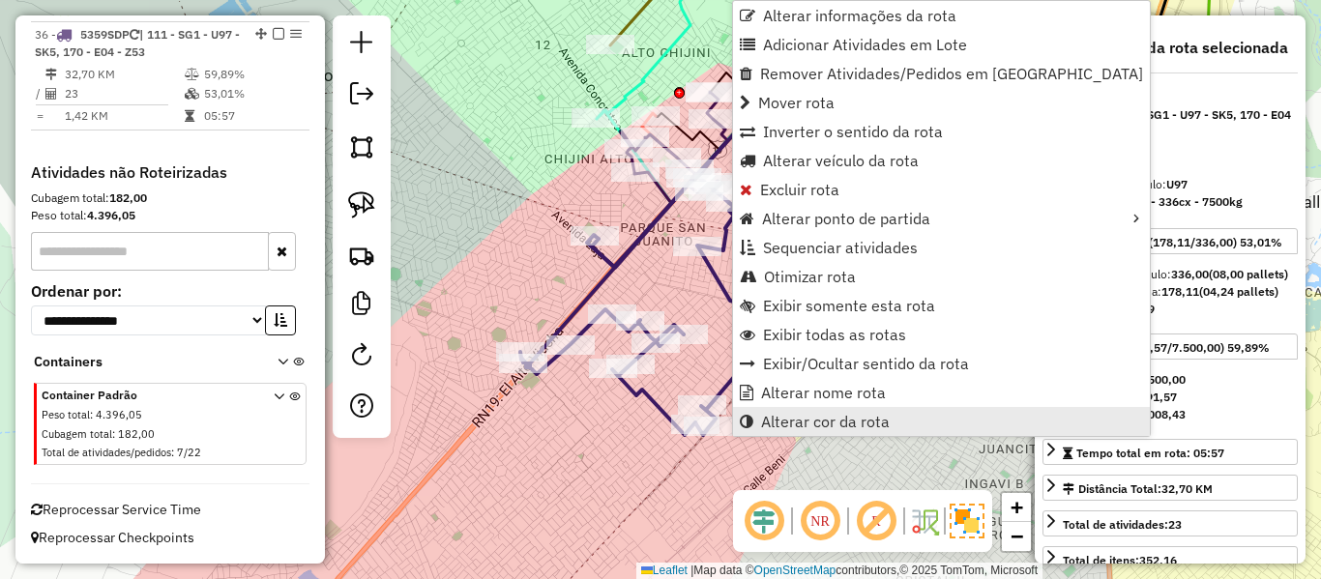
click at [830, 419] on span "Alterar cor da rota" at bounding box center [825, 421] width 129 height 15
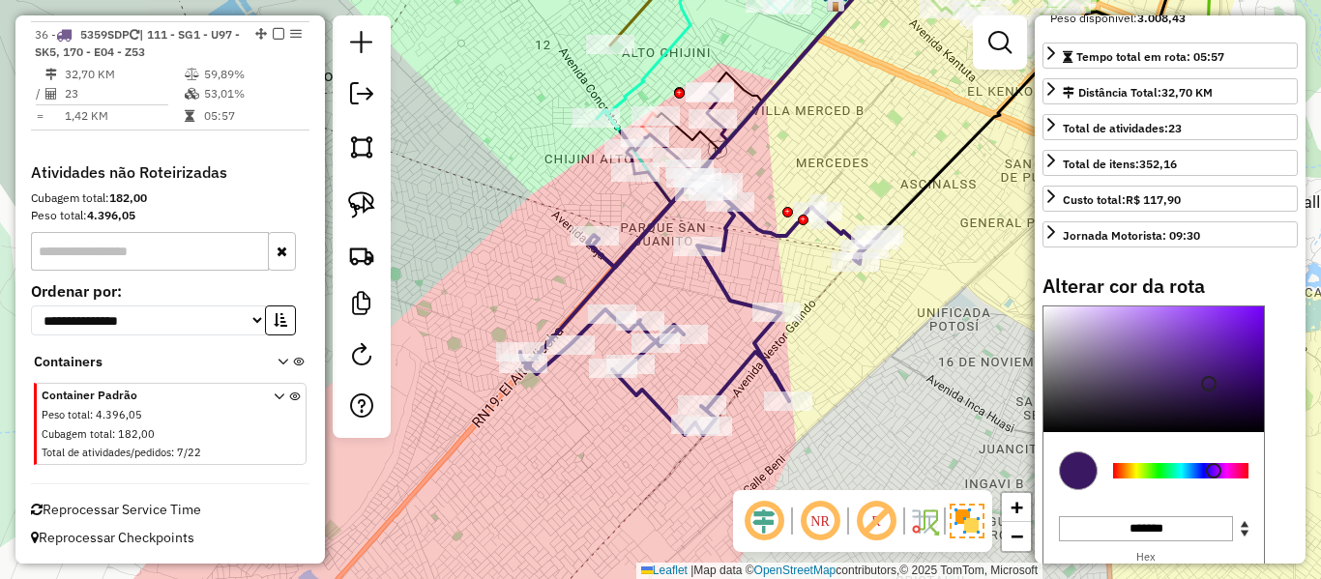
scroll to position [537, 0]
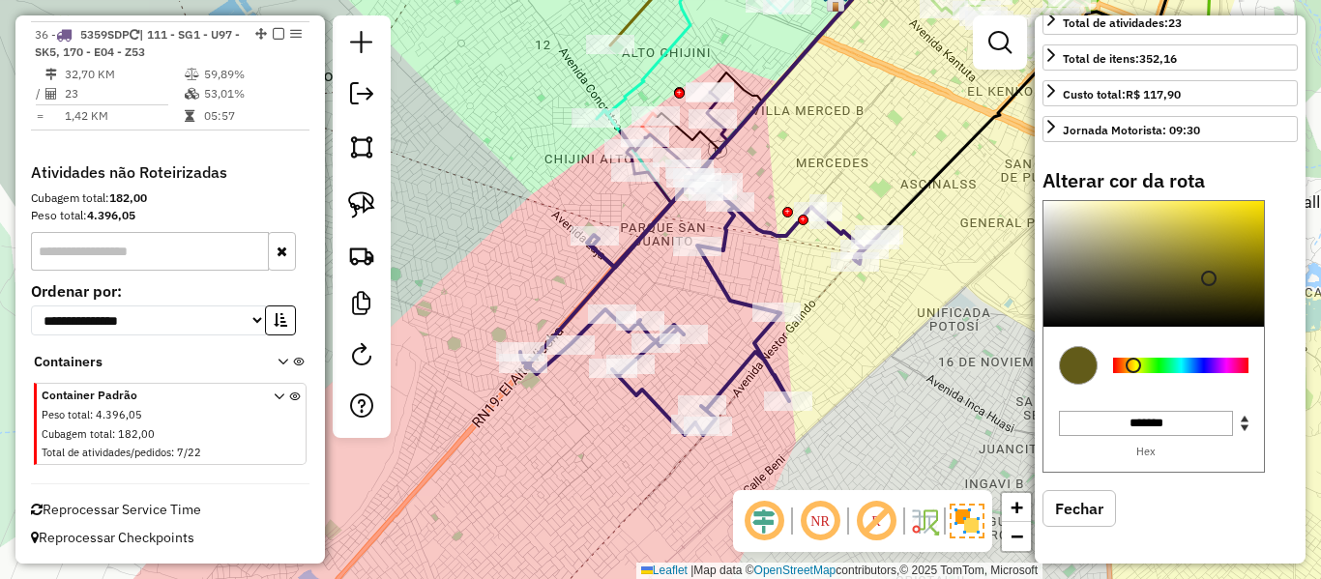
click at [1134, 370] on div at bounding box center [1180, 365] width 135 height 15
drag, startPoint x: 1217, startPoint y: 267, endPoint x: 1265, endPoint y: 185, distance: 95.4
click at [1263, 187] on div "Alterar cor da rota C M Y K ** *** ** H S L *** *** * R G B ******* Hex Fechar" at bounding box center [1170, 362] width 255 height 387
type input "*******"
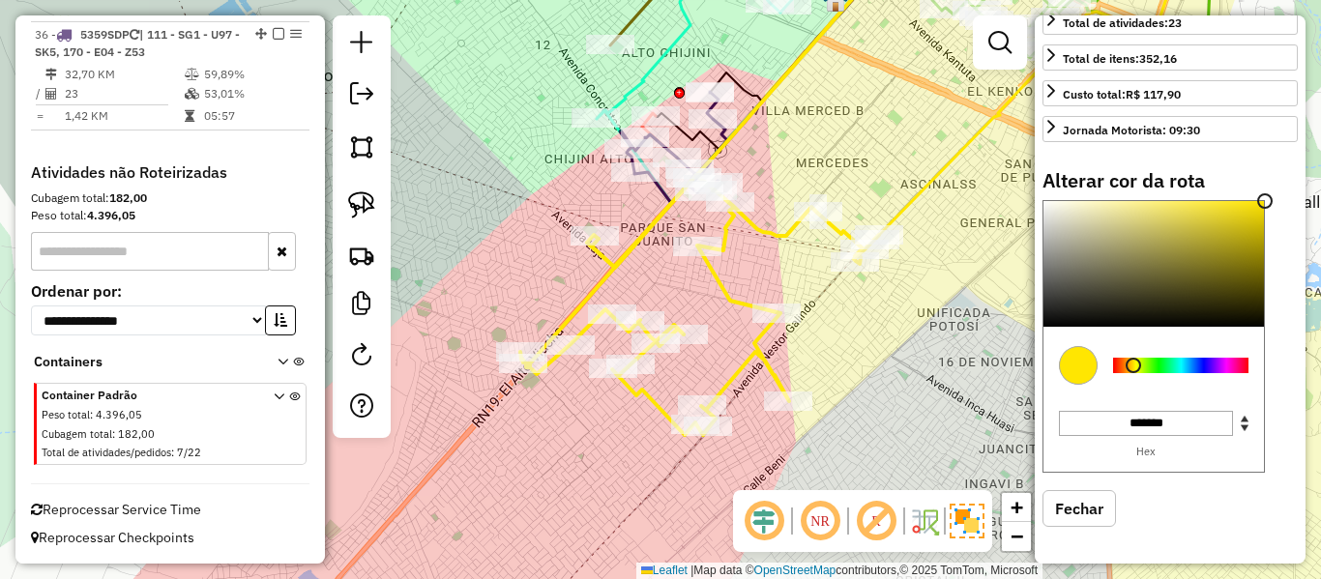
click at [789, 231] on icon at bounding box center [699, 305] width 359 height 260
select select "**********"
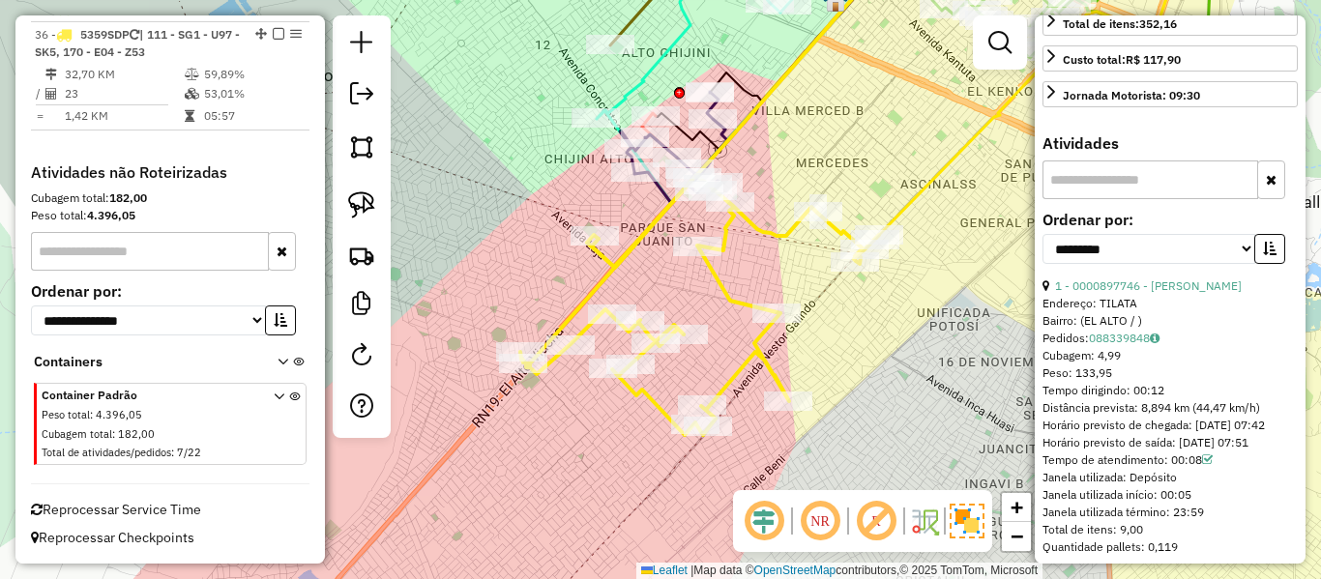
scroll to position [98, 0]
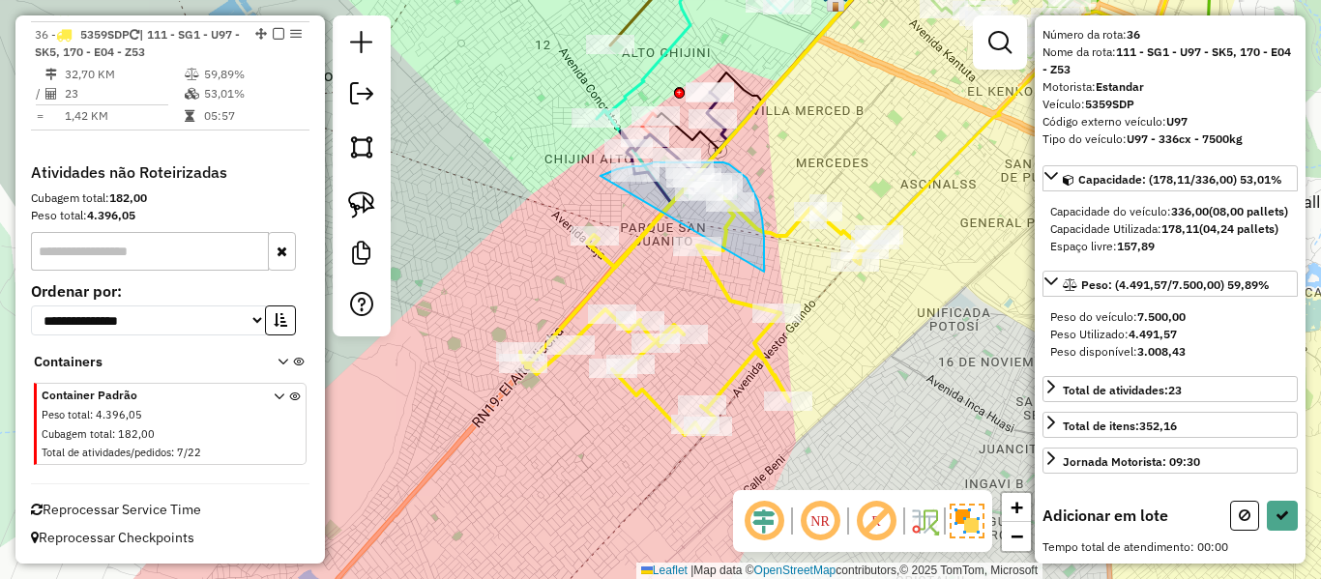
drag, startPoint x: 764, startPoint y: 272, endPoint x: 585, endPoint y: 221, distance: 186.2
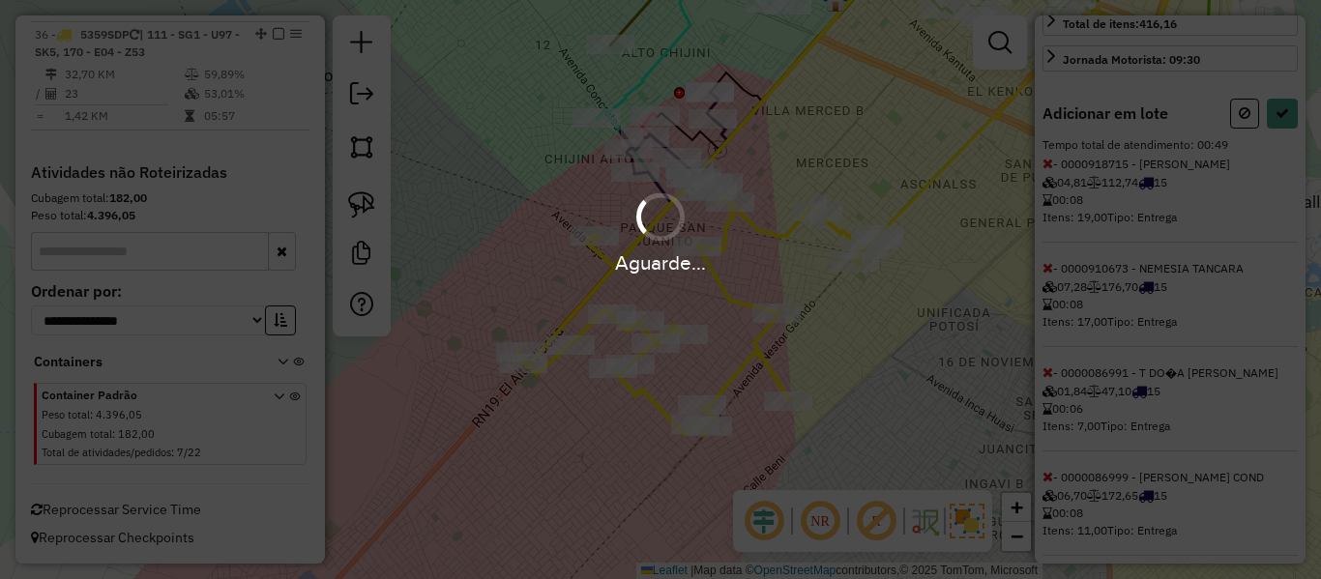
select select "**********"
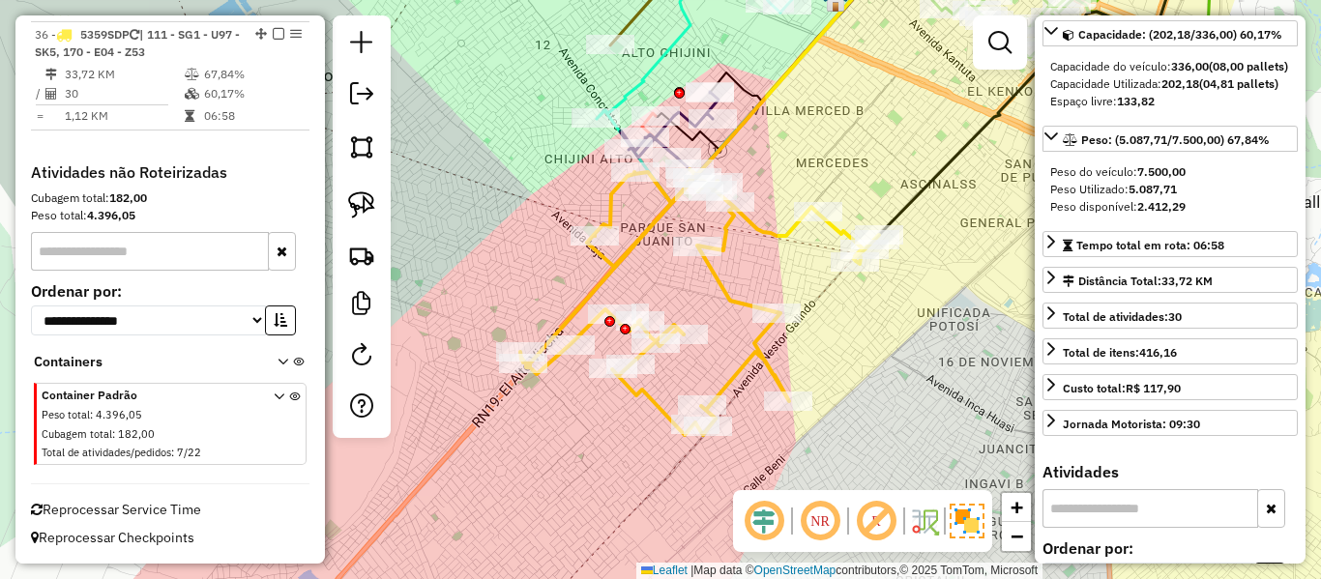
scroll to position [150, 0]
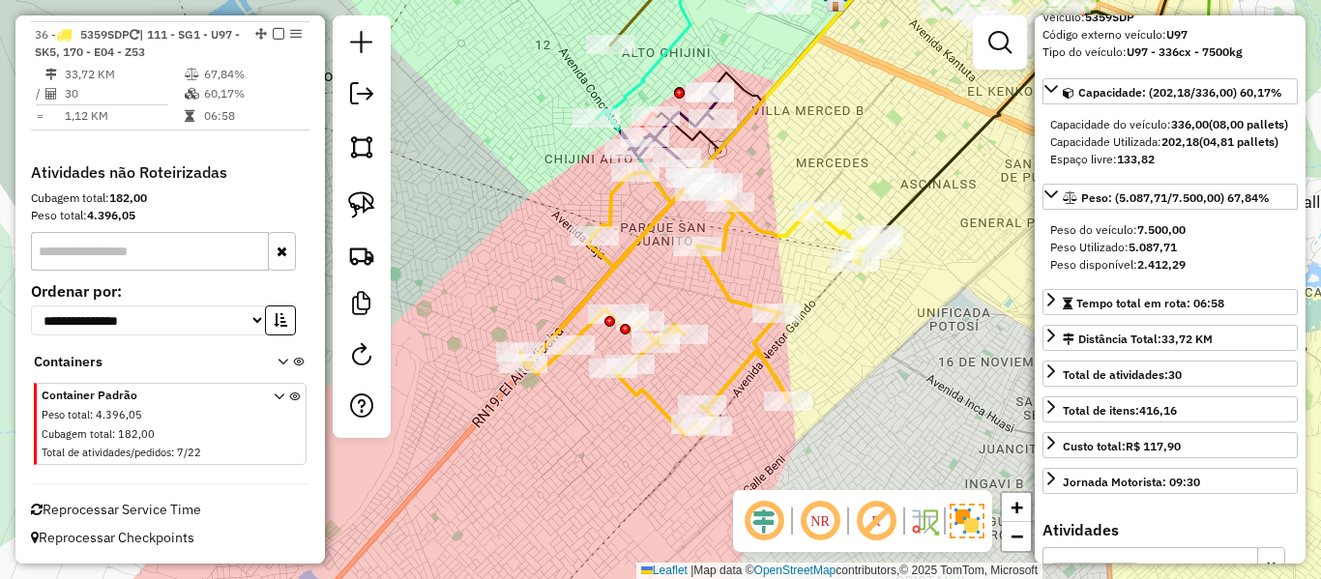
click at [647, 218] on icon at bounding box center [699, 302] width 359 height 266
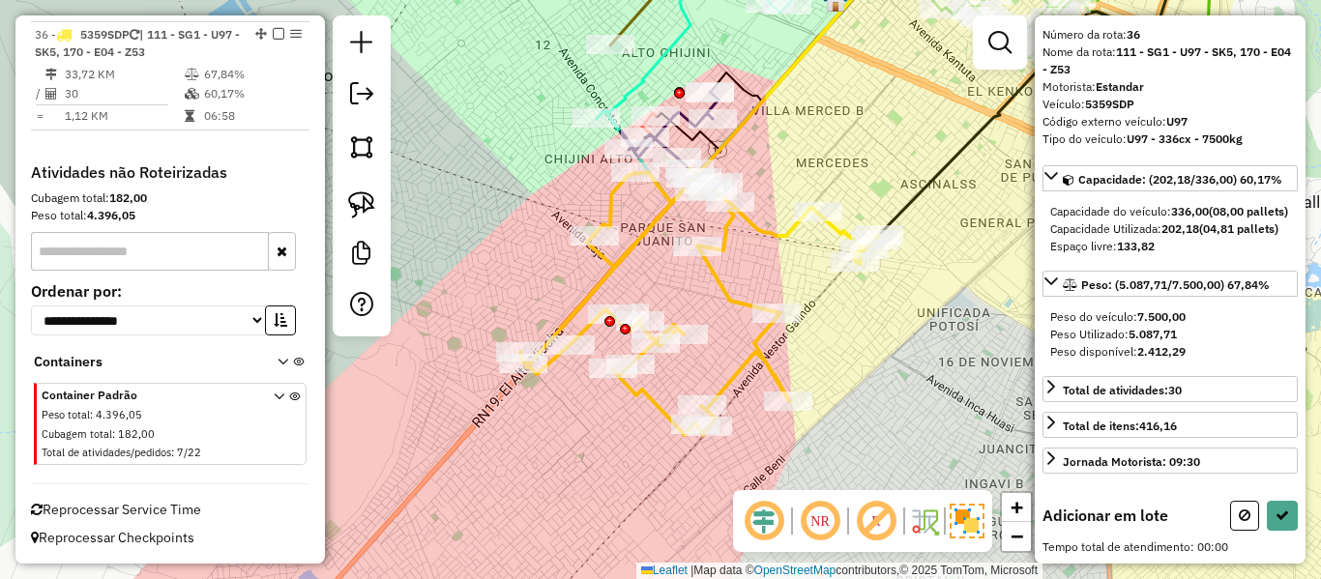
click at [756, 325] on div "Rota 36 - Placa 5359SDP 0000910623 - CARMELO LIMACHI Janela de atendimento Grad…" at bounding box center [660, 289] width 1321 height 579
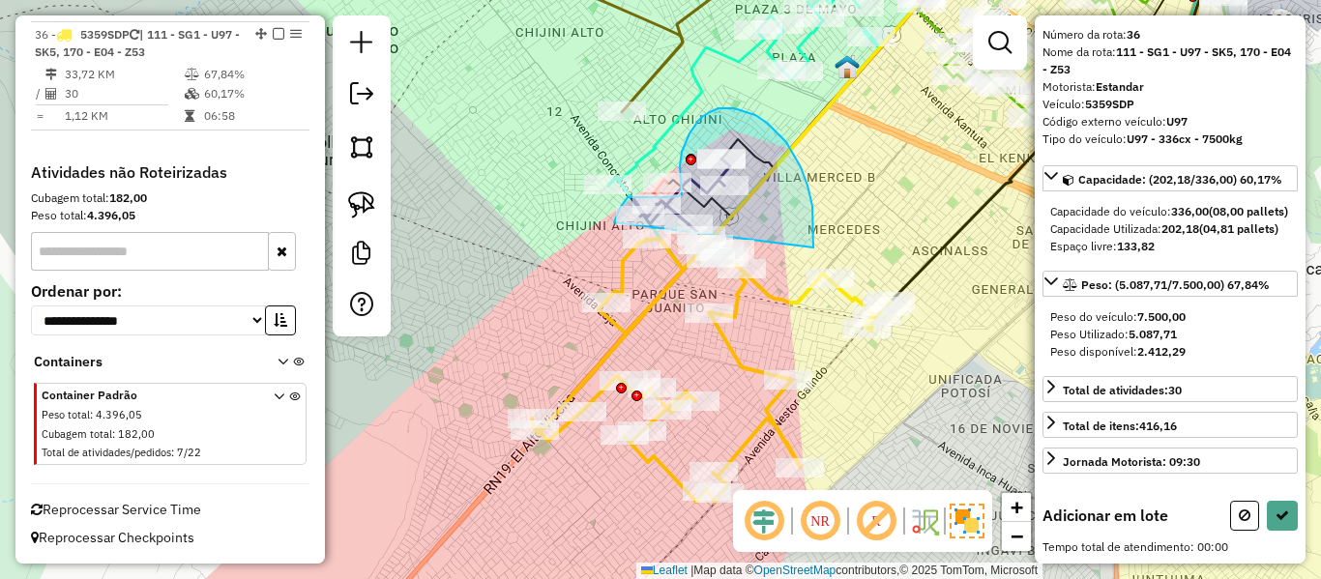
drag, startPoint x: 801, startPoint y: 167, endPoint x: 616, endPoint y: 281, distance: 216.7
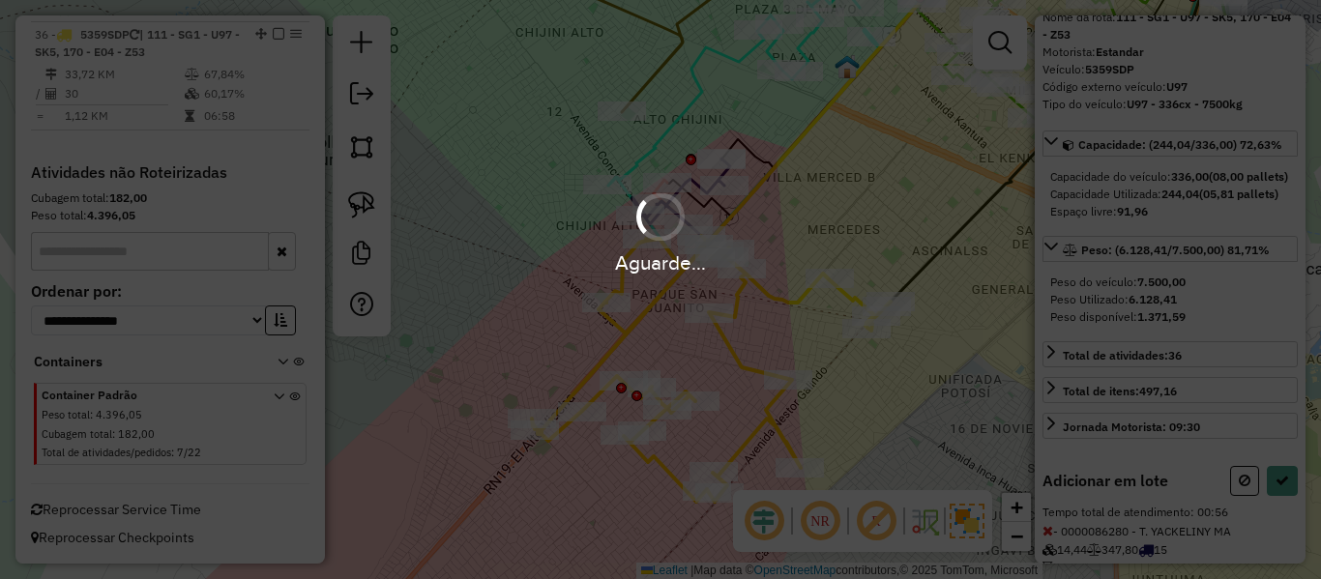
scroll to position [150, 0]
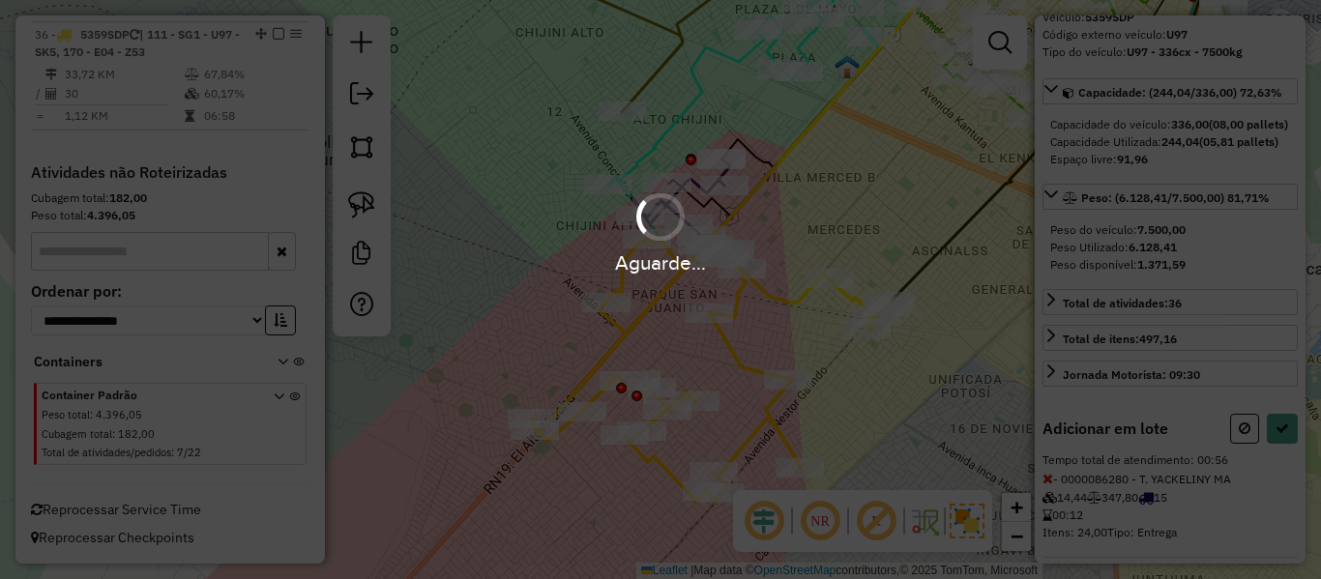
select select "**********"
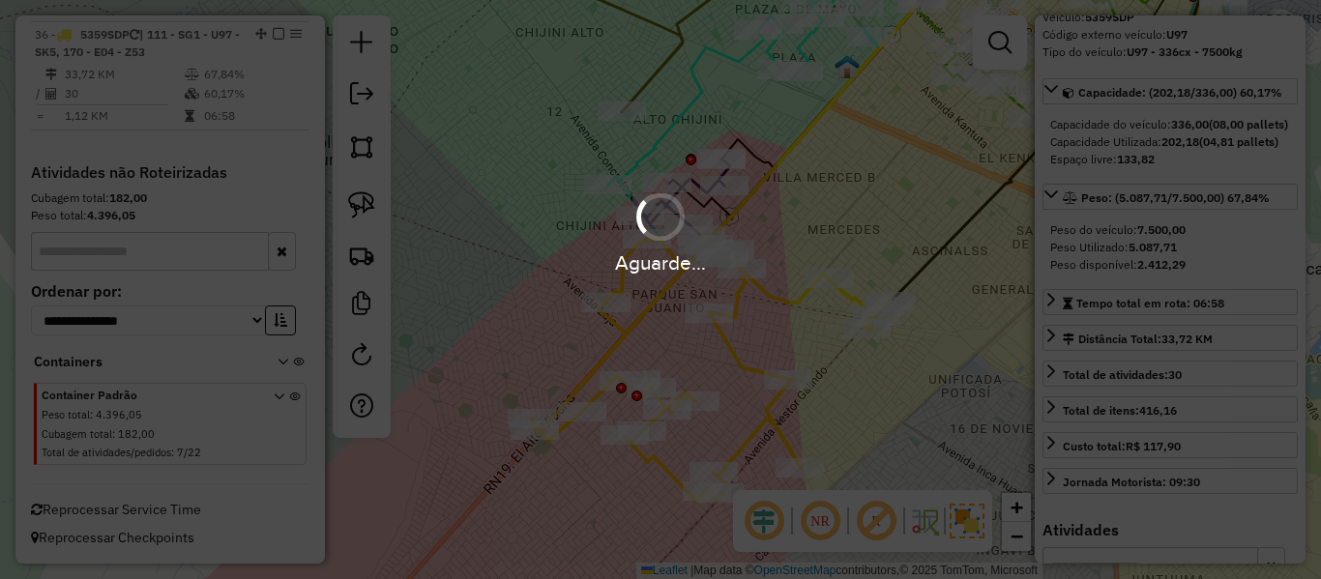
scroll to position [2912, 0]
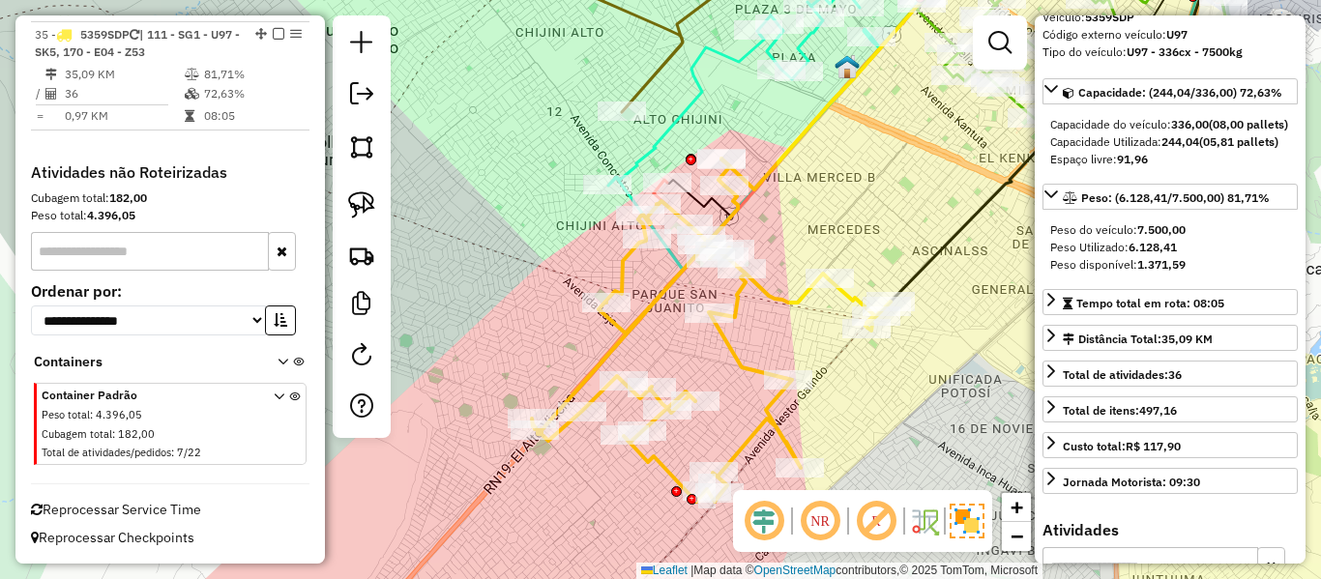
click at [622, 269] on icon at bounding box center [711, 330] width 359 height 343
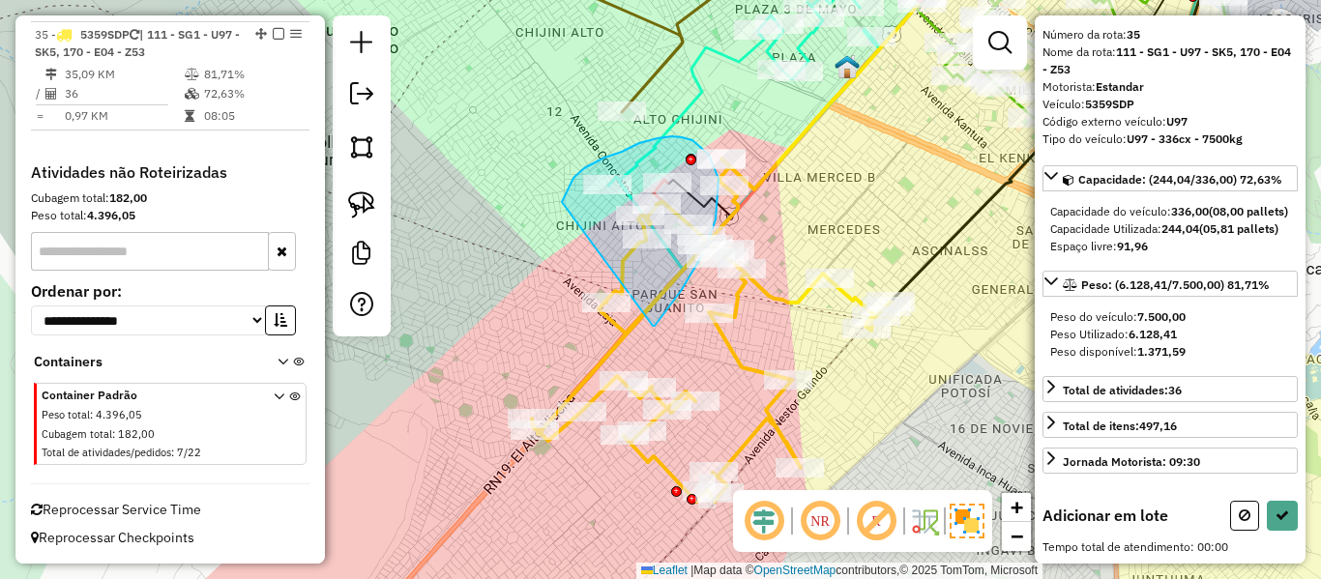
drag, startPoint x: 681, startPoint y: 291, endPoint x: 561, endPoint y: 209, distance: 145.4
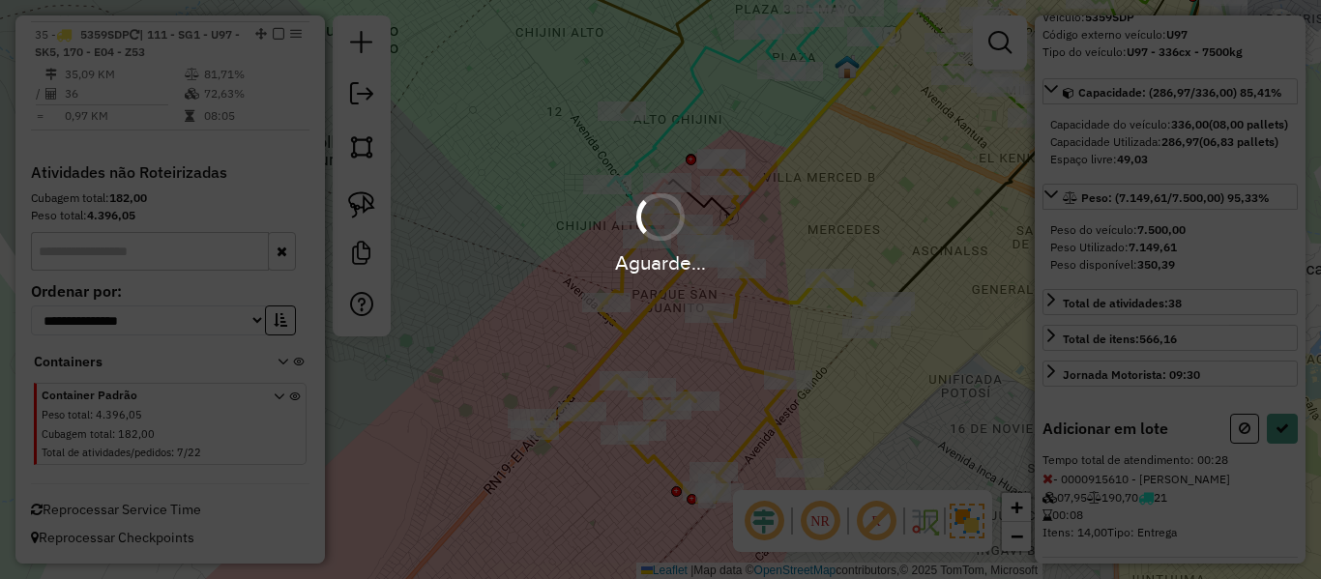
select select "**********"
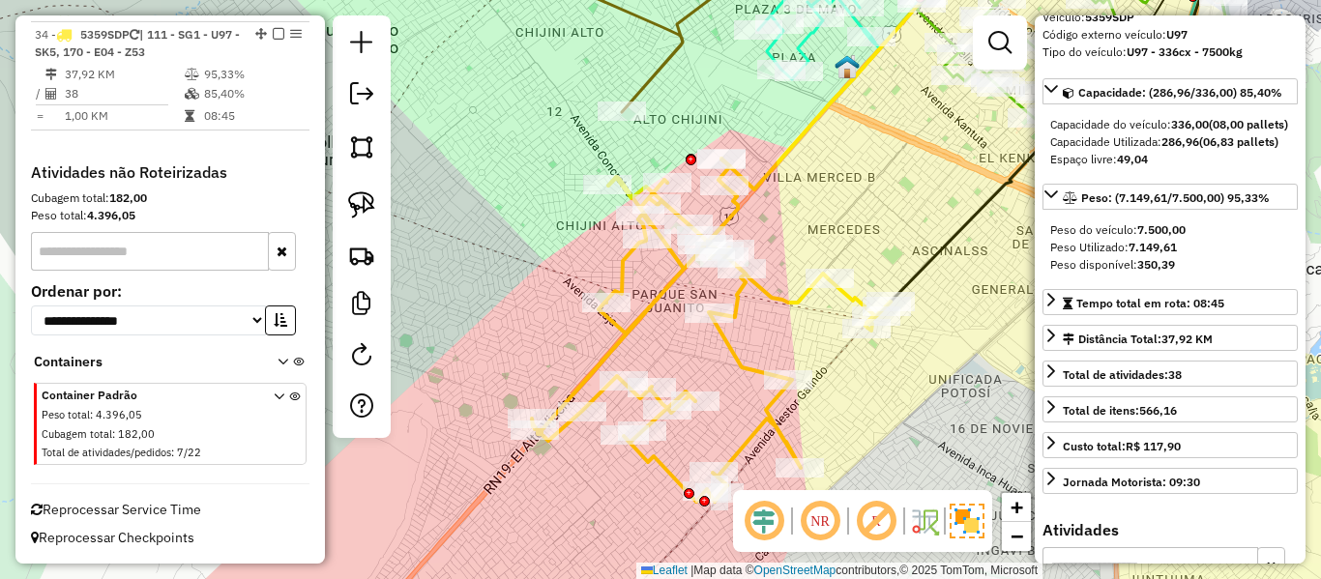
scroll to position [2803, 0]
click at [760, 190] on icon at bounding box center [848, 66] width 252 height 248
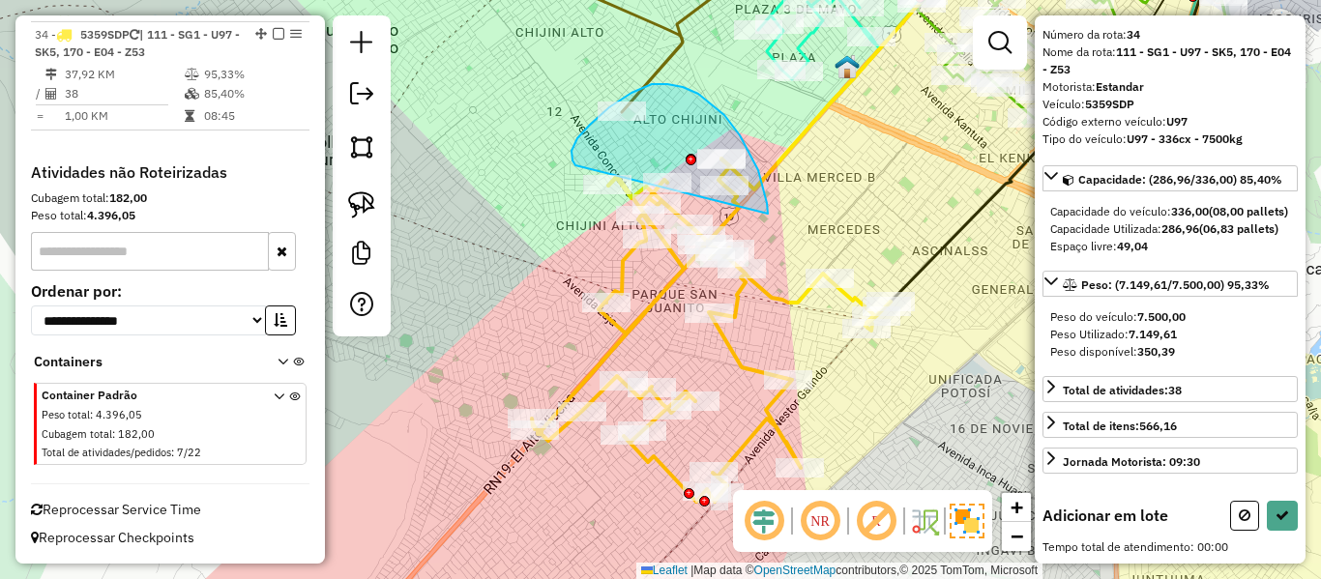
drag, startPoint x: 767, startPoint y: 203, endPoint x: 588, endPoint y: 168, distance: 182.3
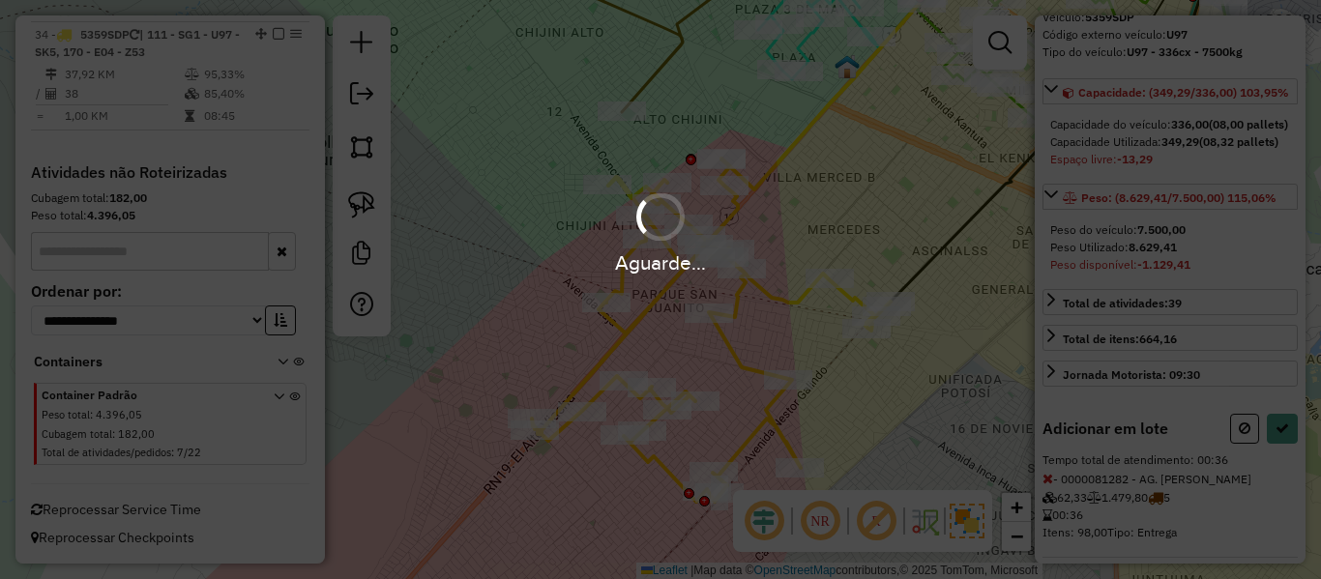
select select "**********"
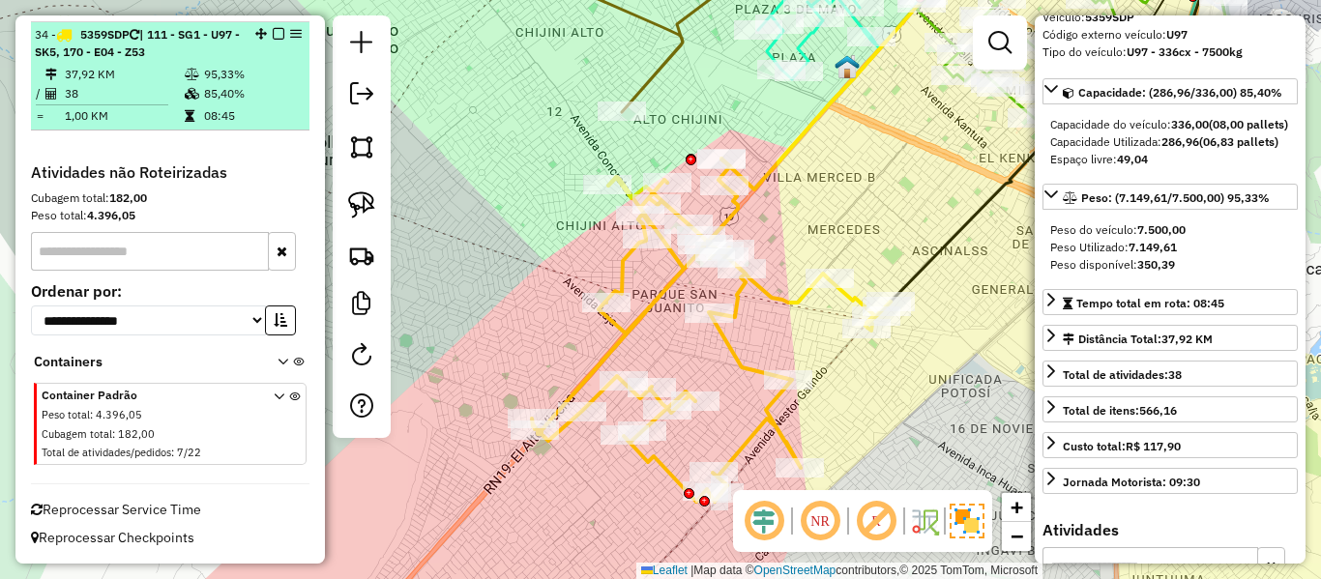
click at [276, 36] on em at bounding box center [279, 34] width 12 height 12
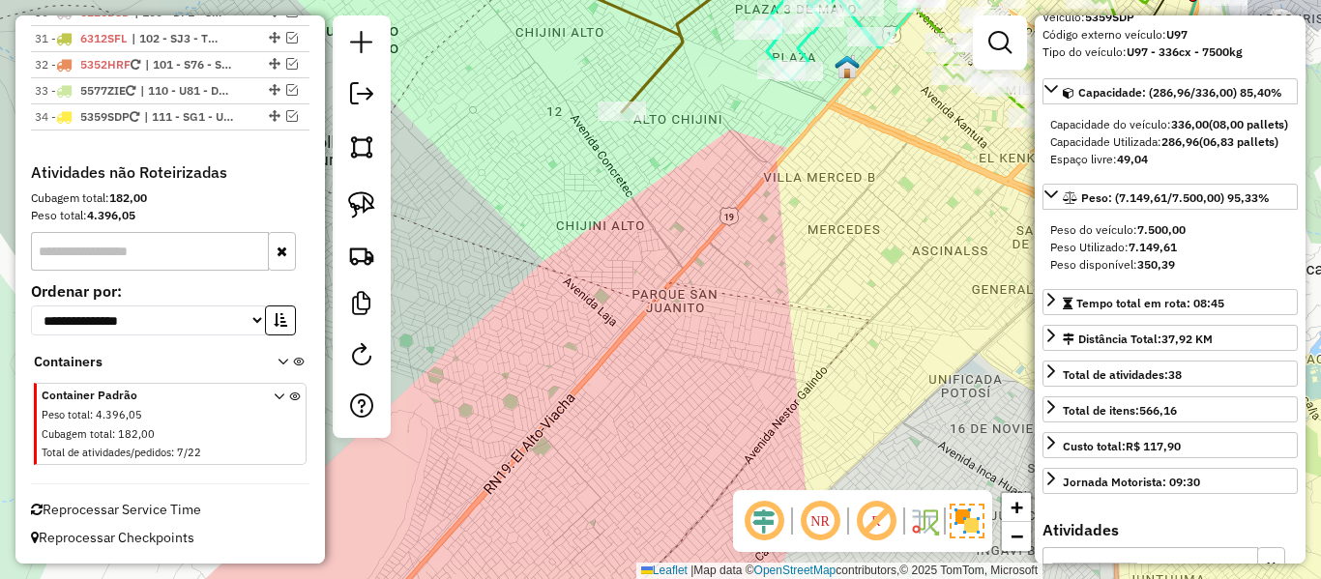
scroll to position [2721, 0]
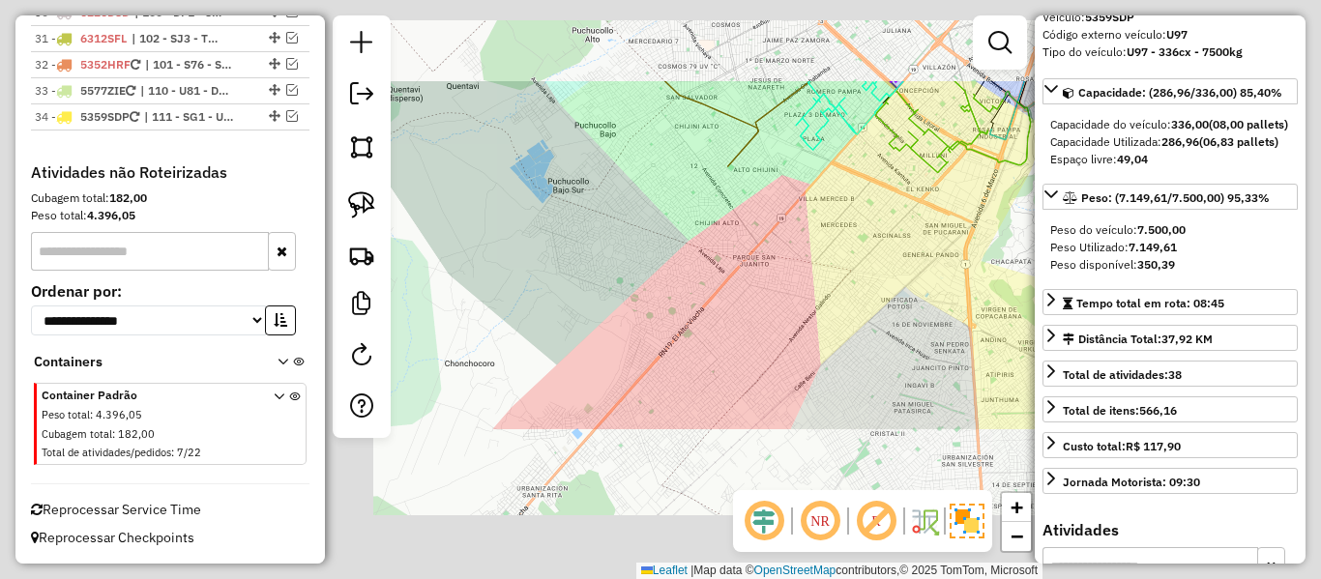
click at [840, 235] on div "Janela de atendimento Grade de atendimento Capacidade Transportadoras Veículos …" at bounding box center [660, 289] width 1321 height 579
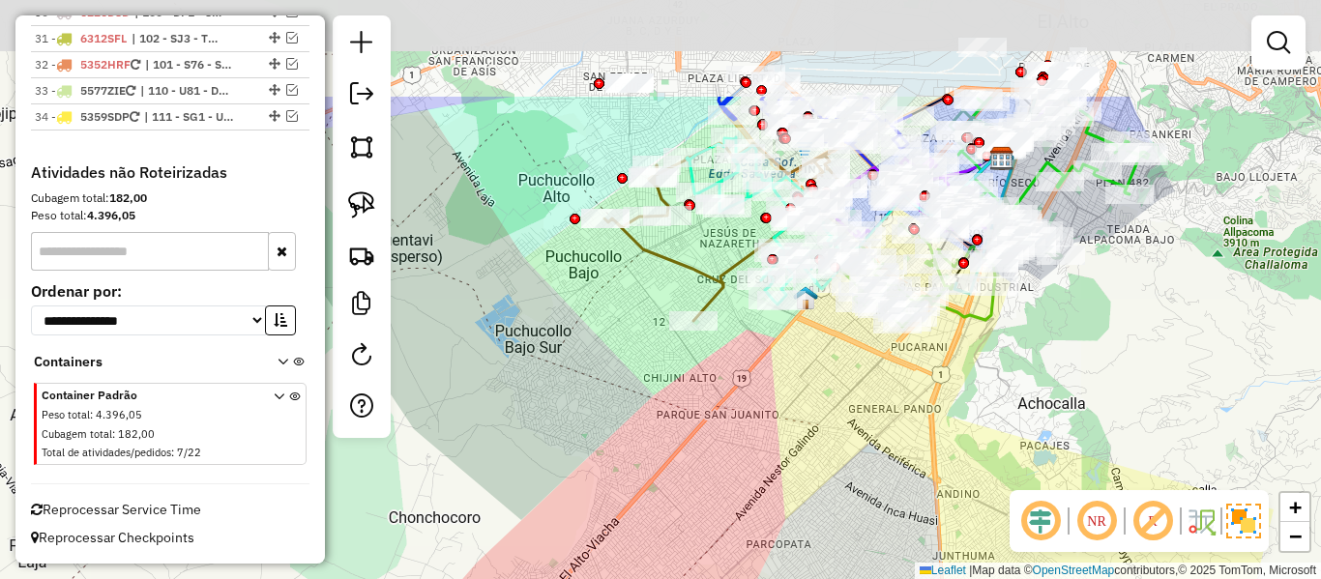
drag, startPoint x: 823, startPoint y: 248, endPoint x: 799, endPoint y: 383, distance: 137.6
click at [799, 382] on div "Janela de atendimento Grade de atendimento Capacidade Transportadoras Veículos …" at bounding box center [660, 289] width 1321 height 579
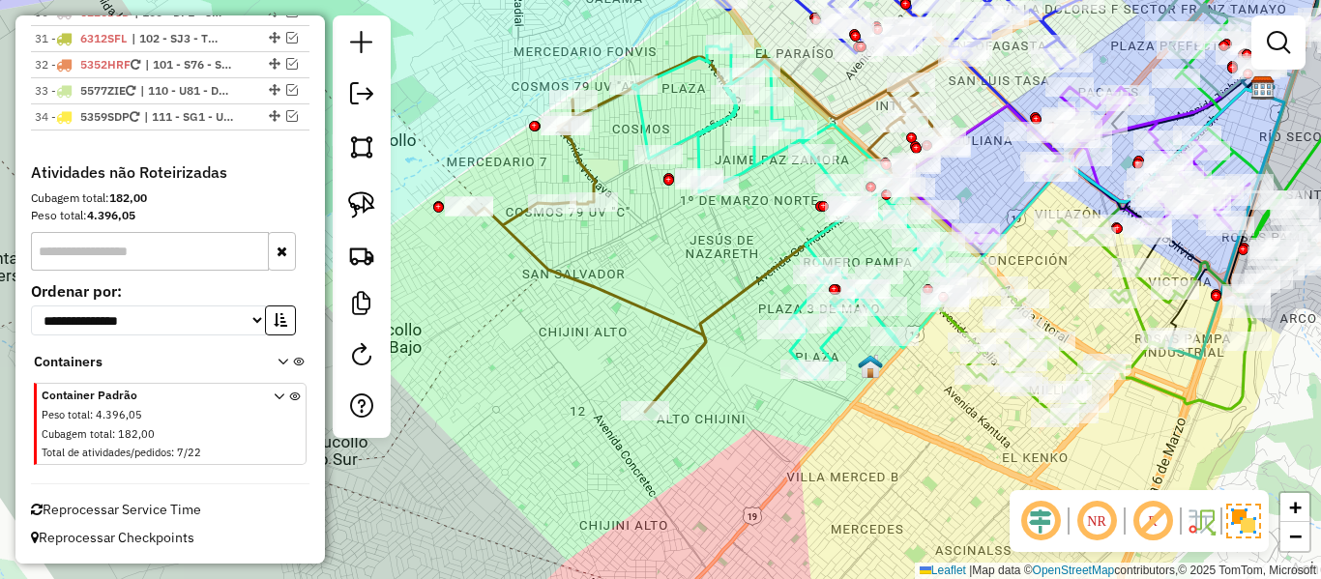
drag, startPoint x: 726, startPoint y: 265, endPoint x: 667, endPoint y: 312, distance: 76.4
click at [726, 266] on div "Janela de atendimento Grade de atendimento Capacidade Transportadoras Veículos …" at bounding box center [660, 289] width 1321 height 579
click at [357, 329] on div at bounding box center [362, 226] width 58 height 423
click at [359, 340] on link at bounding box center [361, 358] width 39 height 44
select select "*"
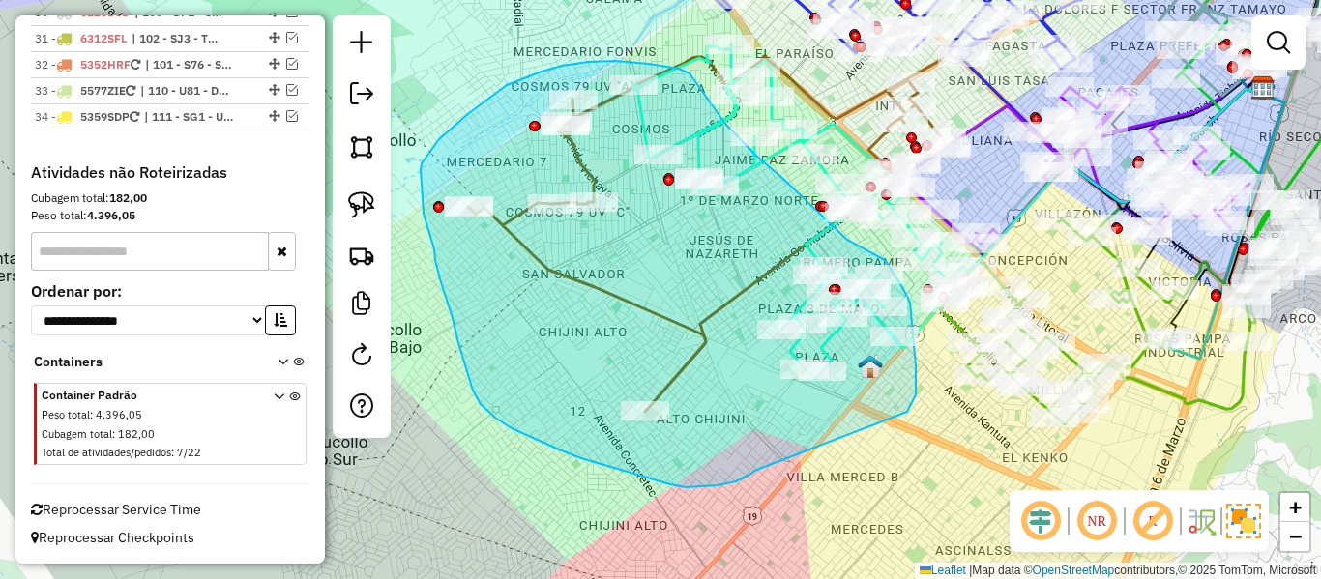
drag, startPoint x: 749, startPoint y: 475, endPoint x: 876, endPoint y: 460, distance: 128.5
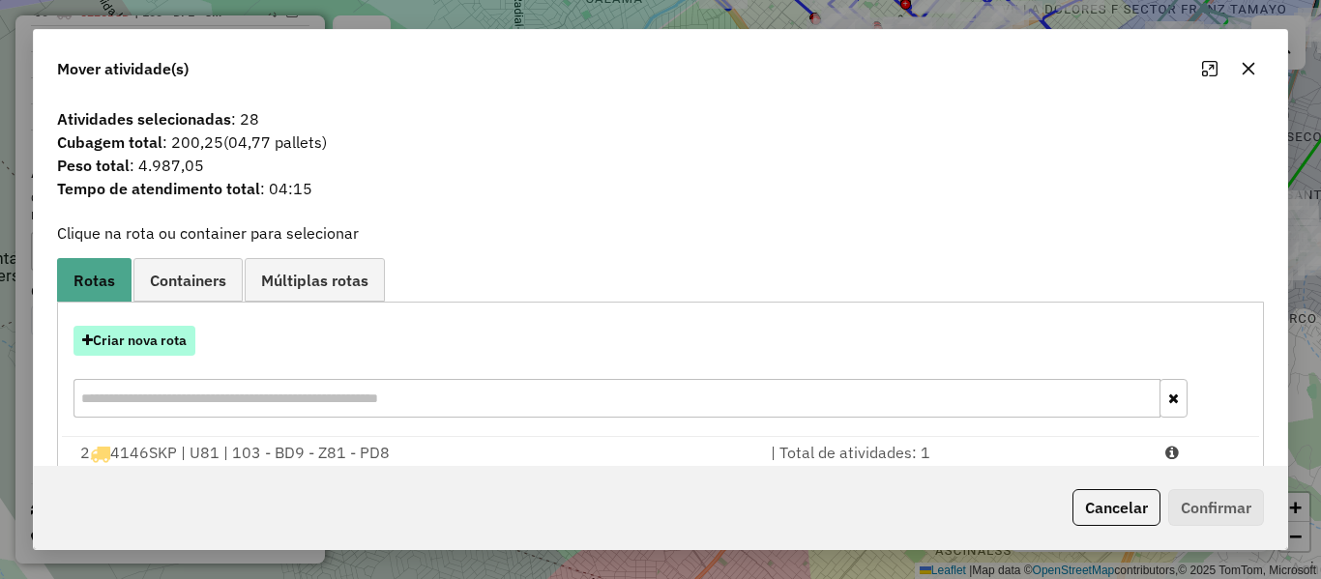
click at [184, 355] on button "Criar nova rota" at bounding box center [135, 341] width 122 height 30
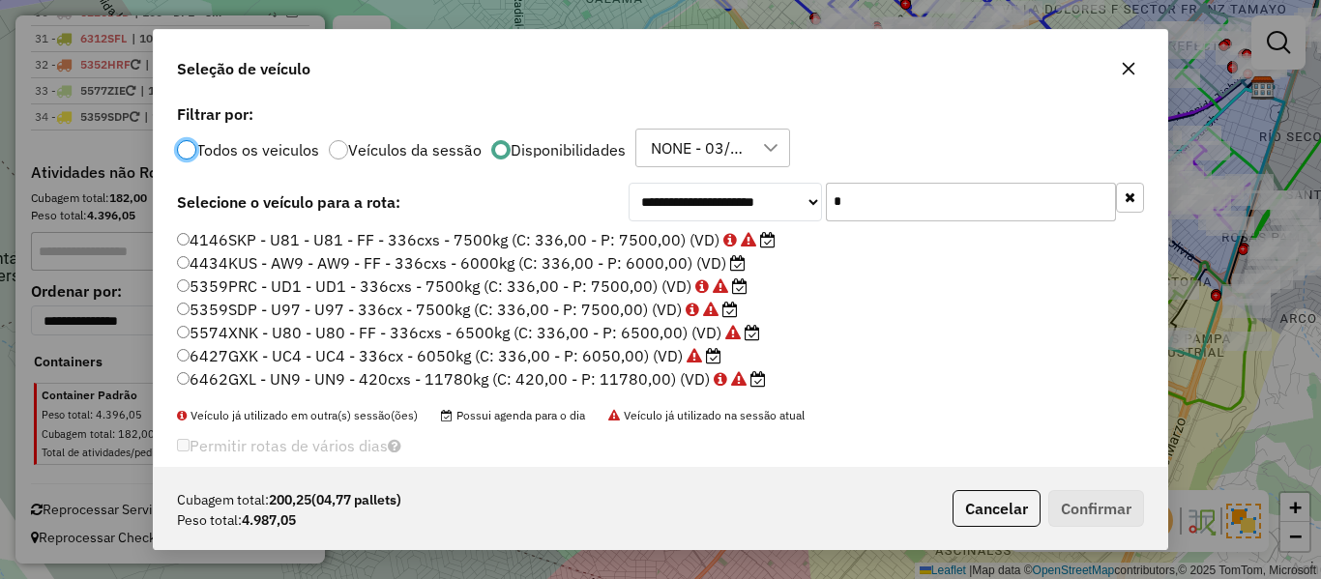
scroll to position [11, 6]
click at [864, 200] on input "*" at bounding box center [971, 202] width 290 height 39
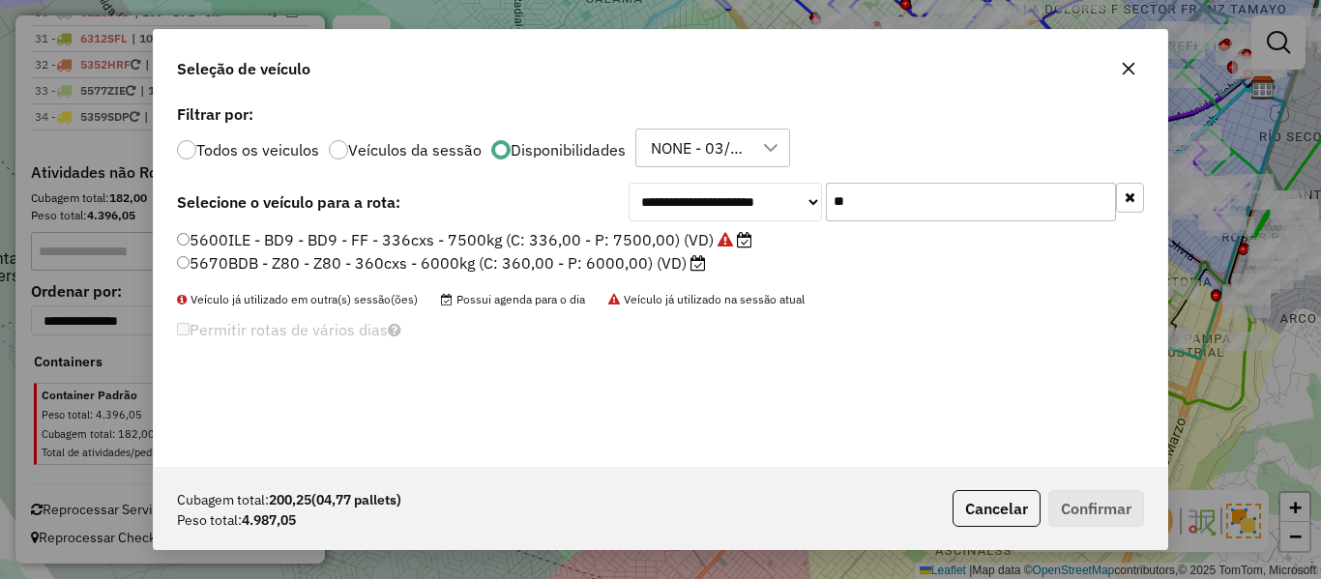
type input "**"
click at [672, 243] on label "5600ILE - BD9 - BD9 - FF - 336cxs - 7500kg (C: 336,00 - P: 7500,00) (VD)" at bounding box center [465, 239] width 576 height 23
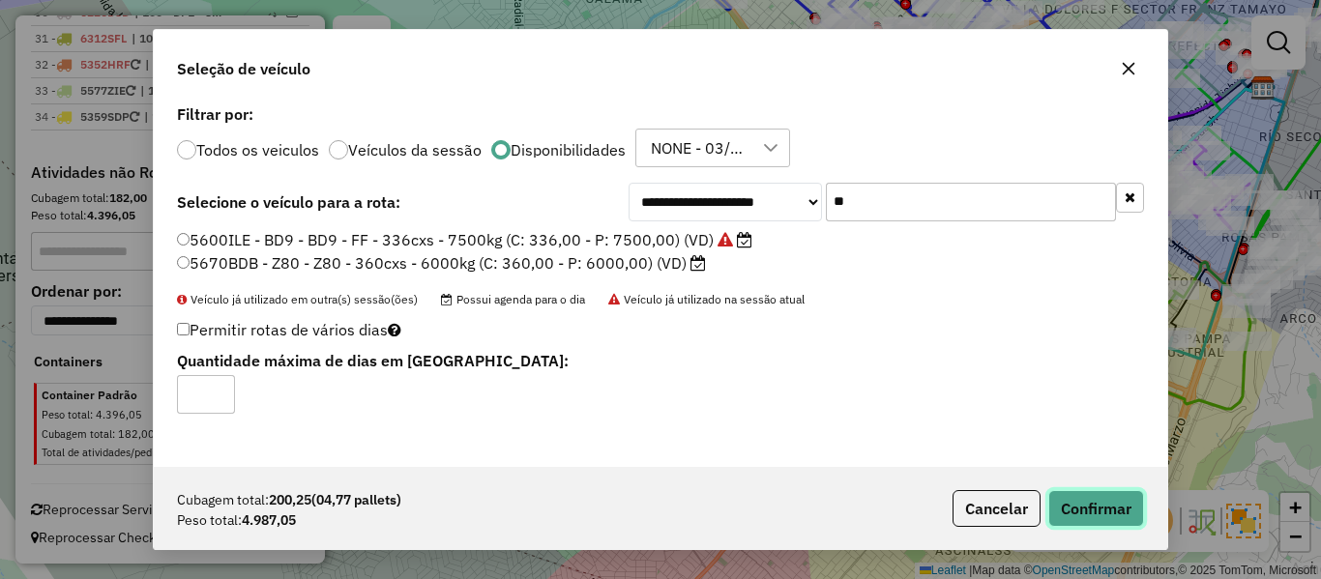
click at [1069, 503] on button "Confirmar" at bounding box center [1097, 508] width 96 height 37
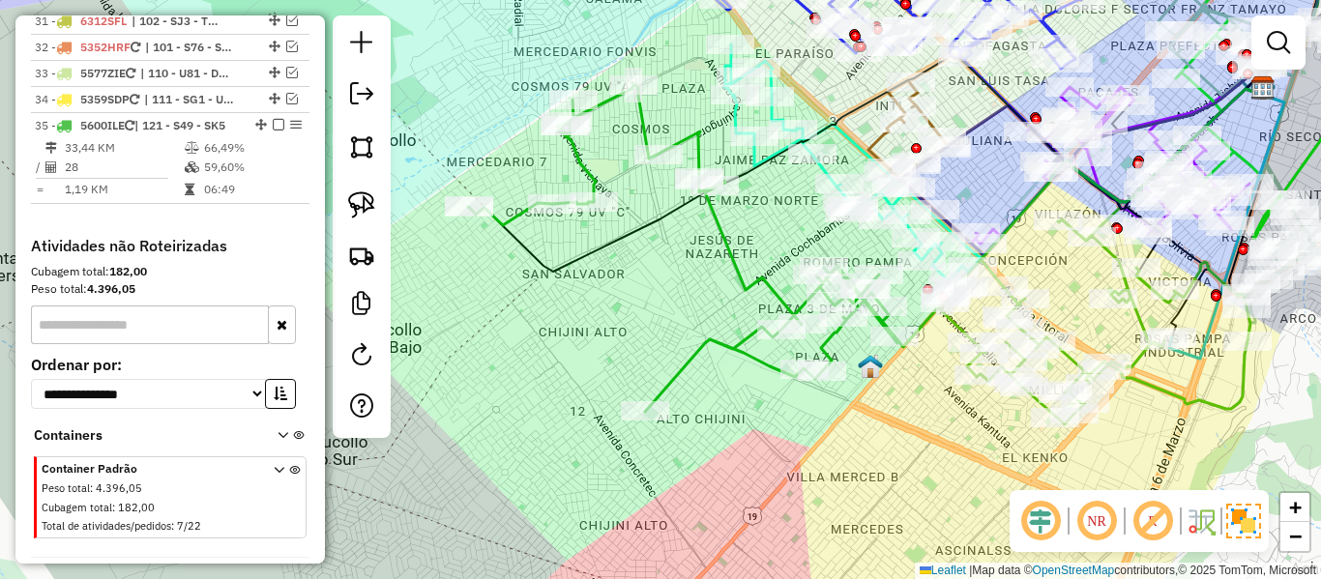
scroll to position [2803, 0]
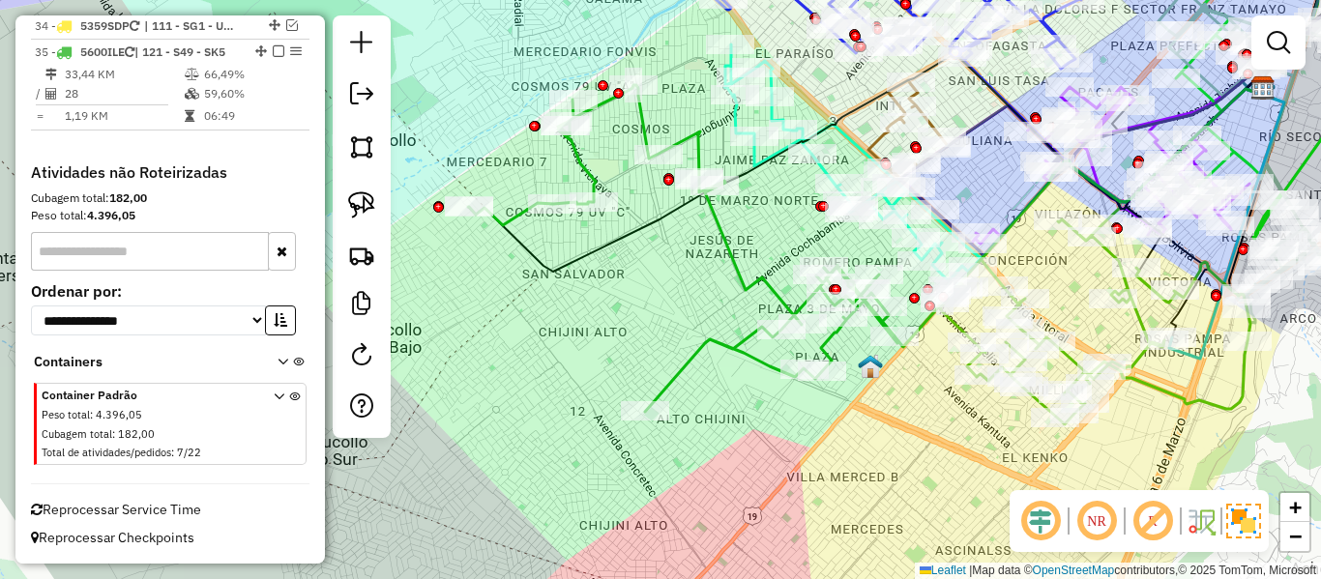
click at [714, 233] on icon at bounding box center [683, 248] width 430 height 327
select select "**********"
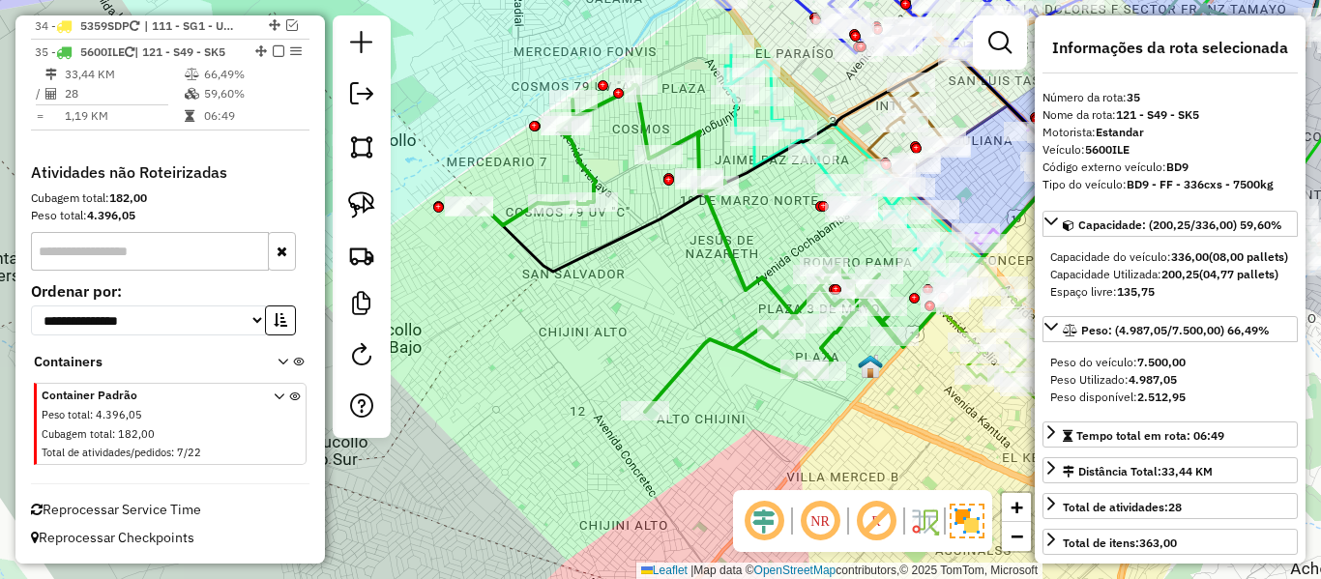
scroll to position [2830, 0]
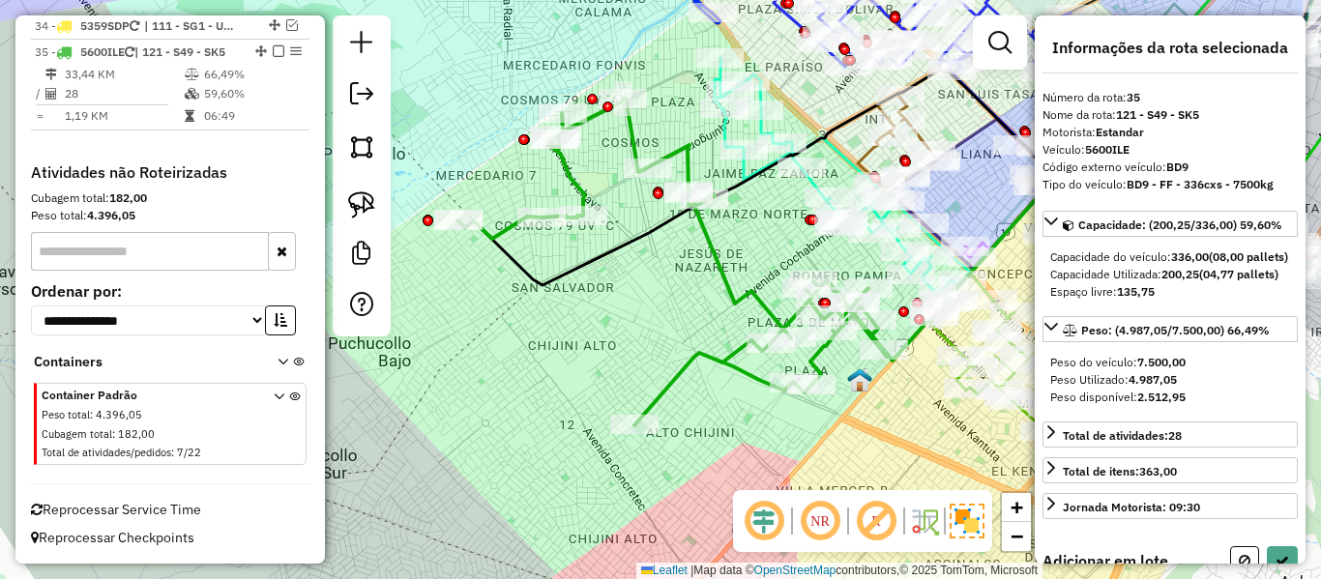
drag, startPoint x: 755, startPoint y: 235, endPoint x: 631, endPoint y: 318, distance: 149.2
click at [626, 325] on div "Janela de atendimento Grade de atendimento Capacidade Transportadoras Veículos …" at bounding box center [660, 289] width 1321 height 579
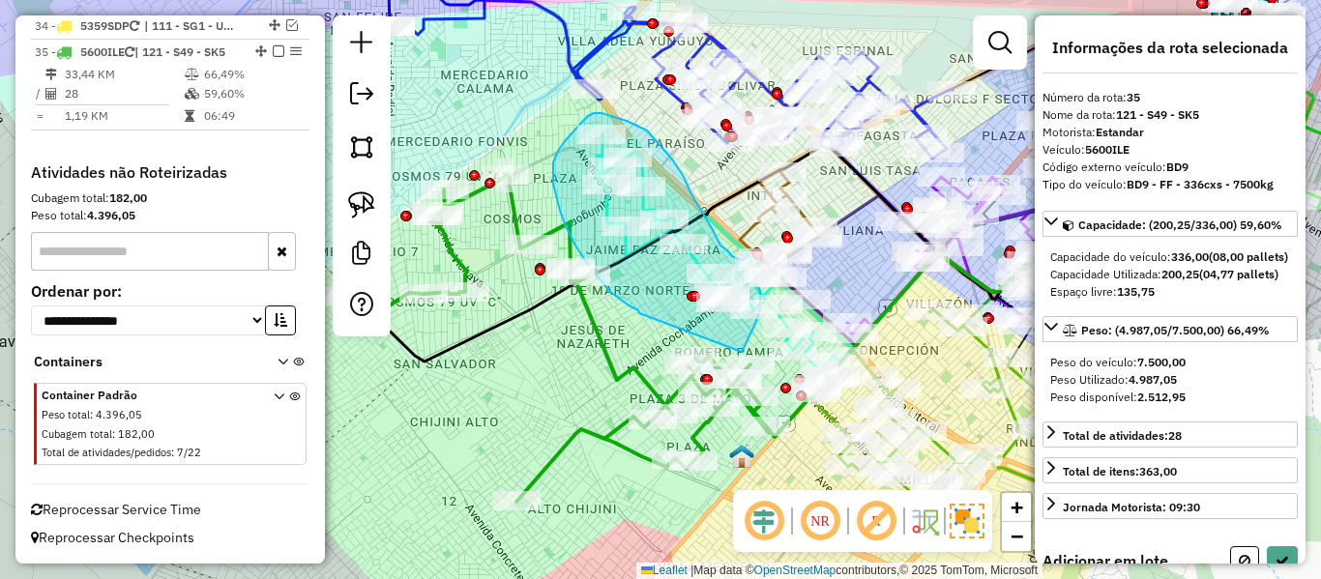
drag, startPoint x: 639, startPoint y: 313, endPoint x: 742, endPoint y: 352, distance: 109.6
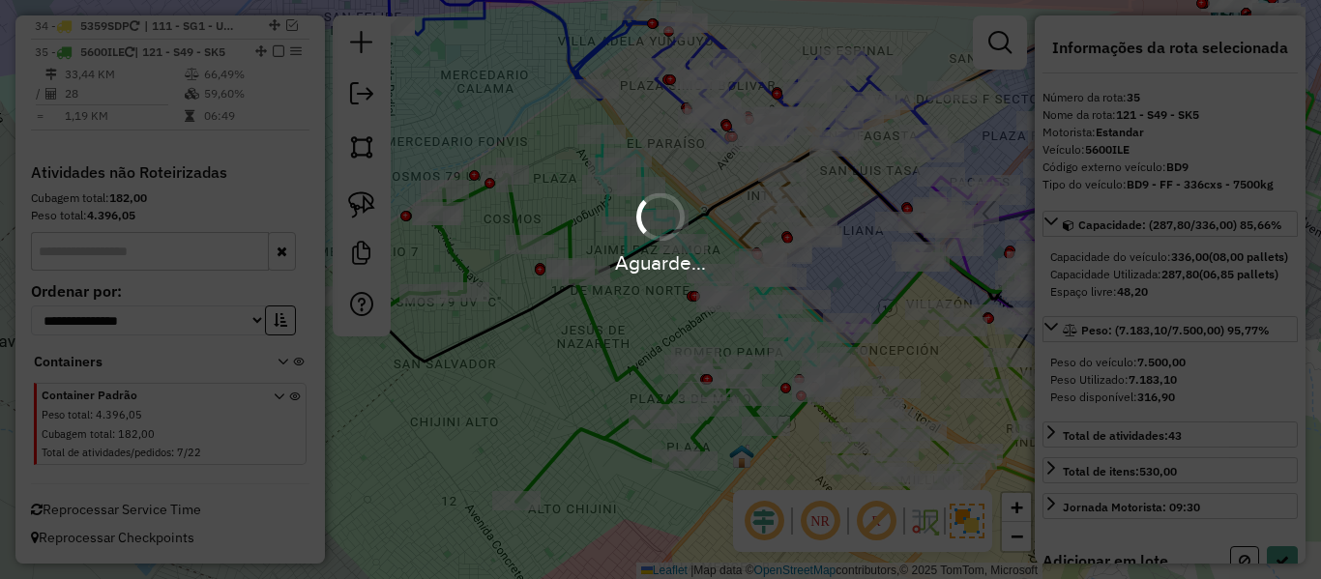
select select "**********"
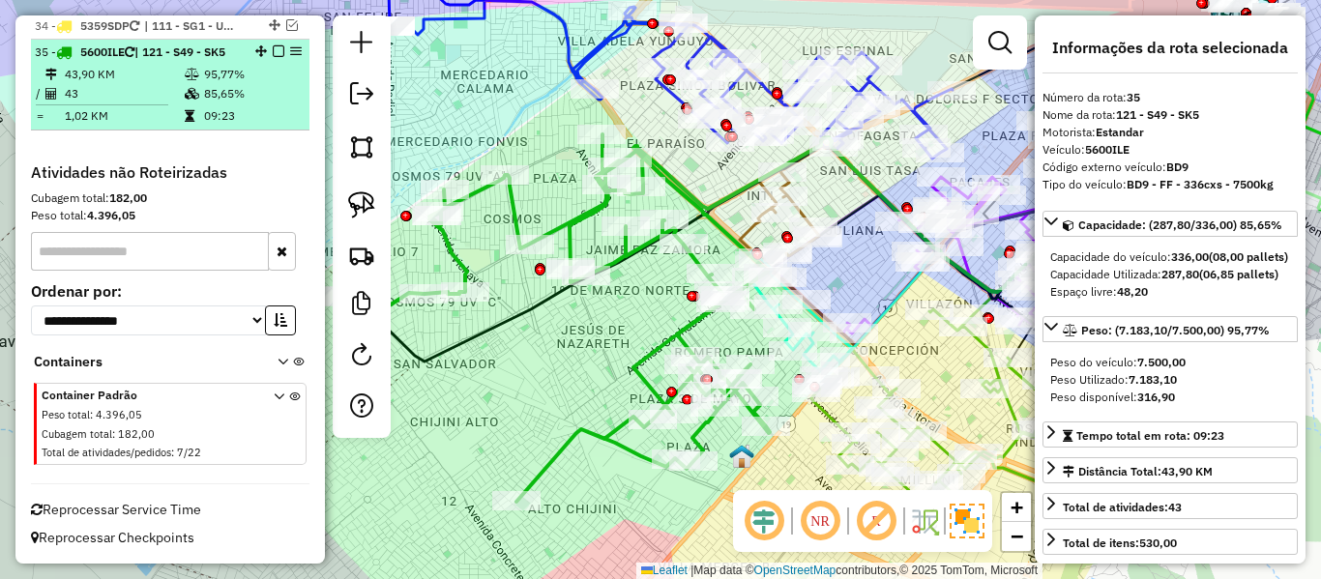
click at [274, 45] on em at bounding box center [279, 51] width 12 height 12
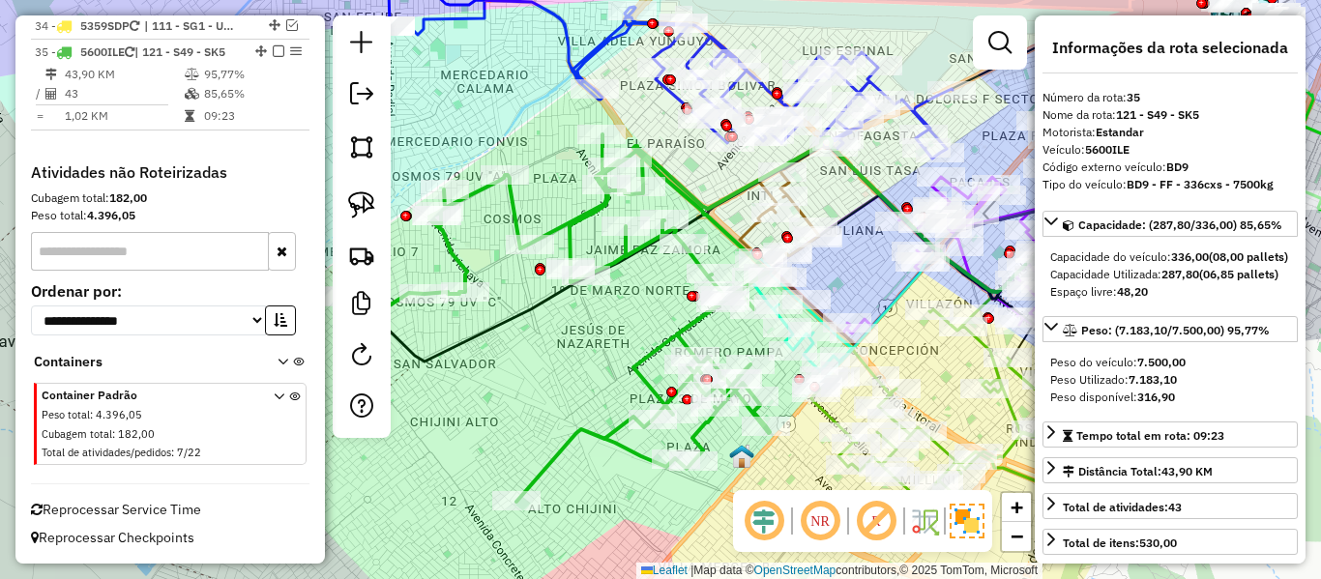
scroll to position [2747, 0]
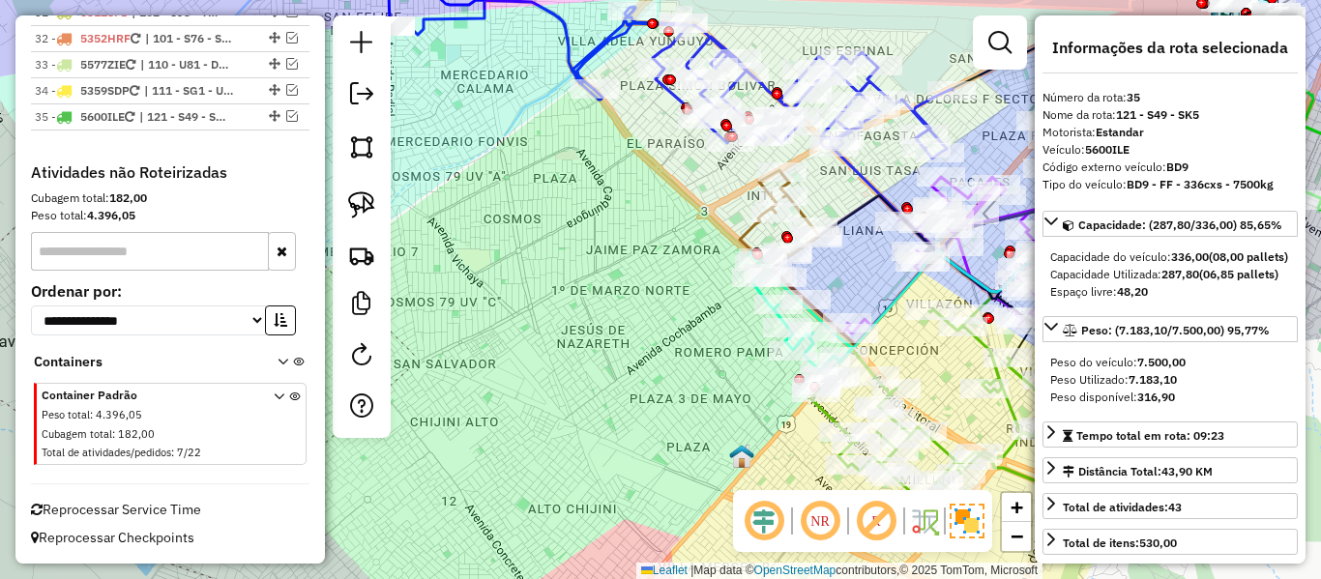
click at [736, 385] on div "Janela de atendimento Grade de atendimento Capacidade Transportadoras Veículos …" at bounding box center [660, 289] width 1321 height 579
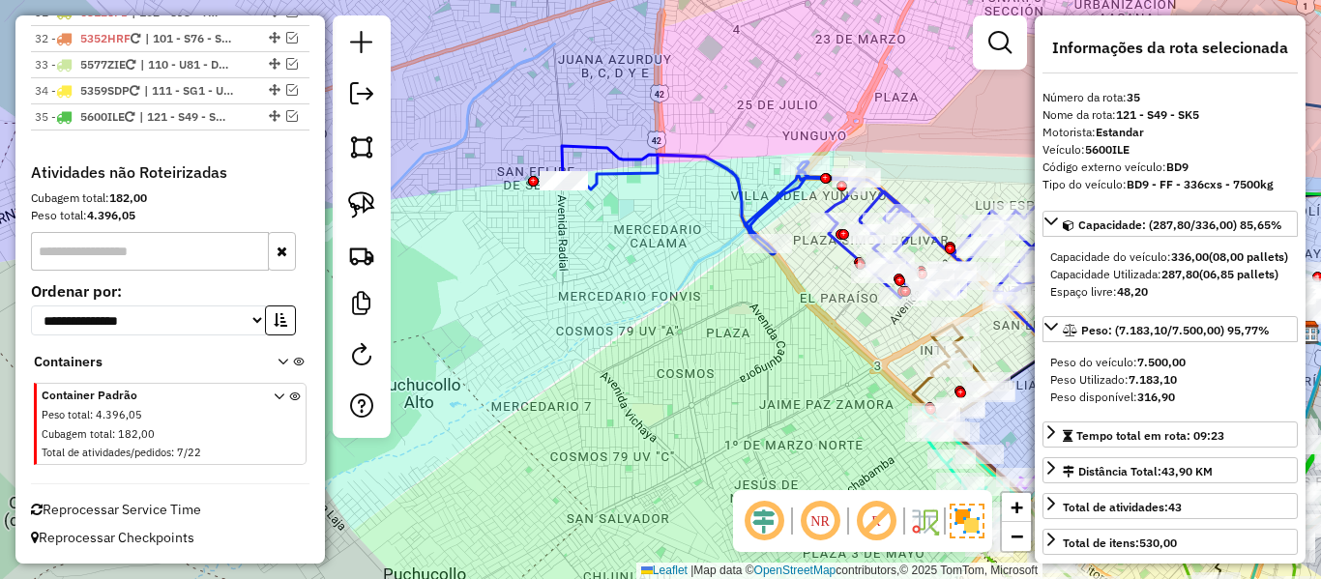
click at [523, 255] on div "Janela de atendimento Grade de atendimento Capacidade Transportadoras Veículos …" at bounding box center [660, 289] width 1321 height 579
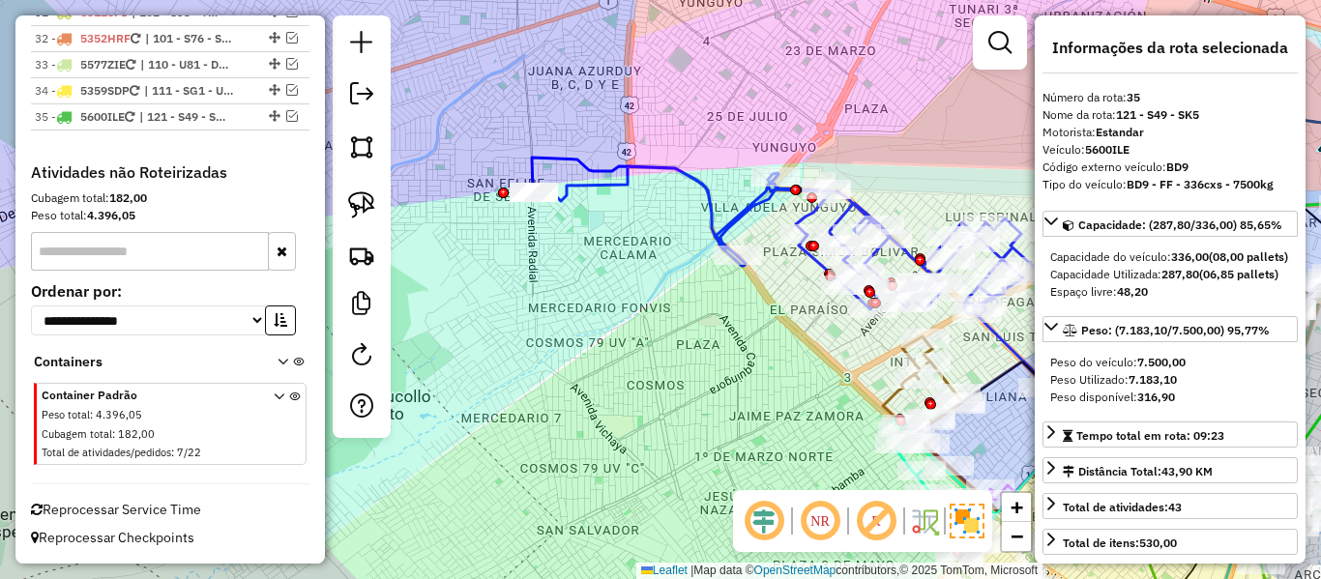
drag, startPoint x: 686, startPoint y: 309, endPoint x: 635, endPoint y: 314, distance: 51.6
click at [635, 314] on div "Janela de atendimento Grade de atendimento Capacidade Transportadoras Veículos …" at bounding box center [660, 289] width 1321 height 579
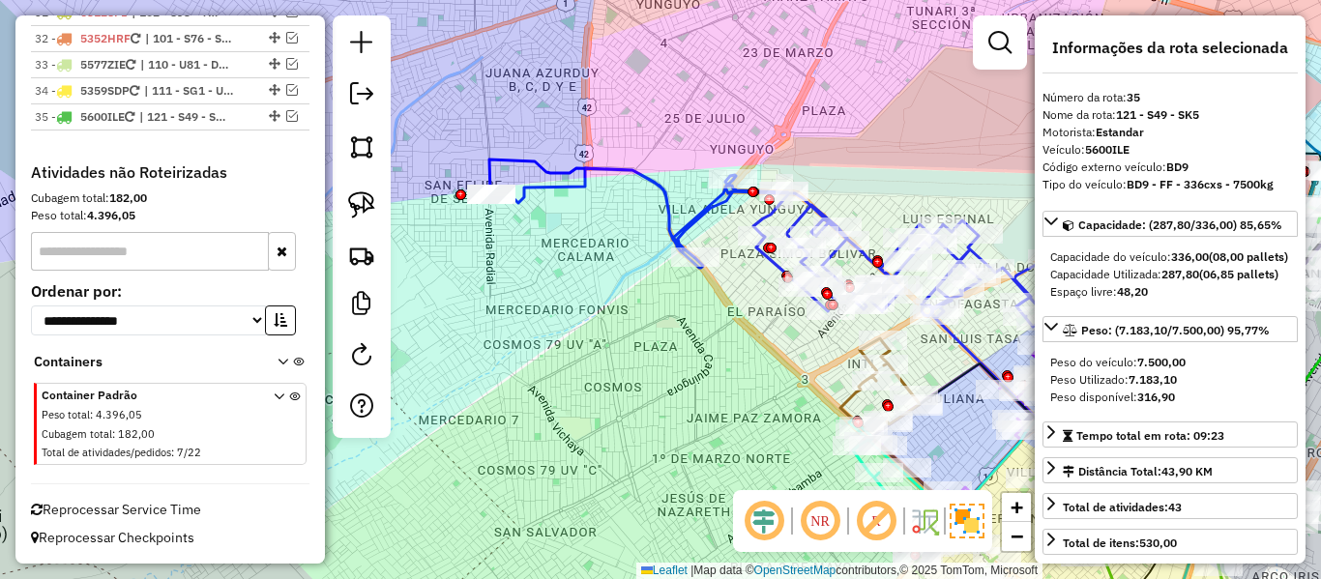
drag, startPoint x: 683, startPoint y: 336, endPoint x: 555, endPoint y: 322, distance: 128.4
click at [682, 336] on div "Janela de atendimento Grade de atendimento Capacidade Transportadoras Veículos …" at bounding box center [660, 289] width 1321 height 579
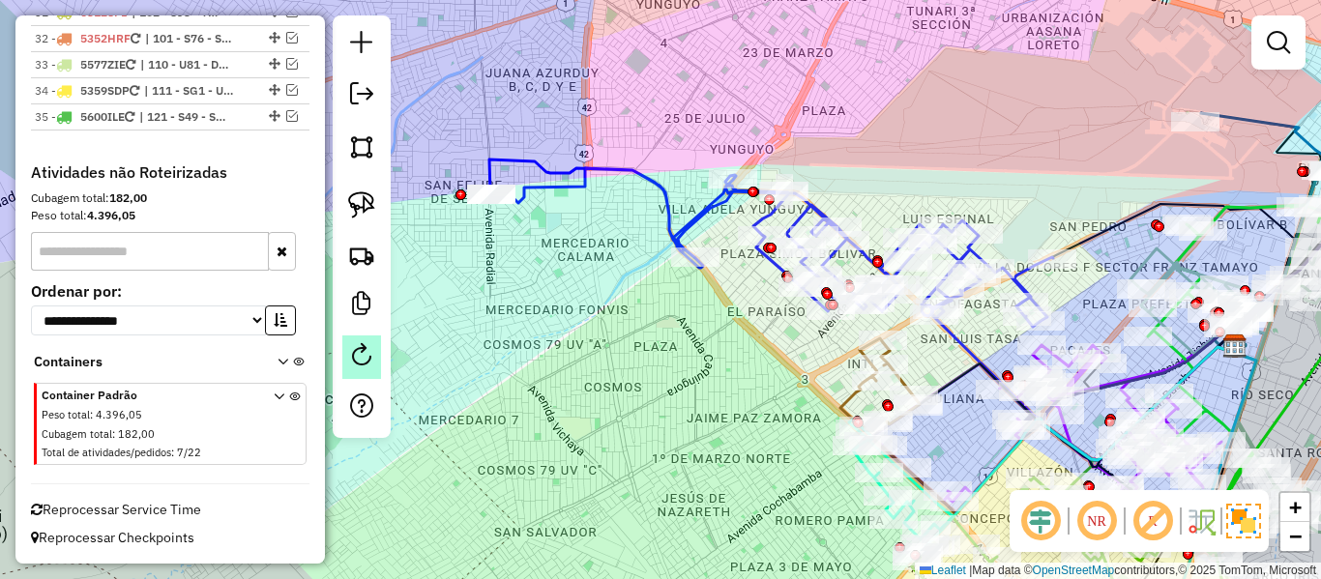
click at [378, 357] on link at bounding box center [361, 358] width 39 height 44
select select "*"
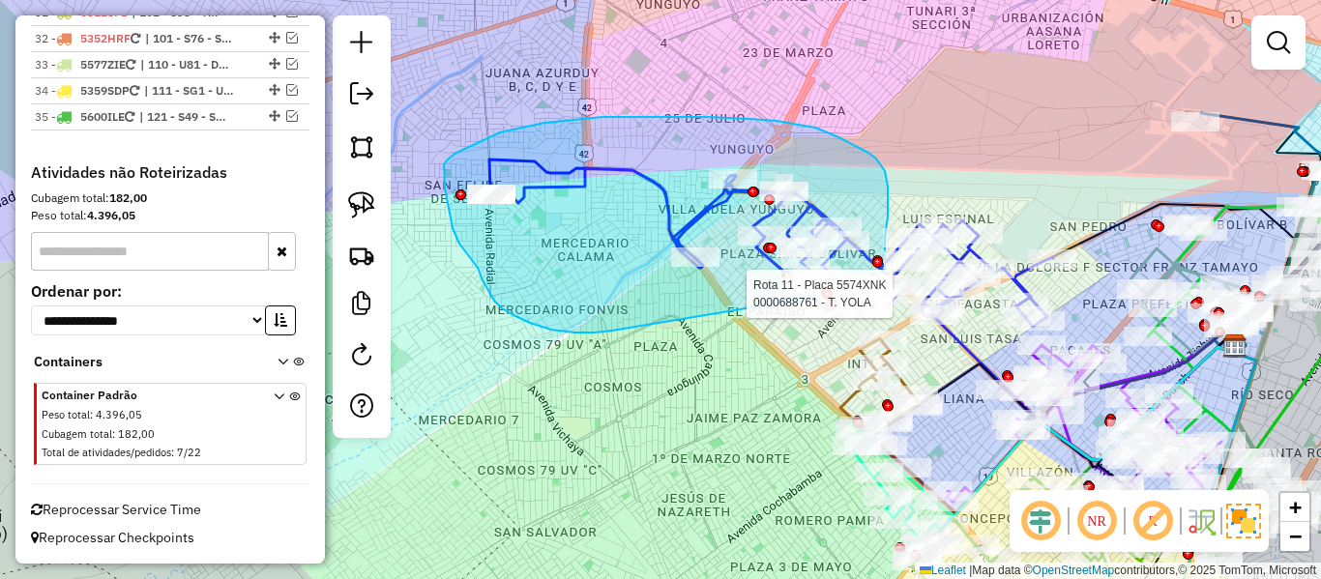
drag, startPoint x: 575, startPoint y: 333, endPoint x: 823, endPoint y: 343, distance: 248.8
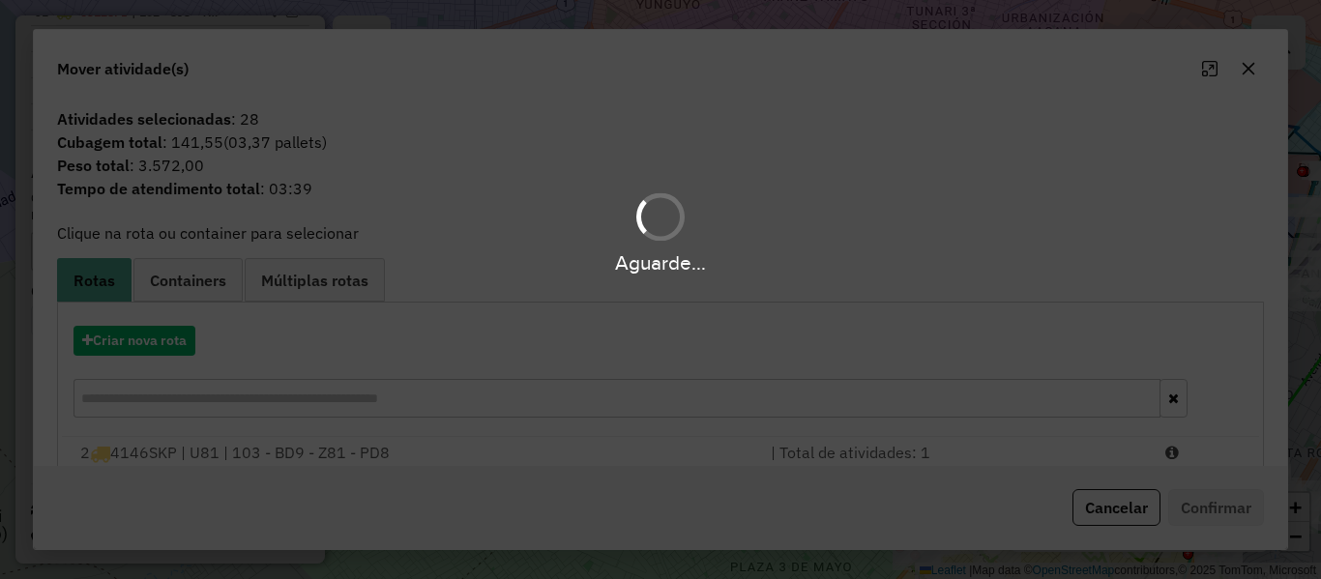
click at [156, 346] on div "Aguarde..." at bounding box center [660, 289] width 1321 height 579
click at [156, 346] on hb-app "Aguarde... Pop-up bloqueado! Seu navegador bloqueou automáticamente a abertura …" at bounding box center [660, 289] width 1321 height 579
click at [156, 346] on button "Criar nova rota" at bounding box center [135, 341] width 122 height 30
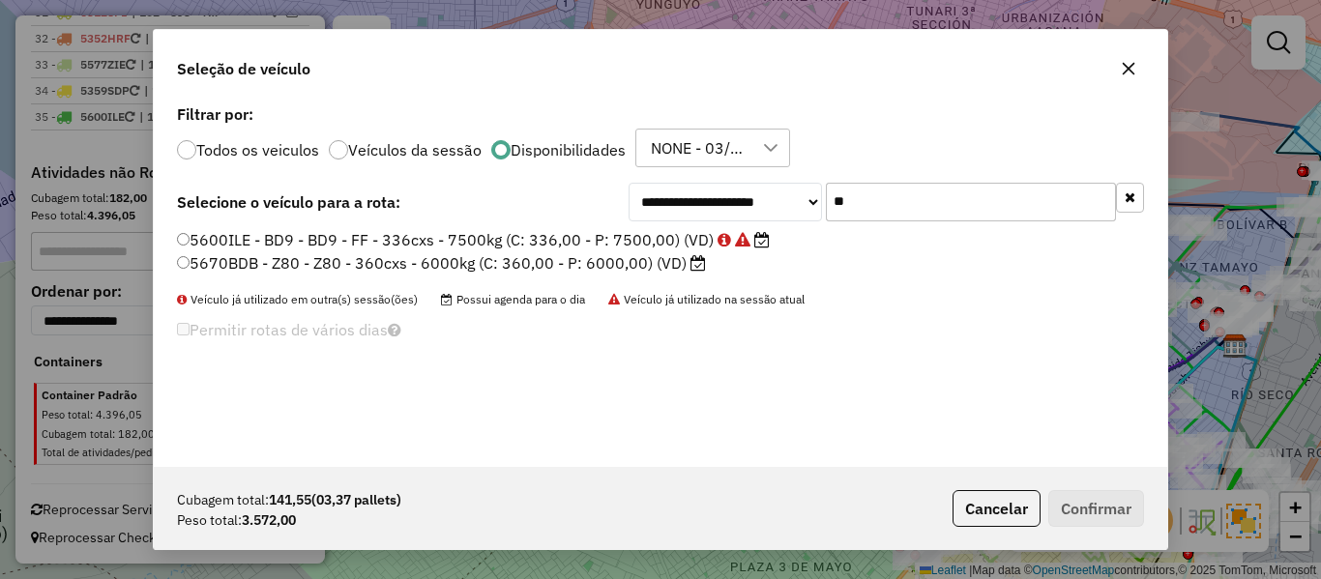
click at [156, 346] on div "**********" at bounding box center [660, 289] width 1321 height 579
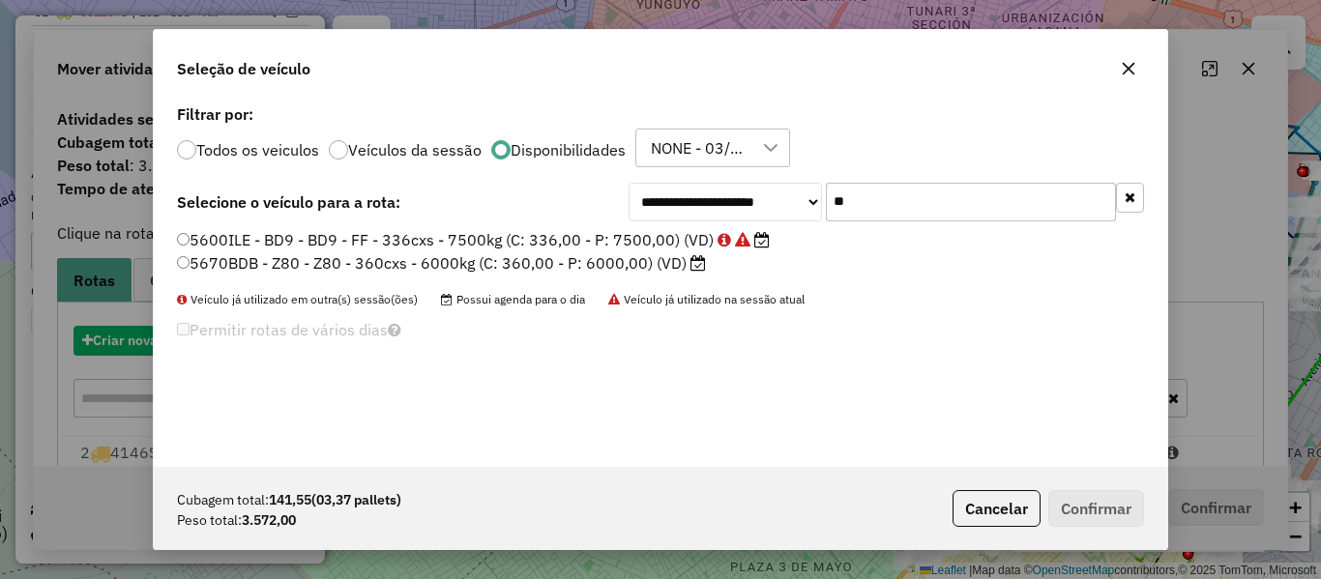
scroll to position [11, 6]
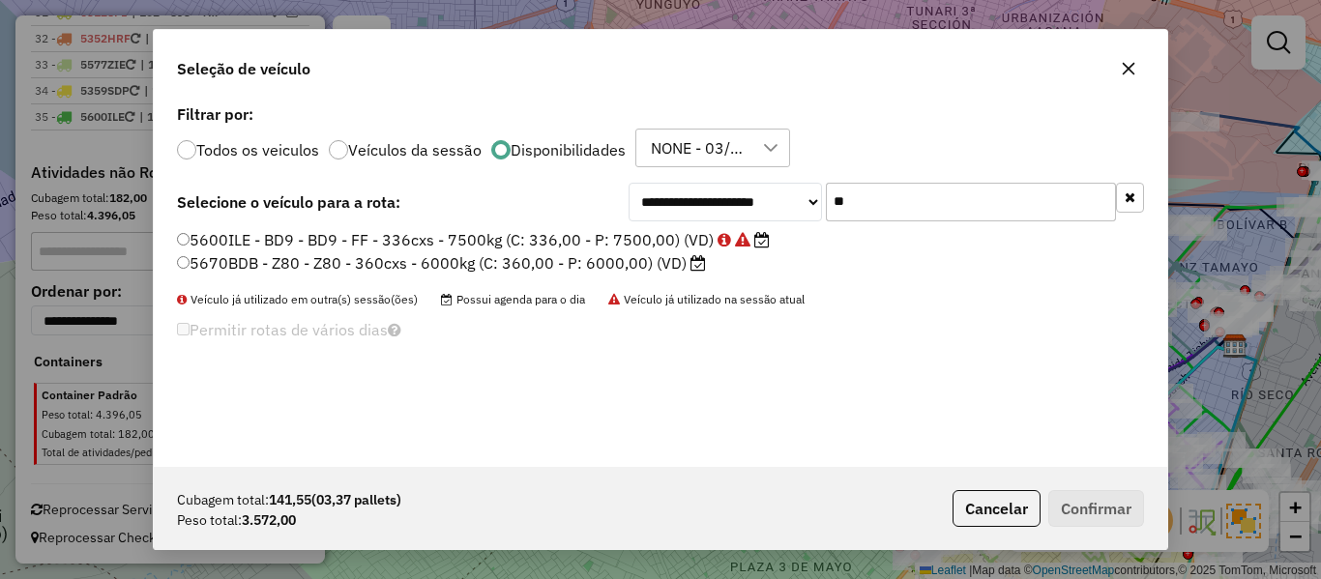
click at [996, 251] on li "5600ILE - BD9 - BD9 - FF - 336cxs - 7500kg (C: 336,00 - P: 7500,00) (VD)" at bounding box center [660, 240] width 967 height 23
click at [978, 207] on input "**" at bounding box center [971, 202] width 290 height 39
type input "**"
click at [646, 269] on label "5574XNK - U80 - U80 - FF - 336cxs - 6500kg (C: 336,00 - P: 6500,00) (VD)" at bounding box center [468, 263] width 583 height 23
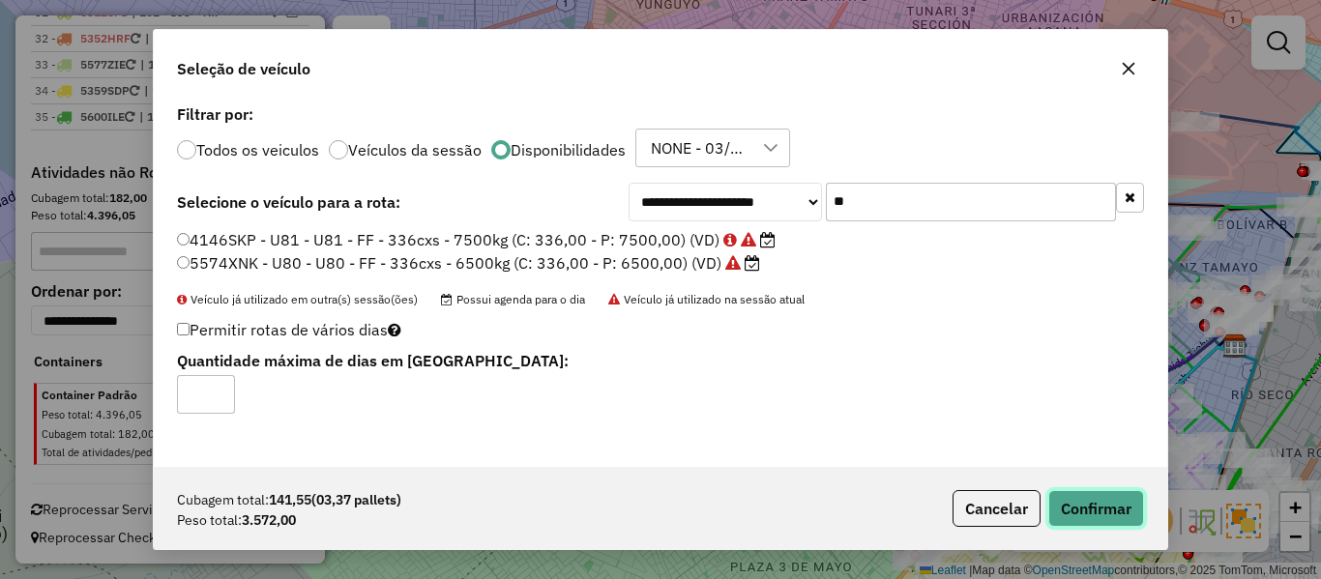
click at [1090, 500] on button "Confirmar" at bounding box center [1097, 508] width 96 height 37
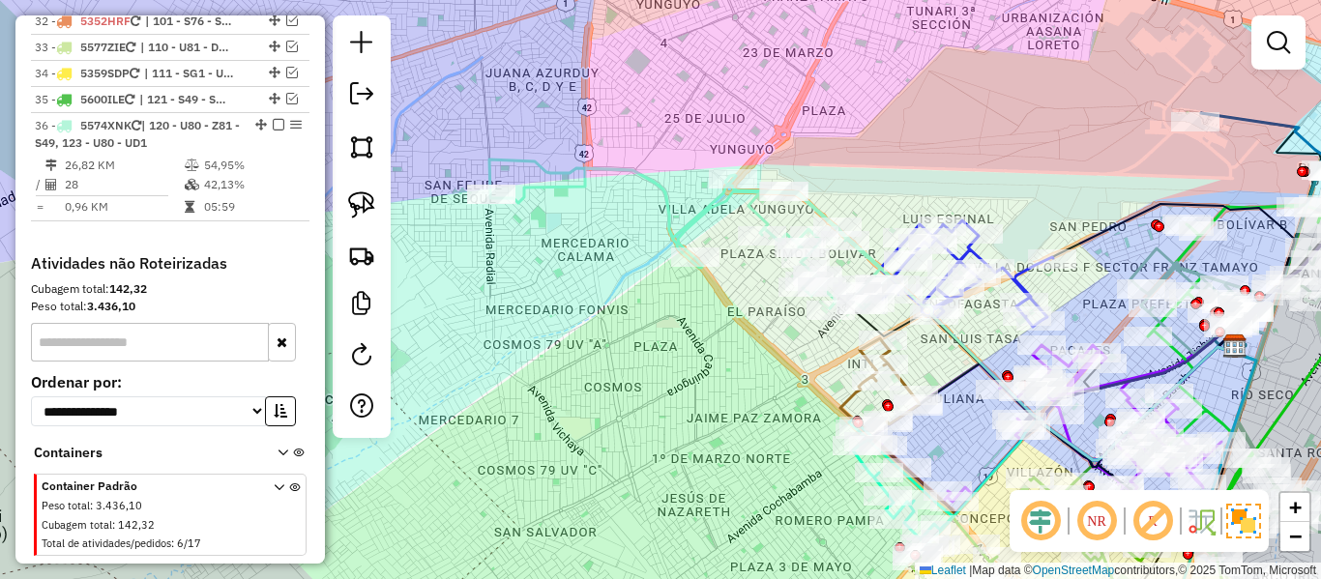
scroll to position [2830, 0]
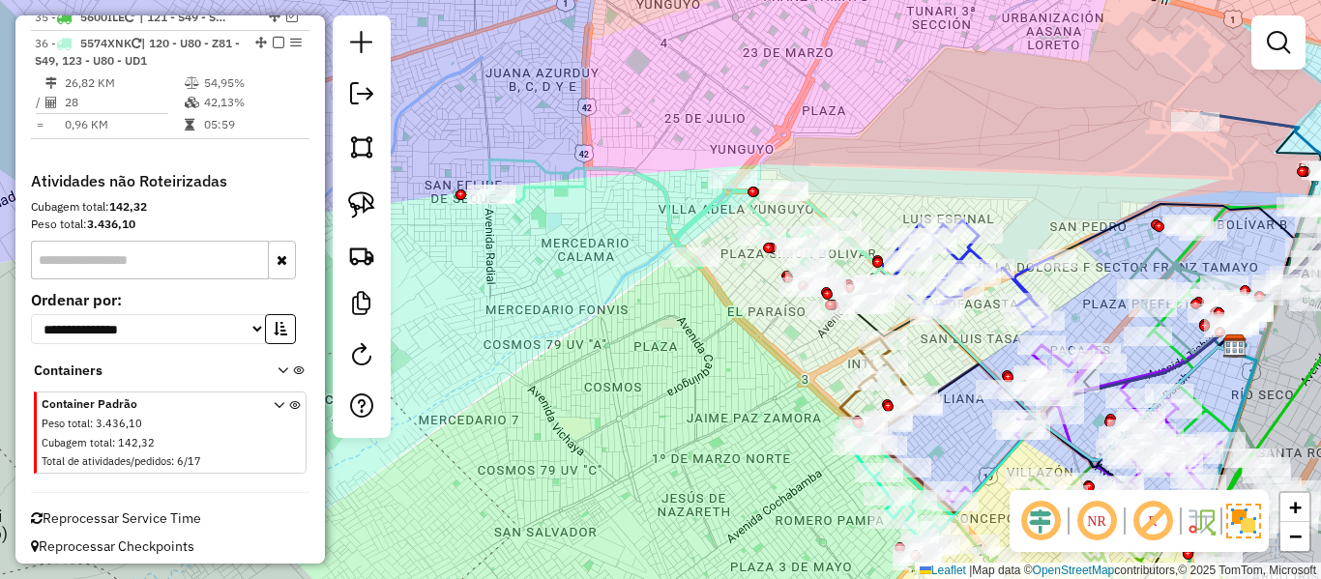
click at [663, 206] on icon at bounding box center [689, 235] width 400 height 150
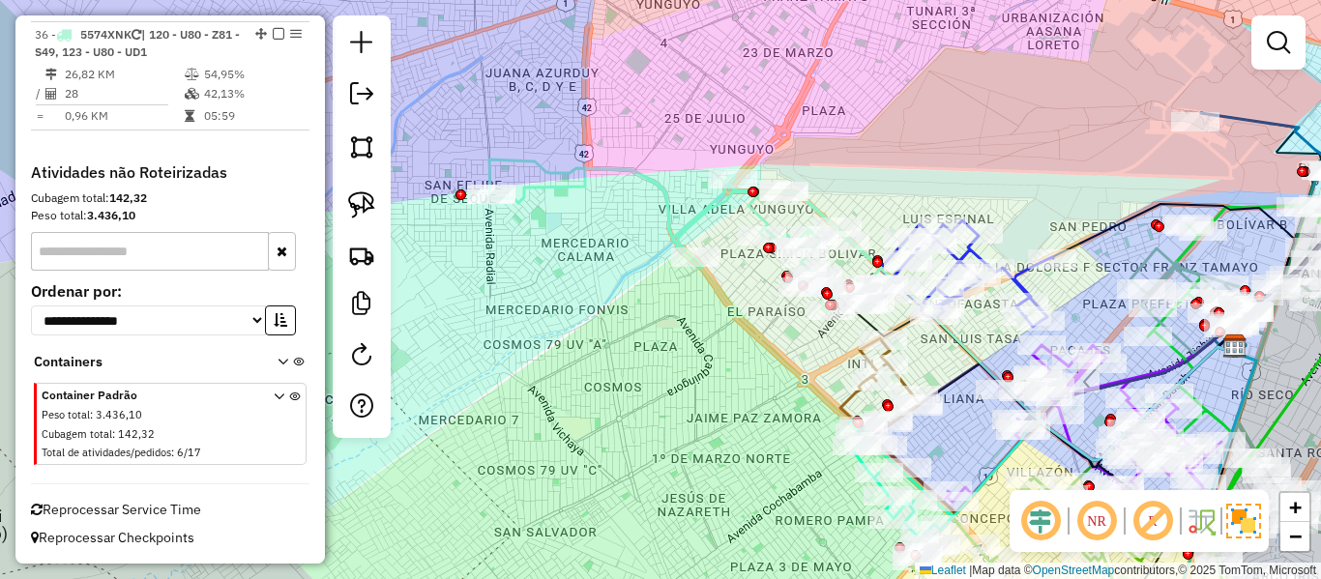
select select "**********"
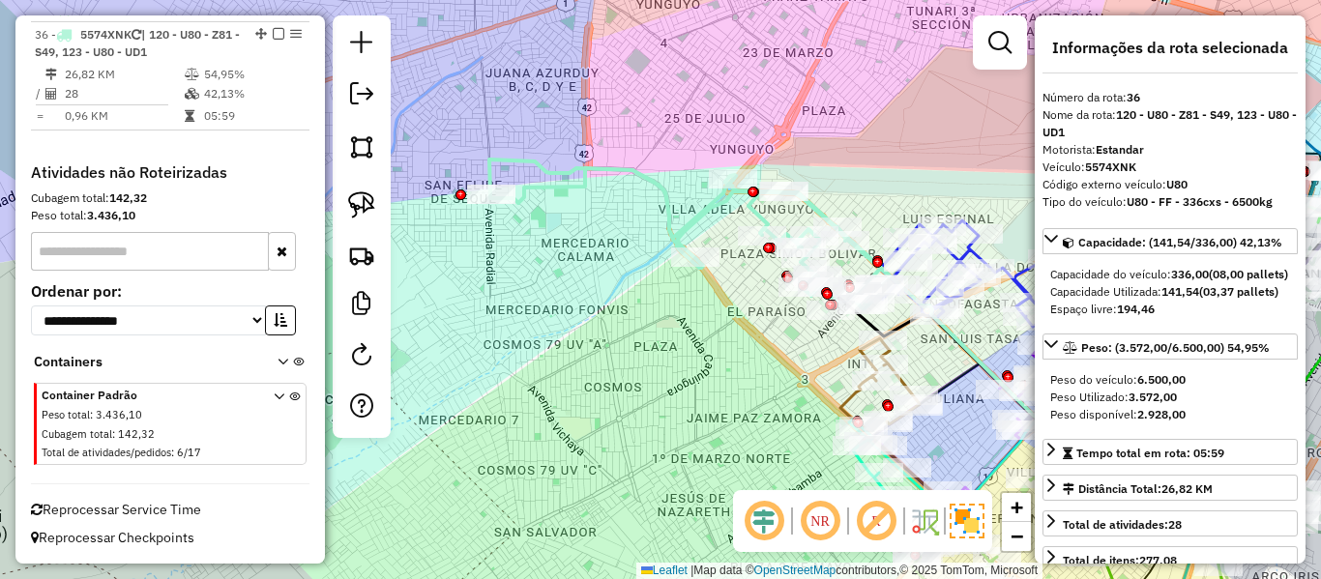
scroll to position [2856, 0]
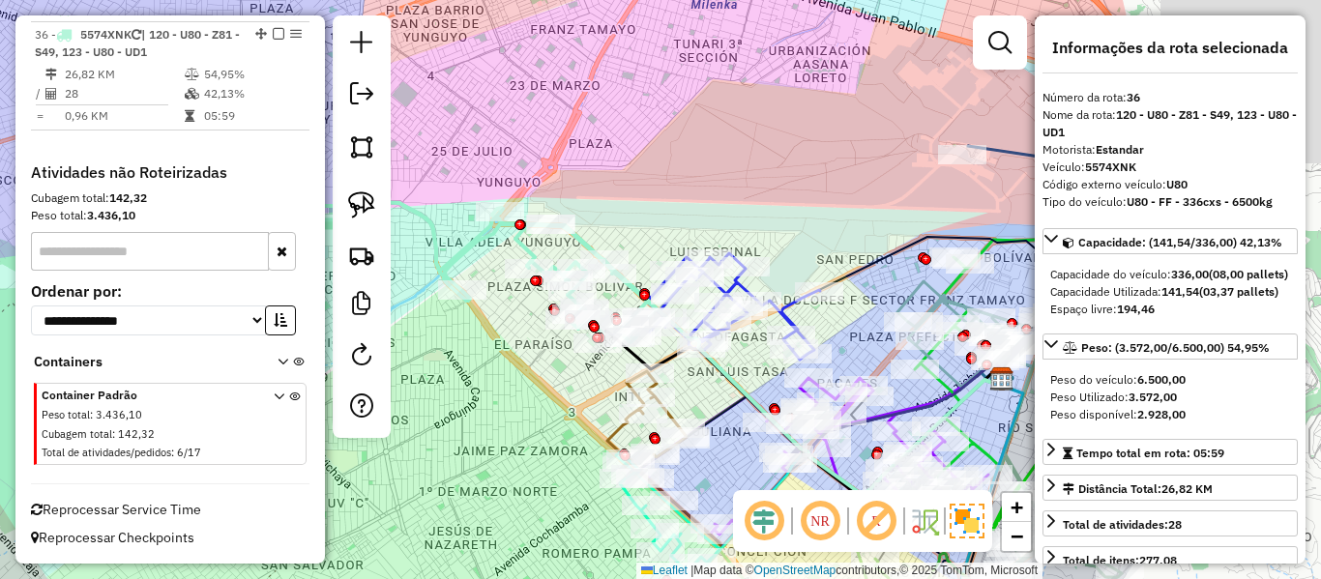
drag, startPoint x: 639, startPoint y: 285, endPoint x: 406, endPoint y: 318, distance: 235.4
click at [406, 318] on div "Janela de atendimento Grade de atendimento Capacidade Transportadoras Veículos …" at bounding box center [660, 289] width 1321 height 579
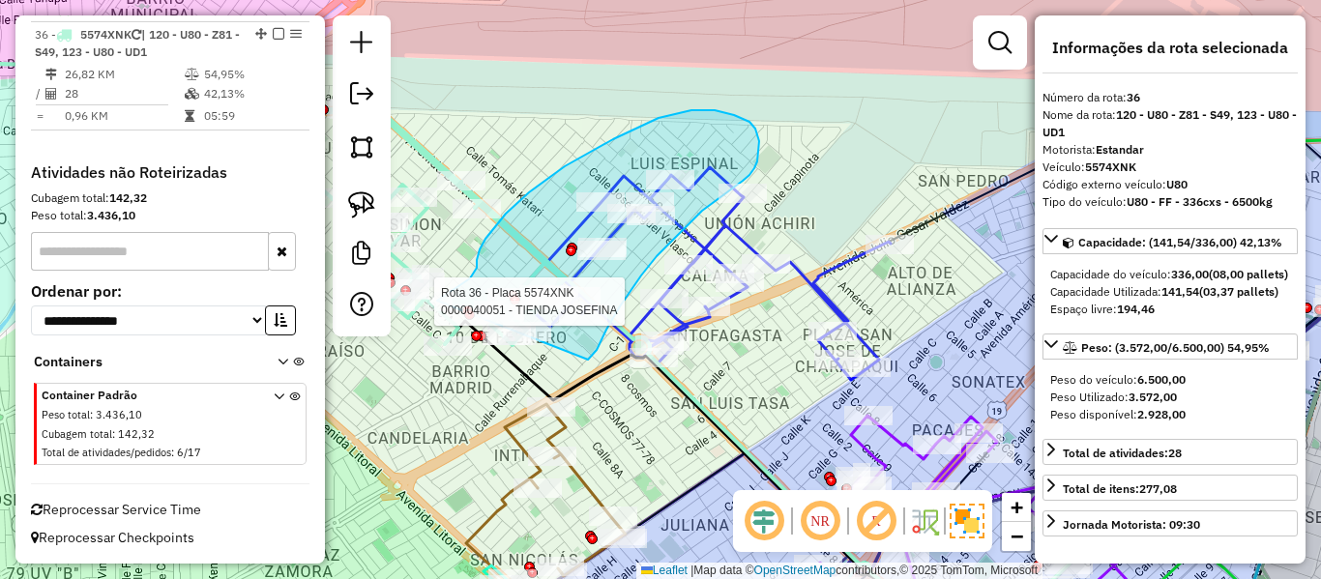
click at [437, 301] on div "Rota 36 - Placa 5574XNK 0000689184 - T. TITO Rota 36 - Placa 5574XNK 0000040051…" at bounding box center [660, 289] width 1321 height 579
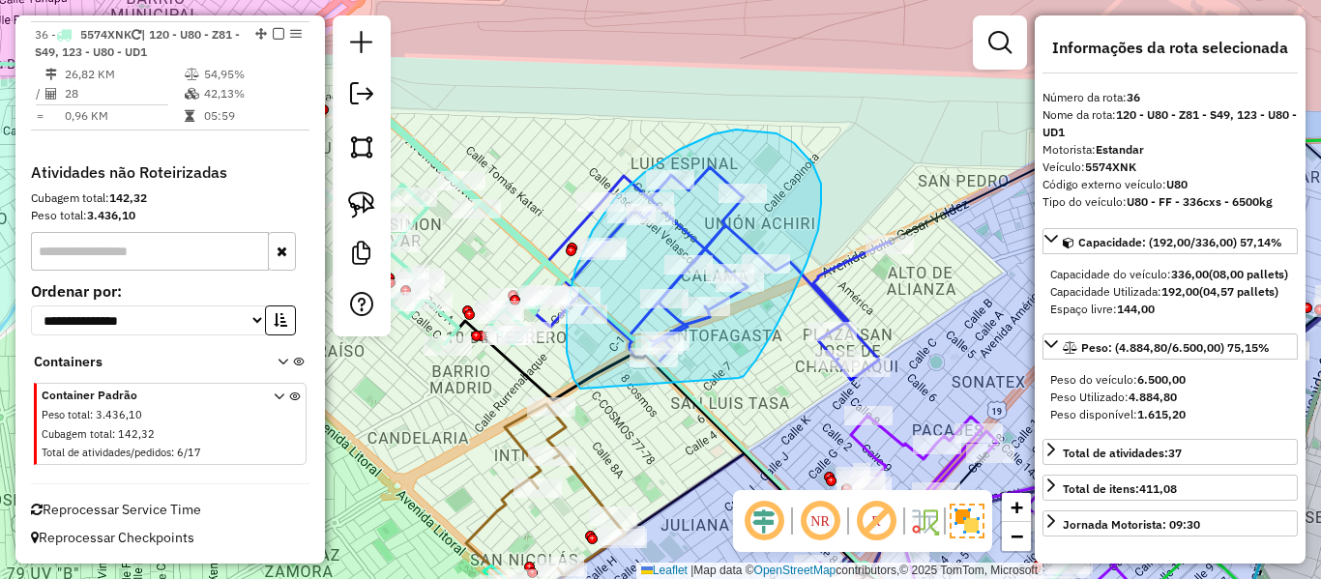
drag, startPoint x: 739, startPoint y: 378, endPoint x: 586, endPoint y: 386, distance: 153.0
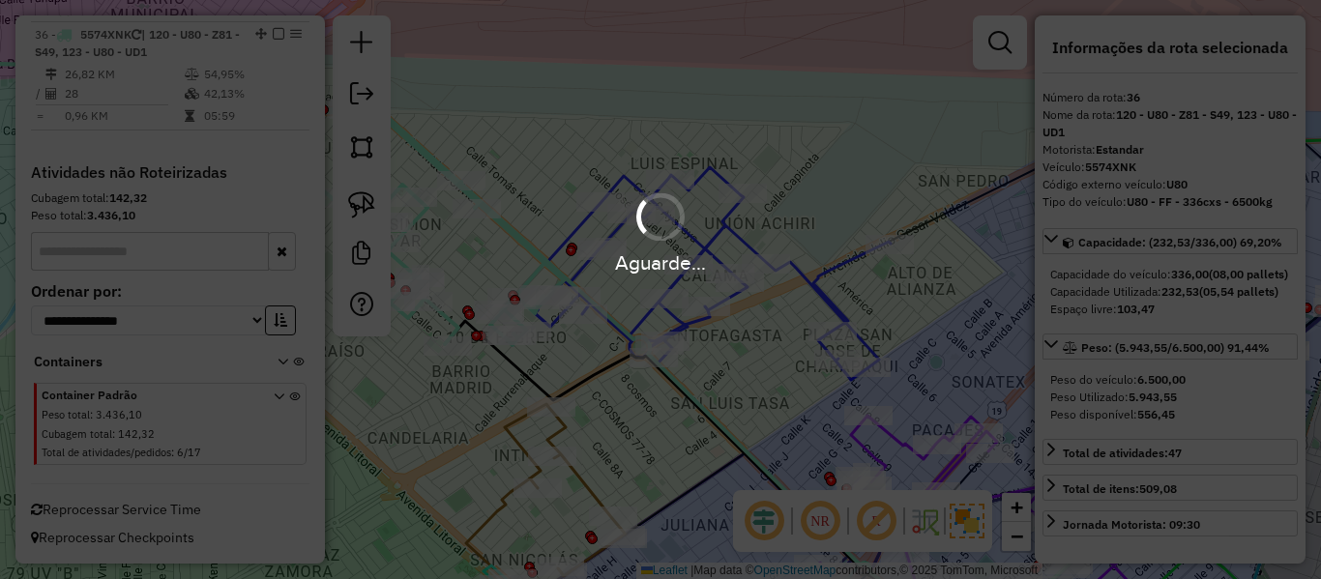
select select "**********"
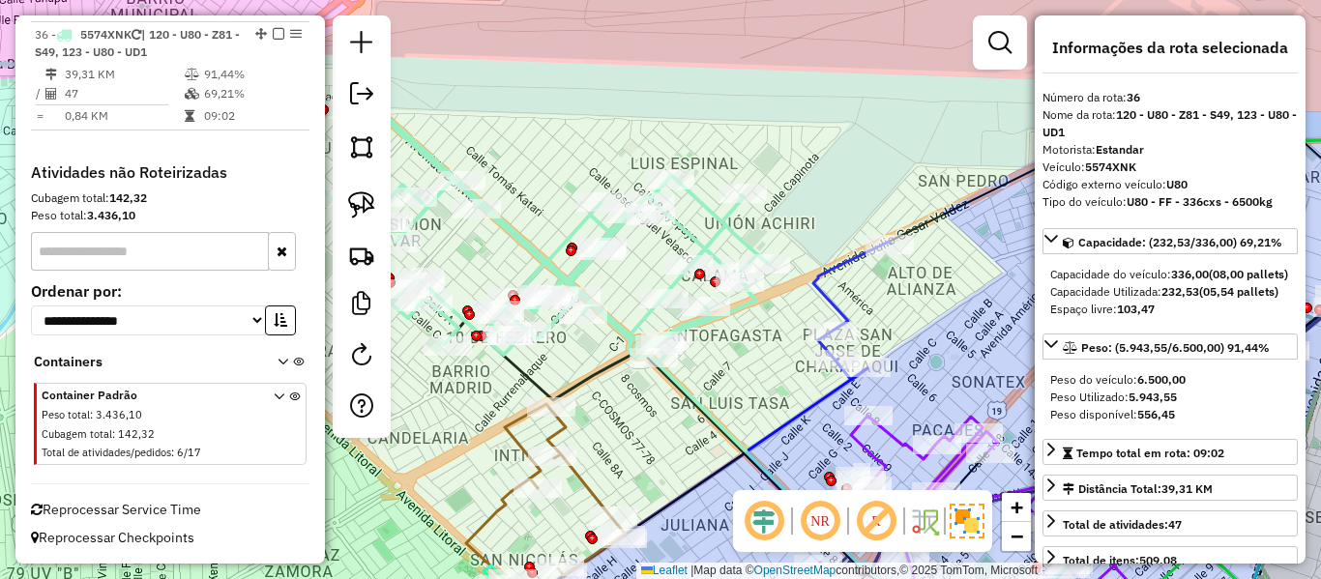
click at [740, 313] on icon at bounding box center [317, 213] width 900 height 302
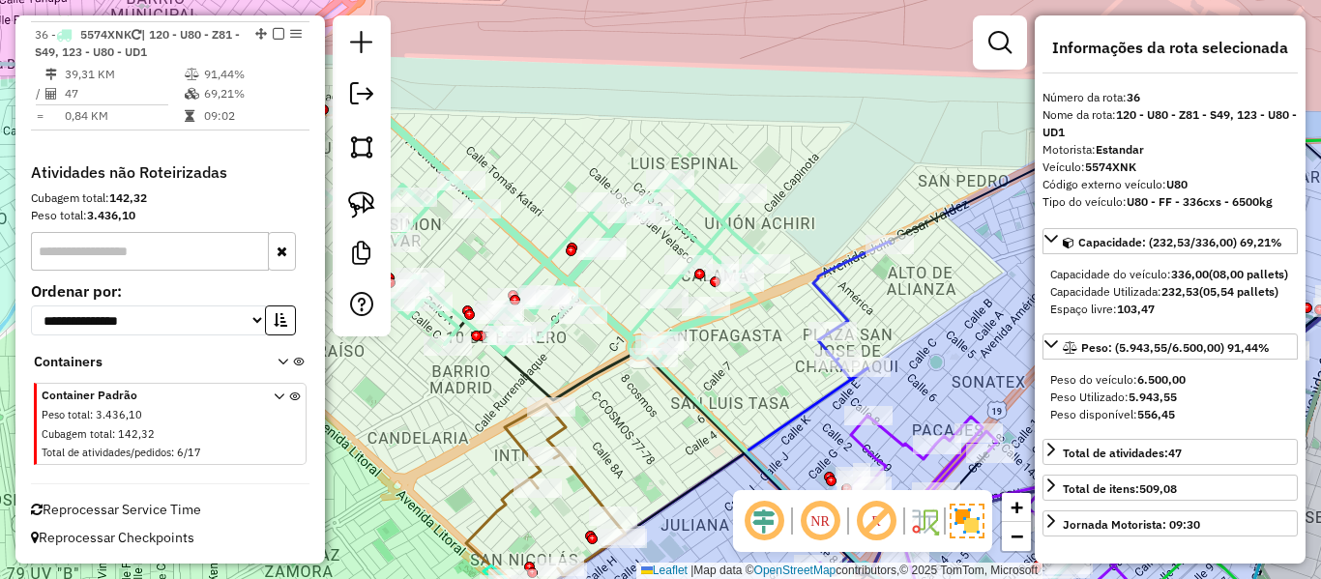
drag, startPoint x: 738, startPoint y: 365, endPoint x: 745, endPoint y: 329, distance: 36.4
click at [775, 302] on div "Janela de atendimento Grade de atendimento Capacidade Transportadoras Veículos …" at bounding box center [660, 289] width 1321 height 579
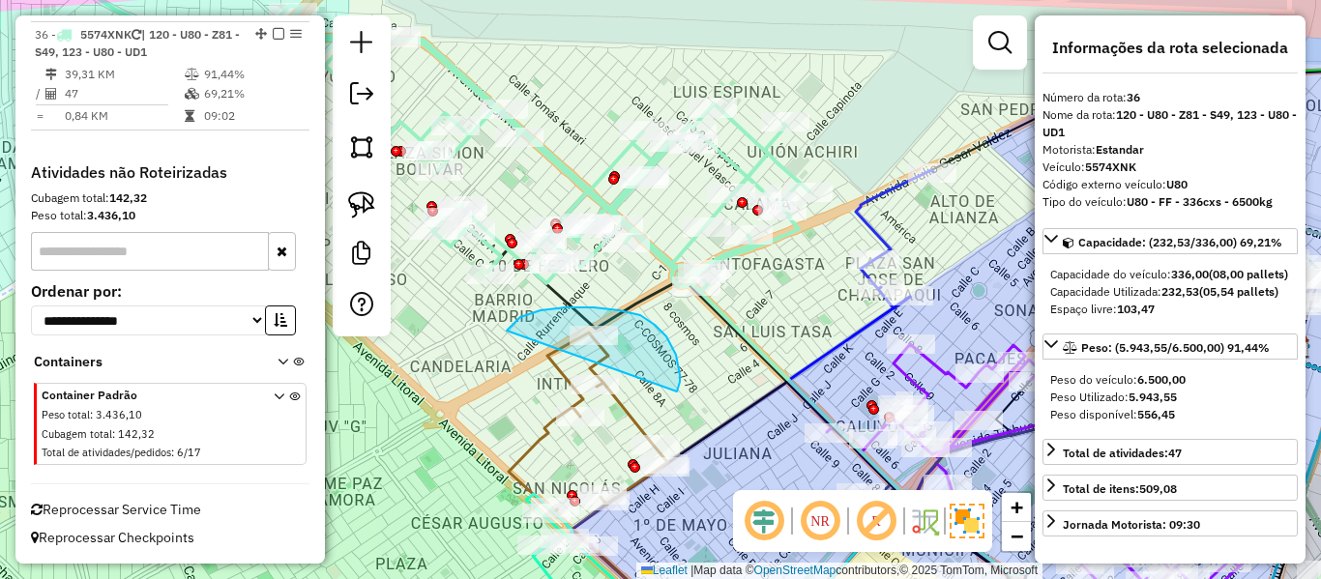
drag, startPoint x: 676, startPoint y: 355, endPoint x: 507, endPoint y: 351, distance: 169.3
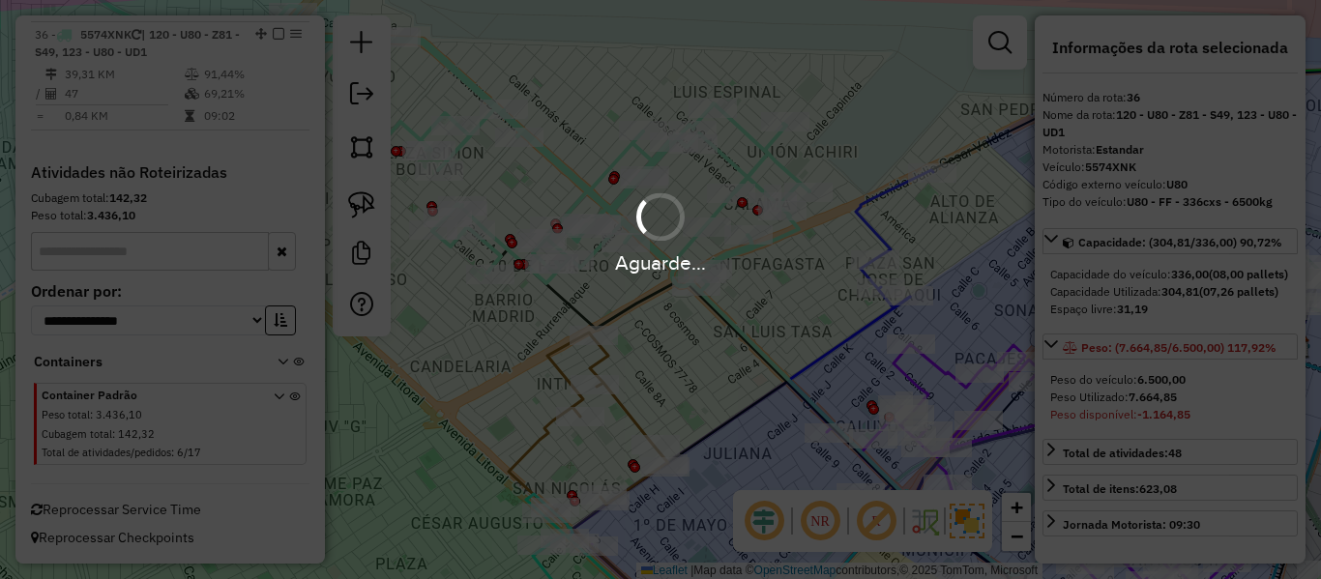
select select "**********"
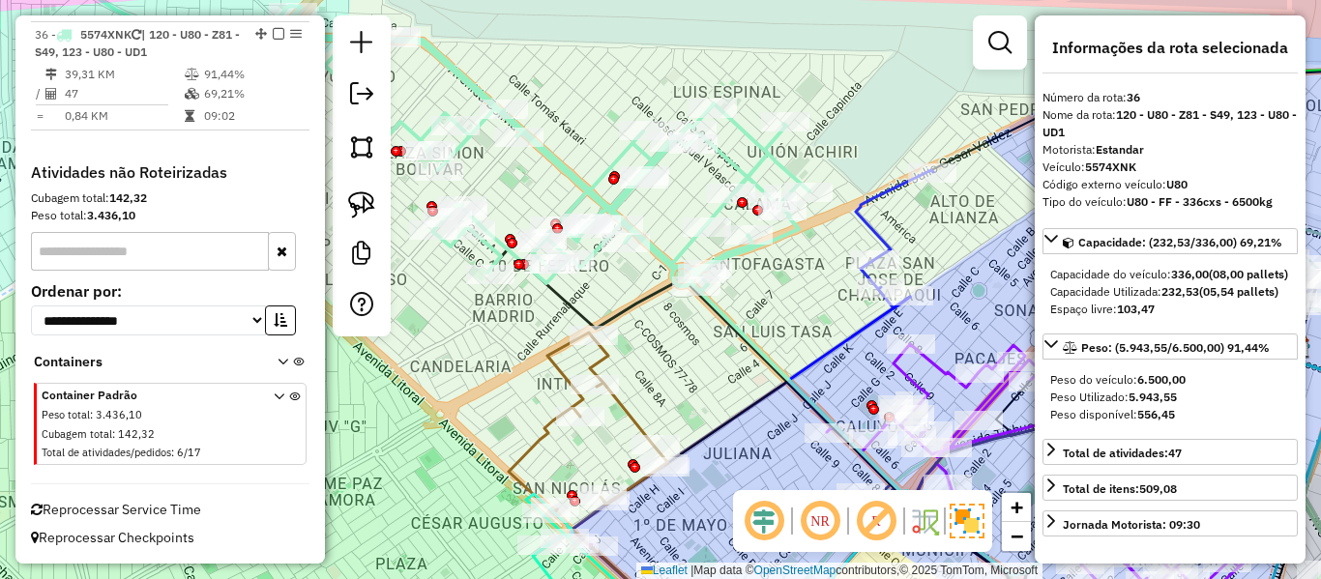
drag, startPoint x: 804, startPoint y: 304, endPoint x: 738, endPoint y: 320, distance: 67.8
click at [738, 325] on div "Janela de atendimento Grade de atendimento Capacidade Transportadoras Veículos …" at bounding box center [660, 289] width 1321 height 579
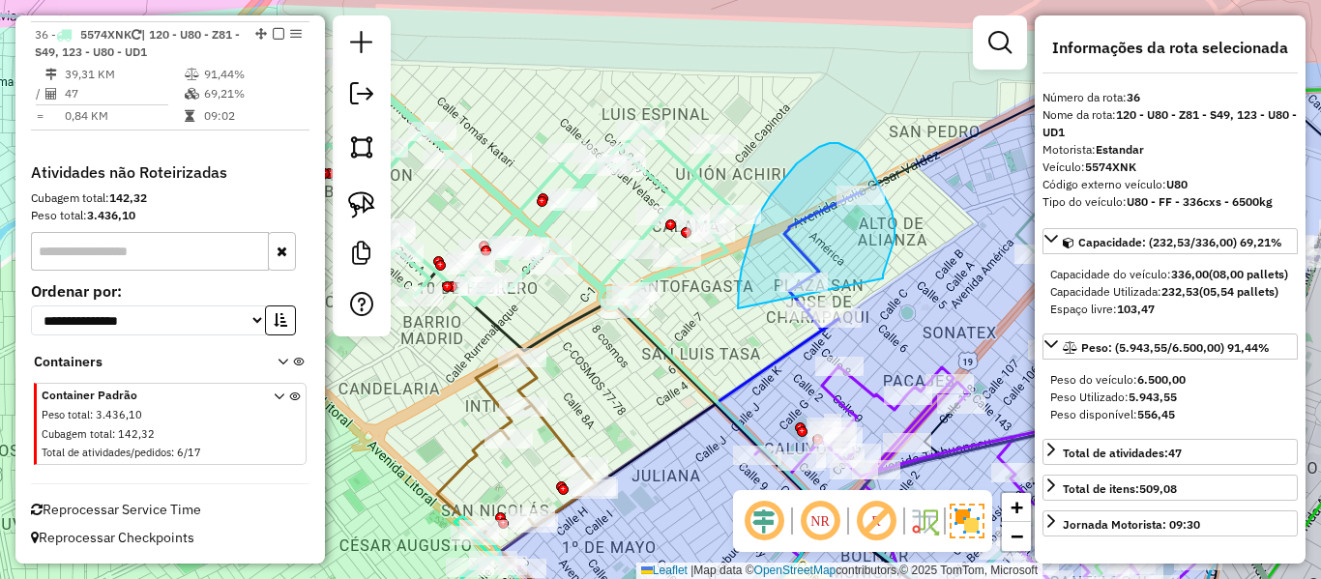
drag, startPoint x: 739, startPoint y: 287, endPoint x: 883, endPoint y: 279, distance: 144.4
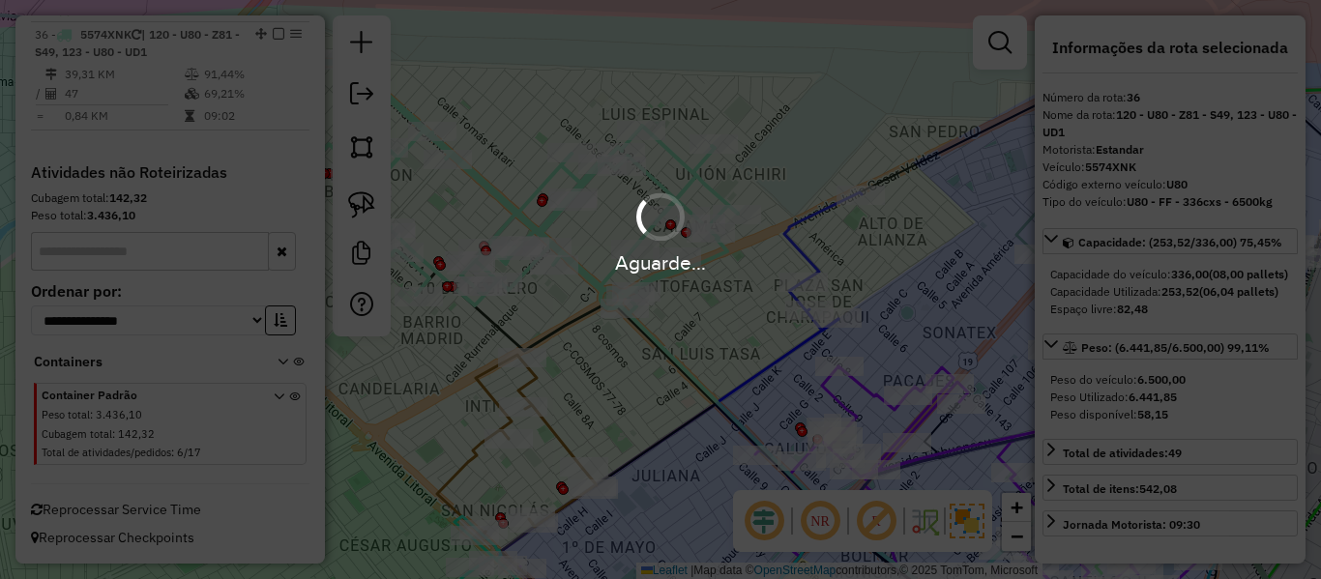
select select "**********"
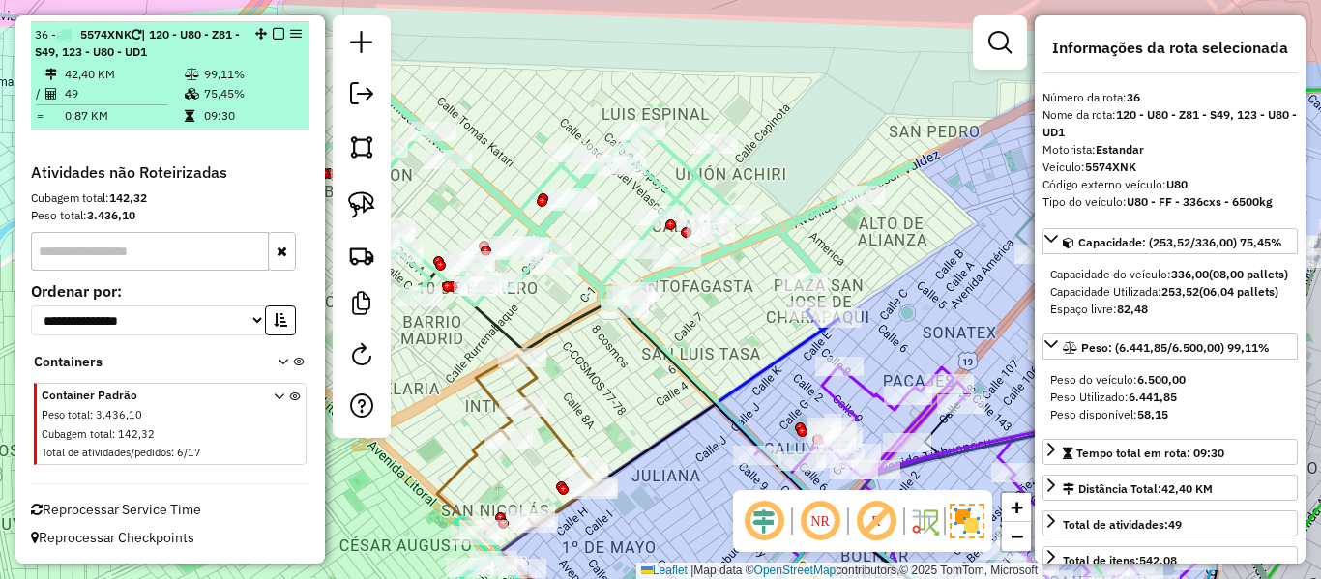
click at [275, 26] on div "36 - 5574XNK | 120 - U80 - Z81 - S49, 123 - U80 - UD1" at bounding box center [170, 43] width 271 height 35
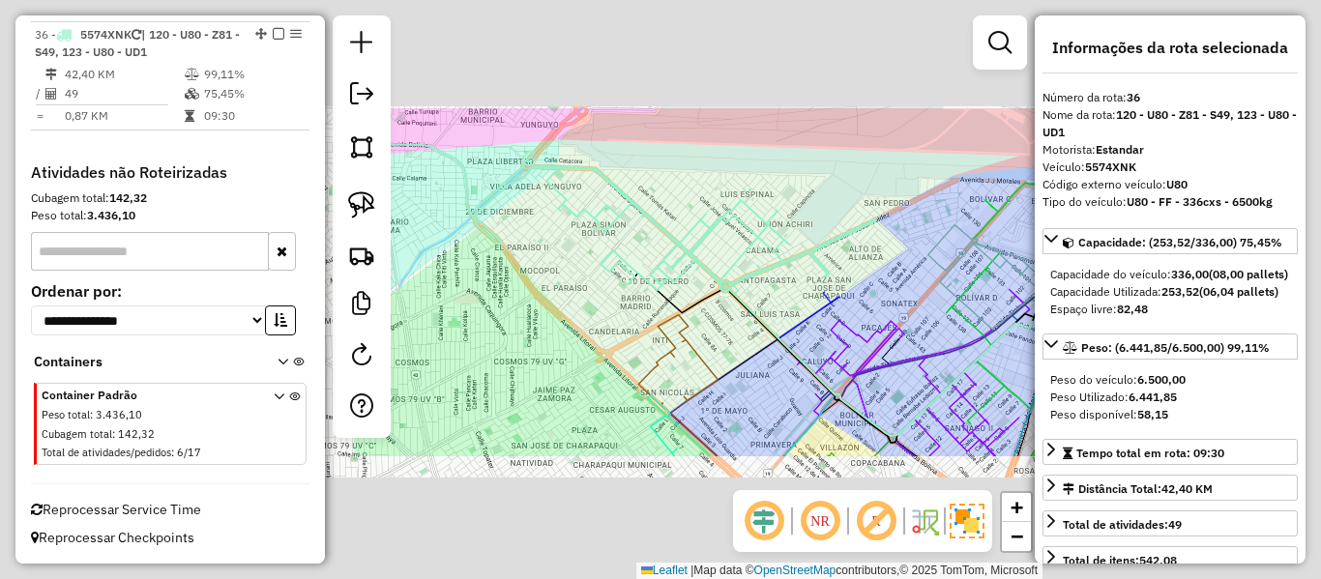
click at [274, 32] on em at bounding box center [279, 34] width 12 height 12
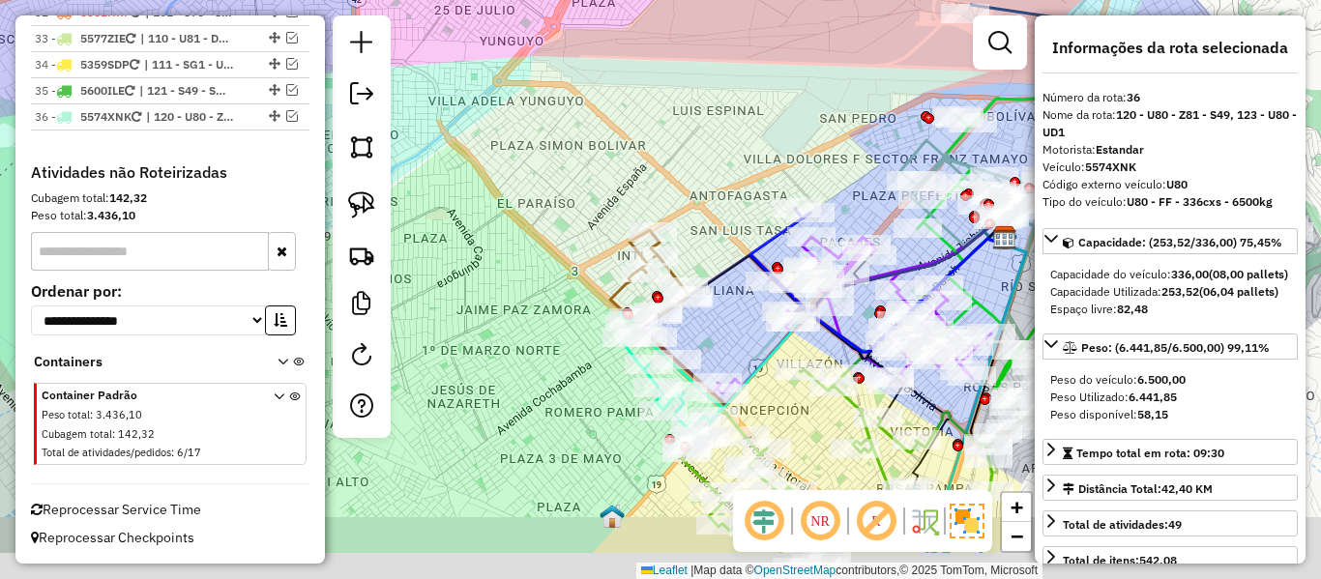
drag, startPoint x: 697, startPoint y: 198, endPoint x: 713, endPoint y: 239, distance: 43.5
click at [690, 178] on div "Janela de atendimento Grade de atendimento Capacidade Transportadoras Veículos …" at bounding box center [660, 289] width 1321 height 579
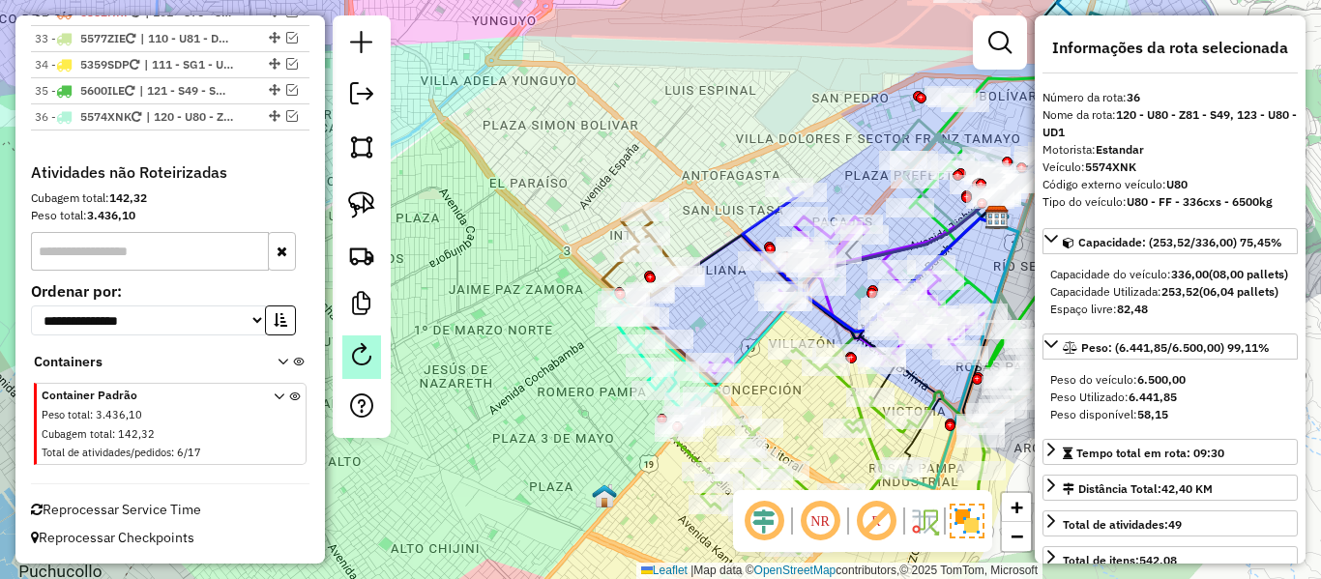
click at [373, 367] on link at bounding box center [361, 358] width 39 height 44
select select "*"
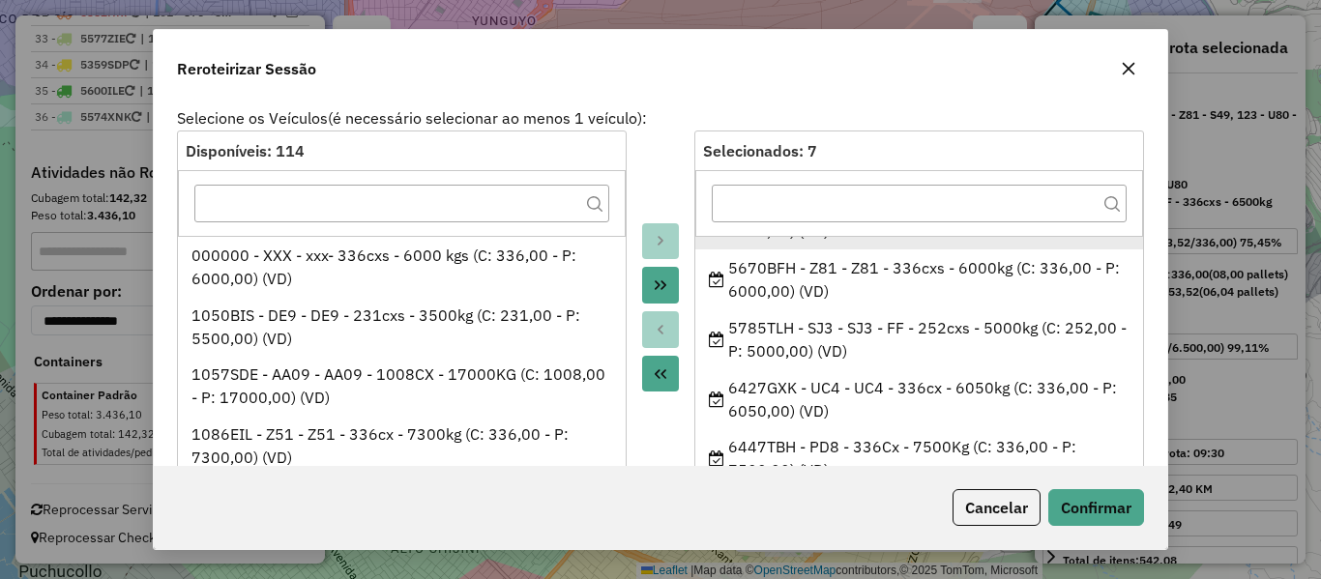
scroll to position [187, 0]
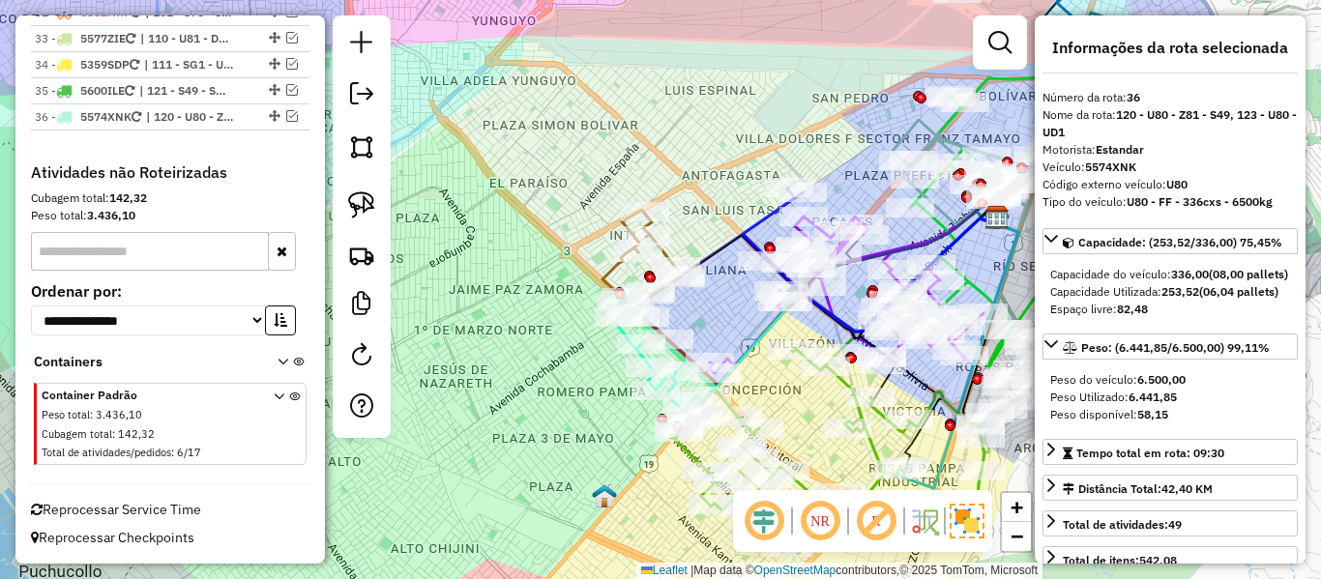
drag, startPoint x: 553, startPoint y: 417, endPoint x: 498, endPoint y: 296, distance: 132.9
click at [498, 296] on div "Rota 10 - Placa 5359SDP 0000909042 - BEIMAR MOROCO C Janela de atendimento Grad…" at bounding box center [660, 289] width 1321 height 579
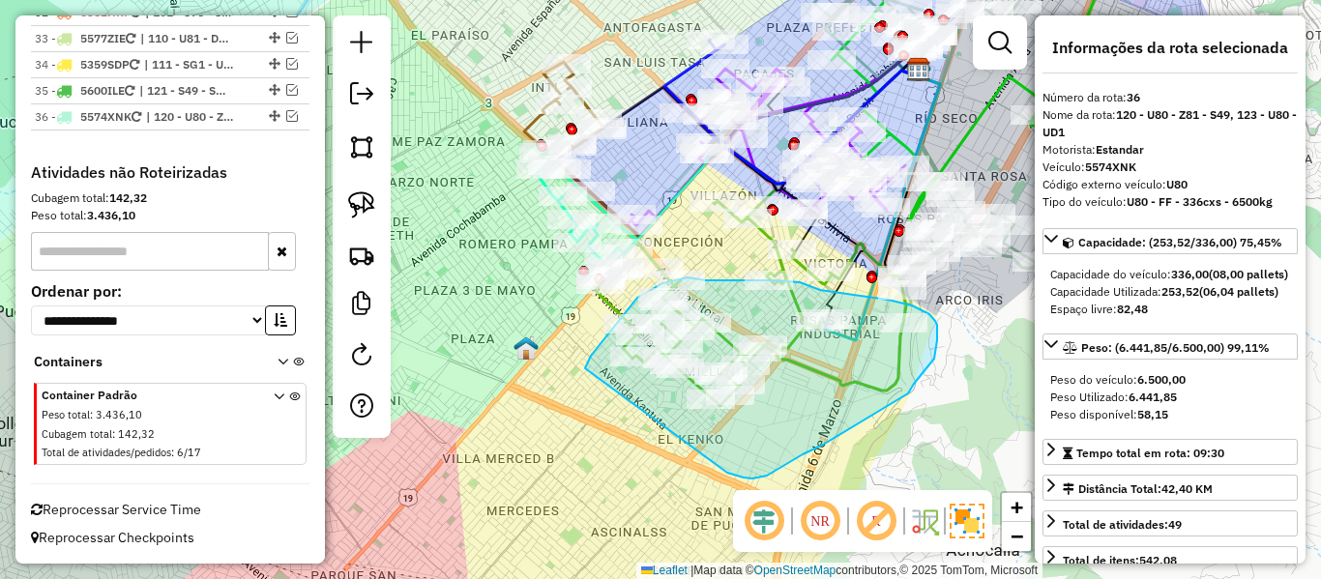
drag, startPoint x: 753, startPoint y: 479, endPoint x: 584, endPoint y: 413, distance: 180.7
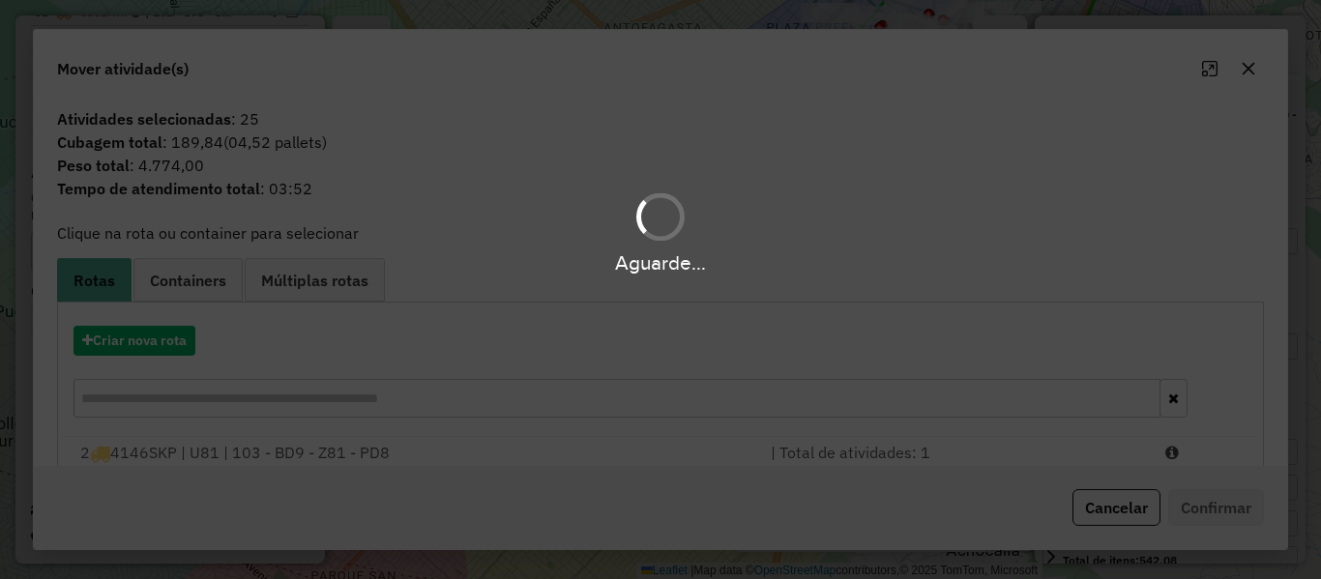
click at [158, 344] on hb-app "Aguarde... Pop-up bloqueado! Seu navegador bloqueou automáticamente a abertura …" at bounding box center [660, 289] width 1321 height 579
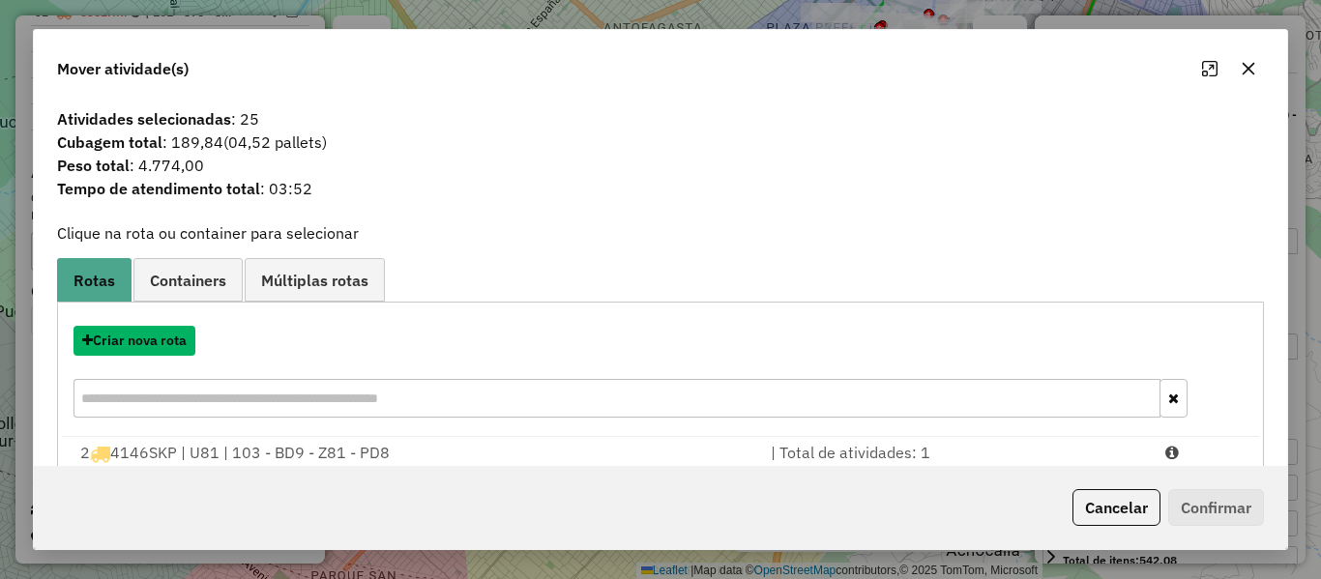
click at [158, 344] on button "Criar nova rota" at bounding box center [135, 341] width 122 height 30
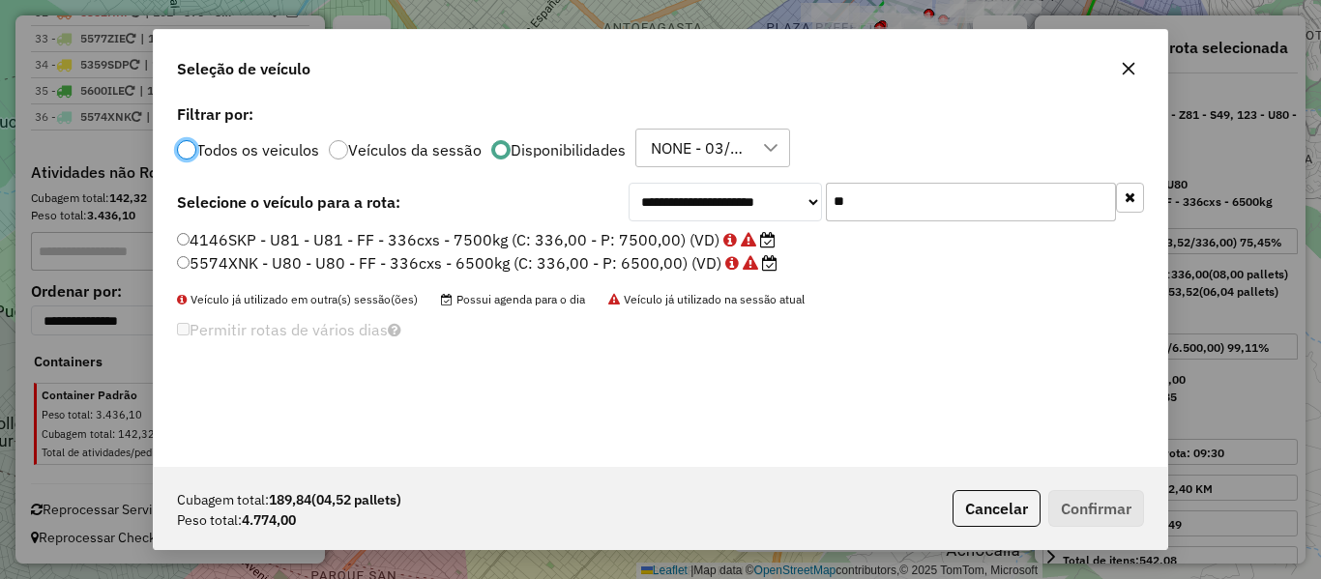
scroll to position [11, 6]
click at [920, 207] on input "**" at bounding box center [971, 202] width 290 height 39
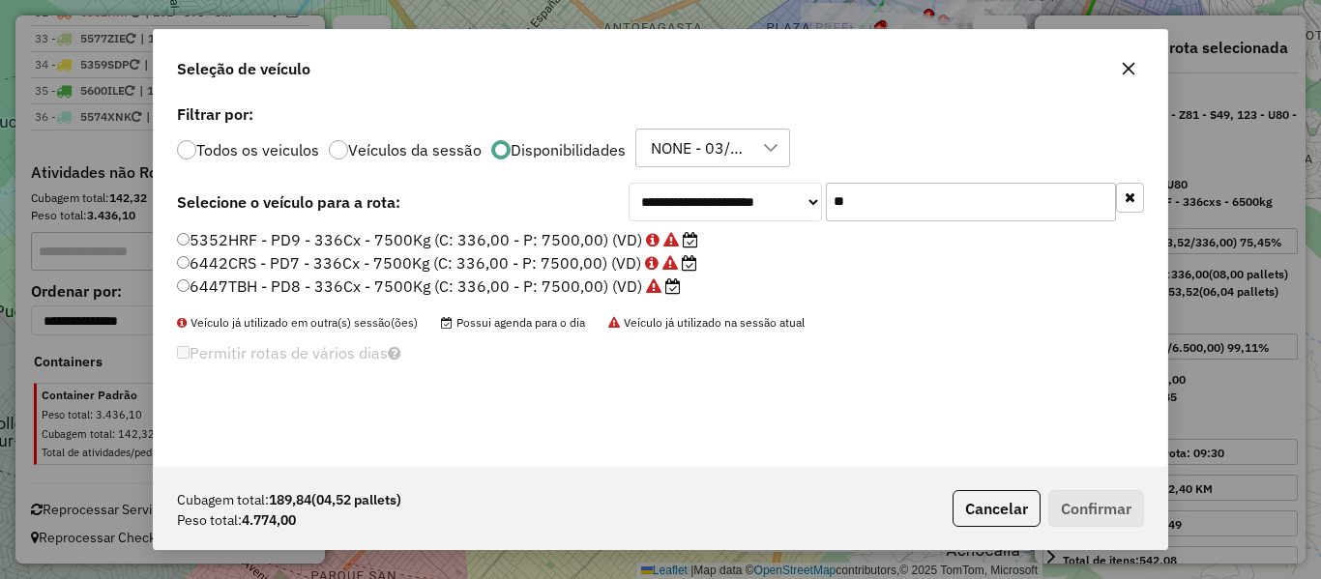
type input "**"
drag, startPoint x: 448, startPoint y: 295, endPoint x: 460, endPoint y: 289, distance: 13.9
click at [449, 295] on label "6447TBH - PD8 - 336Cx - 7500Kg (C: 336,00 - P: 7500,00) (VD)" at bounding box center [429, 286] width 504 height 23
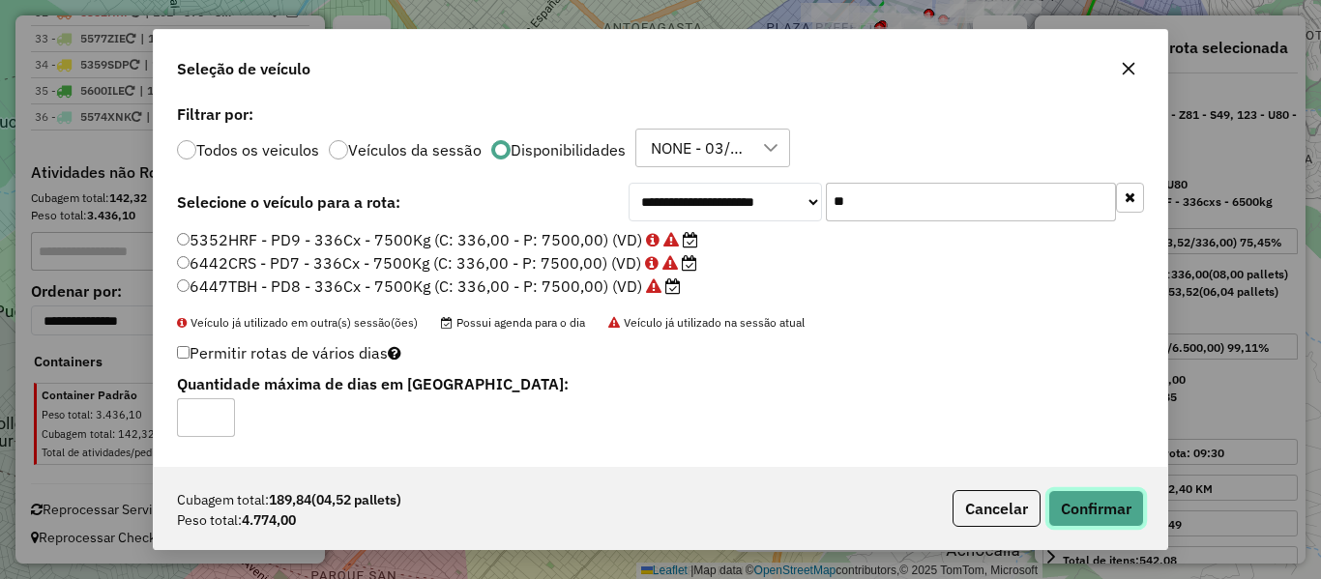
click at [1094, 506] on button "Confirmar" at bounding box center [1097, 508] width 96 height 37
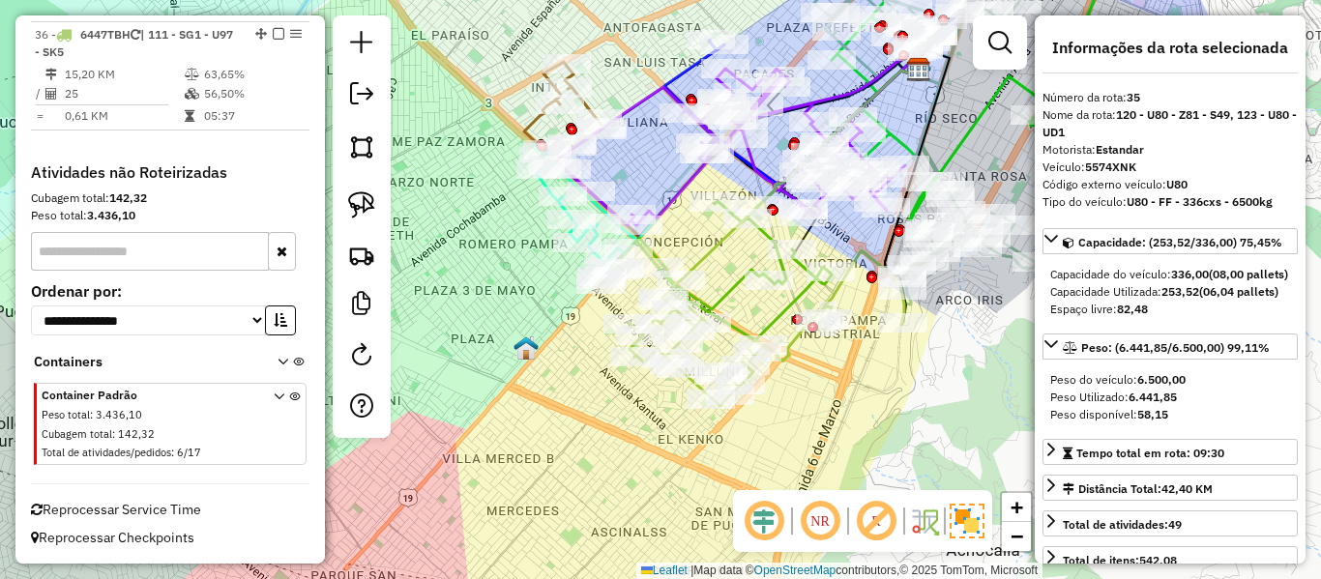
scroll to position [2773, 0]
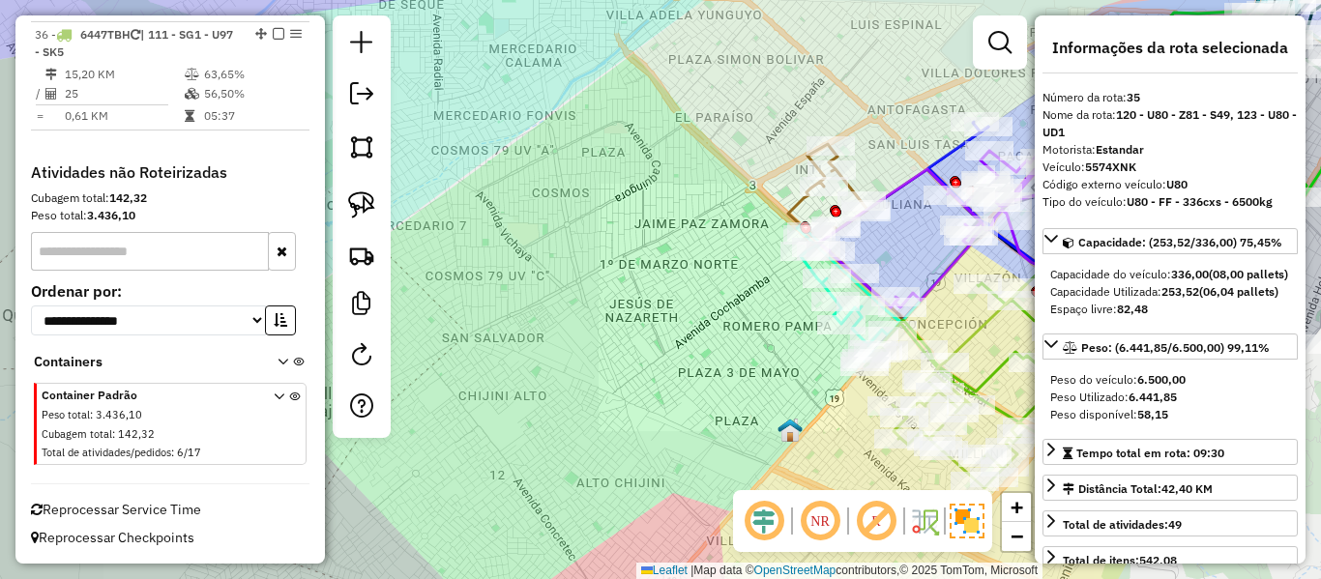
click at [992, 379] on icon at bounding box center [980, 352] width 231 height 139
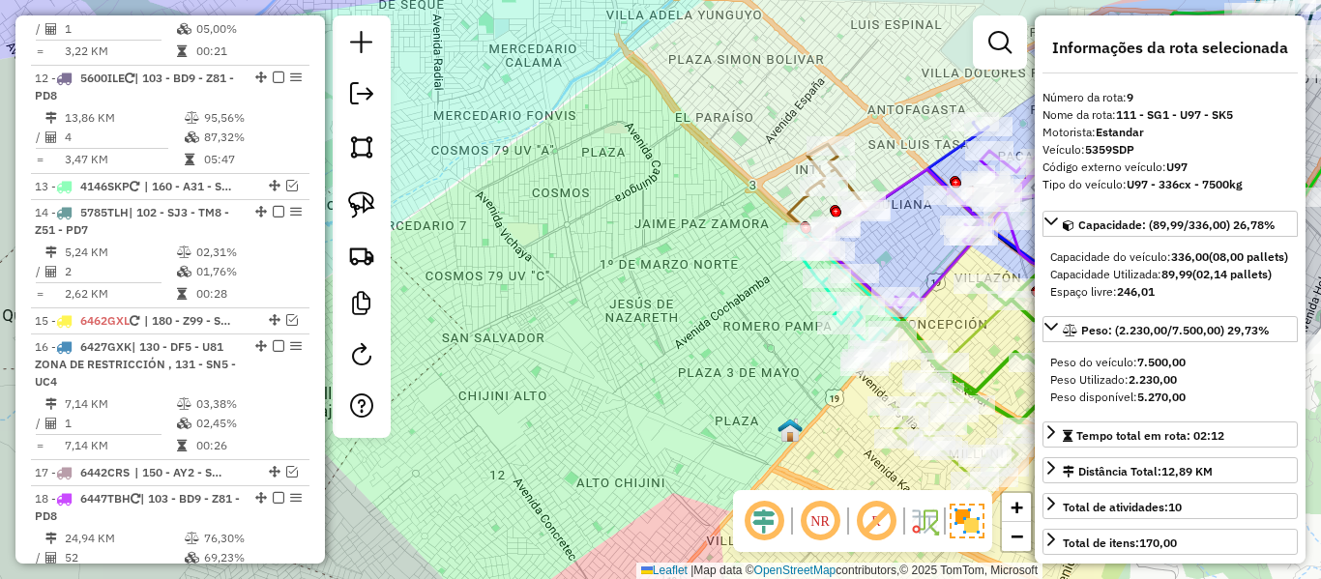
scroll to position [1400, 0]
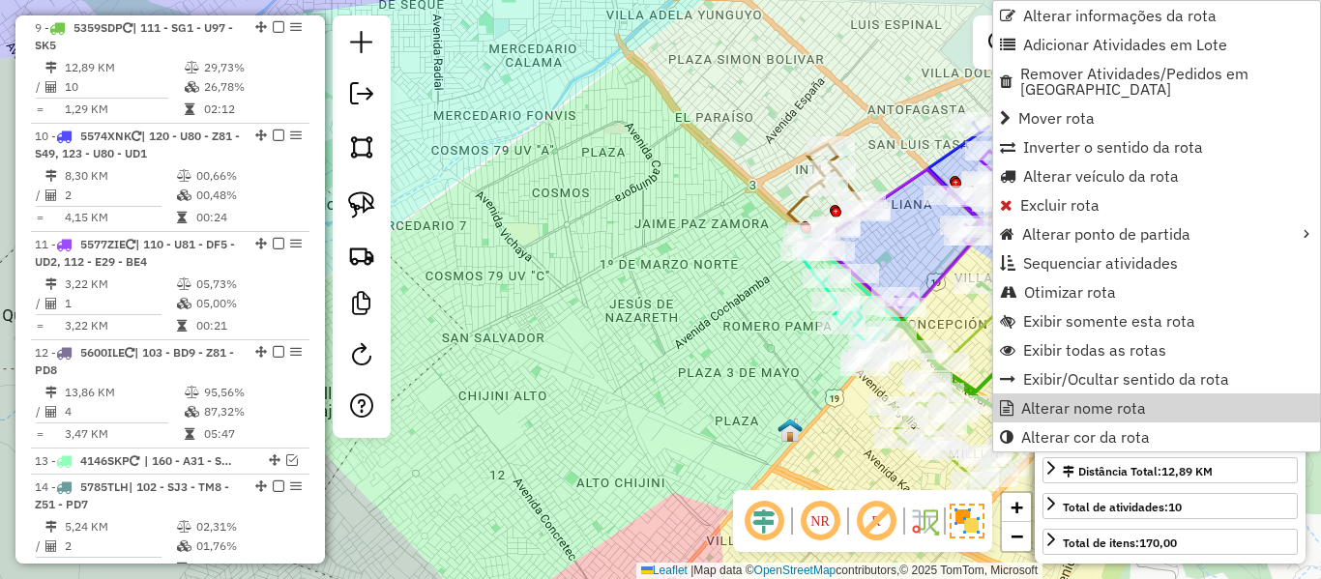
click at [767, 426] on div "Janela de atendimento Grade de atendimento Capacidade Transportadoras Veículos …" at bounding box center [660, 289] width 1321 height 579
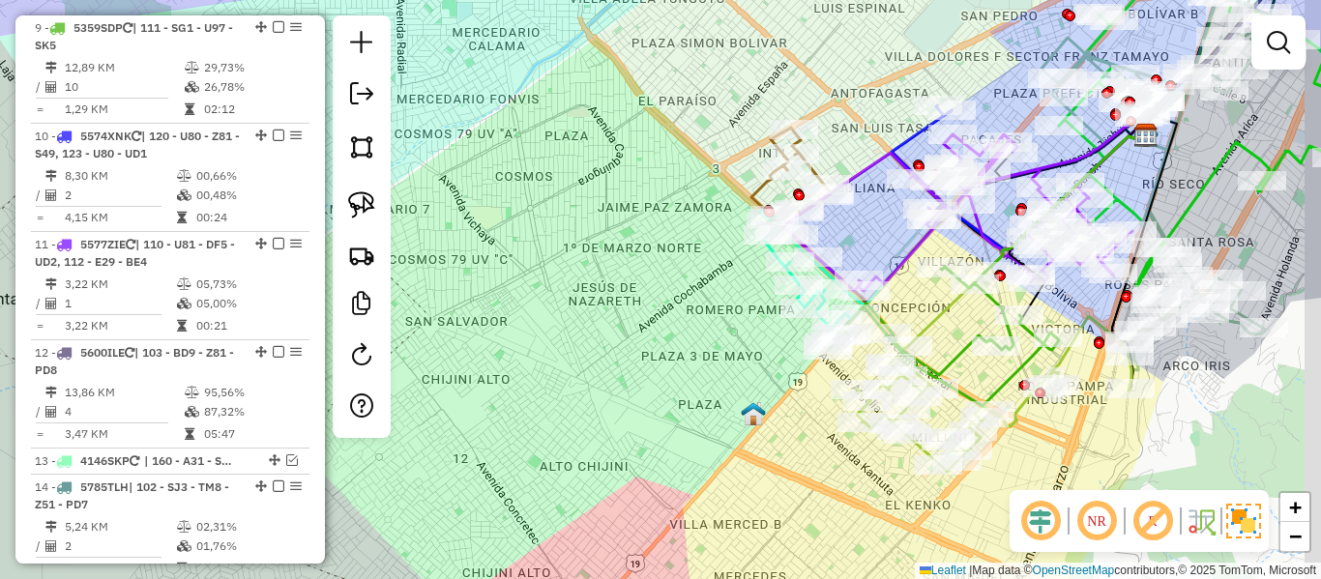
drag, startPoint x: 777, startPoint y: 452, endPoint x: 617, endPoint y: 418, distance: 163.2
click at [617, 418] on div "Janela de atendimento Grade de atendimento Capacidade Transportadoras Veículos …" at bounding box center [660, 289] width 1321 height 579
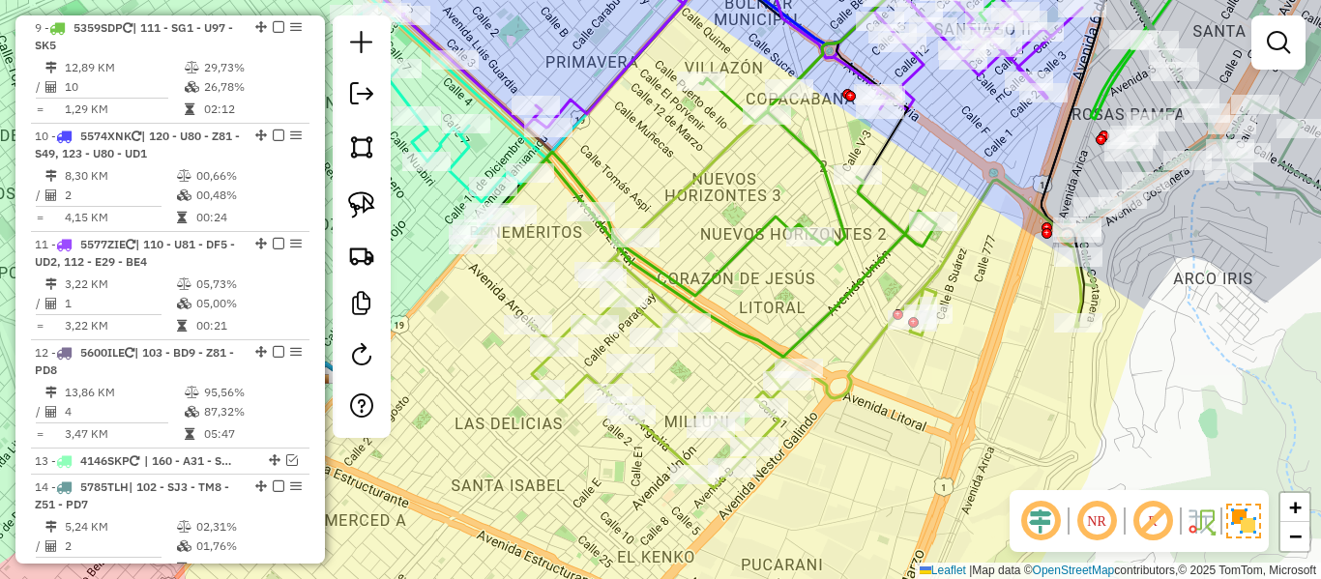
click at [875, 350] on icon at bounding box center [805, 334] width 551 height 309
select select "**********"
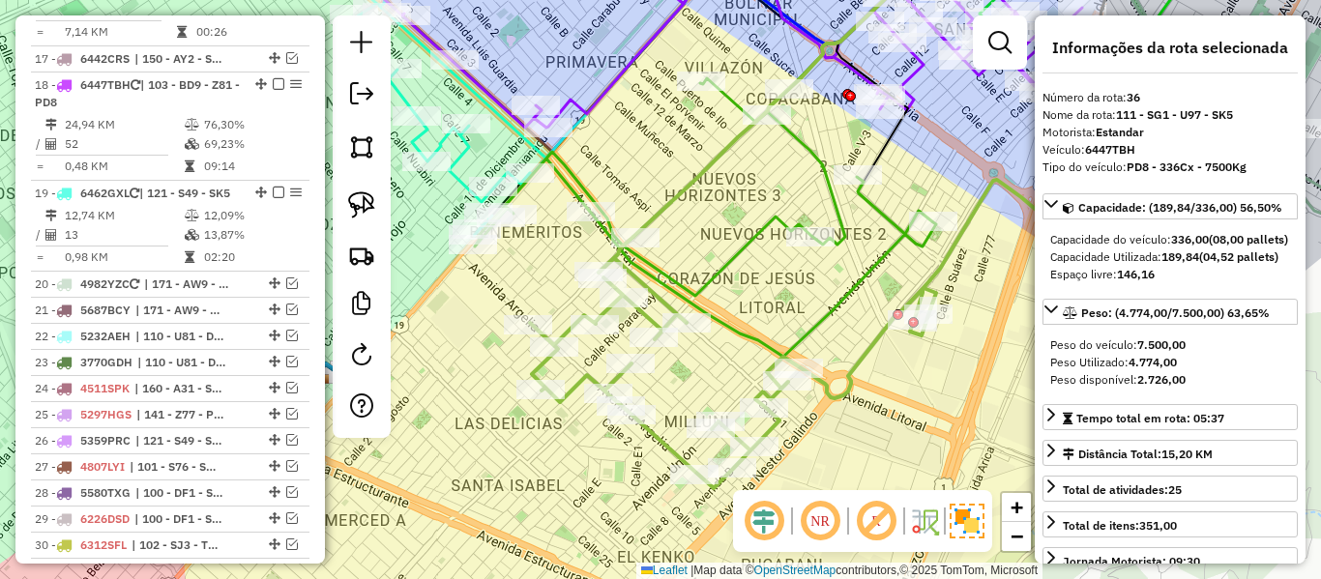
scroll to position [2773, 0]
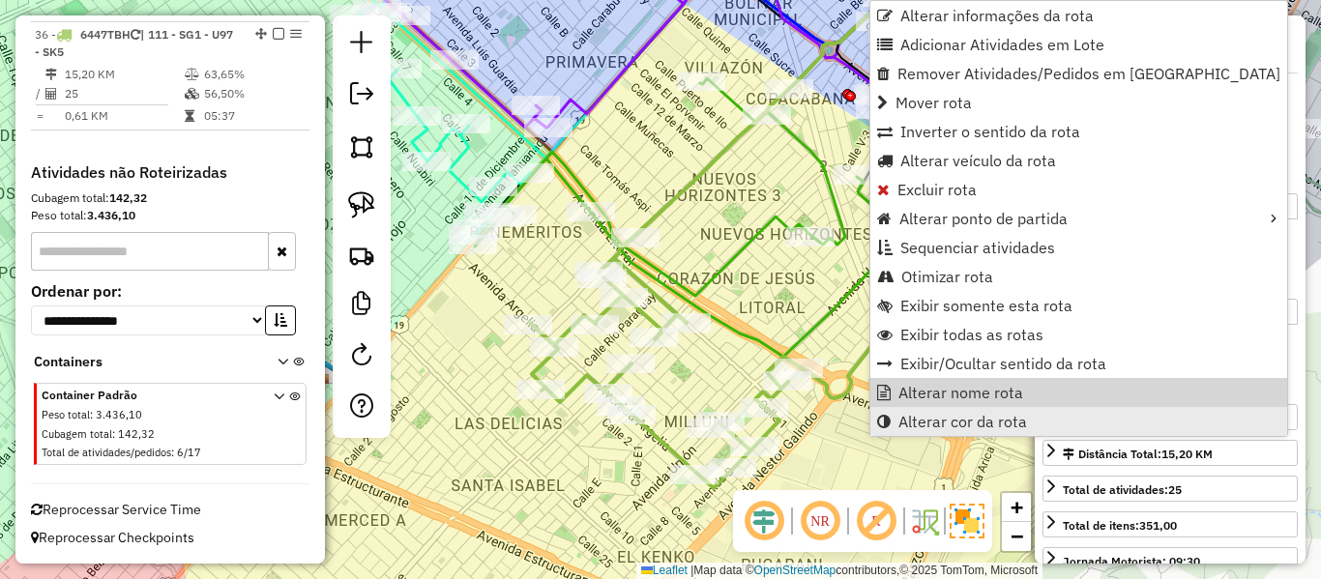
click at [924, 411] on link "Alterar cor da rota" at bounding box center [1079, 421] width 417 height 29
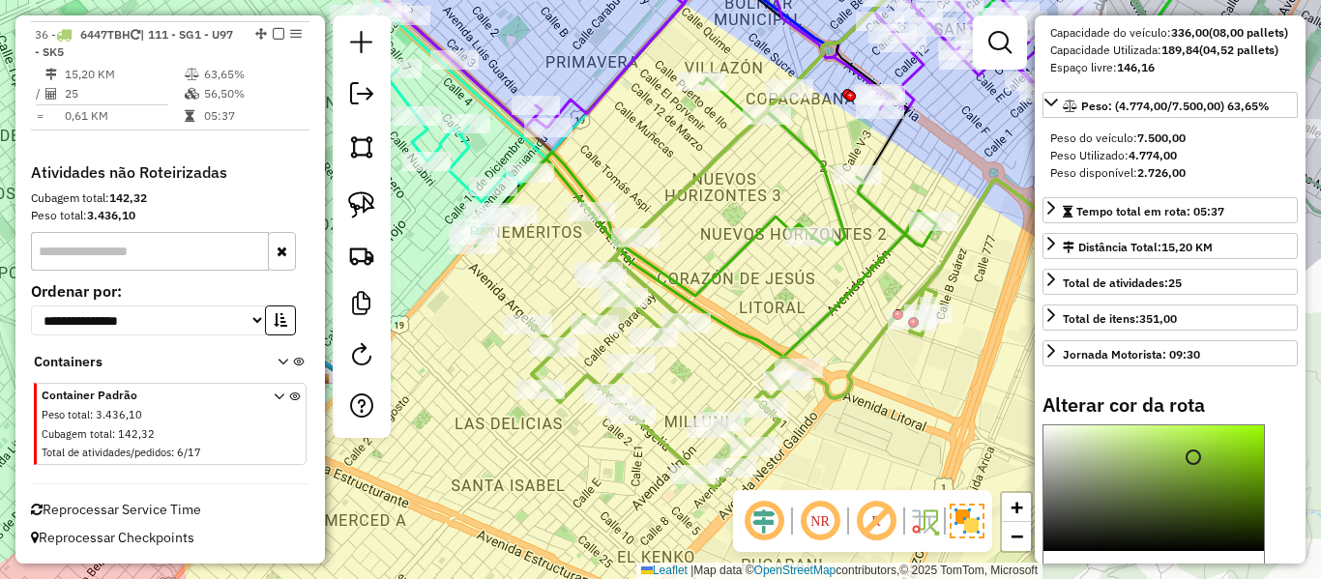
scroll to position [387, 0]
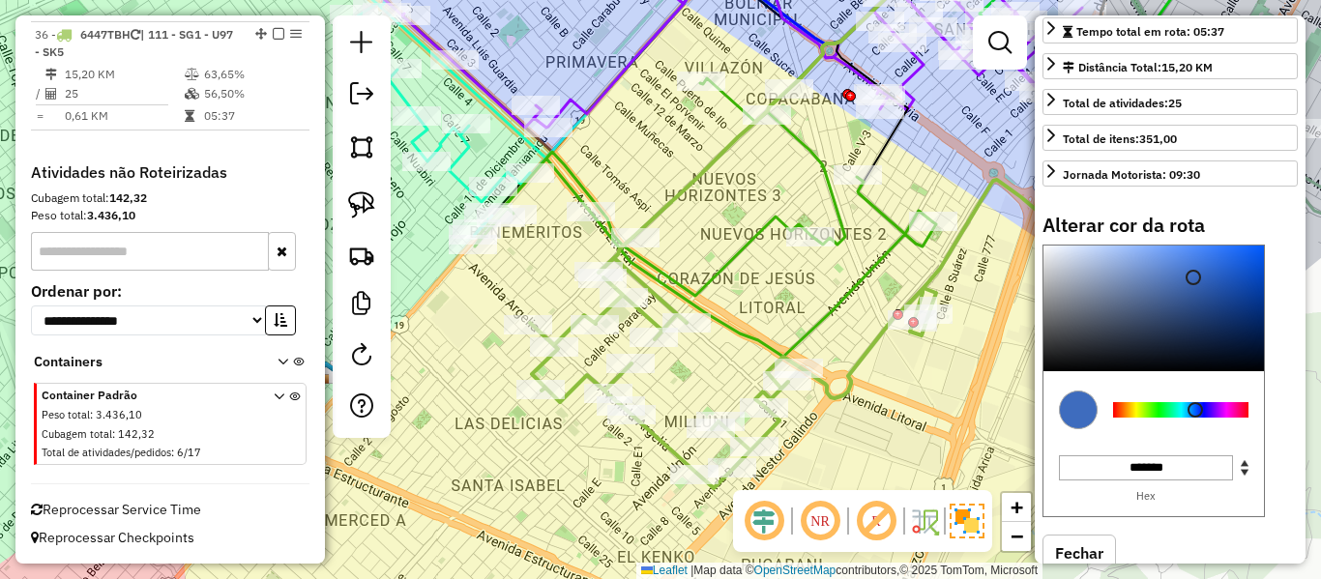
drag, startPoint x: 1186, startPoint y: 444, endPoint x: 1196, endPoint y: 446, distance: 9.9
click at [1196, 418] on div at bounding box center [1180, 409] width 135 height 15
drag, startPoint x: 1209, startPoint y: 365, endPoint x: 1240, endPoint y: 256, distance: 112.7
click at [1240, 257] on div "Alterar cor da rota C M Y K *** *** ** H S L ** *** *** R G B ******* Hex Fechar" at bounding box center [1170, 407] width 255 height 387
type input "*******"
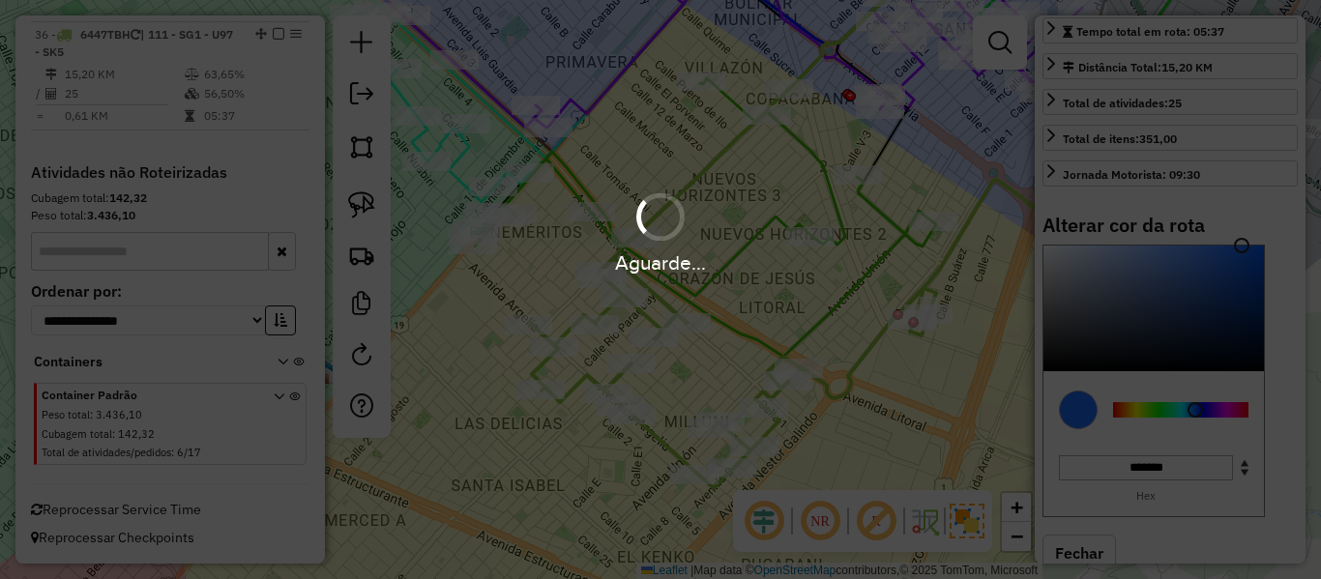
click at [899, 362] on div "Aguarde..." at bounding box center [660, 289] width 1321 height 579
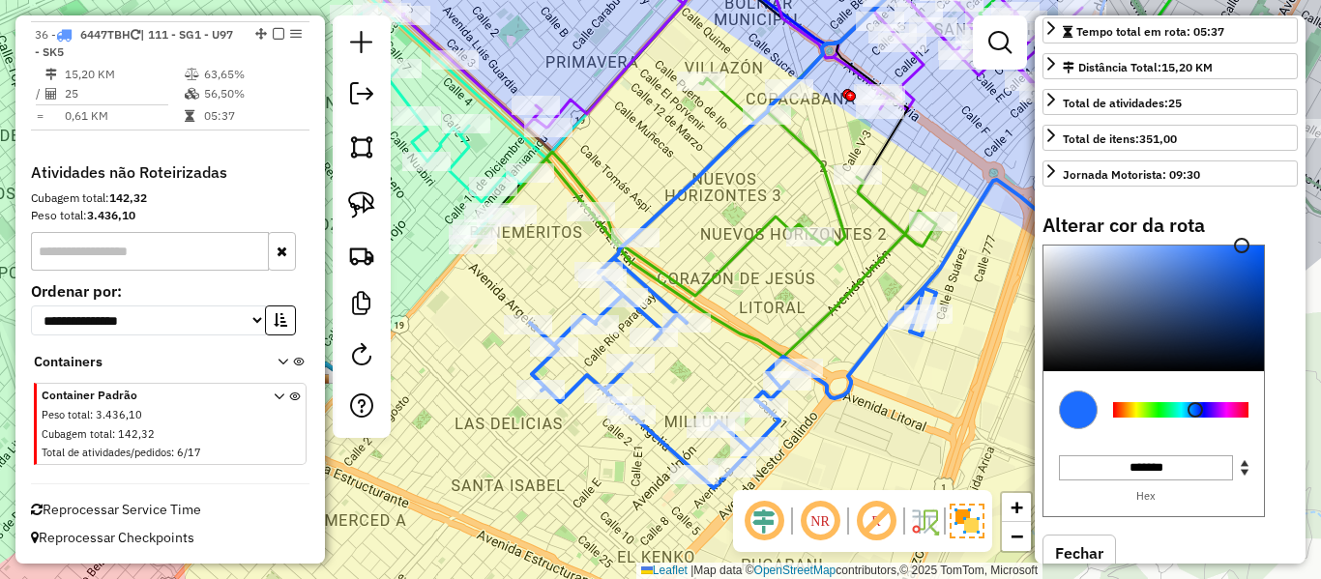
click at [876, 342] on icon at bounding box center [805, 334] width 551 height 309
select select "**********"
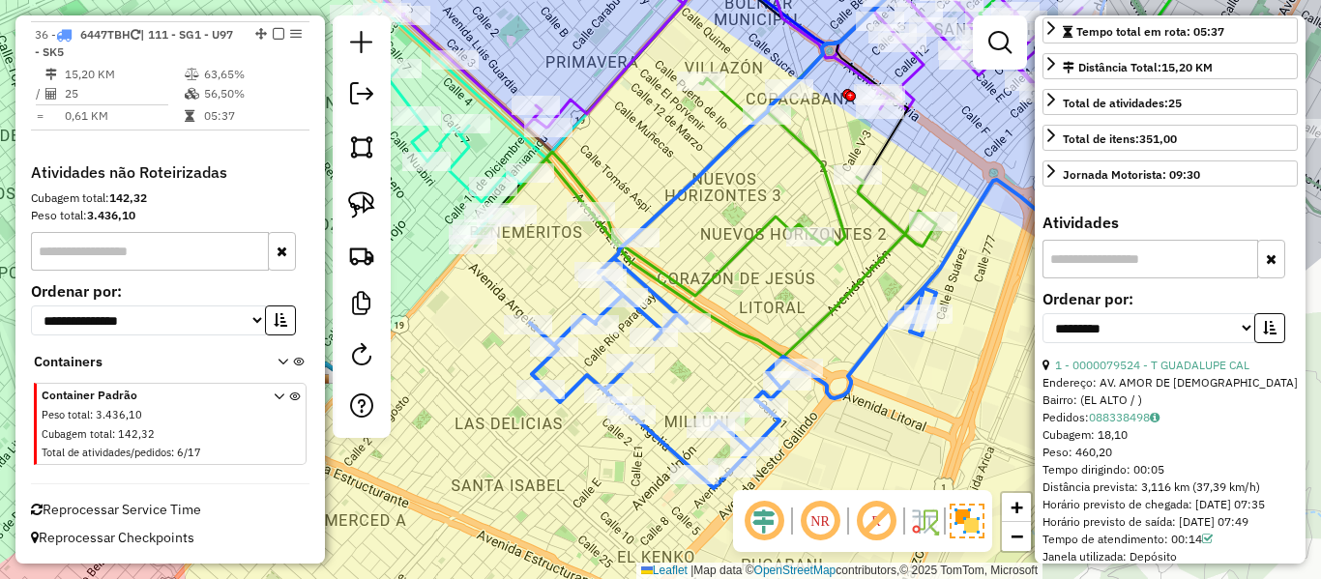
scroll to position [63, 0]
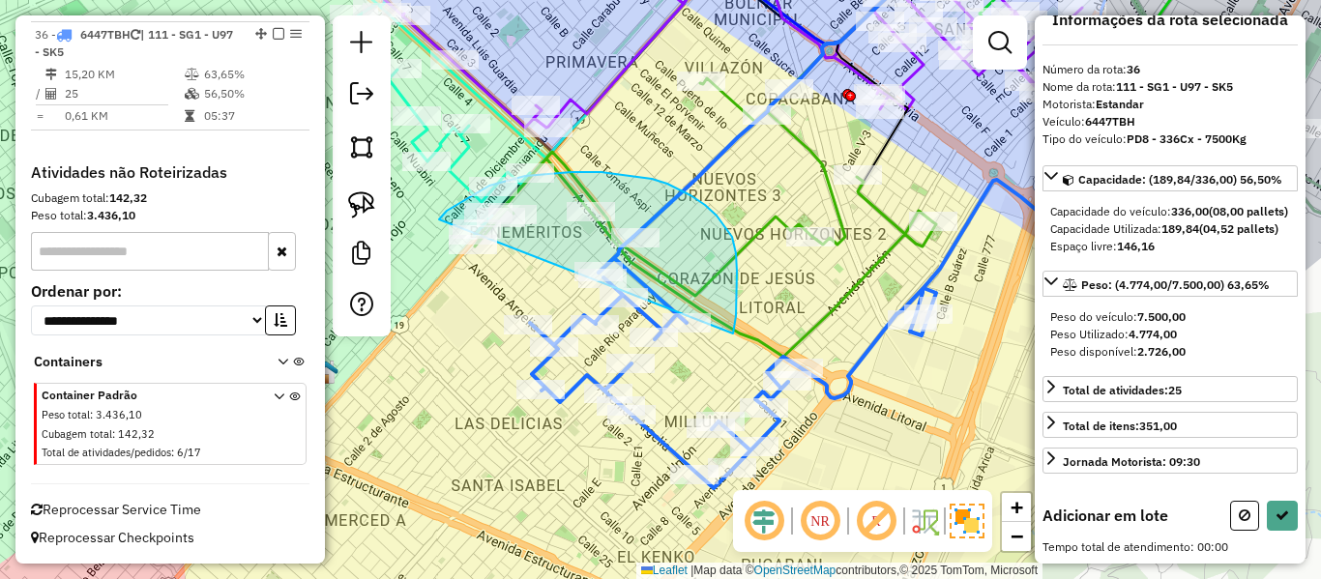
drag, startPoint x: 737, startPoint y: 292, endPoint x: 435, endPoint y: 324, distance: 303.5
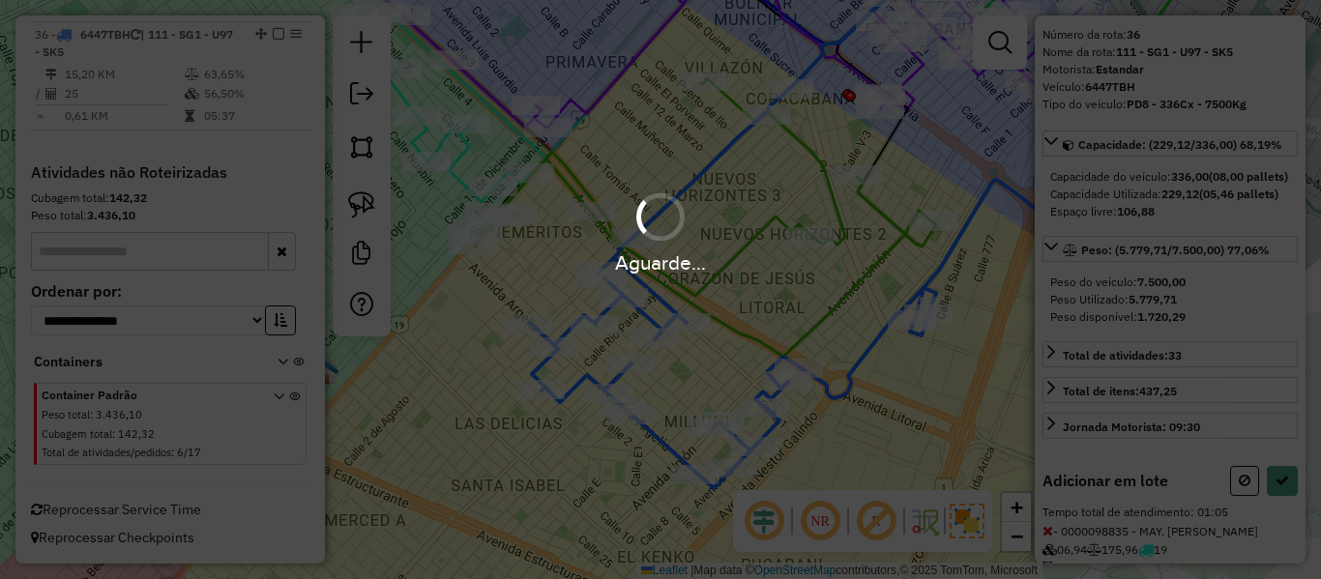
scroll to position [387, 0]
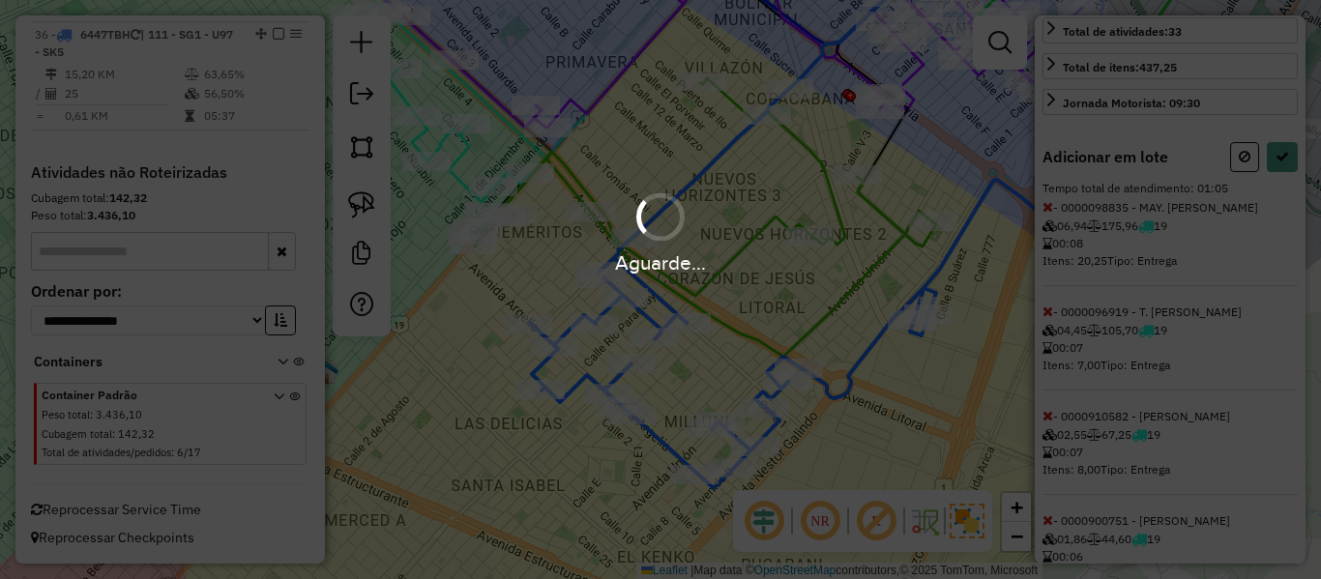
select select "**********"
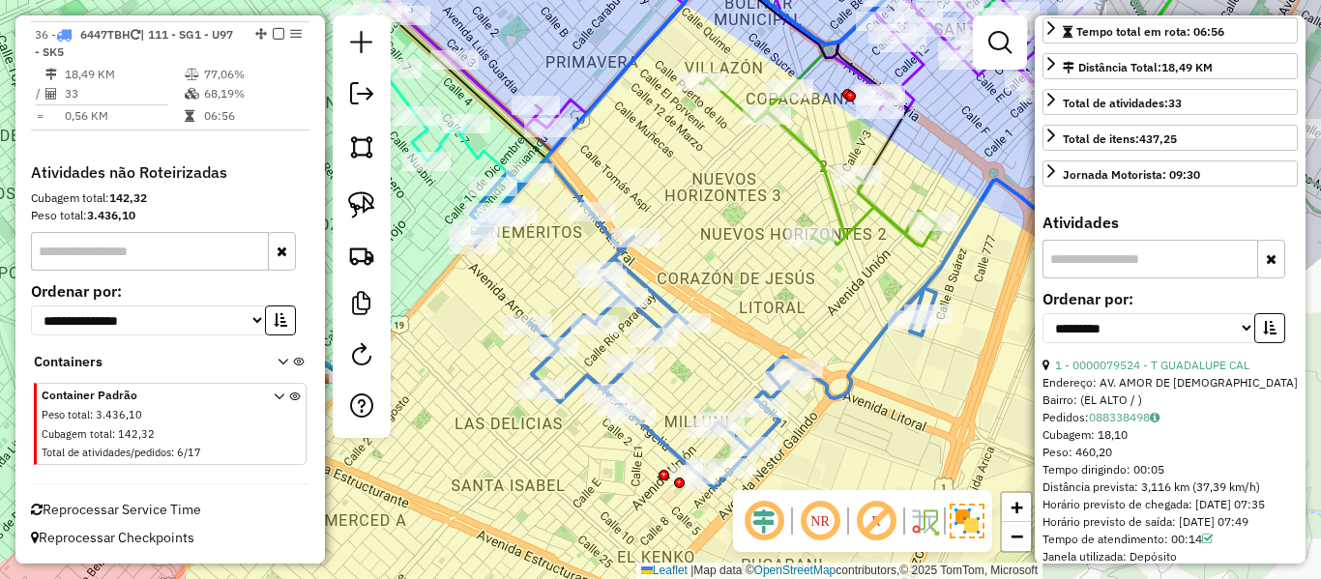
scroll to position [0, 0]
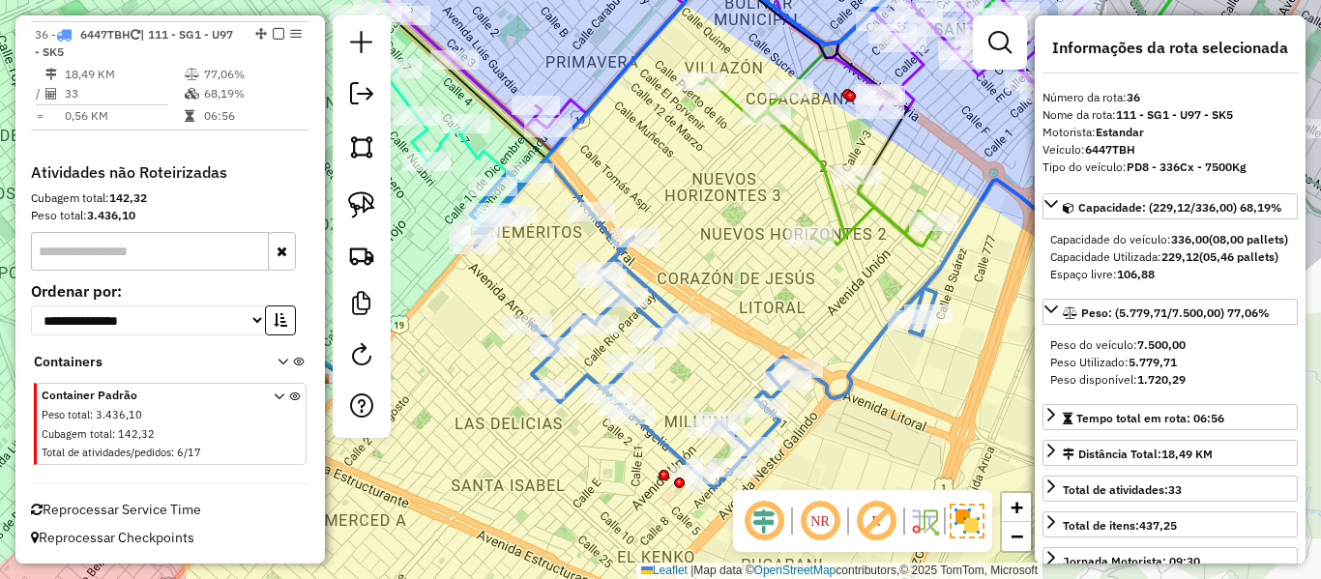
click at [877, 341] on icon at bounding box center [776, 324] width 610 height 330
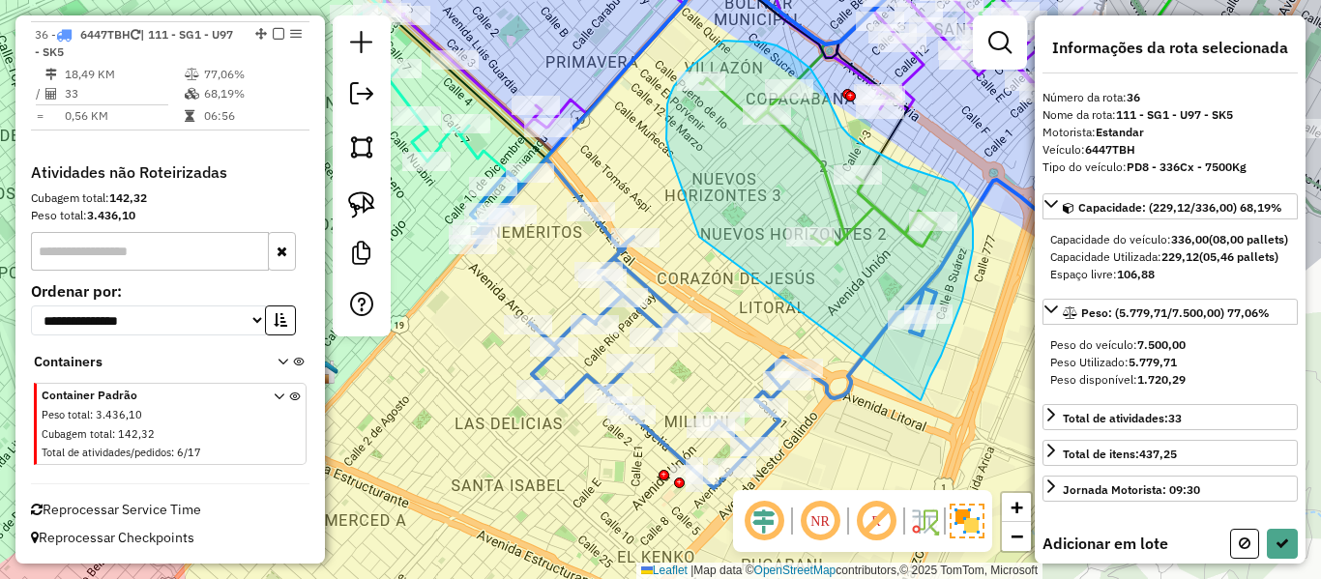
drag, startPoint x: 921, startPoint y: 400, endPoint x: 707, endPoint y: 251, distance: 261.1
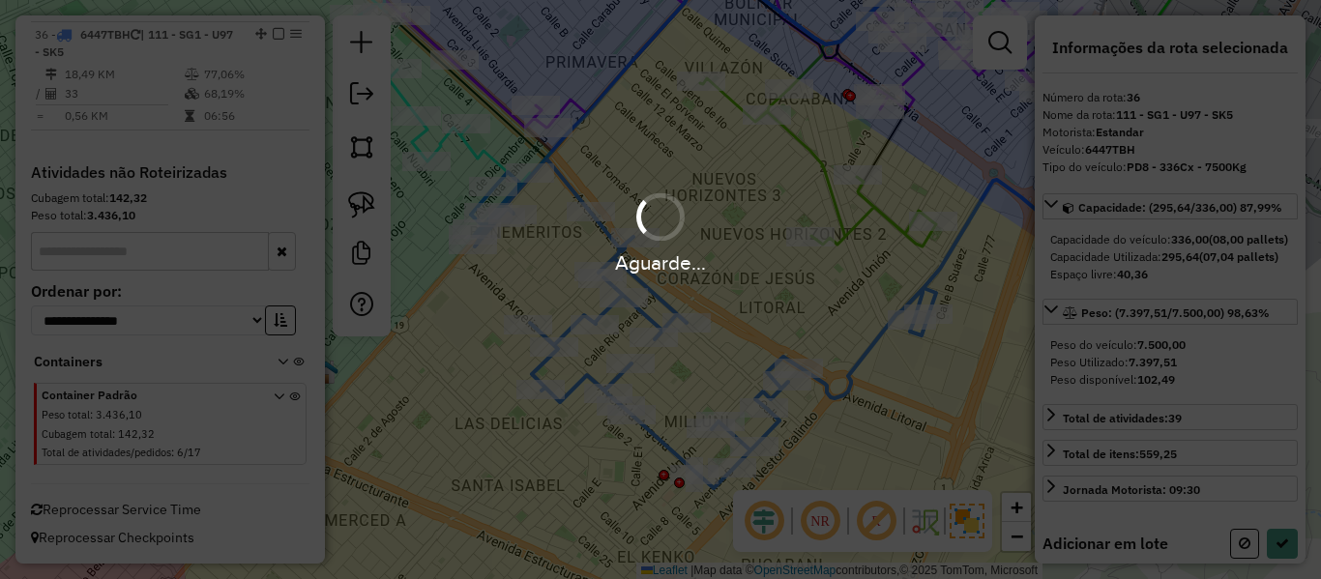
select select "**********"
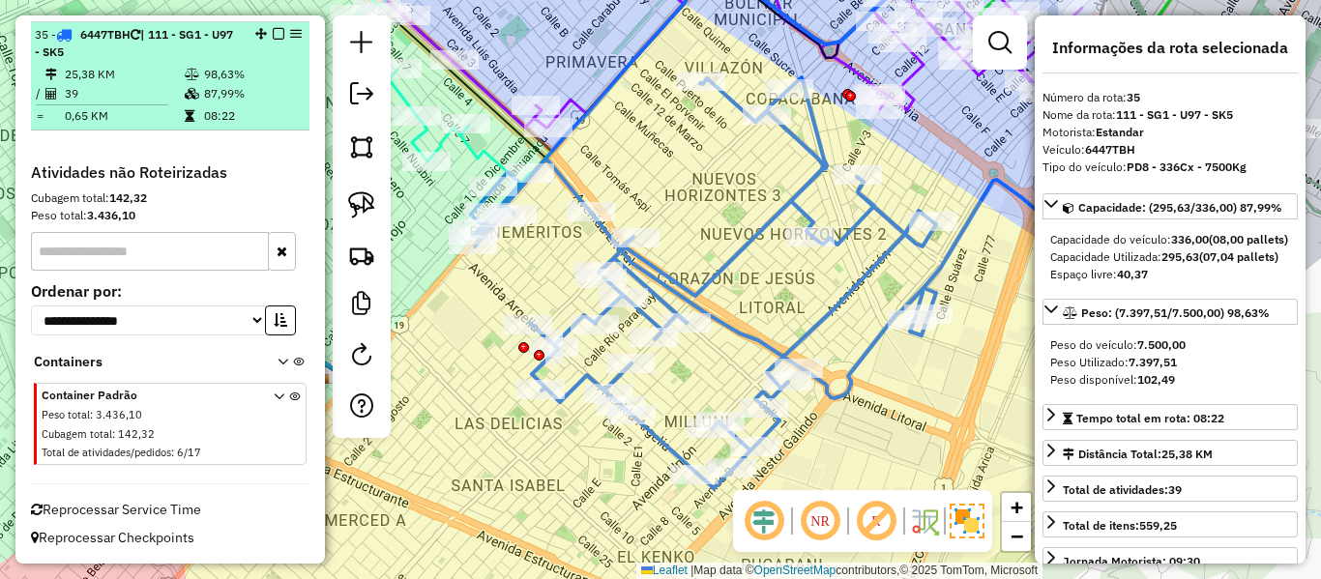
click at [273, 33] on em at bounding box center [279, 34] width 12 height 12
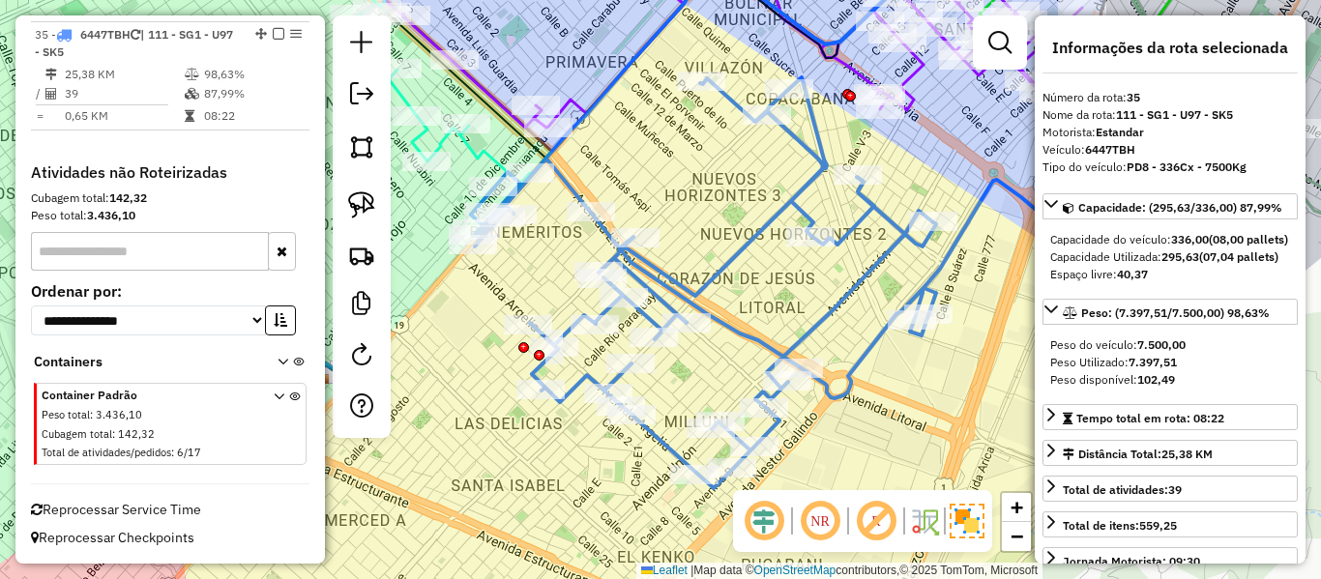
scroll to position [2583, 0]
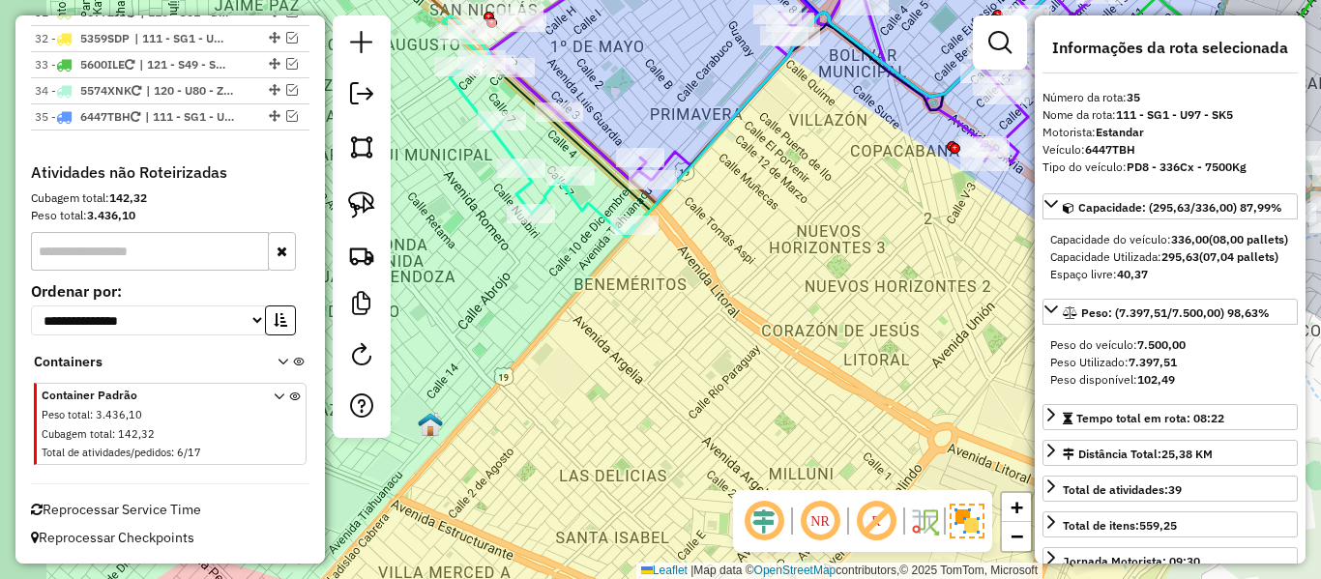
drag, startPoint x: 720, startPoint y: 286, endPoint x: 752, endPoint y: 290, distance: 32.2
click at [752, 294] on div "Janela de atendimento Grade de atendimento Capacidade Transportadoras Veículos …" at bounding box center [660, 289] width 1321 height 579
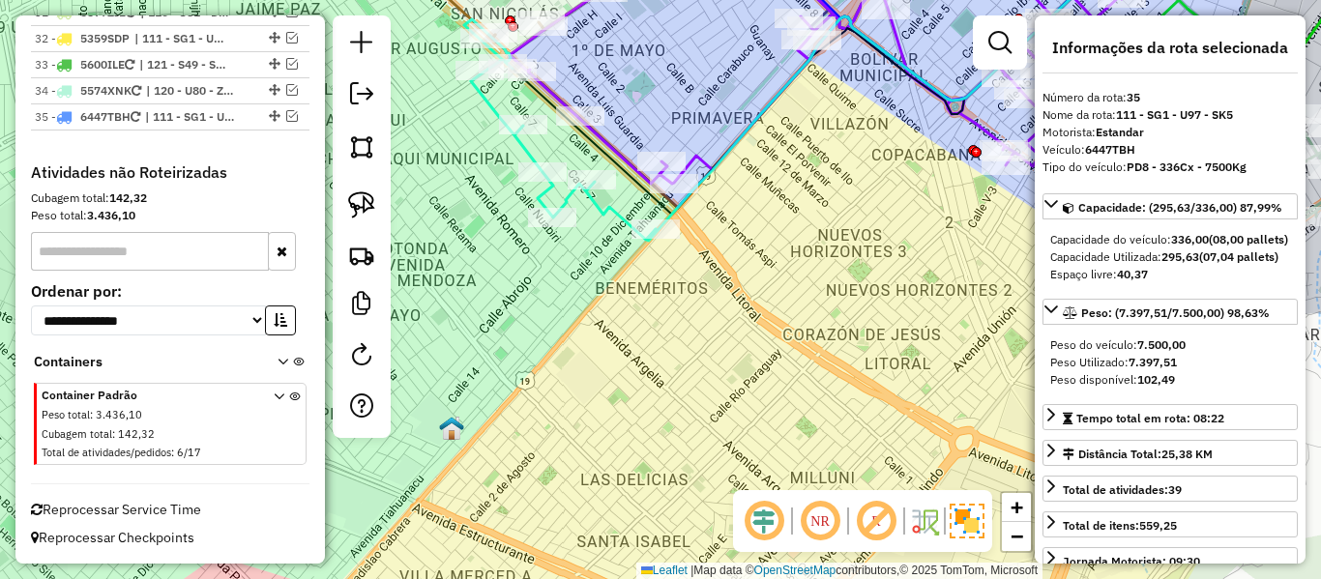
click at [751, 295] on div "Janela de atendimento Grade de atendimento Capacidade Transportadoras Veículos …" at bounding box center [660, 289] width 1321 height 579
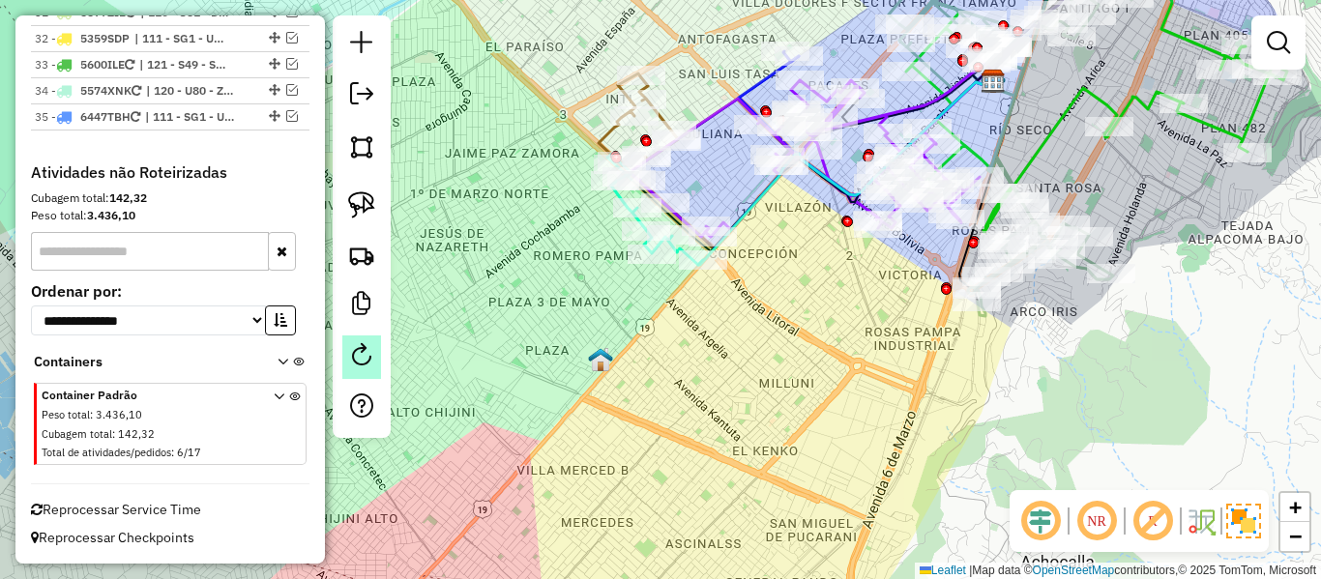
click at [359, 365] on em at bounding box center [361, 354] width 23 height 23
select select "*"
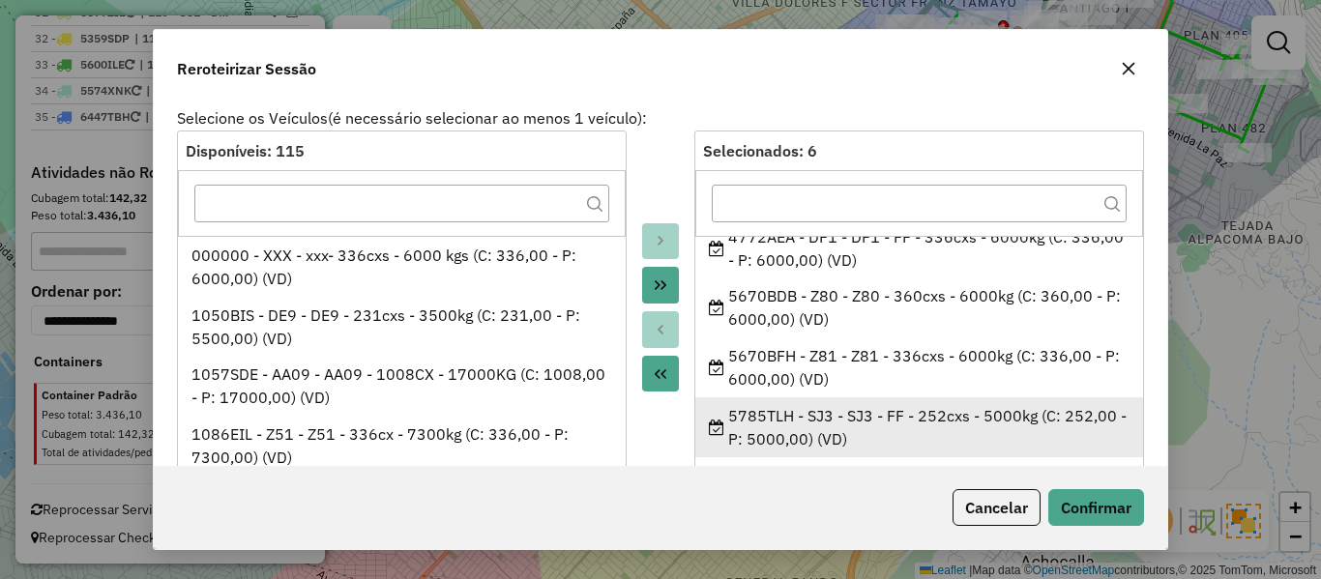
scroll to position [127, 0]
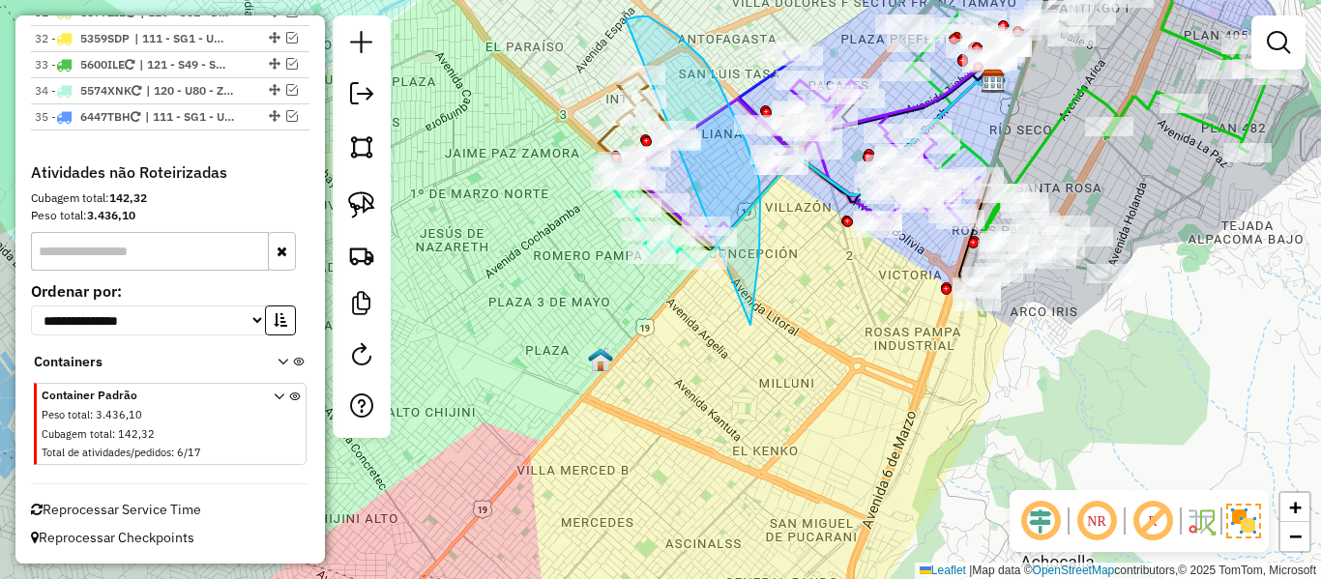
drag, startPoint x: 751, startPoint y: 325, endPoint x: 630, endPoint y: 335, distance: 121.3
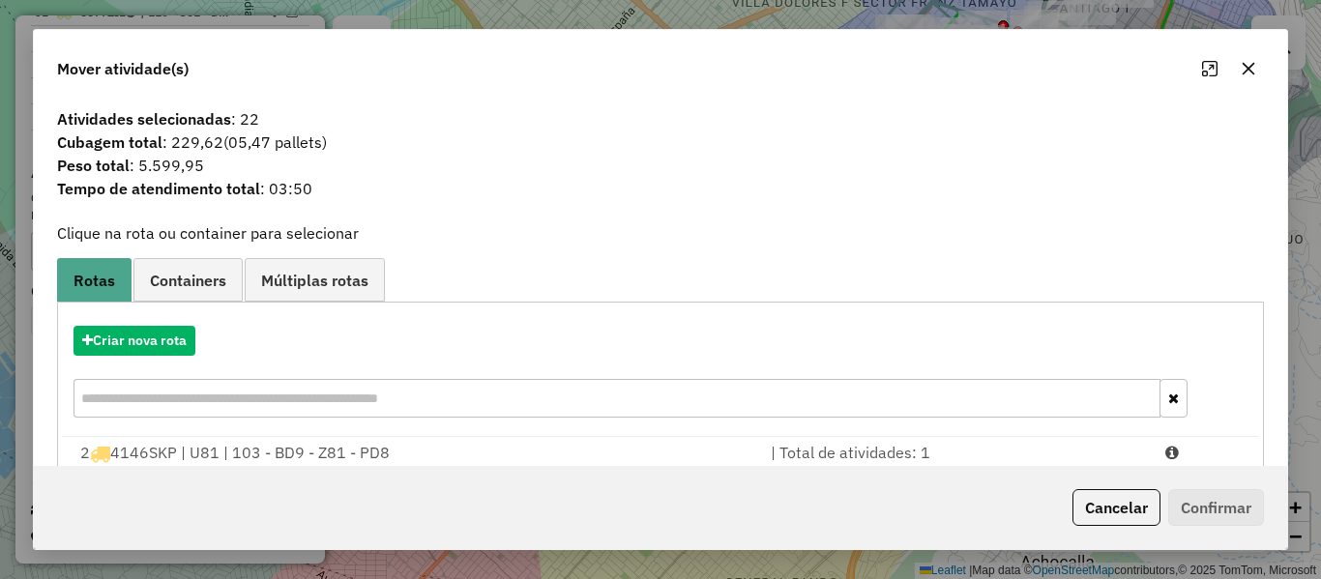
click at [171, 325] on div "Criar nova rota" at bounding box center [661, 374] width 1198 height 126
click at [176, 341] on button "Criar nova rota" at bounding box center [135, 341] width 122 height 30
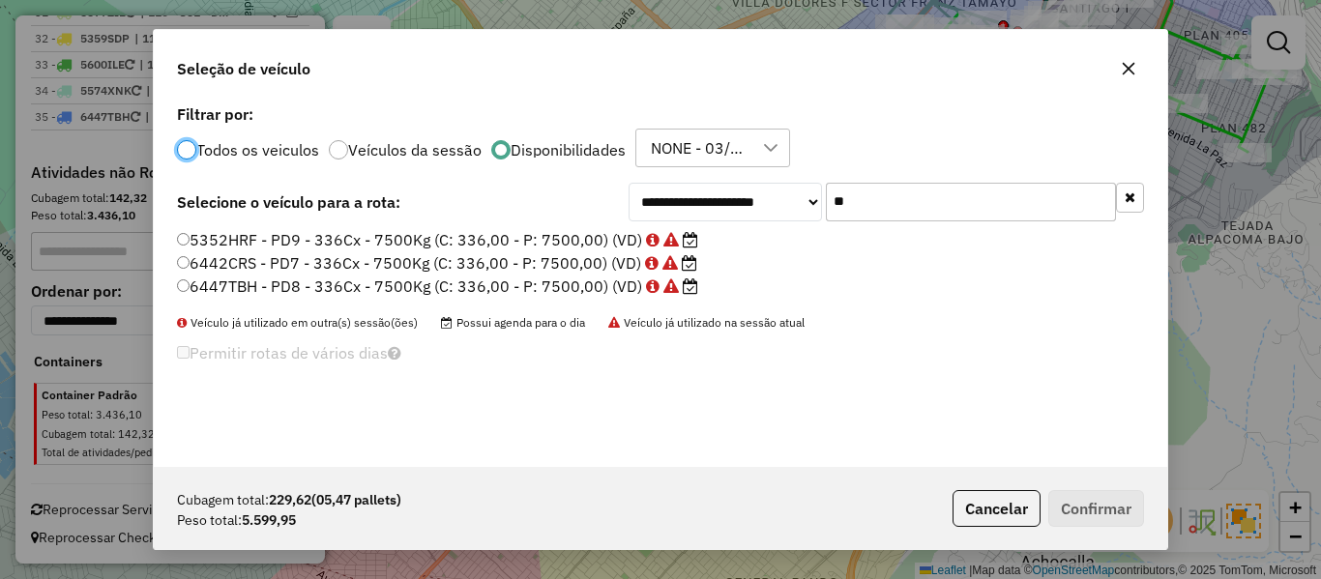
scroll to position [11, 6]
click at [877, 188] on input "**" at bounding box center [971, 202] width 290 height 39
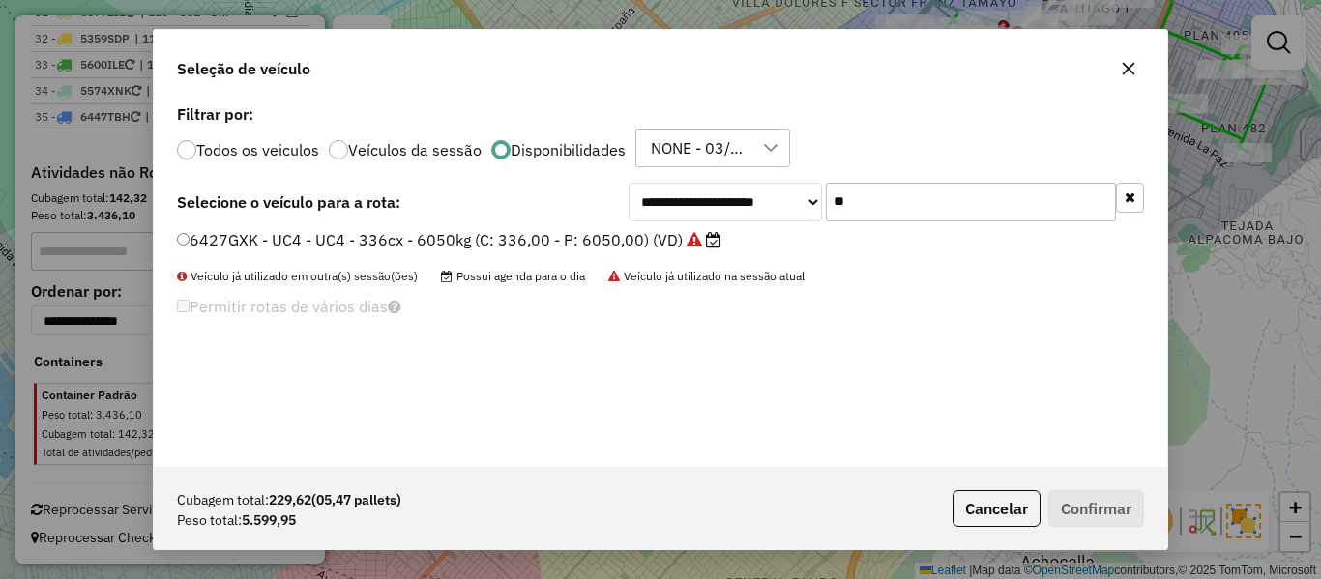
type input "**"
click at [664, 246] on label "6427GXK - UC4 - UC4 - 336cx - 6050kg (C: 336,00 - P: 6050,00) (VD)" at bounding box center [449, 239] width 545 height 23
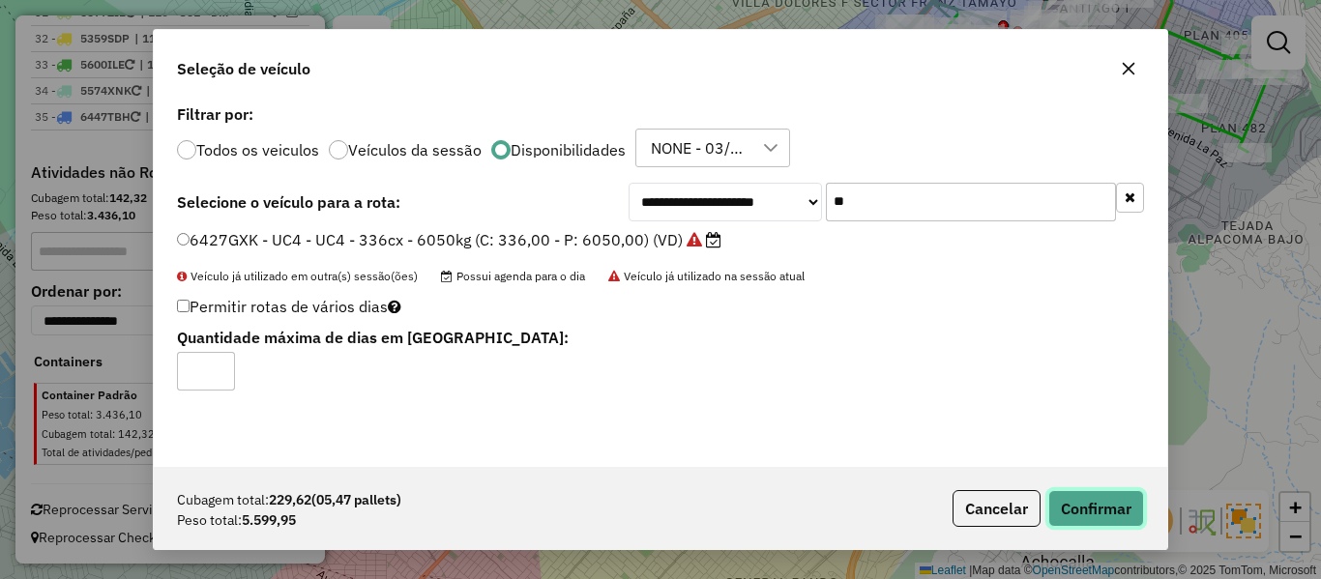
click at [1073, 503] on button "Confirmar" at bounding box center [1097, 508] width 96 height 37
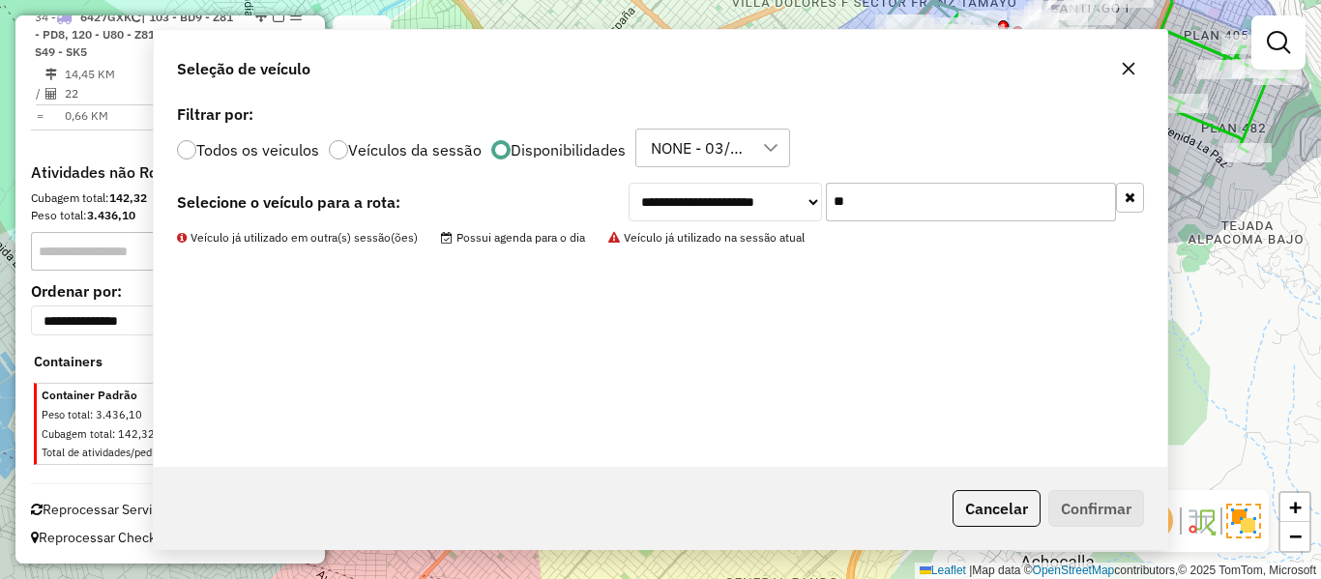
scroll to position [2448, 0]
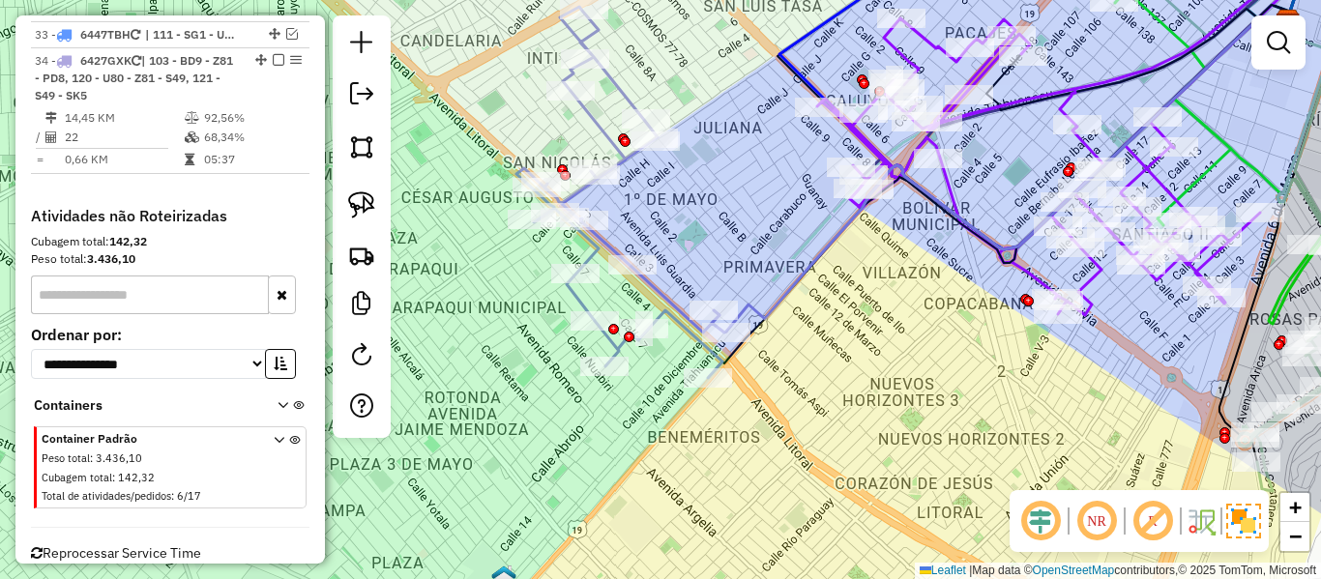
click at [615, 96] on icon at bounding box center [622, 192] width 210 height 371
select select "**********"
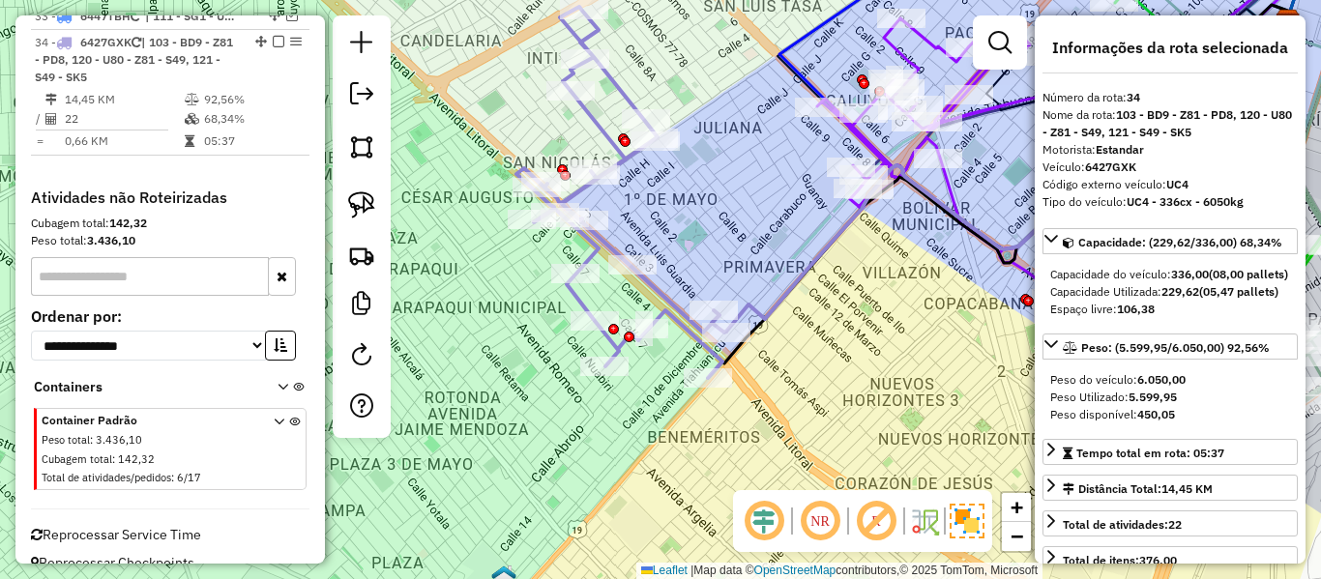
scroll to position [2481, 0]
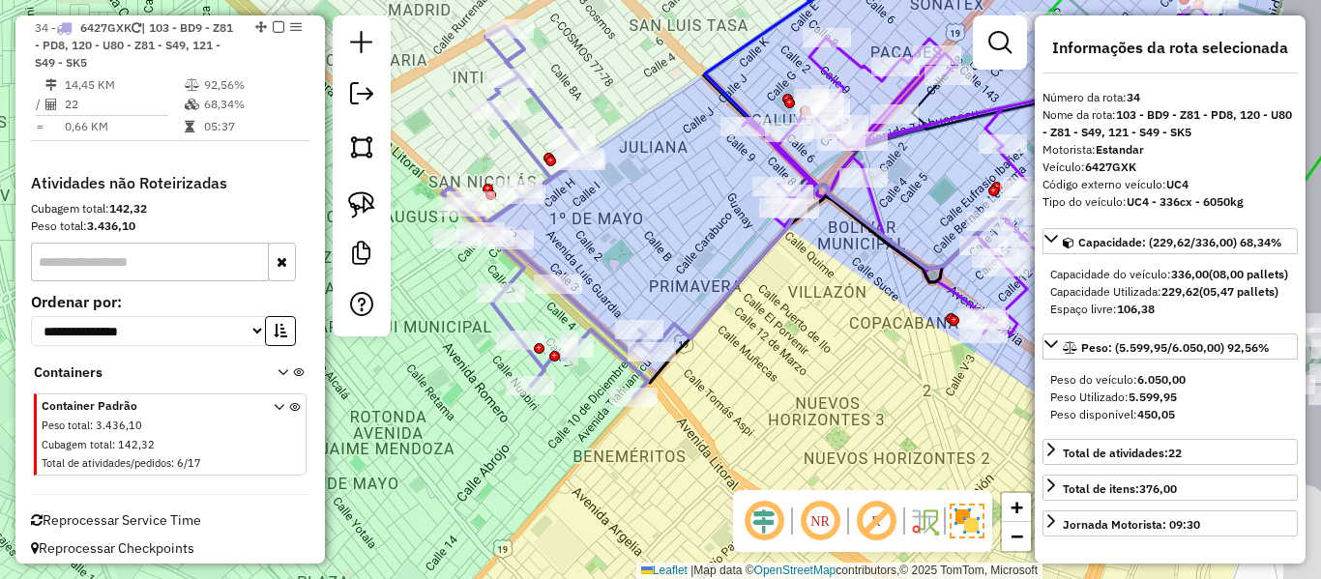
drag, startPoint x: 729, startPoint y: 251, endPoint x: 578, endPoint y: 300, distance: 158.8
click at [578, 300] on div "Janela de atendimento Grade de atendimento Capacidade Transportadoras Veículos …" at bounding box center [660, 289] width 1321 height 579
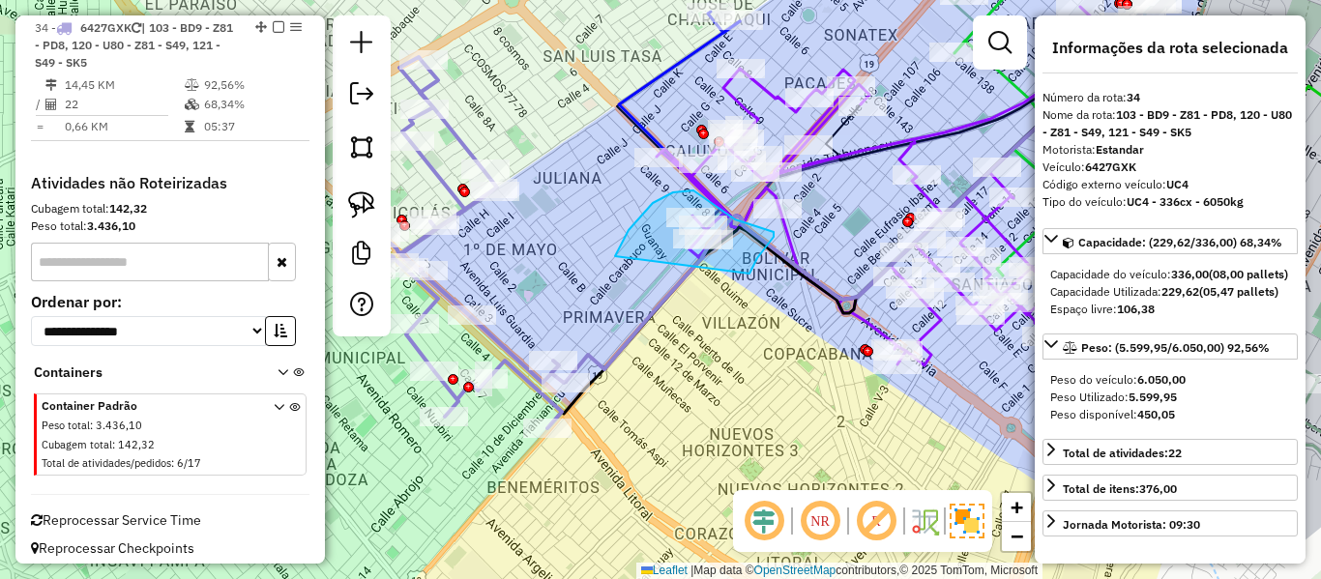
drag, startPoint x: 615, startPoint y: 256, endPoint x: 705, endPoint y: 294, distance: 97.6
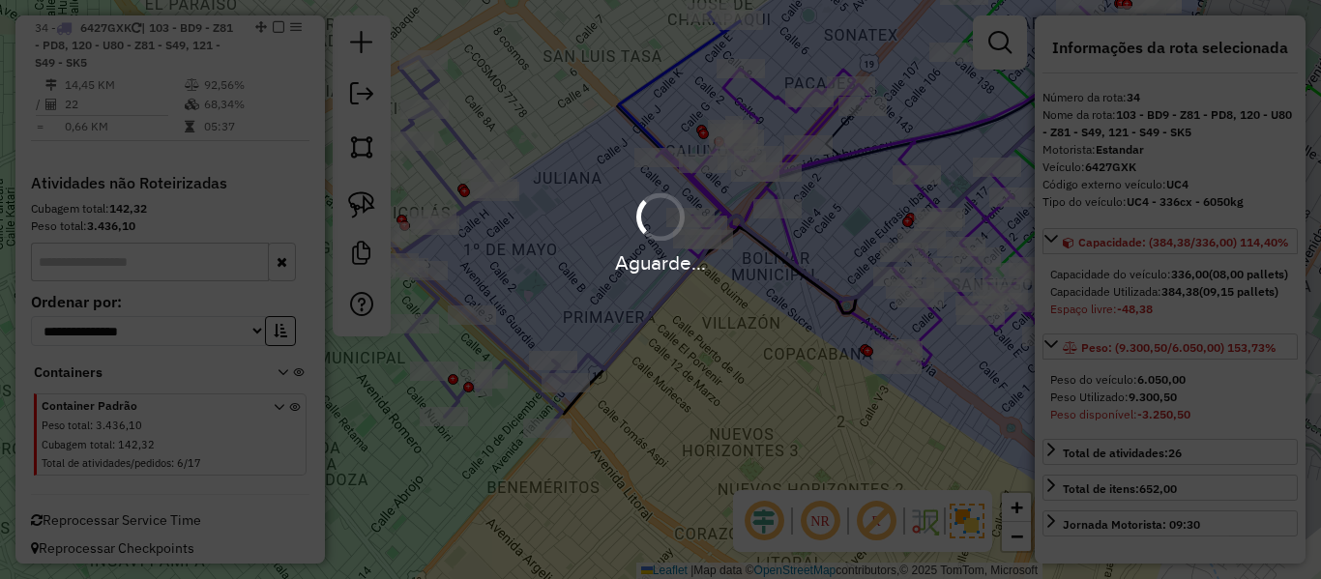
select select "**********"
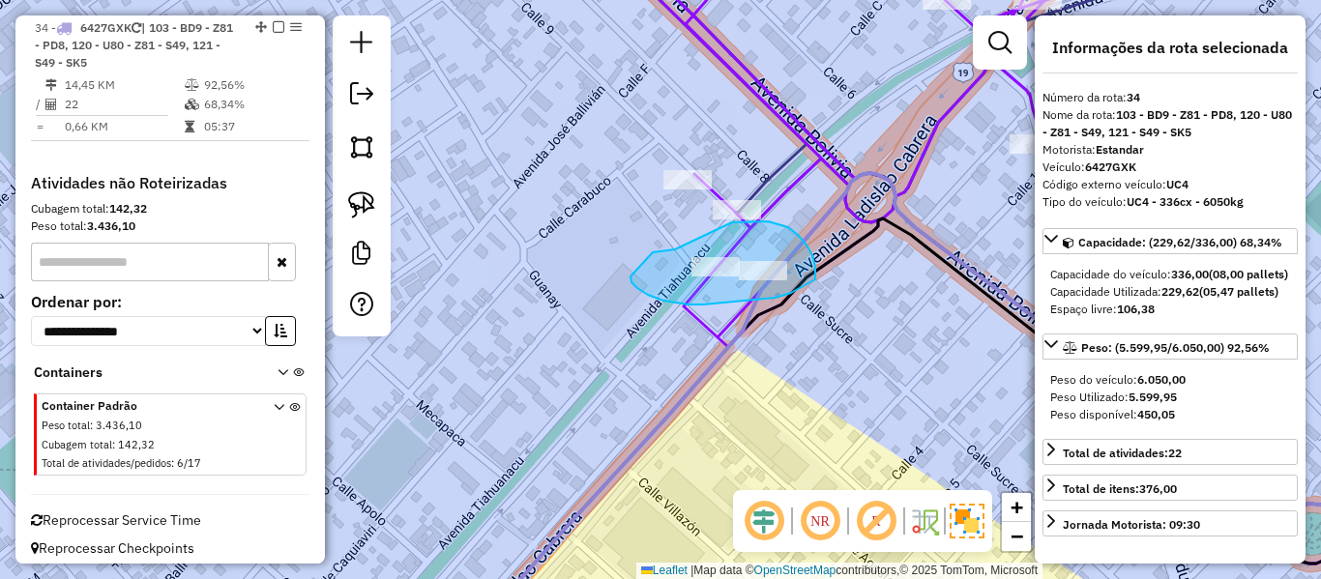
drag, startPoint x: 631, startPoint y: 277, endPoint x: 652, endPoint y: 252, distance: 32.2
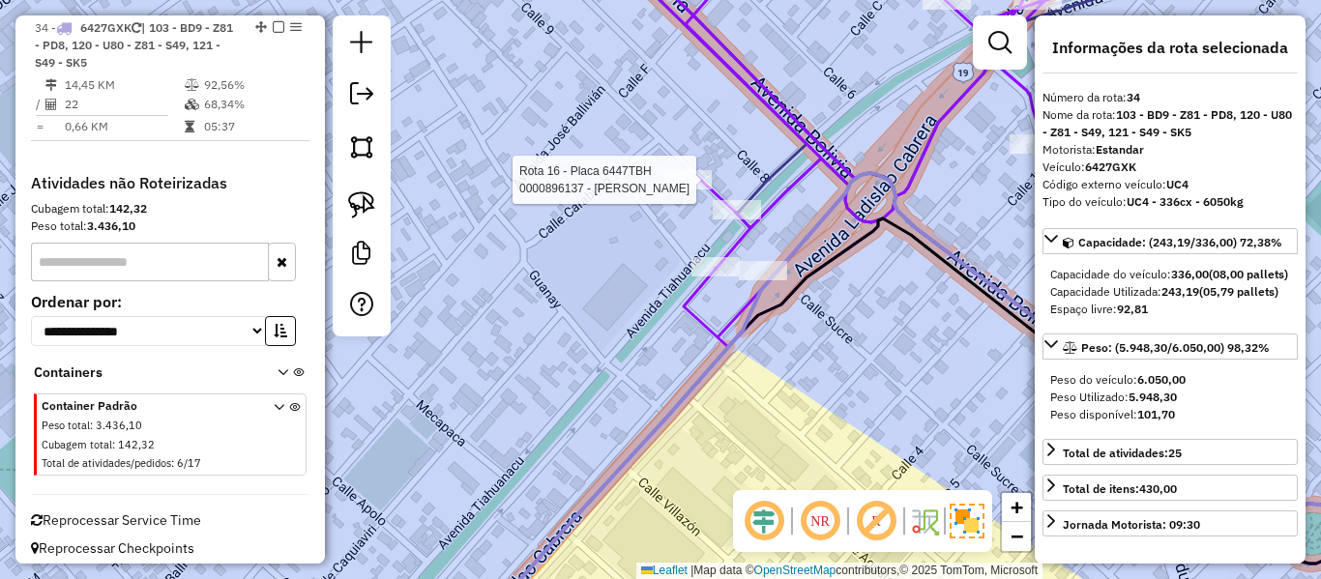
select select "**********"
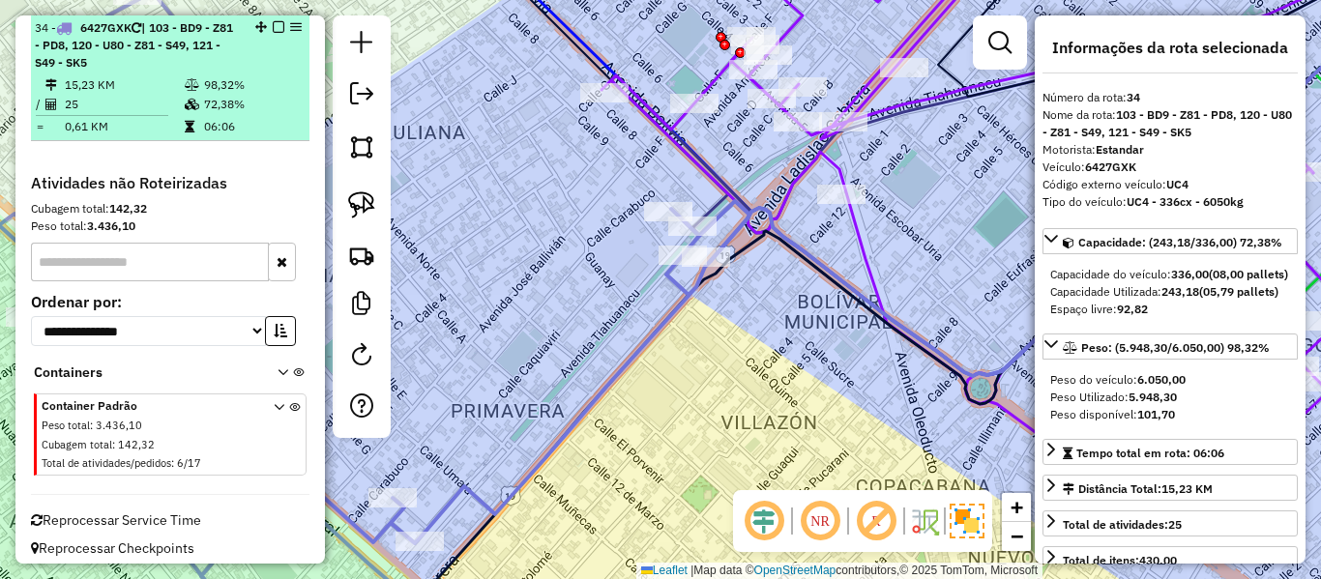
click at [273, 25] on em at bounding box center [279, 27] width 12 height 12
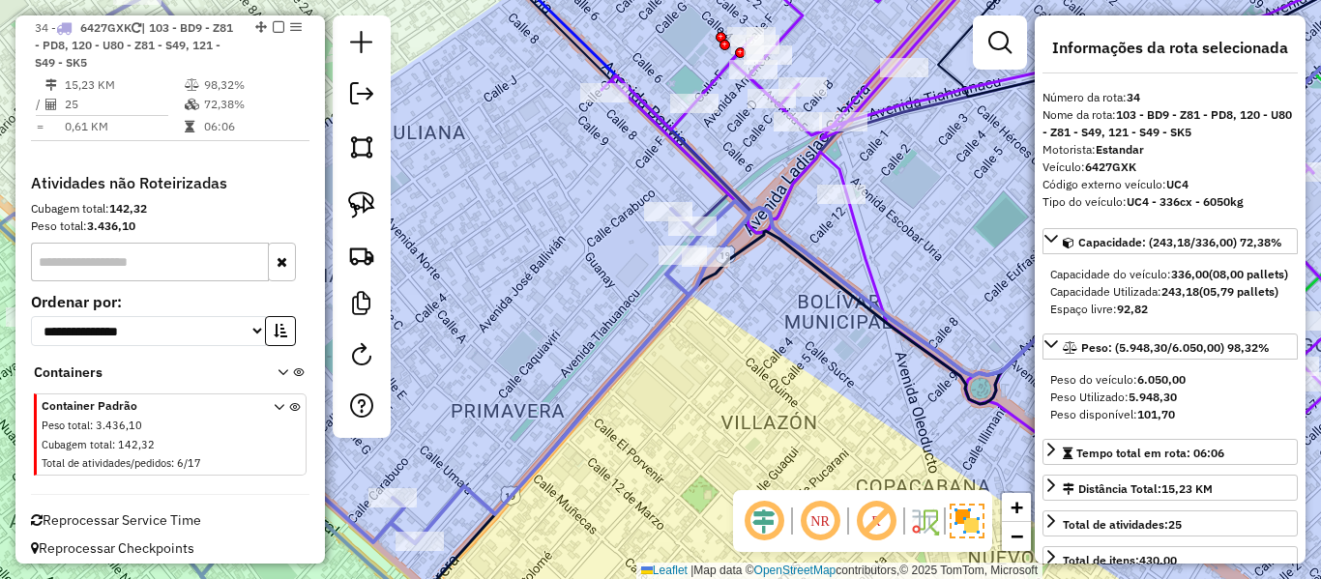
scroll to position [2392, 0]
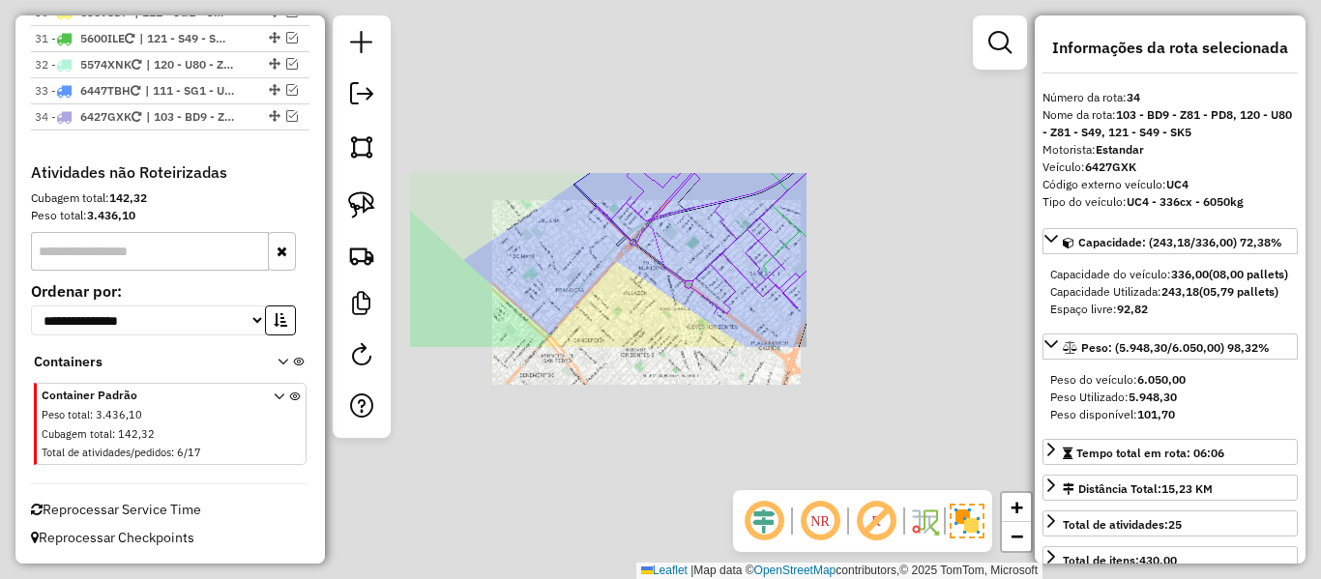
click at [602, 272] on div "Janela de atendimento Grade de atendimento Capacidade Transportadoras Veículos …" at bounding box center [660, 289] width 1321 height 579
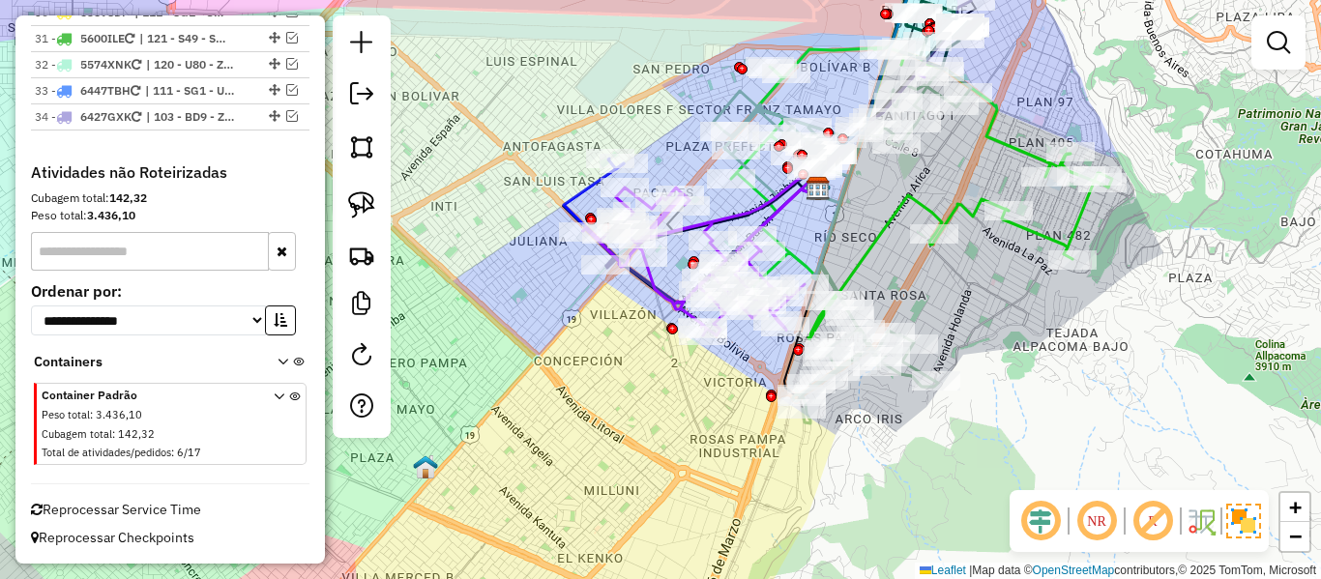
drag, startPoint x: 623, startPoint y: 308, endPoint x: 605, endPoint y: 343, distance: 40.2
click at [605, 343] on div "Janela de atendimento Grade de atendimento Capacidade Transportadoras Veículos …" at bounding box center [660, 289] width 1321 height 579
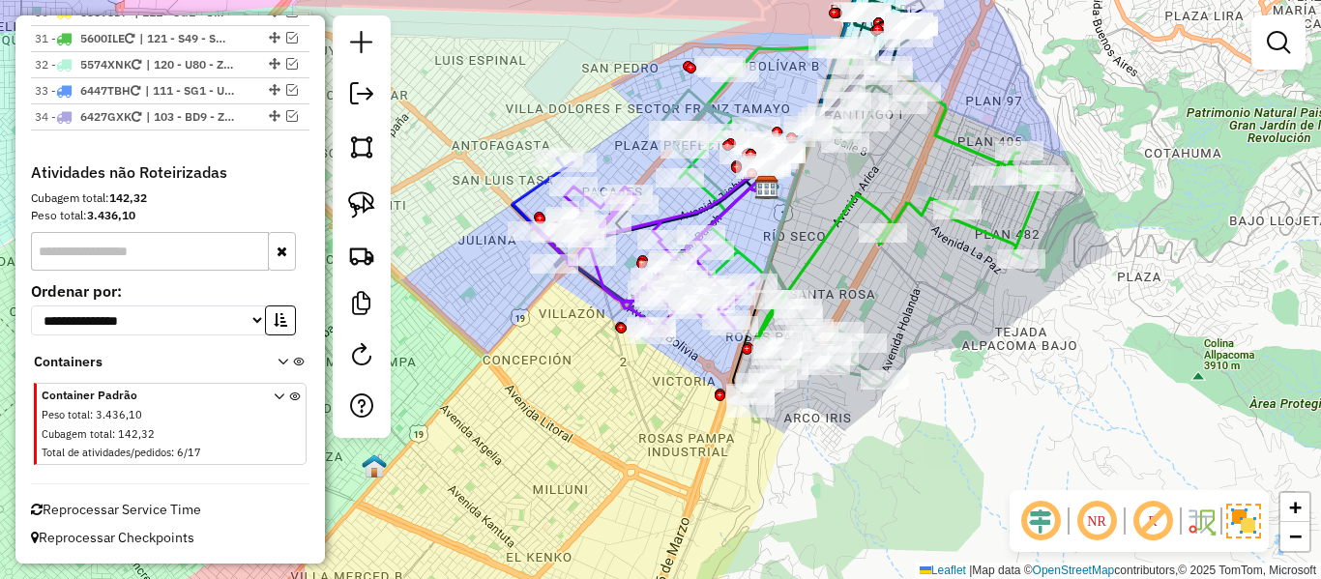
drag, startPoint x: 804, startPoint y: 481, endPoint x: 673, endPoint y: 464, distance: 131.6
click at [673, 464] on div "Janela de atendimento Grade de atendimento Capacidade Transportadoras Veículos …" at bounding box center [660, 289] width 1321 height 579
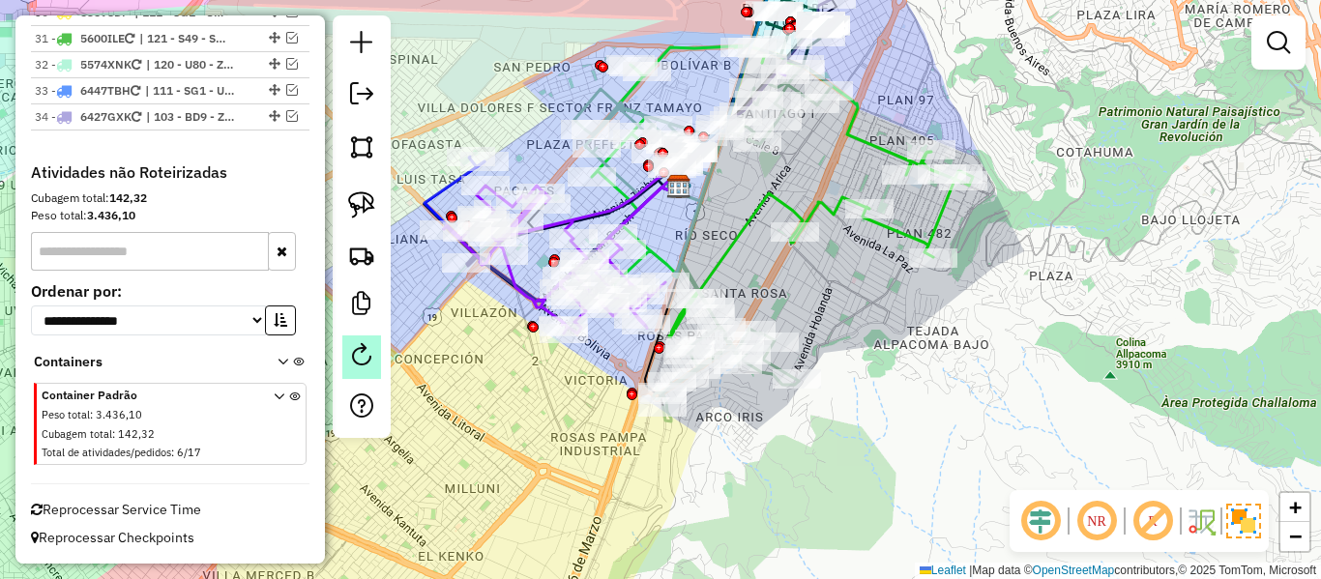
click at [360, 366] on em at bounding box center [361, 354] width 23 height 23
select select "*"
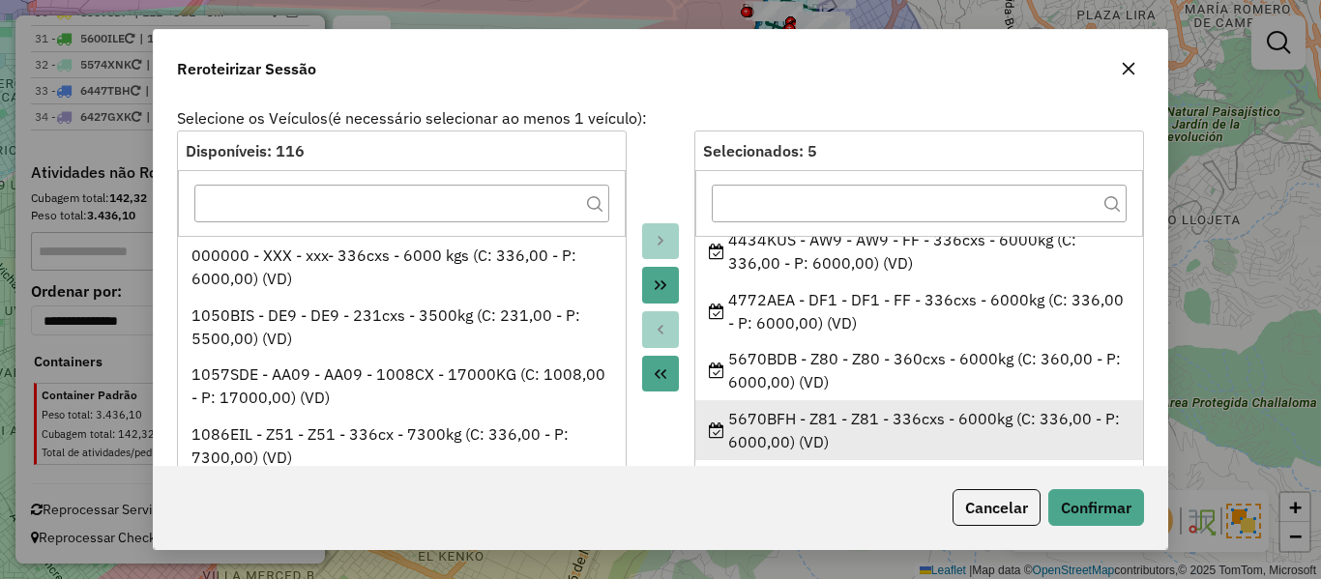
scroll to position [0, 0]
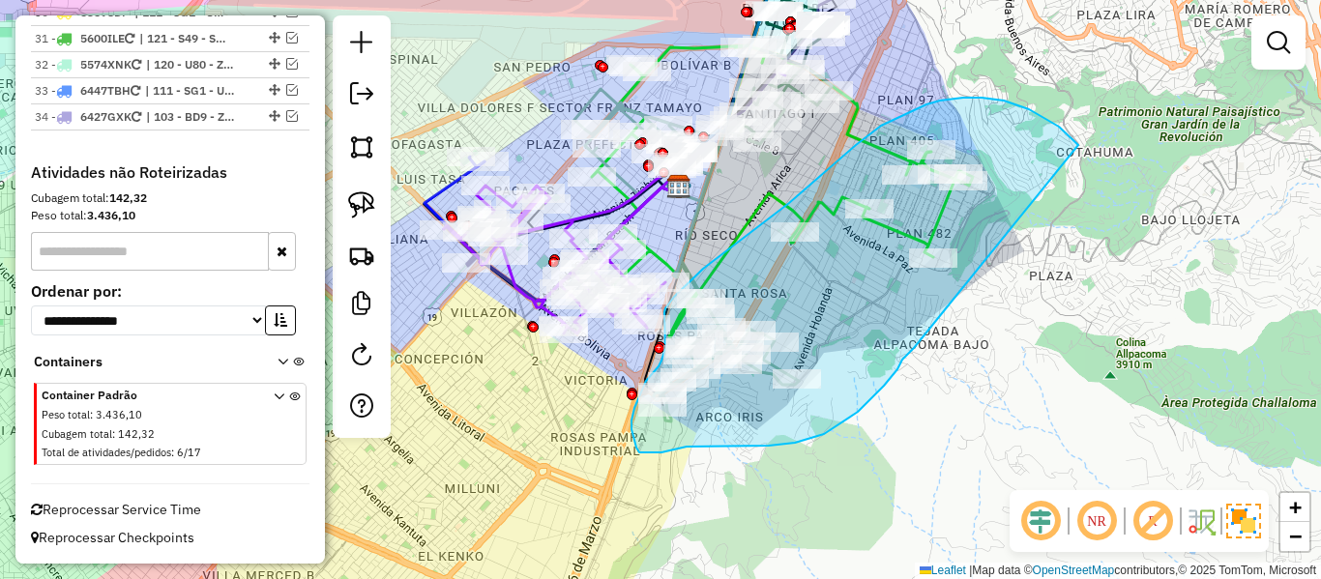
drag, startPoint x: 914, startPoint y: 348, endPoint x: 1122, endPoint y: 254, distance: 228.2
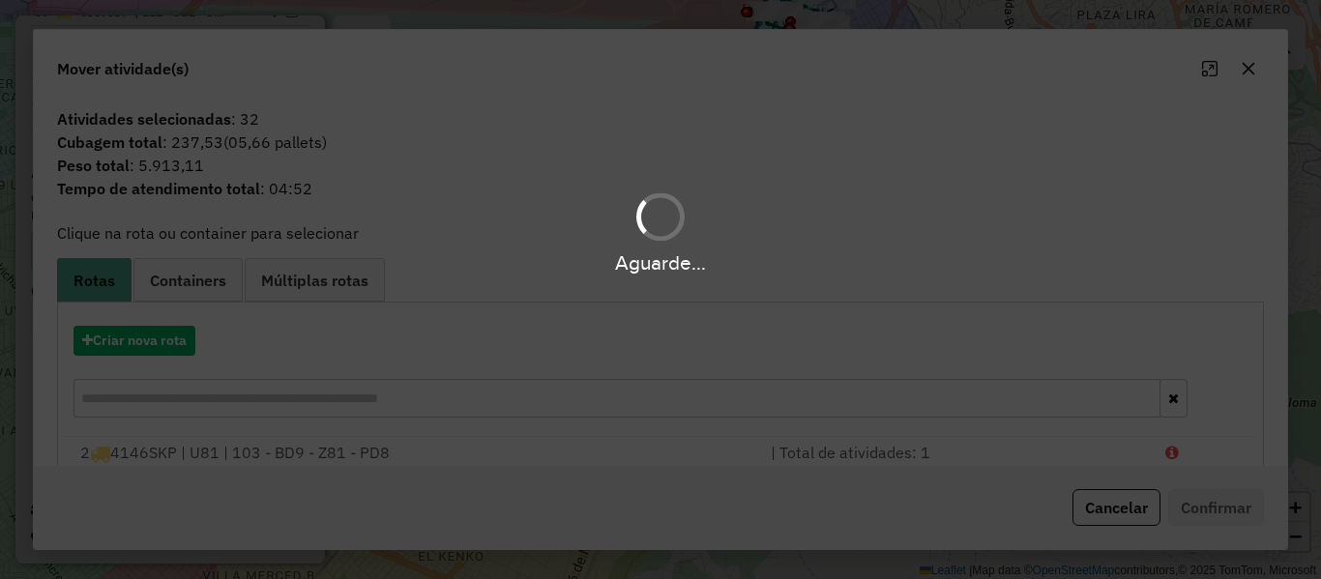
click at [129, 357] on hb-app "Aguarde... Pop-up bloqueado! Seu navegador bloqueou automáticamente a abertura …" at bounding box center [660, 289] width 1321 height 579
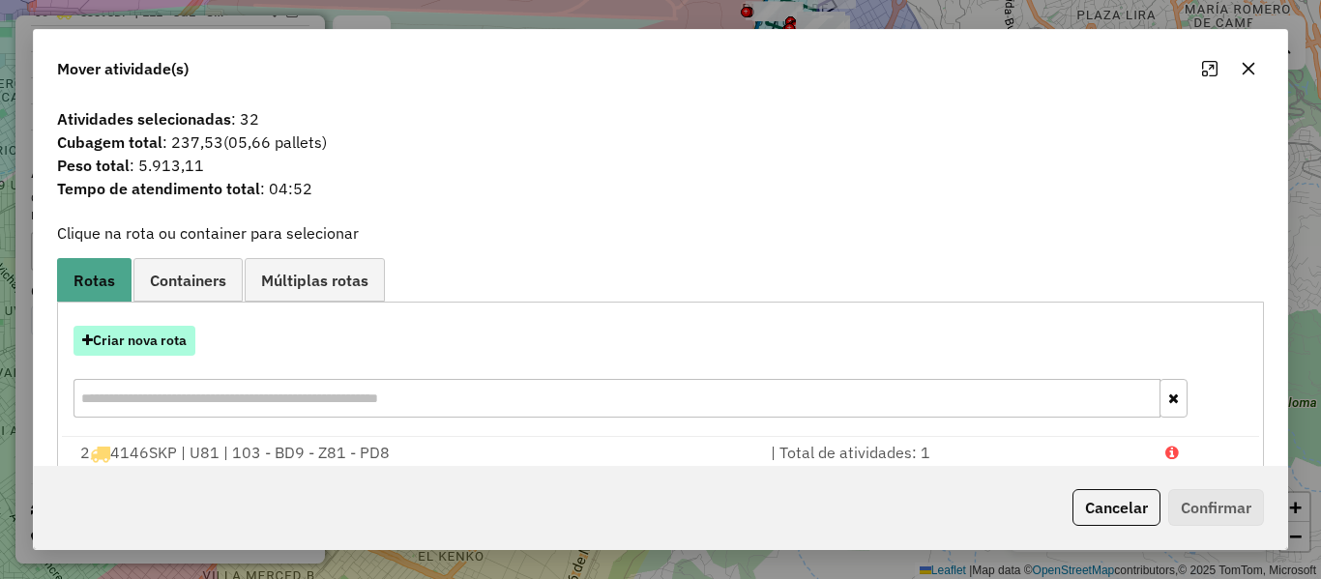
click at [144, 348] on button "Criar nova rota" at bounding box center [135, 341] width 122 height 30
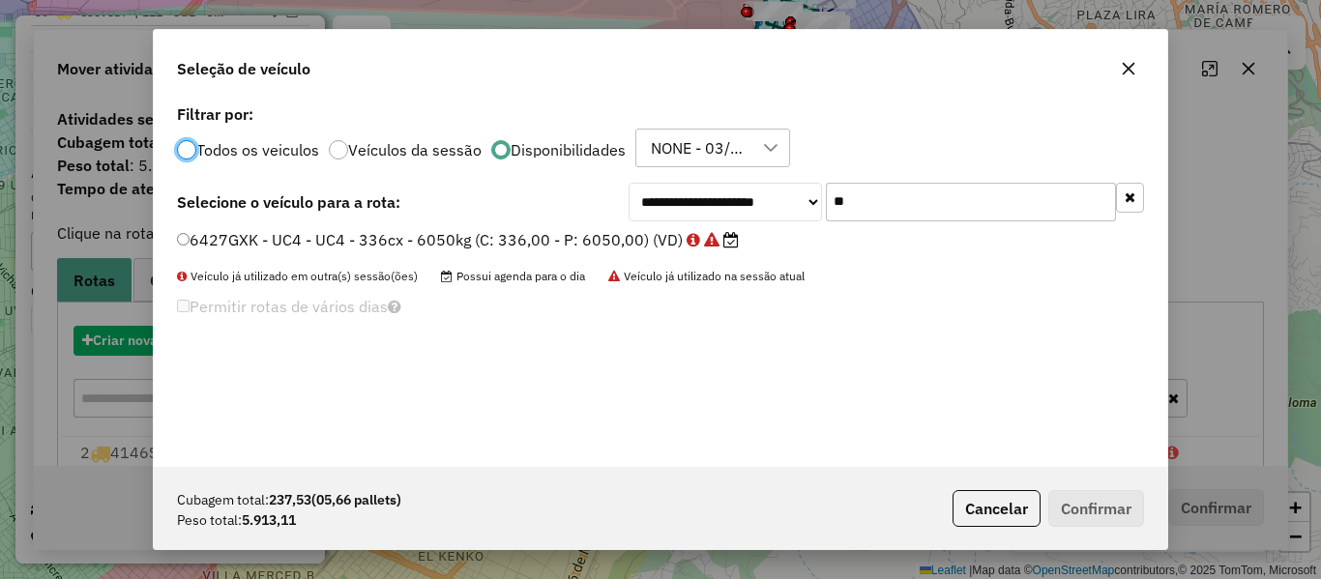
scroll to position [11, 6]
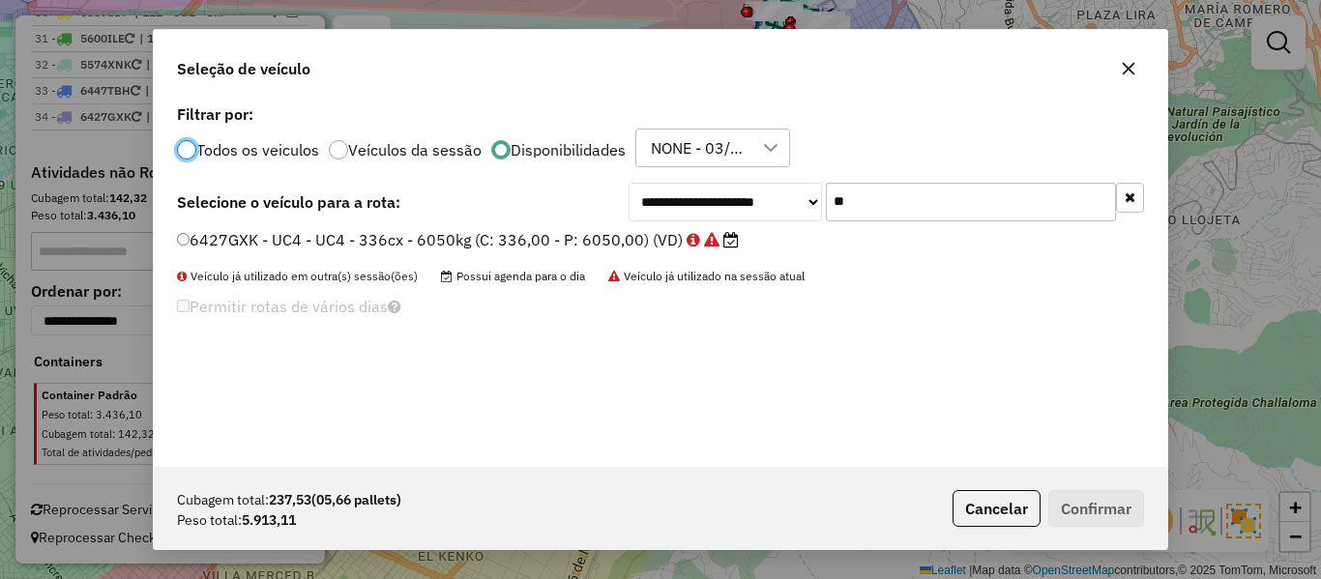
click at [959, 215] on input "**" at bounding box center [971, 202] width 290 height 39
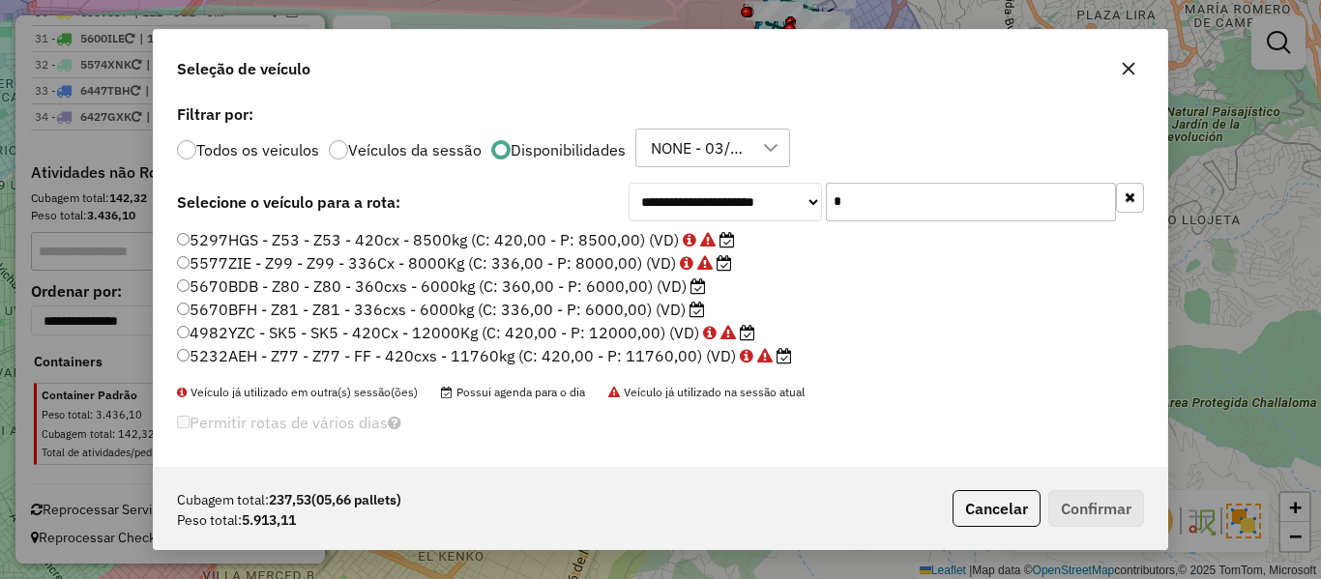
type input "*"
click at [651, 289] on label "5670BDB - Z80 - Z80 - 360cxs - 6000kg (C: 360,00 - P: 6000,00) (VD)" at bounding box center [441, 286] width 529 height 23
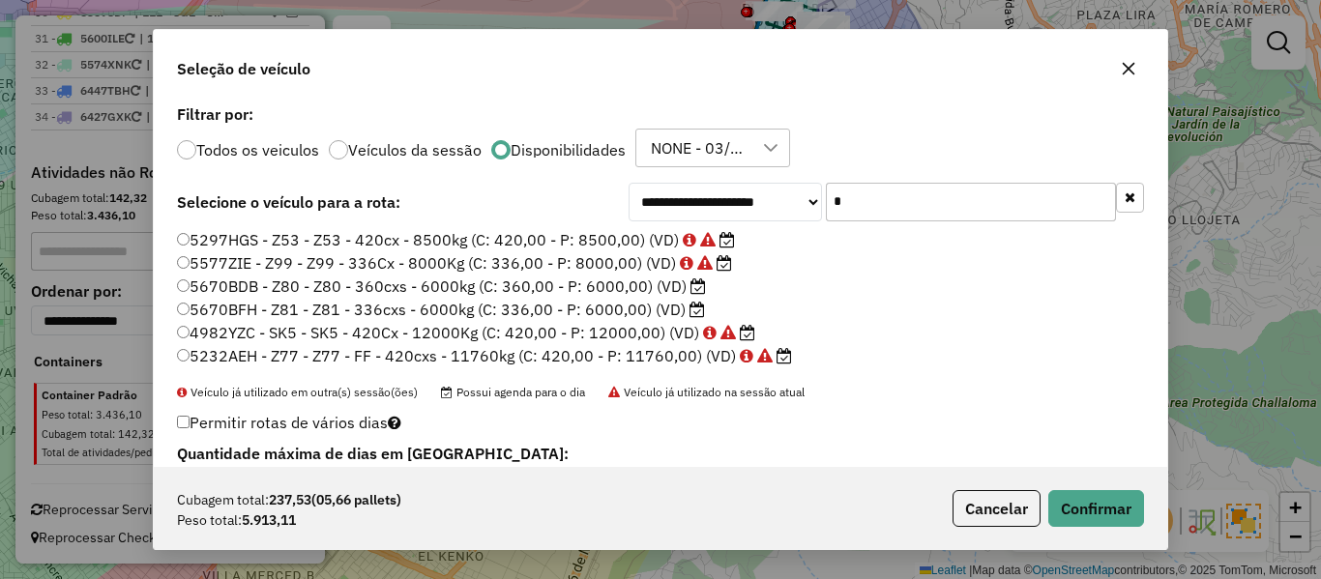
click at [665, 310] on label "5670BFH - Z81 - Z81 - 336cxs - 6000kg (C: 336,00 - P: 6000,00) (VD)" at bounding box center [441, 309] width 528 height 23
click at [1089, 513] on button "Confirmar" at bounding box center [1097, 508] width 96 height 37
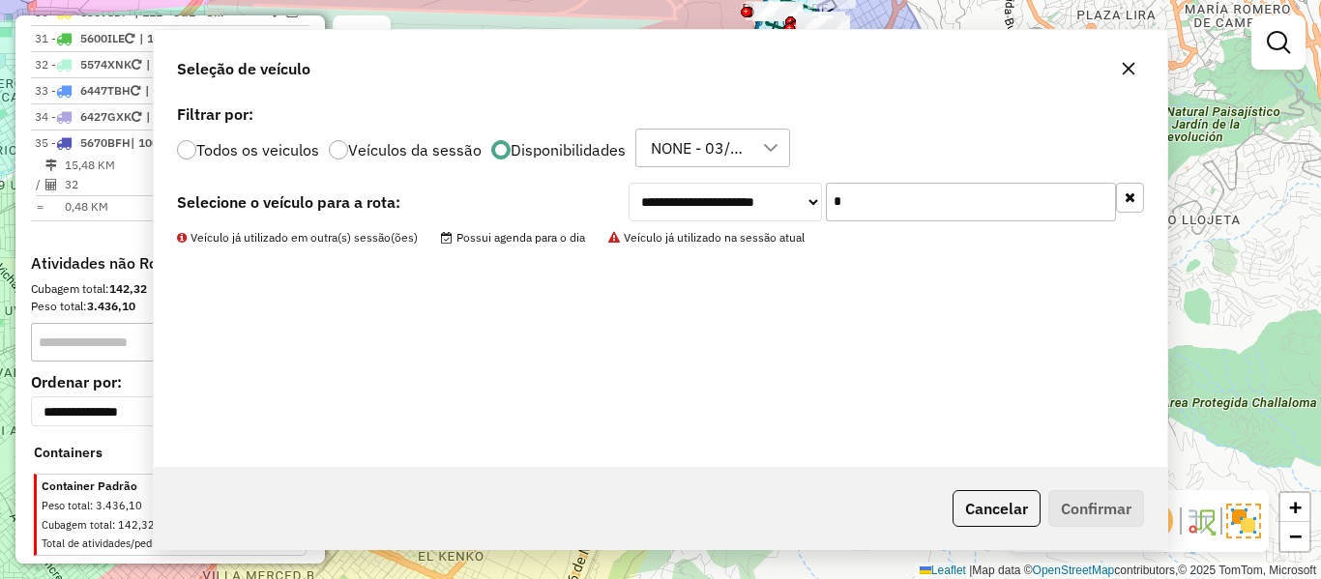
scroll to position [2481, 0]
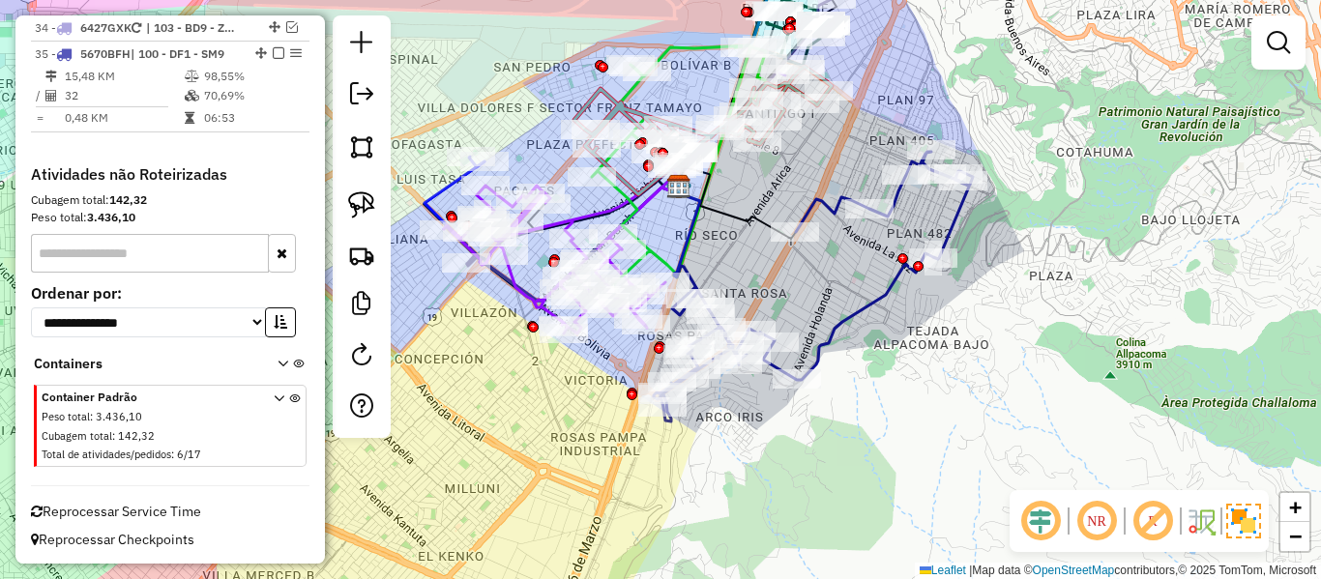
click at [273, 51] on em at bounding box center [279, 53] width 12 height 12
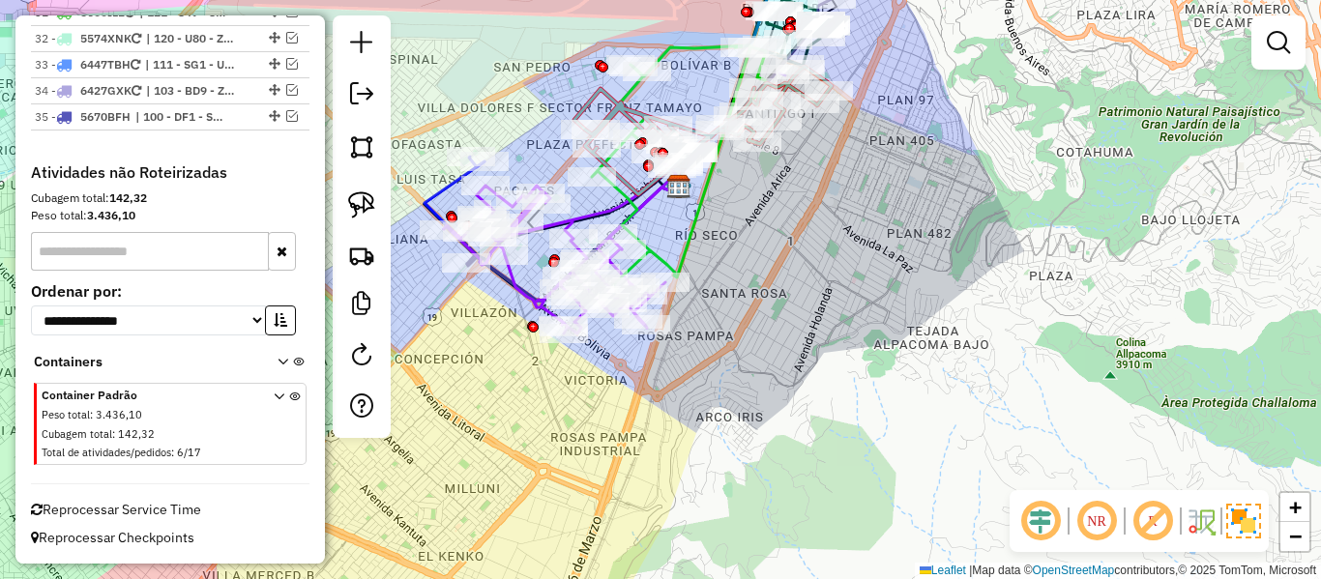
scroll to position [2418, 0]
click at [770, 291] on div "Rota 8 - Placa 5574XNK 0000033754 - T.GENESIS Rota 16 - Placa 6447TBH 000090363…" at bounding box center [660, 289] width 1321 height 579
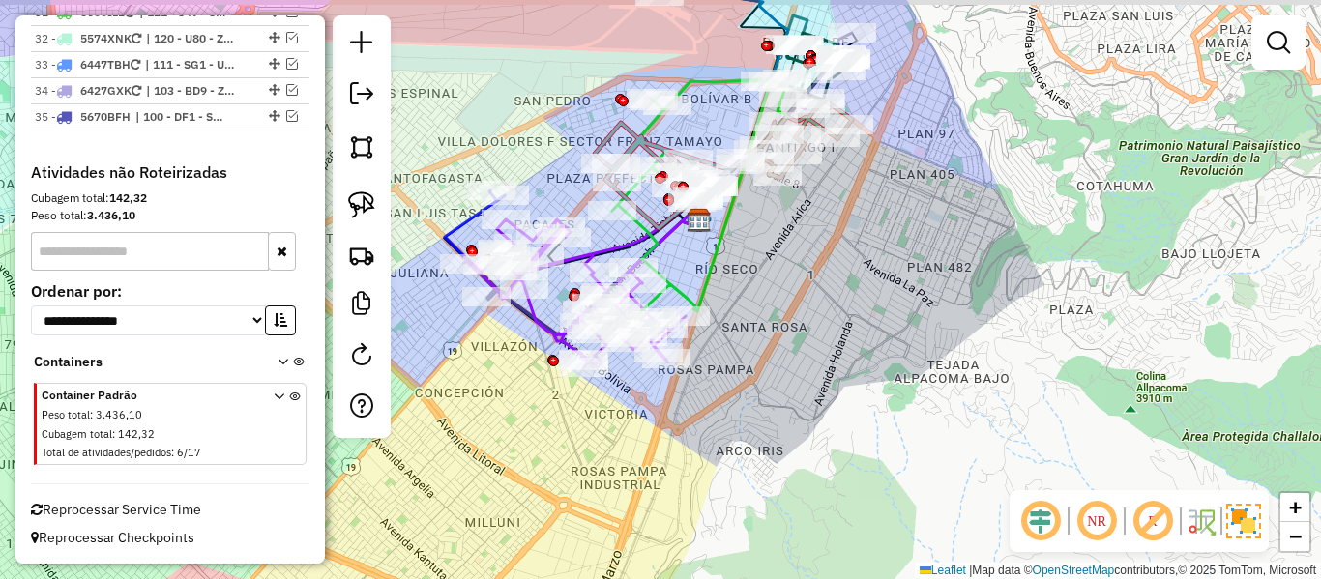
drag, startPoint x: 768, startPoint y: 341, endPoint x: 882, endPoint y: 430, distance: 145.3
click at [882, 430] on div "Janela de atendimento Grade de atendimento Capacidade Transportadoras Veículos …" at bounding box center [660, 289] width 1321 height 579
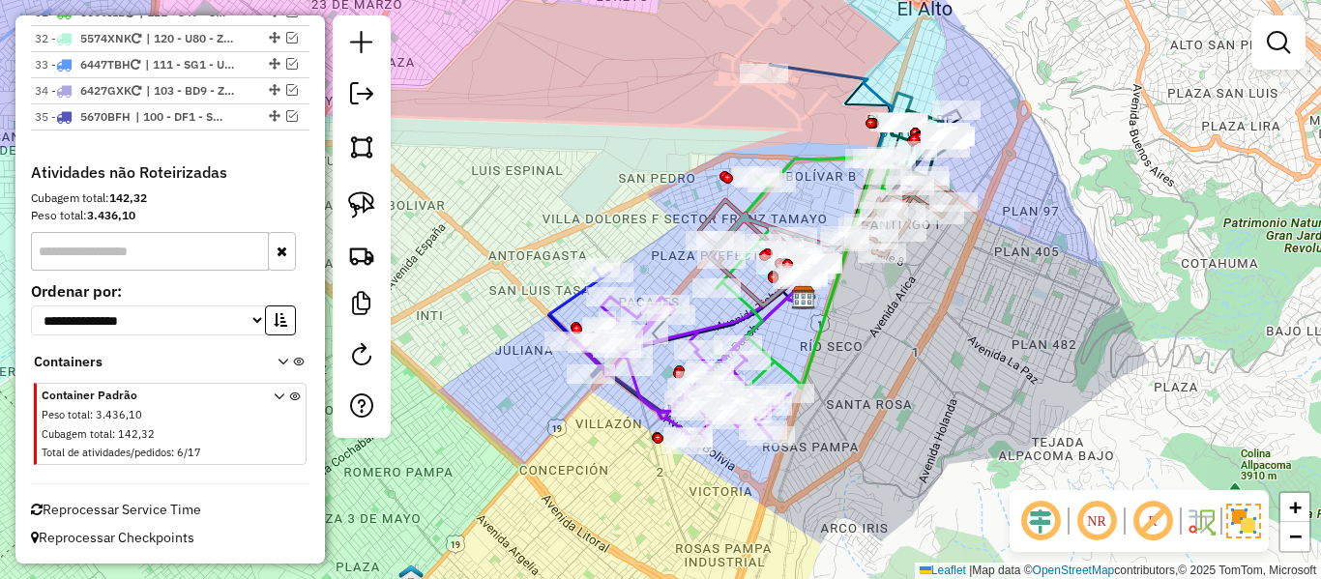
click at [402, 364] on div "Janela de atendimento Grade de atendimento Capacidade Transportadoras Veículos …" at bounding box center [660, 289] width 1321 height 579
click at [355, 358] on em at bounding box center [361, 354] width 23 height 23
select select "*"
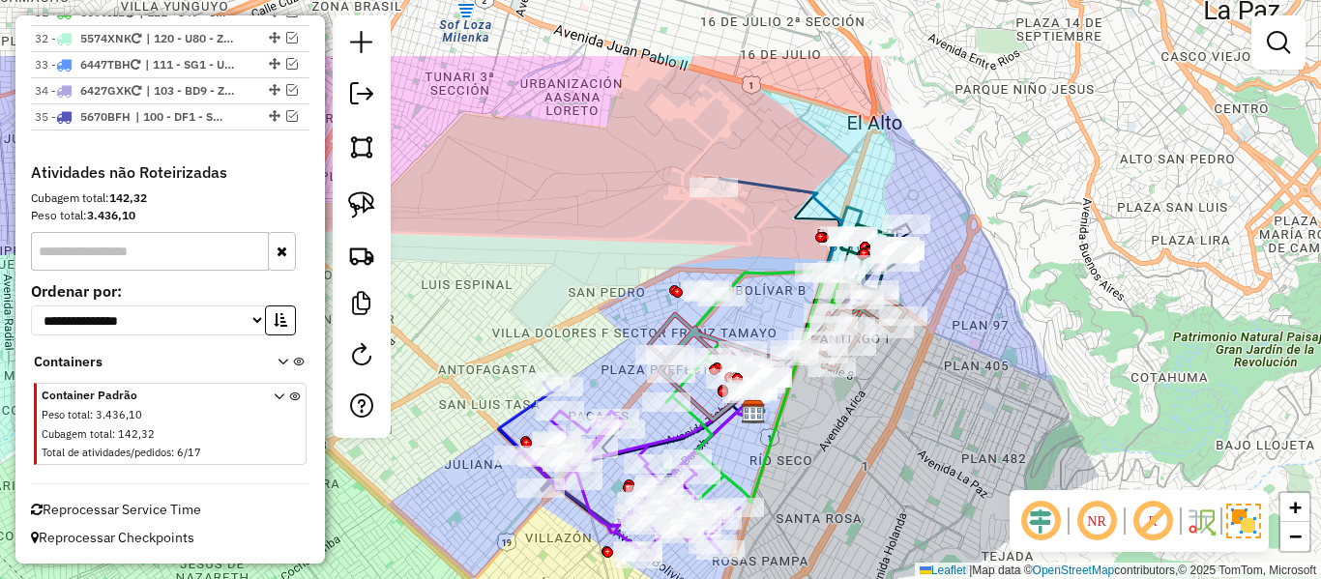
drag, startPoint x: 960, startPoint y: 261, endPoint x: 914, endPoint y: 353, distance: 102.5
click at [914, 353] on div "Janela de atendimento Grade de atendimento Capacidade Transportadoras Veículos …" at bounding box center [660, 289] width 1321 height 579
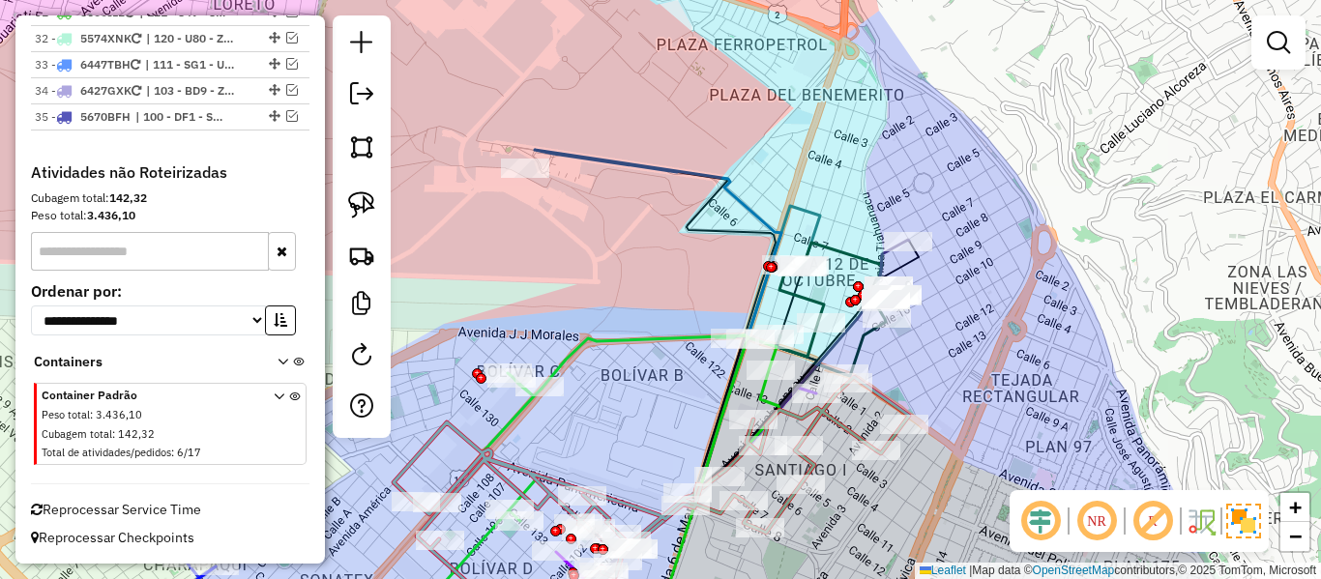
click at [976, 303] on div "Janela de atendimento Grade de atendimento Capacidade Transportadoras Veículos …" at bounding box center [660, 289] width 1321 height 579
drag, startPoint x: 991, startPoint y: 347, endPoint x: 639, endPoint y: 368, distance: 351.7
click at [374, 365] on link at bounding box center [361, 358] width 39 height 44
select select "*"
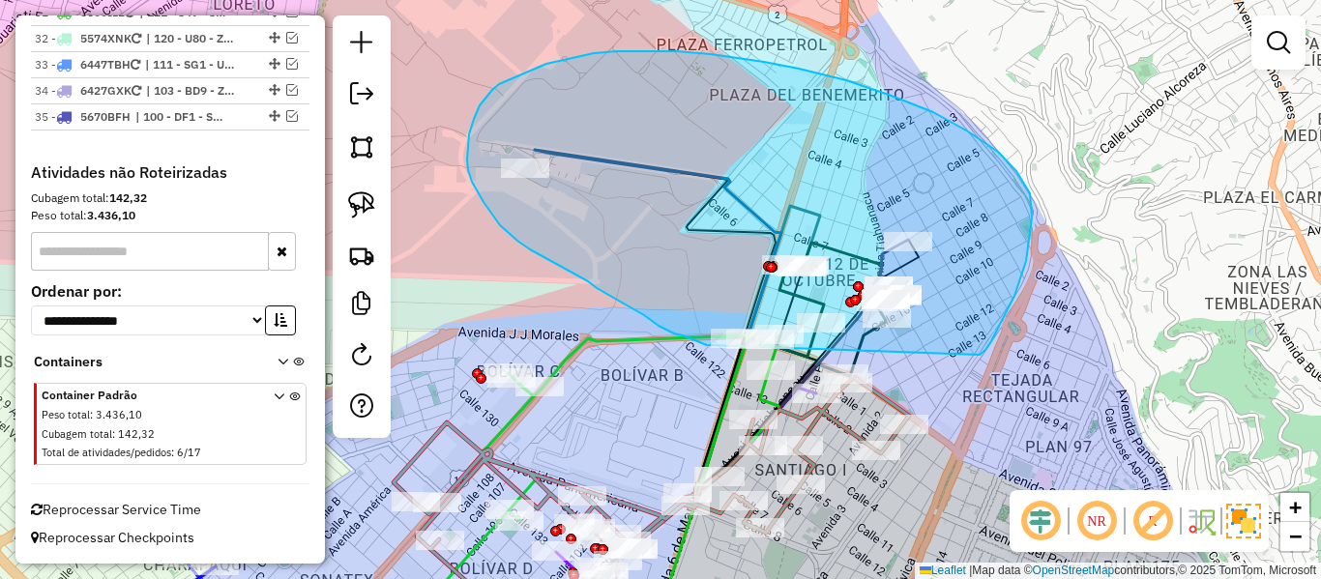
drag, startPoint x: 980, startPoint y: 355, endPoint x: 807, endPoint y: 360, distance: 173.2
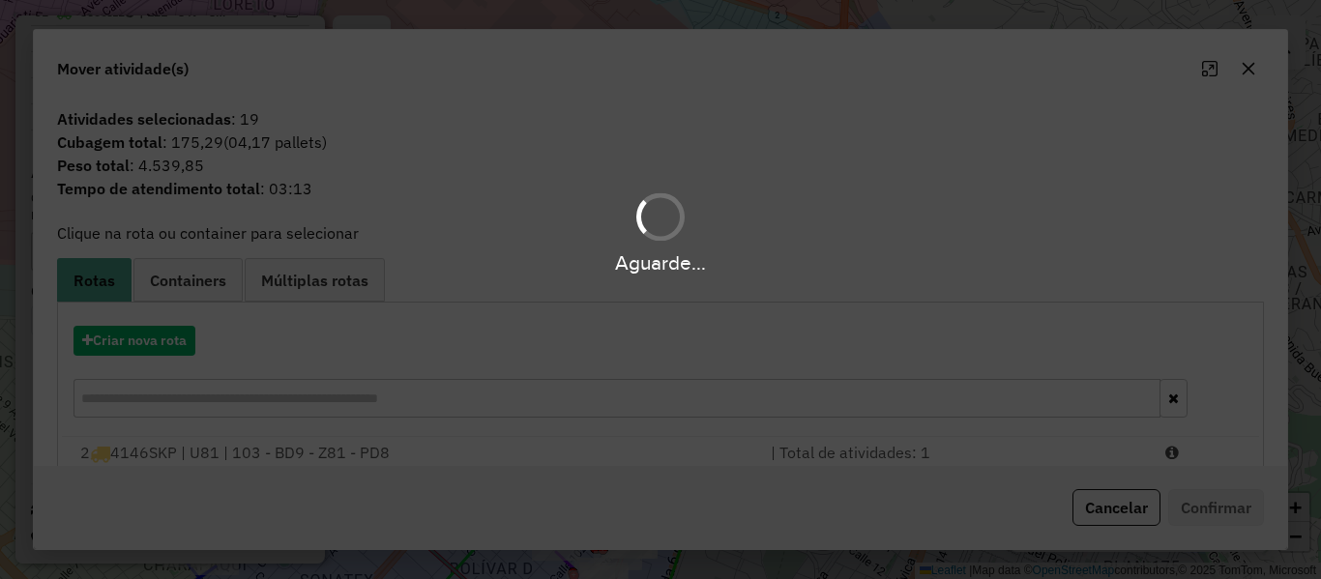
click at [159, 341] on div "Aguarde..." at bounding box center [660, 289] width 1321 height 579
click at [159, 341] on button "Criar nova rota" at bounding box center [135, 341] width 122 height 30
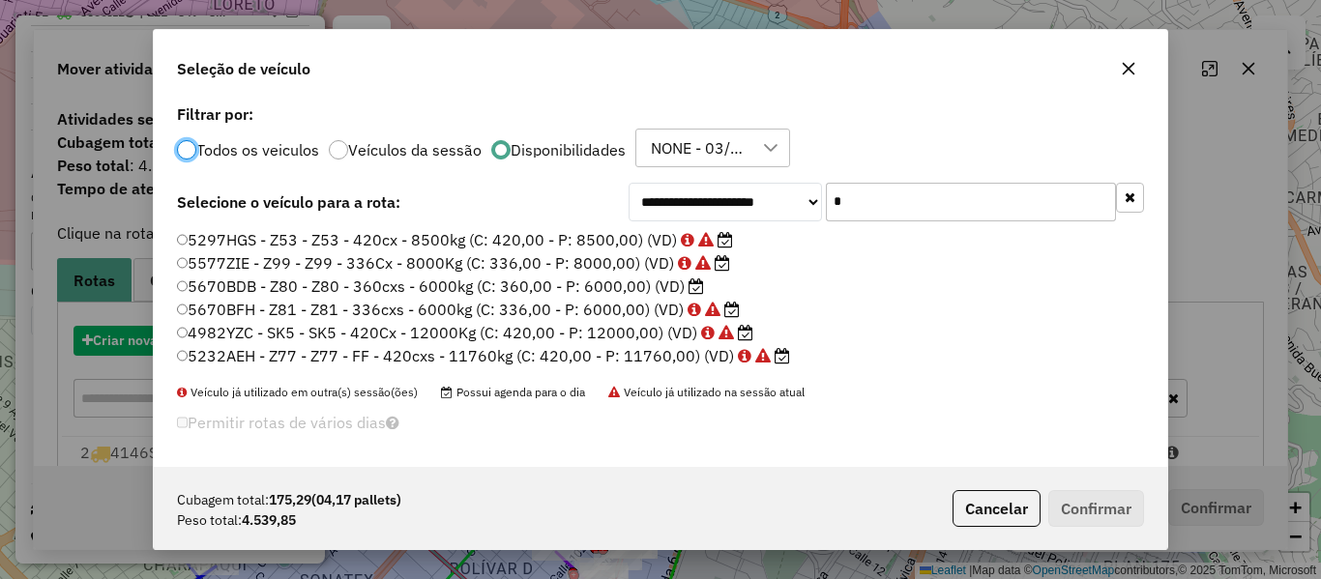
click at [159, 341] on div "**********" at bounding box center [660, 289] width 1321 height 579
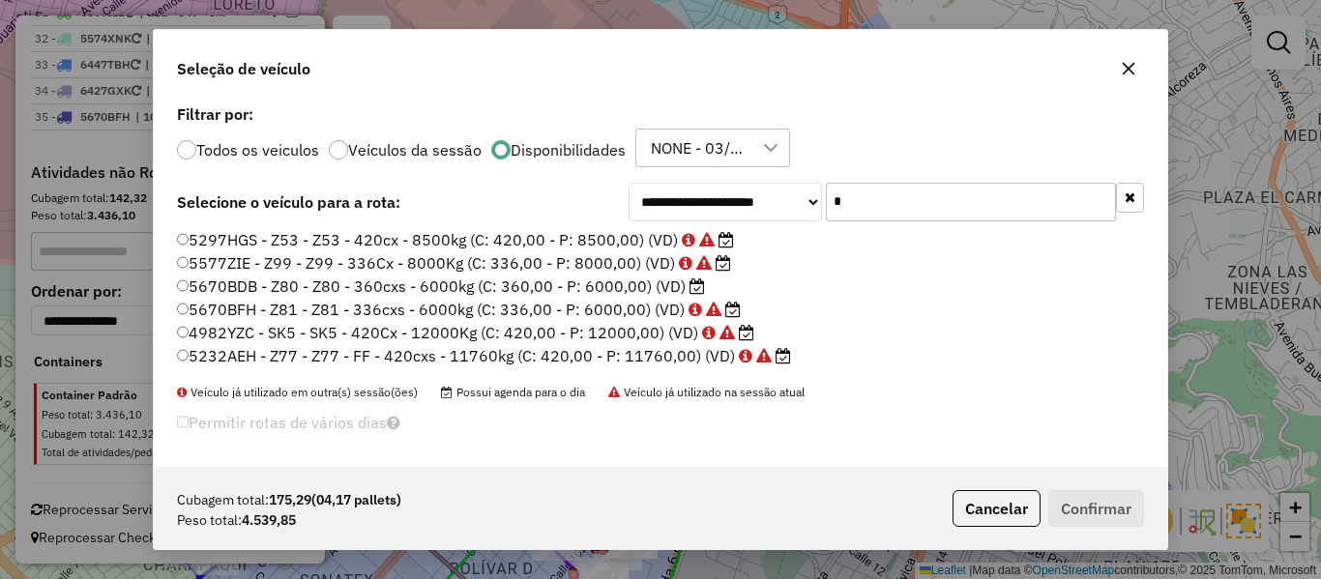
click at [670, 285] on label "5670BDB - Z80 - Z80 - 360cxs - 6000kg (C: 360,00 - P: 6000,00) (VD)" at bounding box center [441, 286] width 528 height 23
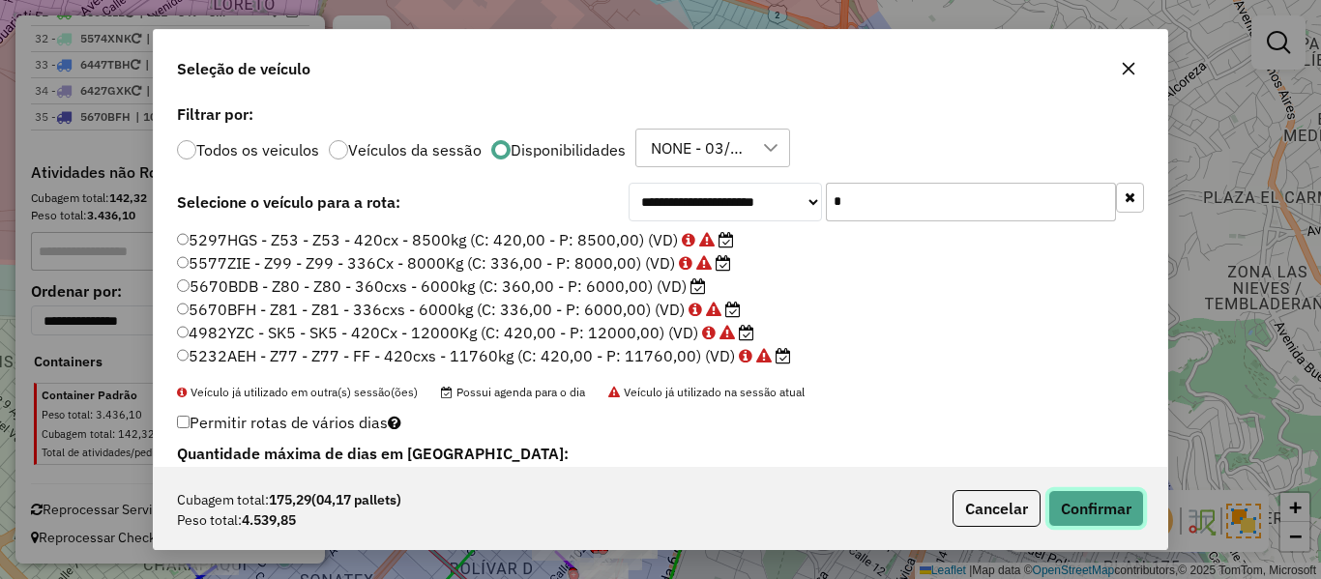
click at [1118, 505] on button "Confirmar" at bounding box center [1097, 508] width 96 height 37
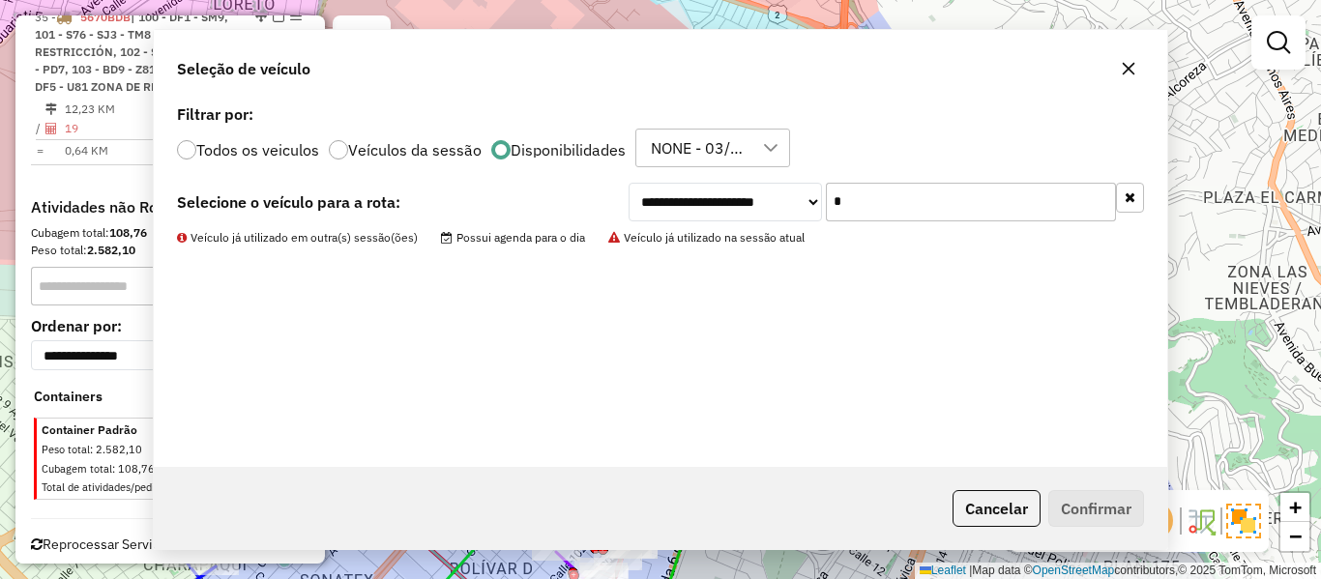
scroll to position [2453, 0]
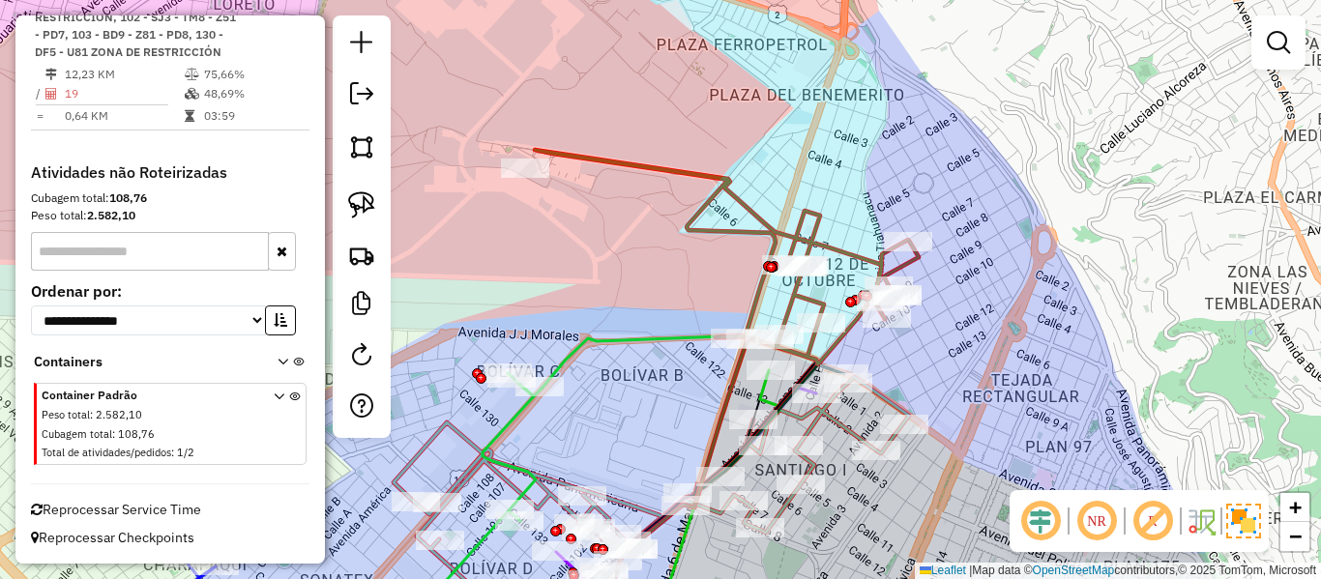
click at [851, 242] on div "Janela de atendimento Grade de atendimento Capacidade Transportadoras Veículos …" at bounding box center [660, 289] width 1321 height 579
click at [845, 259] on icon at bounding box center [727, 257] width 384 height 215
select select "**********"
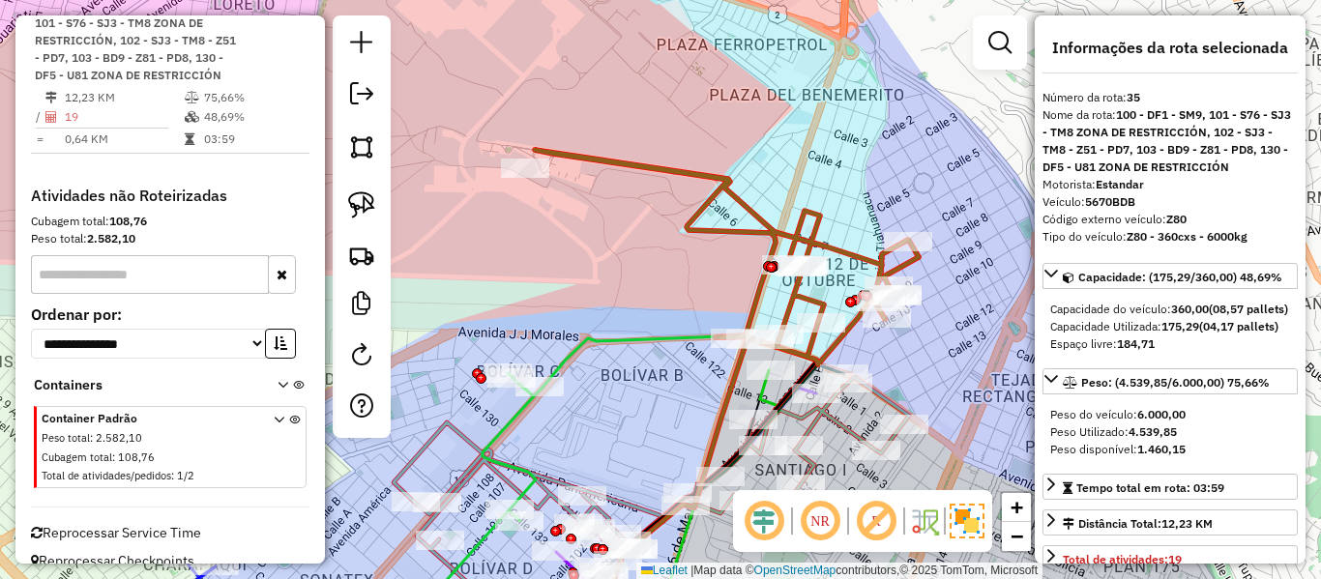
scroll to position [2408, 0]
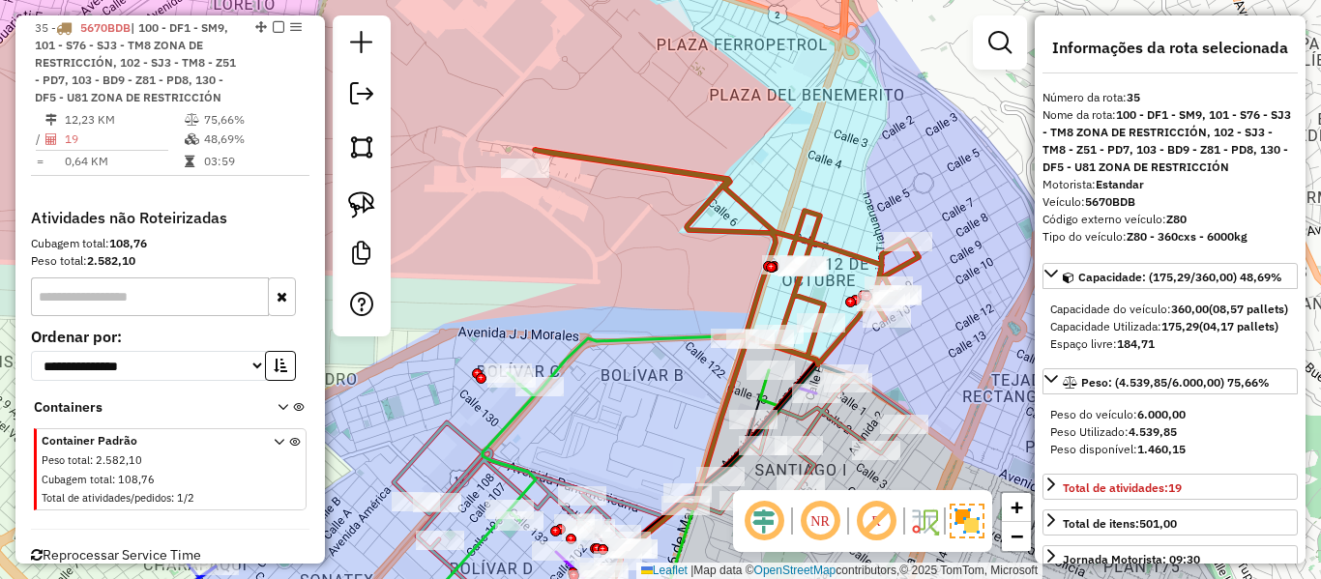
drag, startPoint x: 946, startPoint y: 401, endPoint x: 846, endPoint y: 323, distance: 126.8
click at [846, 323] on div "Janela de atendimento Grade de atendimento Capacidade Transportadoras Veículos …" at bounding box center [660, 289] width 1321 height 579
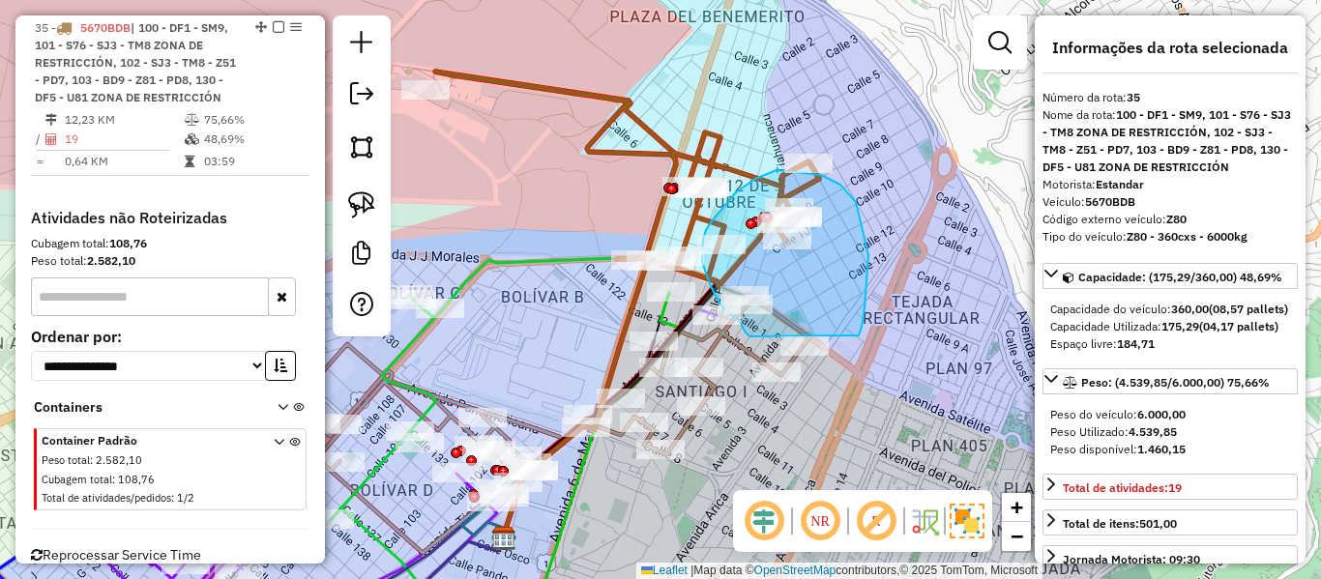
drag, startPoint x: 869, startPoint y: 255, endPoint x: 838, endPoint y: 361, distance: 109.9
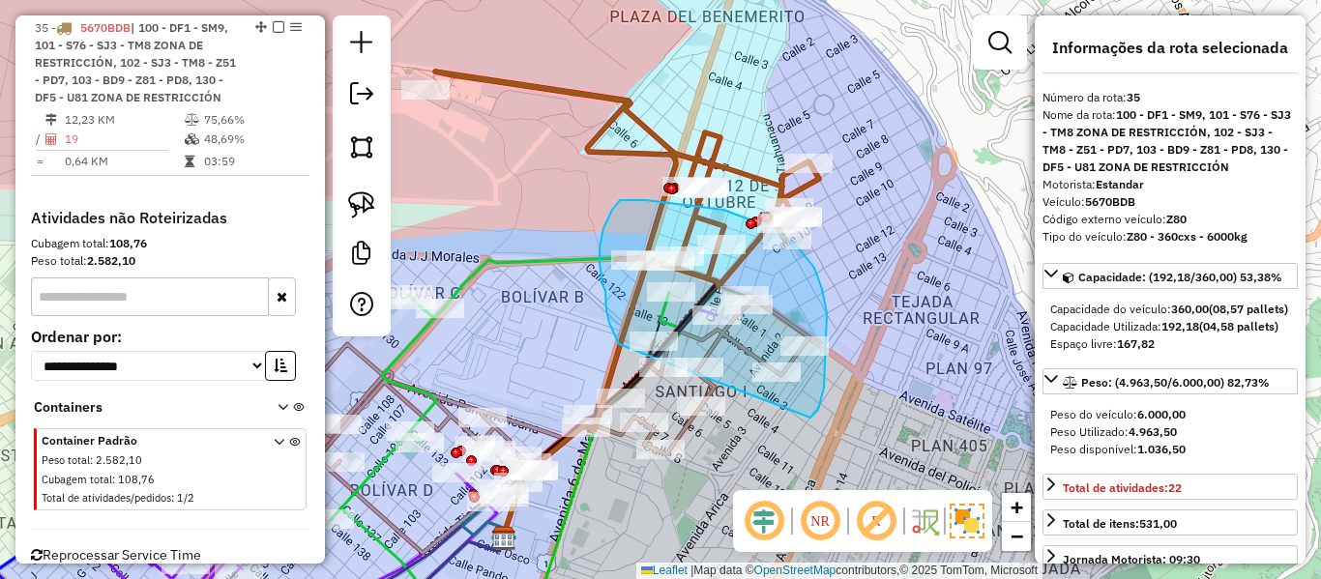
drag, startPoint x: 811, startPoint y: 418, endPoint x: 620, endPoint y: 344, distance: 204.3
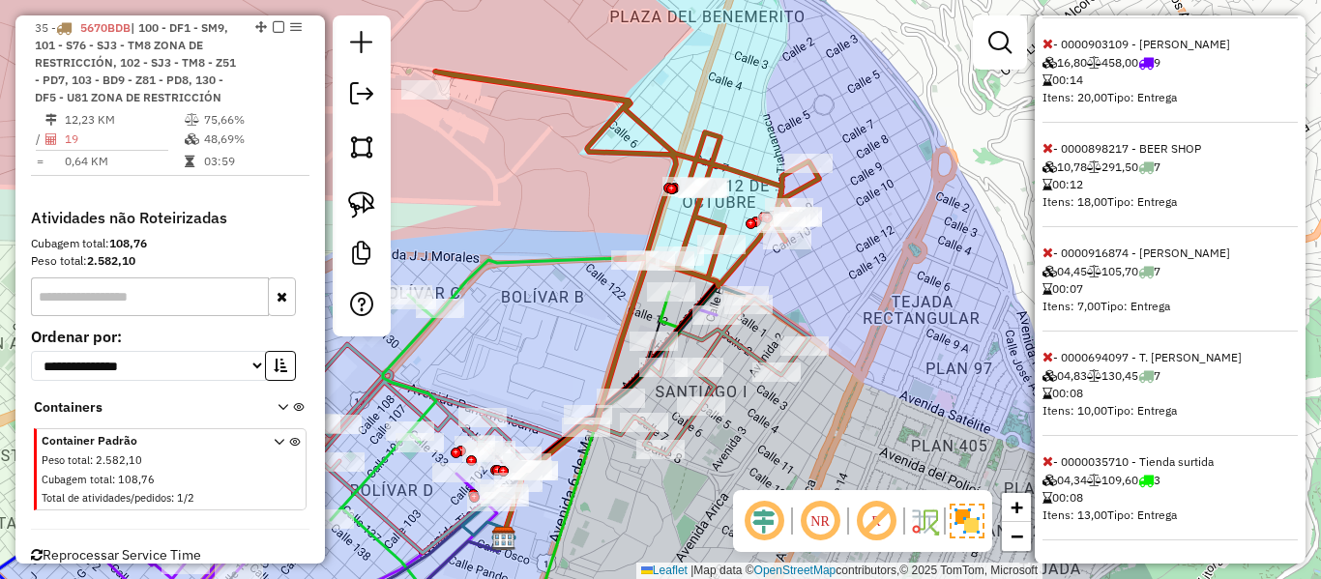
click at [1052, 463] on icon at bounding box center [1048, 462] width 11 height 14
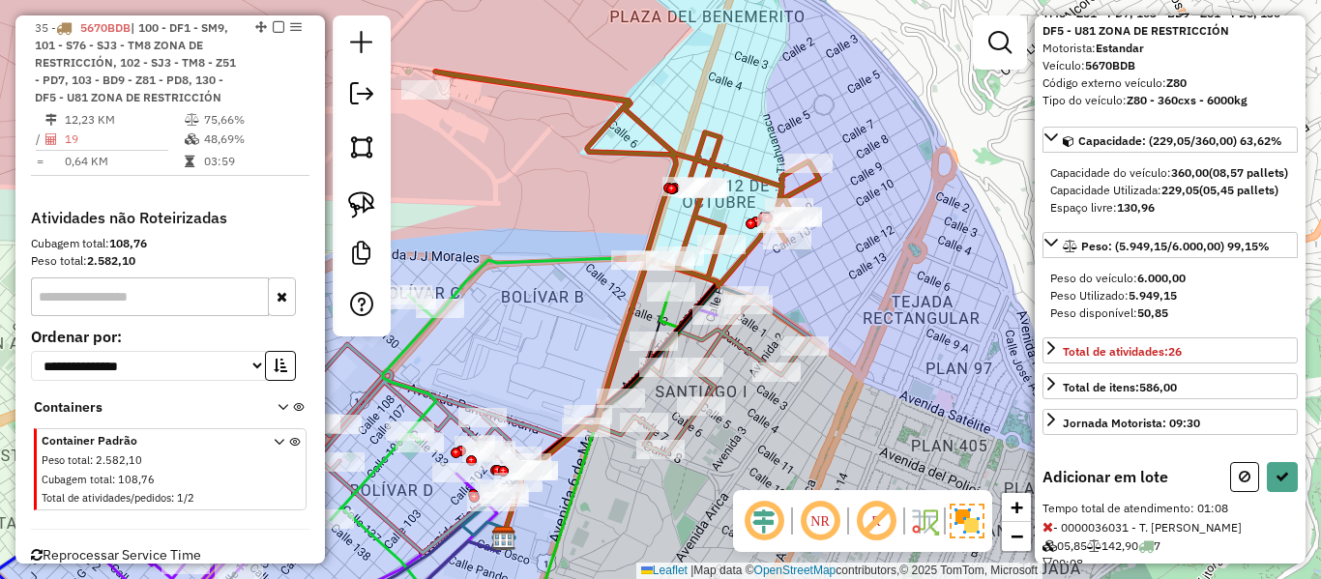
scroll to position [0, 0]
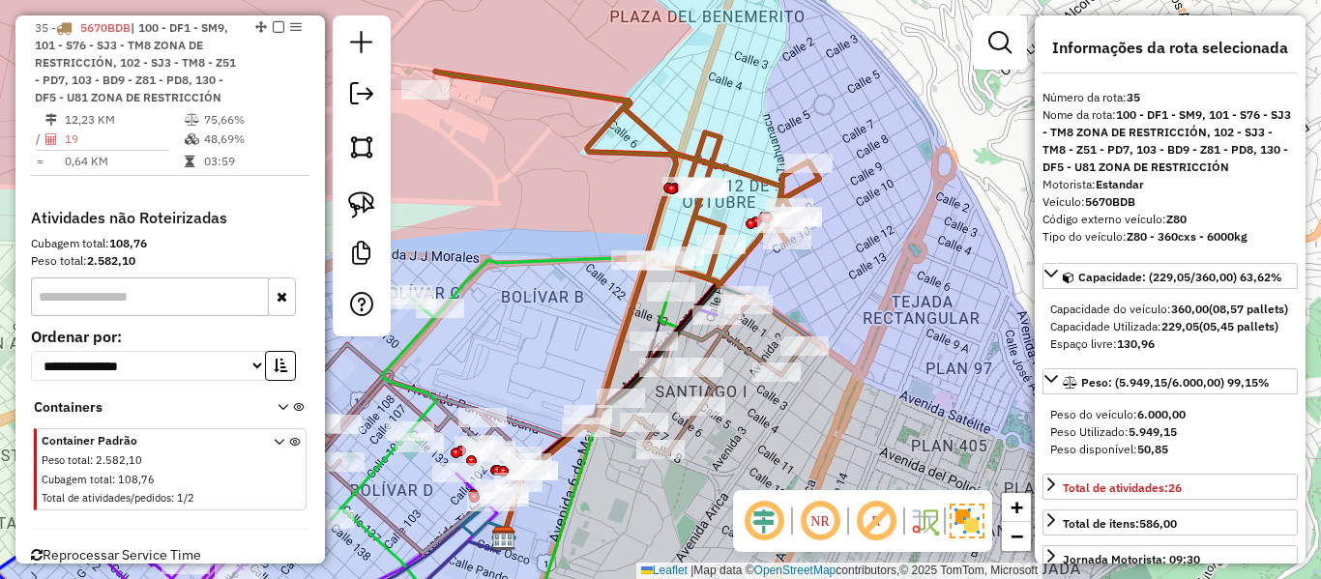
select select "**********"
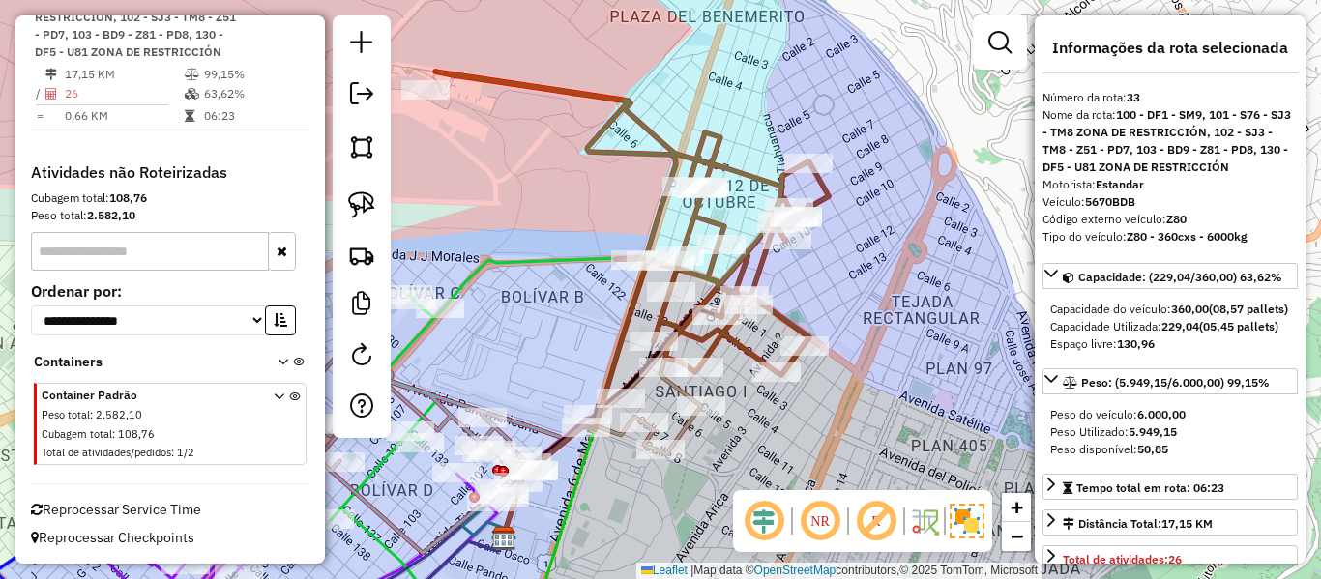
scroll to position [2219, 0]
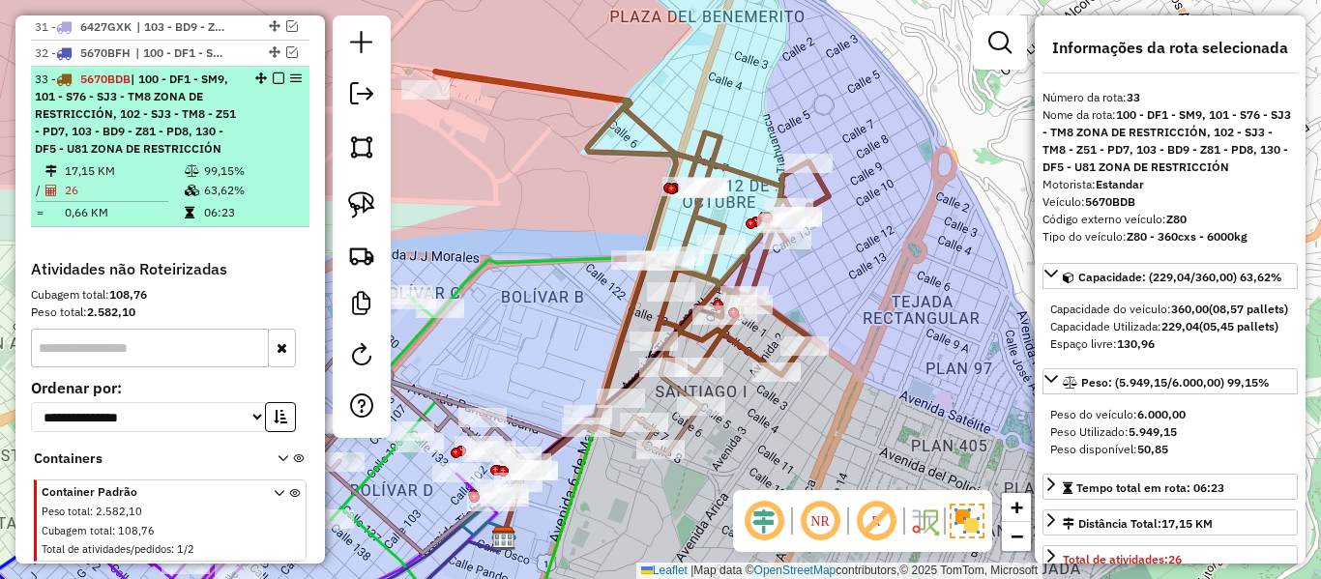
click at [273, 78] on em at bounding box center [279, 79] width 12 height 12
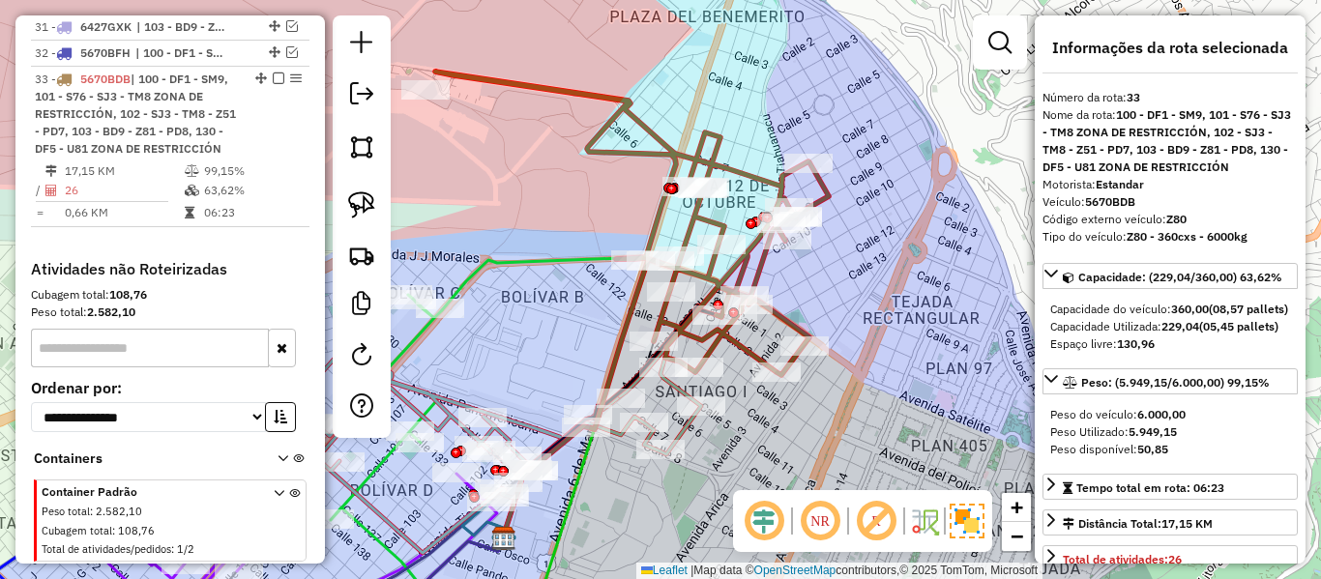
scroll to position [2085, 0]
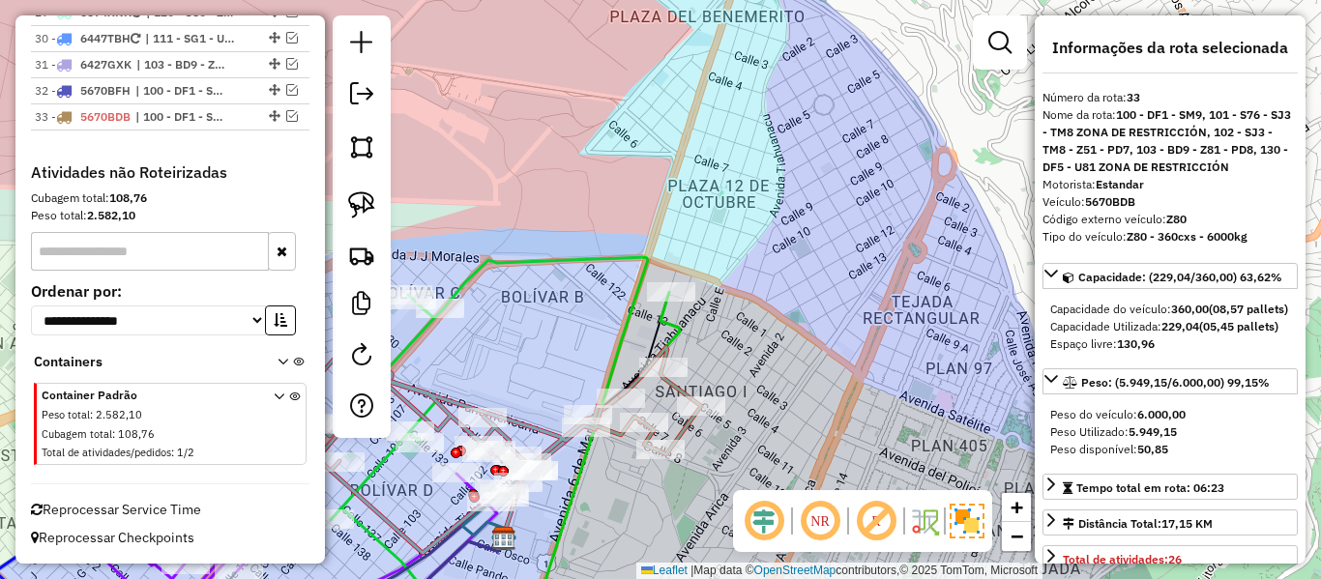
drag, startPoint x: 778, startPoint y: 206, endPoint x: 800, endPoint y: 198, distance: 23.6
click at [798, 200] on div "Janela de atendimento Grade de atendimento Capacidade Transportadoras Veículos …" at bounding box center [660, 289] width 1321 height 579
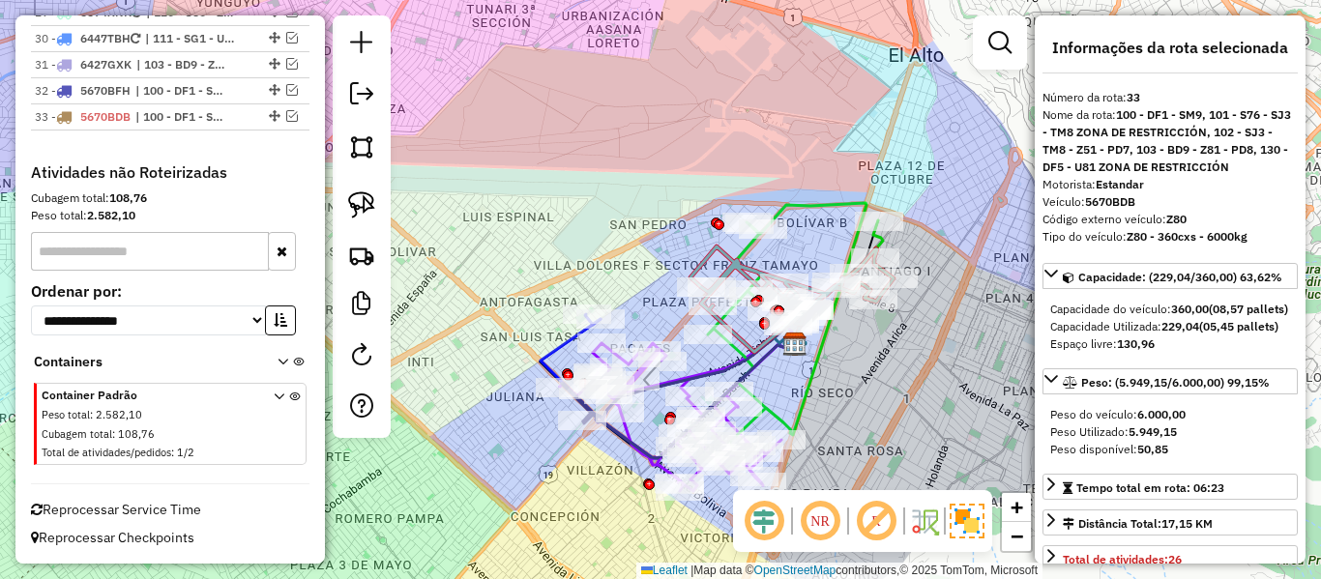
drag, startPoint x: 823, startPoint y: 407, endPoint x: 825, endPoint y: 281, distance: 126.7
click at [871, 288] on div "Janela de atendimento Grade de atendimento Capacidade Transportadoras Veículos …" at bounding box center [660, 289] width 1321 height 579
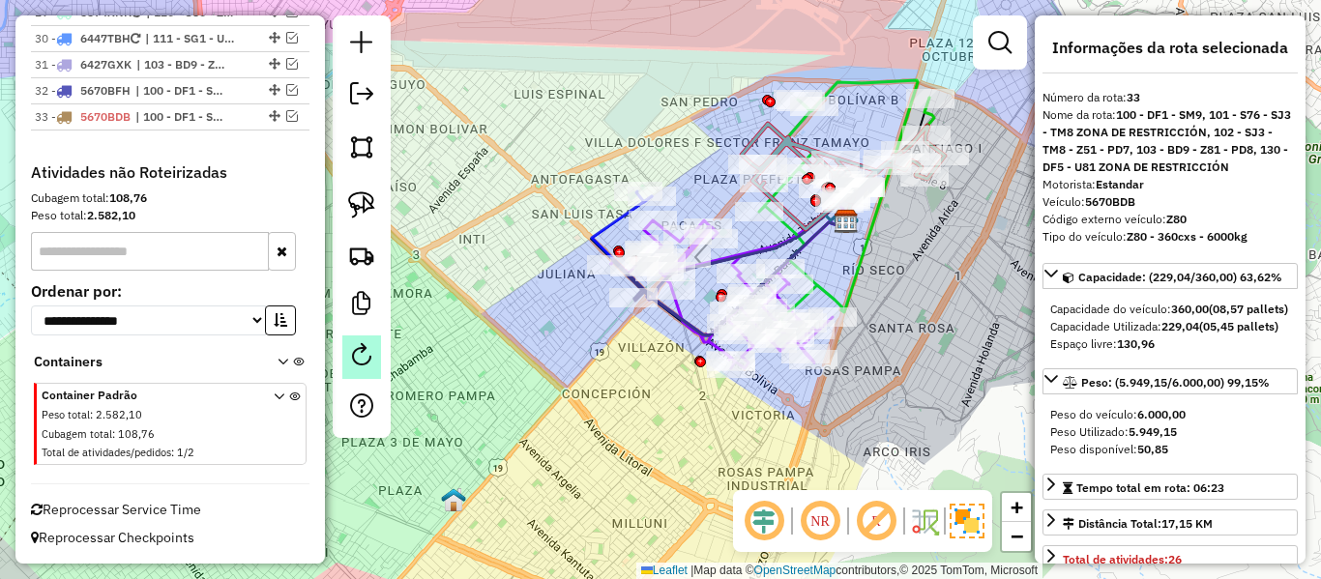
click at [358, 356] on em at bounding box center [361, 354] width 23 height 23
select select "*"
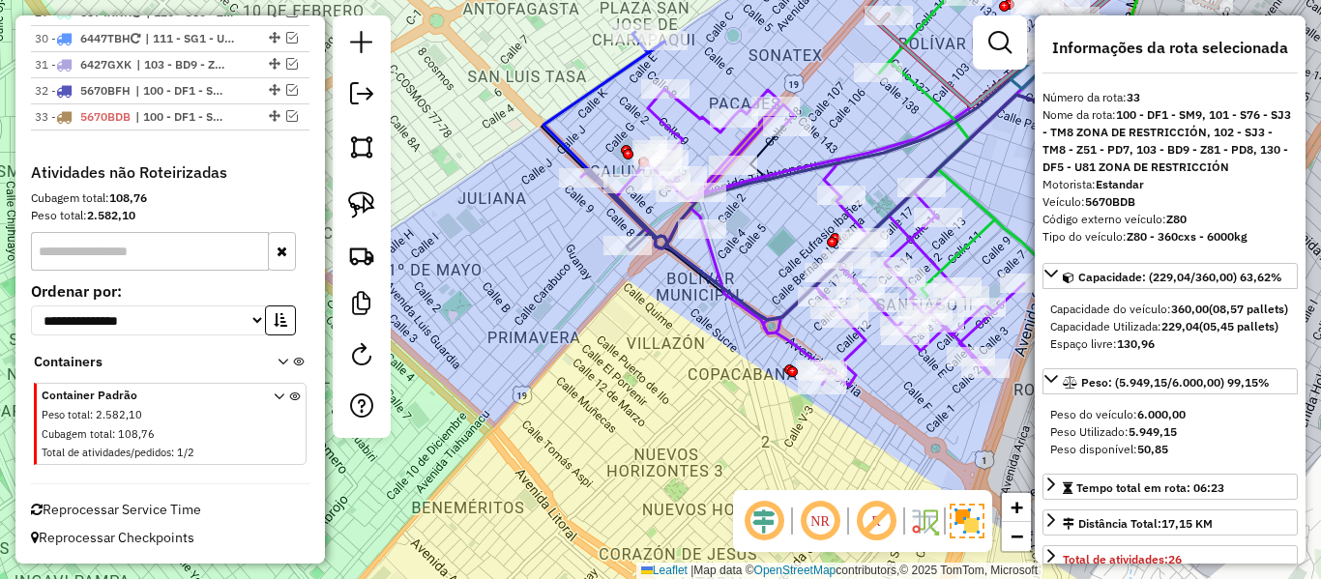
drag, startPoint x: 660, startPoint y: 351, endPoint x: 623, endPoint y: 365, distance: 39.2
click at [623, 365] on div "Janela de atendimento Grade de atendimento Capacidade Transportadoras Veículos …" at bounding box center [660, 289] width 1321 height 579
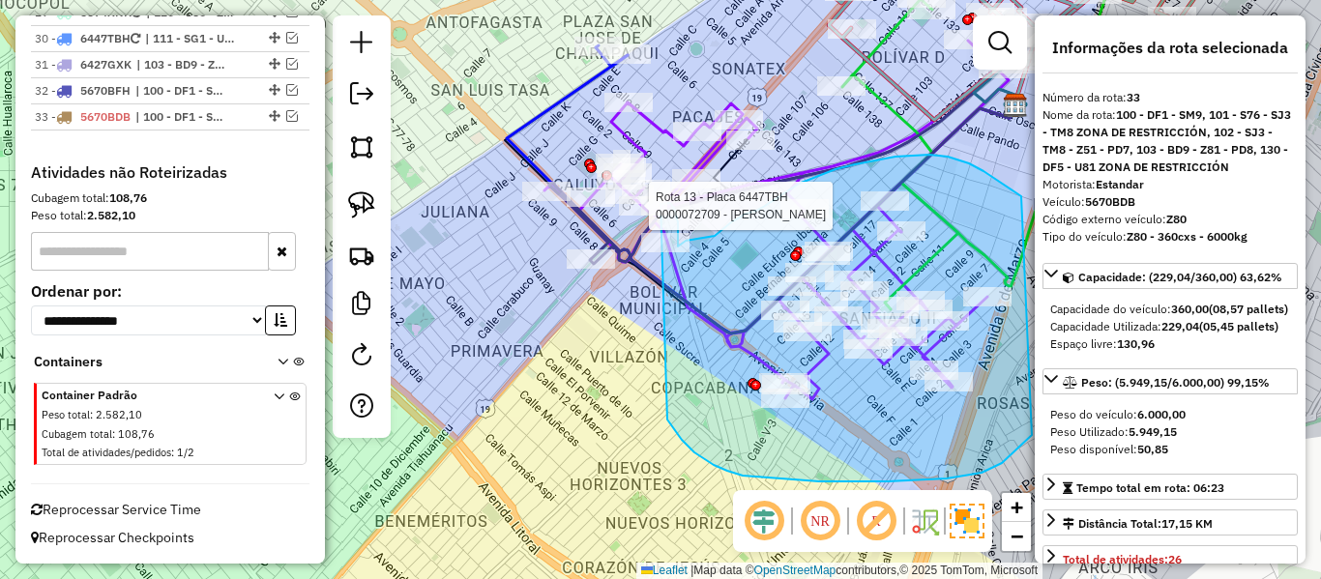
drag, startPoint x: 695, startPoint y: 453, endPoint x: 668, endPoint y: 319, distance: 136.0
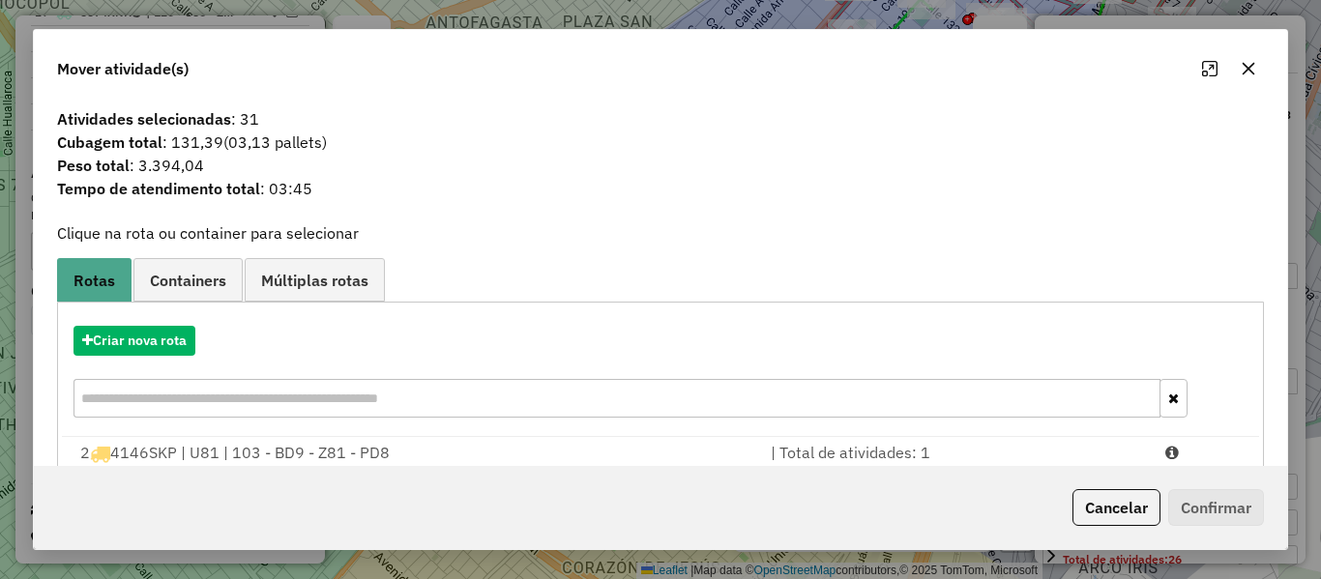
click at [195, 318] on div "Criar nova rota" at bounding box center [661, 374] width 1198 height 126
click at [182, 325] on div "Criar nova rota" at bounding box center [661, 374] width 1198 height 126
drag, startPoint x: 130, startPoint y: 358, endPoint x: 138, endPoint y: 348, distance: 13.0
click at [133, 354] on div "Criar nova rota" at bounding box center [661, 374] width 1198 height 126
click at [138, 348] on button "Criar nova rota" at bounding box center [135, 341] width 122 height 30
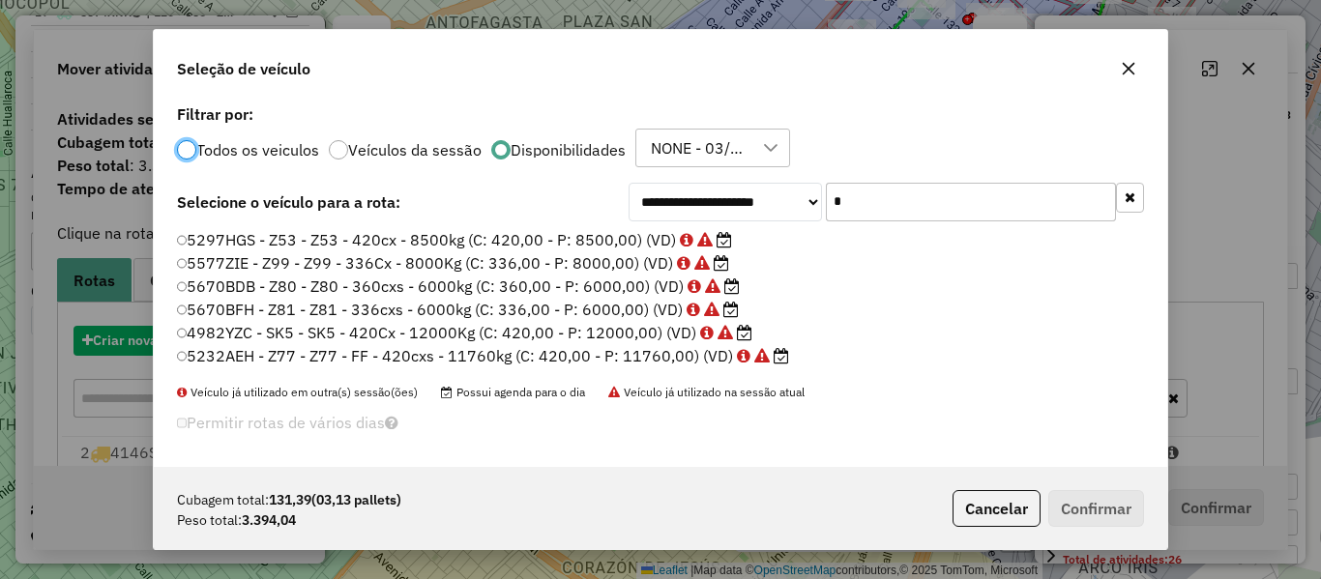
scroll to position [11, 6]
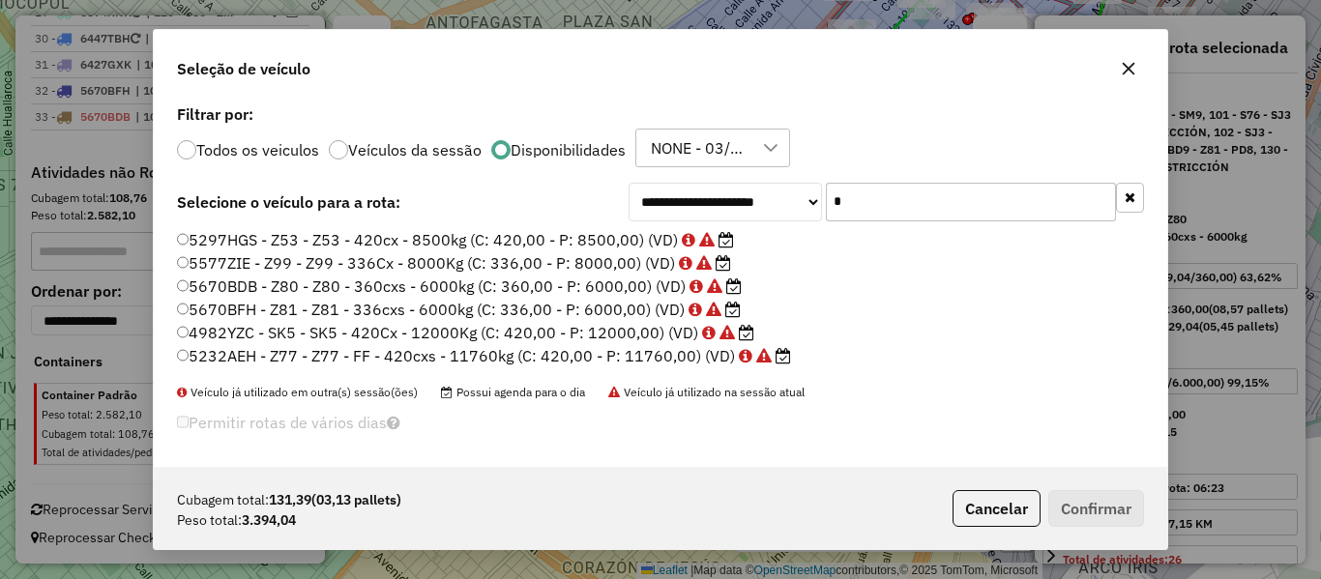
click at [878, 195] on input "*" at bounding box center [971, 202] width 290 height 39
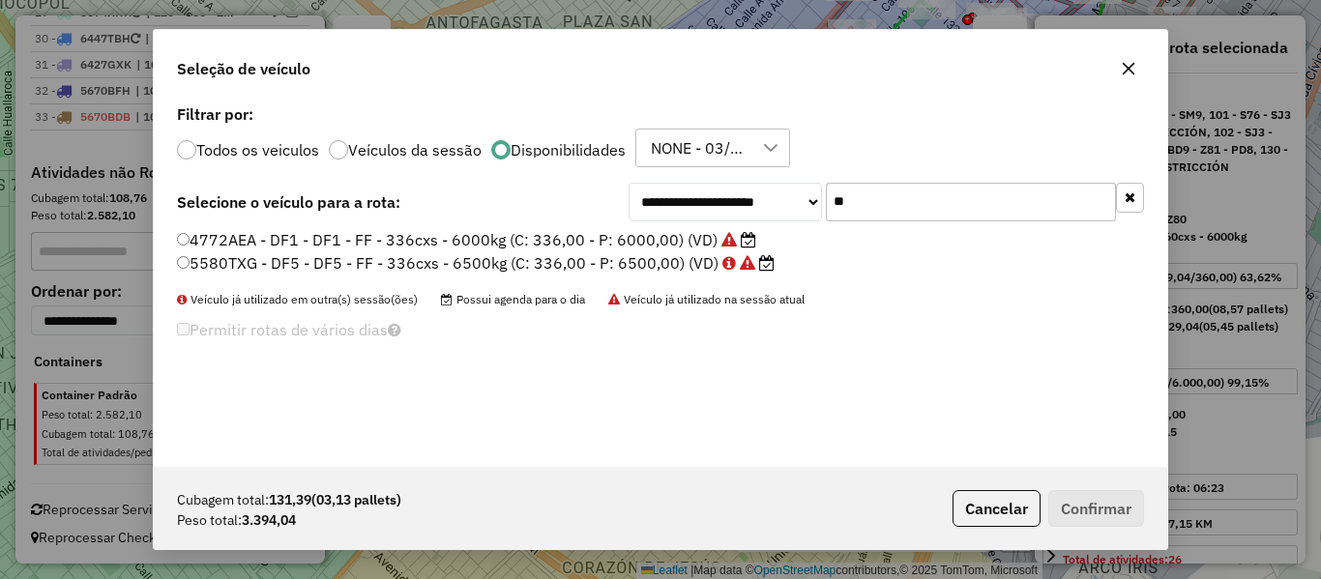
type input "**"
click at [671, 241] on label "4772AEA - DF1 - DF1 - FF - 336cxs - 6000kg (C: 336,00 - P: 6000,00) (VD)" at bounding box center [466, 239] width 579 height 23
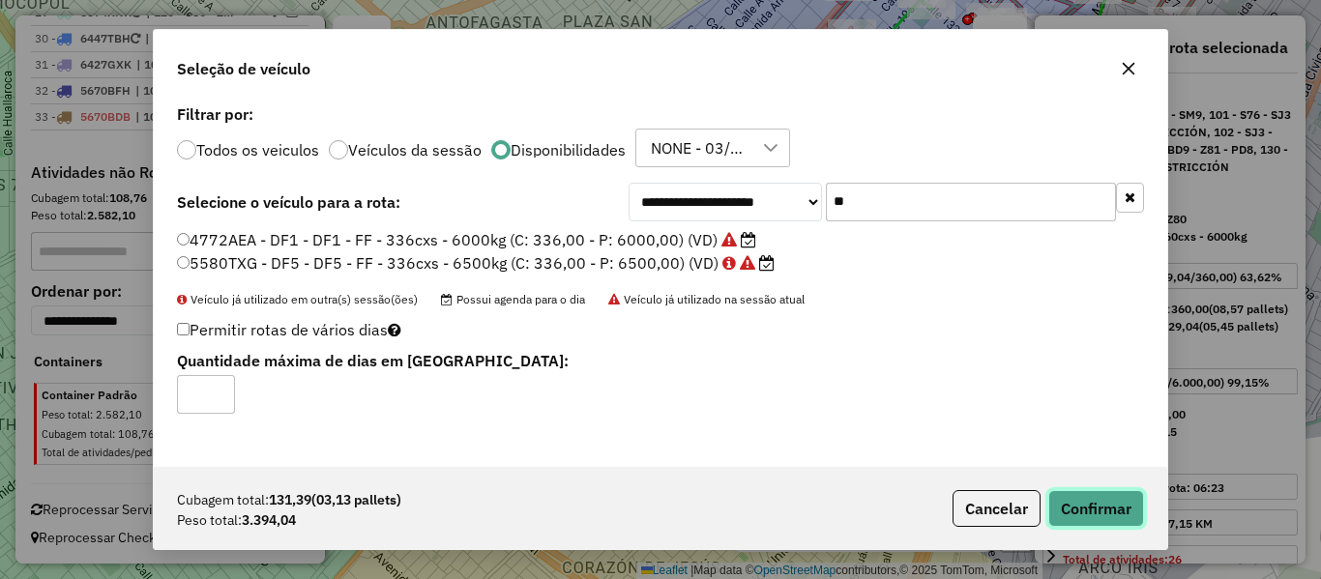
click at [1084, 509] on button "Confirmar" at bounding box center [1097, 508] width 96 height 37
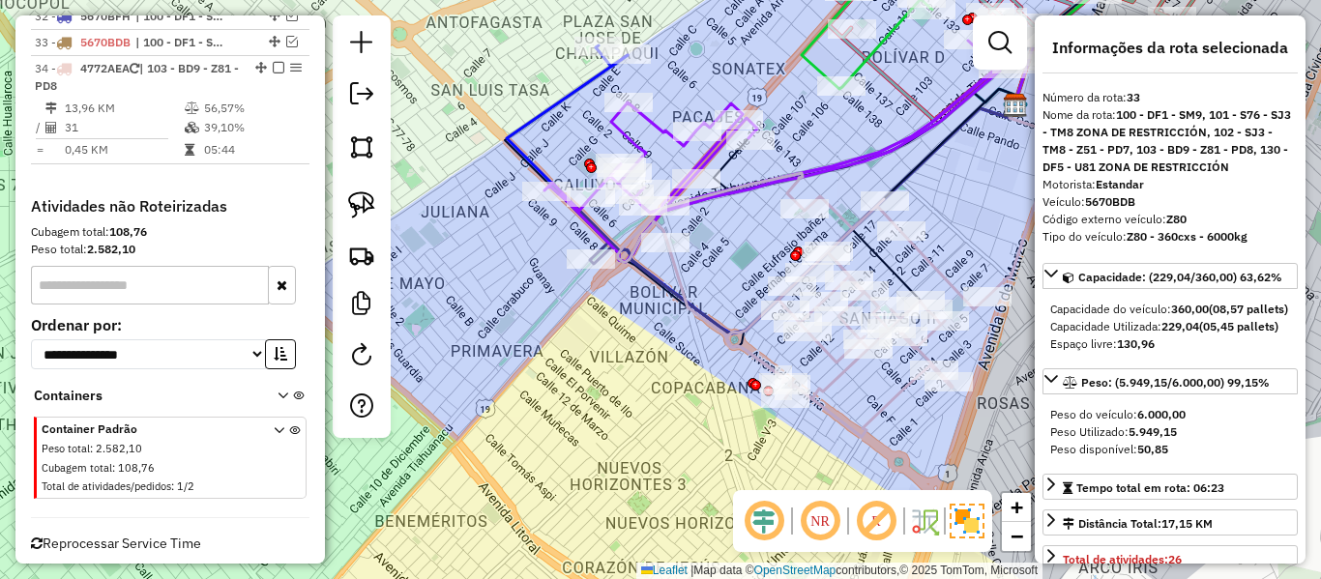
scroll to position [2174, 0]
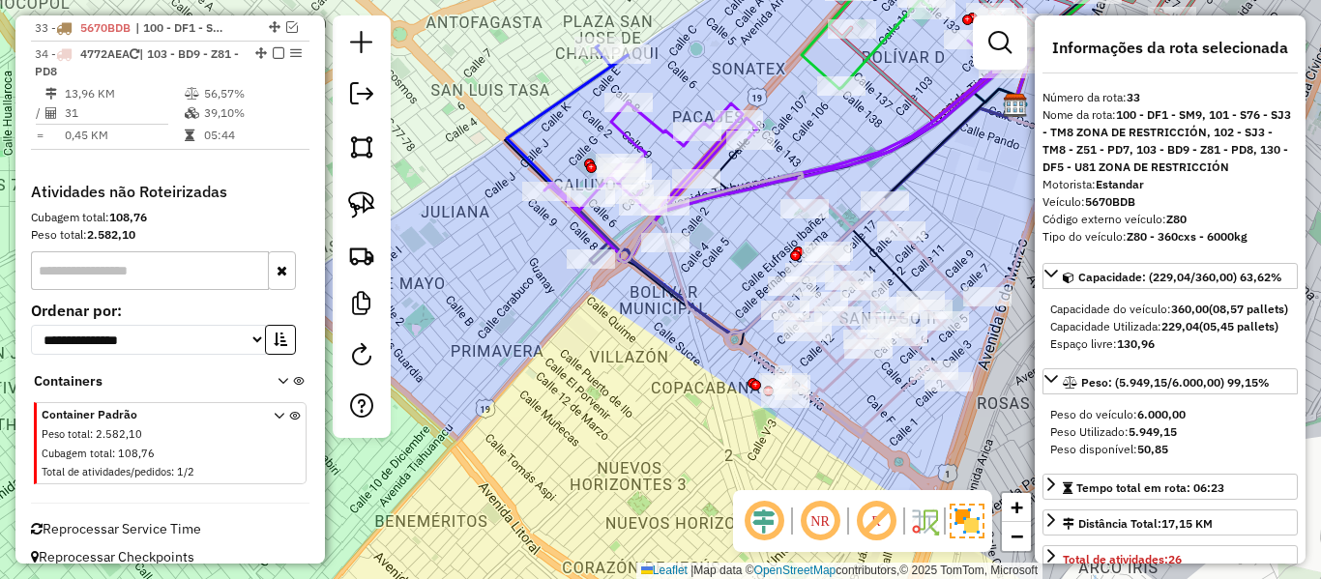
click at [915, 260] on icon at bounding box center [803, 305] width 370 height 264
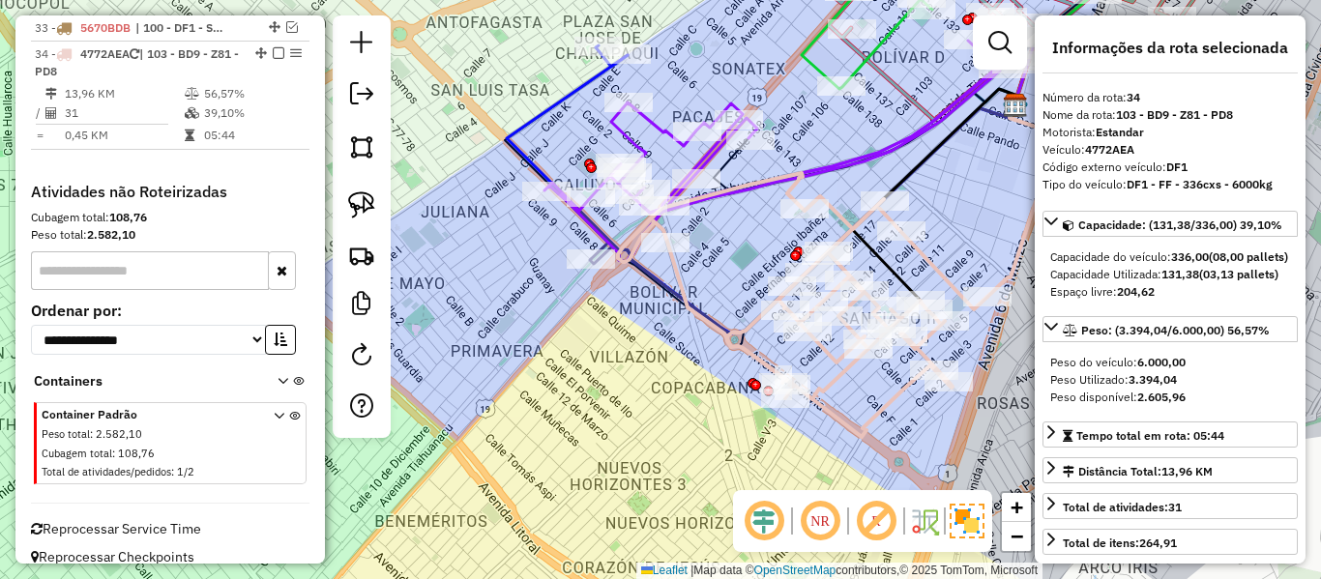
scroll to position [2193, 0]
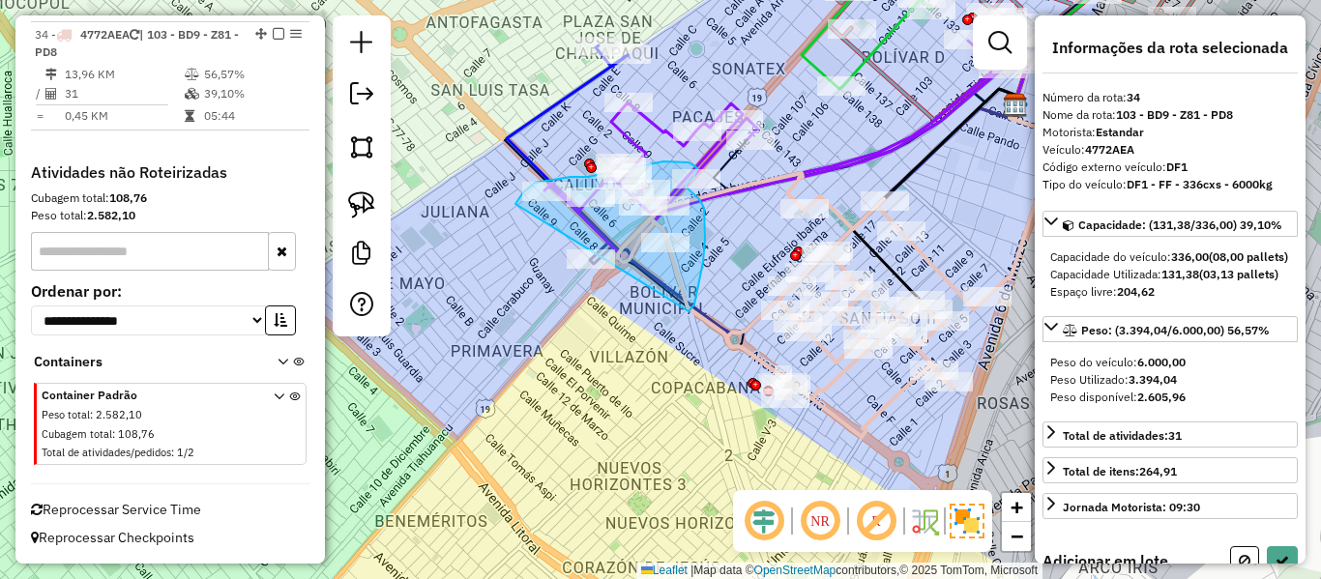
drag, startPoint x: 689, startPoint y: 311, endPoint x: 615, endPoint y: 339, distance: 78.3
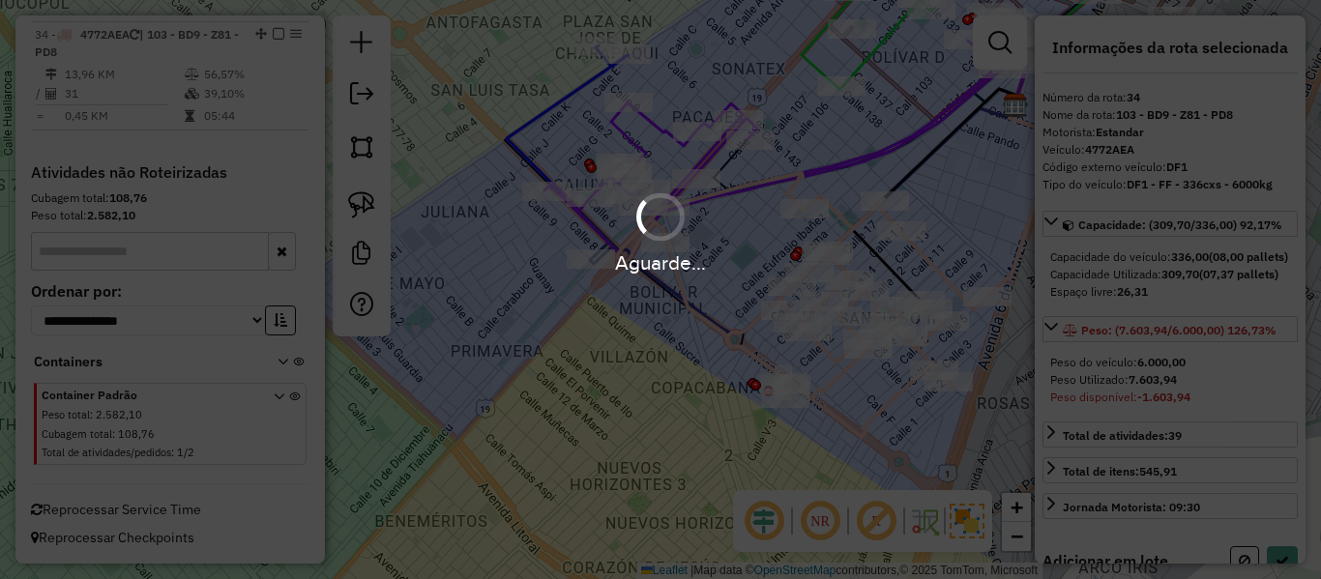
select select "**********"
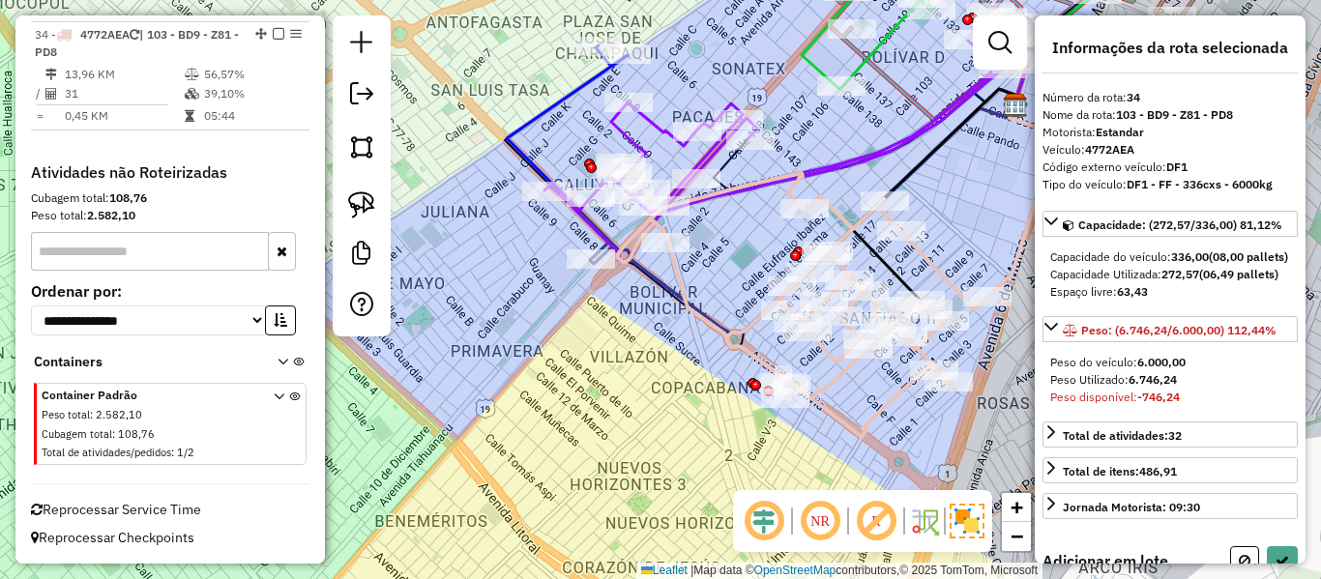
select select "**********"
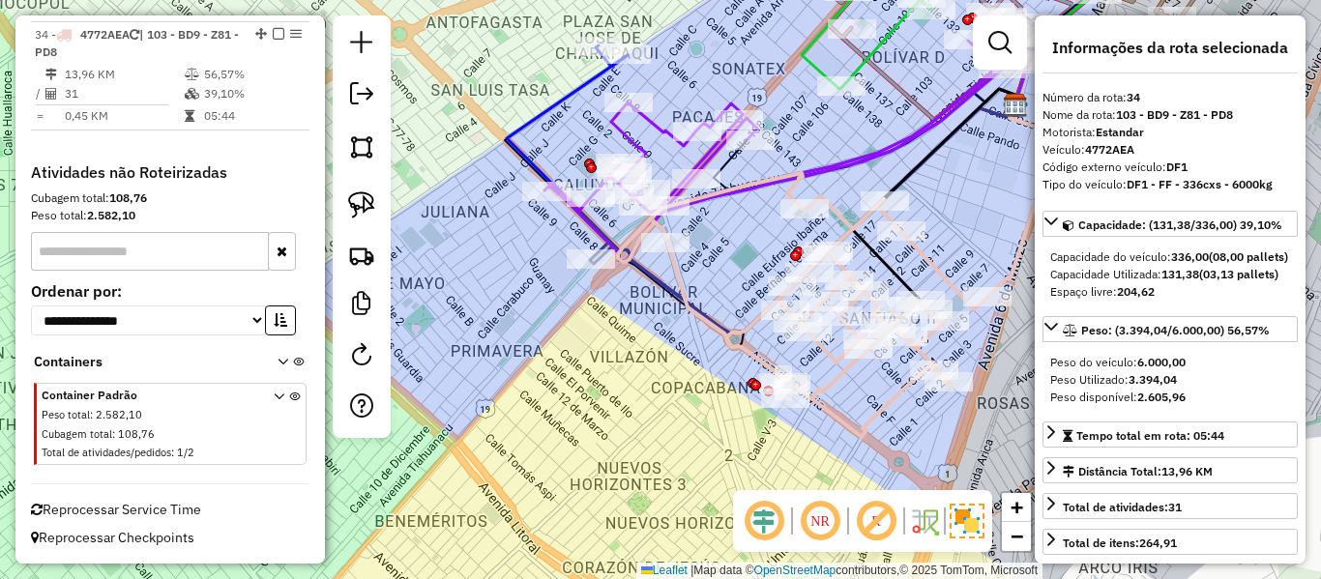
click at [943, 272] on icon at bounding box center [803, 305] width 370 height 264
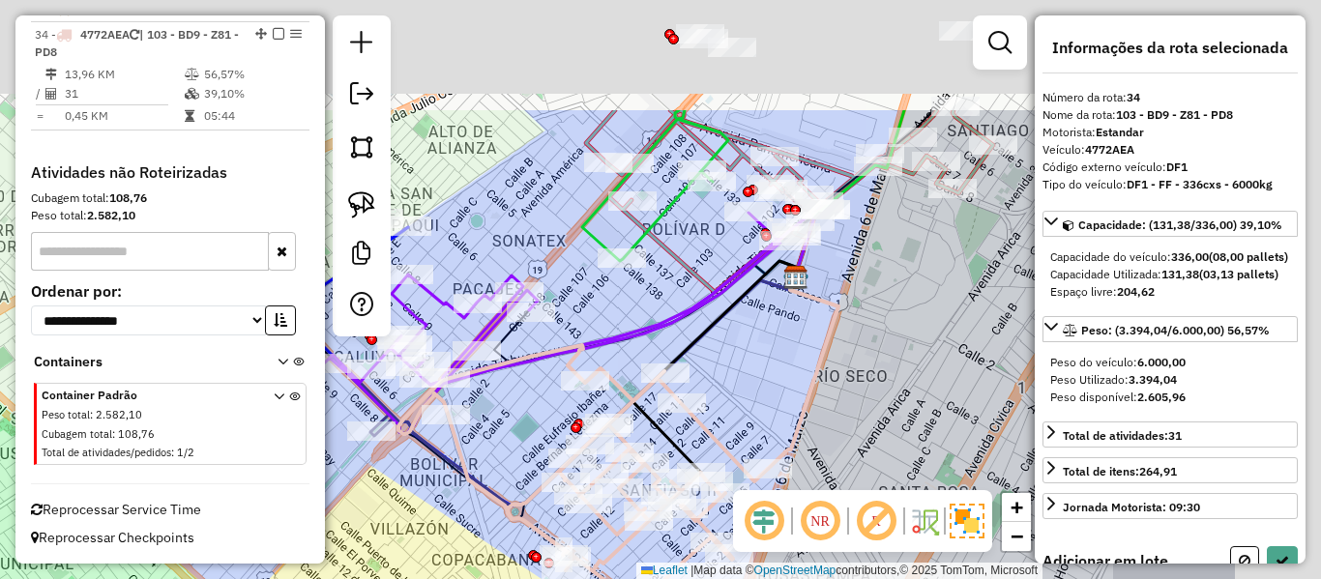
drag, startPoint x: 975, startPoint y: 232, endPoint x: 761, endPoint y: 399, distance: 270.9
click at [761, 399] on div "Janela de atendimento Grade de atendimento Capacidade Transportadoras Veículos …" at bounding box center [660, 289] width 1321 height 579
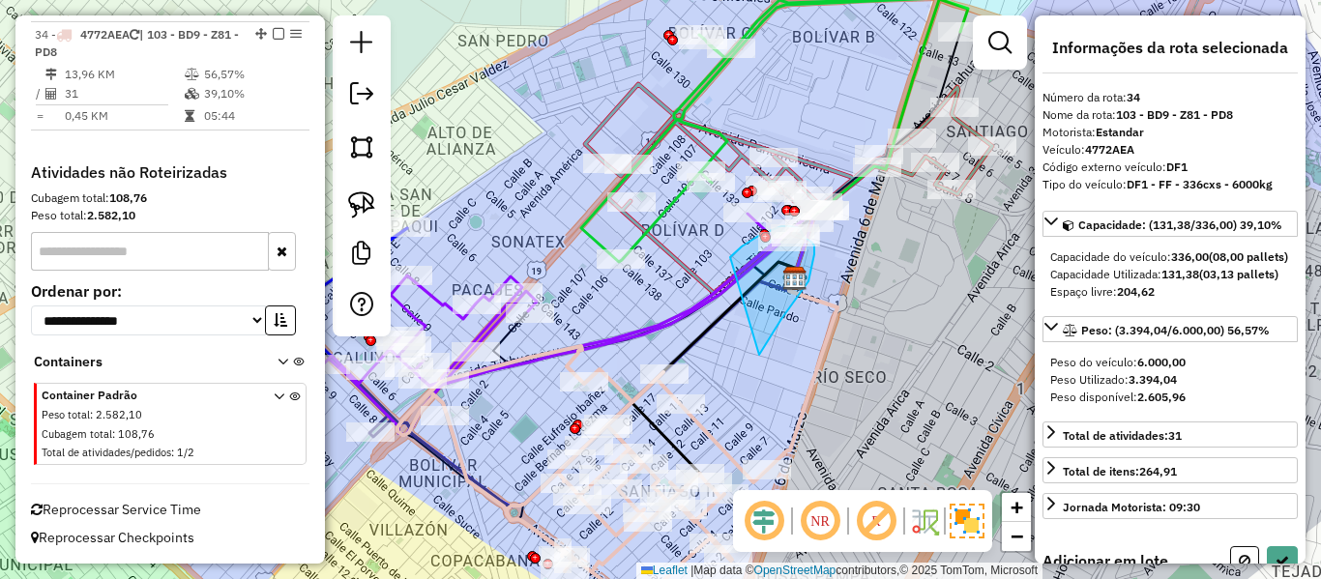
drag, startPoint x: 759, startPoint y: 355, endPoint x: 729, endPoint y: 261, distance: 98.5
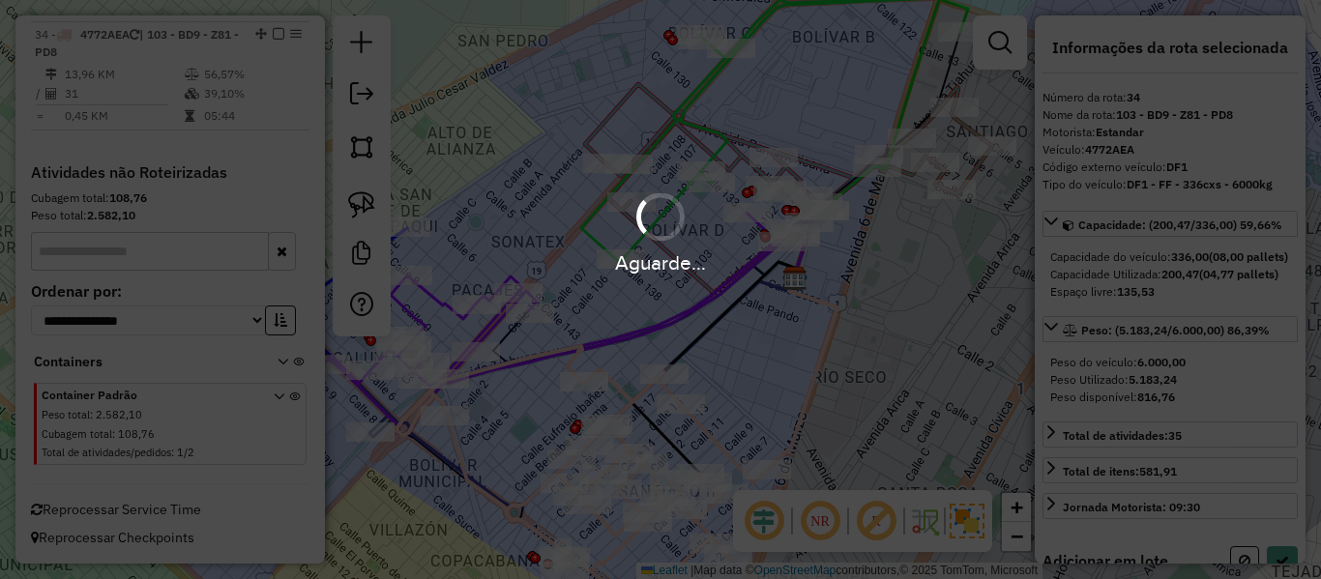
select select "**********"
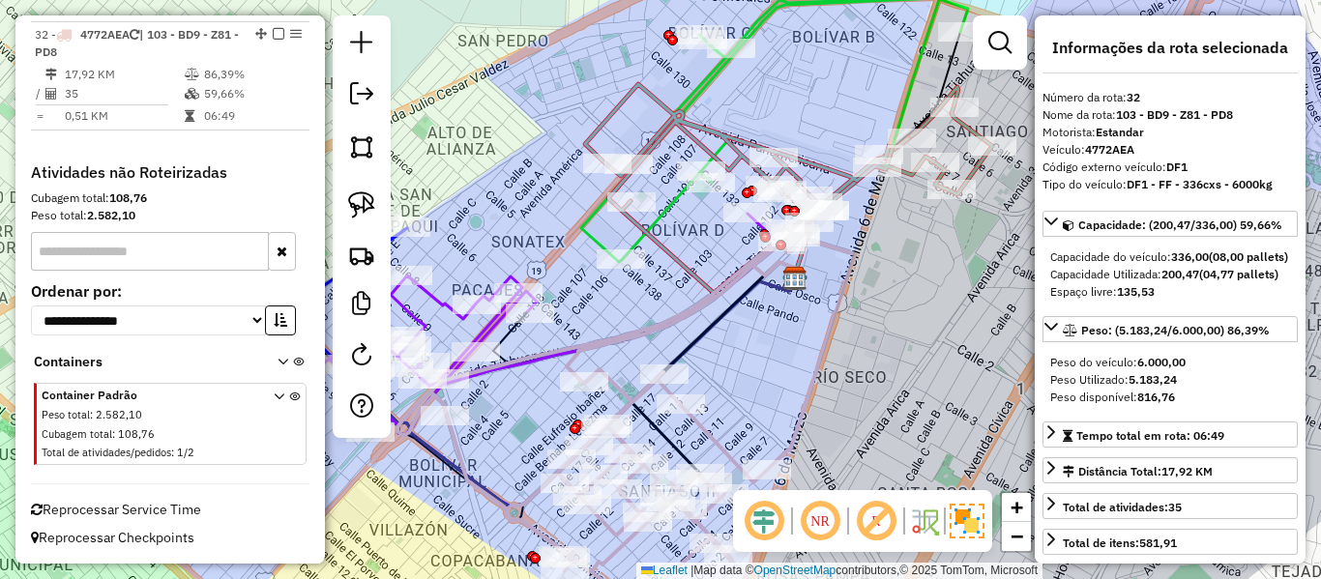
scroll to position [1976, 0]
click at [709, 434] on icon at bounding box center [627, 415] width 458 height 392
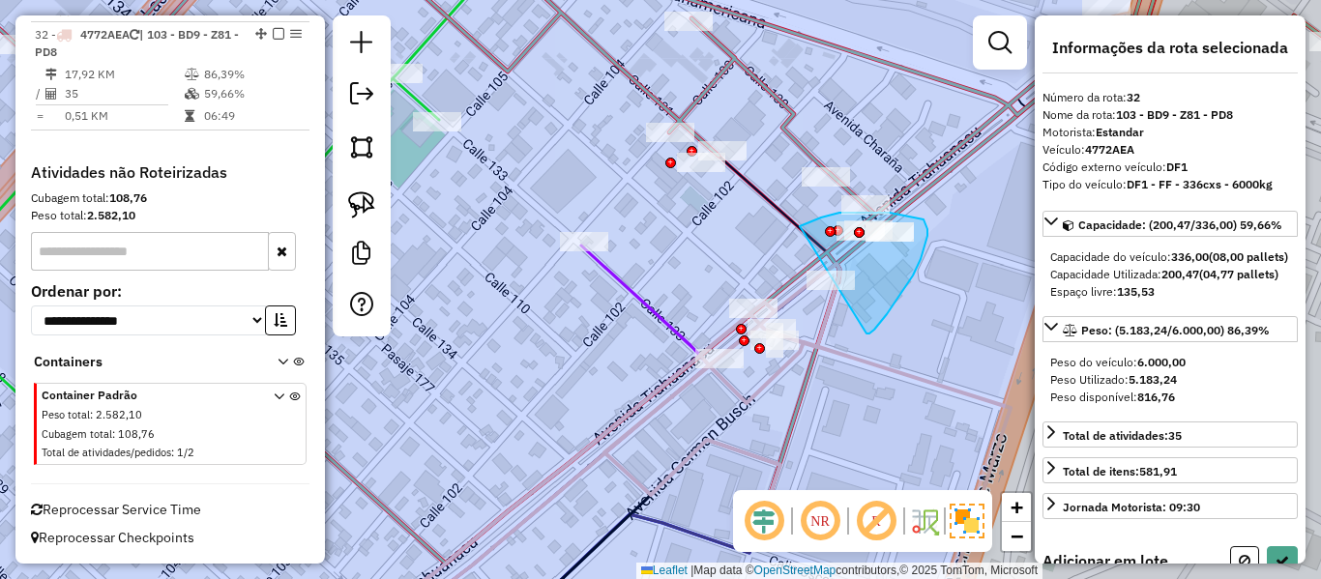
drag, startPoint x: 867, startPoint y: 334, endPoint x: 703, endPoint y: 379, distance: 169.7
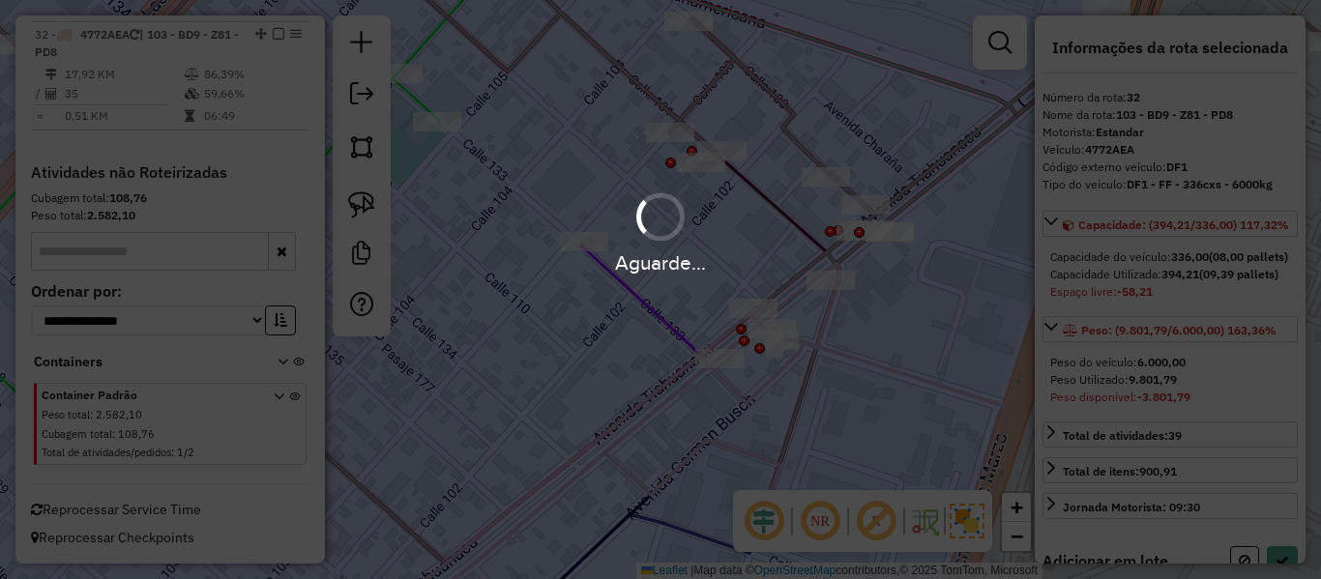
select select "**********"
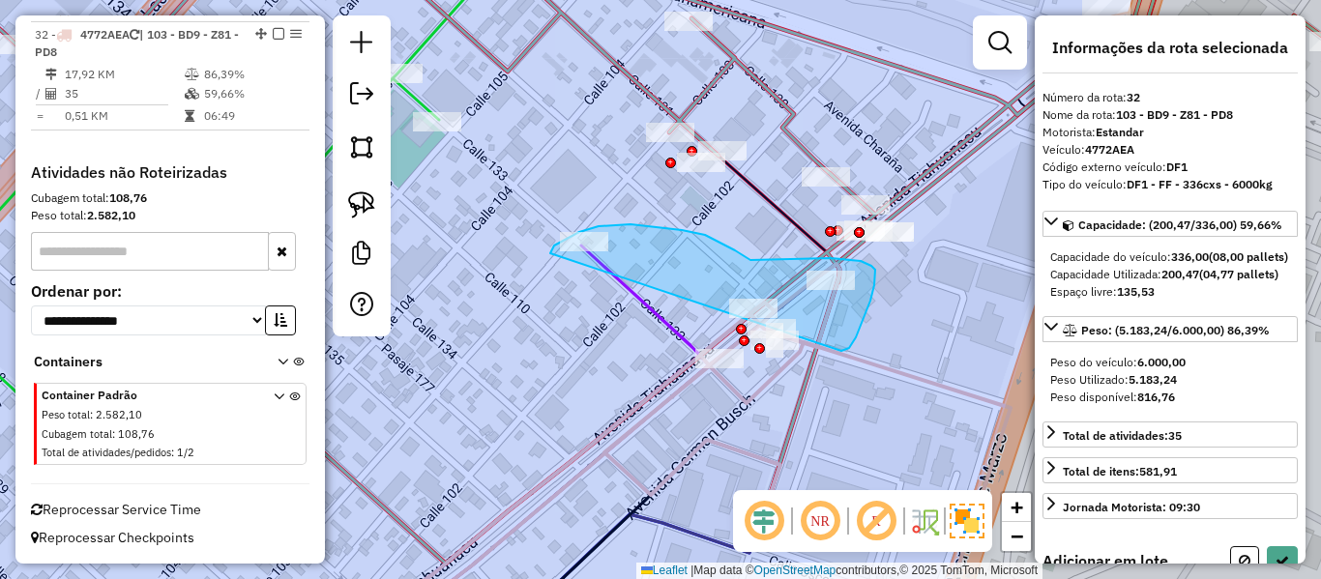
drag, startPoint x: 856, startPoint y: 338, endPoint x: 637, endPoint y: 385, distance: 223.7
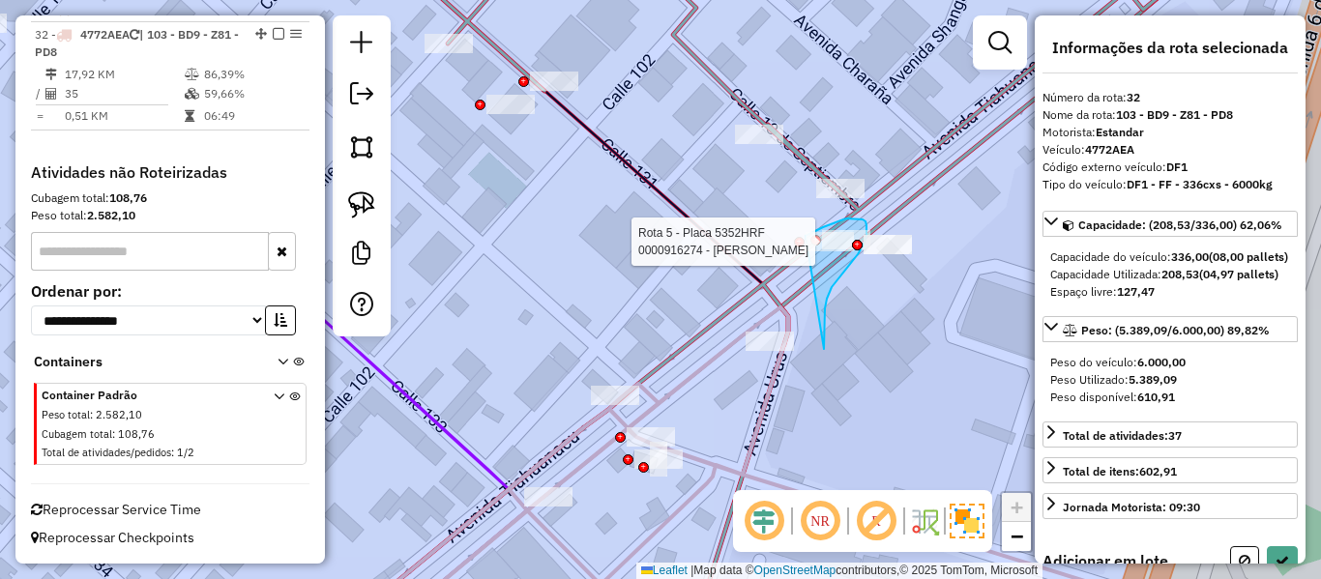
drag, startPoint x: 824, startPoint y: 339, endPoint x: 761, endPoint y: 267, distance: 95.3
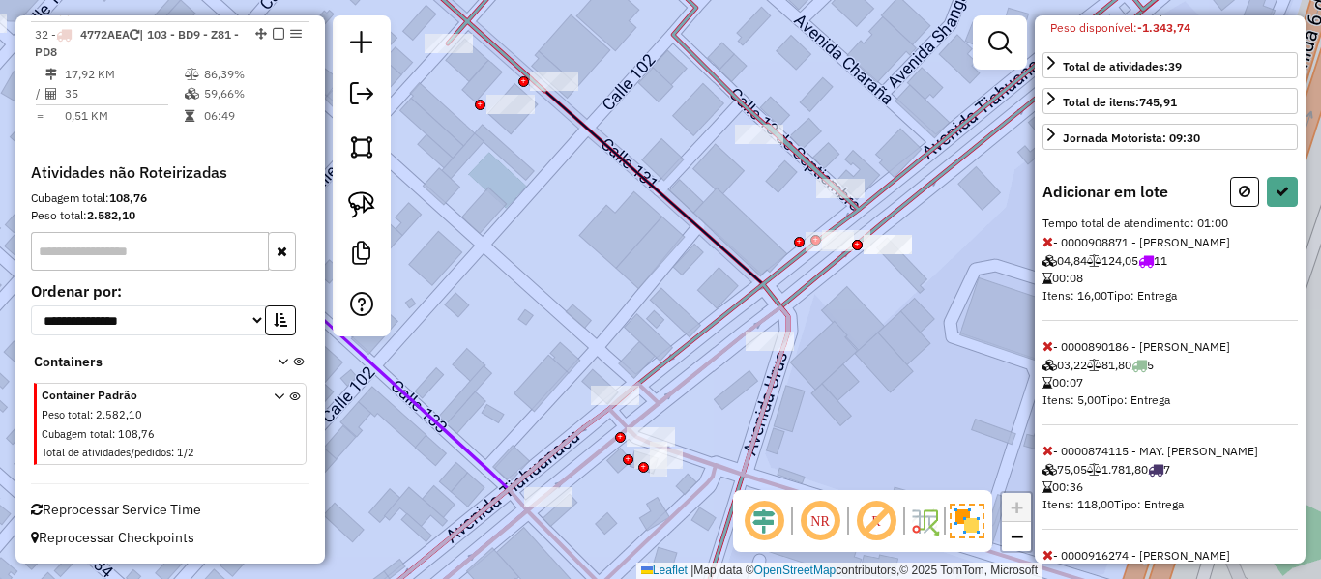
scroll to position [498, 0]
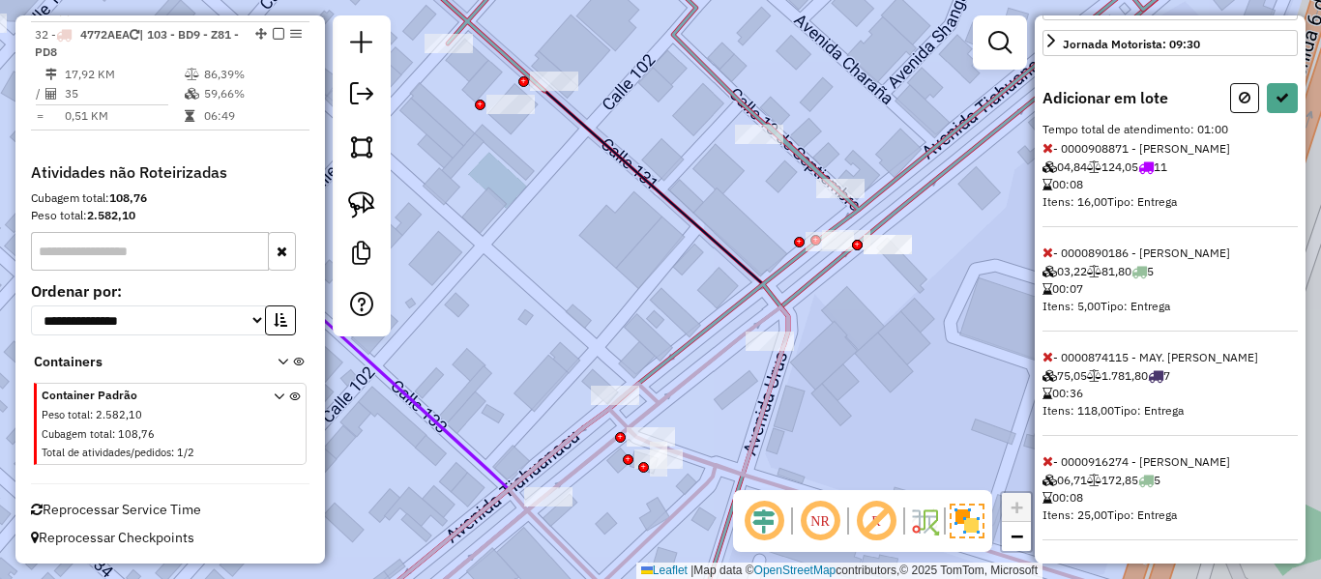
click at [1051, 358] on icon at bounding box center [1048, 357] width 11 height 14
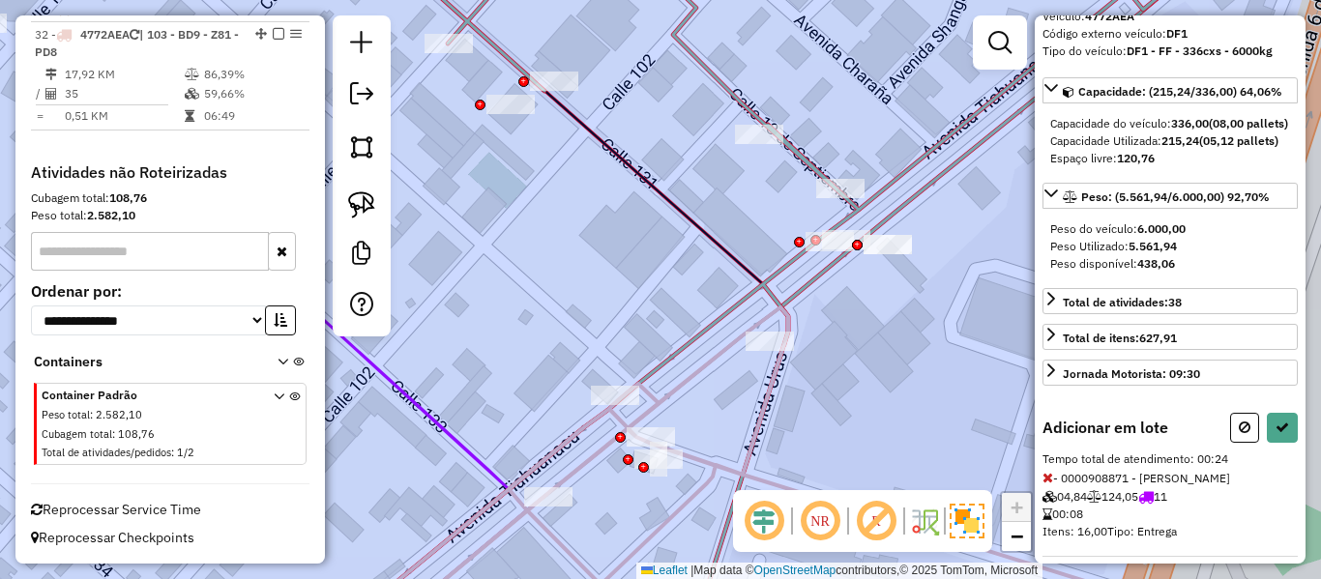
scroll to position [0, 0]
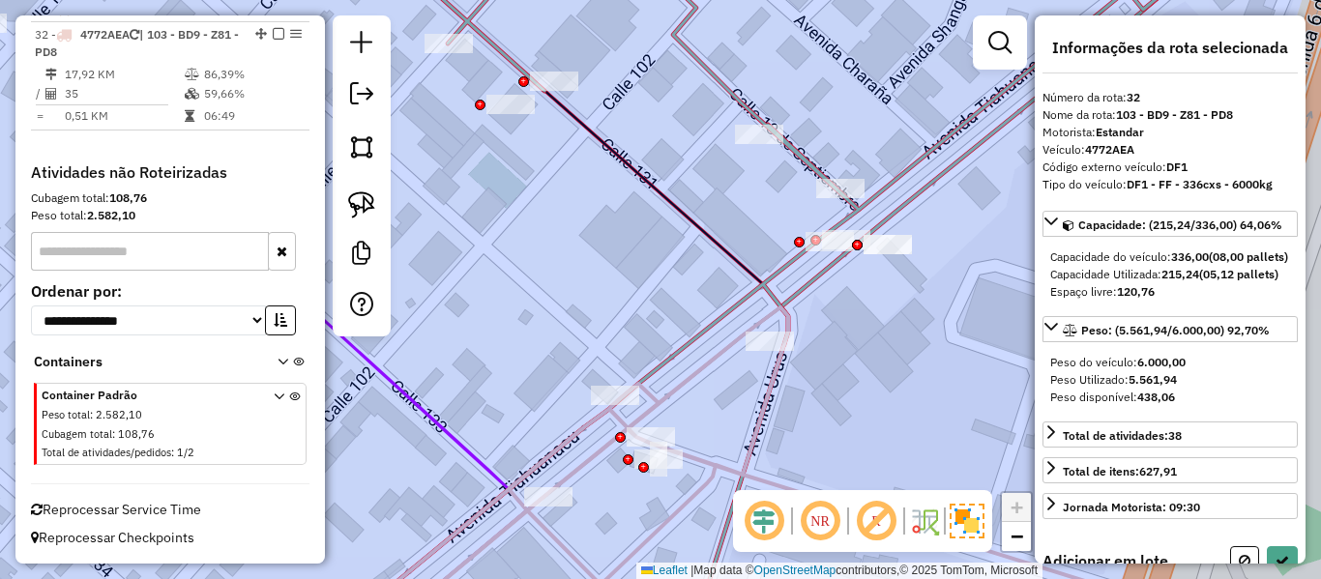
select select "**********"
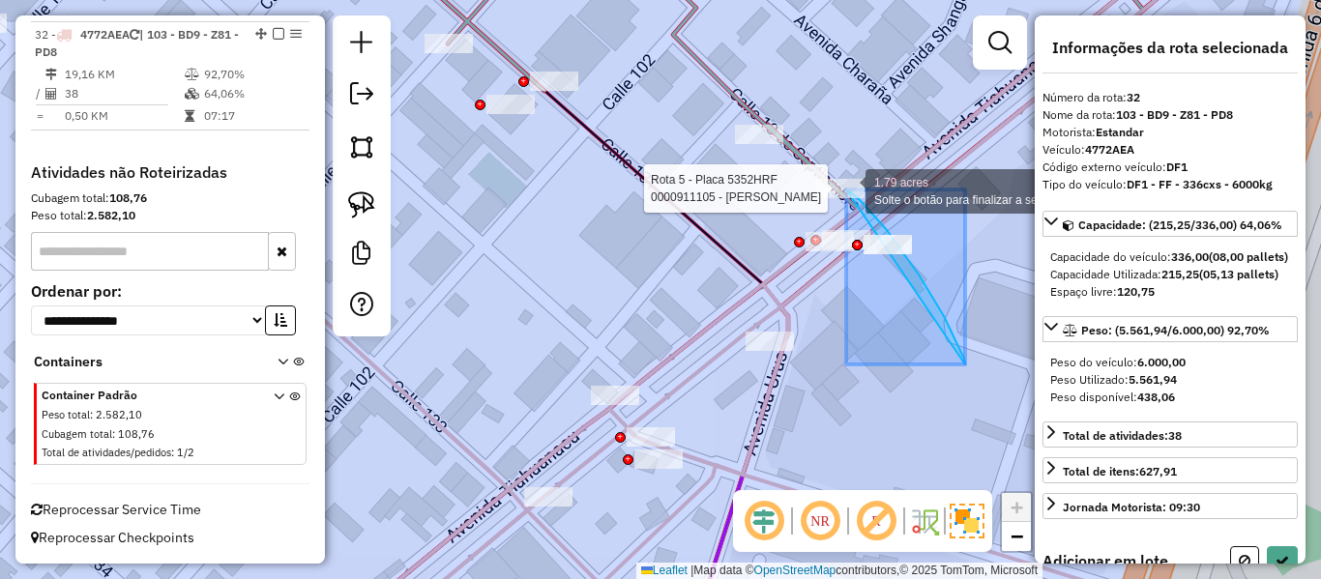
click at [840, 188] on div "Rota 5 - Placa 5352HRF 0000911105 - MARY ISABEL VER 1.79 acres Solte o botão pa…" at bounding box center [660, 289] width 1321 height 579
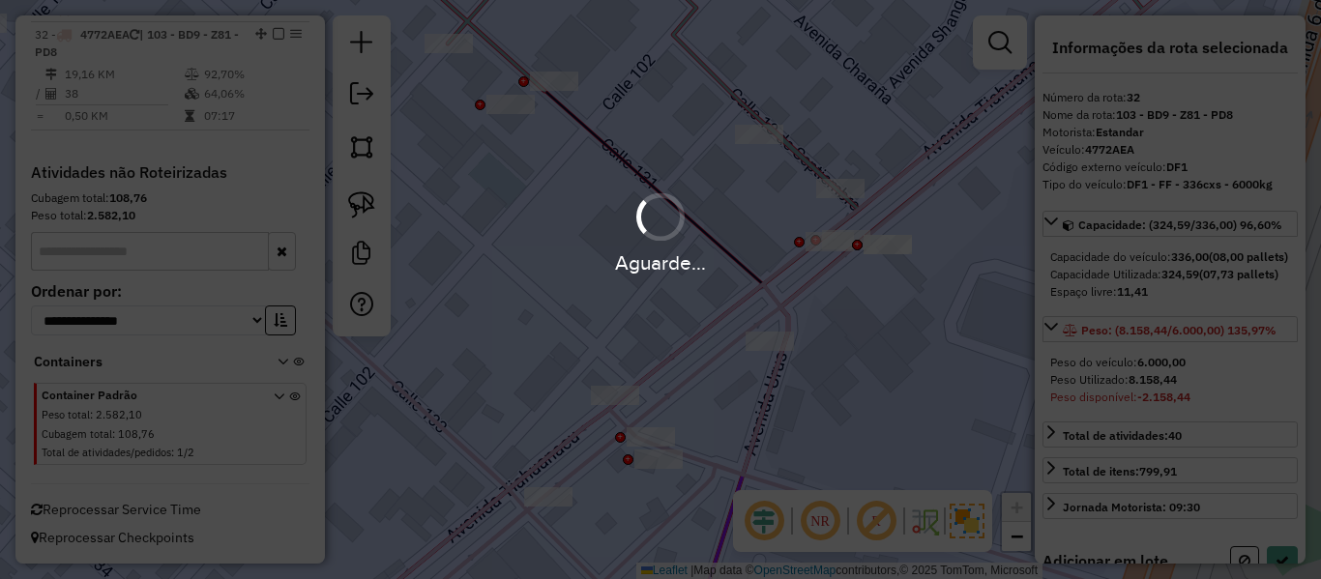
select select "**********"
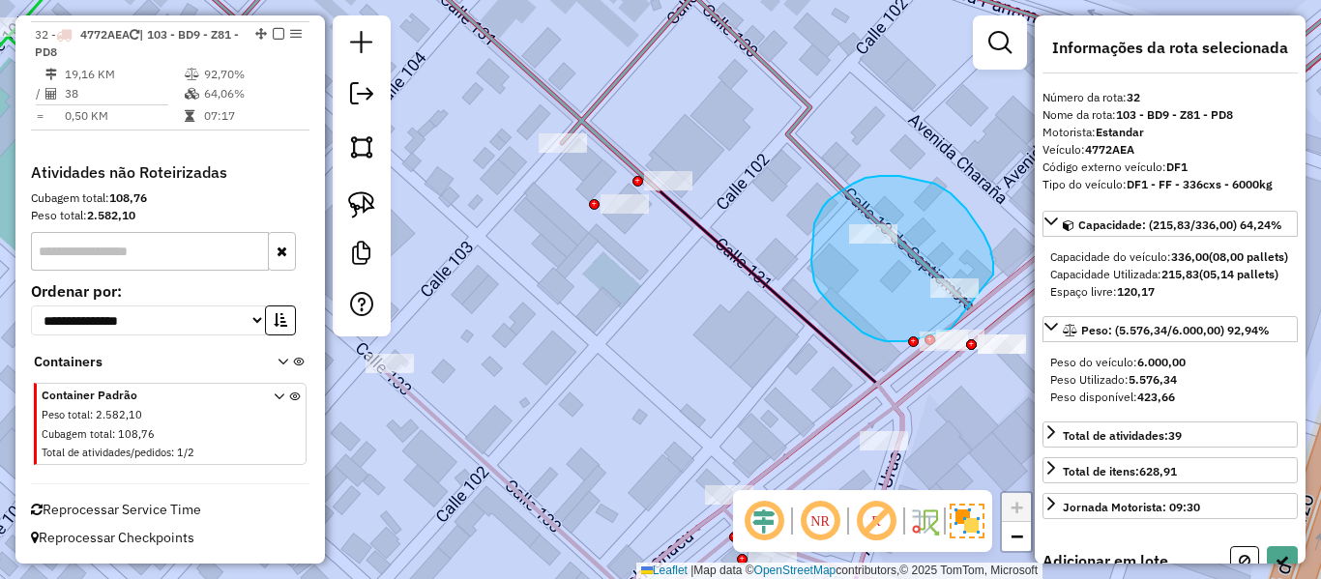
drag, startPoint x: 984, startPoint y: 234, endPoint x: 957, endPoint y: 318, distance: 88.4
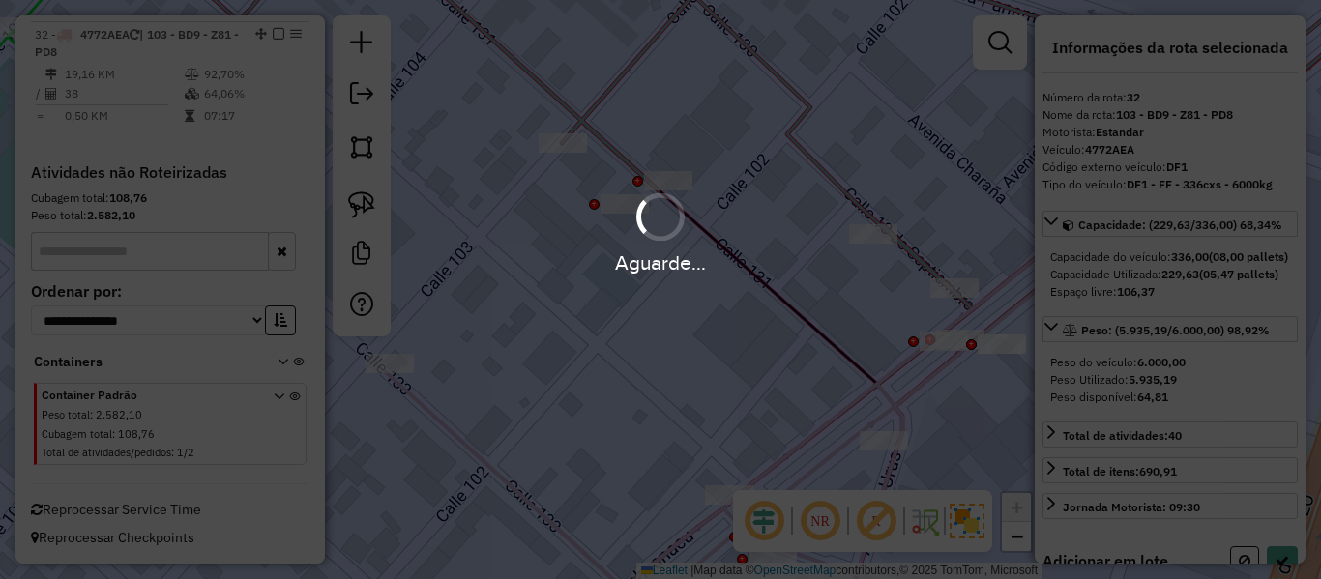
select select "**********"
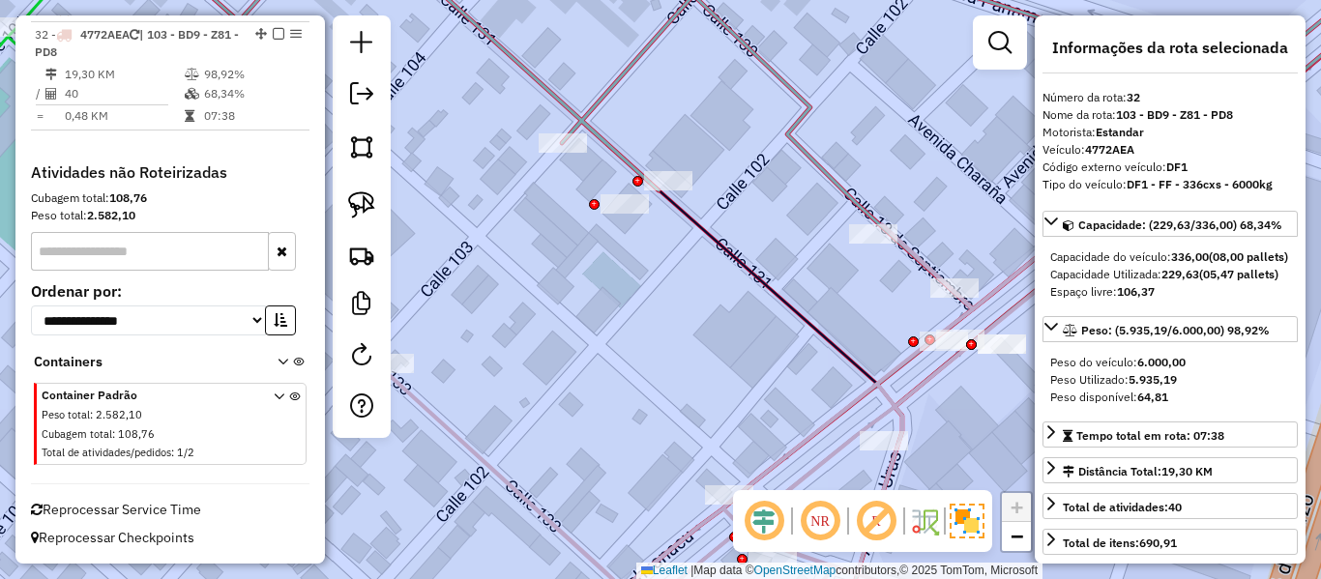
click at [275, 34] on em at bounding box center [279, 34] width 12 height 12
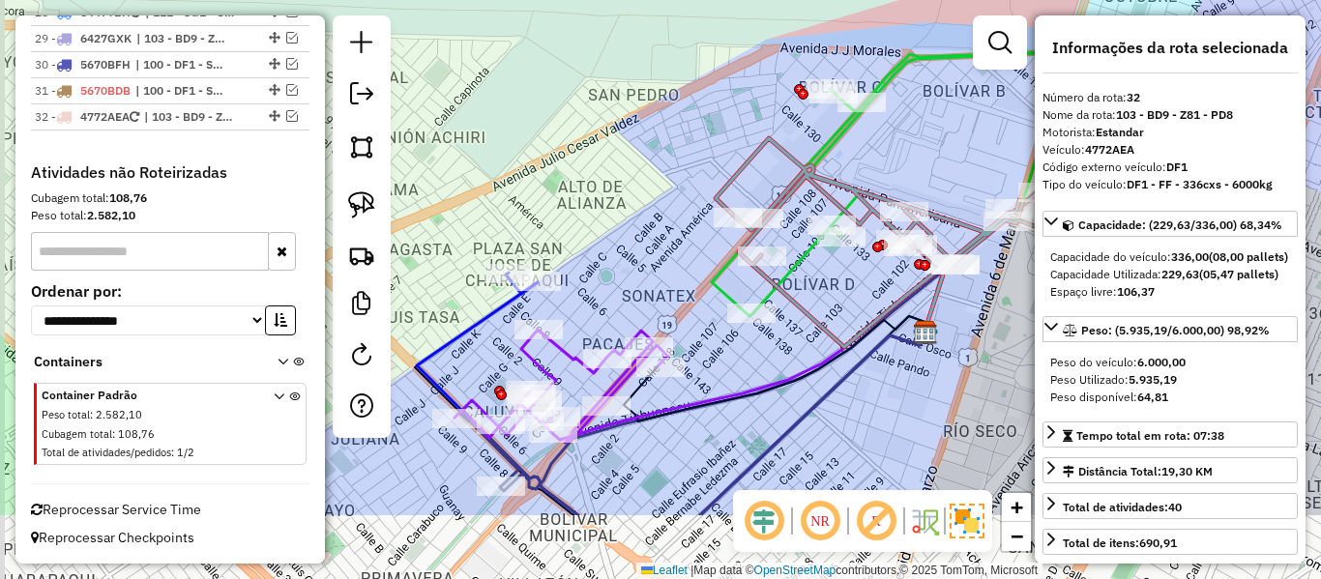
drag, startPoint x: 822, startPoint y: 337, endPoint x: 984, endPoint y: 204, distance: 209.0
click at [984, 204] on div "Janela de atendimento Grade de atendimento Capacidade Transportadoras Veículos …" at bounding box center [660, 289] width 1321 height 579
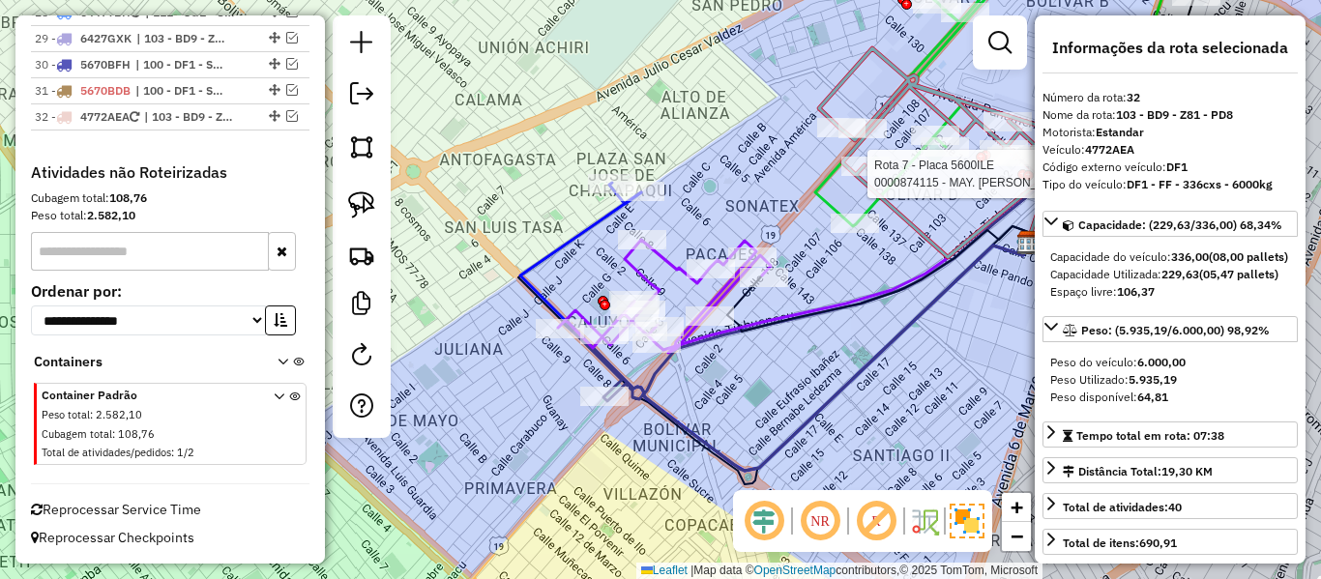
click at [383, 366] on div at bounding box center [362, 226] width 58 height 423
click at [375, 357] on link at bounding box center [361, 358] width 39 height 44
select select "*"
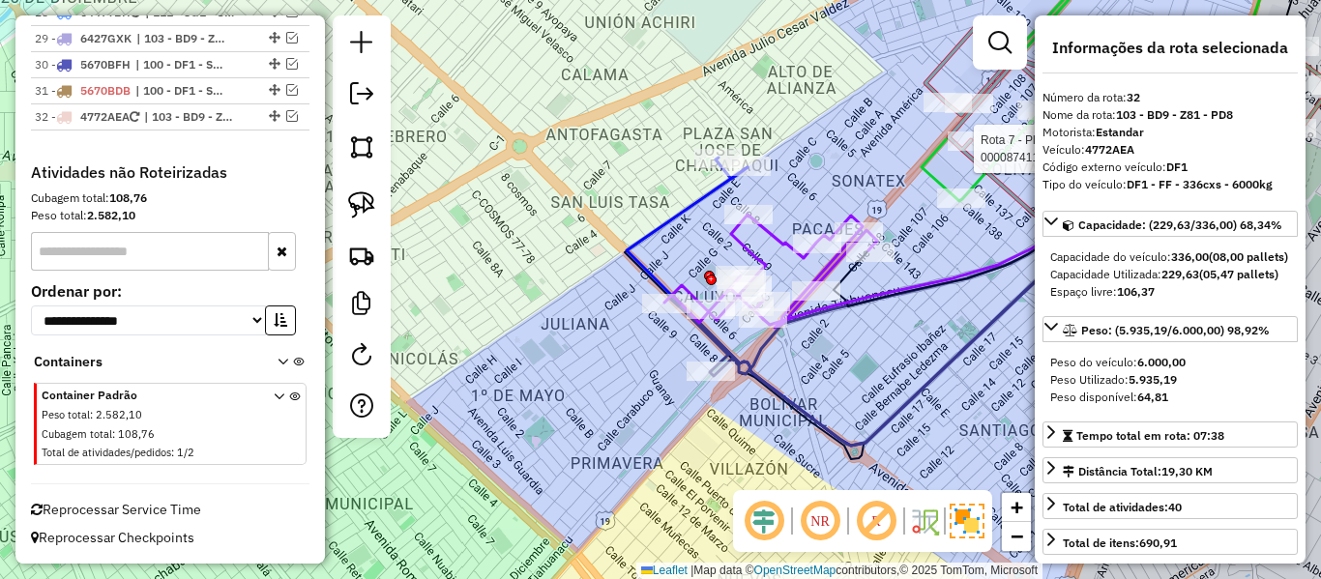
drag, startPoint x: 886, startPoint y: 367, endPoint x: 874, endPoint y: 395, distance: 30.7
click at [891, 396] on div "Rota 7 - Placa 5600ILE 0000874115 - MAY. SILVIA EUG Janela de atendimento Grade…" at bounding box center [660, 289] width 1321 height 579
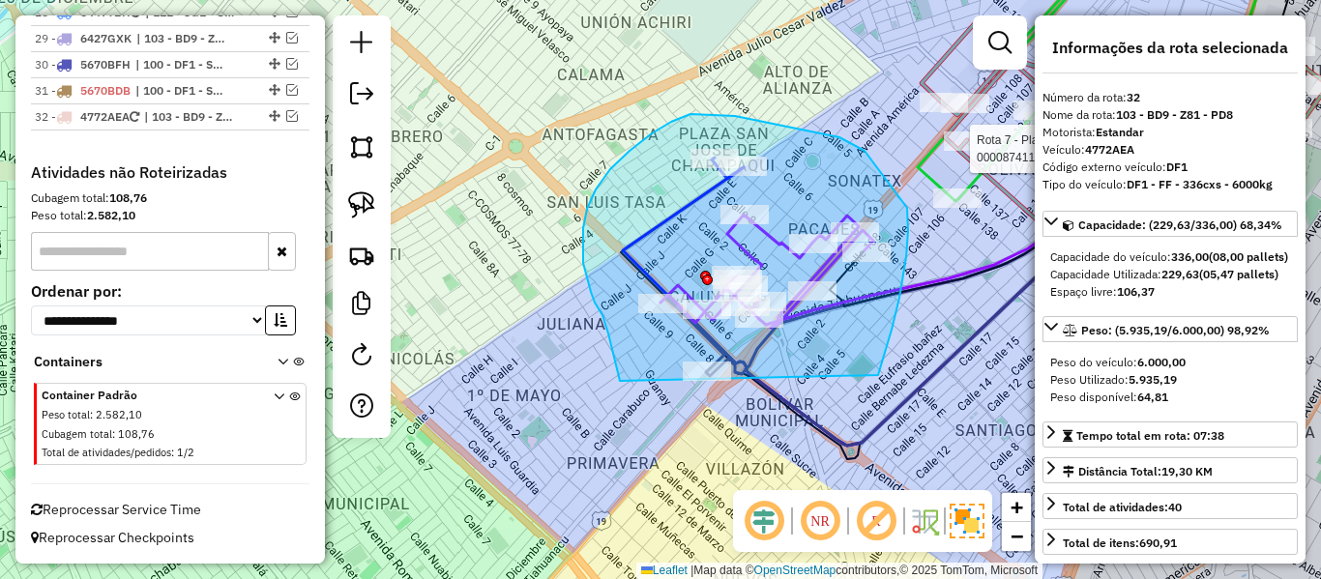
drag, startPoint x: 892, startPoint y: 330, endPoint x: 647, endPoint y: 427, distance: 263.2
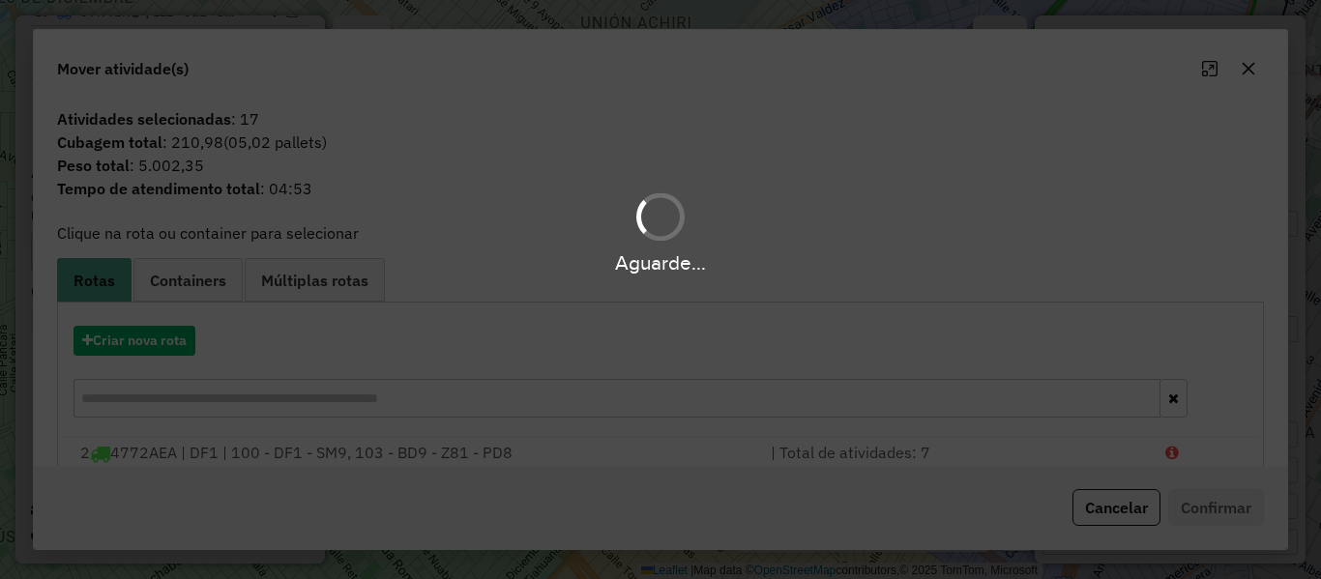
click at [173, 340] on div "Aguarde..." at bounding box center [660, 289] width 1321 height 579
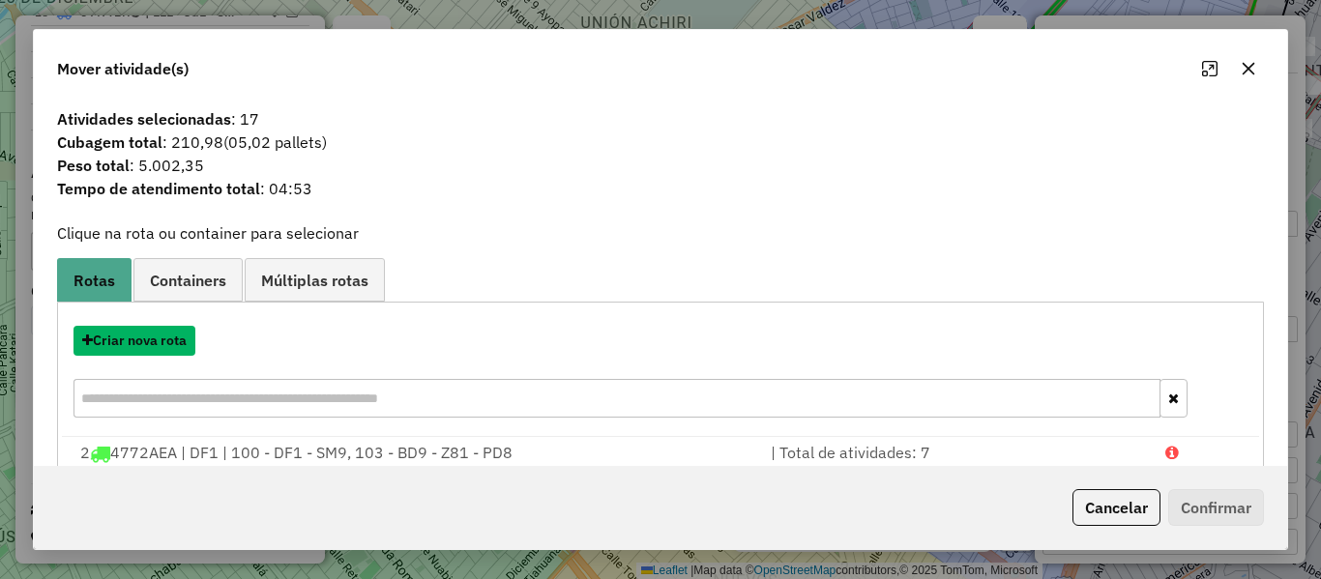
click at [173, 340] on button "Criar nova rota" at bounding box center [135, 341] width 122 height 30
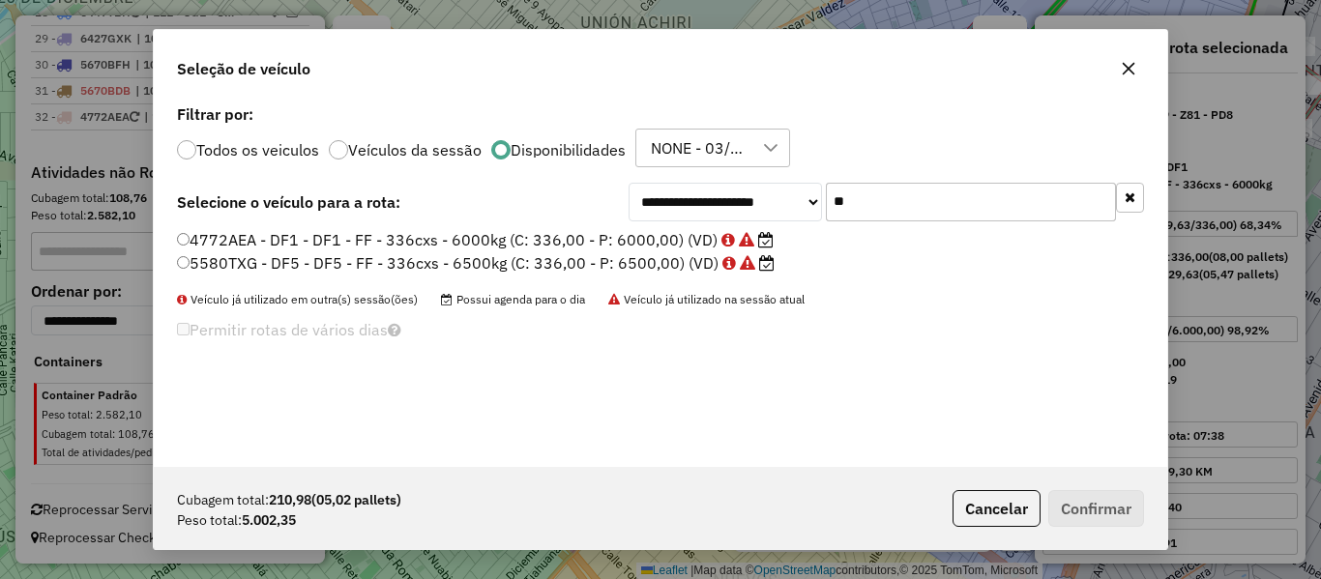
scroll to position [11, 6]
click at [904, 193] on input "**" at bounding box center [971, 202] width 290 height 39
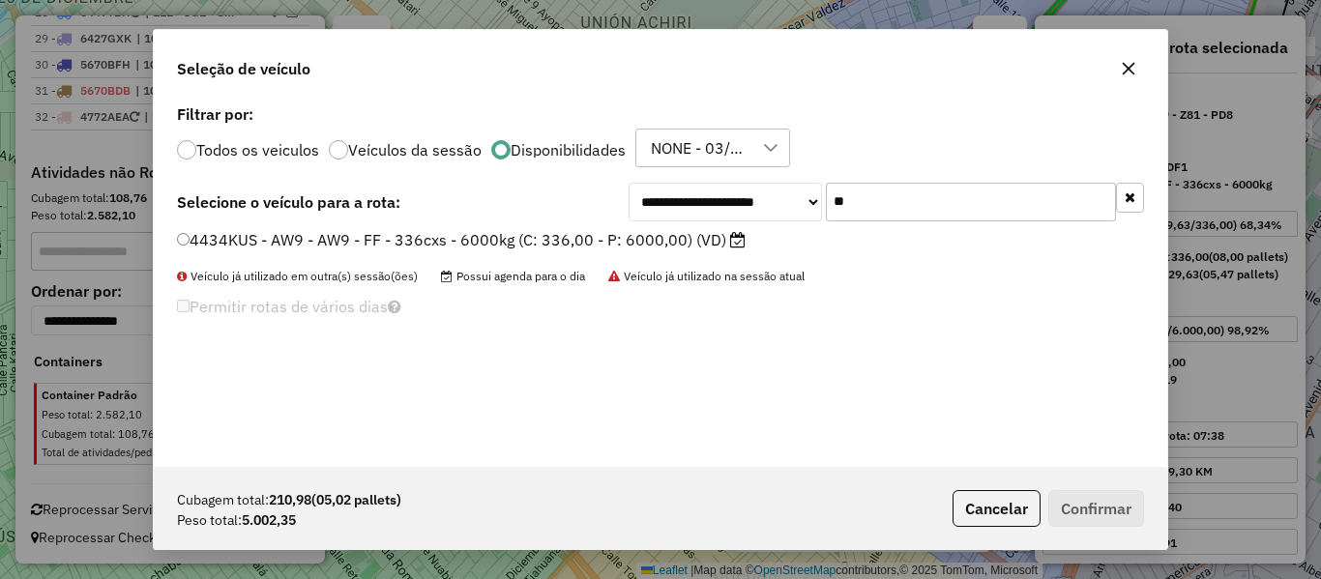
type input "**"
click at [656, 236] on label "4434KUS - AW9 - AW9 - FF - 336cxs - 6000kg (C: 336,00 - P: 6000,00) (VD)" at bounding box center [461, 239] width 569 height 23
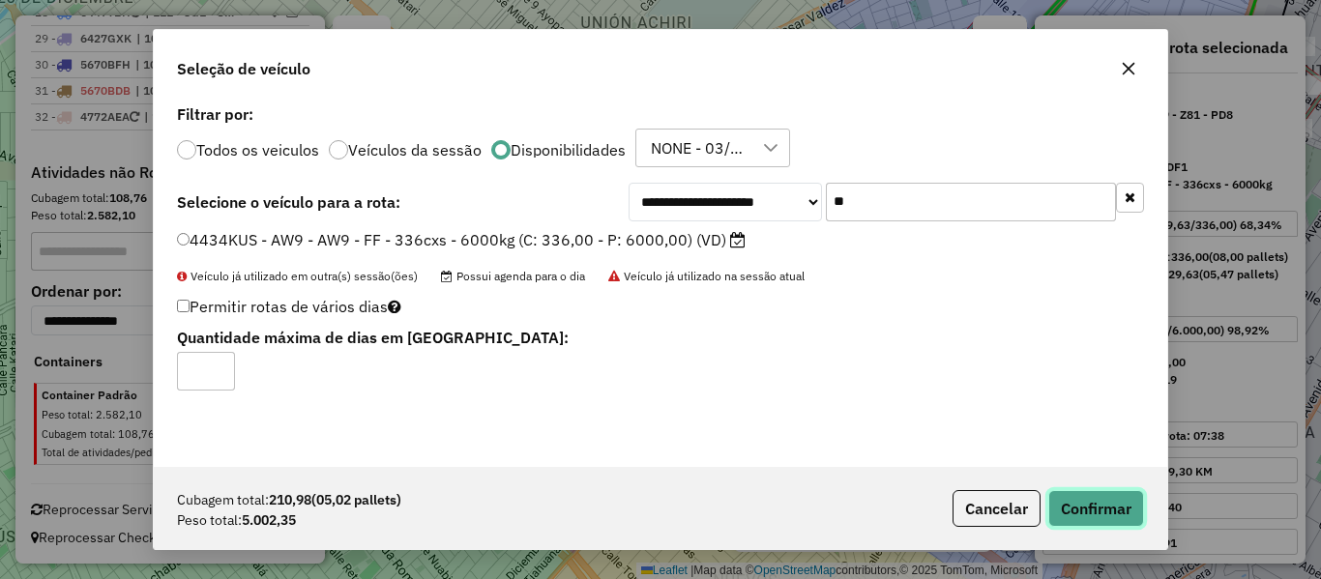
click at [1071, 499] on button "Confirmar" at bounding box center [1097, 508] width 96 height 37
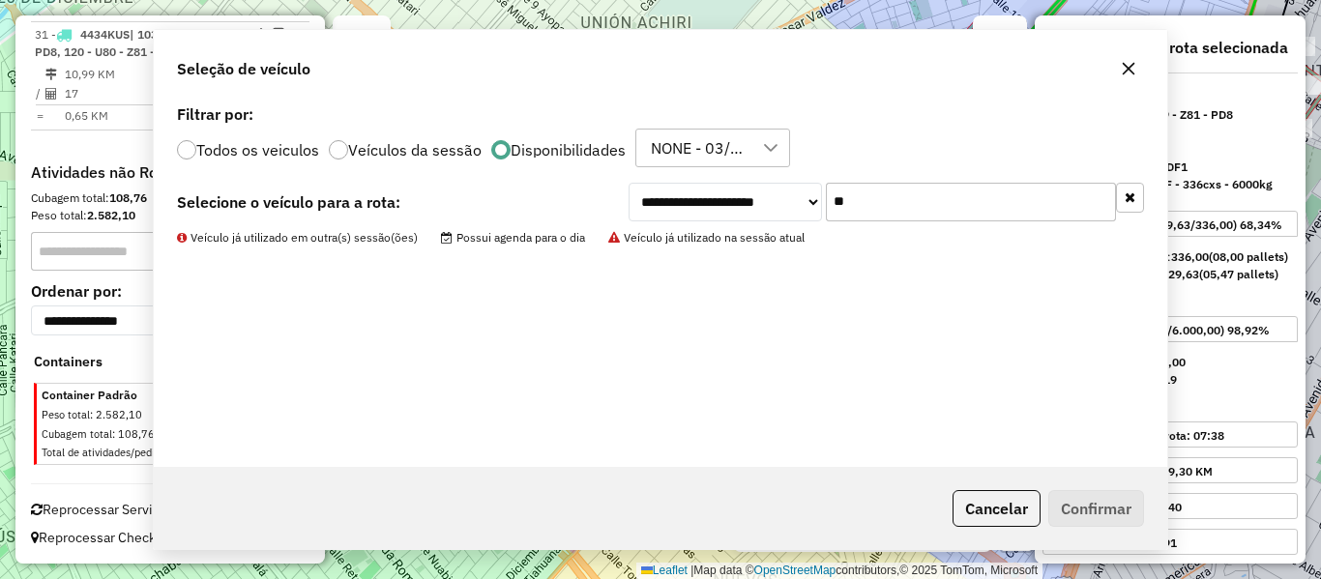
scroll to position [1786, 0]
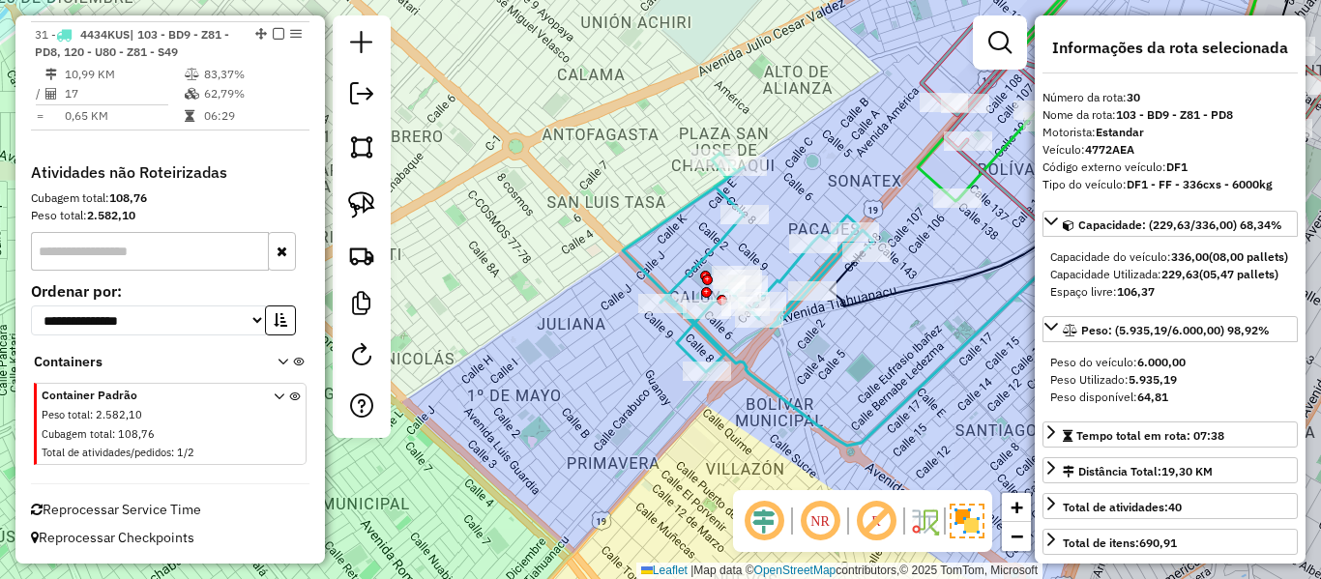
click at [719, 239] on icon at bounding box center [767, 263] width 213 height 220
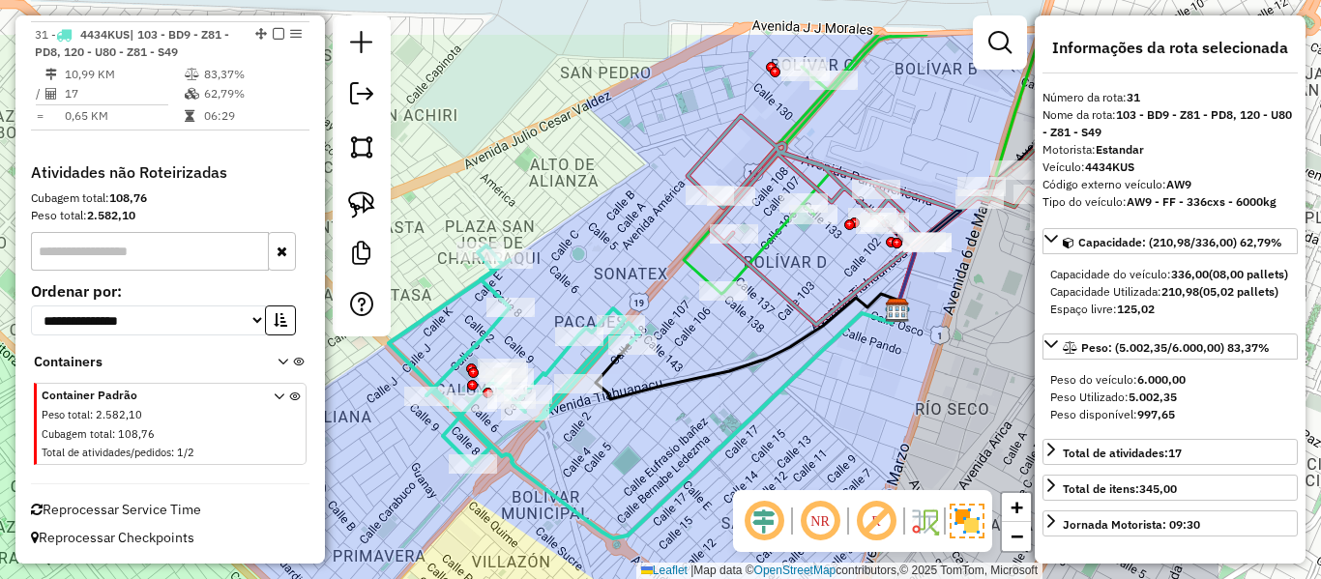
click at [730, 482] on div "Janela de atendimento Grade de atendimento Capacidade Transportadoras Veículos …" at bounding box center [660, 289] width 1321 height 579
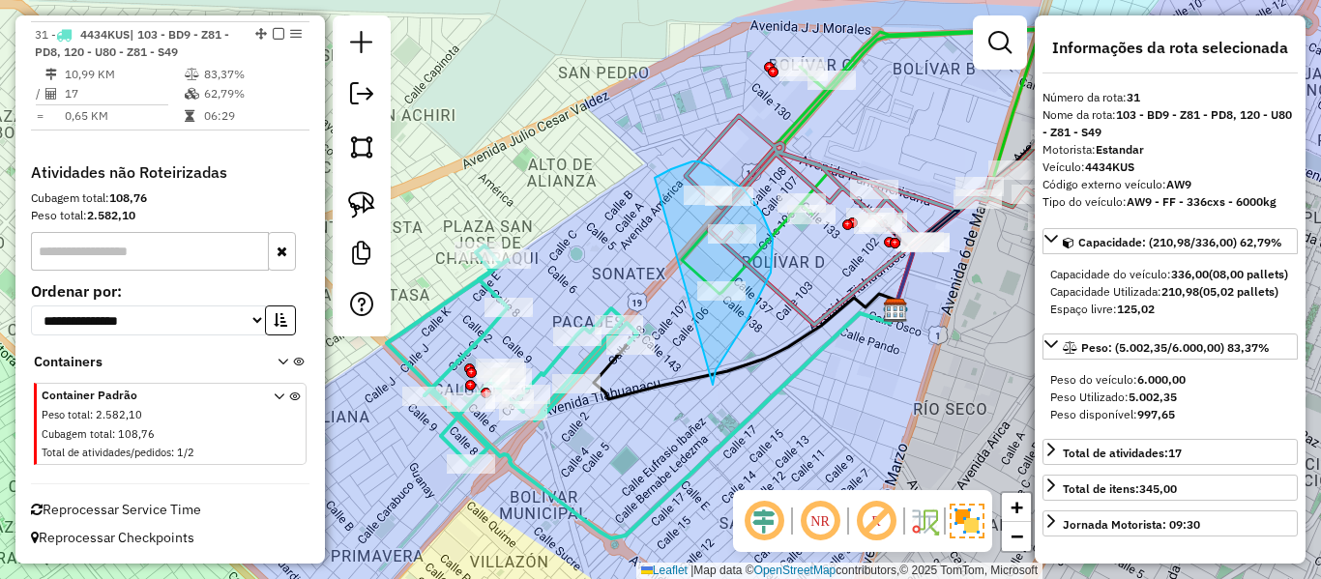
drag, startPoint x: 734, startPoint y: 341, endPoint x: 594, endPoint y: 239, distance: 173.2
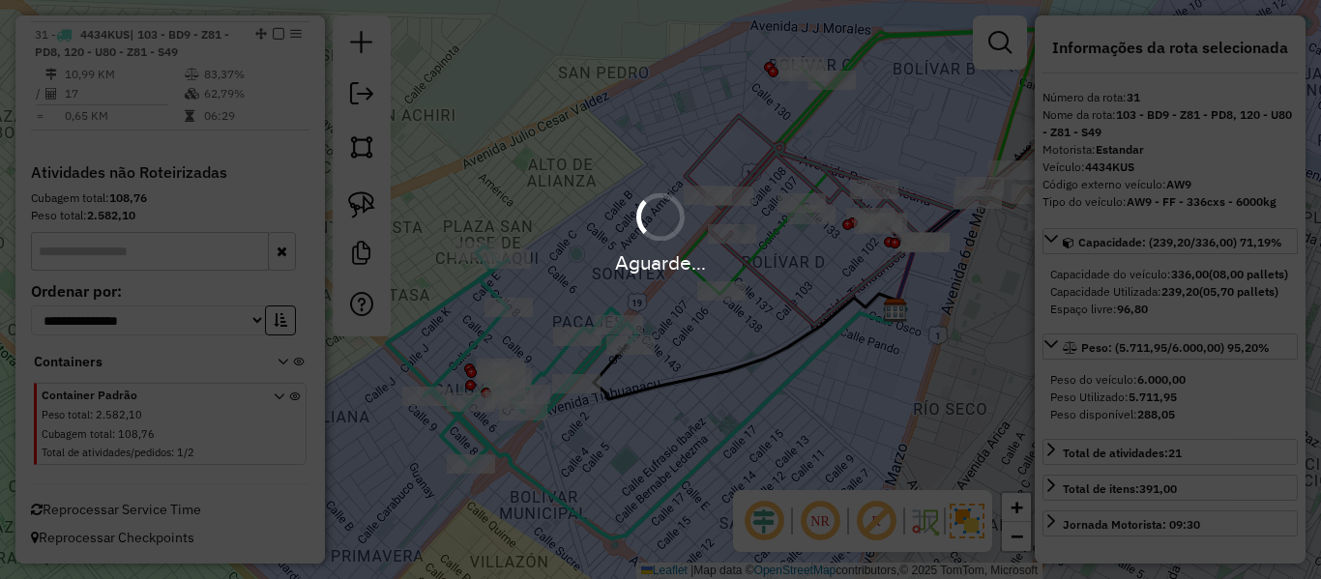
select select "**********"
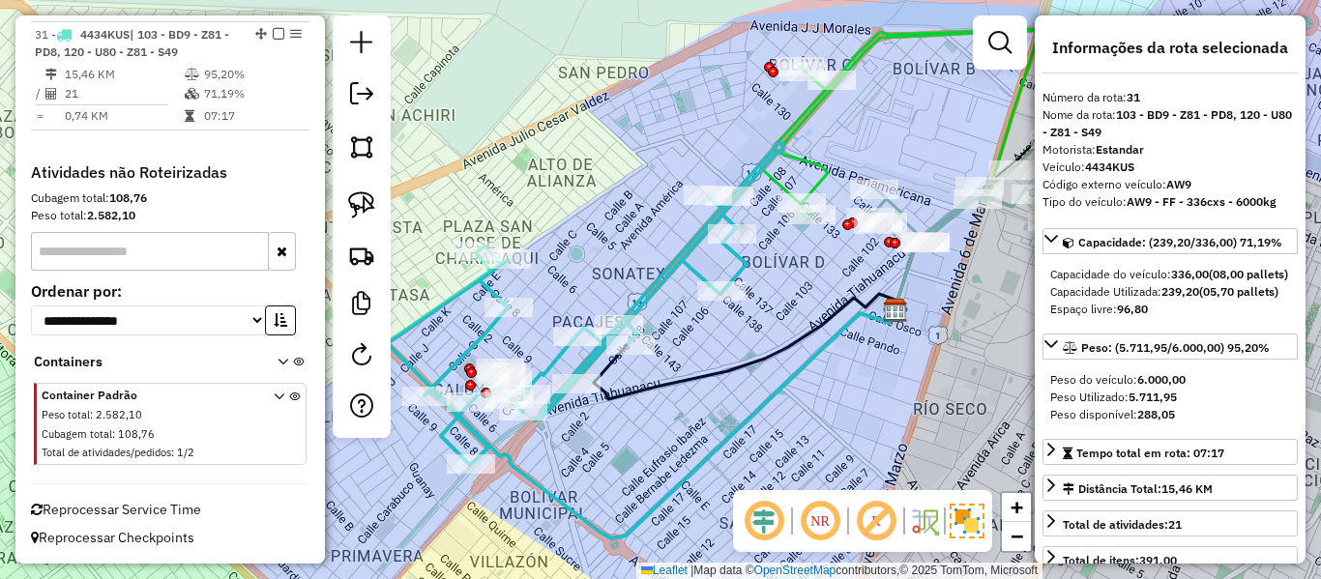
click at [273, 35] on em at bounding box center [279, 34] width 12 height 12
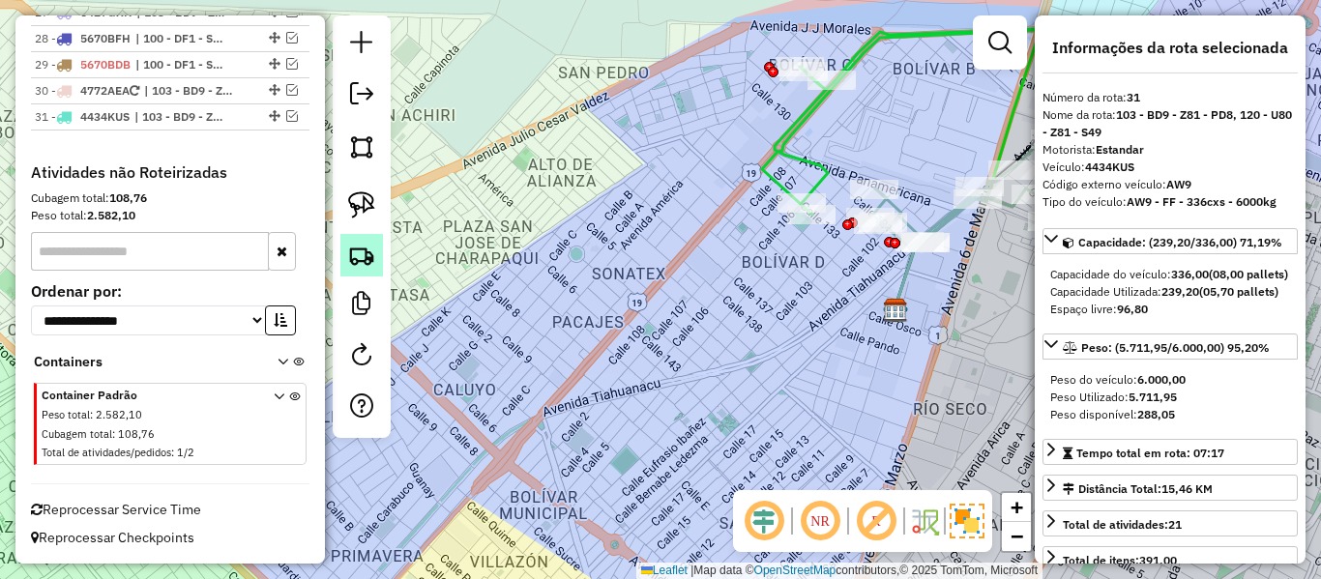
scroll to position [1704, 0]
click at [363, 348] on em at bounding box center [361, 354] width 23 height 23
select select "*"
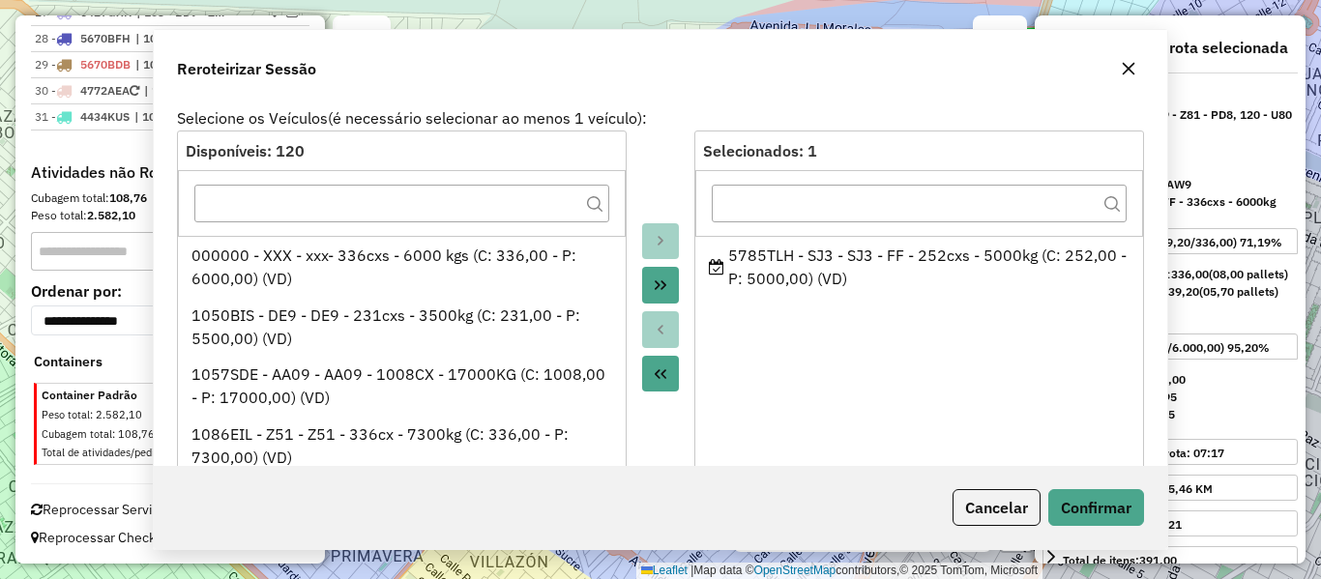
scroll to position [0, 0]
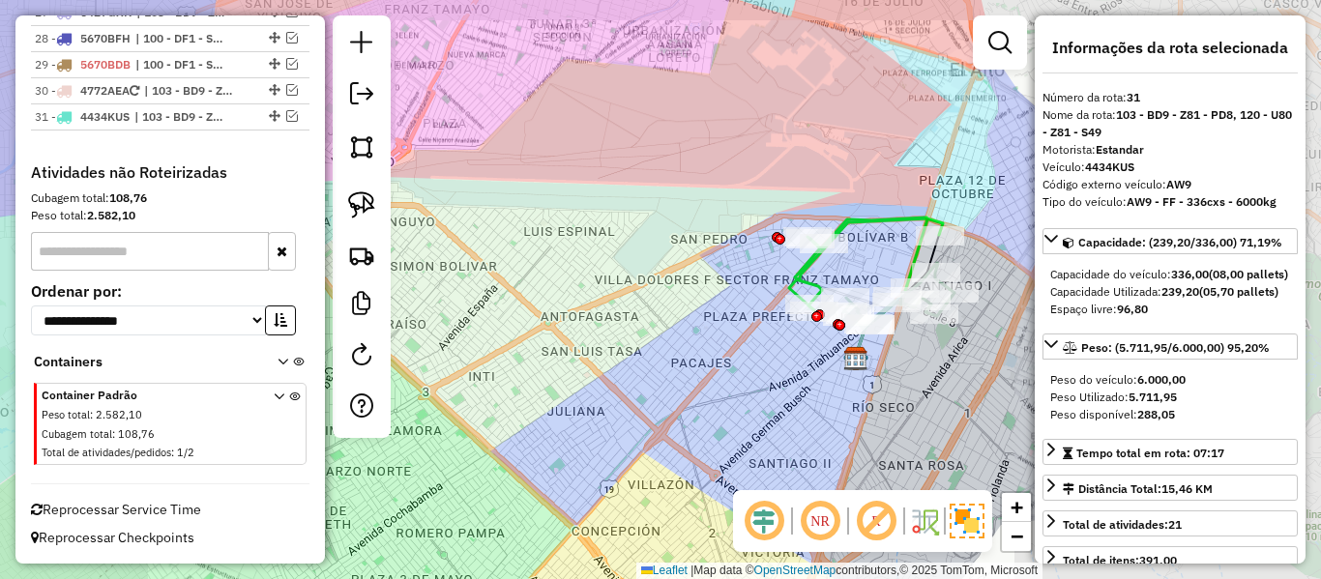
click at [716, 417] on div "Janela de atendimento Grade de atendimento Capacidade Transportadoras Veículos …" at bounding box center [660, 289] width 1321 height 579
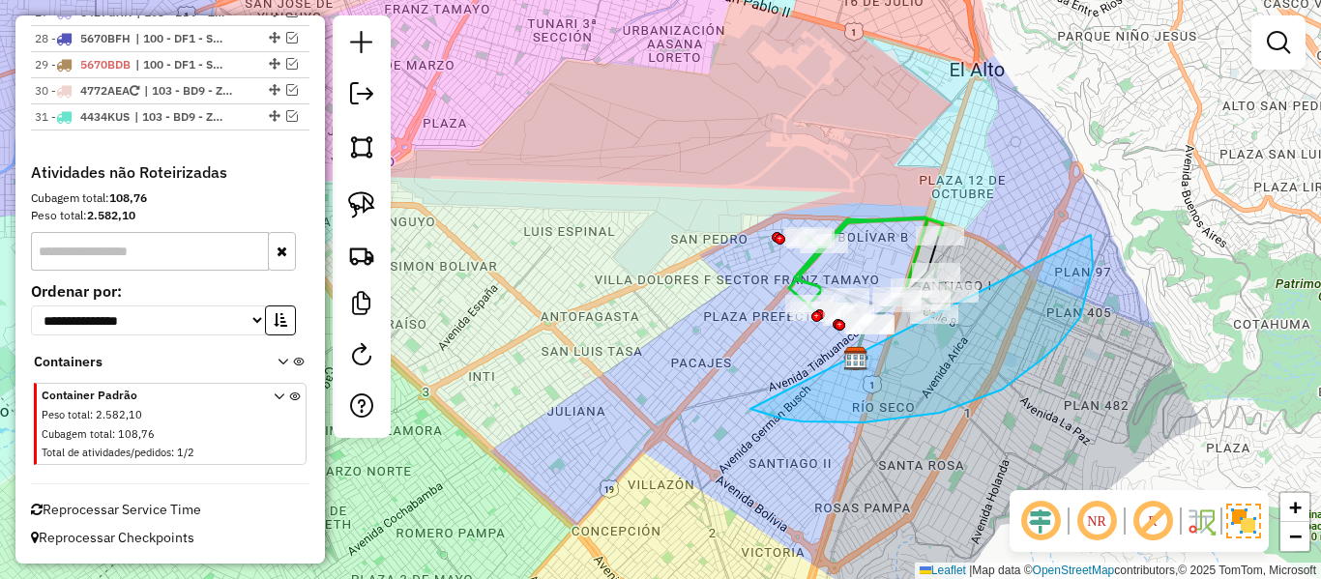
drag, startPoint x: 803, startPoint y: 422, endPoint x: 575, endPoint y: 267, distance: 275.8
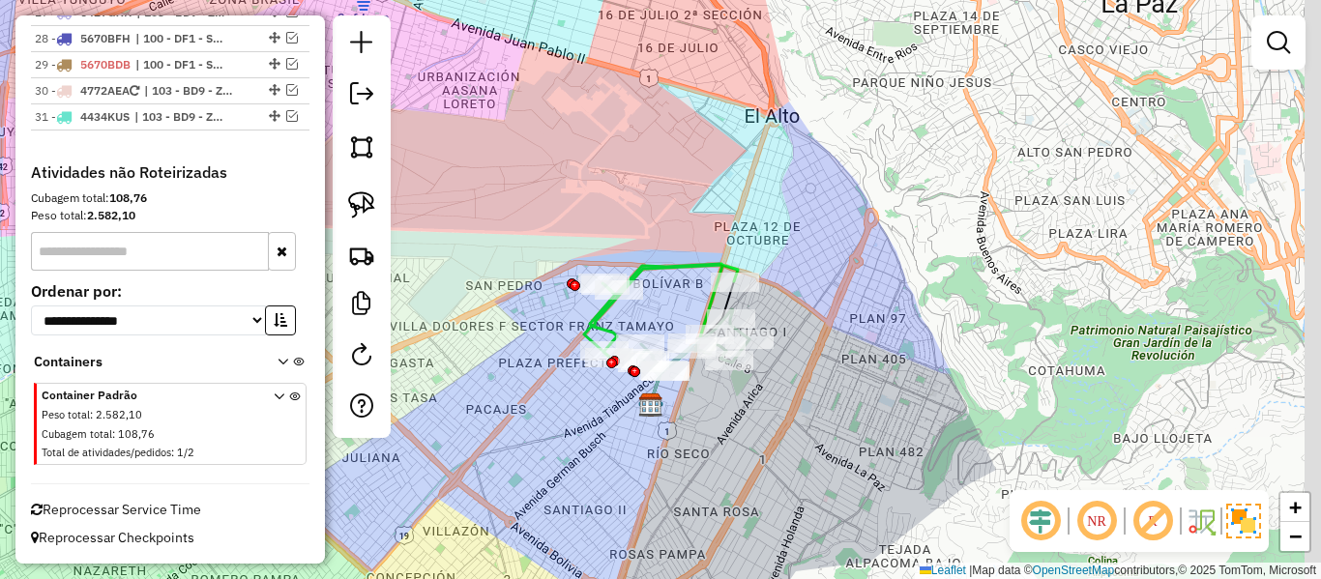
drag, startPoint x: 800, startPoint y: 442, endPoint x: 595, endPoint y: 489, distance: 210.3
click at [595, 489] on div "Janela de atendimento Grade de atendimento Capacidade Transportadoras Veículos …" at bounding box center [660, 289] width 1321 height 579
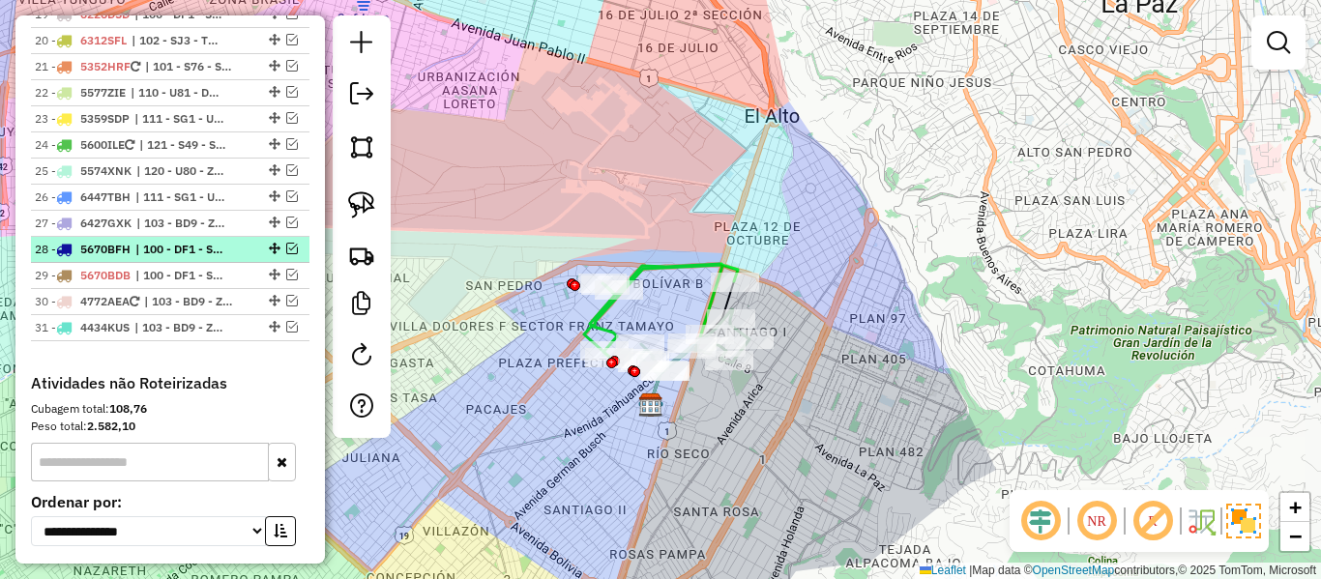
scroll to position [1413, 0]
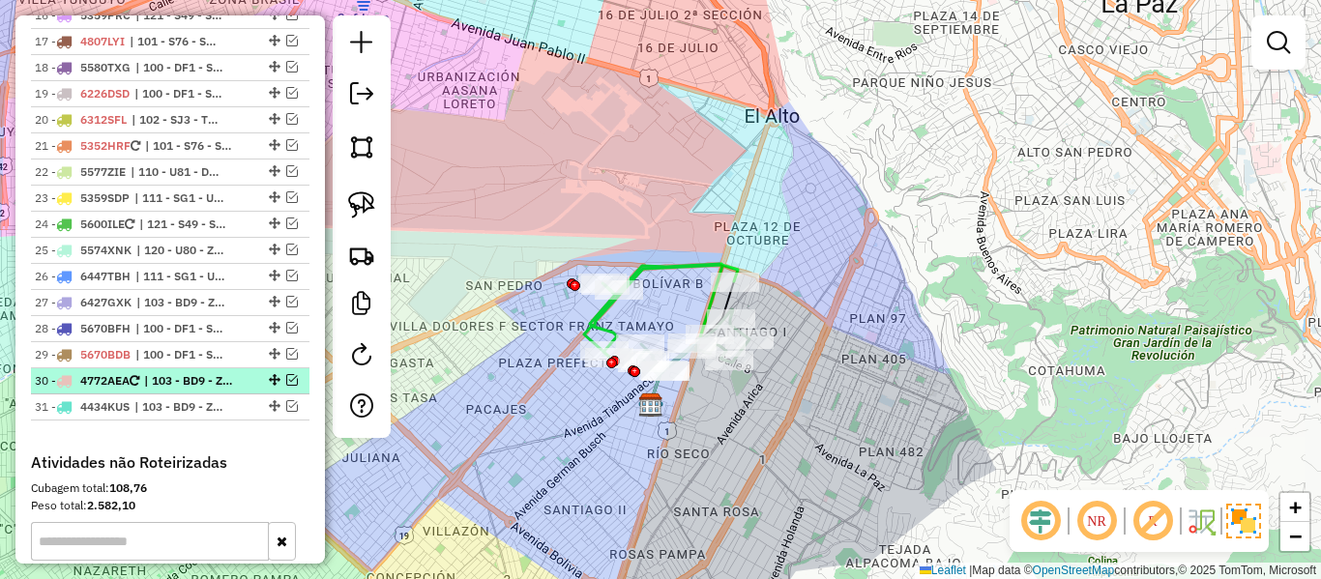
click at [211, 379] on span "| 103 - BD9 - Z81 - PD8" at bounding box center [188, 380] width 89 height 17
select select "**********"
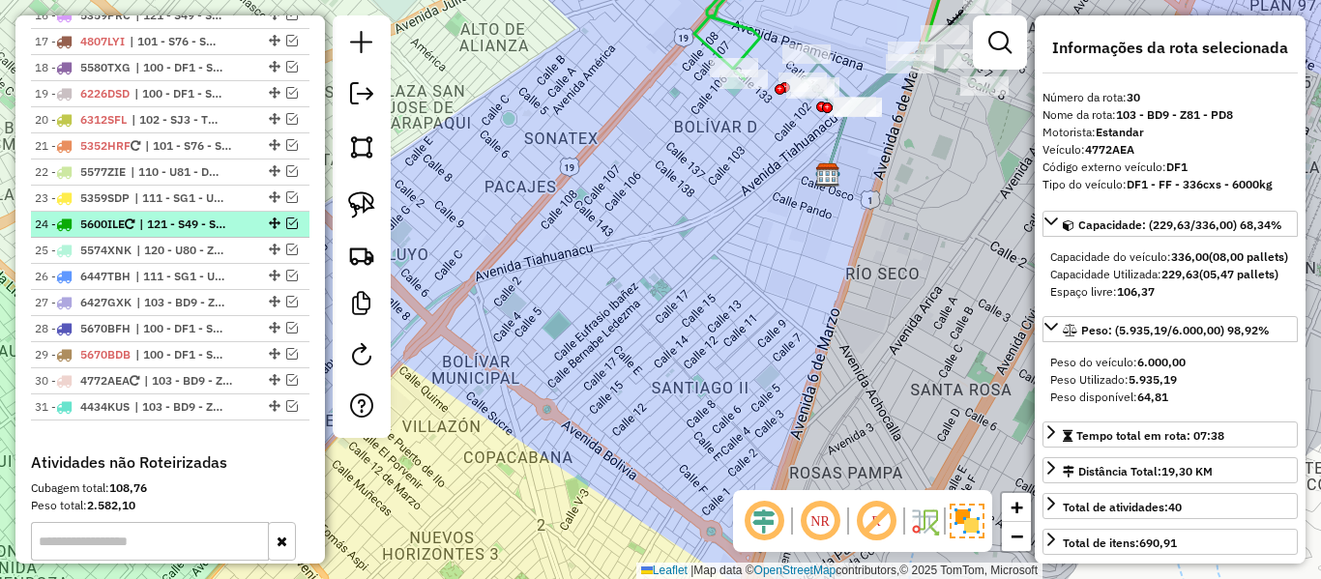
click at [228, 218] on span "| 121 - S49 - SK5" at bounding box center [183, 224] width 89 height 17
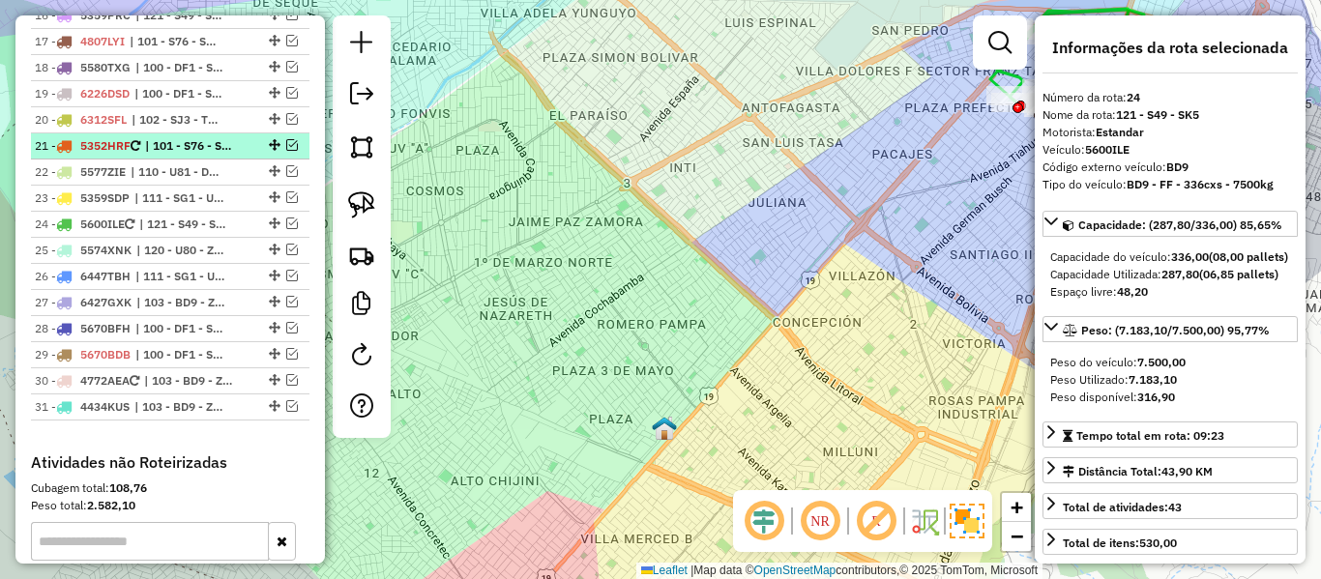
click at [252, 149] on div at bounding box center [273, 145] width 58 height 12
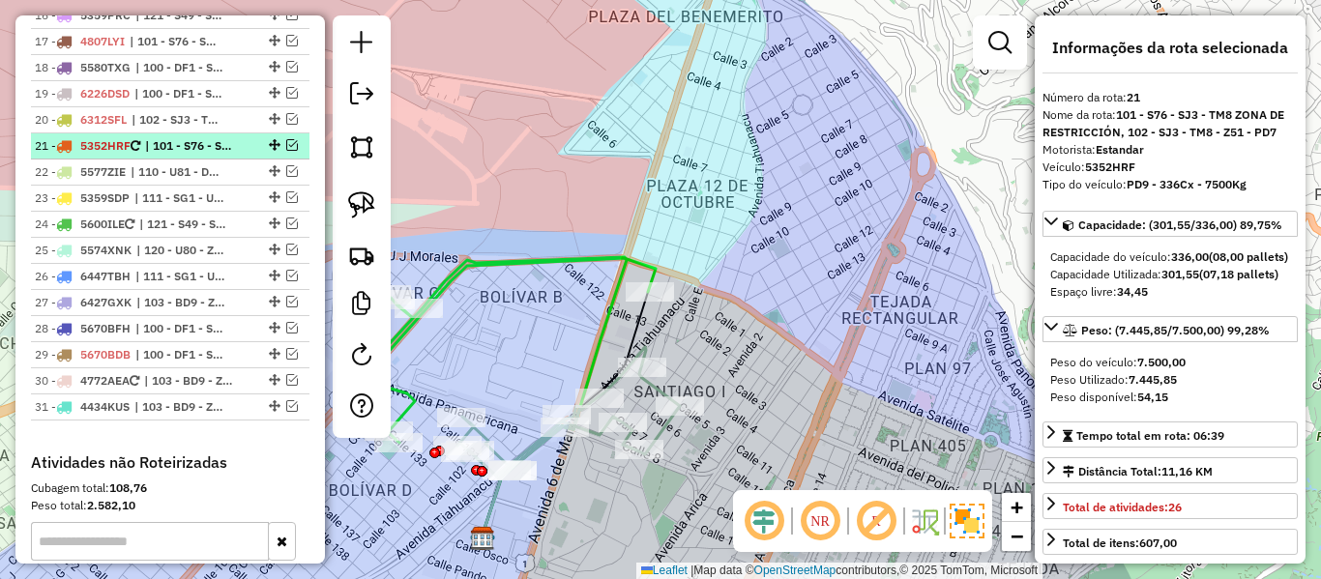
click at [290, 141] on em at bounding box center [292, 145] width 12 height 12
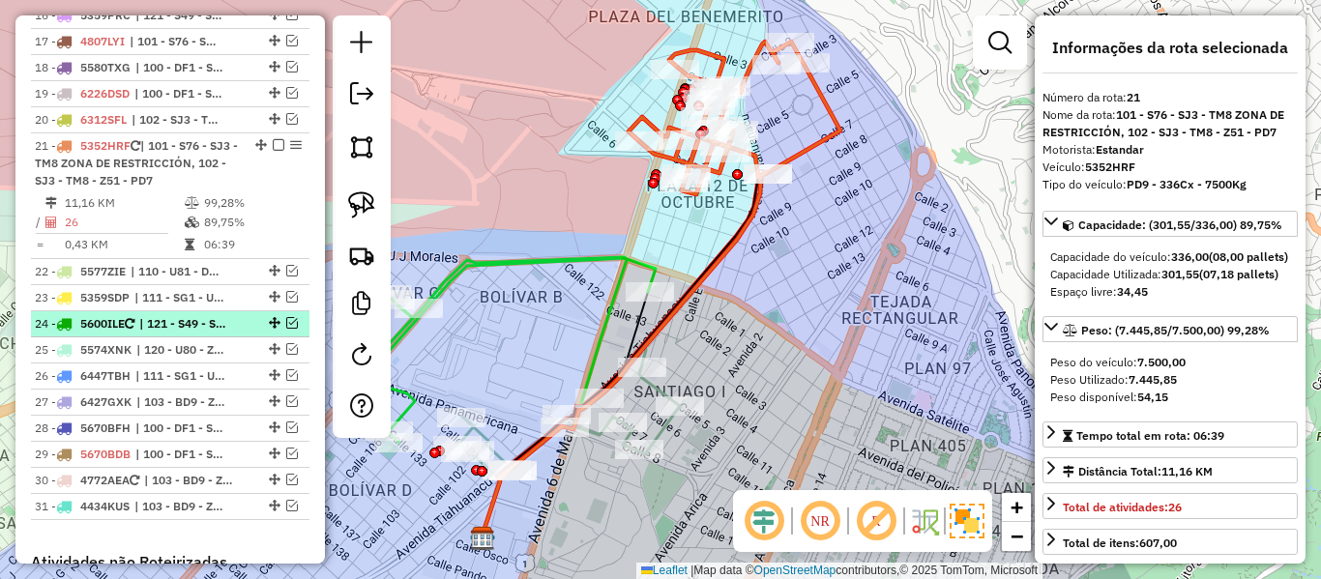
click at [290, 326] on em at bounding box center [292, 323] width 12 height 12
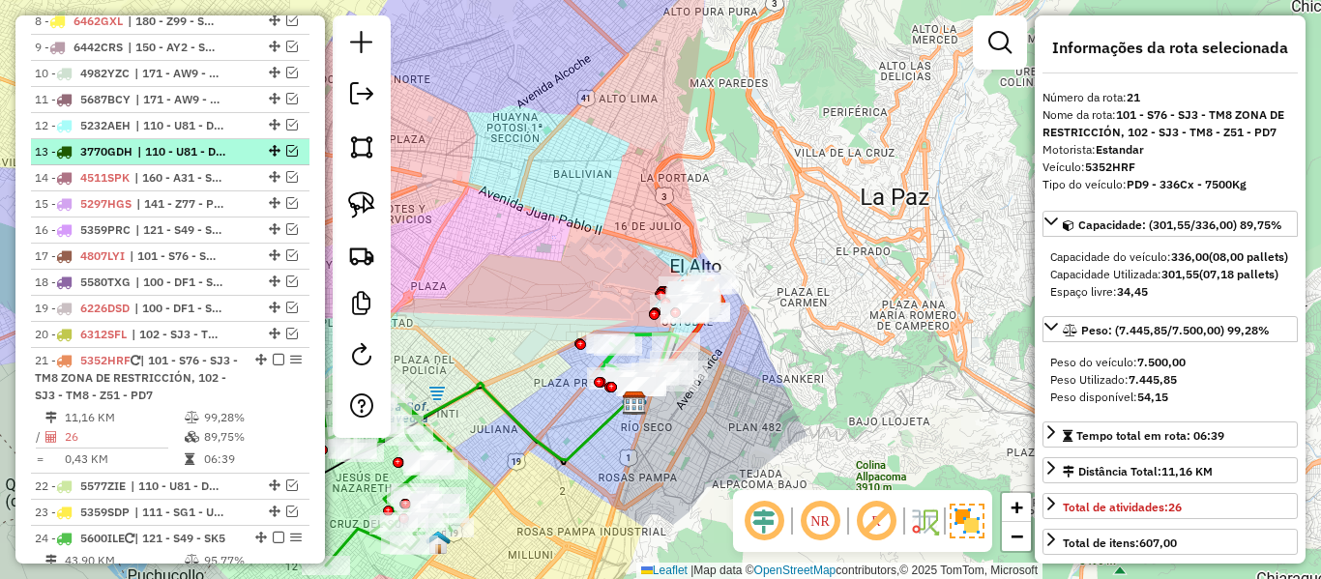
scroll to position [1026, 0]
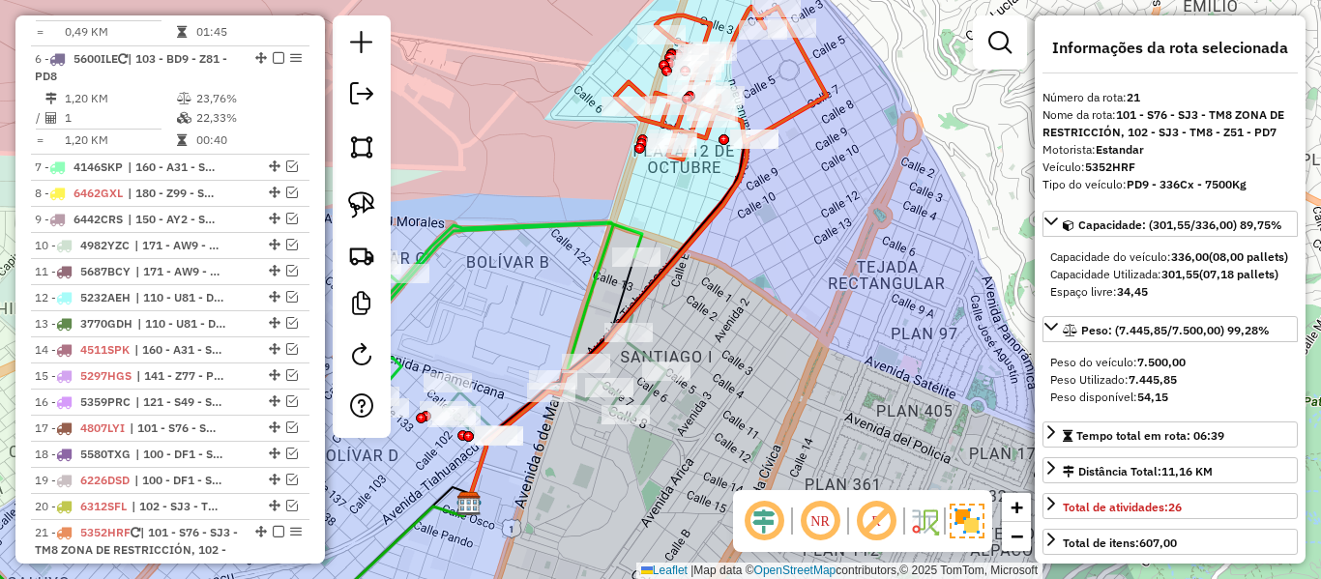
click at [653, 356] on icon at bounding box center [555, 378] width 222 height 132
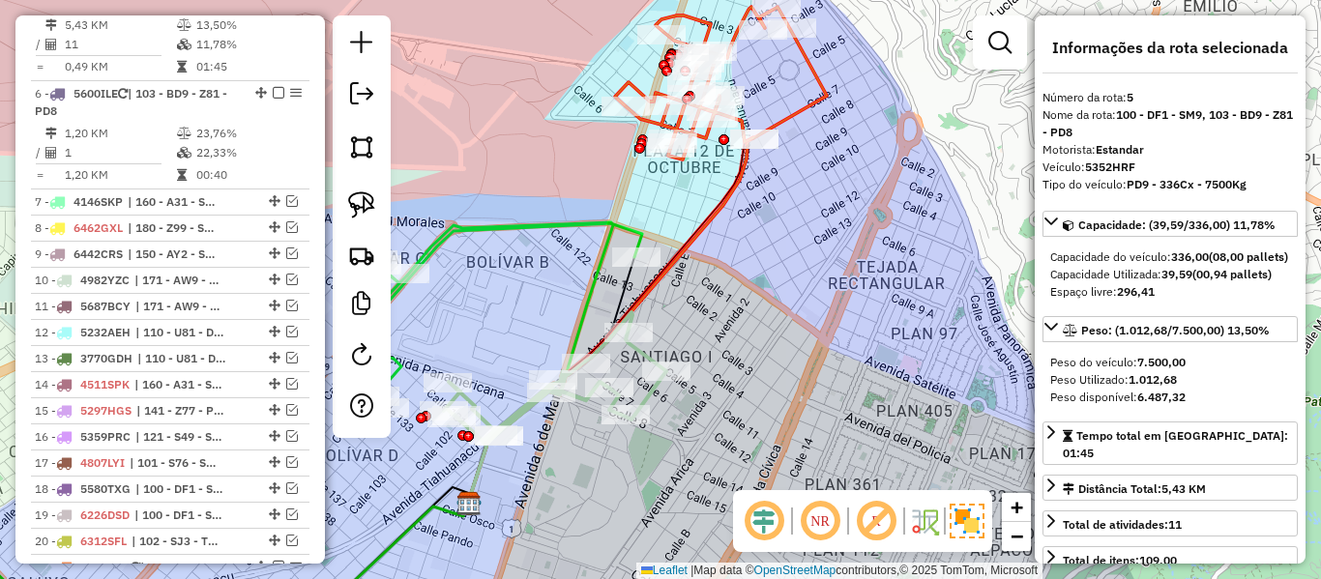
scroll to position [949, 0]
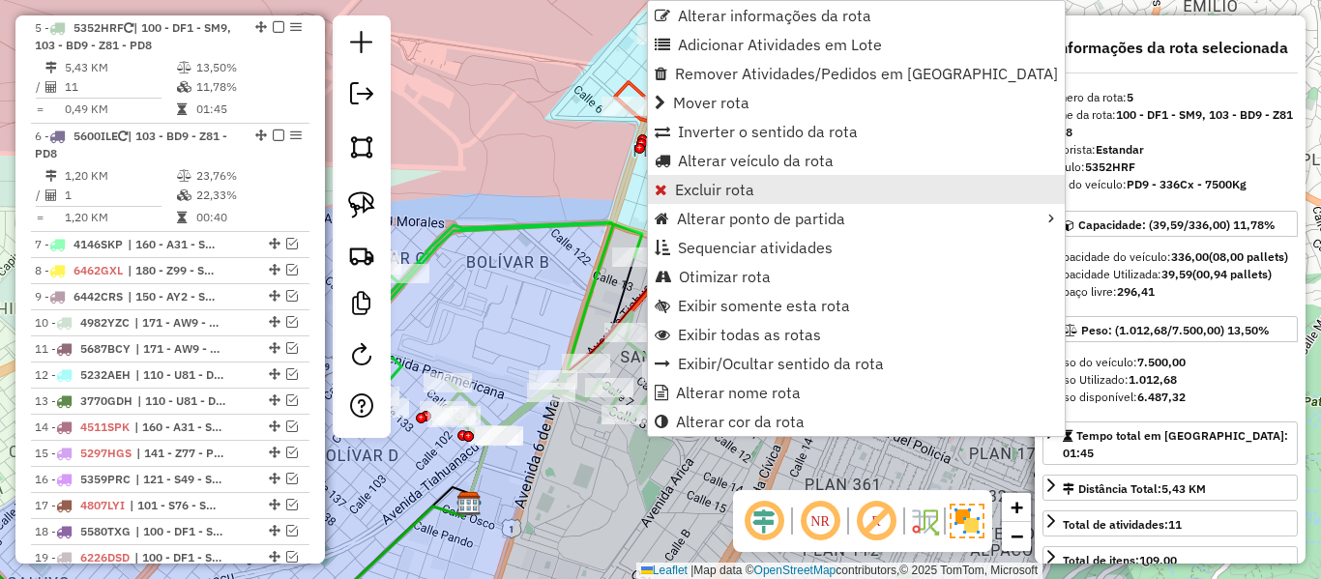
click at [731, 184] on span "Excluir rota" at bounding box center [714, 189] width 79 height 15
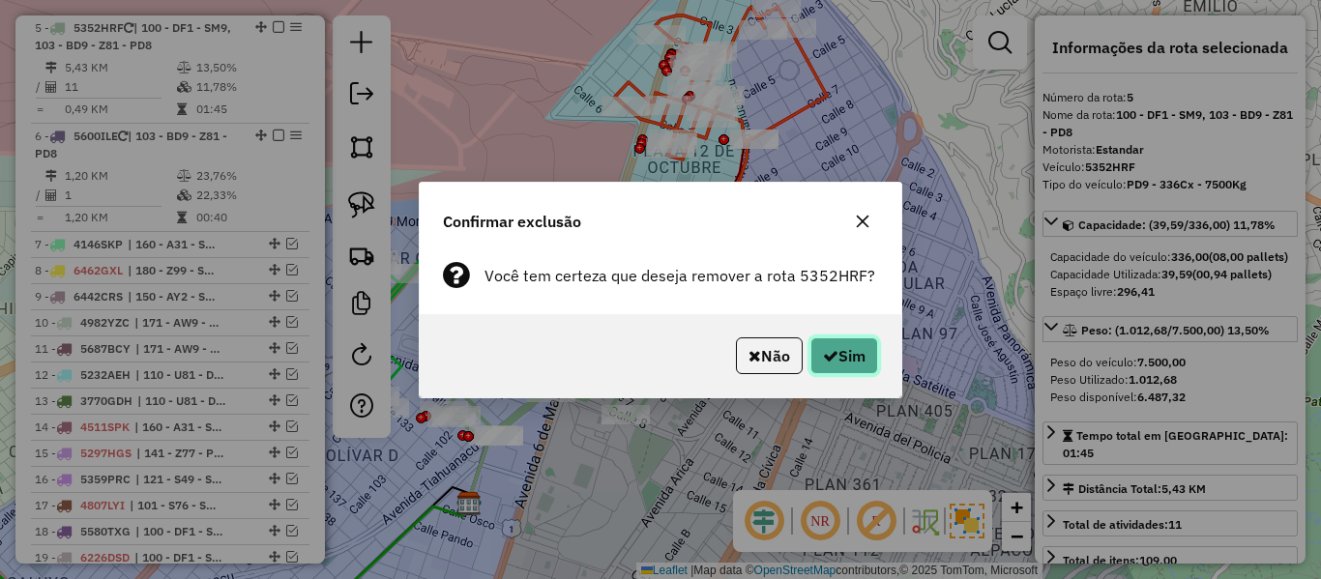
click at [840, 347] on button "Sim" at bounding box center [845, 356] width 68 height 37
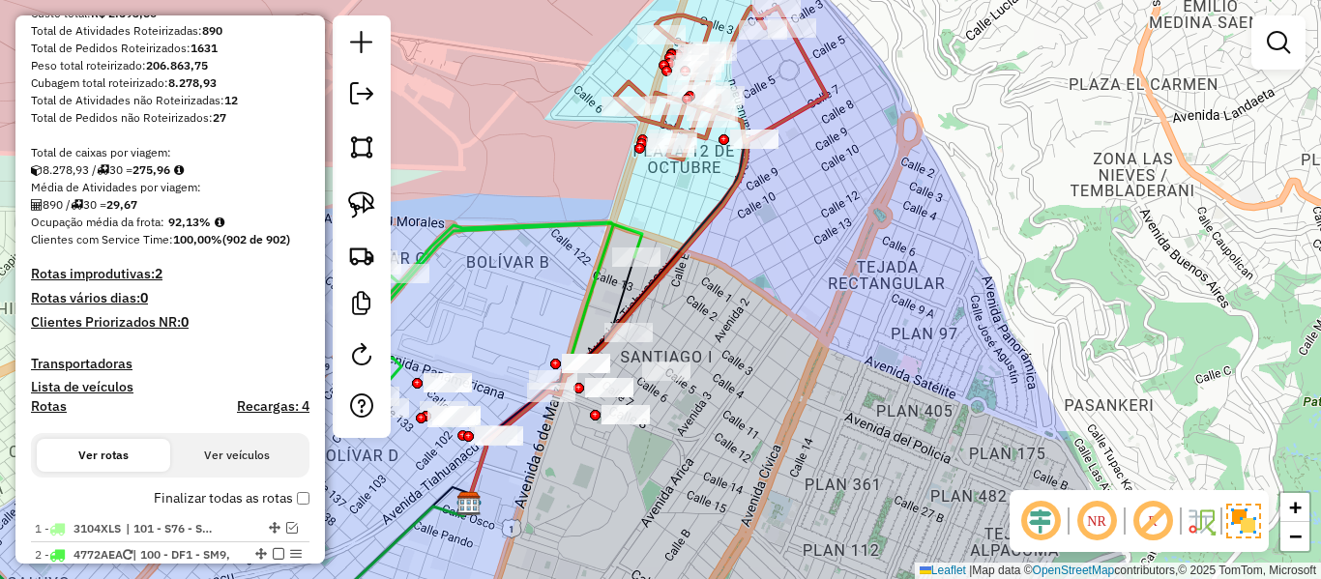
scroll to position [260, 0]
click at [228, 496] on label "Finalizar todas as rotas" at bounding box center [232, 499] width 156 height 20
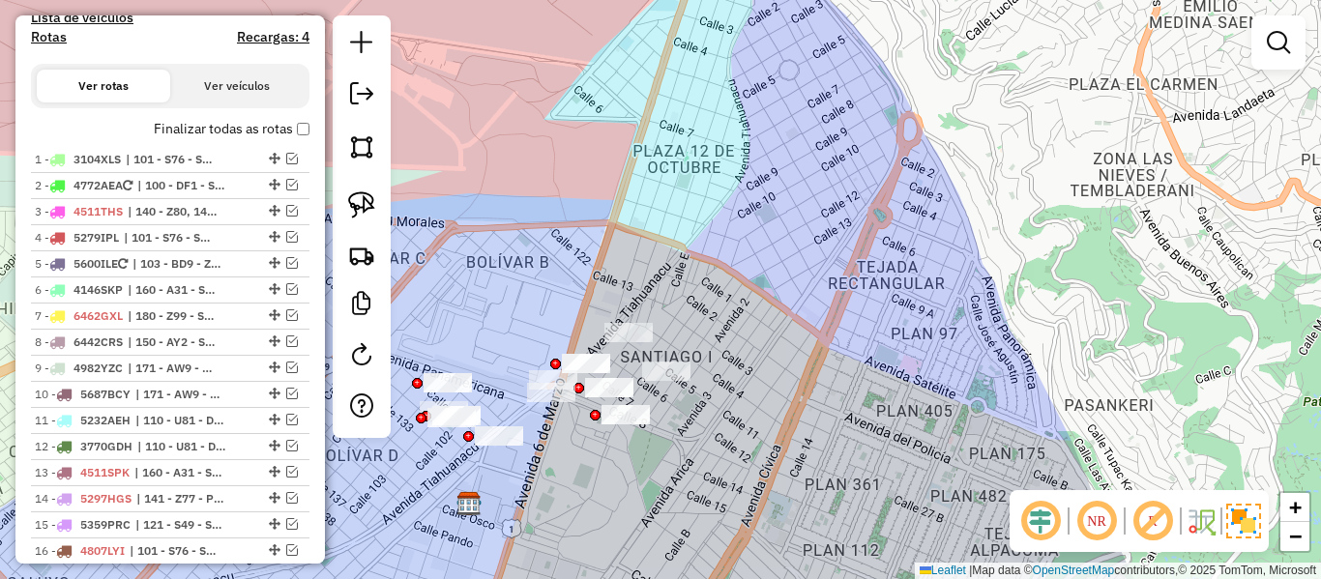
scroll to position [550, 0]
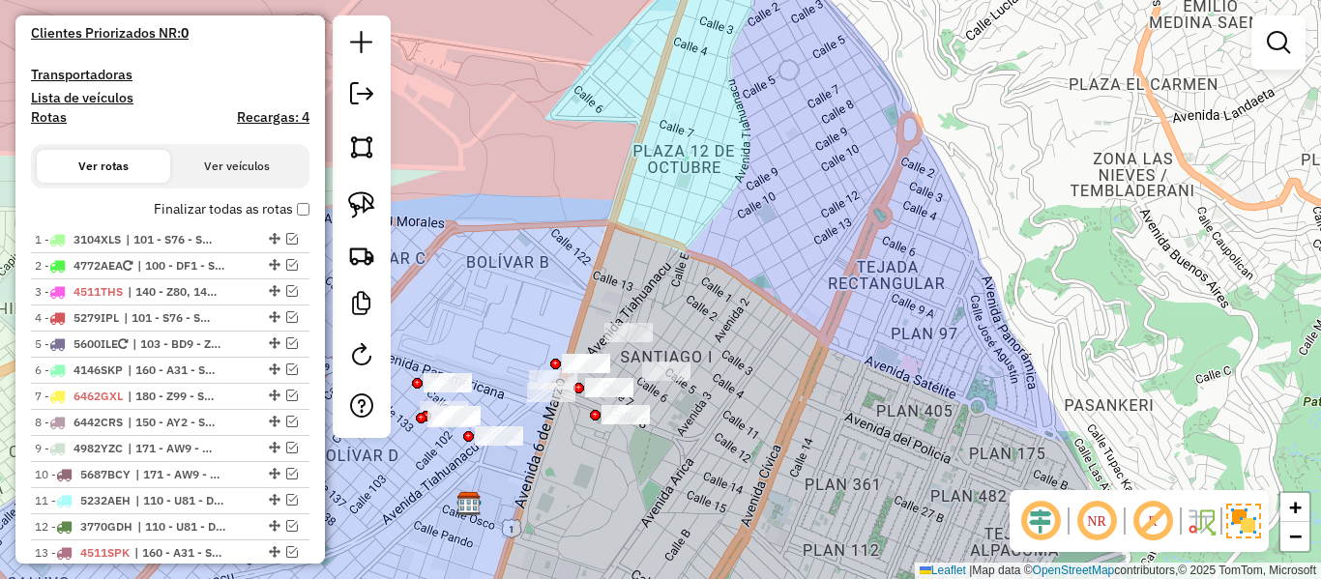
click at [197, 210] on label "Finalizar todas as rotas" at bounding box center [232, 209] width 156 height 20
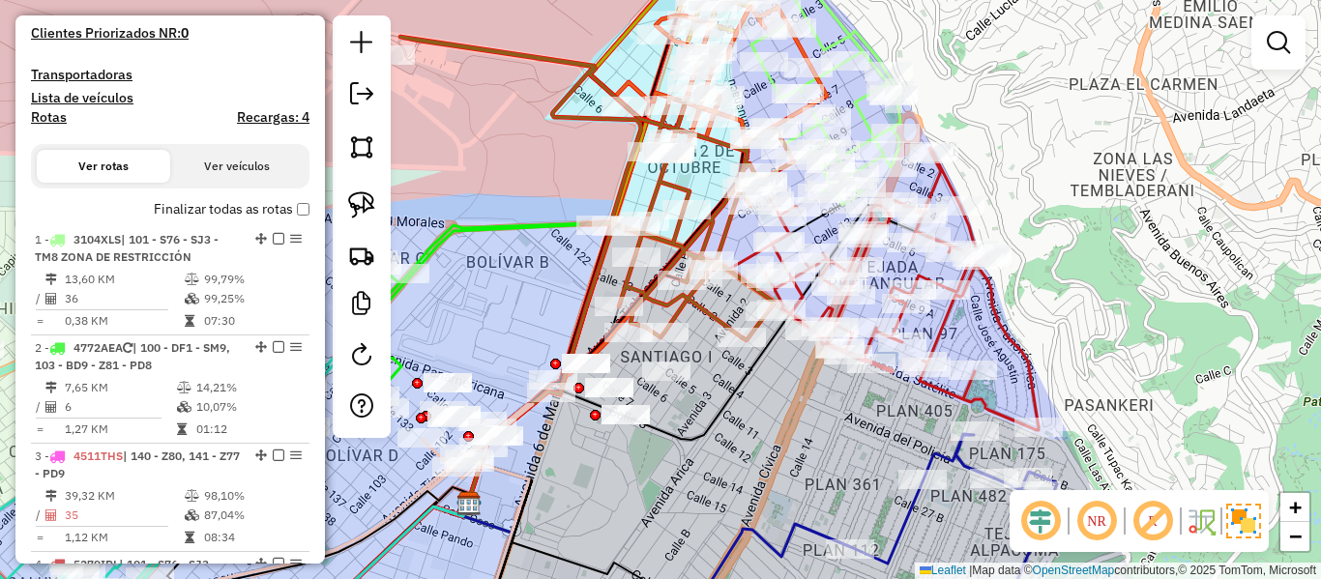
click at [48, 115] on h4 "Rotas" at bounding box center [49, 117] width 36 height 16
select select
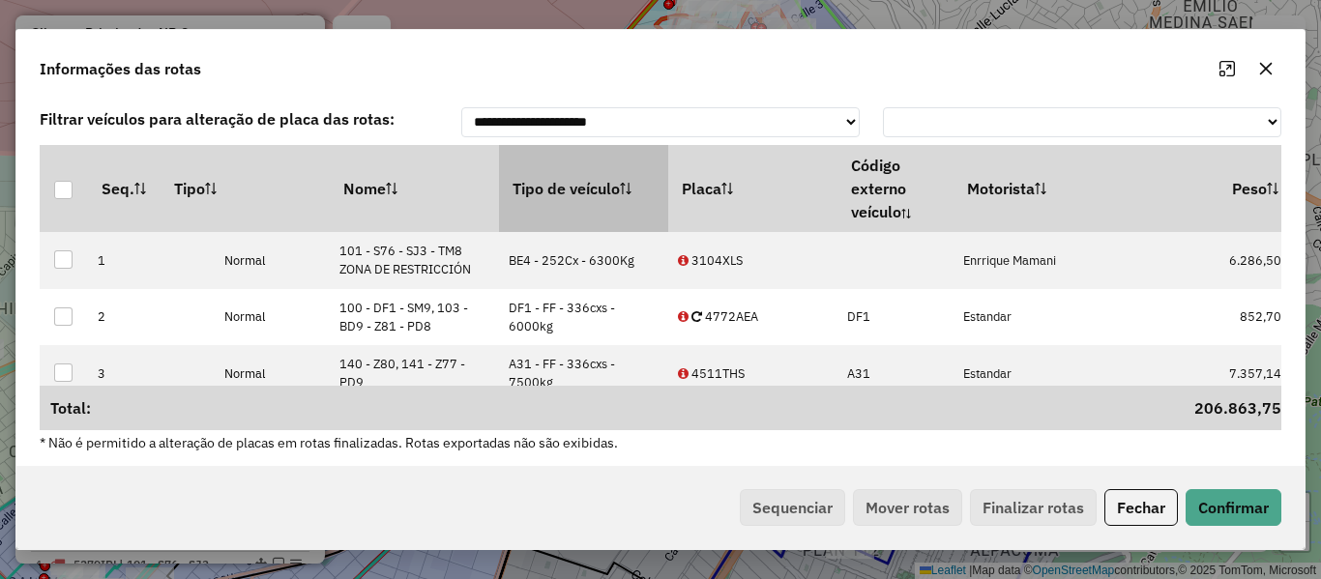
click at [535, 196] on th "Tipo de veículo" at bounding box center [583, 188] width 169 height 87
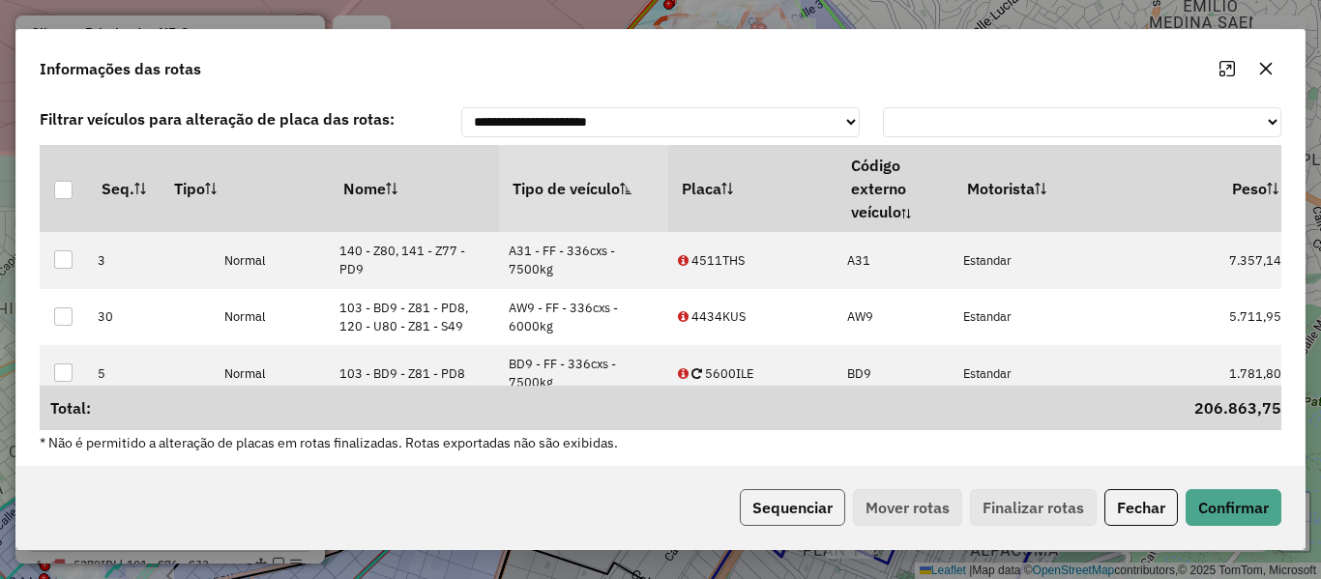
click at [783, 516] on button "Sequenciar" at bounding box center [792, 507] width 105 height 37
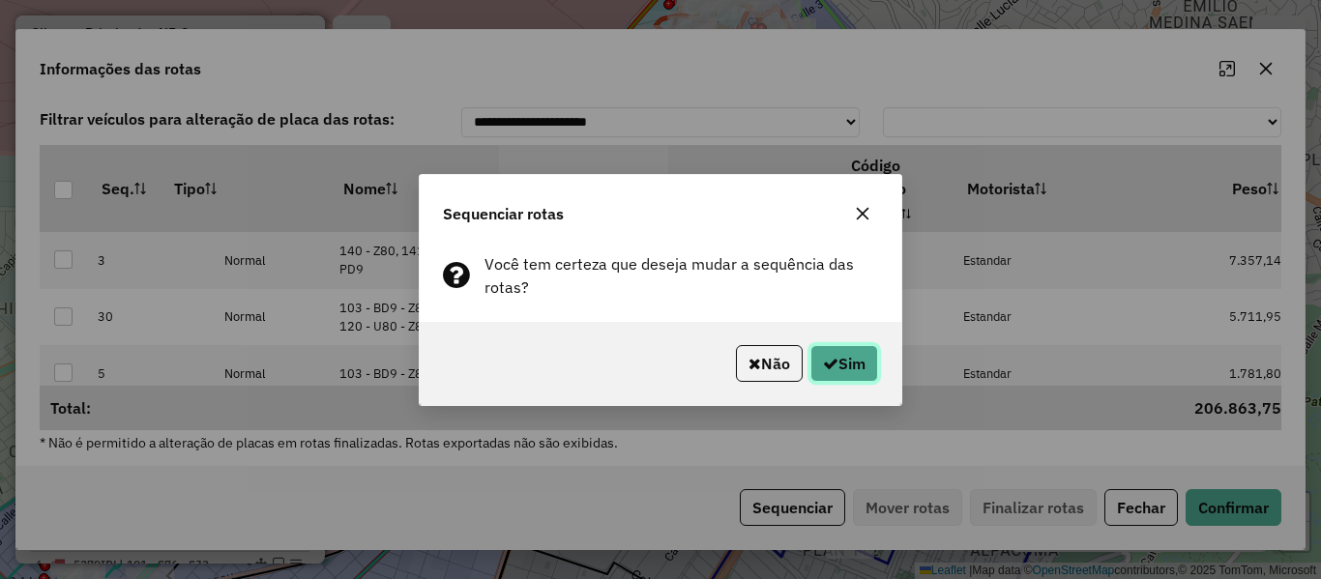
click at [823, 369] on icon "button" at bounding box center [830, 363] width 15 height 15
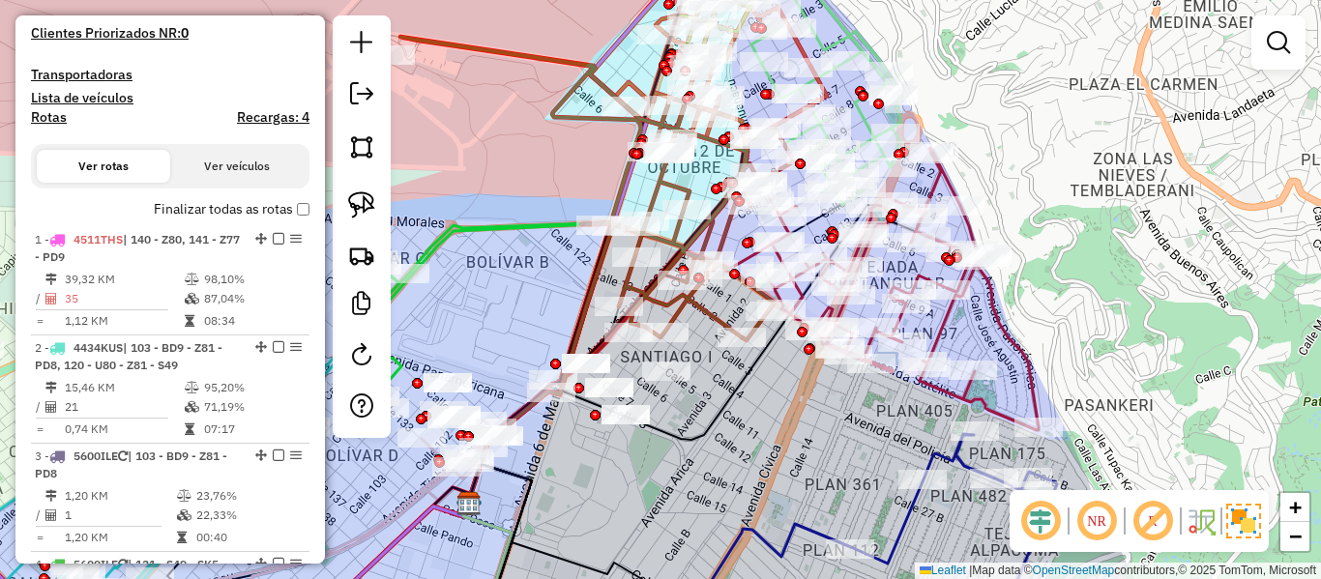
click at [205, 209] on label "Finalizar todas as rotas" at bounding box center [232, 209] width 156 height 20
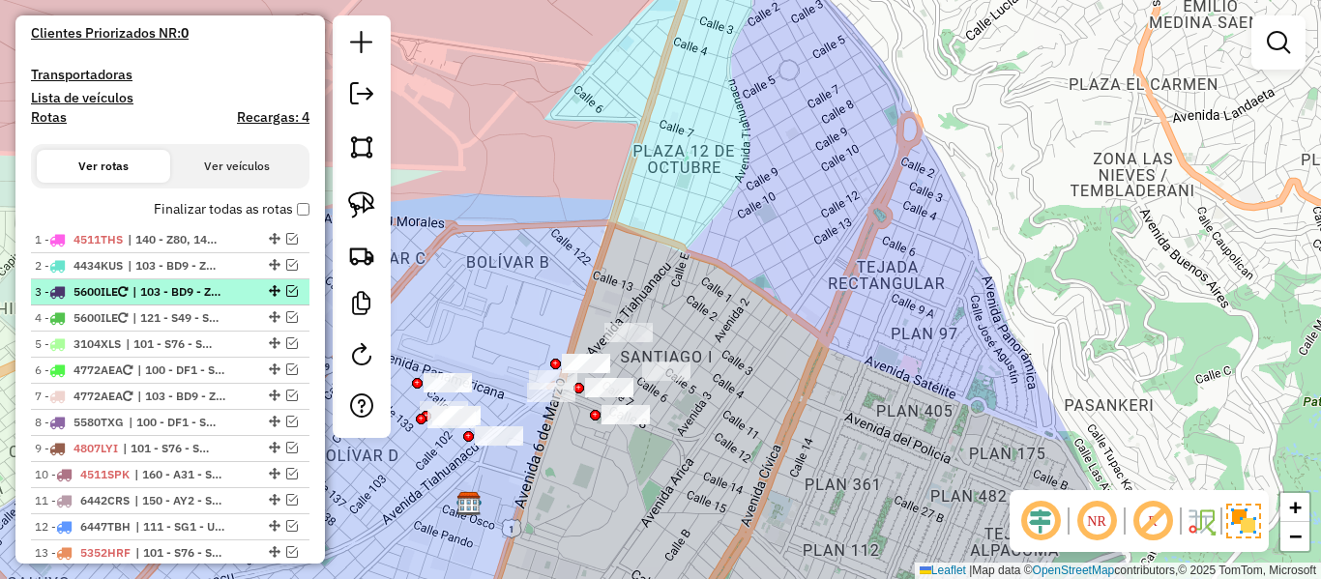
click at [160, 285] on span "| 103 - BD9 - Z81 - PD8" at bounding box center [177, 291] width 89 height 17
select select "**********"
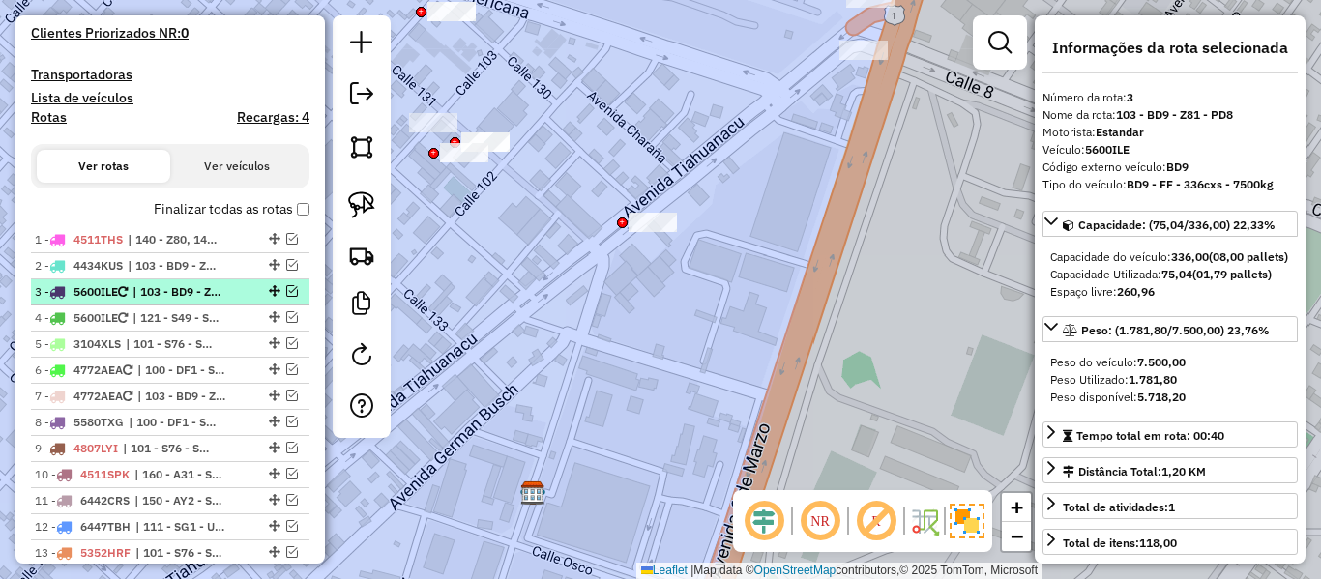
drag, startPoint x: 285, startPoint y: 314, endPoint x: 287, endPoint y: 289, distance: 25.2
click at [286, 313] on em at bounding box center [292, 317] width 12 height 12
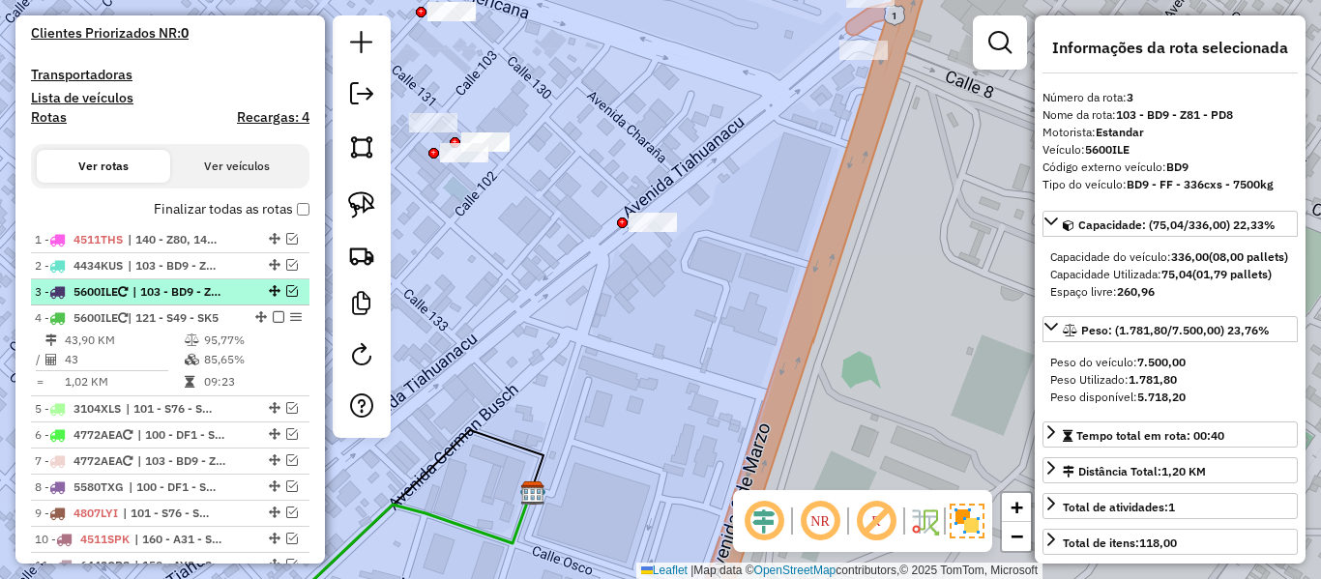
click at [287, 289] on em at bounding box center [292, 291] width 12 height 12
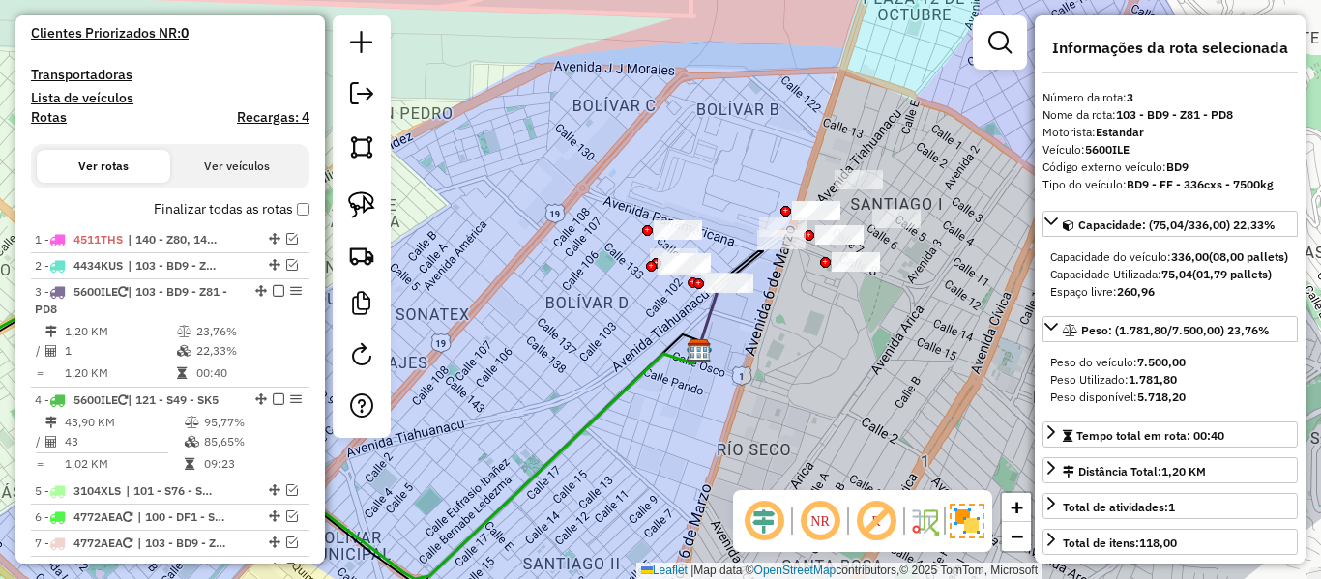
drag, startPoint x: 765, startPoint y: 351, endPoint x: 774, endPoint y: 233, distance: 118.3
click at [770, 238] on div "Janela de atendimento Grade de atendimento Capacidade Transportadoras Veículos …" at bounding box center [660, 289] width 1321 height 579
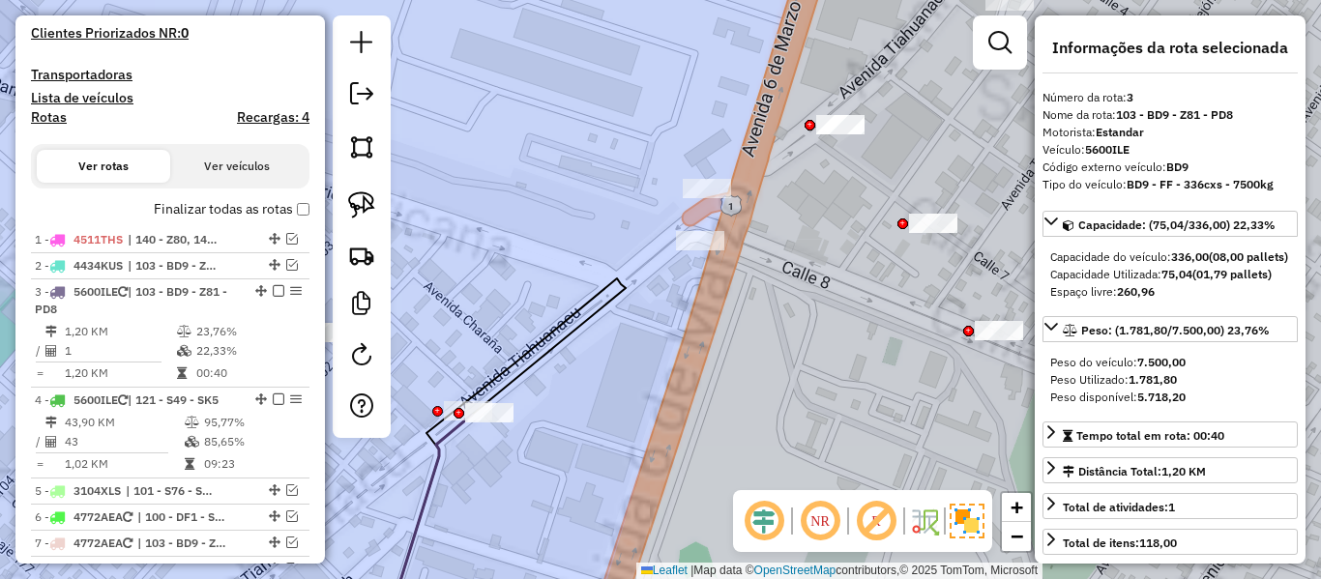
click at [557, 319] on icon at bounding box center [504, 458] width 243 height 359
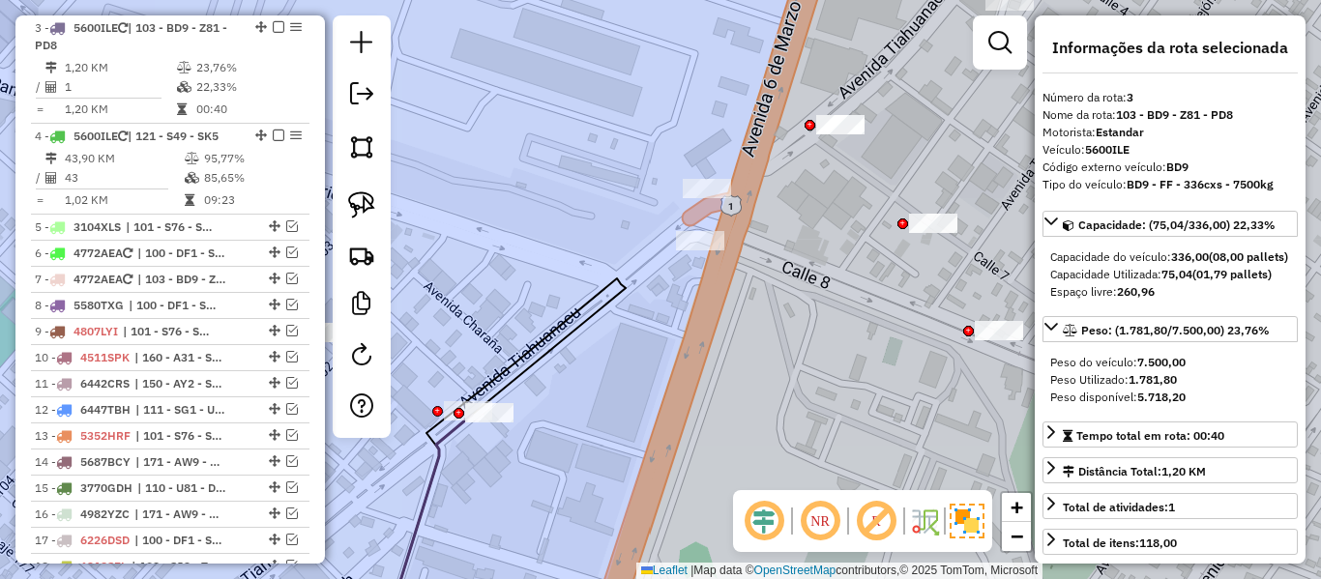
click at [451, 400] on div "Janela de atendimento Grade de atendimento Capacidade Transportadoras Veículos …" at bounding box center [660, 289] width 1321 height 579
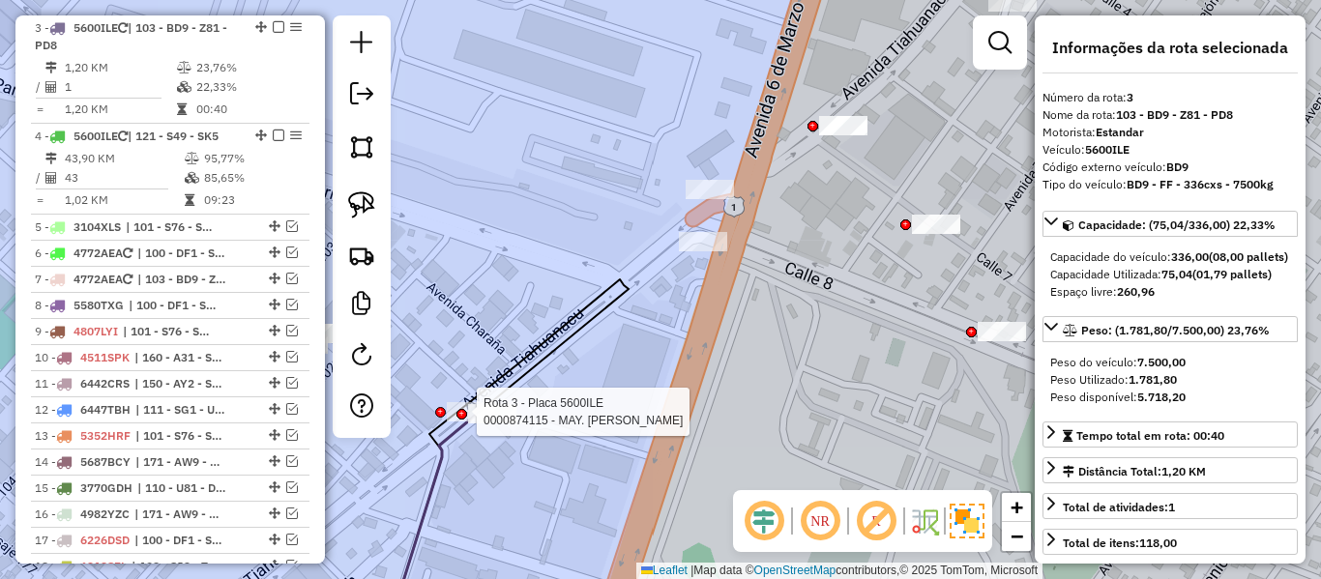
click at [465, 414] on div at bounding box center [462, 414] width 11 height 11
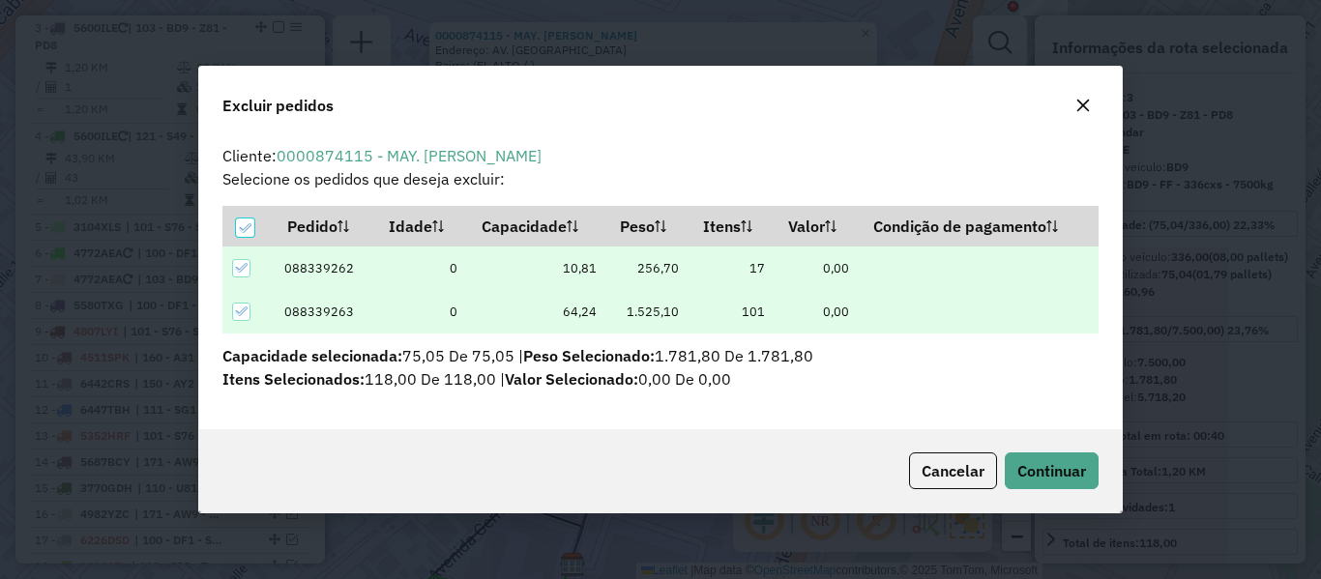
scroll to position [0, 0]
click at [1040, 483] on button "Continuar" at bounding box center [1052, 471] width 94 height 37
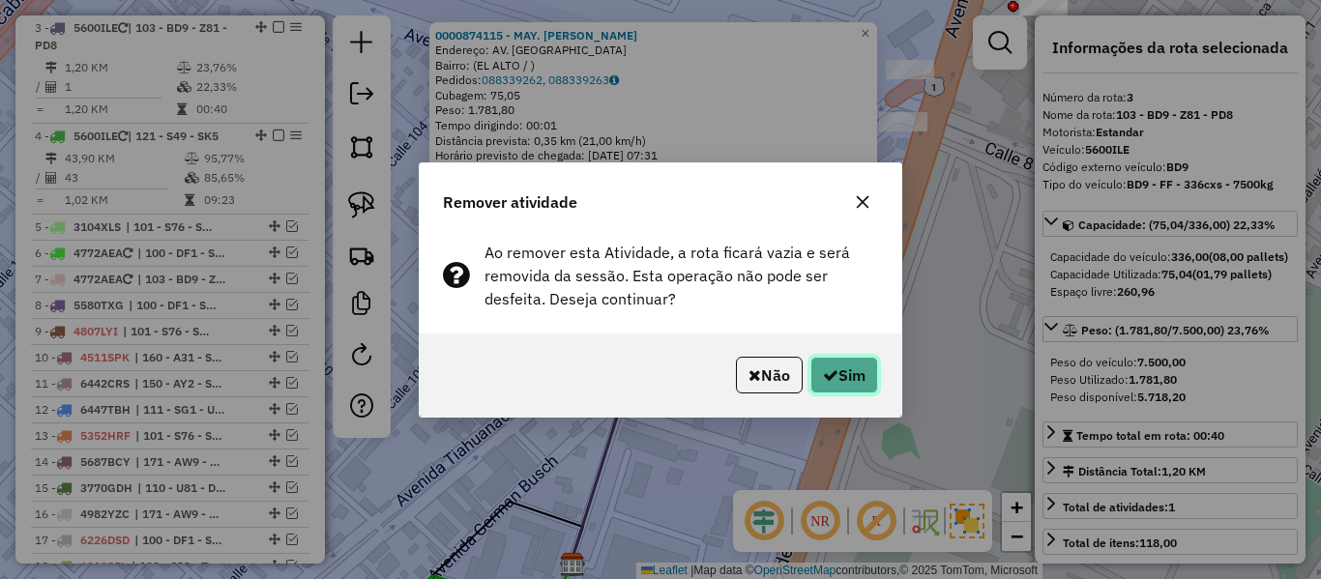
click at [841, 371] on button "Sim" at bounding box center [845, 375] width 68 height 37
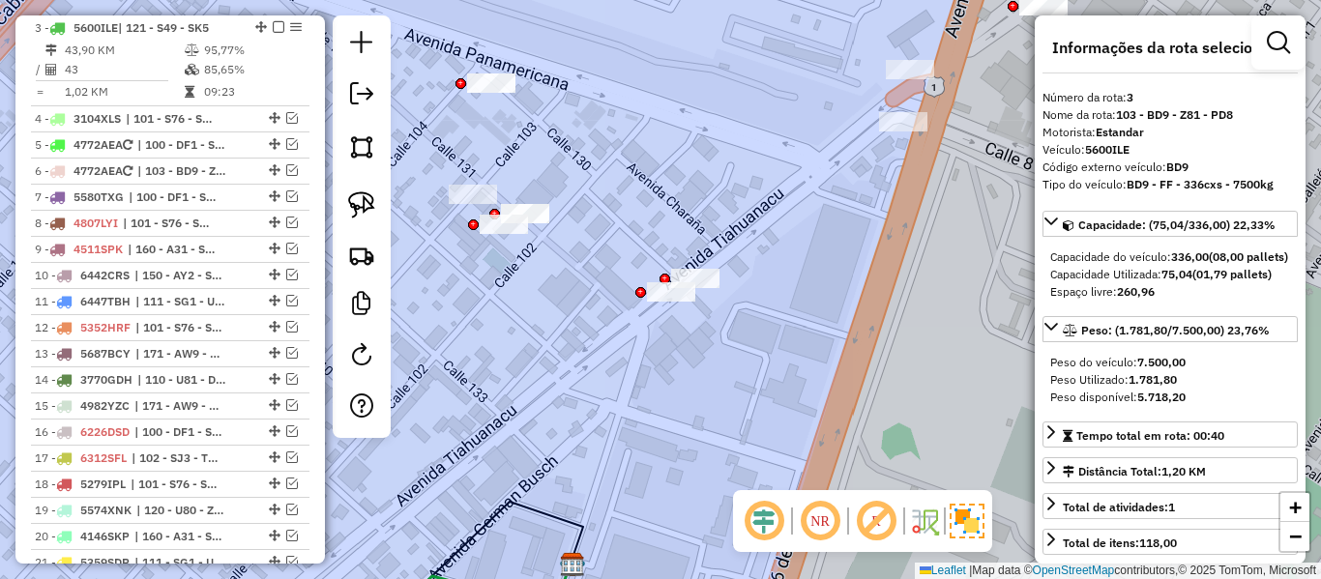
scroll to position [706, 0]
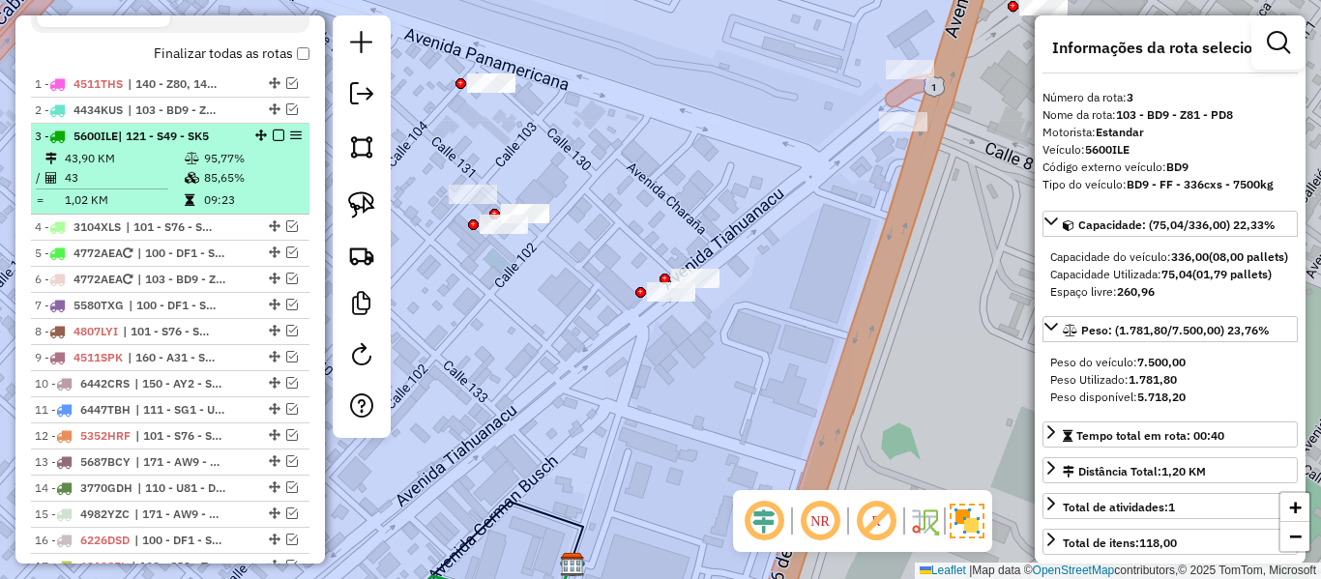
click at [274, 138] on em at bounding box center [279, 136] width 12 height 12
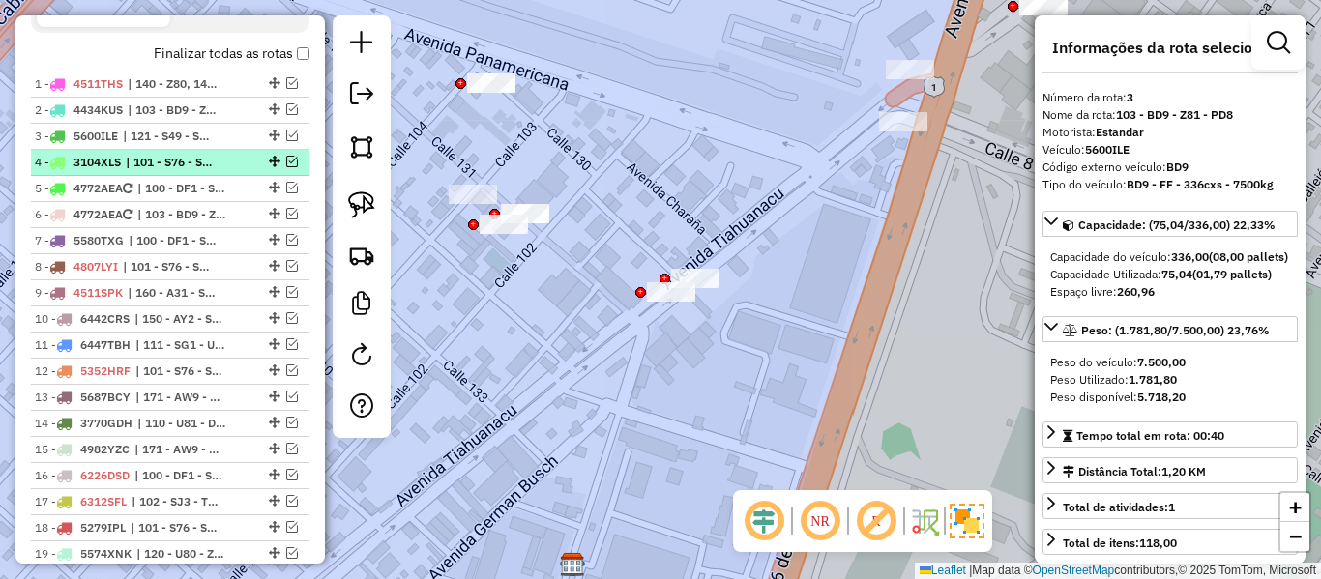
scroll to position [641, 0]
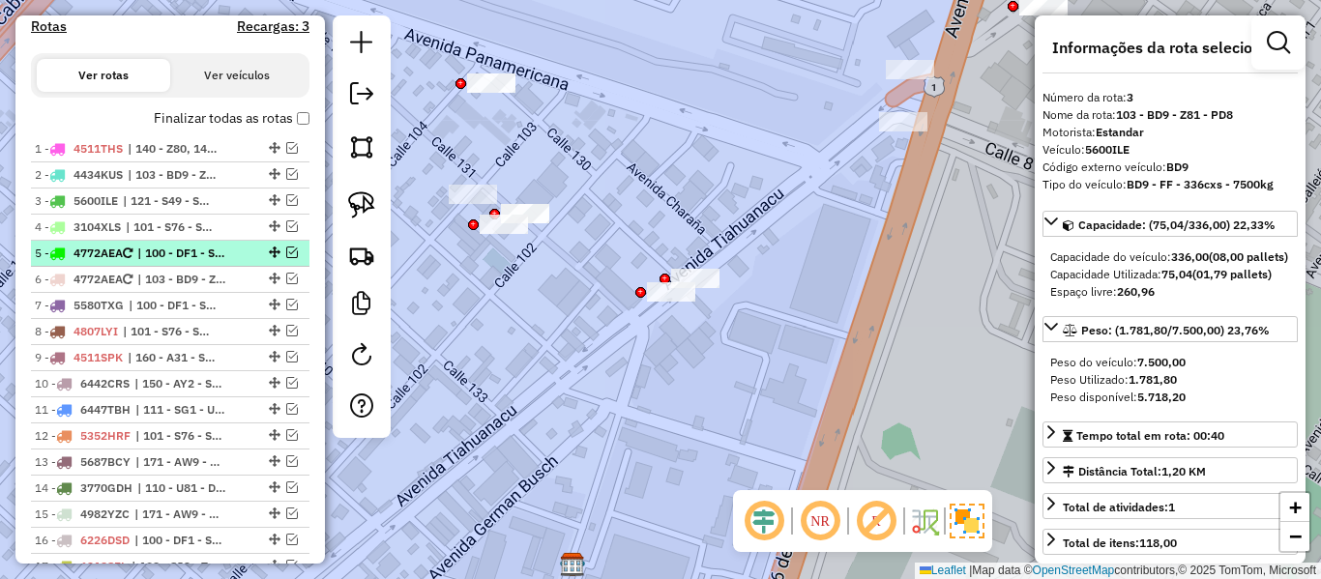
click at [208, 265] on li "5 - 4772AEA | 100 - DF1 - SM9, 103 - BD9 - Z81 - PD8" at bounding box center [170, 254] width 279 height 26
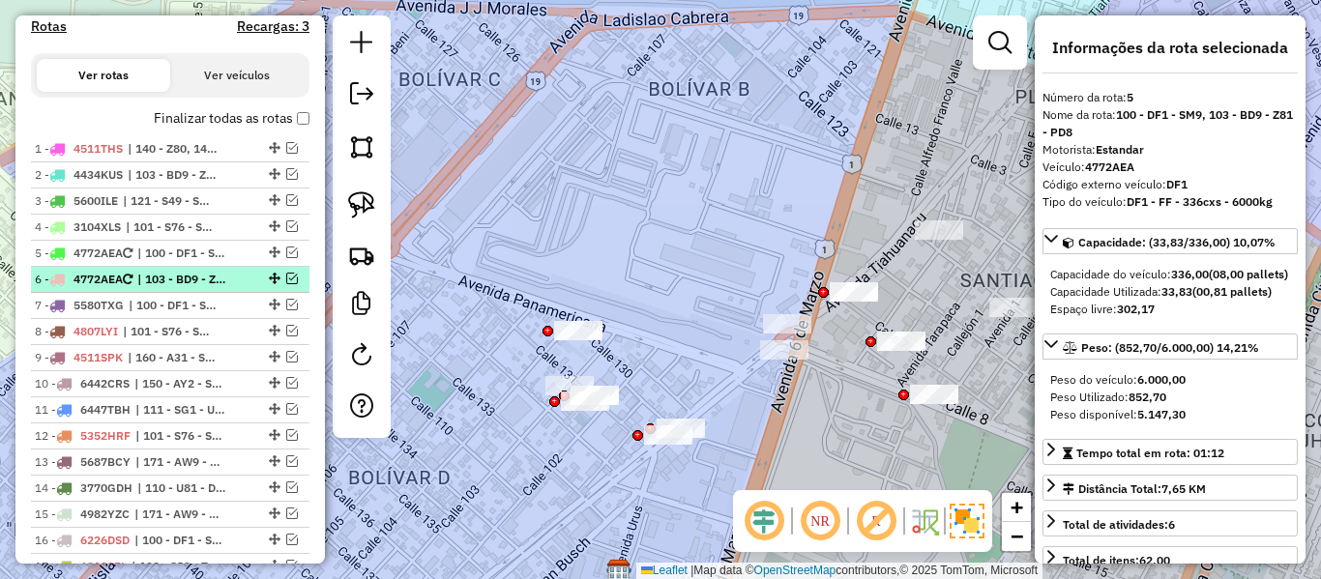
click at [287, 275] on em at bounding box center [292, 279] width 12 height 12
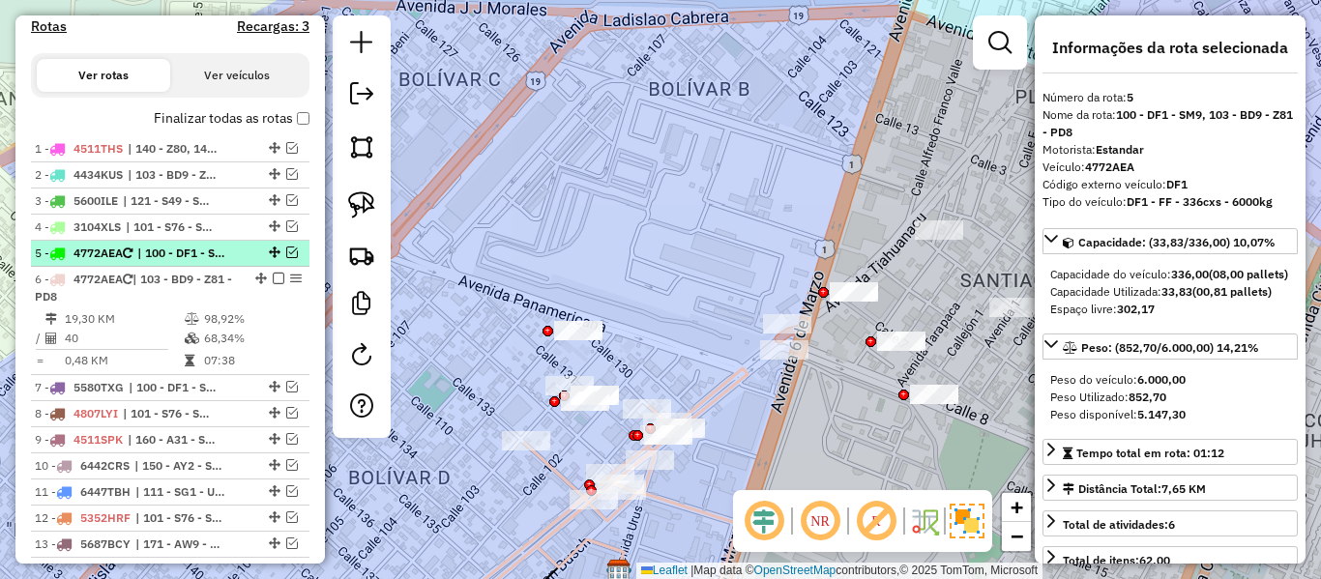
click at [287, 249] on em at bounding box center [292, 253] width 12 height 12
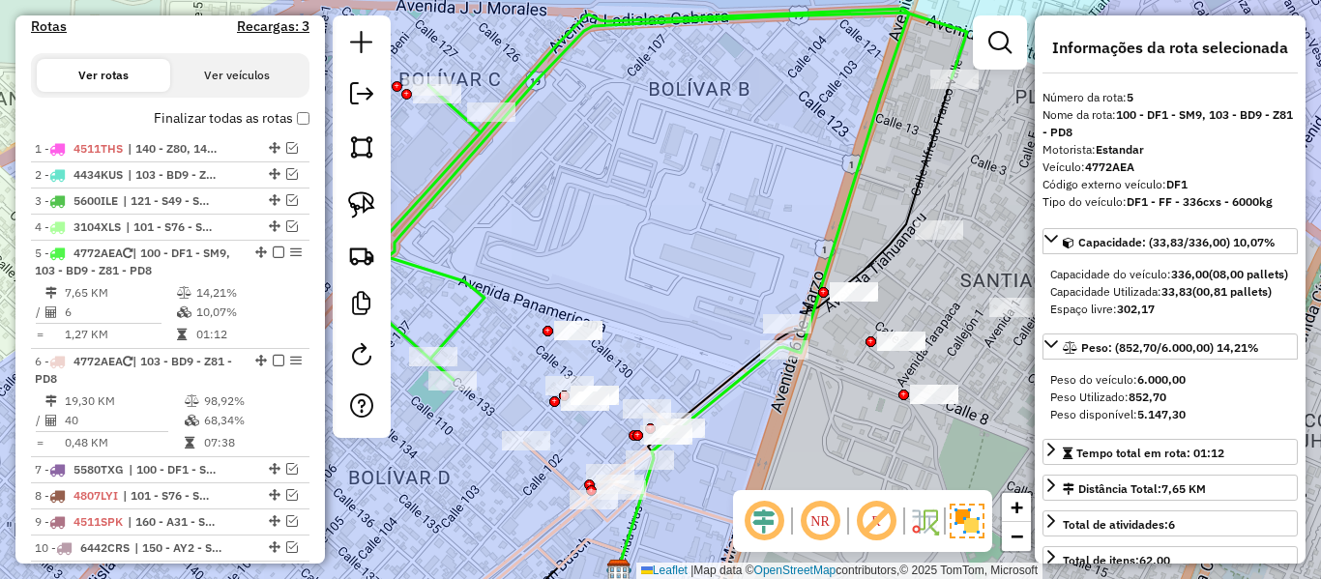
drag, startPoint x: 879, startPoint y: 291, endPoint x: 873, endPoint y: 153, distance: 138.5
click at [873, 163] on div "Janela de atendimento Grade de atendimento Capacidade Transportadoras Veículos …" at bounding box center [660, 289] width 1321 height 579
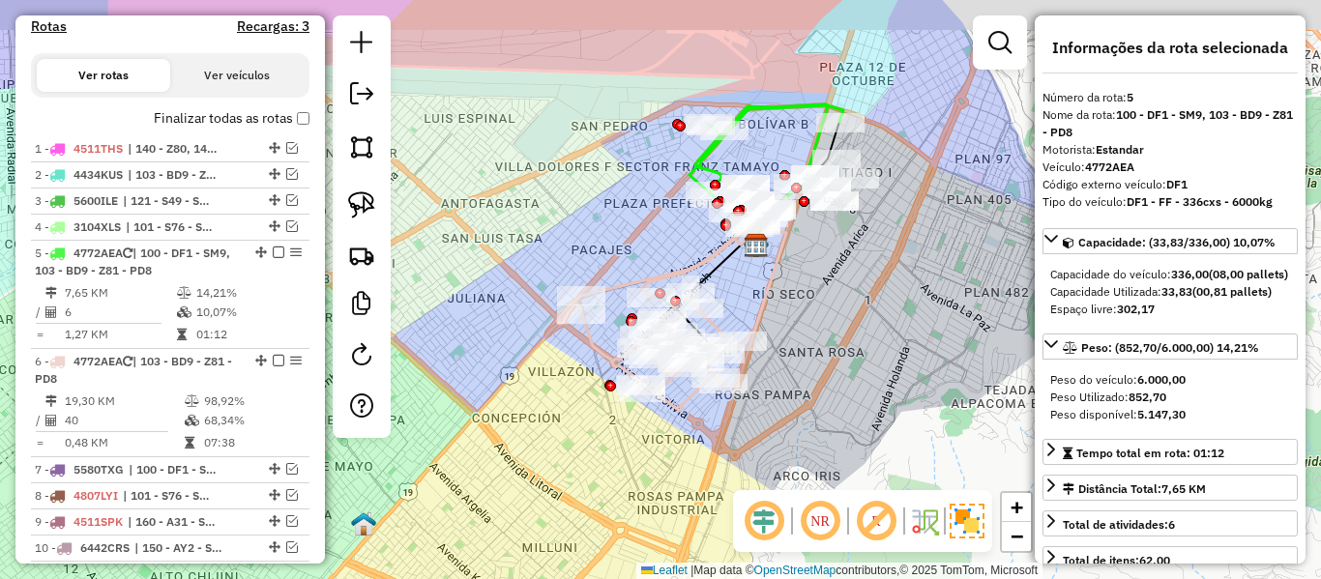
drag, startPoint x: 831, startPoint y: 232, endPoint x: 728, endPoint y: 302, distance: 124.0
click at [767, 301] on div "Janela de atendimento Grade de atendimento Capacidade Transportadoras Veículos …" at bounding box center [660, 289] width 1321 height 579
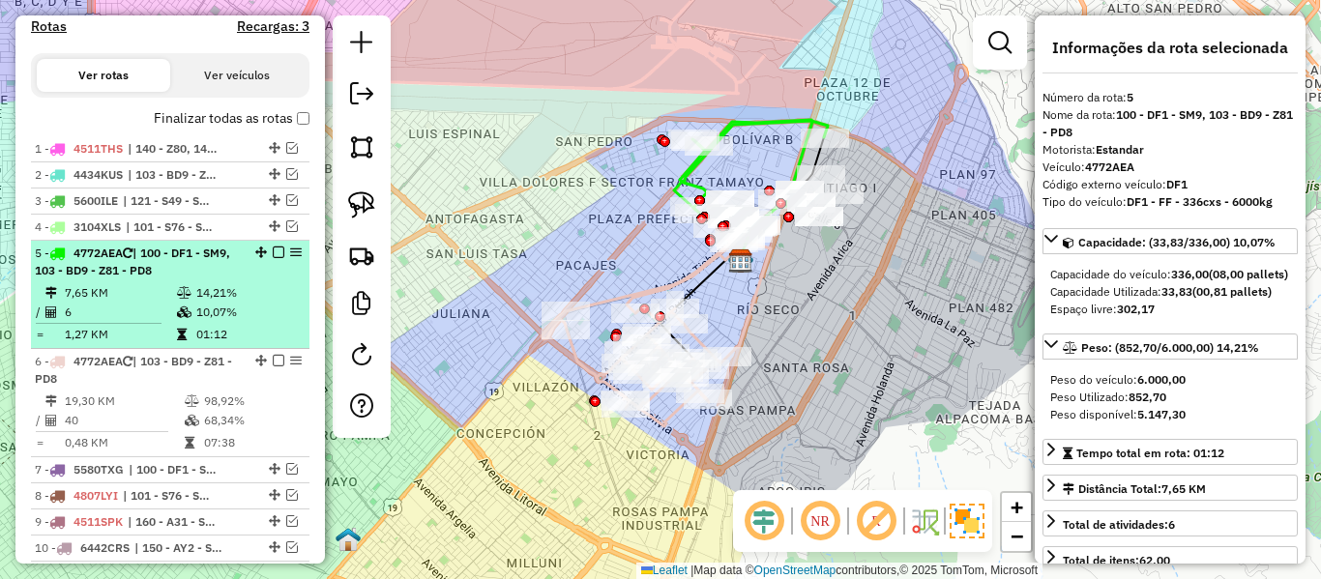
click at [282, 257] on div at bounding box center [273, 253] width 58 height 12
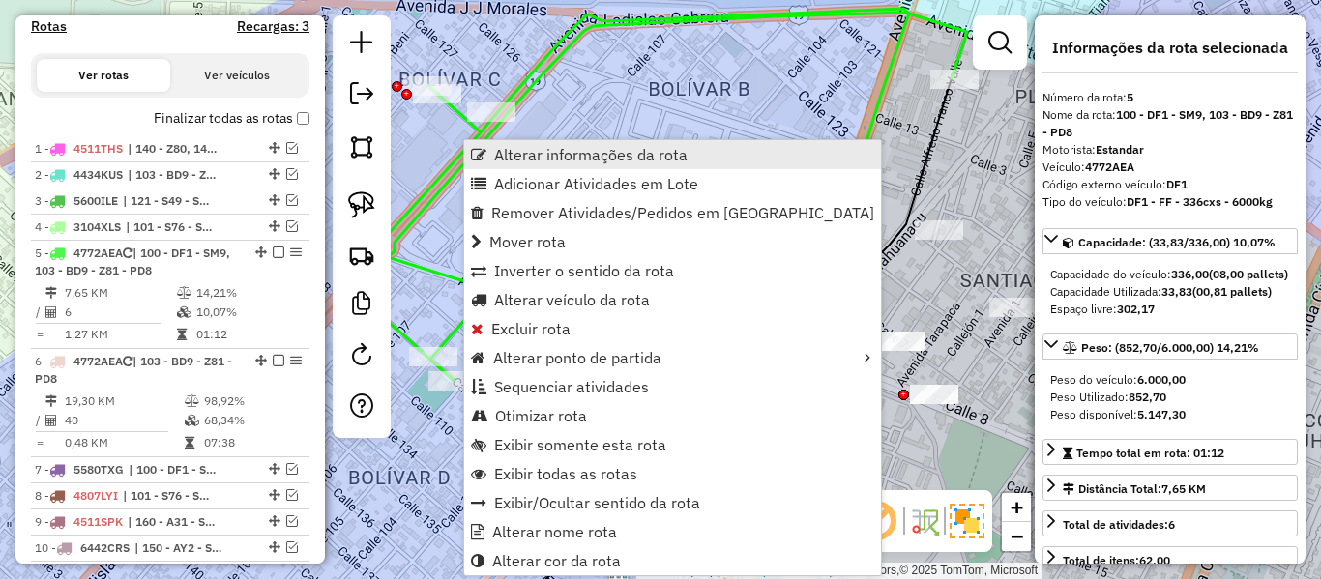
scroll to position [867, 0]
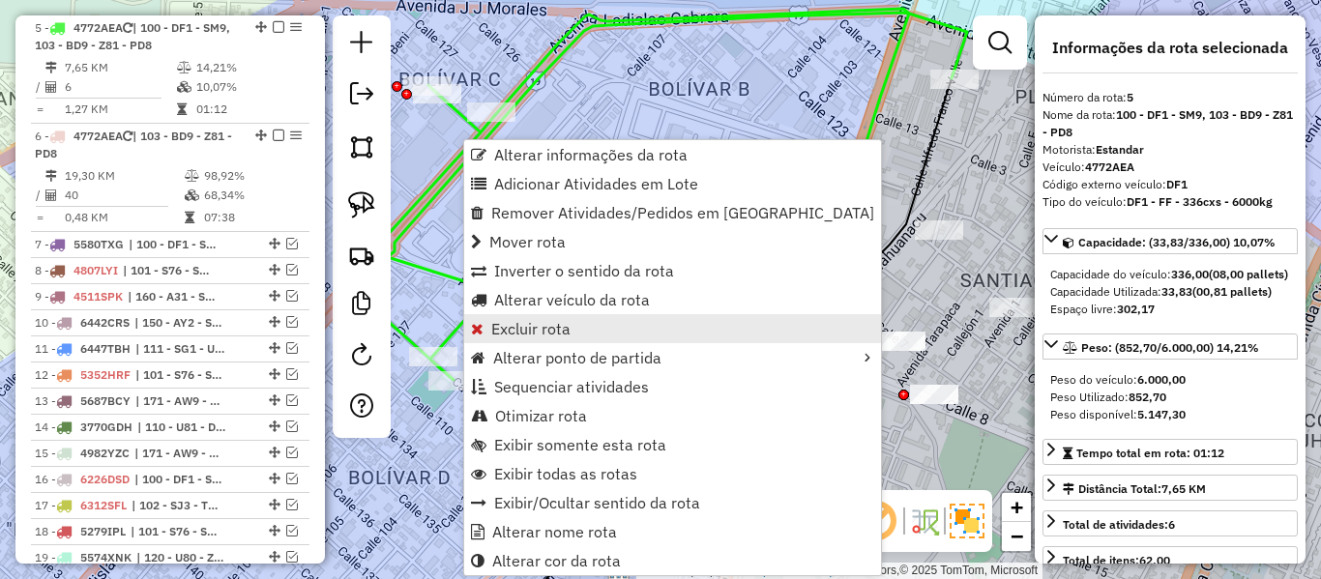
click at [534, 324] on span "Excluir rota" at bounding box center [530, 328] width 79 height 15
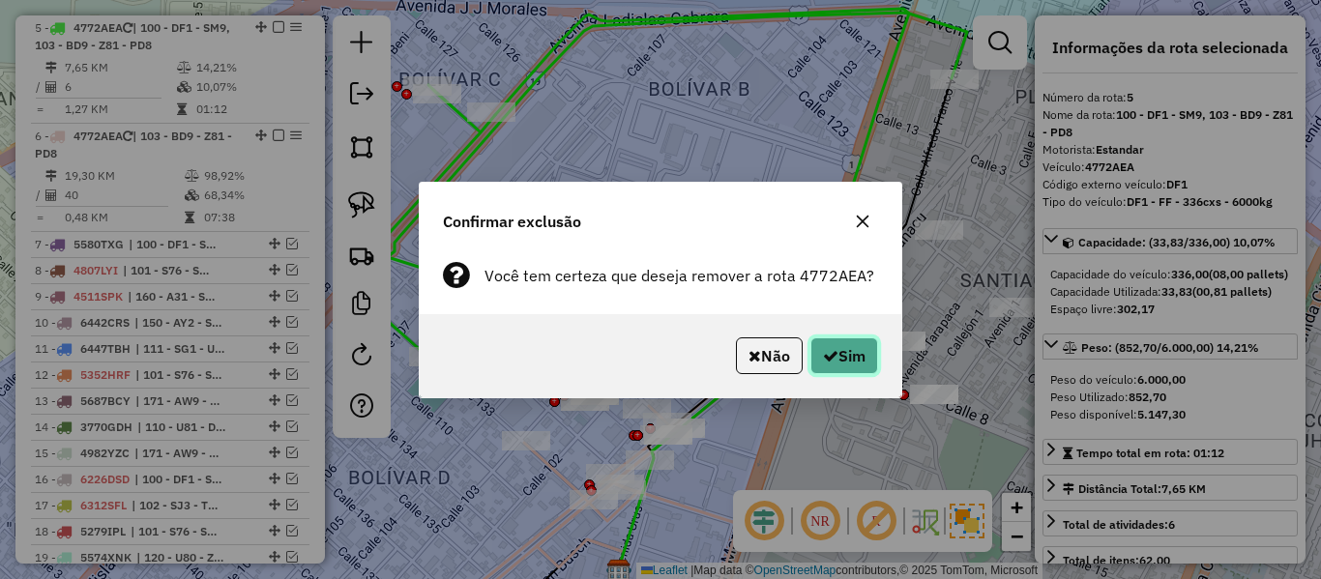
click at [843, 343] on button "Sim" at bounding box center [845, 356] width 68 height 37
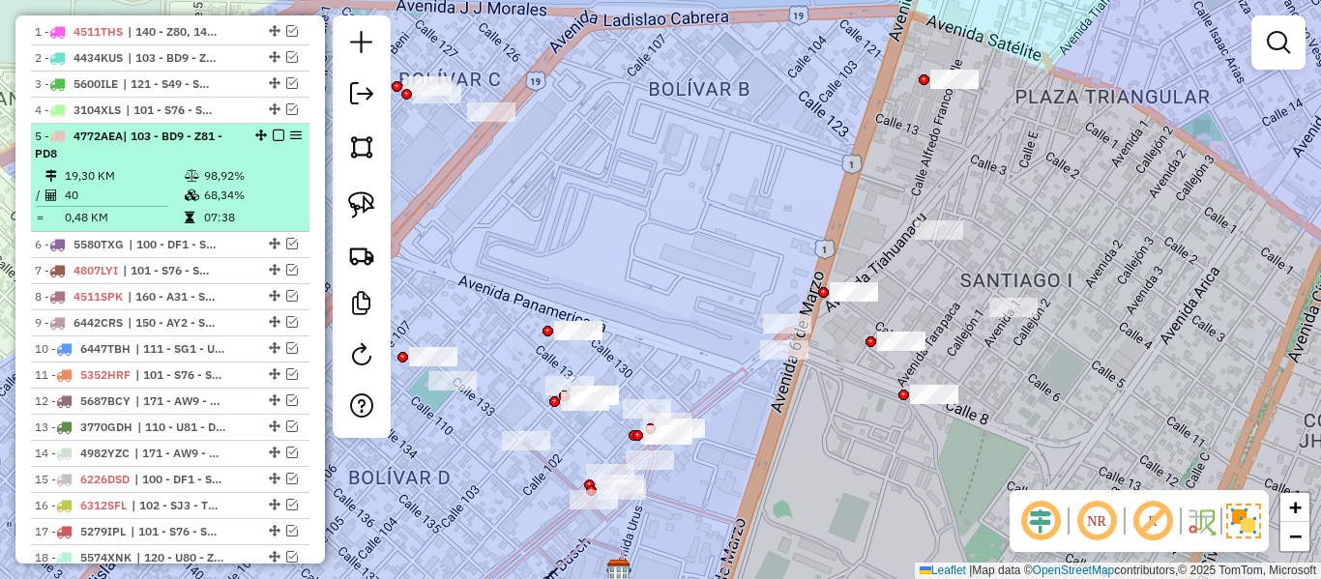
click at [273, 136] on em at bounding box center [279, 136] width 12 height 12
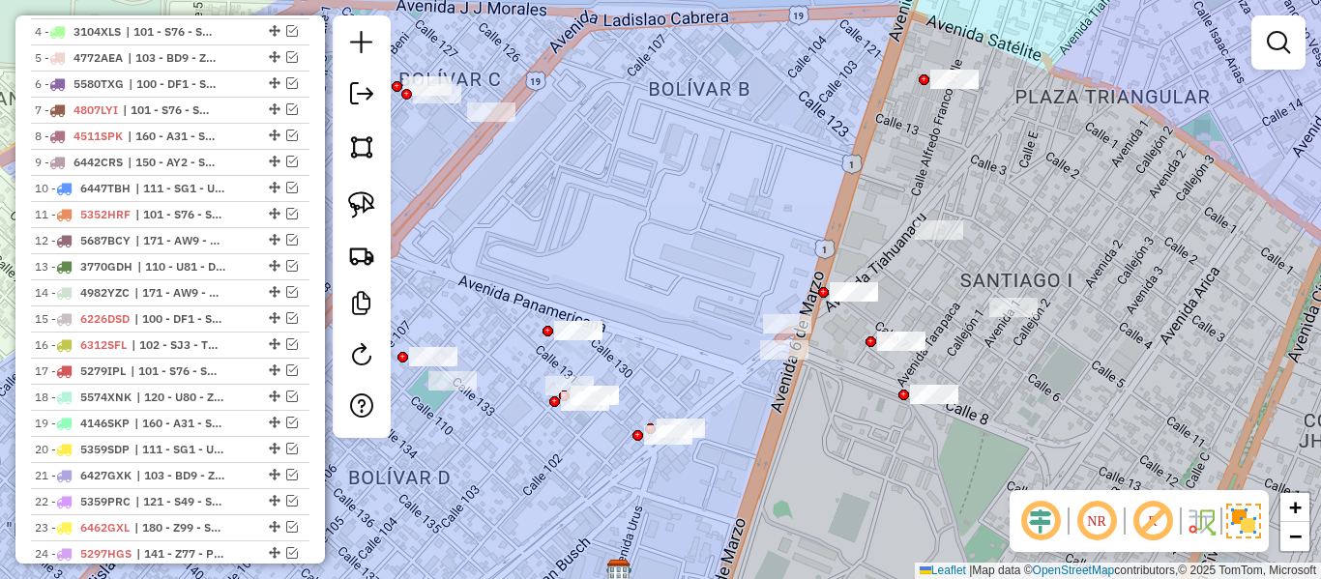
scroll to position [749, 0]
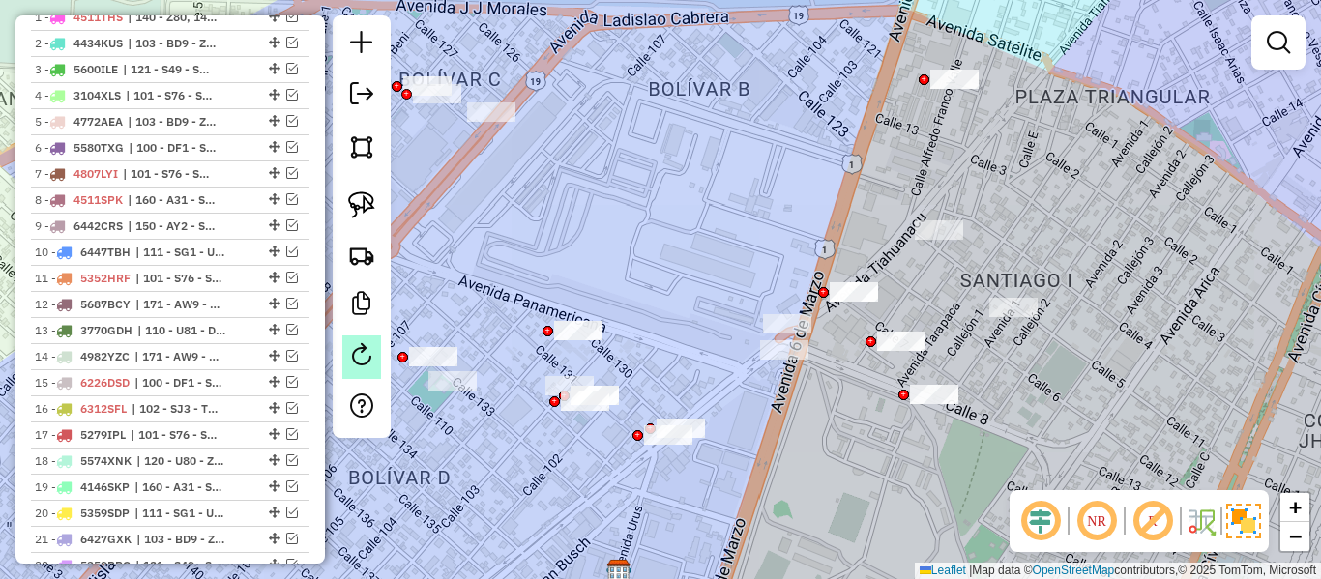
click at [367, 364] on em at bounding box center [361, 354] width 23 height 23
select select "*"
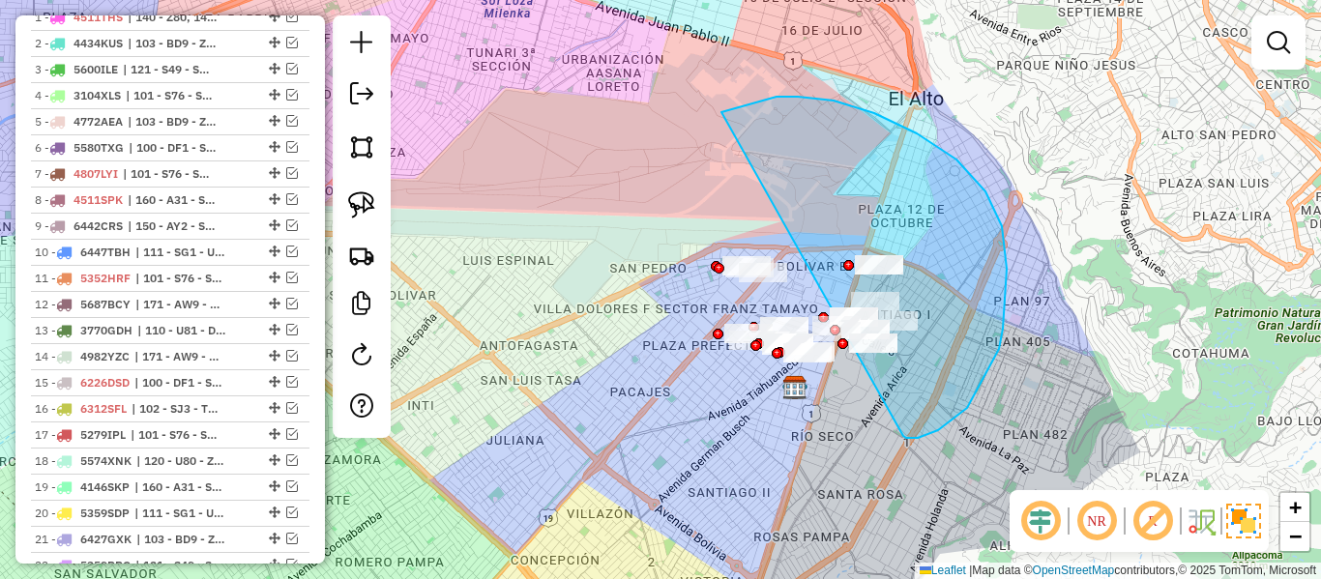
drag, startPoint x: 906, startPoint y: 438, endPoint x: 742, endPoint y: 451, distance: 164.9
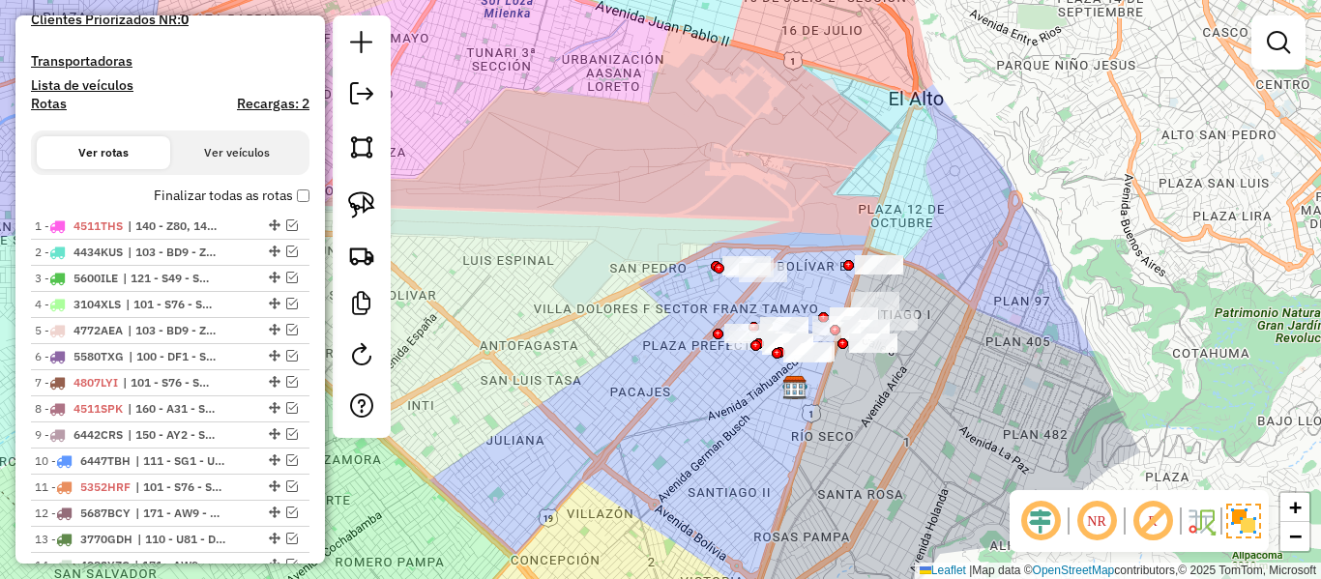
scroll to position [362, 0]
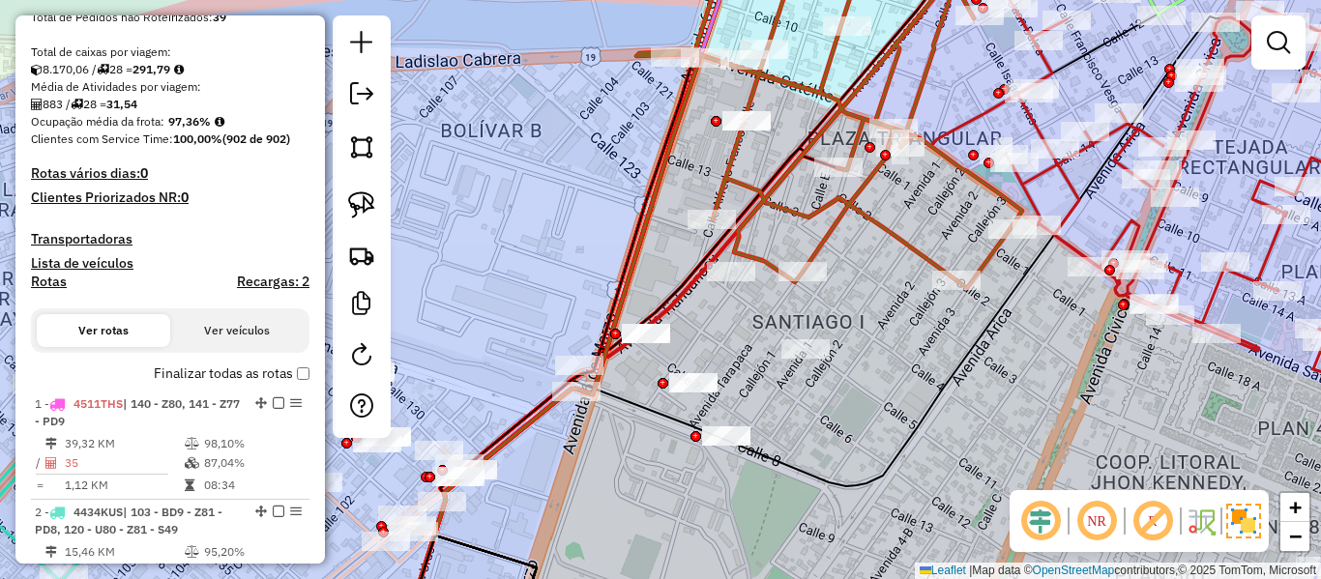
click at [899, 245] on icon at bounding box center [839, 115] width 404 height 346
select select "**********"
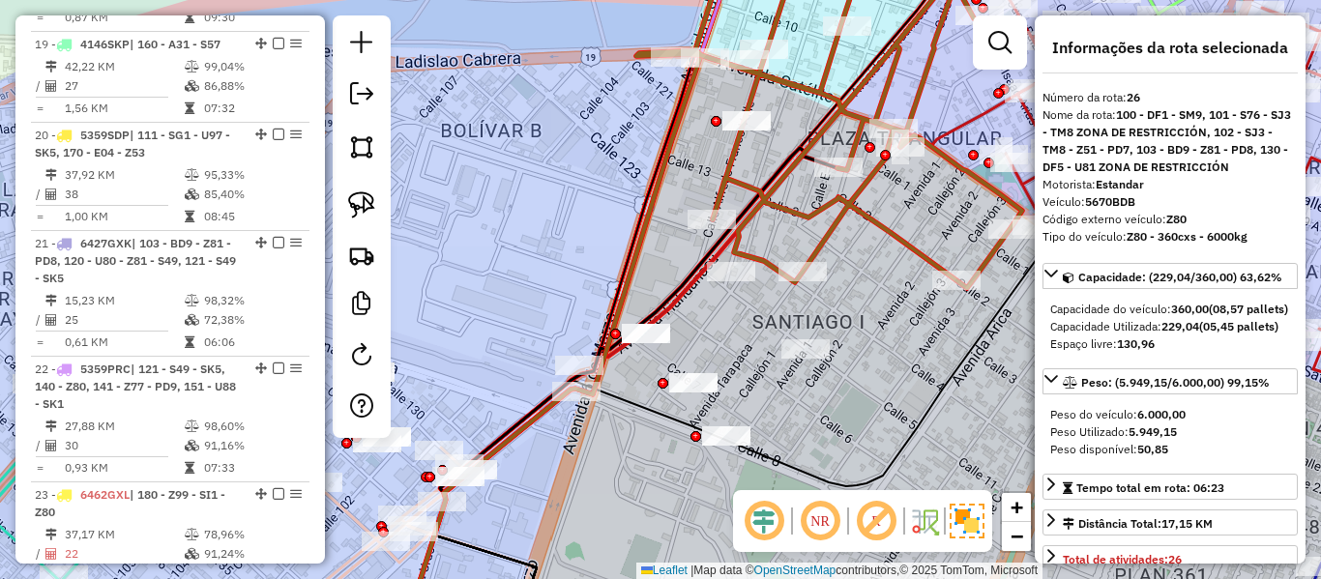
scroll to position [3534, 0]
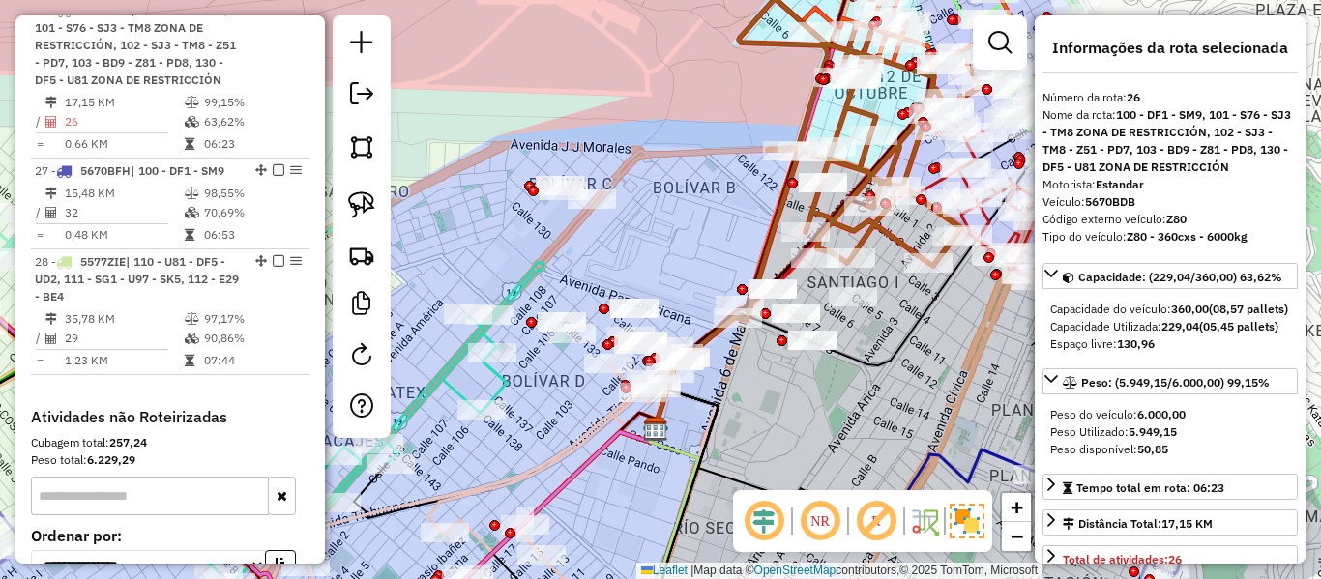
click at [586, 428] on icon at bounding box center [488, 484] width 461 height 308
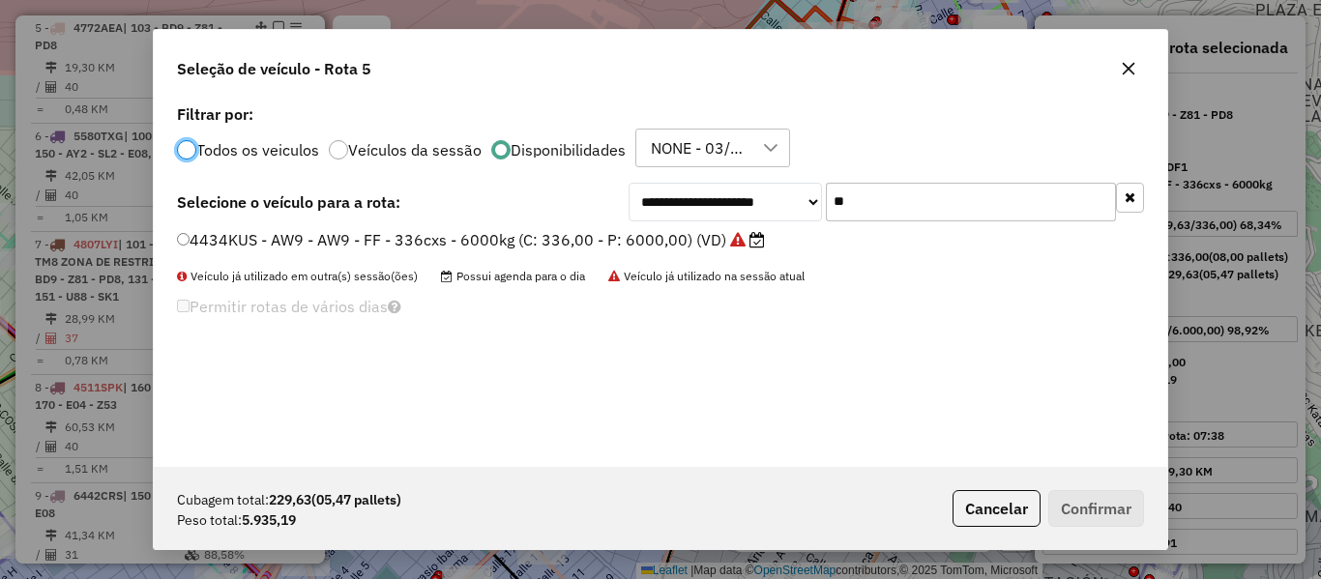
scroll to position [11, 6]
click at [907, 212] on input "**" at bounding box center [971, 202] width 290 height 39
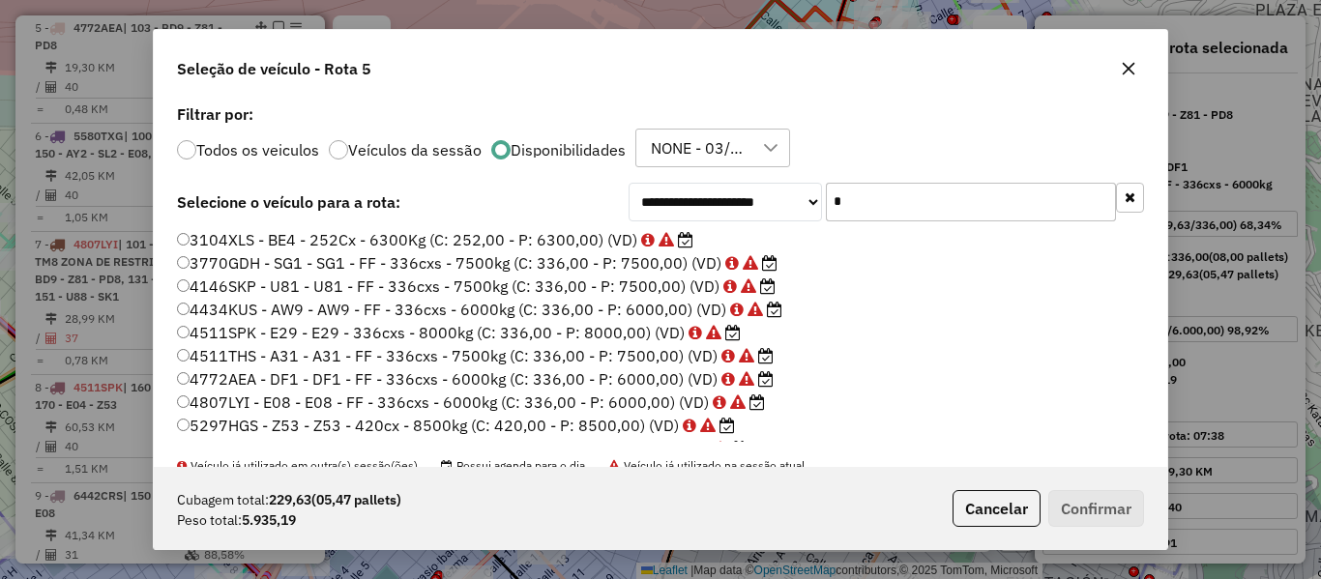
type input "**"
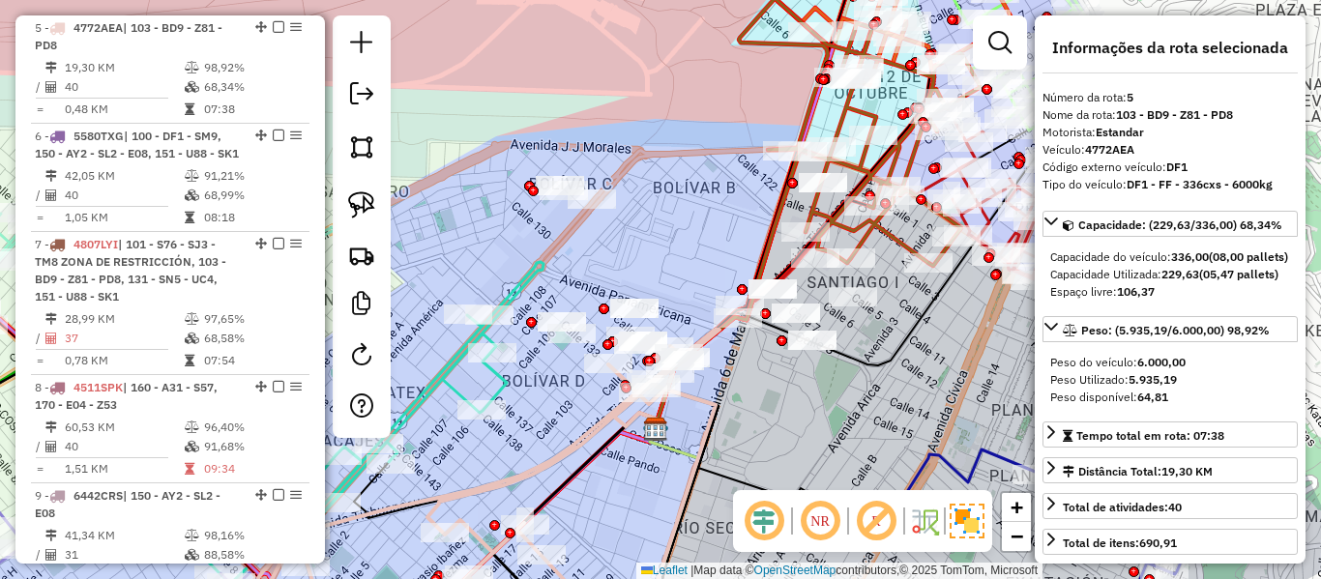
click at [614, 420] on icon at bounding box center [488, 484] width 461 height 308
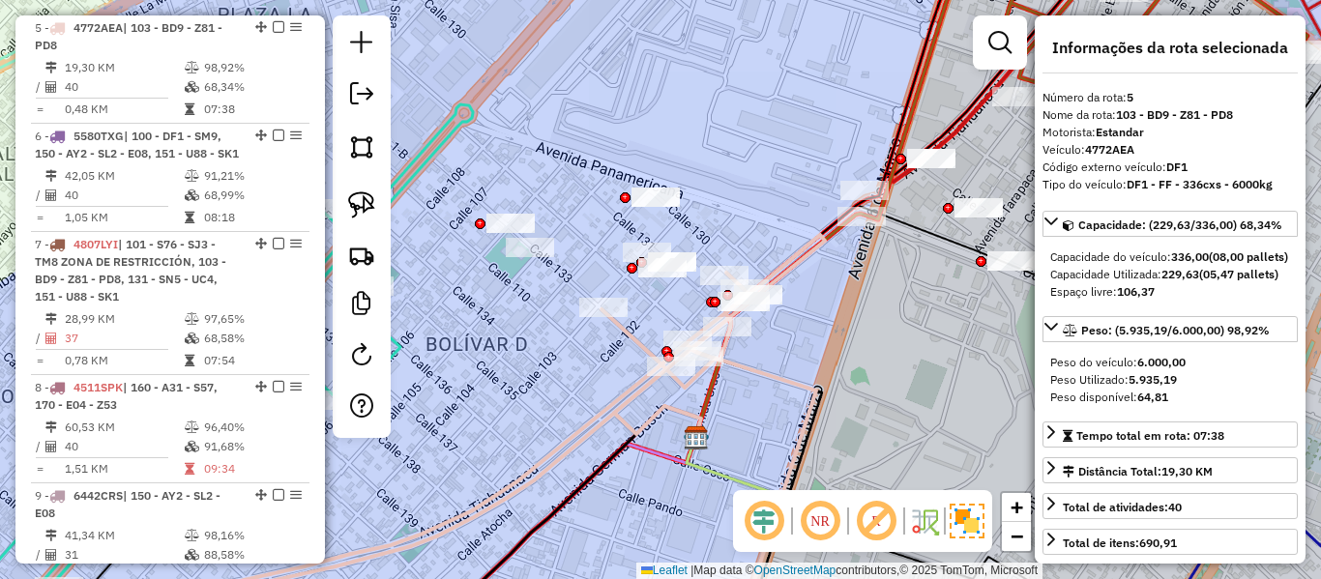
click at [624, 407] on icon at bounding box center [420, 436] width 811 height 402
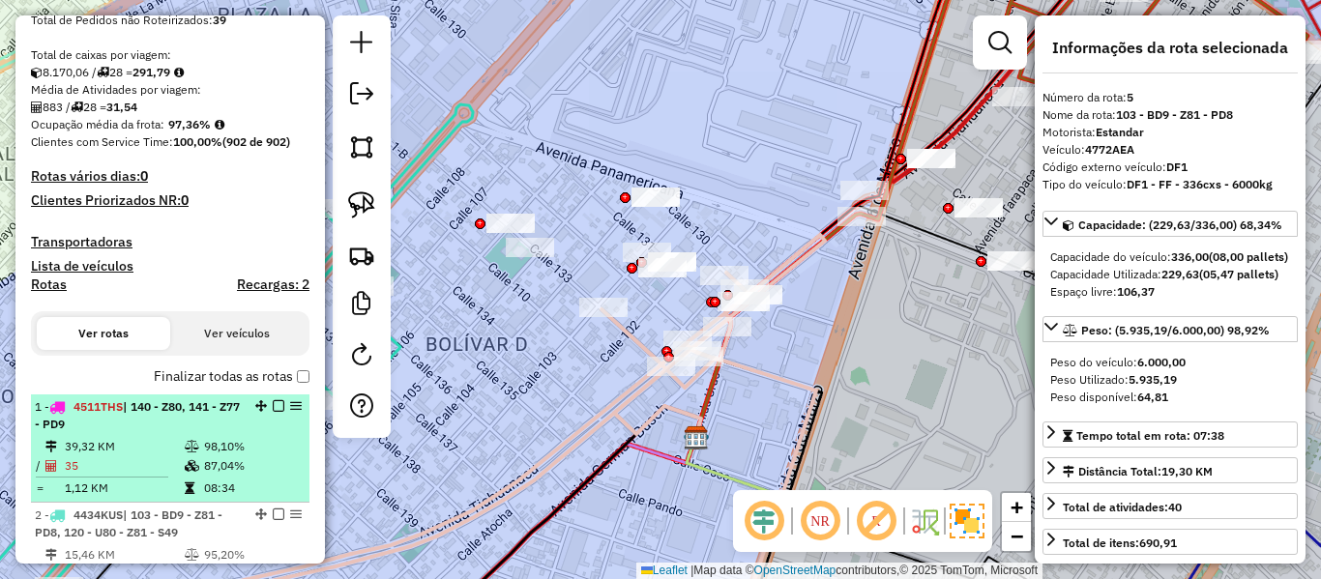
scroll to position [0, 0]
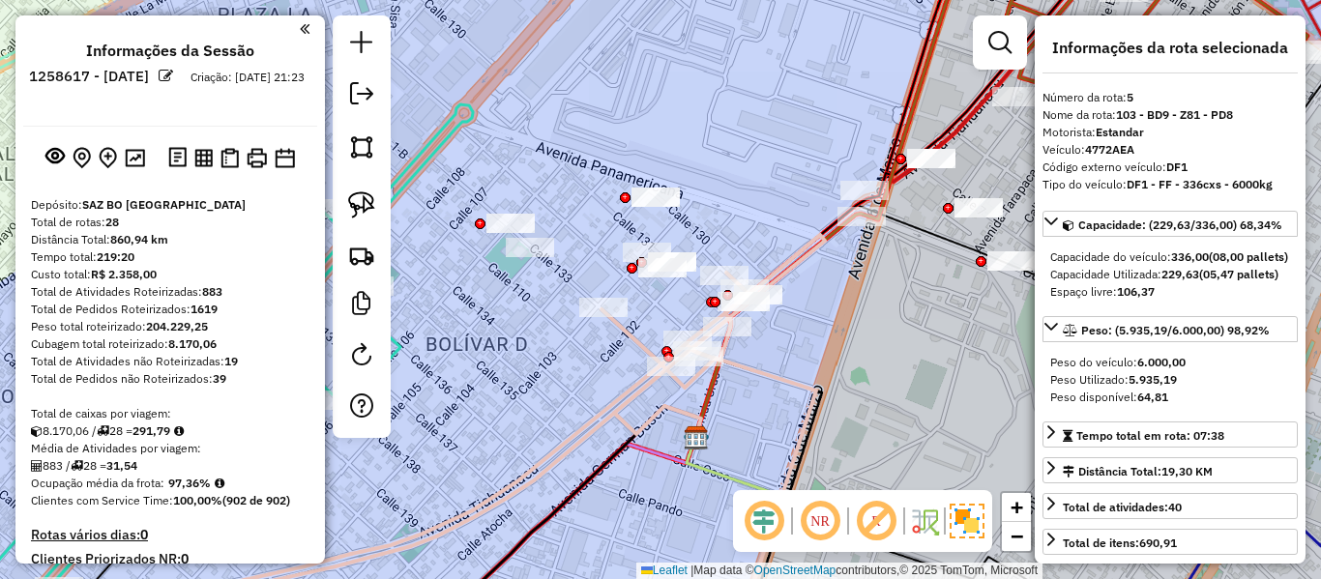
drag, startPoint x: 188, startPoint y: 386, endPoint x: 246, endPoint y: 136, distance: 256.2
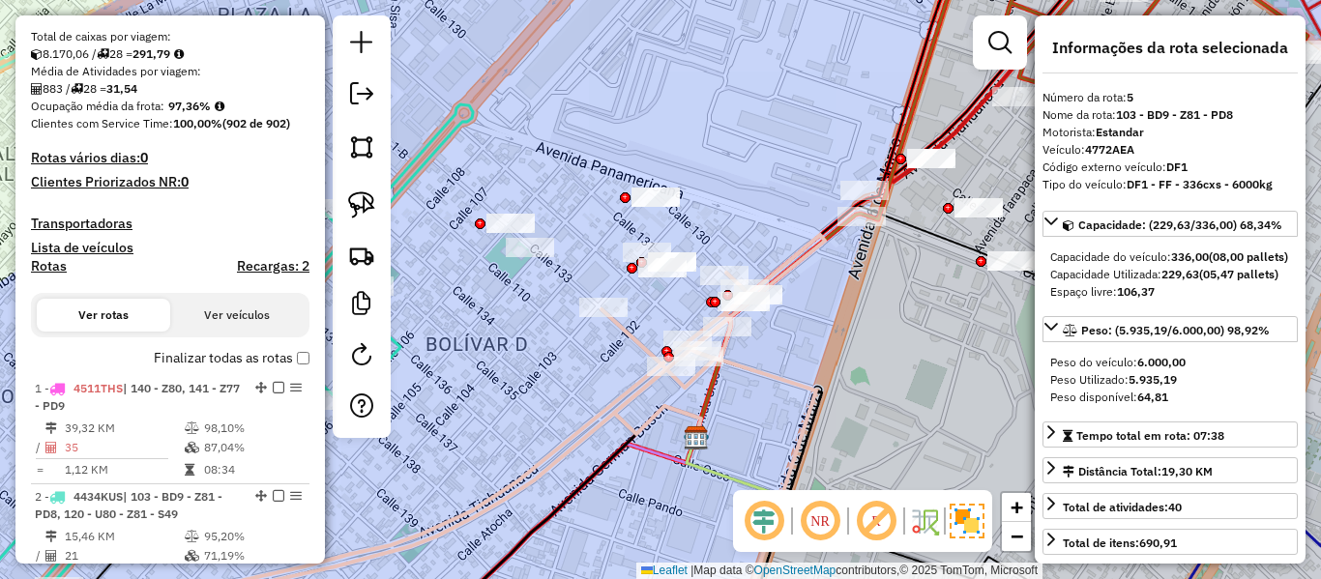
scroll to position [387, 0]
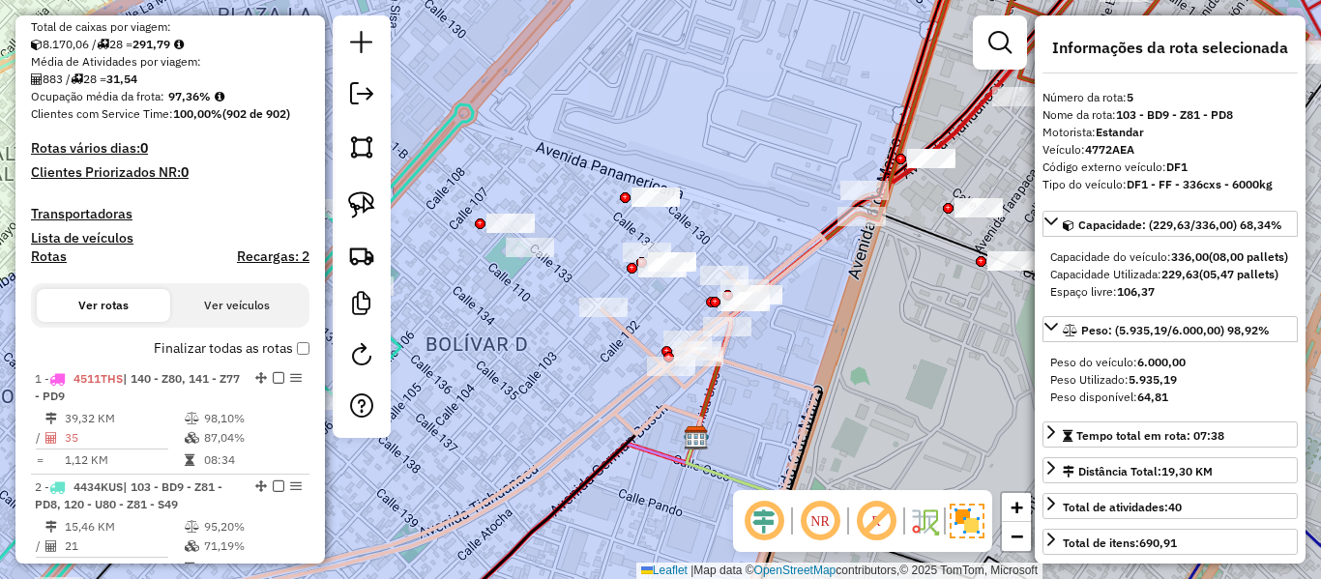
click at [223, 352] on label "Finalizar todas as rotas" at bounding box center [232, 349] width 156 height 20
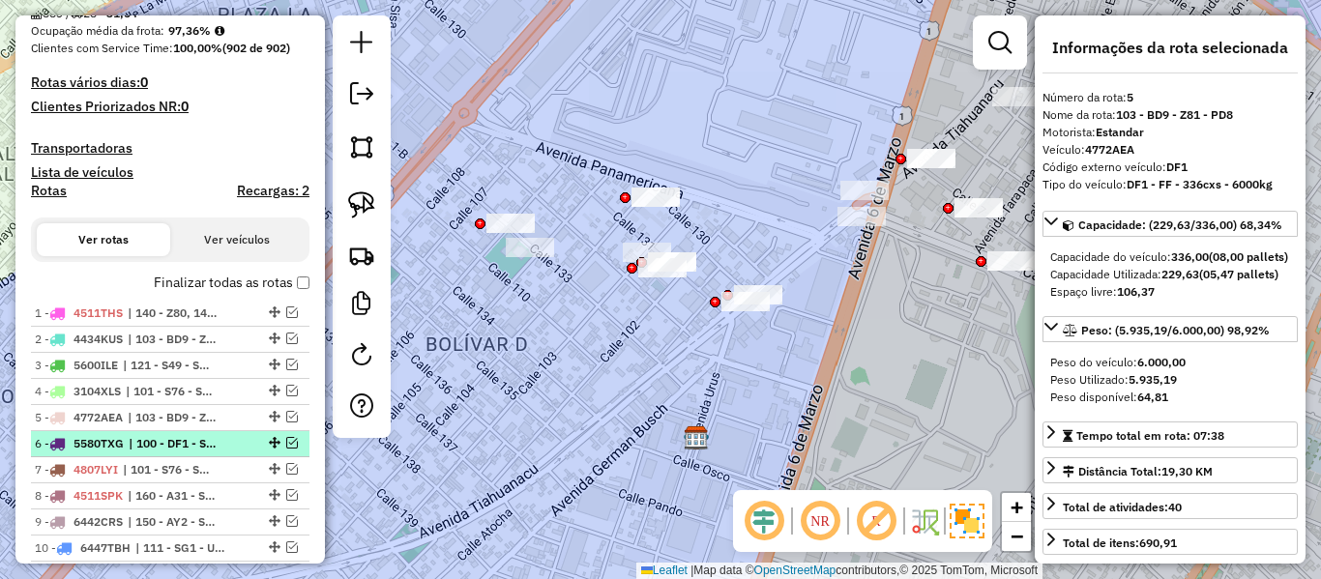
scroll to position [484, 0]
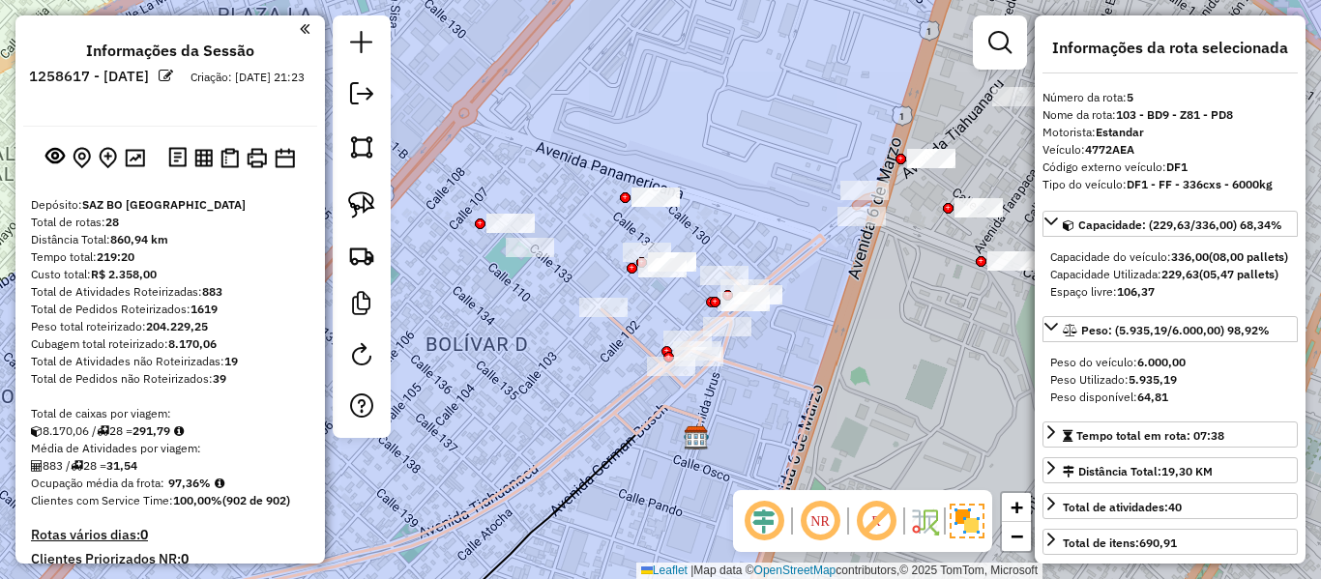
select select "**********"
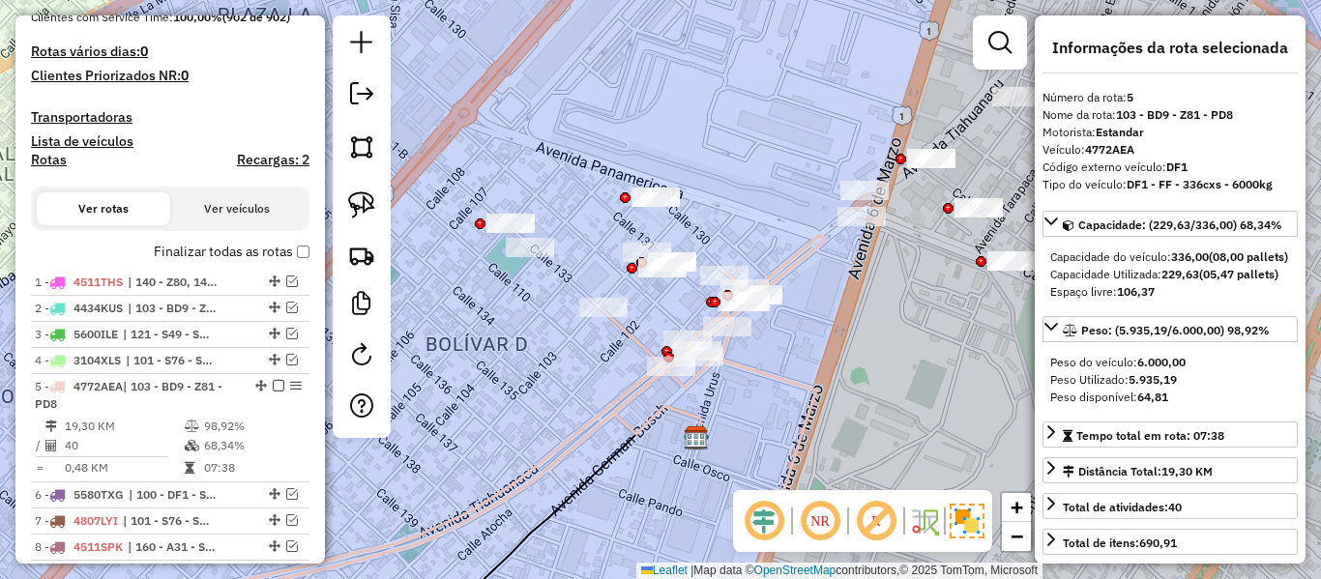
click at [637, 346] on icon at bounding box center [420, 436] width 811 height 402
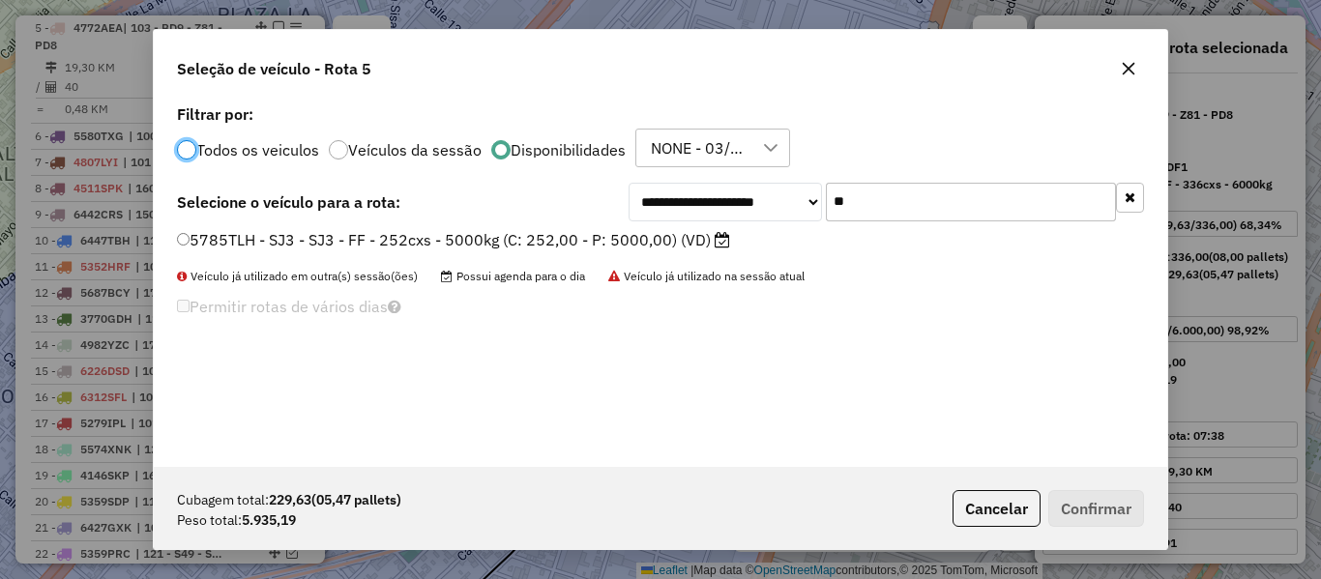
scroll to position [11, 6]
drag, startPoint x: 904, startPoint y: 210, endPoint x: 861, endPoint y: 218, distance: 43.3
click at [904, 210] on input "**" at bounding box center [971, 202] width 290 height 39
click at [687, 236] on label "5785TLH - SJ3 - SJ3 - FF - 252cxs - 5000kg (C: 252,00 - P: 5000,00) (VD)" at bounding box center [453, 239] width 553 height 23
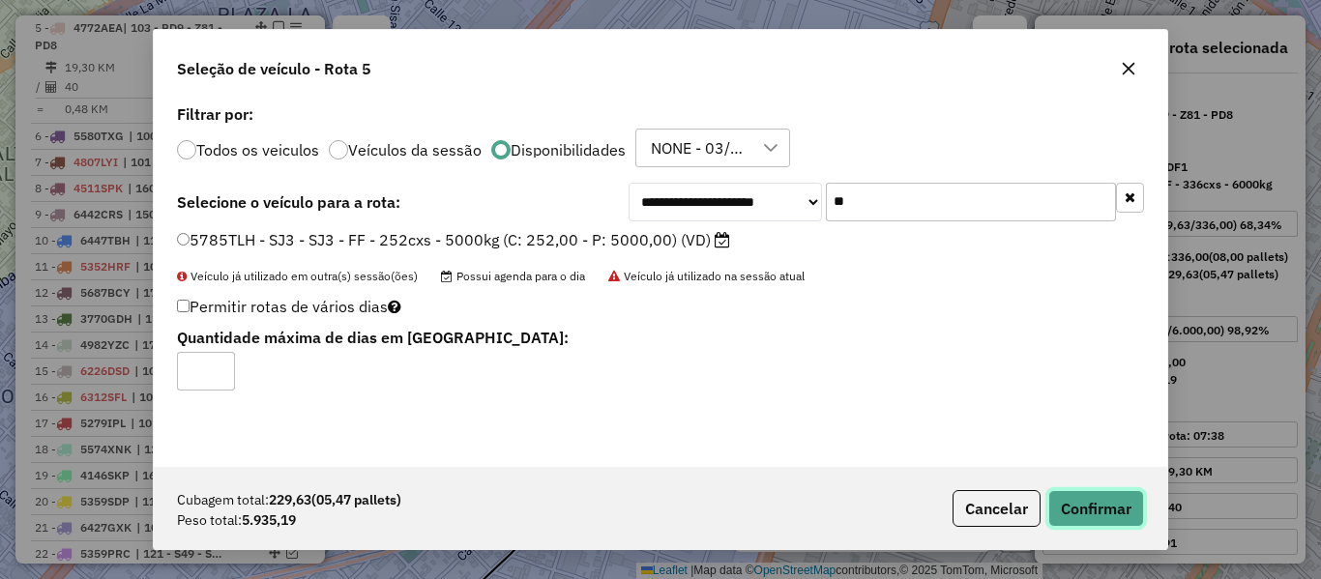
click at [1129, 501] on button "Confirmar" at bounding box center [1097, 508] width 96 height 37
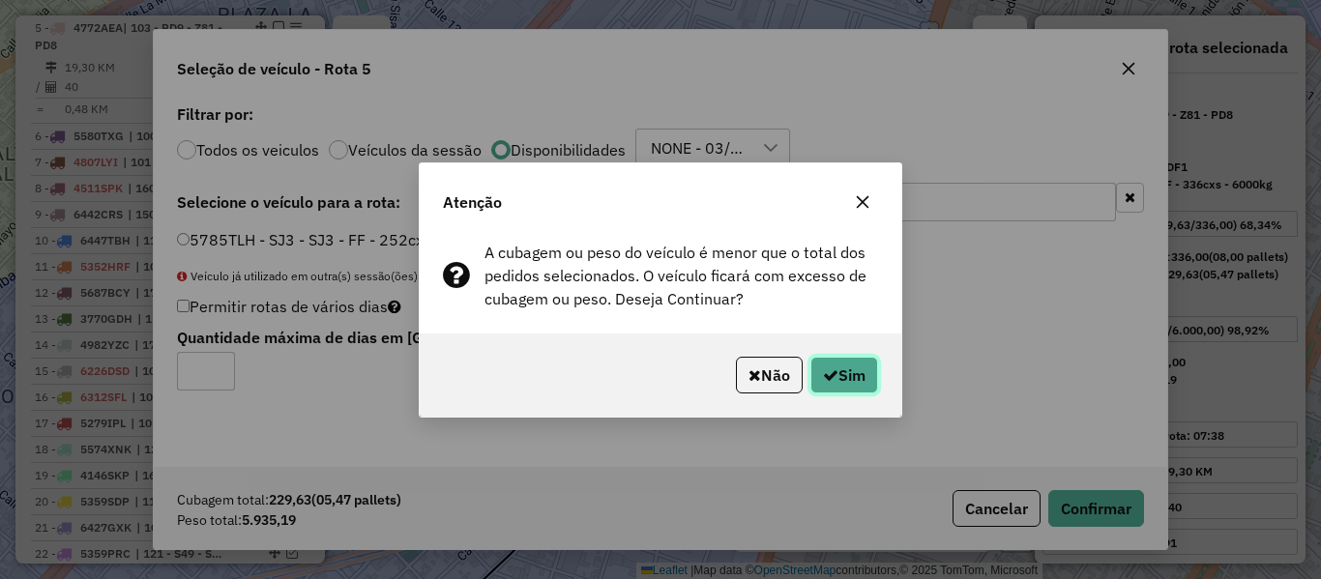
click at [848, 375] on button "Sim" at bounding box center [845, 375] width 68 height 37
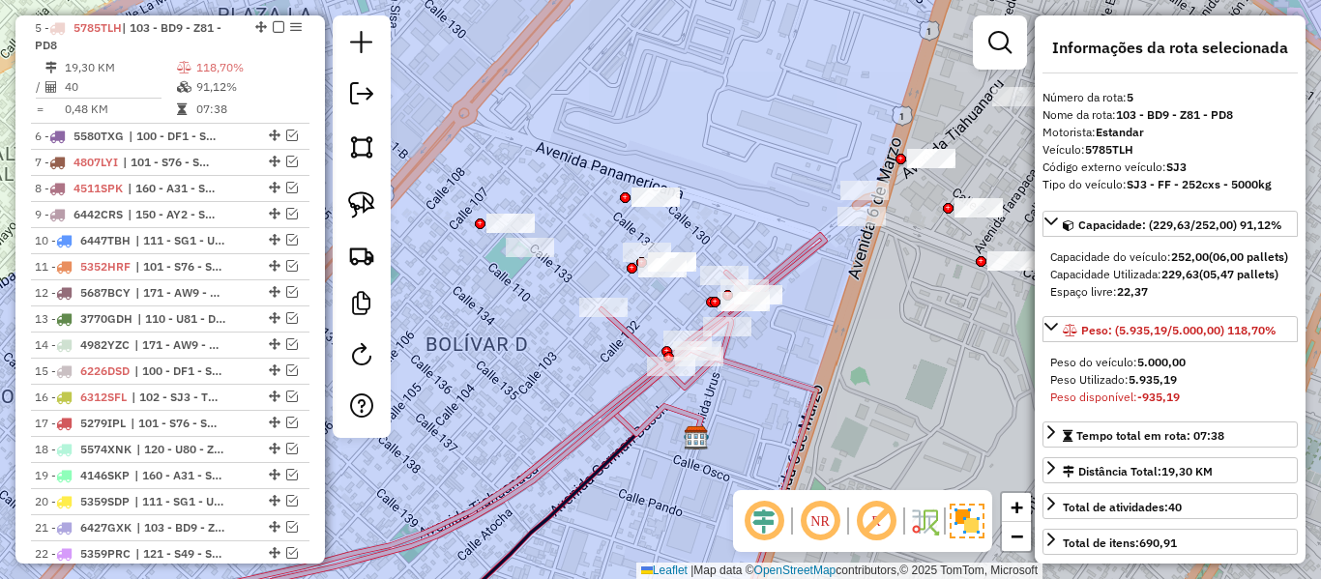
click at [628, 390] on icon at bounding box center [420, 436] width 811 height 402
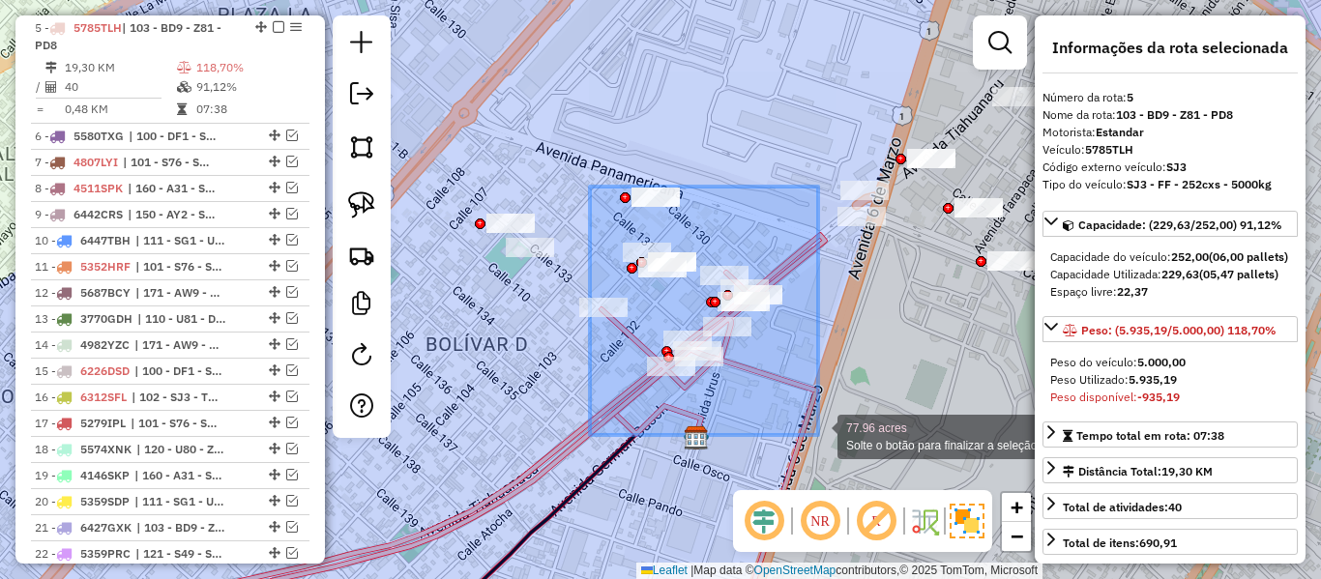
drag, startPoint x: 595, startPoint y: 189, endPoint x: 824, endPoint y: 439, distance: 339.6
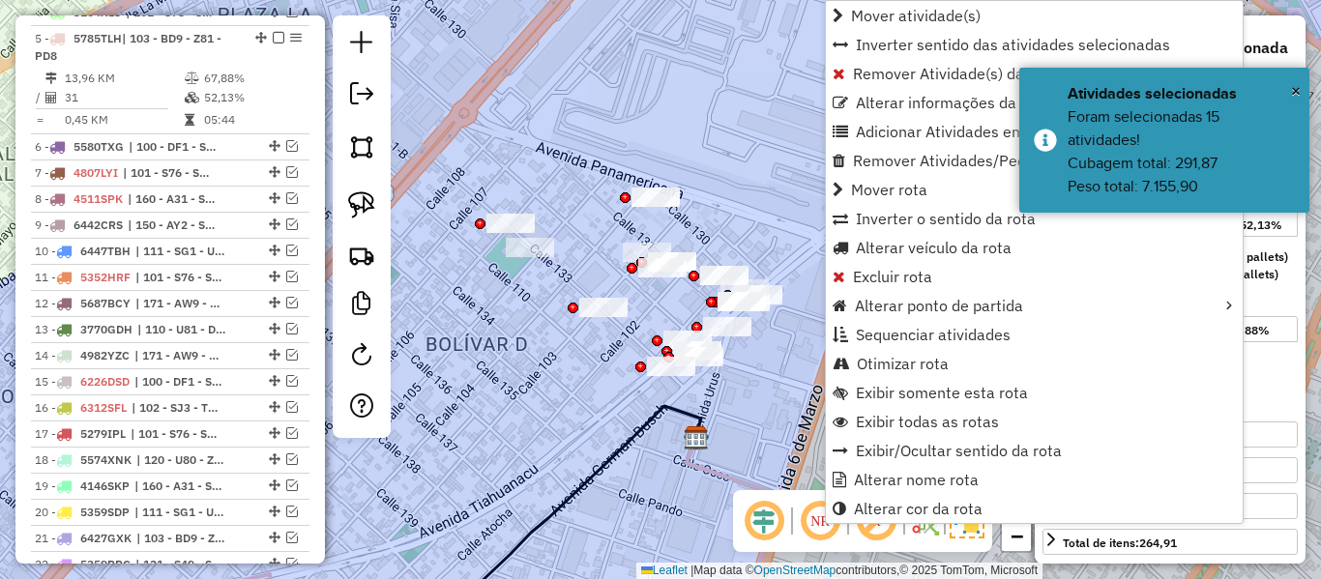
scroll to position [843, 0]
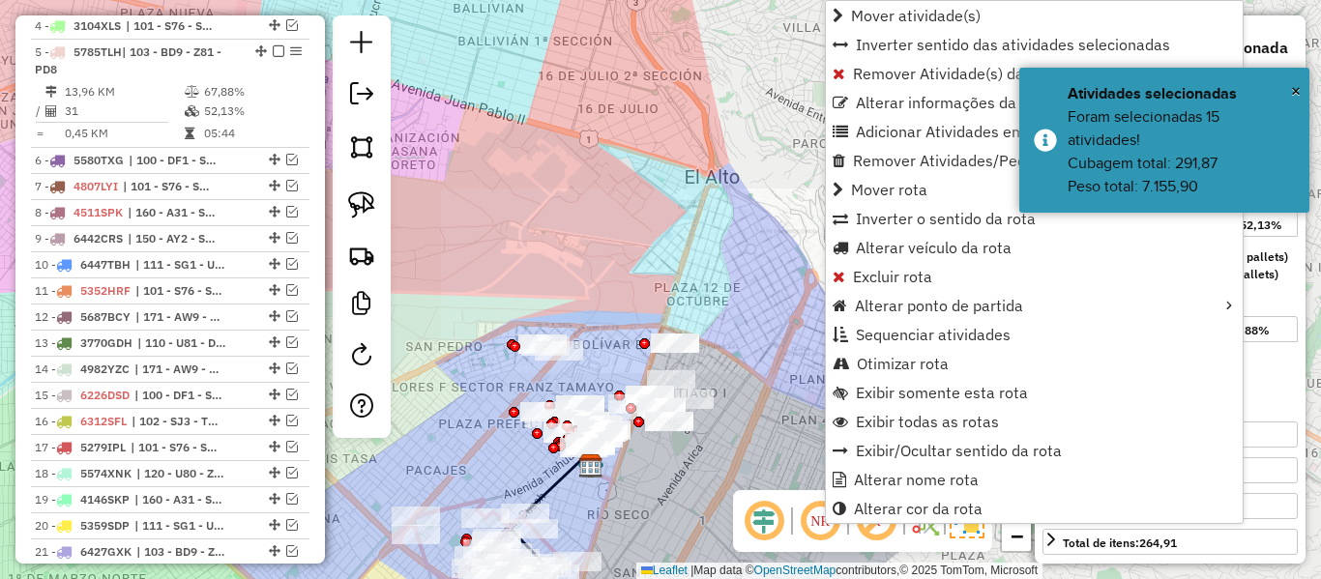
drag, startPoint x: 592, startPoint y: 451, endPoint x: 648, endPoint y: 406, distance: 71.6
click at [648, 406] on div "Janela de atendimento Grade de atendimento Capacidade Transportadoras Veículos …" at bounding box center [660, 289] width 1321 height 579
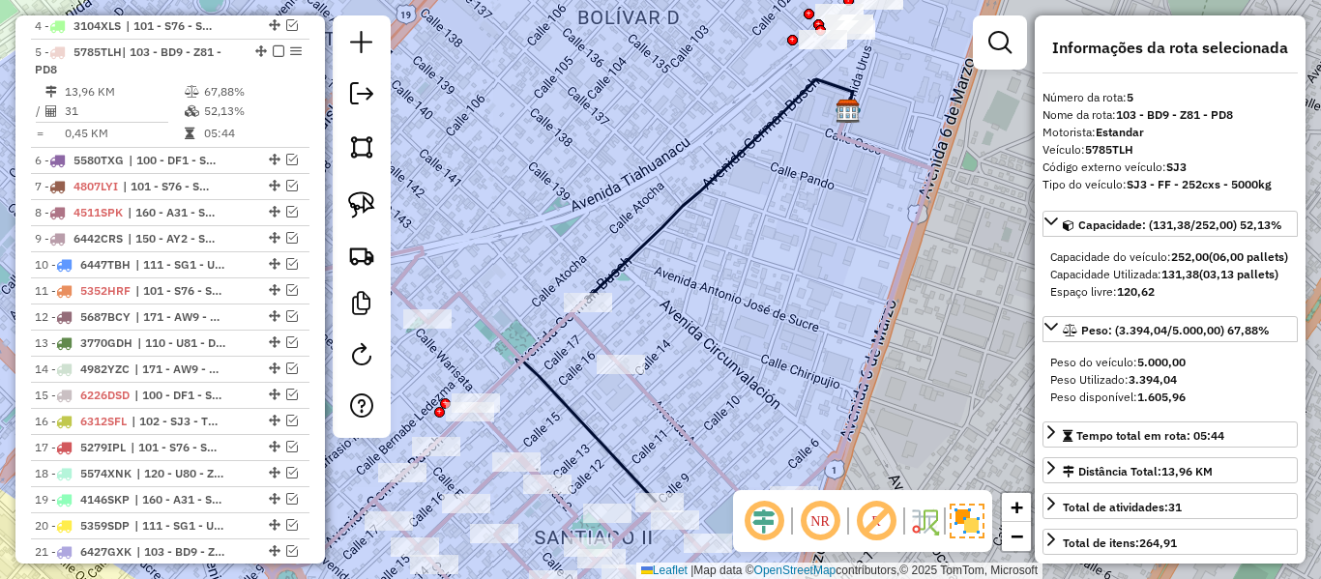
click at [660, 412] on icon at bounding box center [423, 443] width 739 height 390
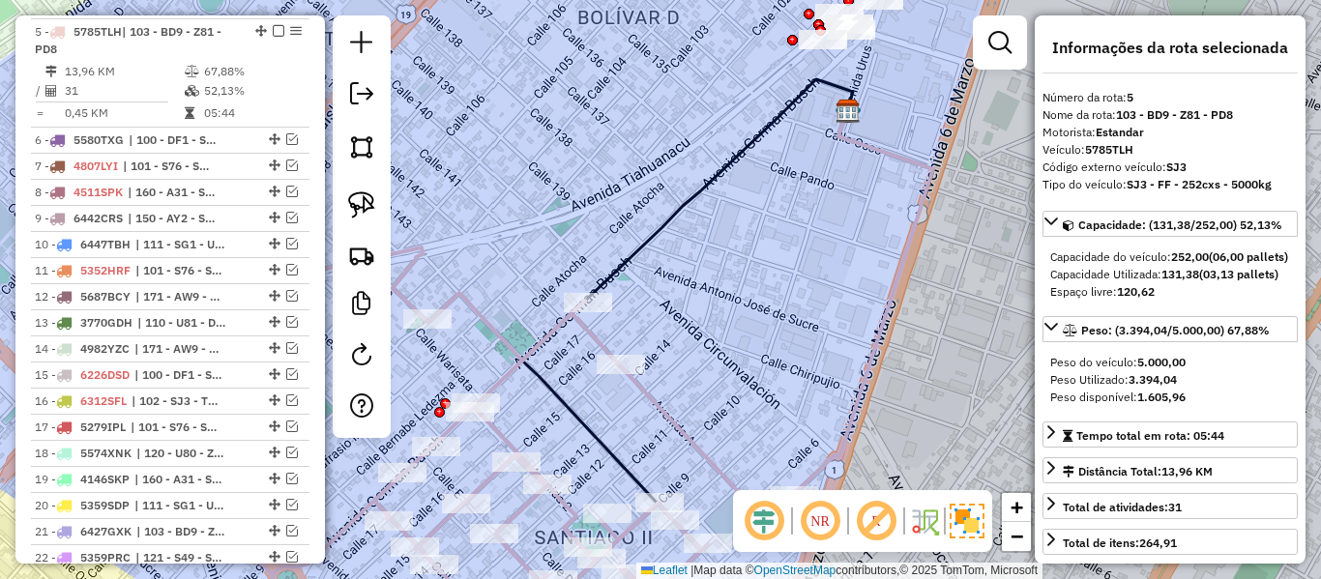
scroll to position [867, 0]
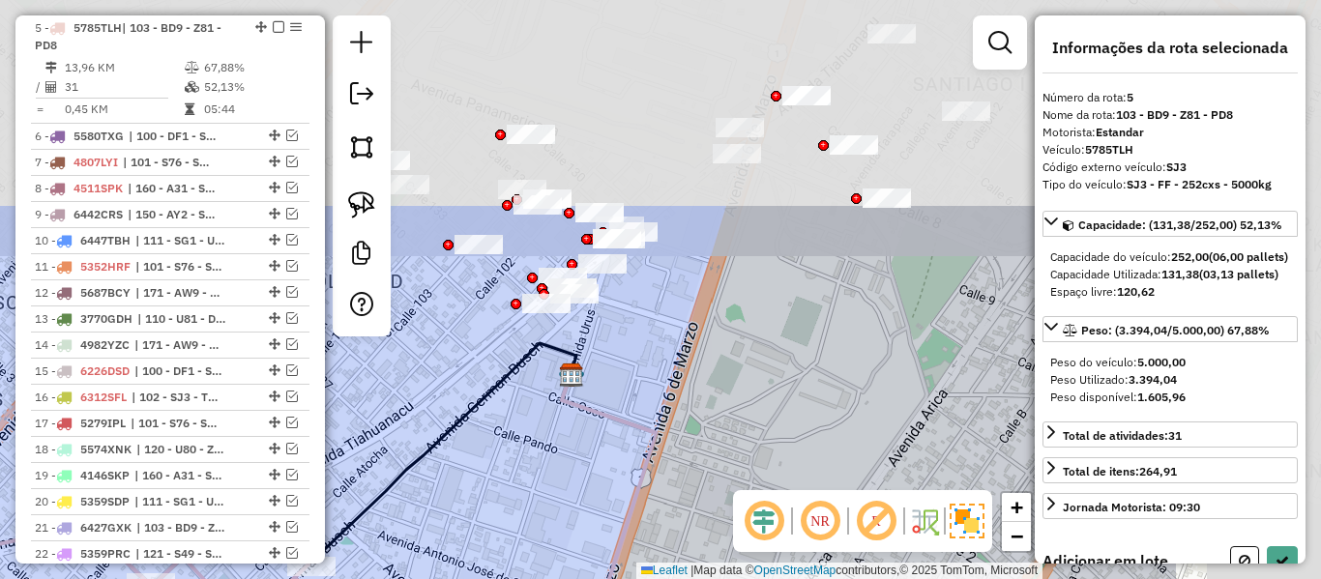
drag, startPoint x: 786, startPoint y: 302, endPoint x: 510, endPoint y: 566, distance: 382.5
click at [510, 566] on div "Janela de atendimento Grade de atendimento Capacidade Transportadoras Veículos …" at bounding box center [660, 289] width 1321 height 579
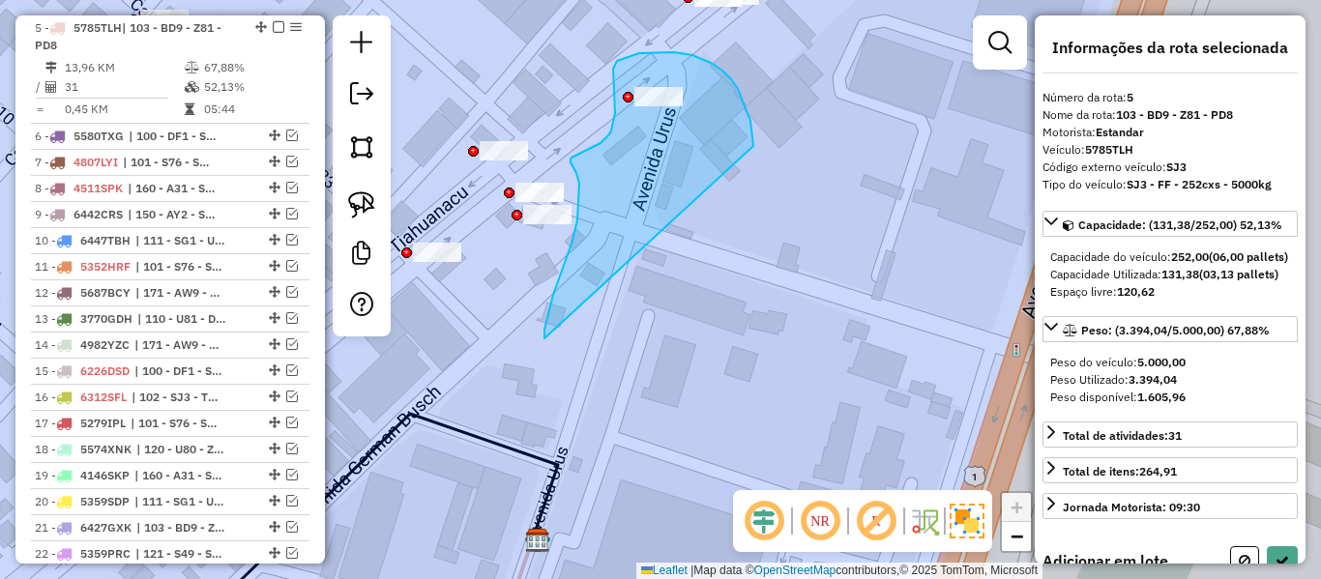
drag, startPoint x: 547, startPoint y: 323, endPoint x: 752, endPoint y: 154, distance: 265.9
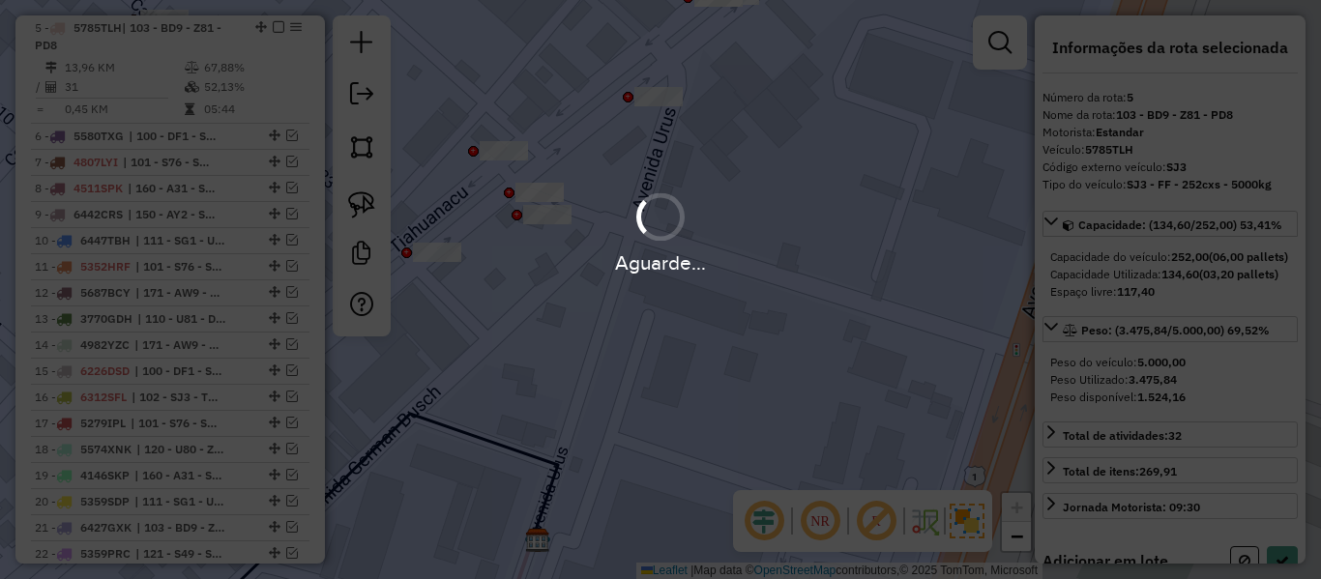
select select "**********"
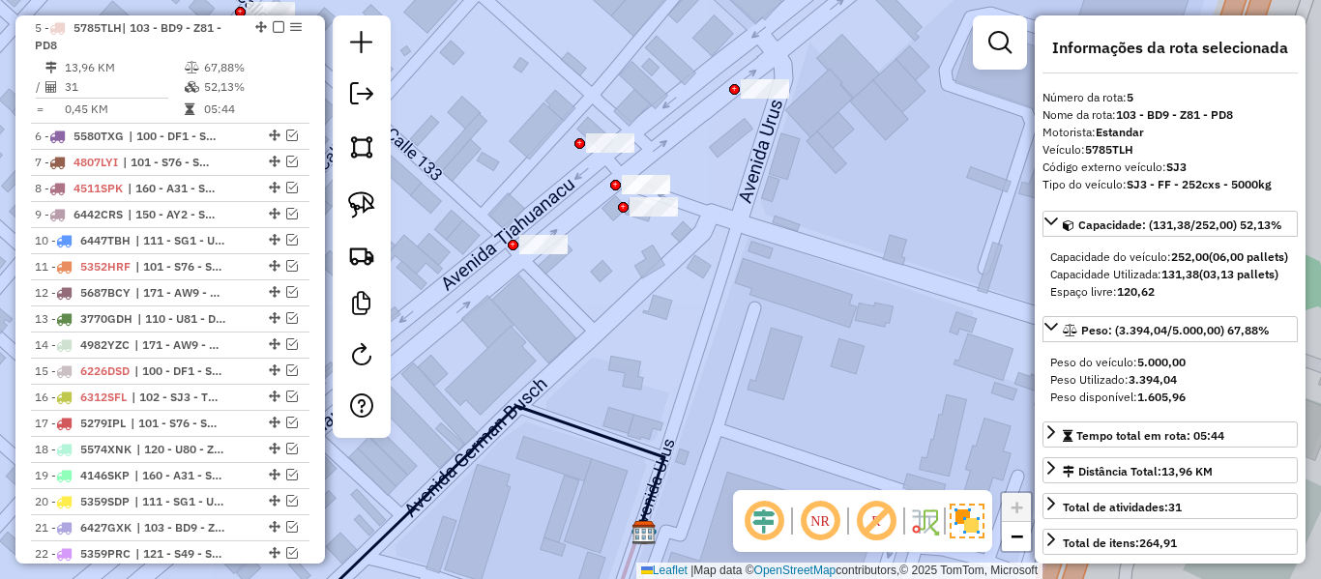
drag, startPoint x: 635, startPoint y: 320, endPoint x: 795, endPoint y: 304, distance: 161.4
click at [795, 304] on div "Janela de atendimento Grade de atendimento Capacidade Transportadoras Veículos …" at bounding box center [660, 289] width 1321 height 579
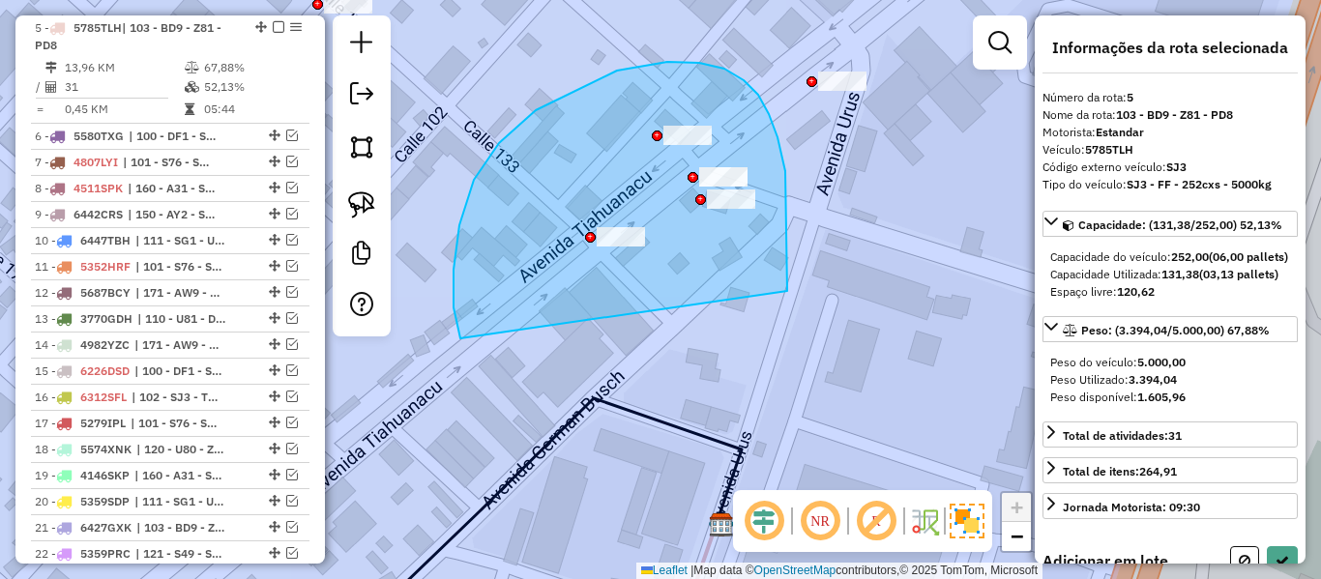
drag, startPoint x: 786, startPoint y: 273, endPoint x: 548, endPoint y: 395, distance: 268.2
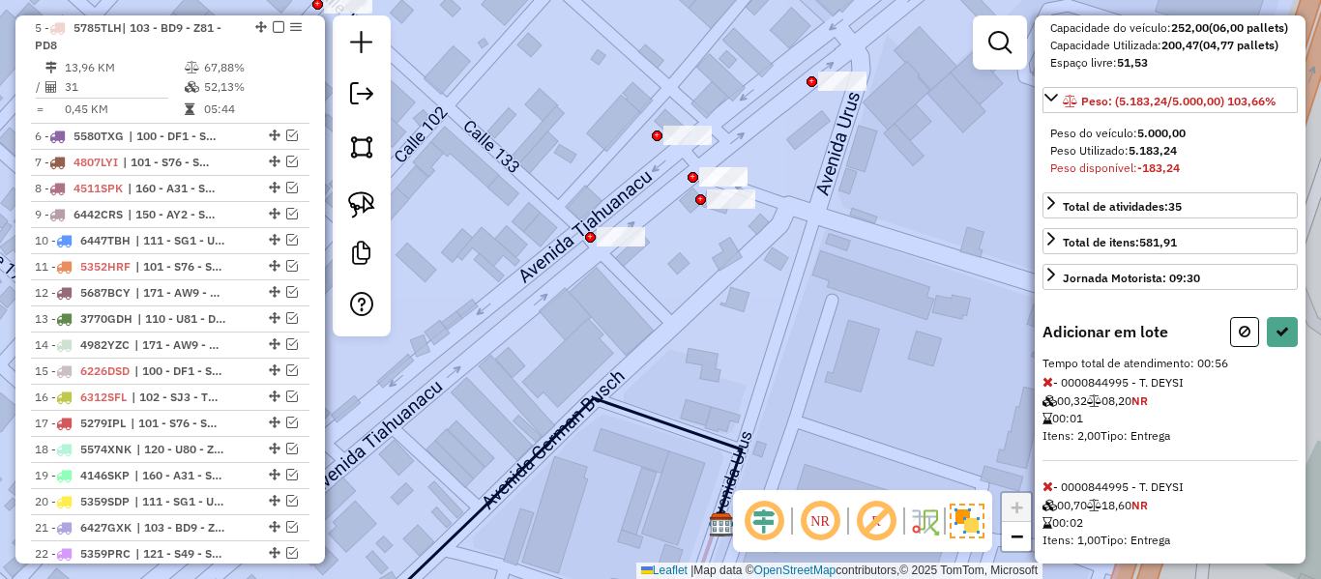
select select "**********"
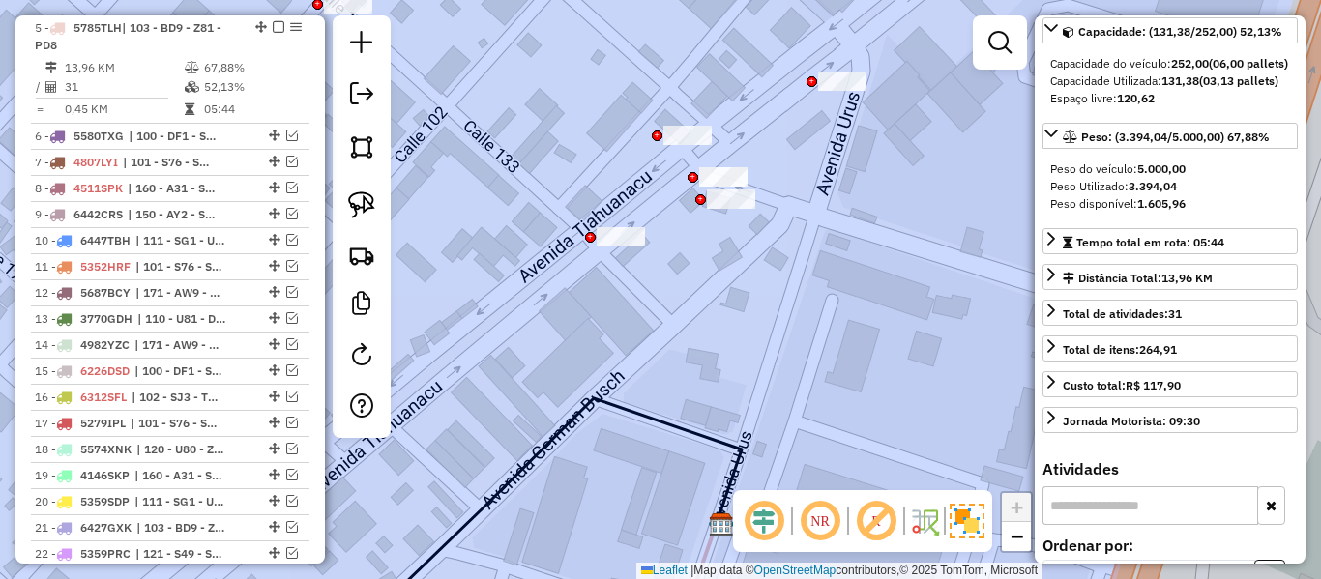
click at [648, 414] on div "Janela de atendimento Grade de atendimento Capacidade Transportadoras Veículos …" at bounding box center [660, 289] width 1321 height 579
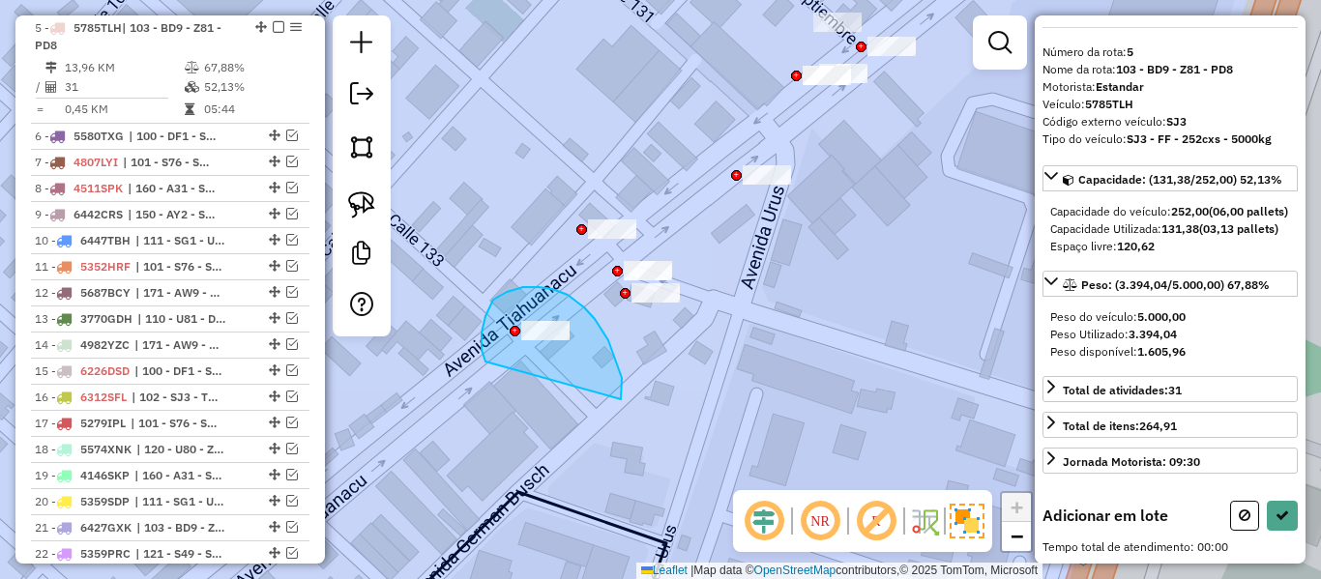
drag, startPoint x: 616, startPoint y: 360, endPoint x: 490, endPoint y: 368, distance: 126.0
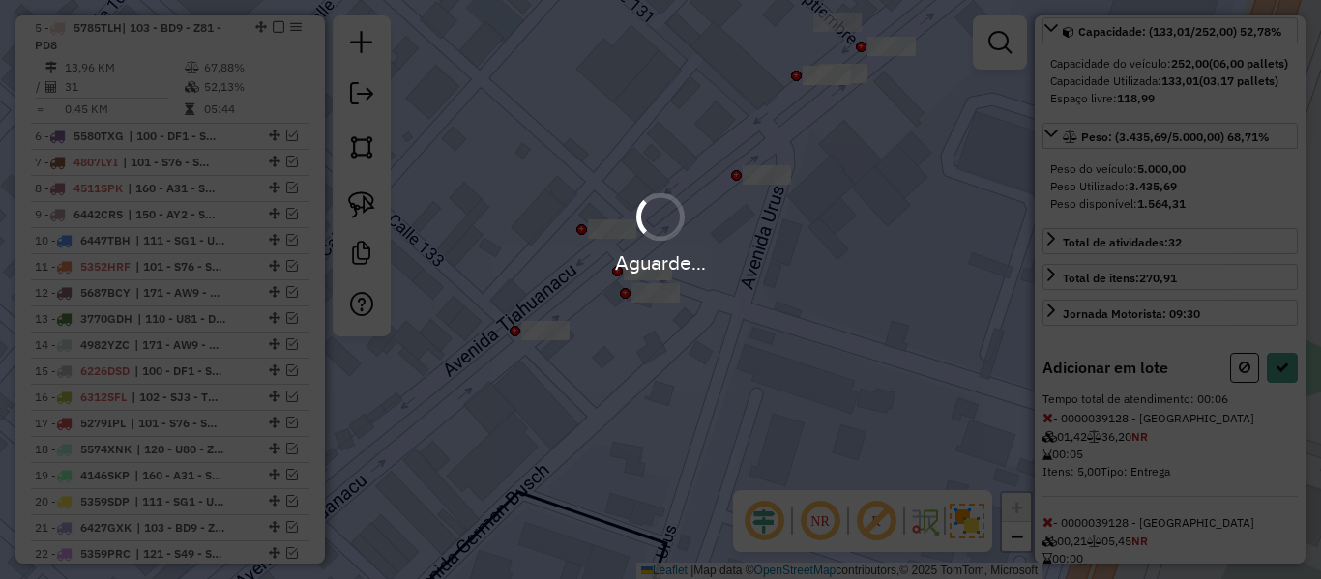
select select "**********"
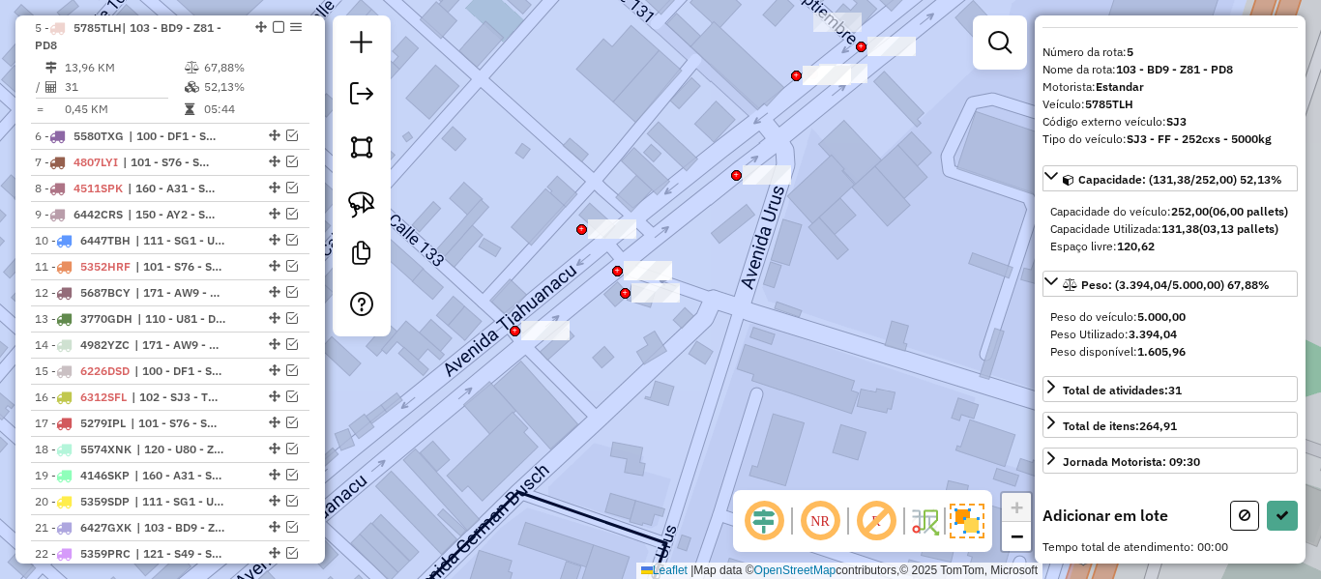
scroll to position [80, 0]
drag, startPoint x: 551, startPoint y: 239, endPoint x: 689, endPoint y: 260, distance: 139.0
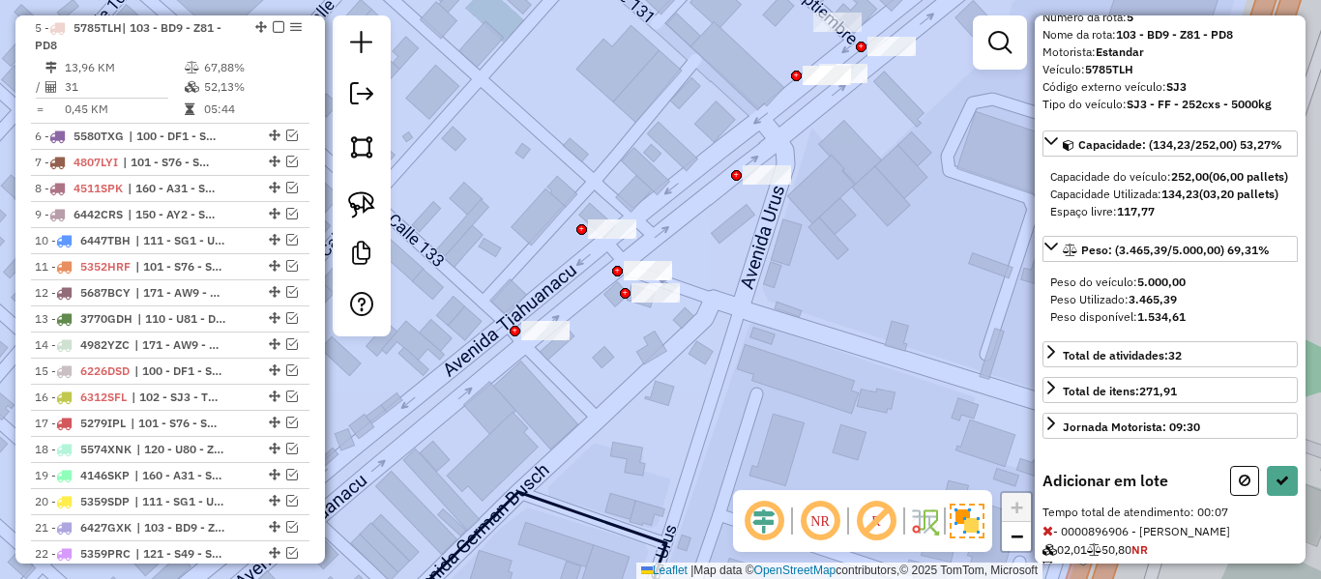
scroll to position [193, 0]
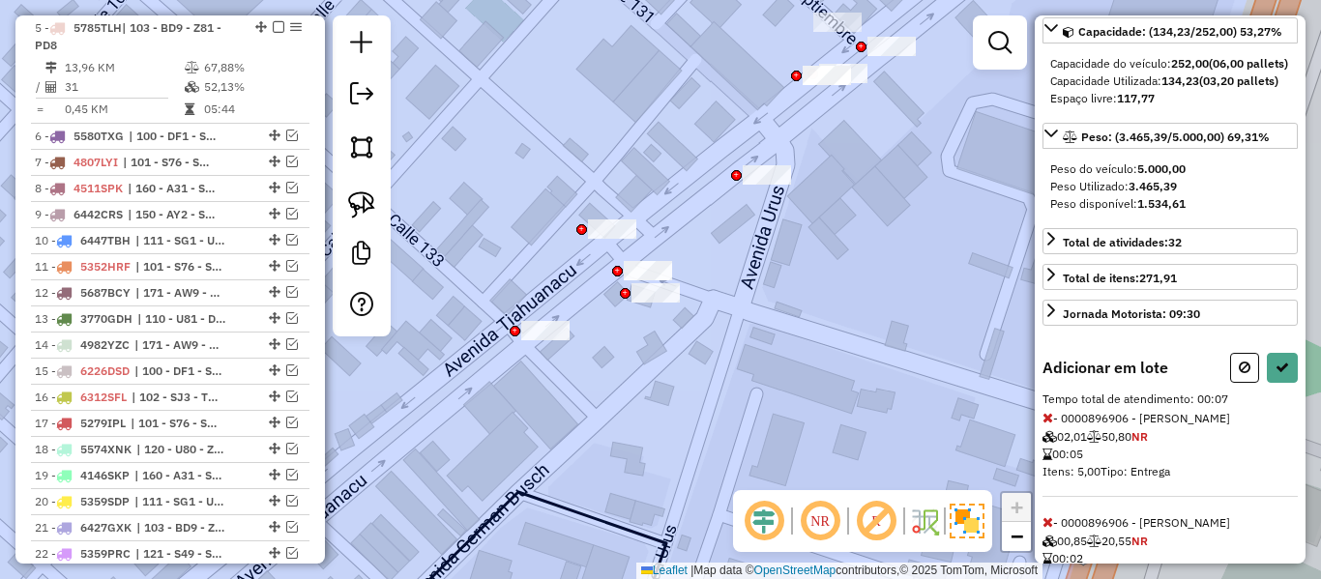
select select "**********"
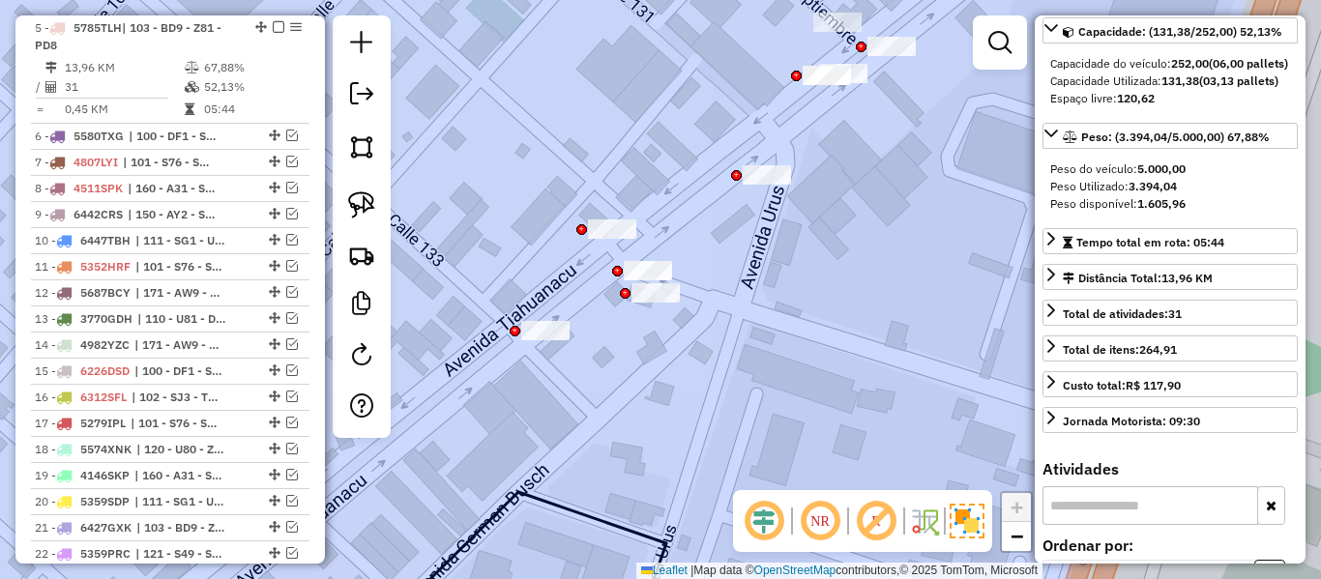
scroll to position [80, 0]
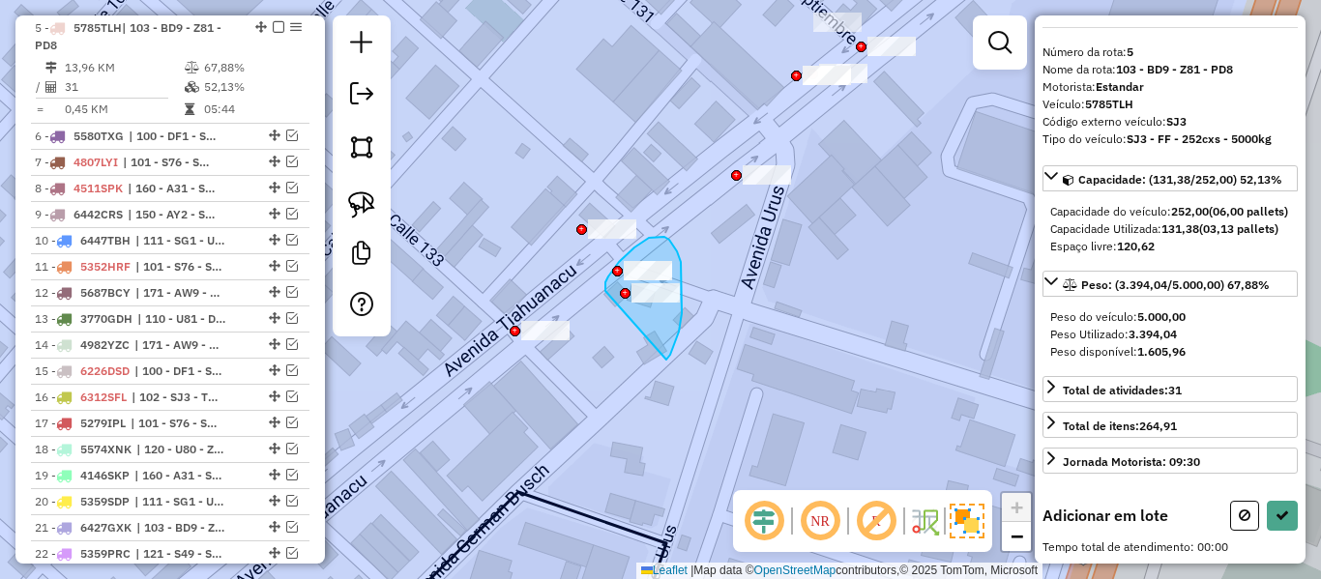
drag, startPoint x: 667, startPoint y: 360, endPoint x: 606, endPoint y: 291, distance: 91.8
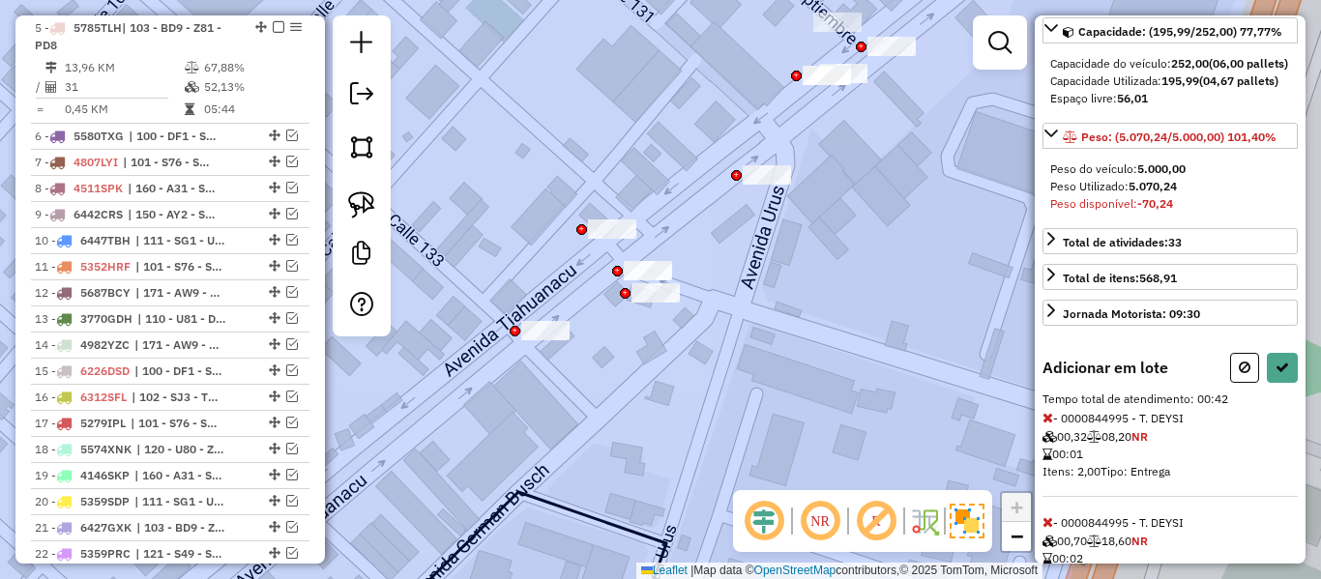
select select "**********"
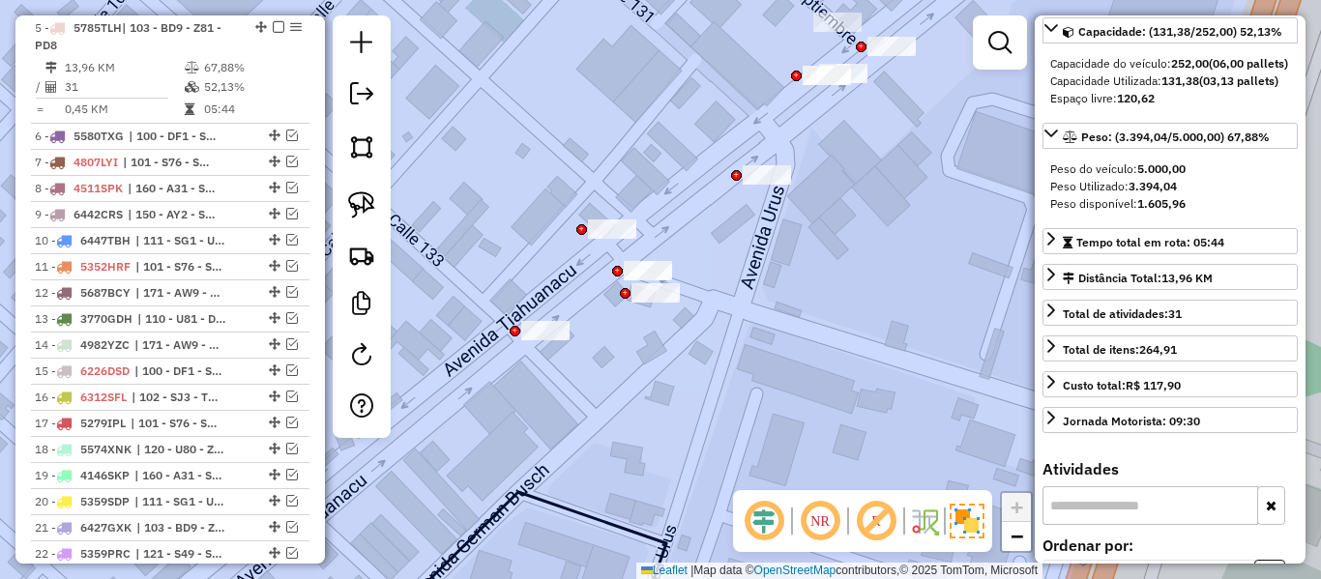
scroll to position [80, 0]
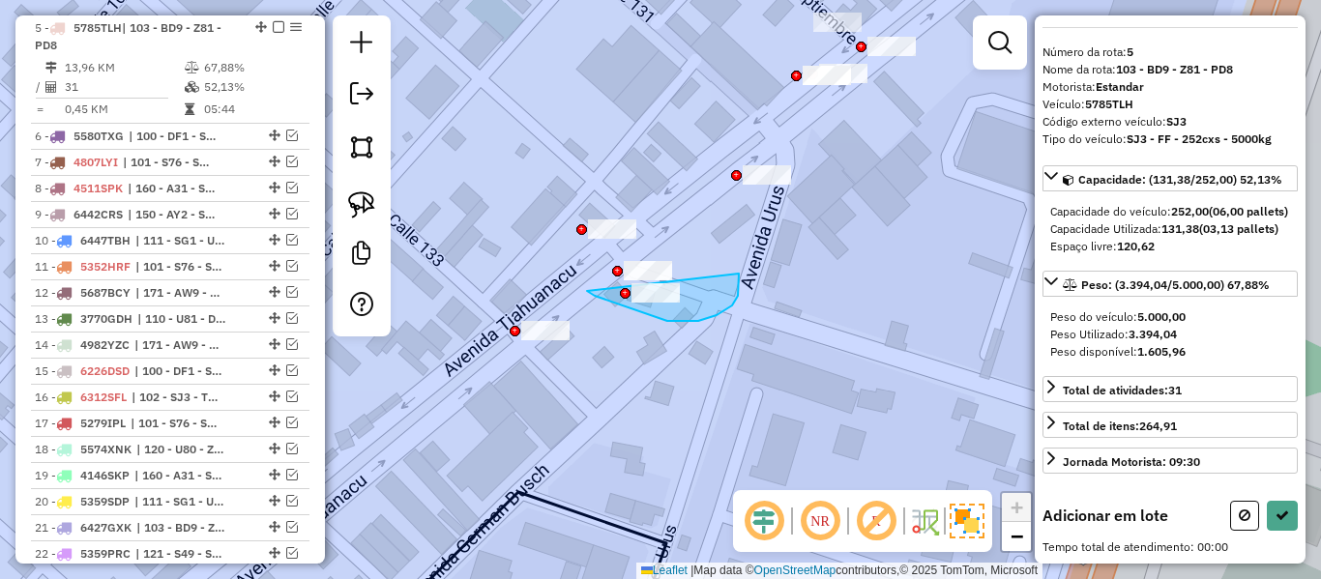
drag, startPoint x: 595, startPoint y: 296, endPoint x: 739, endPoint y: 274, distance: 145.8
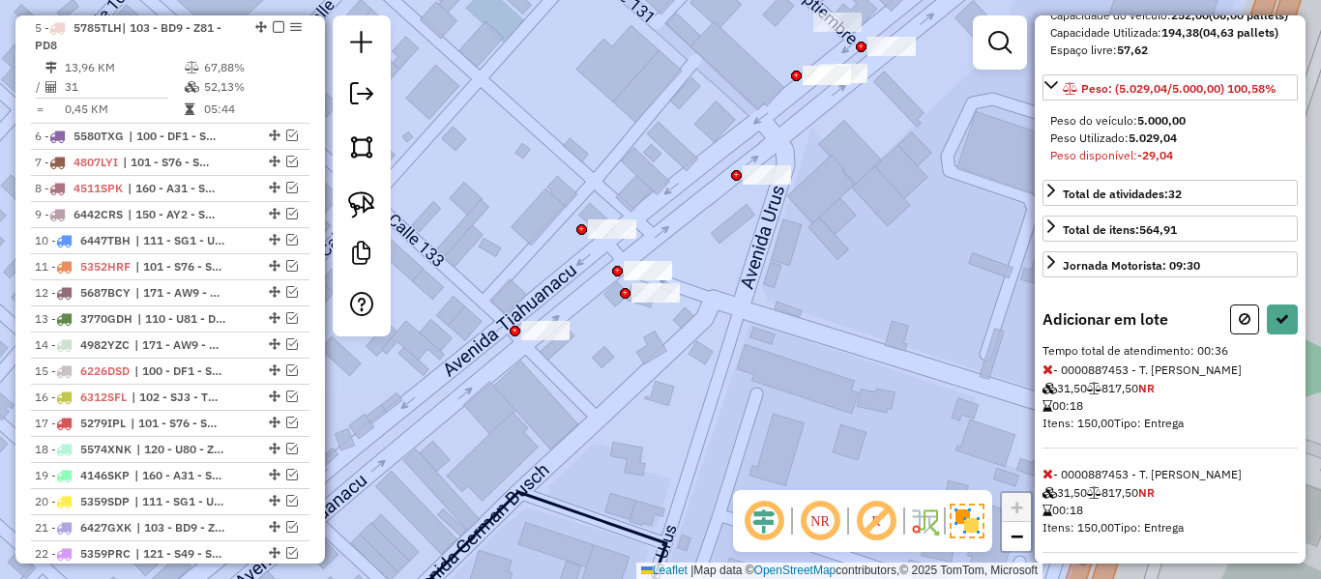
scroll to position [289, 0]
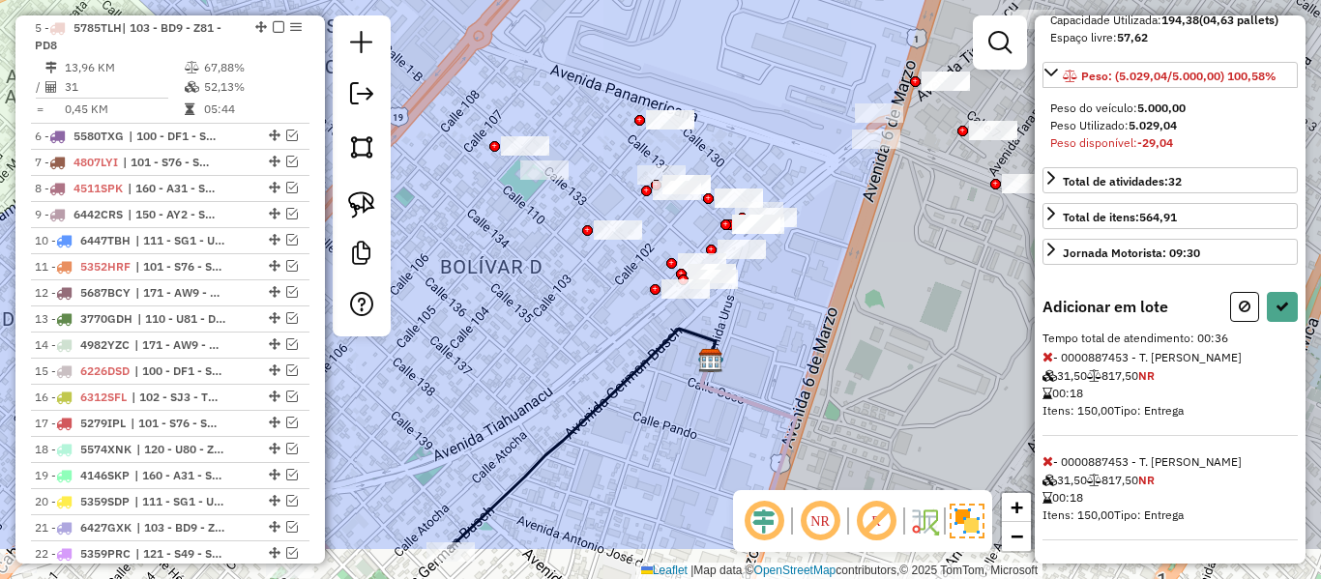
drag, startPoint x: 748, startPoint y: 400, endPoint x: 747, endPoint y: 312, distance: 88.0
click at [747, 312] on div "Janela de atendimento Grade de atendimento Capacidade Transportadoras Veículos …" at bounding box center [660, 289] width 1321 height 579
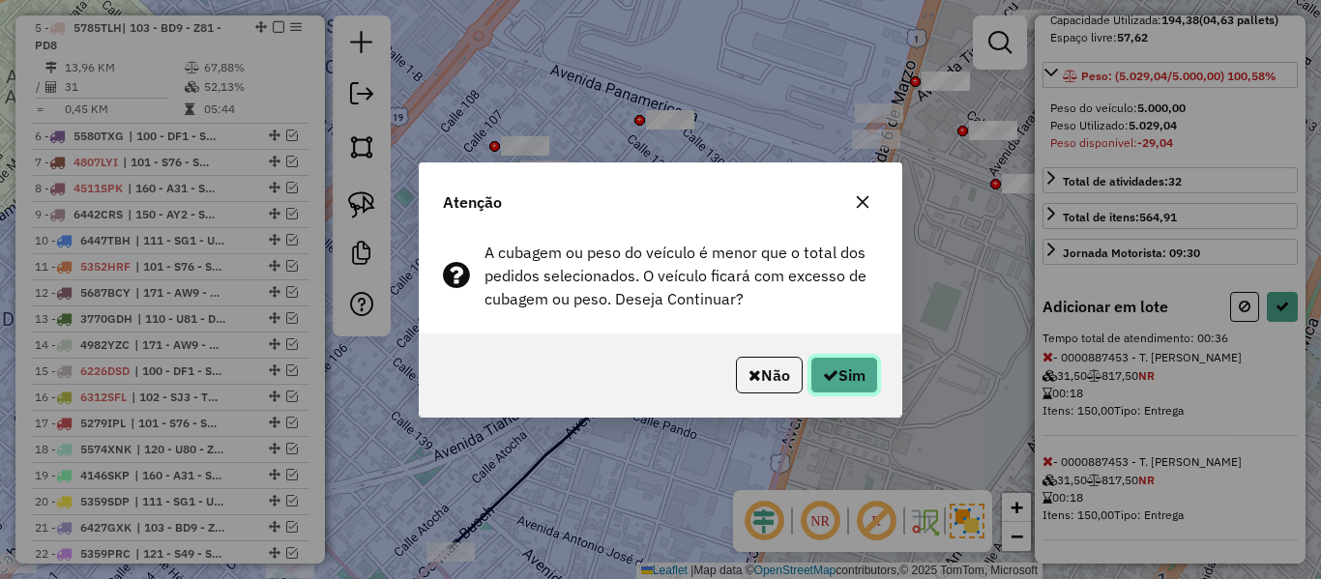
click at [824, 370] on icon "button" at bounding box center [830, 375] width 15 height 15
select select "**********"
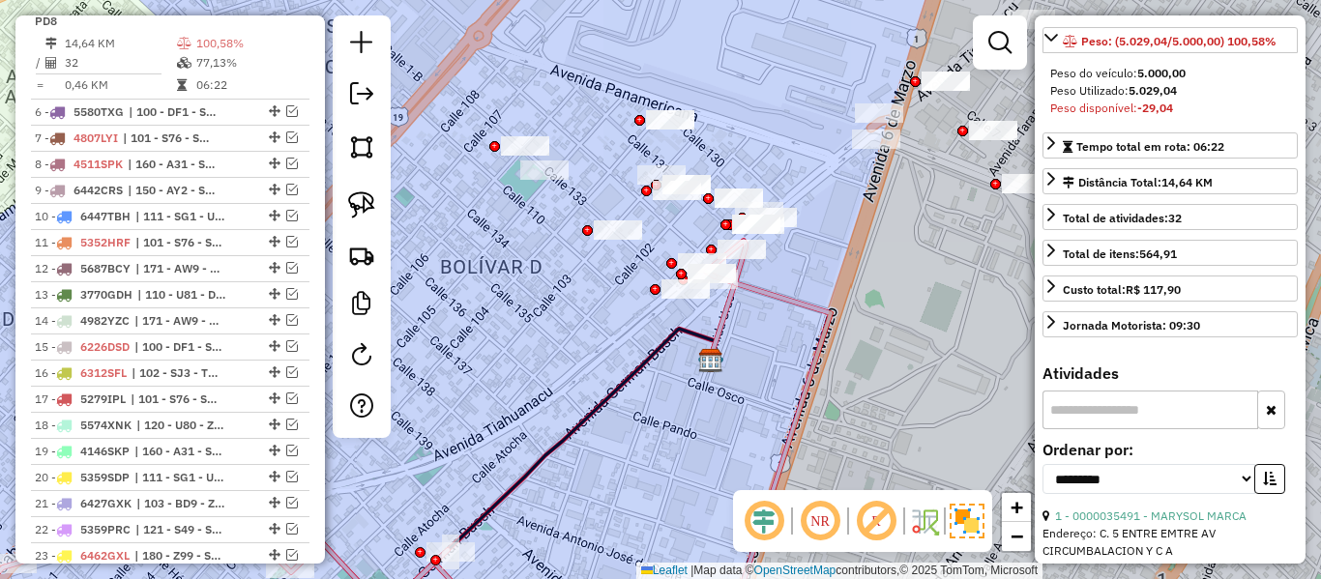
click at [606, 390] on icon at bounding box center [550, 483] width 331 height 309
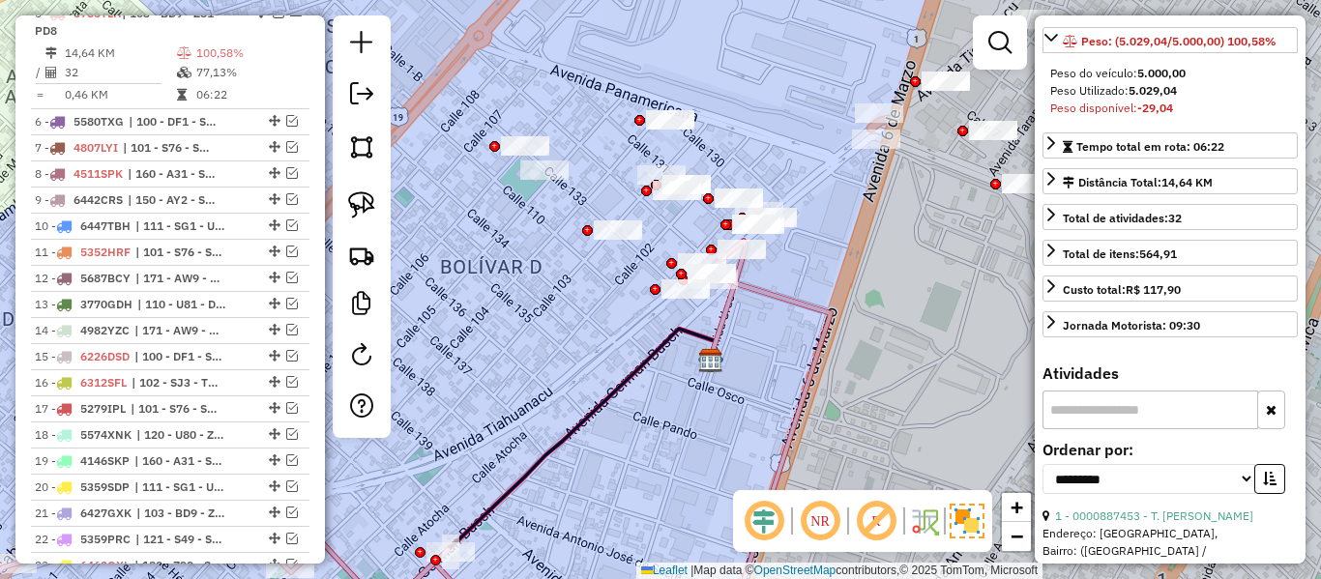
scroll to position [843, 0]
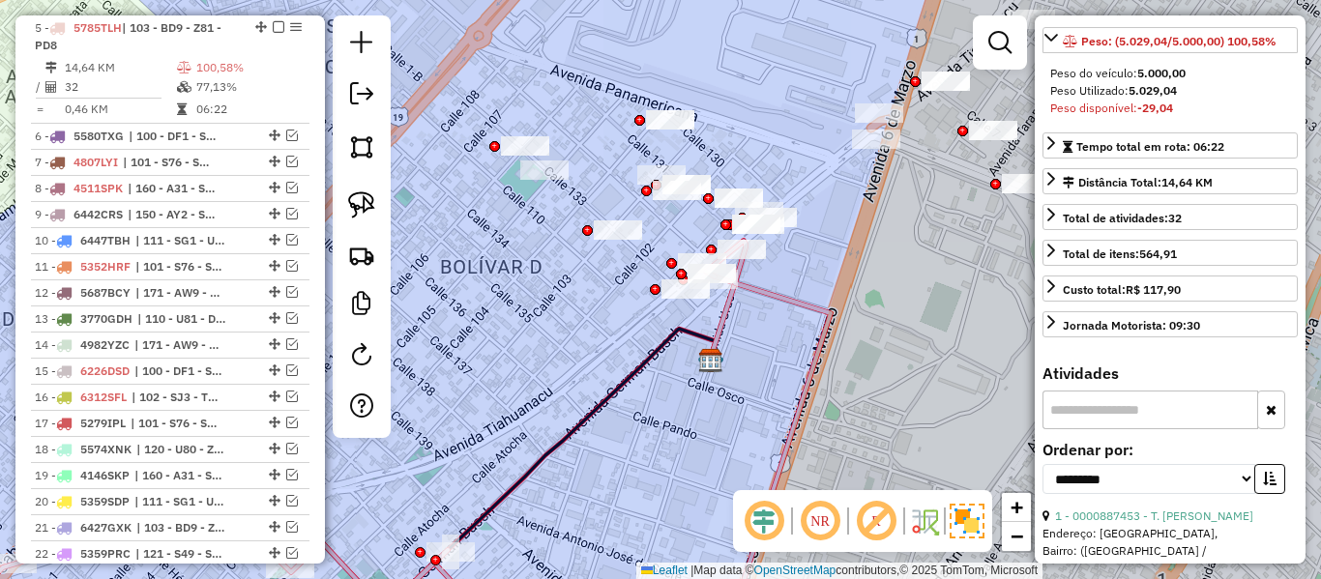
drag, startPoint x: 609, startPoint y: 473, endPoint x: 722, endPoint y: 396, distance: 136.3
click at [722, 396] on div "Janela de atendimento Grade de atendimento Capacidade Transportadoras Veículos …" at bounding box center [660, 289] width 1321 height 579
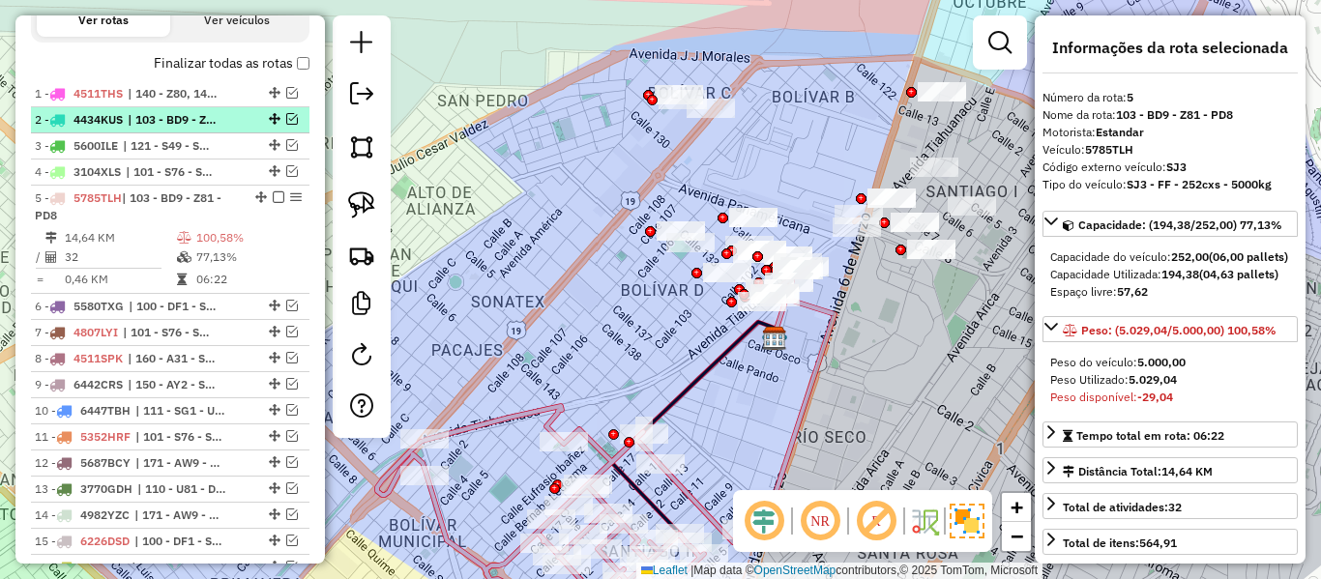
scroll to position [552, 0]
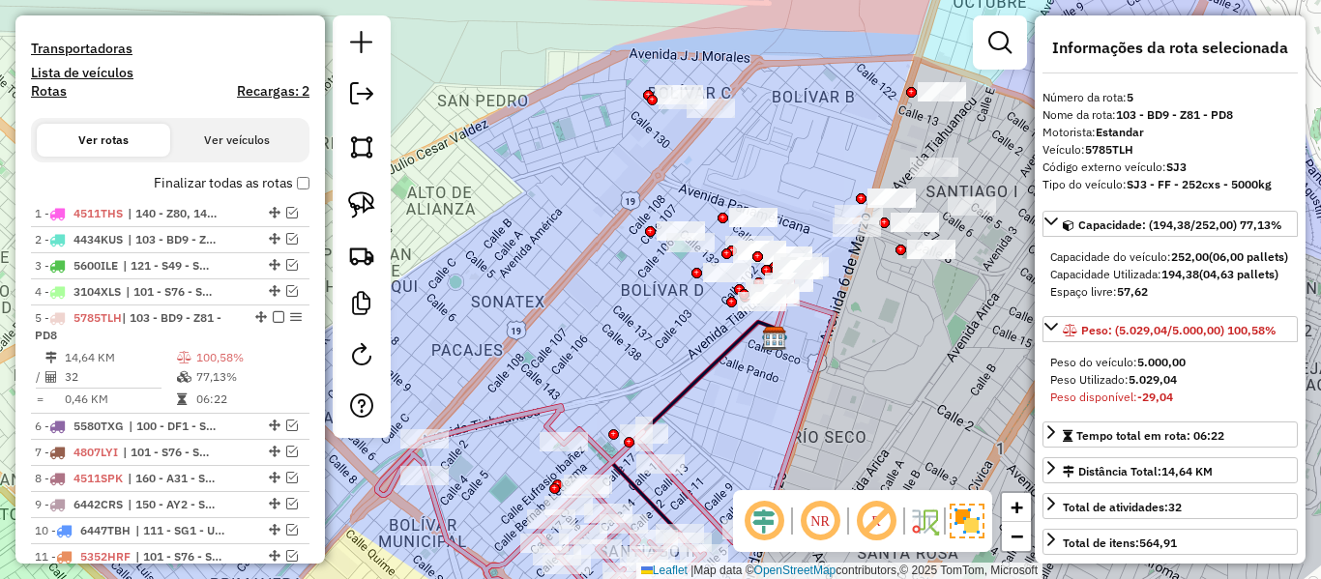
click at [248, 186] on label "Finalizar todas as rotas" at bounding box center [232, 183] width 156 height 20
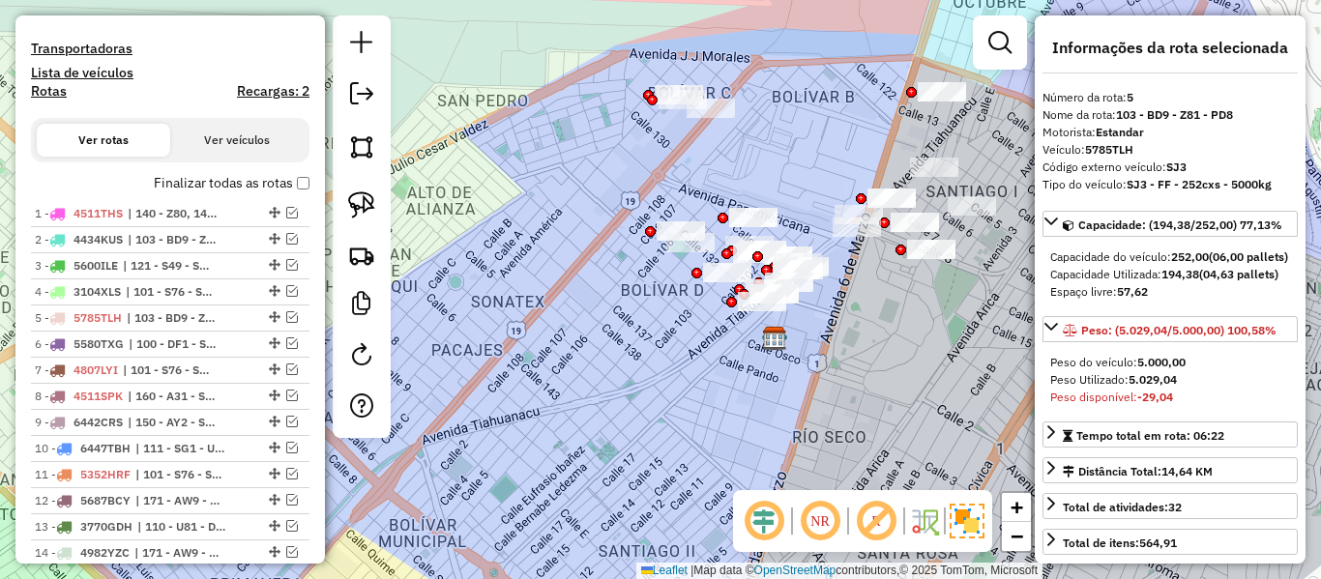
click at [248, 186] on label "Finalizar todas as rotas" at bounding box center [232, 183] width 156 height 20
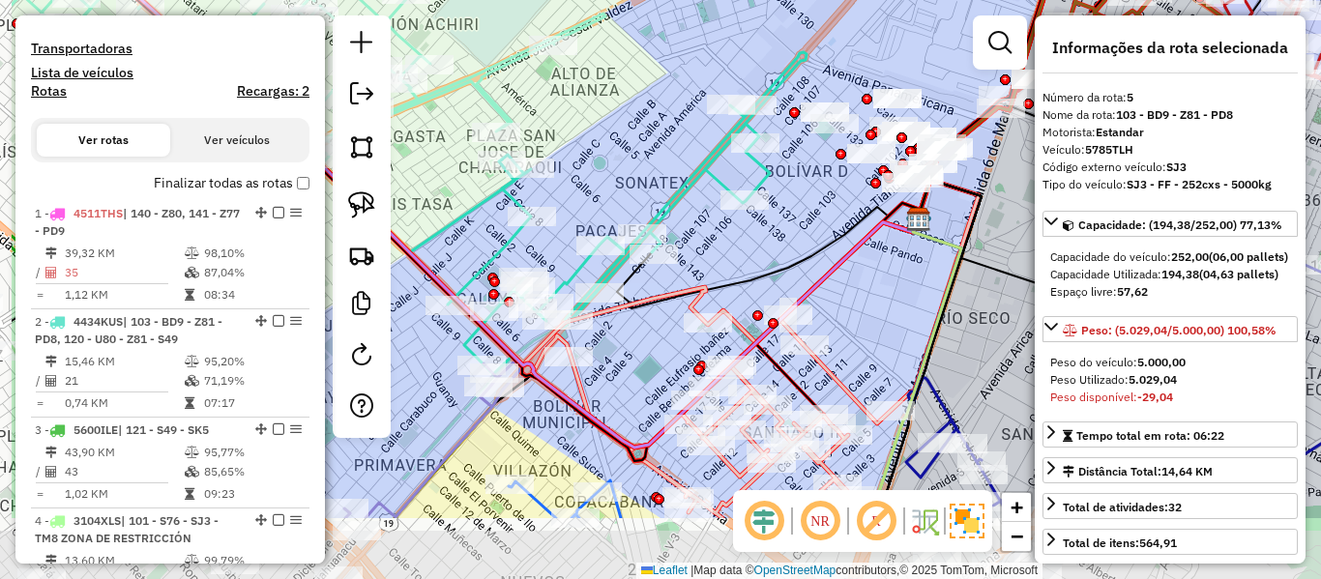
drag, startPoint x: 661, startPoint y: 328, endPoint x: 750, endPoint y: 261, distance: 111.2
click at [750, 261] on div "Janela de atendimento Grade de atendimento Capacidade Transportadoras Veículos …" at bounding box center [660, 289] width 1321 height 579
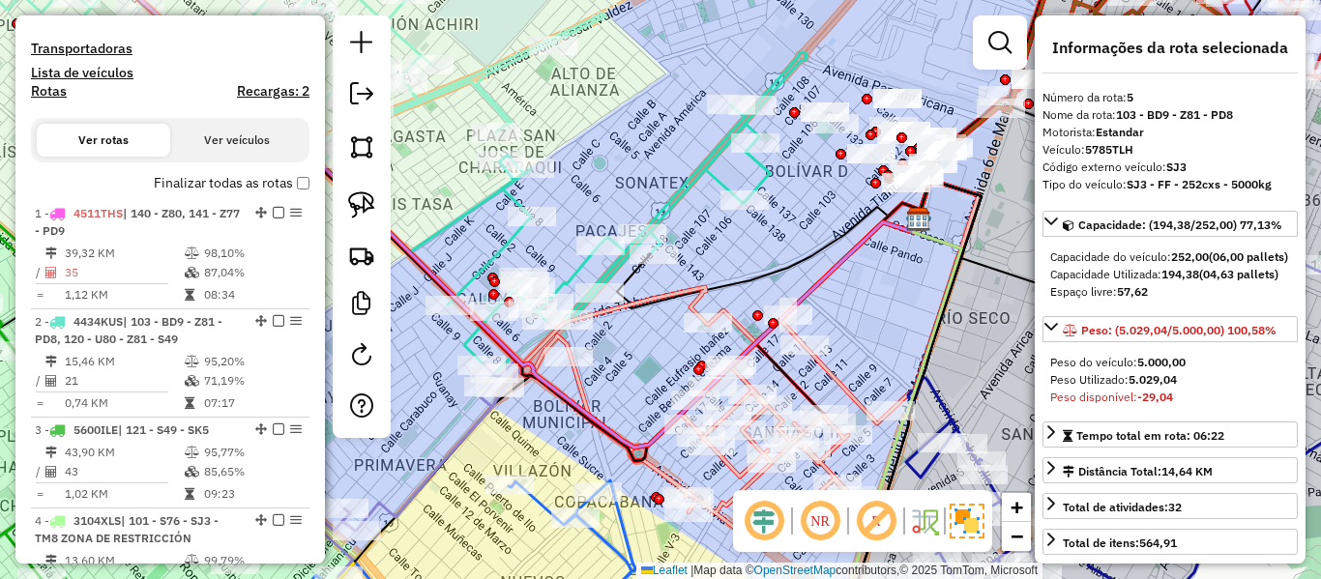
click at [578, 392] on icon at bounding box center [750, 356] width 458 height 392
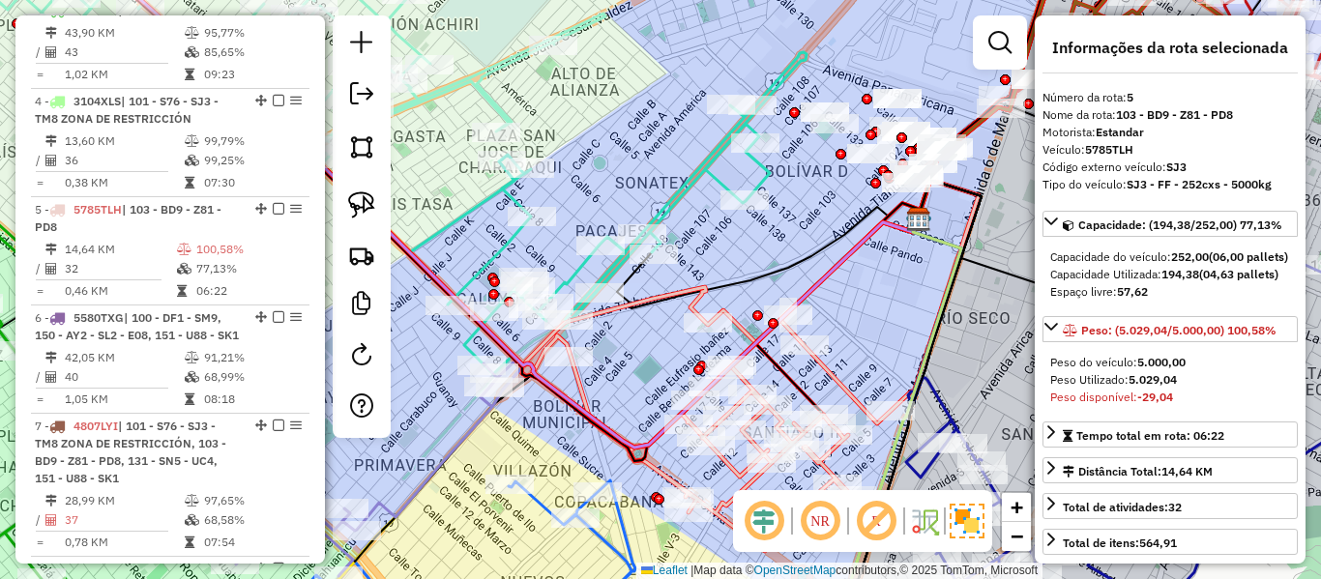
scroll to position [1154, 0]
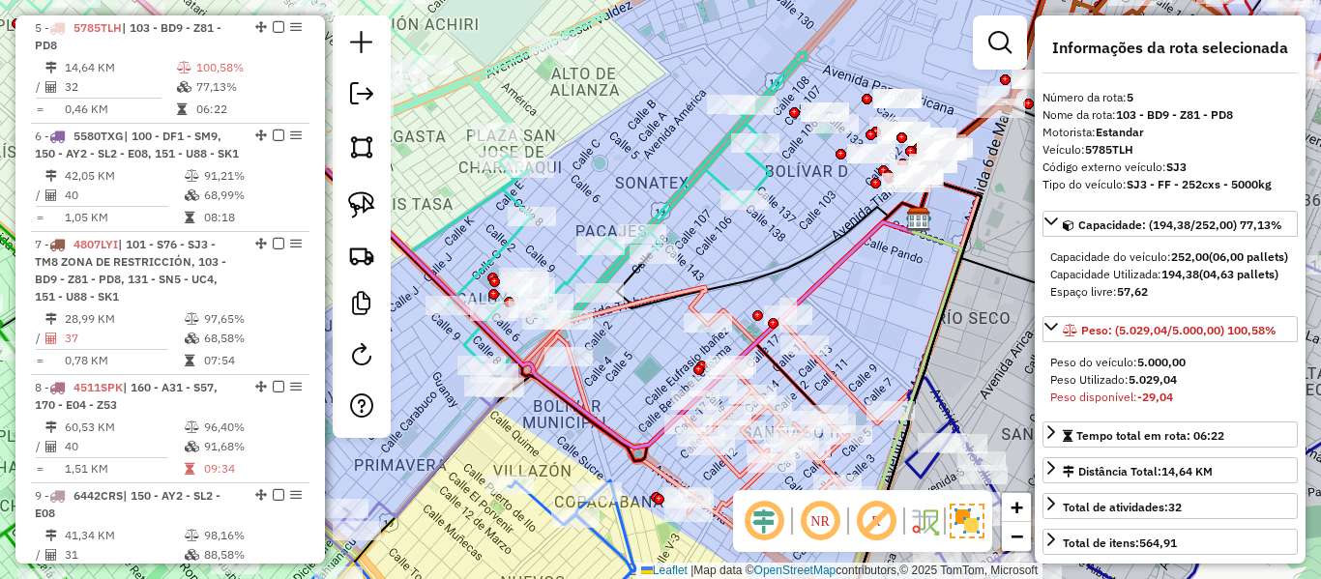
click at [687, 161] on div "Rota 2 - Placa 4434KUS 0000911121 - T [PERSON_NAME] de atendimento Grade de ate…" at bounding box center [660, 289] width 1321 height 579
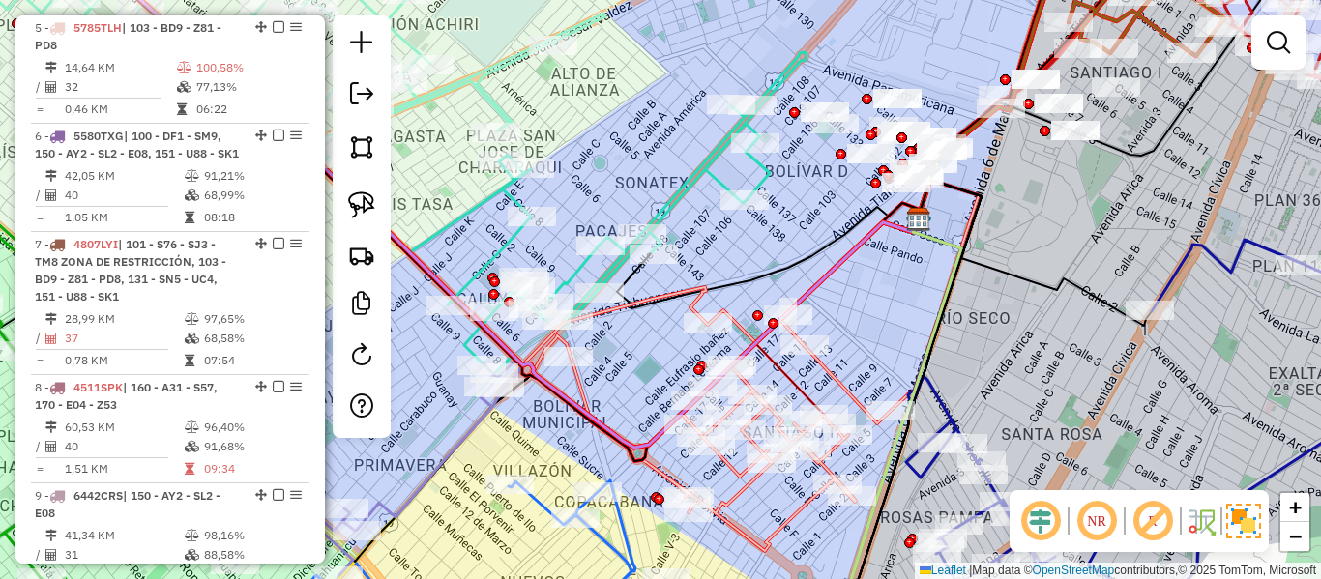
click at [698, 174] on icon at bounding box center [627, 213] width 359 height 322
select select "**********"
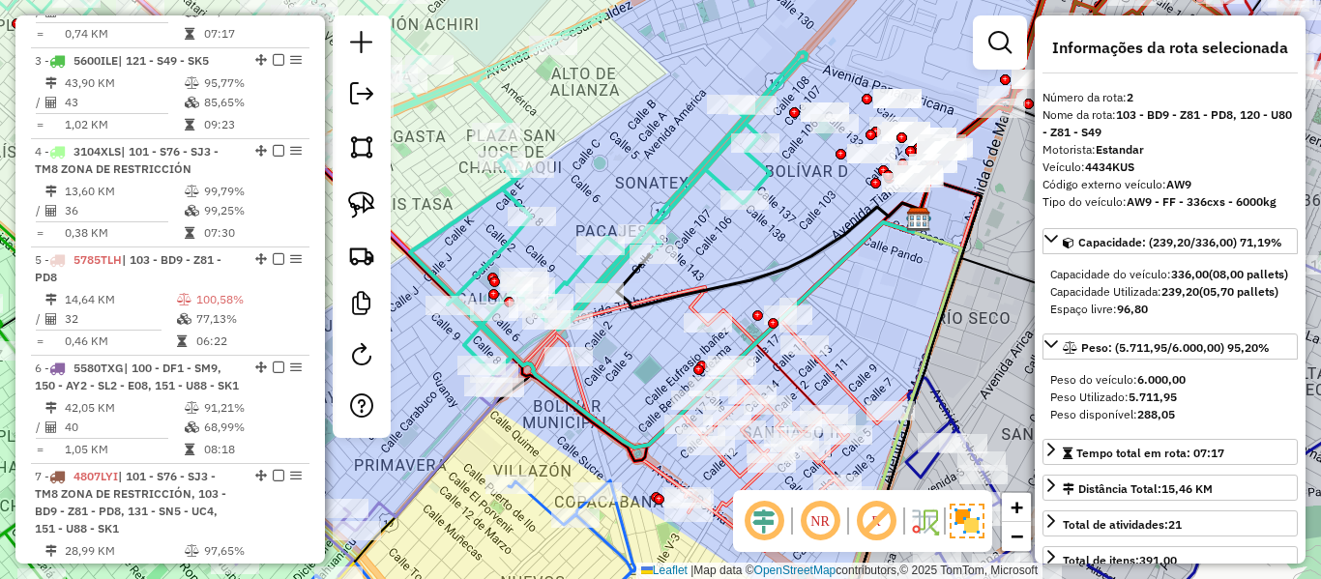
scroll to position [846, 0]
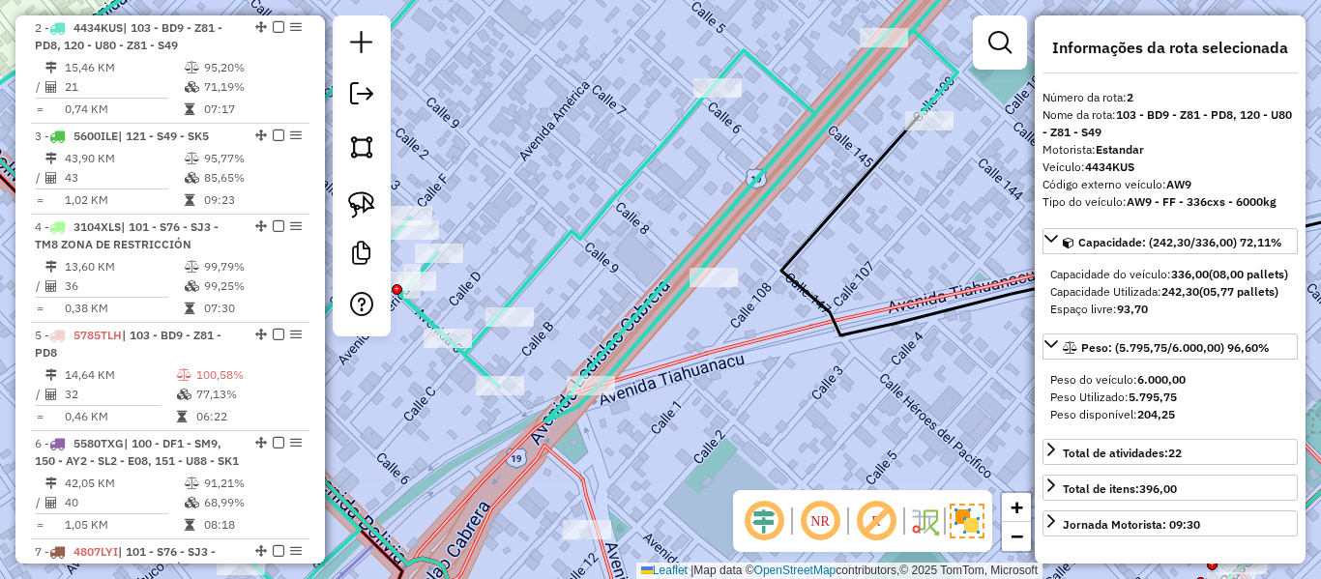
select select "**********"
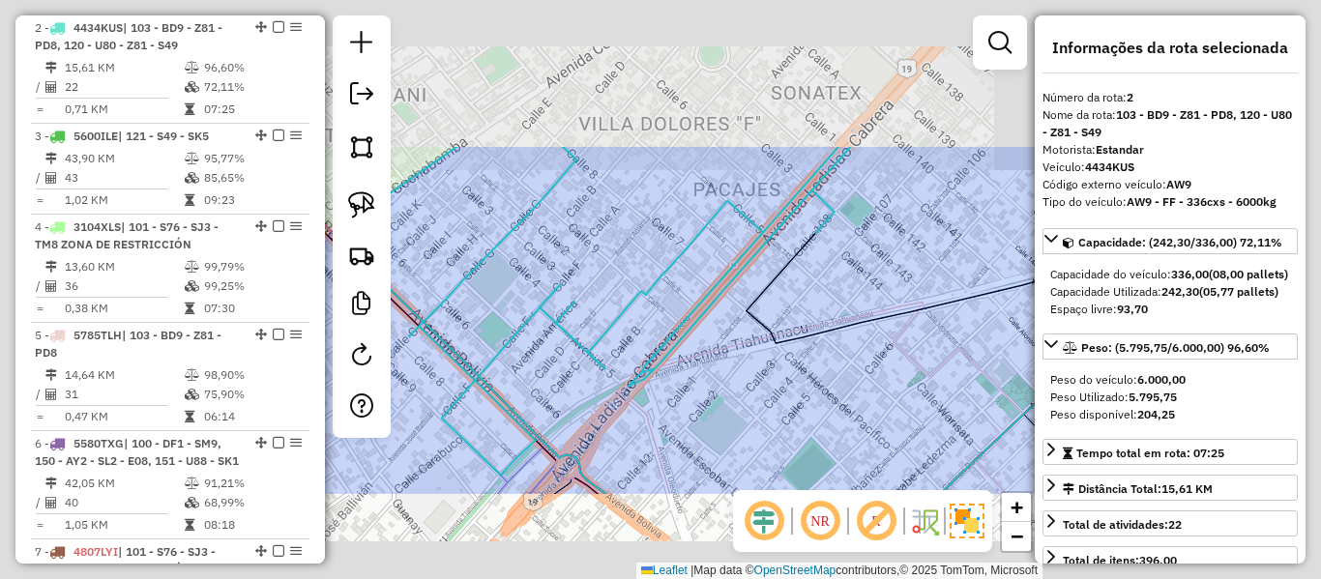
click at [711, 352] on icon at bounding box center [818, 399] width 527 height 193
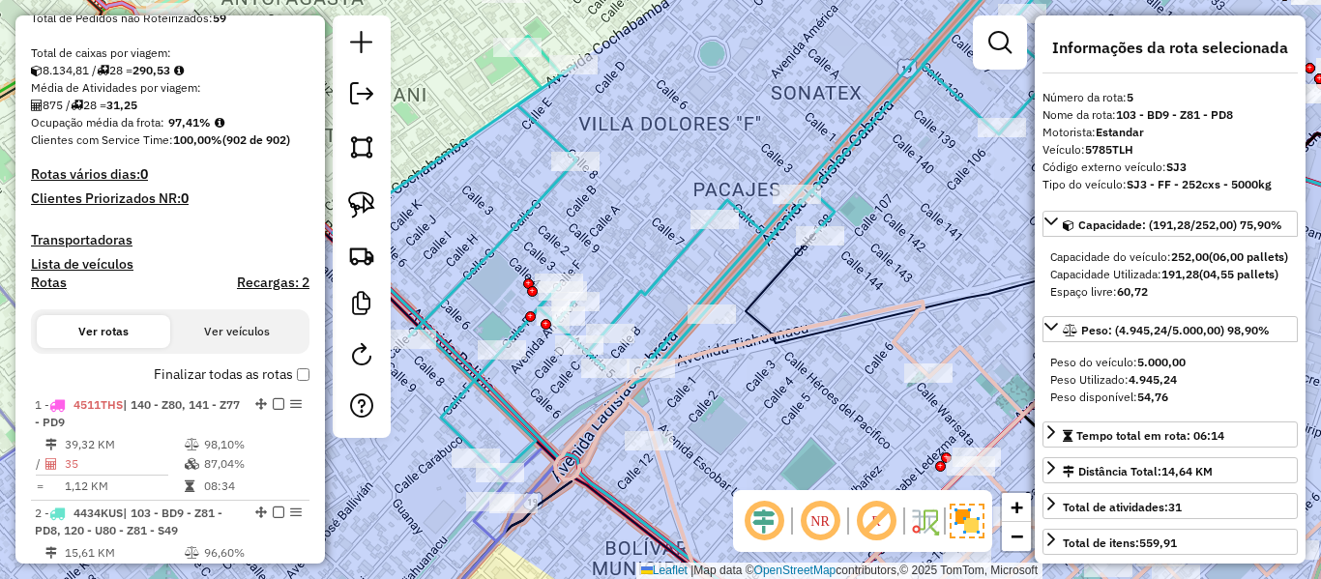
scroll to position [380, 0]
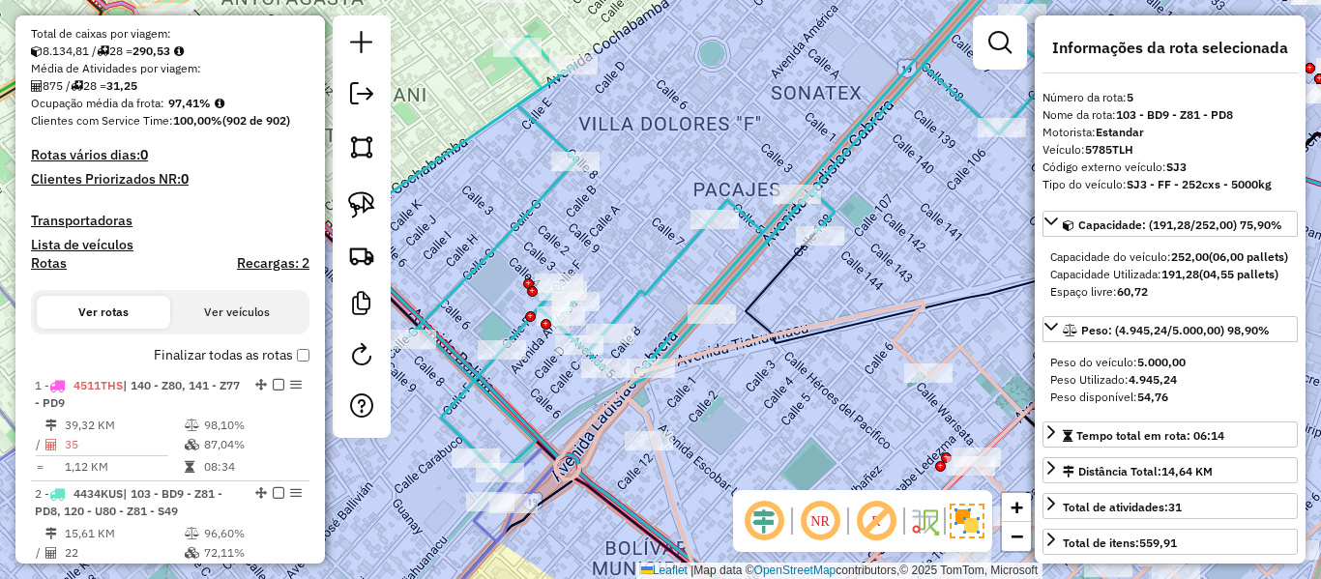
click at [230, 355] on label "Finalizar todas as rotas" at bounding box center [232, 355] width 156 height 20
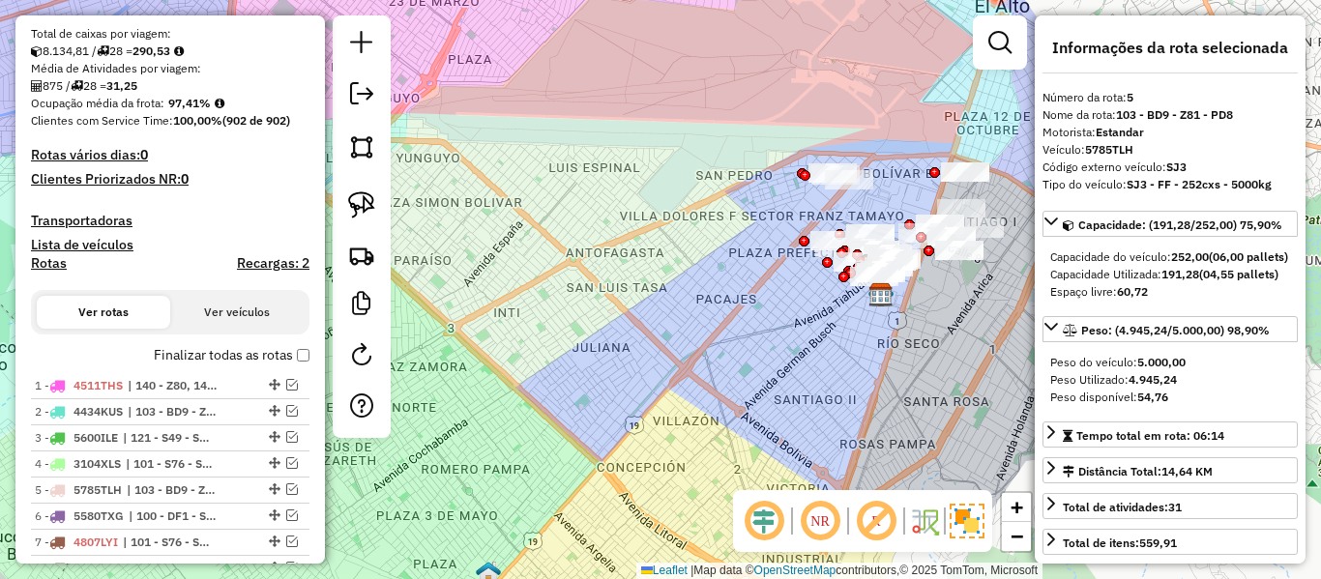
drag, startPoint x: 798, startPoint y: 360, endPoint x: 624, endPoint y: 361, distance: 174.1
click at [624, 361] on div "Janela de atendimento Grade de atendimento Capacidade Transportadoras Veículos …" at bounding box center [660, 289] width 1321 height 579
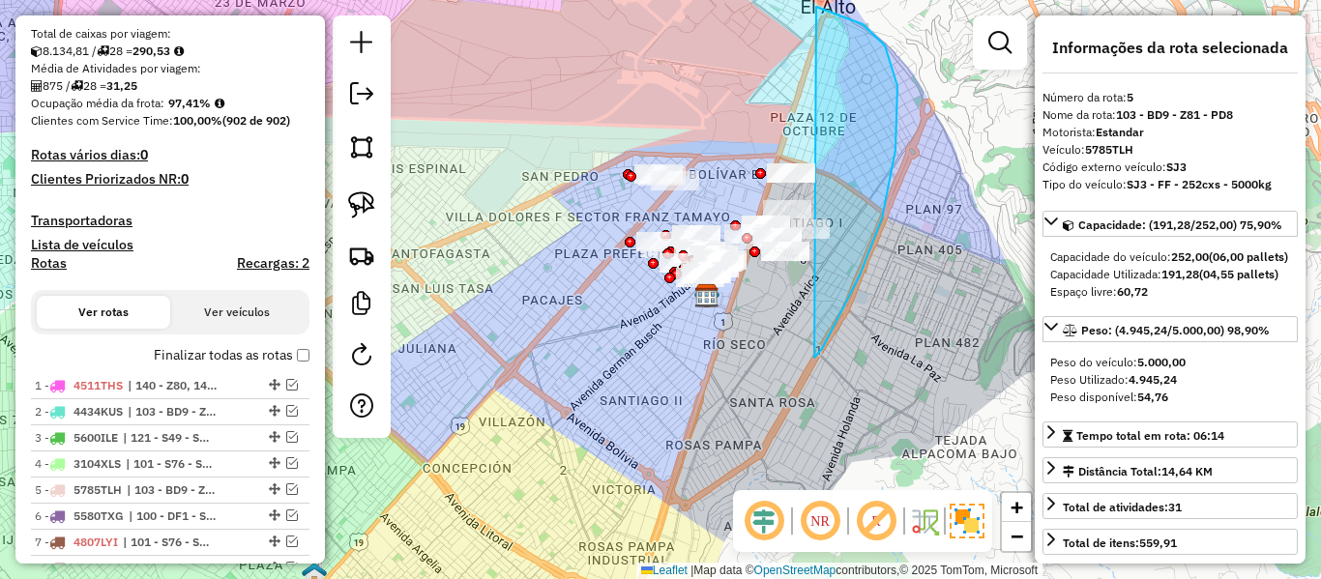
drag, startPoint x: 815, startPoint y: 358, endPoint x: 502, endPoint y: 367, distance: 312.6
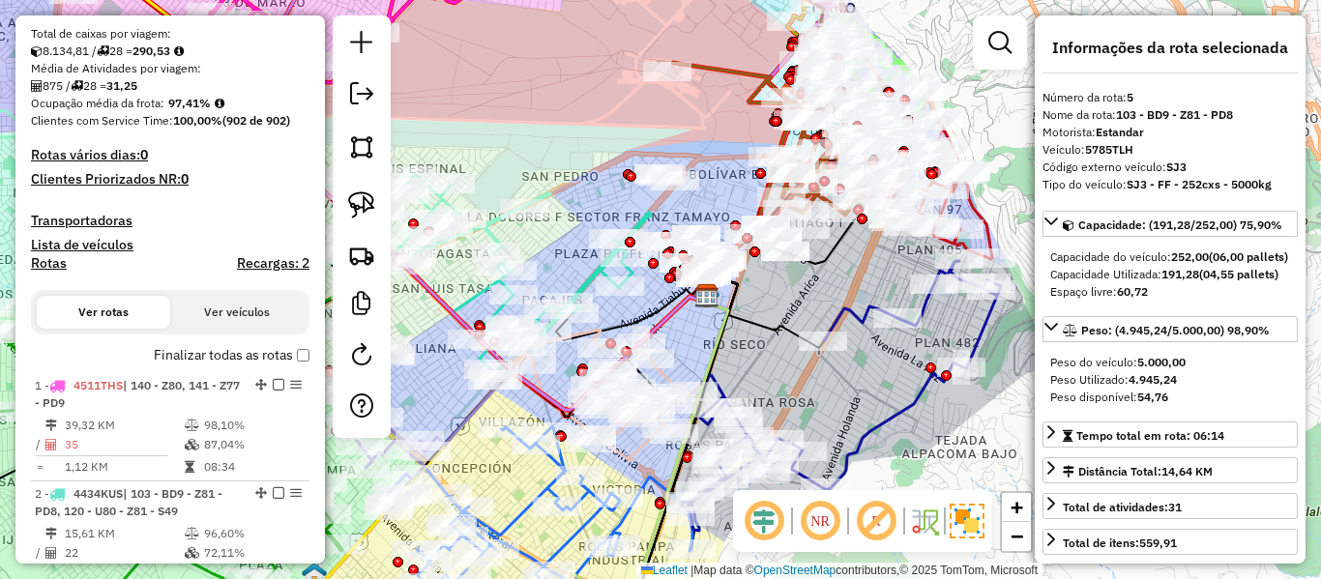
click at [56, 267] on h4 "Rotas" at bounding box center [49, 263] width 36 height 16
select select
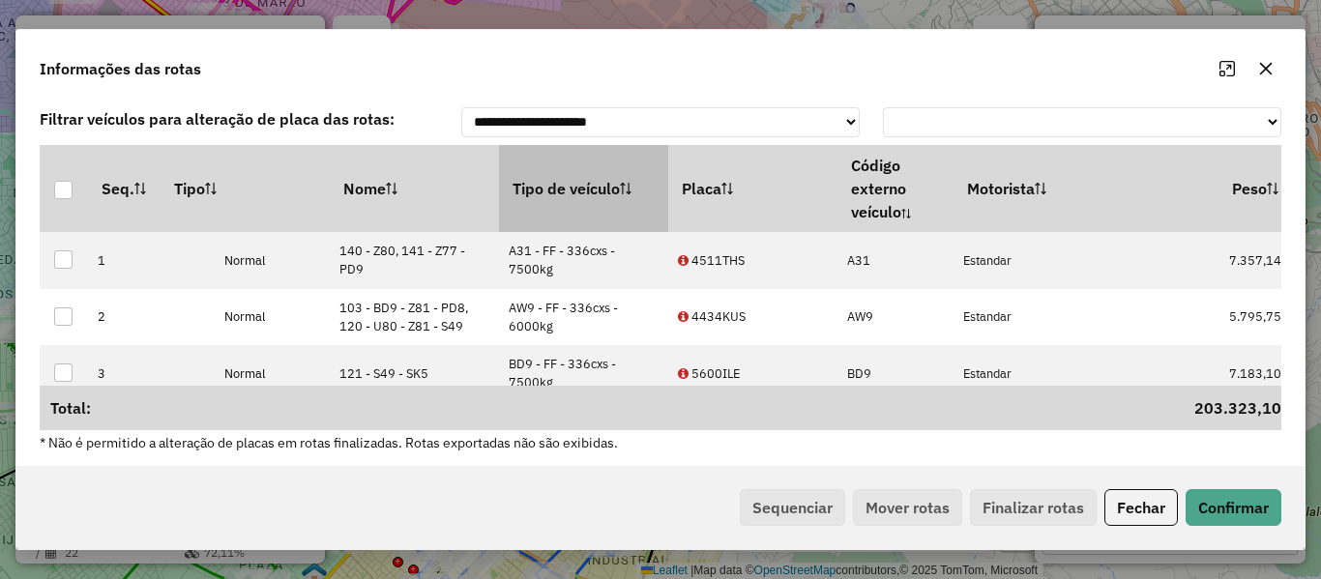
click at [572, 187] on th "Tipo de veículo" at bounding box center [583, 188] width 169 height 87
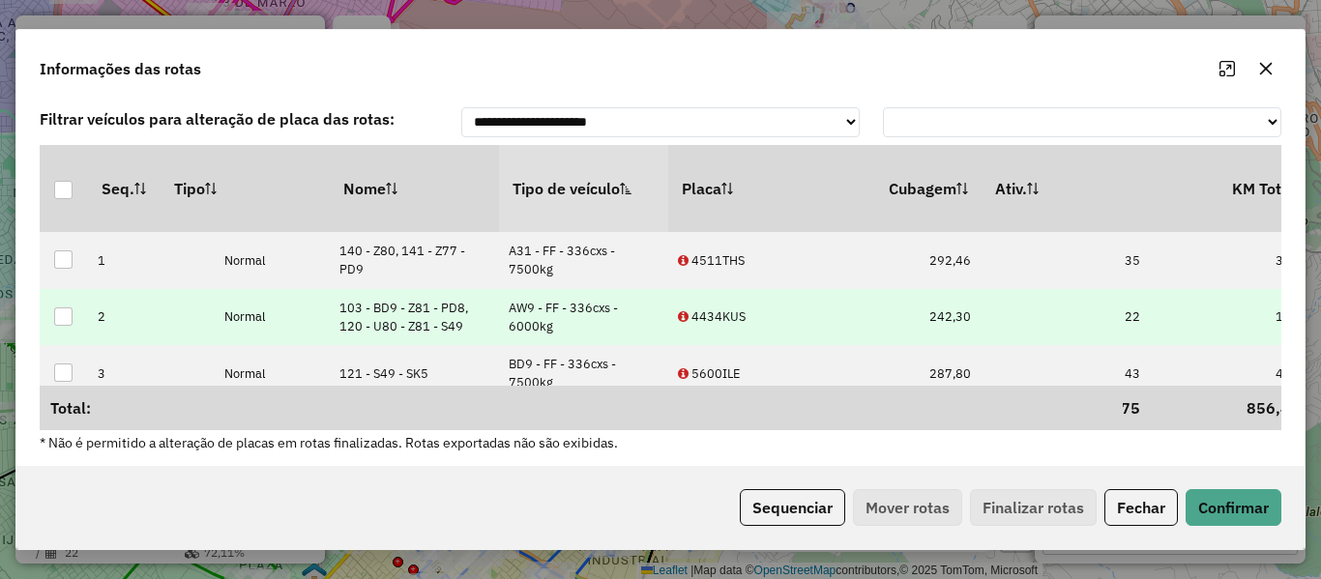
drag, startPoint x: 946, startPoint y: 291, endPoint x: 1037, endPoint y: 288, distance: 91.0
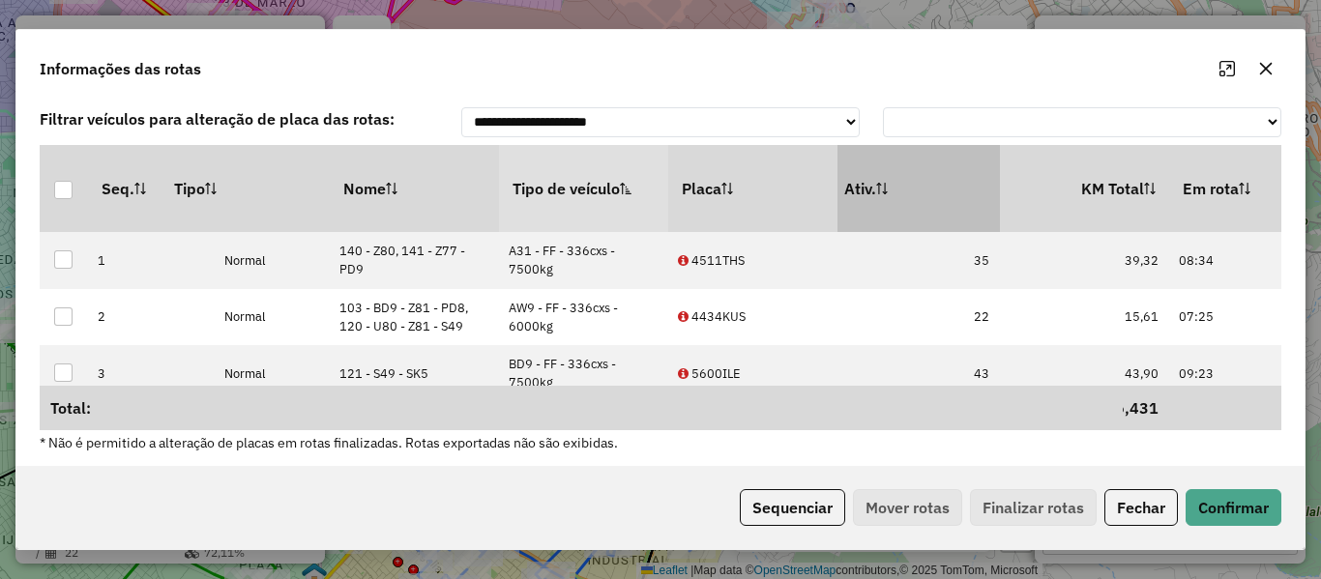
click at [904, 205] on th "Ativ." at bounding box center [915, 188] width 169 height 87
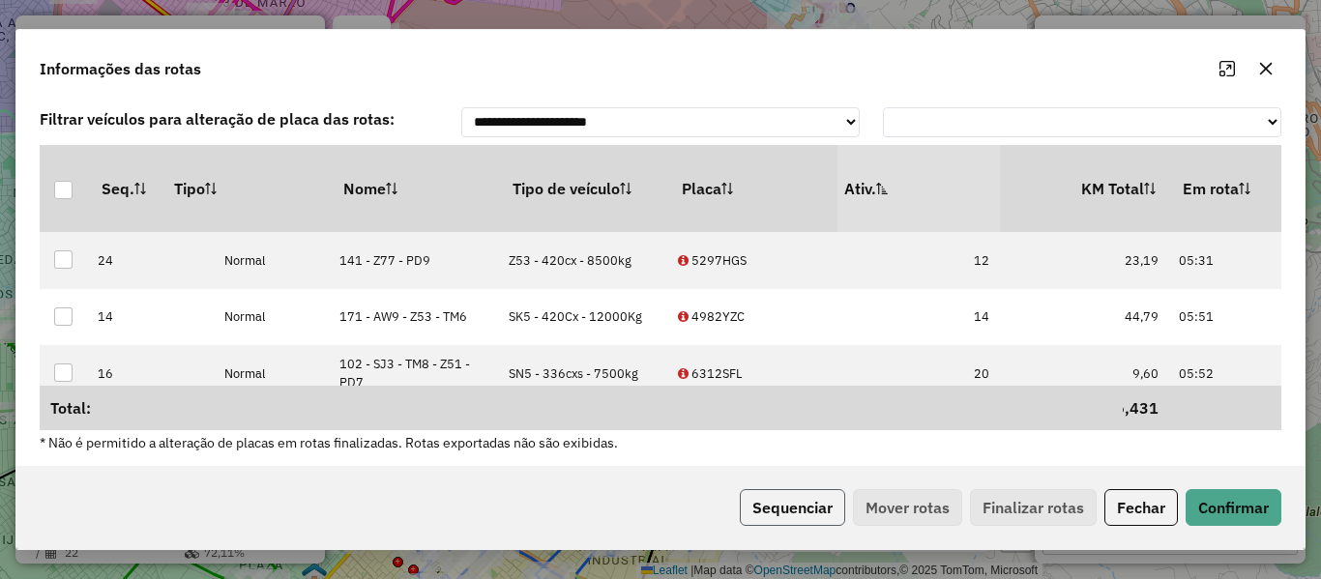
click at [804, 500] on button "Sequenciar" at bounding box center [792, 507] width 105 height 37
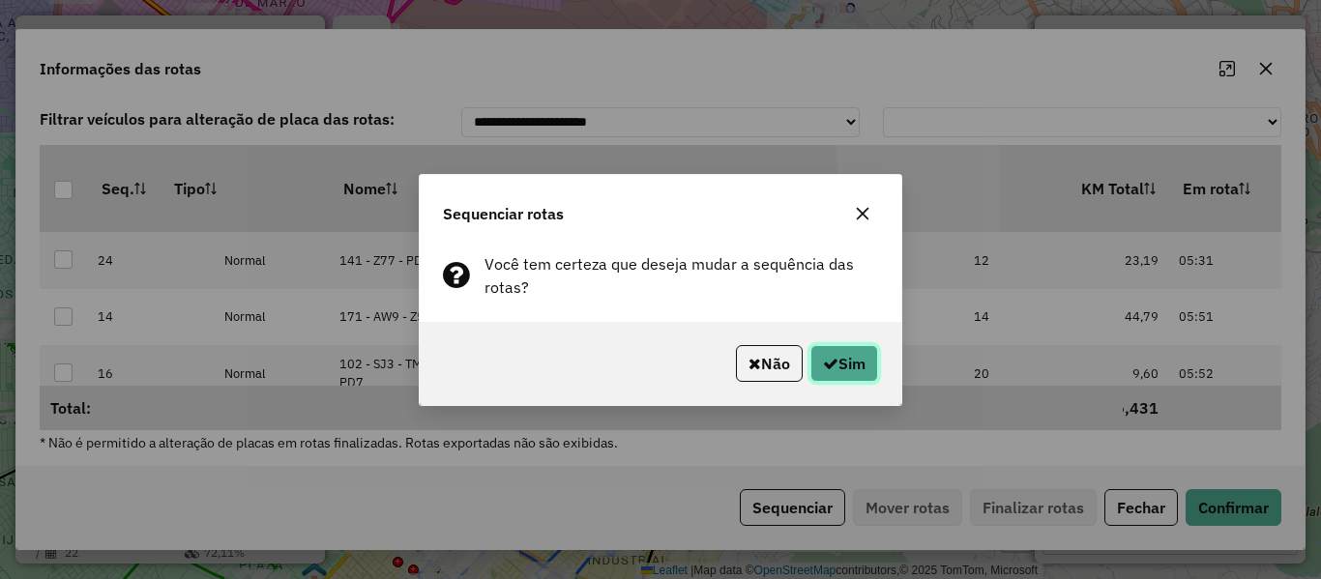
click at [844, 360] on button "Sim" at bounding box center [845, 363] width 68 height 37
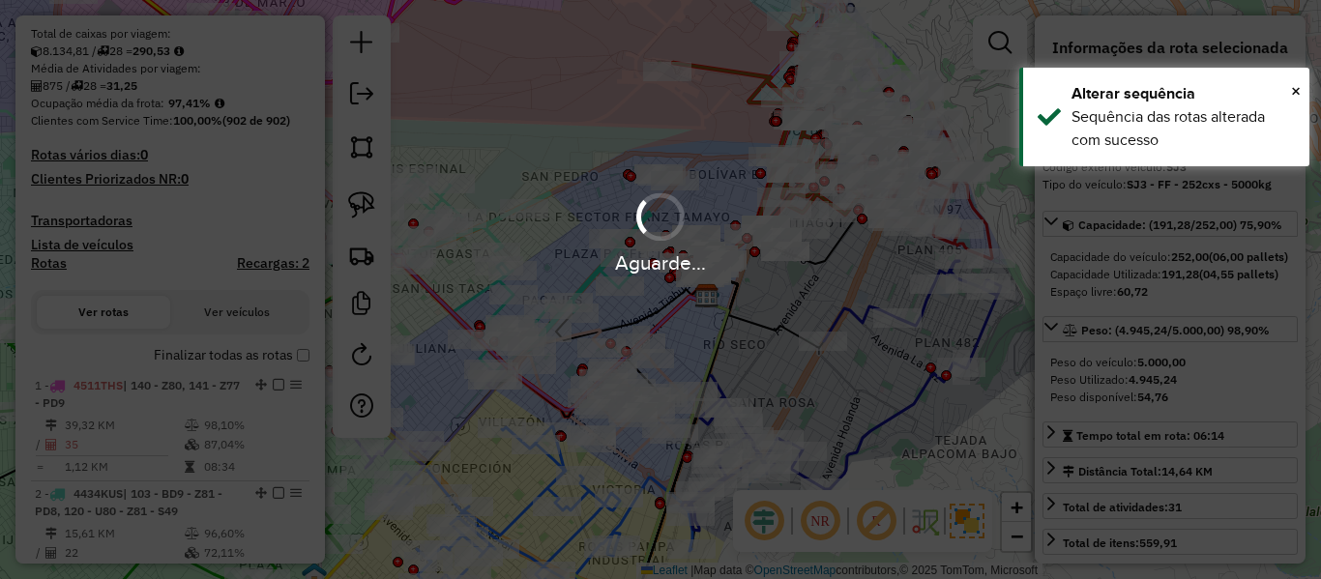
click at [203, 357] on div "Aguarde..." at bounding box center [660, 289] width 1321 height 579
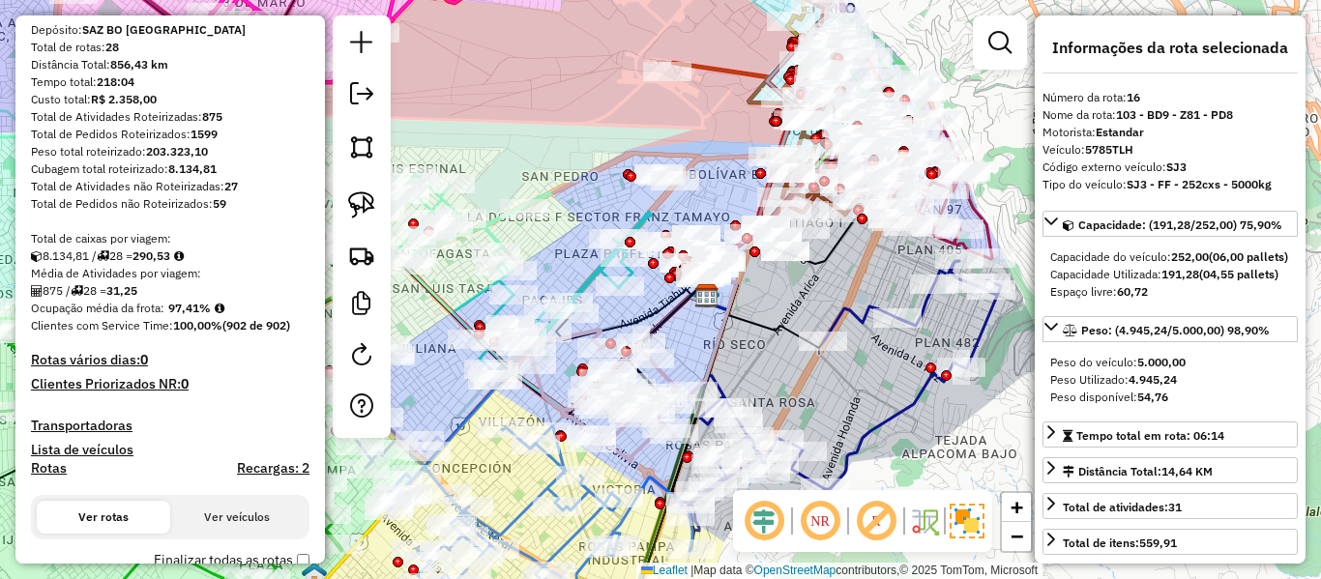
scroll to position [0, 0]
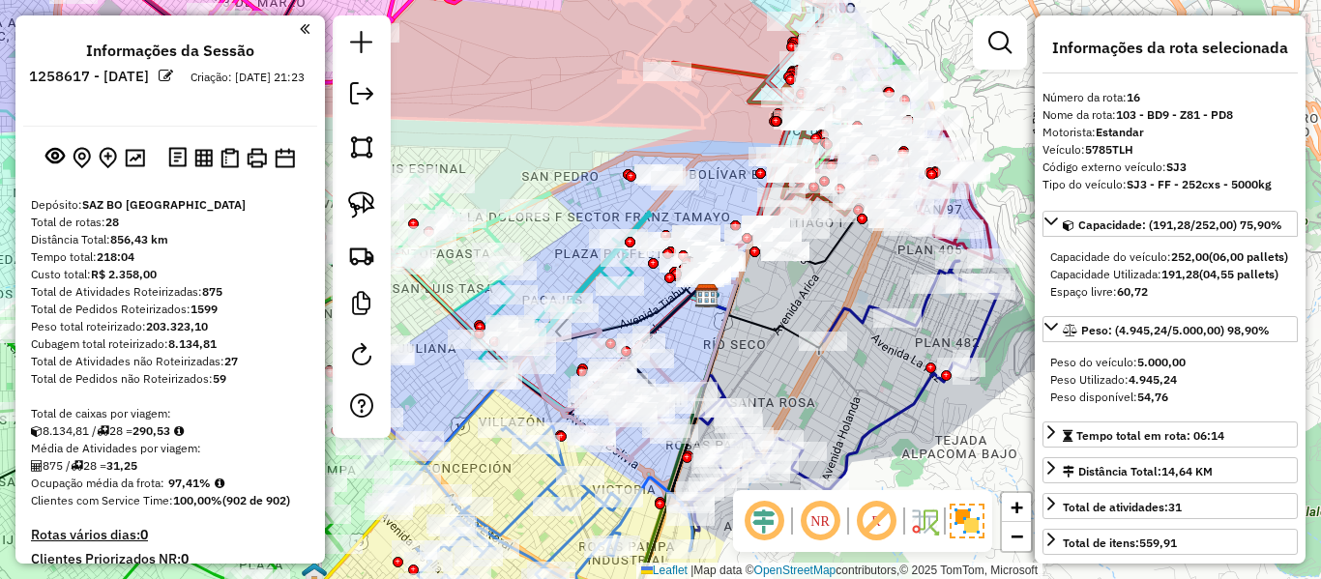
drag, startPoint x: 229, startPoint y: 312, endPoint x: 229, endPoint y: 120, distance: 192.5
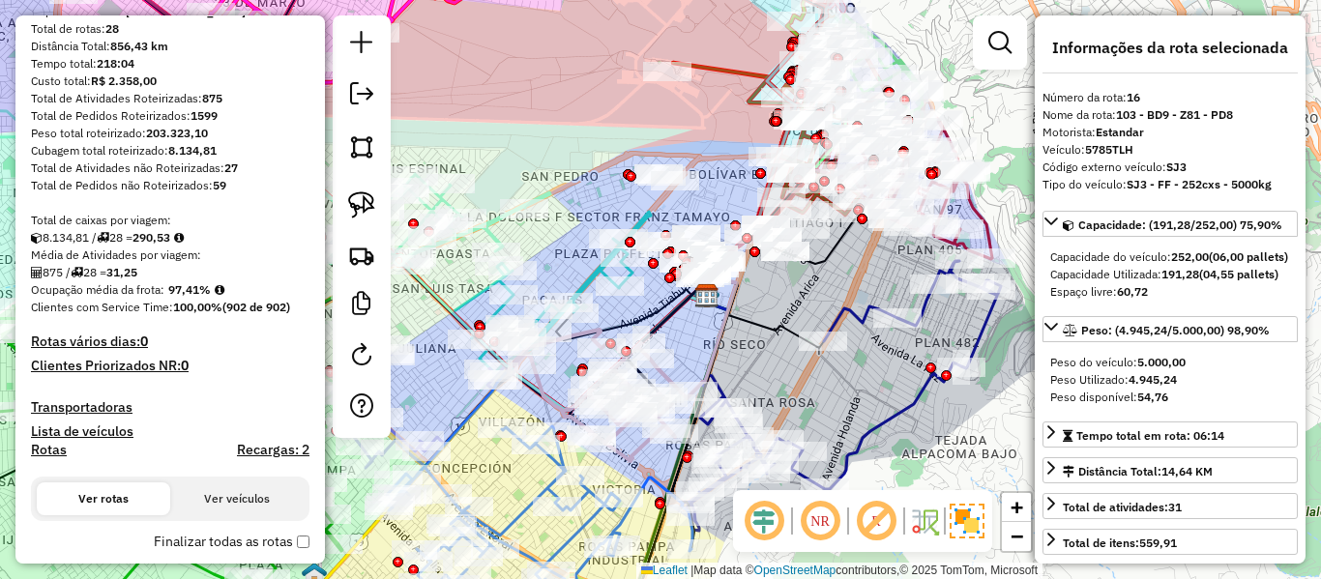
scroll to position [290, 0]
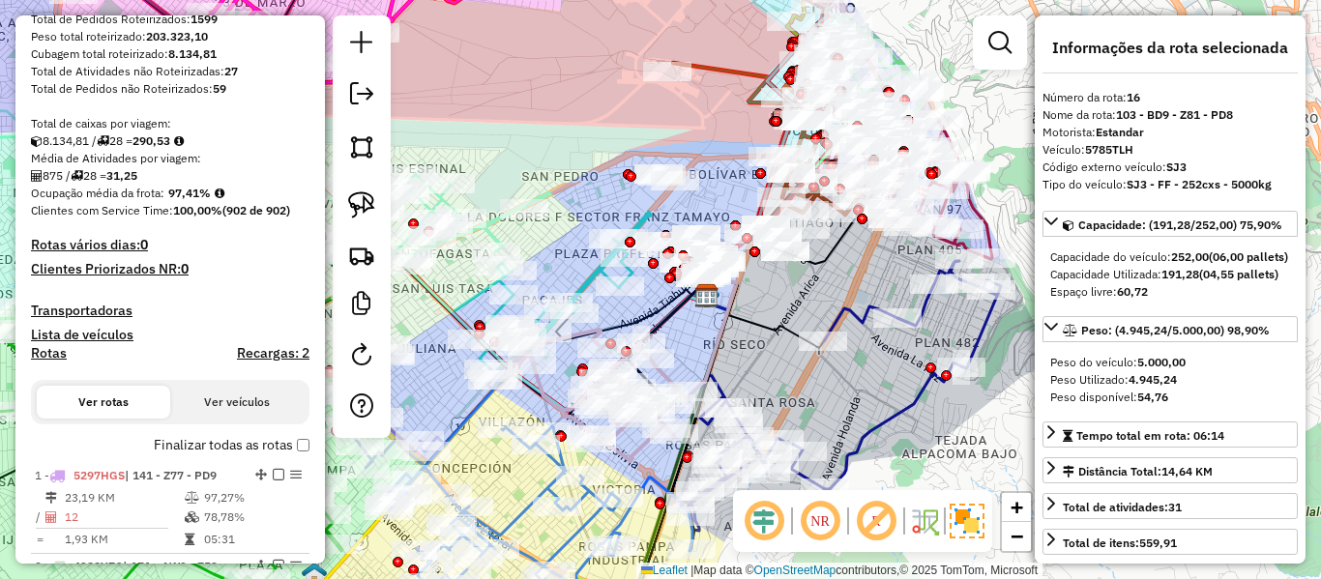
click at [277, 451] on label "Finalizar todas as rotas" at bounding box center [232, 445] width 156 height 20
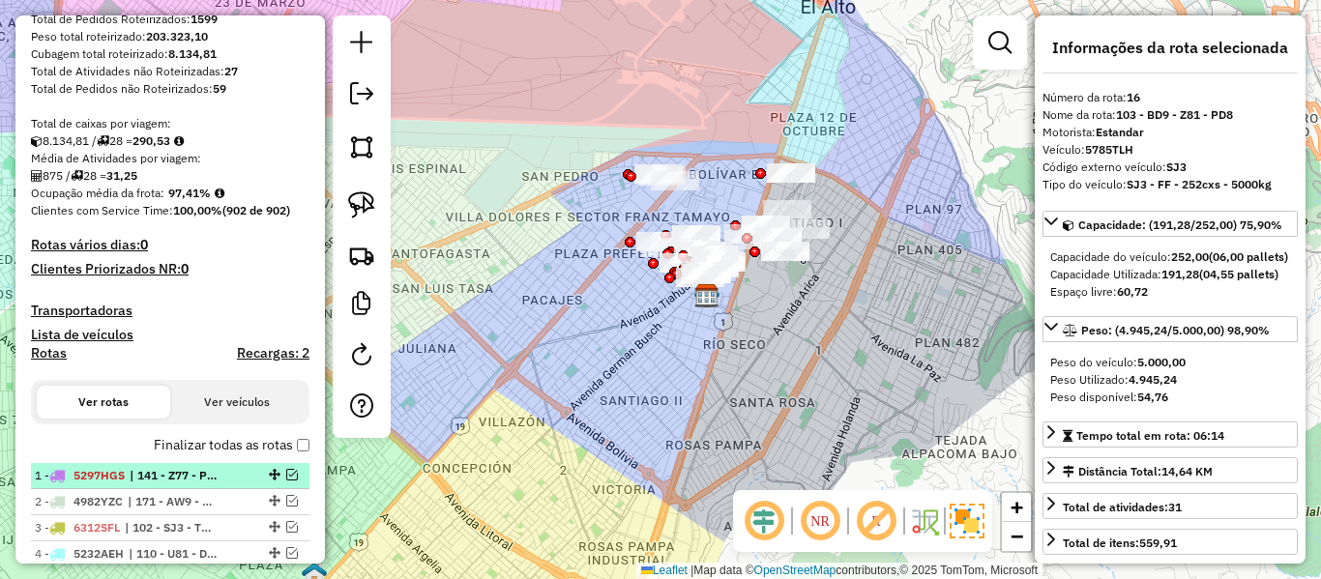
click at [244, 475] on div at bounding box center [273, 475] width 58 height 12
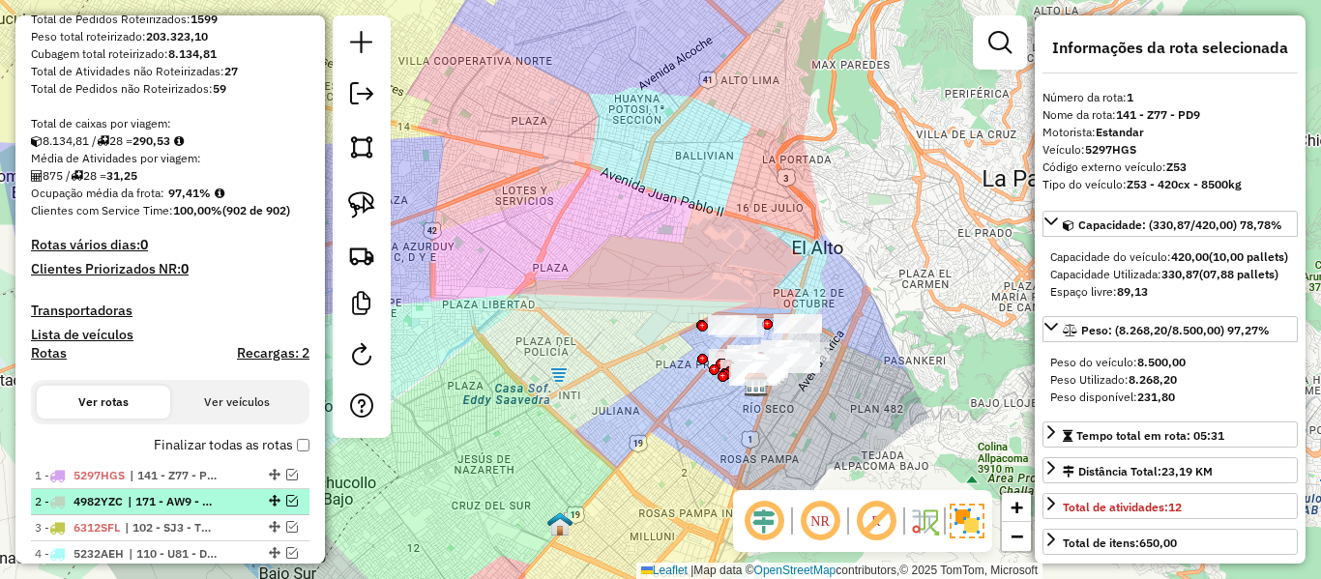
click at [236, 496] on div "2 - 4982YZC | 171 - AW9 - Z53 - TM6" at bounding box center [170, 501] width 271 height 17
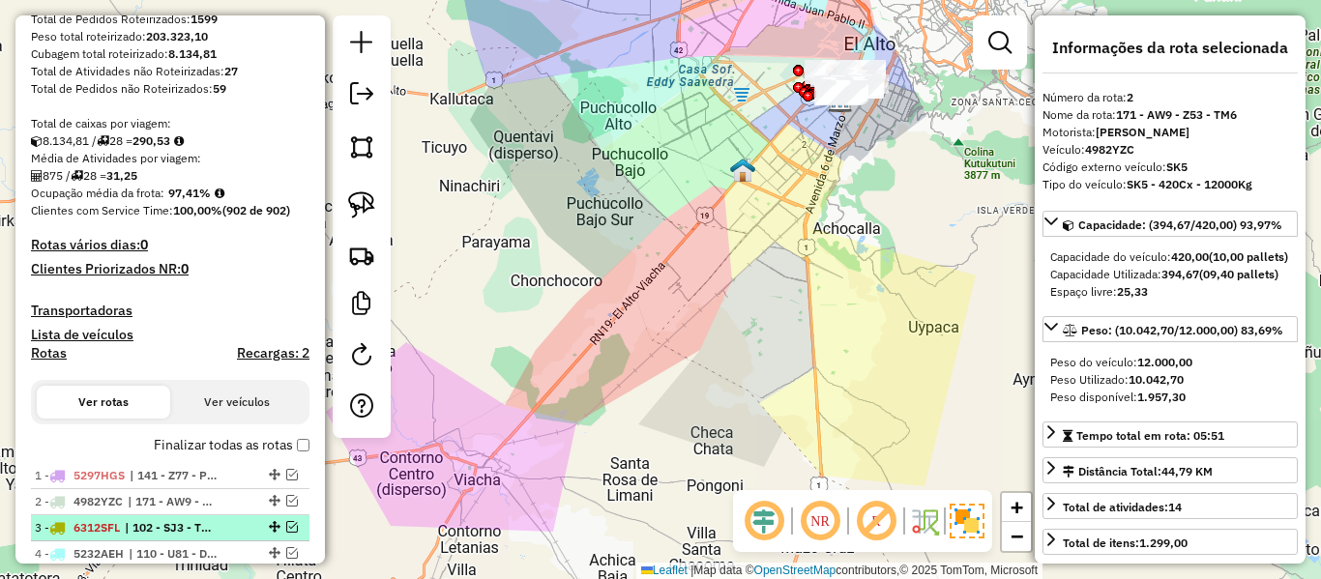
click at [235, 517] on li "3 - 6312SFL | 102 - SJ3 - TM8 - Z51 - PD7" at bounding box center [170, 529] width 279 height 26
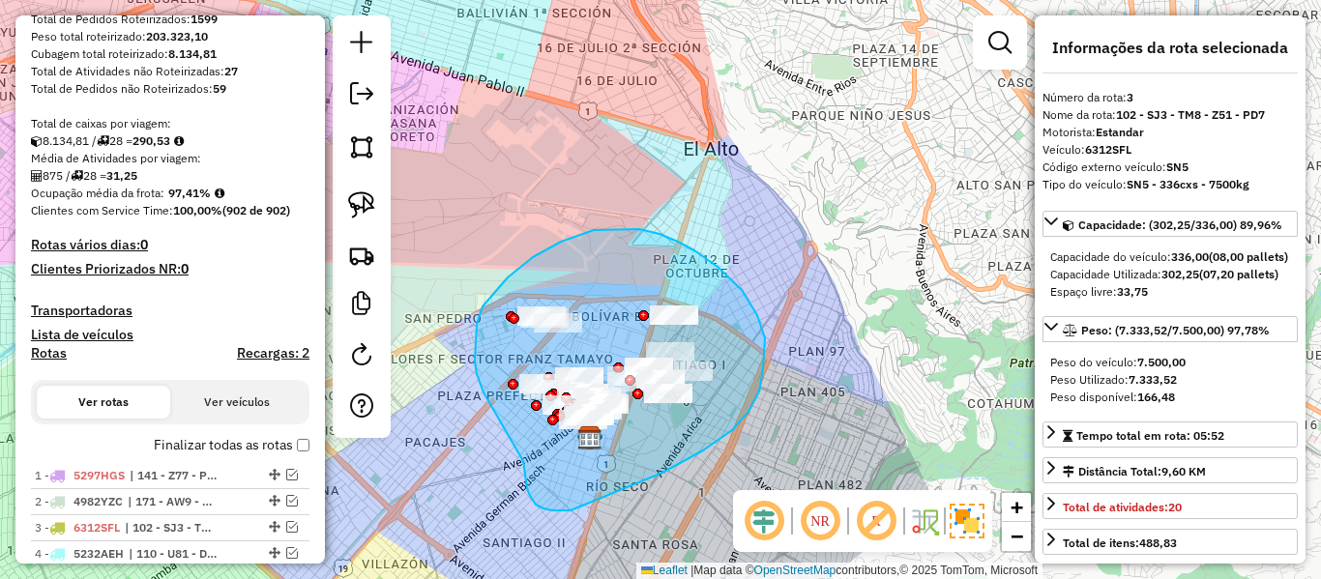
drag, startPoint x: 536, startPoint y: 505, endPoint x: 491, endPoint y: 405, distance: 109.1
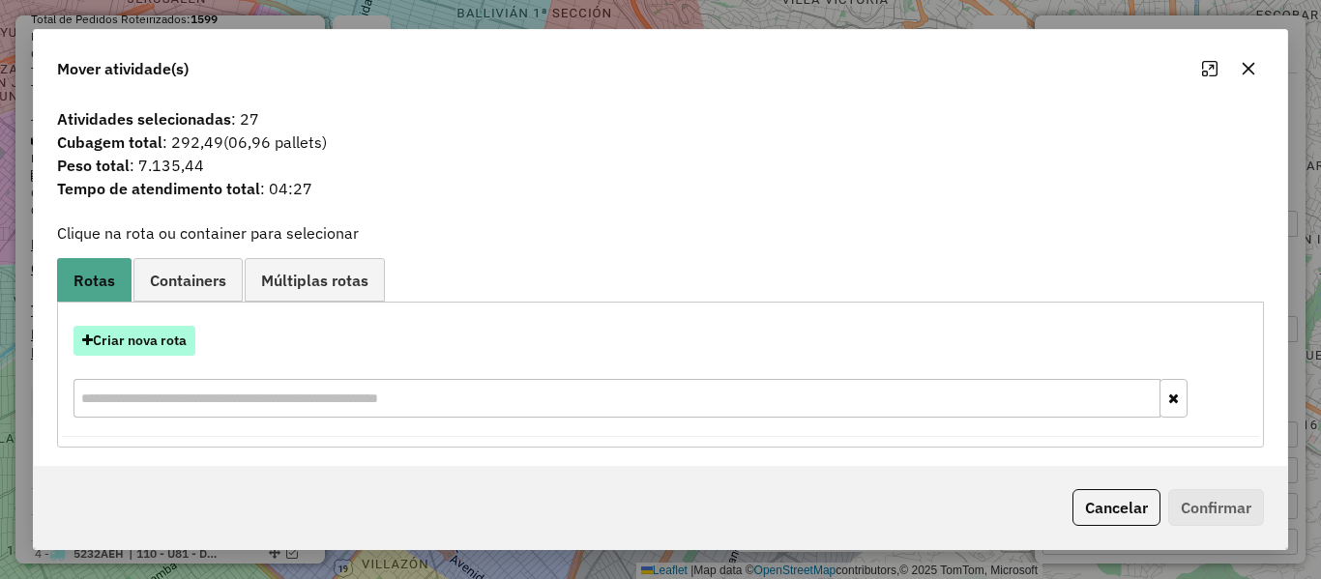
click at [151, 344] on button "Criar nova rota" at bounding box center [135, 341] width 122 height 30
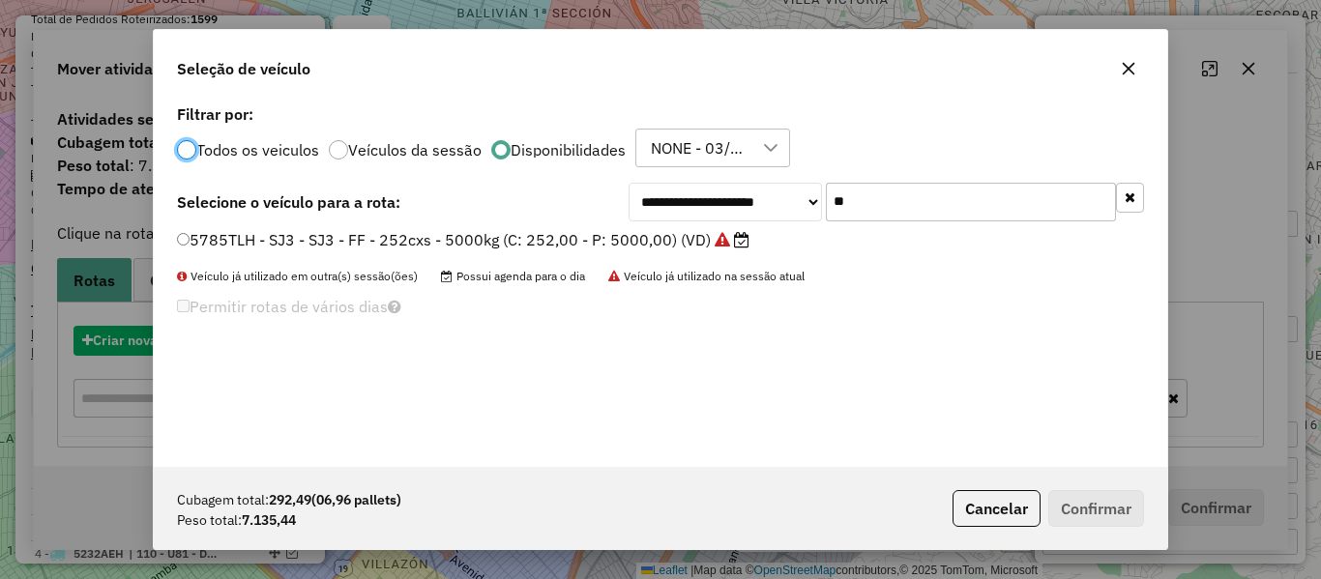
scroll to position [11, 6]
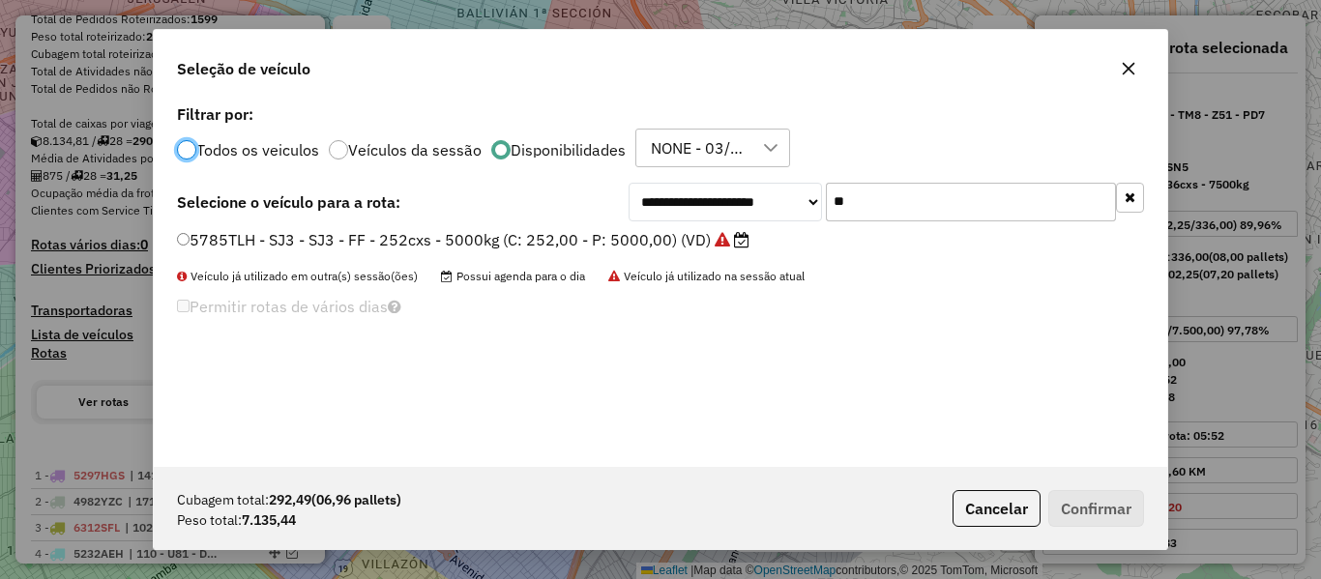
click at [873, 201] on input "**" at bounding box center [971, 202] width 290 height 39
type input "**"
click at [661, 240] on label "6312SFL - SN5 - SN5 - 336cxs - 7500kg (C: 336,00 - P: 7500,00) (VD)" at bounding box center [450, 239] width 546 height 23
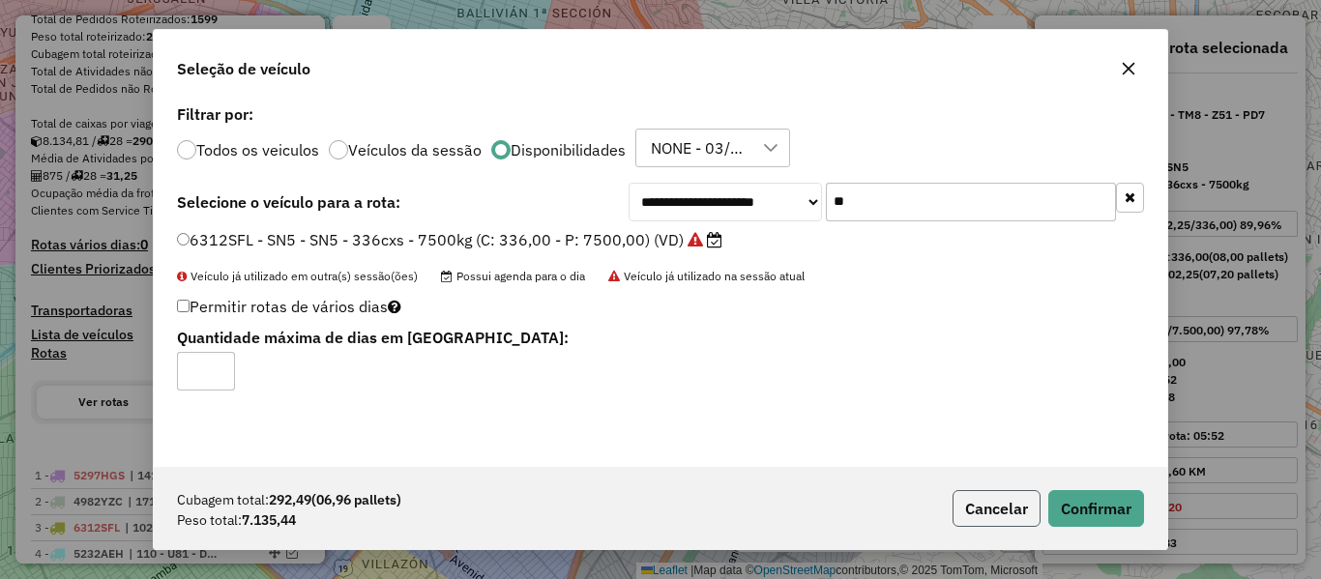
click at [1023, 512] on button "Cancelar" at bounding box center [997, 508] width 88 height 37
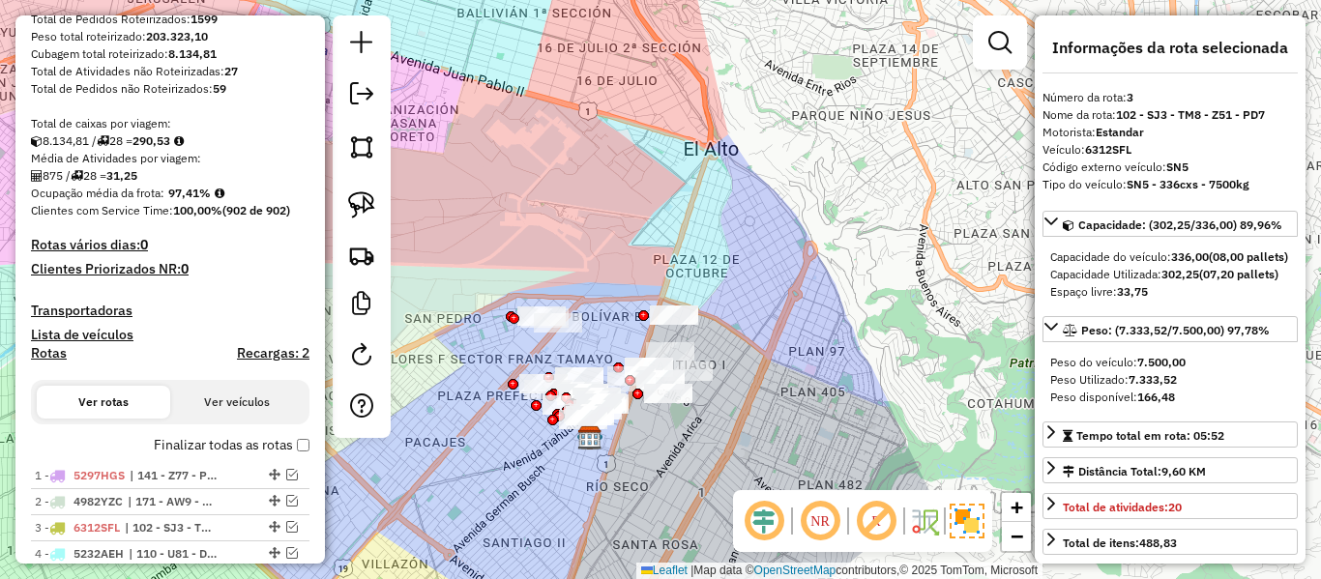
click at [702, 433] on div "Janela de atendimento Grade de atendimento Capacidade Transportadoras Veículos …" at bounding box center [660, 289] width 1321 height 579
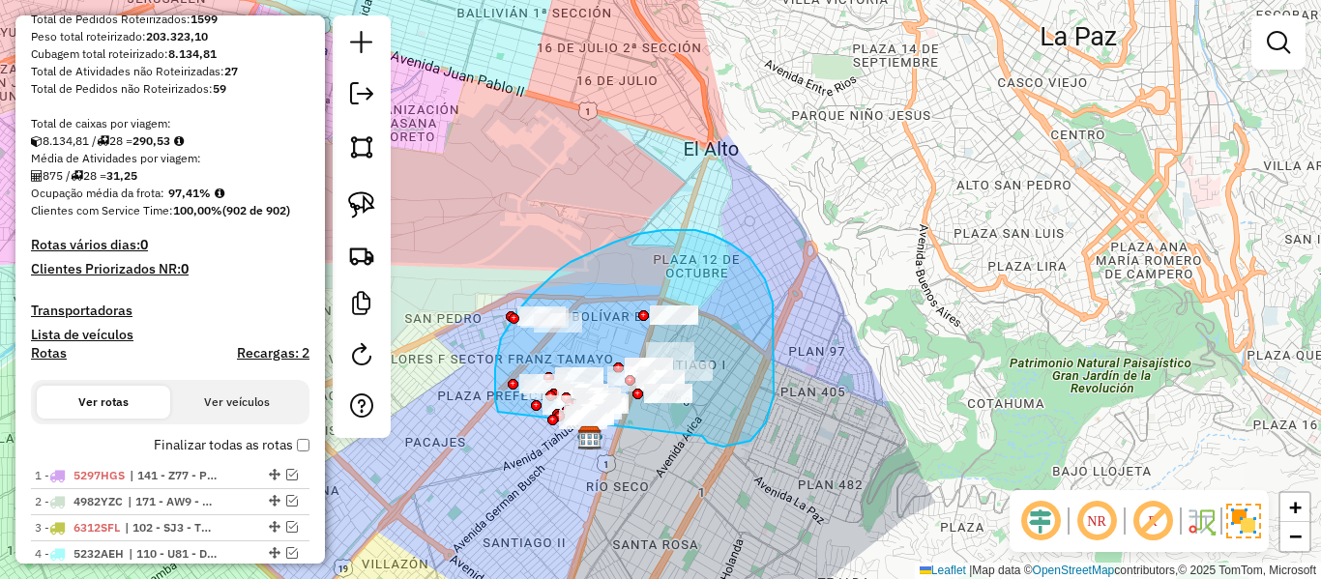
drag, startPoint x: 704, startPoint y: 439, endPoint x: 637, endPoint y: 493, distance: 86.0
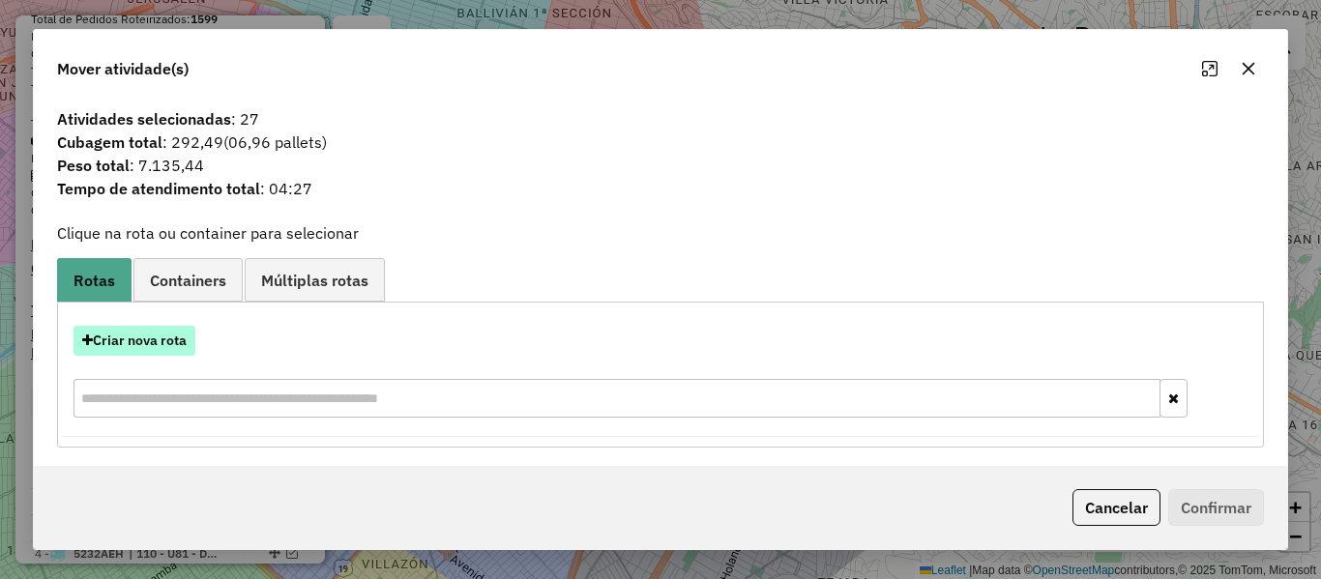
click at [154, 341] on button "Criar nova rota" at bounding box center [135, 341] width 122 height 30
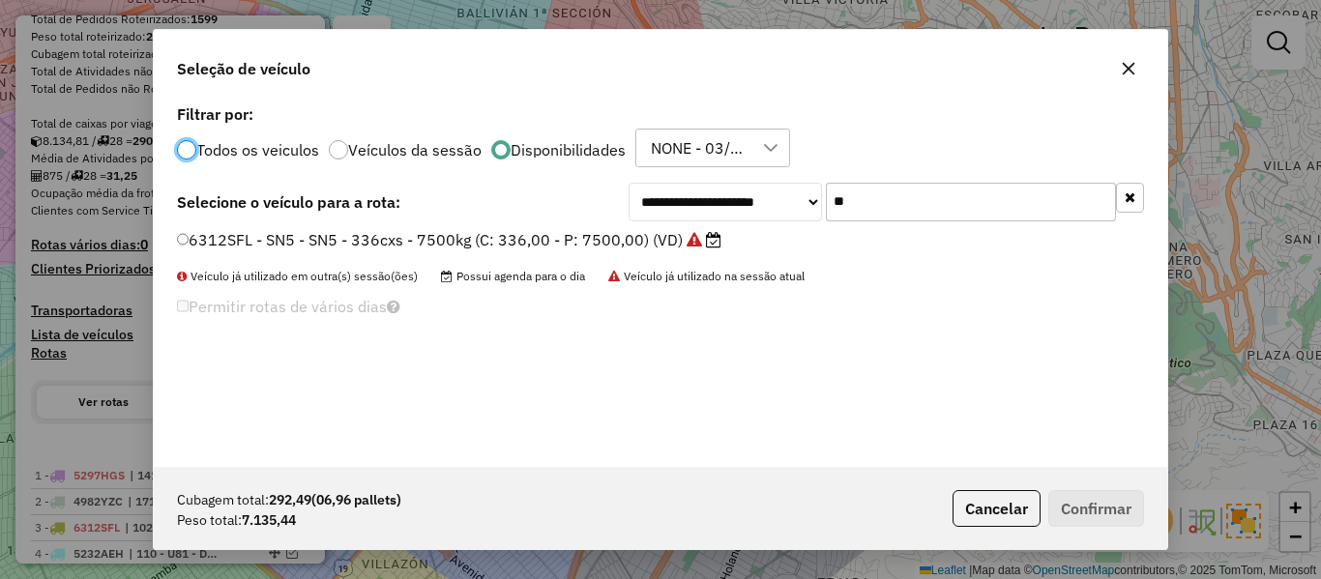
click at [491, 243] on label "6312SFL - SN5 - SN5 - 336cxs - 7500kg (C: 336,00 - P: 7500,00) (VD)" at bounding box center [449, 239] width 545 height 23
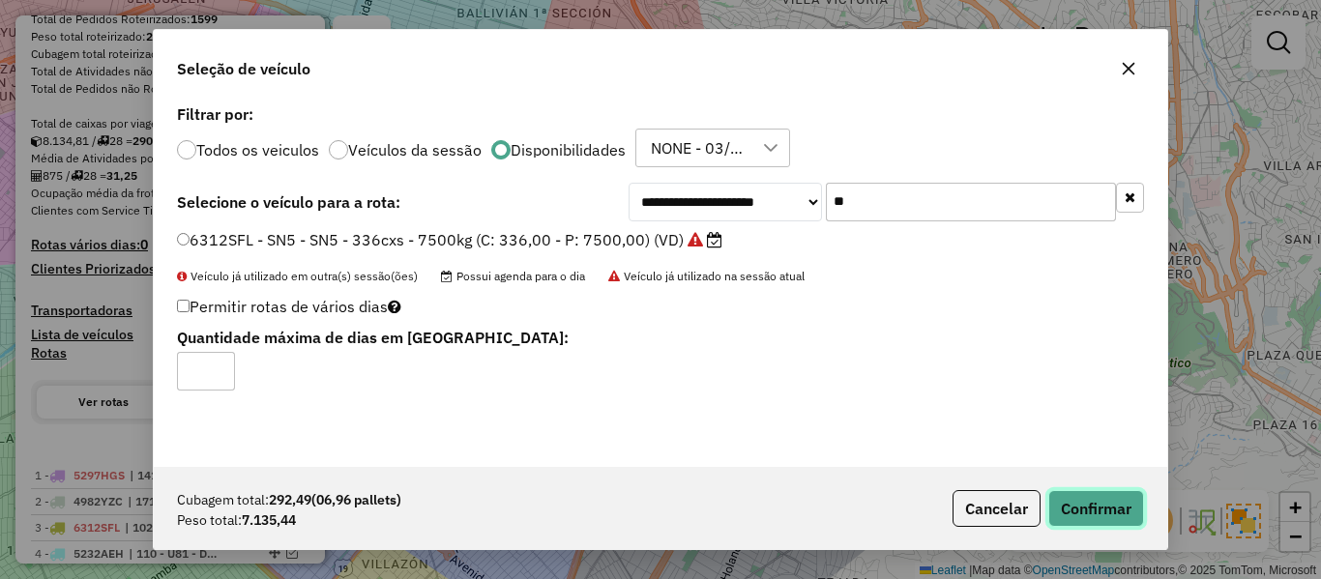
click at [1082, 503] on button "Confirmar" at bounding box center [1097, 508] width 96 height 37
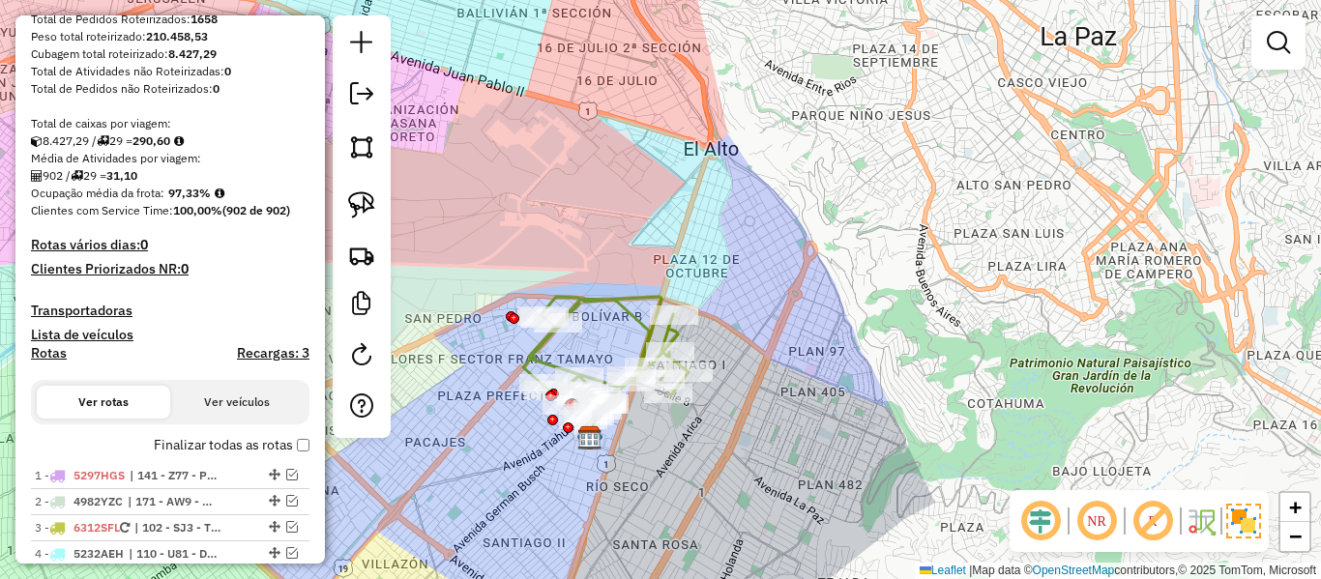
click at [633, 312] on icon at bounding box center [605, 358] width 165 height 123
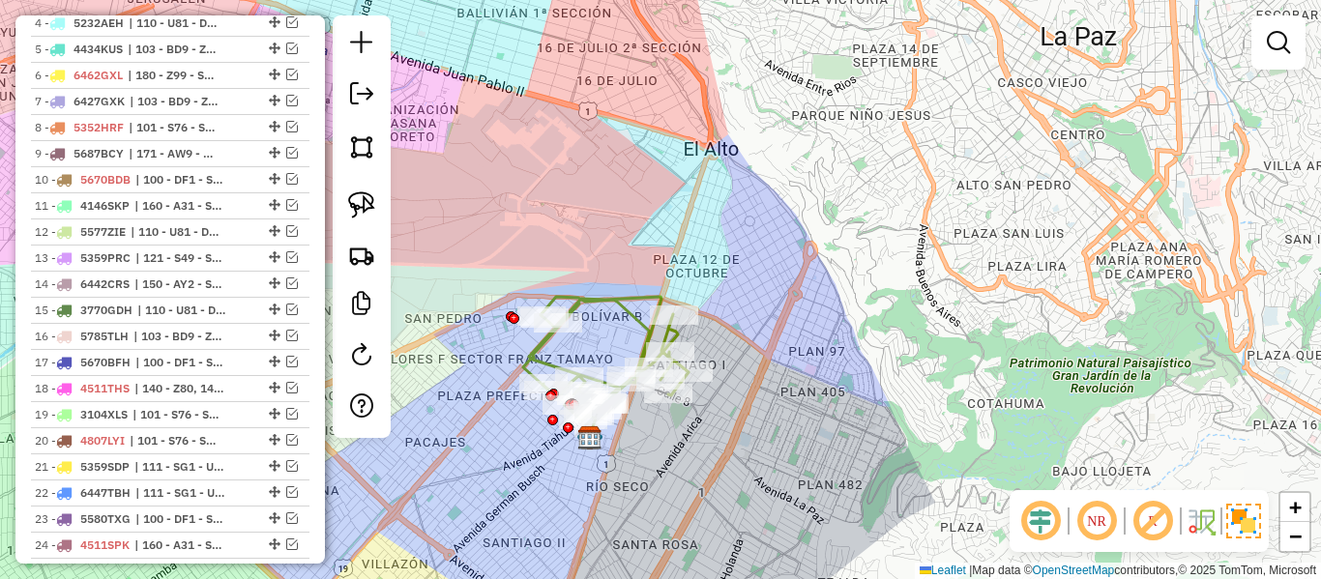
select select "**********"
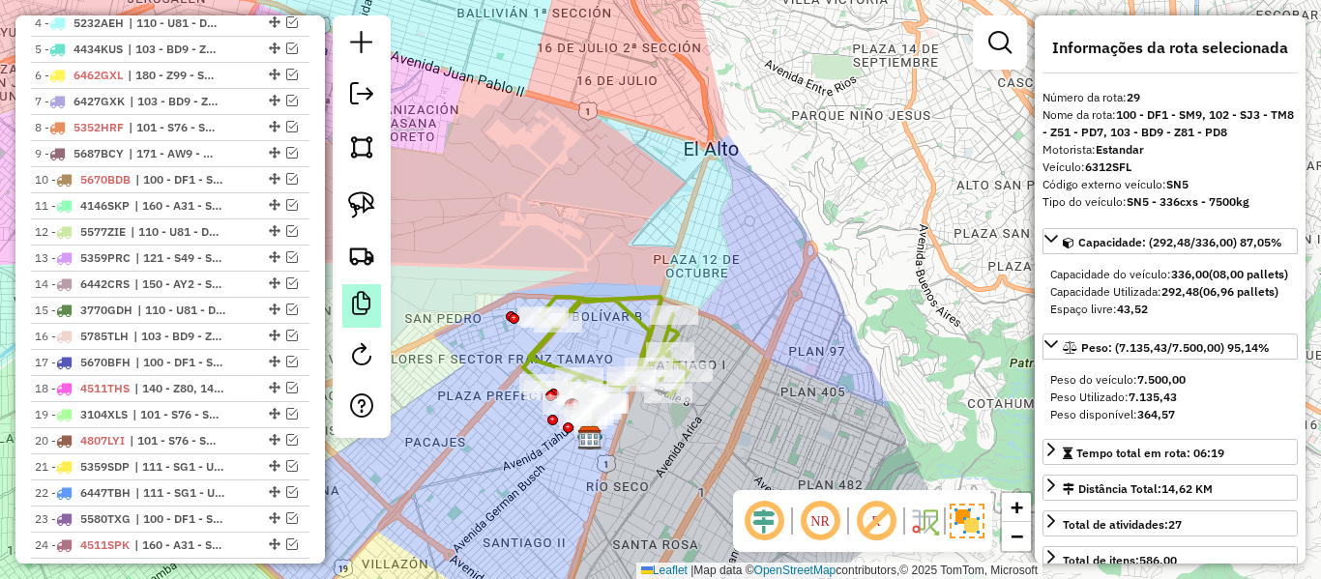
scroll to position [1175, 0]
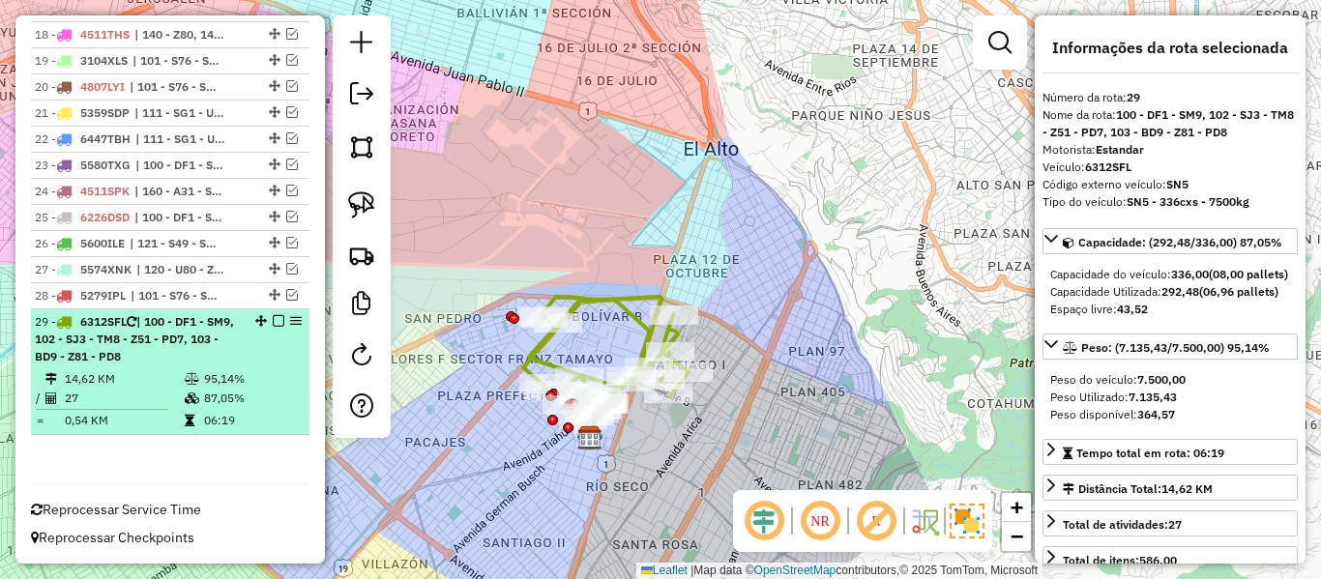
click at [276, 319] on em at bounding box center [279, 321] width 12 height 12
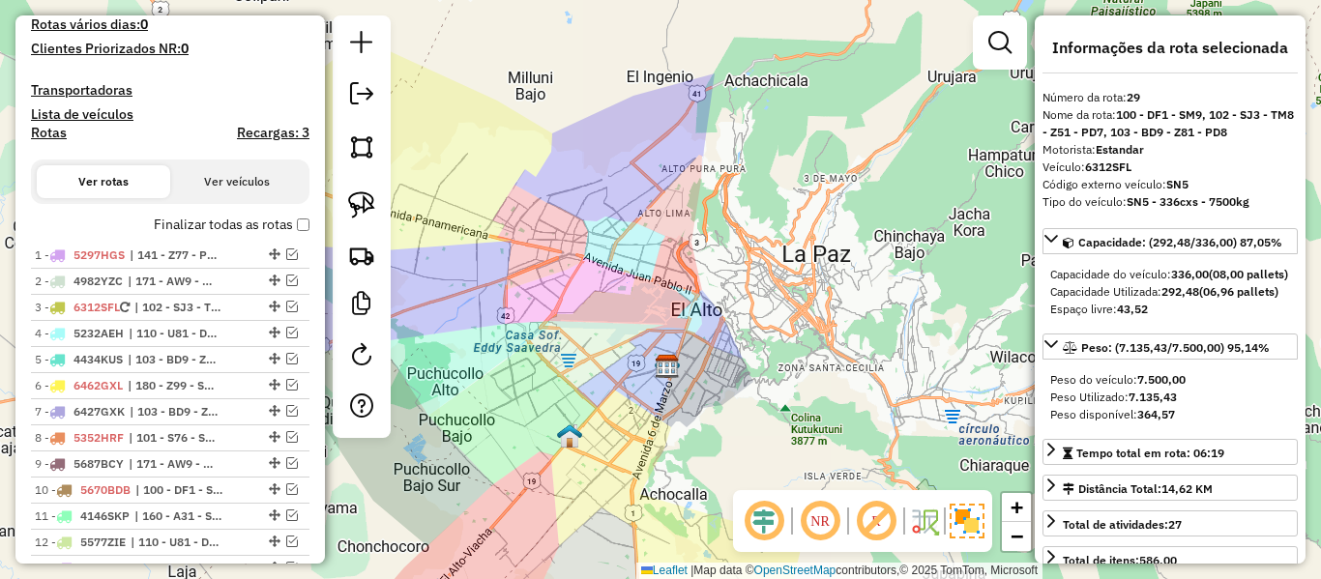
scroll to position [495, 0]
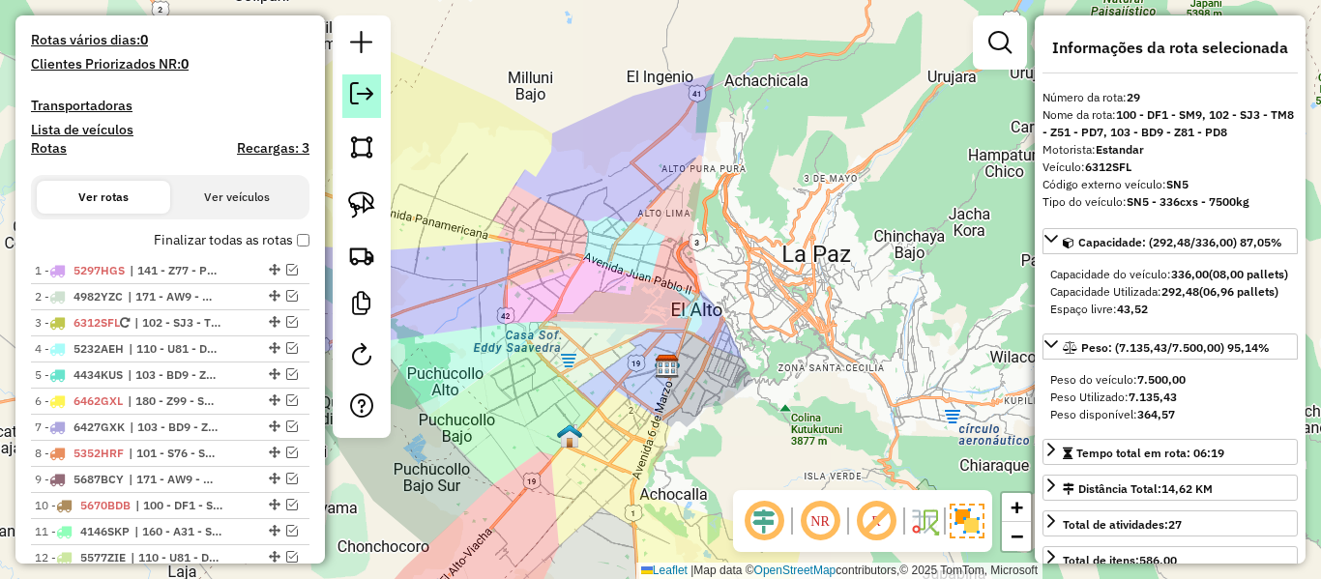
click at [359, 106] on link at bounding box center [361, 96] width 39 height 44
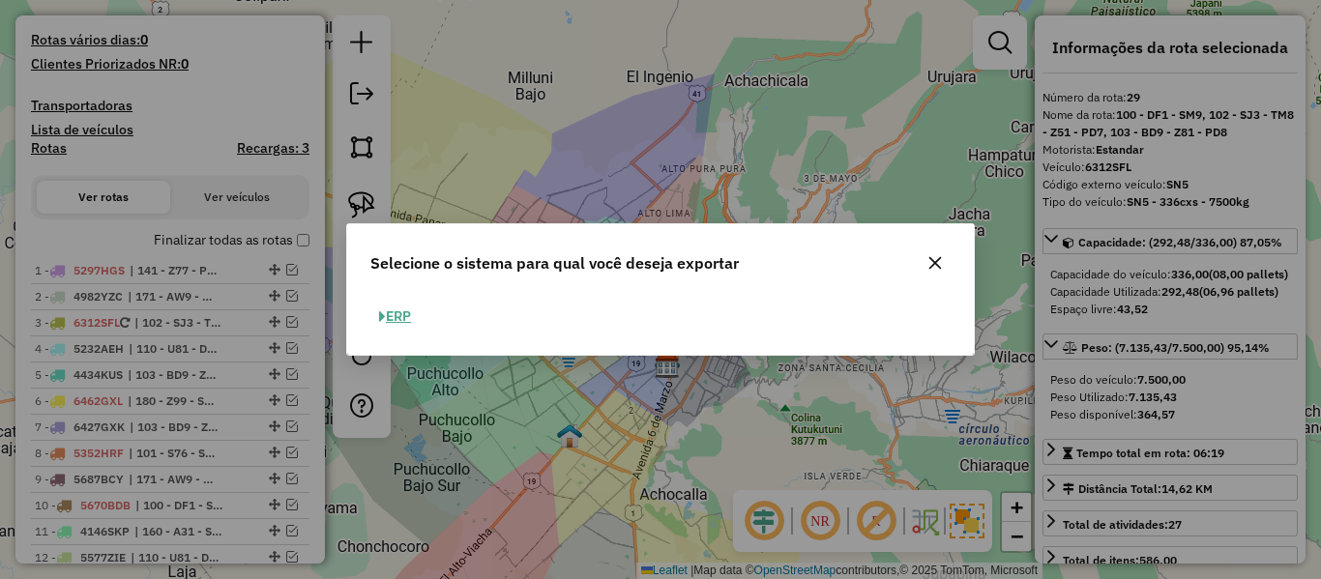
click at [391, 320] on button "ERP" at bounding box center [394, 317] width 49 height 30
select select "**"
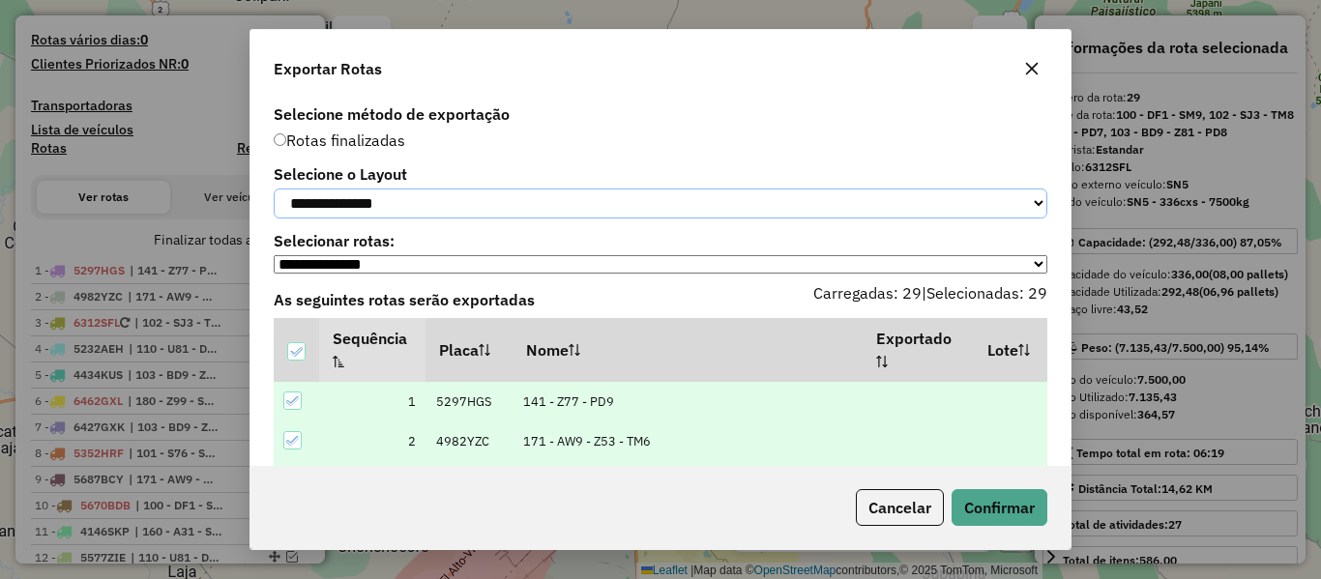
click at [469, 216] on select "**********" at bounding box center [661, 204] width 774 height 30
select select "*********"
click at [274, 189] on select "**********" at bounding box center [661, 204] width 774 height 30
click at [978, 494] on button "Confirmar" at bounding box center [1000, 507] width 96 height 37
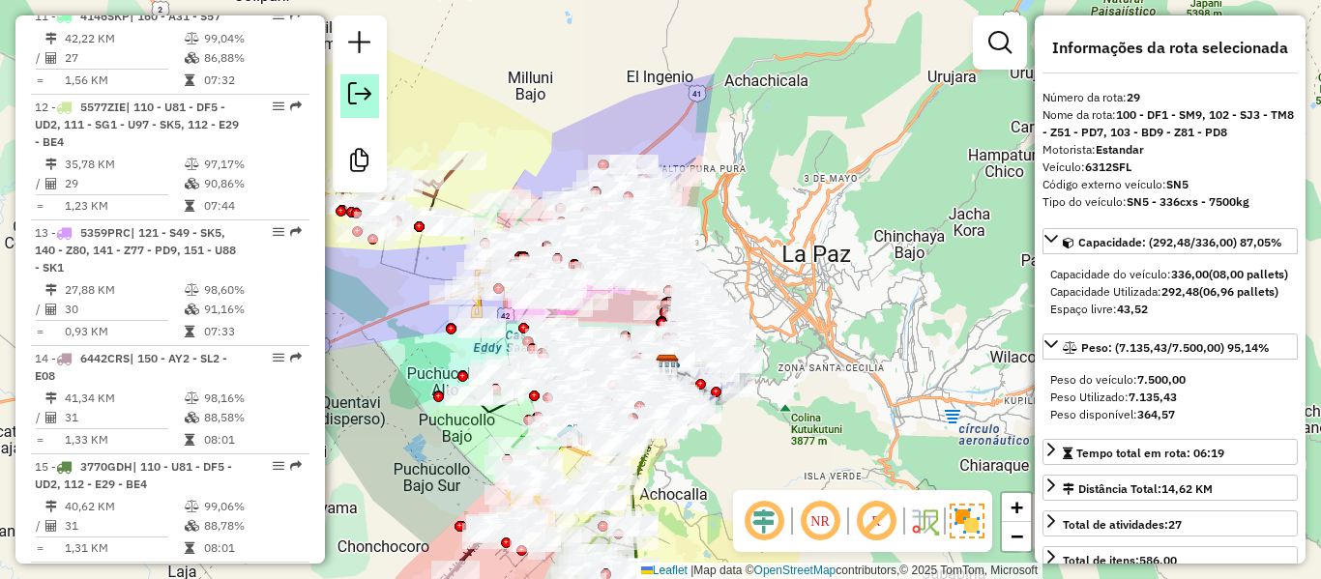
scroll to position [3535, 0]
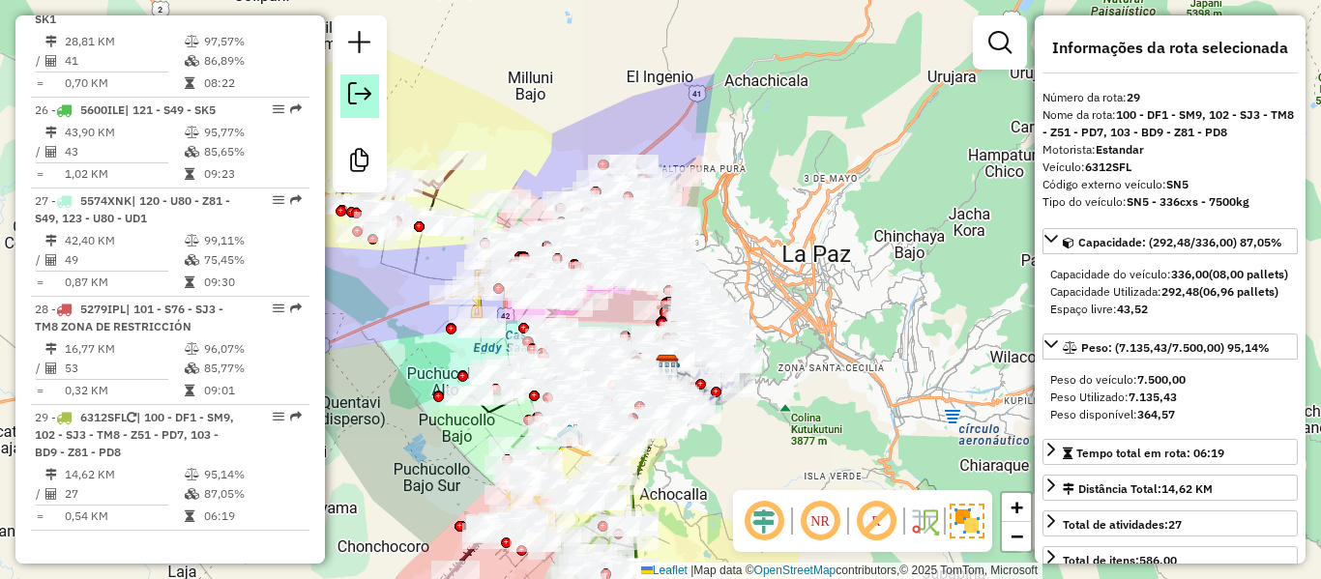
click at [361, 76] on link at bounding box center [360, 96] width 39 height 44
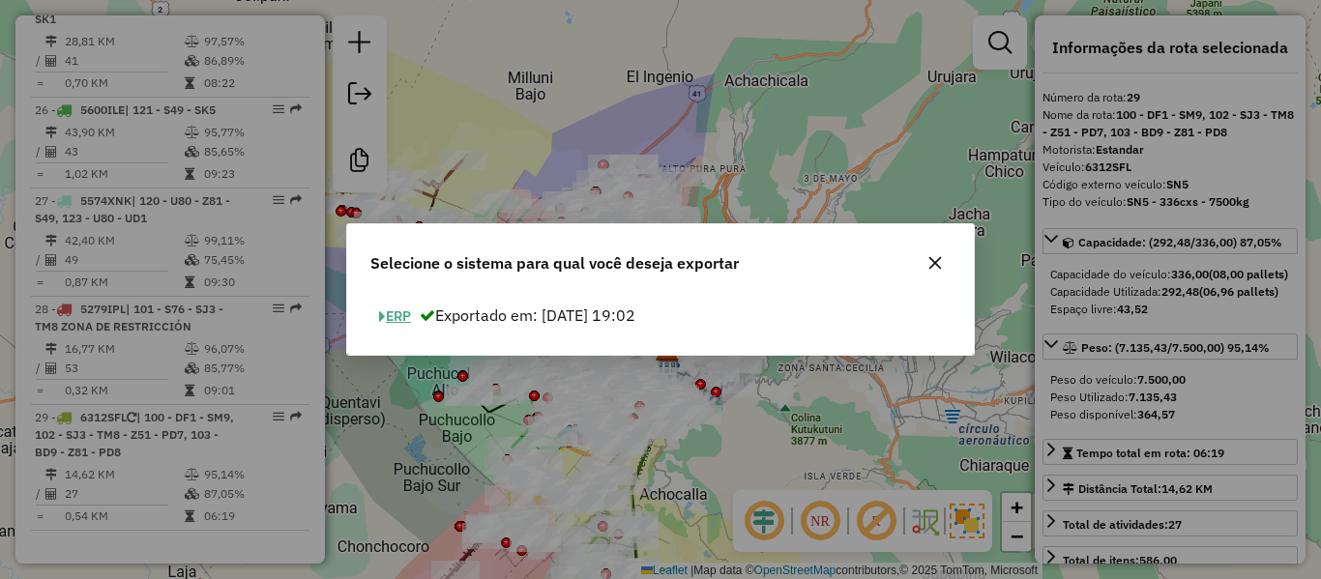
click at [386, 308] on button "ERP" at bounding box center [394, 317] width 49 height 30
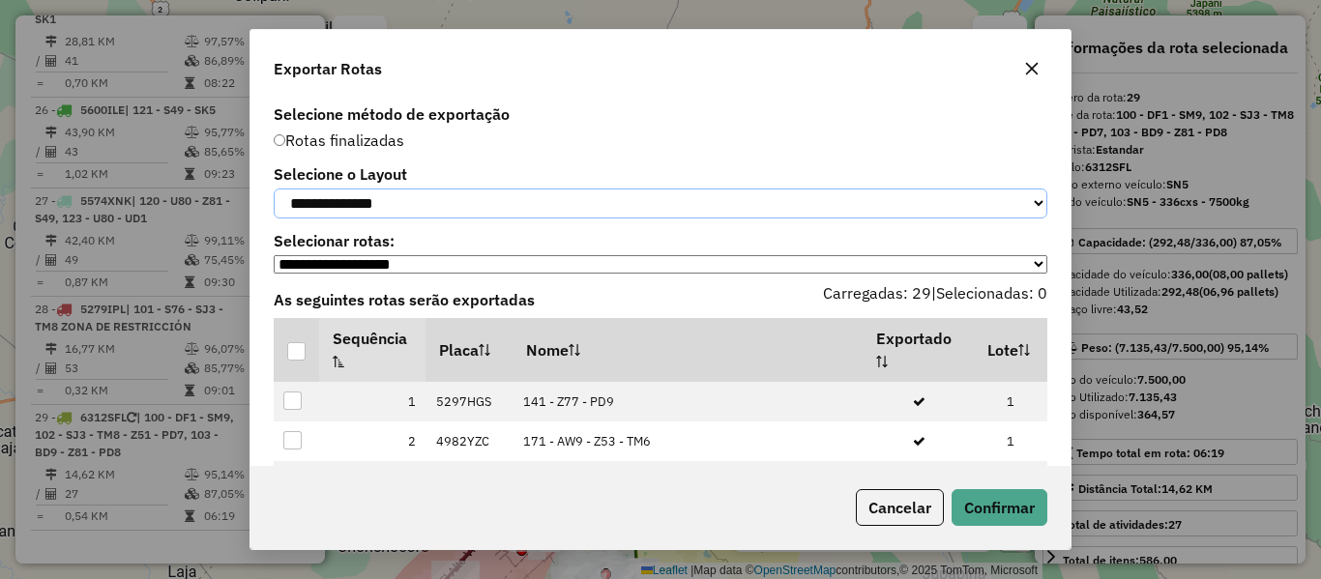
click at [393, 213] on select "**********" at bounding box center [661, 204] width 774 height 30
select select "*********"
click at [274, 189] on select "**********" at bounding box center [661, 204] width 774 height 30
click at [297, 361] on div at bounding box center [296, 351] width 18 height 18
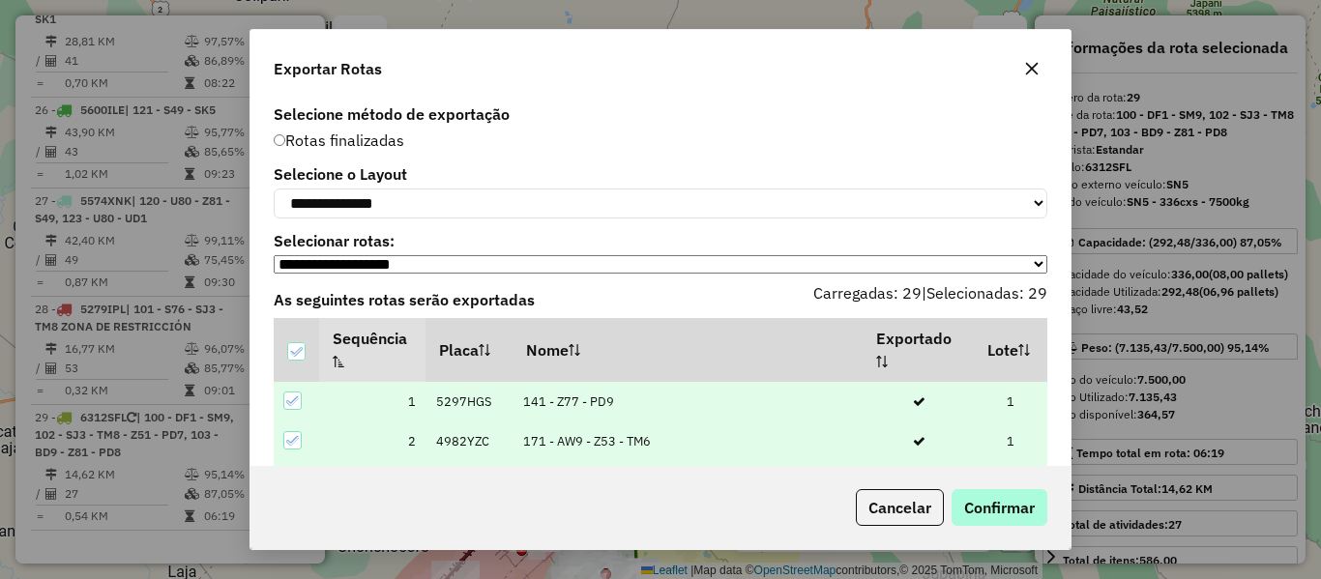
drag, startPoint x: 949, startPoint y: 503, endPoint x: 967, endPoint y: 505, distance: 18.5
click at [967, 505] on div "Cancelar Confirmar" at bounding box center [947, 507] width 199 height 37
click at [967, 505] on button "Confirmar" at bounding box center [1000, 507] width 96 height 37
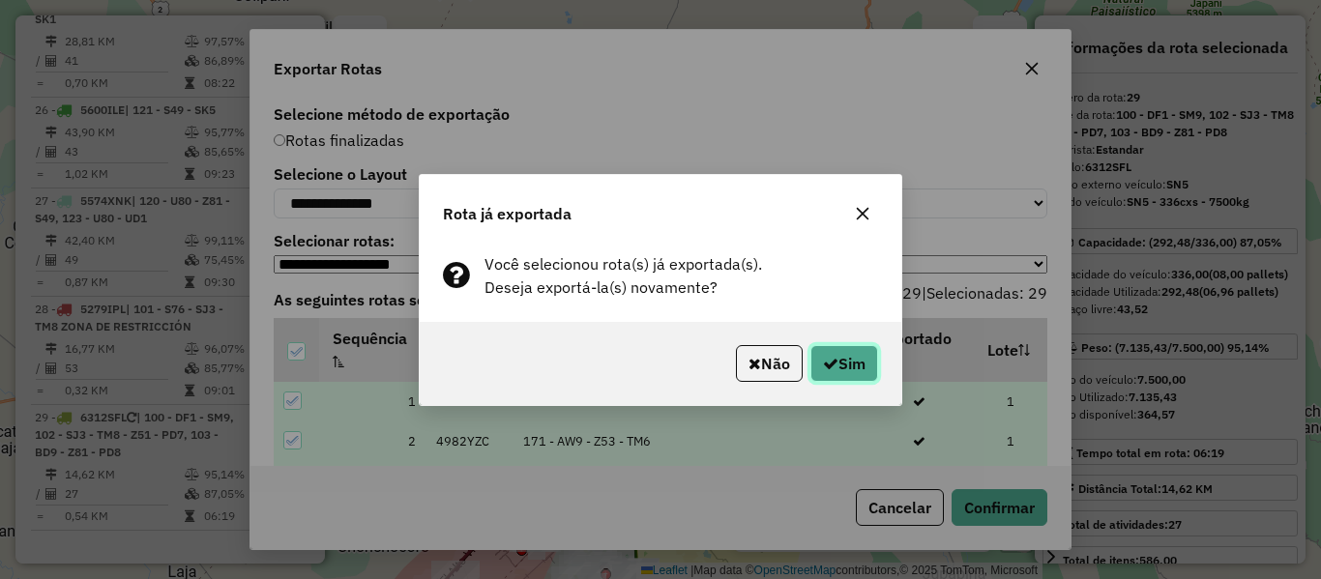
click at [851, 360] on button "Sim" at bounding box center [845, 363] width 68 height 37
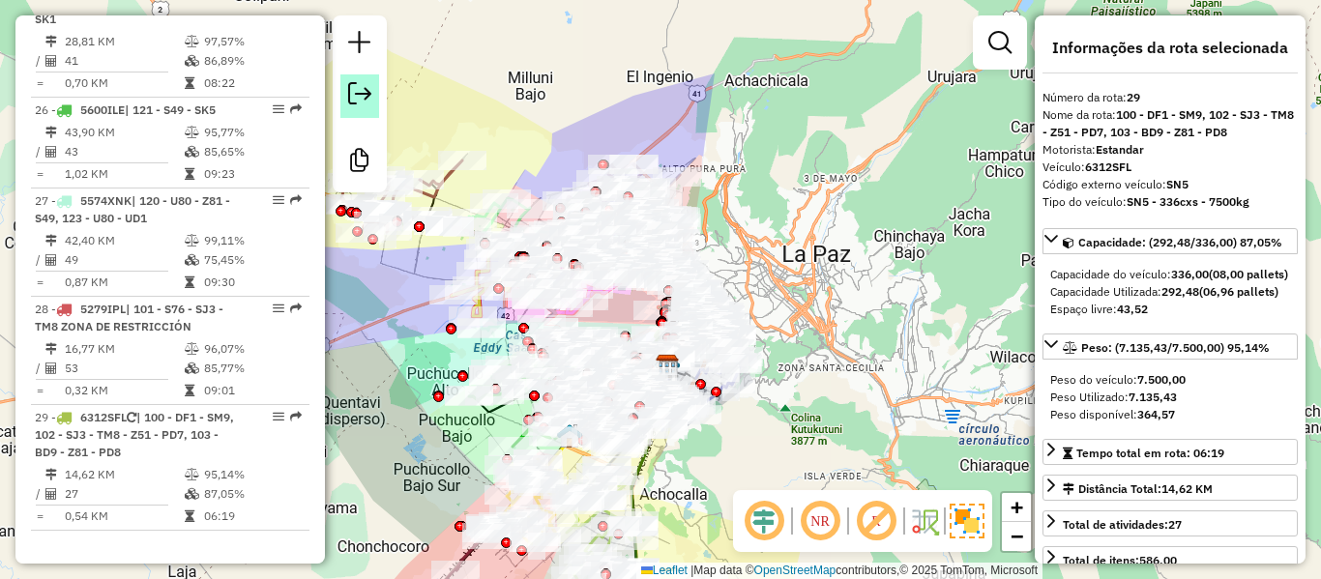
click at [365, 101] on em at bounding box center [359, 93] width 23 height 23
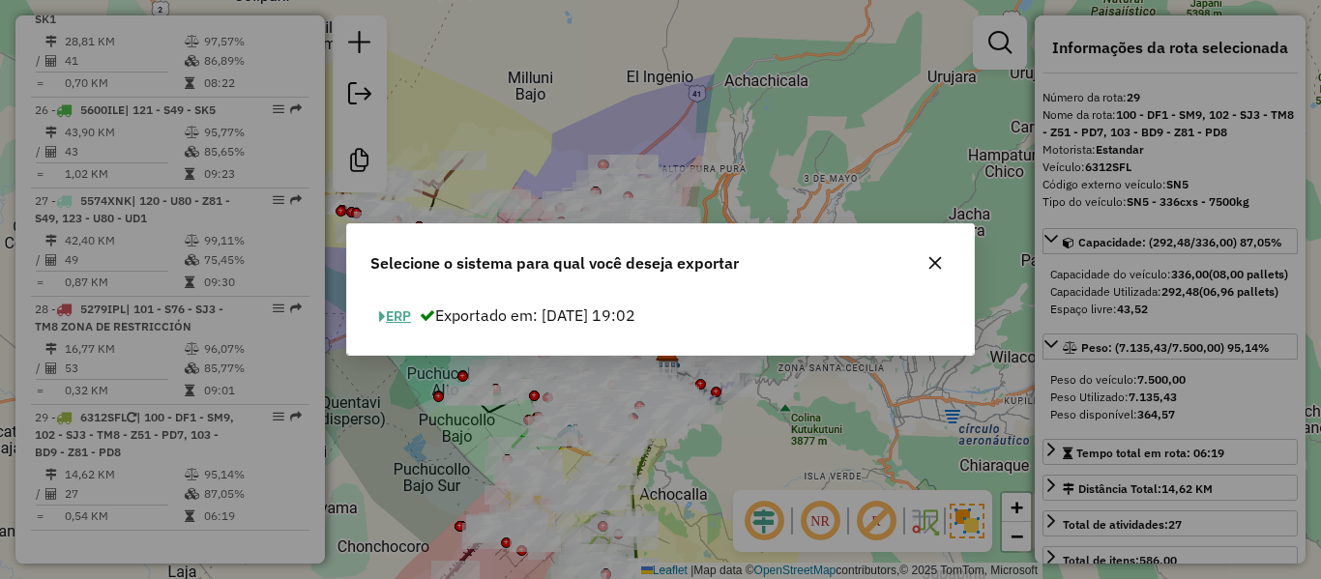
click at [401, 320] on button "ERP" at bounding box center [394, 317] width 49 height 30
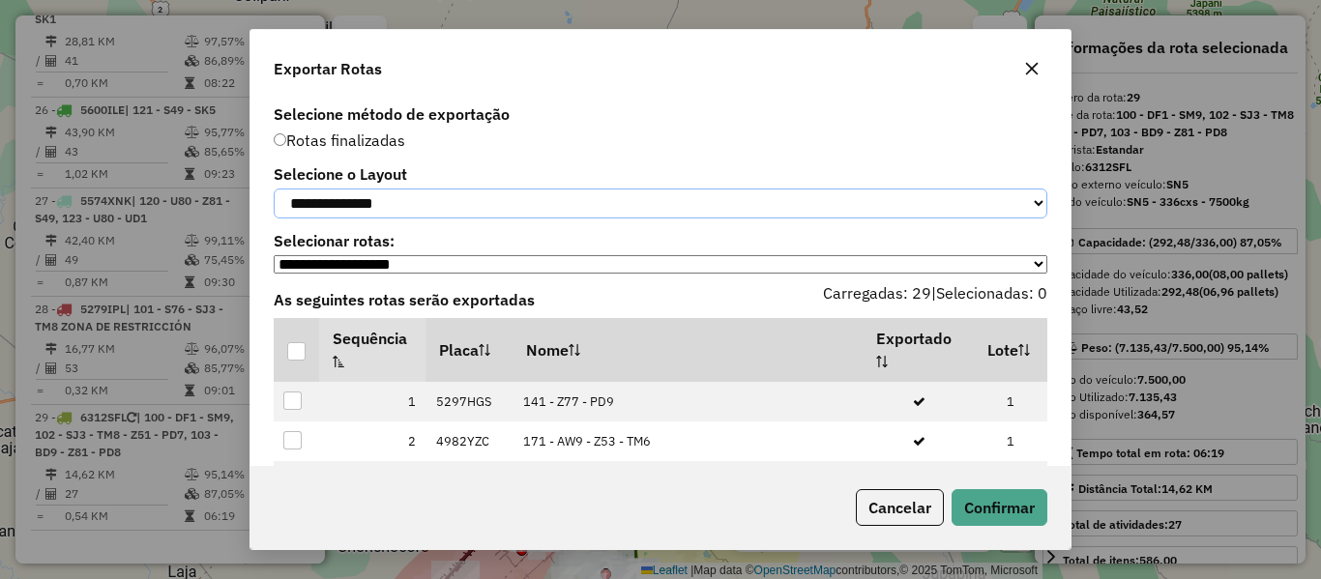
click at [444, 203] on select "**********" at bounding box center [661, 204] width 774 height 30
select select "*********"
click at [274, 189] on select "**********" at bounding box center [661, 204] width 774 height 30
click at [288, 361] on div at bounding box center [296, 351] width 18 height 18
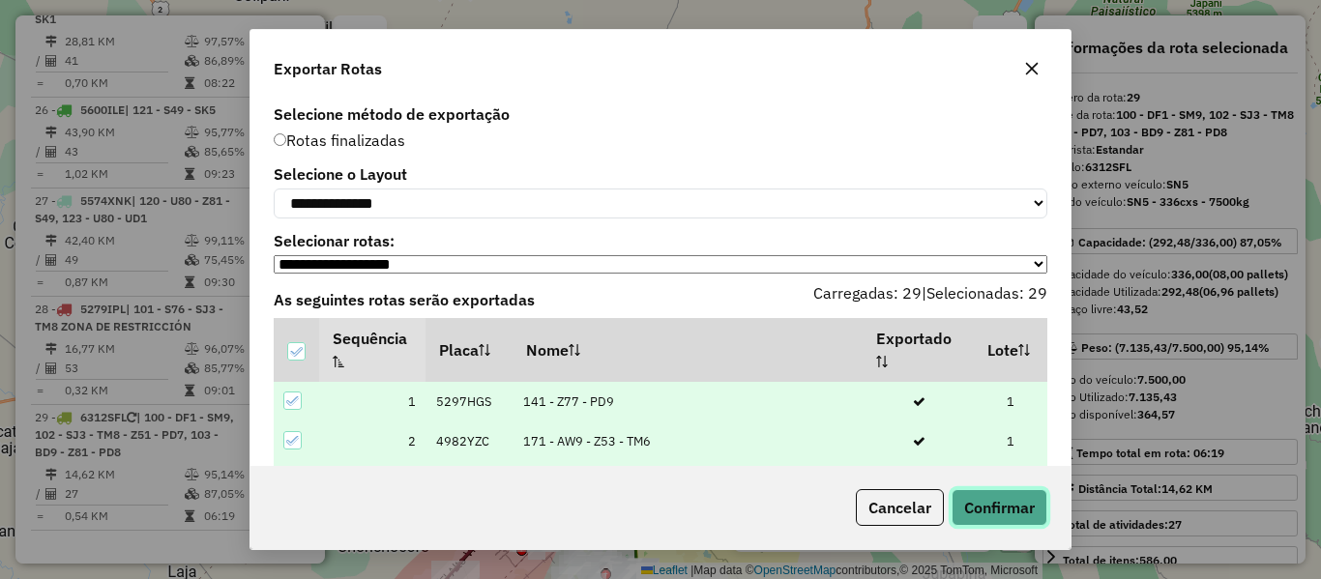
click at [1013, 513] on button "Confirmar" at bounding box center [1000, 507] width 96 height 37
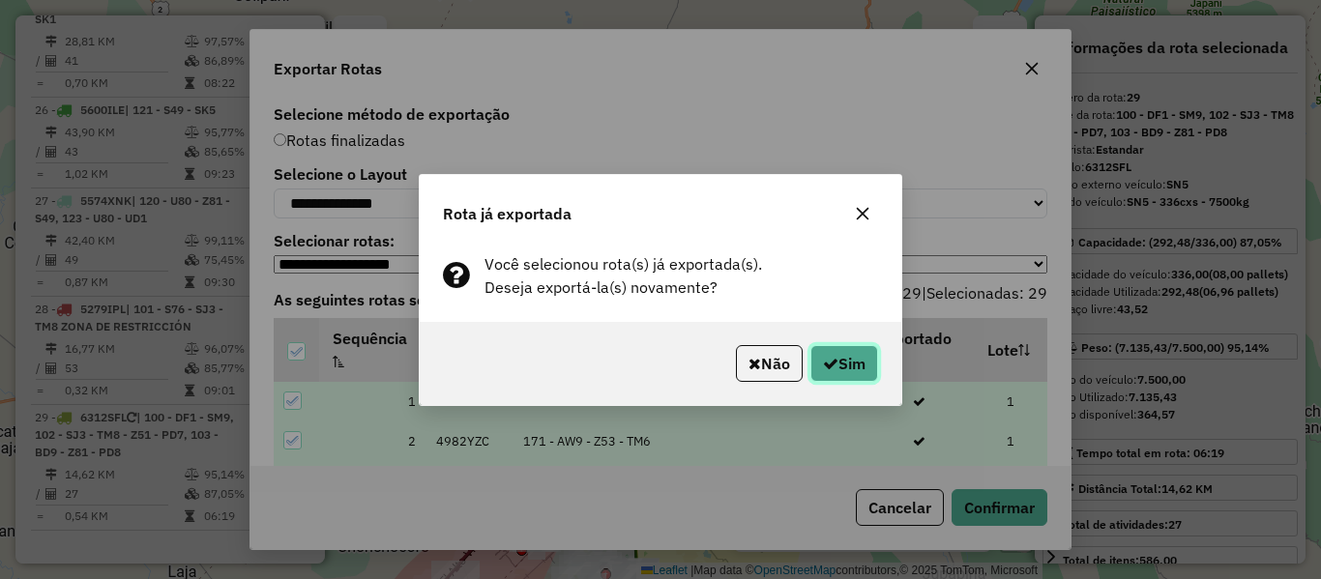
click at [823, 361] on icon "button" at bounding box center [830, 363] width 15 height 15
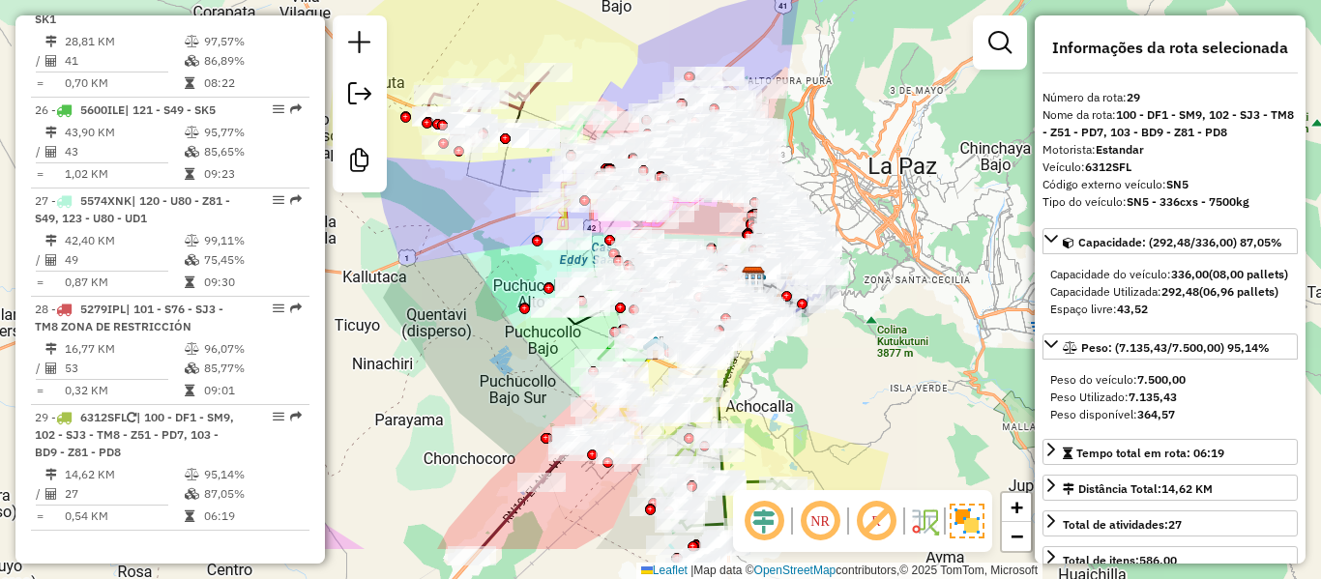
drag, startPoint x: 947, startPoint y: 283, endPoint x: 996, endPoint y: 253, distance: 57.7
click at [1007, 251] on div "Janela de atendimento Grade de atendimento Capacidade Transportadoras Veículos …" at bounding box center [660, 289] width 1321 height 579
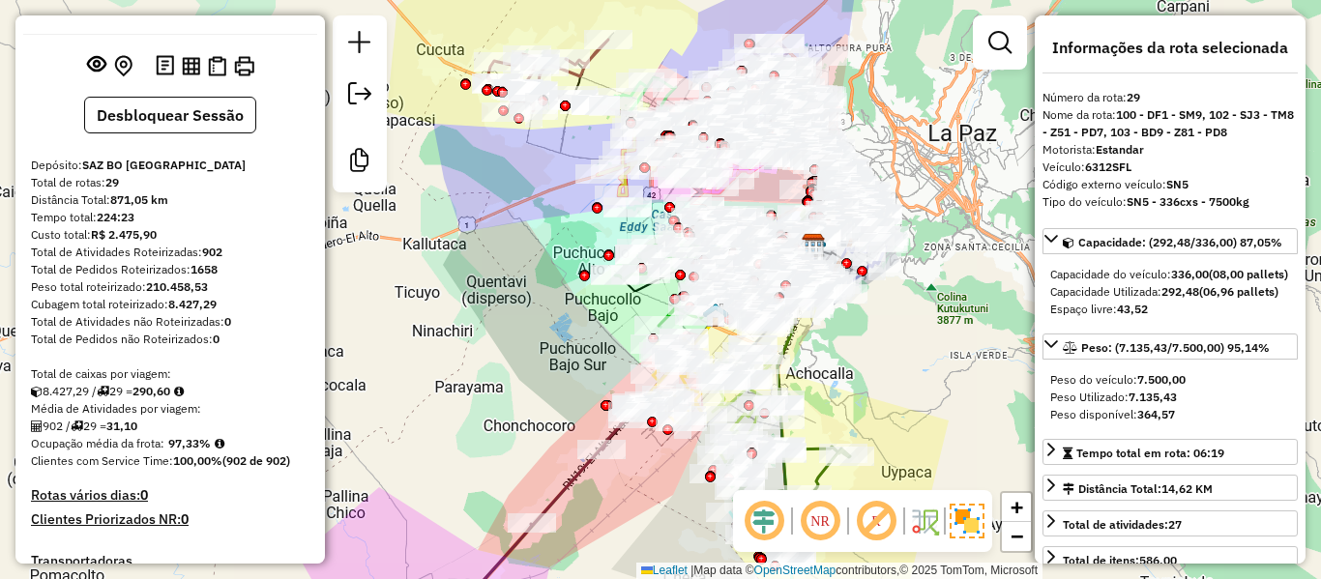
scroll to position [0, 0]
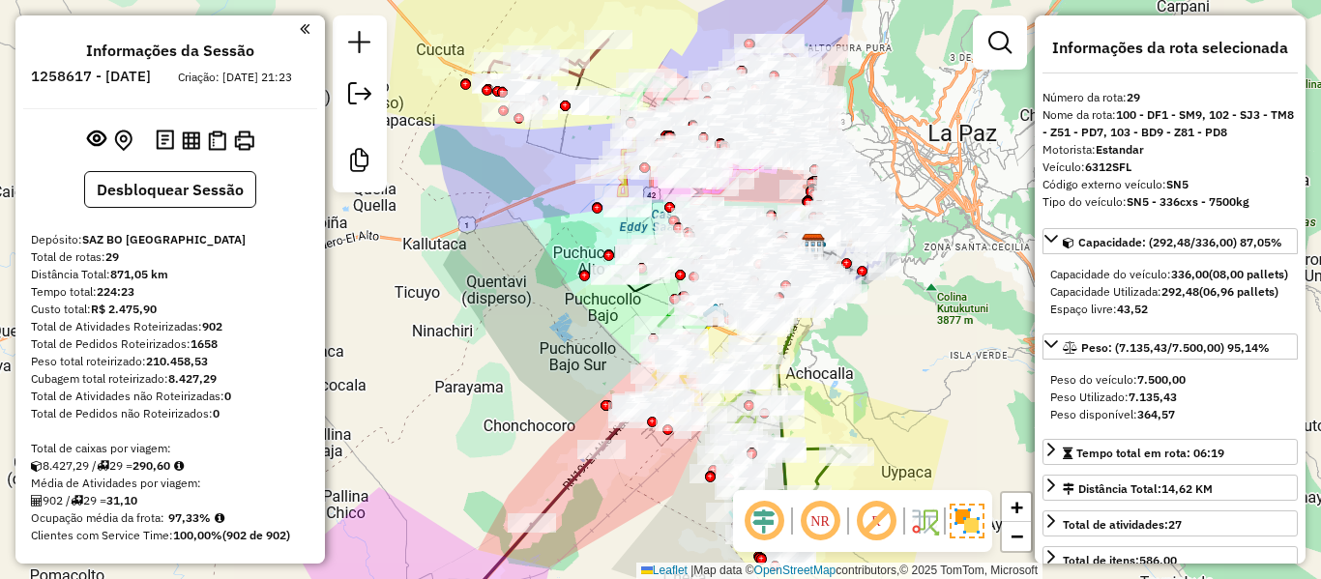
click at [151, 78] on h6 "1258617 - [DATE]" at bounding box center [91, 76] width 120 height 17
copy h6 "03"
click at [179, 525] on strong "97,33%" at bounding box center [189, 518] width 43 height 15
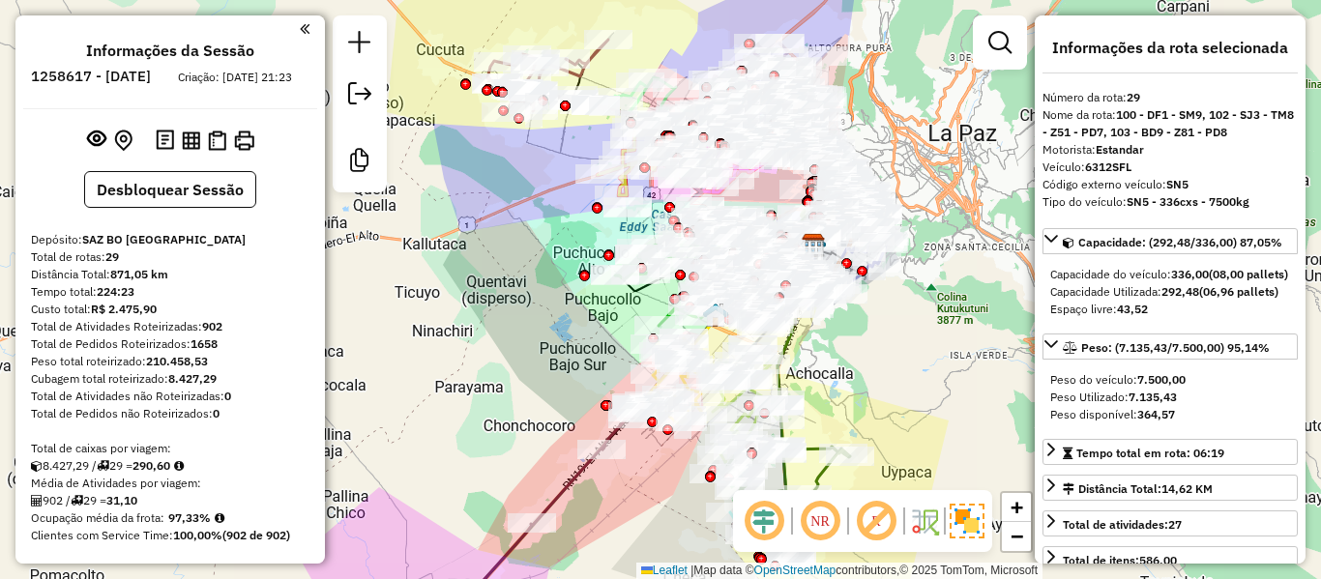
copy strong "97,33"
click at [206, 334] on strong "902" at bounding box center [212, 326] width 20 height 15
copy strong "902"
click at [132, 508] on strong "31,10" at bounding box center [121, 500] width 31 height 15
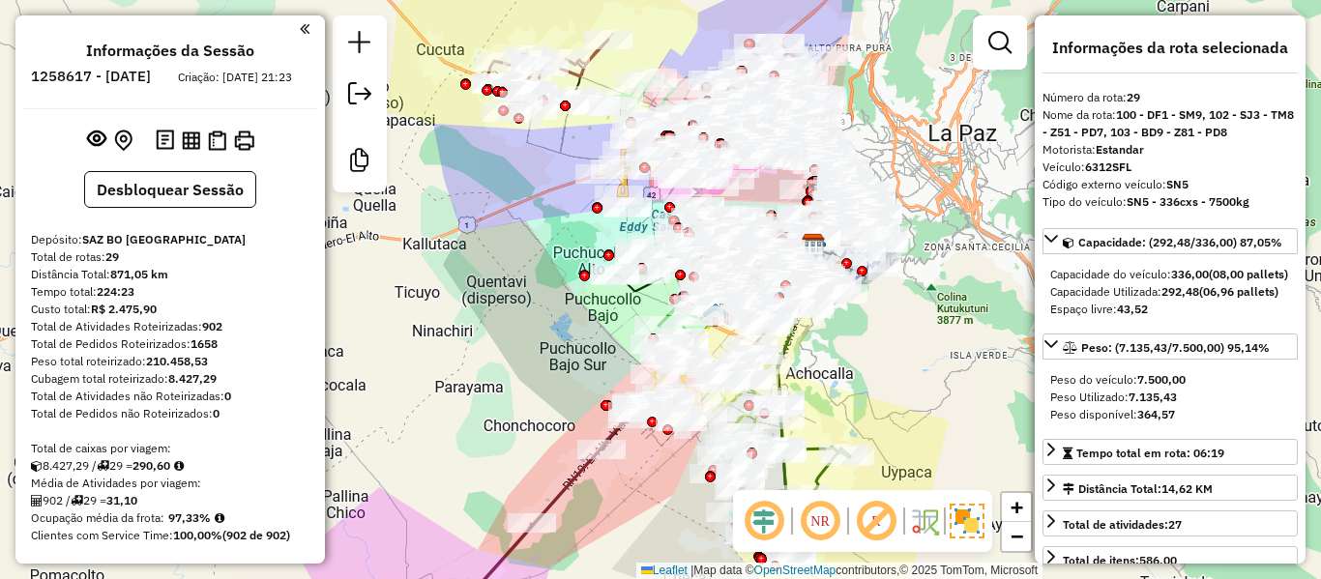
click at [132, 508] on strong "31,10" at bounding box center [121, 500] width 31 height 15
copy strong "31,10"
click at [113, 264] on strong "29" at bounding box center [112, 257] width 14 height 15
click at [114, 264] on strong "29" at bounding box center [112, 257] width 14 height 15
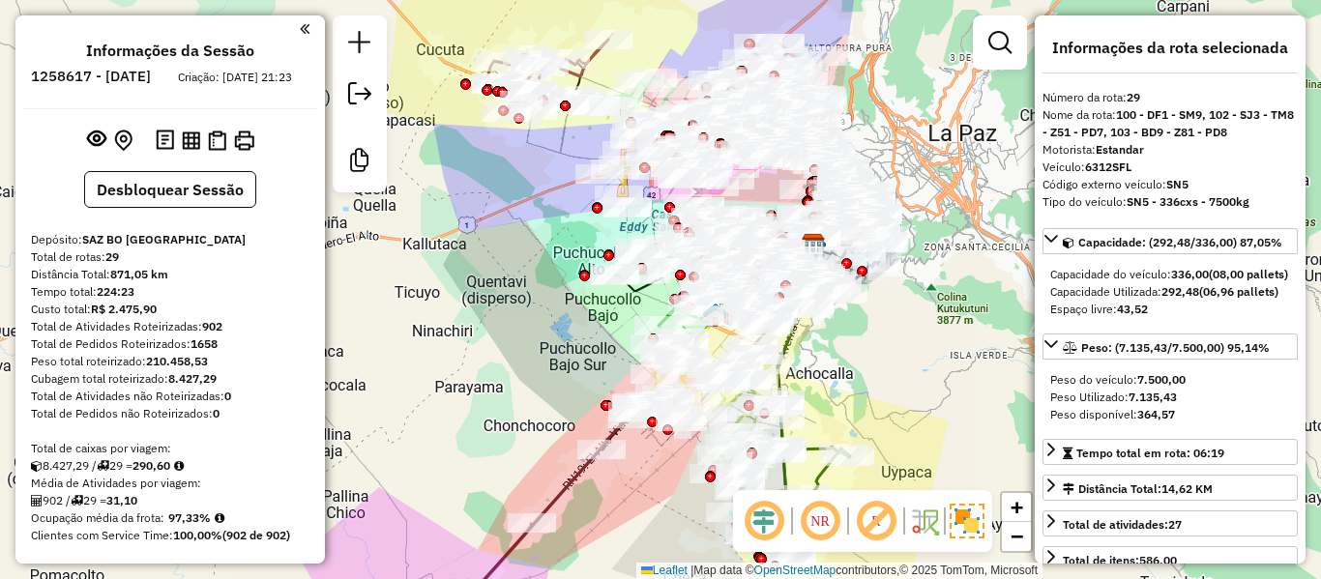
copy strong "29"
drag, startPoint x: 216, startPoint y: 280, endPoint x: 239, endPoint y: 120, distance: 161.3
